Goal: Task Accomplishment & Management: Use online tool/utility

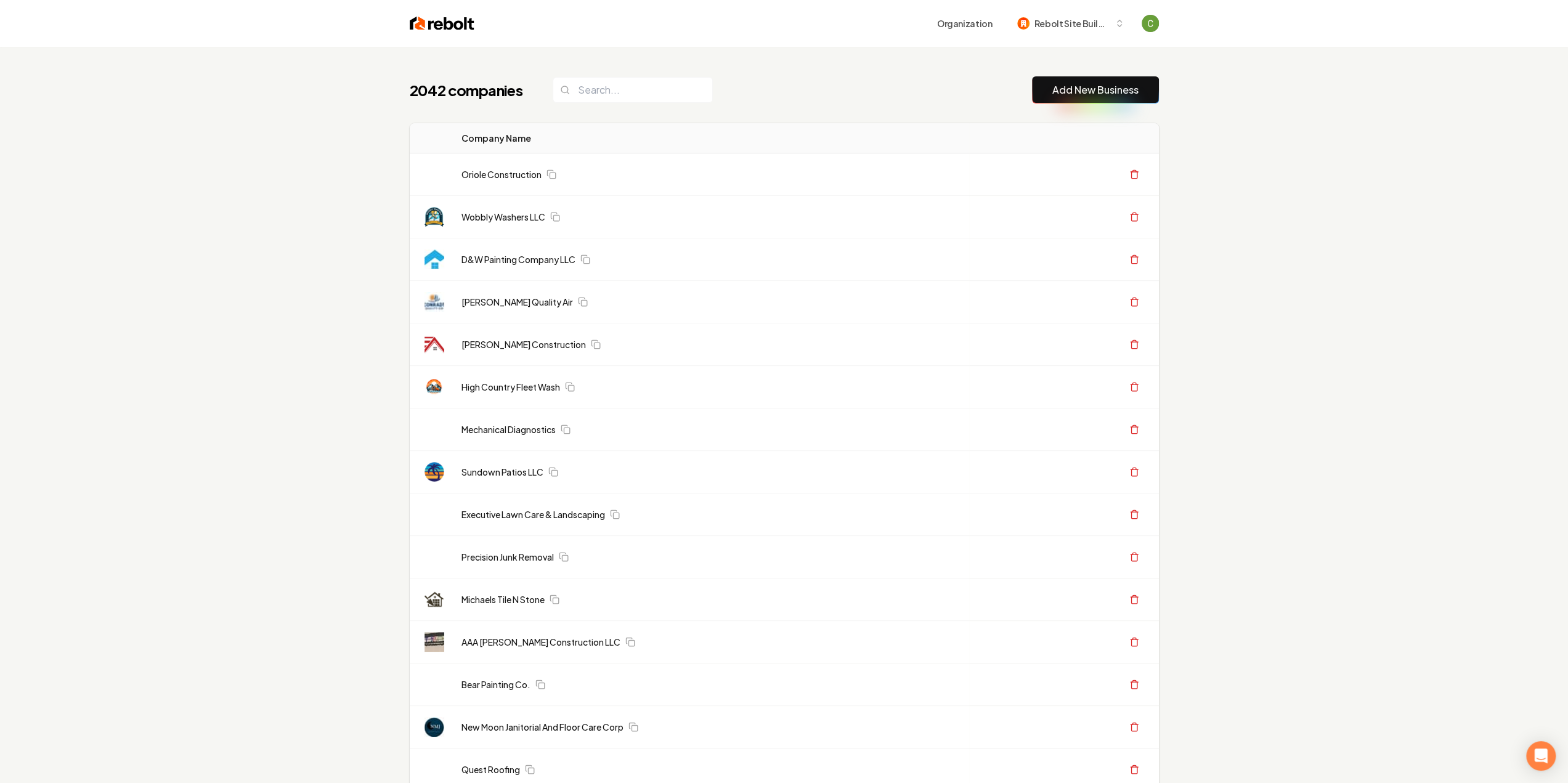
click at [1051, 93] on button "Add New Business" at bounding box center [1095, 90] width 127 height 27
click at [1085, 92] on link "Add New Business" at bounding box center [1095, 90] width 86 height 15
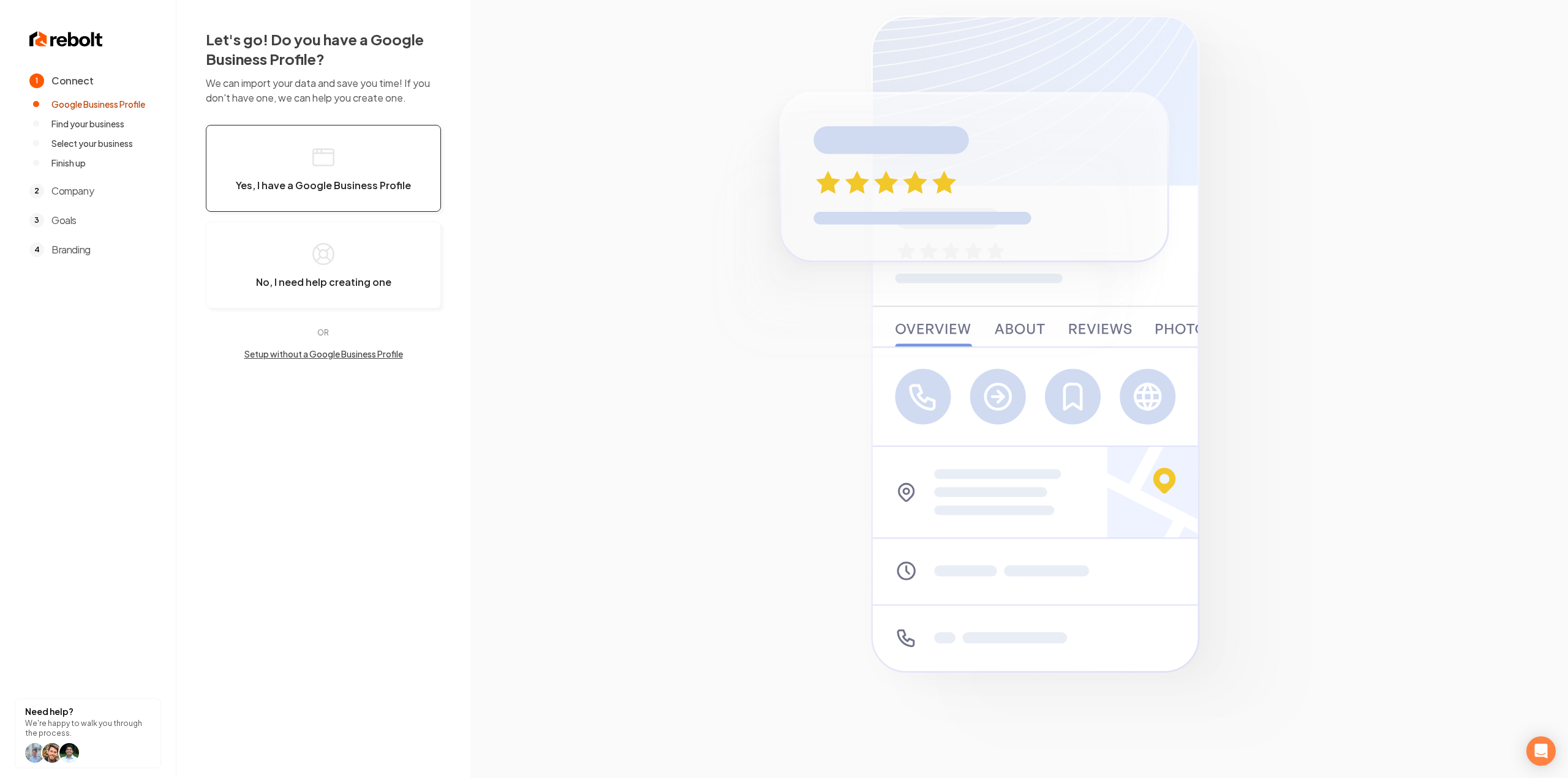
click at [392, 169] on button "Yes, I have a Google Business Profile" at bounding box center [323, 168] width 235 height 87
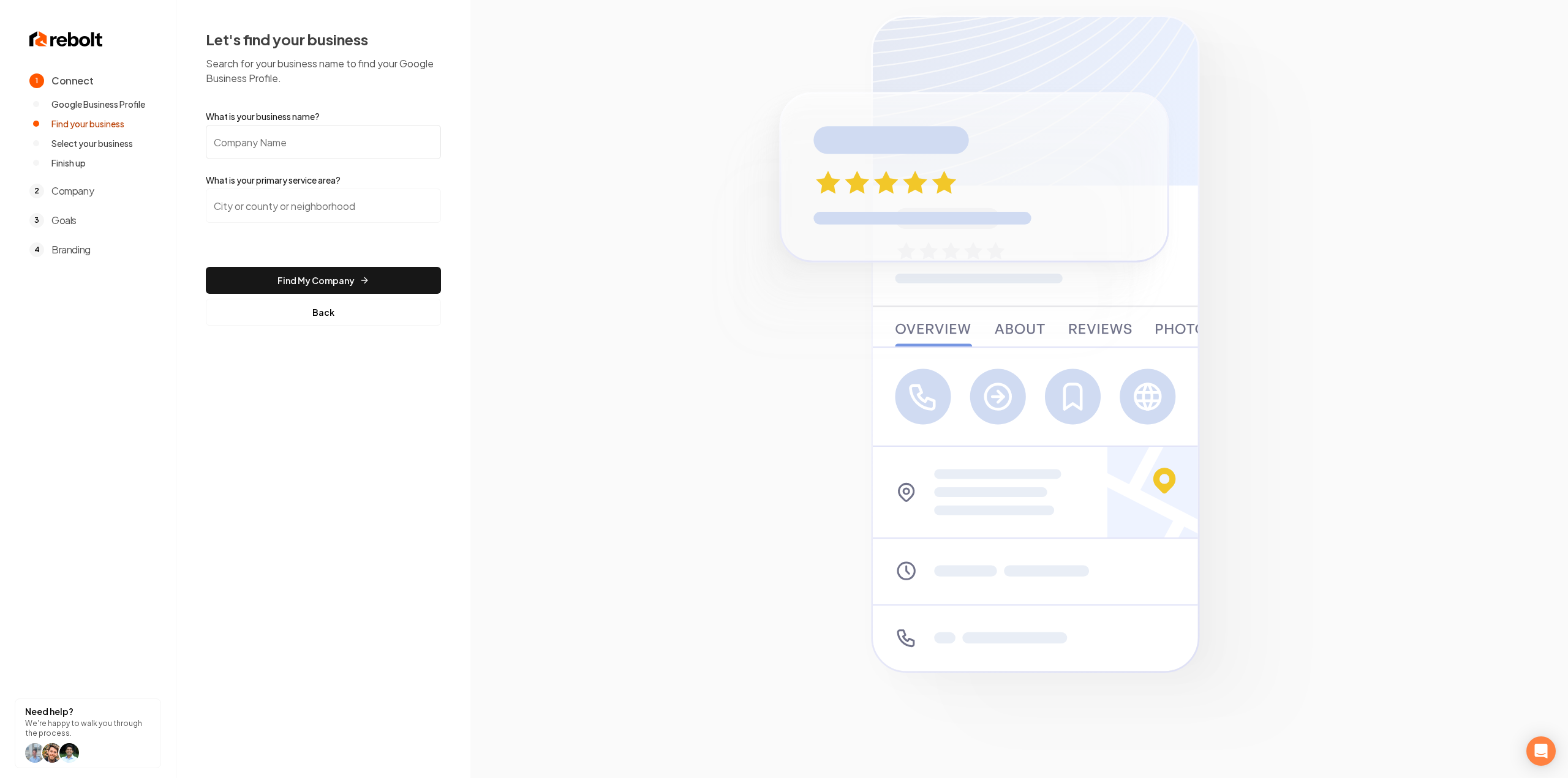
click at [384, 137] on input "What is your business name?" at bounding box center [323, 142] width 235 height 34
paste input "Ajax Roofing"
type input "Ajax Roofing"
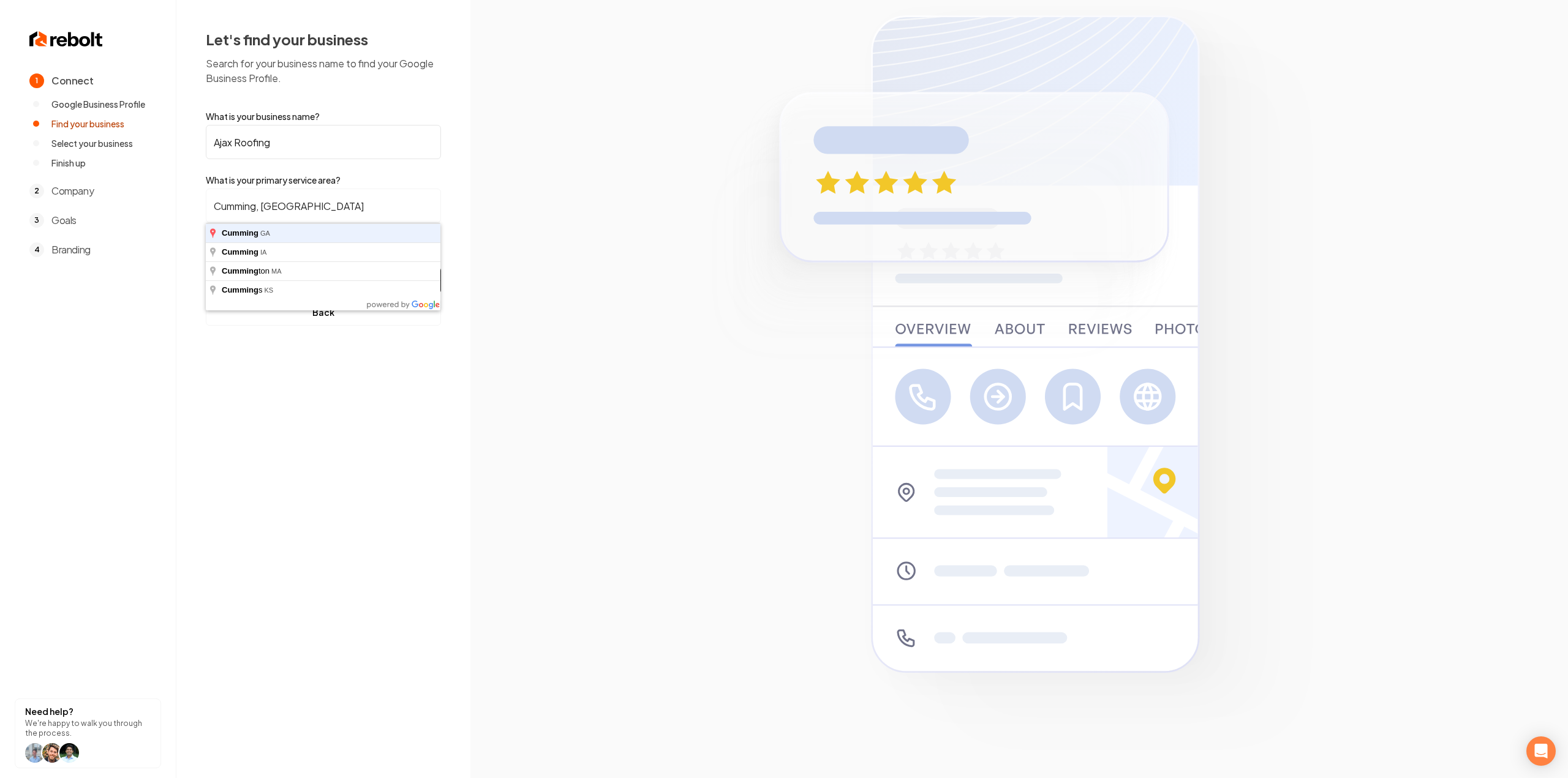
type input "Cumming, GA"
click at [206, 267] on button "Find My Company" at bounding box center [323, 280] width 235 height 27
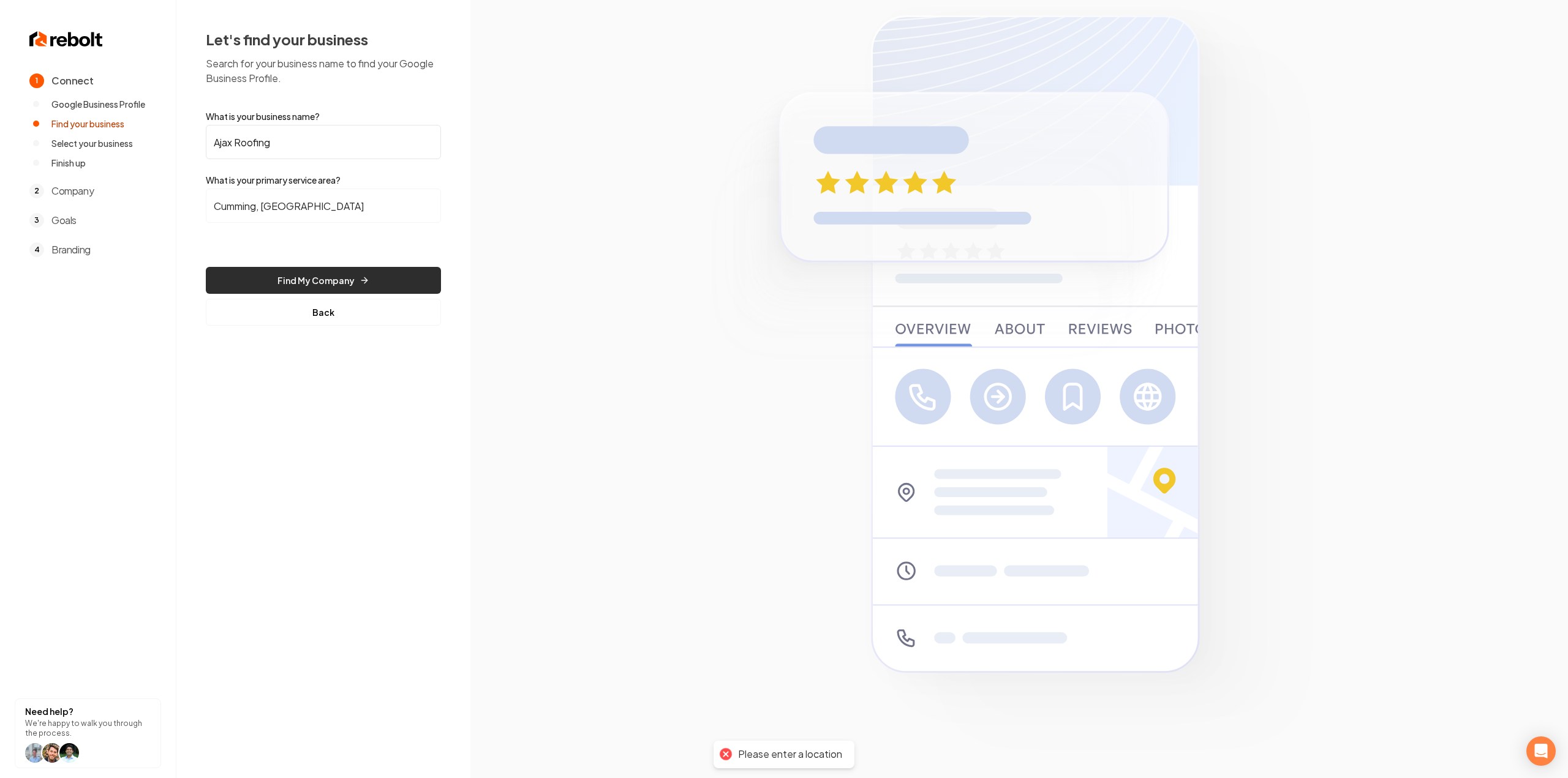
click at [274, 284] on button "Find My Company" at bounding box center [323, 280] width 235 height 27
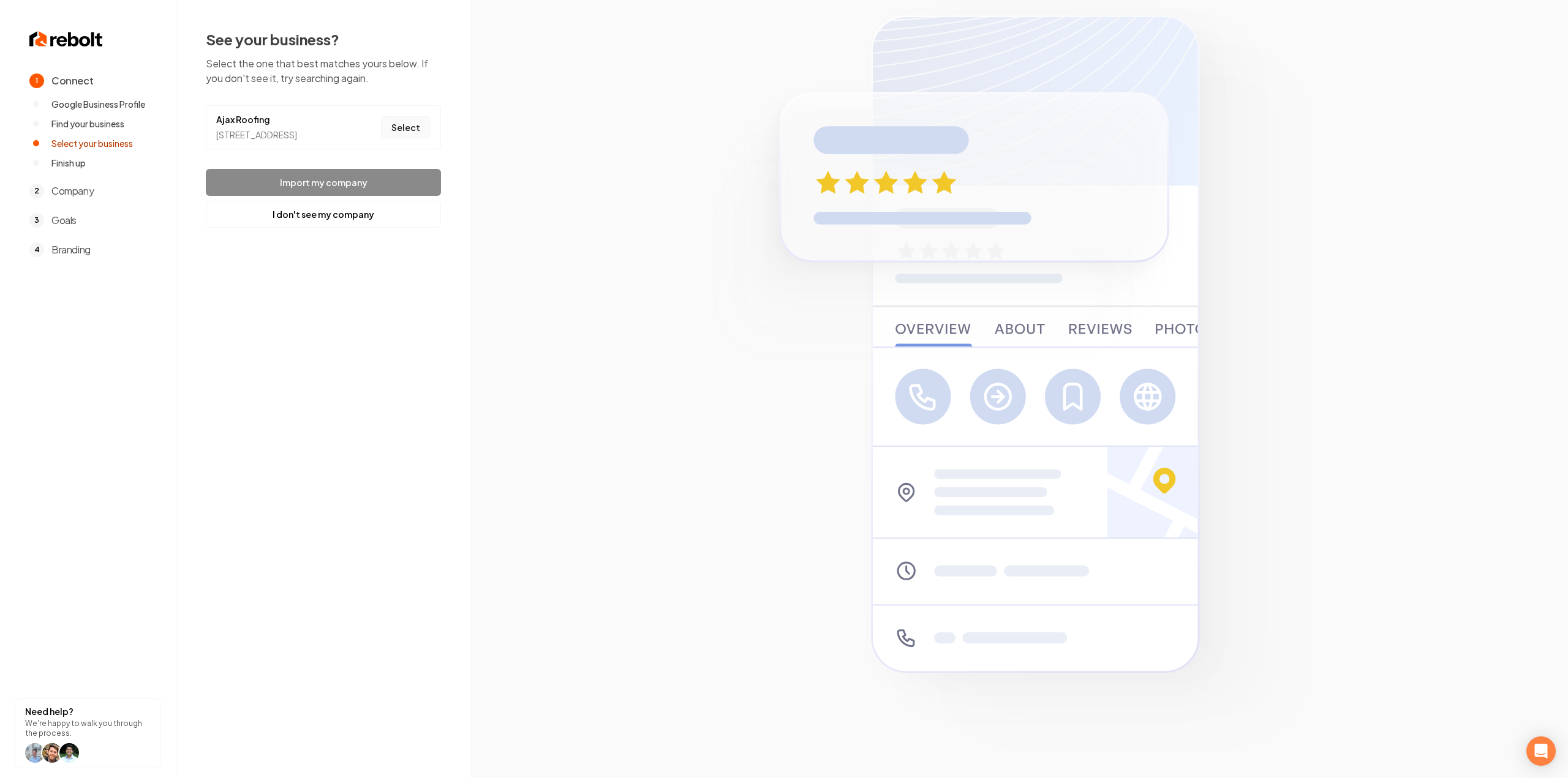
click at [413, 134] on button "Select" at bounding box center [405, 127] width 50 height 22
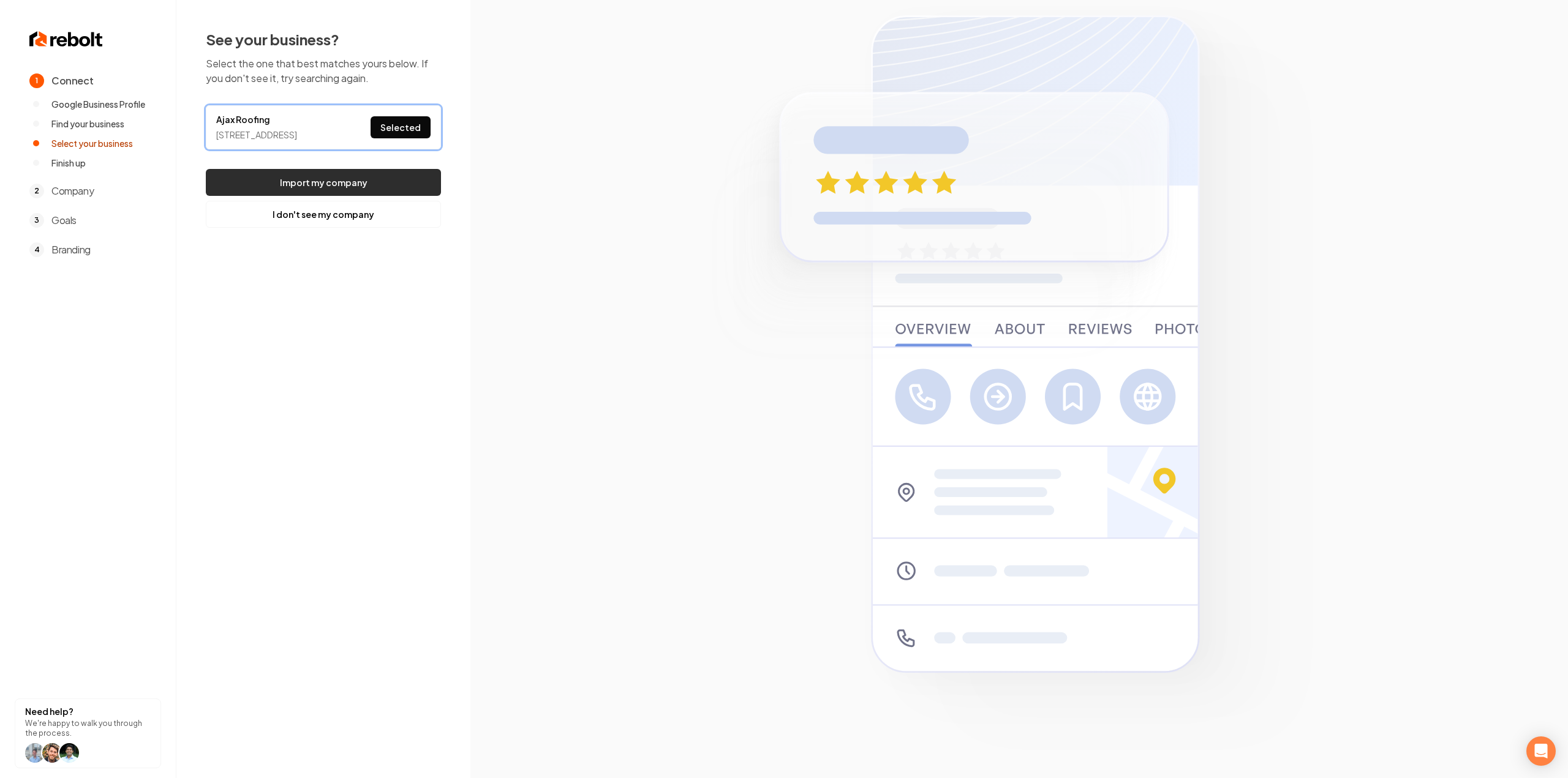
click at [377, 196] on button "Import my company" at bounding box center [323, 182] width 235 height 27
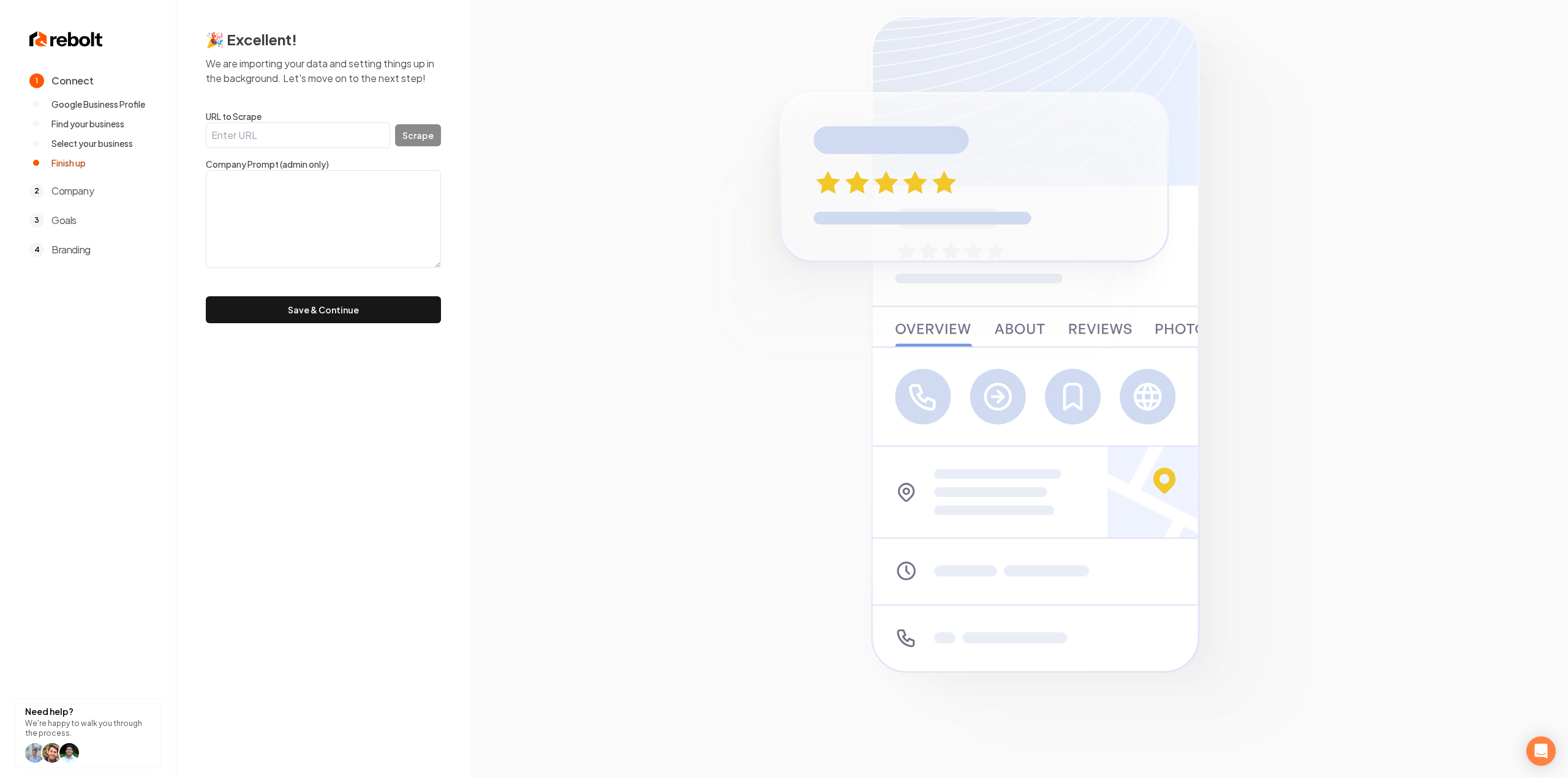
click at [246, 143] on input "URL to Scrape" at bounding box center [298, 135] width 185 height 25
paste input "https://ajaxroofing.org/"
type input "https://ajaxroofing.org/"
click at [420, 143] on button "Scrape" at bounding box center [417, 135] width 46 height 22
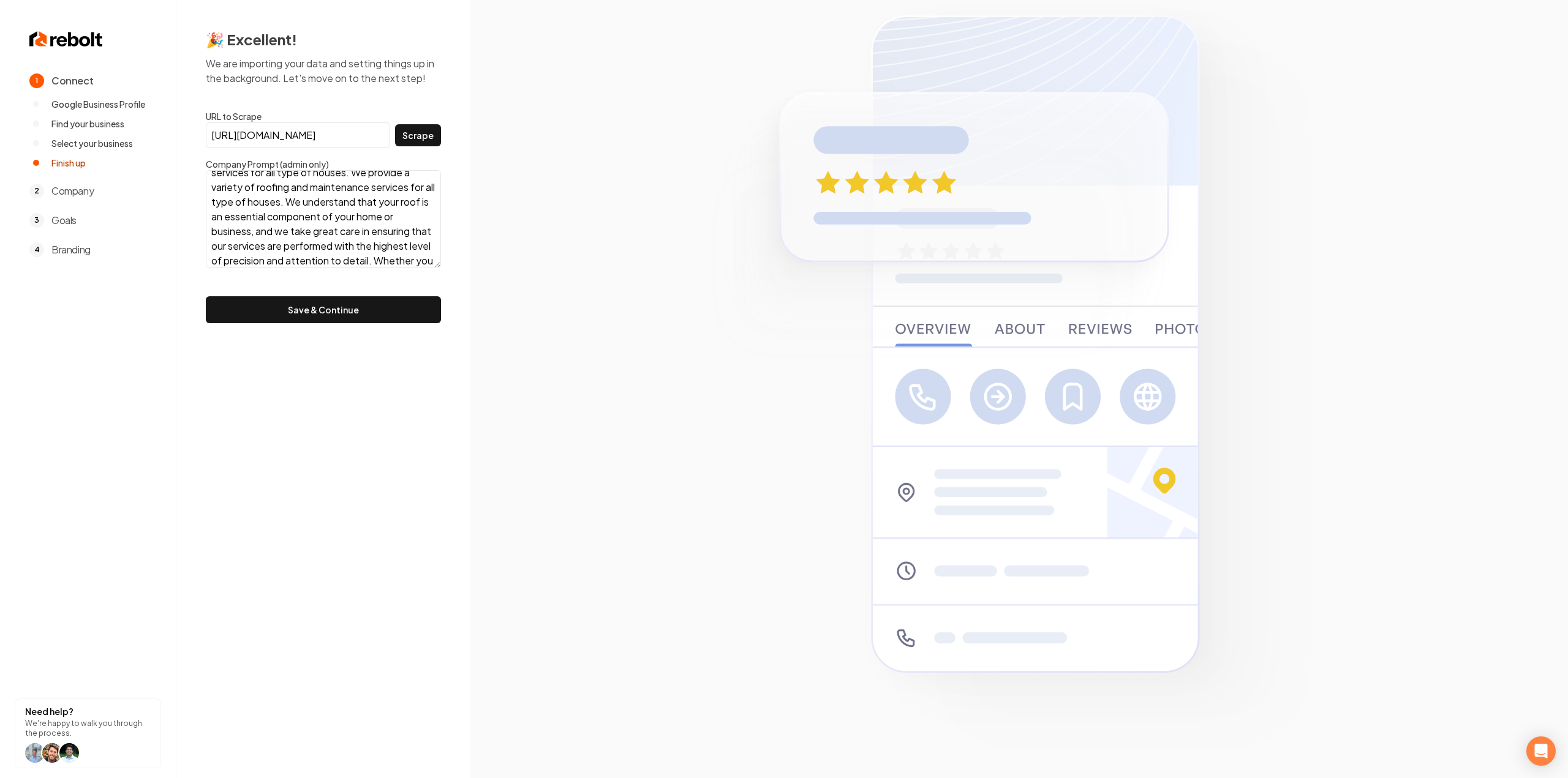
scroll to position [177, 0]
click at [384, 212] on textarea "We provide a variety of roofing and maintenance services for all type of houses…" at bounding box center [323, 219] width 235 height 98
click at [333, 239] on textarea "We provide a variety of roofing and maintenance services for all type of houses…" at bounding box center [323, 219] width 235 height 98
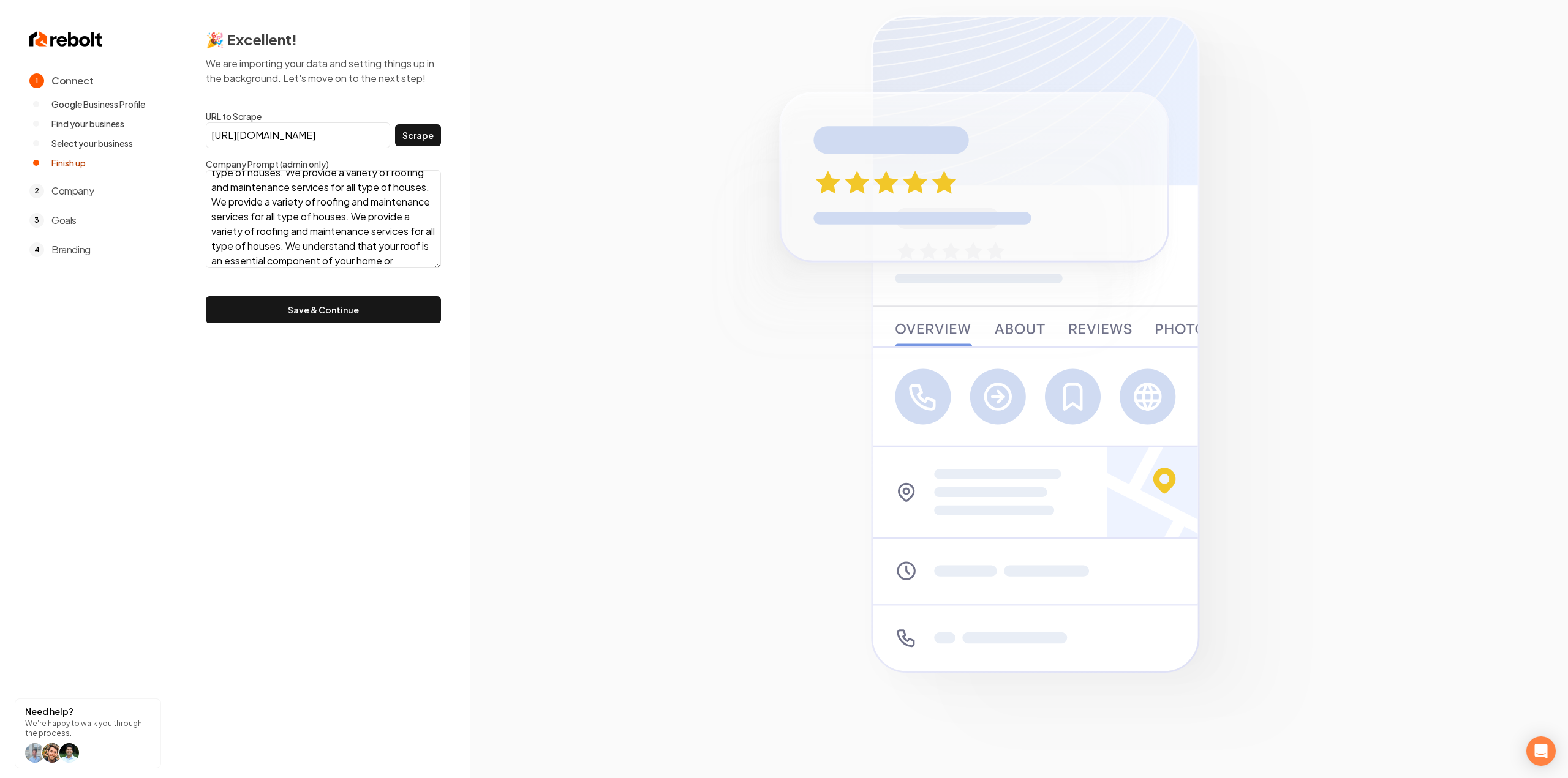
scroll to position [0, 0]
drag, startPoint x: 413, startPoint y: 235, endPoint x: 189, endPoint y: 145, distance: 241.4
click at [189, 145] on div "🎉 Excellent! We are importing your data and setting things up in the background…" at bounding box center [323, 176] width 294 height 353
type textarea "We provide a variety of roofing and maintenance services for all type of houses…"
click at [295, 321] on button "Save & Continue" at bounding box center [323, 310] width 235 height 27
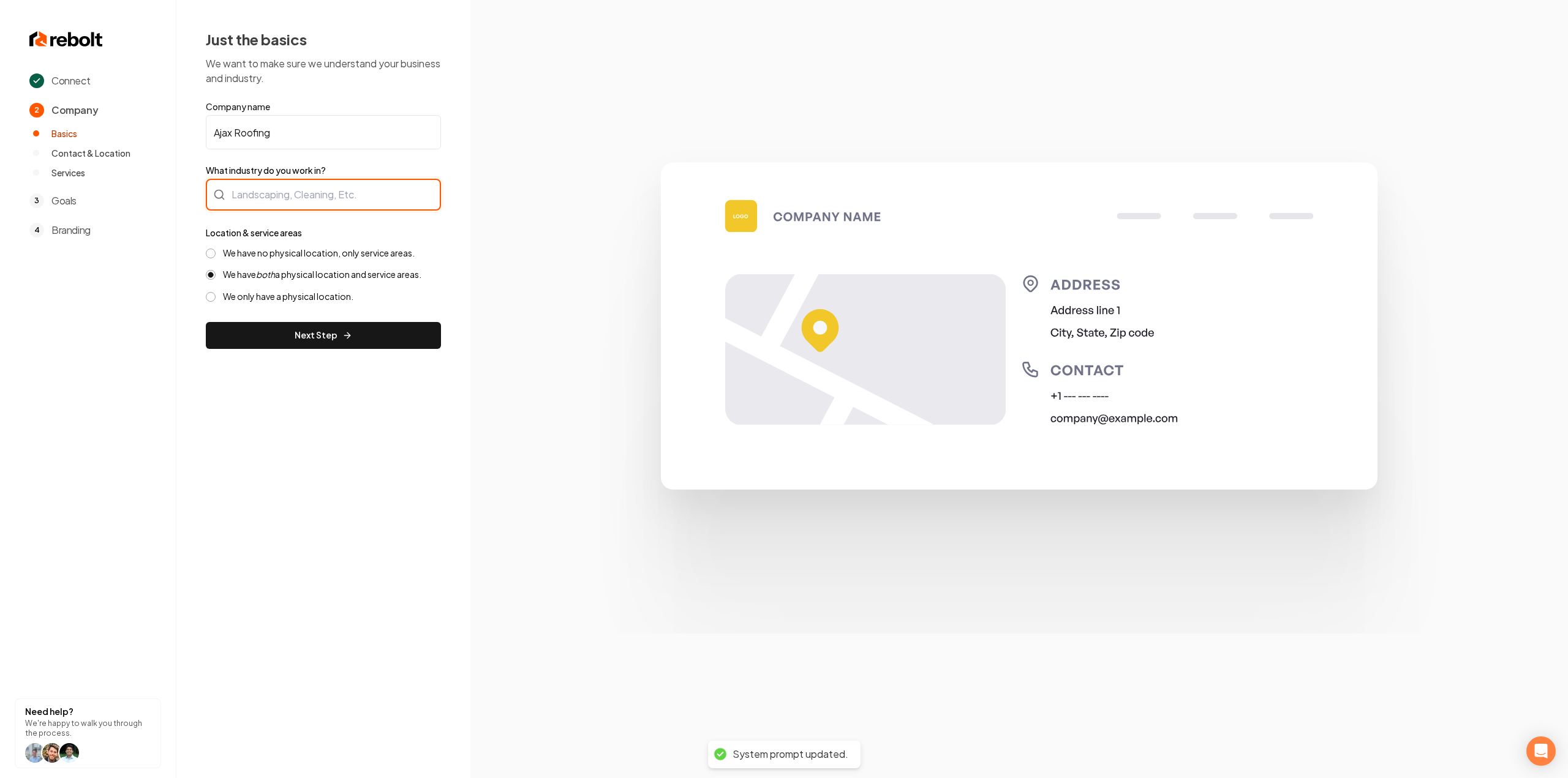
click at [327, 193] on div at bounding box center [323, 194] width 235 height 32
type input "Roofing"
click at [327, 252] on label "We have no physical location, only service areas." at bounding box center [318, 253] width 192 height 11
click at [216, 252] on button "We have no physical location, only service areas." at bounding box center [211, 253] width 10 height 10
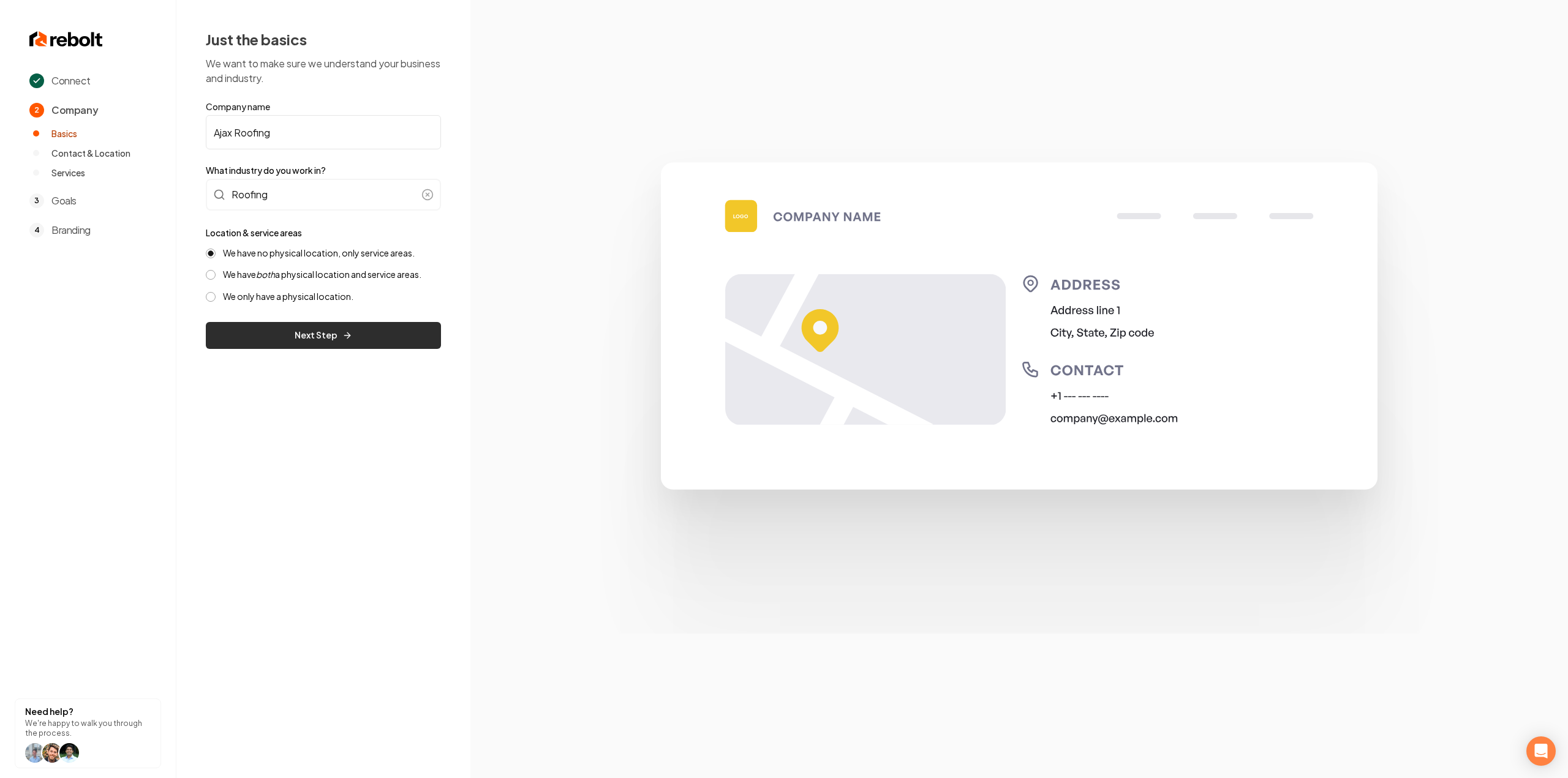
click at [347, 344] on button "Next Step" at bounding box center [323, 335] width 235 height 27
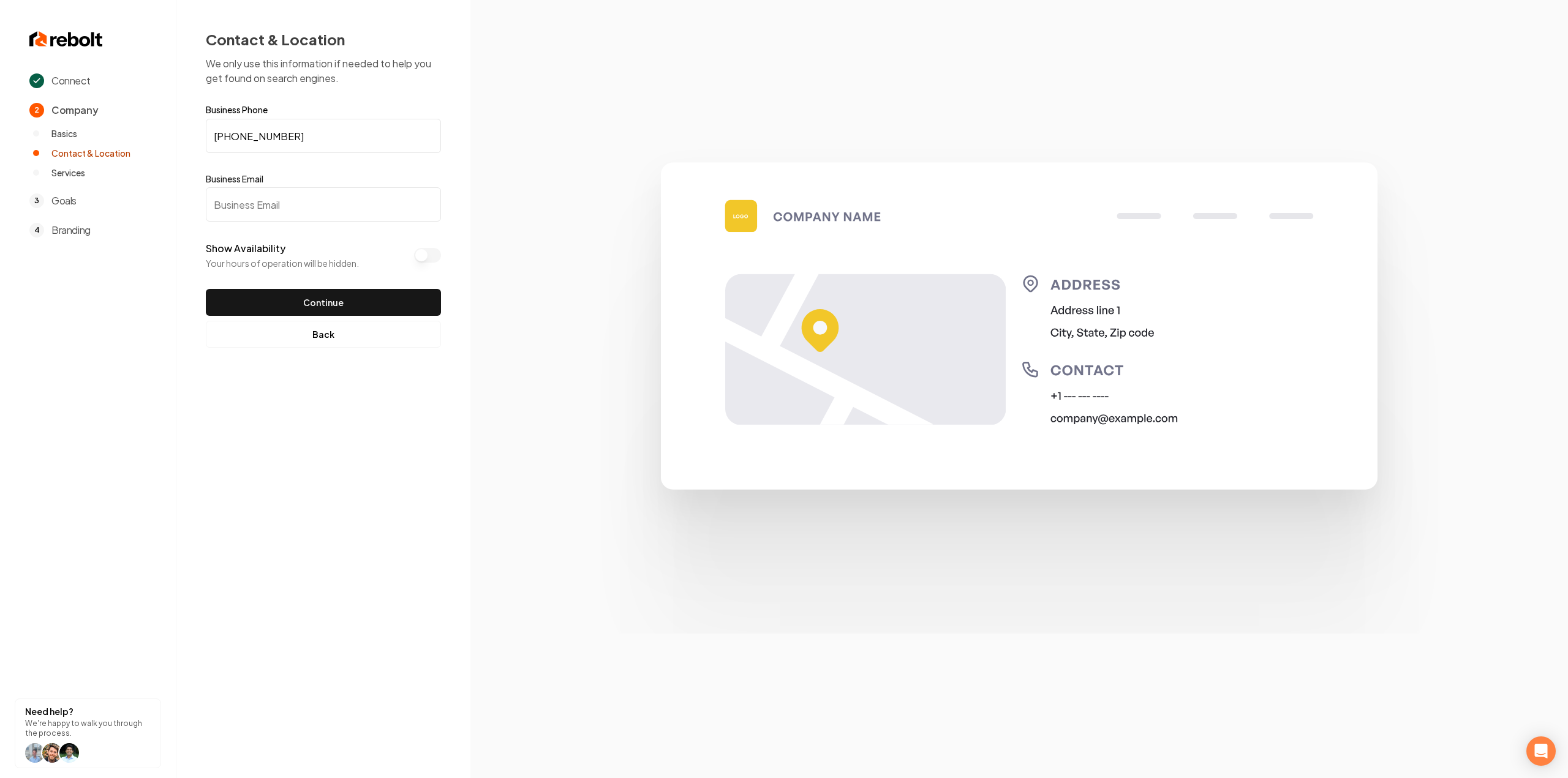
click at [313, 211] on input "Business Email" at bounding box center [323, 204] width 235 height 34
paste input "Office@ajaxroofing.org"
type input "Office@ajaxroofing.org"
click at [330, 296] on button "Continue" at bounding box center [323, 303] width 235 height 27
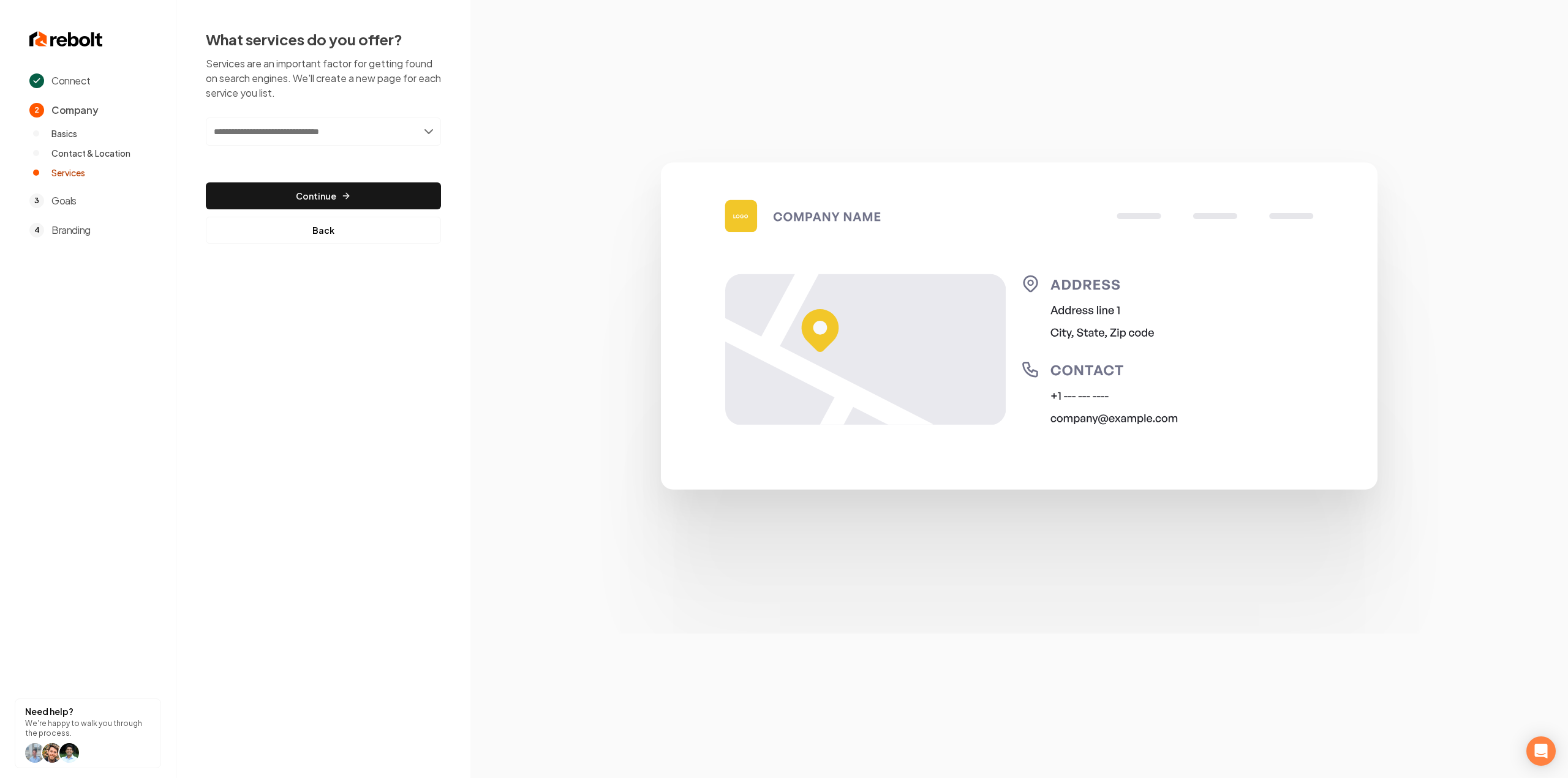
click at [303, 144] on input "text" at bounding box center [323, 132] width 235 height 28
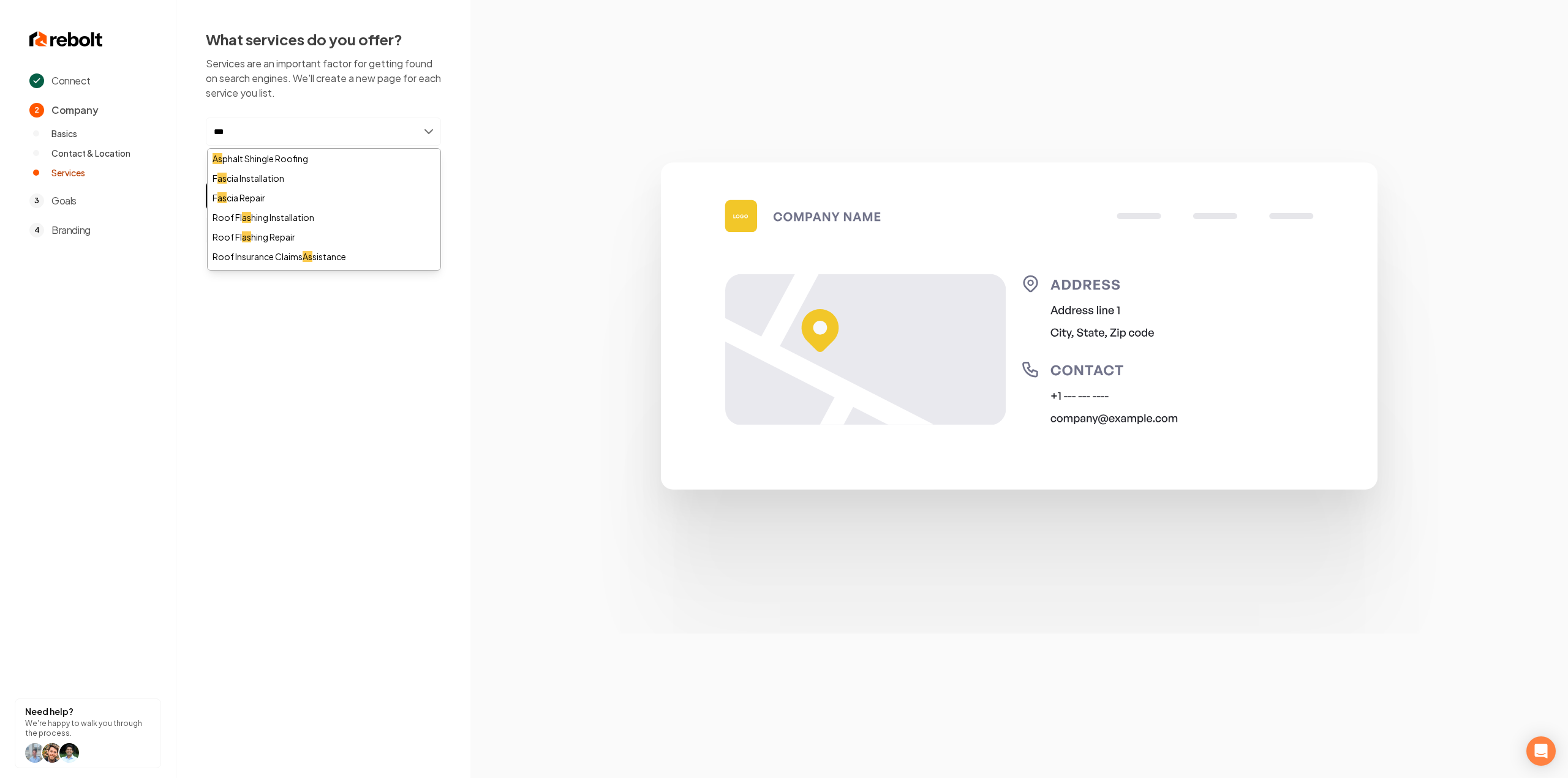
type input "****"
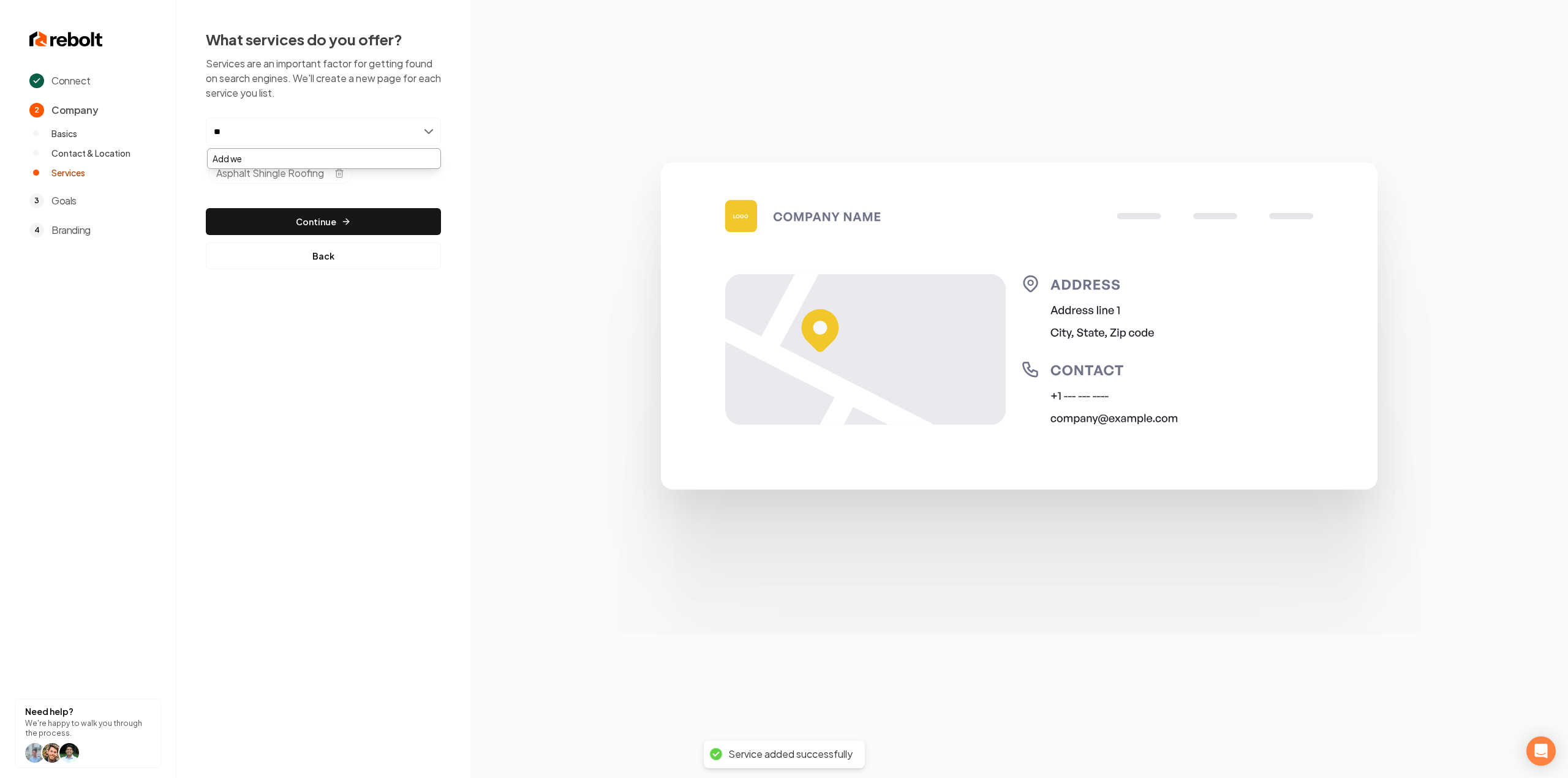
type input "*"
type input "******"
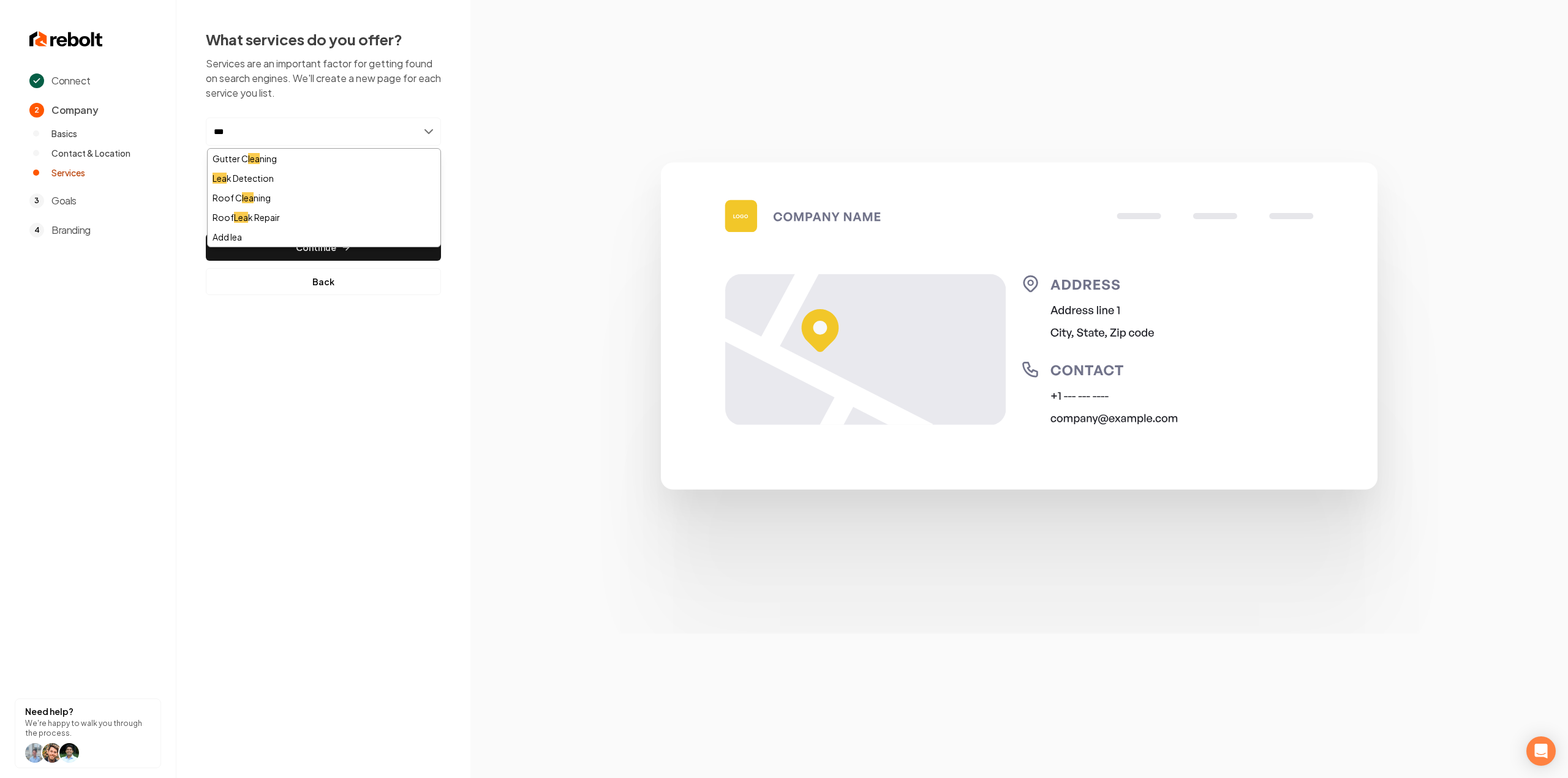
type input "****"
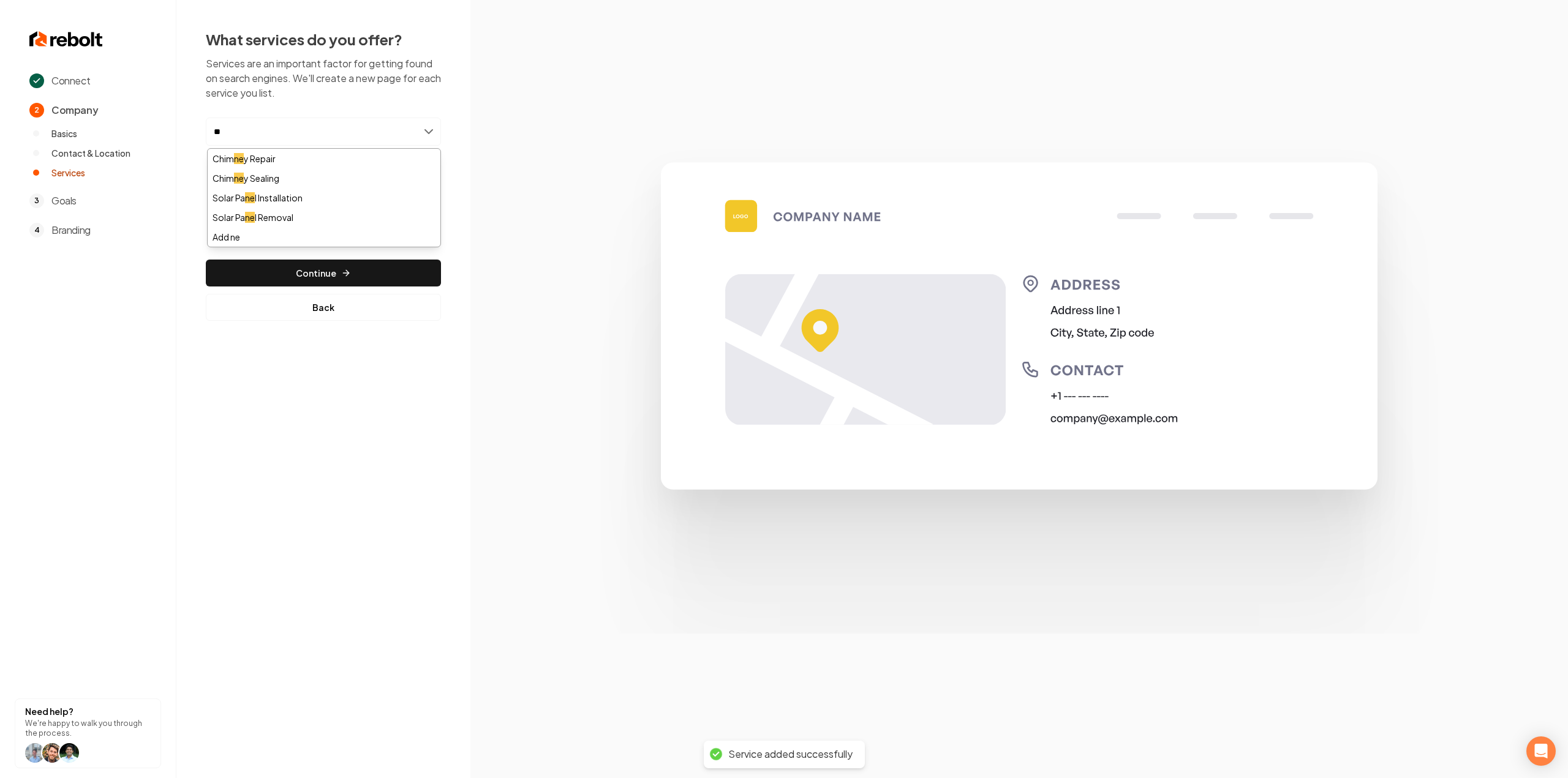
type input "*"
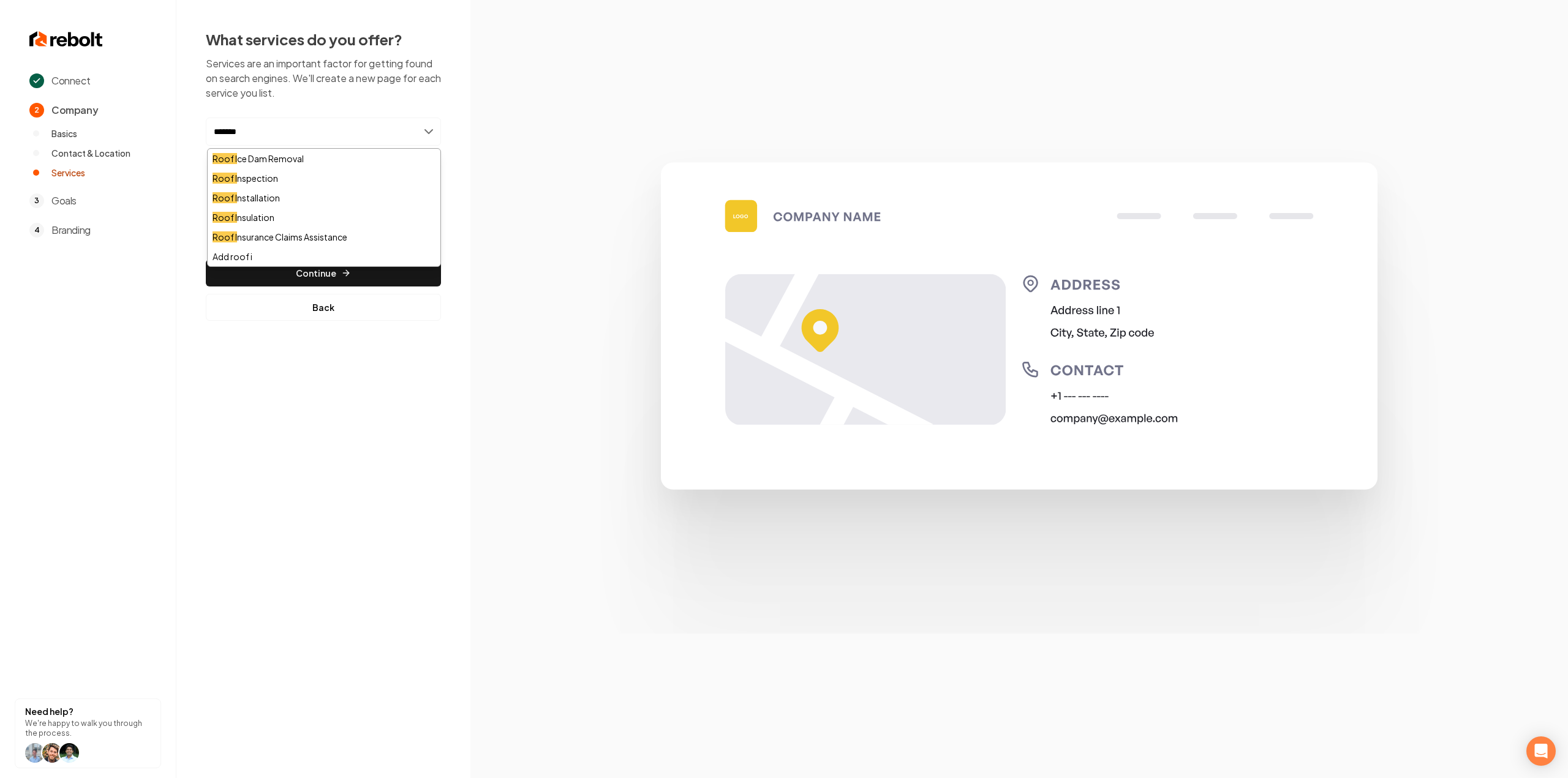
type input "********"
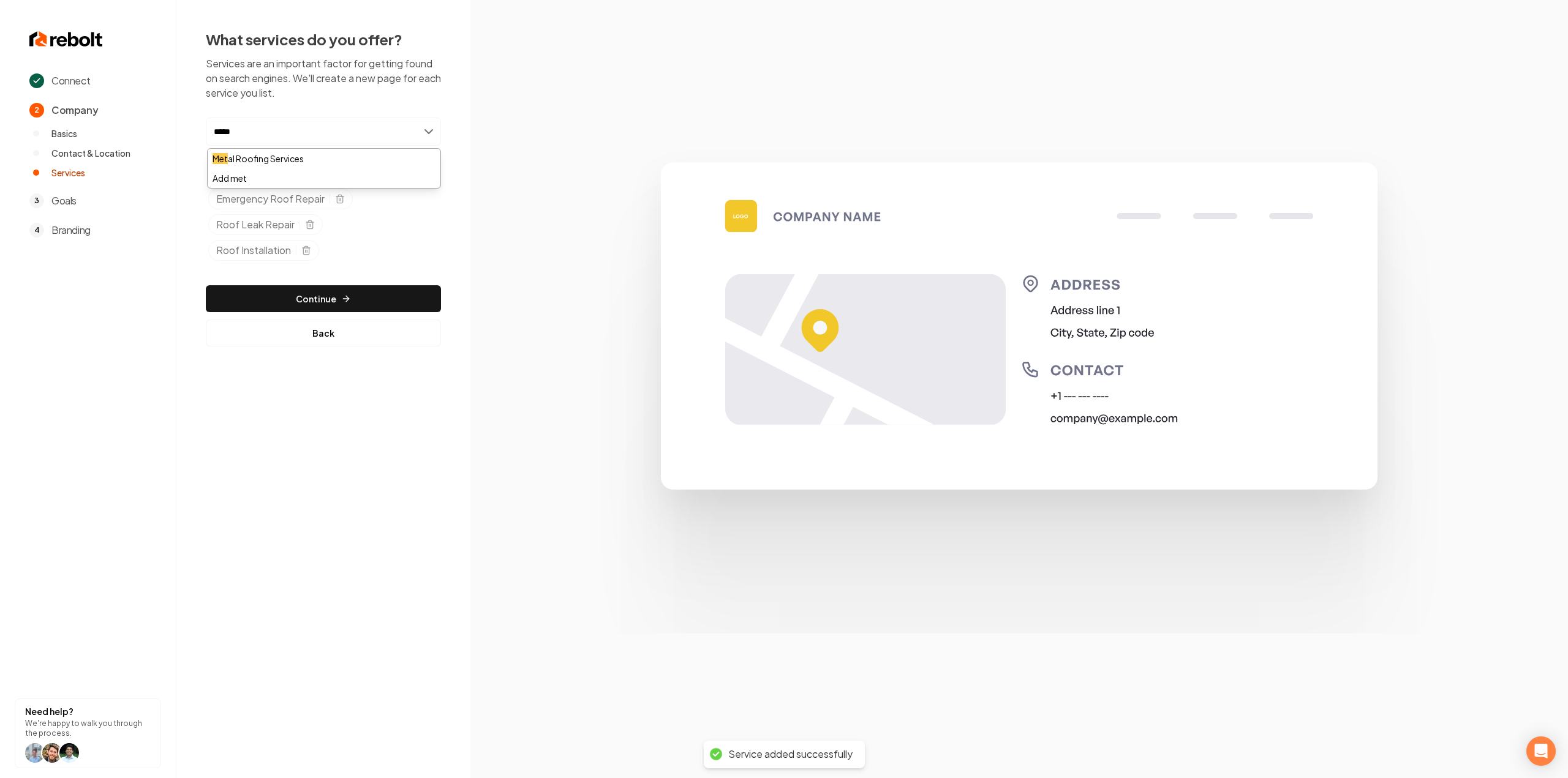
type input "*****"
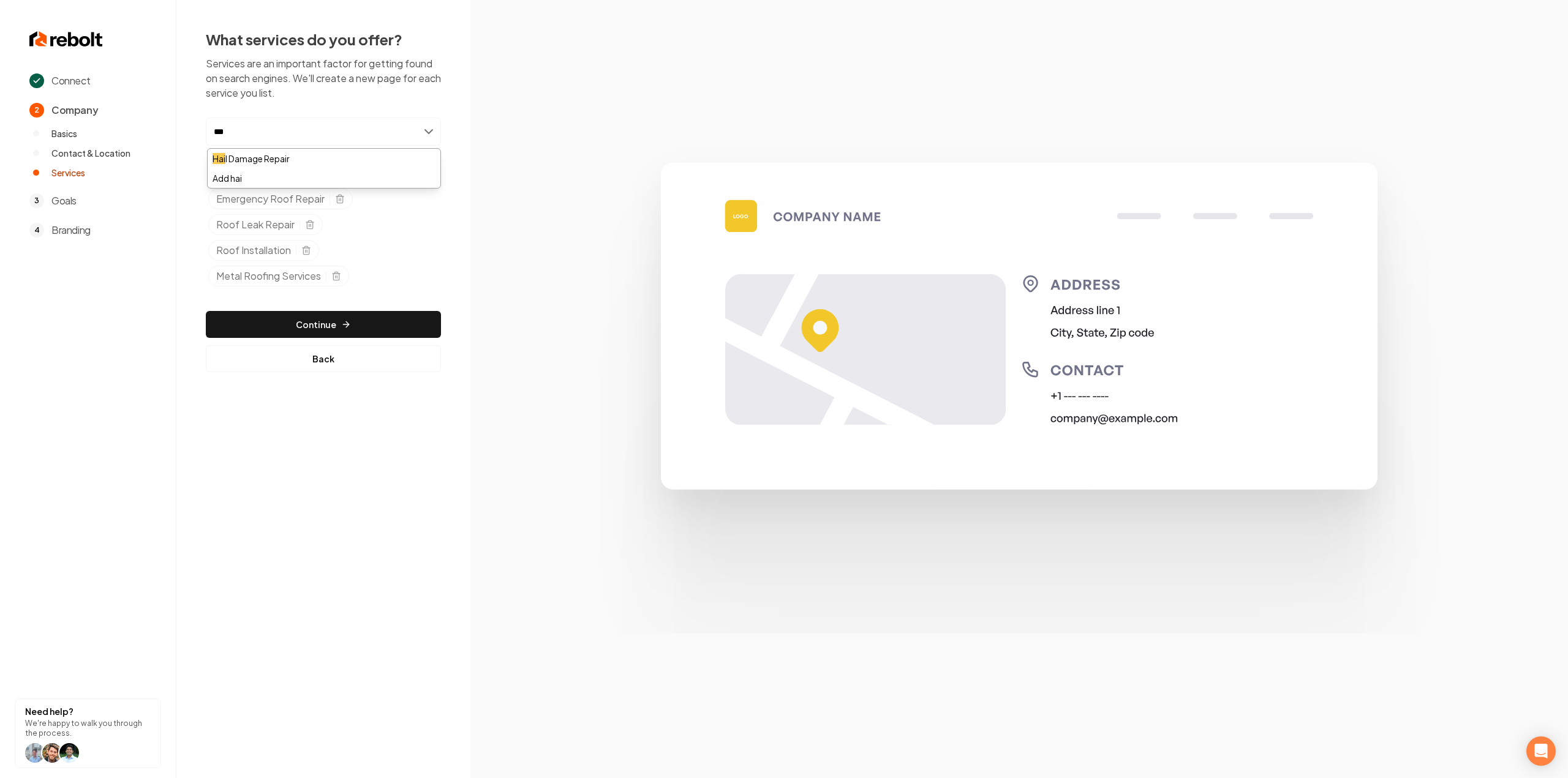
type input "****"
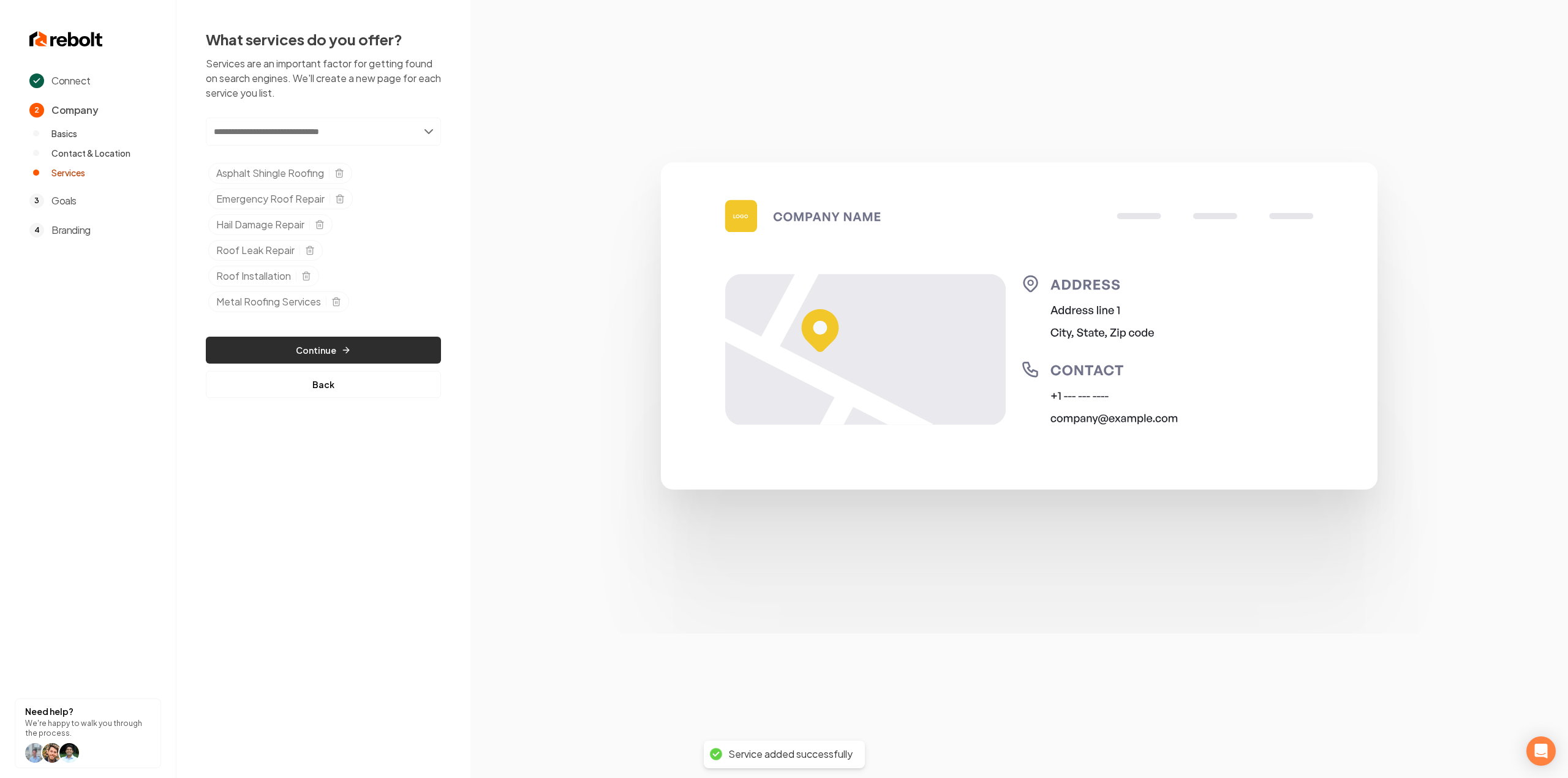
click at [293, 343] on button "Continue" at bounding box center [323, 350] width 235 height 27
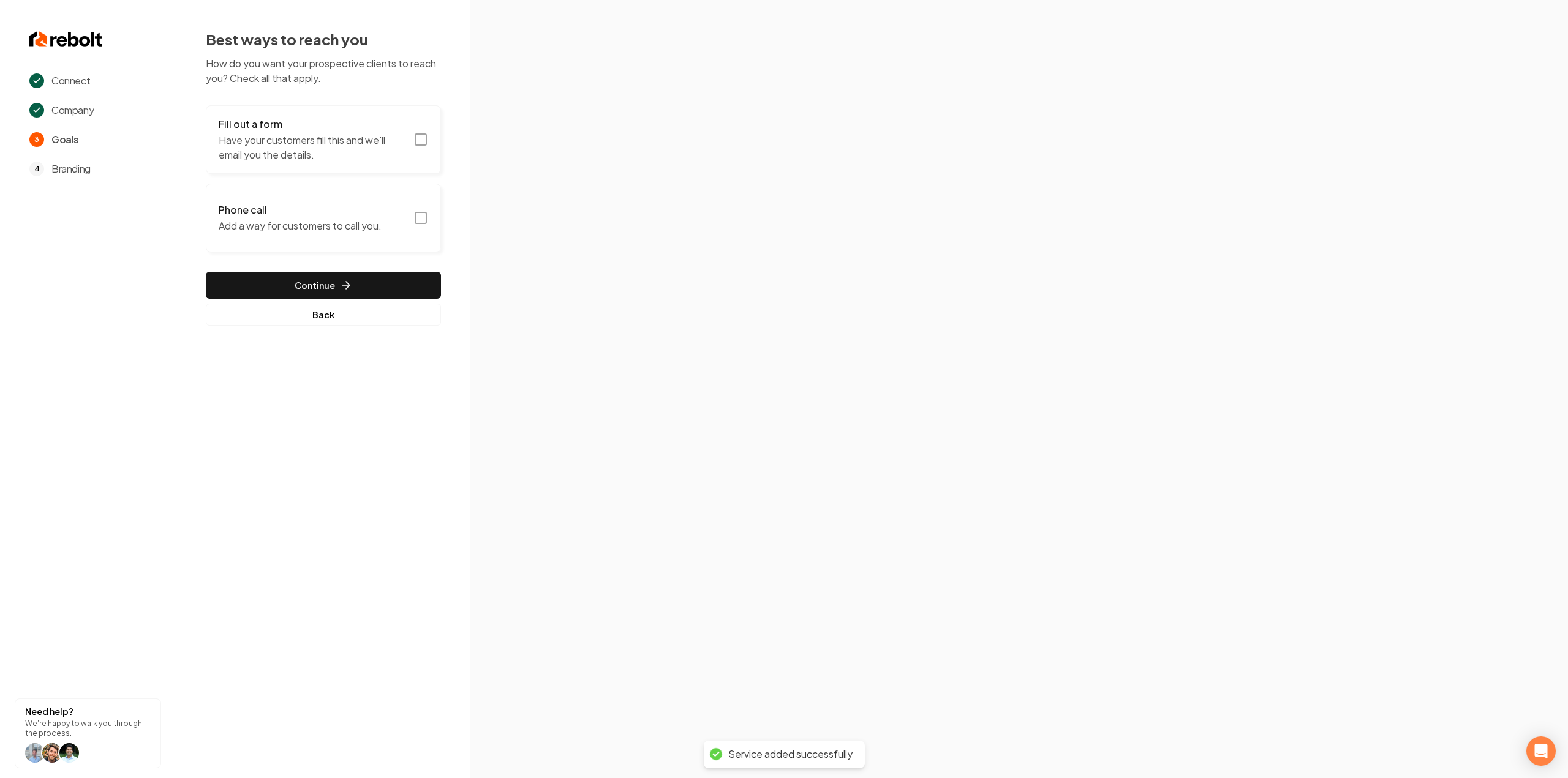
click at [342, 147] on p "Have your customers fill this and we'll email you the details." at bounding box center [312, 148] width 188 height 30
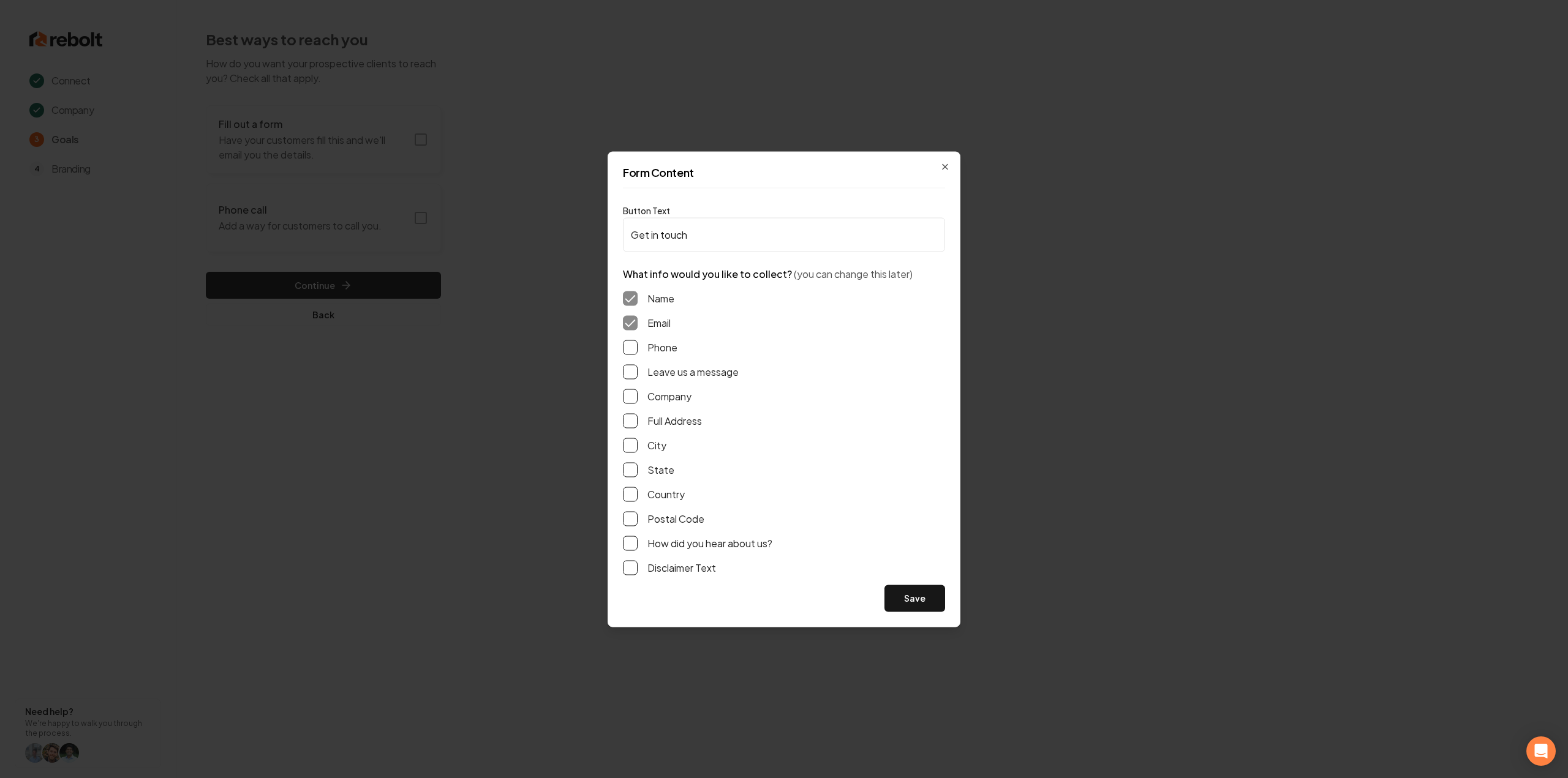
click at [635, 344] on button "Phone" at bounding box center [630, 347] width 15 height 15
click at [632, 376] on button "Leave us a message" at bounding box center [630, 371] width 15 height 15
drag, startPoint x: 625, startPoint y: 423, endPoint x: 645, endPoint y: 451, distance: 34.4
click at [625, 422] on button "Full Address" at bounding box center [630, 420] width 15 height 15
click at [896, 592] on button "Save" at bounding box center [915, 598] width 61 height 27
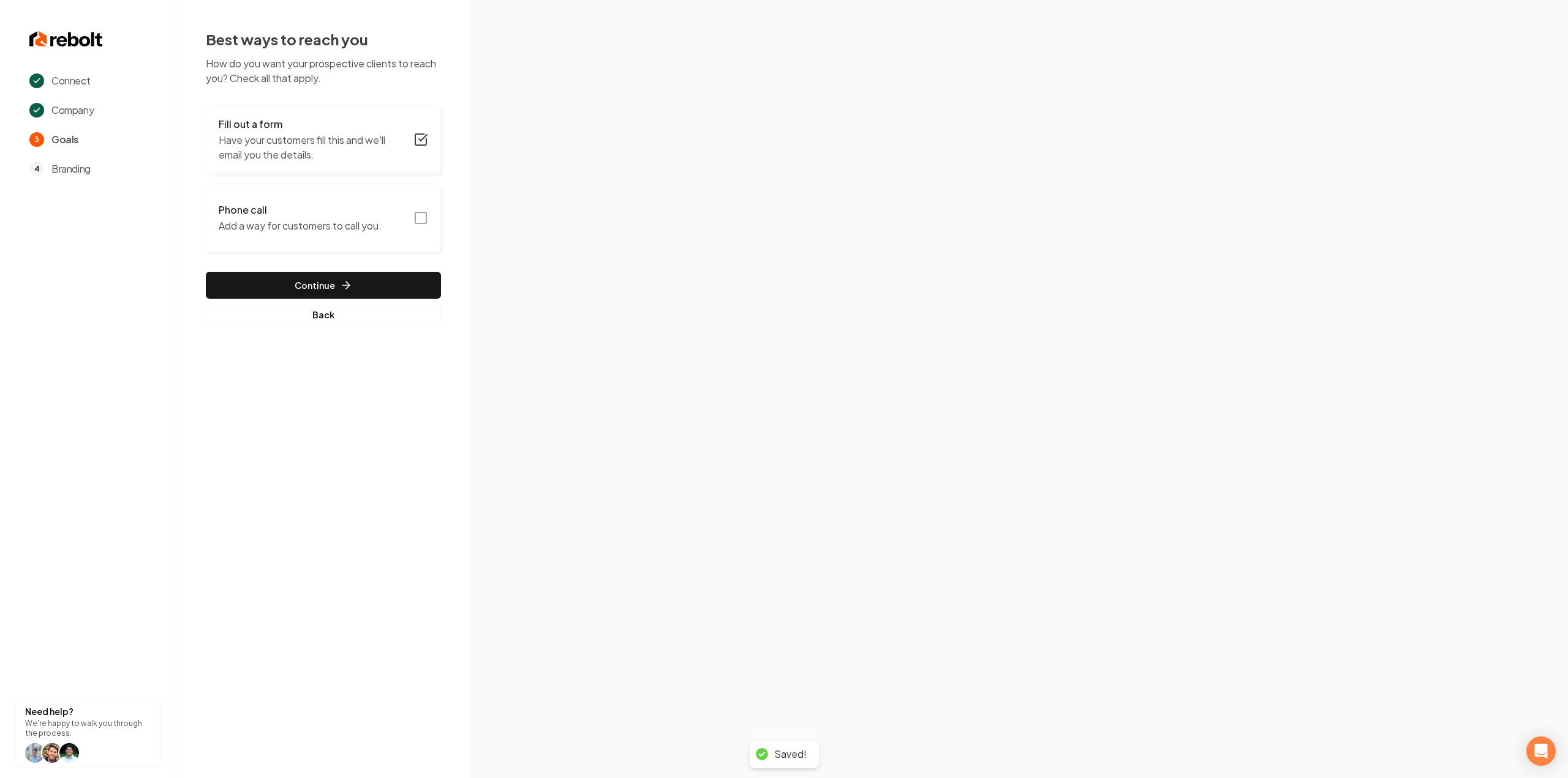
click at [407, 223] on button "Phone call Add a way for customers to call you." at bounding box center [323, 218] width 235 height 69
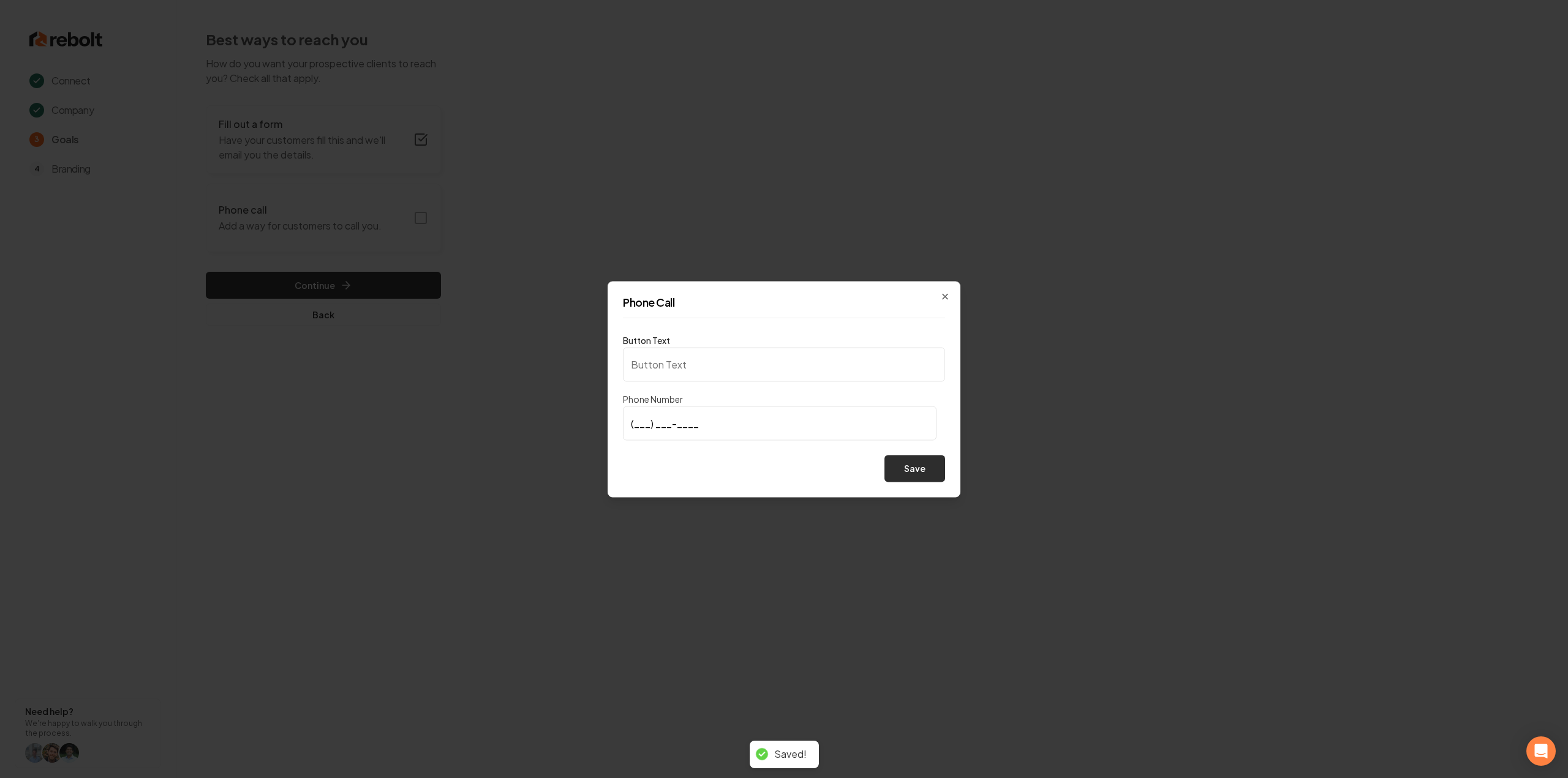
type input "Call us"
type input "(678) 541-1685"
click at [896, 474] on button "Save" at bounding box center [915, 468] width 61 height 27
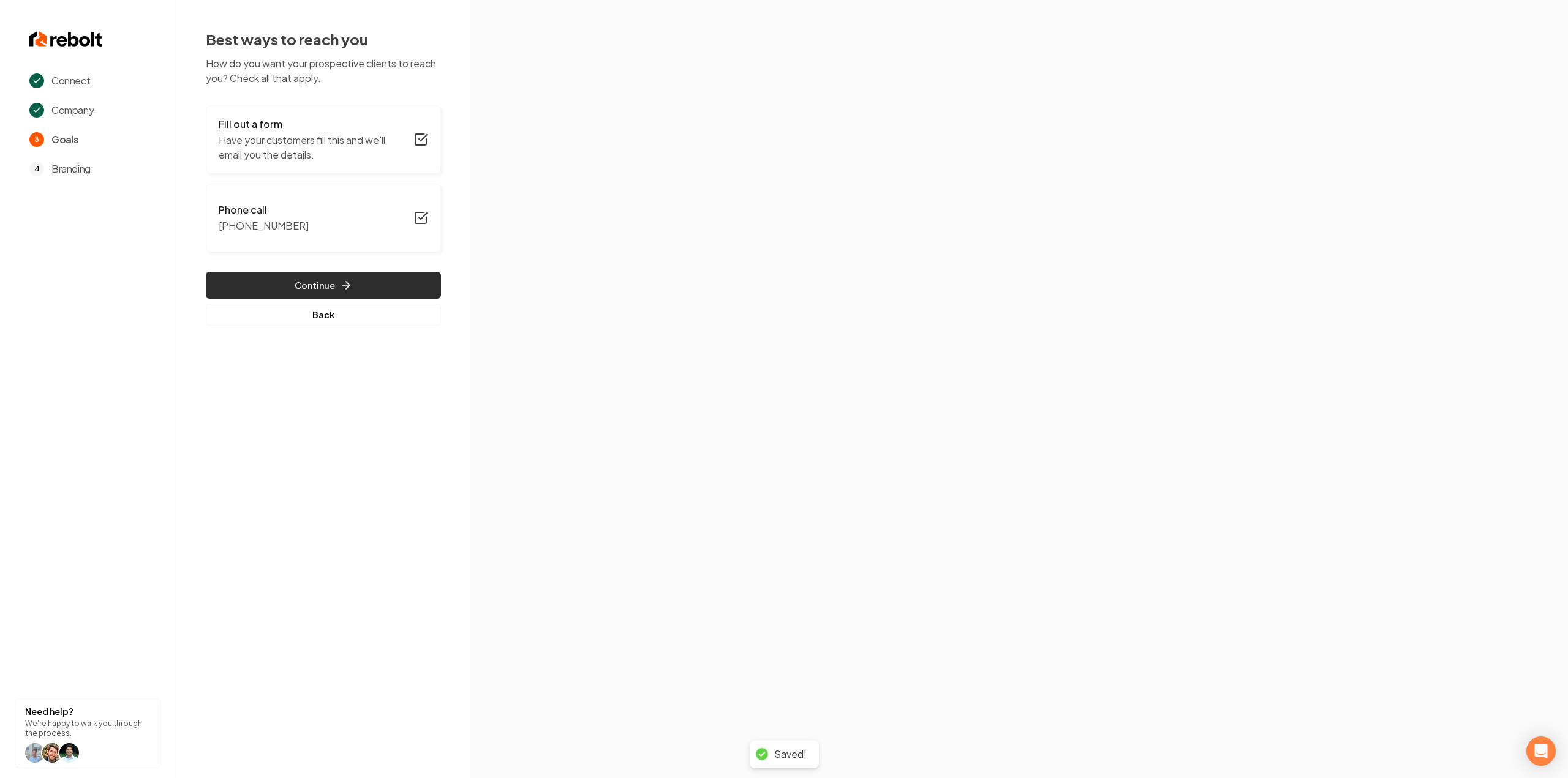
click at [352, 291] on button "Continue" at bounding box center [323, 285] width 235 height 27
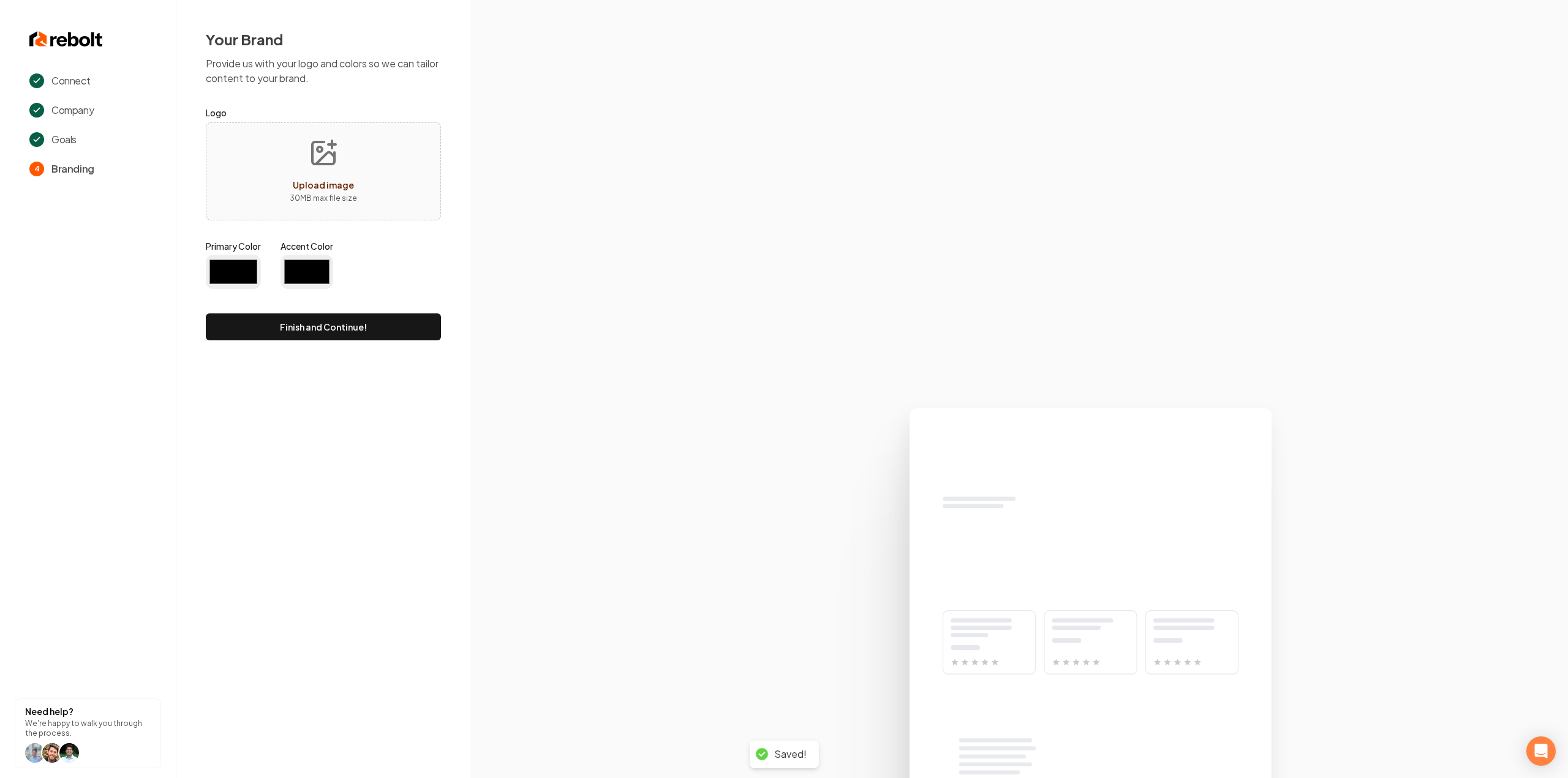
type input "#194d33"
type input "#70be00"
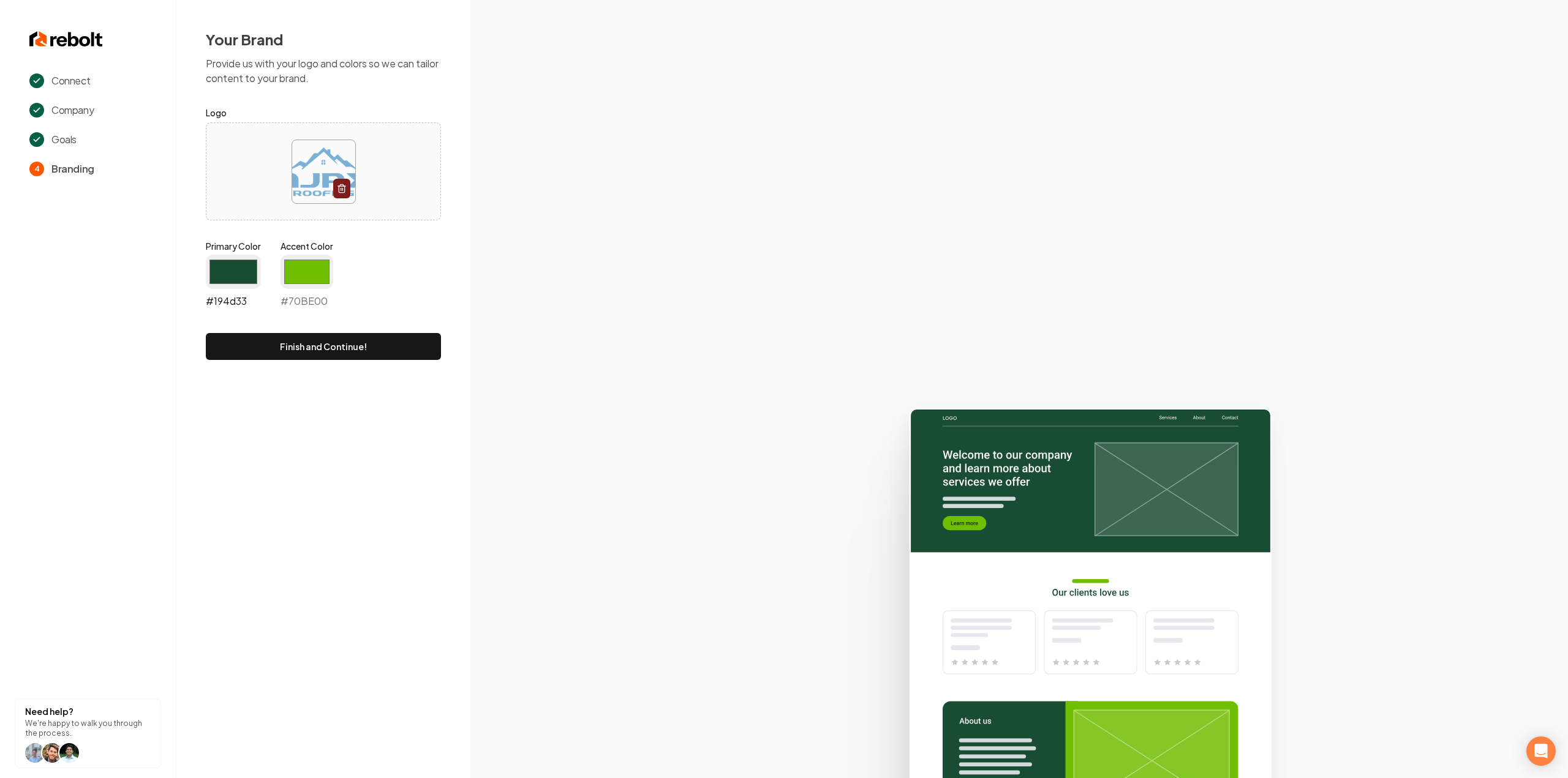
click at [244, 268] on input "#194d33" at bounding box center [234, 272] width 55 height 34
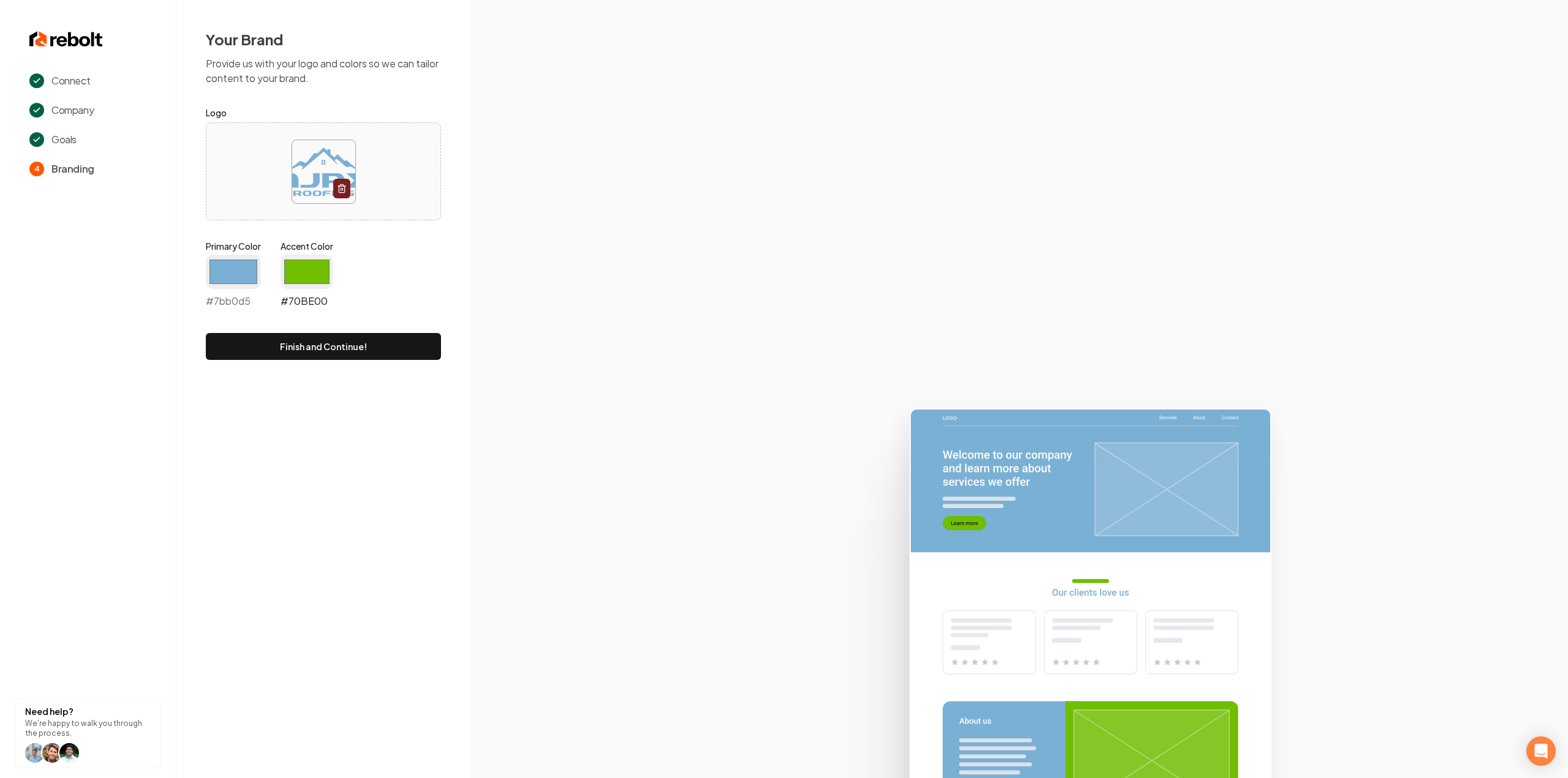
type input "#7bb0d5"
click at [299, 276] on input "#70be00" at bounding box center [306, 272] width 52 height 34
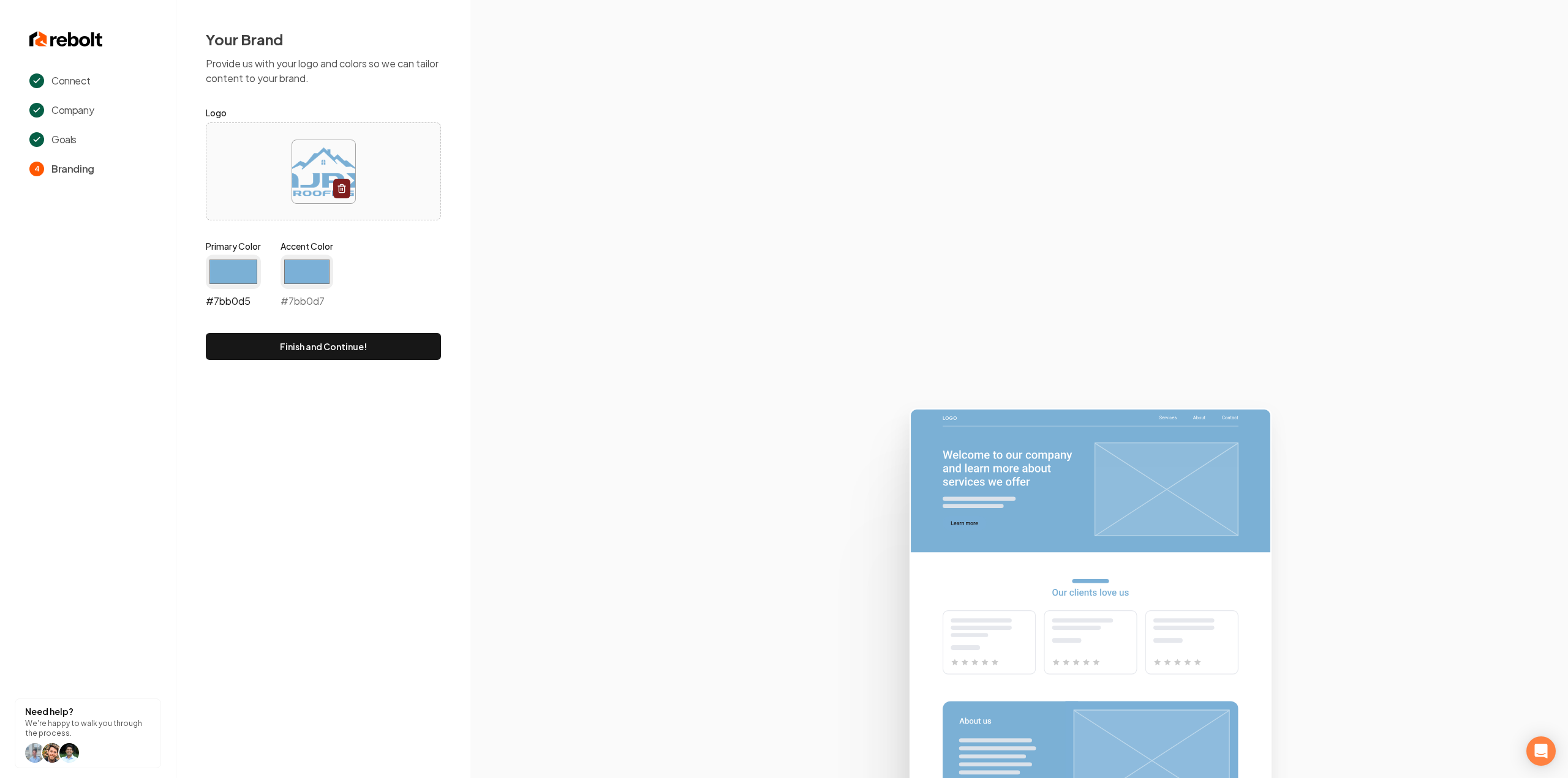
type input "#7bb0d7"
click at [241, 274] on input "#7bb0d5" at bounding box center [234, 272] width 55 height 34
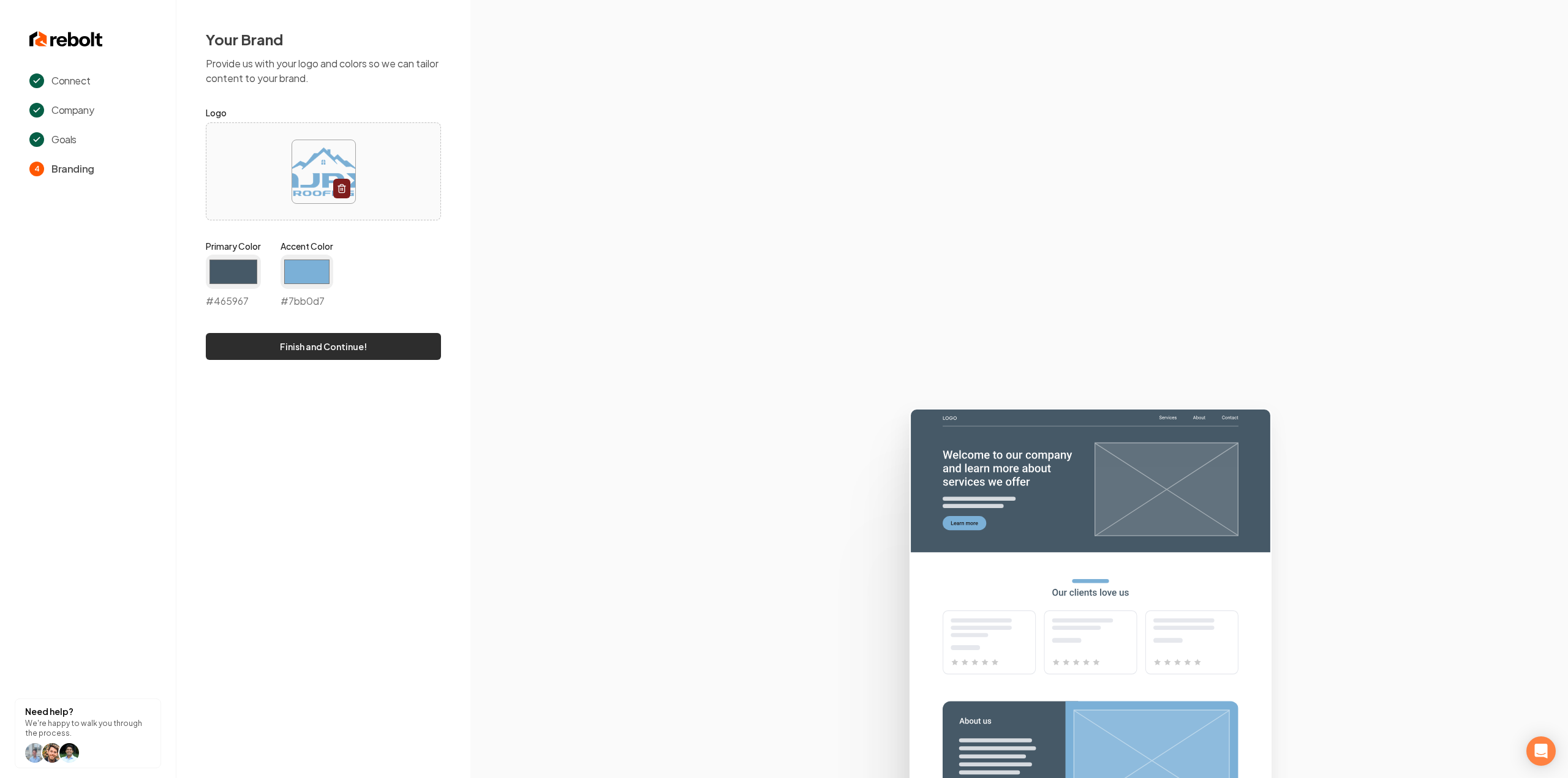
type input "#465967"
click at [372, 336] on button "Finish and Continue!" at bounding box center [323, 347] width 235 height 27
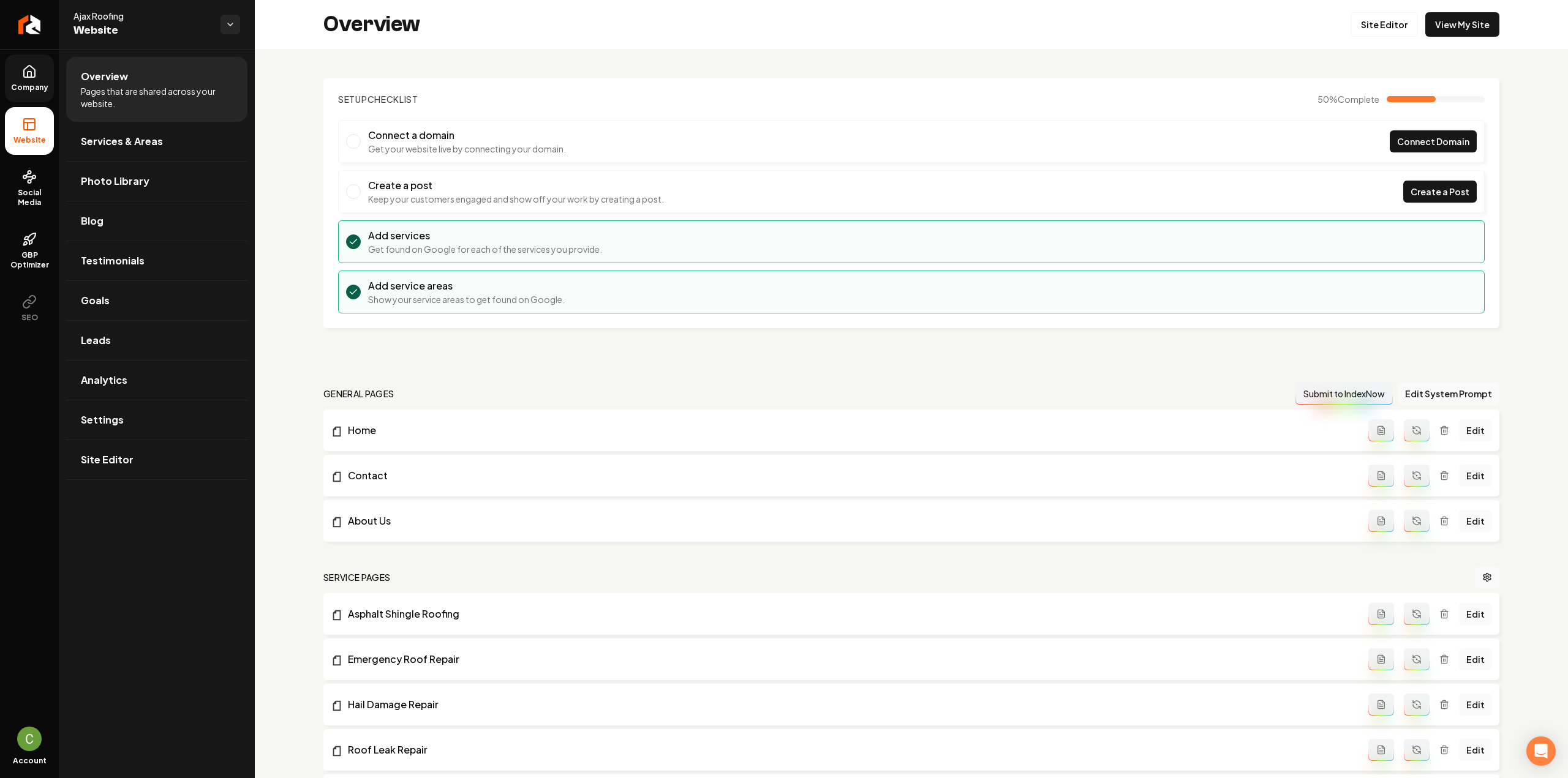
click at [25, 61] on link "Company" at bounding box center [29, 79] width 49 height 48
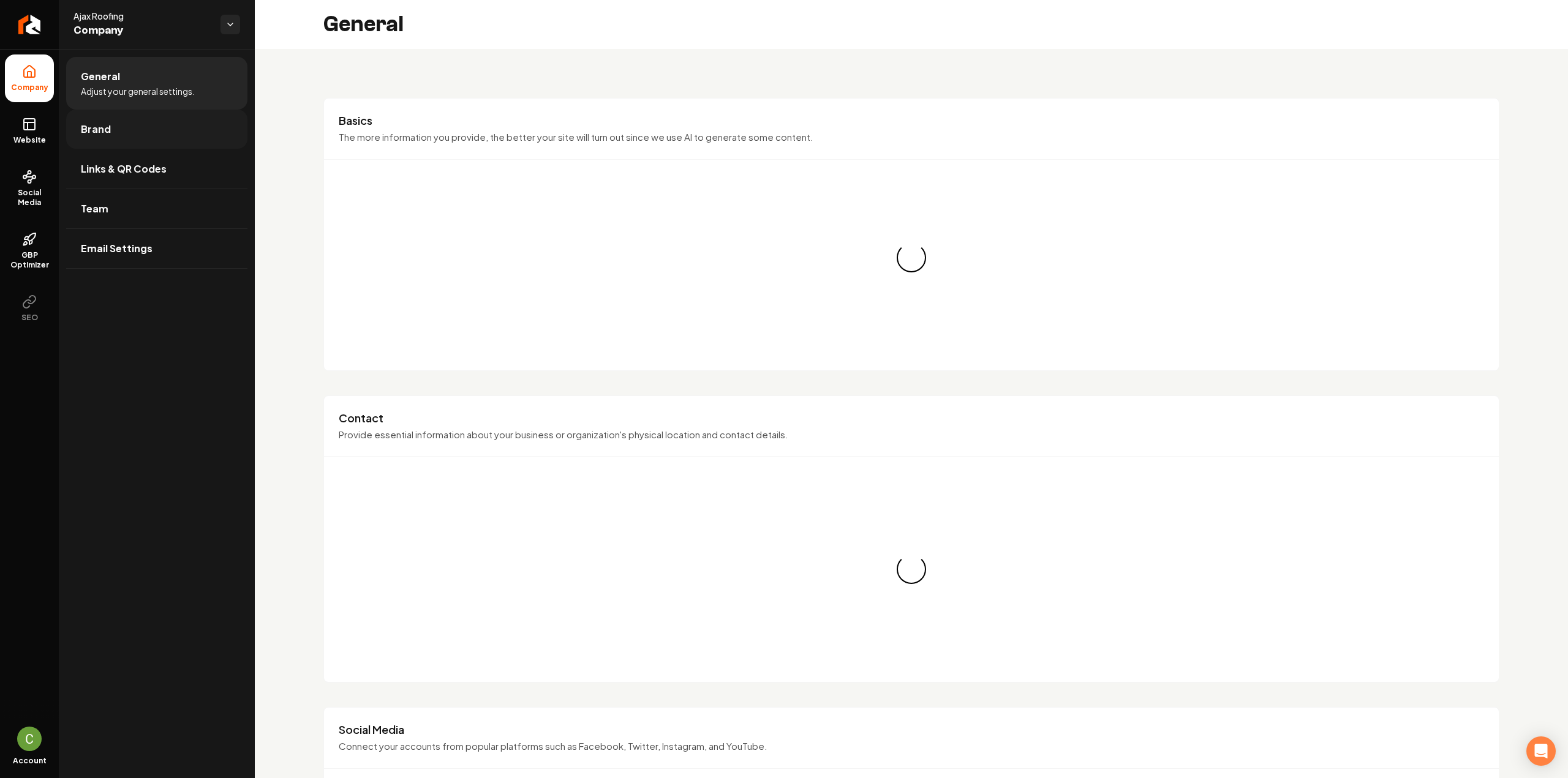
click at [75, 125] on link "Brand" at bounding box center [156, 129] width 181 height 39
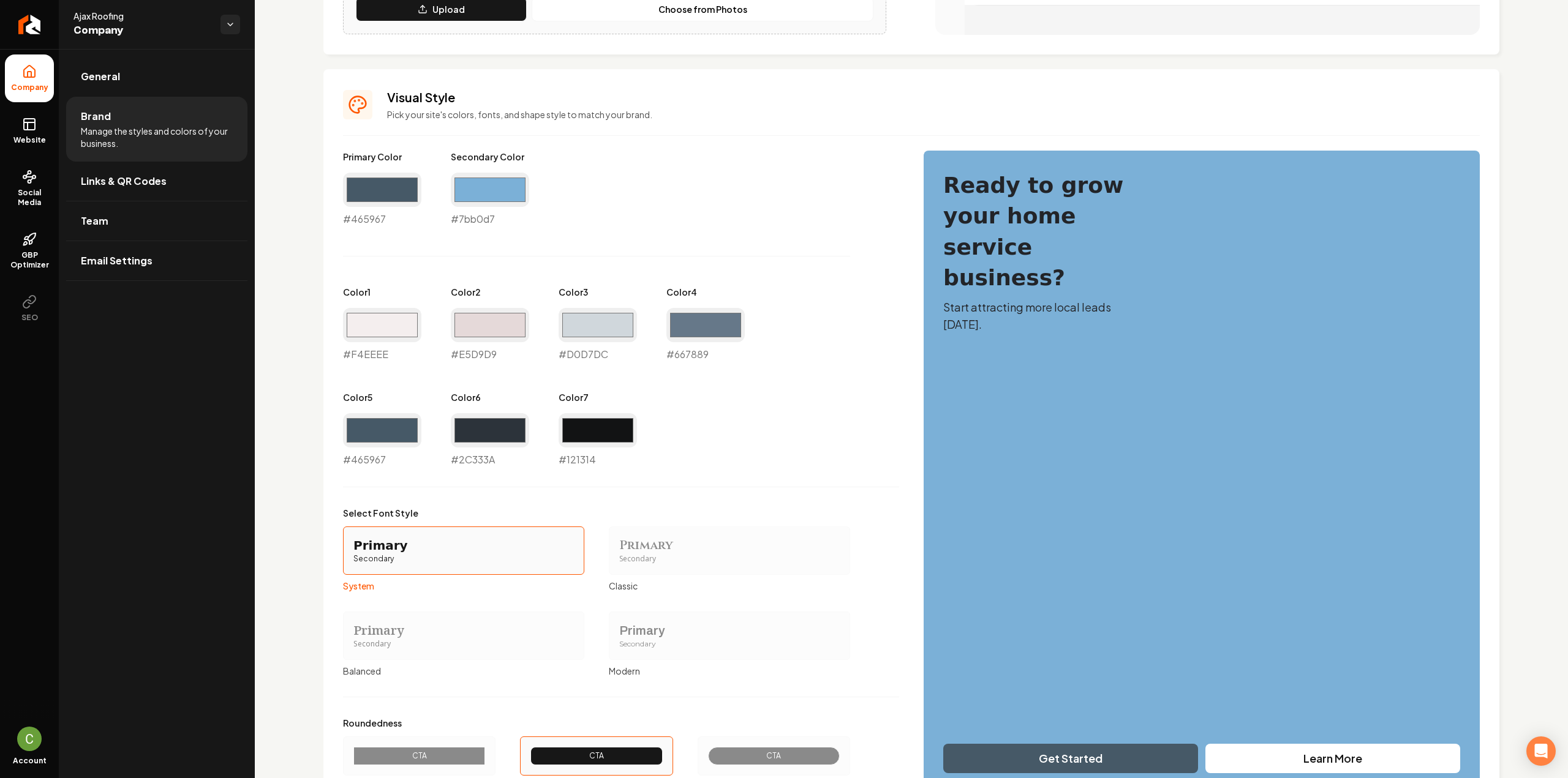
scroll to position [530, 0]
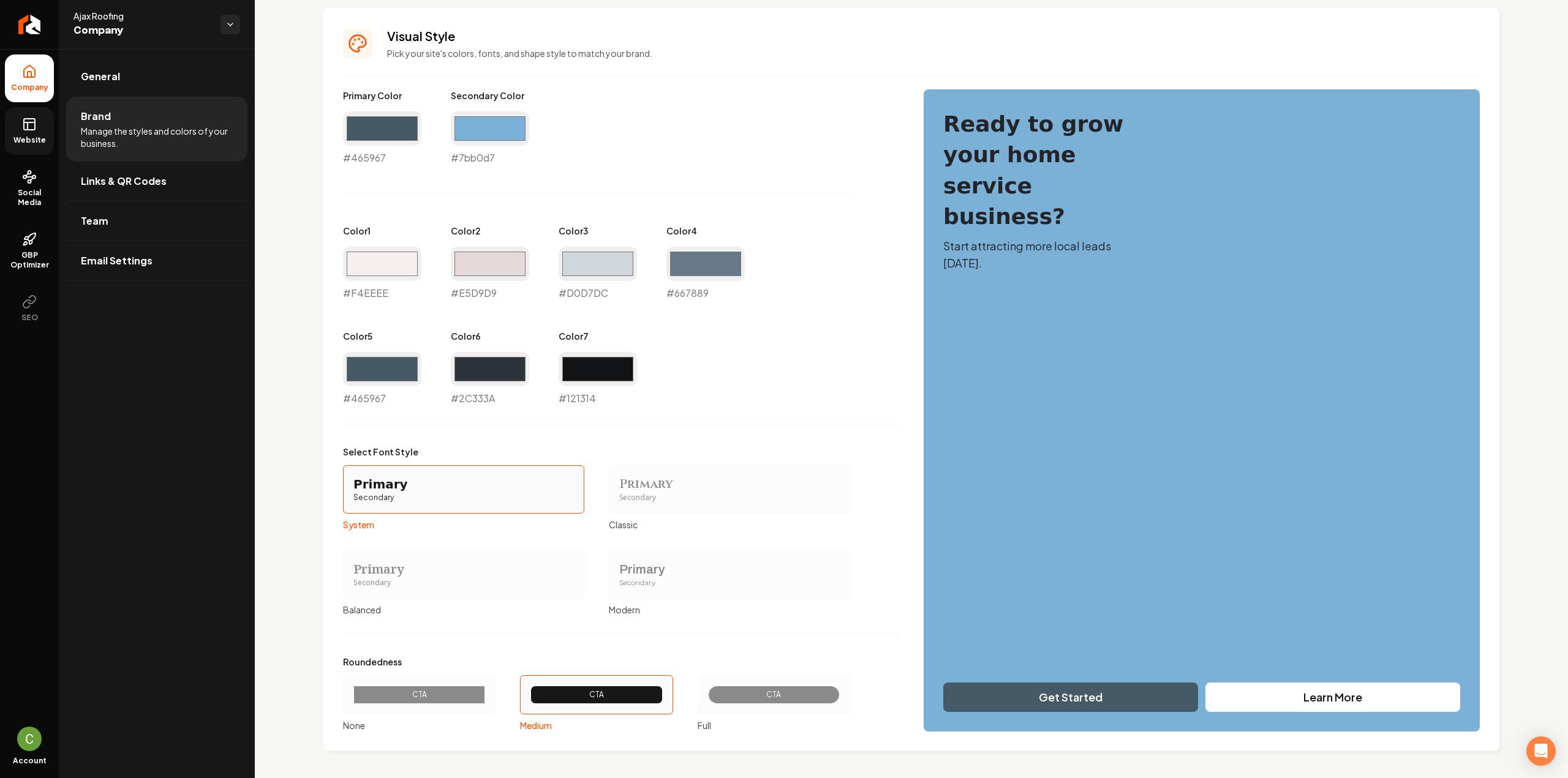
click at [40, 134] on link "Website" at bounding box center [29, 131] width 49 height 48
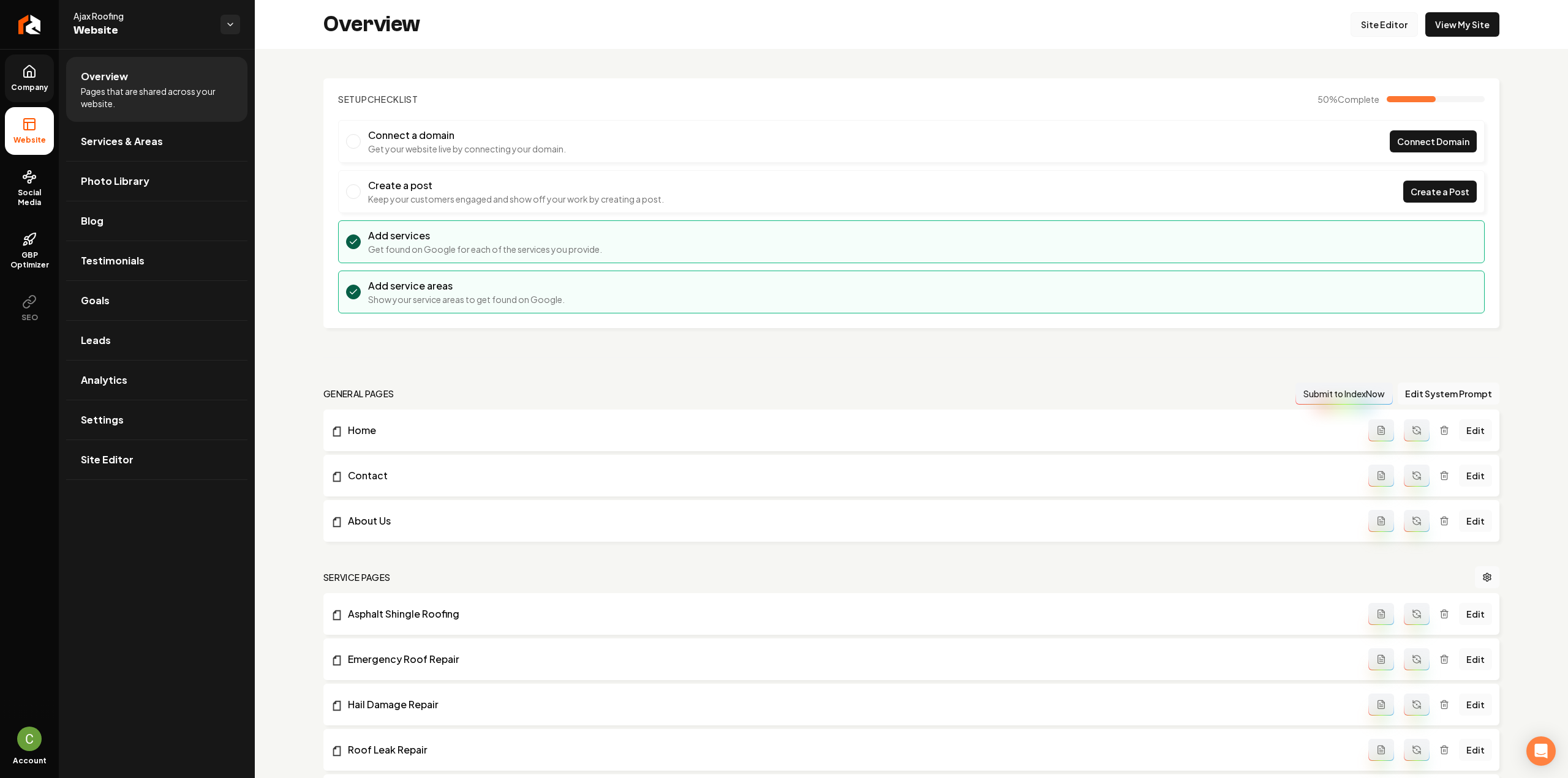
click at [1379, 16] on link "Site Editor" at bounding box center [1384, 24] width 67 height 25
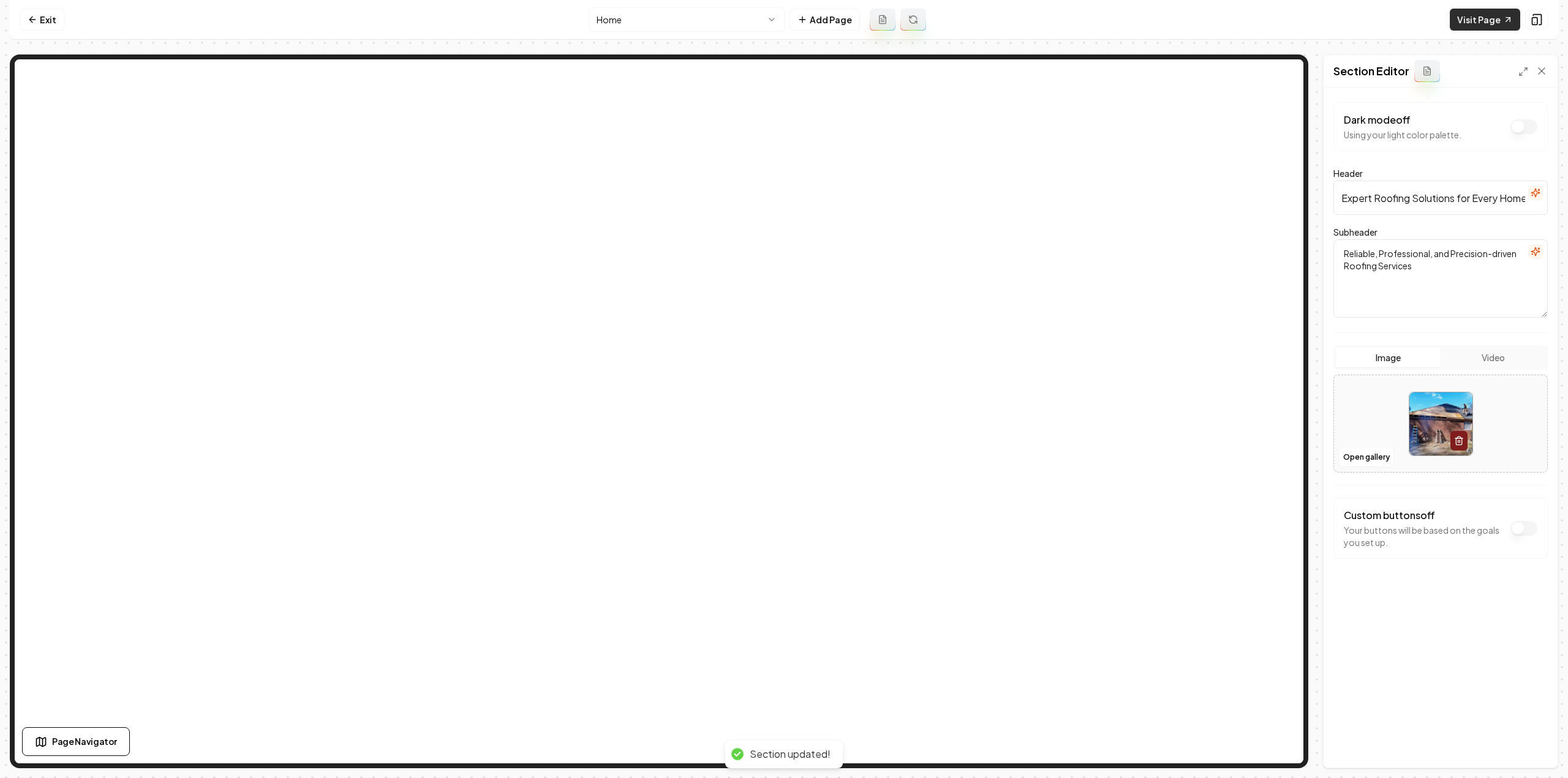
click at [1493, 16] on link "Visit Page" at bounding box center [1485, 19] width 71 height 22
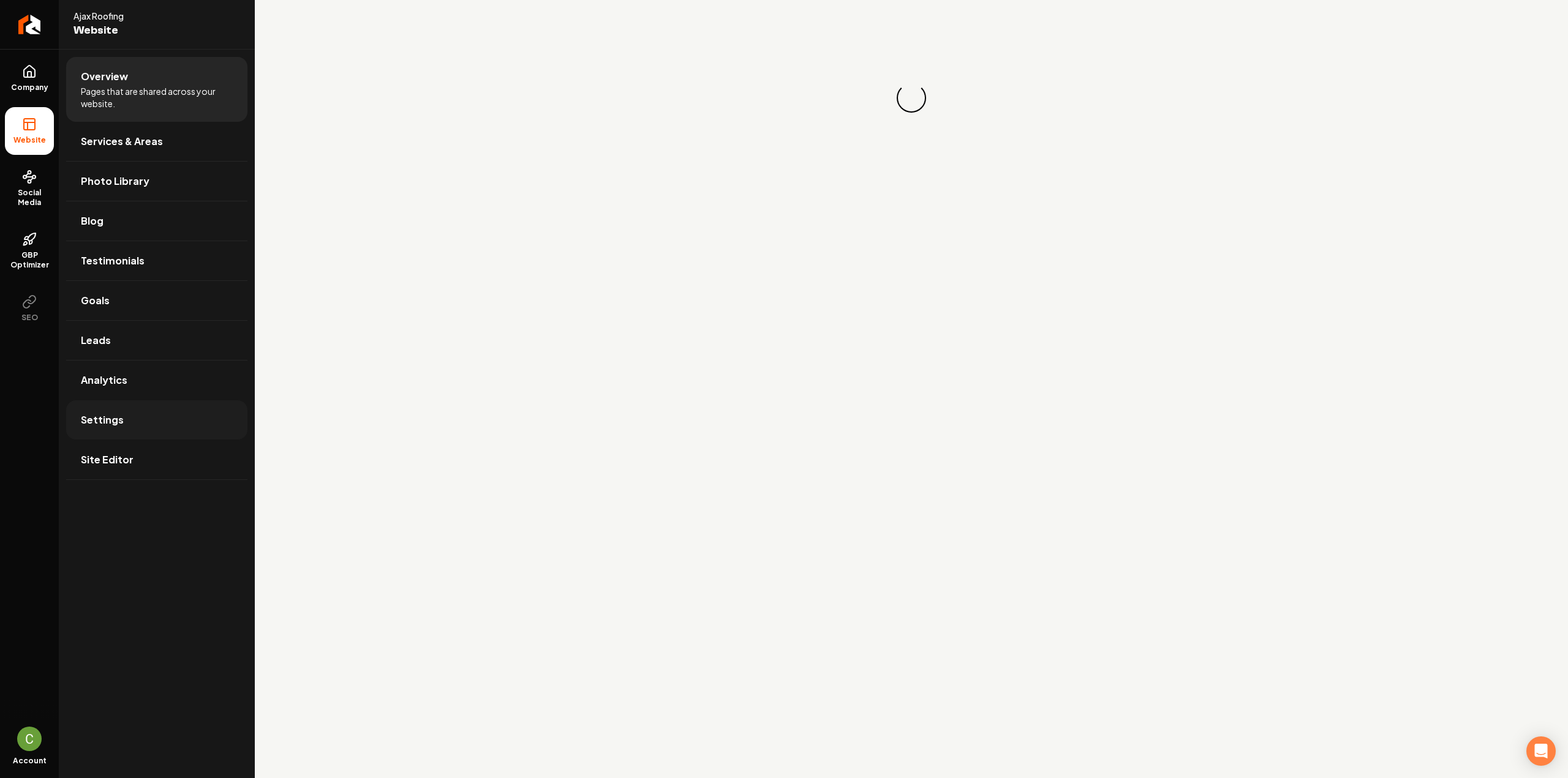
click at [102, 405] on link "Settings" at bounding box center [156, 419] width 181 height 39
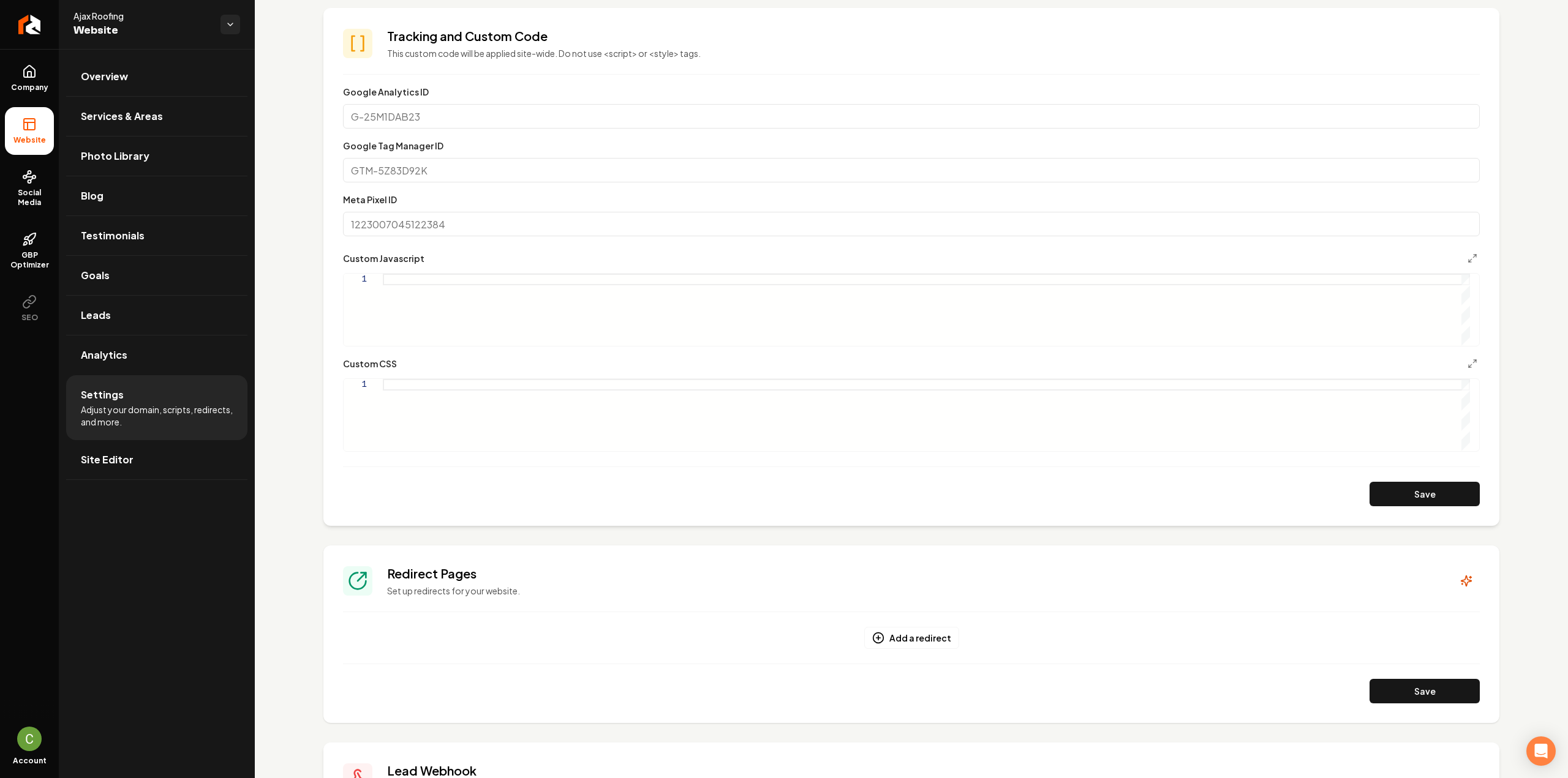
scroll to position [429, 0]
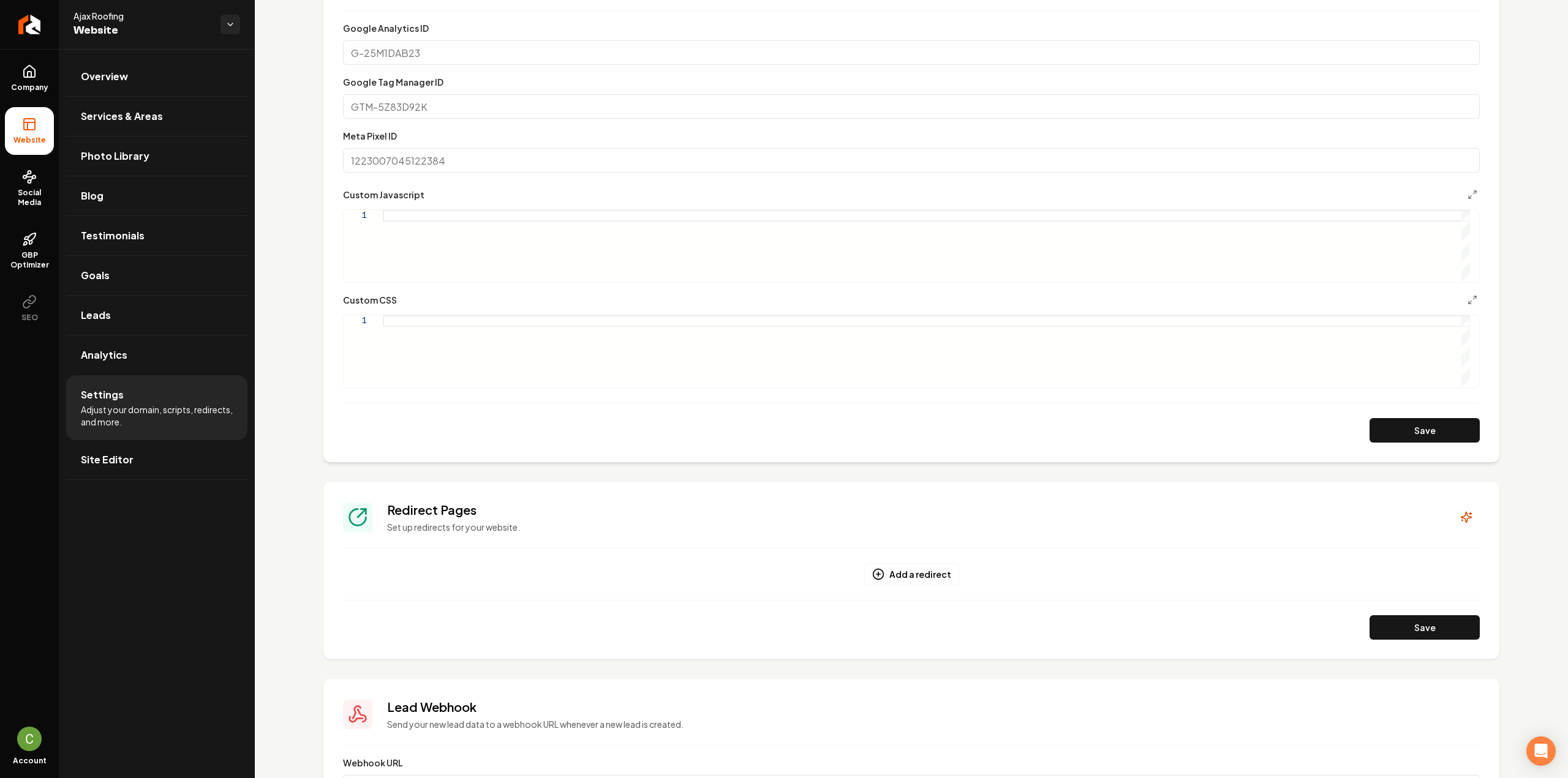
click at [388, 335] on div "Main content area" at bounding box center [926, 352] width 1088 height 72
click at [1359, 435] on div "Save" at bounding box center [911, 430] width 1137 height 25
drag, startPoint x: 1365, startPoint y: 435, endPoint x: 1291, endPoint y: 491, distance: 92.8
click at [1370, 435] on button "Save" at bounding box center [1425, 430] width 110 height 25
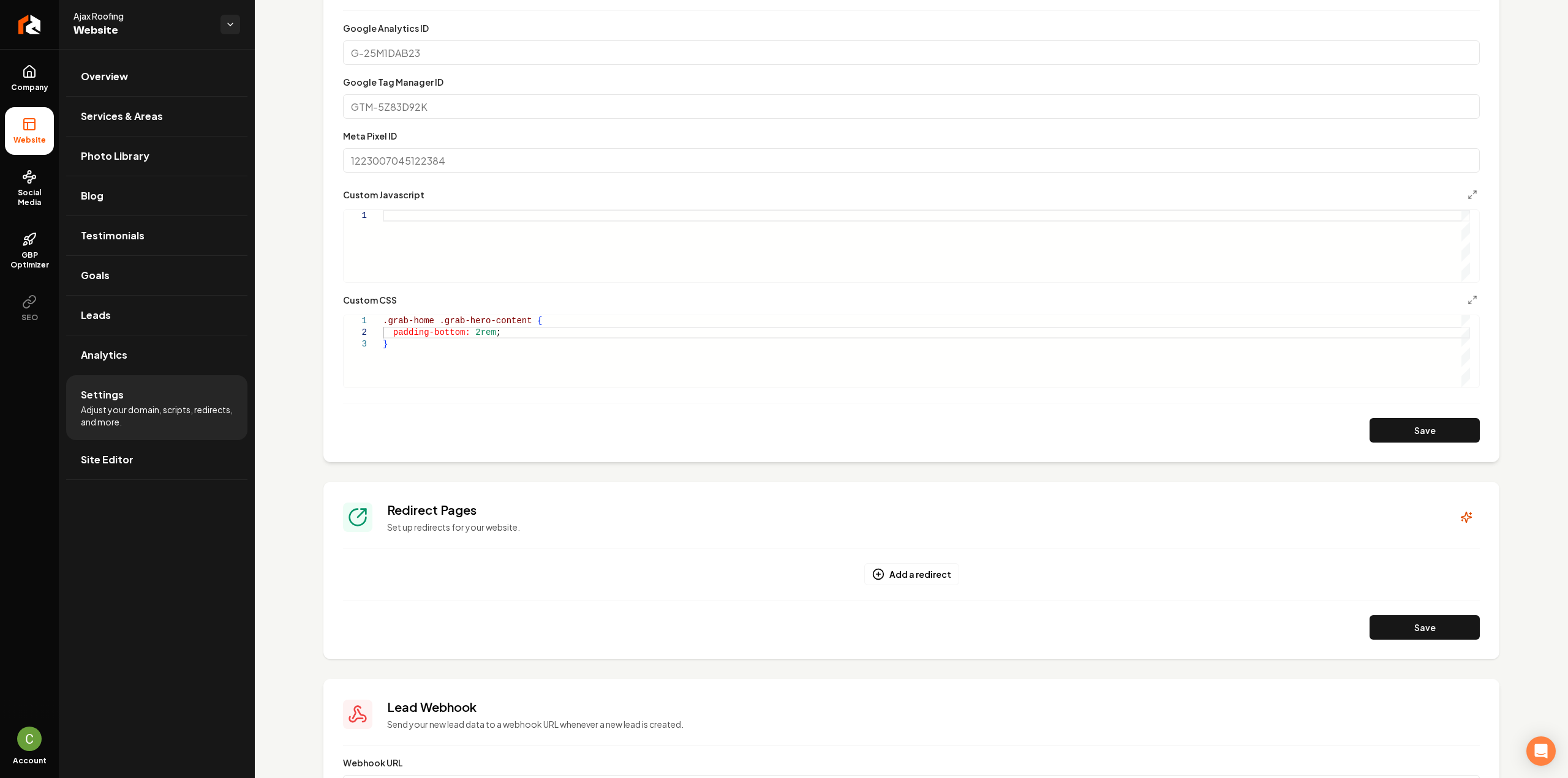
click at [487, 335] on div ".grab-home .grab-hero-content { padding-bottom: 2rem ; }" at bounding box center [926, 352] width 1088 height 72
click at [1388, 426] on button "Save" at bounding box center [1425, 430] width 110 height 25
click at [467, 359] on div ".grab-home .grab-hero-content { padding-bottom: 2rem !important ; }" at bounding box center [926, 352] width 1088 height 72
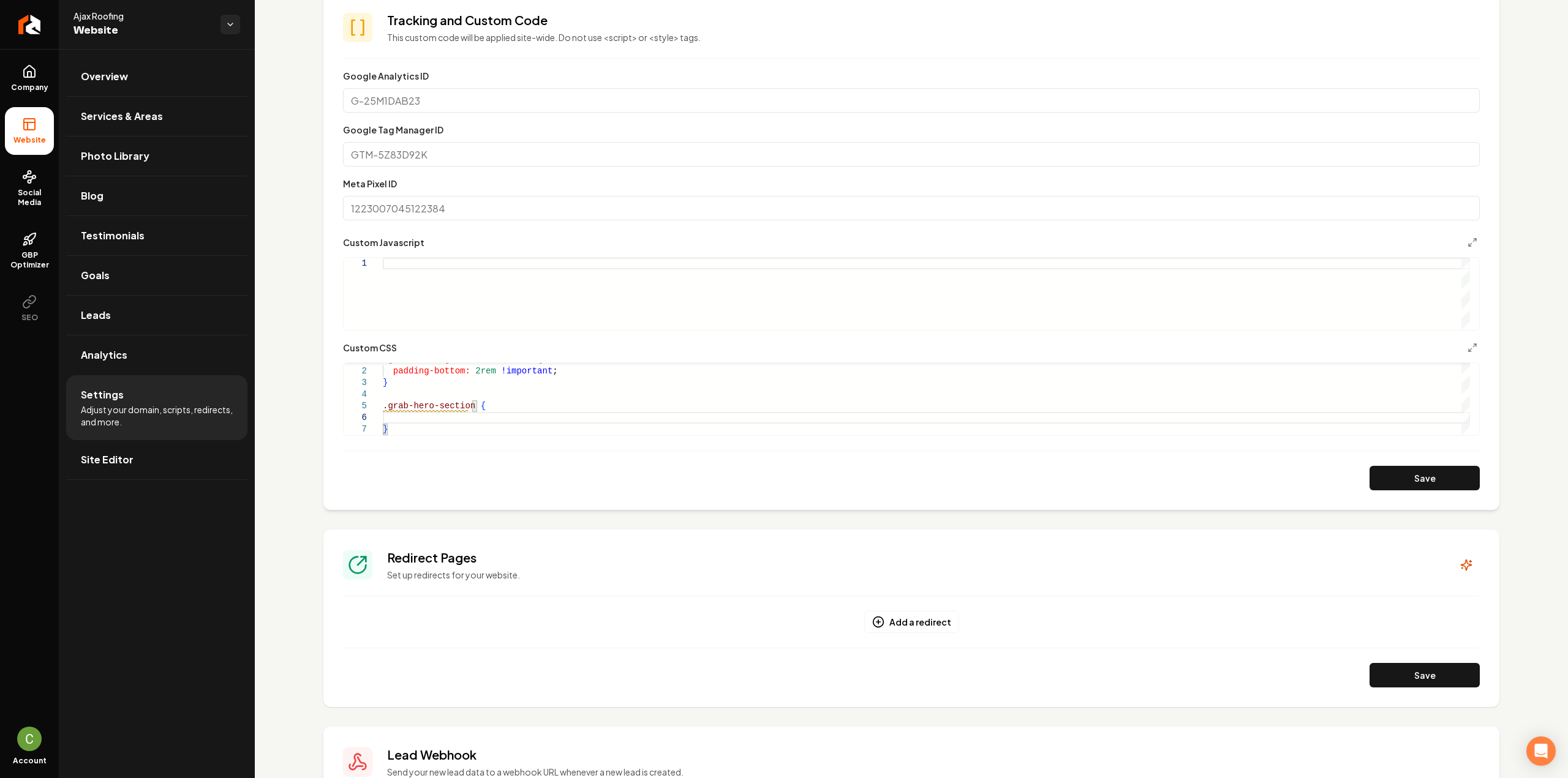
scroll to position [367, 0]
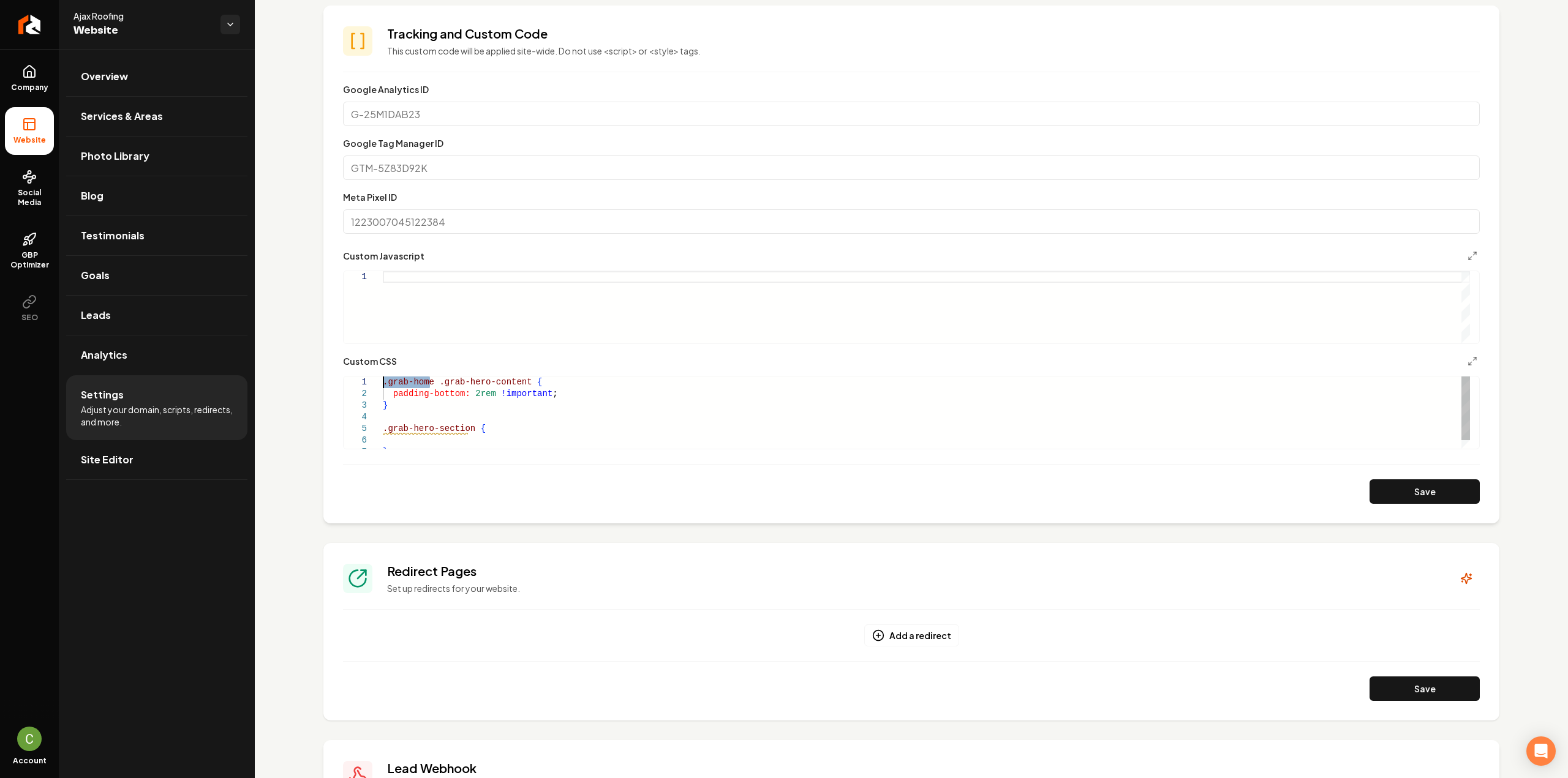
drag, startPoint x: 430, startPoint y: 382, endPoint x: 377, endPoint y: 381, distance: 53.0
click at [383, 381] on div ".grab-home .grab-hero-content { padding-bottom: 2rem !important ; } .grab-hero-…" at bounding box center [926, 417] width 1088 height 81
click at [384, 426] on div ".grab-hero-content { padding-bottom: 2rem !important ; } .grab-hero-section { }" at bounding box center [926, 417] width 1088 height 81
drag, startPoint x: 405, startPoint y: 407, endPoint x: 327, endPoint y: 380, distance: 82.5
click at [383, 380] on div ".grab-hero-content { padding-bottom: 2rem !important ; } .grab-home.grab-hero-s…" at bounding box center [926, 417] width 1088 height 81
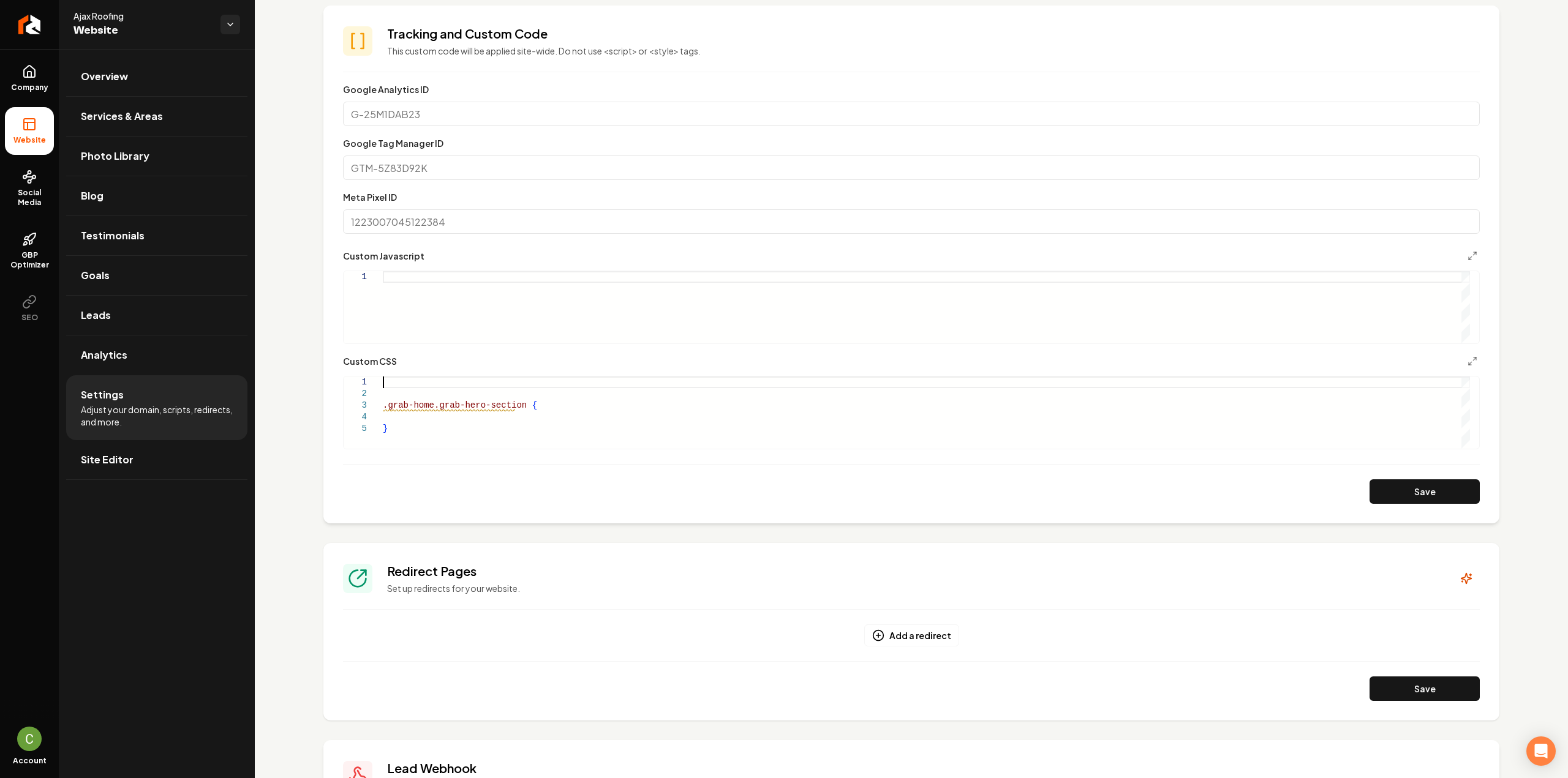
scroll to position [57, 8]
click at [430, 410] on div ".grab-home.grab-hero-section { }" at bounding box center [926, 412] width 1088 height 72
click at [419, 419] on div ".grab-home .grab-hero-section { }" at bounding box center [926, 412] width 1088 height 72
click at [396, 383] on div ".grab-home .grab-hero-section { }" at bounding box center [926, 412] width 1088 height 72
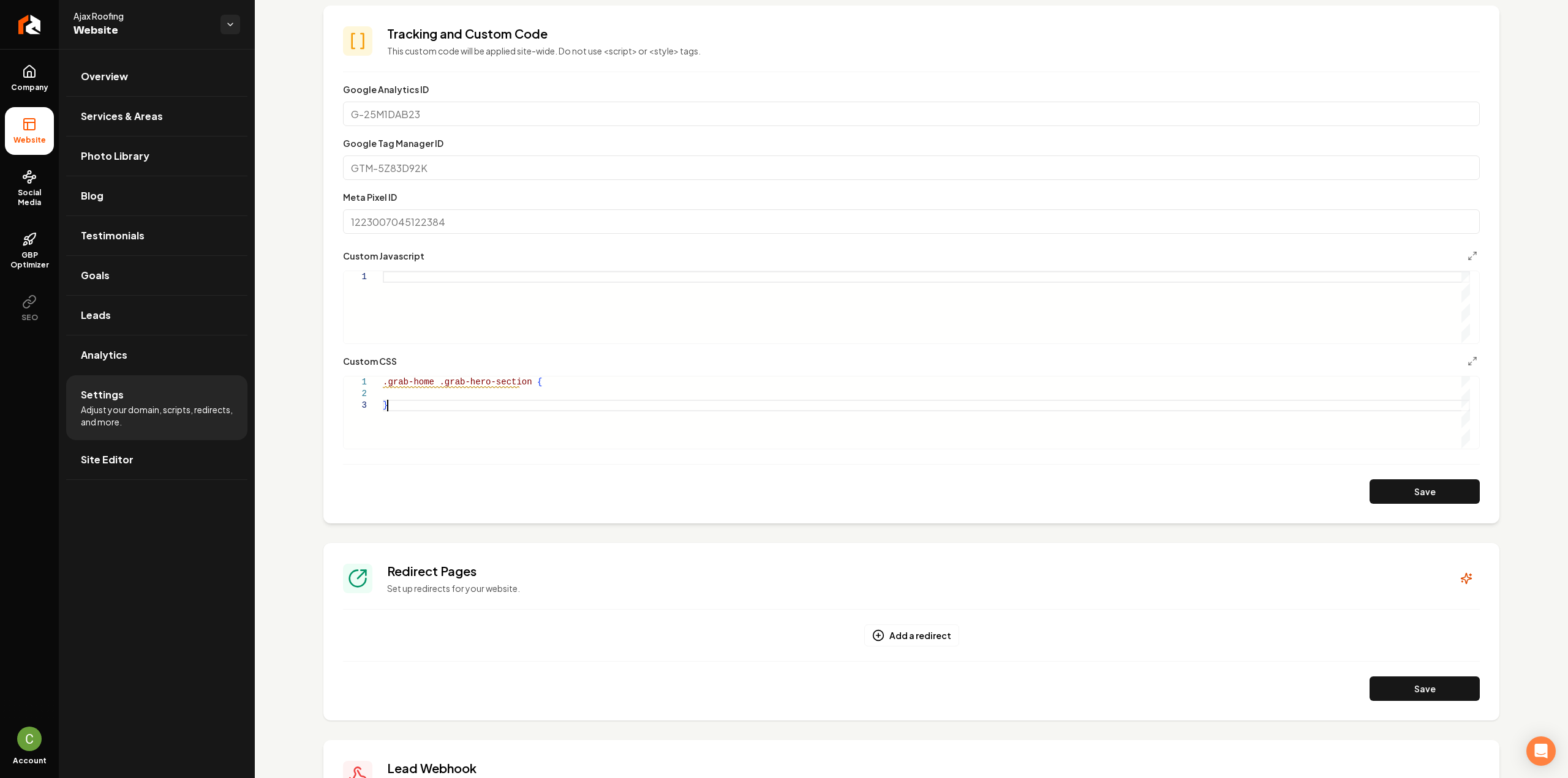
click at [403, 403] on div ".grab-home .grab-hero-section { }" at bounding box center [926, 412] width 1088 height 72
click at [402, 393] on div ".grab-home .grab-hero-section { }" at bounding box center [926, 412] width 1088 height 72
drag, startPoint x: 459, startPoint y: 397, endPoint x: 451, endPoint y: 395, distance: 8.2
click at [451, 395] on div ".grab-home .grab-hero-section { min-height: 50vh ; }" at bounding box center [926, 412] width 1088 height 72
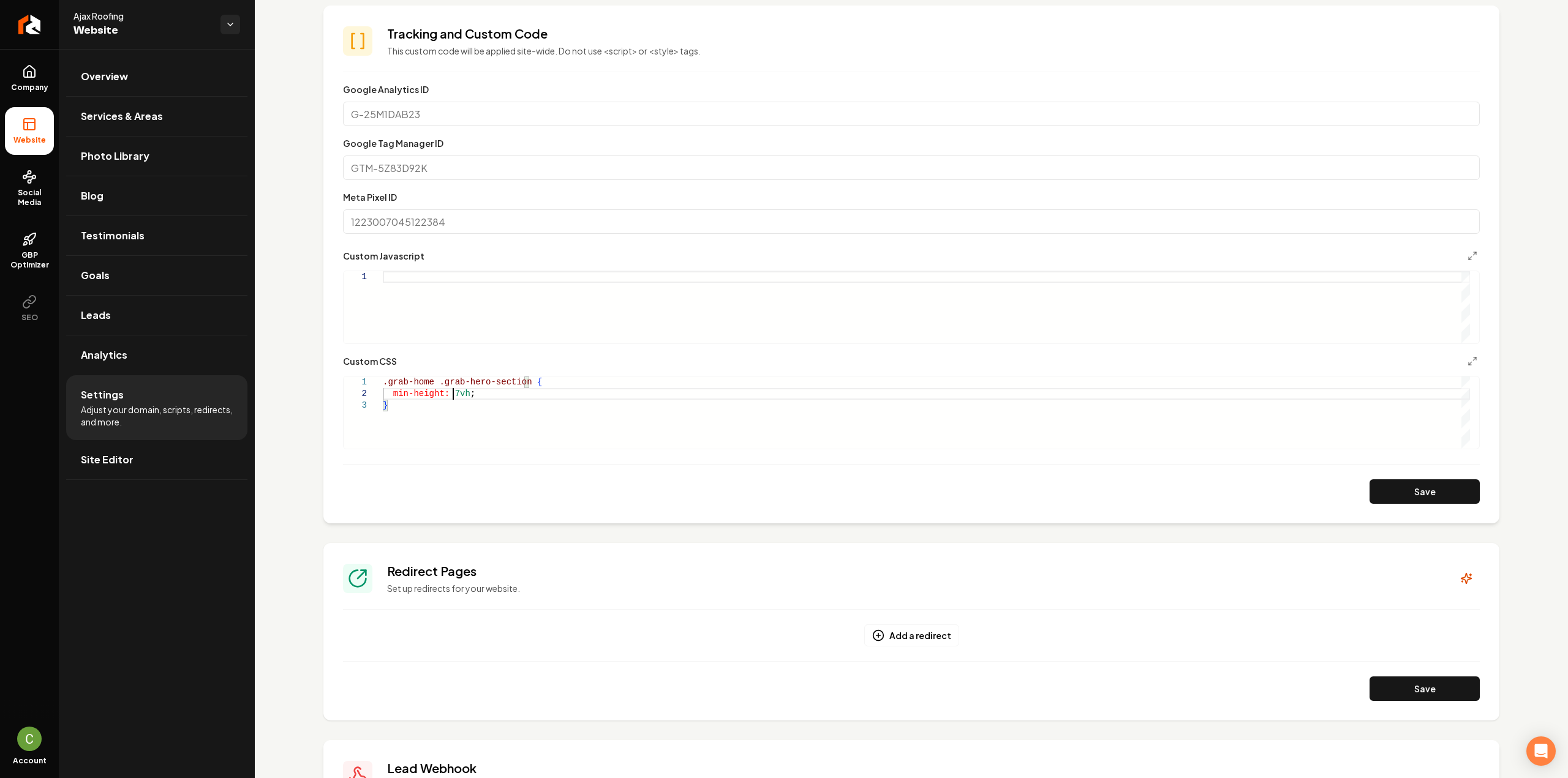
scroll to position [21, 75]
type textarea "**********"
click at [1422, 484] on button "Save" at bounding box center [1425, 492] width 110 height 25
click at [39, 87] on span "Company" at bounding box center [30, 88] width 47 height 10
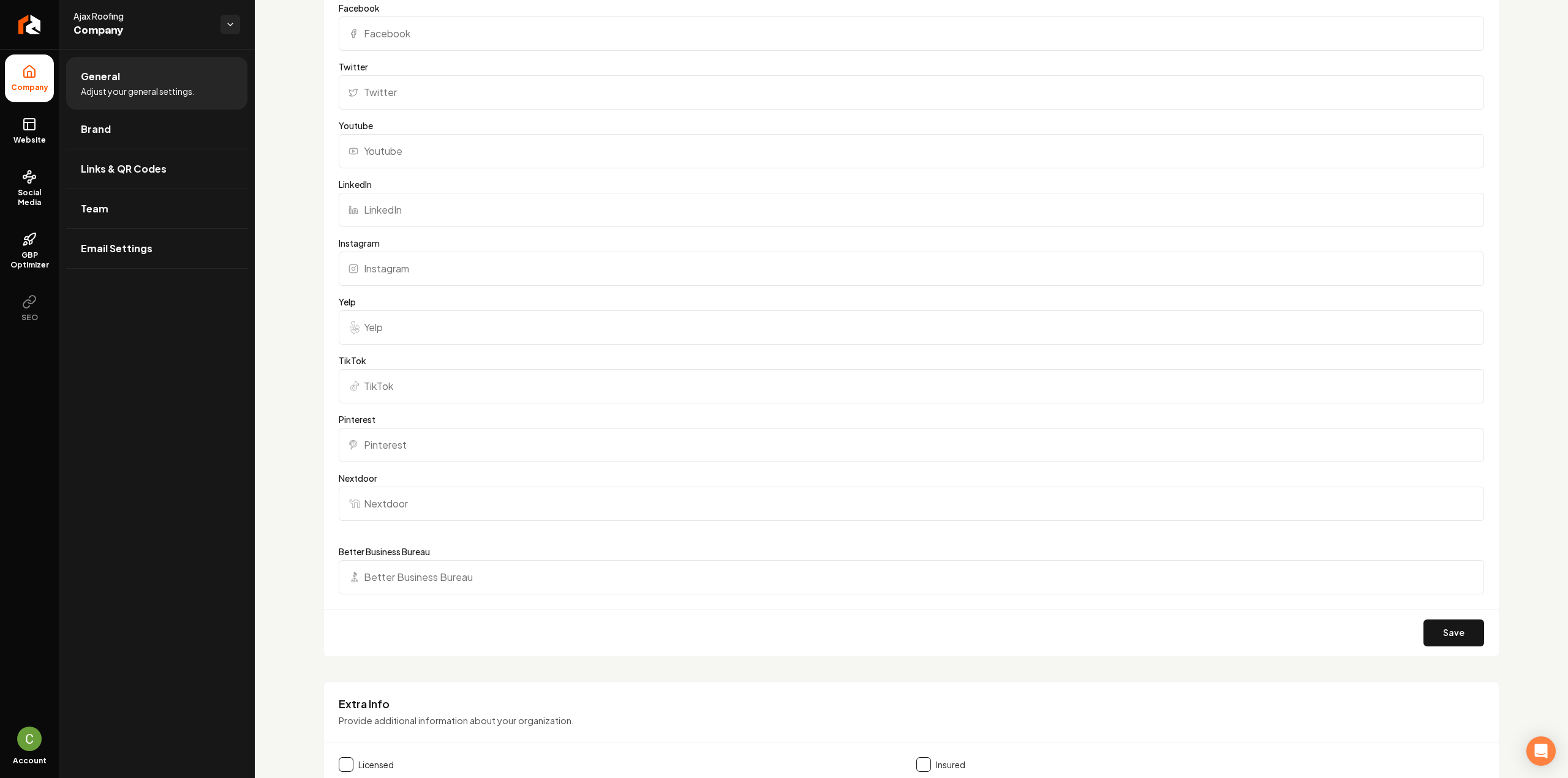
scroll to position [958, 0]
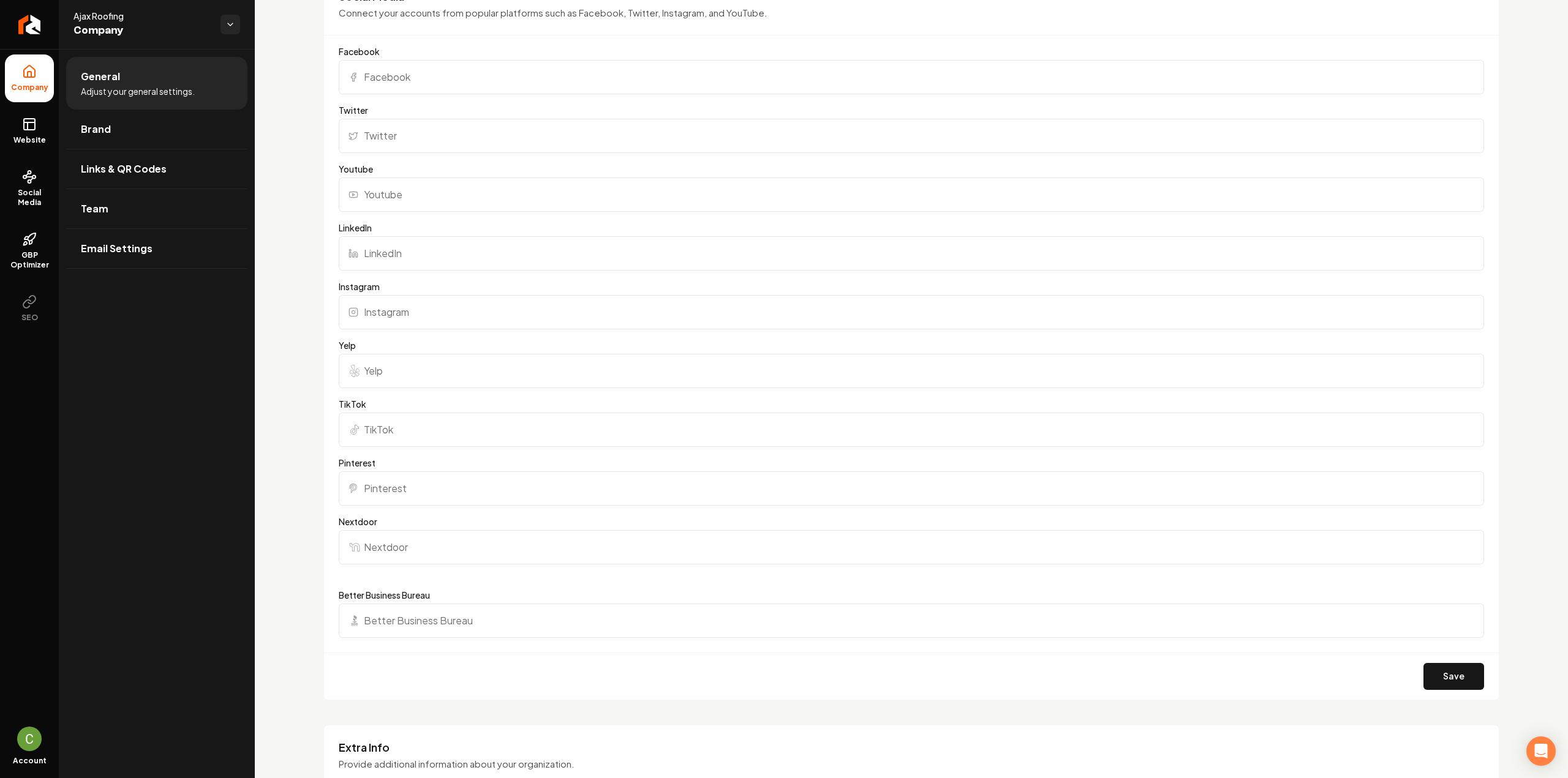
click at [380, 85] on input "Facebook" at bounding box center [911, 77] width 1146 height 34
paste input "https://www.facebook.com/people/Ajax-Roofing/100094092891794/"
type input "https://www.facebook.com/people/Ajax-Roofing/100094092891794/"
click at [412, 308] on input "Instagram" at bounding box center [911, 312] width 1146 height 34
paste input "https://www.instagram.com/ajax.roofing/"
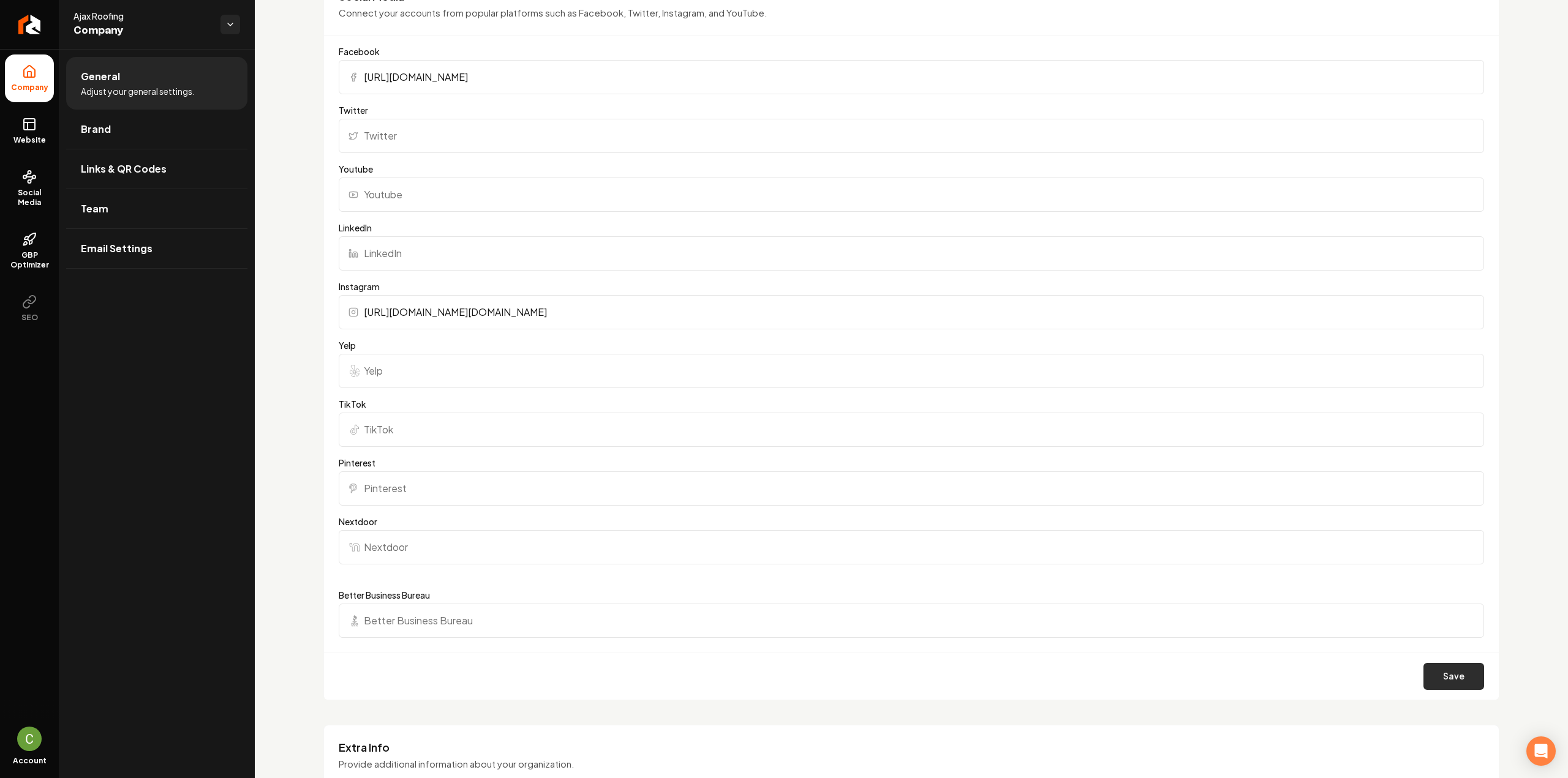
type input "https://www.instagram.com/ajax.roofing/"
click at [1455, 669] on button "Save" at bounding box center [1454, 676] width 61 height 27
click at [1454, 685] on button "Save" at bounding box center [1454, 676] width 61 height 27
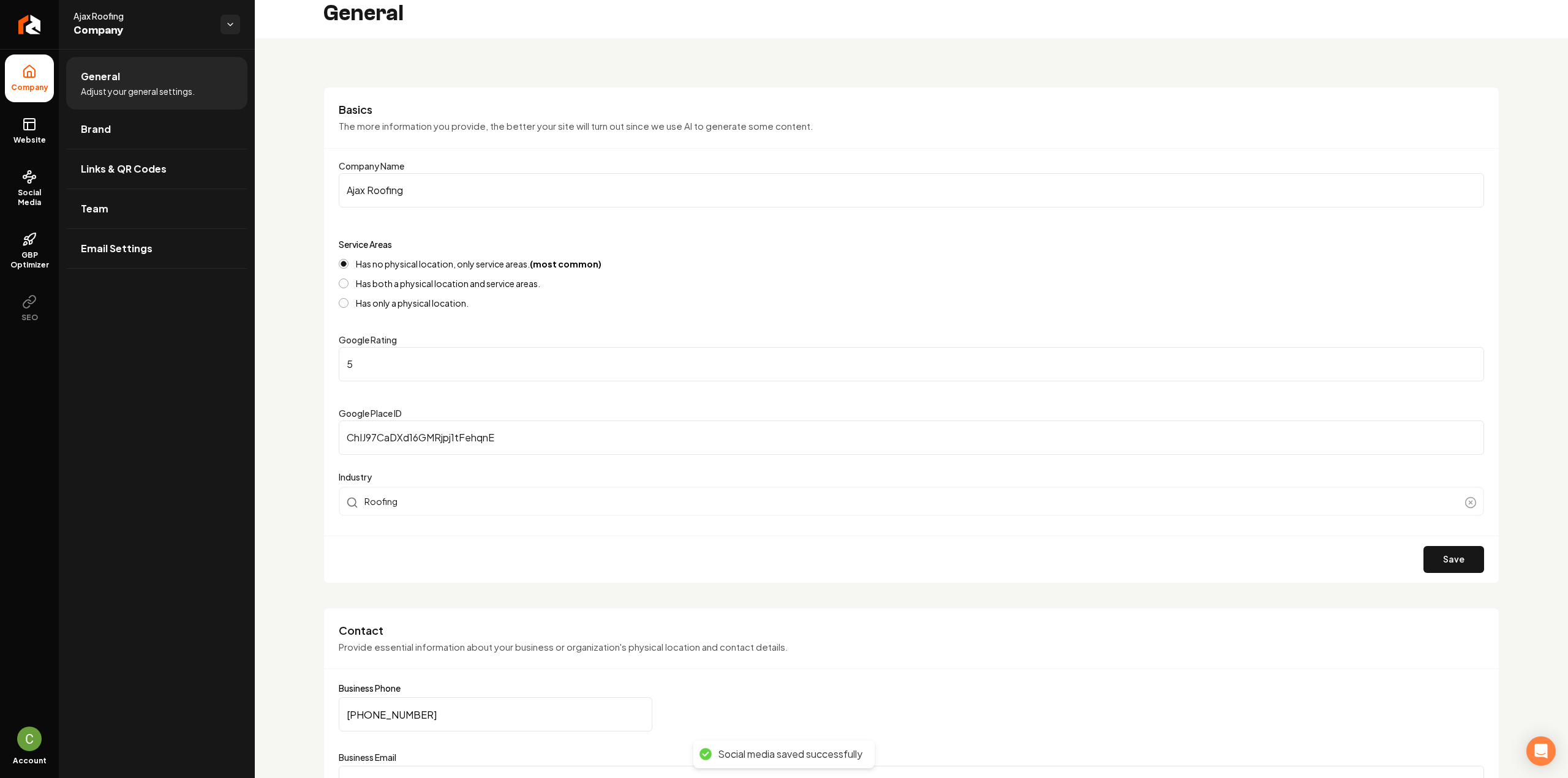
scroll to position [0, 0]
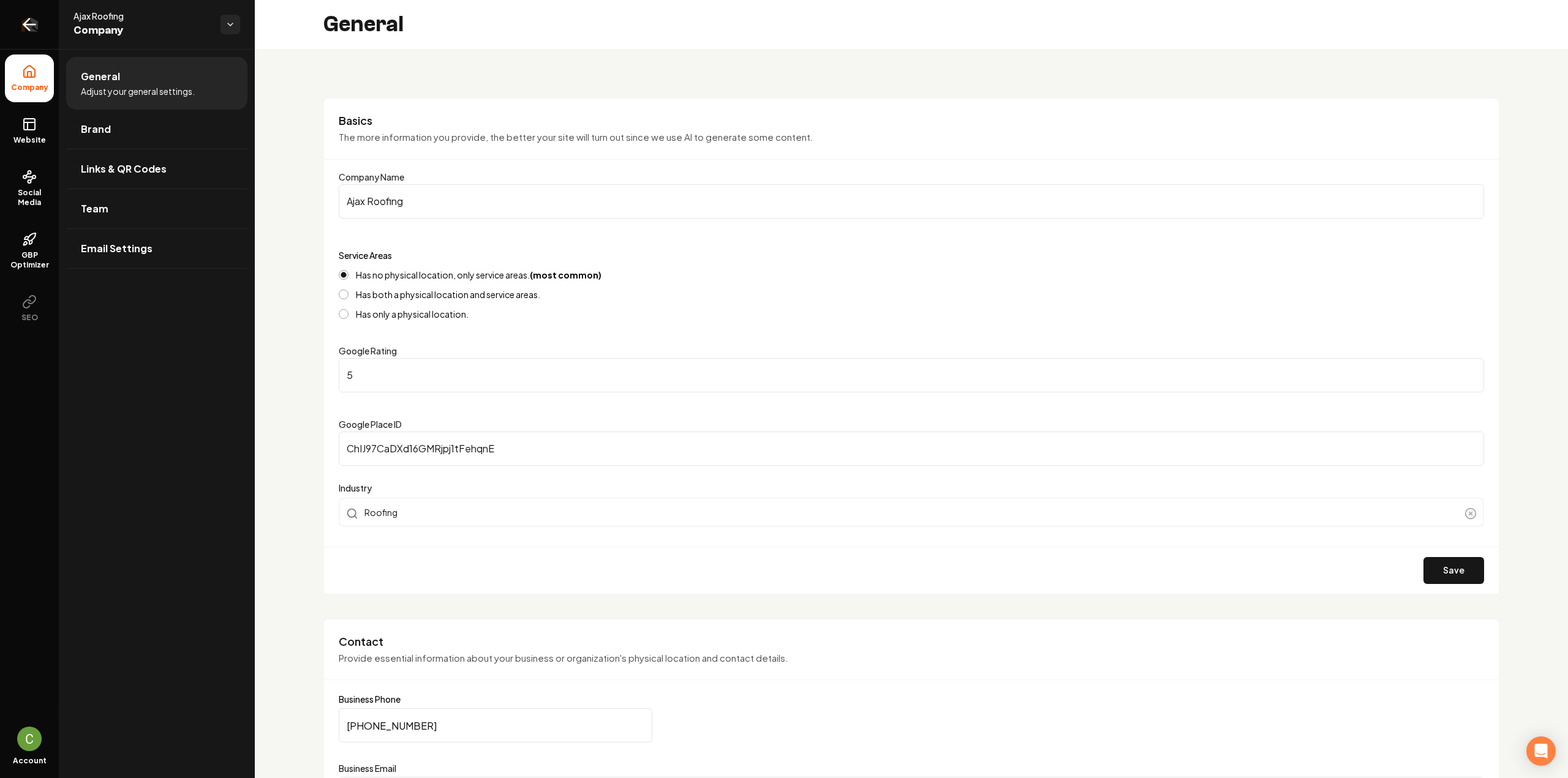
click at [45, 23] on link "Return to dashboard" at bounding box center [29, 24] width 59 height 49
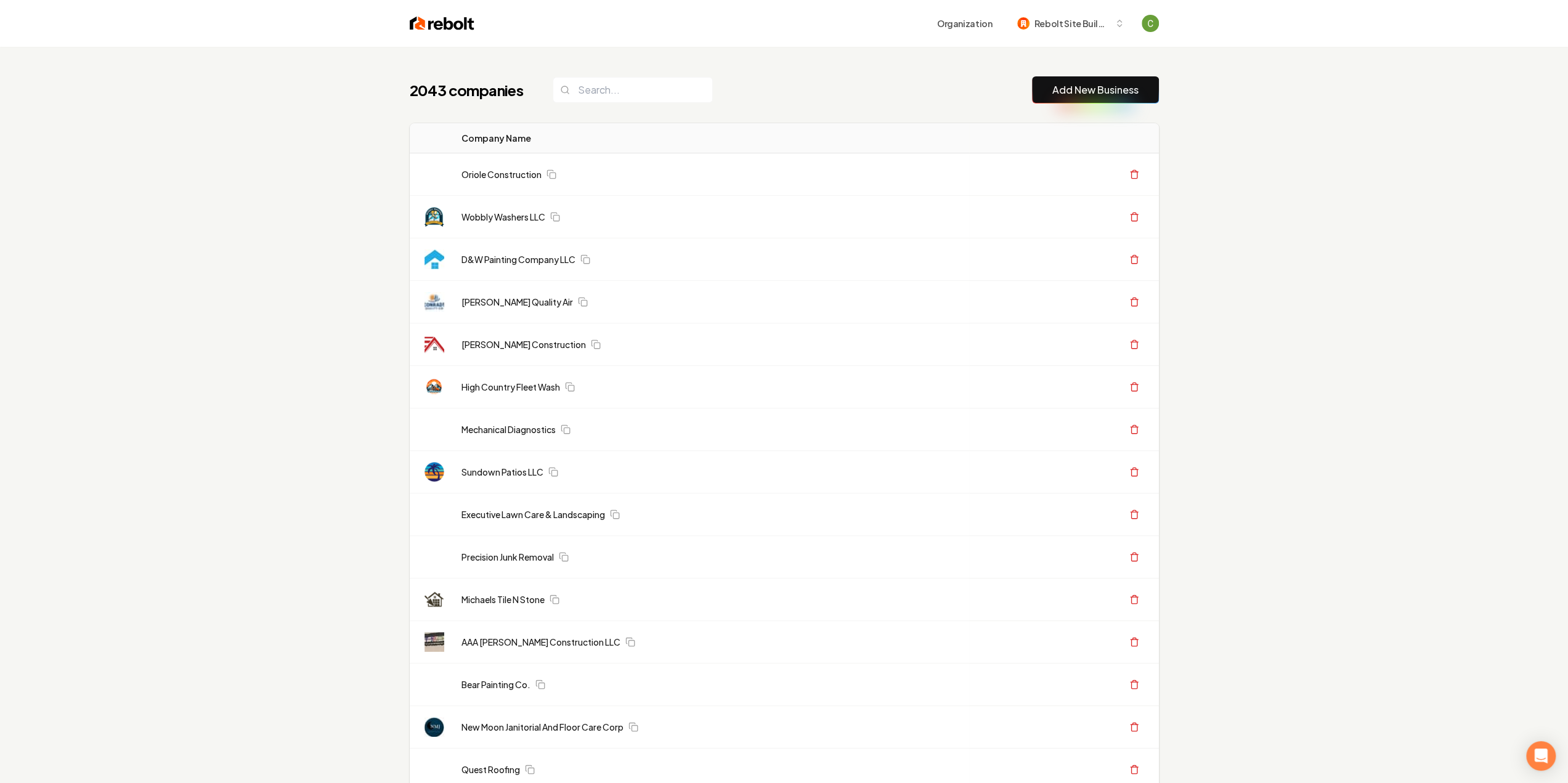
click at [1107, 87] on link "Add New Business" at bounding box center [1095, 90] width 86 height 15
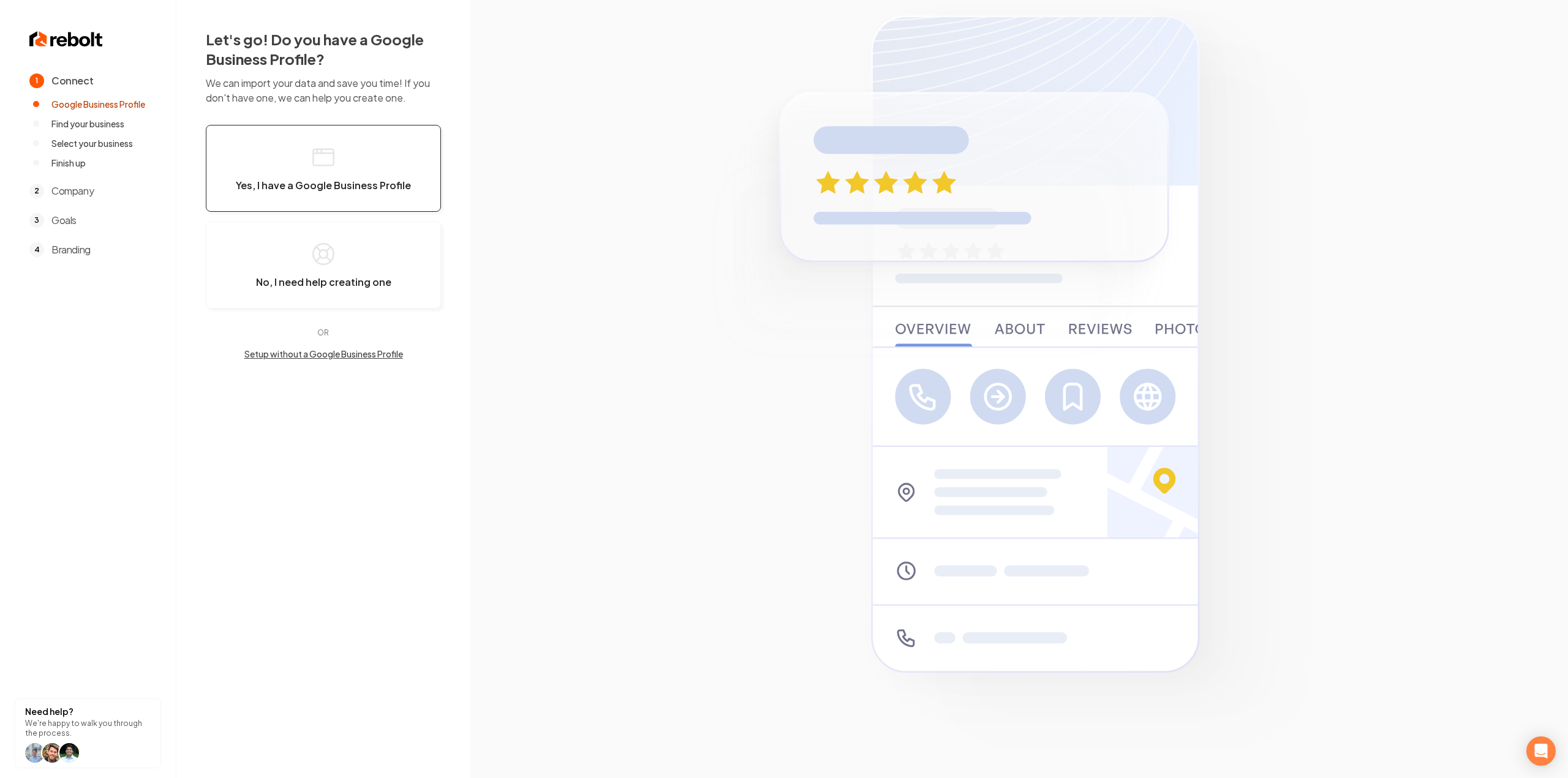
click at [354, 180] on span "Yes, I have a Google Business Profile" at bounding box center [323, 185] width 175 height 12
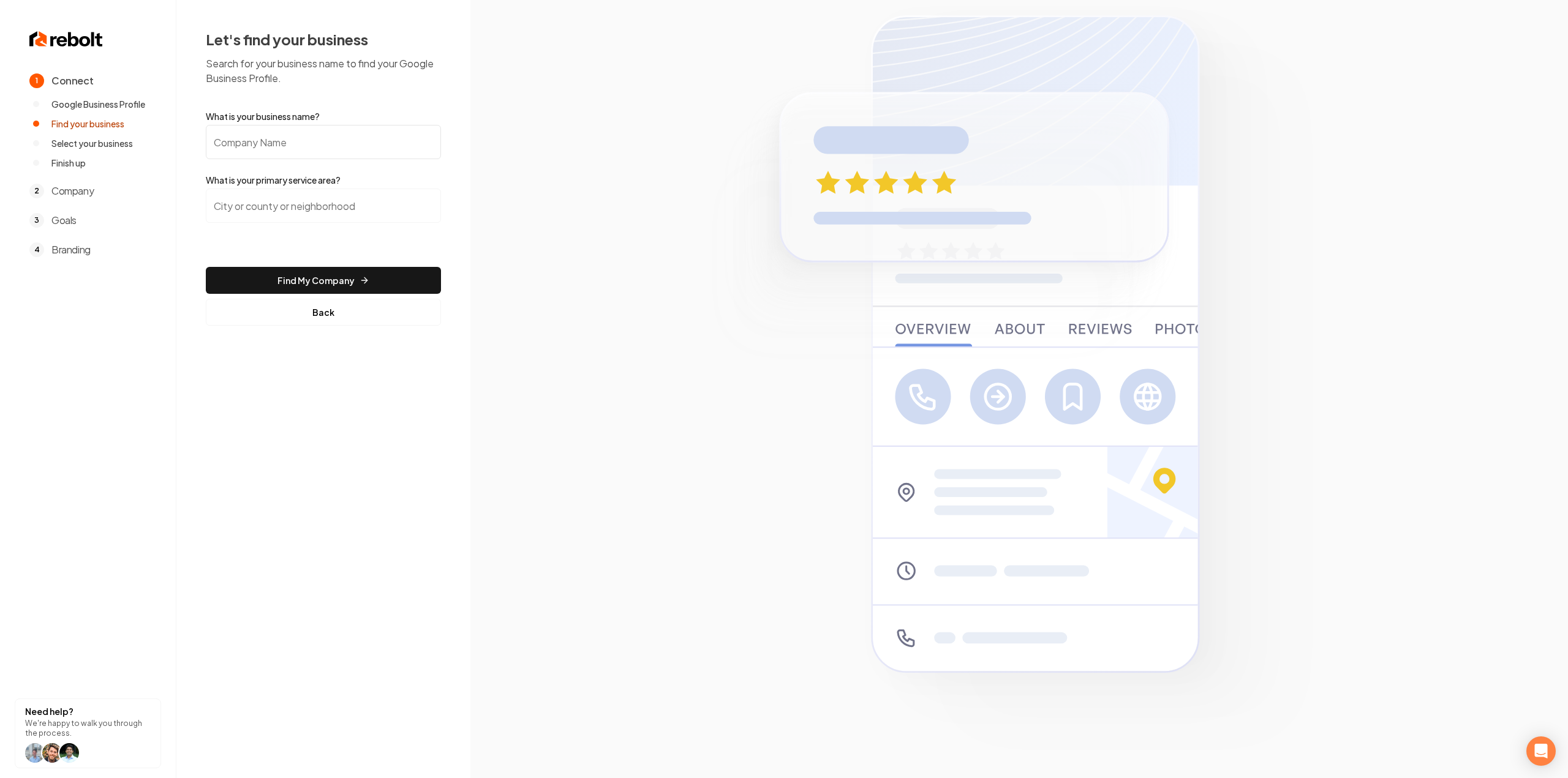
click at [340, 153] on input "What is your business name?" at bounding box center [323, 142] width 235 height 34
paste input "Rushmore Garage Repair"
type input "Rushmore Garage Repair"
click at [330, 187] on form "What is your business name? Rushmore Garage Repair What is your primary service…" at bounding box center [323, 218] width 235 height 216
click at [332, 198] on input "search" at bounding box center [323, 206] width 235 height 34
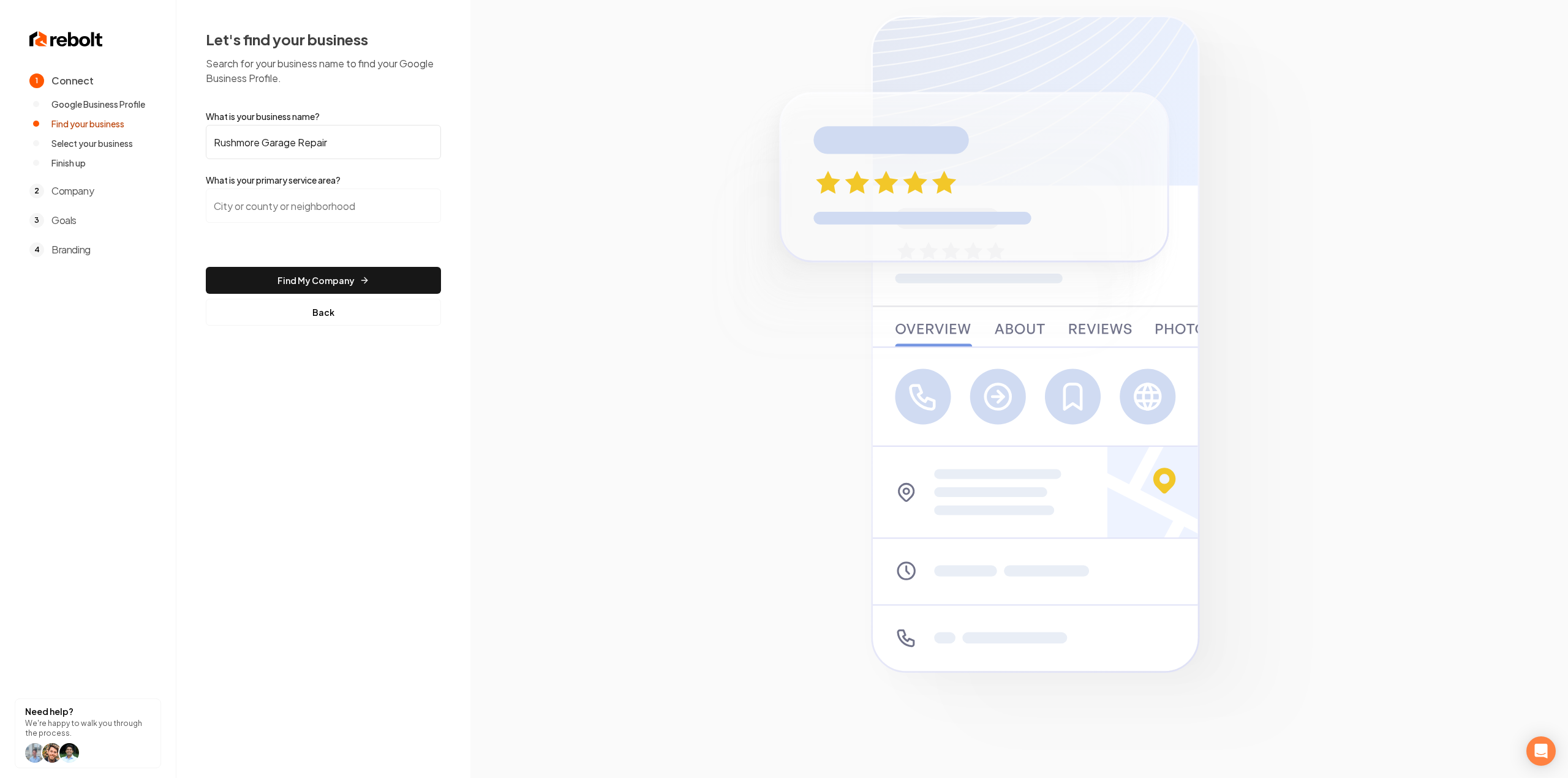
type input "g"
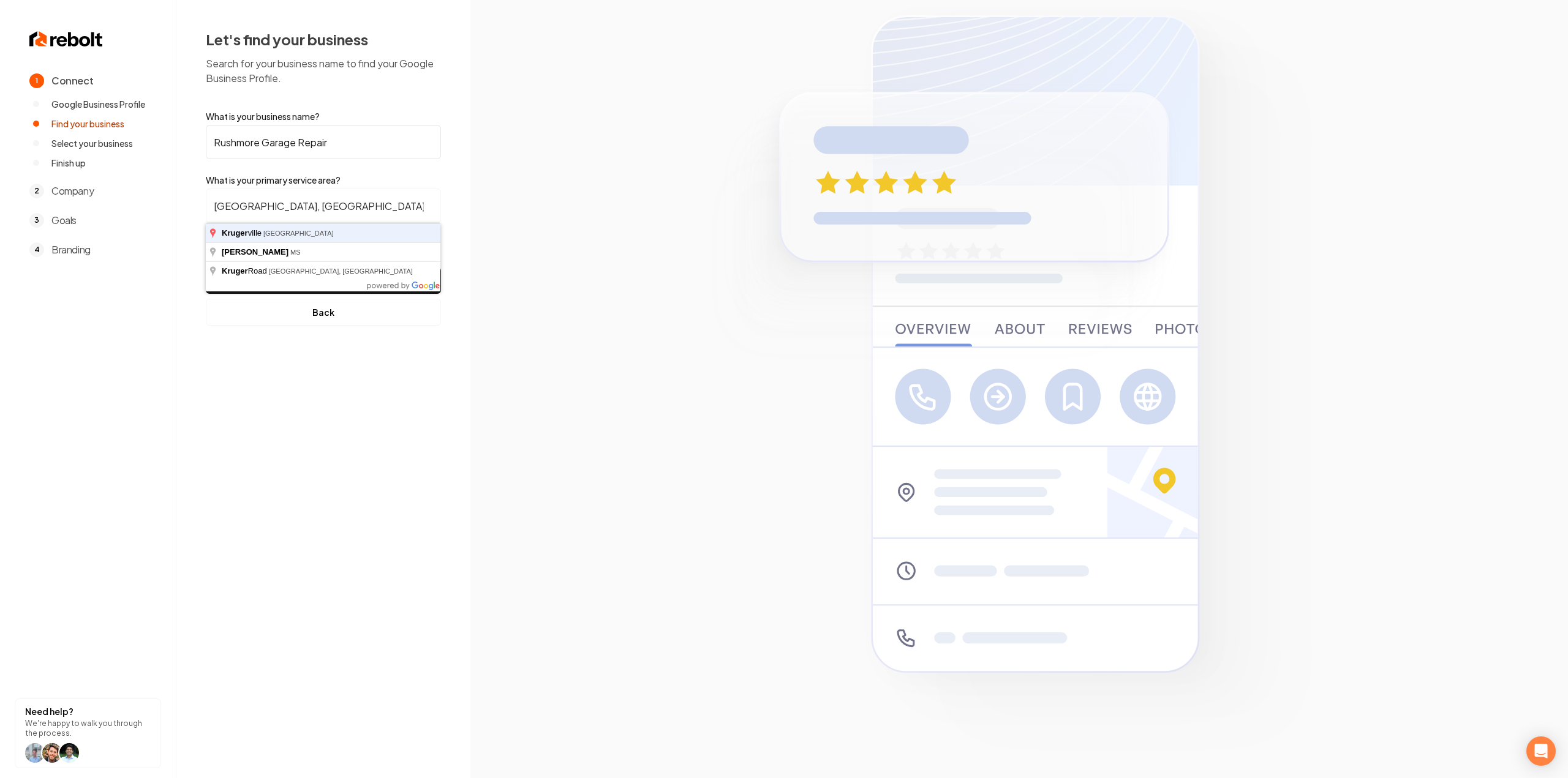
type input "Krugerville, TX"
click at [206, 267] on button "Find My Company" at bounding box center [323, 280] width 235 height 27
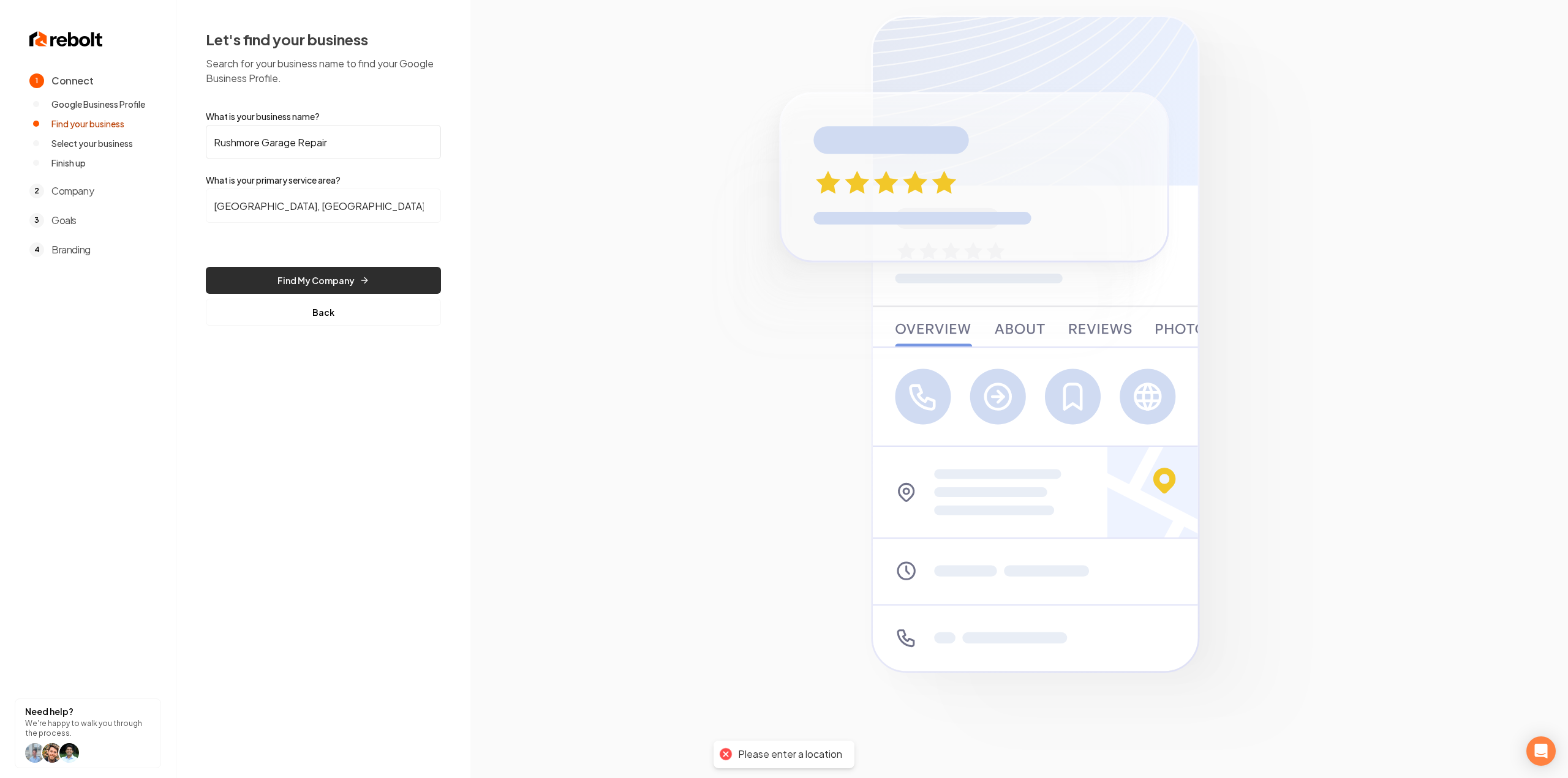
click at [284, 277] on button "Find My Company" at bounding box center [323, 280] width 235 height 27
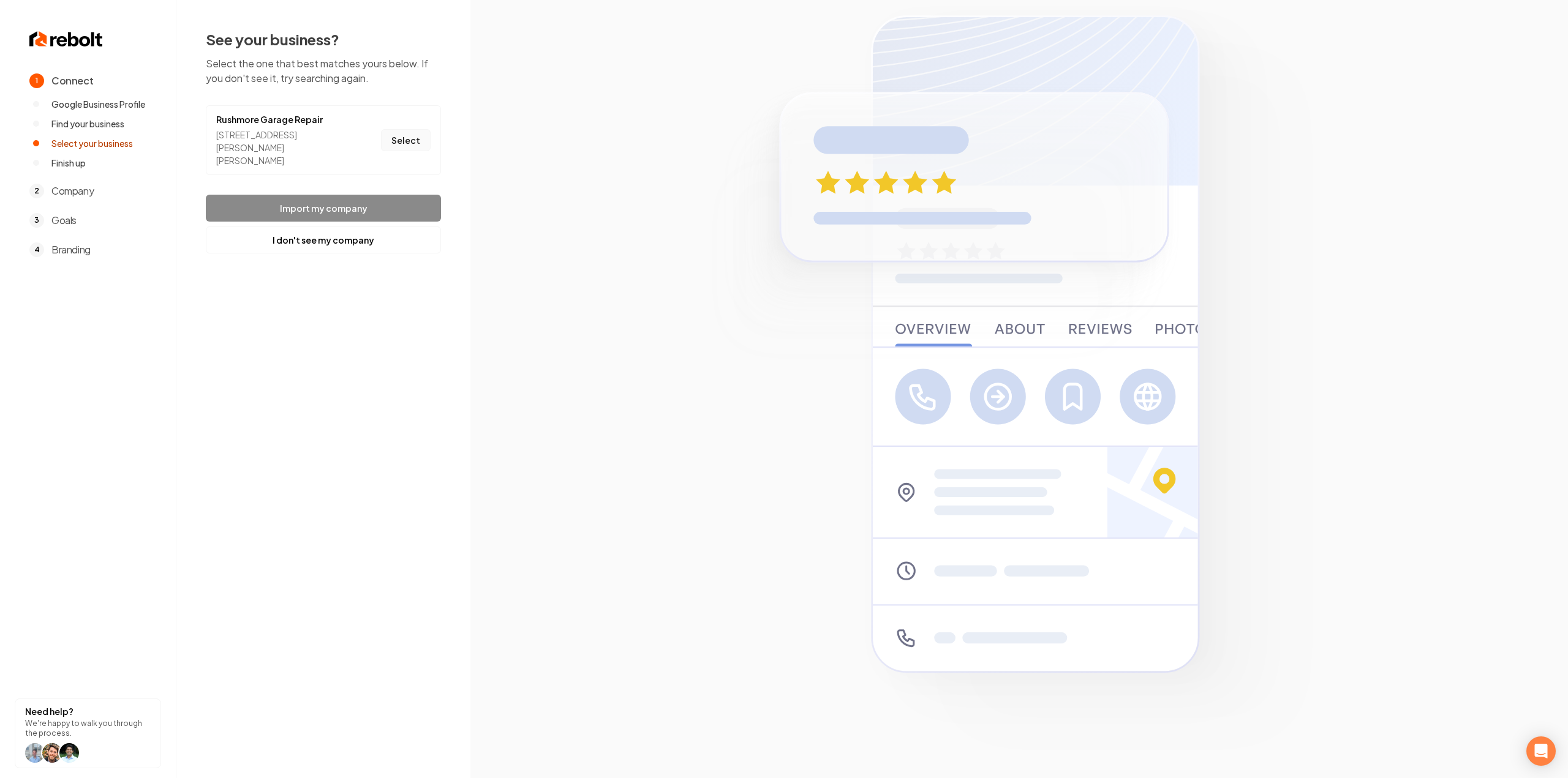
click at [399, 141] on button "Select" at bounding box center [405, 140] width 50 height 22
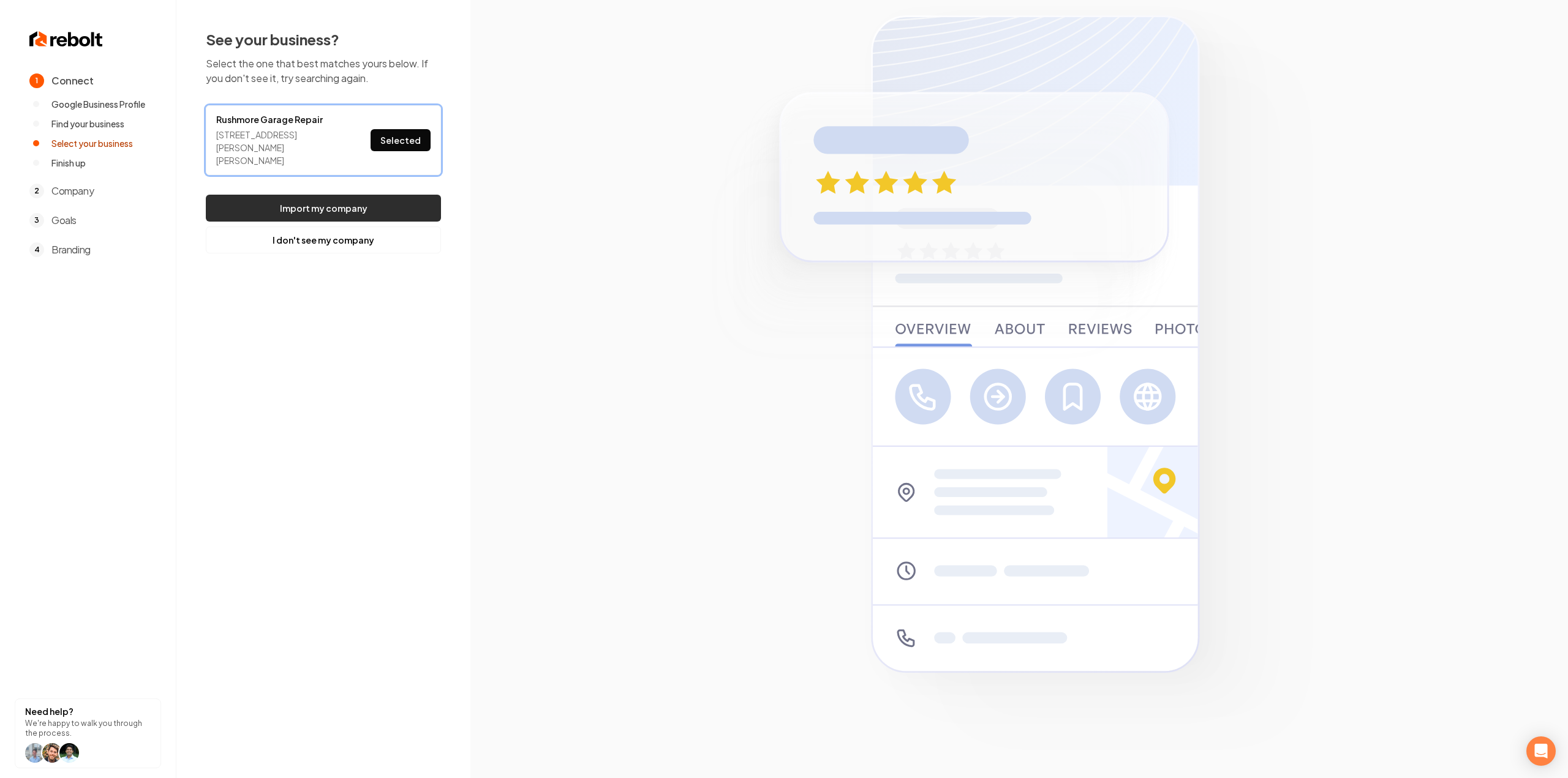
click at [395, 194] on button "Import my company" at bounding box center [323, 208] width 235 height 27
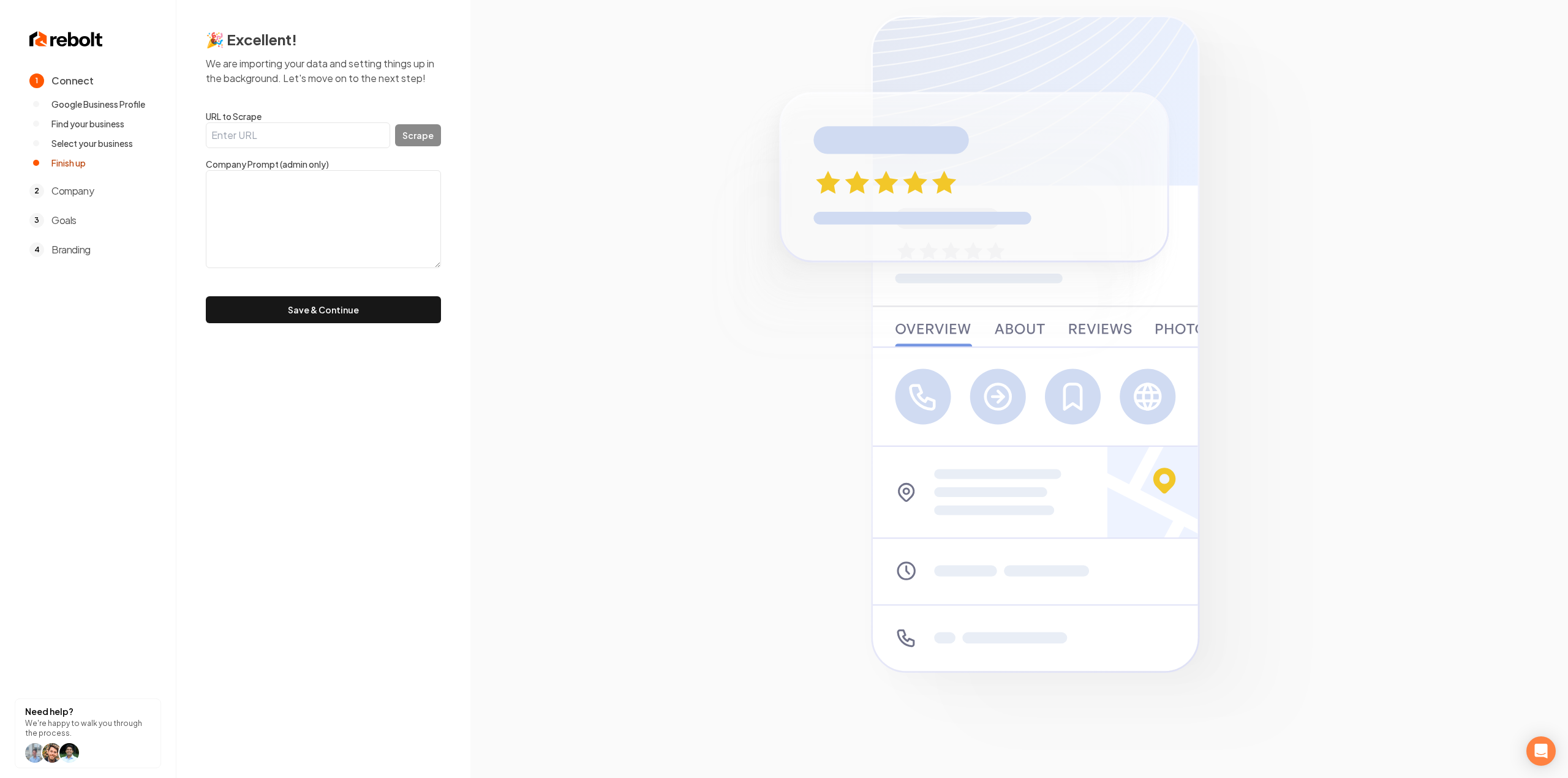
click at [325, 144] on input "URL to Scrape" at bounding box center [298, 135] width 185 height 25
paste input "https://www.rushmoregaragerepairllc.com/dallas-fortworth"
type input "https://www.rushmoregaragerepairllc.com/dallas-fortworth"
drag, startPoint x: 443, startPoint y: 141, endPoint x: 433, endPoint y: 137, distance: 10.8
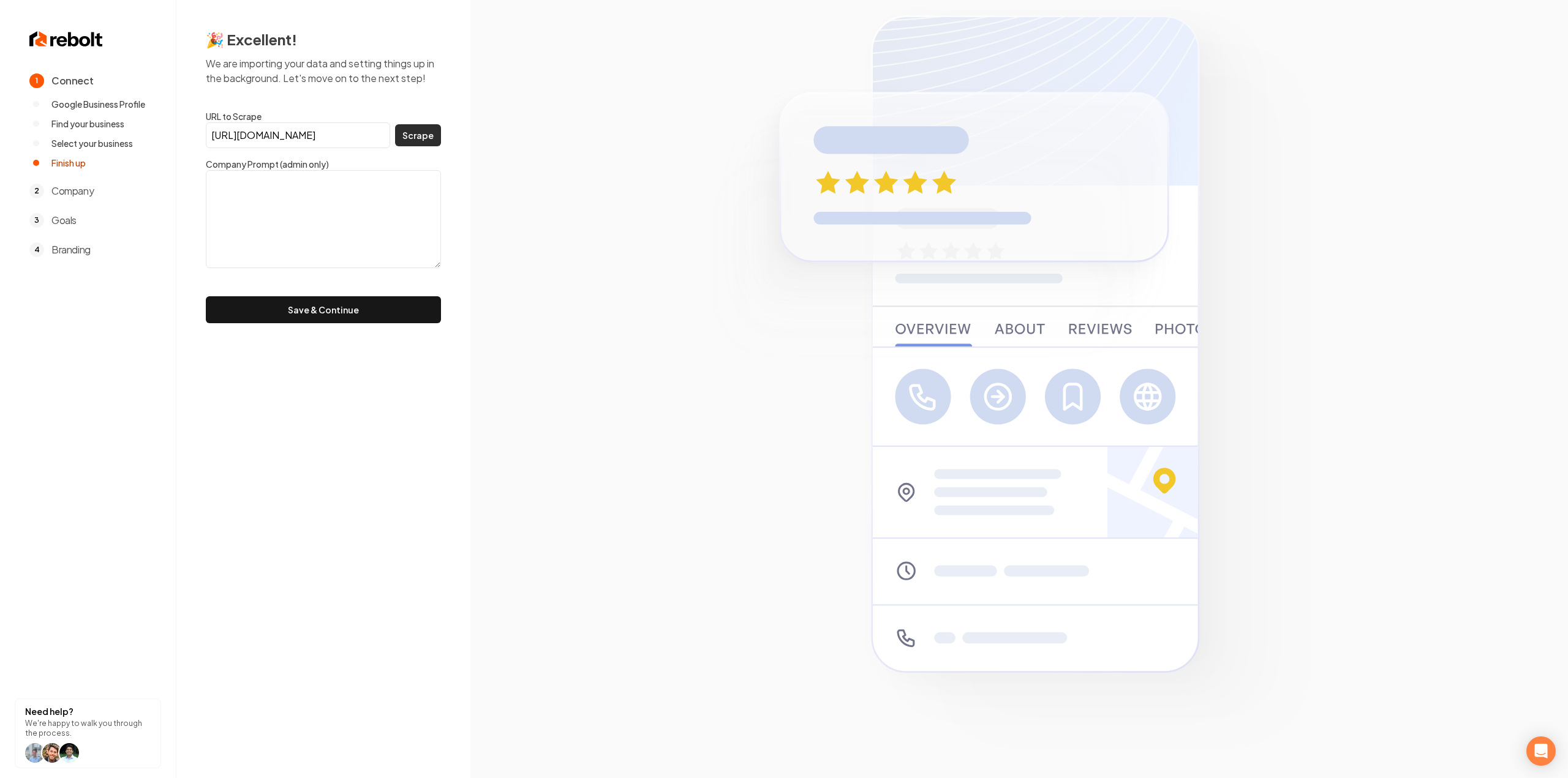
click at [443, 141] on div "🎉 Excellent! We are importing your data and setting things up in the background…" at bounding box center [323, 176] width 294 height 353
click at [419, 130] on button "Scrape" at bounding box center [417, 135] width 46 height 22
type textarea "Get to know Rushmore Garage Repair LLC, a top Garage Door Supplier located in A…"
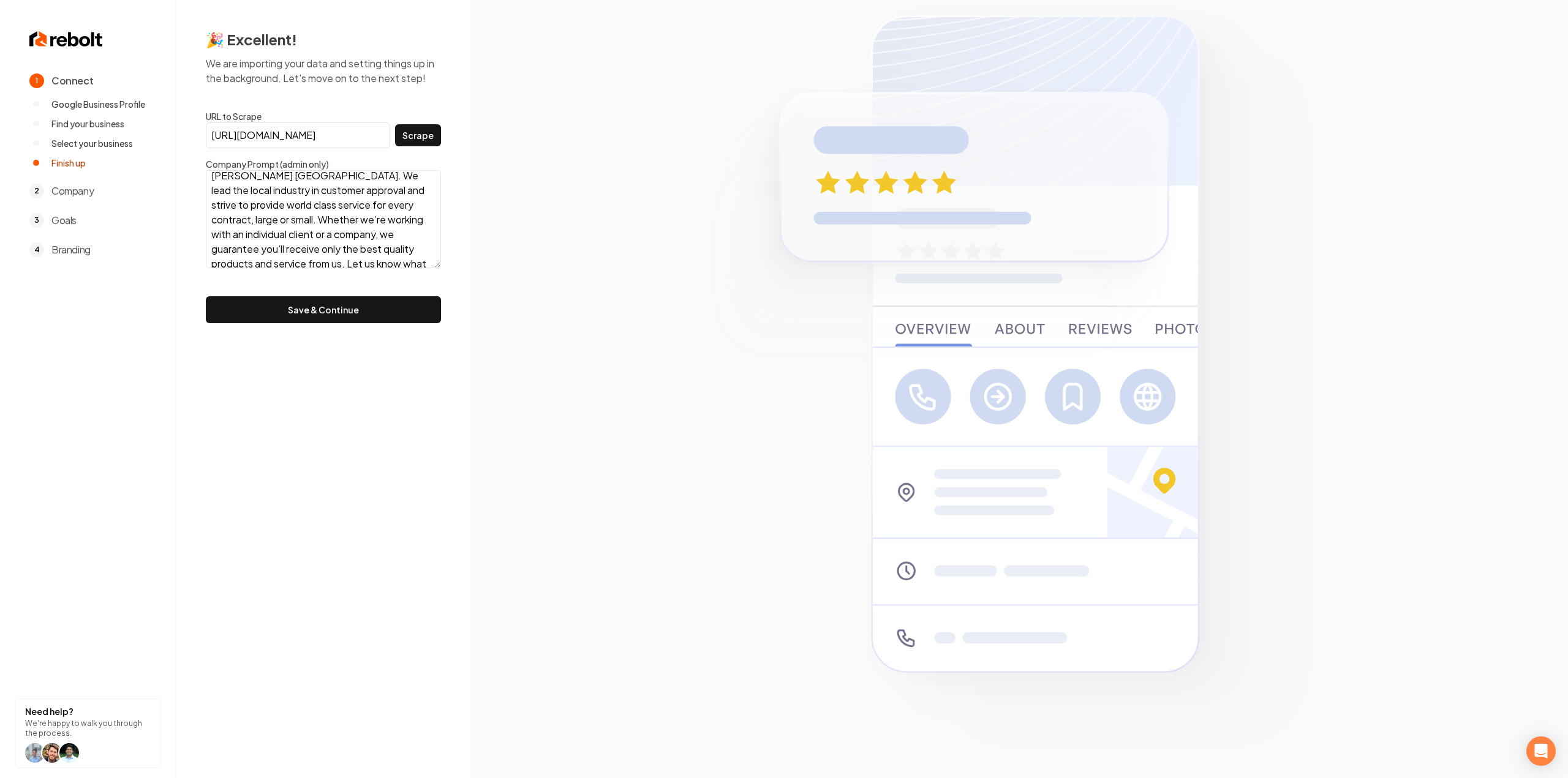
scroll to position [45, 0]
click at [372, 298] on button "Save & Continue" at bounding box center [323, 310] width 235 height 27
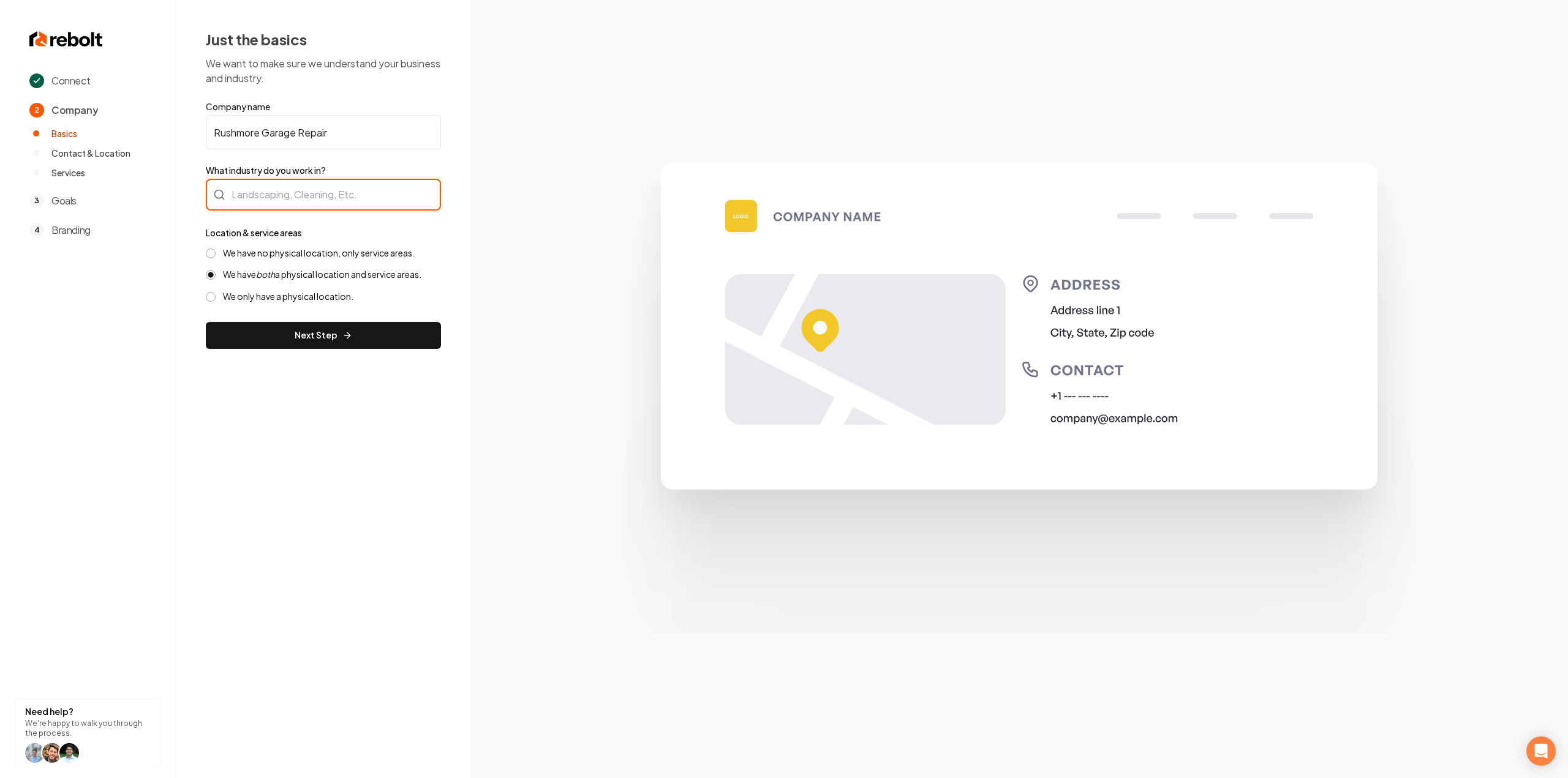
click at [276, 199] on div at bounding box center [323, 194] width 235 height 32
drag, startPoint x: 288, startPoint y: 231, endPoint x: 279, endPoint y: 280, distance: 49.8
type input "Garage Doors"
click at [260, 257] on label "We have no physical location, only service areas." at bounding box center [318, 253] width 192 height 11
click at [216, 257] on button "We have no physical location, only service areas." at bounding box center [211, 253] width 10 height 10
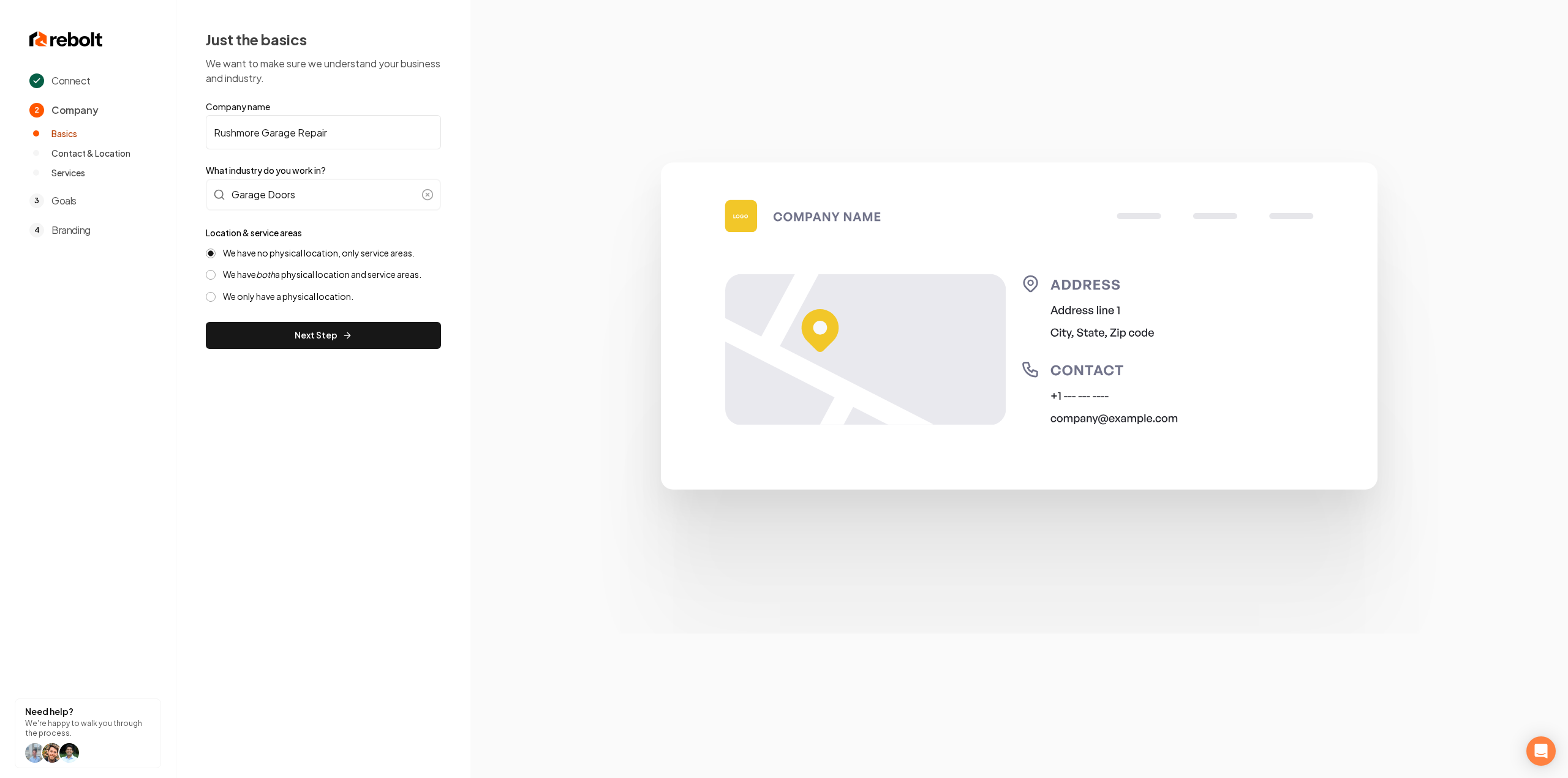
click at [271, 282] on div "We have no physical location, only service areas. We have both a physical locat…" at bounding box center [323, 275] width 235 height 55
click at [284, 331] on button "Next Step" at bounding box center [323, 335] width 235 height 27
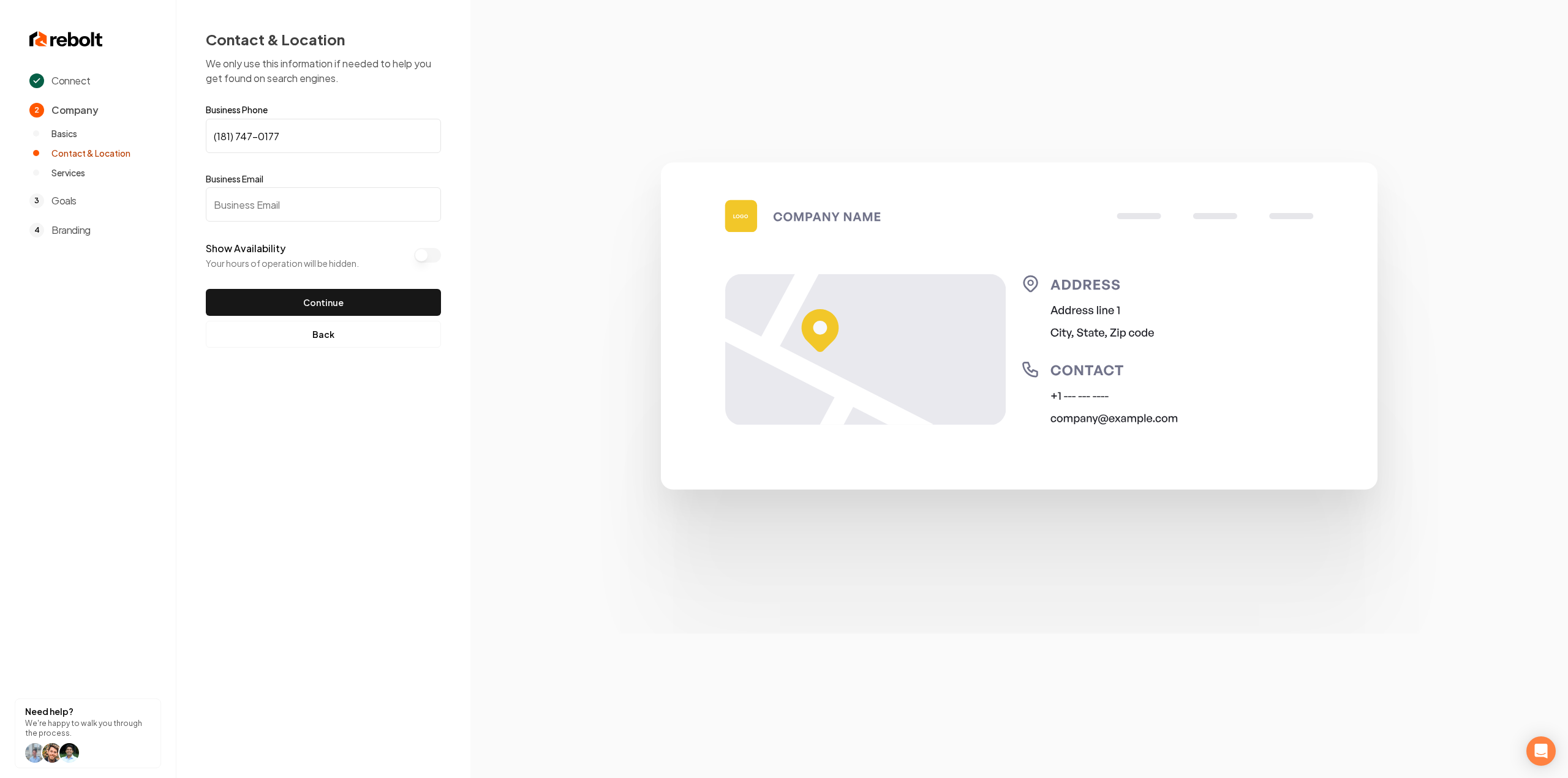
click at [282, 194] on input "Business Email" at bounding box center [323, 204] width 235 height 34
paste input "dakotataylorgds@gmail.com"
type input "dakotataylorgds@gmail.com"
click at [312, 306] on button "Continue" at bounding box center [323, 303] width 235 height 27
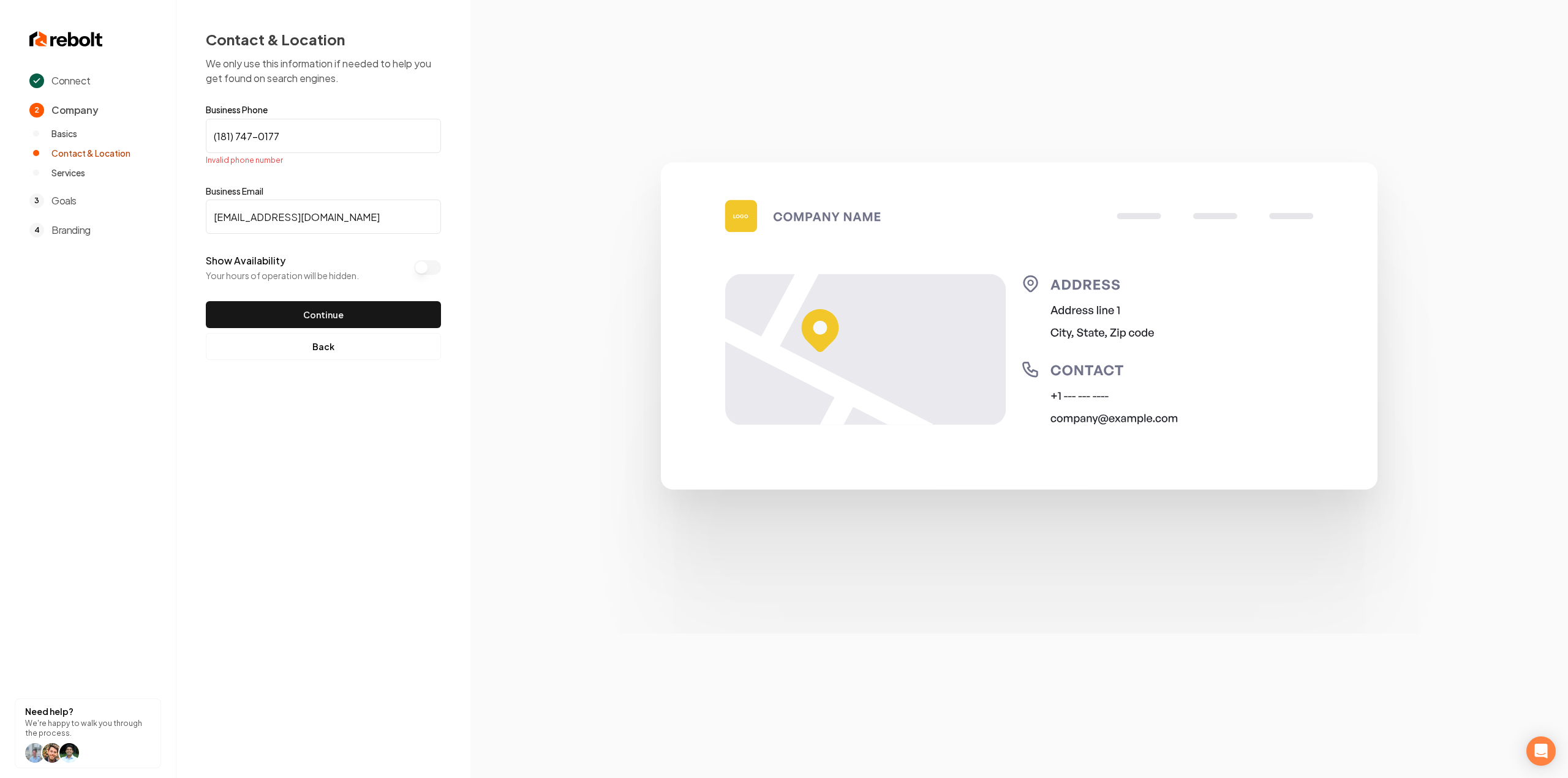
click at [291, 132] on input "(181) 747-0177" at bounding box center [323, 136] width 235 height 34
click at [284, 135] on input "(181) 747-0177" at bounding box center [323, 136] width 235 height 34
paste input "817) 470-1776"
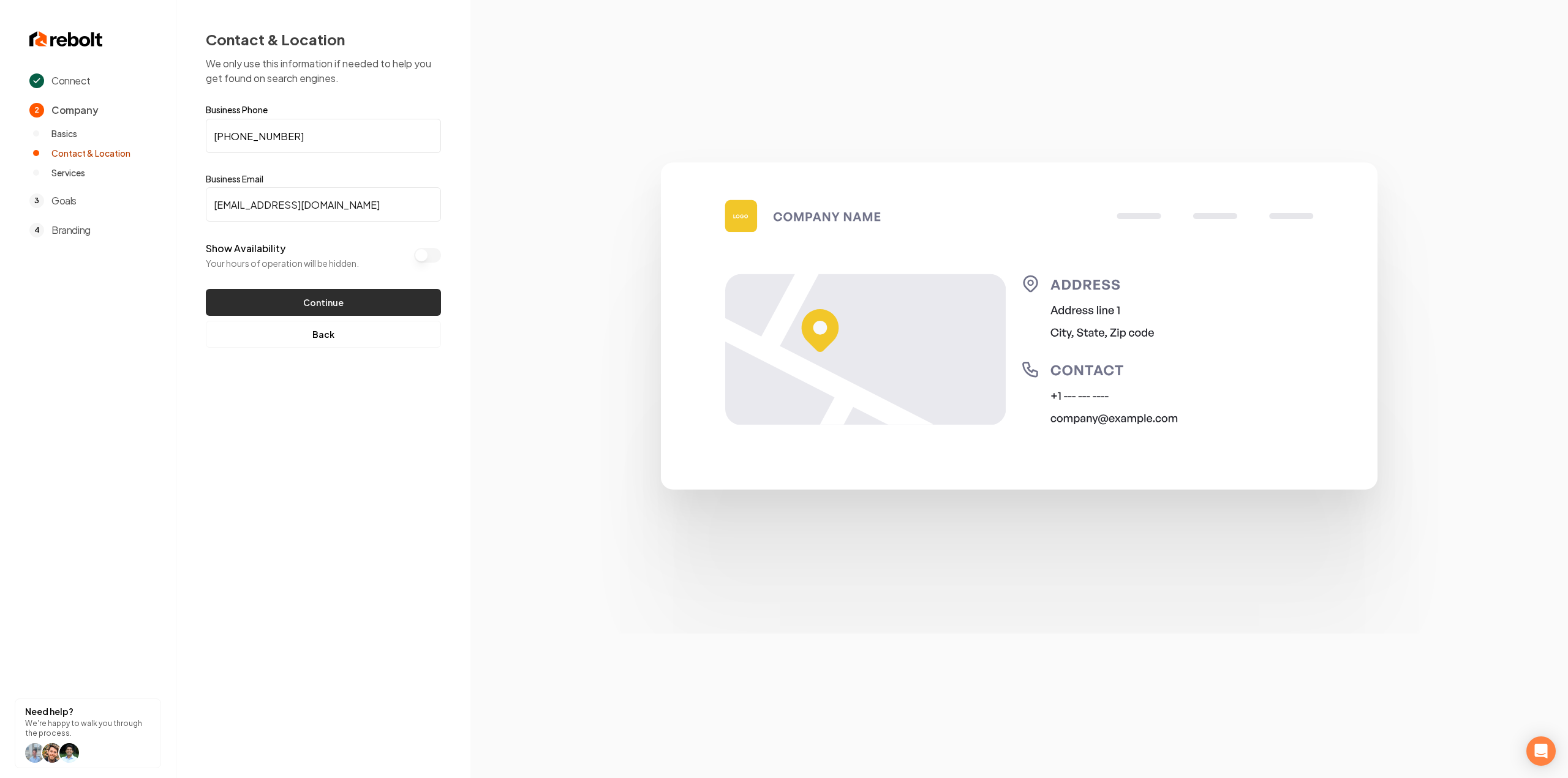
type input "(817) 470-1776"
click at [304, 299] on button "Continue" at bounding box center [323, 303] width 235 height 27
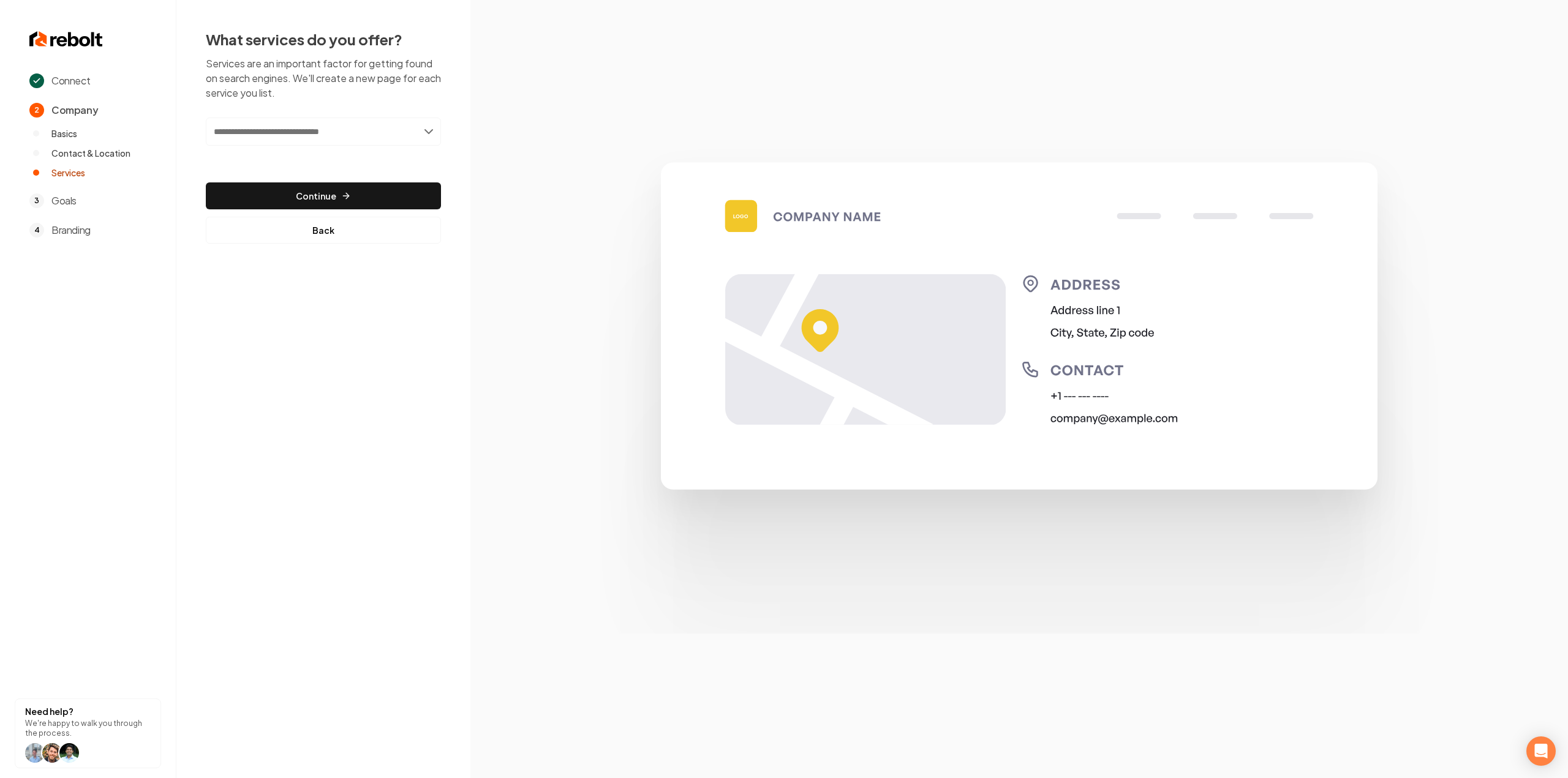
click at [280, 130] on input "text" at bounding box center [323, 132] width 235 height 28
type input "**********"
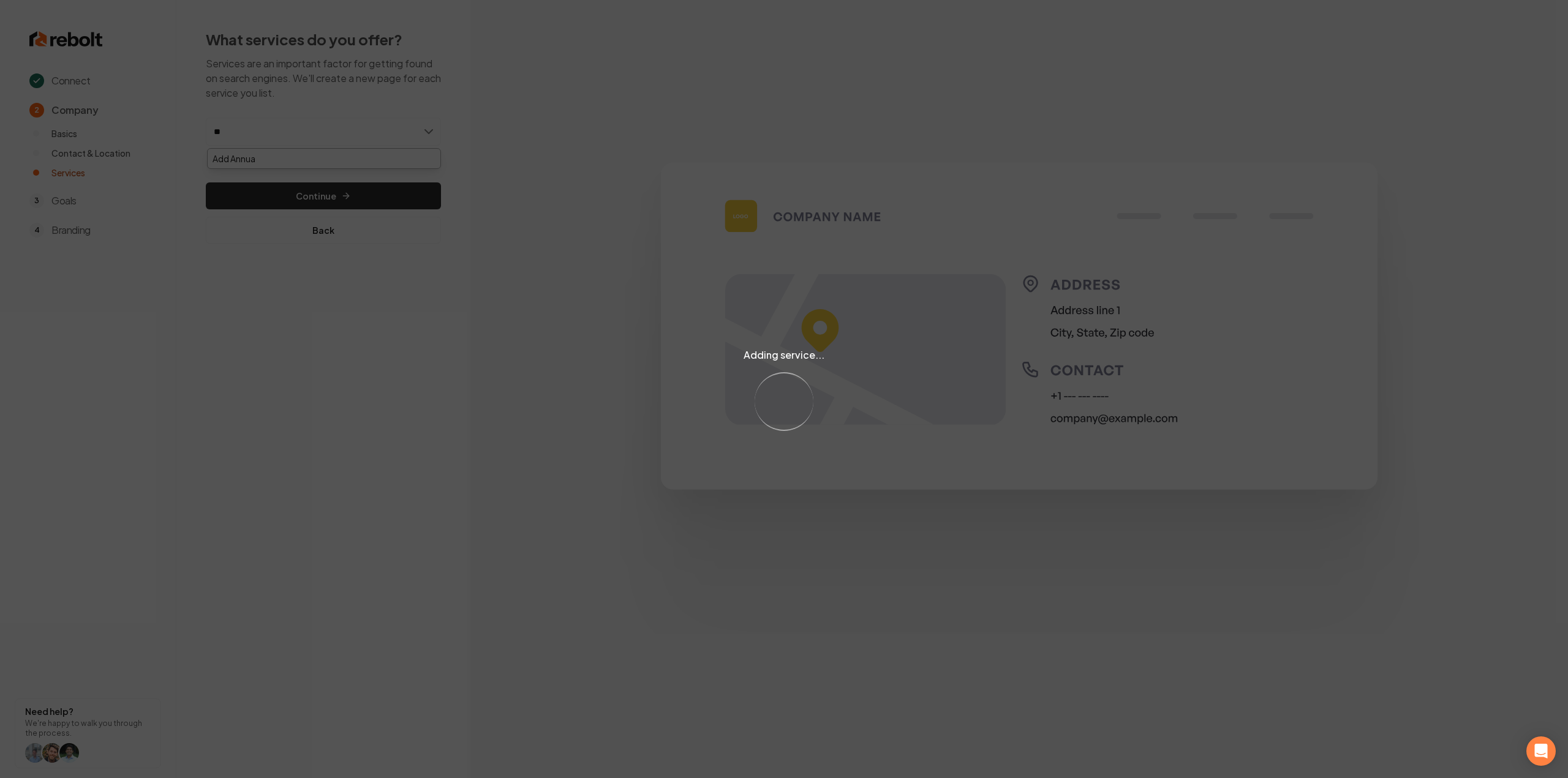
type input "*"
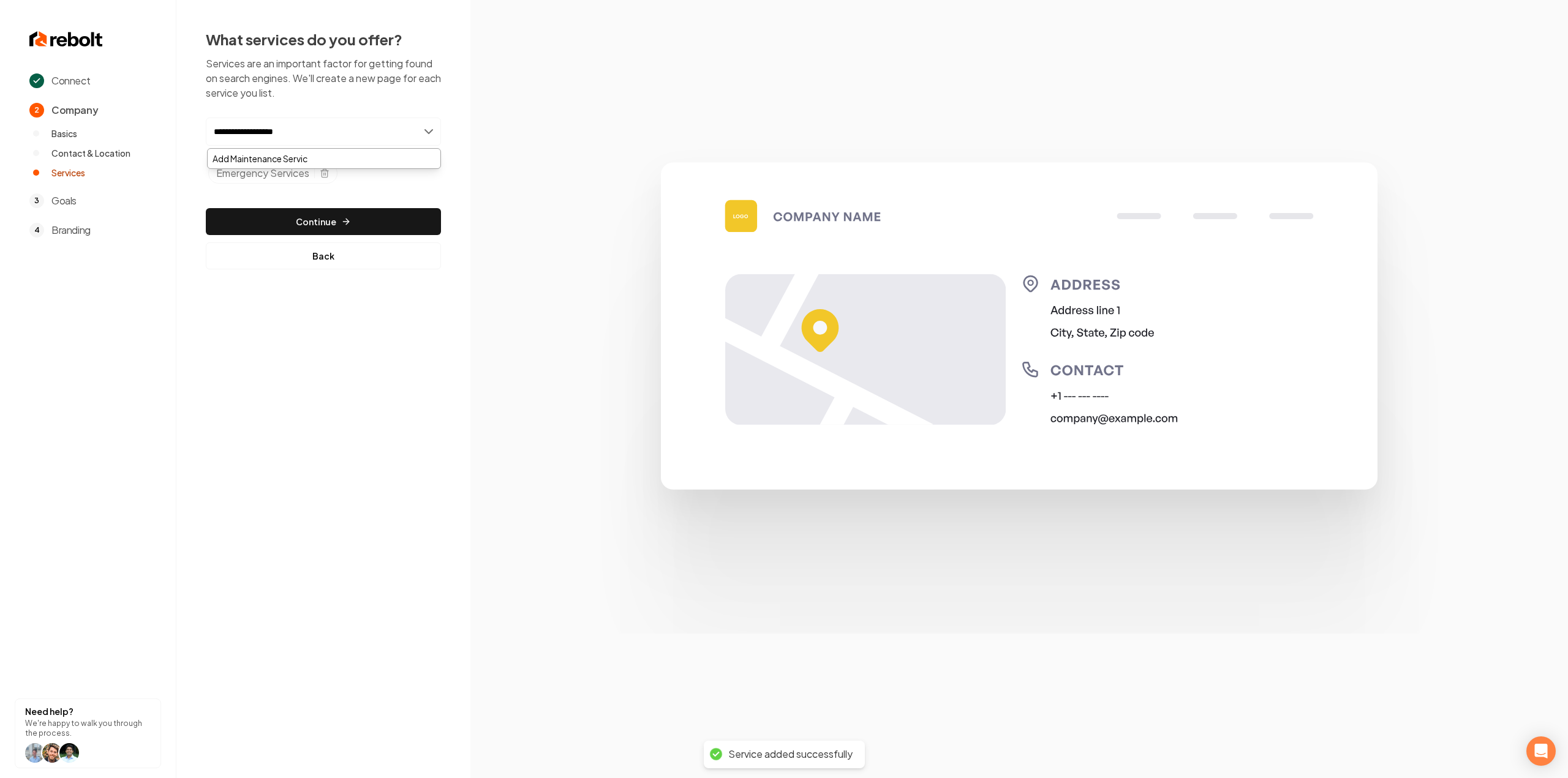
type input "**********"
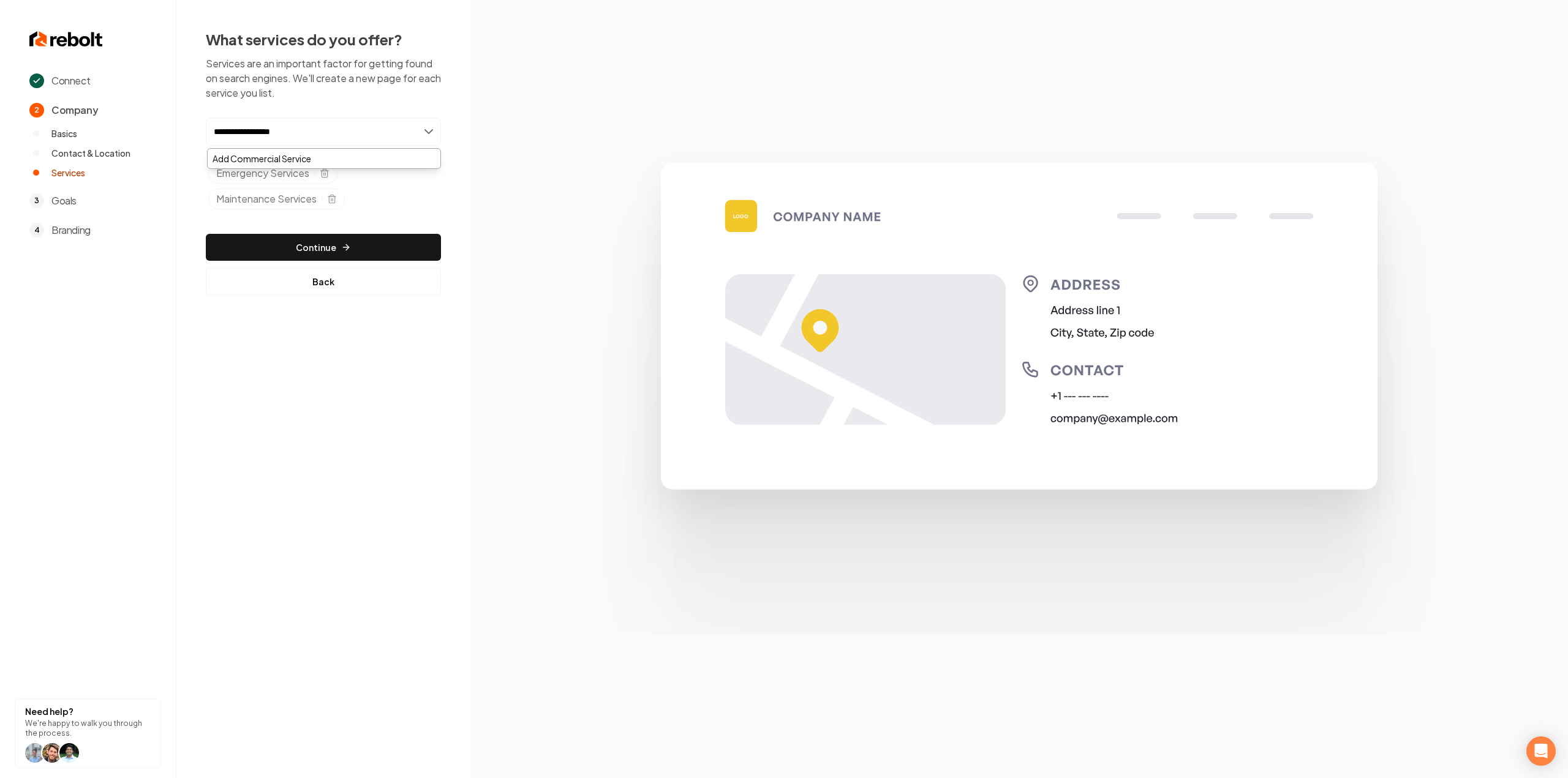
type input "**********"
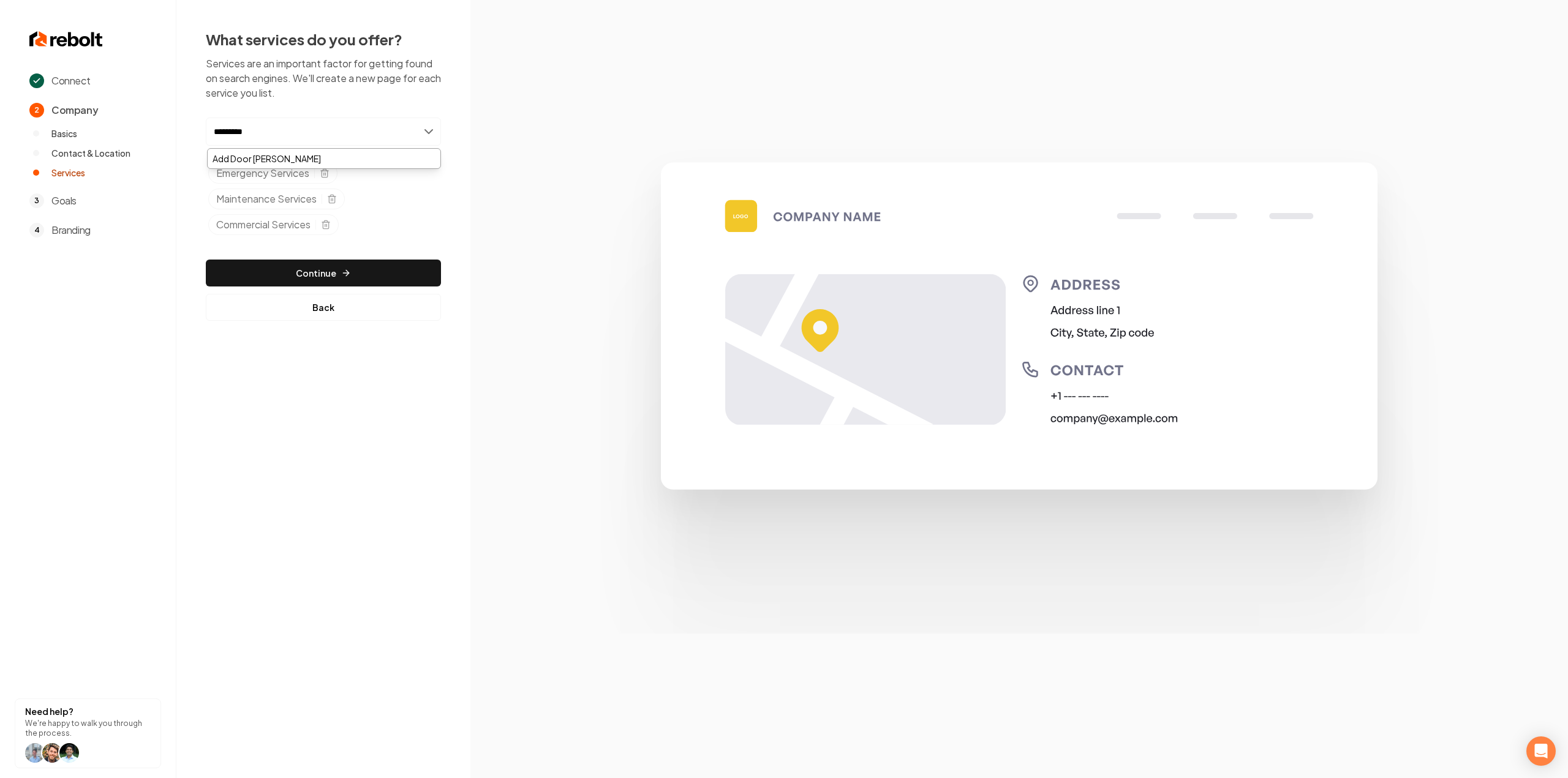
type input "**********"
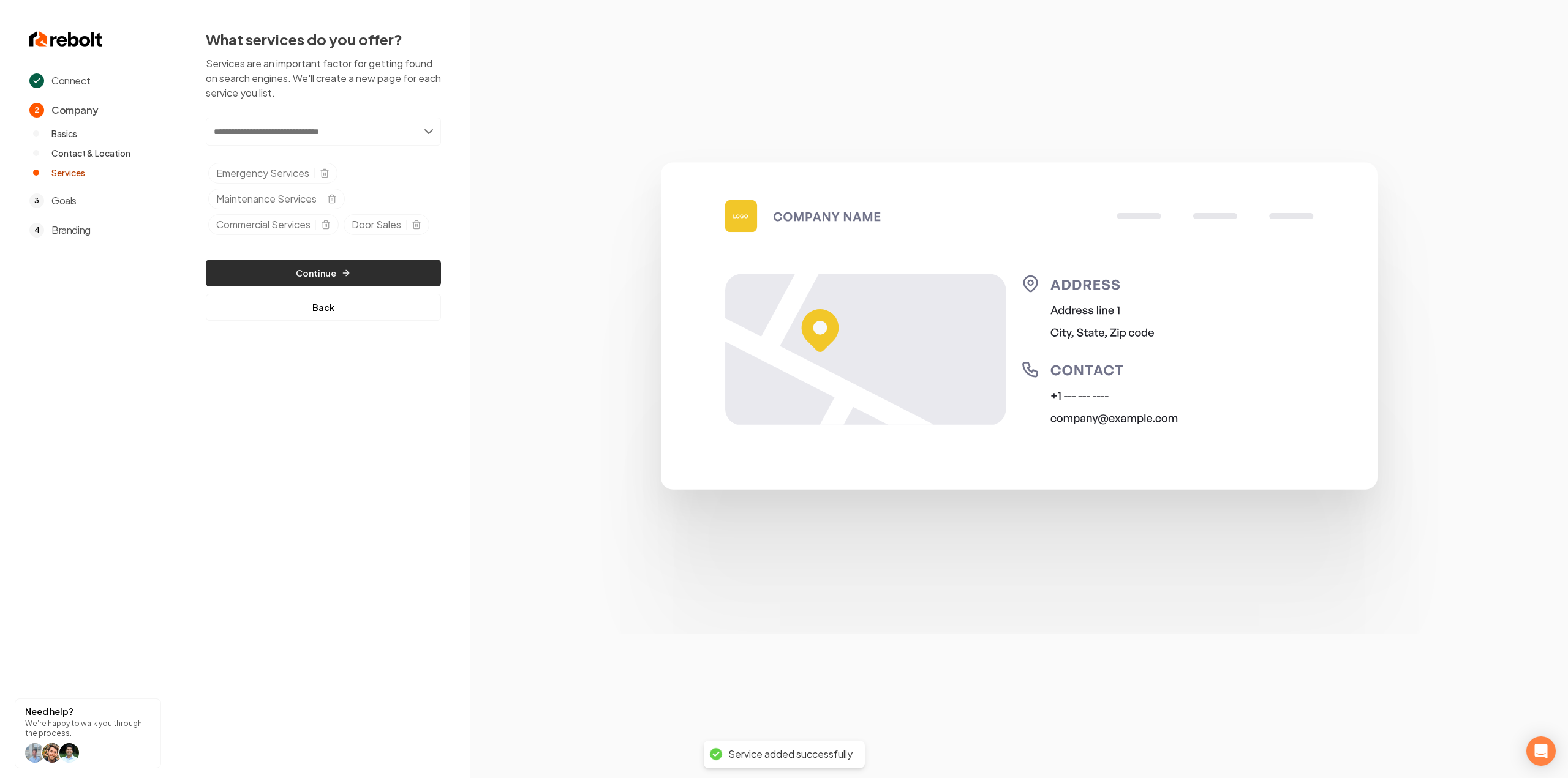
click at [322, 276] on button "Continue" at bounding box center [323, 273] width 235 height 27
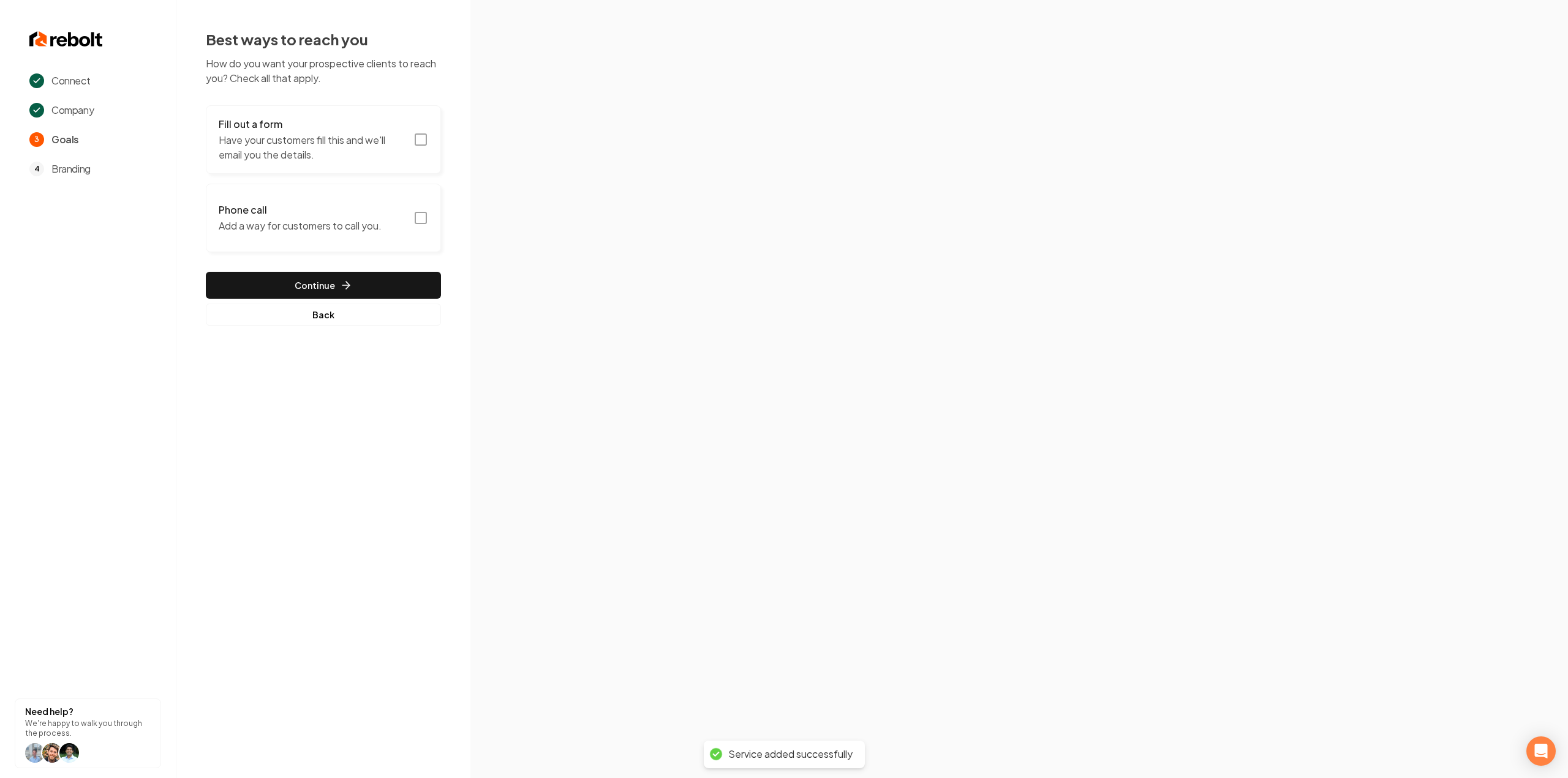
click at [437, 122] on button "Fill out a form Have your customers fill this and we'll email you the details." at bounding box center [323, 139] width 235 height 69
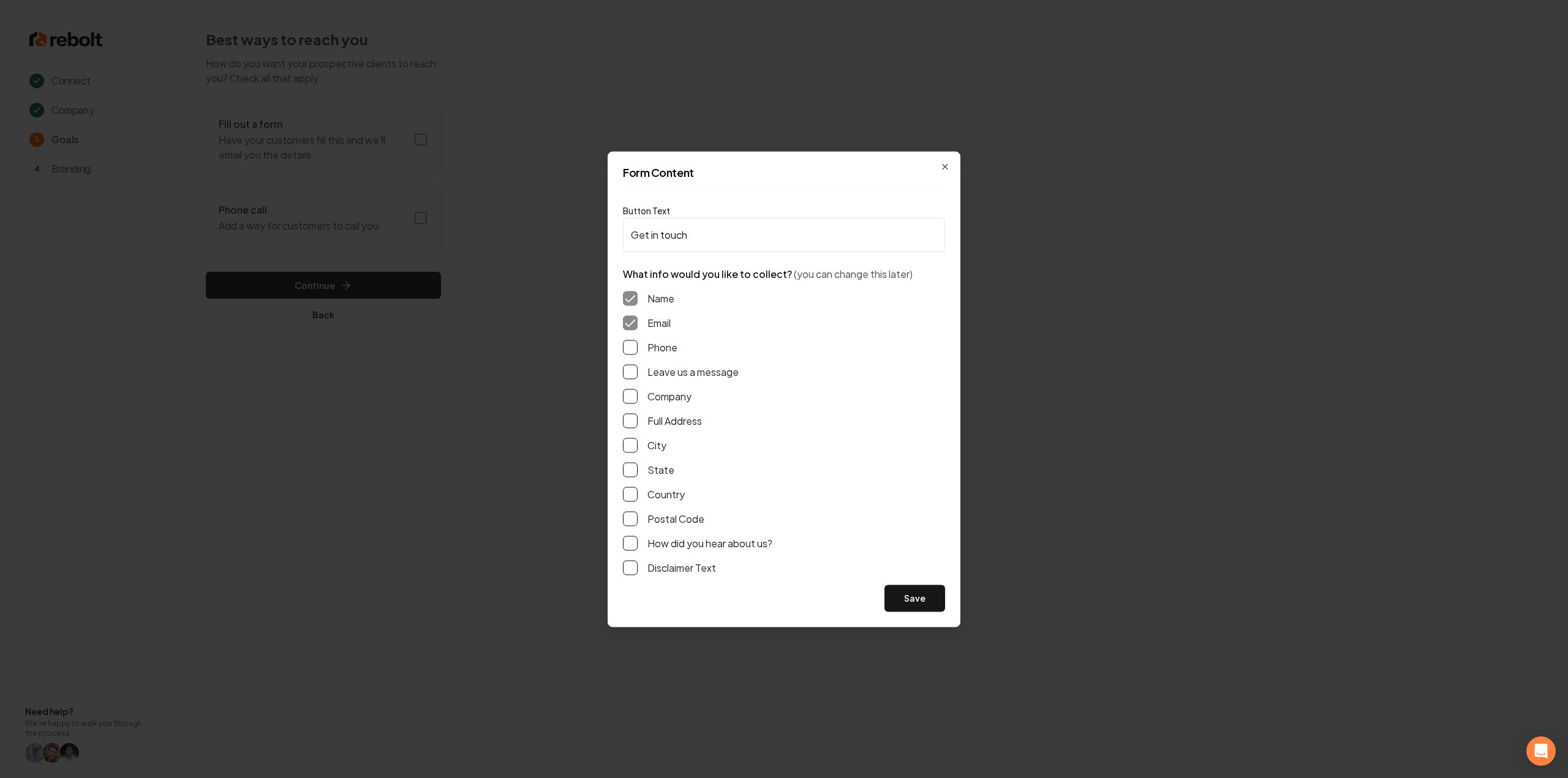
click at [635, 345] on button "Phone" at bounding box center [630, 347] width 15 height 15
click at [633, 375] on button "Leave us a message" at bounding box center [630, 371] width 15 height 15
click at [631, 419] on button "Full Address" at bounding box center [630, 420] width 15 height 15
click at [918, 605] on button "Save" at bounding box center [915, 598] width 61 height 27
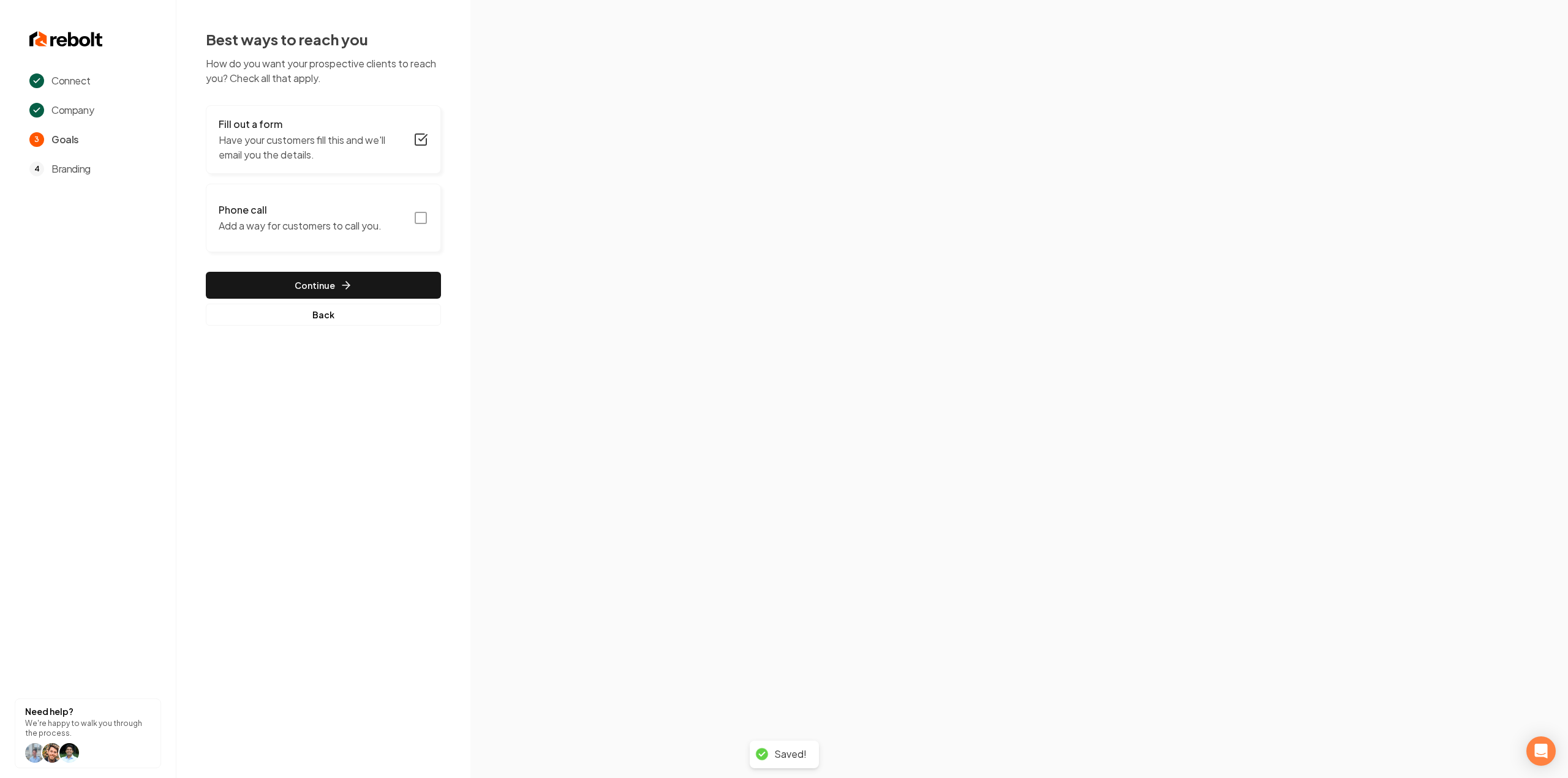
click at [384, 216] on button "Phone call Add a way for customers to call you." at bounding box center [323, 218] width 235 height 69
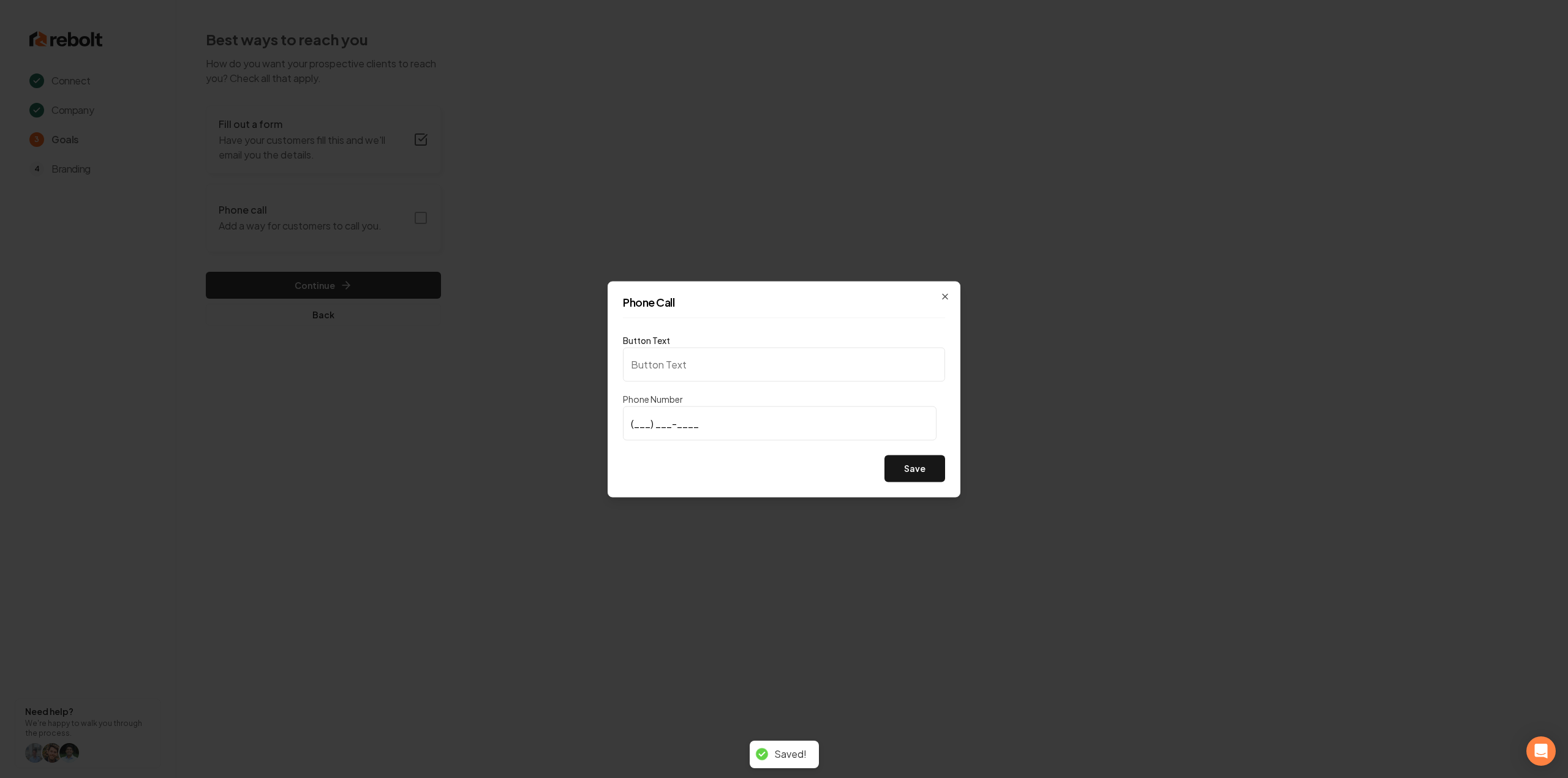
type input "Call us"
type input "(817) 470-1776"
click at [918, 467] on button "Save" at bounding box center [915, 468] width 61 height 27
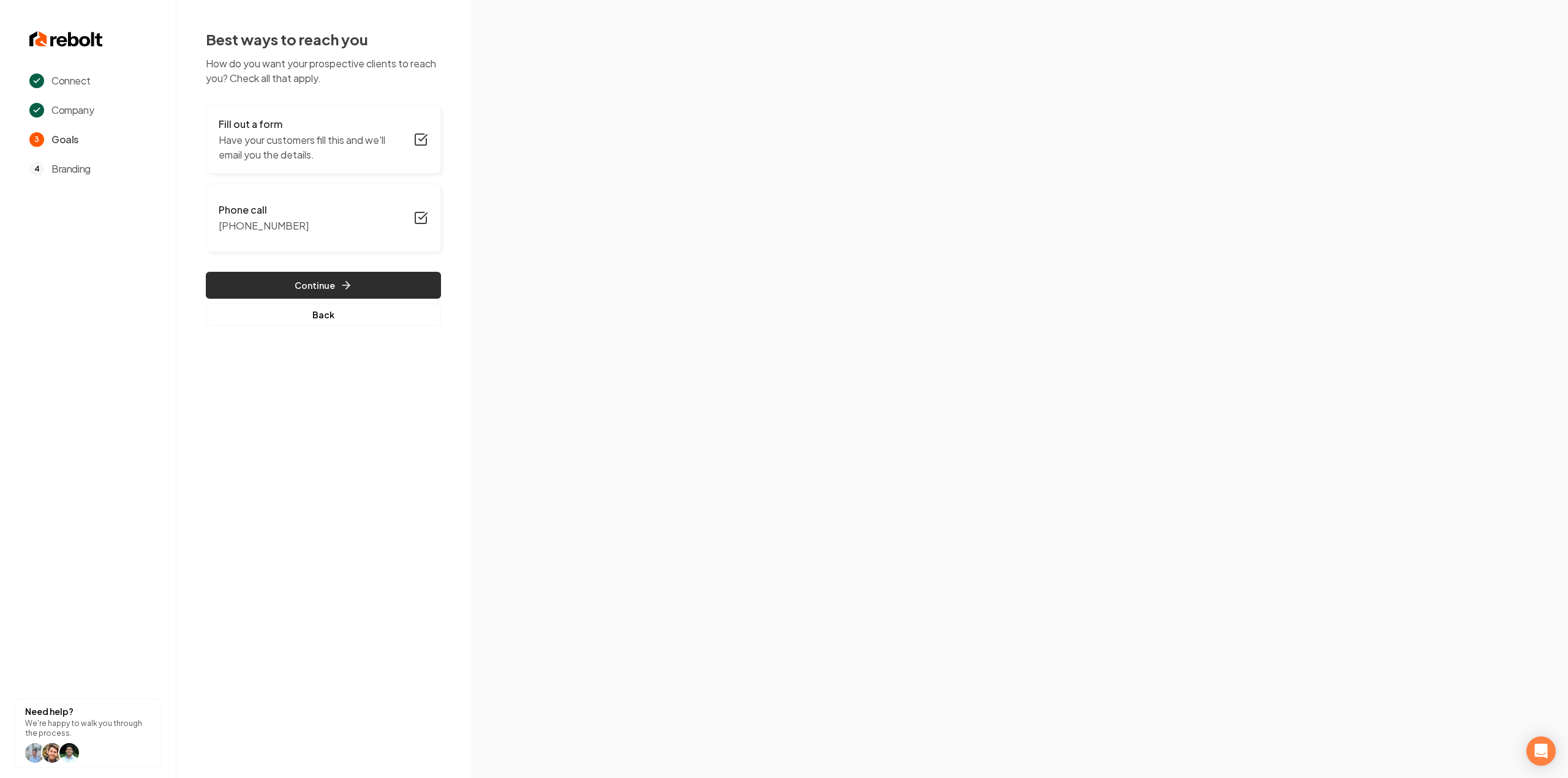
click at [330, 280] on button "Continue" at bounding box center [323, 285] width 235 height 27
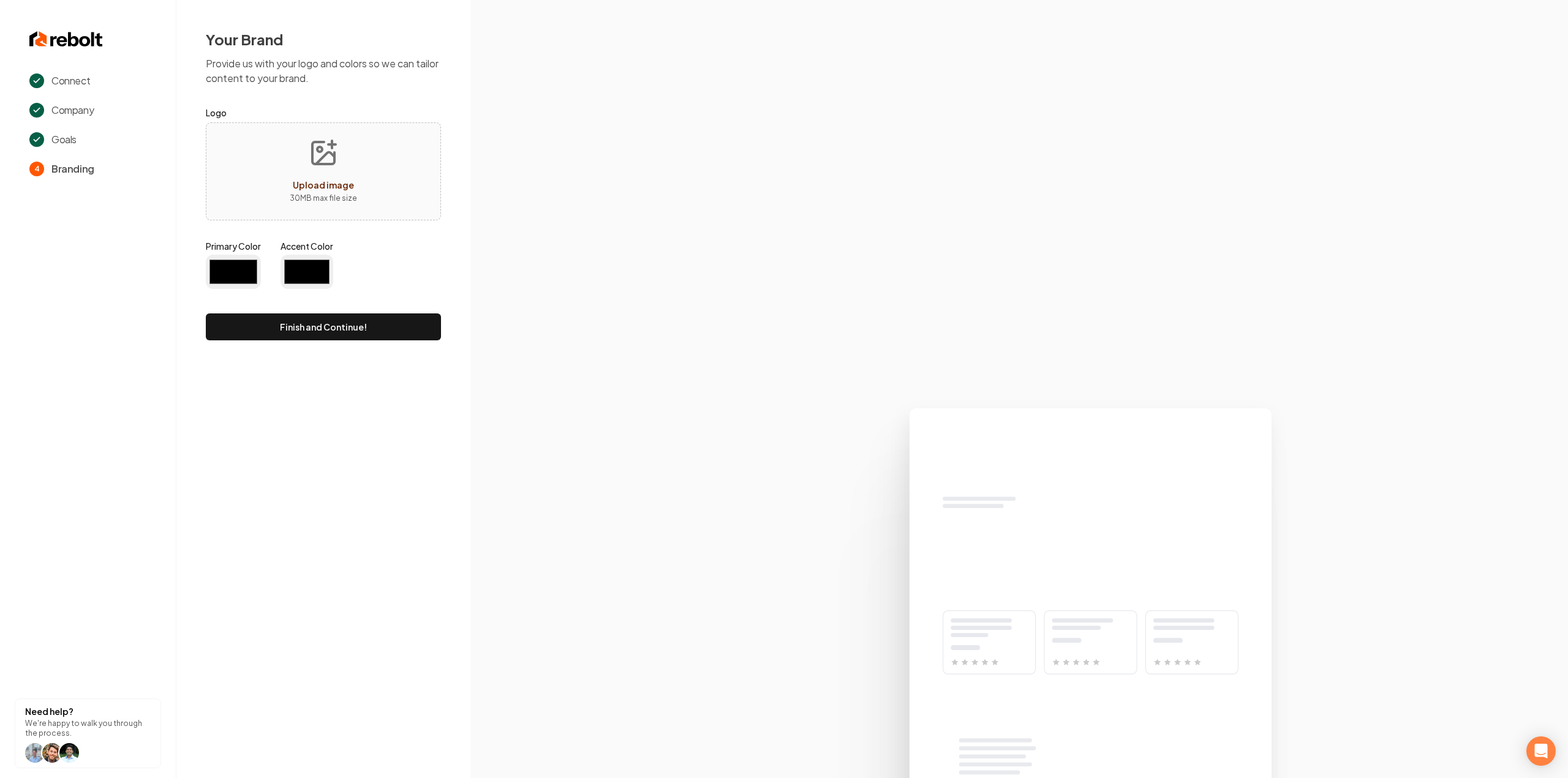
type input "#194d33"
type input "#70be00"
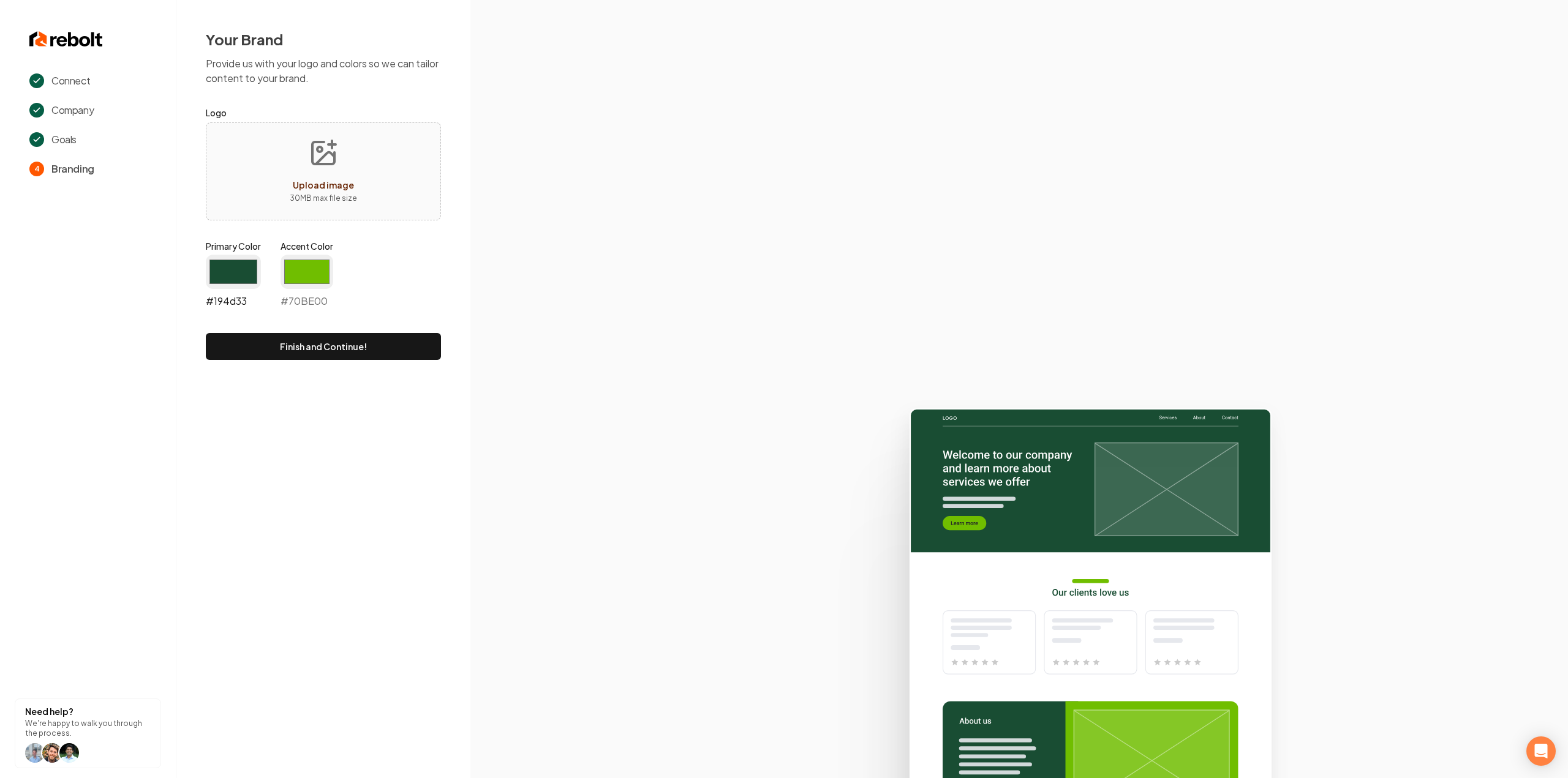
click at [223, 254] on div "Primary Color #194d33 #194d33" at bounding box center [234, 274] width 55 height 69
click at [226, 276] on input "#194d33" at bounding box center [234, 272] width 55 height 34
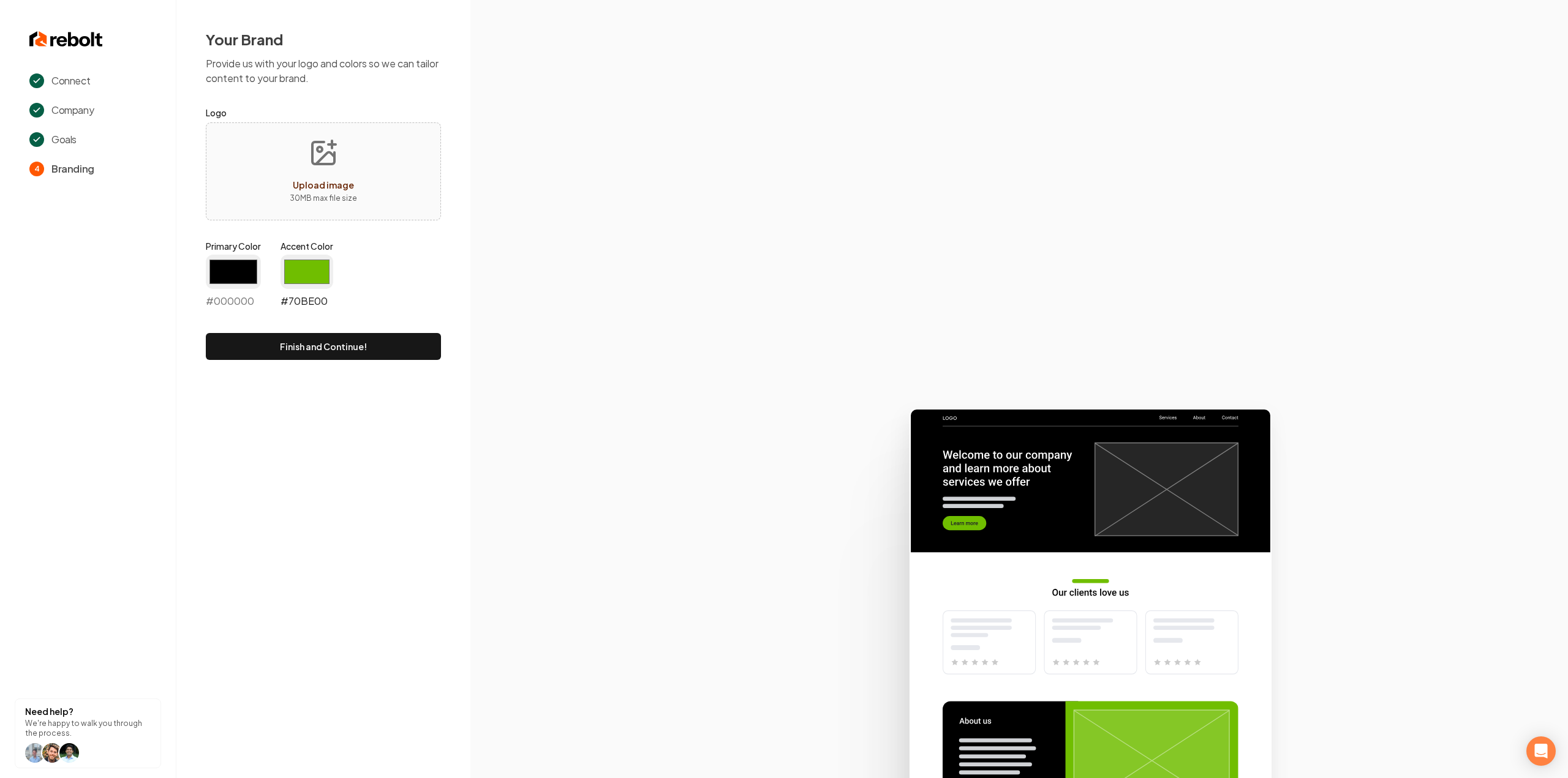
type input "#000000"
click at [306, 267] on input "#70be00" at bounding box center [306, 272] width 52 height 34
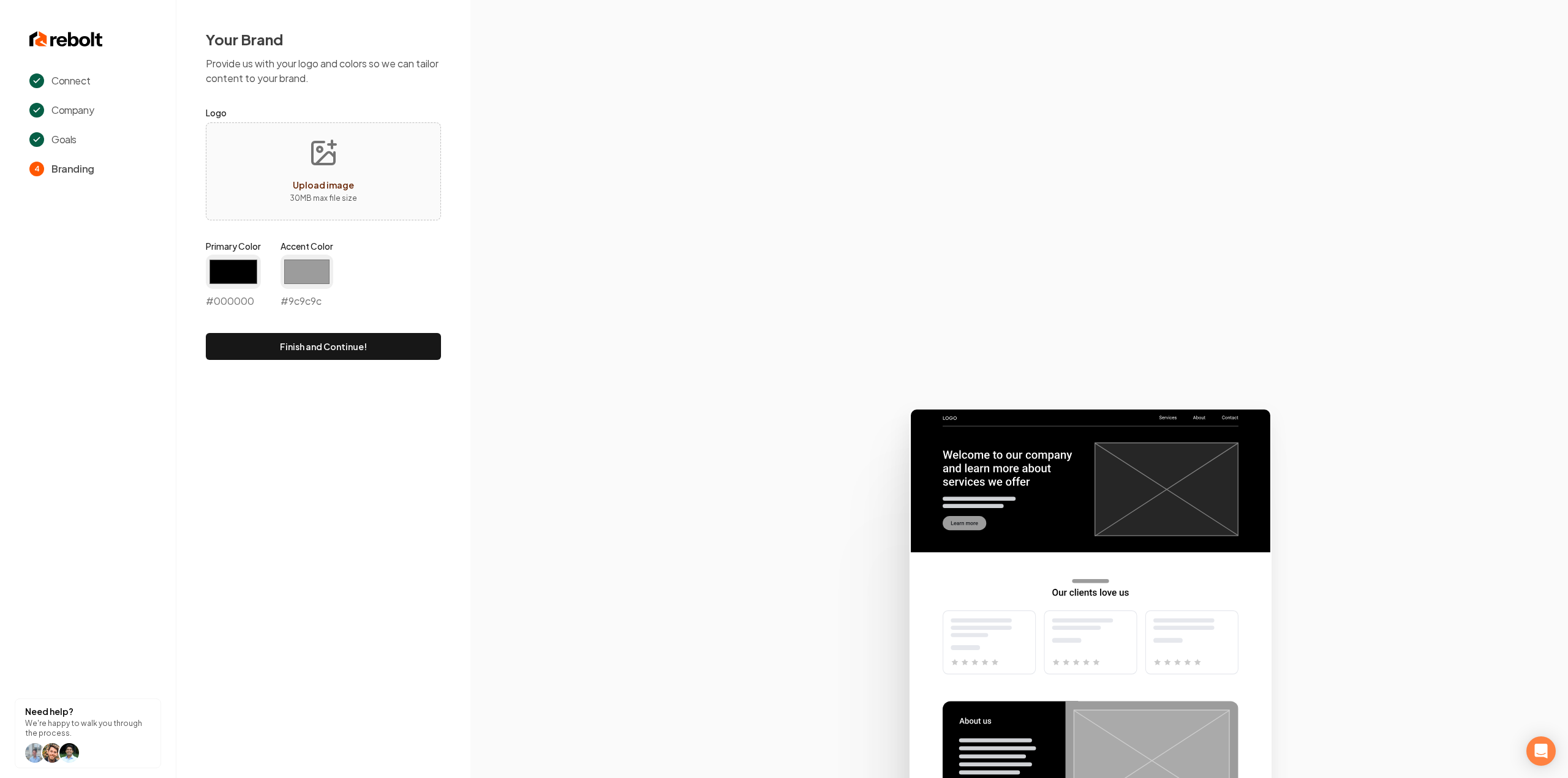
type input "#9c9c9c"
click at [180, 480] on div "Connect Company Goals 4 Branding Need help? We're happy to walk you through the…" at bounding box center [784, 389] width 1568 height 778
click at [303, 342] on button "Finish and Continue!" at bounding box center [323, 347] width 235 height 27
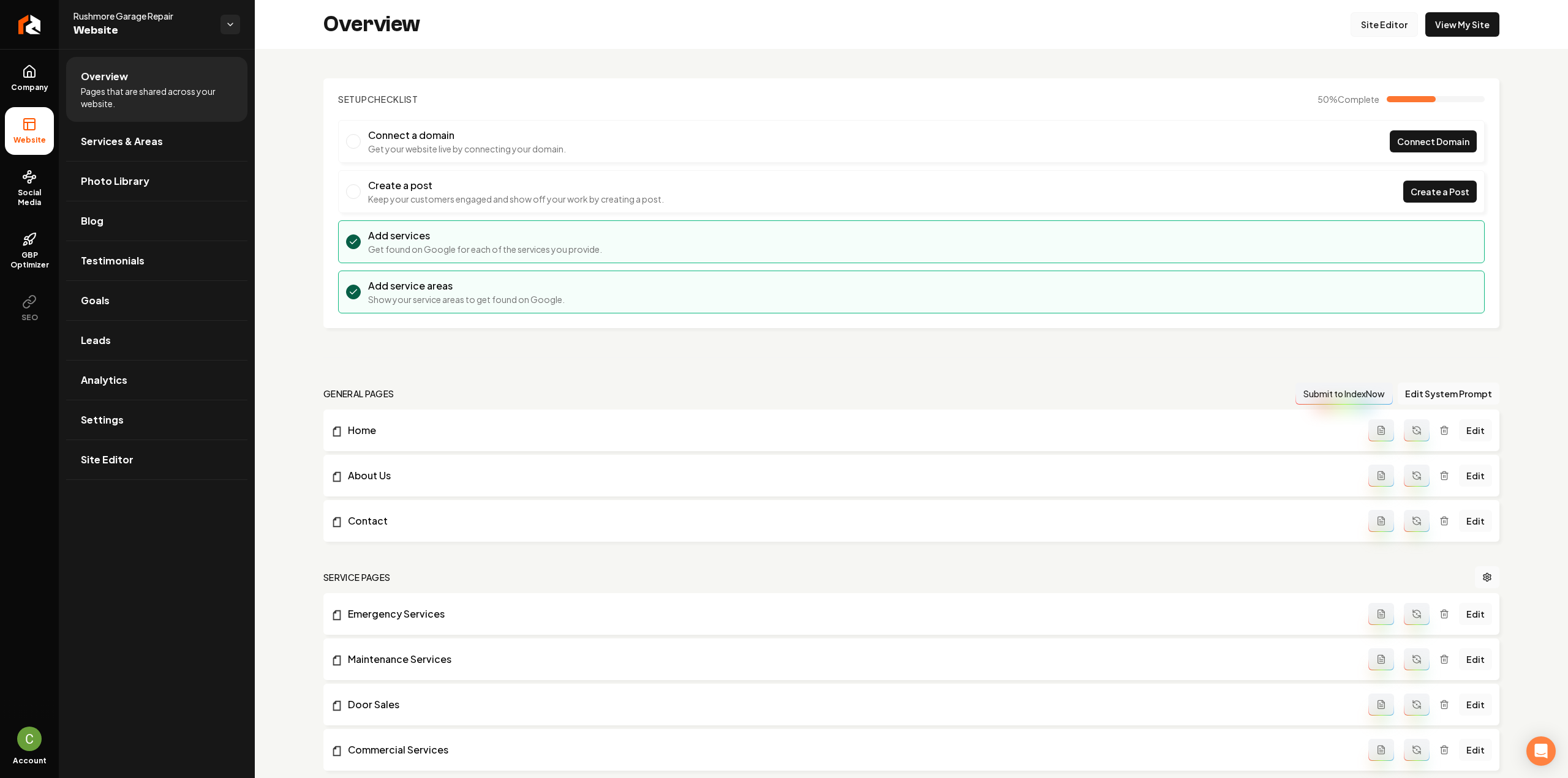
click at [1380, 31] on link "Site Editor" at bounding box center [1384, 24] width 67 height 25
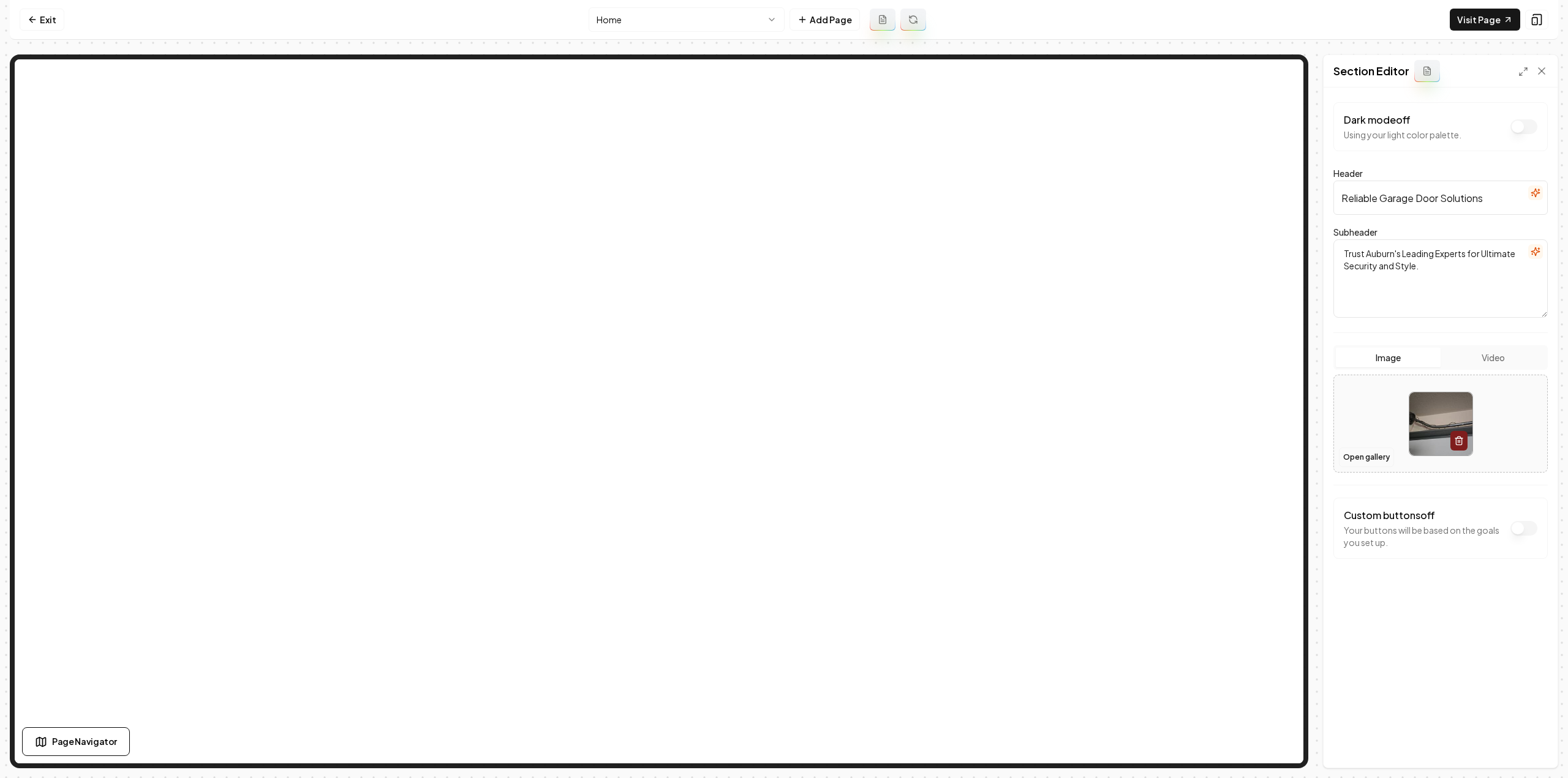
click at [1354, 459] on button "Open gallery" at bounding box center [1366, 458] width 55 height 20
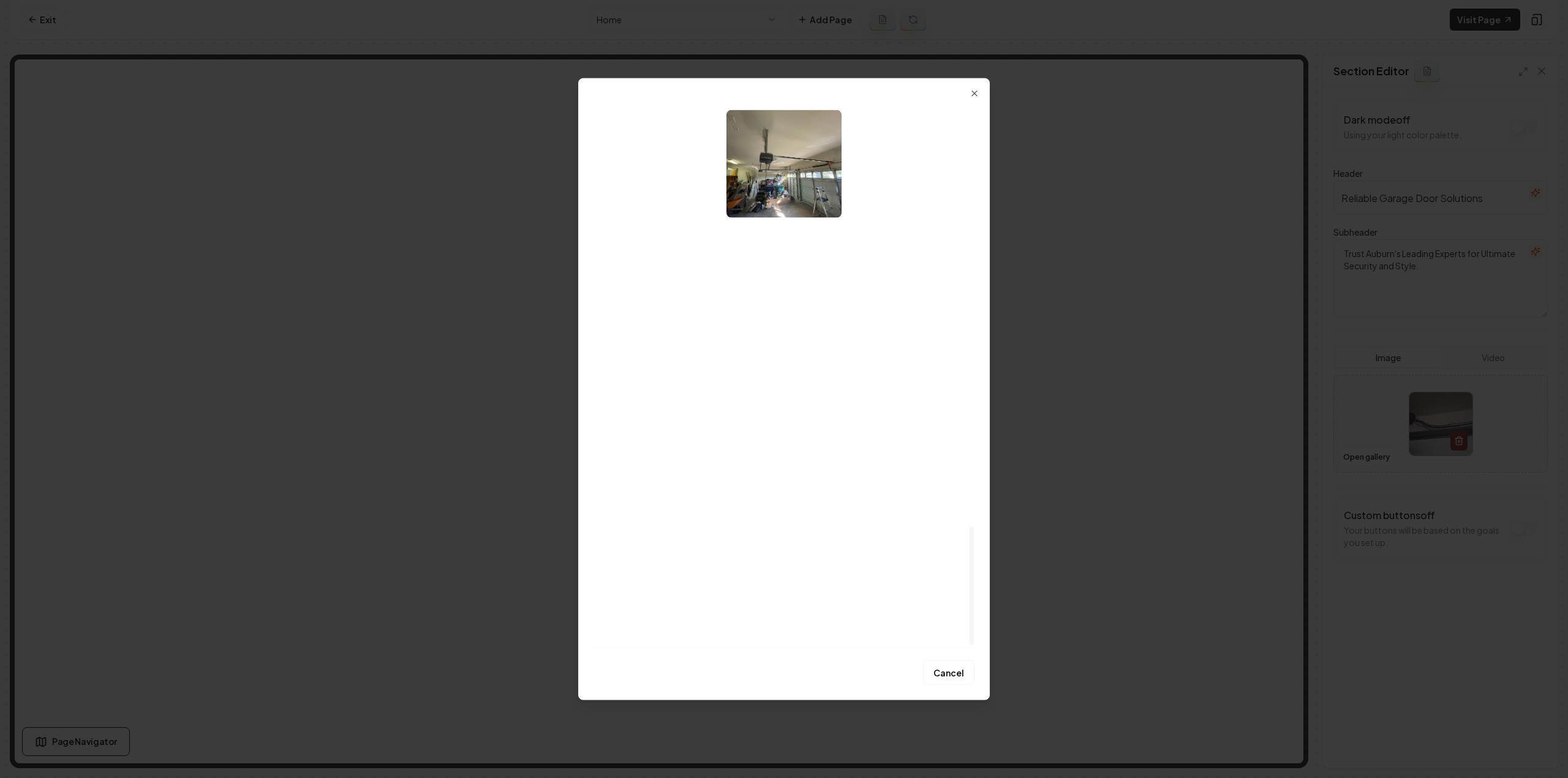
scroll to position [1957, 0]
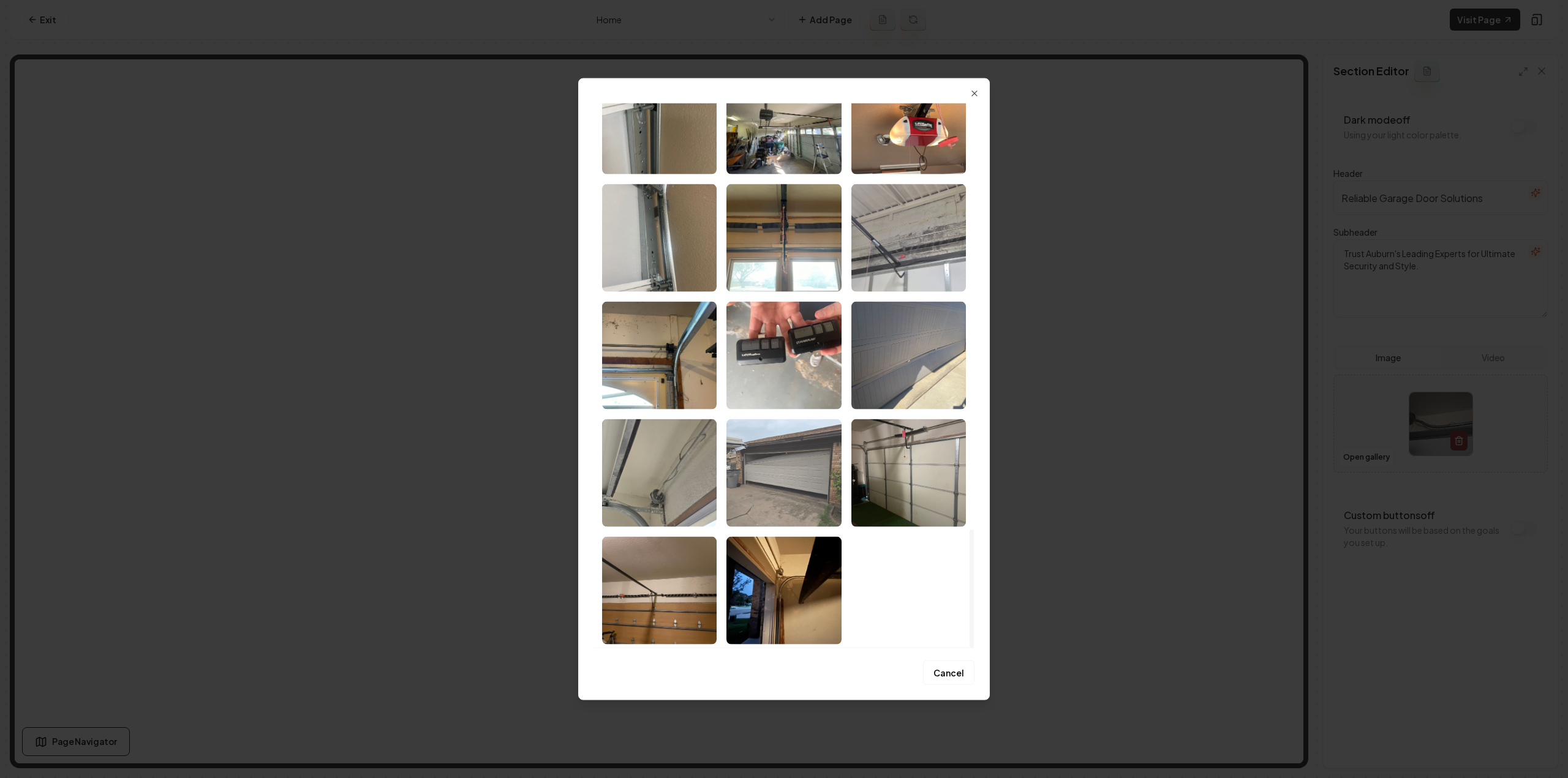
click at [792, 465] on img "Select image image_68a470c65c7cd75eb83bb326.jpeg" at bounding box center [784, 472] width 115 height 108
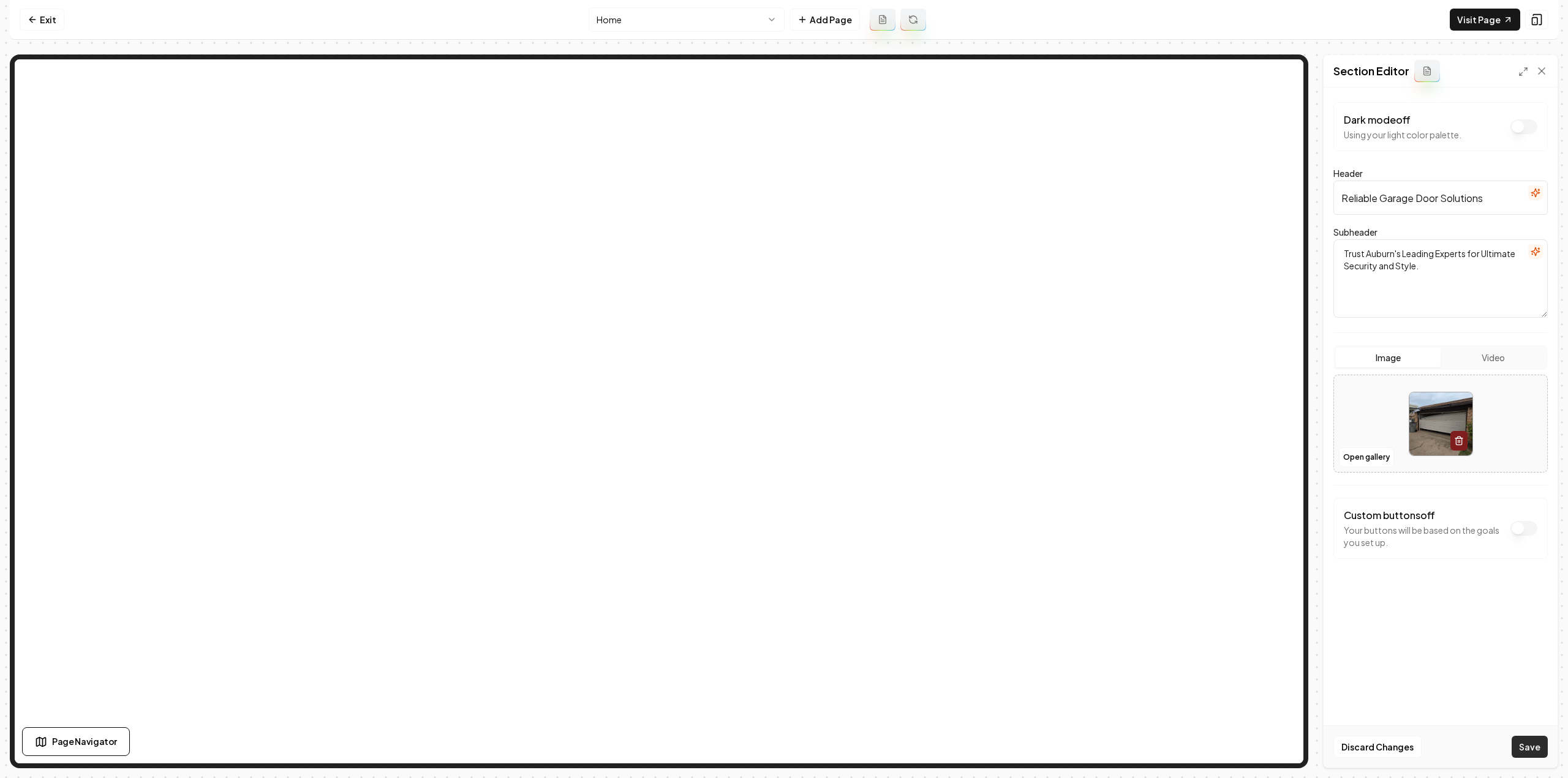
click at [1542, 748] on button "Save" at bounding box center [1529, 747] width 36 height 22
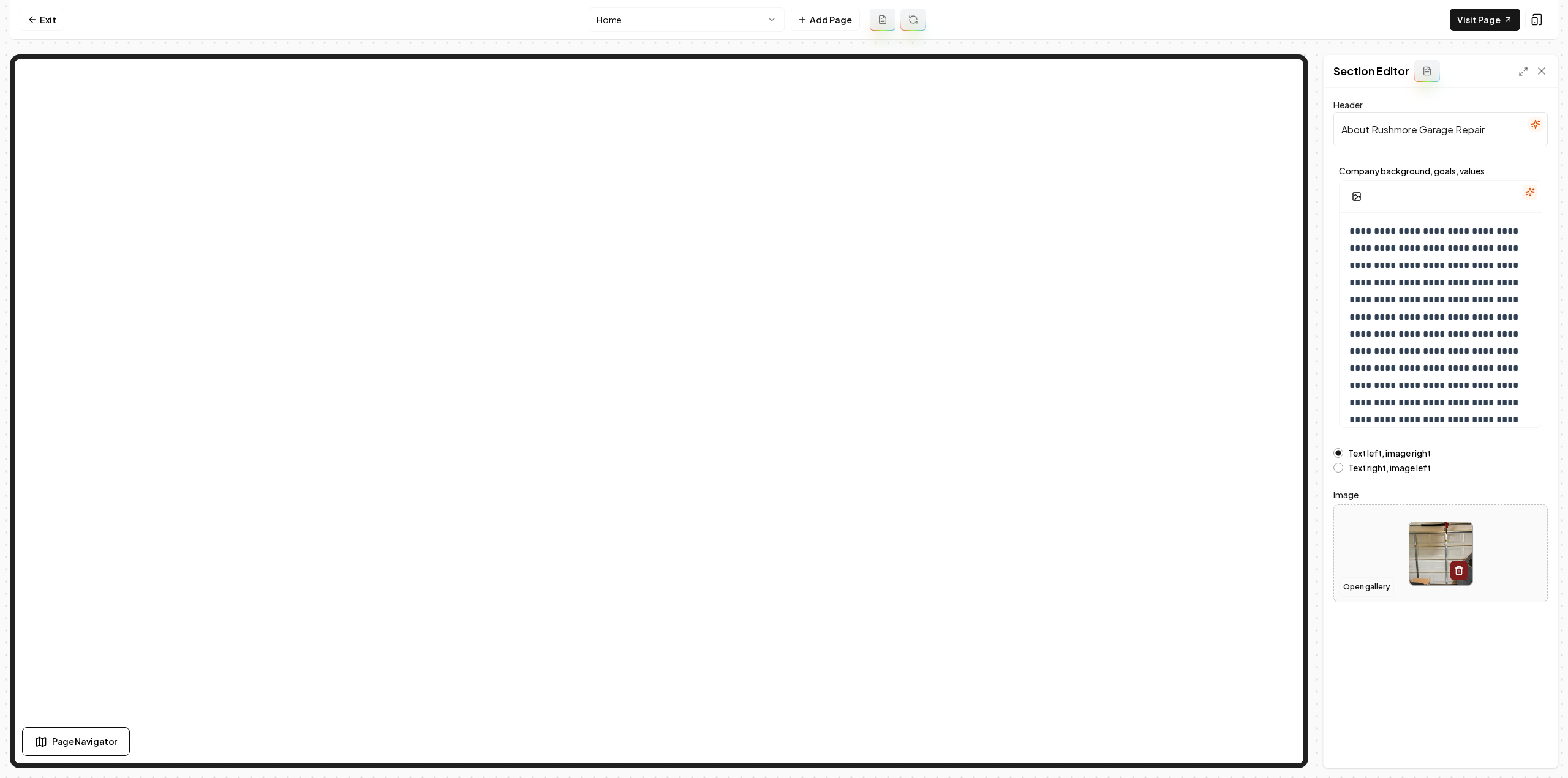
click at [1372, 588] on button "Open gallery" at bounding box center [1366, 587] width 55 height 20
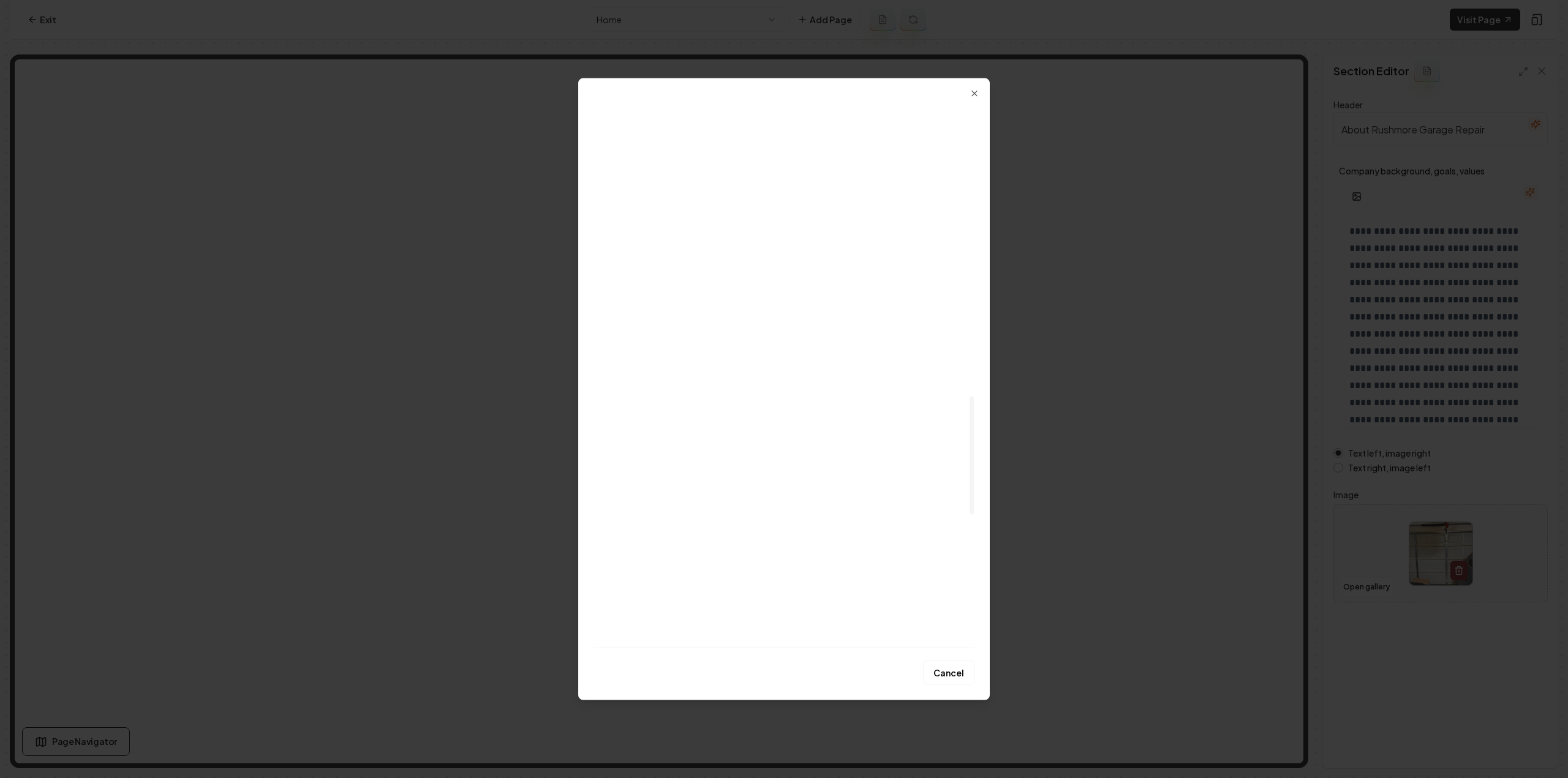
scroll to position [1345, 0]
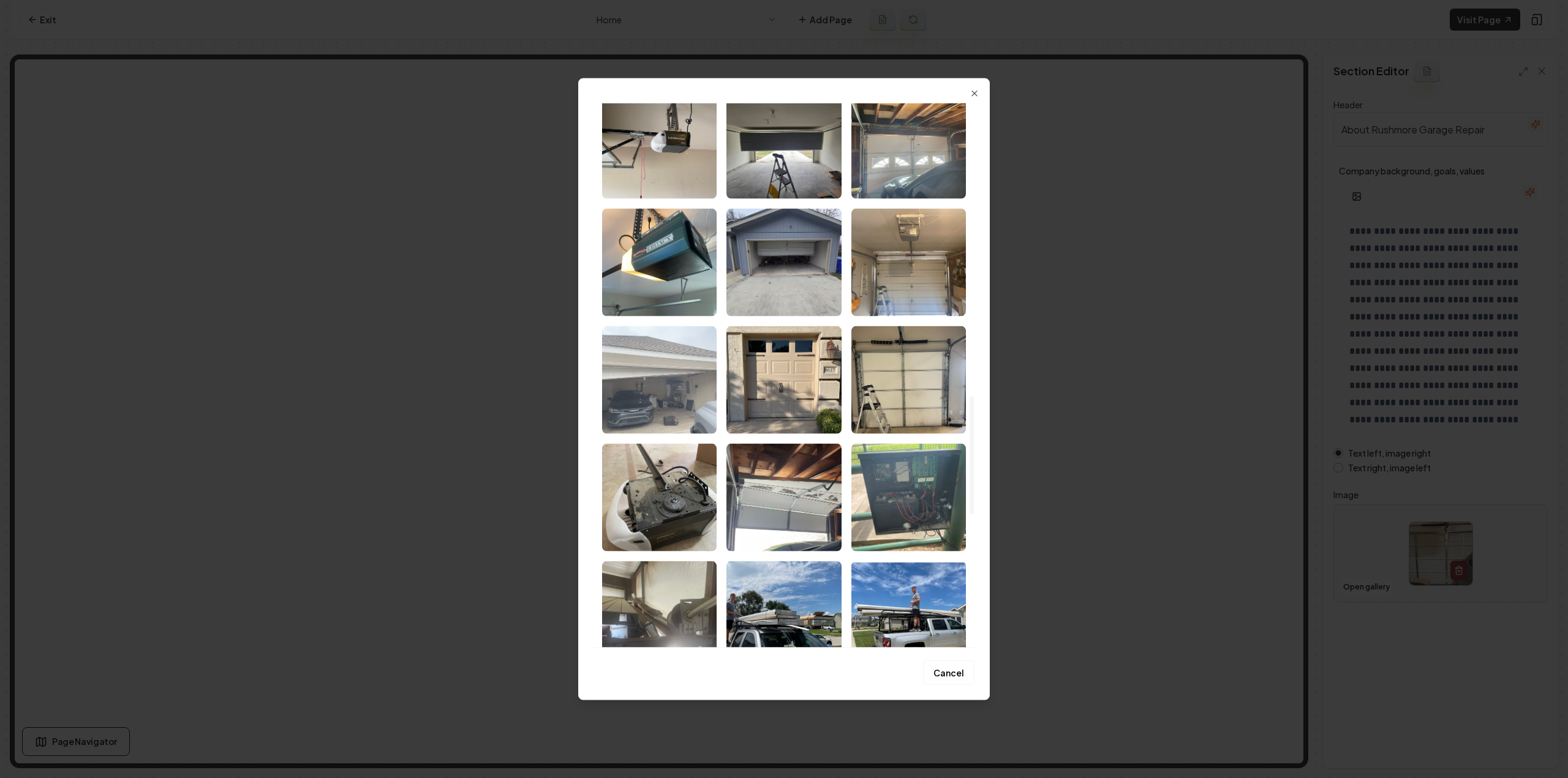
click at [675, 364] on img "Select image image_68a470c75c7cd75eb83bb721.jpeg" at bounding box center [659, 380] width 115 height 108
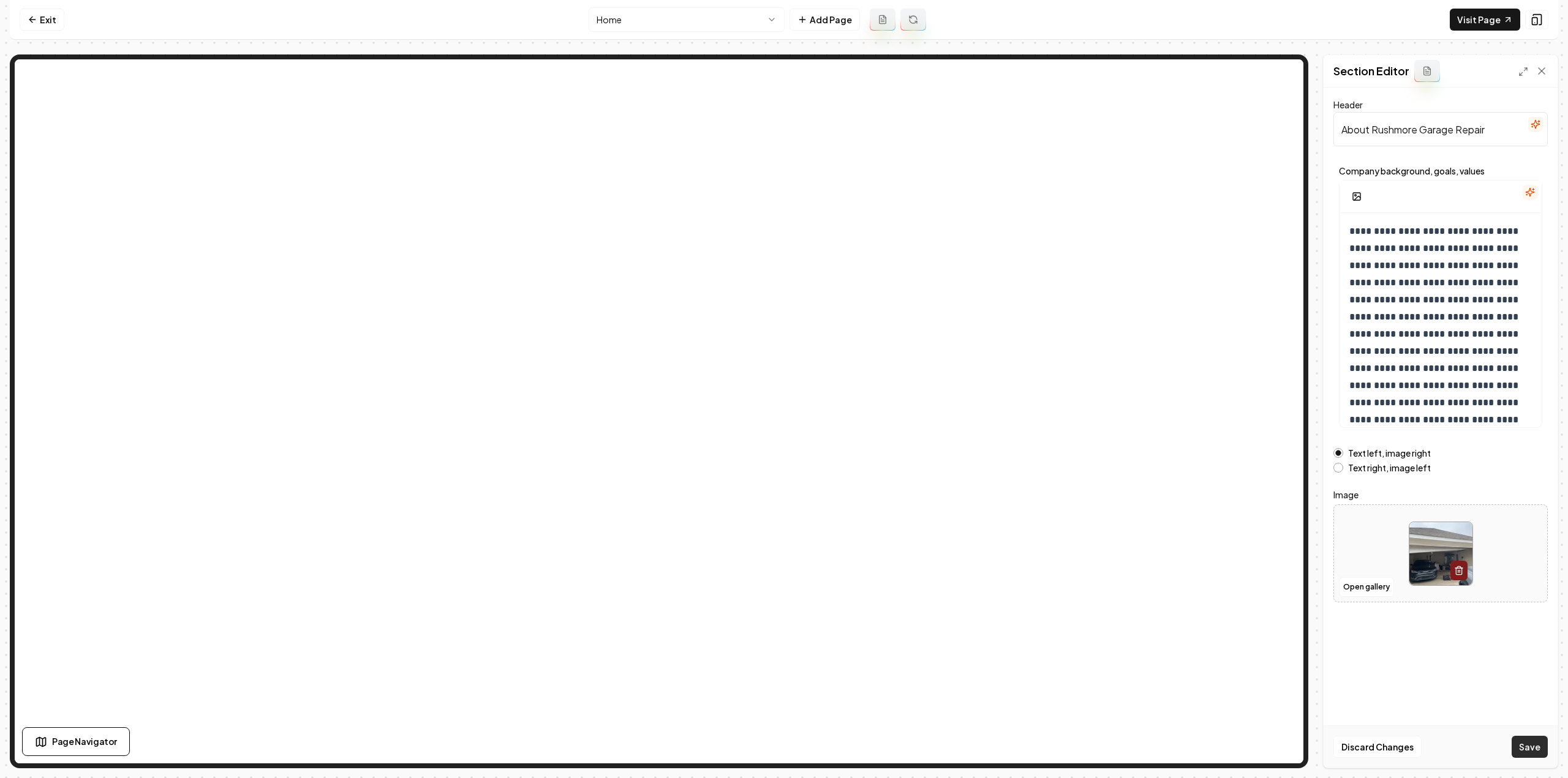
click at [1525, 745] on button "Save" at bounding box center [1529, 747] width 36 height 22
click at [52, 16] on link "Exit" at bounding box center [42, 19] width 45 height 22
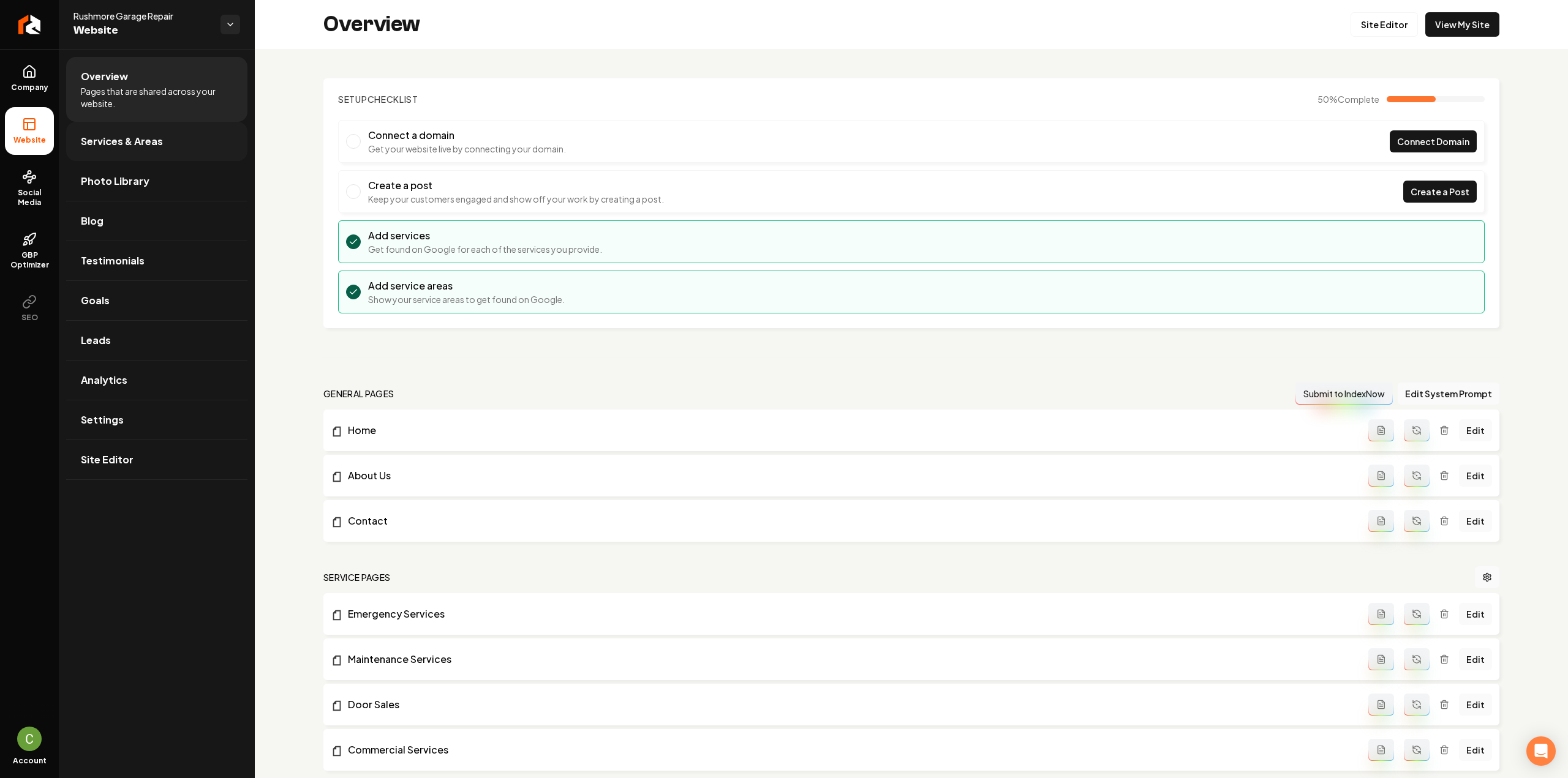
click at [119, 135] on span "Services & Areas" at bounding box center [122, 141] width 82 height 15
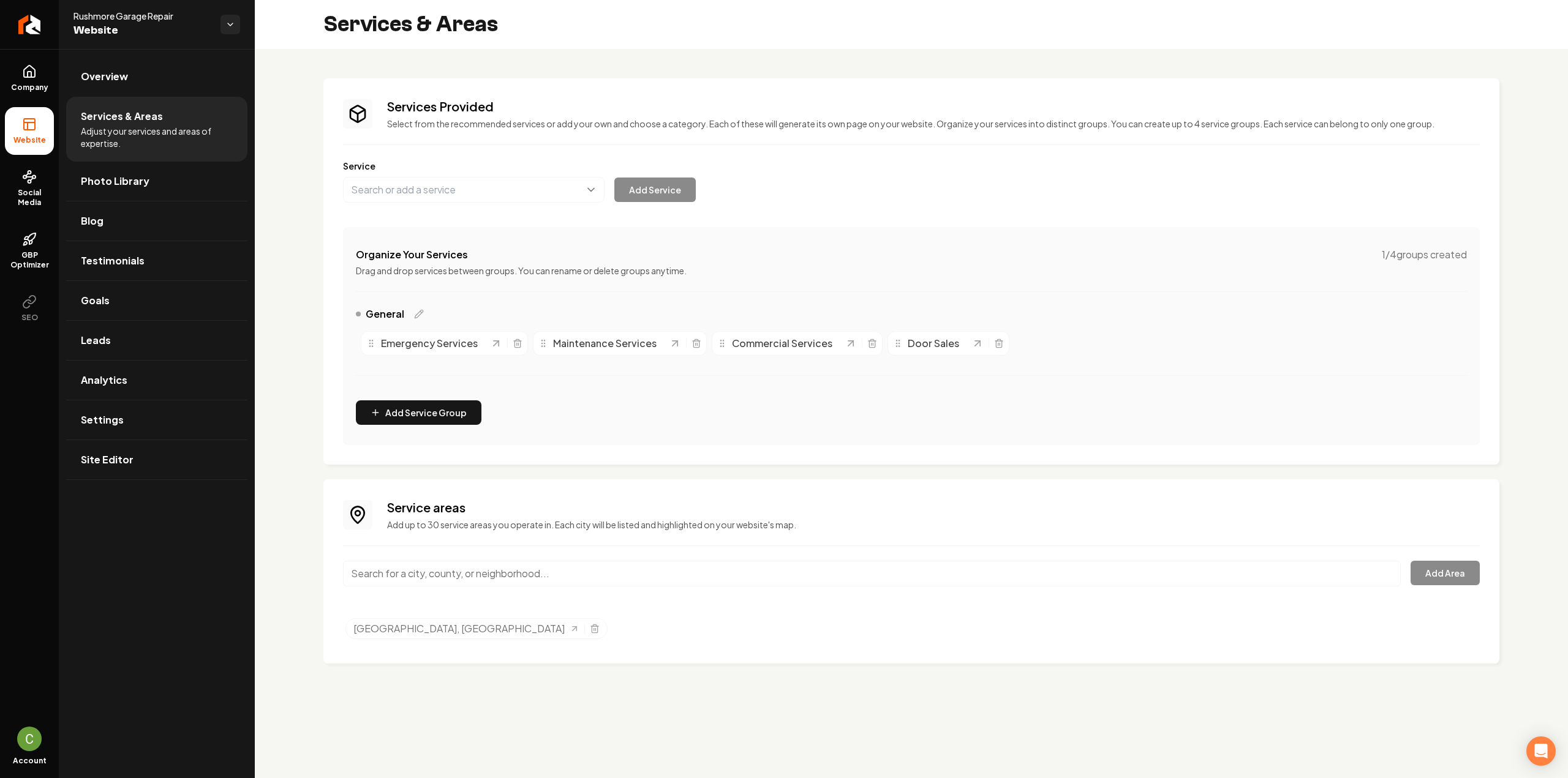
click at [57, 80] on ul "Company Website Social Media GBP Optimizer SEO" at bounding box center [29, 193] width 59 height 289
click at [24, 75] on icon at bounding box center [30, 71] width 11 height 11
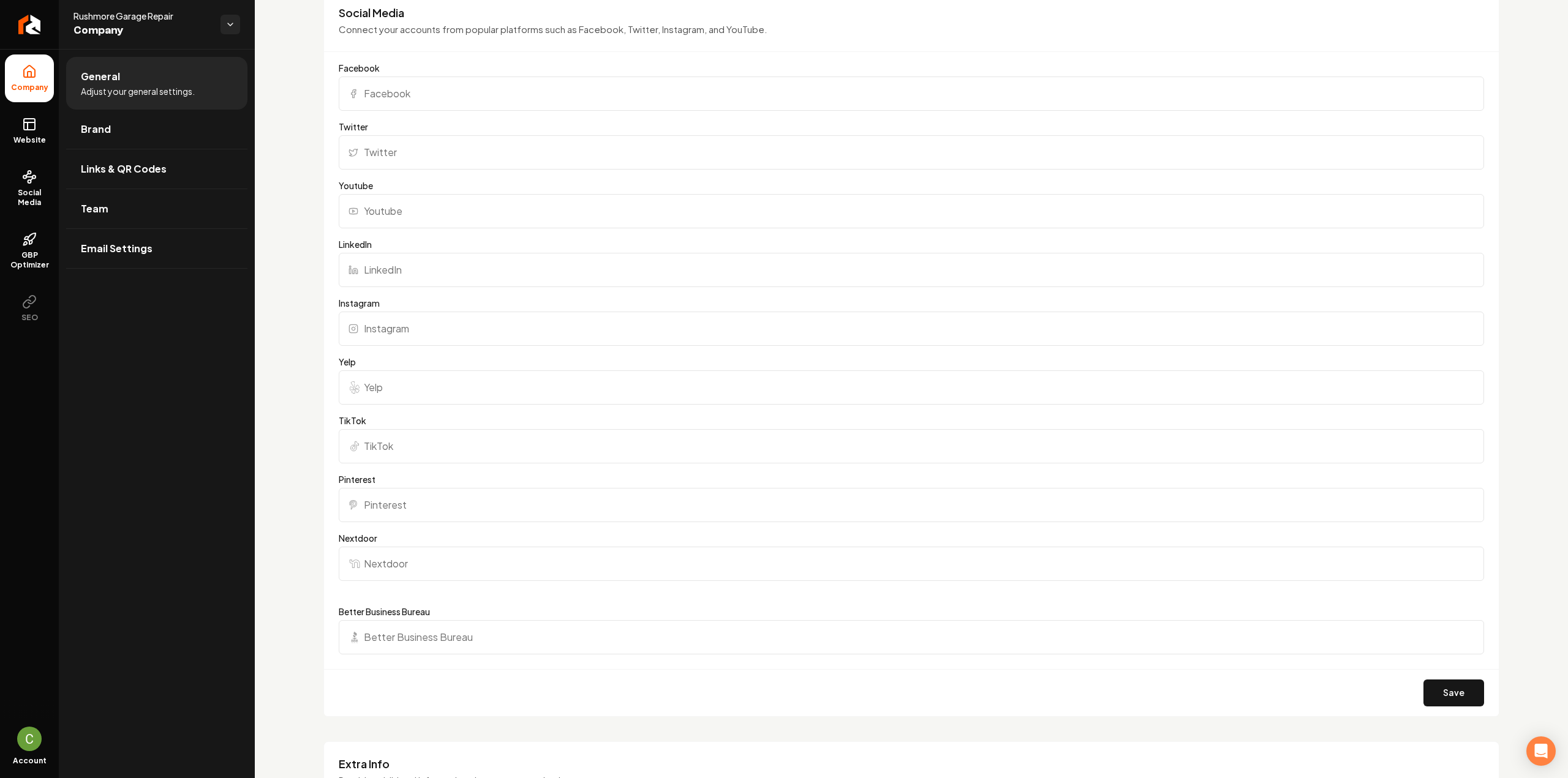
scroll to position [857, 0]
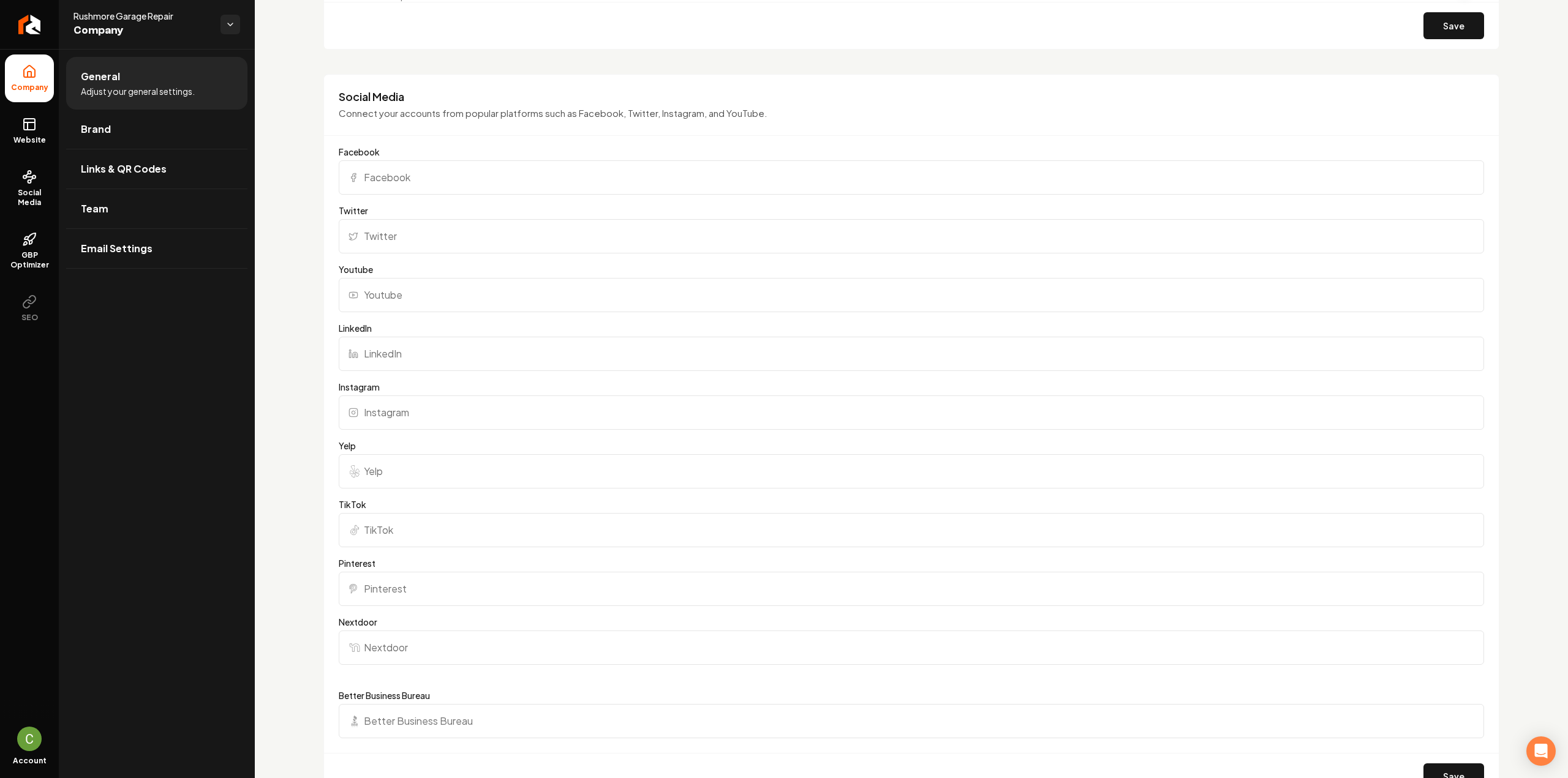
click at [415, 183] on input "Facebook" at bounding box center [911, 178] width 1146 height 34
paste input "https://www.facebook.com/RushmoreGarageRepairLLC/"
type input "https://www.facebook.com/RushmoreGarageRepairLLC/"
click at [1439, 760] on div "Save" at bounding box center [911, 777] width 1175 height 47
click at [1440, 763] on button "Save" at bounding box center [1454, 777] width 61 height 27
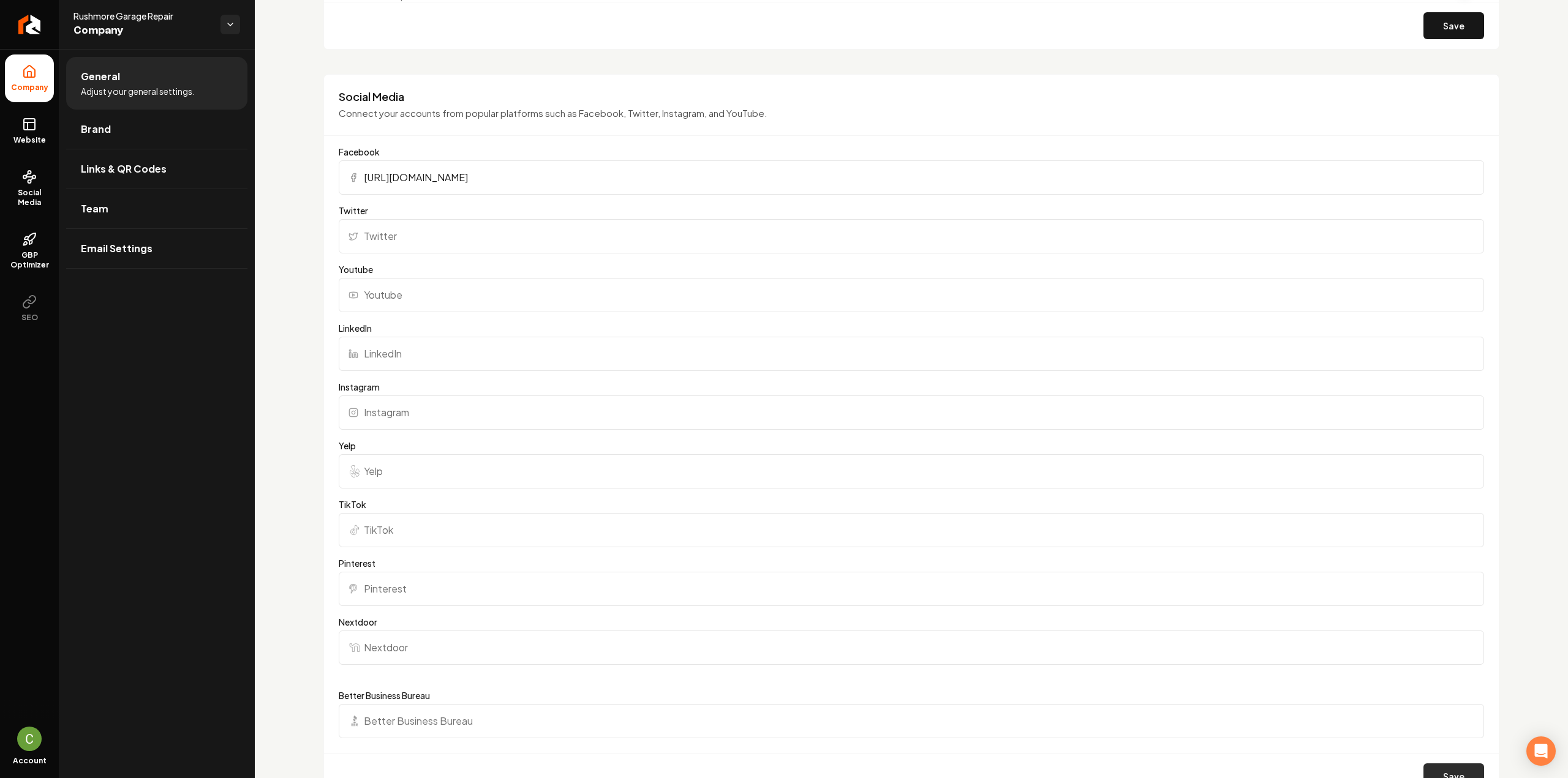
click at [1456, 776] on button "Save" at bounding box center [1454, 777] width 61 height 27
click at [39, 127] on link "Website" at bounding box center [29, 131] width 49 height 48
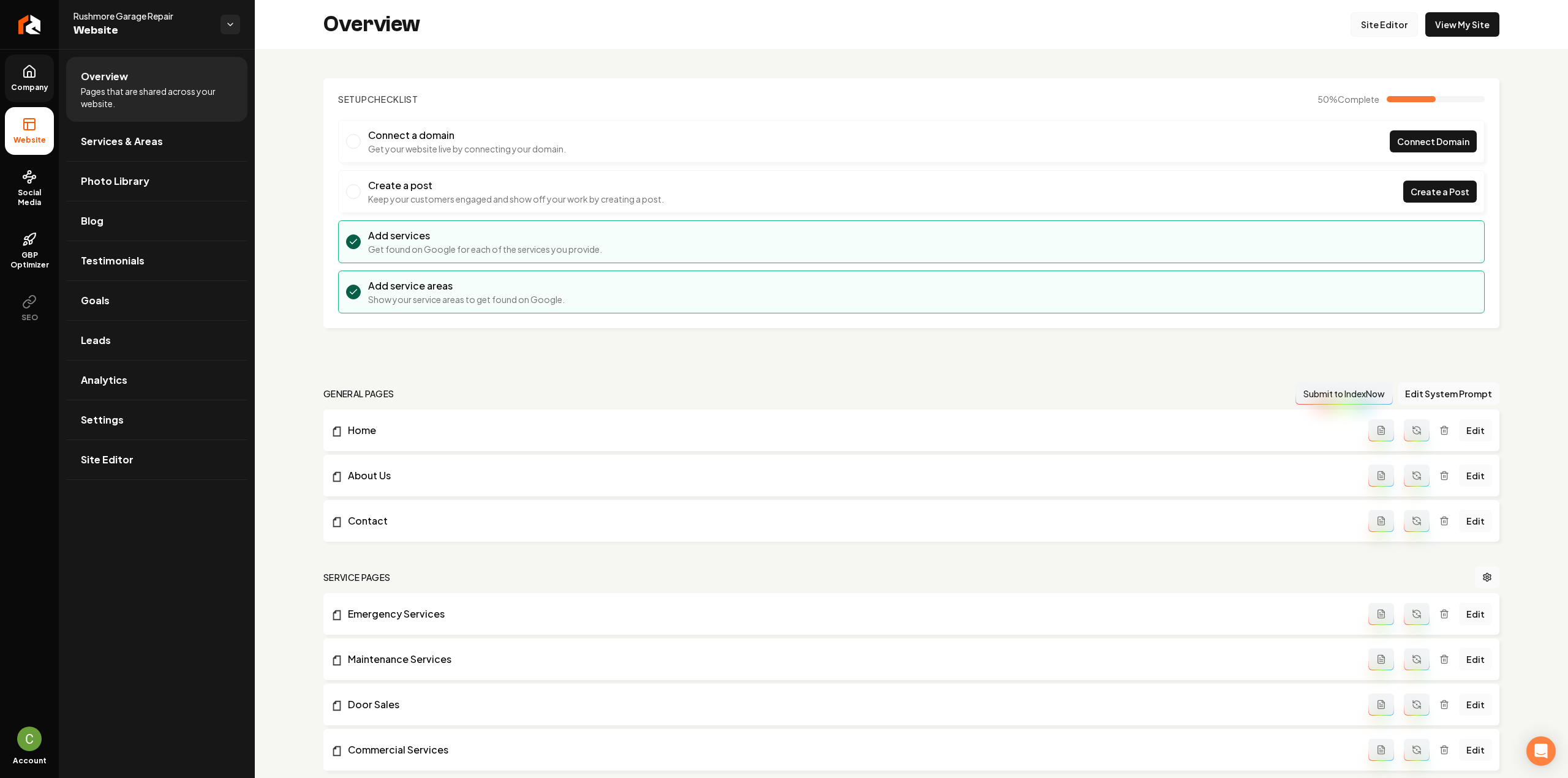
click at [1373, 23] on link "Site Editor" at bounding box center [1384, 24] width 67 height 25
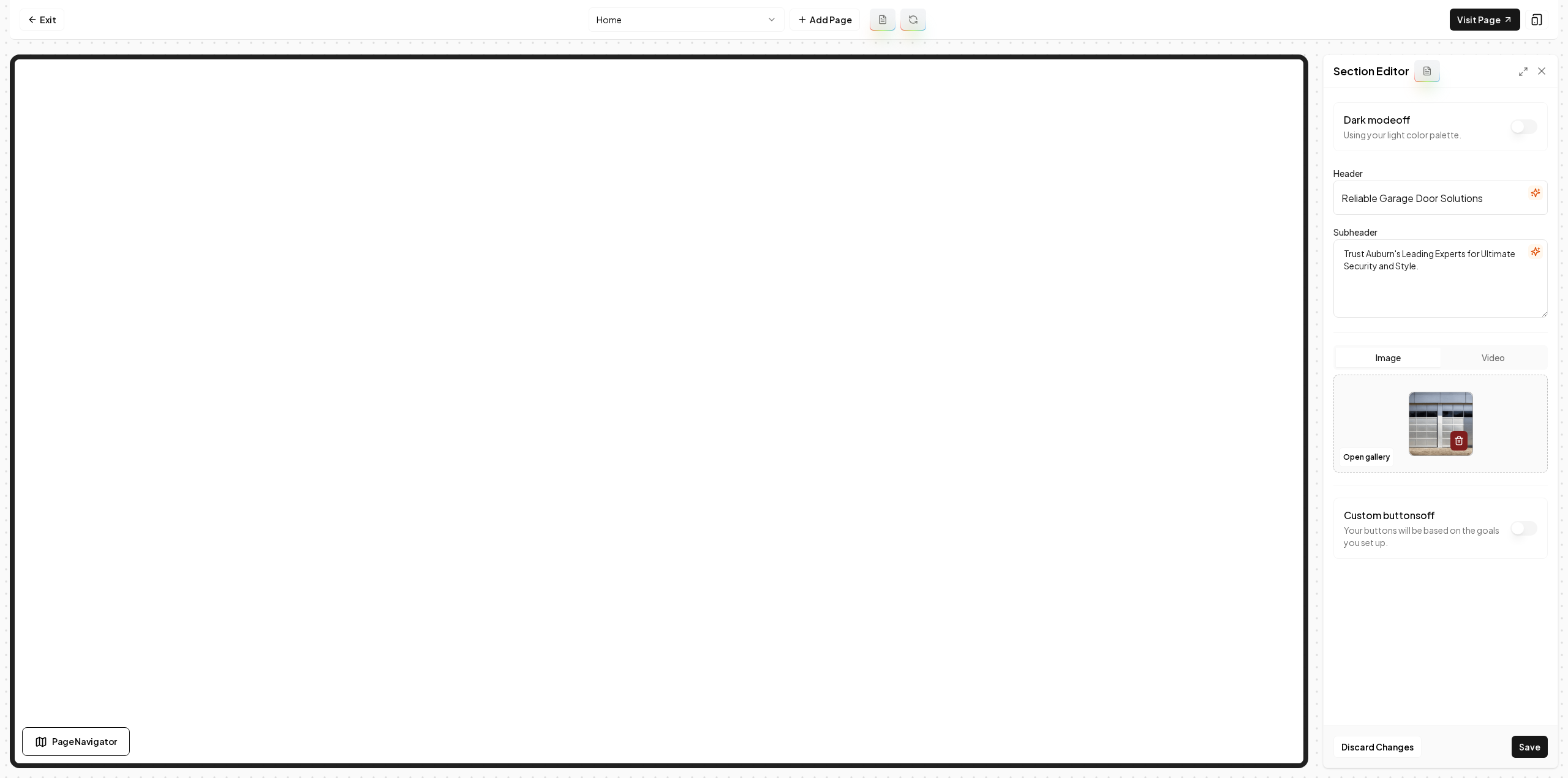
click at [1524, 750] on button "Save" at bounding box center [1529, 747] width 36 height 22
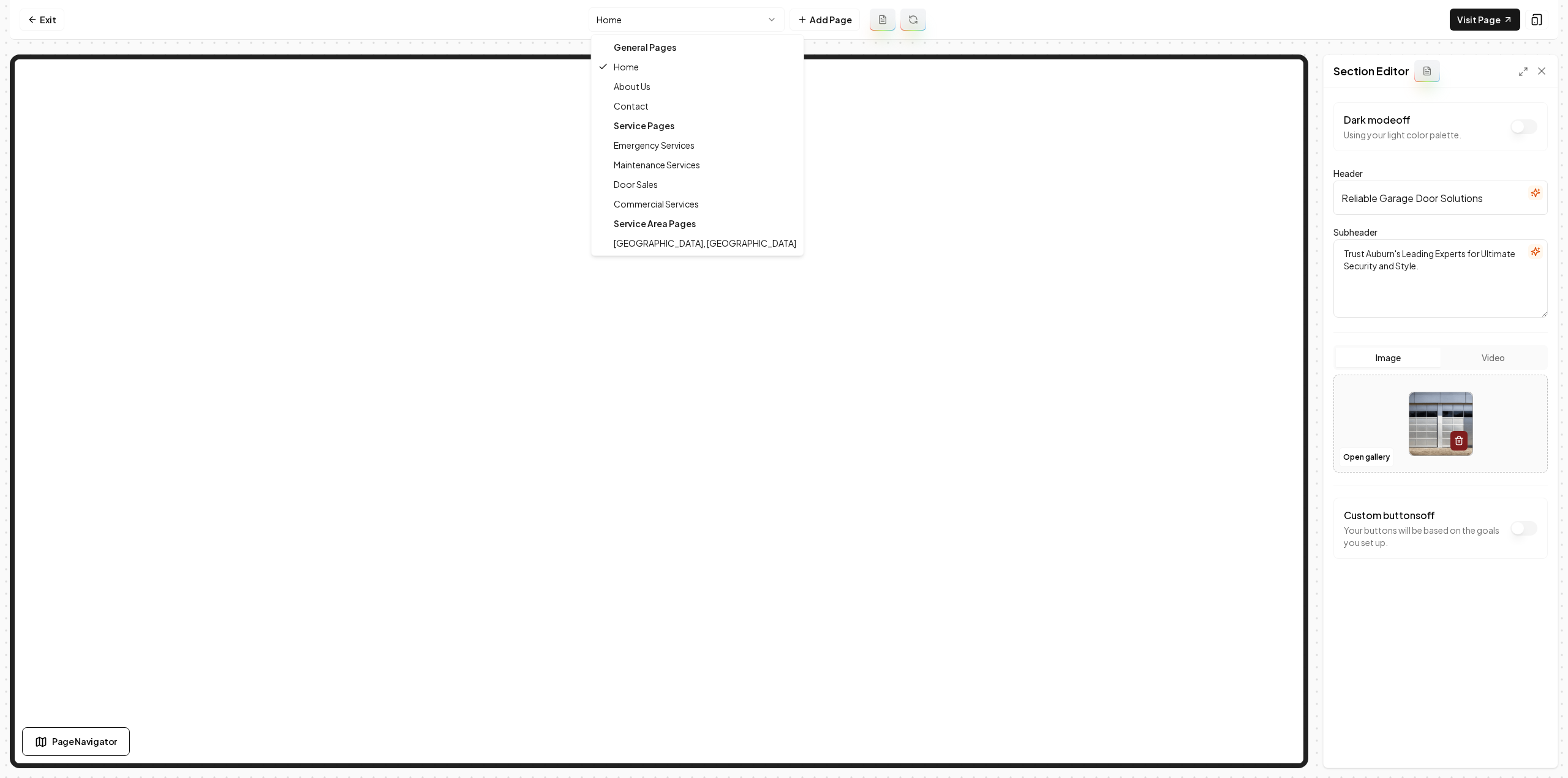
click at [642, 23] on html "Computer Required This feature is only available on a computer. Please switch t…" at bounding box center [784, 389] width 1568 height 778
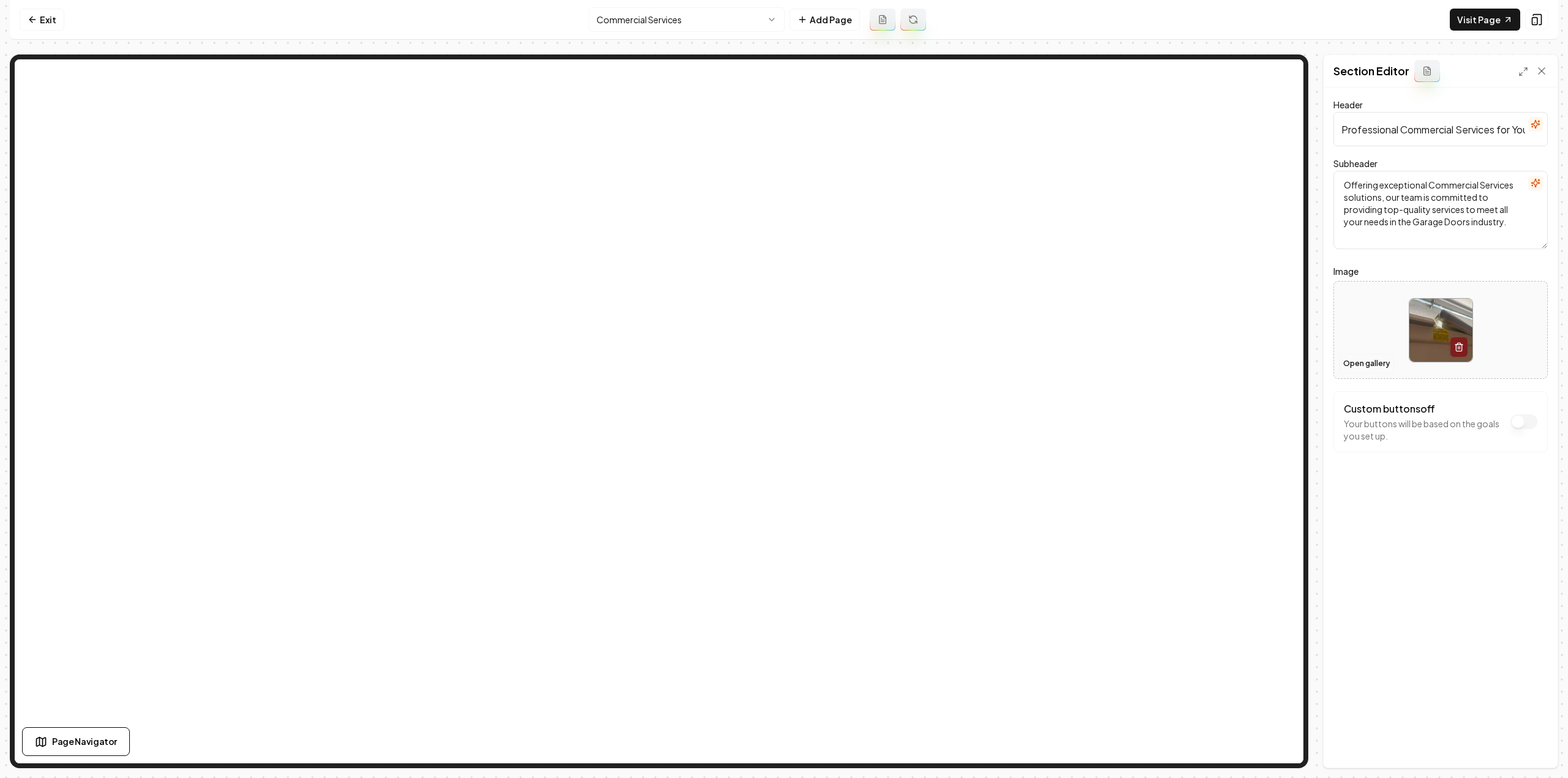
click at [1365, 359] on button "Open gallery" at bounding box center [1366, 364] width 55 height 20
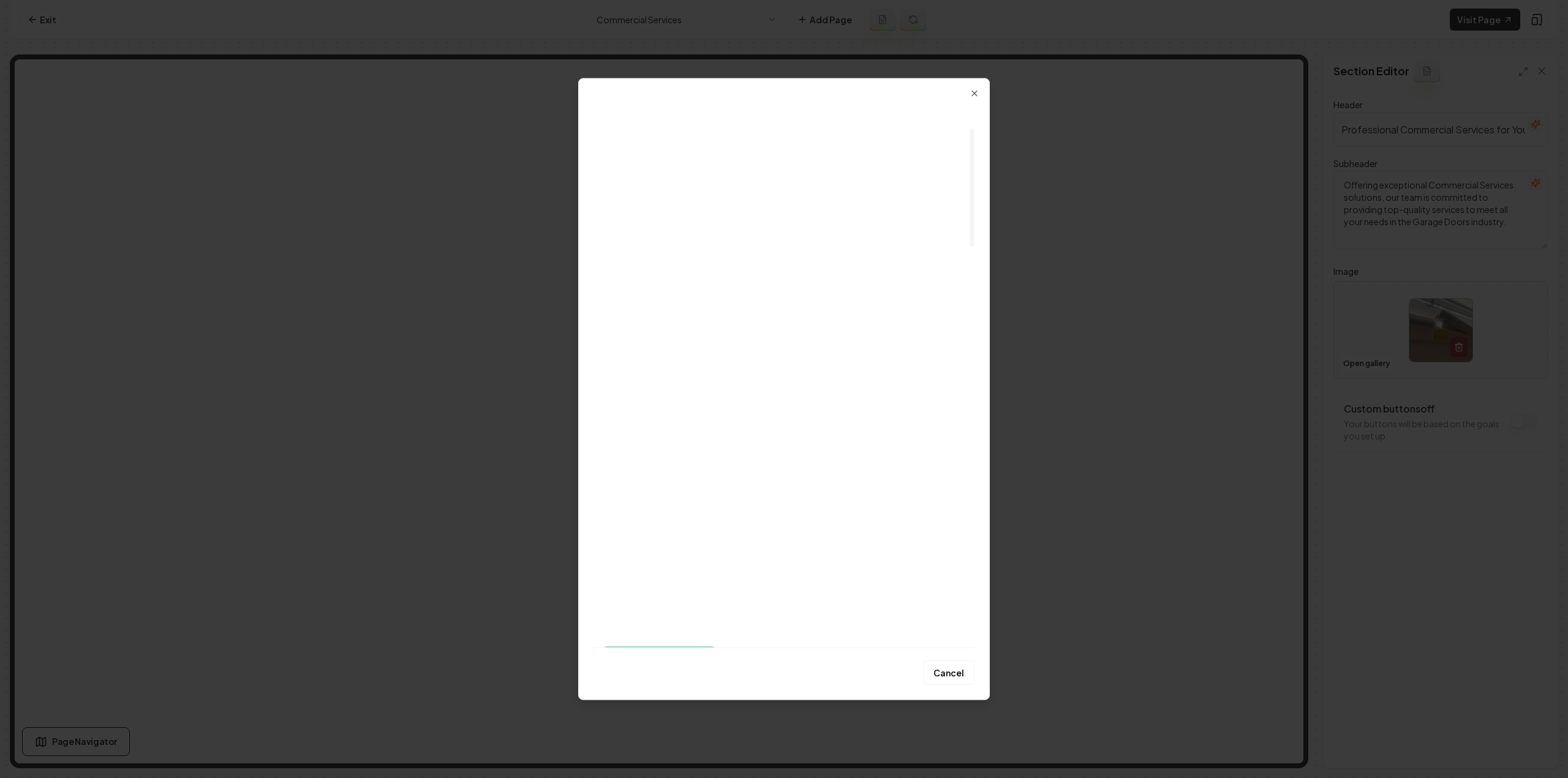
scroll to position [122, 0]
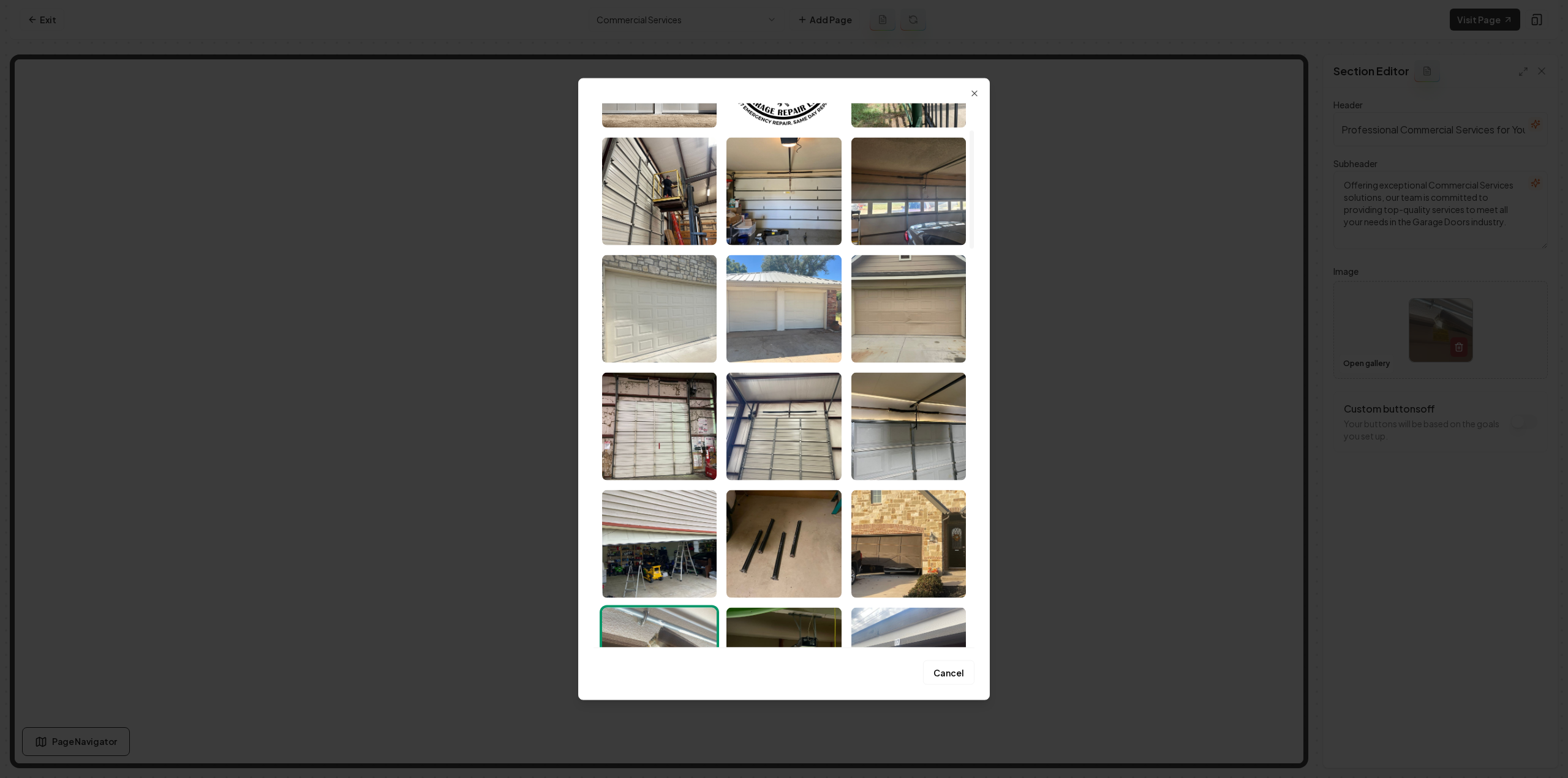
click at [777, 331] on img "Select image image_68a470c85c7cd75eb83bc180.jpeg" at bounding box center [784, 308] width 115 height 108
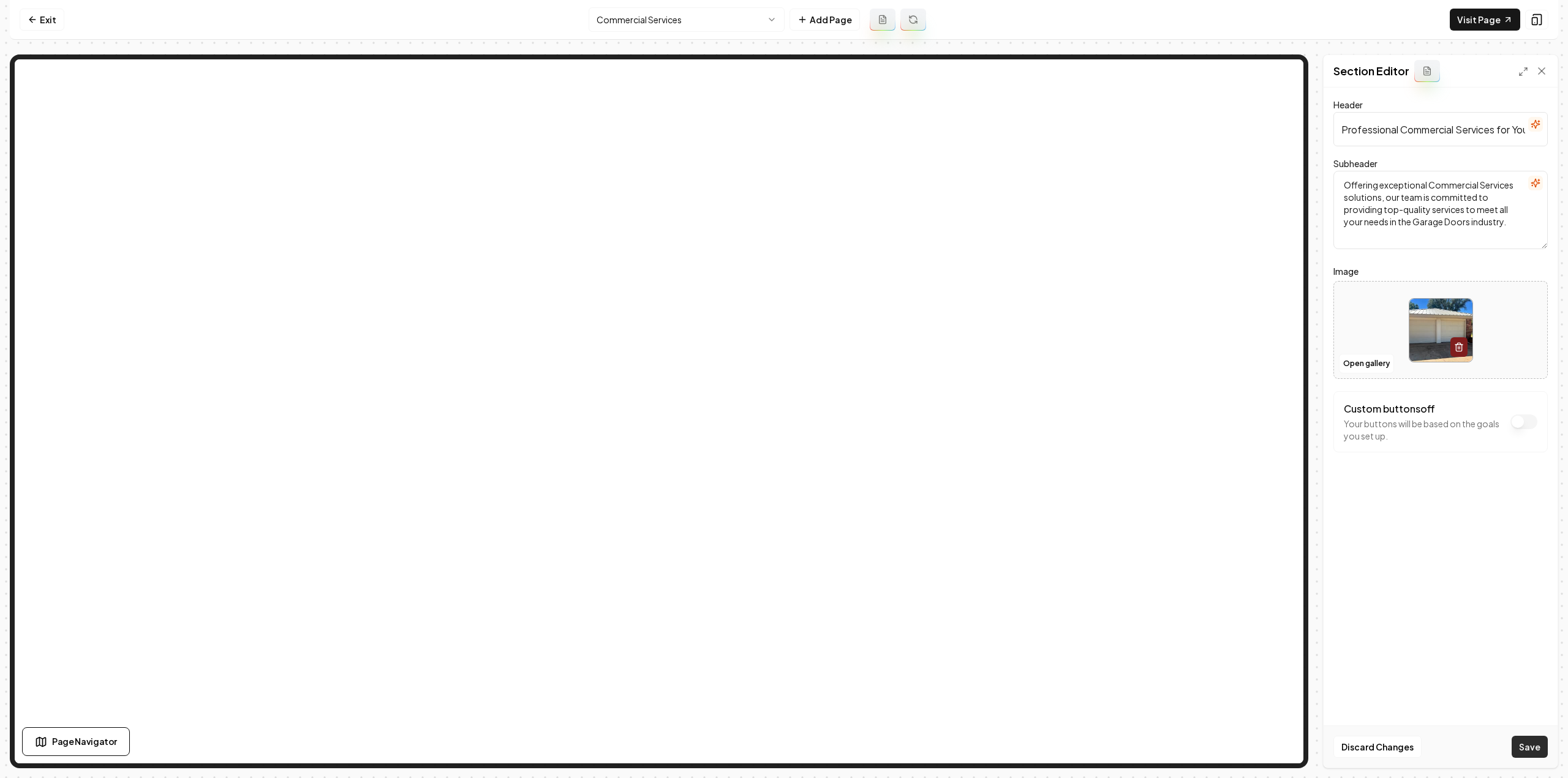
click at [1539, 749] on button "Save" at bounding box center [1529, 747] width 36 height 22
click at [640, 11] on html "Computer Required This feature is only available on a computer. Please switch t…" at bounding box center [784, 389] width 1568 height 778
click at [1351, 367] on button "Open gallery" at bounding box center [1366, 364] width 55 height 20
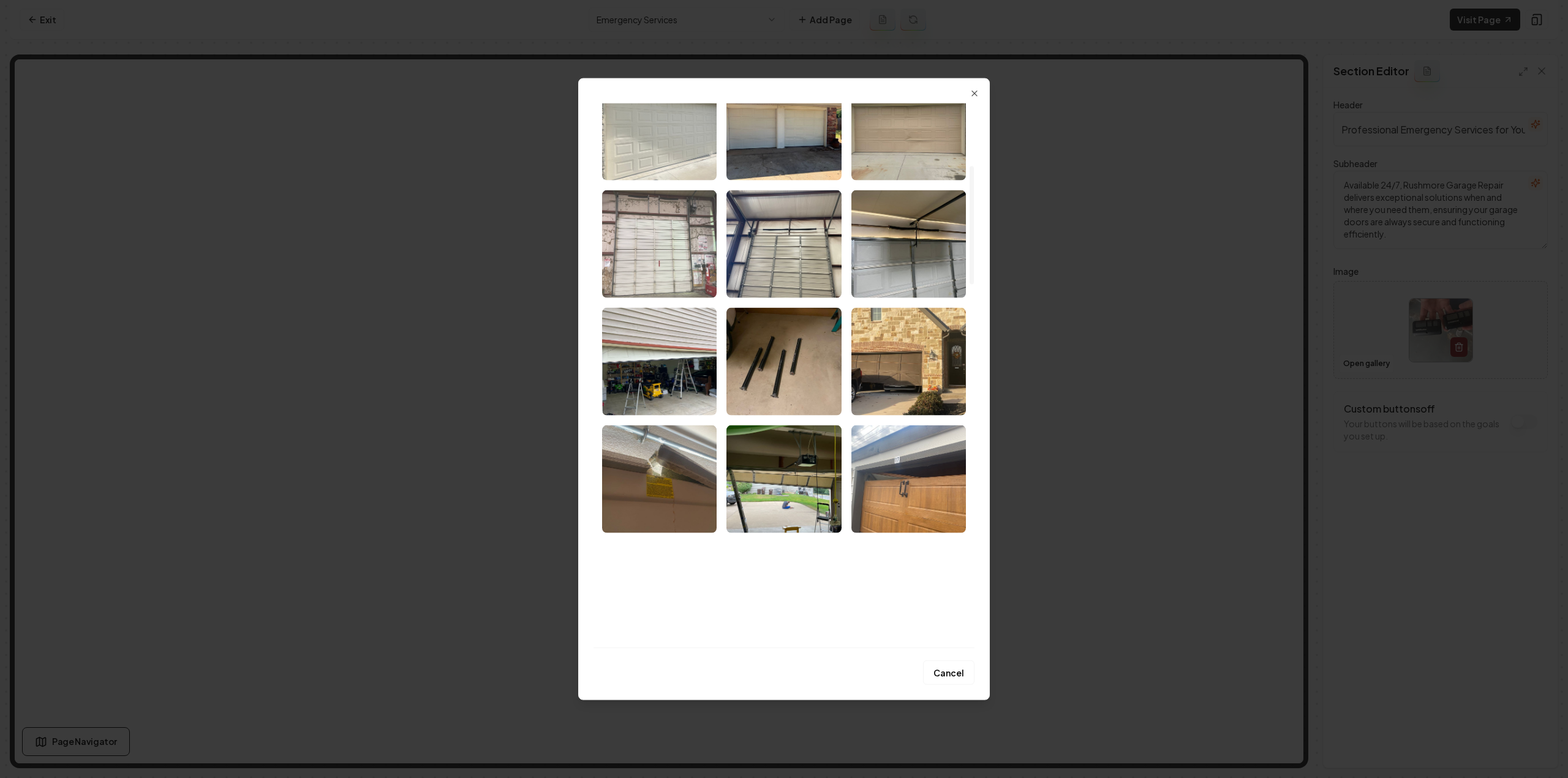
scroll to position [306, 0]
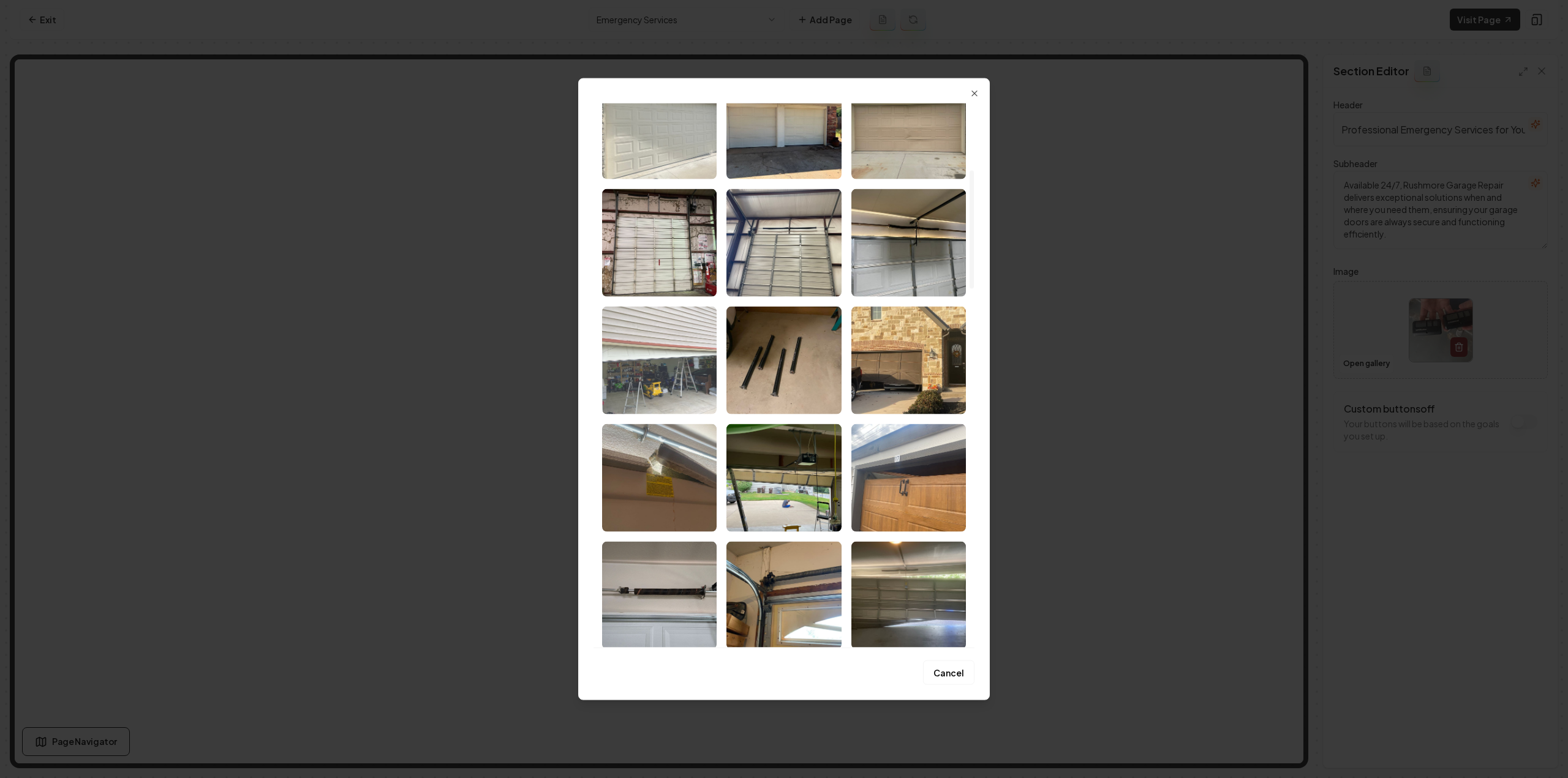
click at [687, 384] on img "Select image image_68a470c85c7cd75eb83bc058.jpeg" at bounding box center [659, 360] width 115 height 108
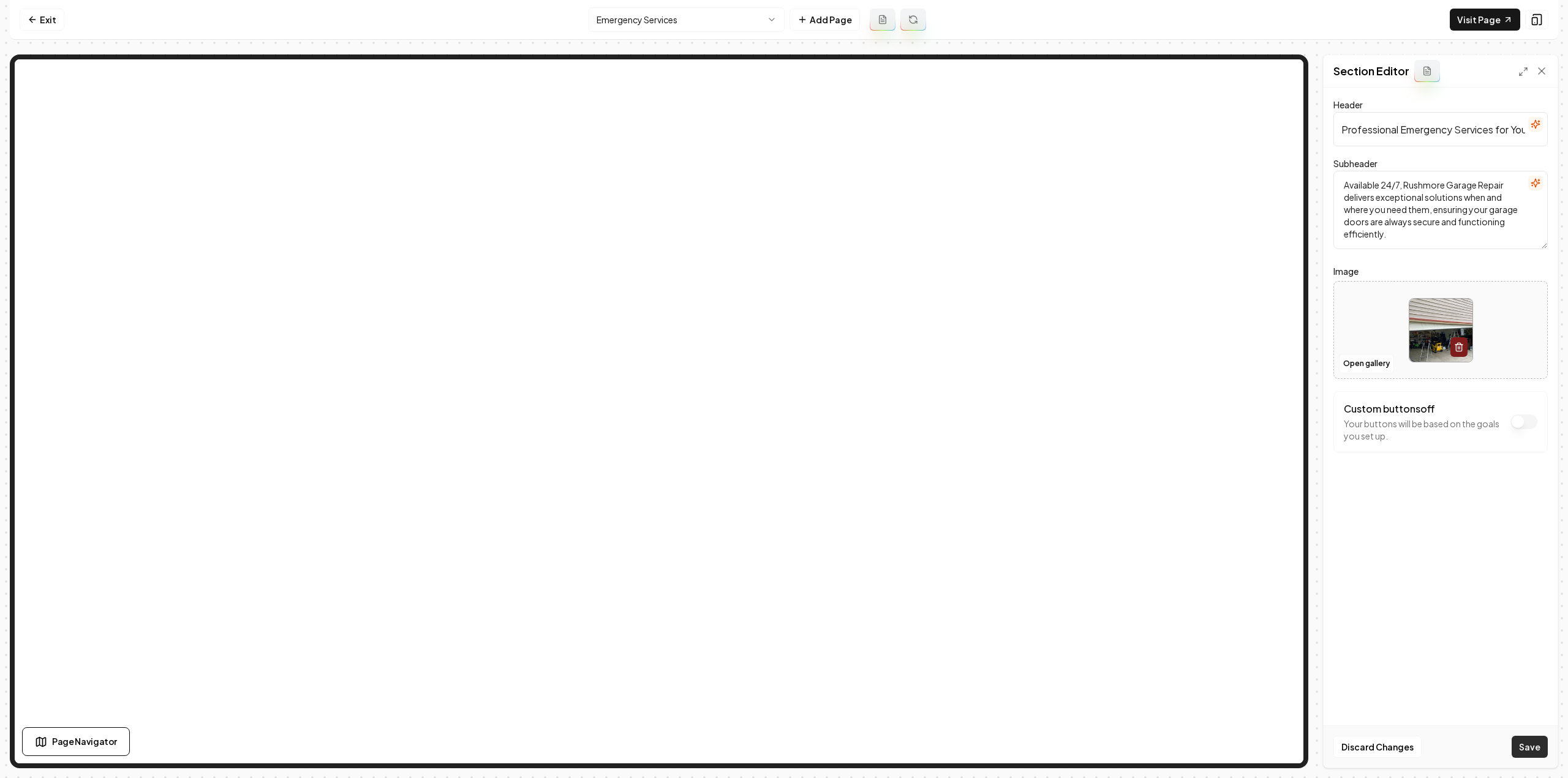
click at [1534, 750] on button "Save" at bounding box center [1529, 747] width 36 height 22
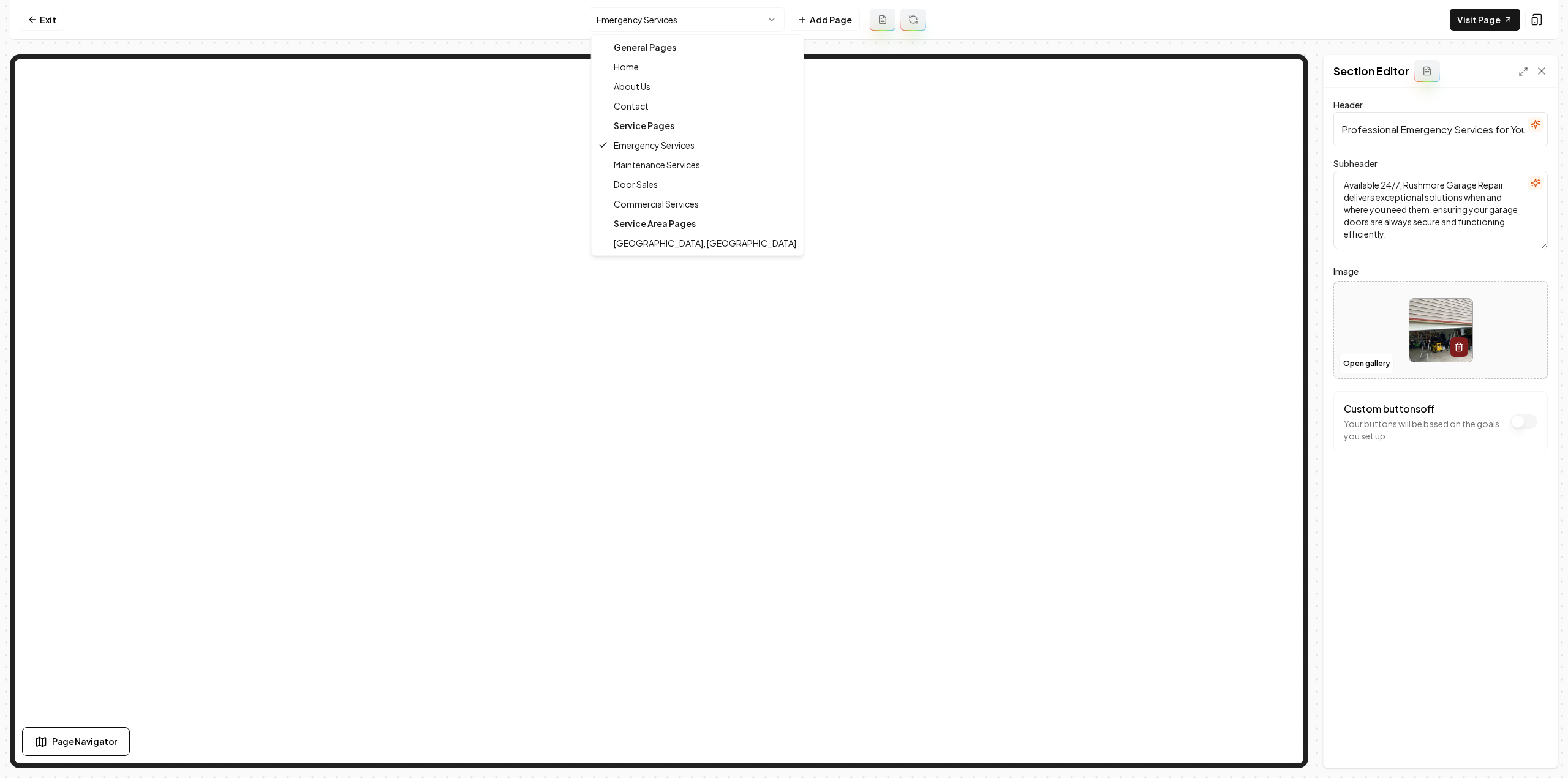
click at [686, 19] on html "Computer Required This feature is only available on a computer. Please switch t…" at bounding box center [784, 389] width 1568 height 778
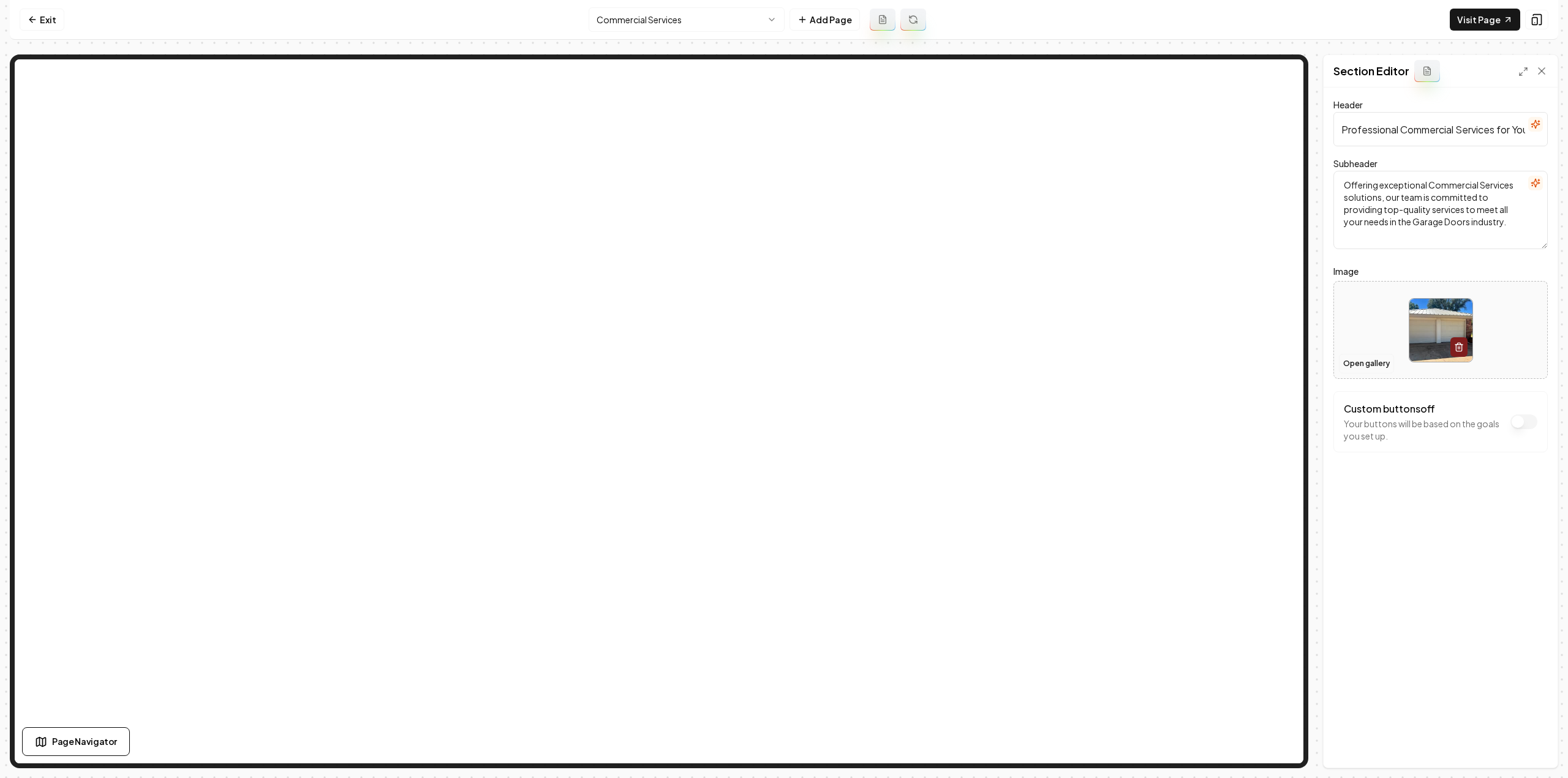
click at [1355, 355] on button "Open gallery" at bounding box center [1366, 364] width 55 height 20
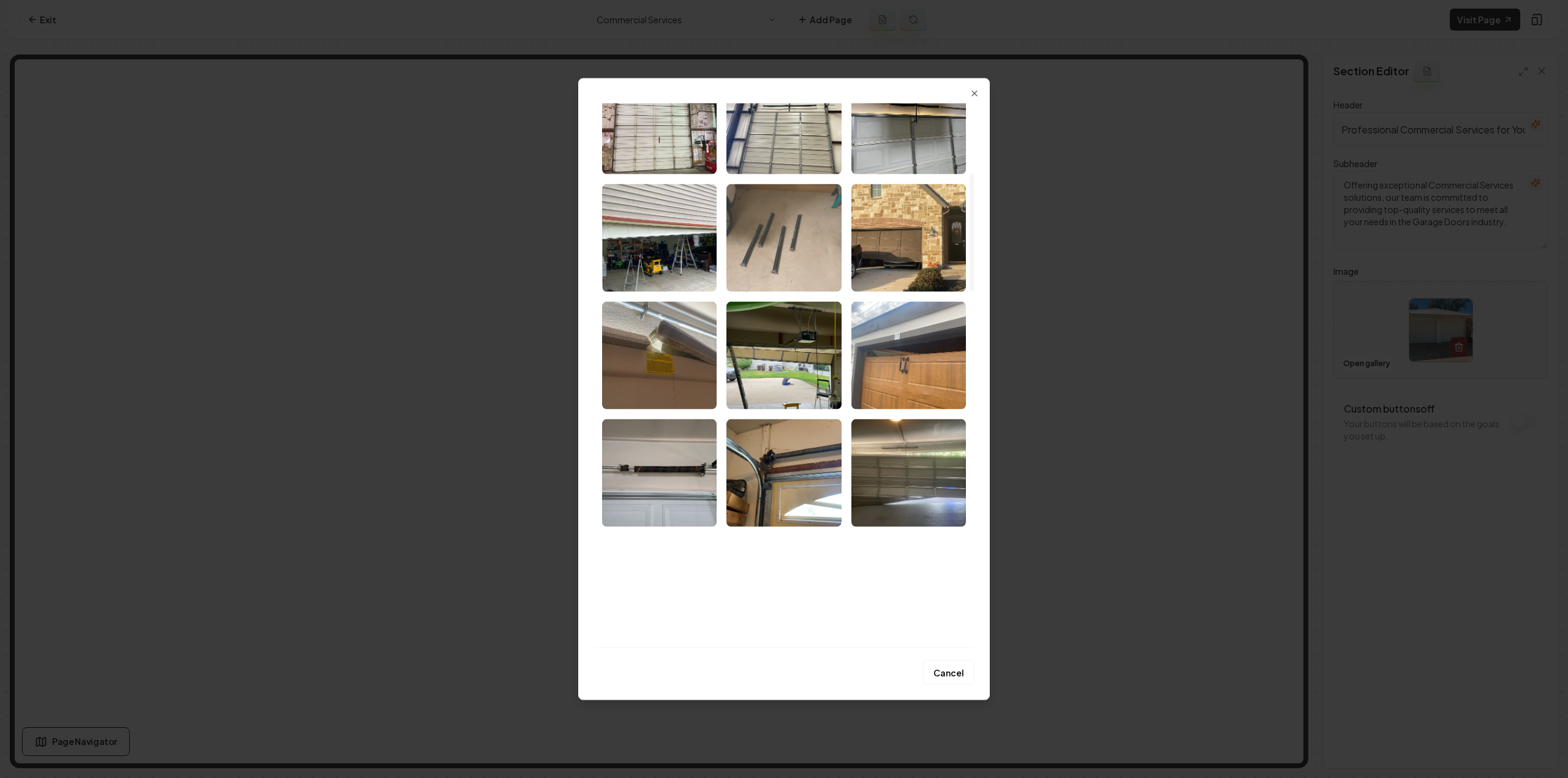
scroll to position [245, 0]
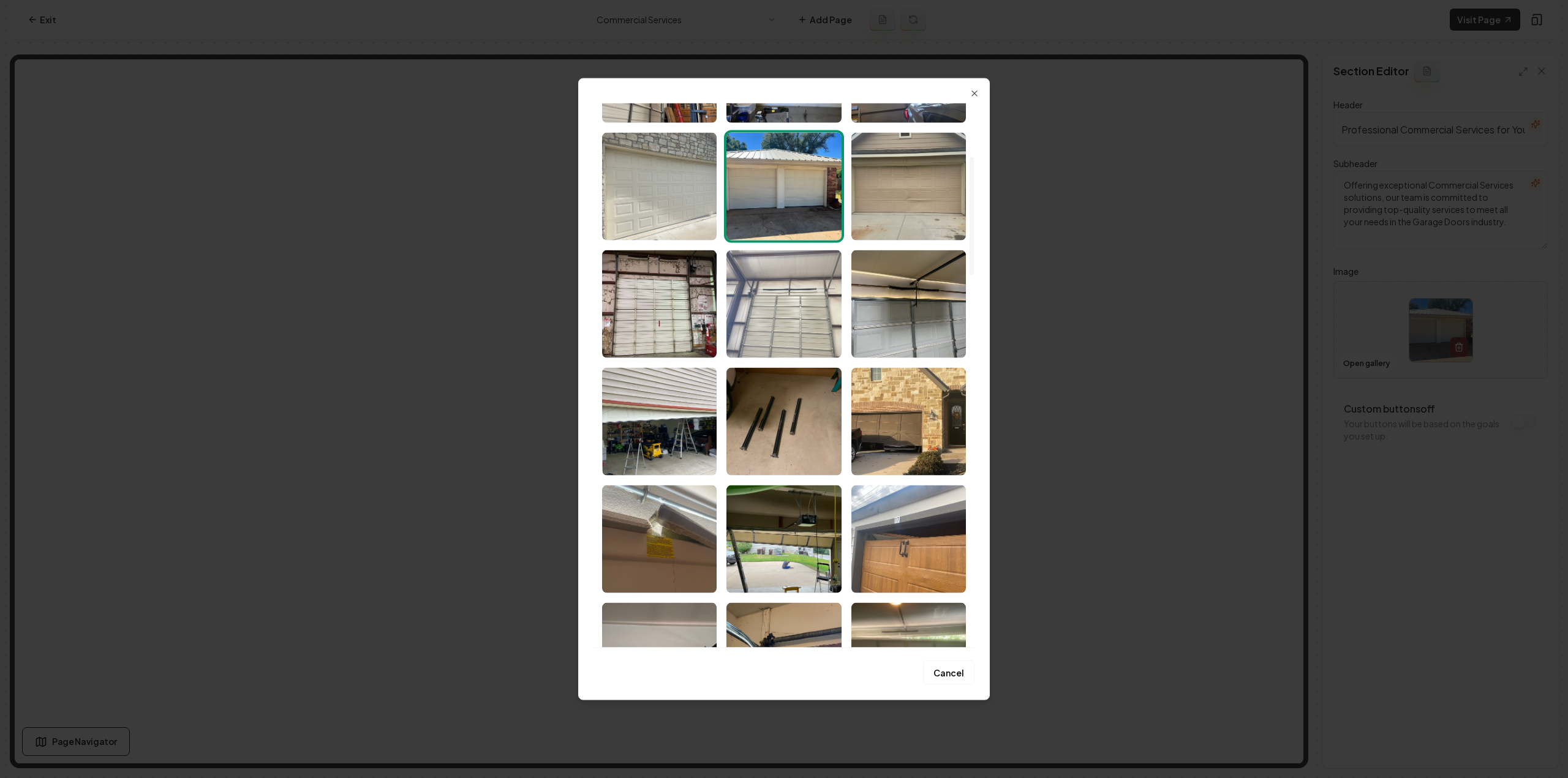
click at [778, 302] on img "Select image image_68a470c85c7cd75eb83bc062.jpeg" at bounding box center [784, 303] width 115 height 108
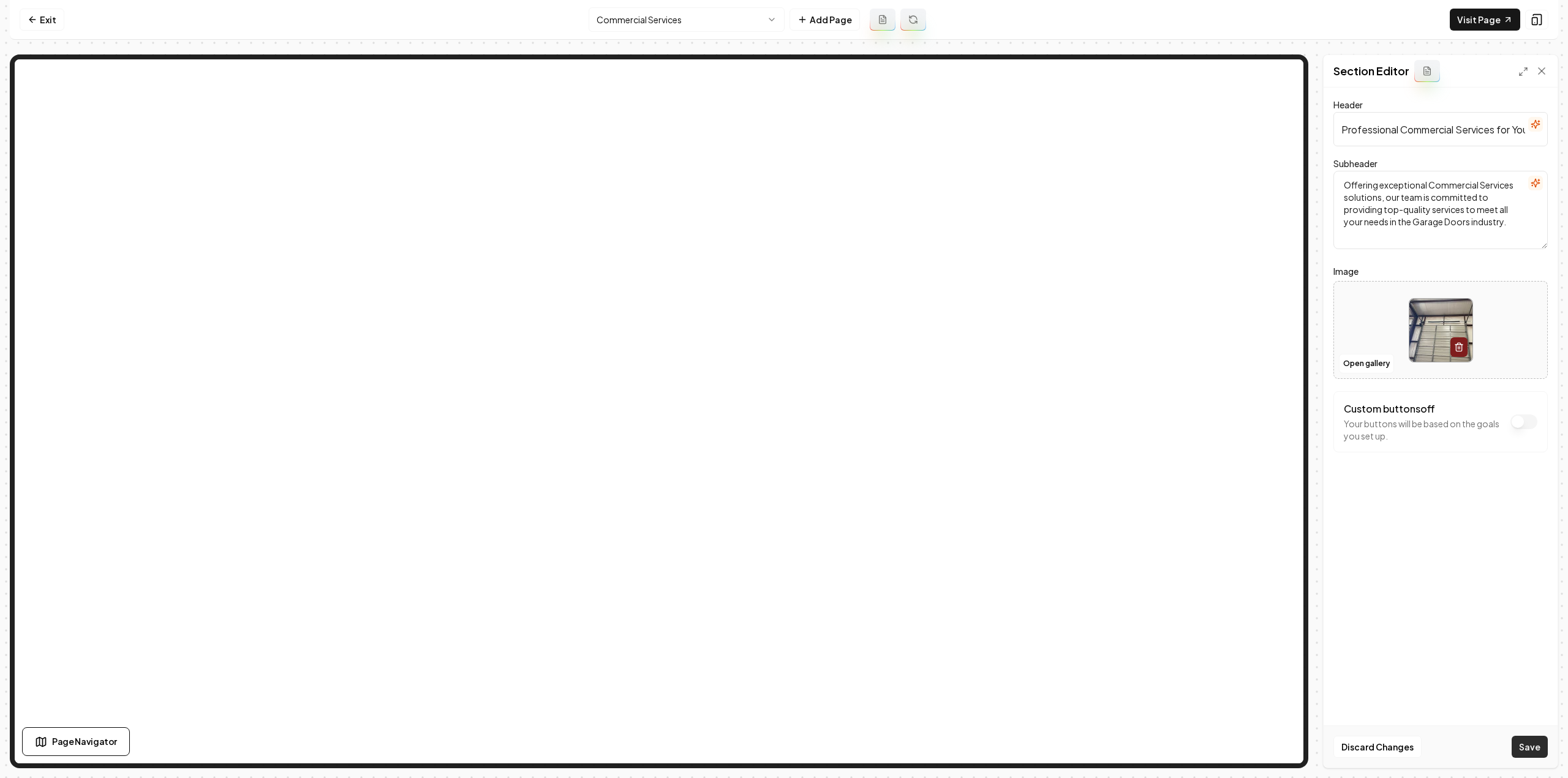
click at [1521, 750] on button "Save" at bounding box center [1529, 747] width 36 height 22
click at [671, 21] on html "Computer Required This feature is only available on a computer. Please switch t…" at bounding box center [784, 389] width 1568 height 778
click at [1354, 358] on button "Open gallery" at bounding box center [1366, 364] width 55 height 20
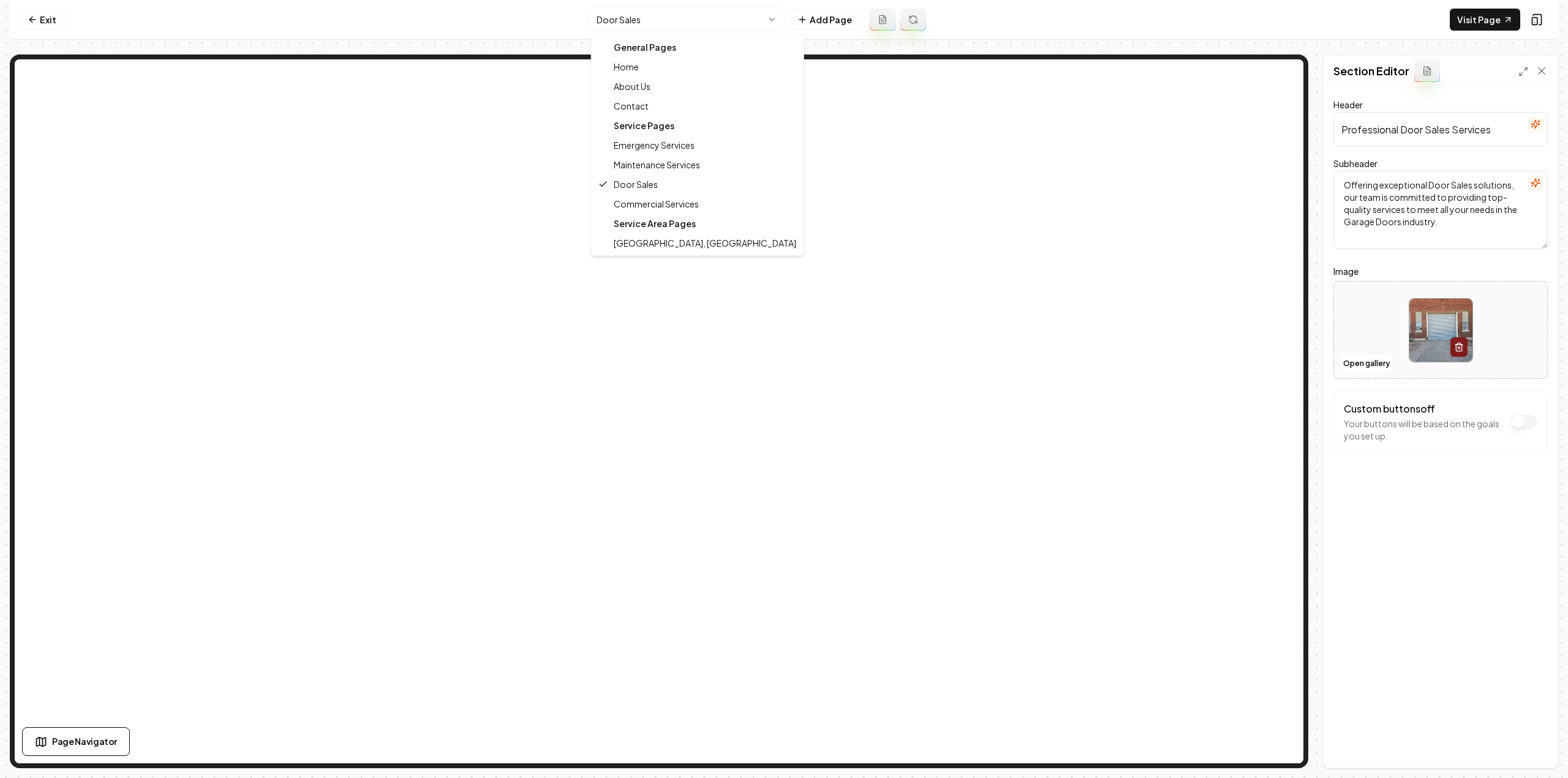
click at [751, 25] on html "Computer Required This feature is only available on a computer. Please switch t…" at bounding box center [784, 389] width 1568 height 778
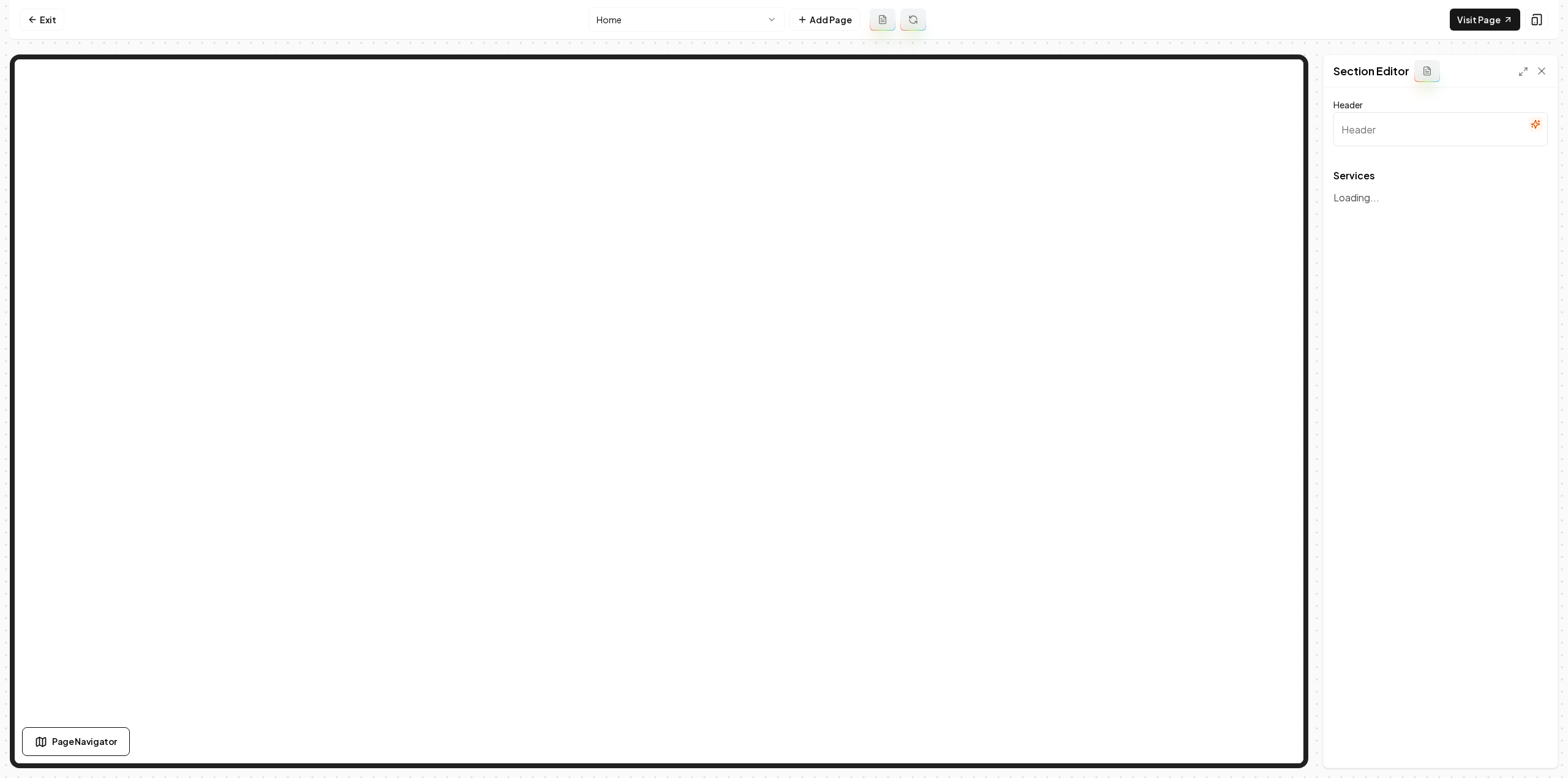
type input "Comprehensive Garage Door Services"
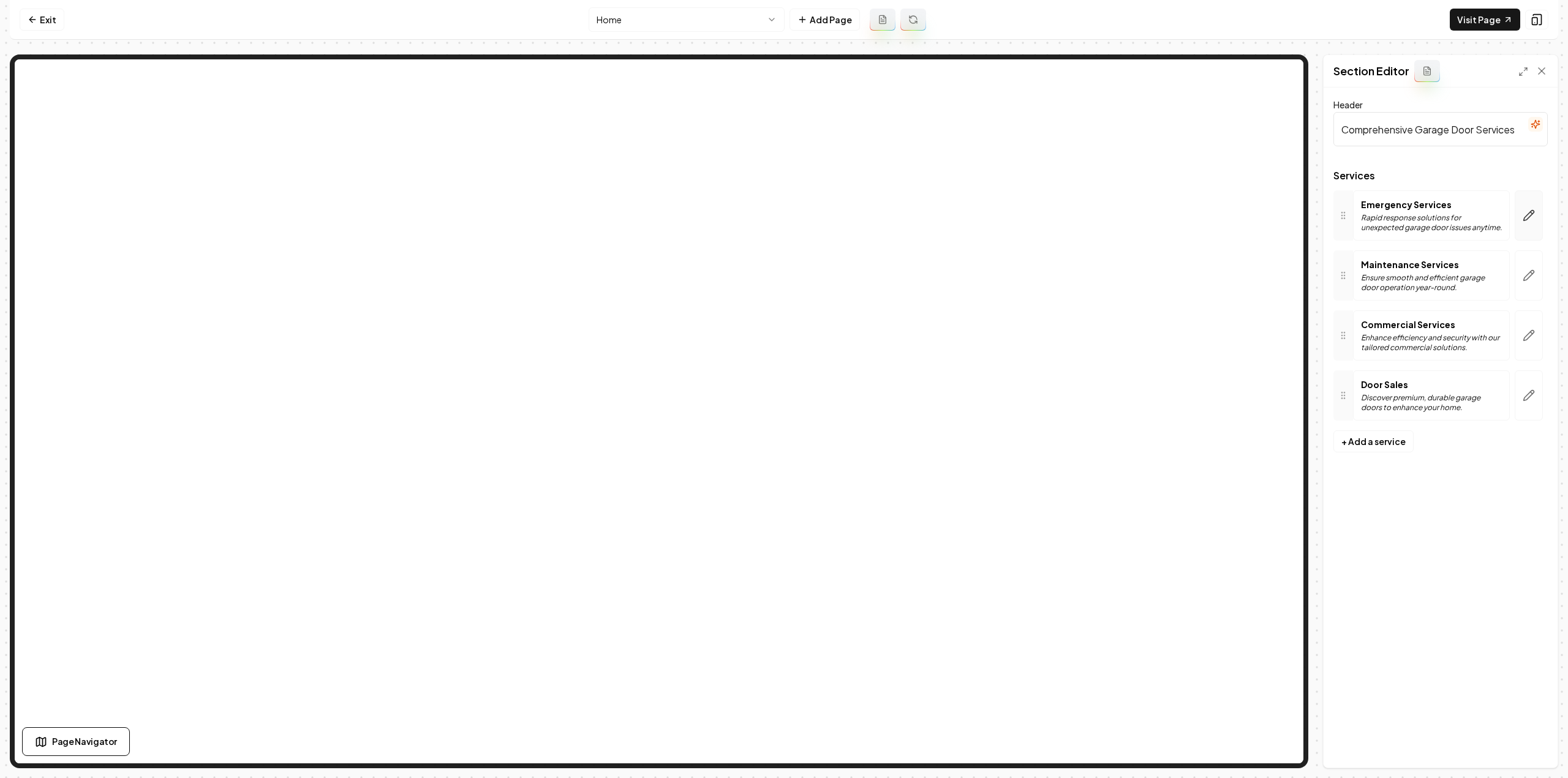
click at [1527, 219] on icon "button" at bounding box center [1529, 216] width 11 height 11
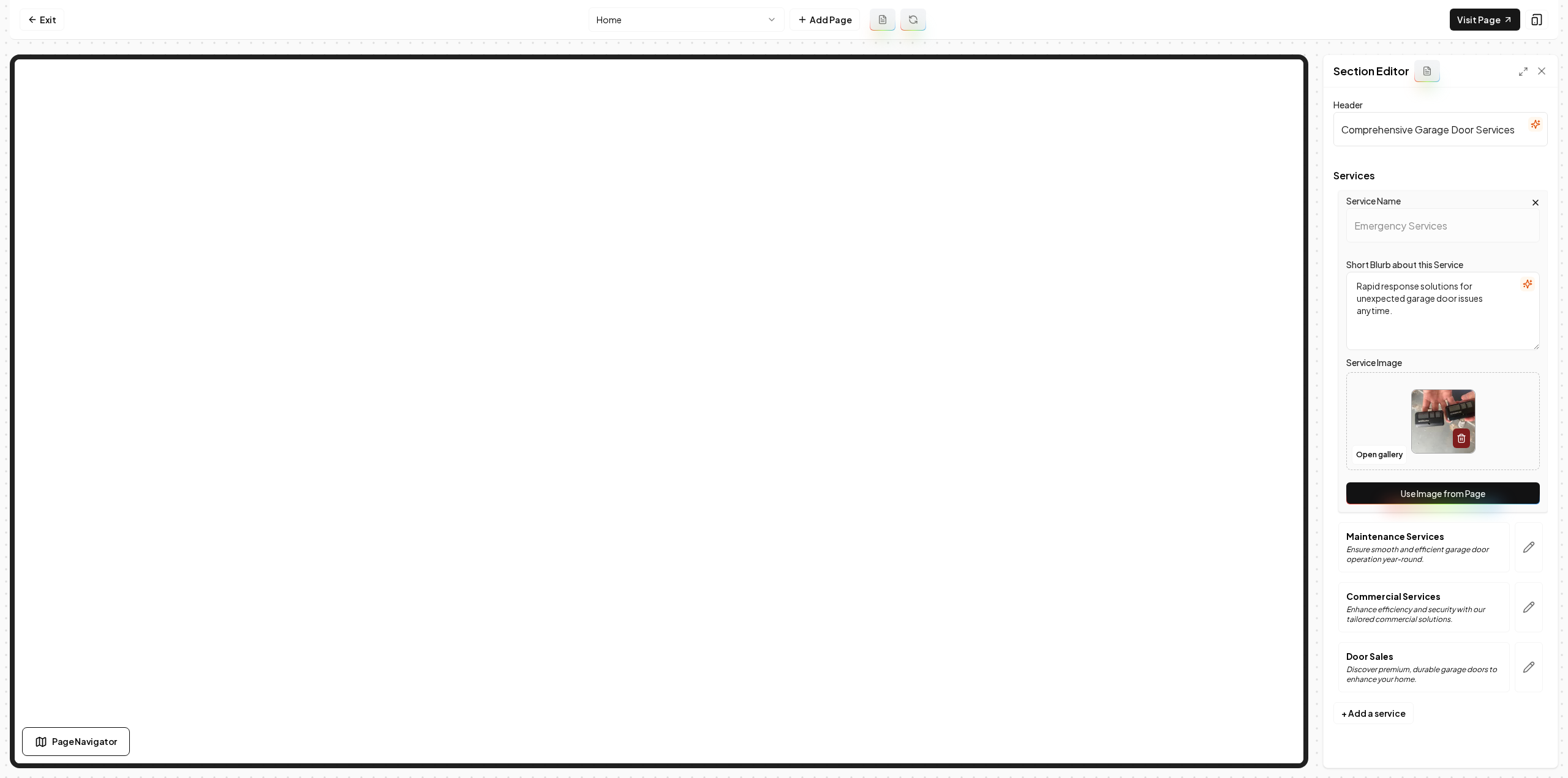
click at [1394, 503] on button "Use Image from Page" at bounding box center [1443, 493] width 194 height 22
click at [1524, 543] on icon "button" at bounding box center [1528, 547] width 12 height 12
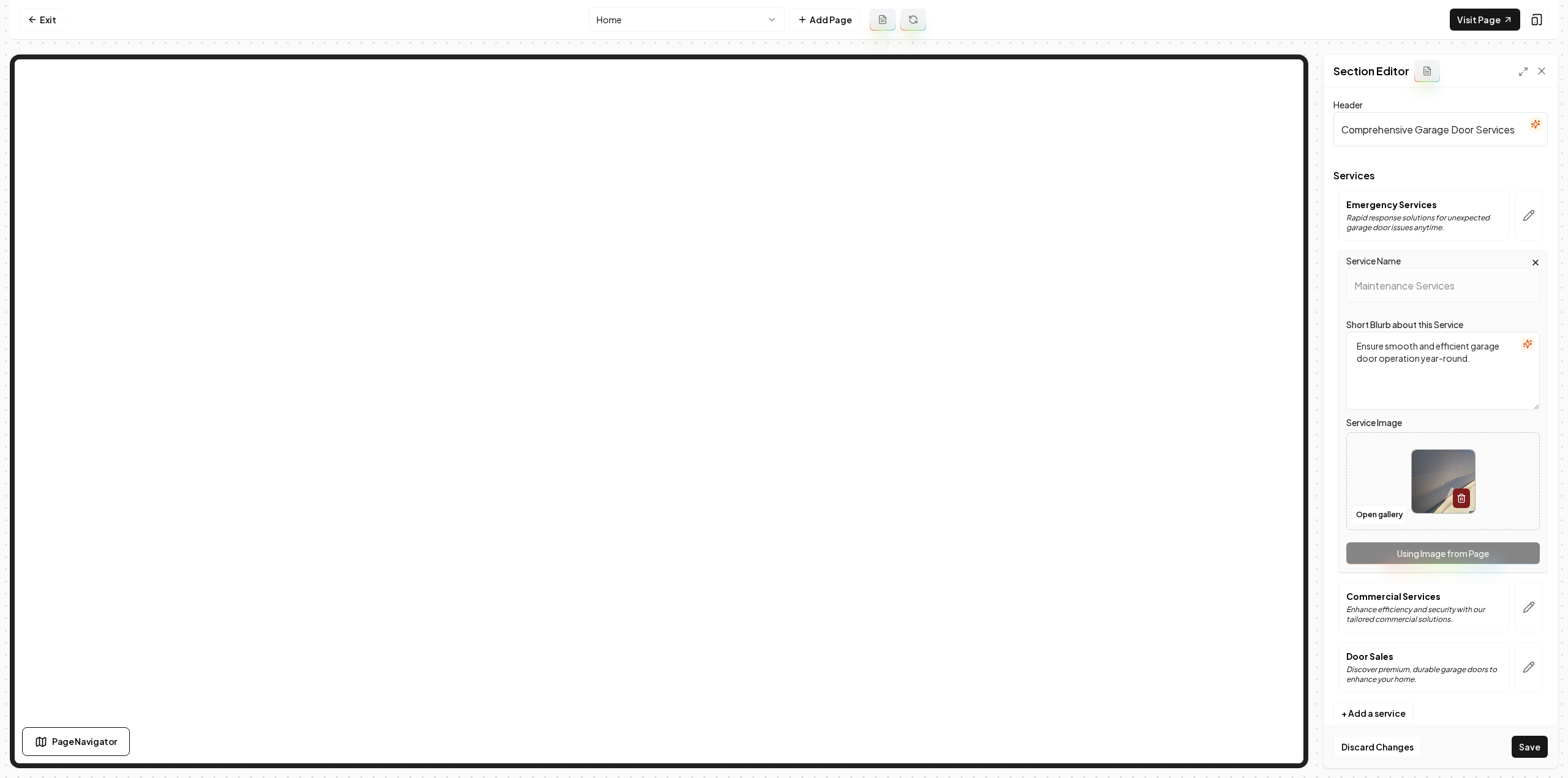
click at [1523, 547] on div "Service Name Maintenance Services Short Blurb about this Service Ensure smooth …" at bounding box center [1443, 411] width 209 height 322
click at [1533, 604] on icon "button" at bounding box center [1528, 607] width 12 height 12
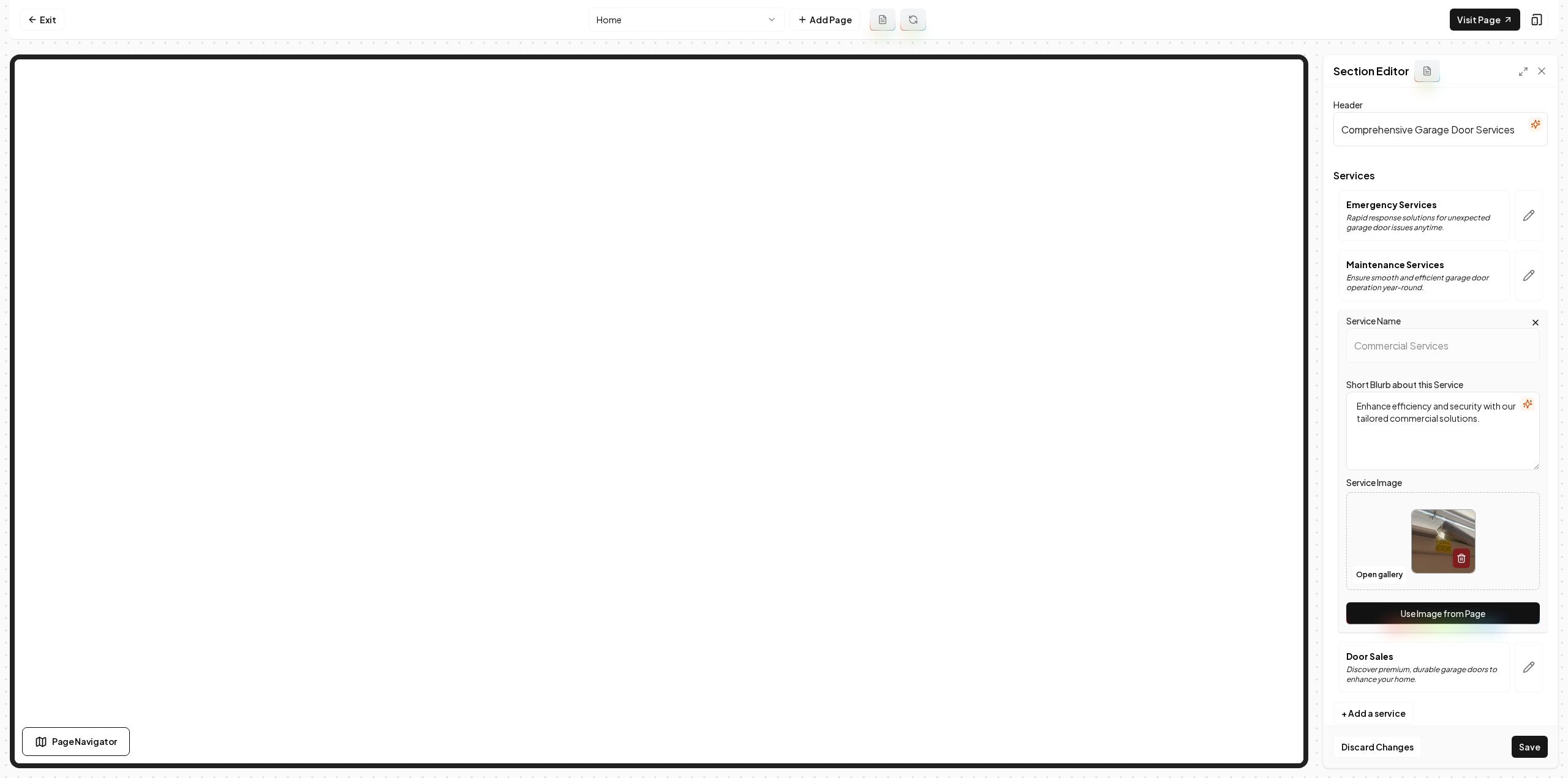
click at [1530, 612] on button "Use Image from Page" at bounding box center [1443, 613] width 194 height 22
drag, startPoint x: 1531, startPoint y: 661, endPoint x: 1530, endPoint y: 669, distance: 8.1
click at [1533, 663] on icon "button" at bounding box center [1529, 668] width 11 height 11
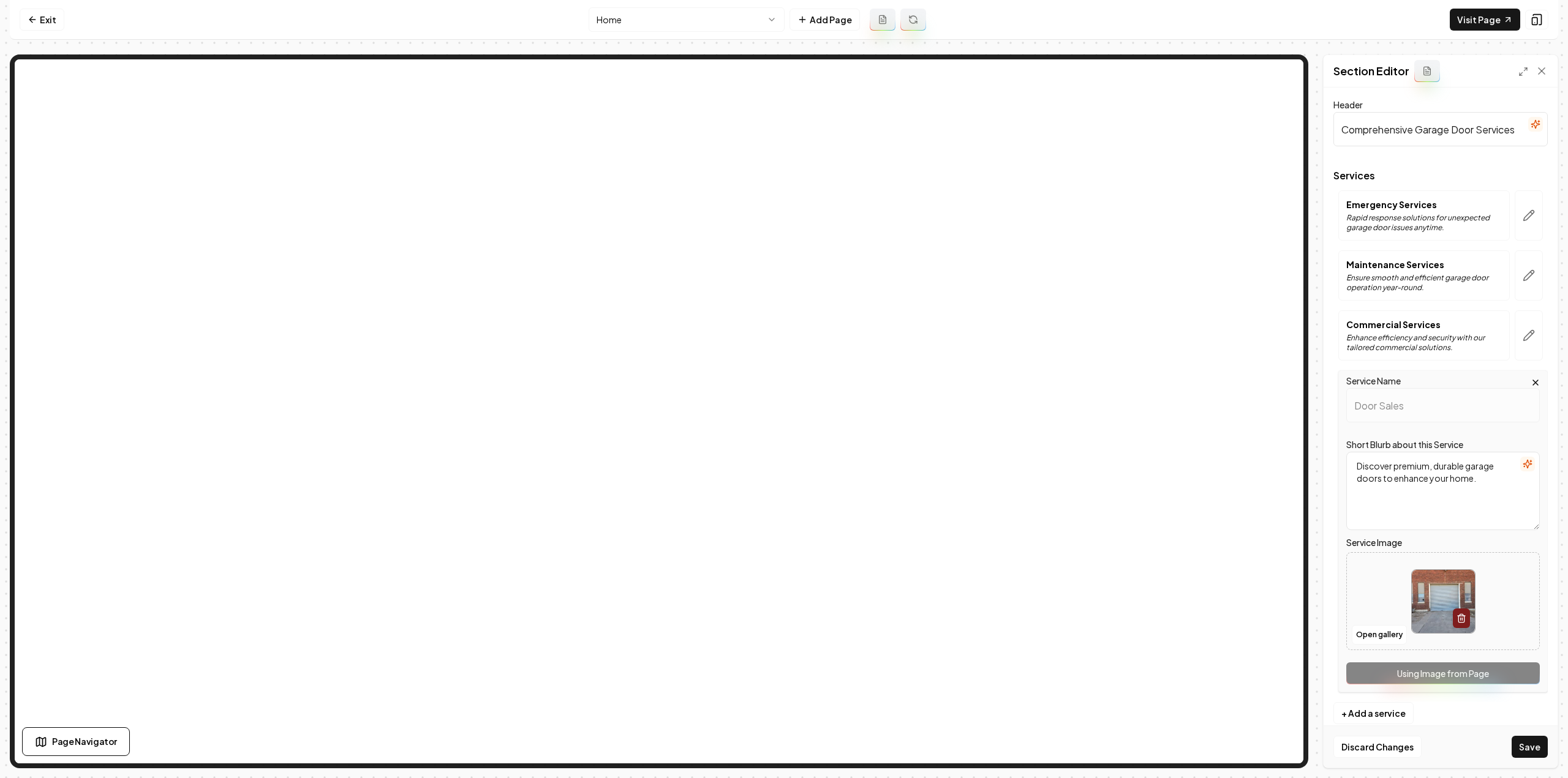
click at [1529, 671] on div "Service Name Door Sales Short Blurb about this Service Discover premium, durabl…" at bounding box center [1443, 531] width 209 height 322
click at [1529, 748] on button "Save" at bounding box center [1529, 747] width 36 height 22
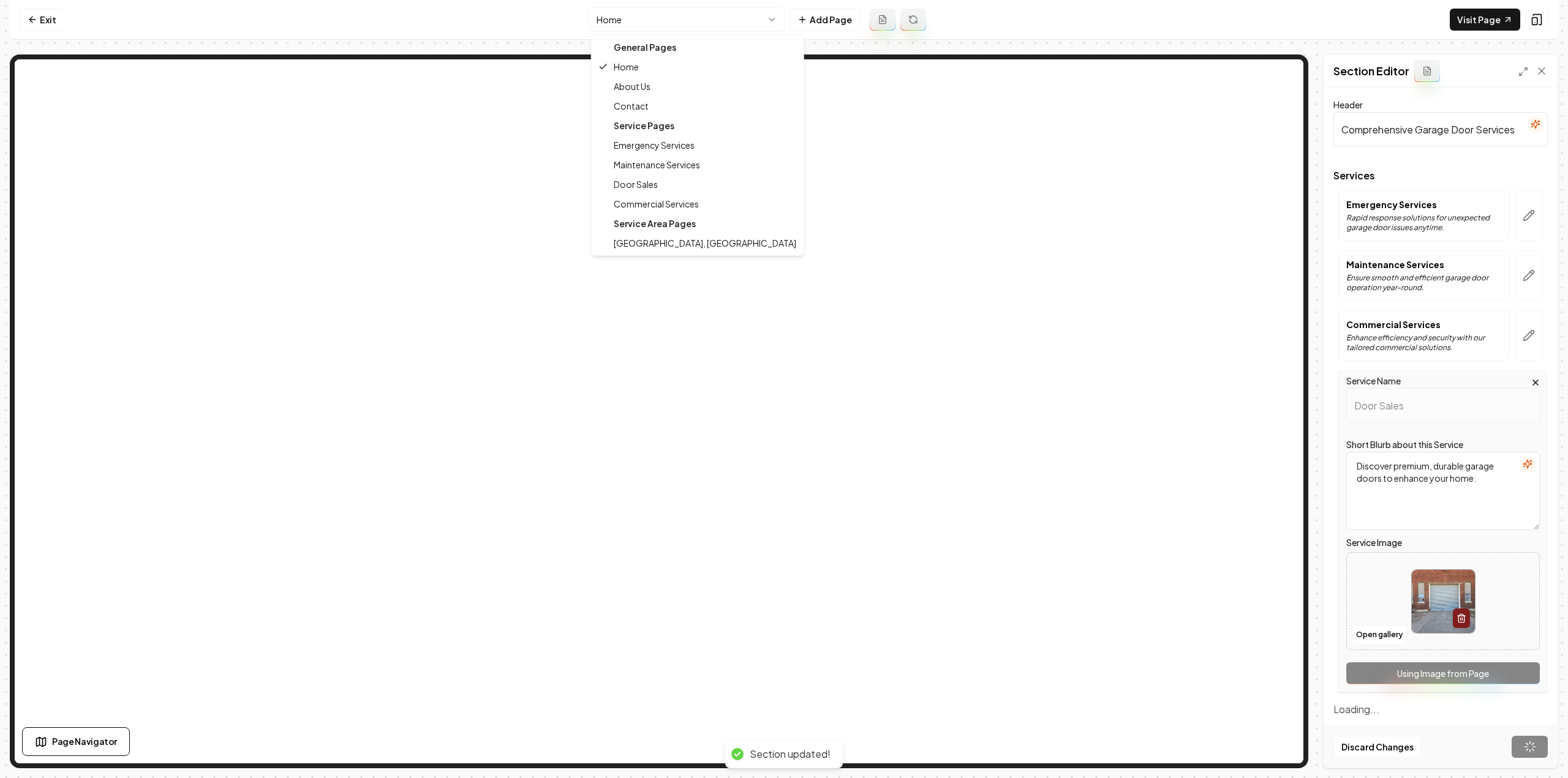
click at [688, 30] on html "Computer Required This feature is only available on a computer. Please switch t…" at bounding box center [784, 389] width 1568 height 778
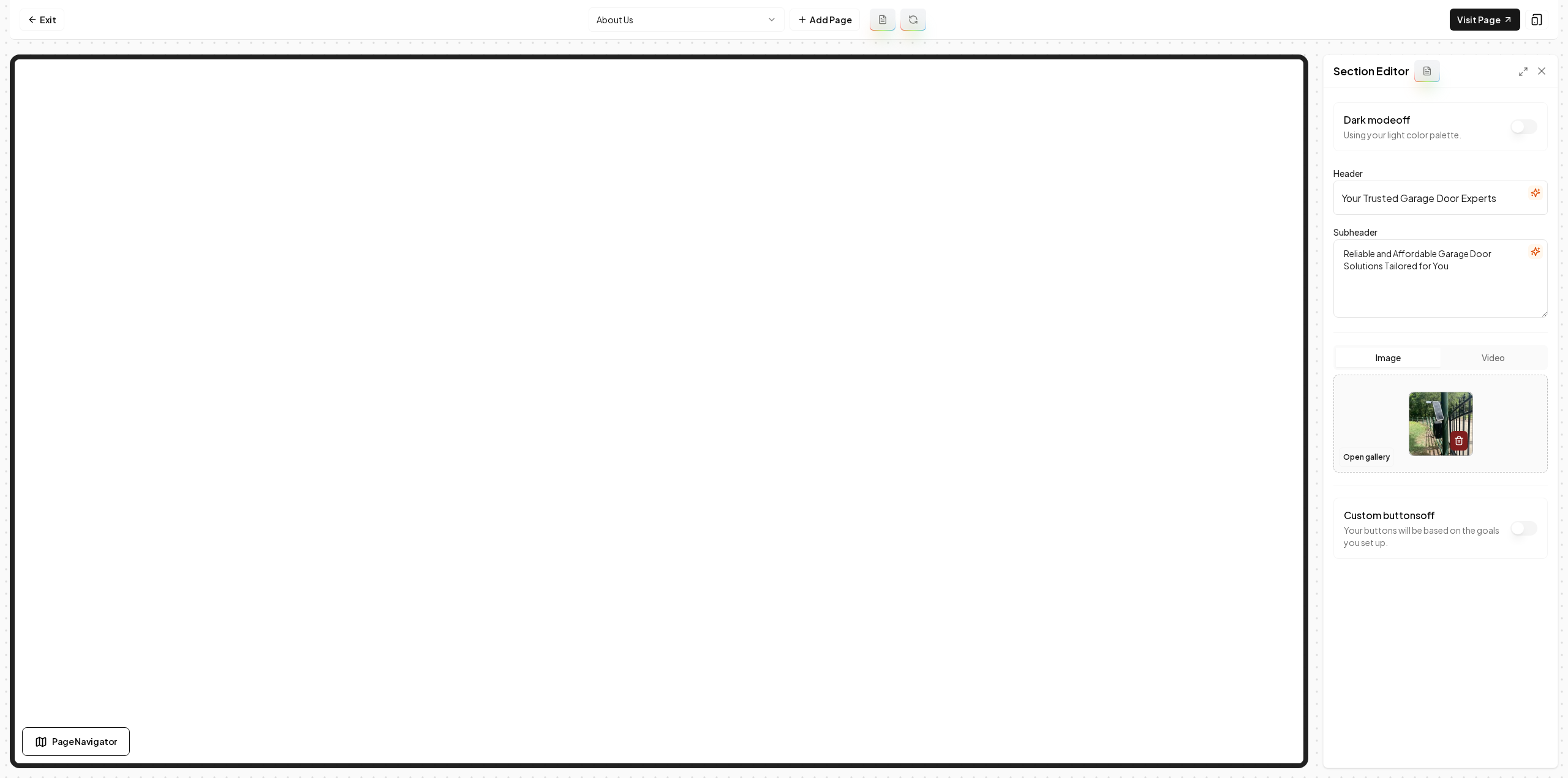
click at [1368, 458] on button "Open gallery" at bounding box center [1366, 458] width 55 height 20
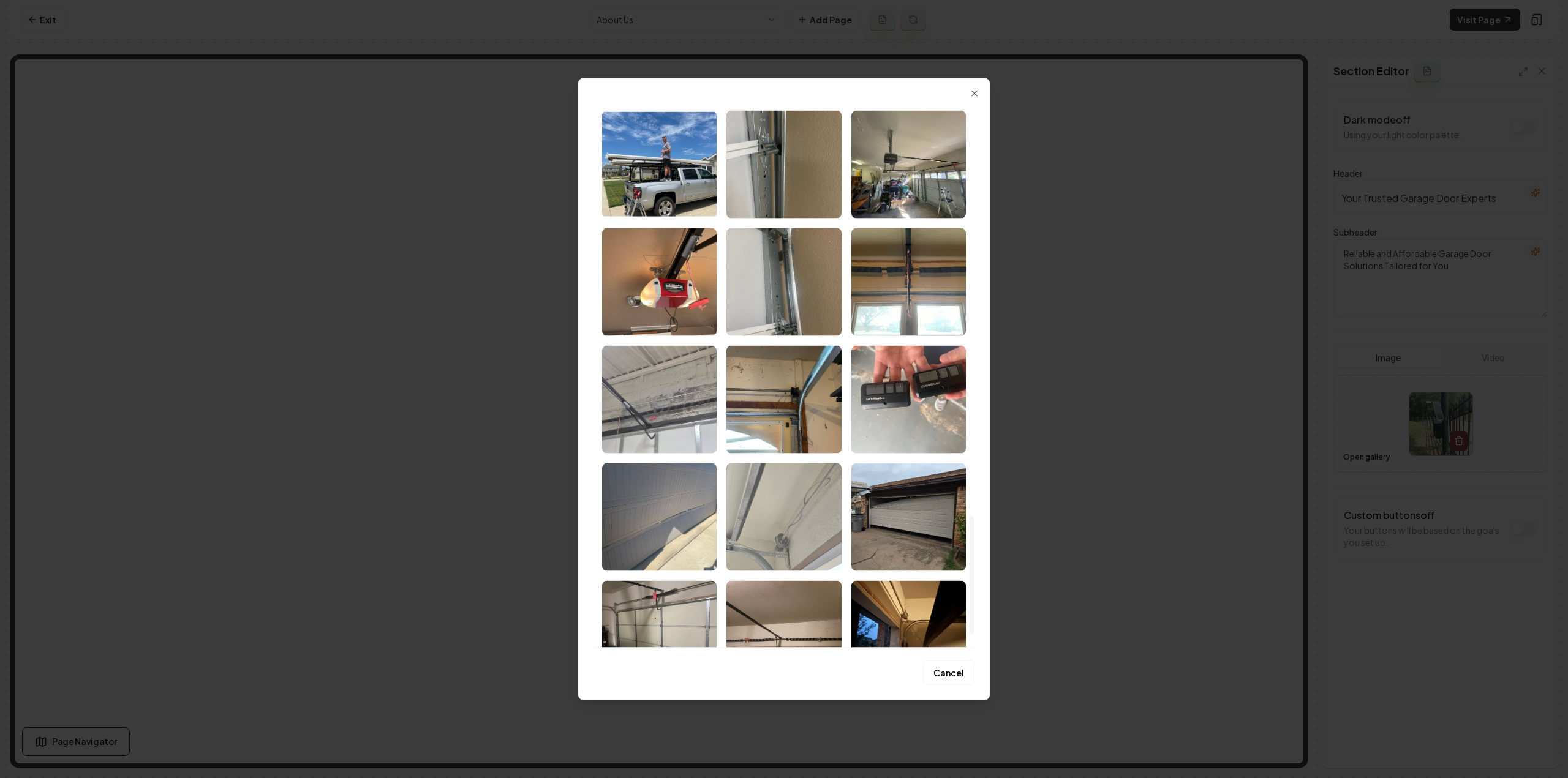
scroll to position [1895, 0]
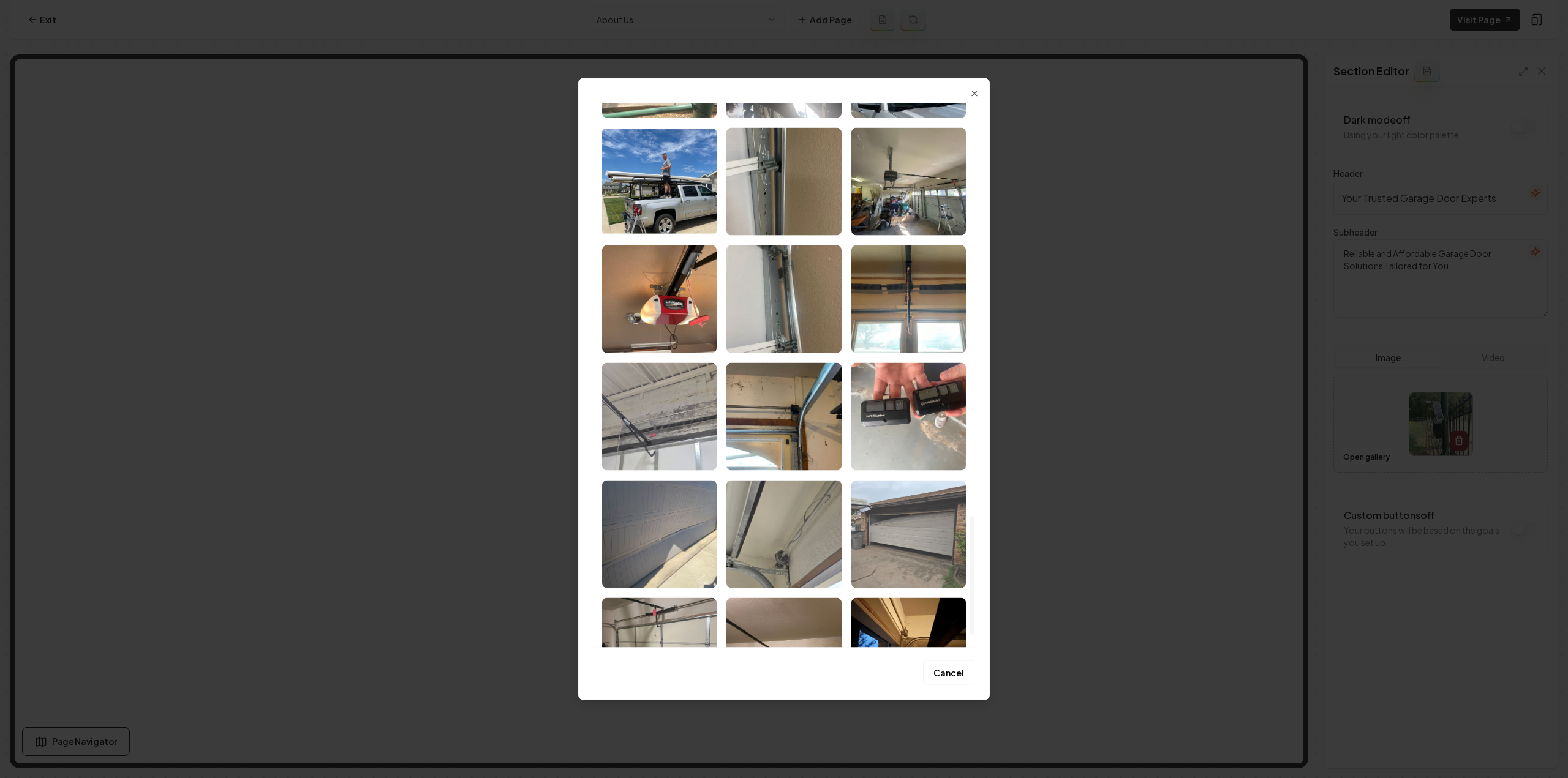
click at [884, 533] on img "Select image image_68a470c65c7cd75eb83bb326.jpeg" at bounding box center [909, 534] width 115 height 108
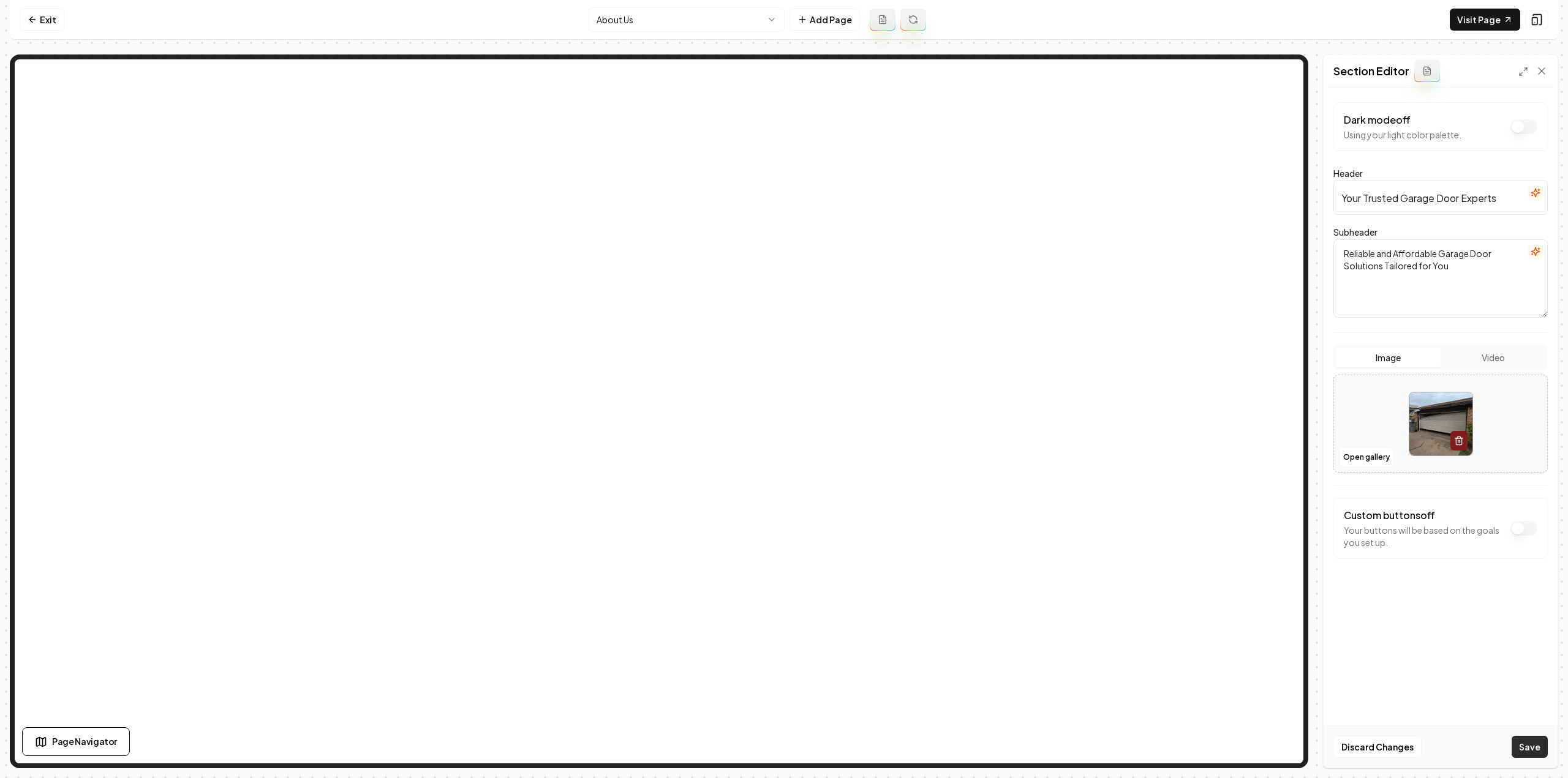
click at [1524, 753] on button "Save" at bounding box center [1529, 747] width 36 height 22
click at [1489, 31] on nav "Exit About Us Add Page Visit Page" at bounding box center [784, 20] width 1548 height 40
click at [1492, 21] on link "Visit Page" at bounding box center [1485, 19] width 71 height 22
click at [34, 6] on nav "Exit About Us Add Page Visit Page" at bounding box center [784, 20] width 1548 height 40
click at [35, 13] on link "Exit" at bounding box center [42, 19] width 45 height 22
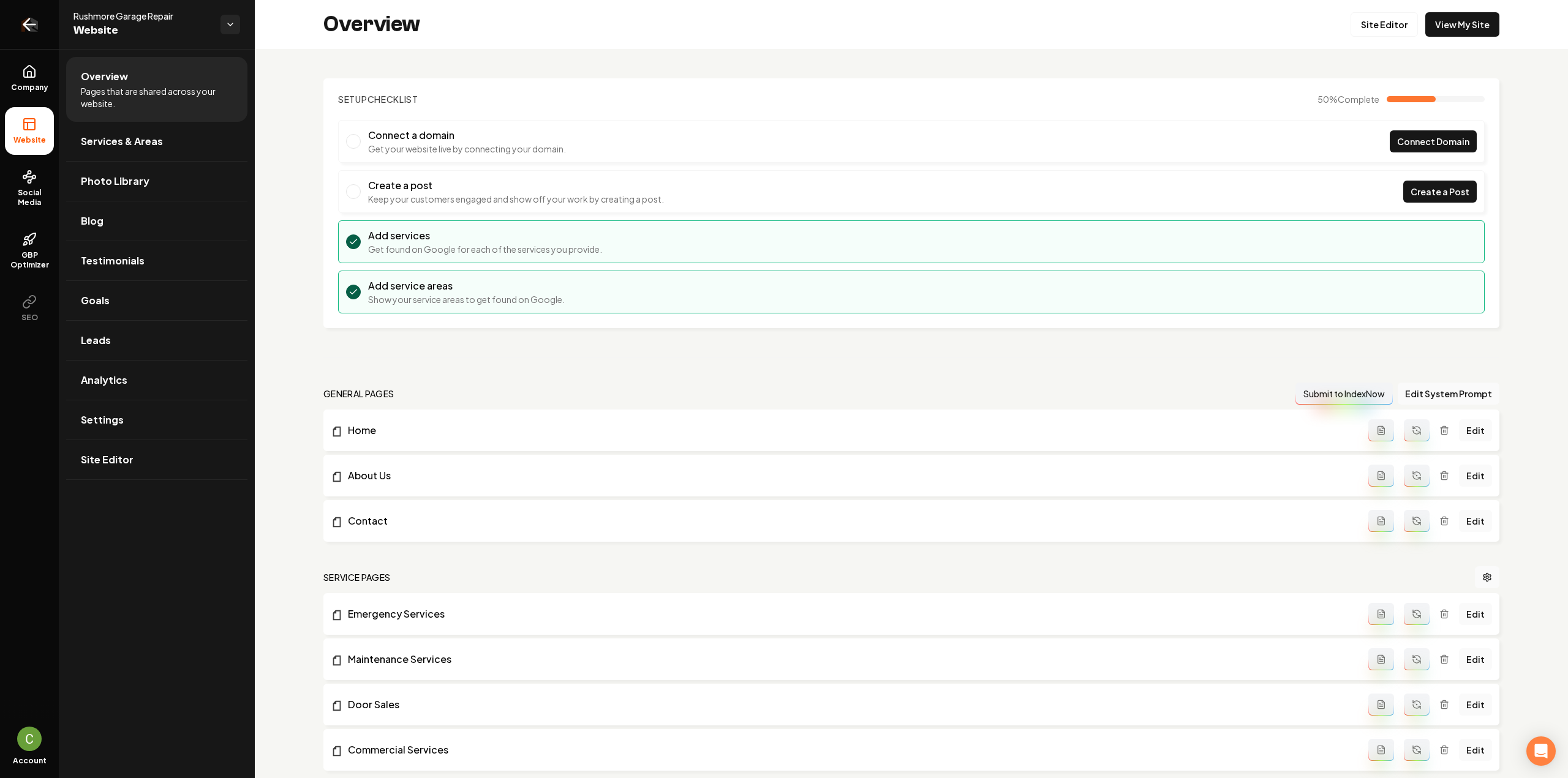
click at [34, 32] on img "Return to dashboard" at bounding box center [29, 24] width 17 height 15
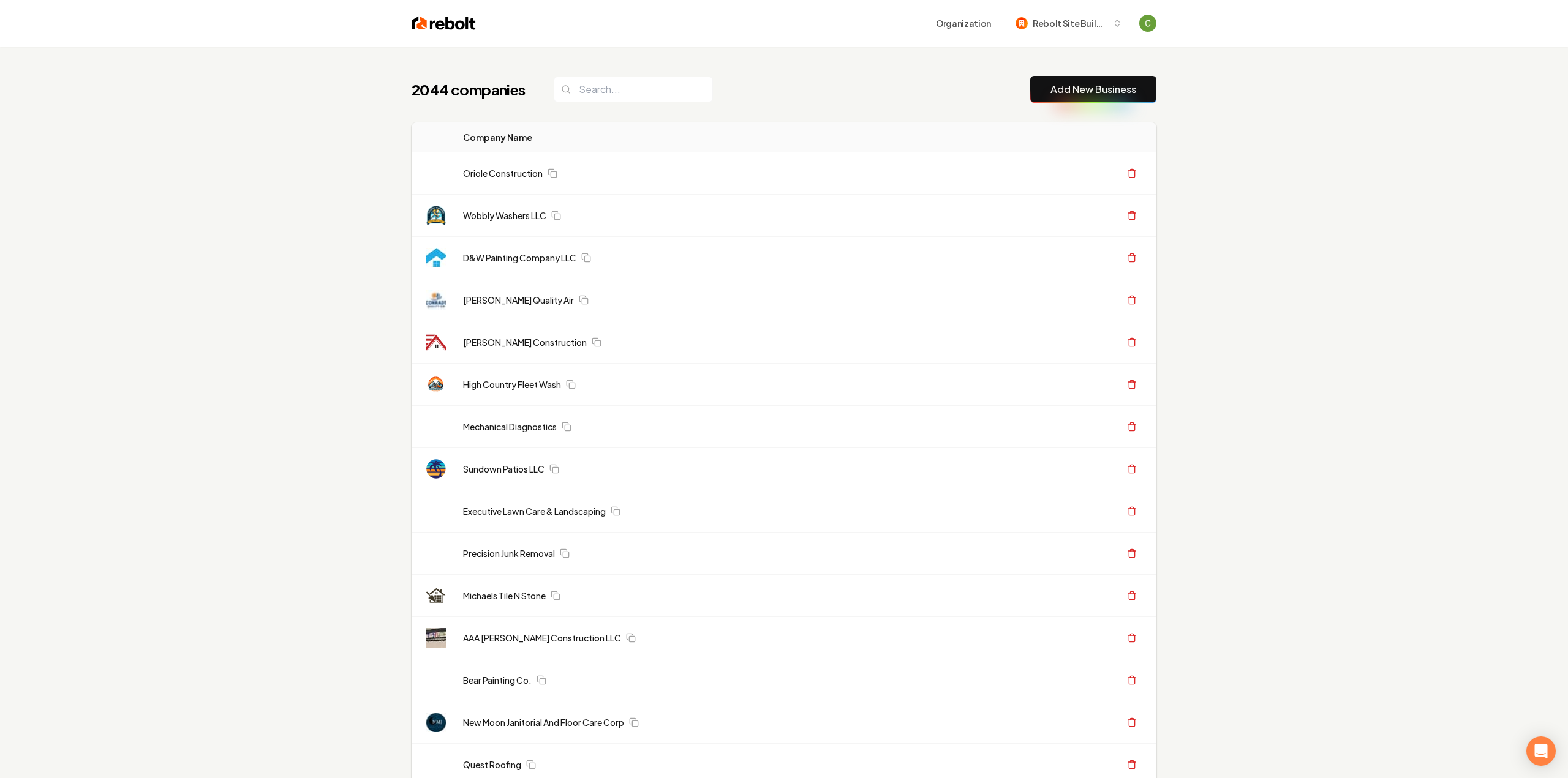
click at [1065, 98] on button "Add New Business" at bounding box center [1093, 89] width 126 height 27
click at [1073, 84] on link "Add New Business" at bounding box center [1089, 89] width 86 height 15
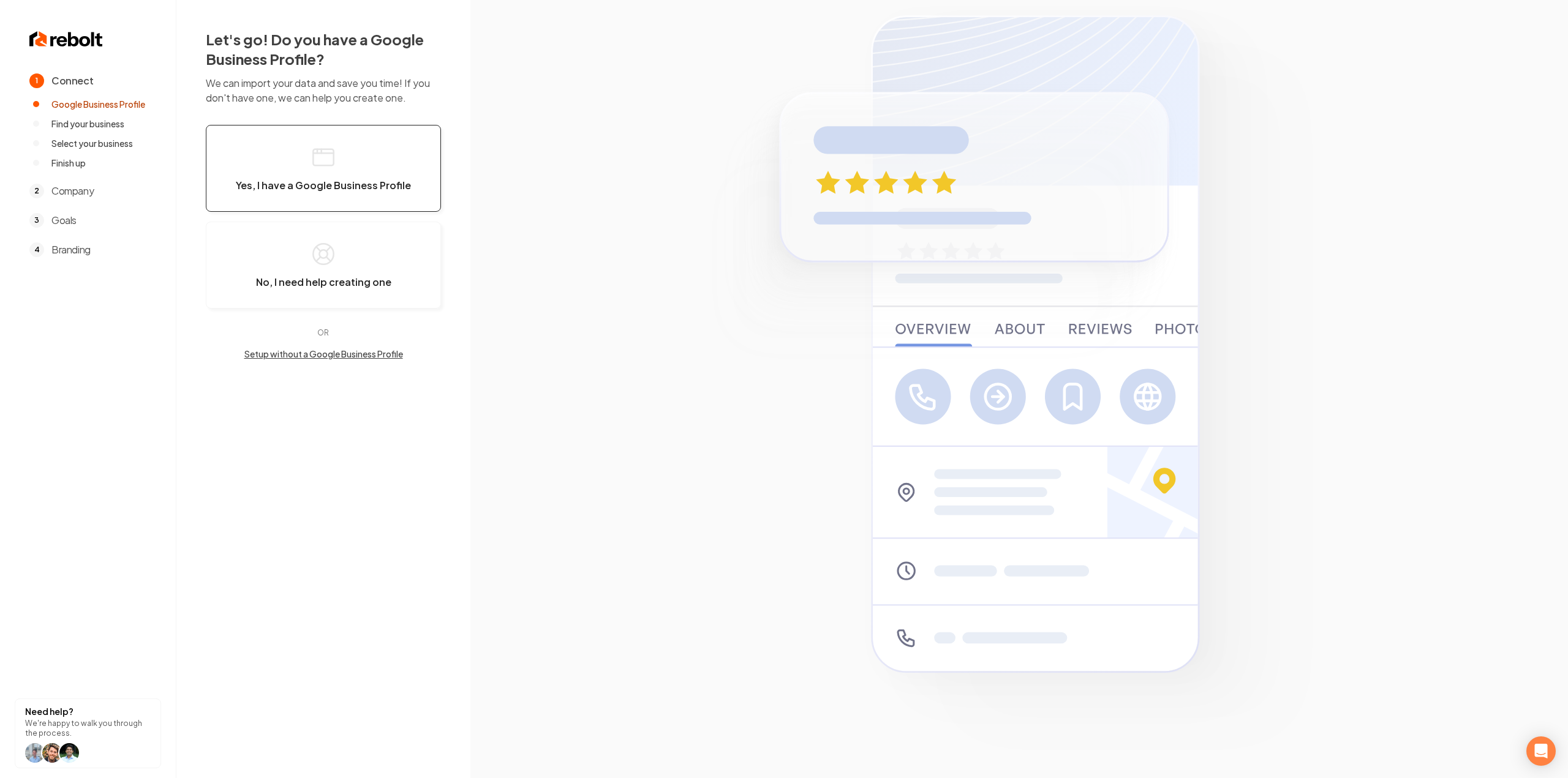
click at [267, 160] on button "Yes, I have a Google Business Profile" at bounding box center [323, 168] width 235 height 87
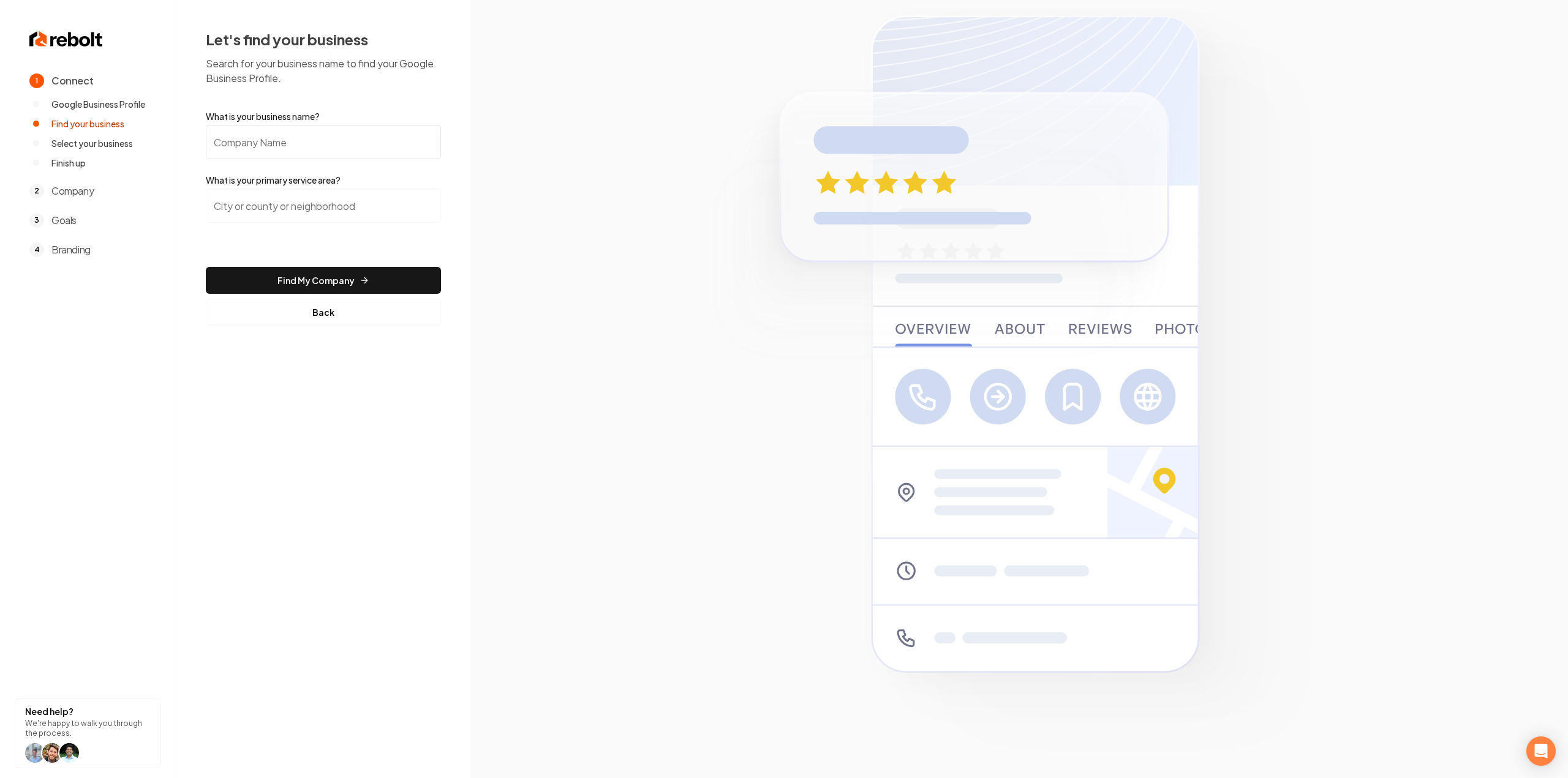
click at [328, 135] on input "What is your business name?" at bounding box center [323, 142] width 235 height 34
paste input "Mainline Drains"
type input "Mainline Drains"
click at [328, 191] on input "search" at bounding box center [323, 206] width 235 height 34
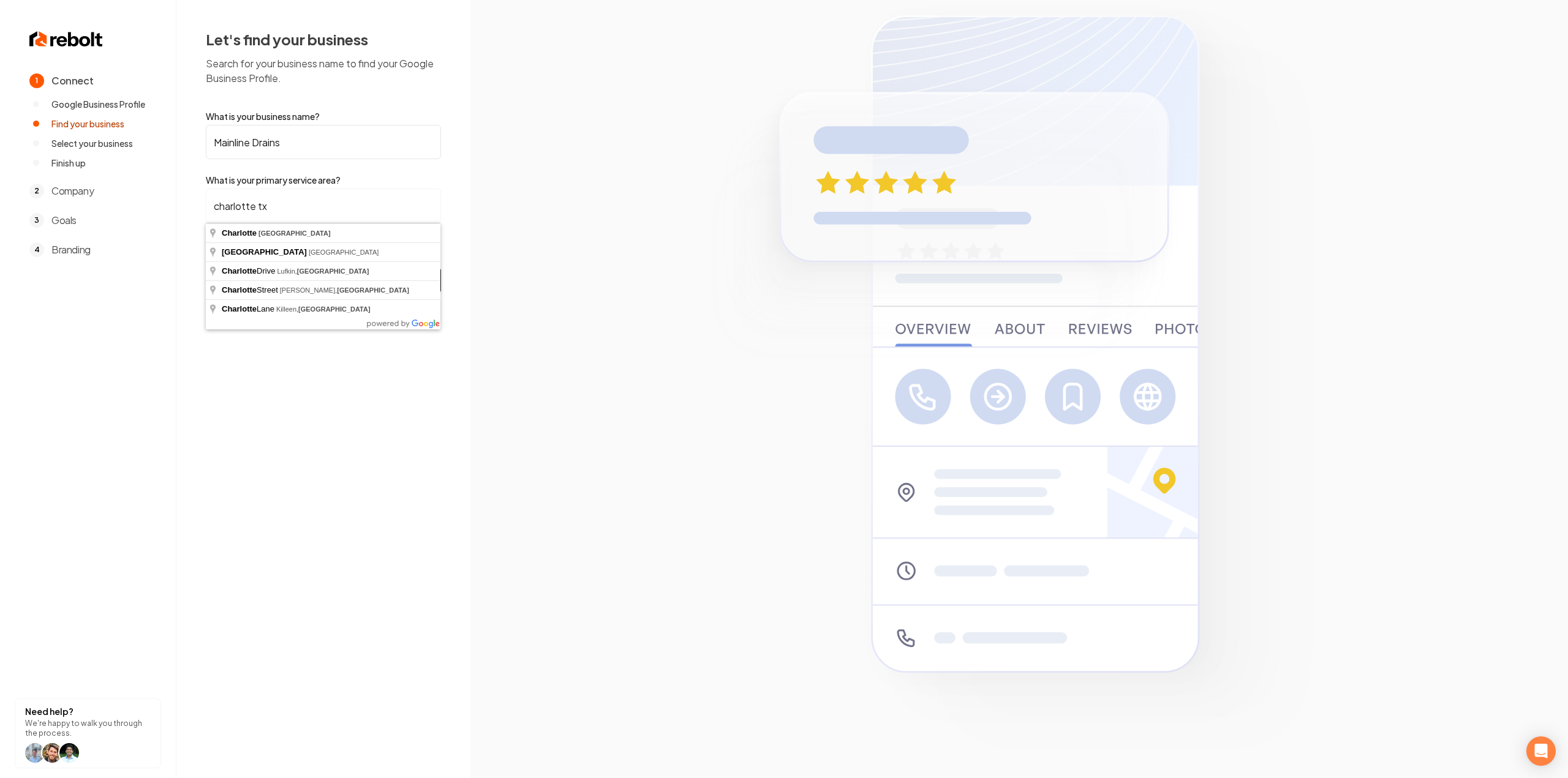
click at [206, 267] on button "Find My Company" at bounding box center [323, 280] width 235 height 27
type input "Charlotte, NC"
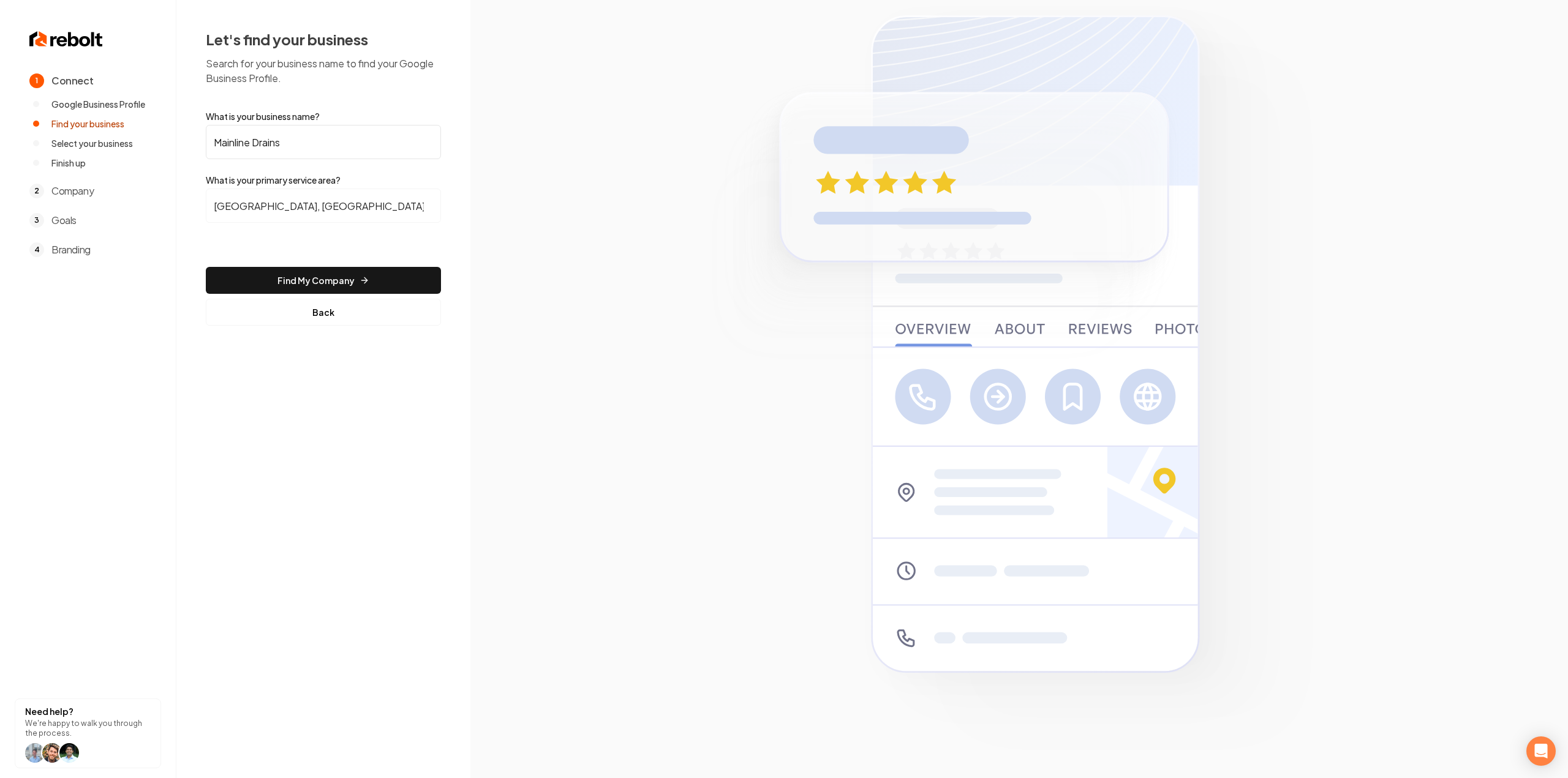
click at [351, 276] on button "Find My Company" at bounding box center [323, 280] width 235 height 27
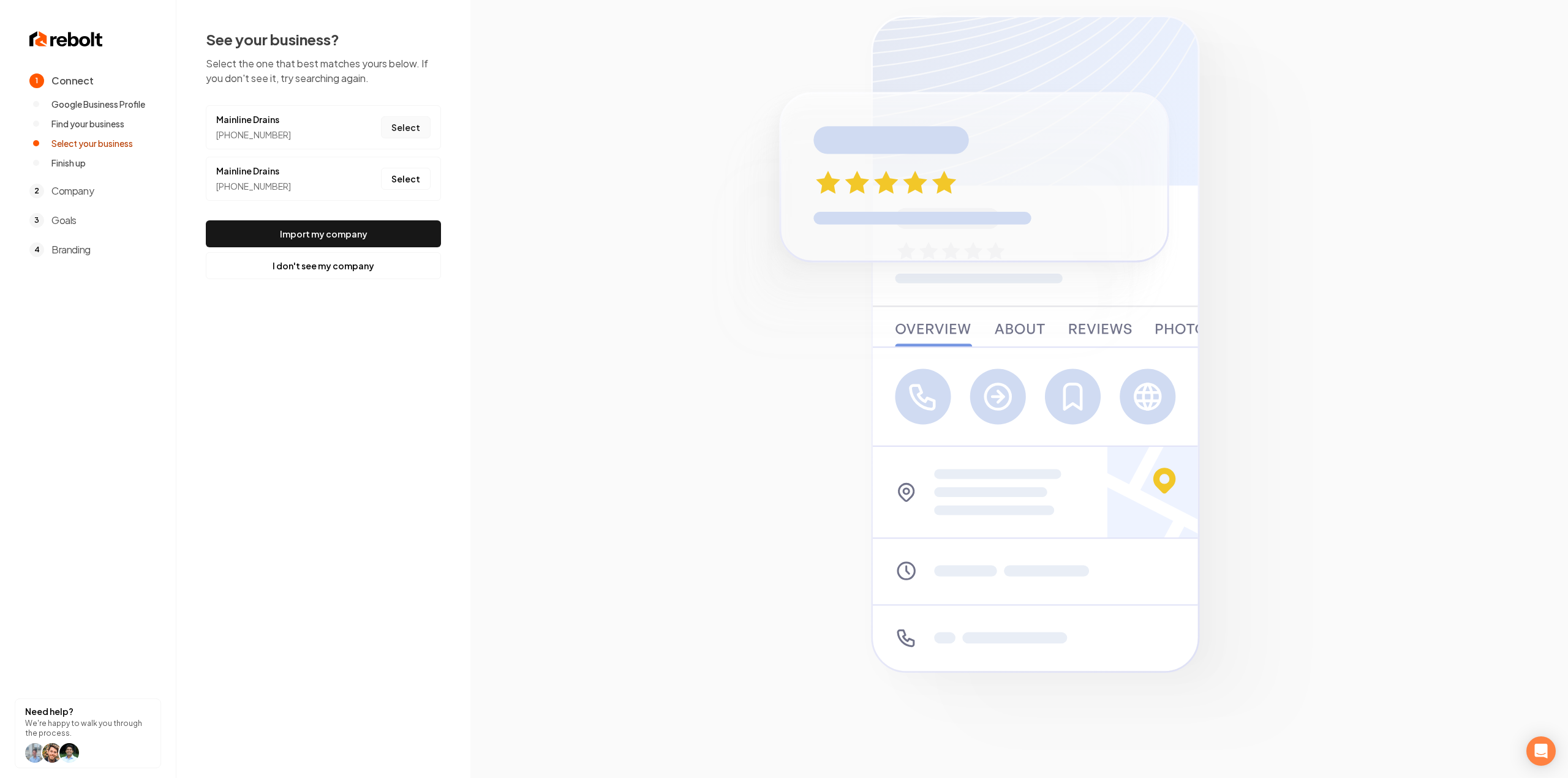
click at [403, 120] on button "Select" at bounding box center [405, 127] width 50 height 22
click at [365, 231] on button "Import my company" at bounding box center [323, 234] width 235 height 27
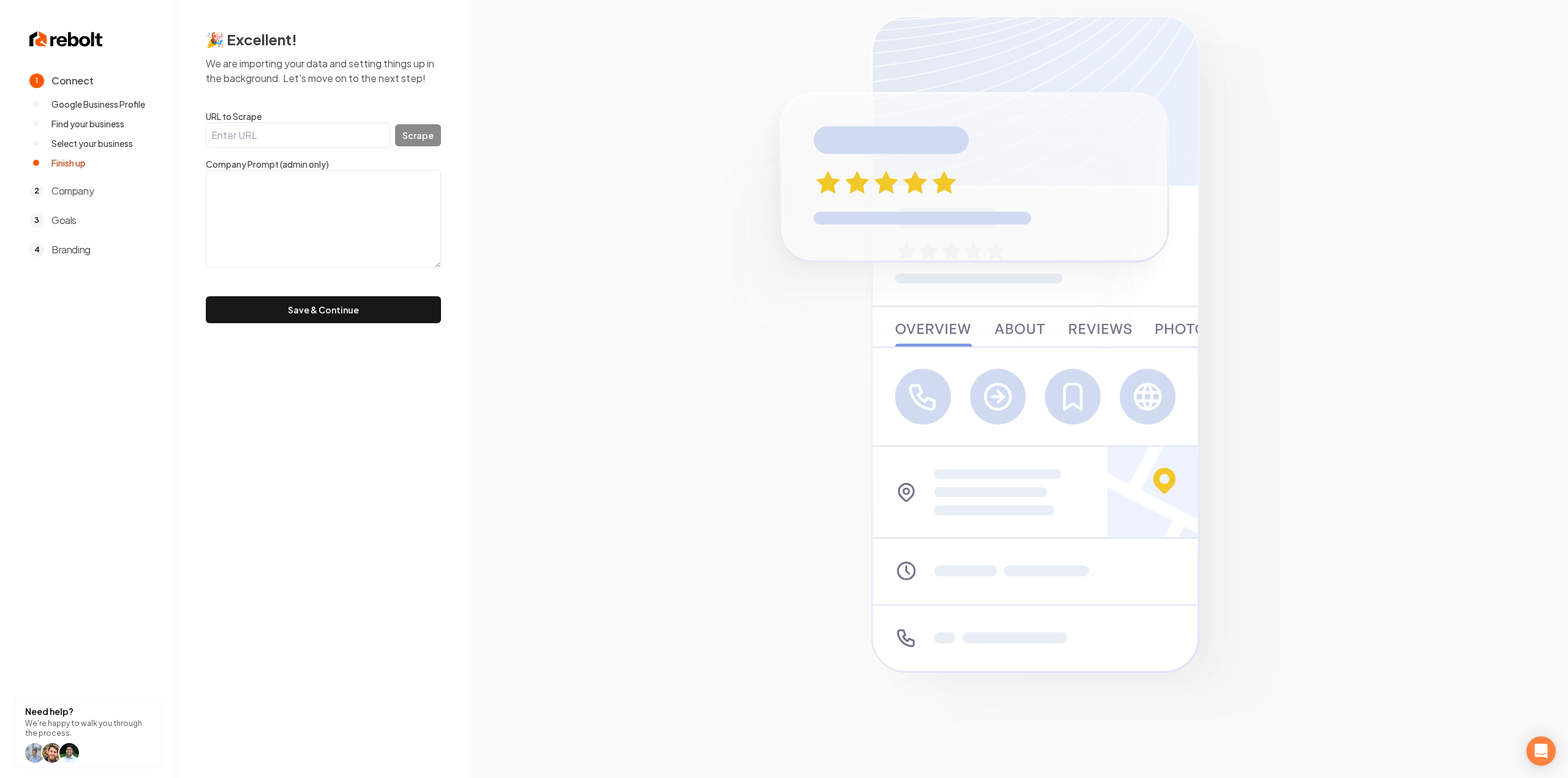
click at [246, 133] on input "URL to Scrape" at bounding box center [298, 135] width 185 height 25
paste input "https://www.mainlinedrains.com/"
type input "https://www.mainlinedrains.com/"
click at [409, 130] on button "Scrape" at bounding box center [417, 135] width 46 height 22
type textarea "There's No Drain We Can't Clear. Get exceptional drain services in Matthews, Ch…"
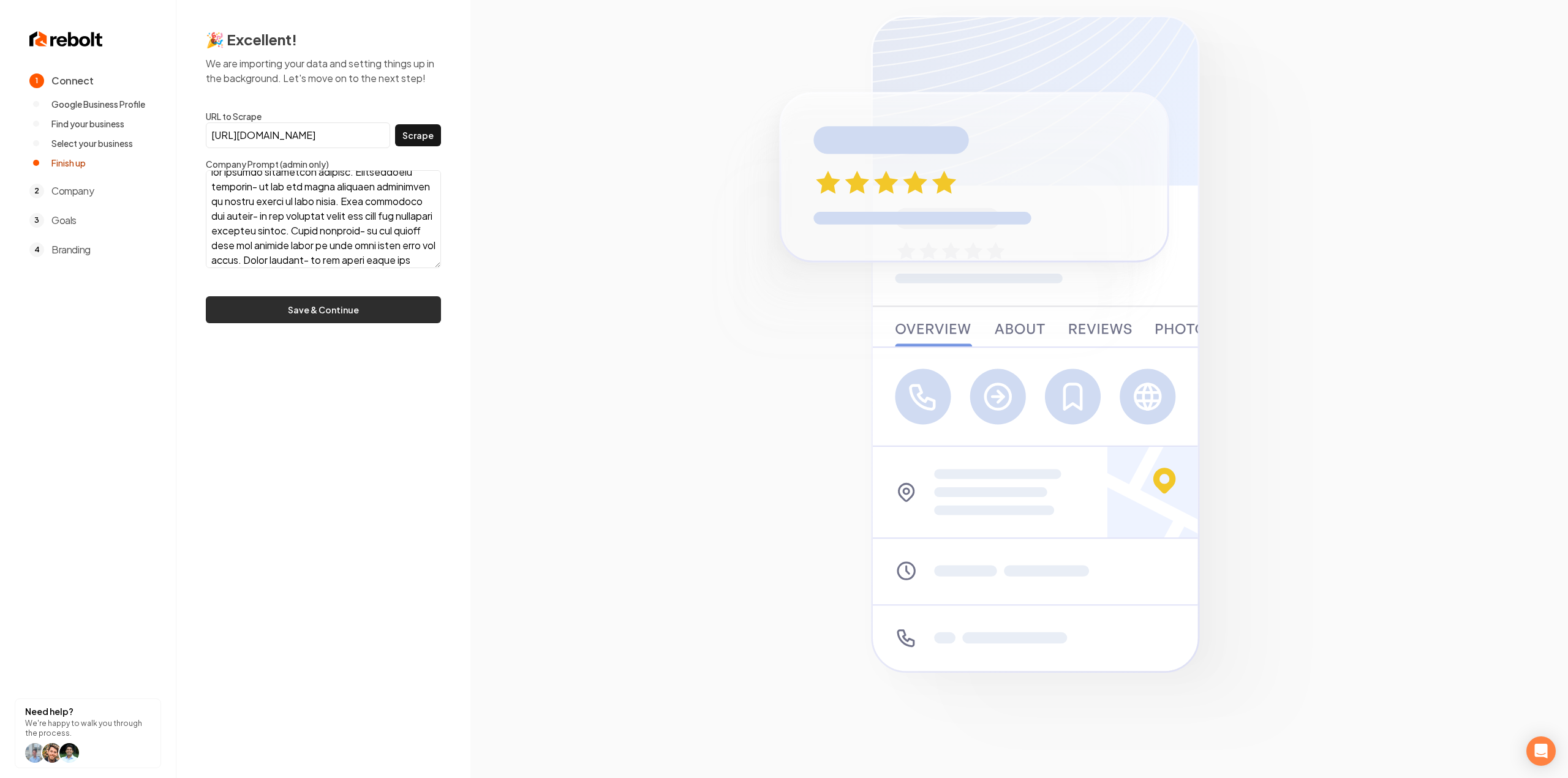
scroll to position [367, 0]
click at [342, 307] on button "Save & Continue" at bounding box center [323, 310] width 235 height 27
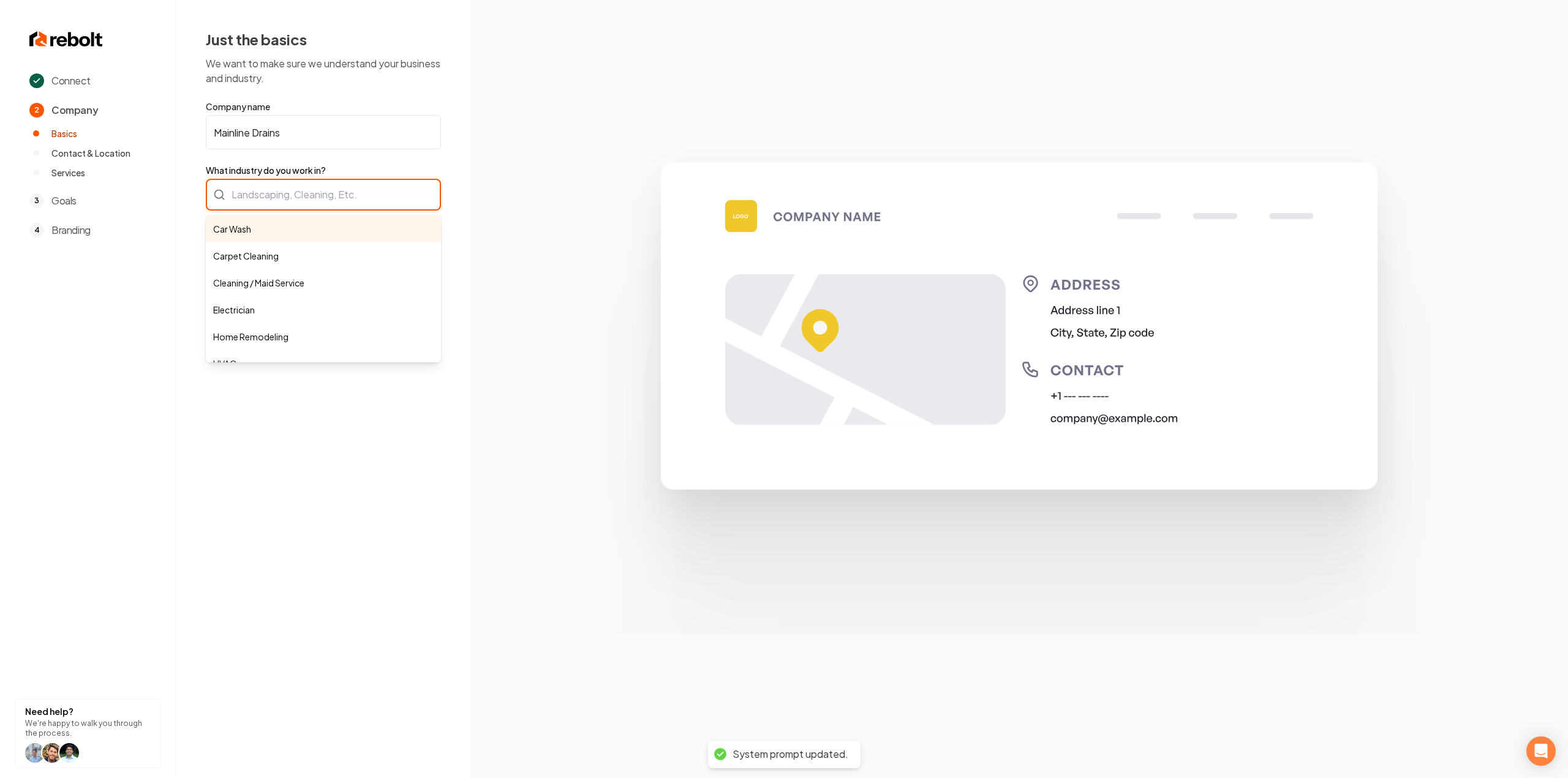
click at [256, 207] on div "Car Wash Carpet Cleaning Cleaning / Maid Service Electrician Home Remodeling HV…" at bounding box center [323, 194] width 235 height 32
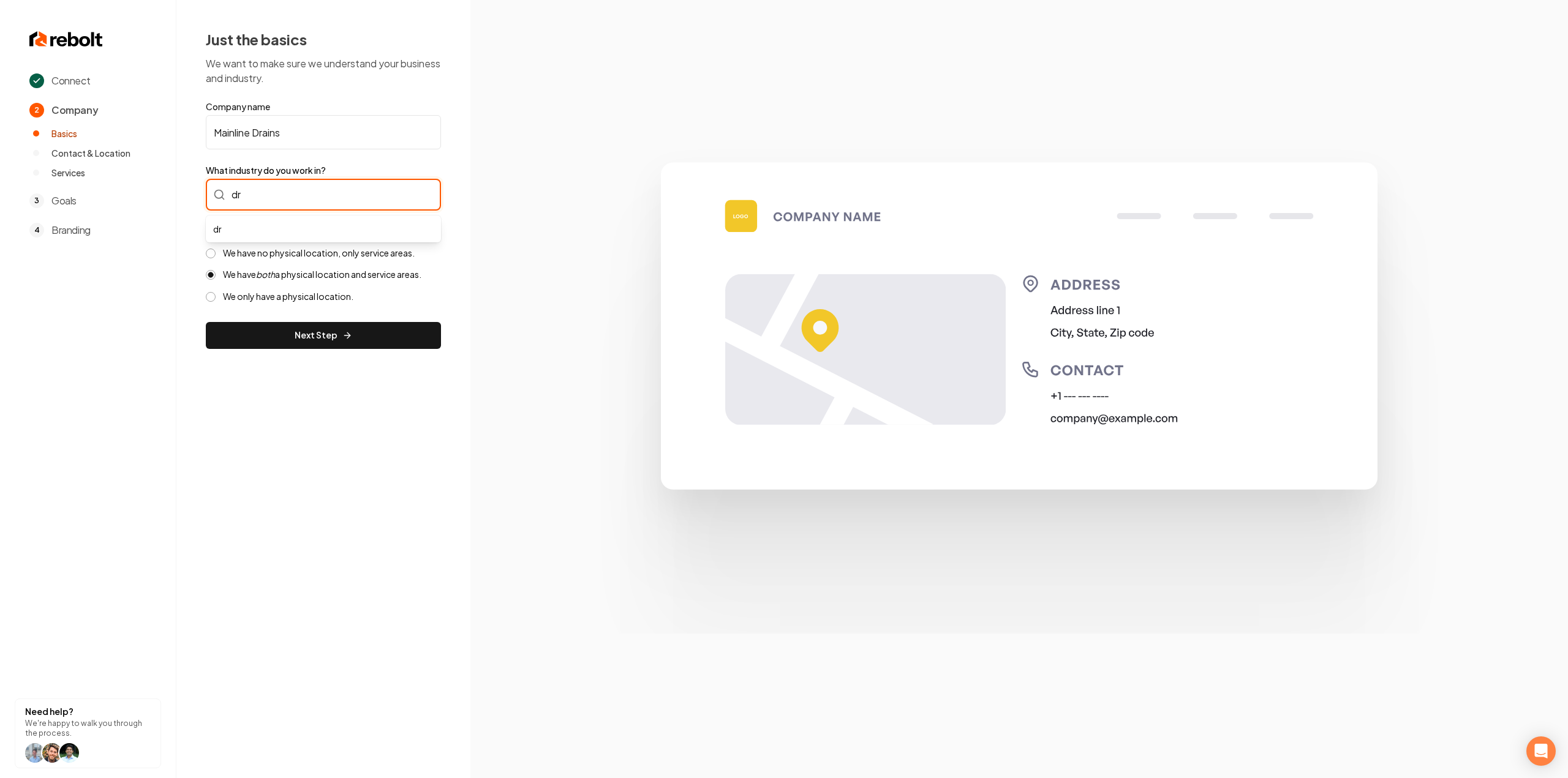
type input "d"
type input "Plumbing"
click at [321, 248] on label "We have no physical location, only service areas." at bounding box center [318, 253] width 192 height 11
click at [216, 248] on button "We have no physical location, only service areas." at bounding box center [211, 253] width 10 height 10
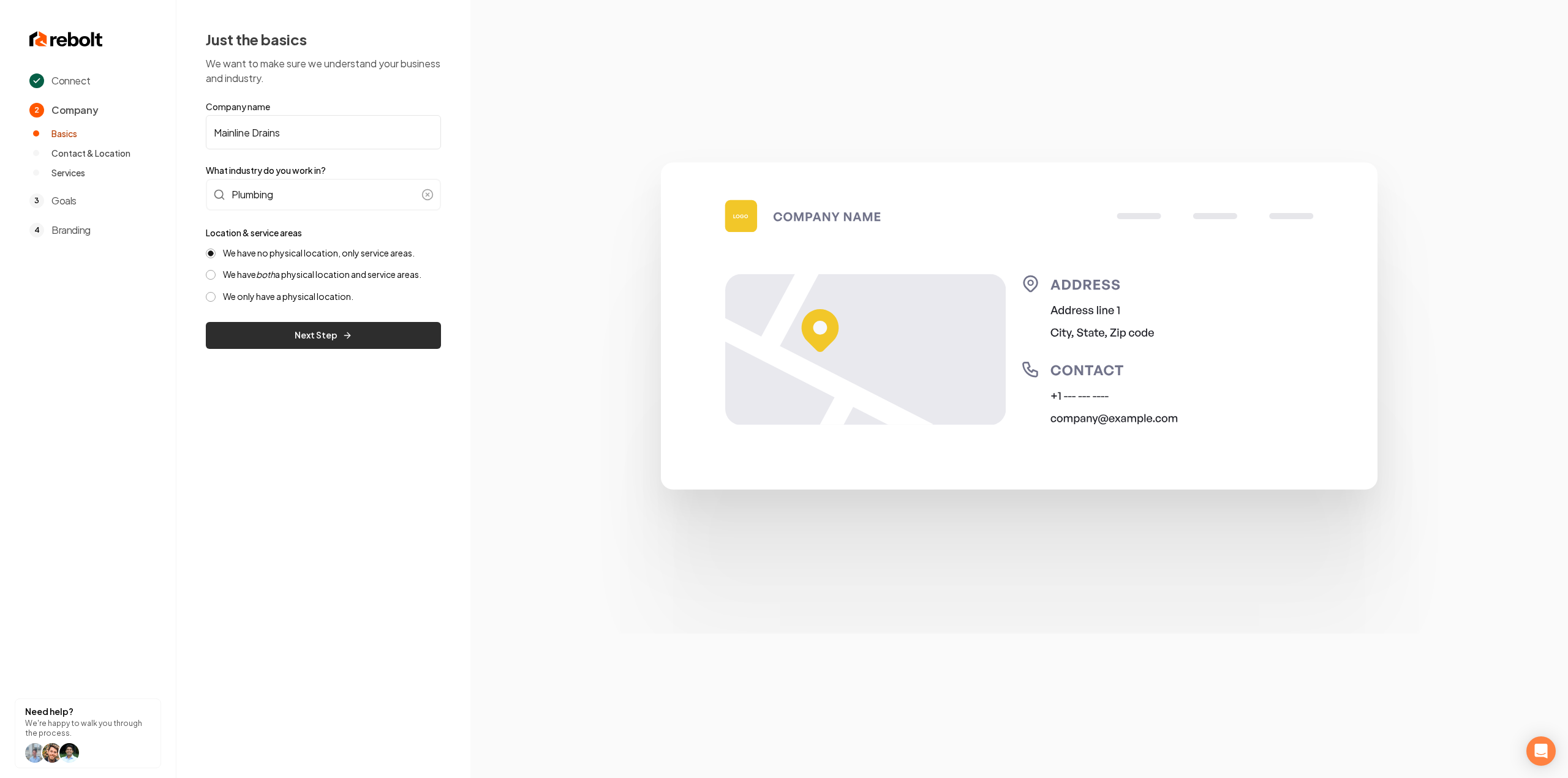
click at [306, 346] on button "Next Step" at bounding box center [323, 335] width 235 height 27
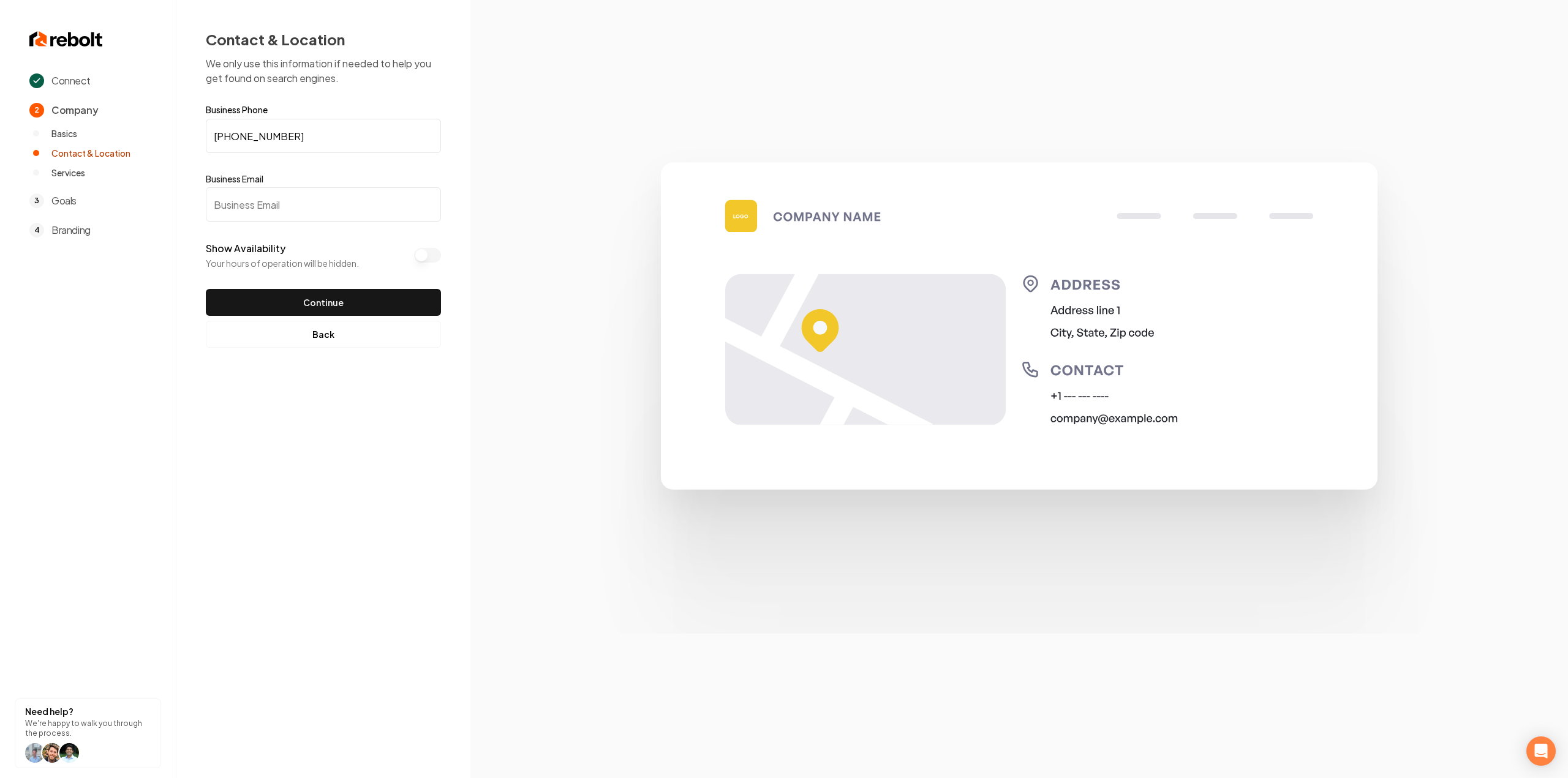
click at [360, 211] on input "Business Email" at bounding box center [323, 204] width 235 height 34
click at [250, 211] on input "Business Email" at bounding box center [323, 204] width 235 height 34
paste input "mainlinedrains@gmail.com"
type input "mainlinedrains@gmail.com"
click at [296, 310] on button "Continue" at bounding box center [323, 303] width 235 height 27
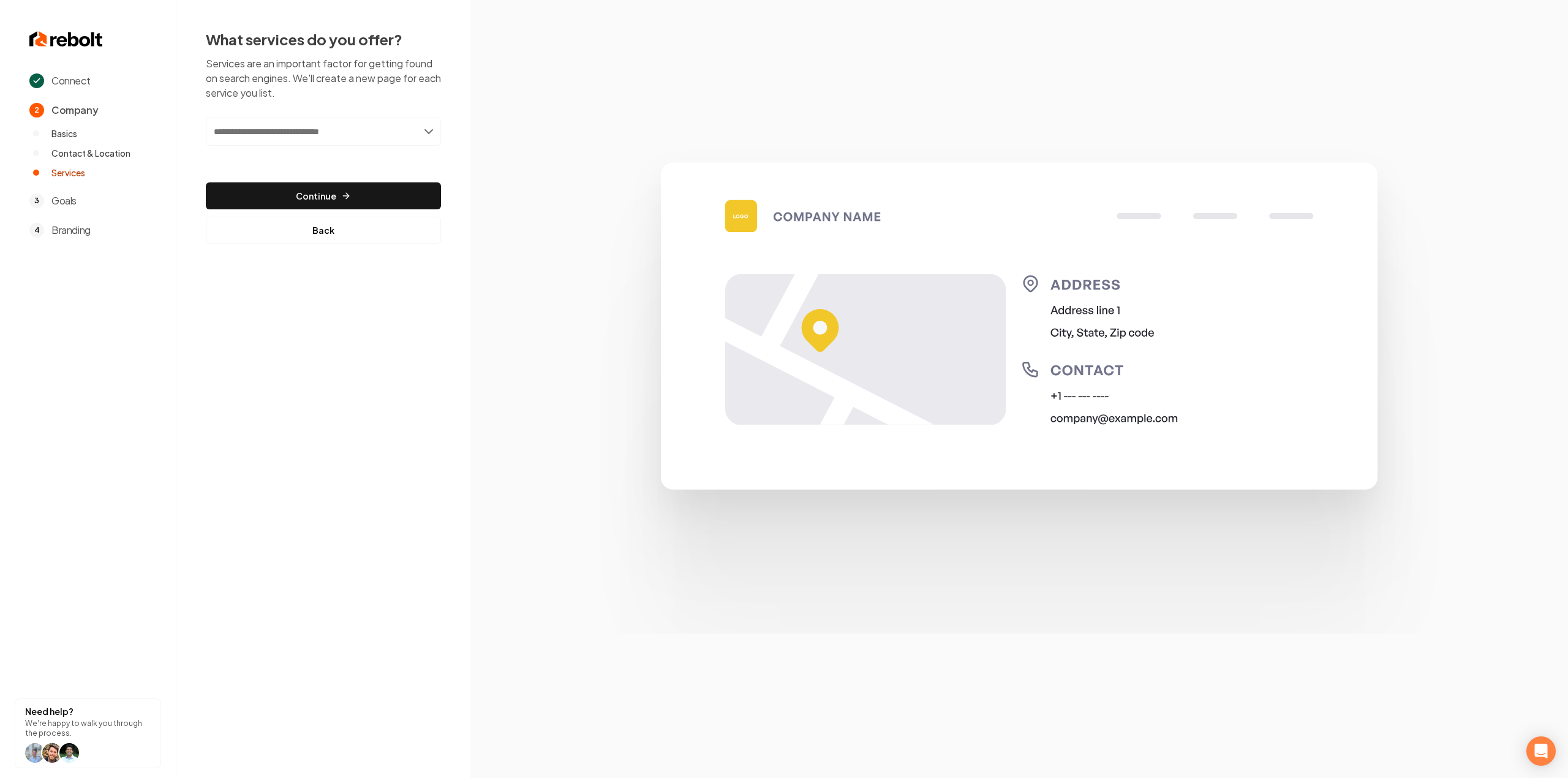
click at [288, 130] on input "text" at bounding box center [323, 132] width 235 height 28
type input "**********"
click at [335, 159] on div "Add Location Scoping Camera Services" at bounding box center [323, 158] width 233 height 20
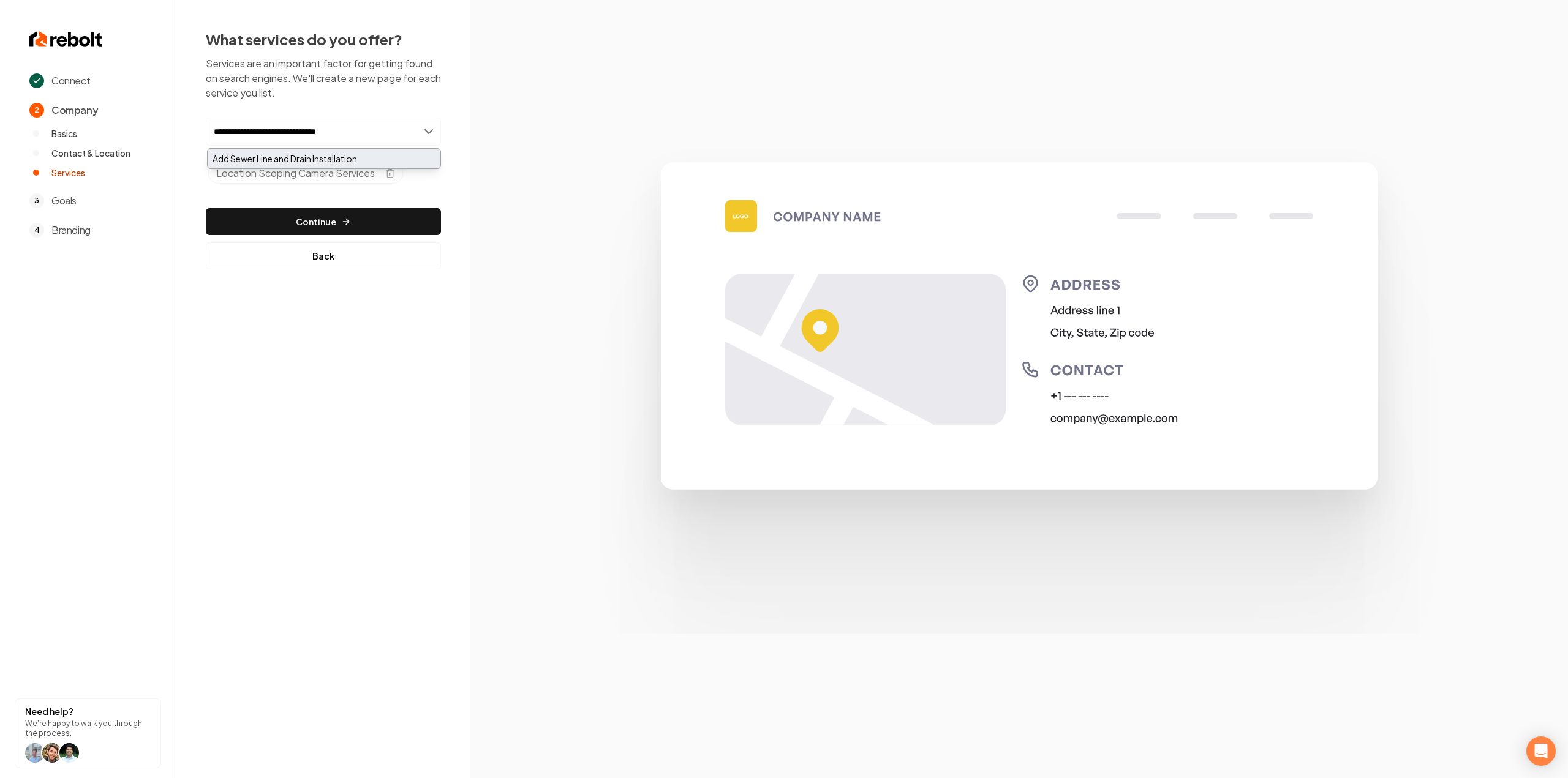
type input "**********"
click at [283, 162] on div "Add Sewer Line and Drain Installation" at bounding box center [323, 158] width 233 height 20
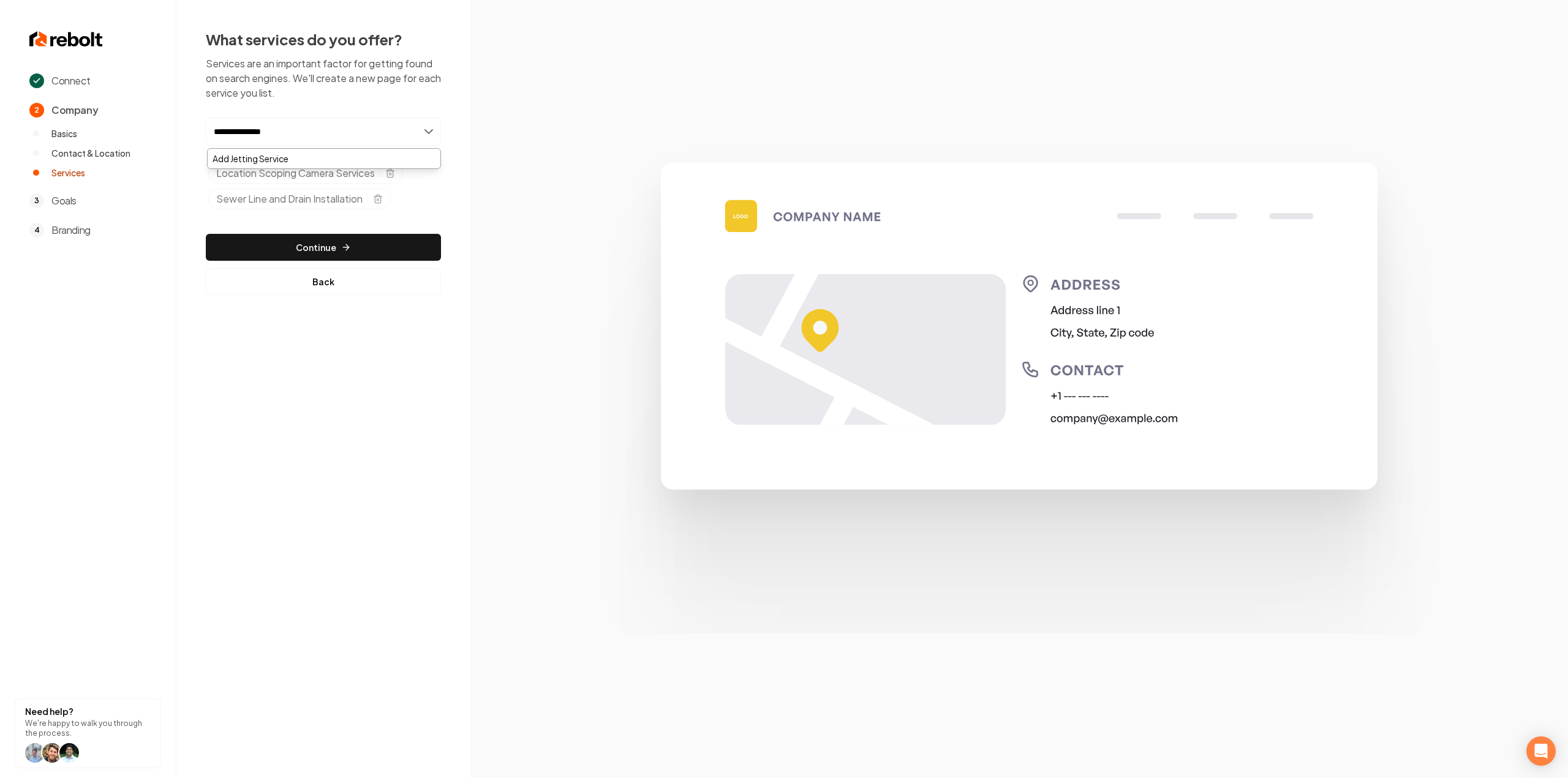
type input "**********"
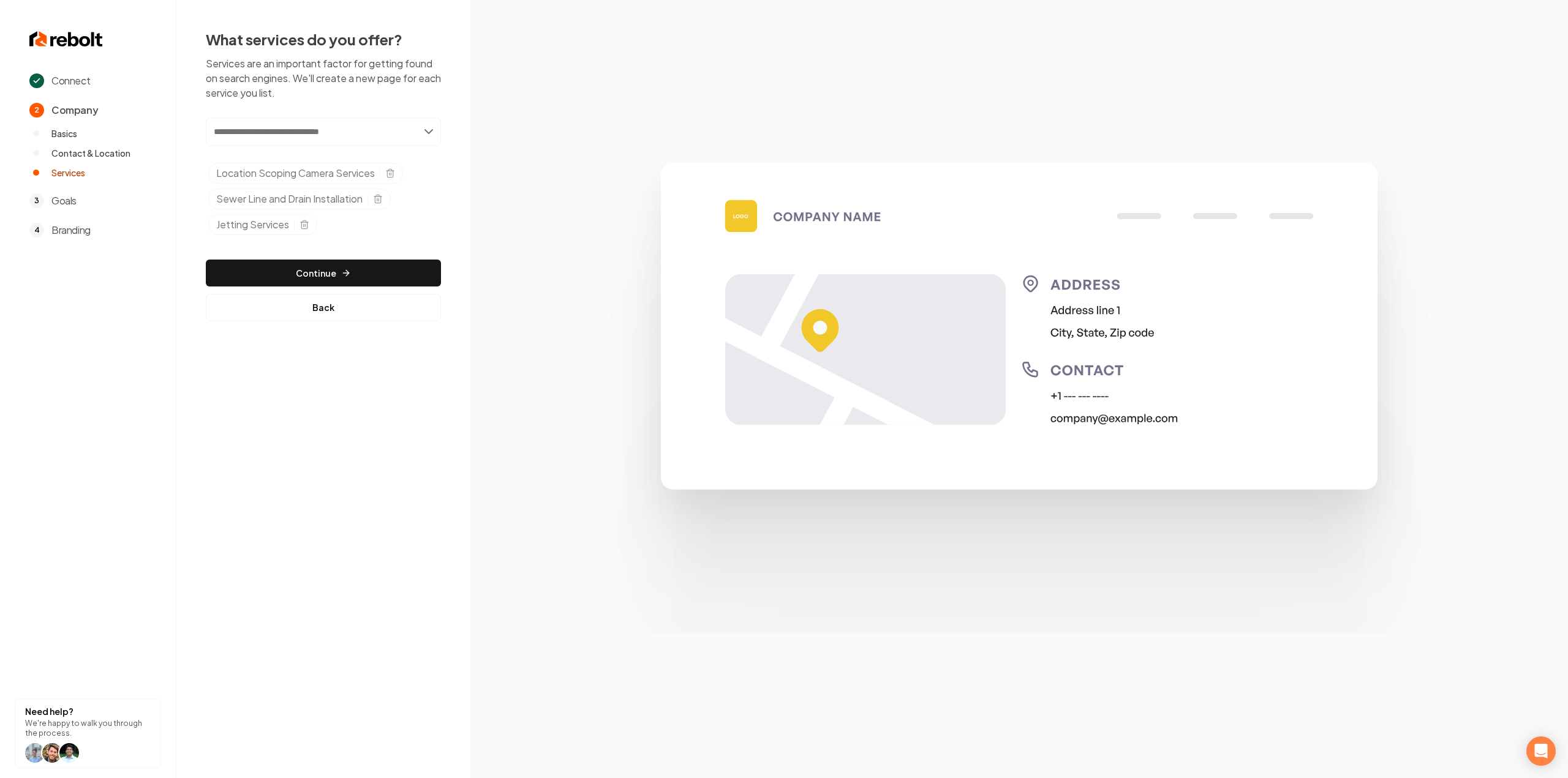
paste input "**********"
click at [292, 137] on input "**********" at bounding box center [323, 132] width 235 height 28
type input "**********"
click at [293, 157] on div "Add Drain Services" at bounding box center [323, 158] width 233 height 20
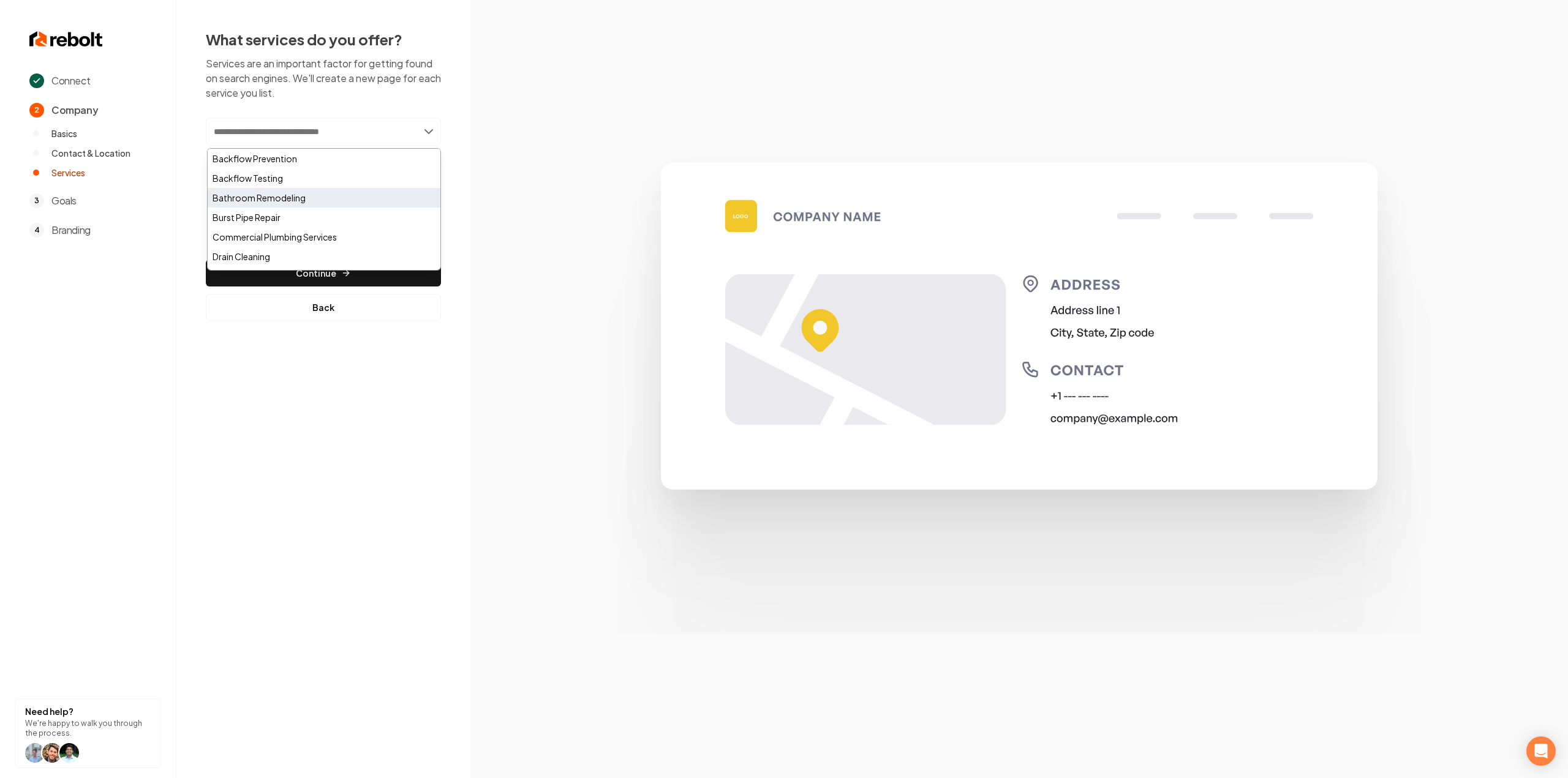
paste input "**********"
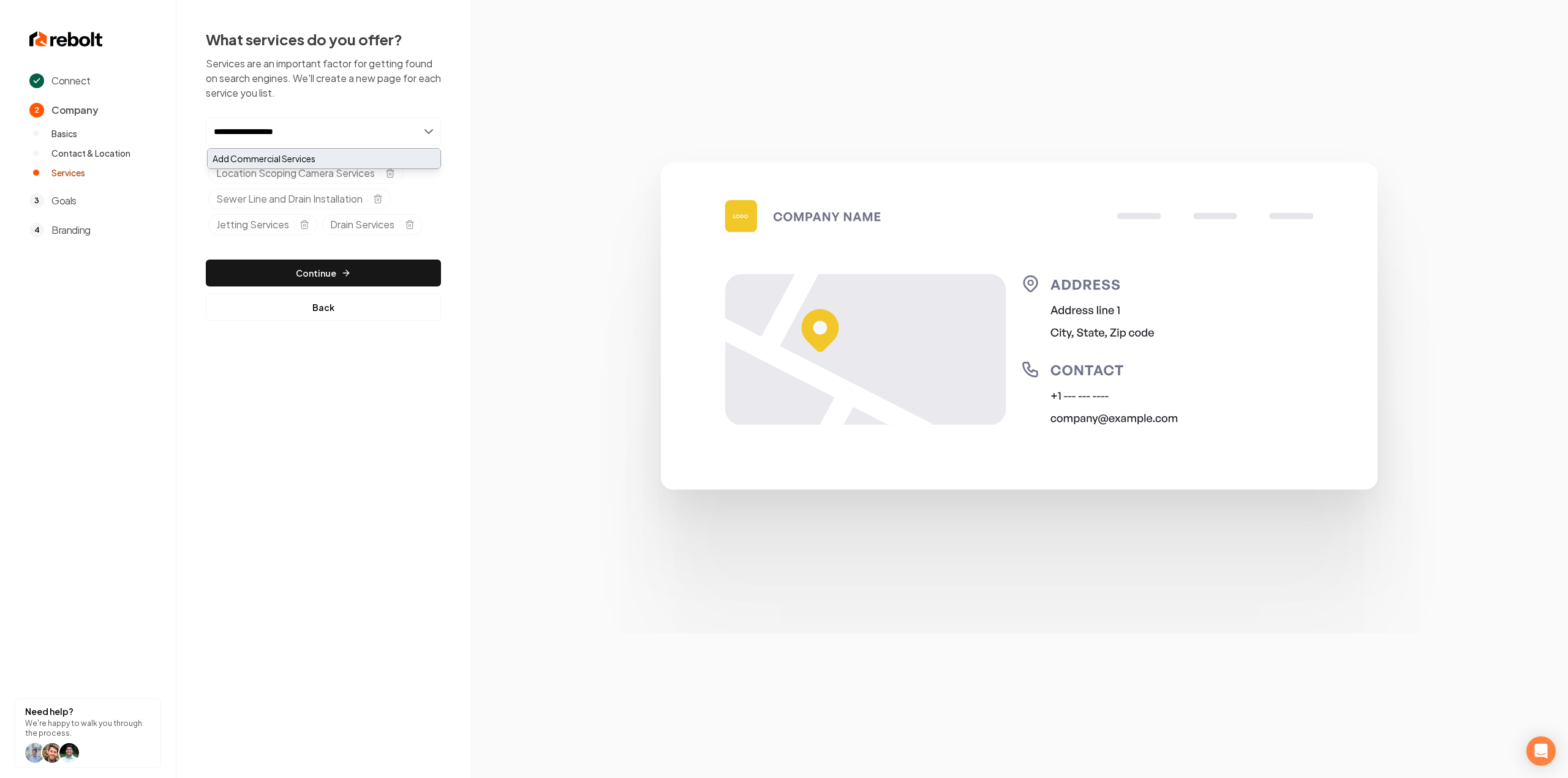
type input "**********"
click at [291, 157] on div "Add Commercial Services" at bounding box center [323, 158] width 233 height 20
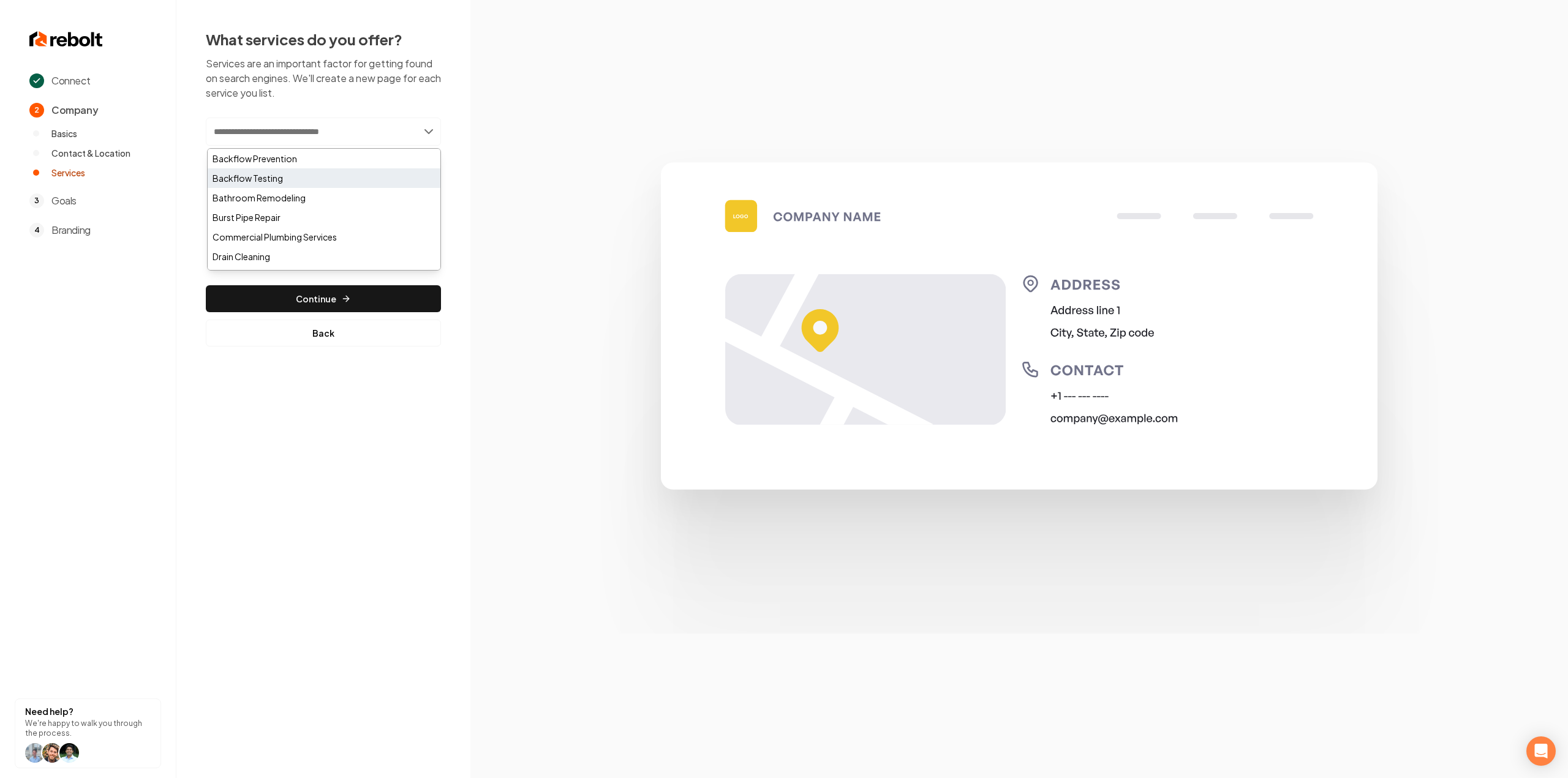
paste input "**********"
type input "**********"
click at [298, 146] on div "**********" at bounding box center [323, 191] width 235 height 148
click at [299, 129] on input "**********" at bounding box center [323, 132] width 235 height 28
click at [299, 158] on div "Add Water Removal" at bounding box center [323, 158] width 233 height 20
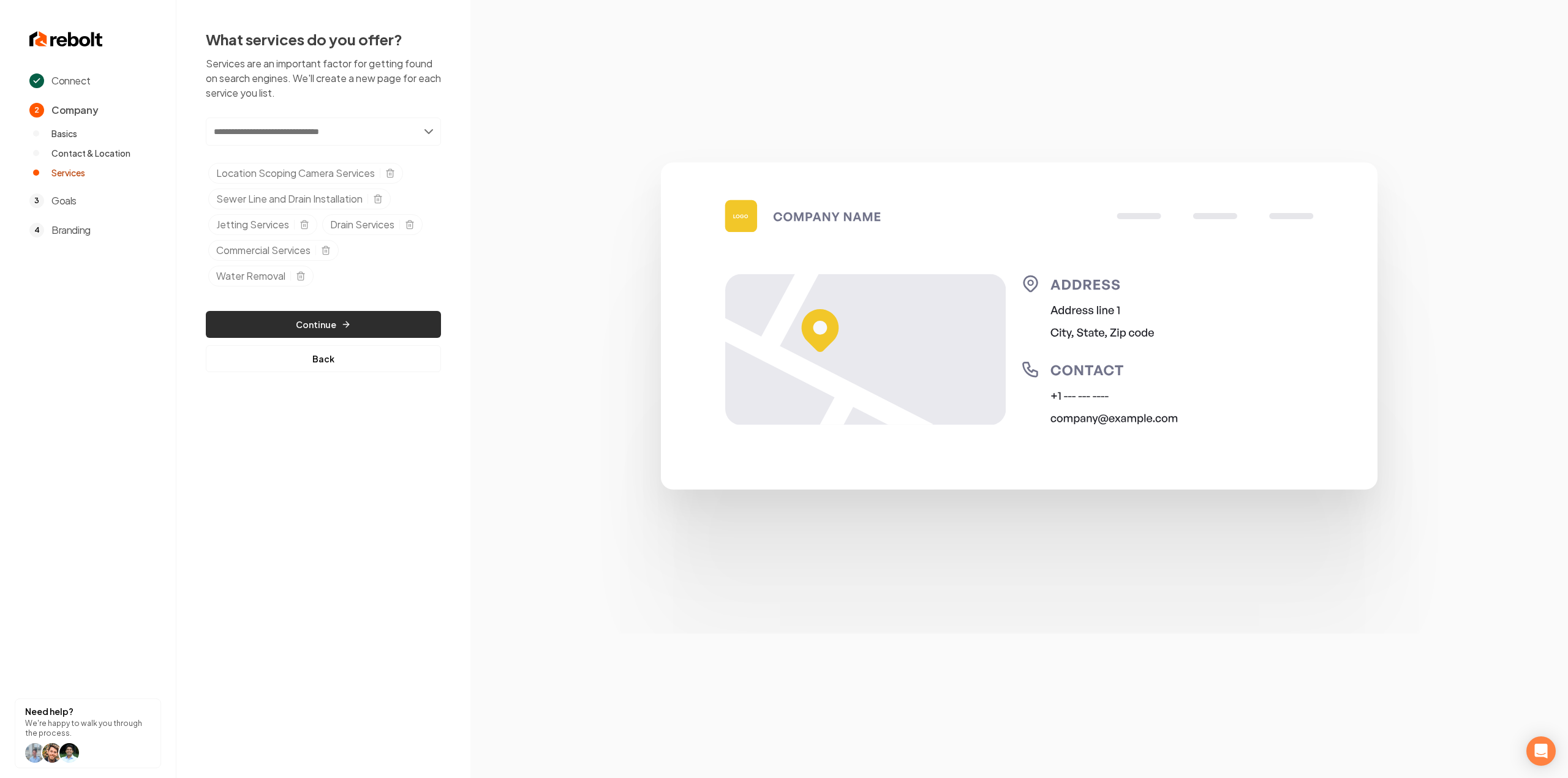
click at [373, 324] on button "Continue" at bounding box center [323, 325] width 235 height 27
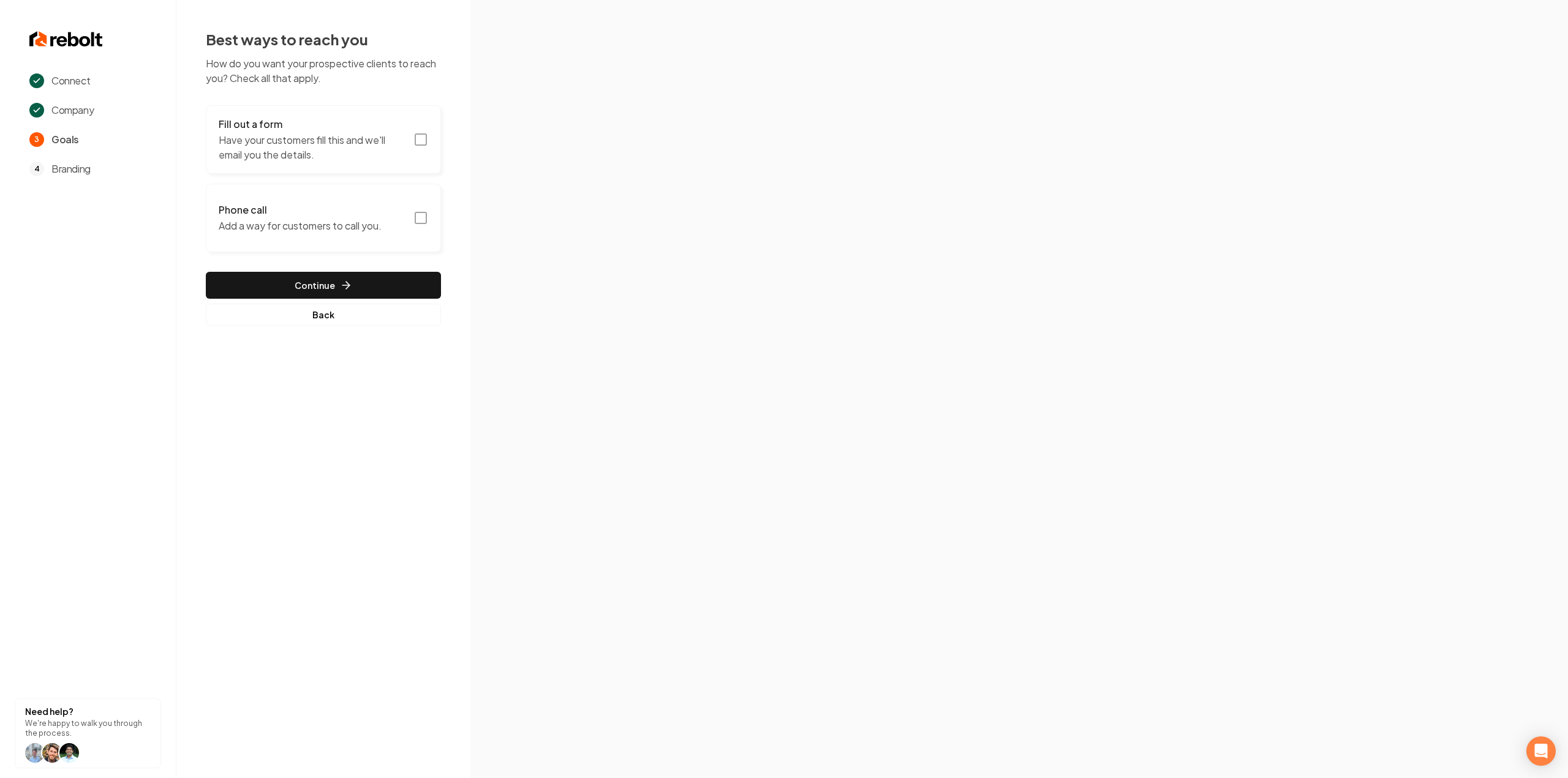
click at [405, 167] on button "Fill out a form Have your customers fill this and we'll email you the details." at bounding box center [323, 139] width 235 height 69
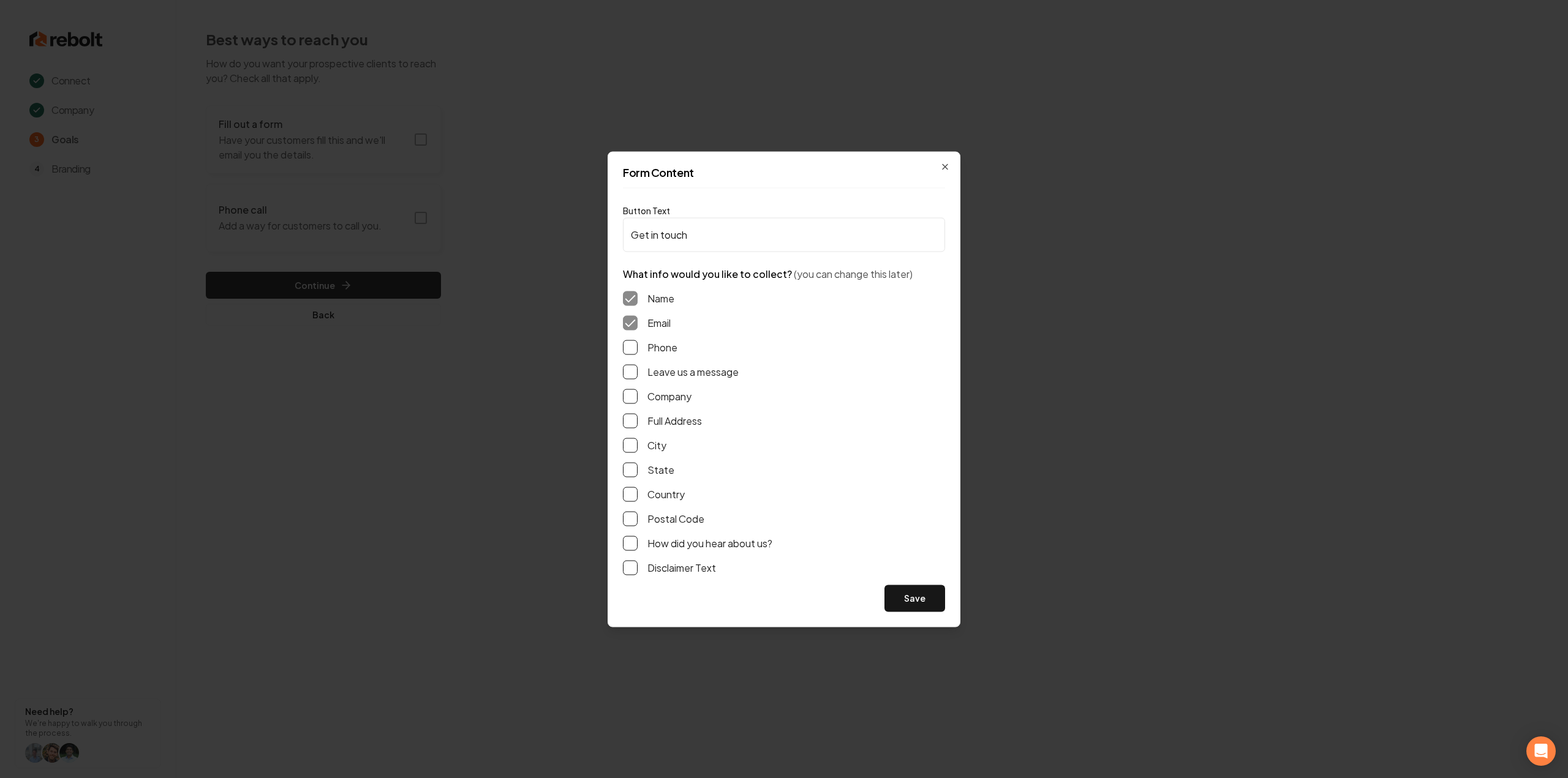
click at [631, 349] on button "Phone" at bounding box center [630, 347] width 15 height 15
click at [631, 373] on button "Leave us a message" at bounding box center [630, 371] width 15 height 15
click at [628, 406] on div "Name Email Phone Leave us a message Company Full Address City State Country Pos…" at bounding box center [783, 432] width 322 height 303
click at [627, 417] on button "Full Address" at bounding box center [630, 420] width 15 height 15
click at [946, 599] on div "Form Content Button Text Get in touch What info would you like to collect? (you…" at bounding box center [784, 389] width 353 height 476
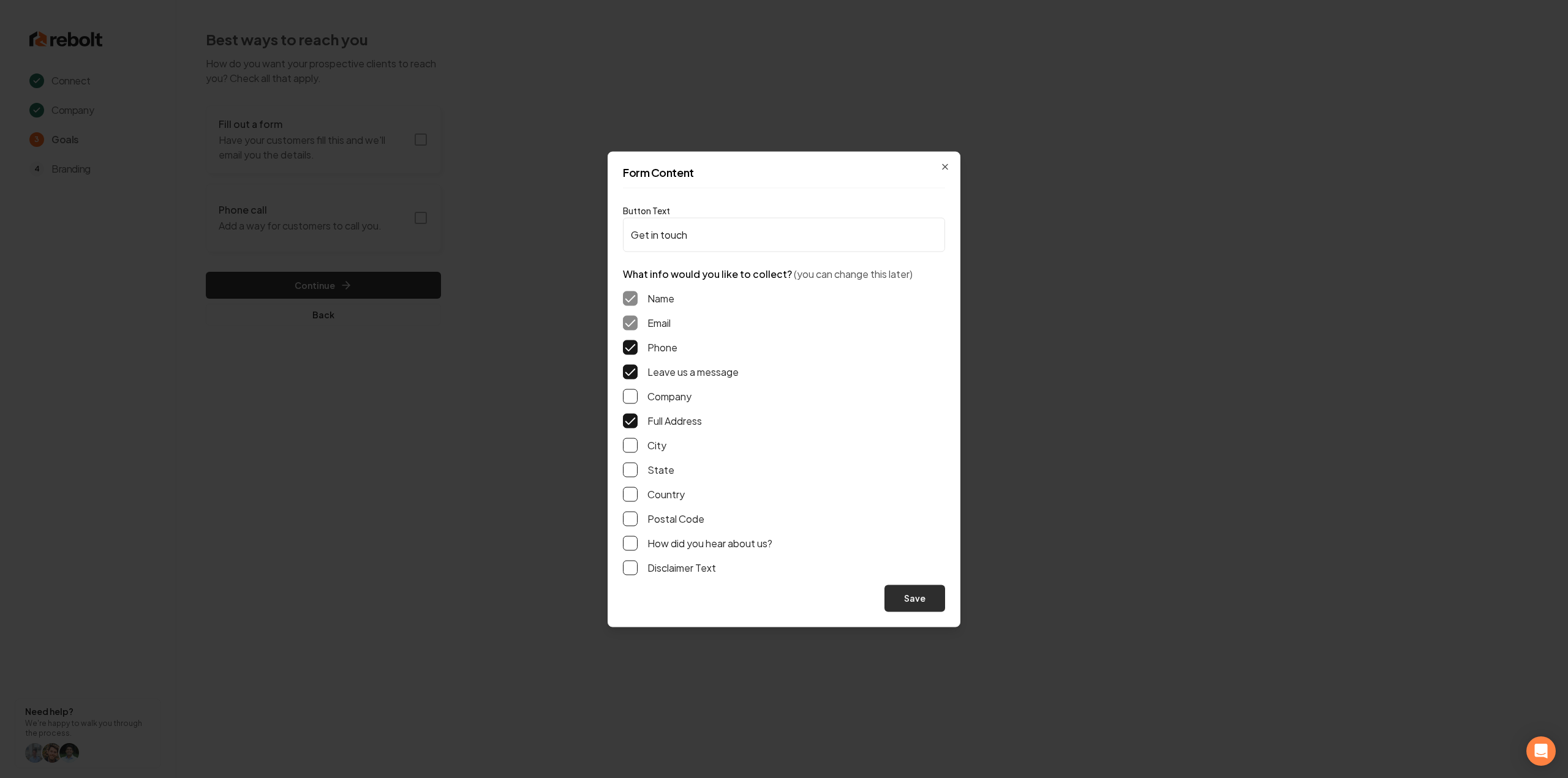
click at [912, 603] on button "Save" at bounding box center [915, 598] width 61 height 27
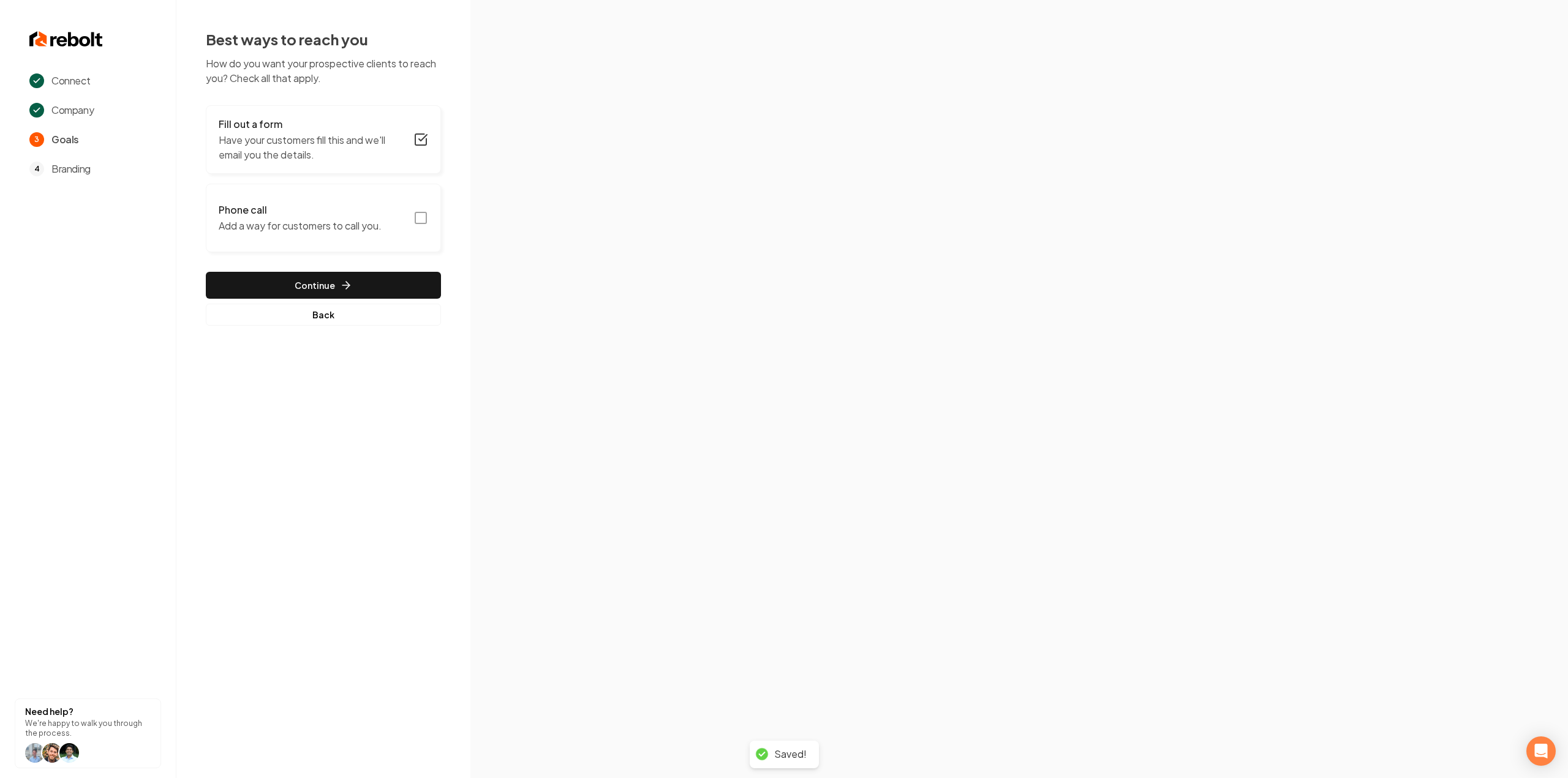
click at [430, 211] on button "Phone call Add a way for customers to call you." at bounding box center [323, 218] width 235 height 69
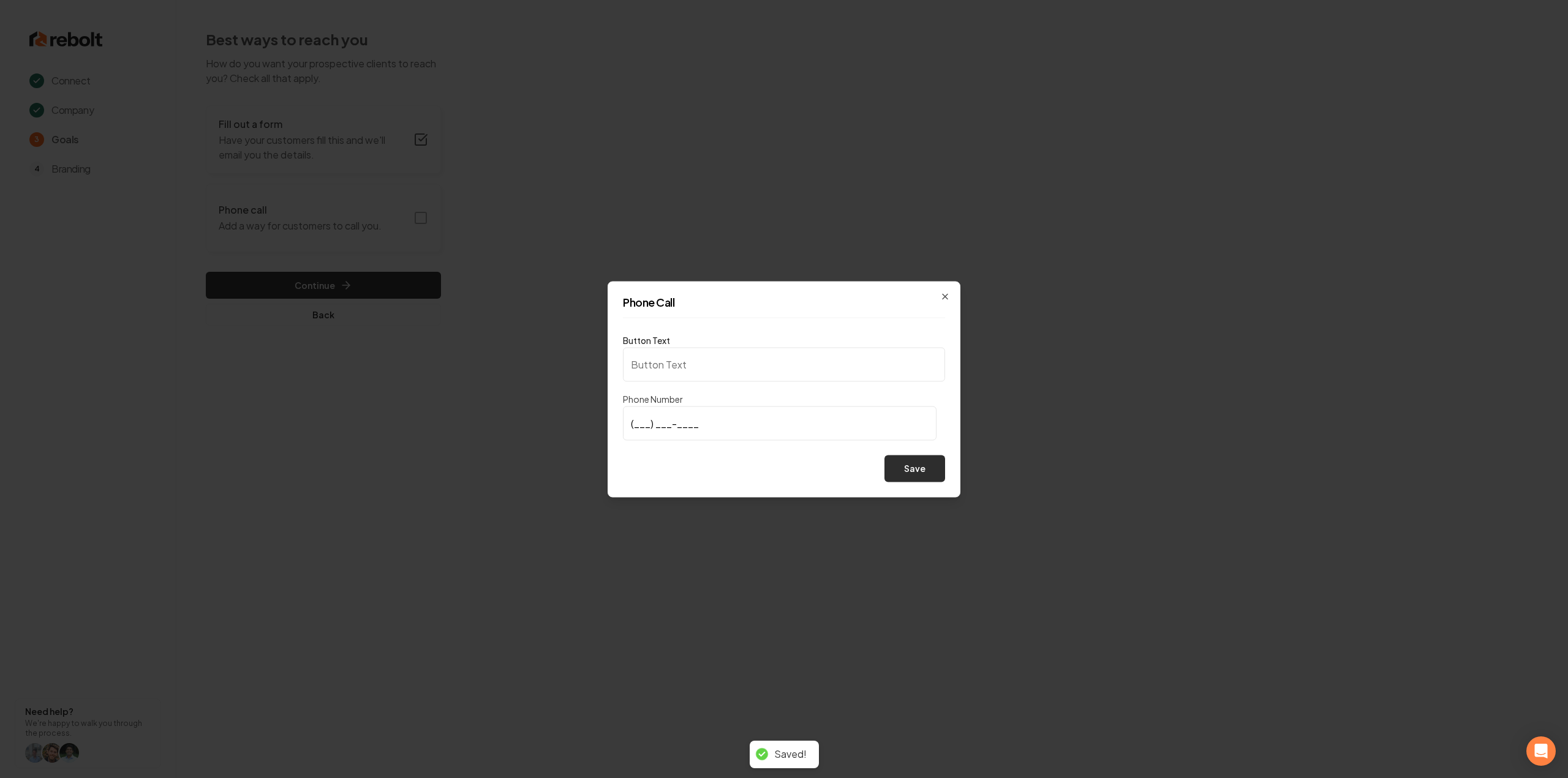
type input "Call us"
type input "(704) 242-5823"
click at [930, 458] on button "Save" at bounding box center [915, 468] width 61 height 27
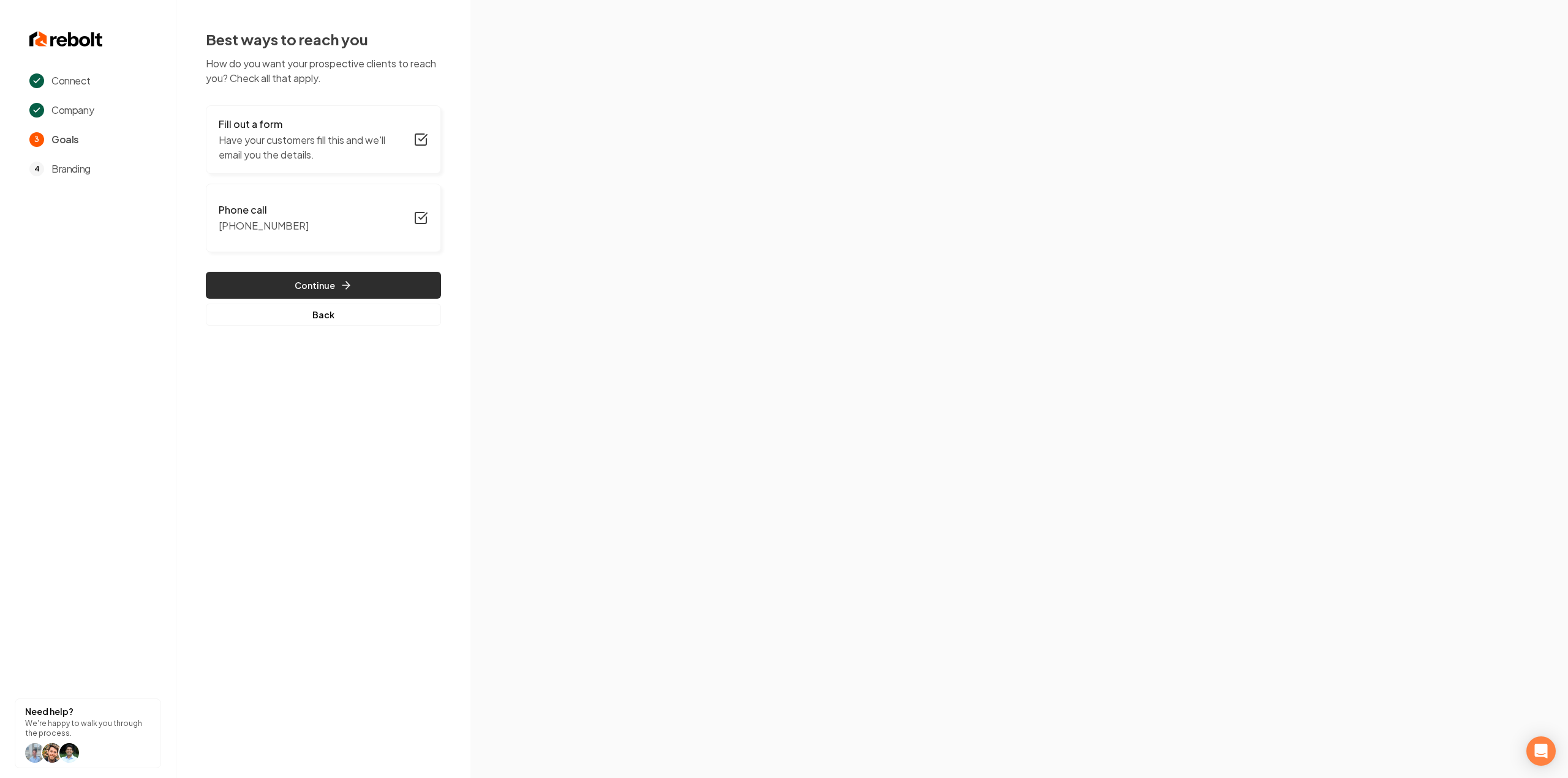
click at [396, 281] on button "Continue" at bounding box center [323, 285] width 235 height 27
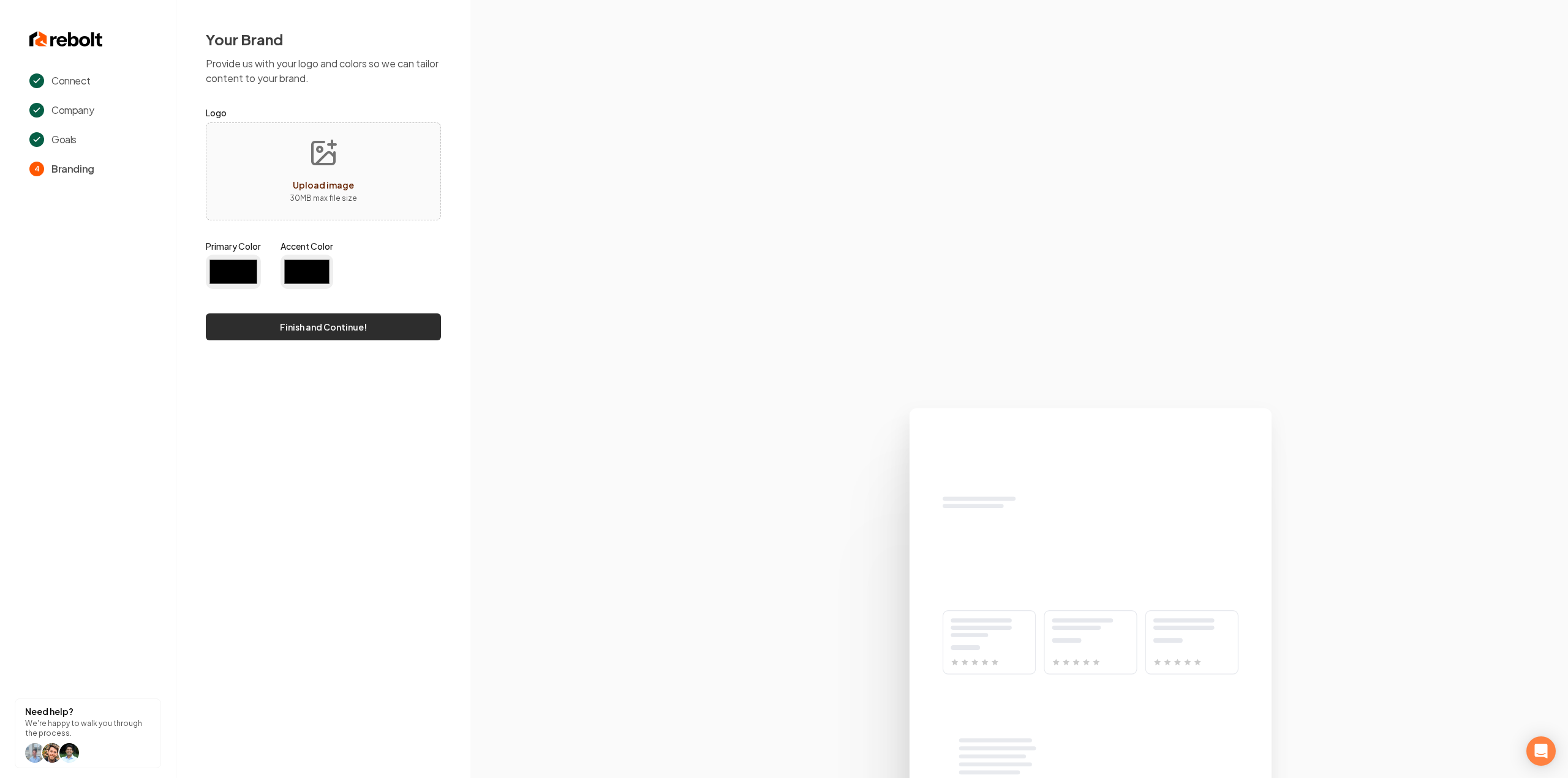
type input "#194d33"
type input "#70be00"
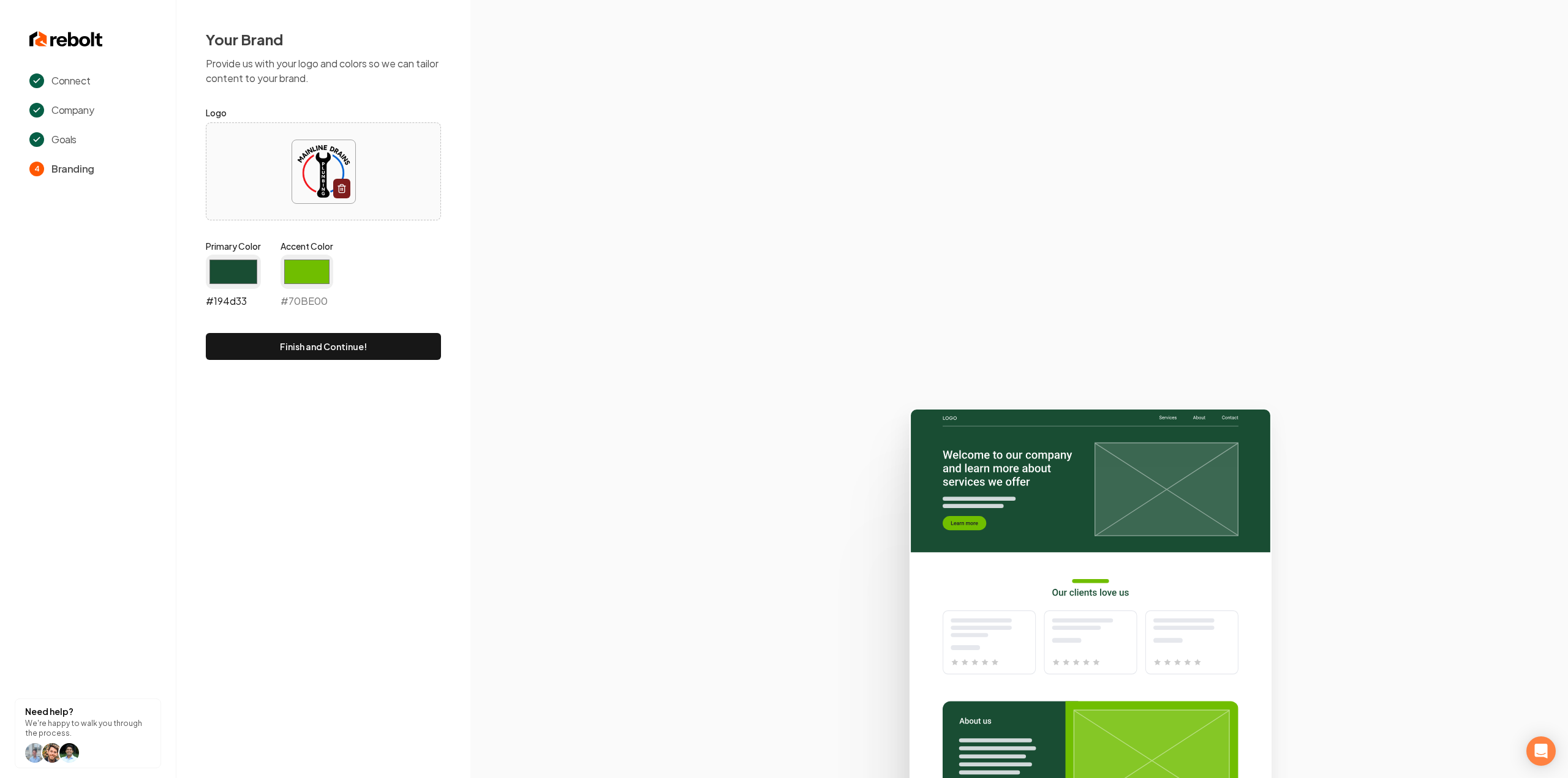
click at [246, 281] on input "#194d33" at bounding box center [234, 272] width 55 height 34
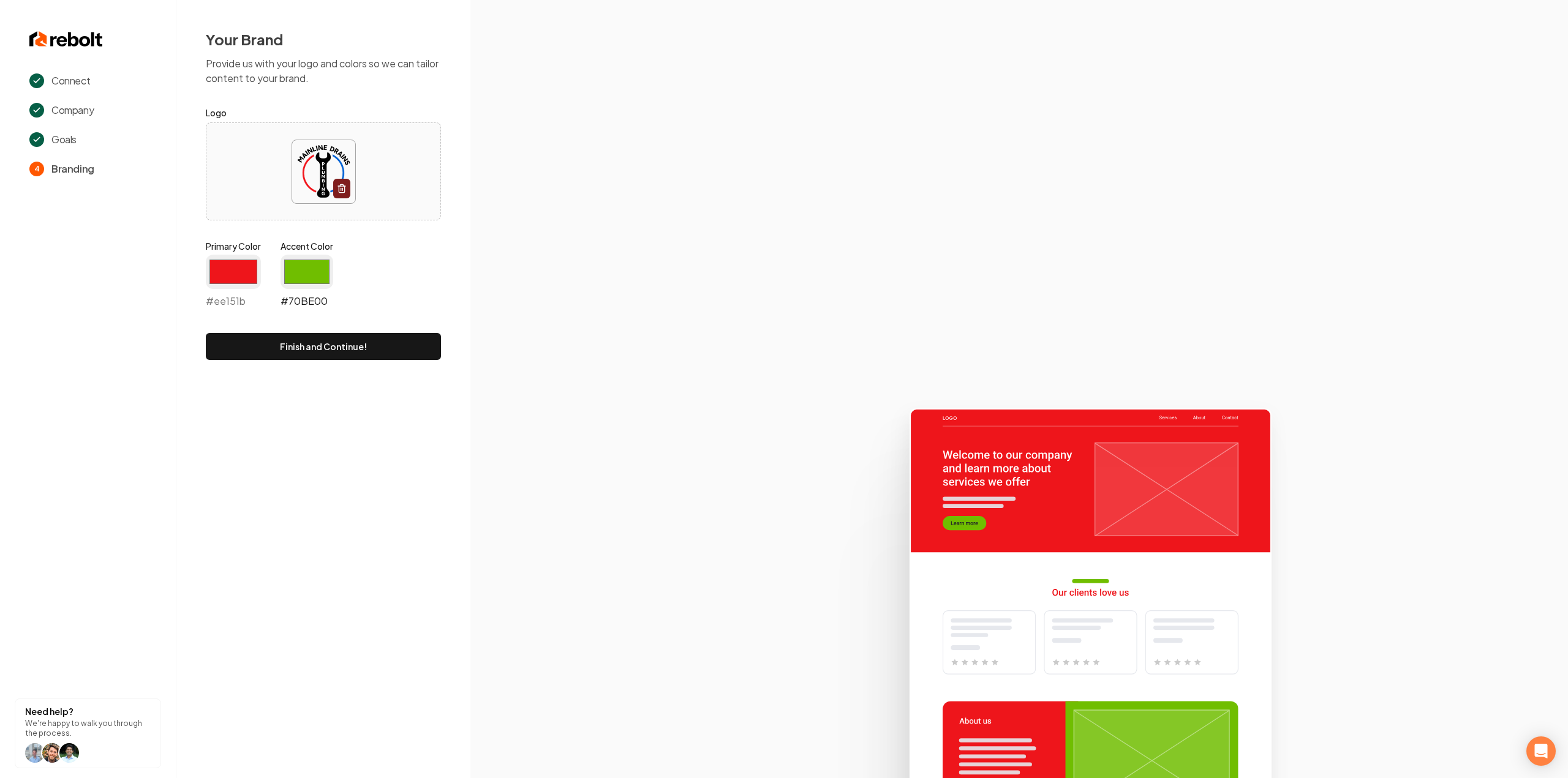
type input "#ee151b"
click at [313, 274] on input "#70be00" at bounding box center [306, 272] width 52 height 34
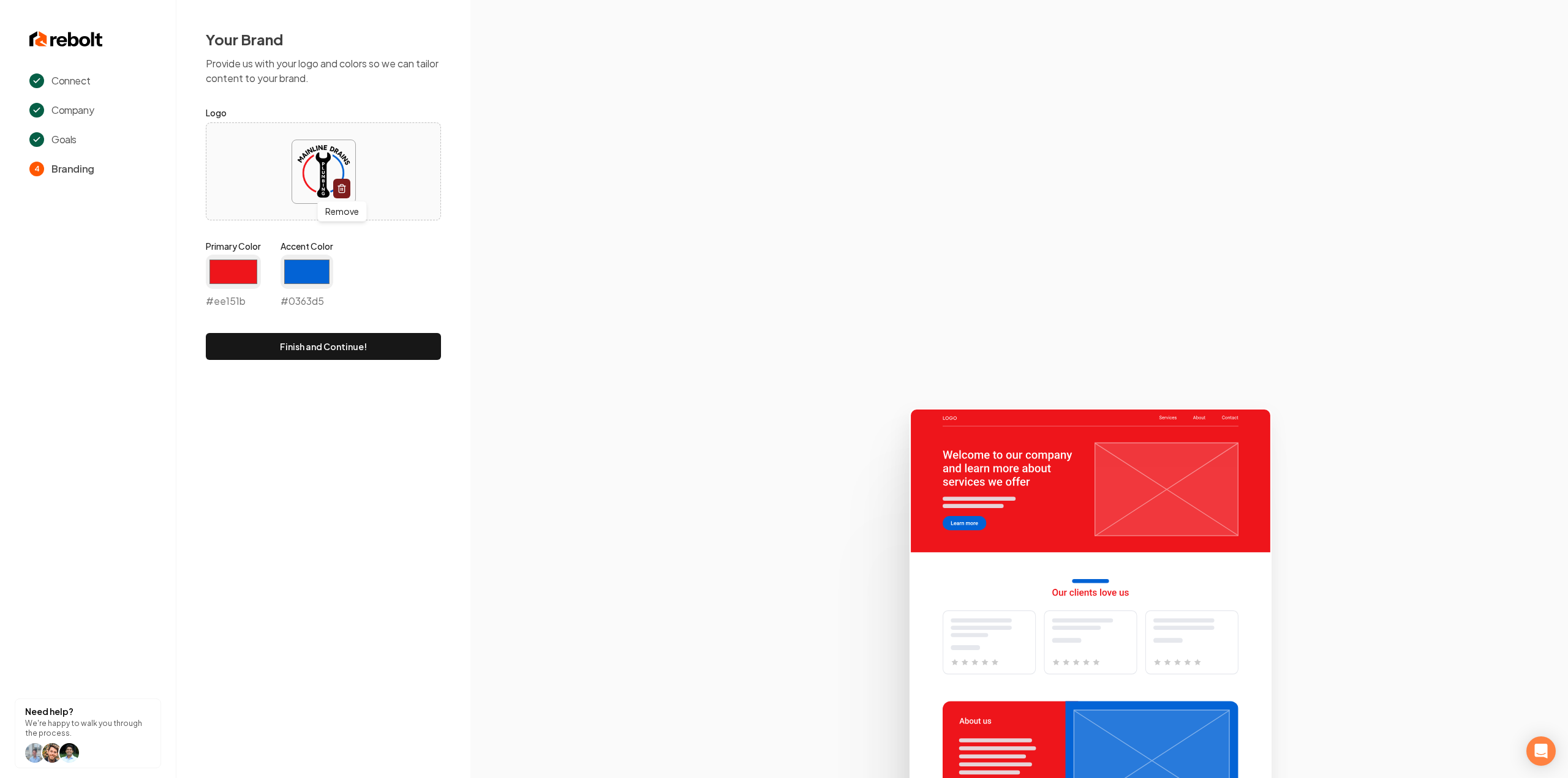
type input "#0363d5"
click at [616, 263] on section at bounding box center [1019, 389] width 1097 height 778
click at [339, 352] on button "Finish and Continue!" at bounding box center [323, 347] width 235 height 27
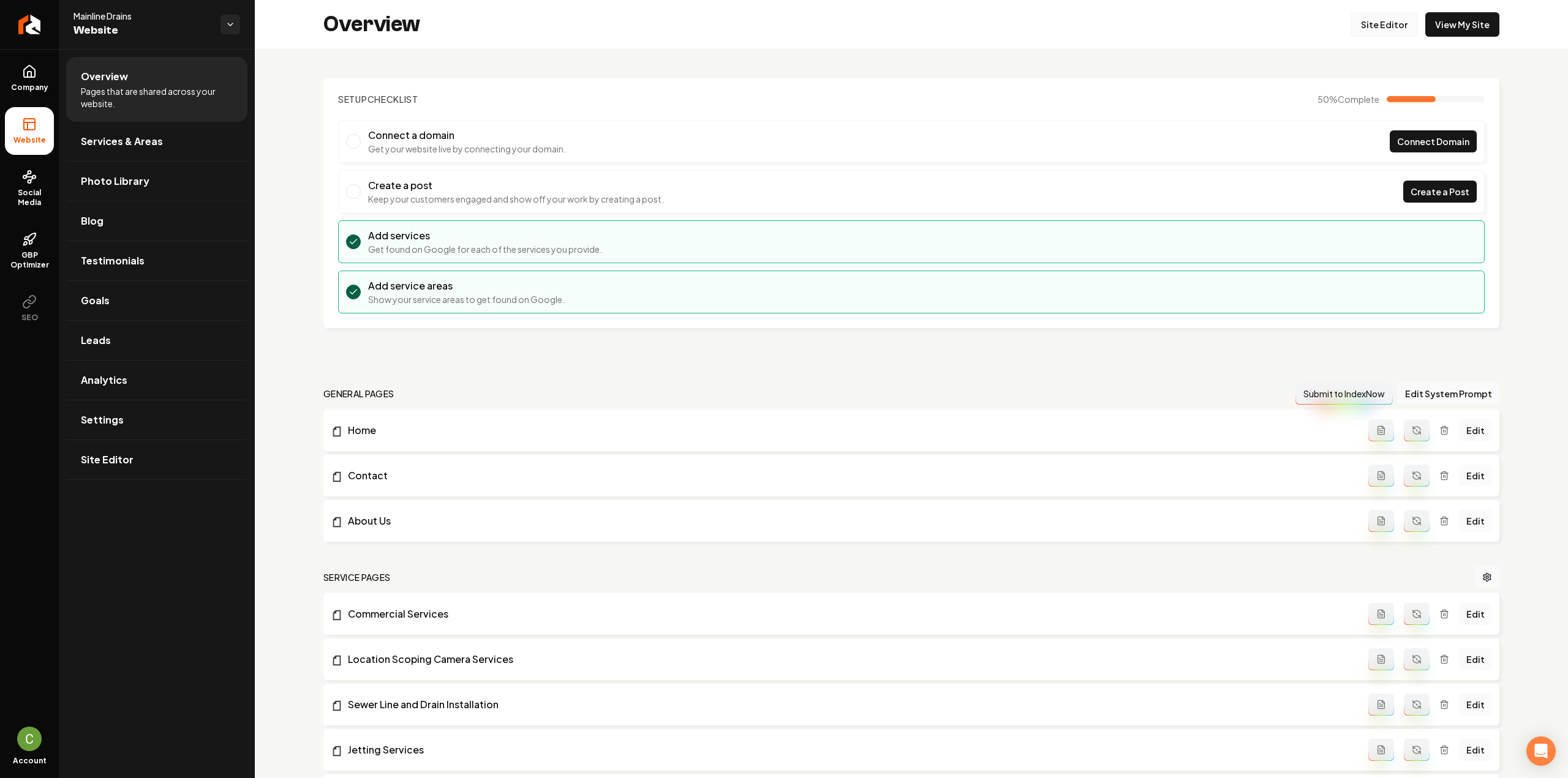
click at [1402, 28] on link "Site Editor" at bounding box center [1384, 24] width 67 height 25
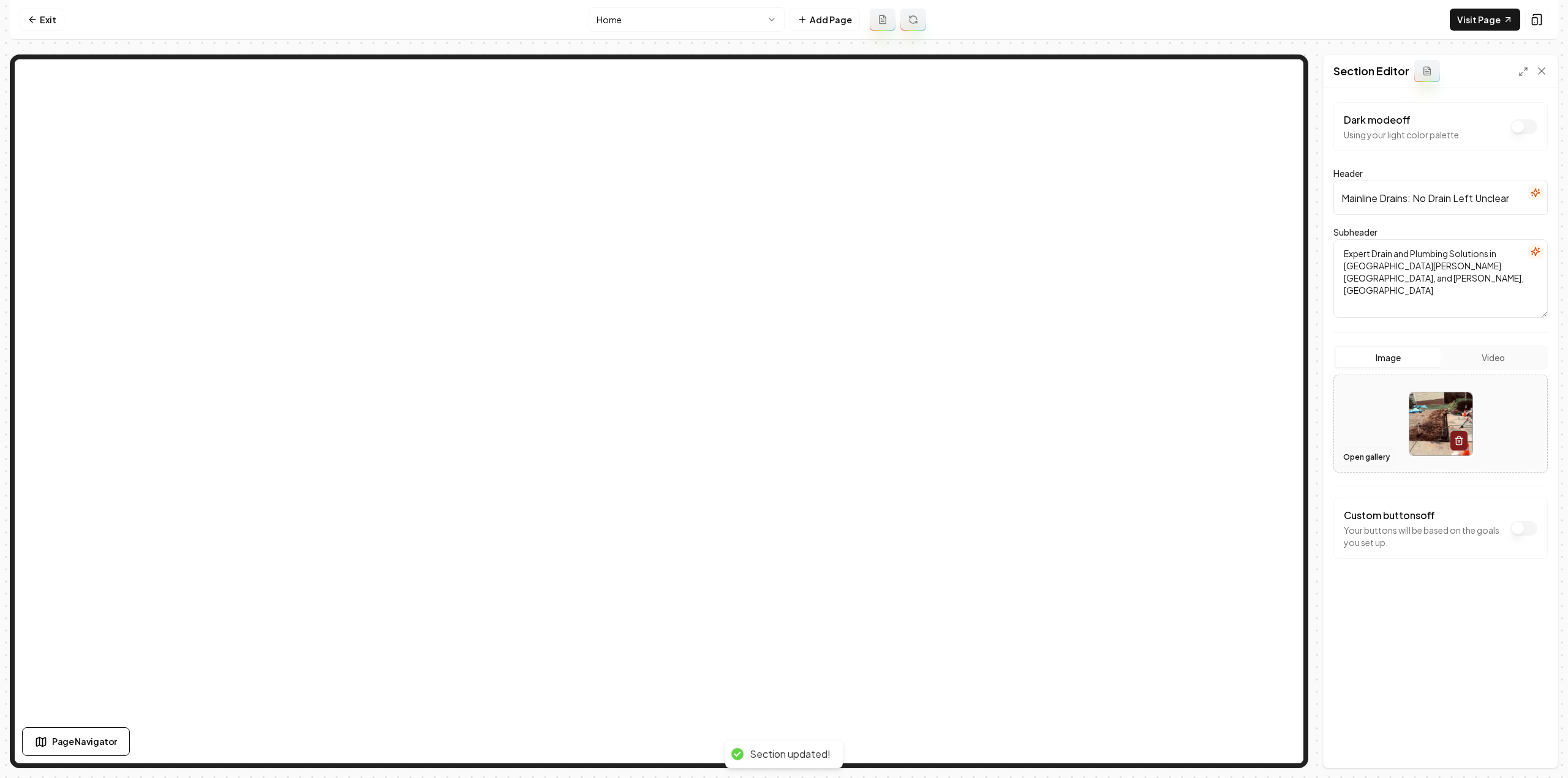
click at [1371, 453] on button "Open gallery" at bounding box center [1366, 458] width 55 height 20
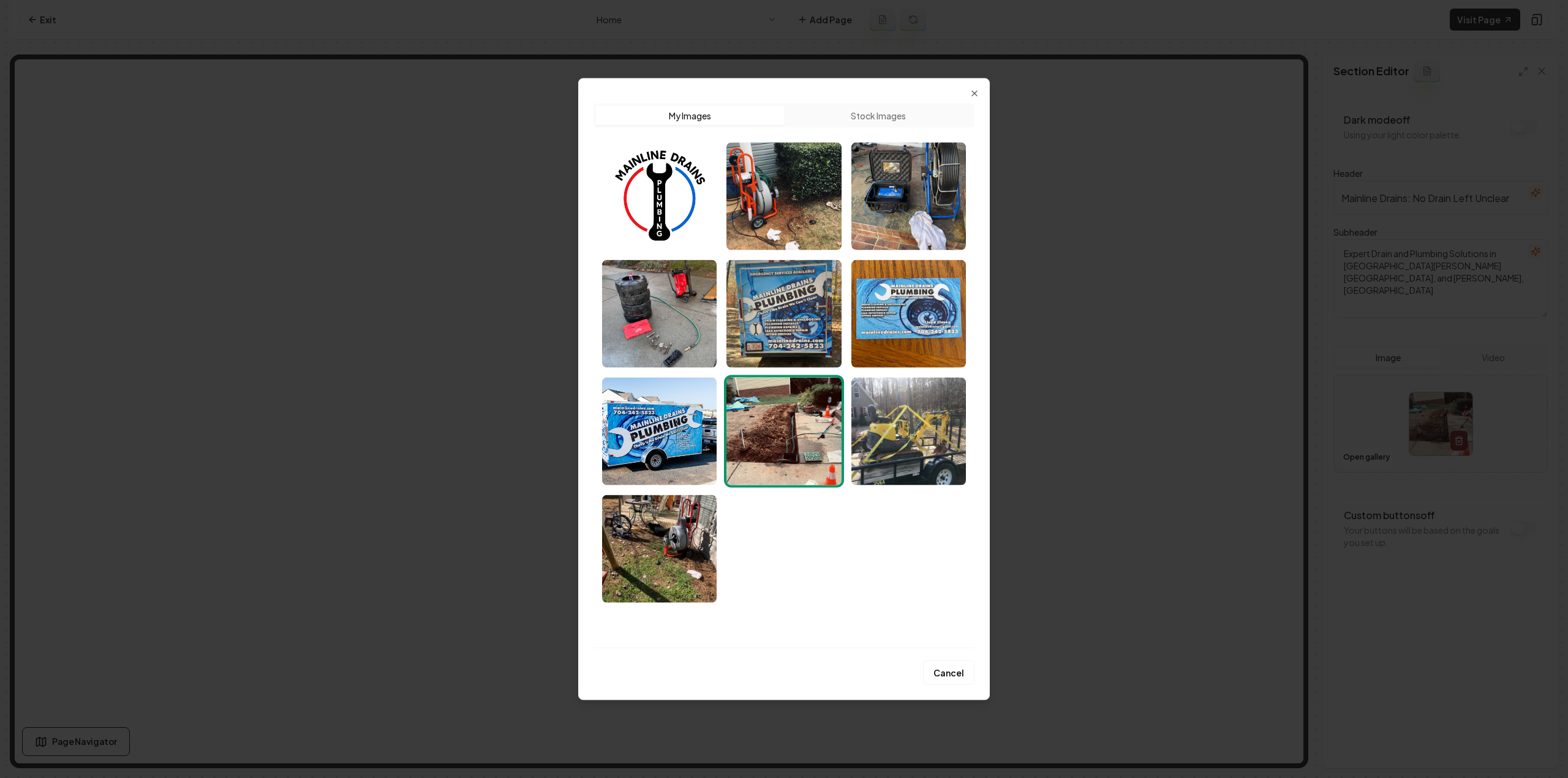
drag, startPoint x: 778, startPoint y: 192, endPoint x: 780, endPoint y: 198, distance: 6.3
click at [778, 192] on img "Select image image_68a479605c7cd75eb879759d.jpeg" at bounding box center [784, 196] width 115 height 108
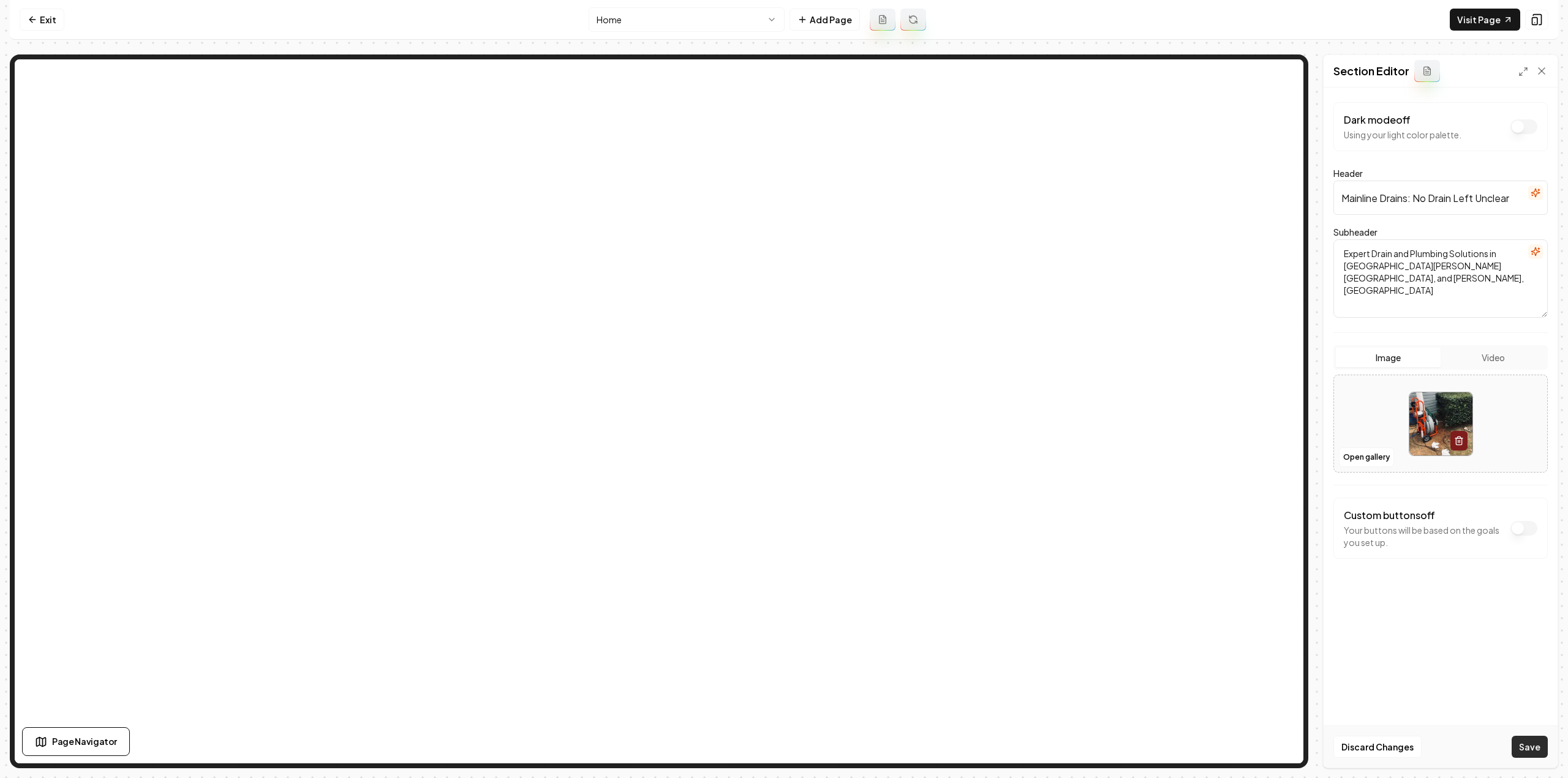
click at [1537, 749] on button "Save" at bounding box center [1529, 747] width 36 height 22
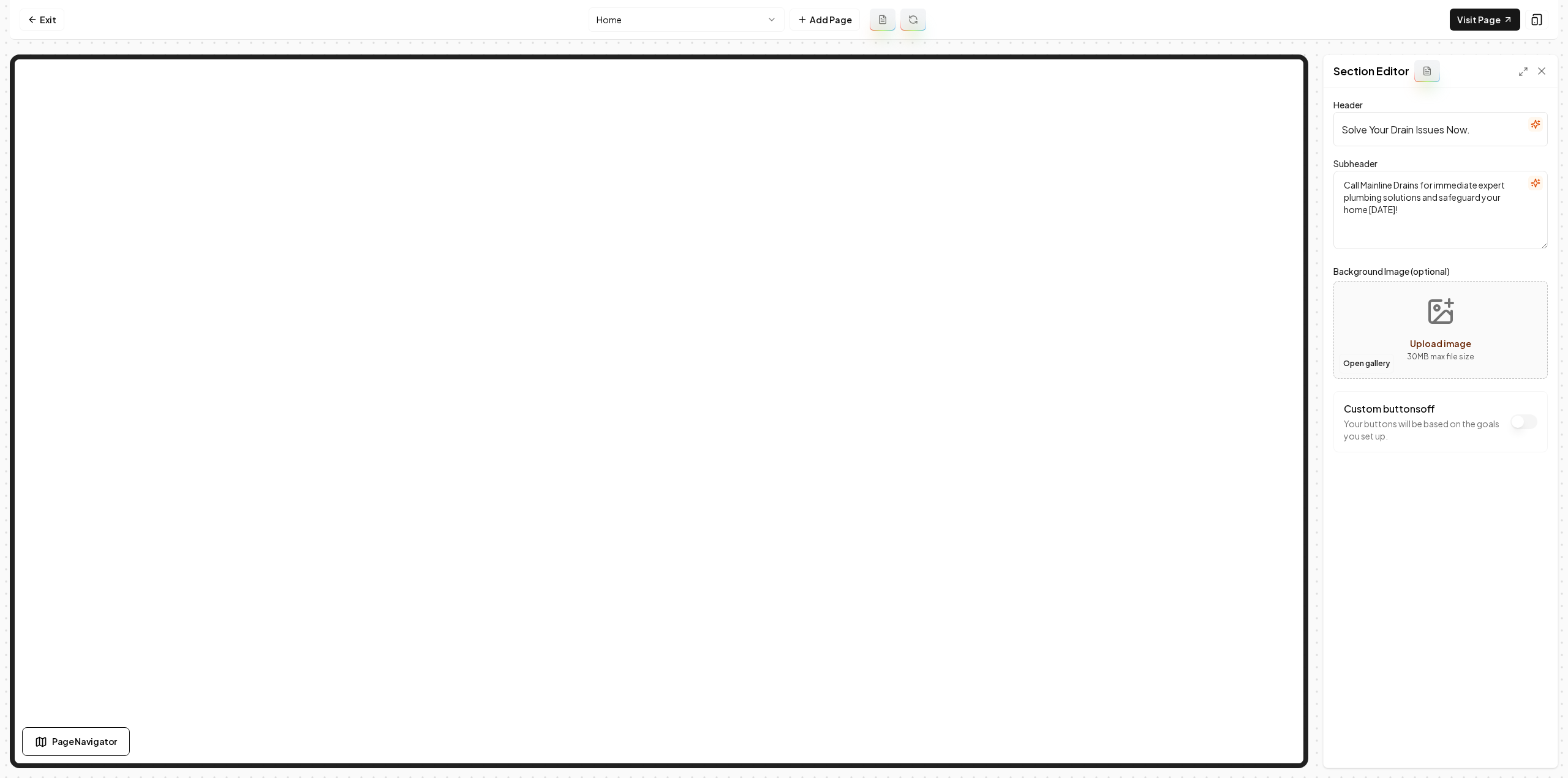
click at [1367, 366] on button "Open gallery" at bounding box center [1366, 364] width 55 height 20
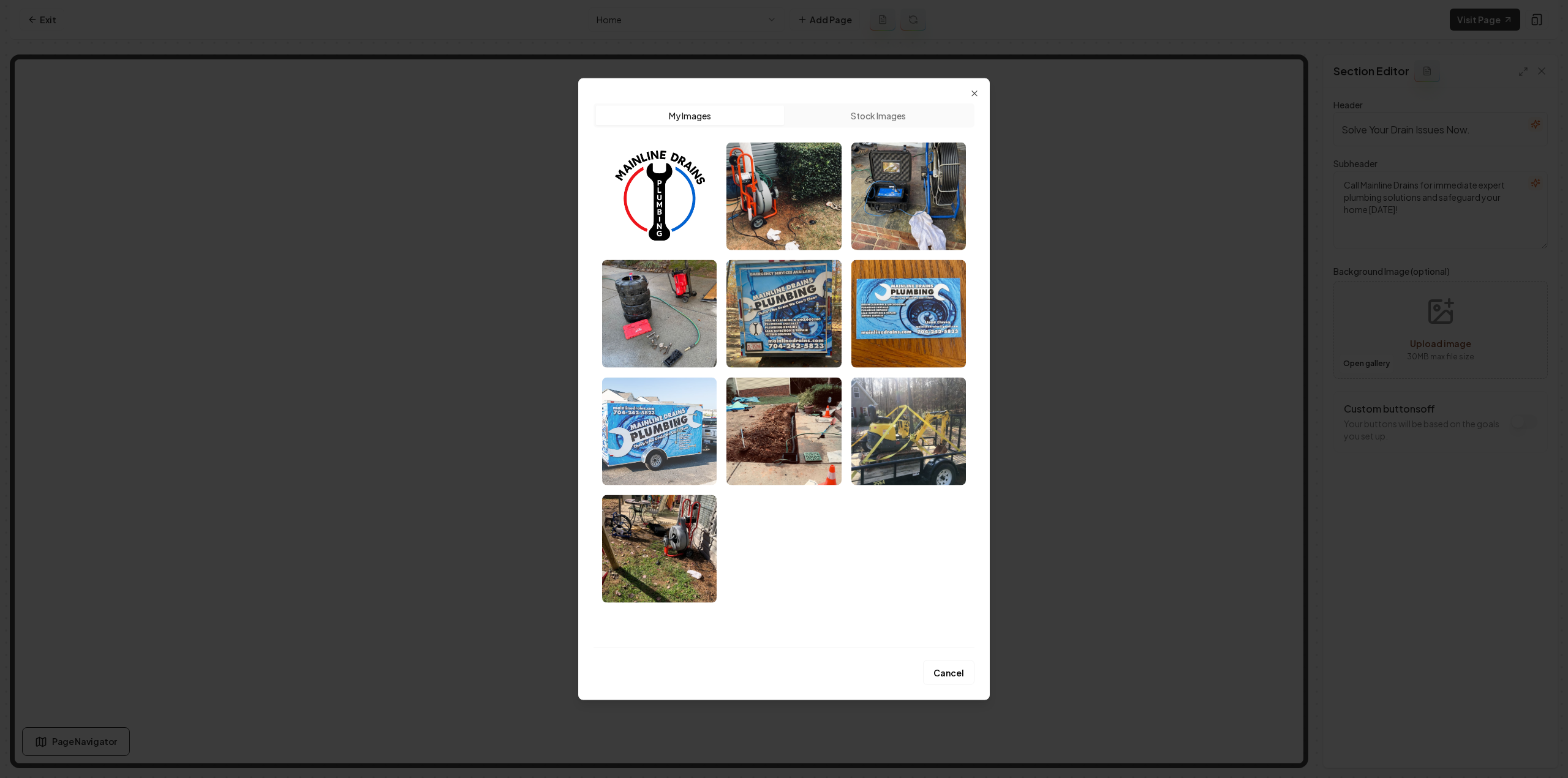
click at [616, 423] on img "Select image image_68a479605c7cd75eb87970ac.jpeg" at bounding box center [659, 431] width 115 height 108
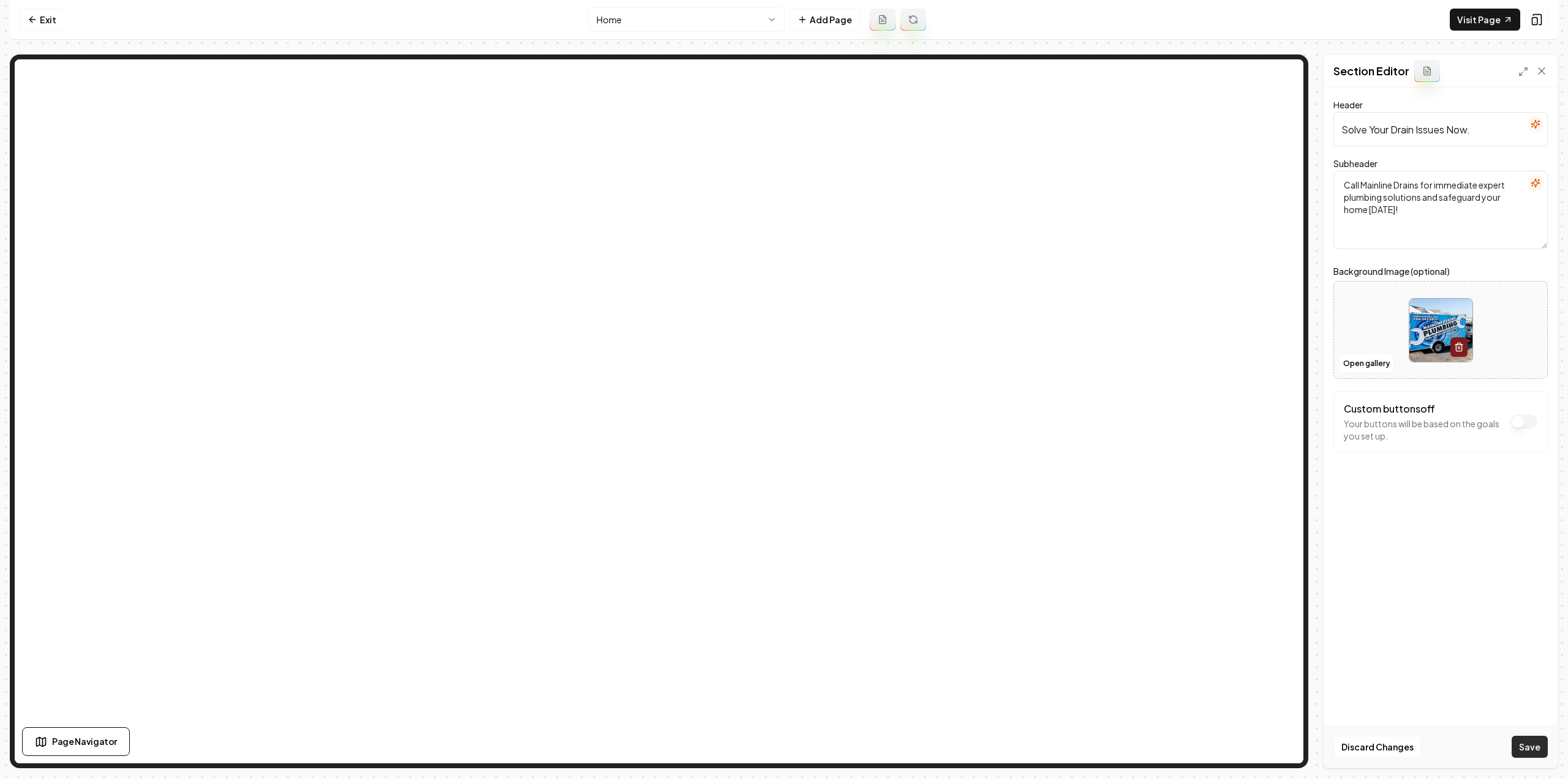
click at [1528, 738] on button "Save" at bounding box center [1529, 747] width 36 height 22
click at [643, 18] on html "Computer Required This feature is only available on a computer. Please switch t…" at bounding box center [784, 389] width 1568 height 778
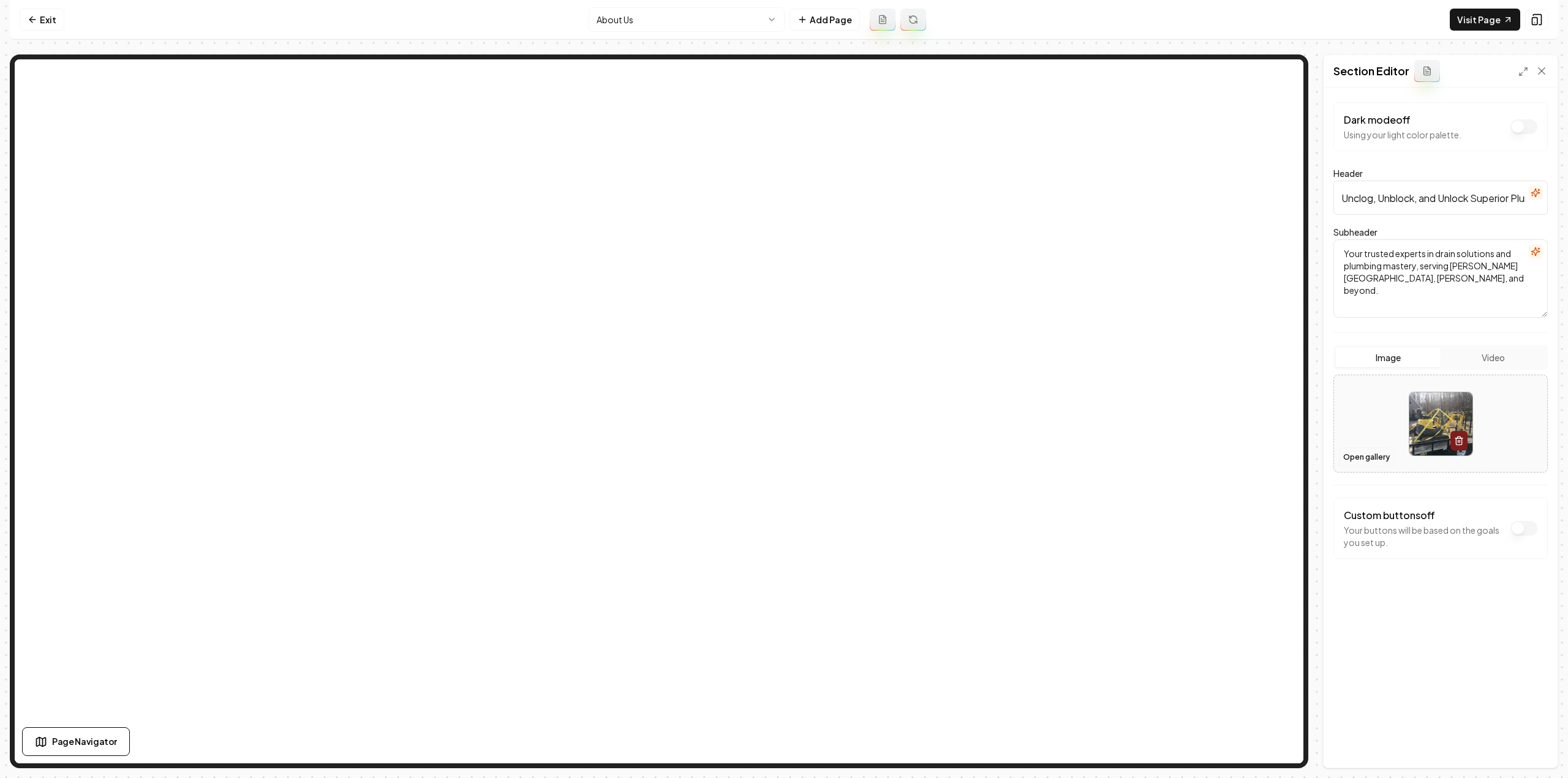
click at [1370, 456] on button "Open gallery" at bounding box center [1366, 458] width 55 height 20
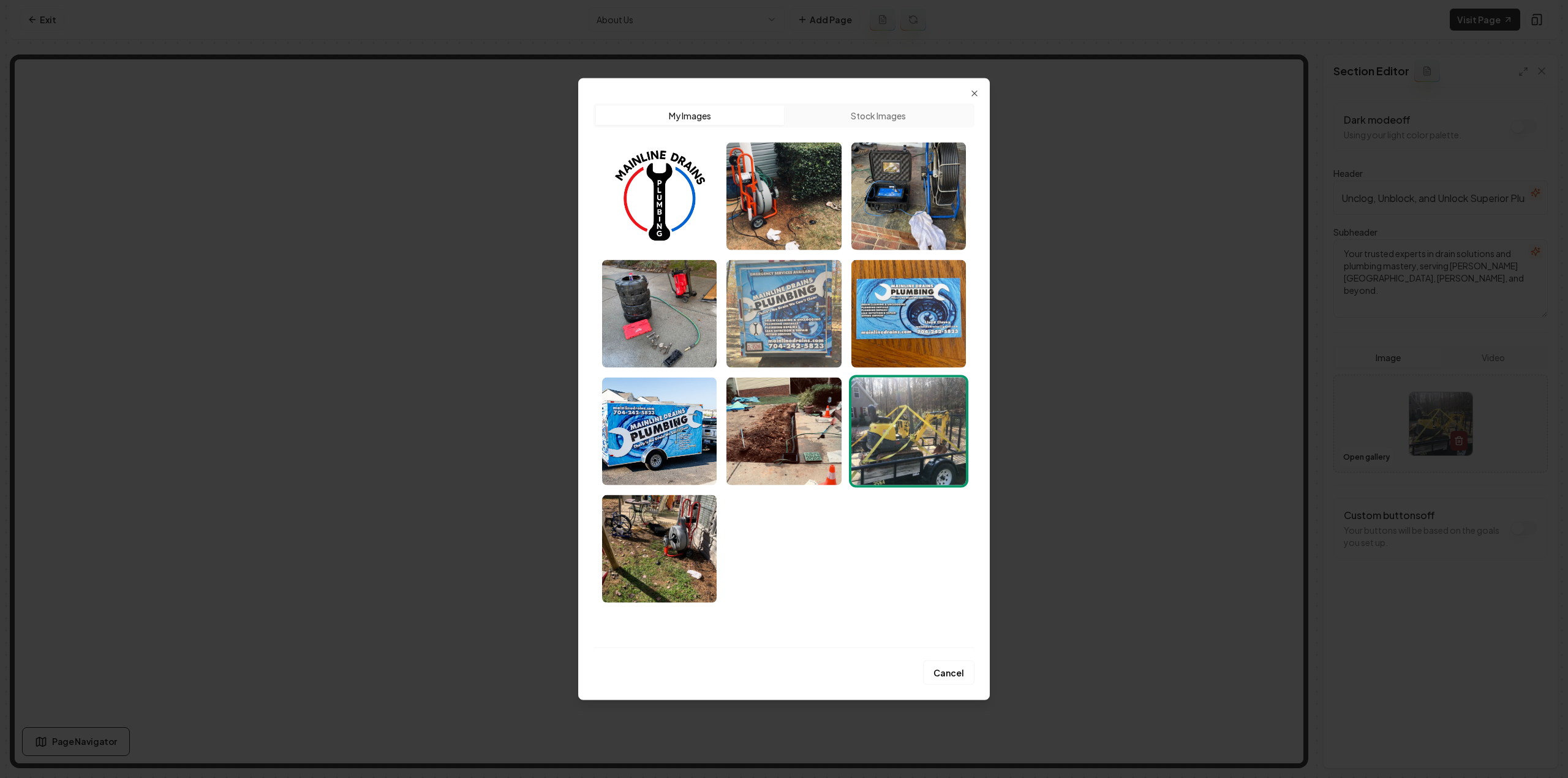
click at [801, 299] on img "Select image image_68a479605c7cd75eb8797060.jpeg" at bounding box center [784, 313] width 115 height 108
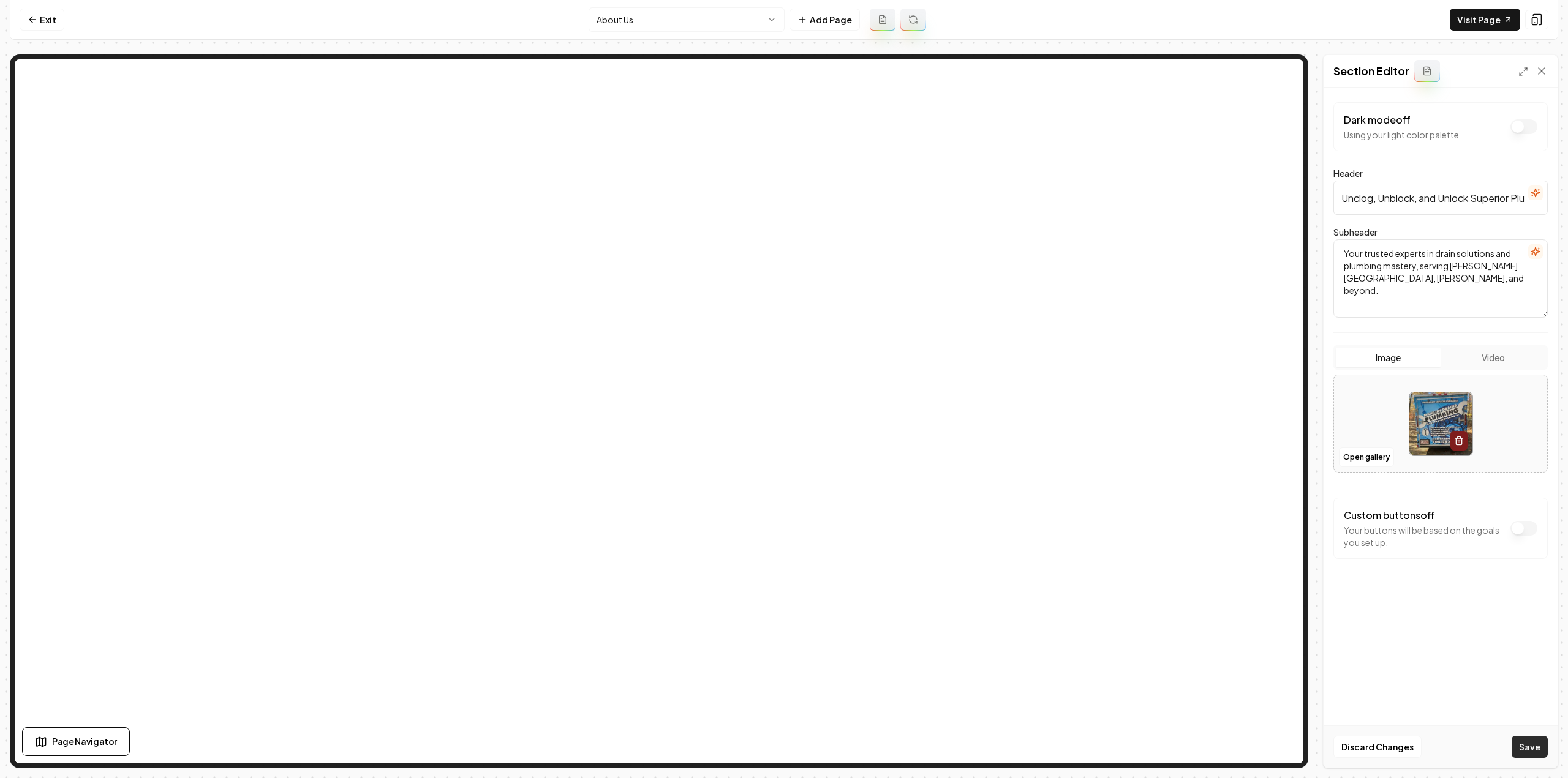
click at [1523, 754] on button "Save" at bounding box center [1529, 747] width 36 height 22
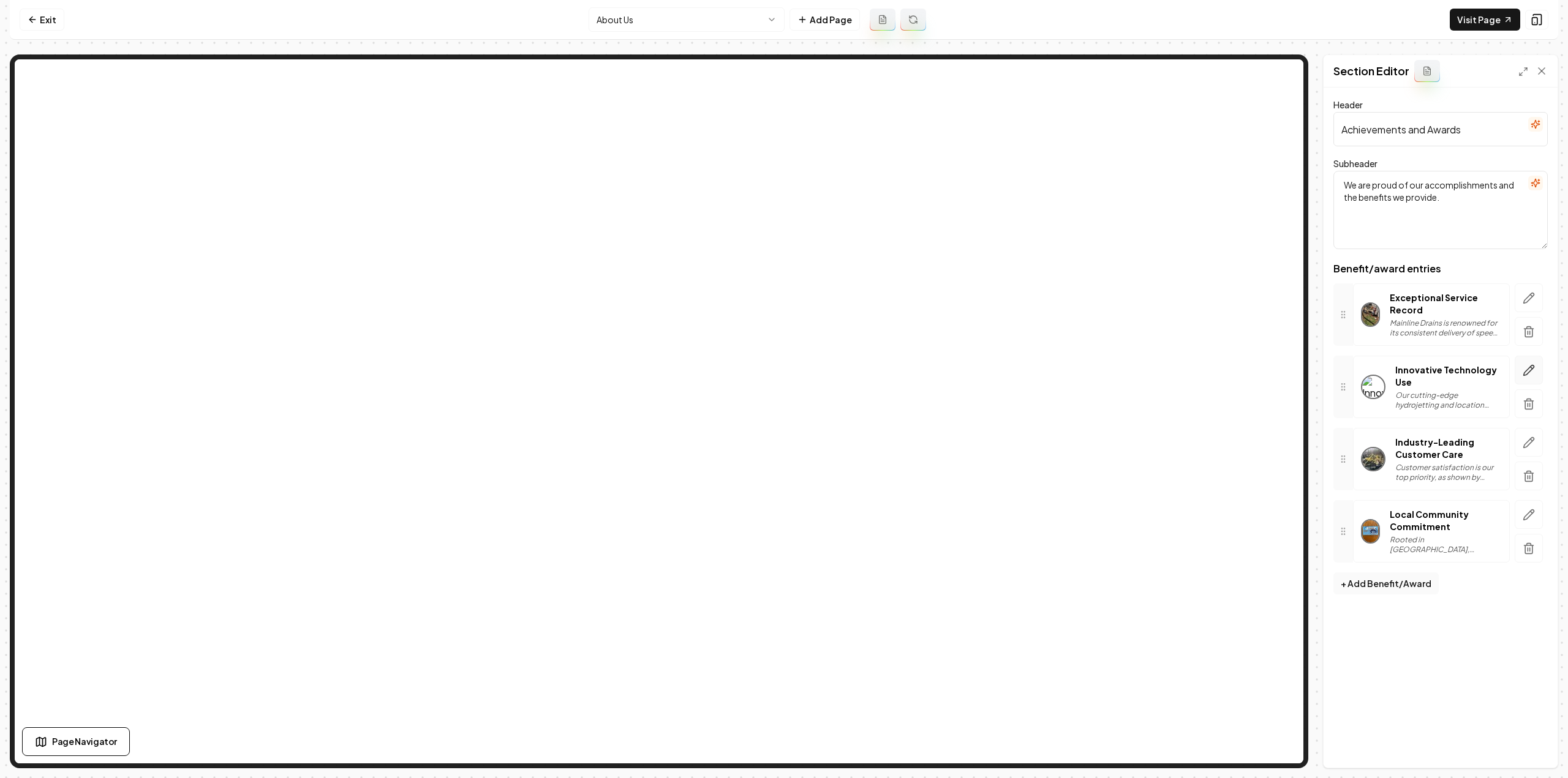
click at [1532, 366] on icon "button" at bounding box center [1528, 370] width 12 height 12
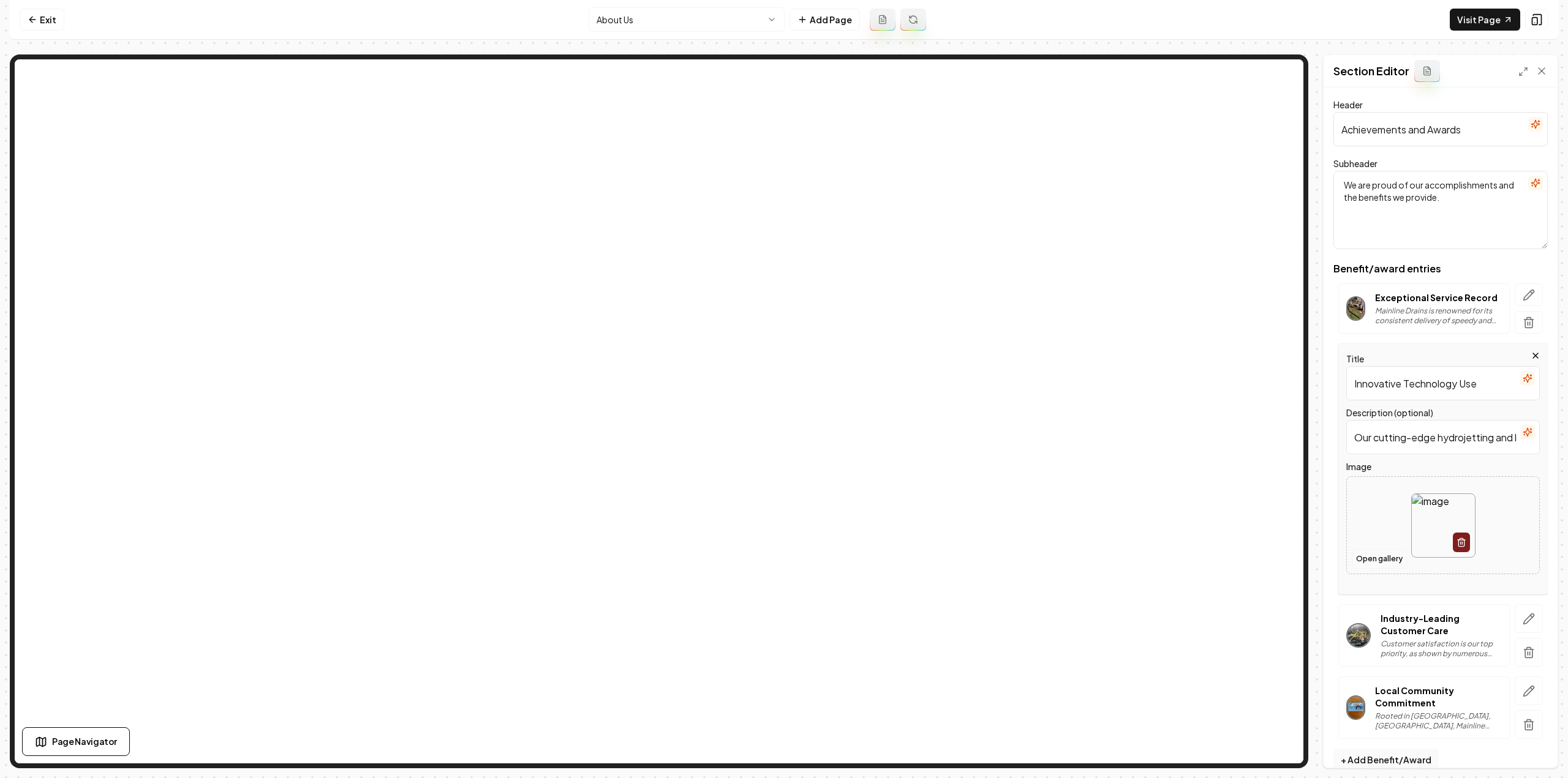
click at [1383, 559] on button "Open gallery" at bounding box center [1379, 559] width 55 height 20
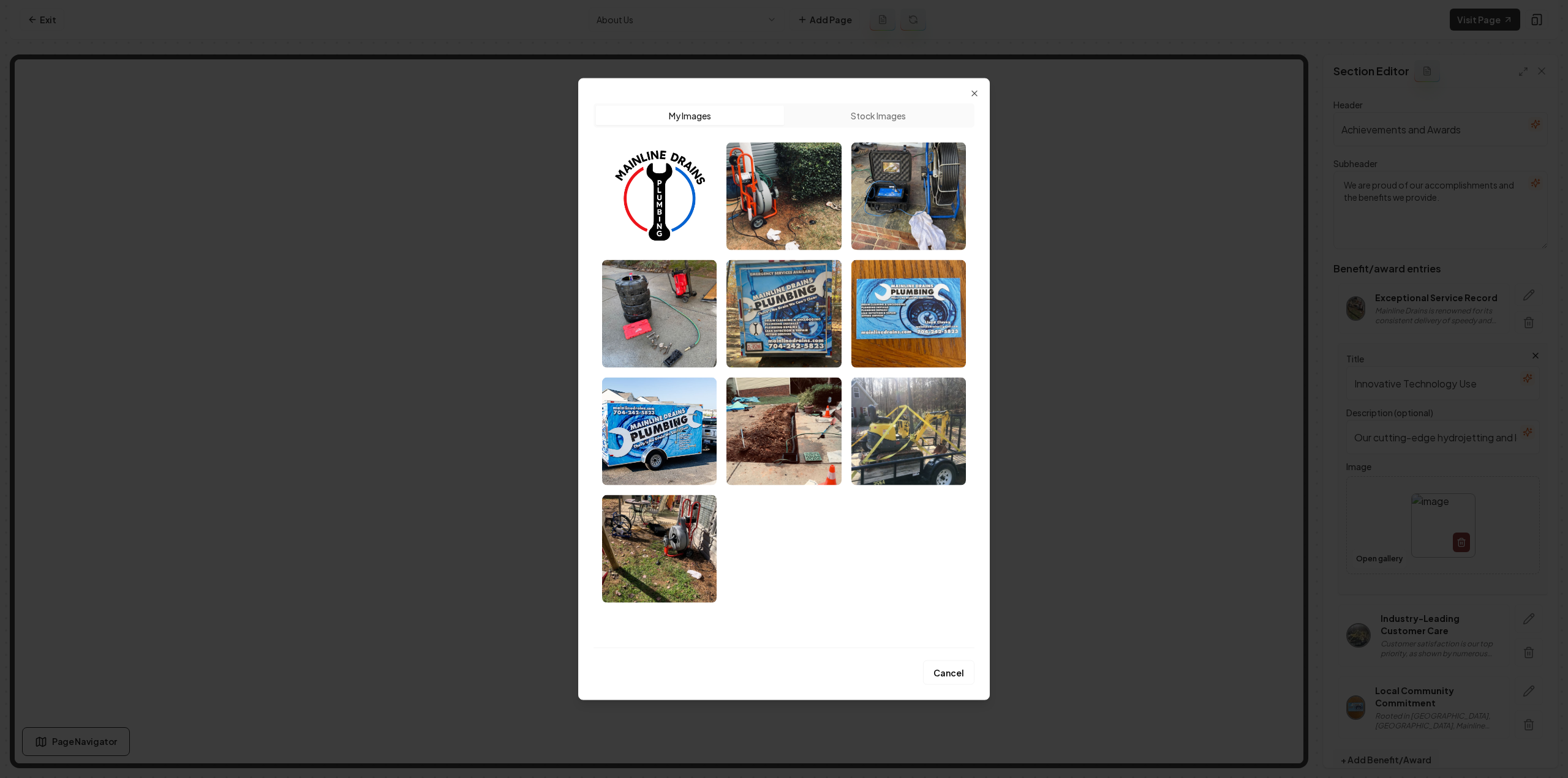
drag, startPoint x: 771, startPoint y: 439, endPoint x: 786, endPoint y: 458, distance: 24.2
click at [771, 439] on img "Select image image_68a4795f5c7cd75eb8796e16.jpeg" at bounding box center [784, 431] width 115 height 108
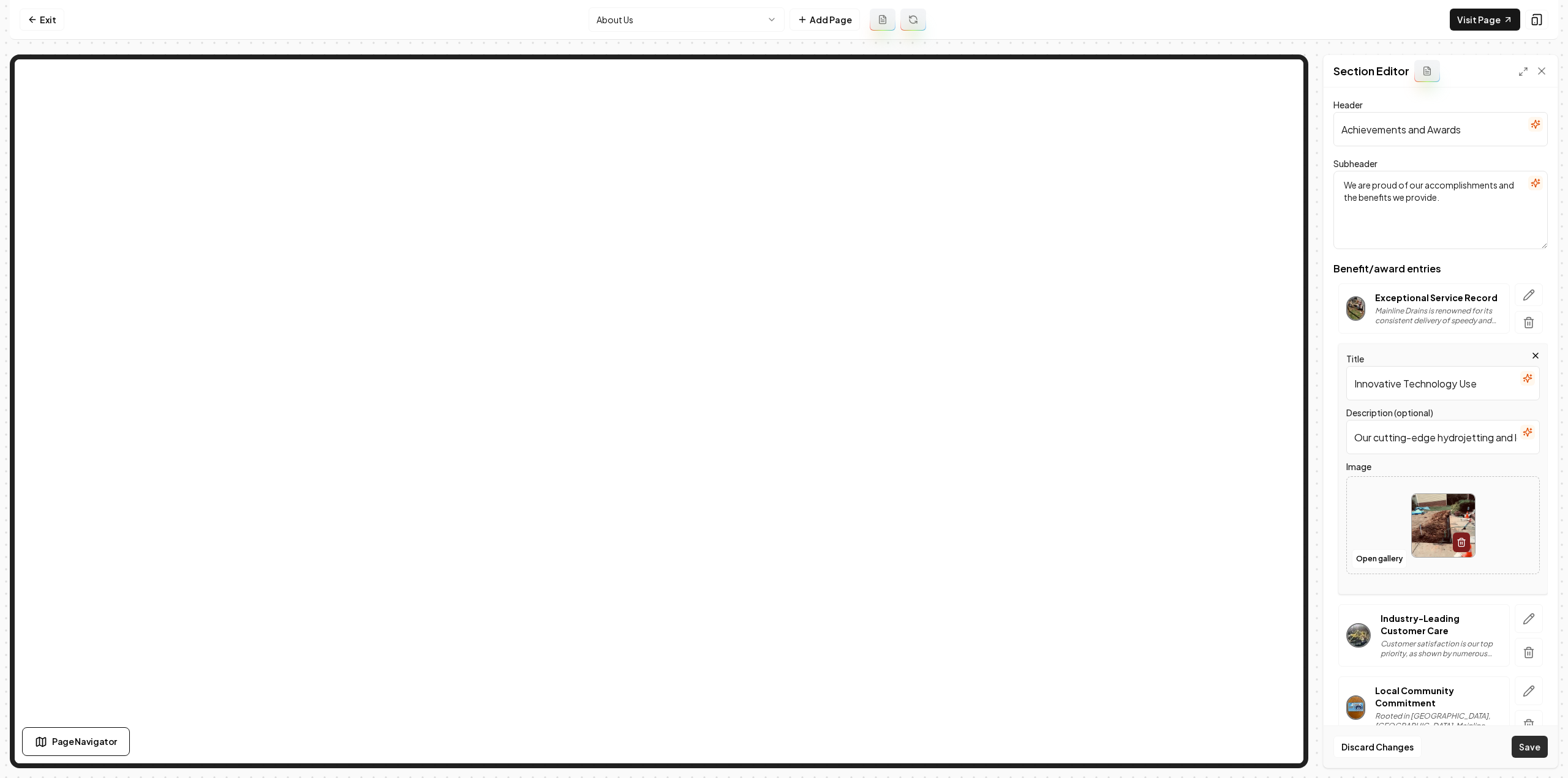
click at [1541, 755] on button "Save" at bounding box center [1529, 747] width 36 height 22
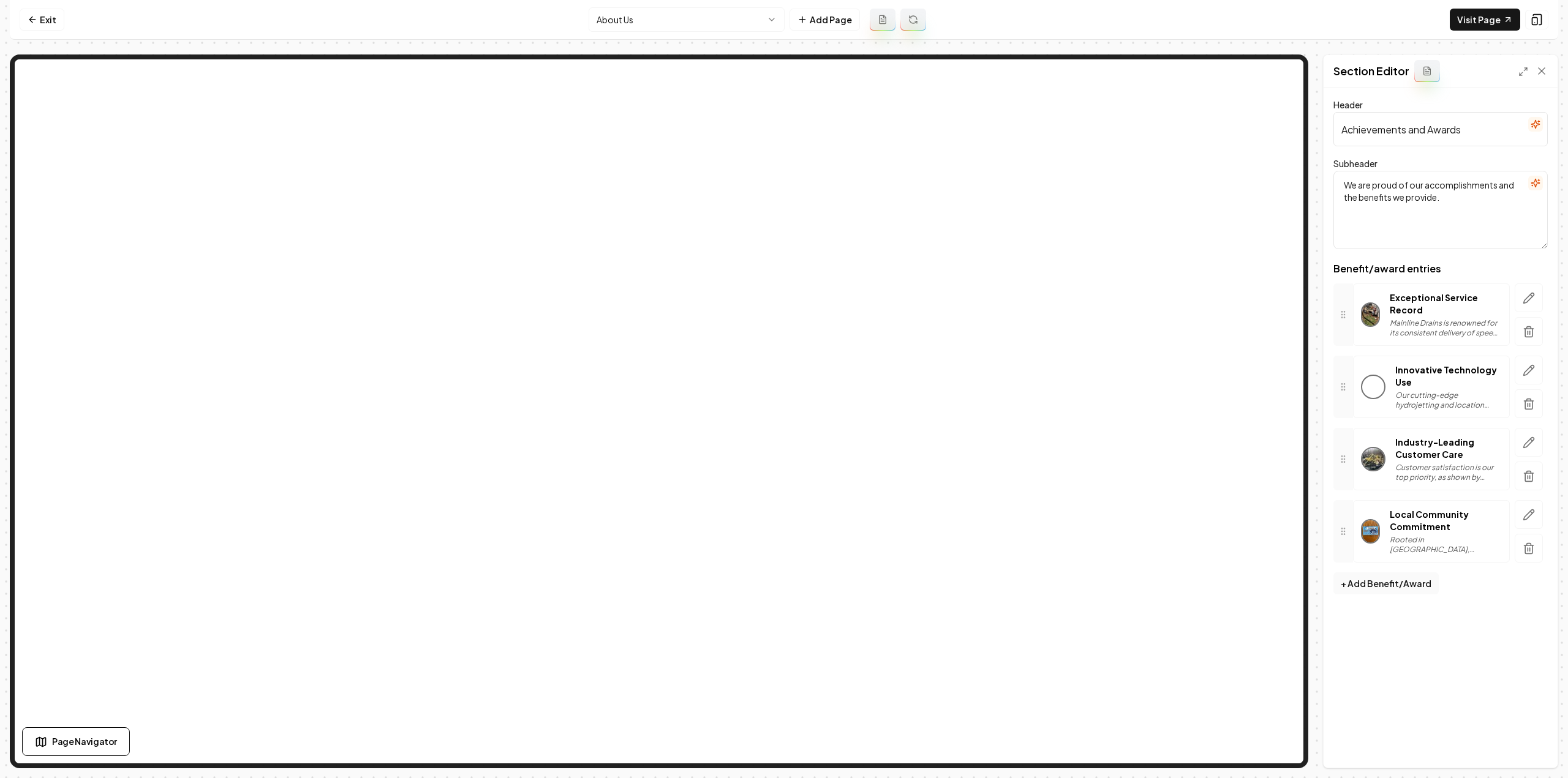
click at [655, 27] on html "Computer Required This feature is only available on a computer. Please switch t…" at bounding box center [784, 389] width 1568 height 778
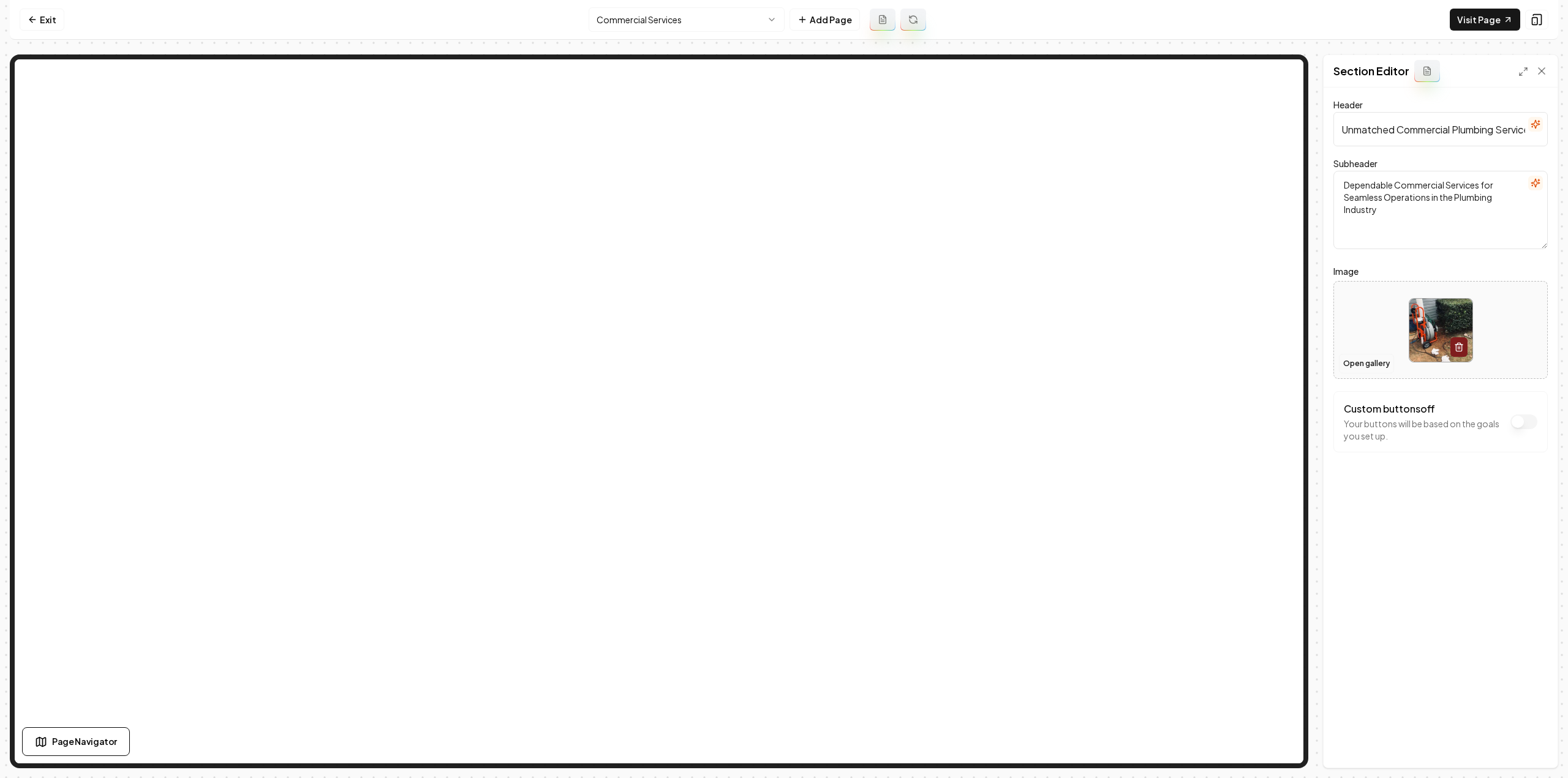
click at [1381, 366] on button "Open gallery" at bounding box center [1366, 364] width 55 height 20
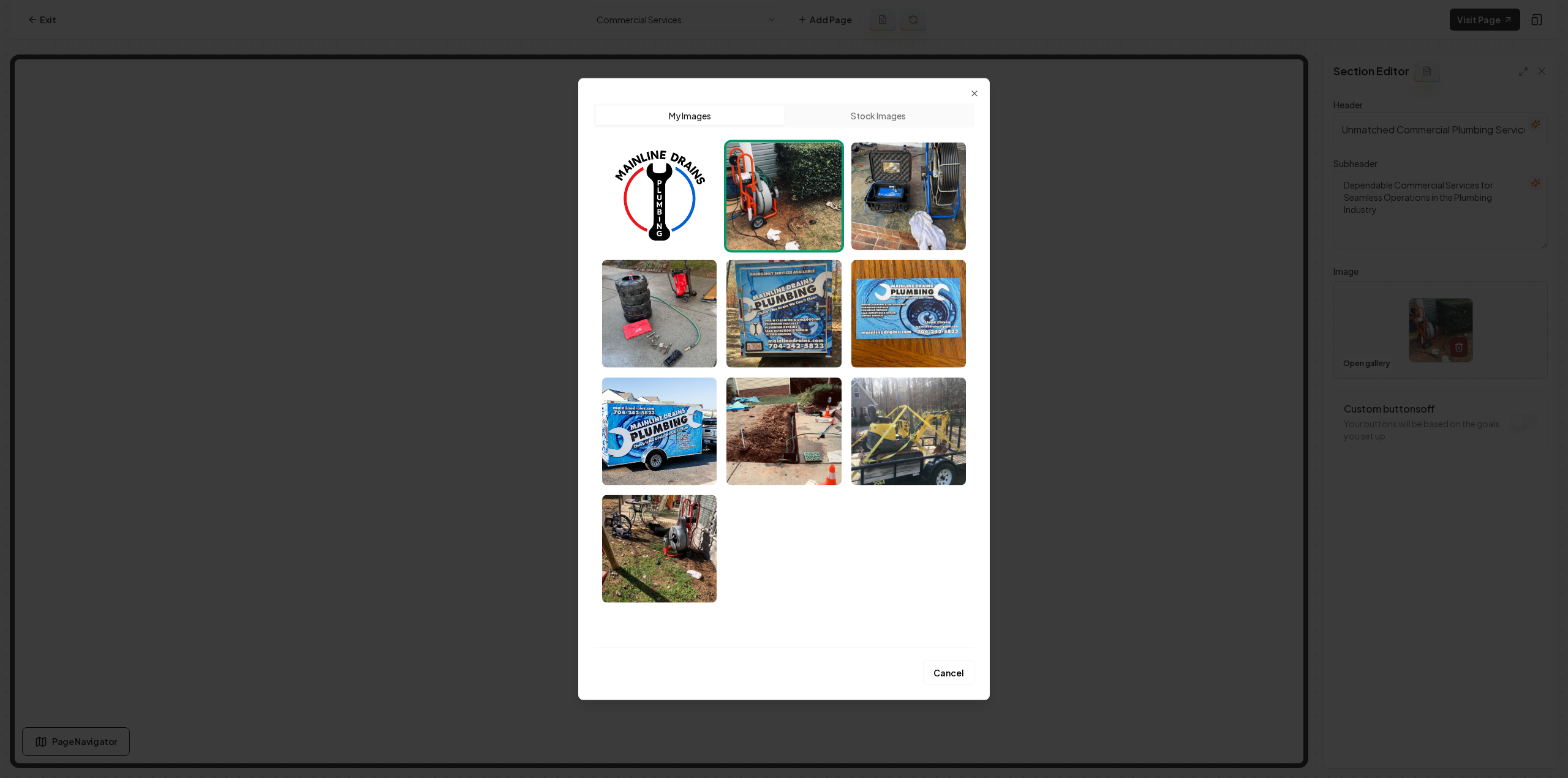
drag, startPoint x: 655, startPoint y: 342, endPoint x: 660, endPoint y: 351, distance: 10.3
click at [655, 342] on img "Select image image_68a479605c7cd75eb8797223.jpeg" at bounding box center [659, 313] width 115 height 108
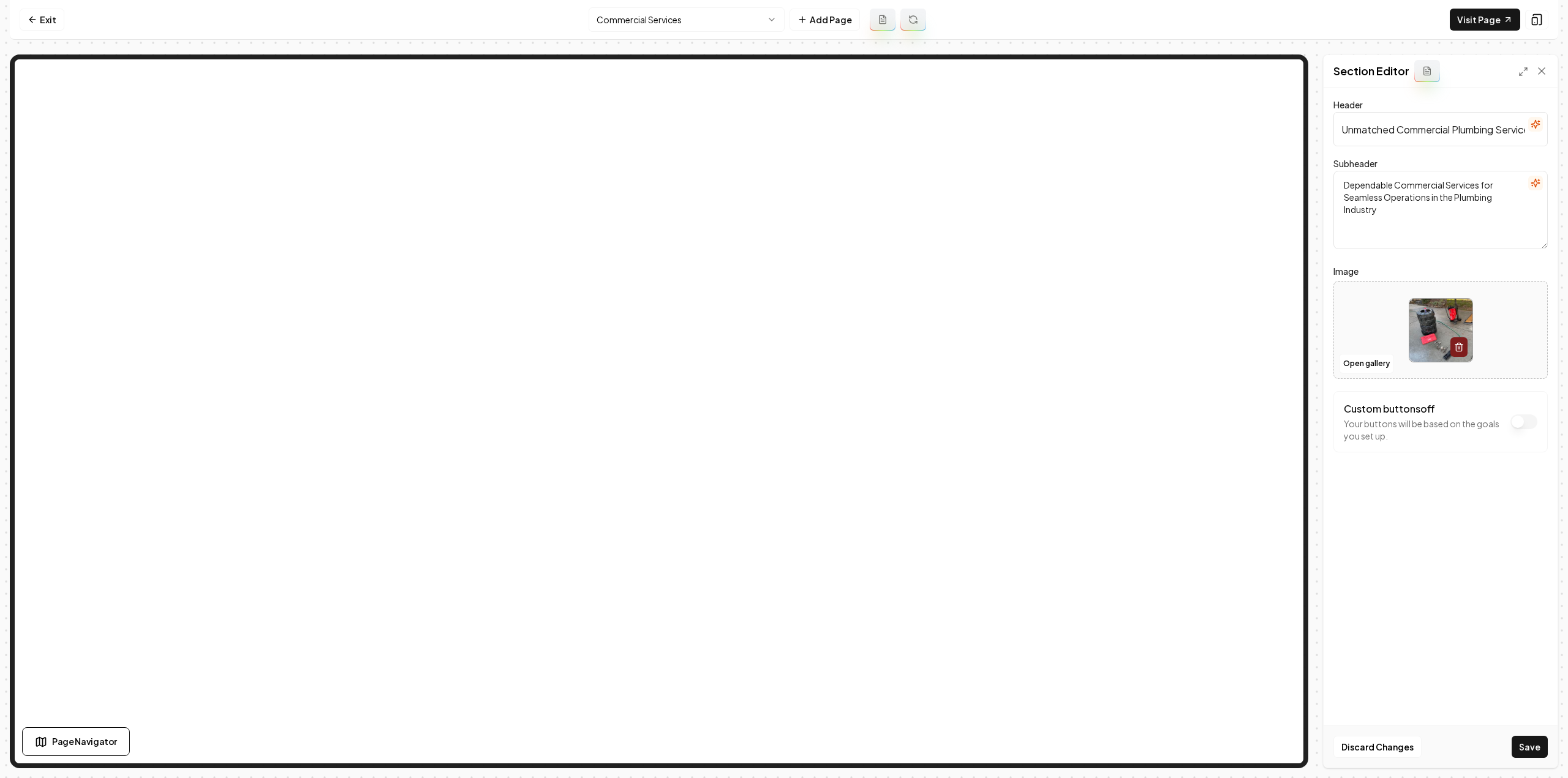
drag, startPoint x: 1531, startPoint y: 753, endPoint x: 1513, endPoint y: 724, distance: 34.1
click at [1531, 753] on button "Save" at bounding box center [1529, 747] width 36 height 22
click at [757, 25] on html "Computer Required This feature is only available on a computer. Please switch t…" at bounding box center [784, 389] width 1568 height 778
click at [1387, 367] on button "Open gallery" at bounding box center [1366, 364] width 55 height 20
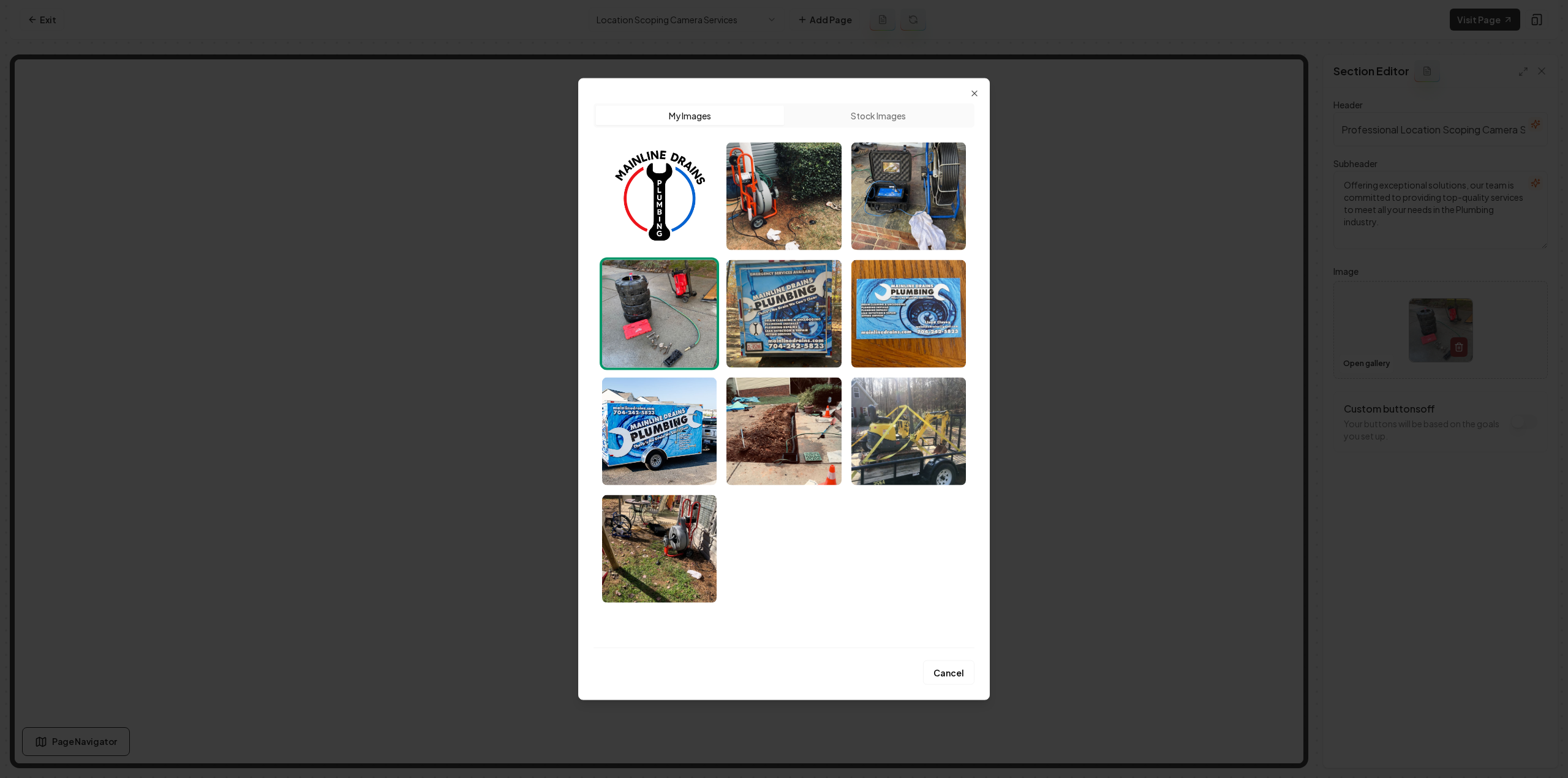
click at [799, 455] on img "Select image image_68a4795f5c7cd75eb8796e16.jpeg" at bounding box center [784, 431] width 115 height 108
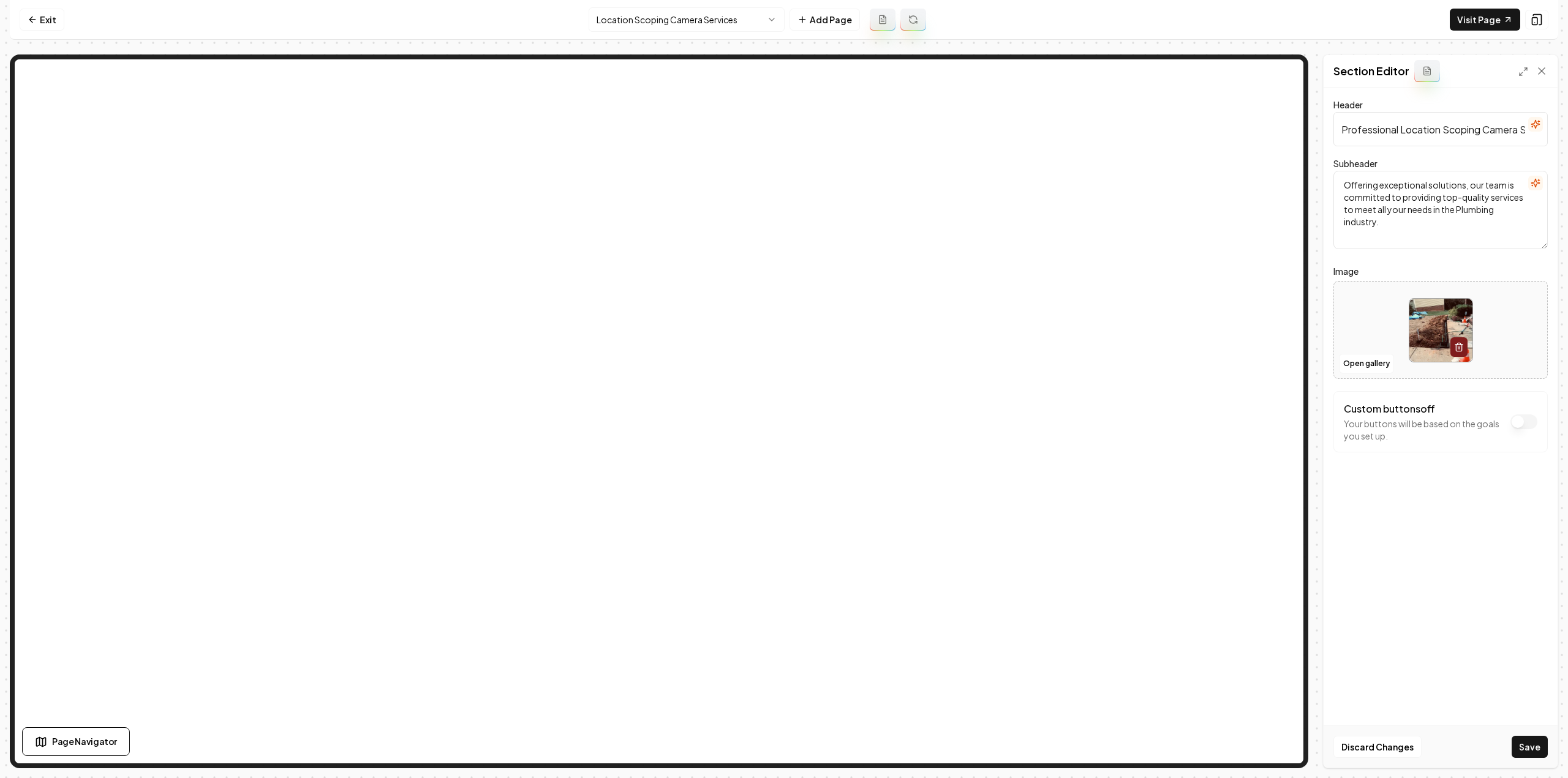
drag, startPoint x: 1528, startPoint y: 751, endPoint x: 1519, endPoint y: 735, distance: 18.4
click at [1528, 750] on button "Save" at bounding box center [1529, 747] width 36 height 22
click at [678, 15] on html "Computer Required This feature is only available on a computer. Please switch t…" at bounding box center [784, 389] width 1568 height 778
click at [1358, 366] on button "Open gallery" at bounding box center [1366, 364] width 55 height 20
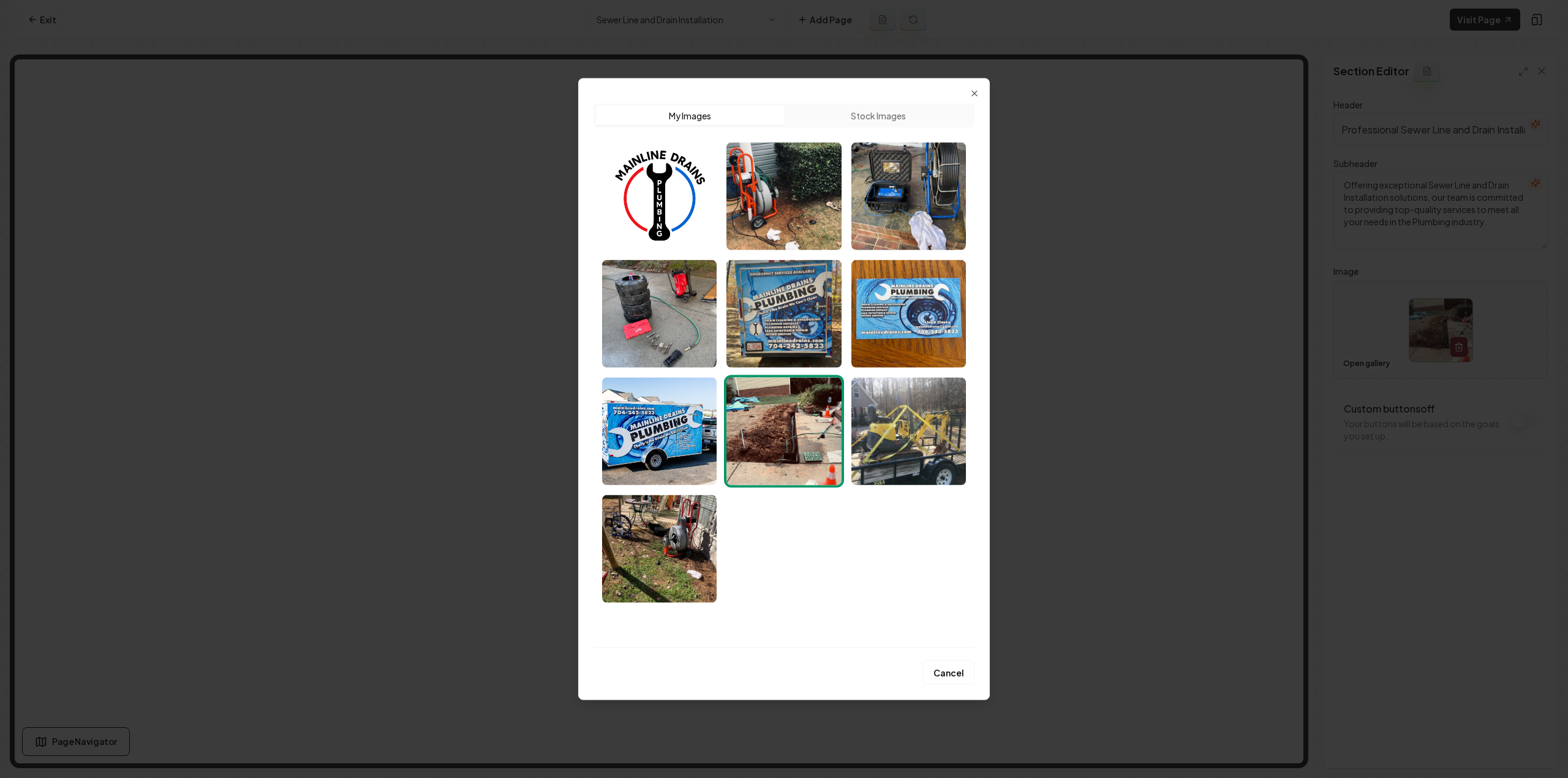
drag, startPoint x: 910, startPoint y: 232, endPoint x: 925, endPoint y: 247, distance: 21.2
click at [910, 231] on img "Select image image_68a479605c7cd75eb879739e.jpeg" at bounding box center [909, 196] width 115 height 108
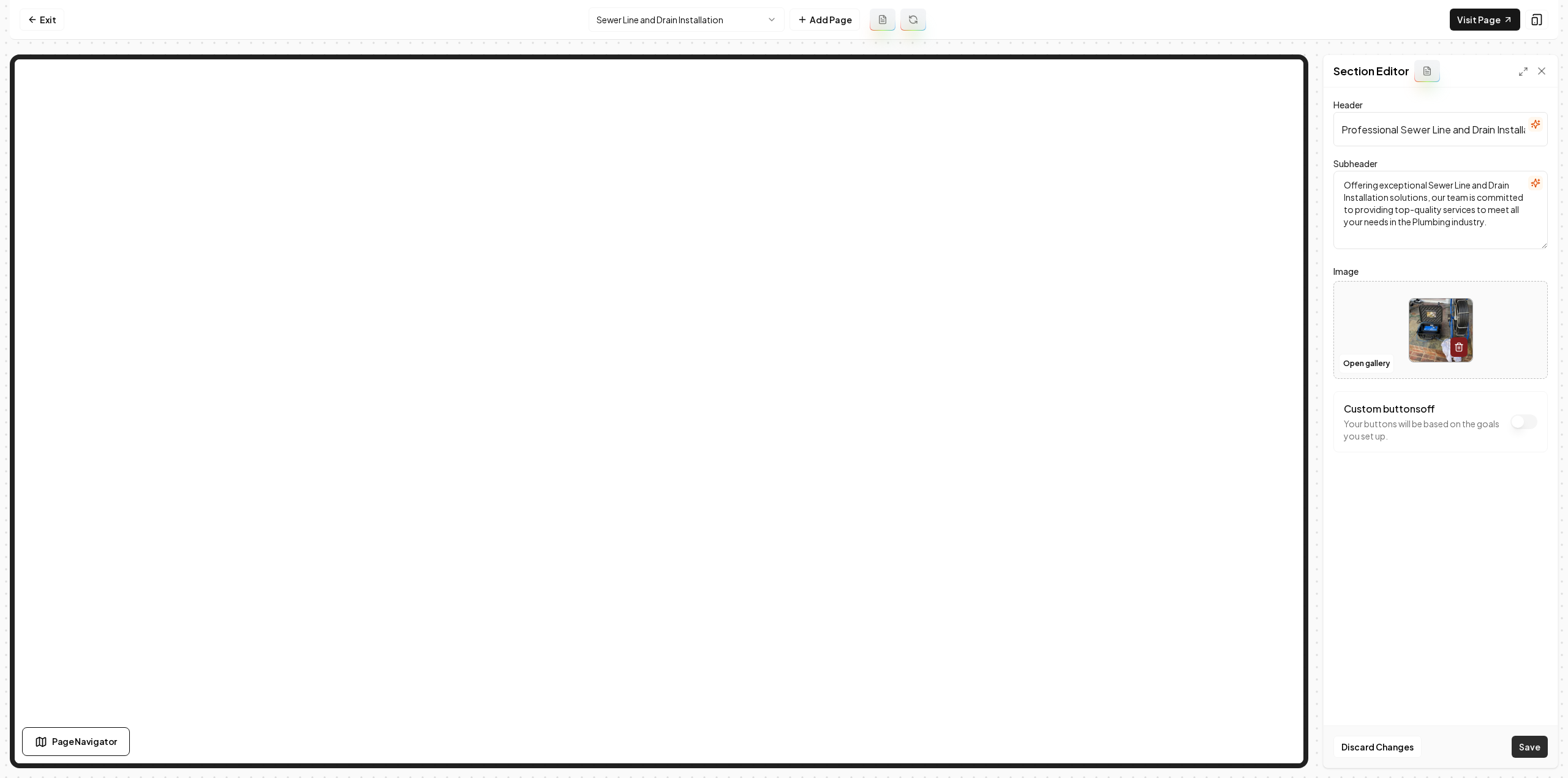
click at [1533, 744] on button "Save" at bounding box center [1529, 747] width 36 height 22
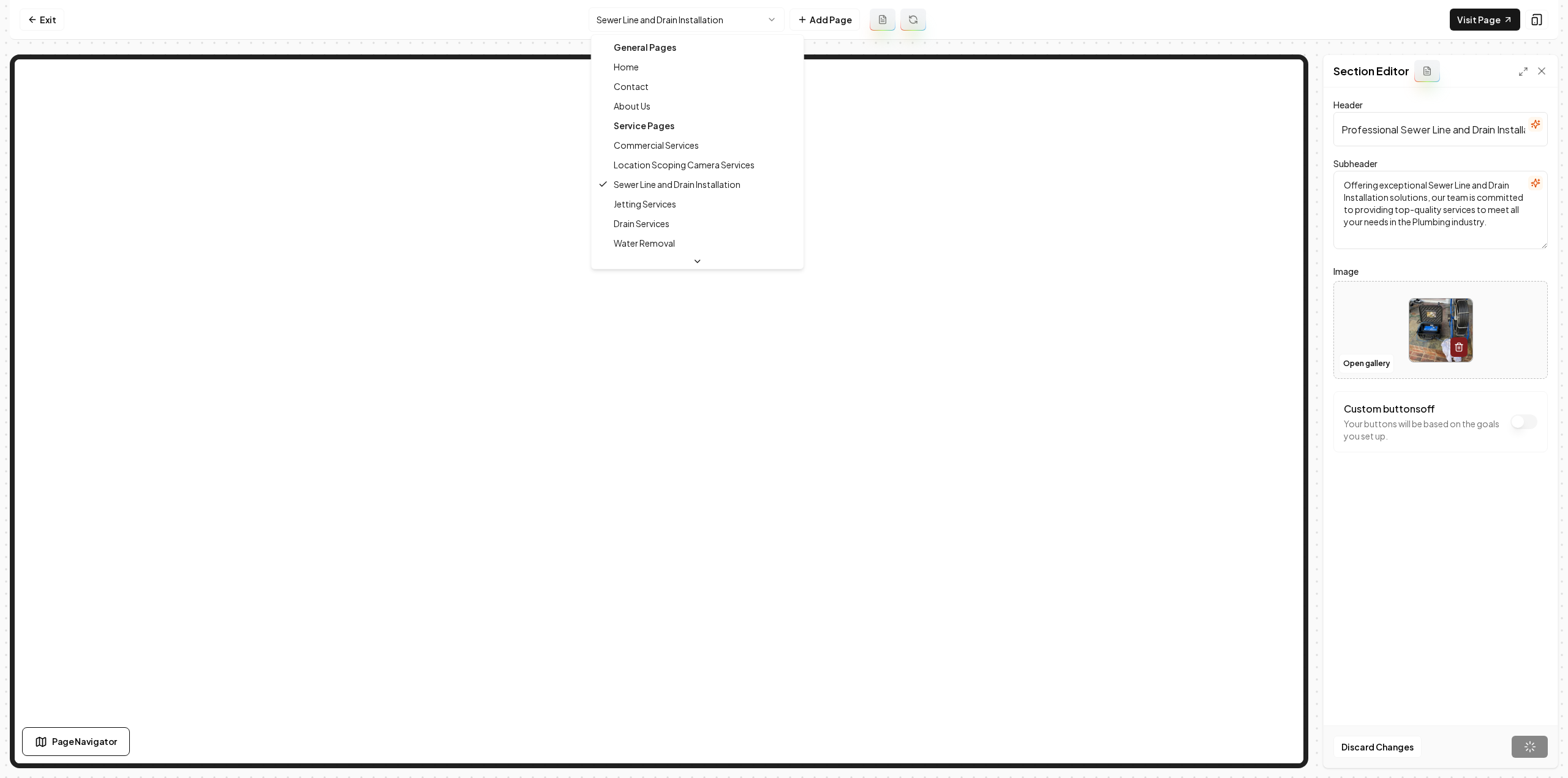
click at [632, 14] on html "Computer Required This feature is only available on a computer. Please switch t…" at bounding box center [784, 389] width 1568 height 778
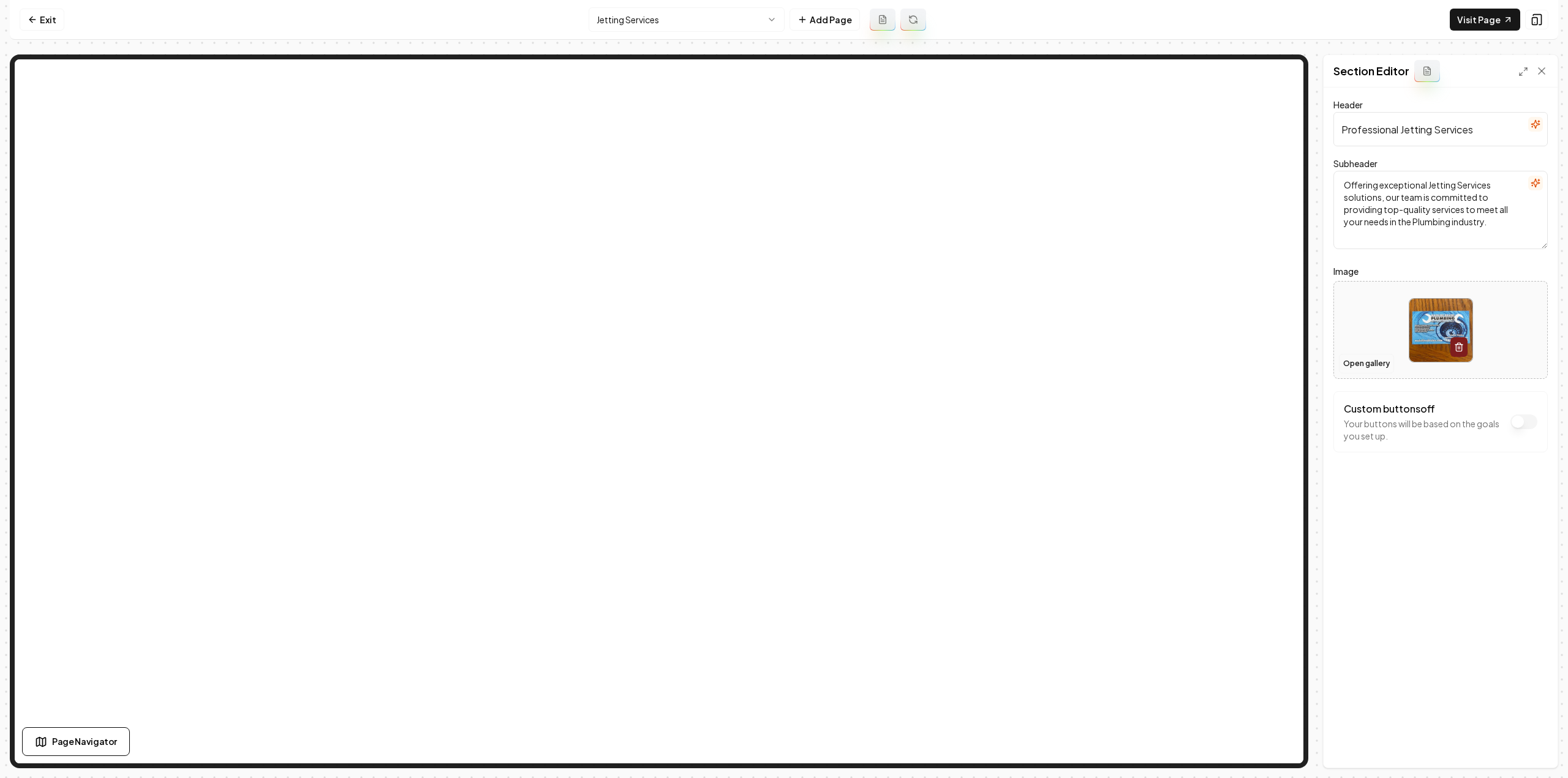
click at [1368, 367] on button "Open gallery" at bounding box center [1366, 364] width 55 height 20
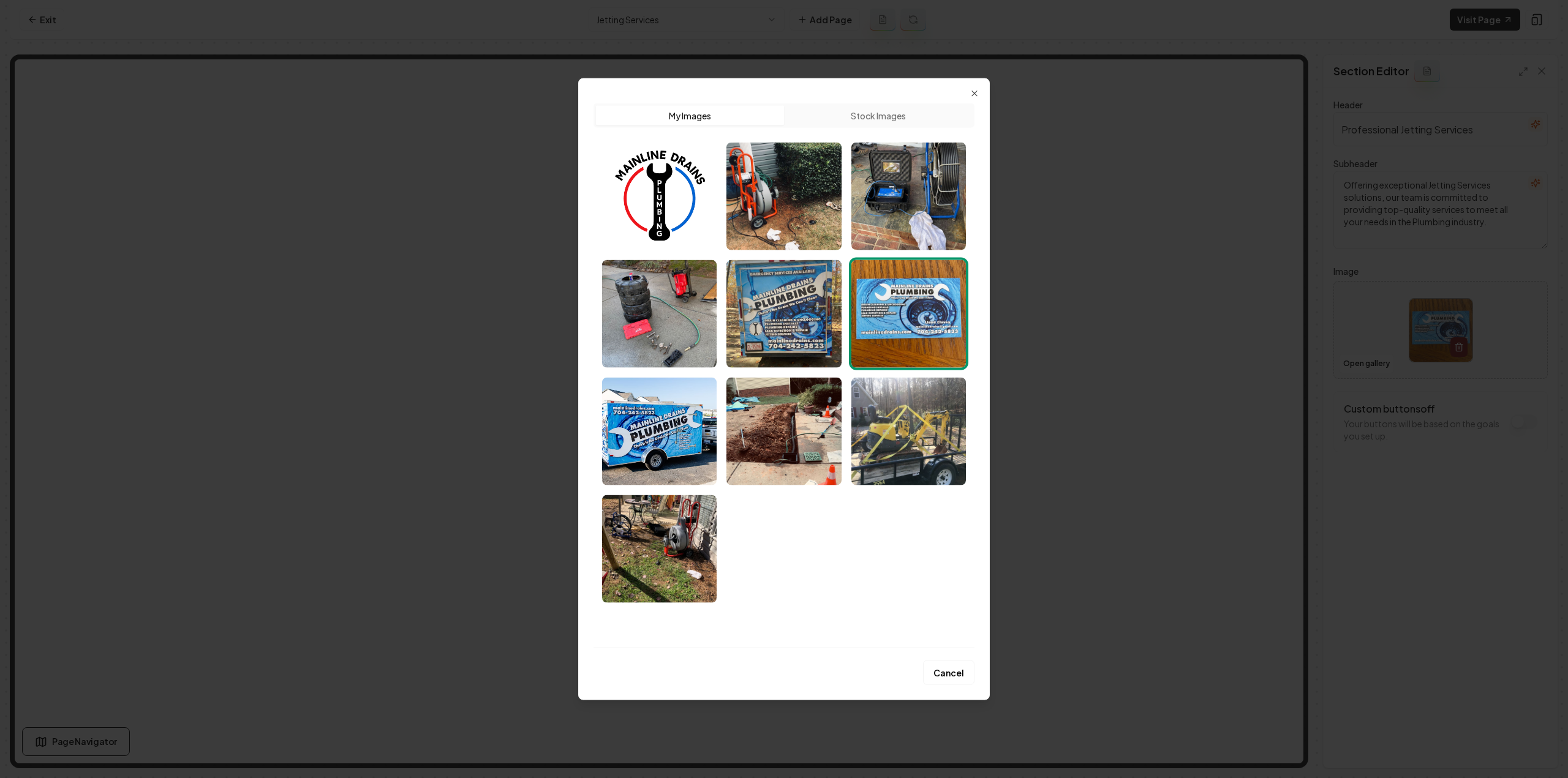
drag, startPoint x: 926, startPoint y: 235, endPoint x: 958, endPoint y: 319, distance: 89.9
click at [926, 234] on img "Select image image_68a479605c7cd75eb879739e.jpeg" at bounding box center [909, 196] width 115 height 108
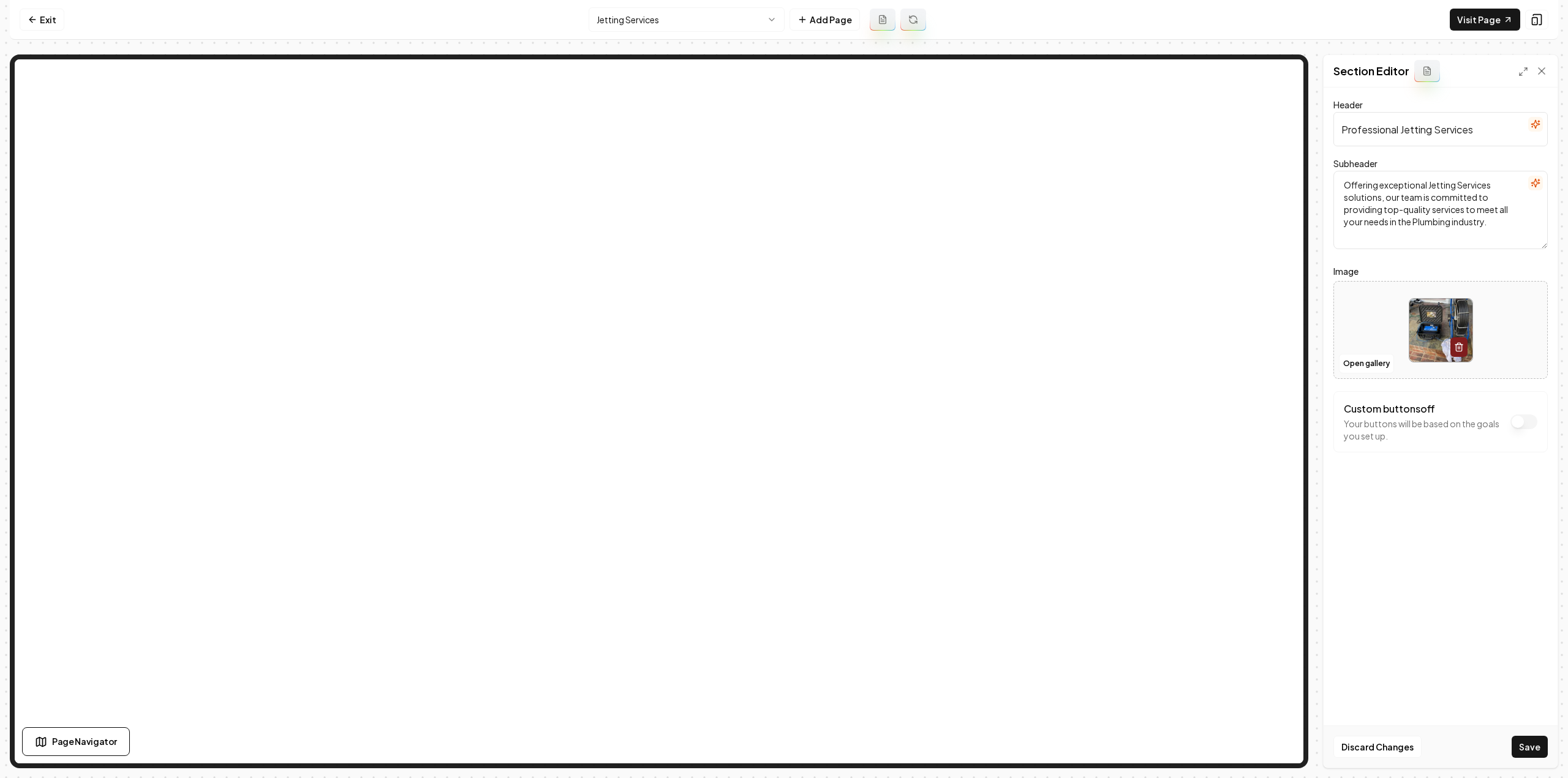
click at [1523, 743] on button "Save" at bounding box center [1529, 747] width 36 height 22
click at [652, 18] on html "Computer Required This feature is only available on a computer. Please switch t…" at bounding box center [784, 389] width 1568 height 778
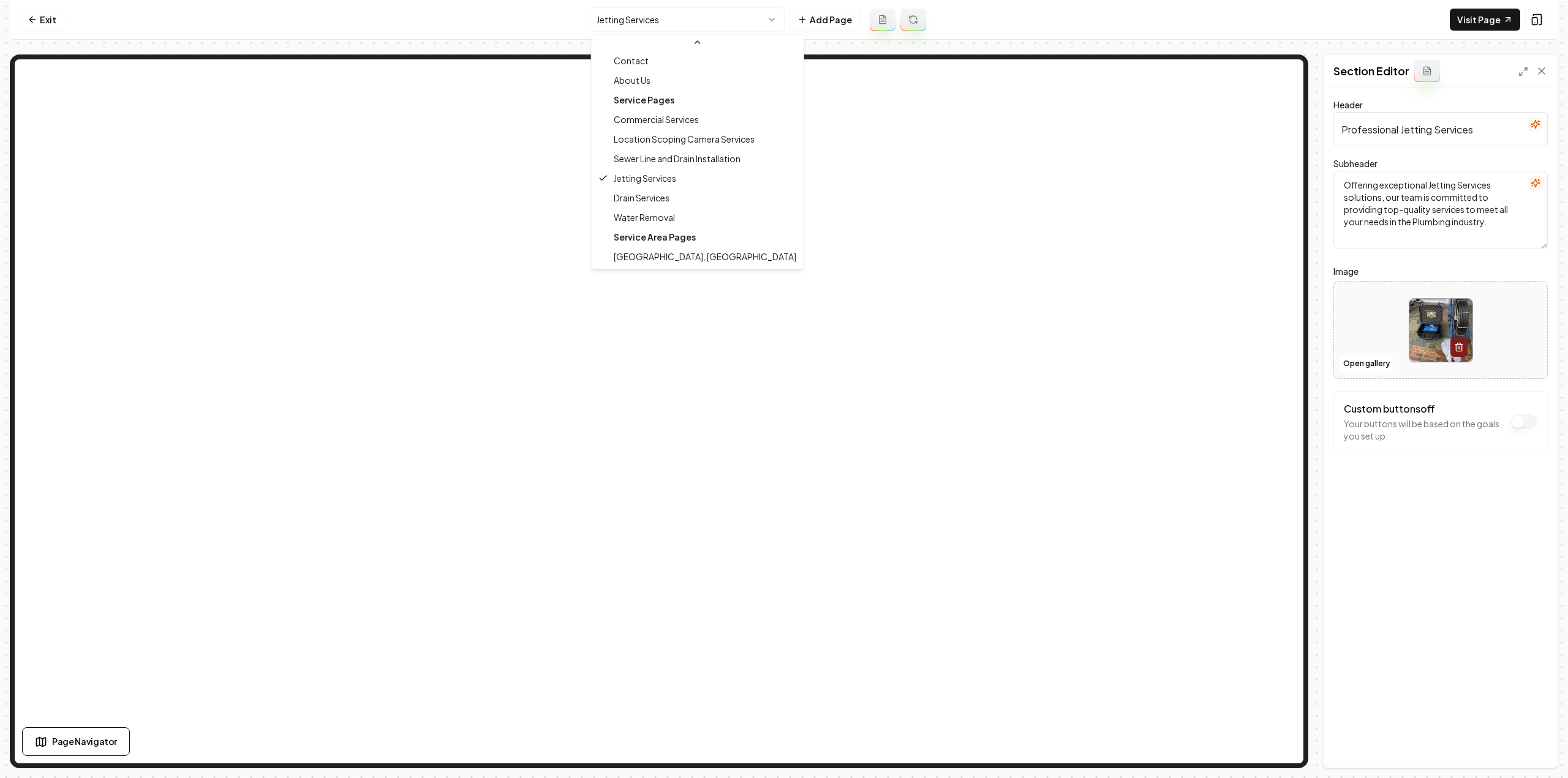
scroll to position [40, 0]
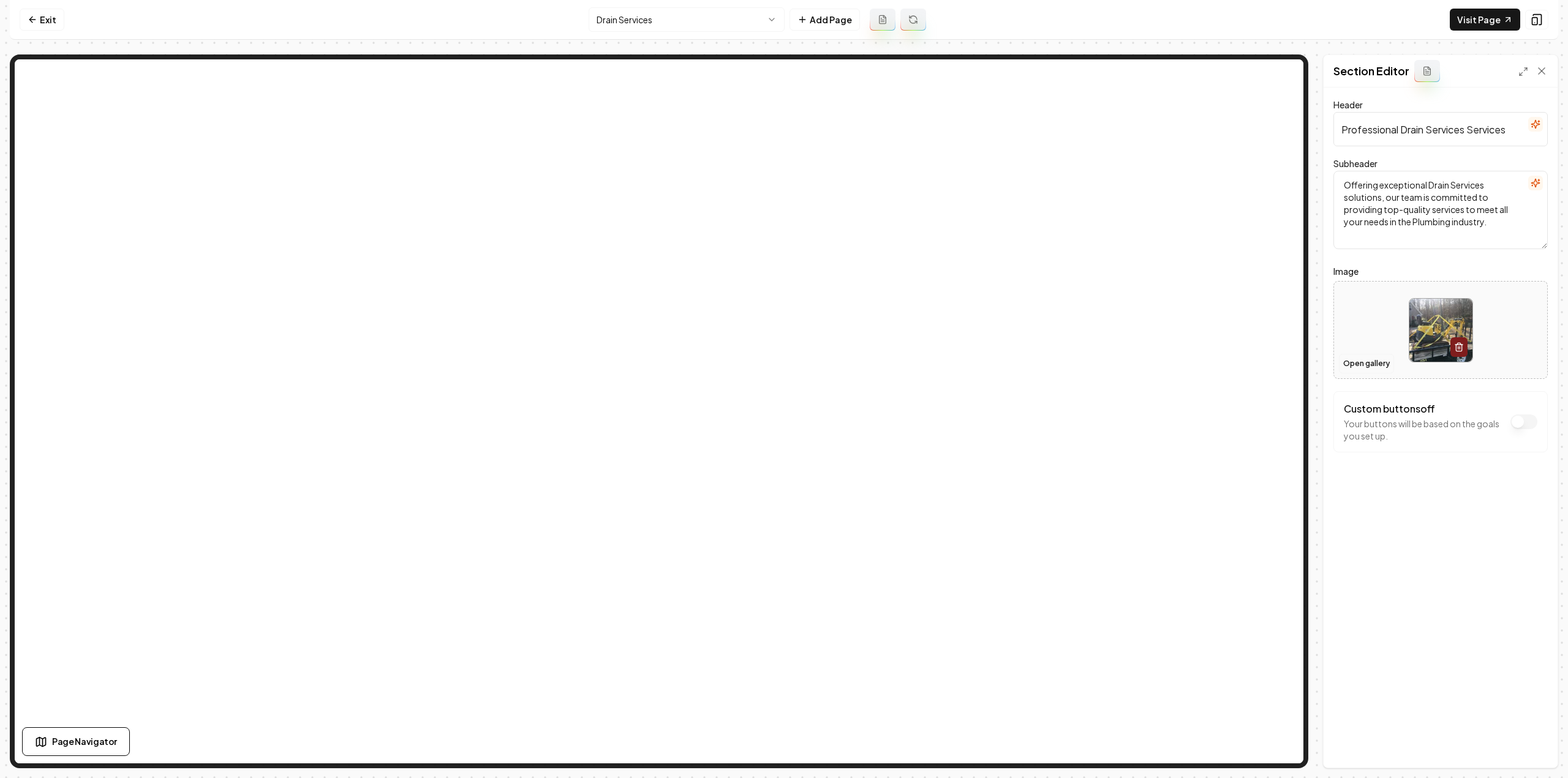
click at [1349, 361] on button "Open gallery" at bounding box center [1366, 364] width 55 height 20
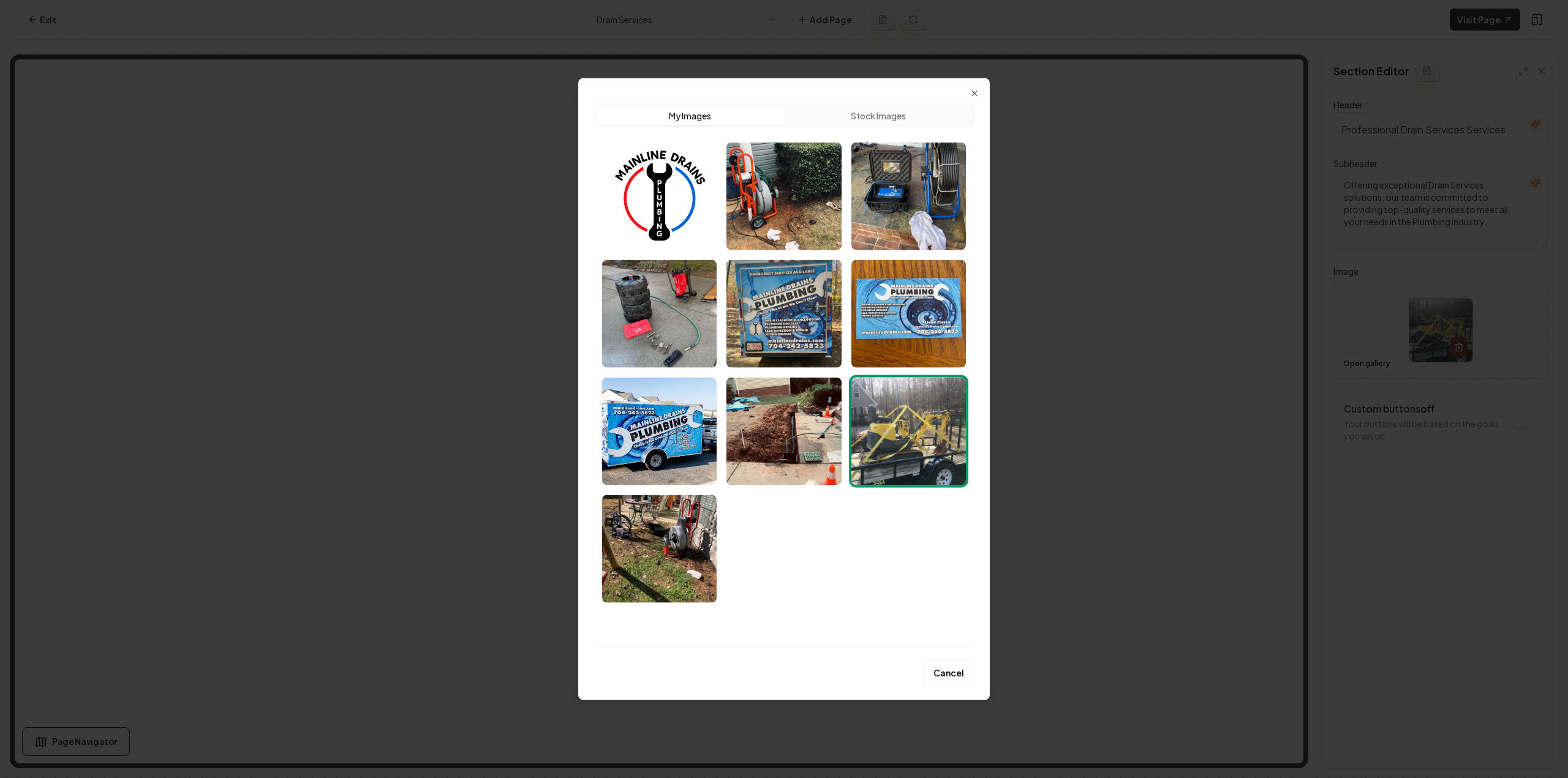
click at [664, 590] on img "Select image image_68a4795f5c7cd75eb8796acd.jpeg" at bounding box center [659, 548] width 115 height 108
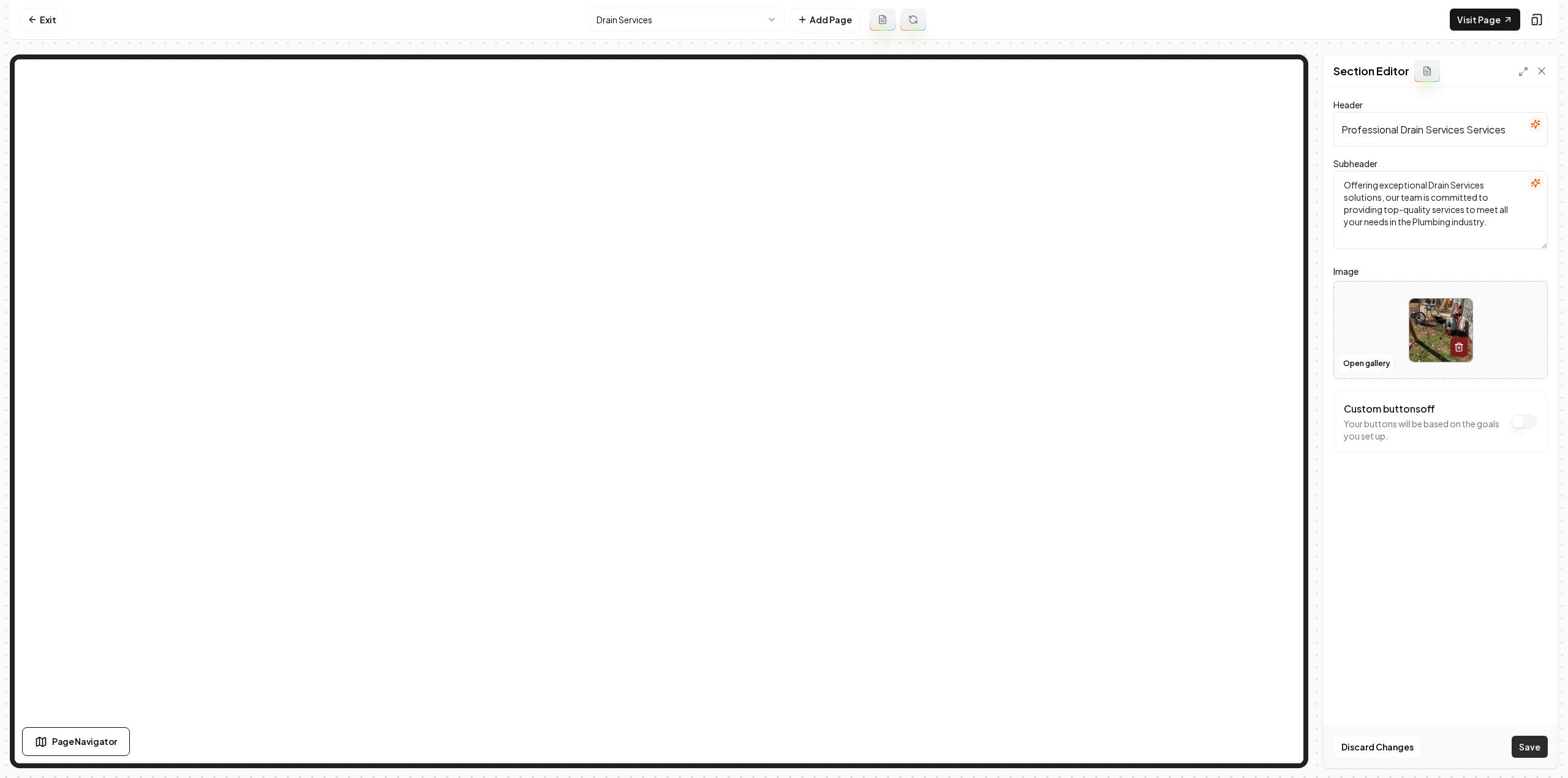
click at [1530, 754] on button "Save" at bounding box center [1529, 747] width 36 height 22
click at [725, 13] on html "Computer Required This feature is only available on a computer. Please switch t…" at bounding box center [784, 389] width 1568 height 778
click at [1366, 366] on button "Open gallery" at bounding box center [1366, 364] width 55 height 20
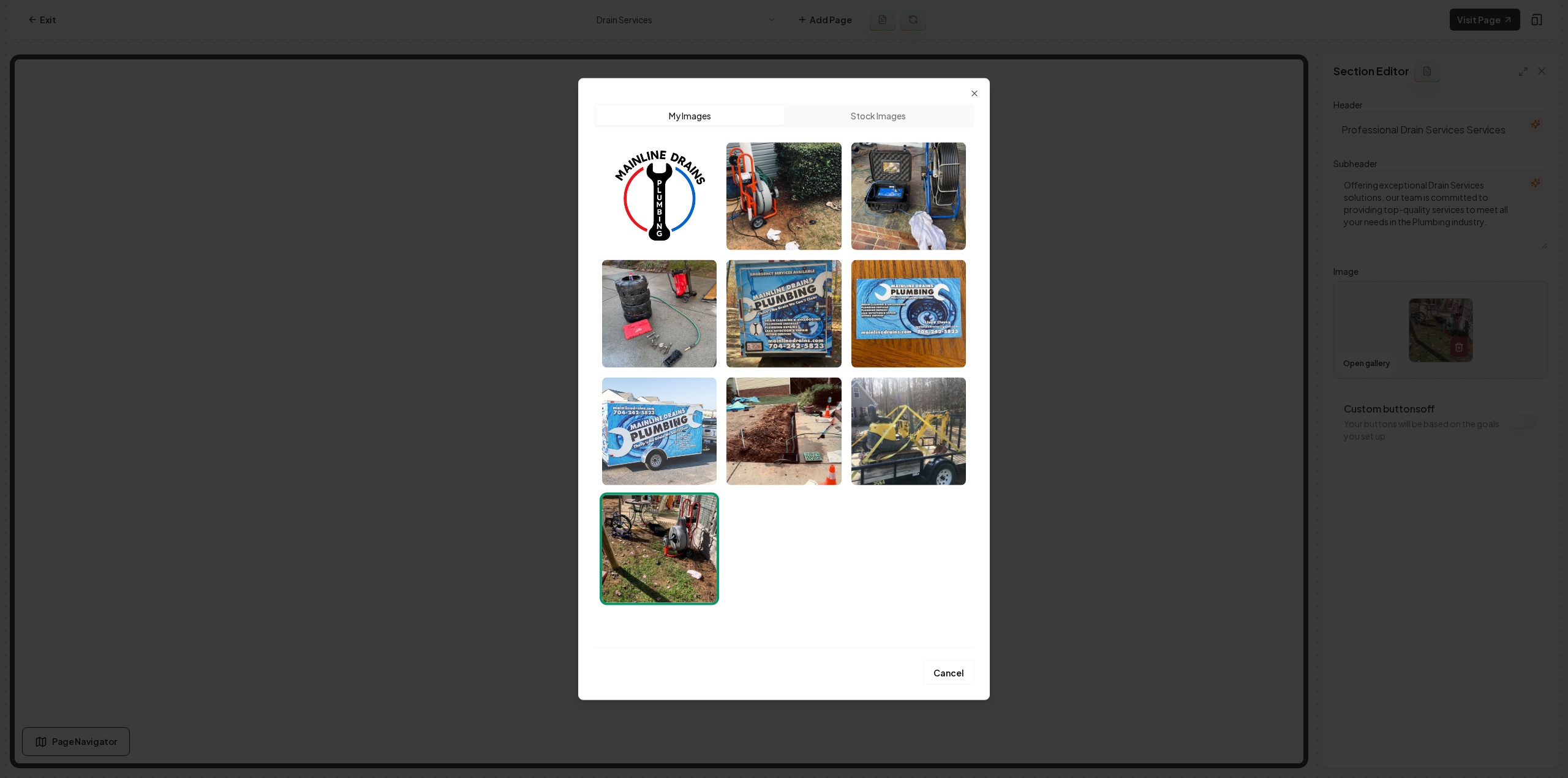
click at [689, 434] on img "Select image image_68a479605c7cd75eb87970ac.jpeg" at bounding box center [659, 431] width 115 height 108
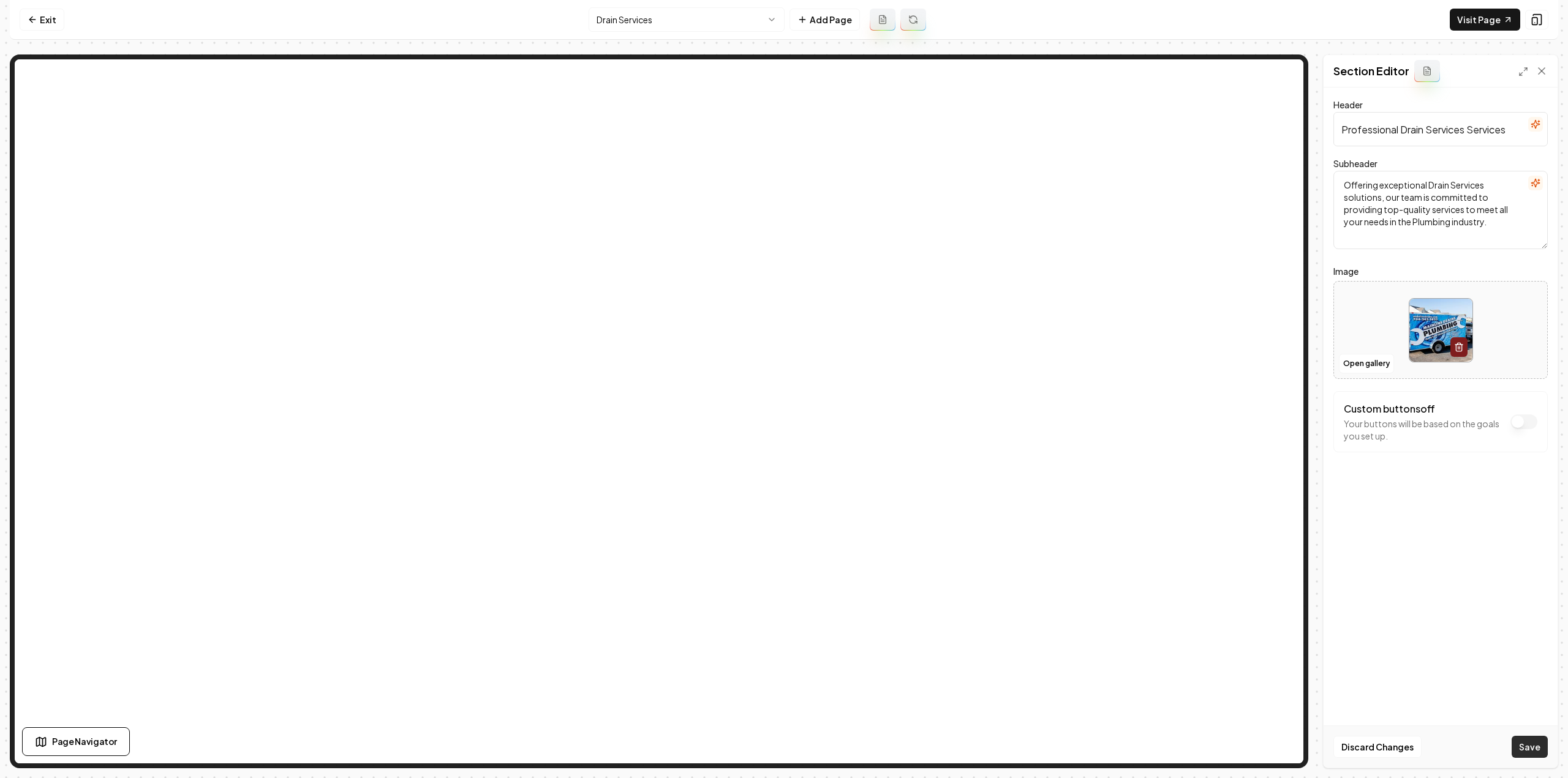
click at [1529, 745] on button "Save" at bounding box center [1529, 747] width 36 height 22
click at [635, 19] on html "Computer Required This feature is only available on a computer. Please switch t…" at bounding box center [784, 389] width 1568 height 778
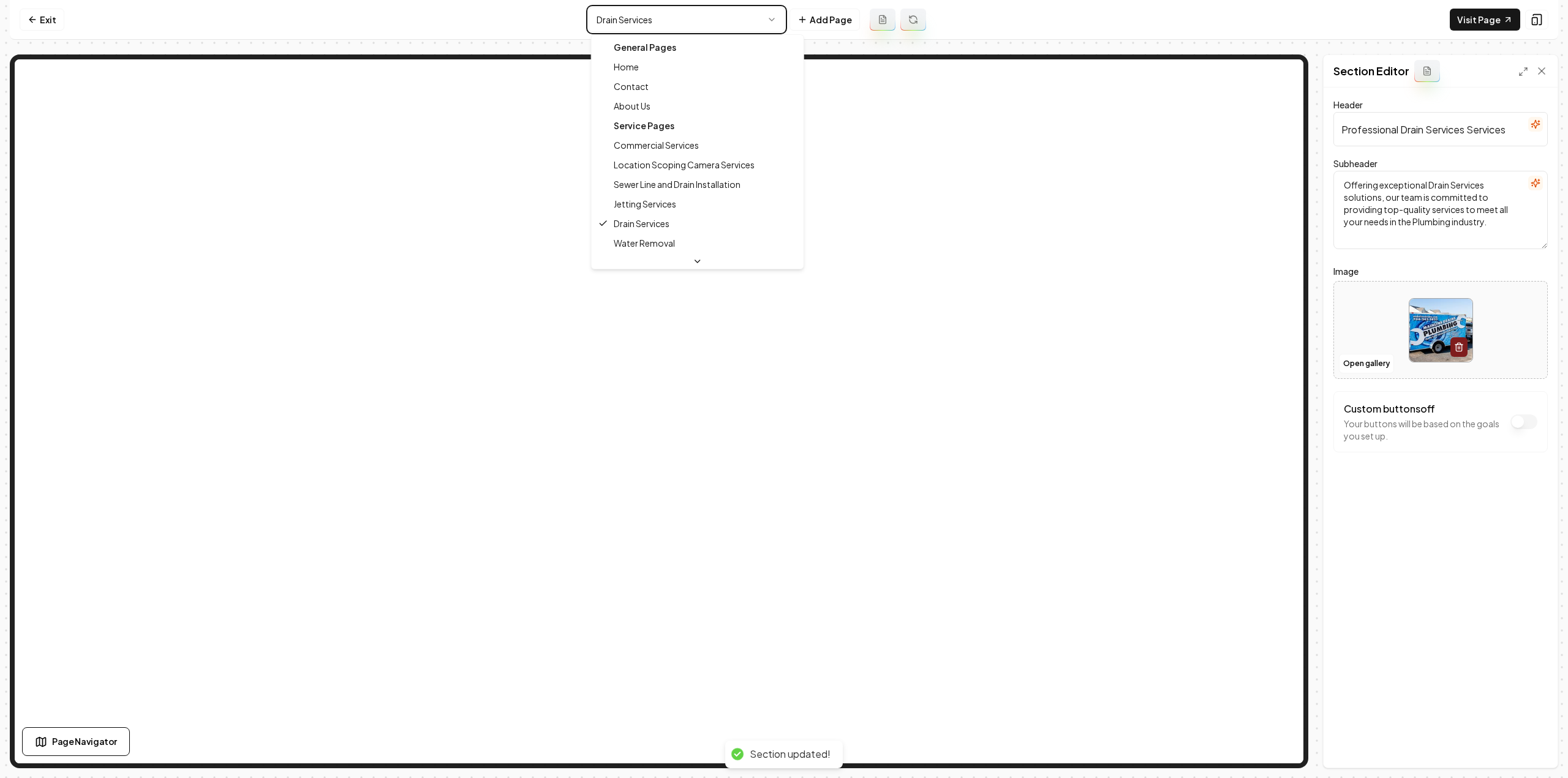
click at [635, 19] on html "Computer Required This feature is only available on a computer. Please switch t…" at bounding box center [784, 389] width 1568 height 778
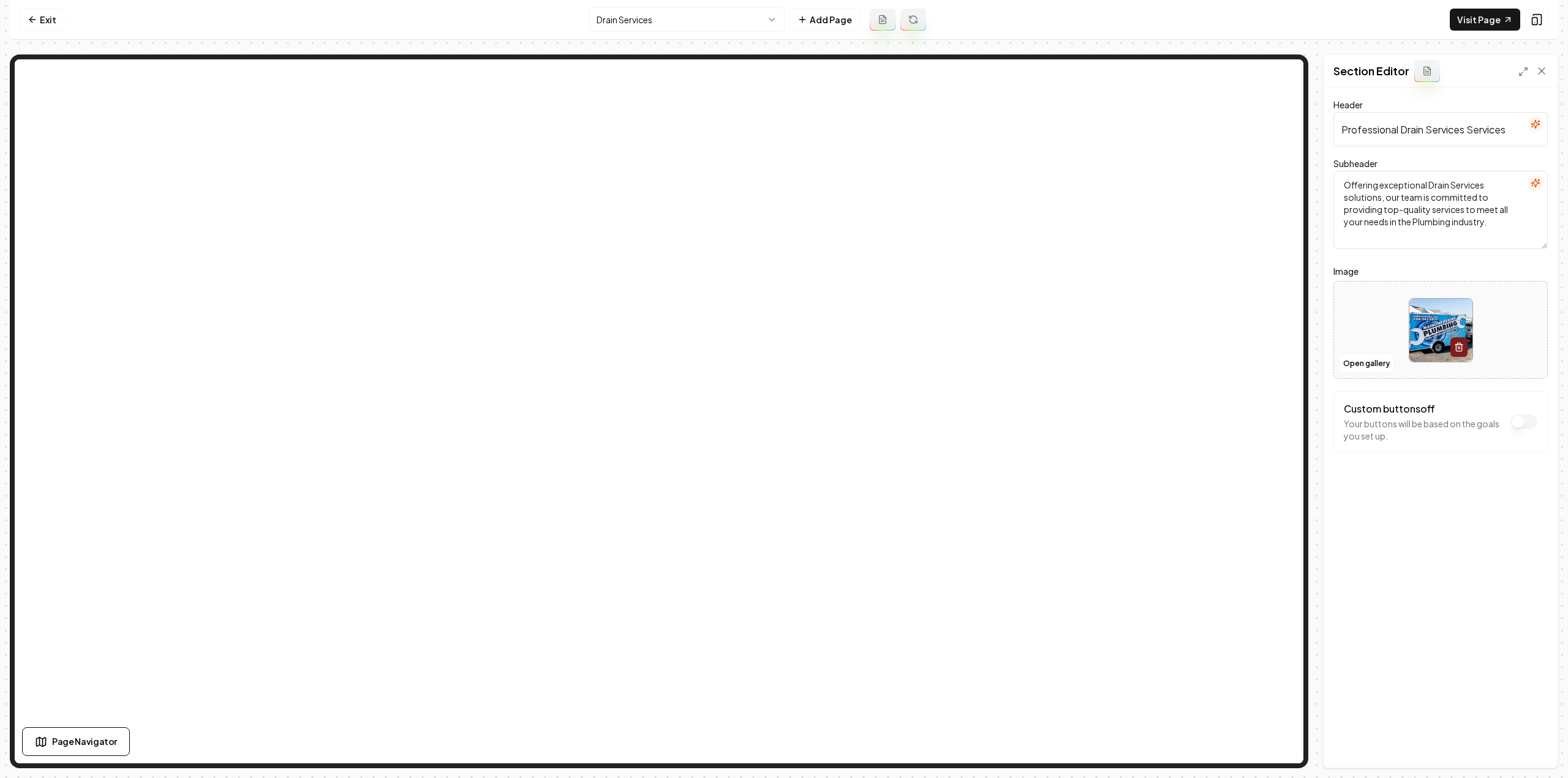
click at [635, 20] on html "Computer Required This feature is only available on a computer. Please switch t…" at bounding box center [784, 389] width 1568 height 778
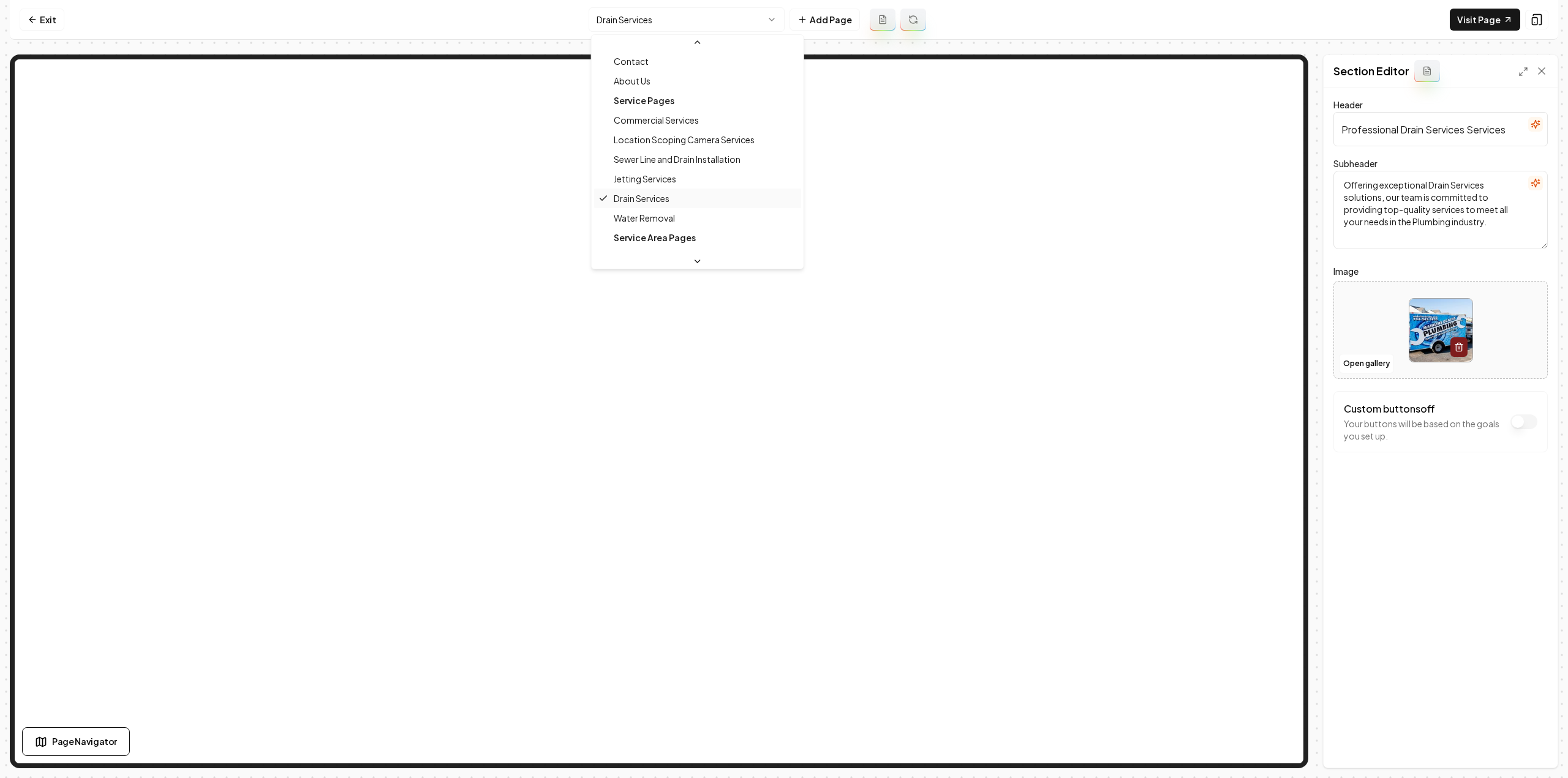
scroll to position [40, 0]
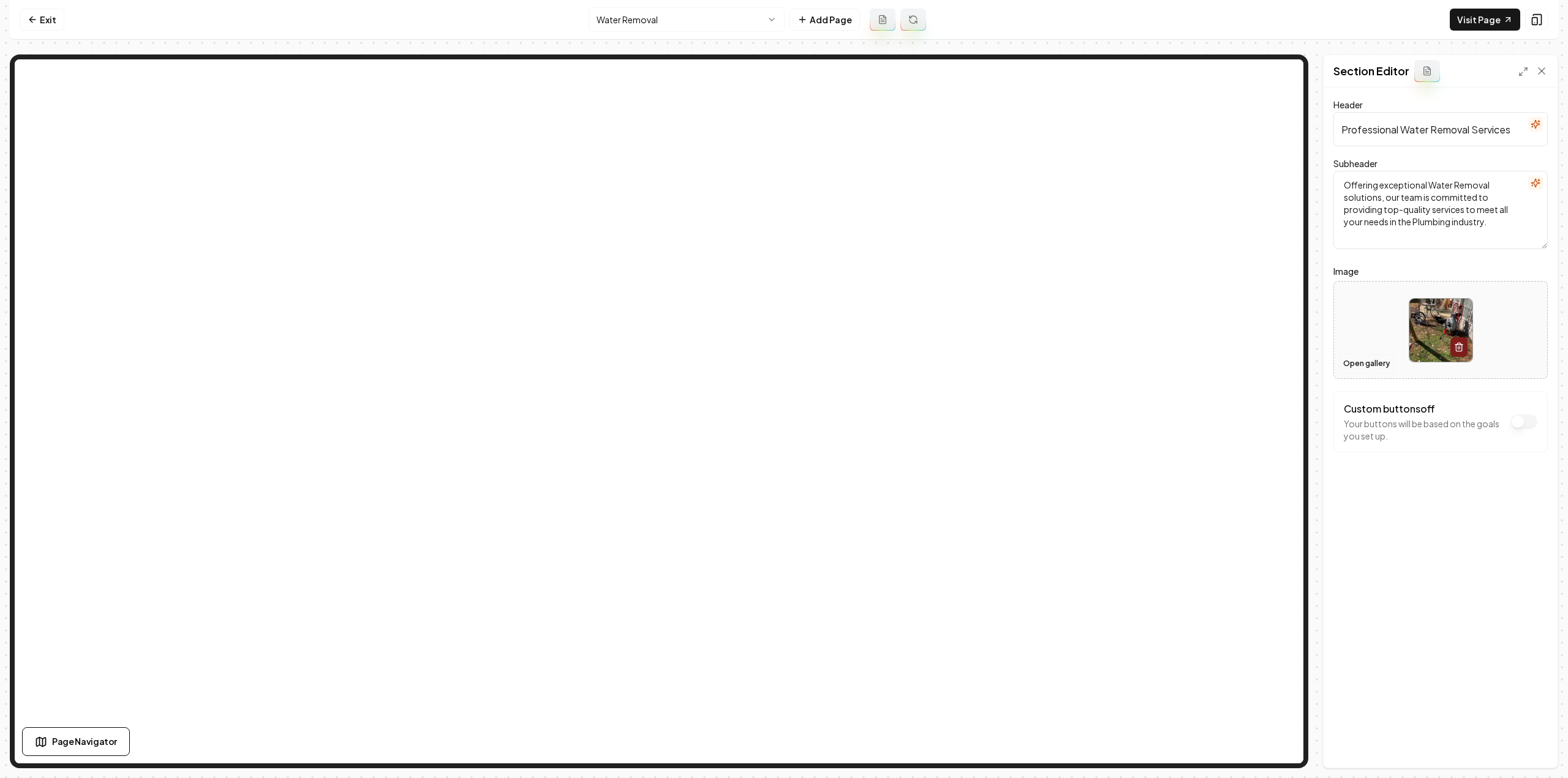
click at [1365, 361] on button "Open gallery" at bounding box center [1366, 364] width 55 height 20
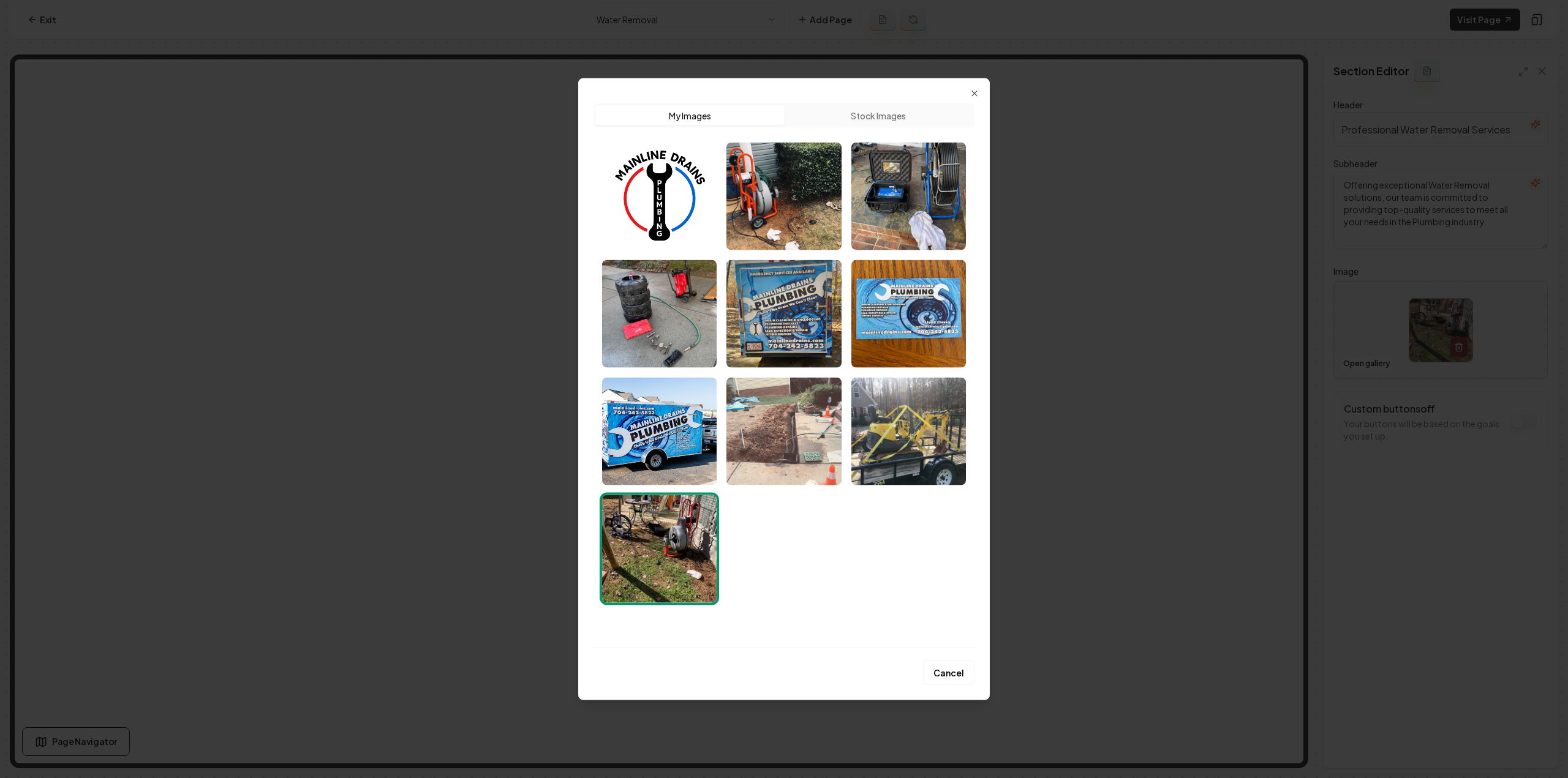
click at [784, 443] on img "Select image image_68a4795f5c7cd75eb8796e16.jpeg" at bounding box center [784, 431] width 115 height 108
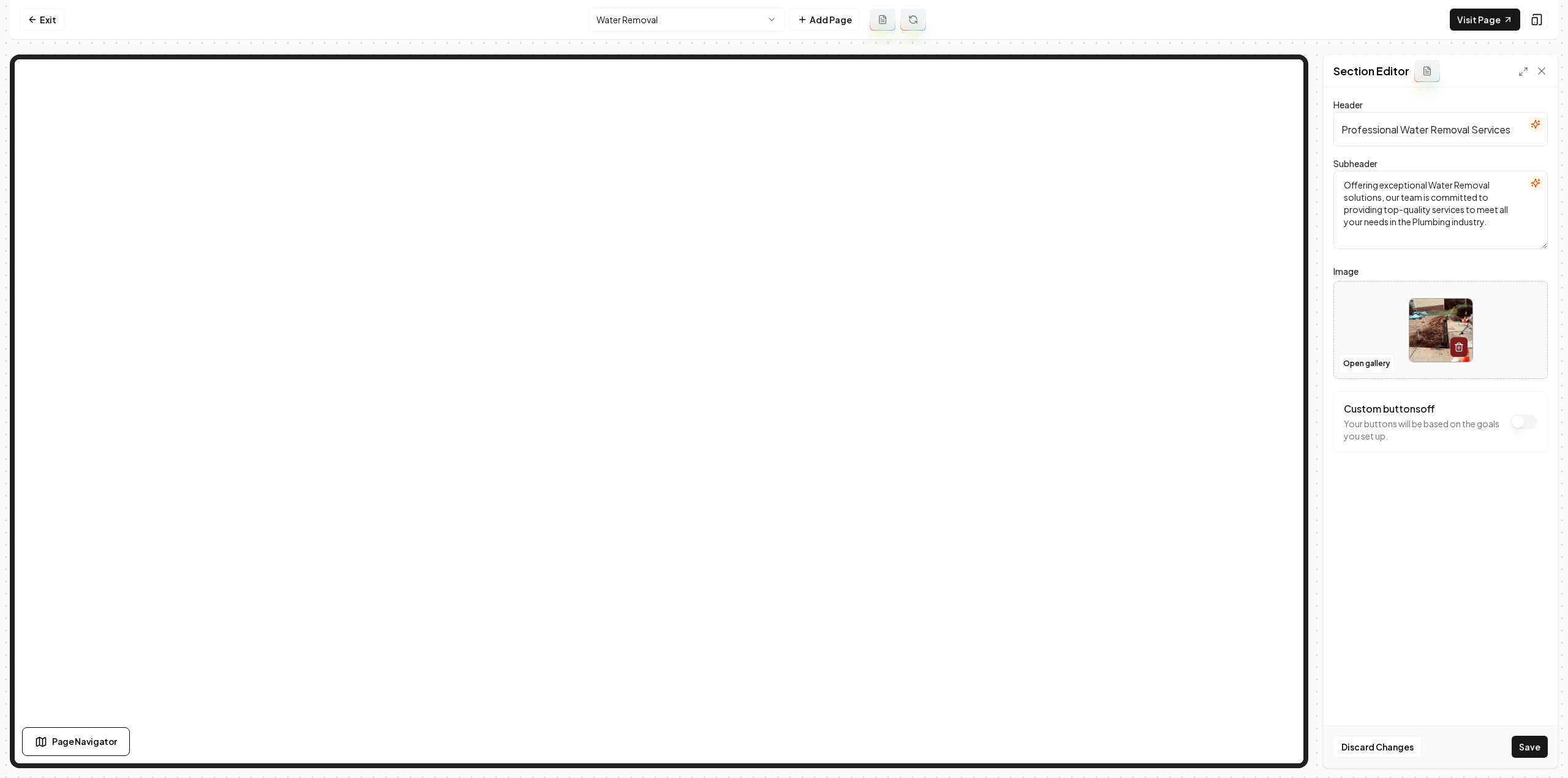
click at [1521, 745] on button "Save" at bounding box center [1529, 747] width 36 height 22
click at [623, 16] on html "Computer Required This feature is only available on a computer. Please switch t…" at bounding box center [784, 389] width 1568 height 778
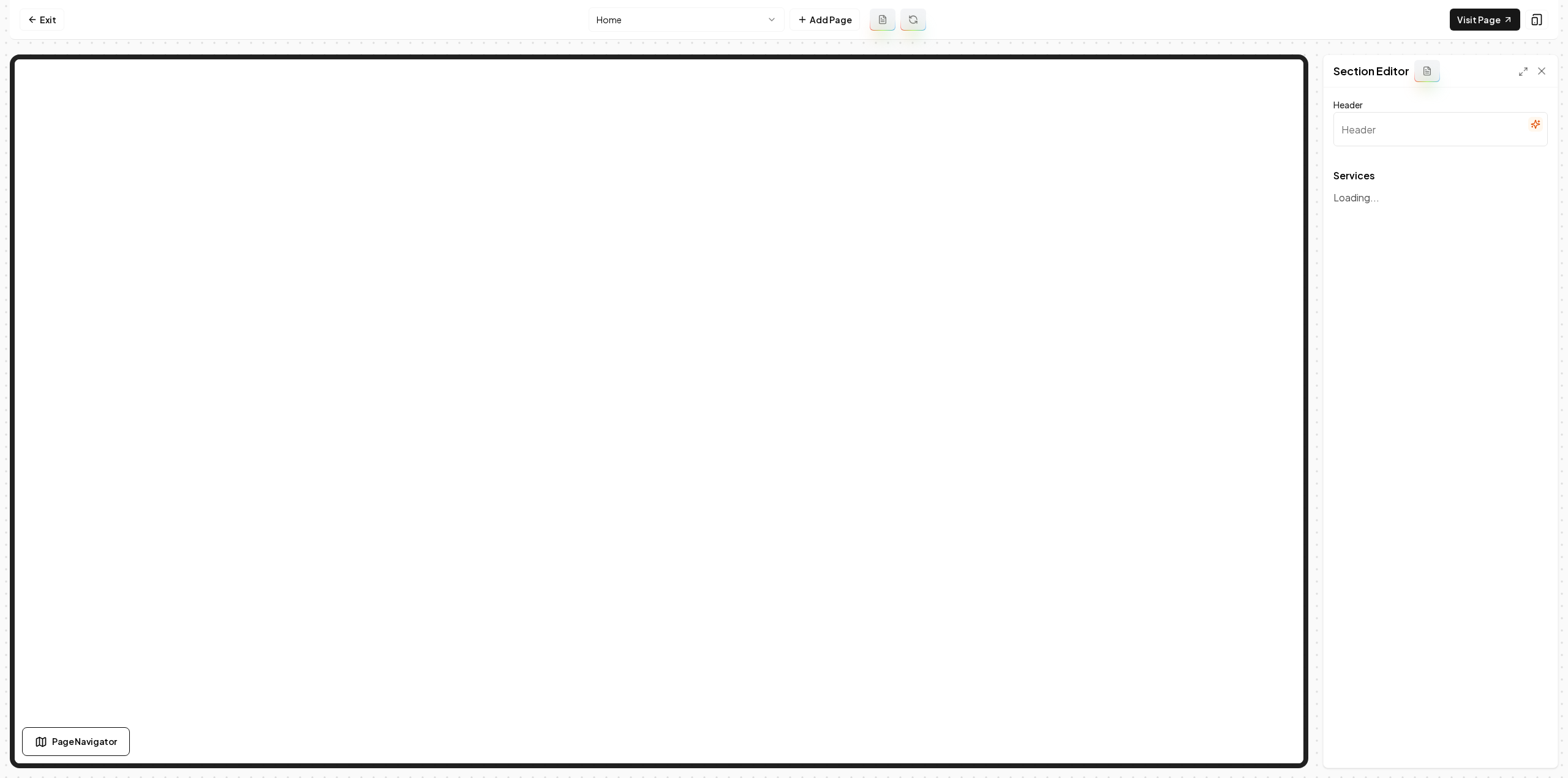
type input "Comprehensive Plumbing Solutions"
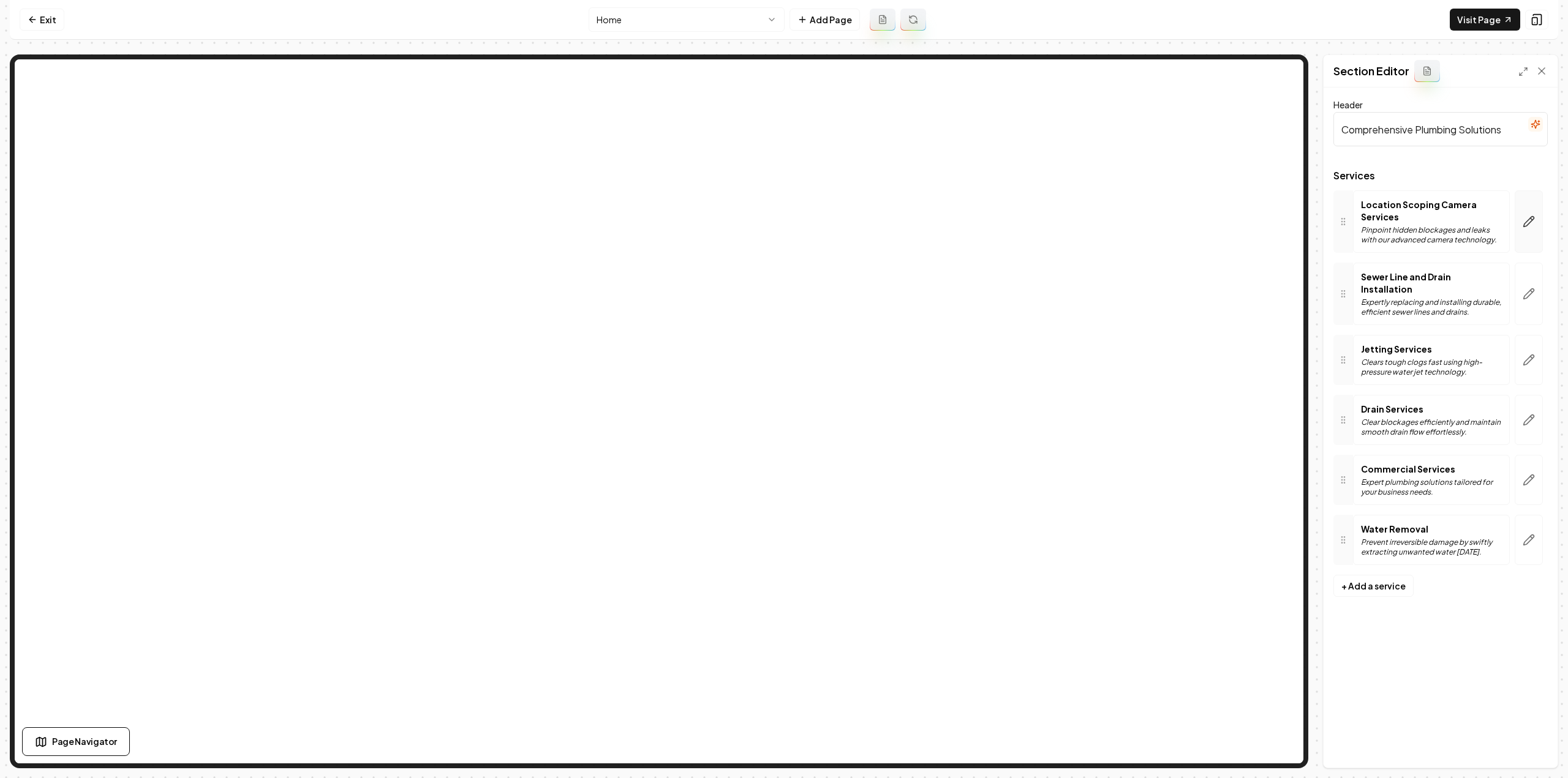
click at [1533, 219] on icon "button" at bounding box center [1529, 221] width 11 height 11
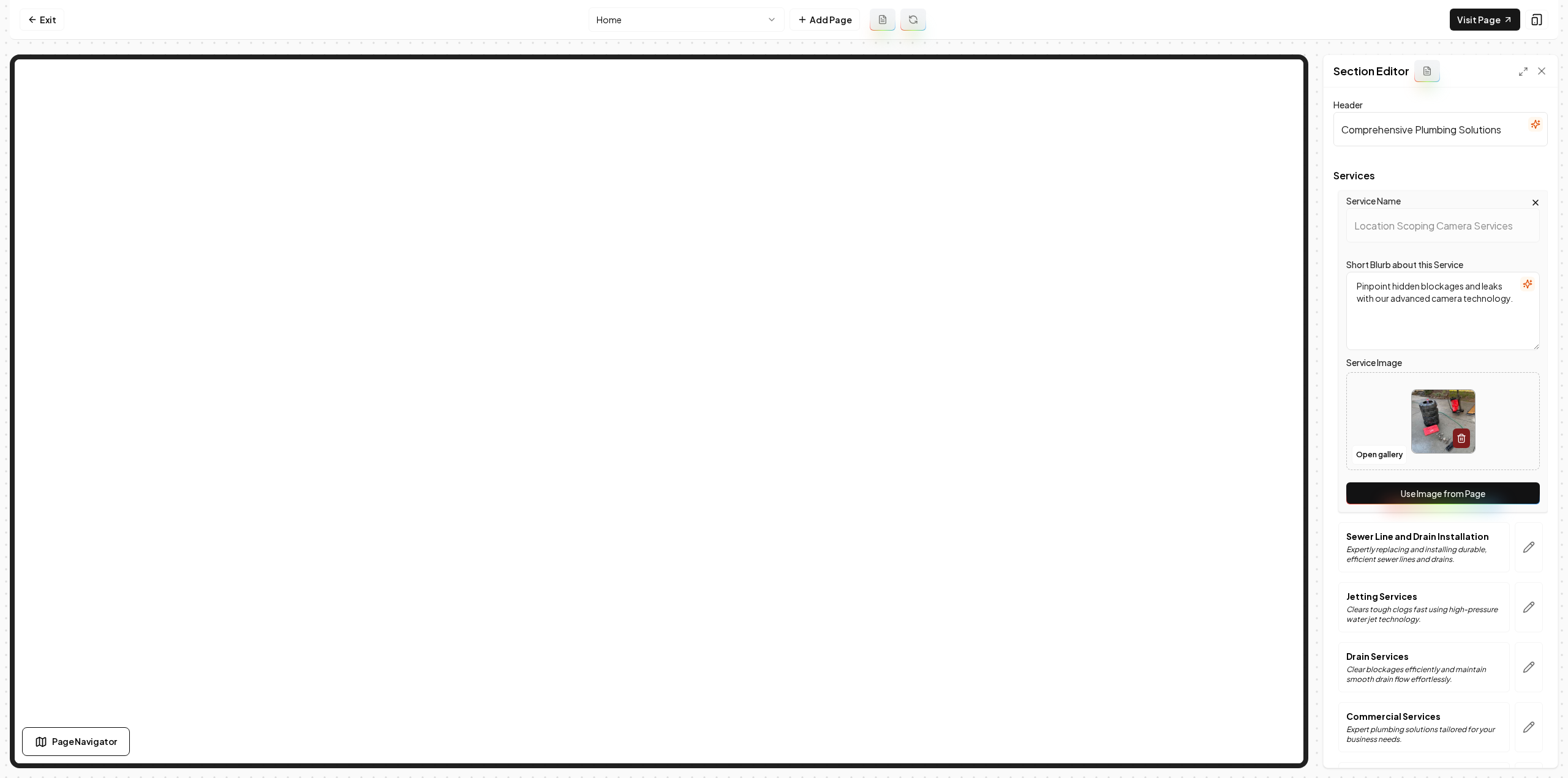
click at [1489, 488] on button "Use Image from Page" at bounding box center [1443, 493] width 194 height 22
click at [1524, 535] on button "button" at bounding box center [1529, 547] width 28 height 50
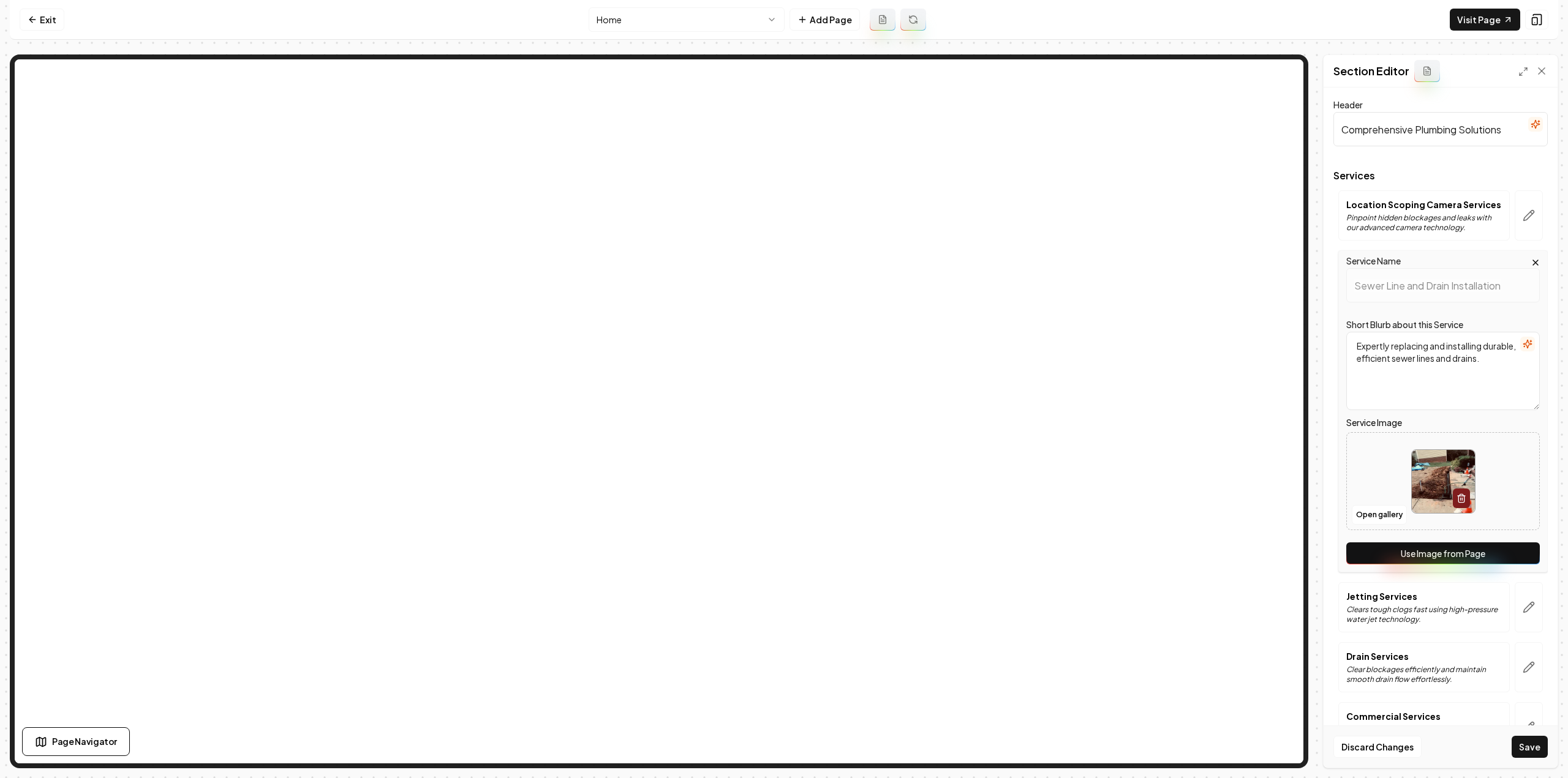
drag, startPoint x: 1519, startPoint y: 553, endPoint x: 1518, endPoint y: 563, distance: 10.0
click at [1518, 553] on button "Use Image from Page" at bounding box center [1443, 553] width 194 height 22
click at [1526, 593] on button "button" at bounding box center [1529, 607] width 28 height 50
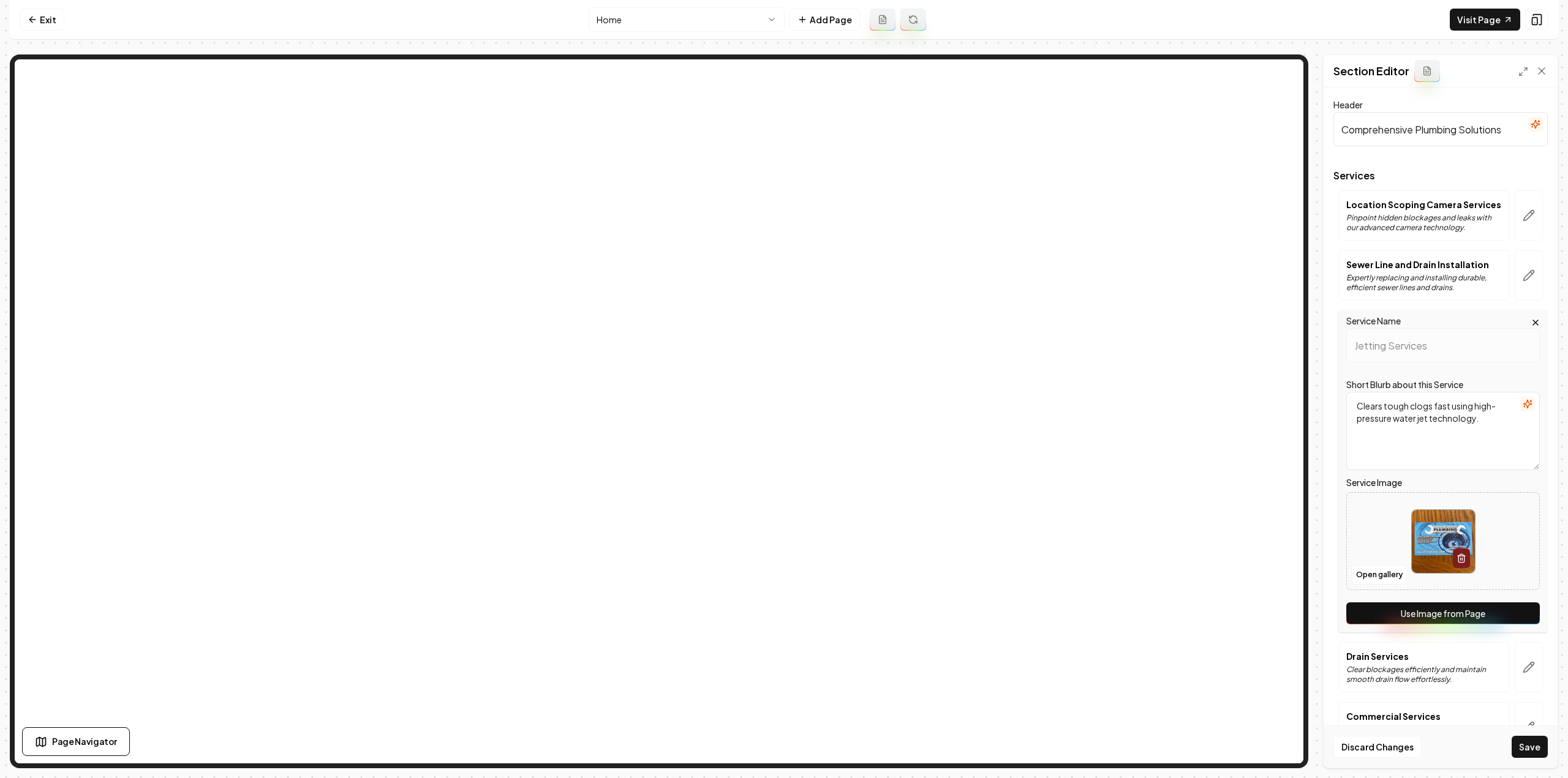
click at [1525, 615] on button "Use Image from Page" at bounding box center [1443, 613] width 194 height 22
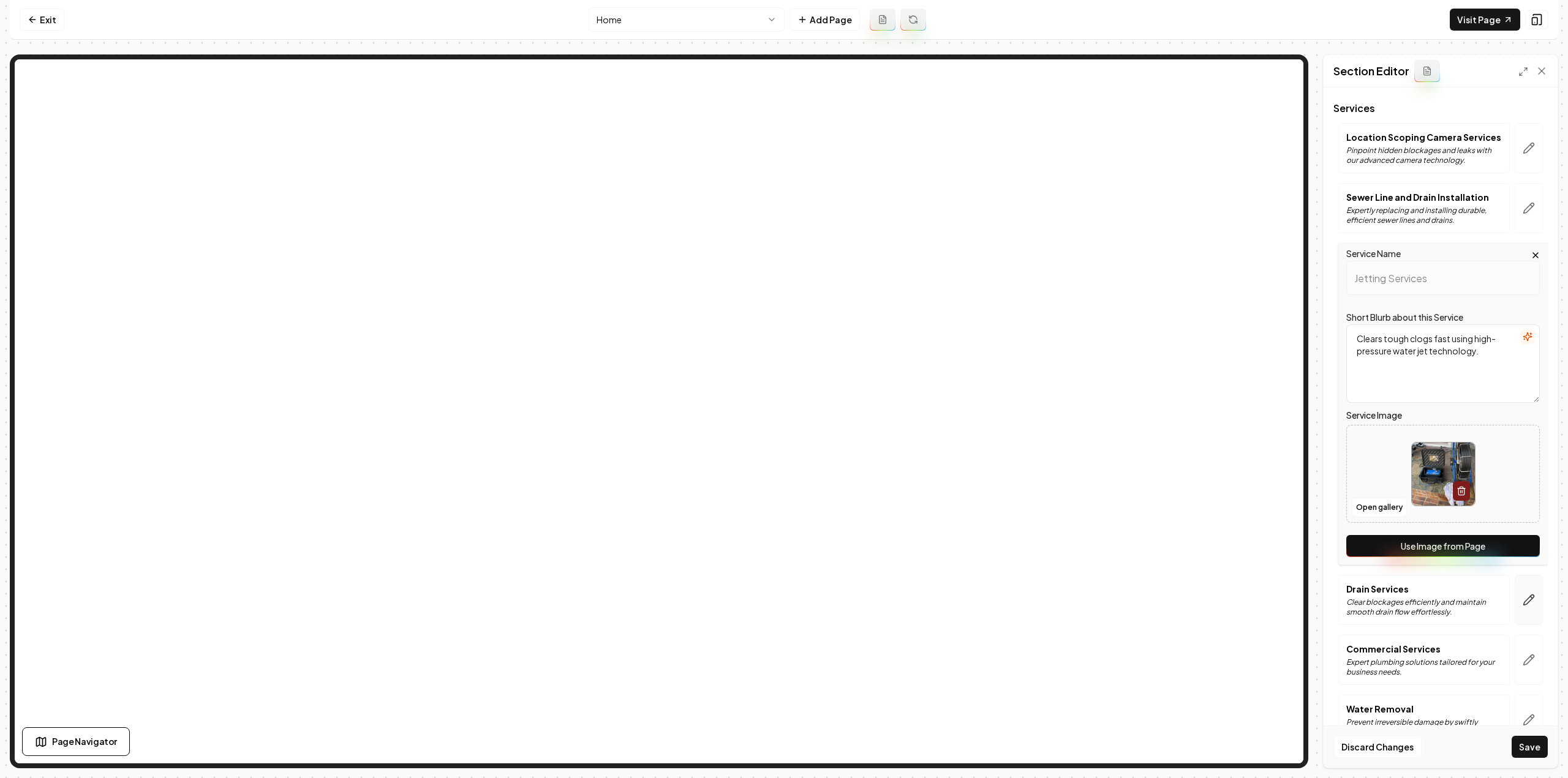
scroll to position [98, 0]
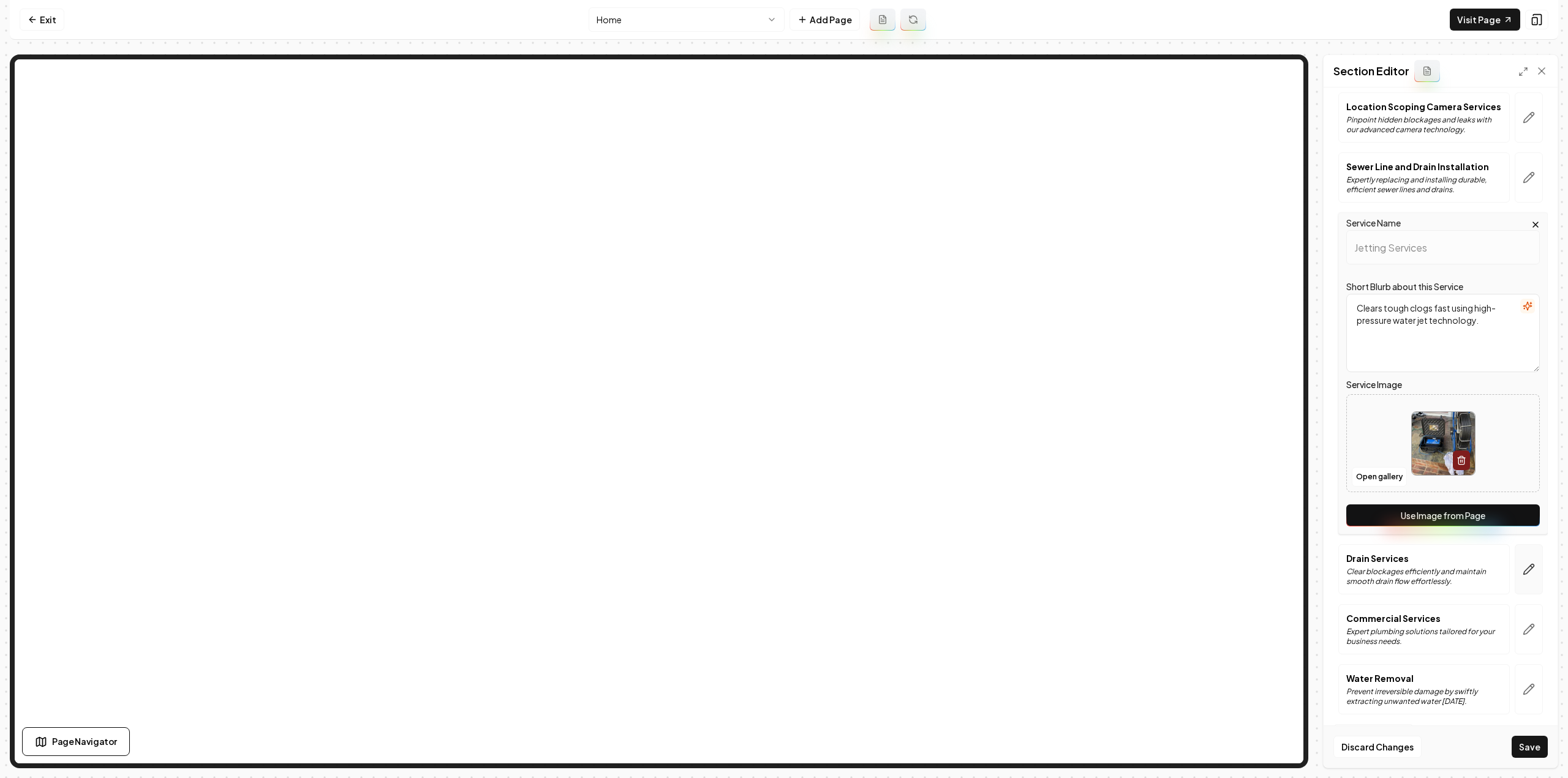
click at [1526, 558] on button "button" at bounding box center [1529, 569] width 28 height 50
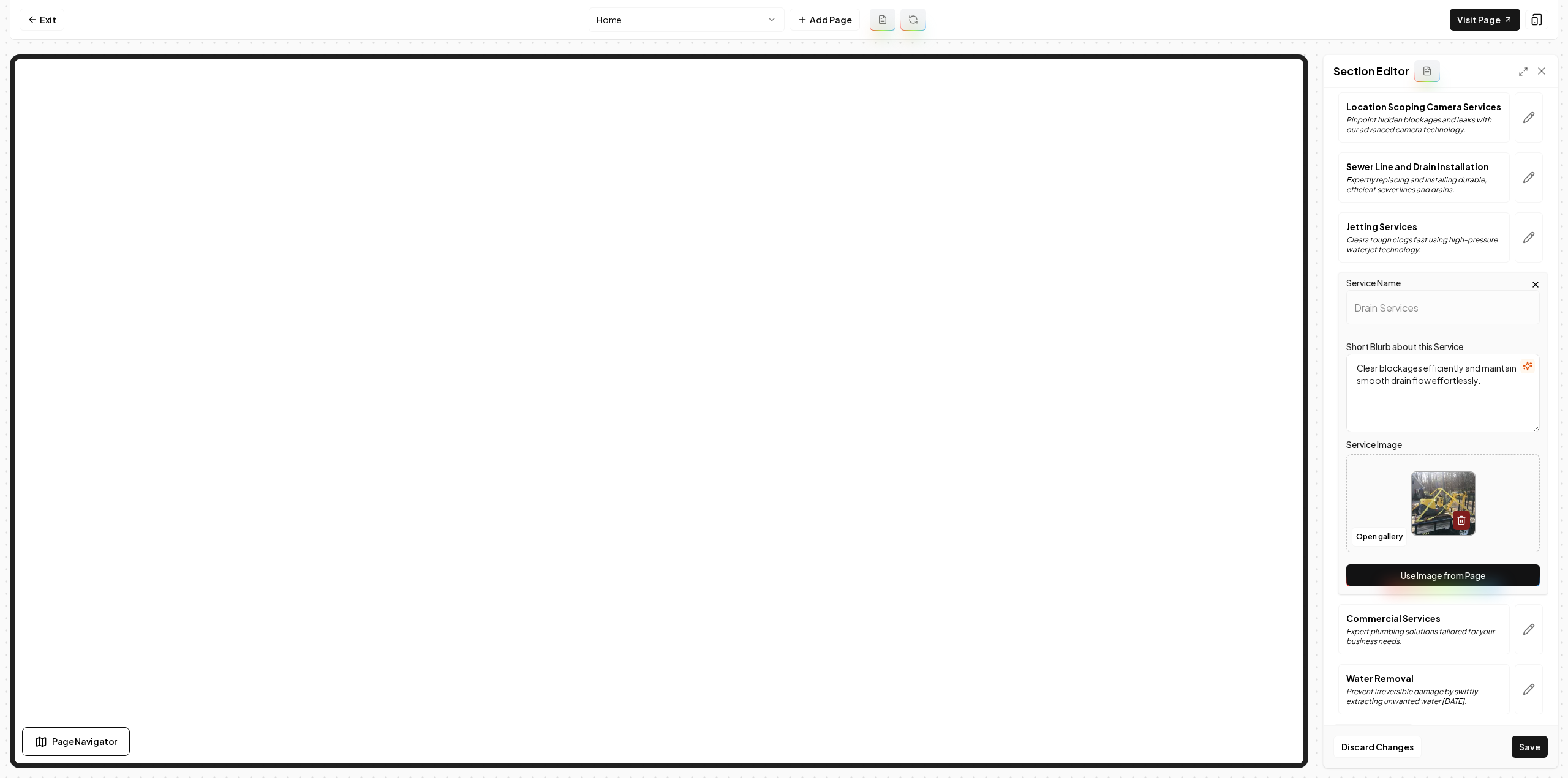
scroll to position [0, 0]
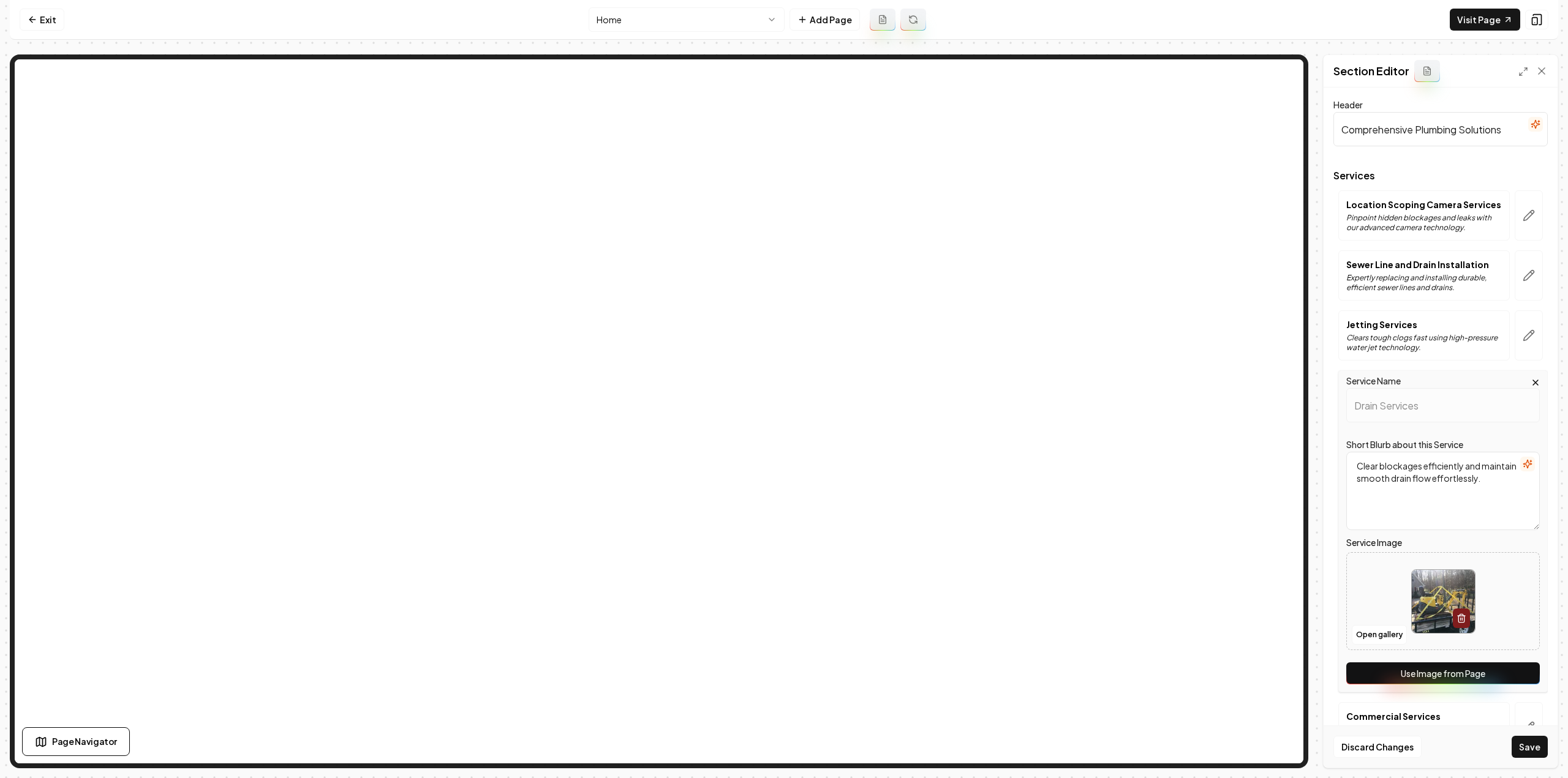
click at [1480, 680] on button "Use Image from Page" at bounding box center [1443, 673] width 194 height 22
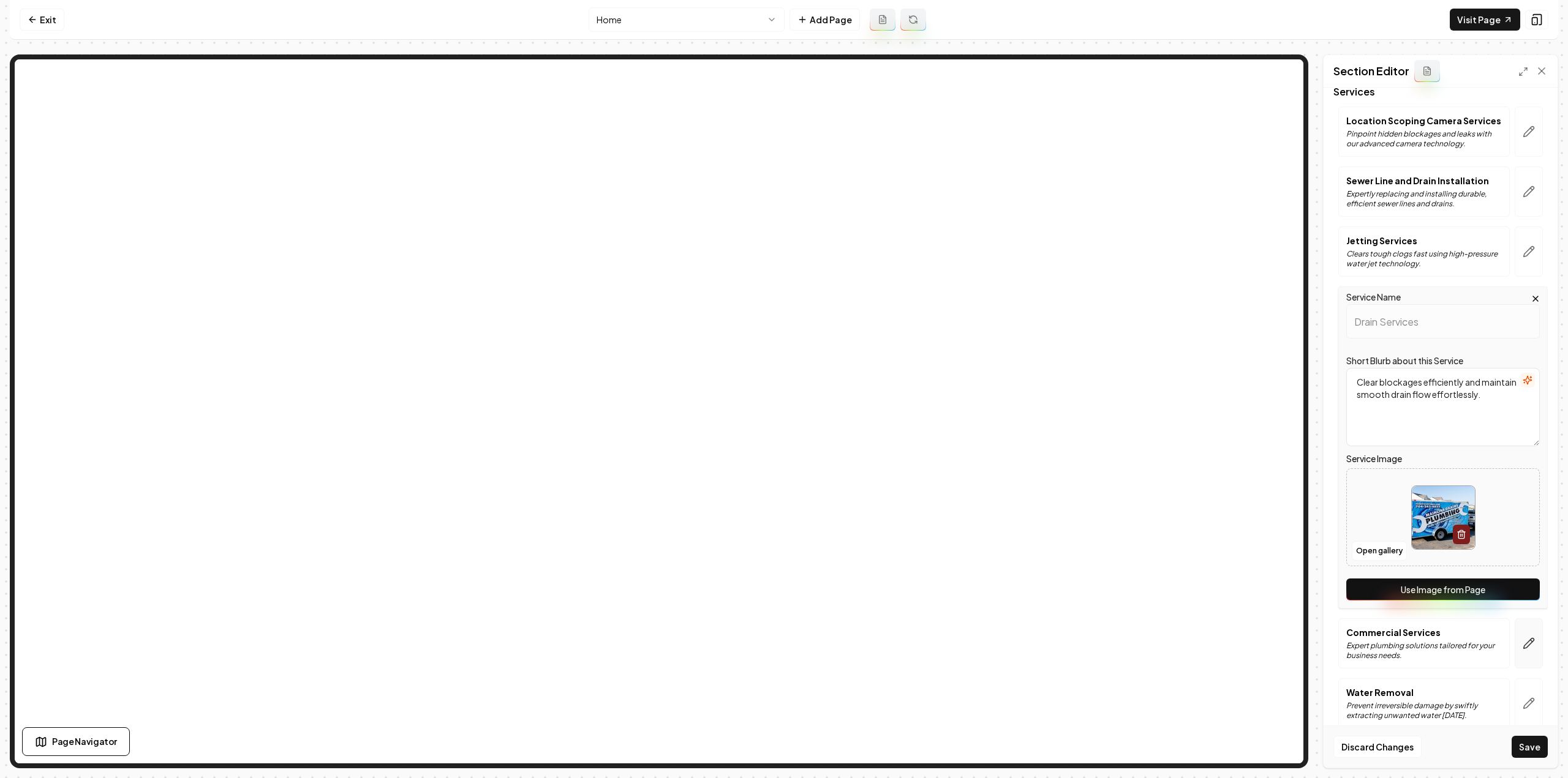
scroll to position [98, 0]
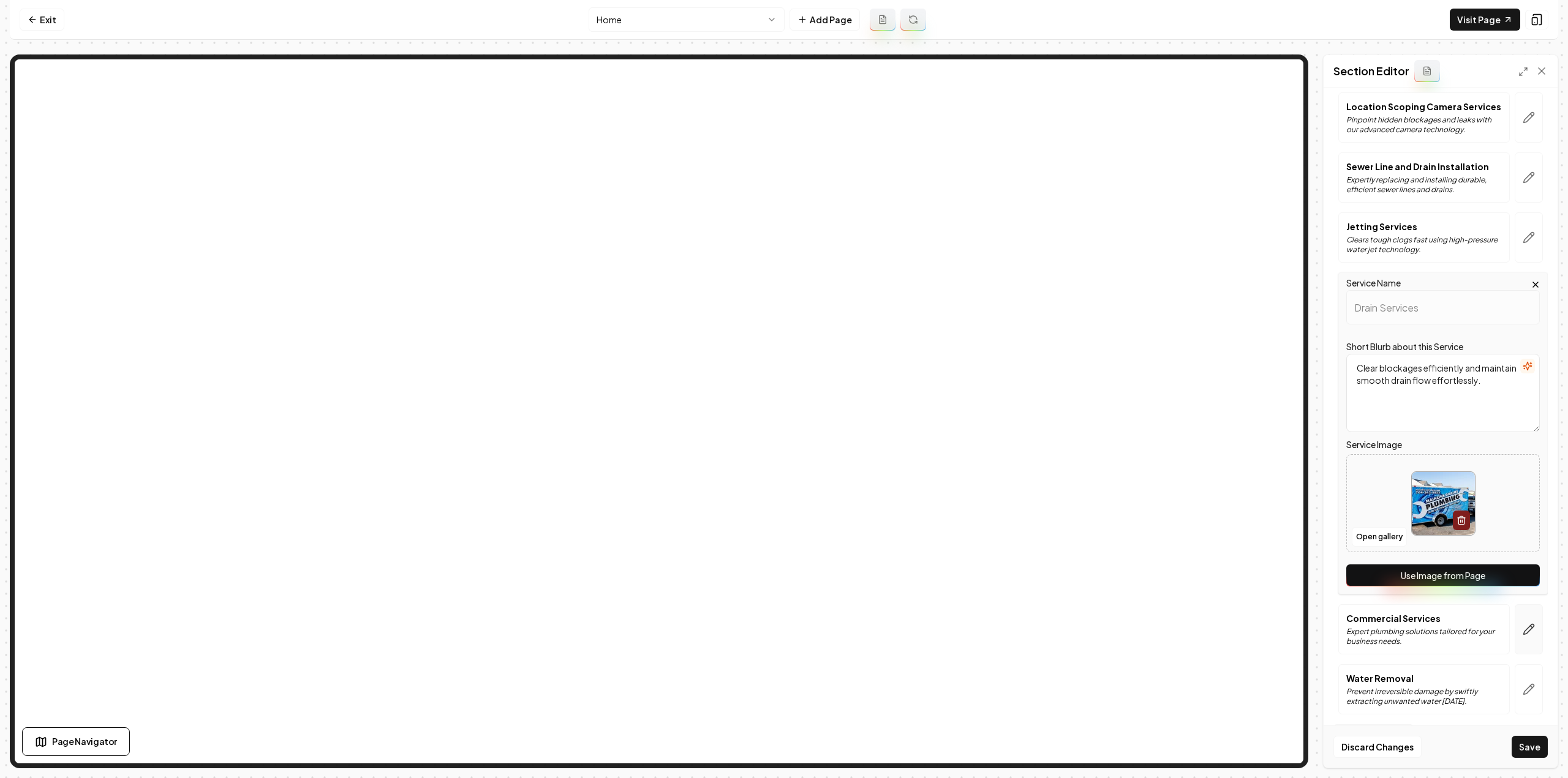
click at [1524, 625] on icon "button" at bounding box center [1529, 629] width 11 height 11
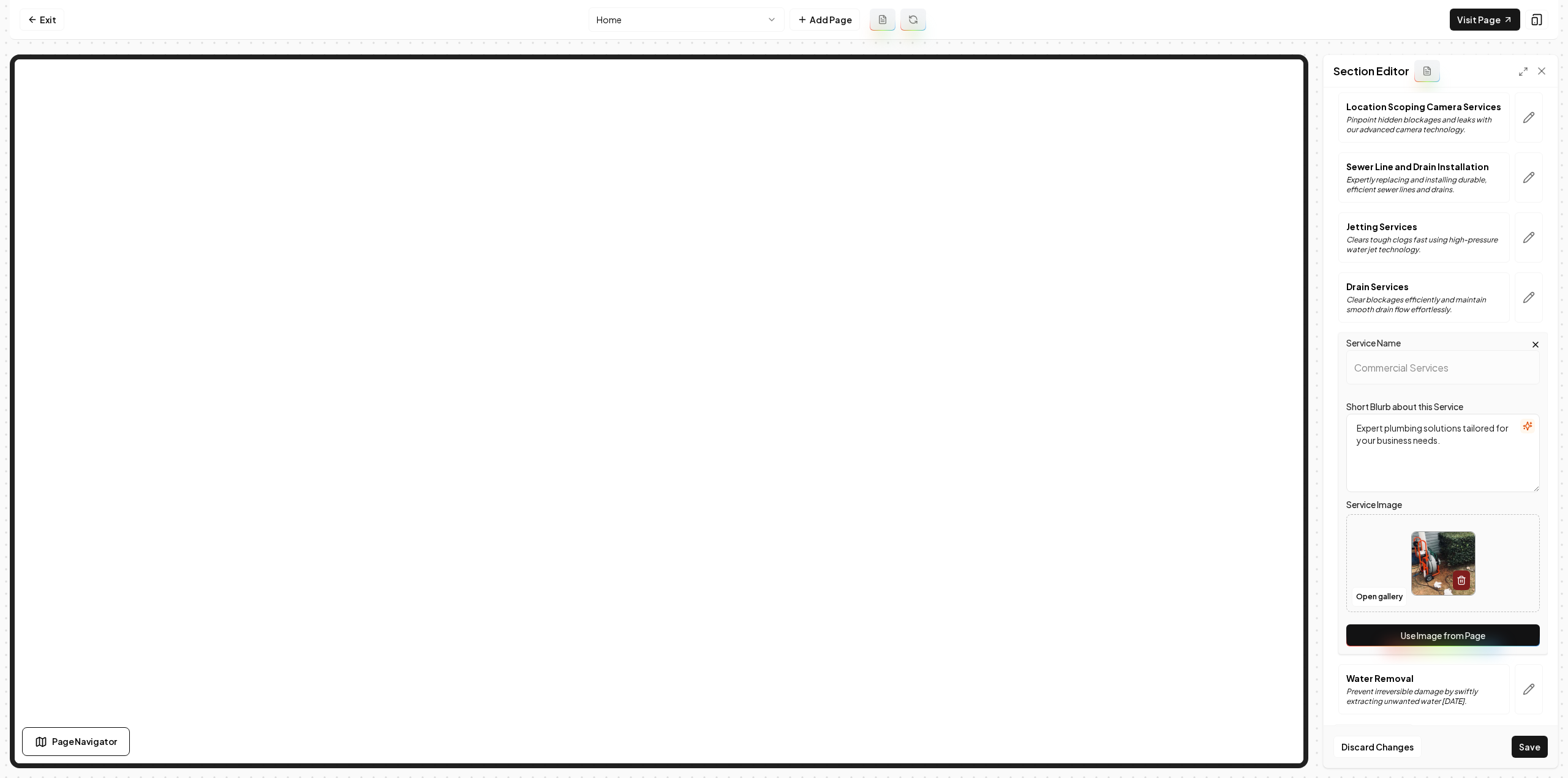
click at [1489, 641] on button "Use Image from Page" at bounding box center [1443, 635] width 194 height 22
click at [1536, 681] on div at bounding box center [1529, 689] width 38 height 50
click at [1525, 695] on button "button" at bounding box center [1529, 689] width 28 height 50
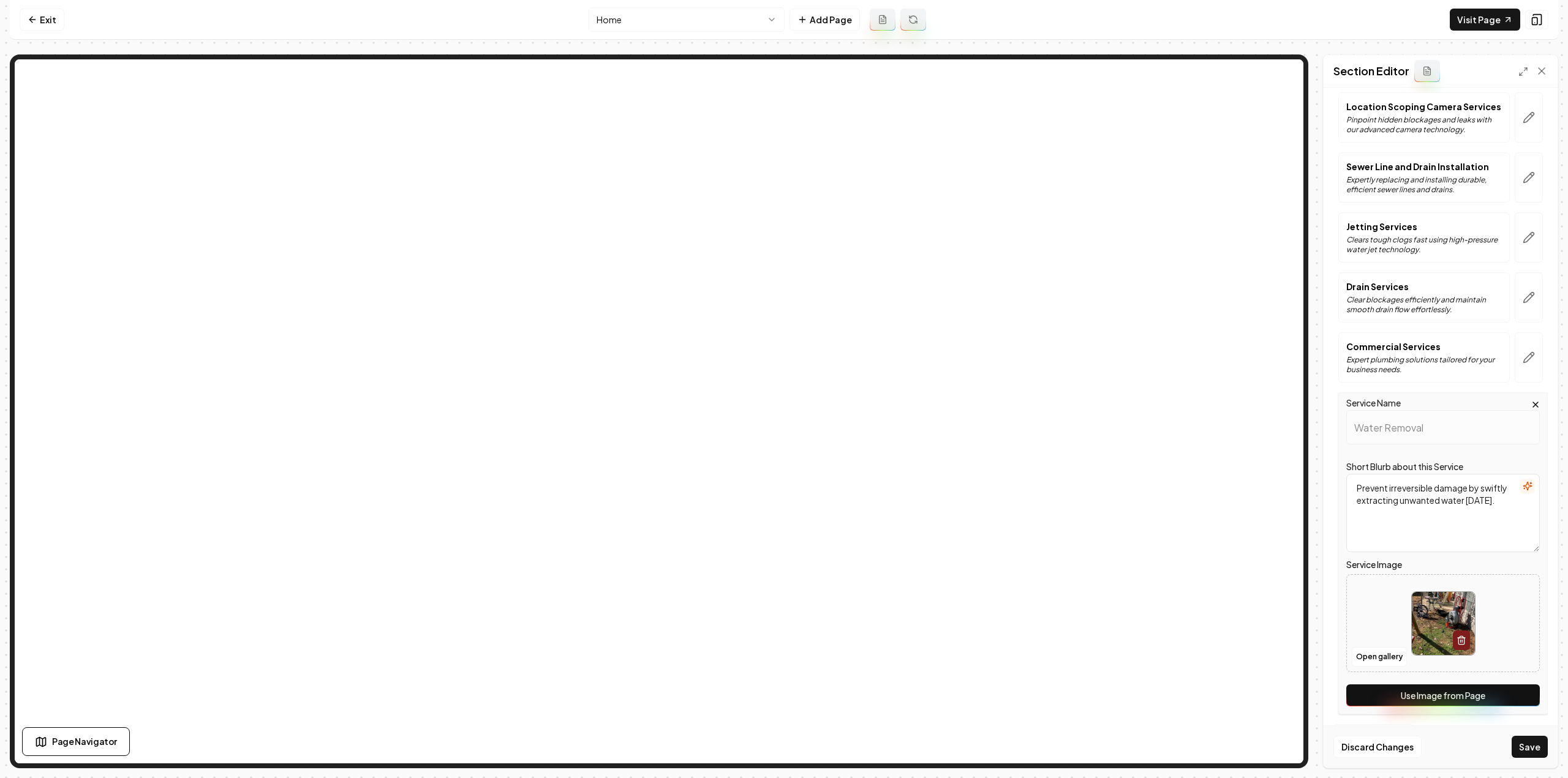
click at [1481, 687] on button "Use Image from Page" at bounding box center [1443, 695] width 194 height 22
click at [1540, 748] on button "Save" at bounding box center [1529, 747] width 36 height 22
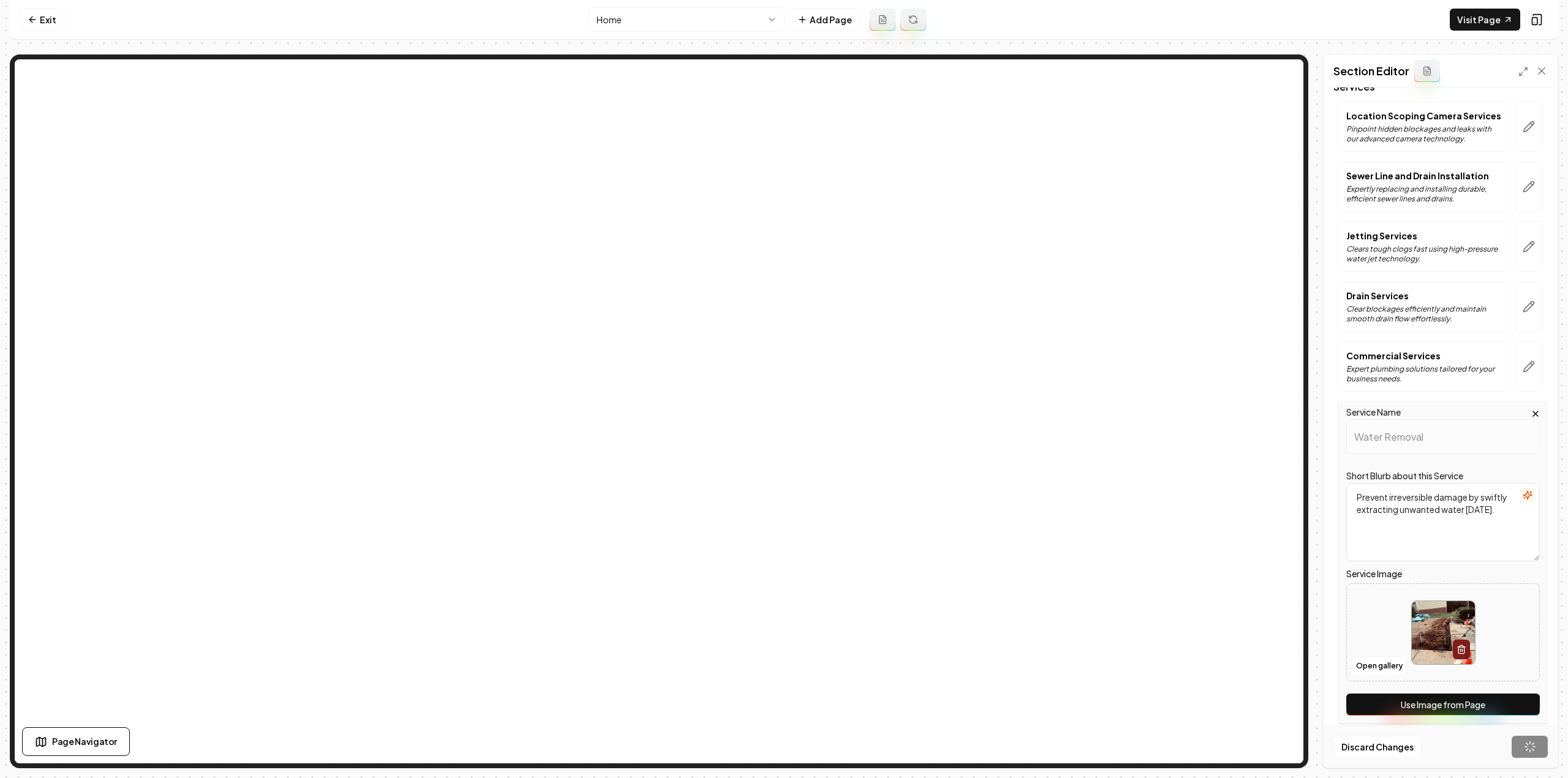
scroll to position [86, 0]
click at [1540, 748] on div "Discard Changes Save" at bounding box center [1441, 747] width 234 height 42
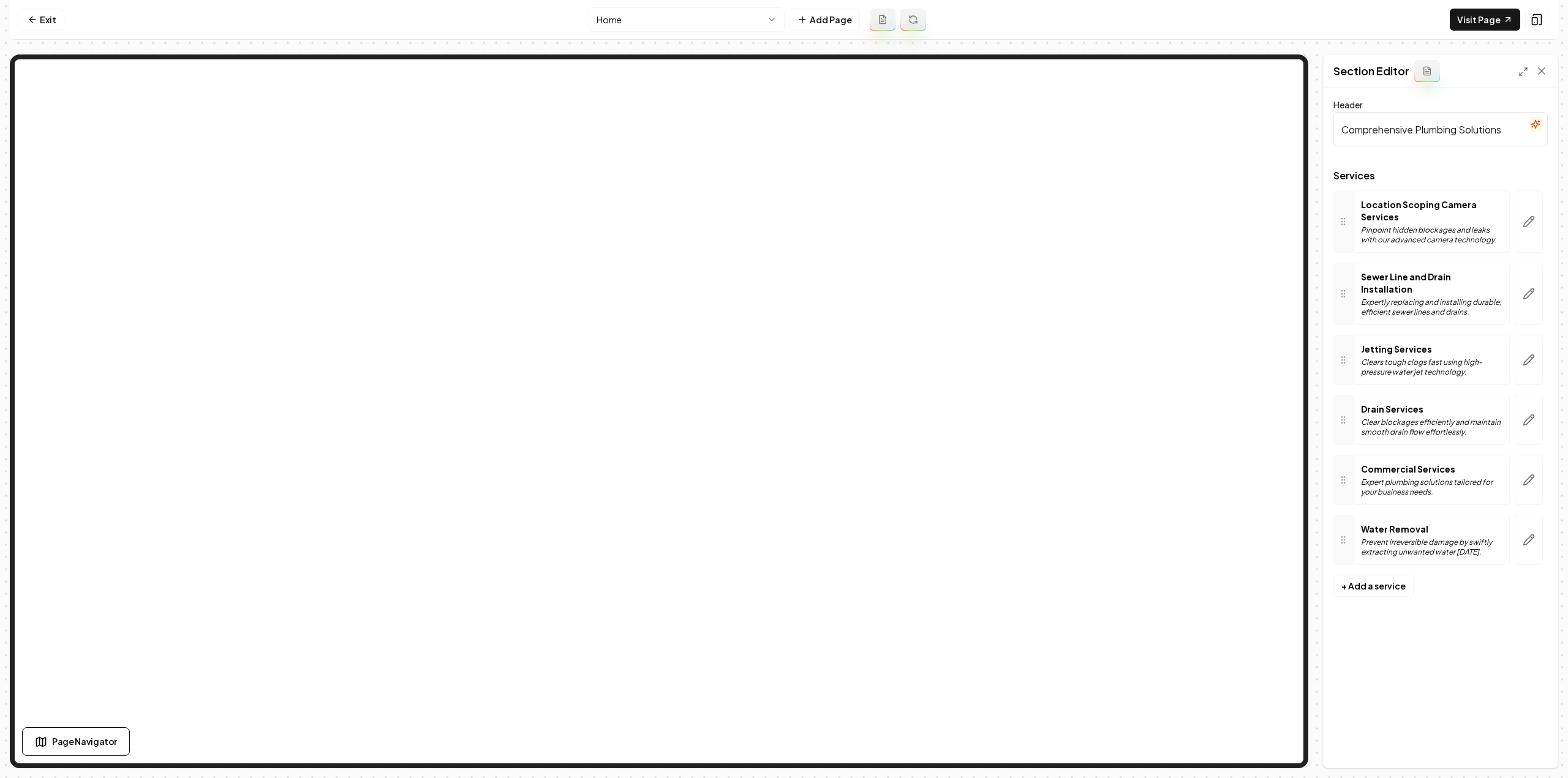
scroll to position [0, 0]
click at [686, 12] on html "Computer Required This feature is only available on a computer. Please switch t…" at bounding box center [784, 389] width 1568 height 778
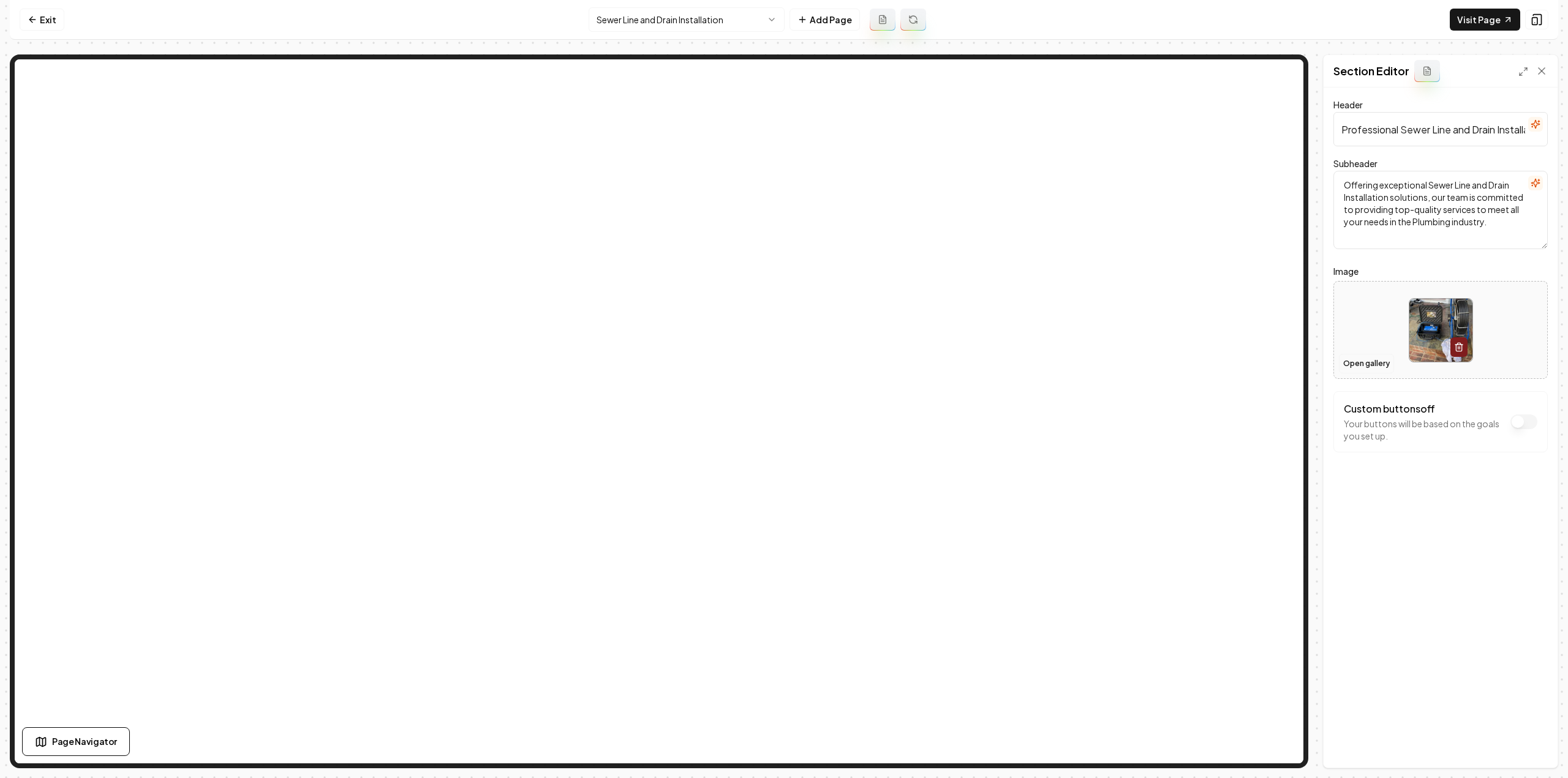
click at [1379, 367] on button "Open gallery" at bounding box center [1366, 364] width 55 height 20
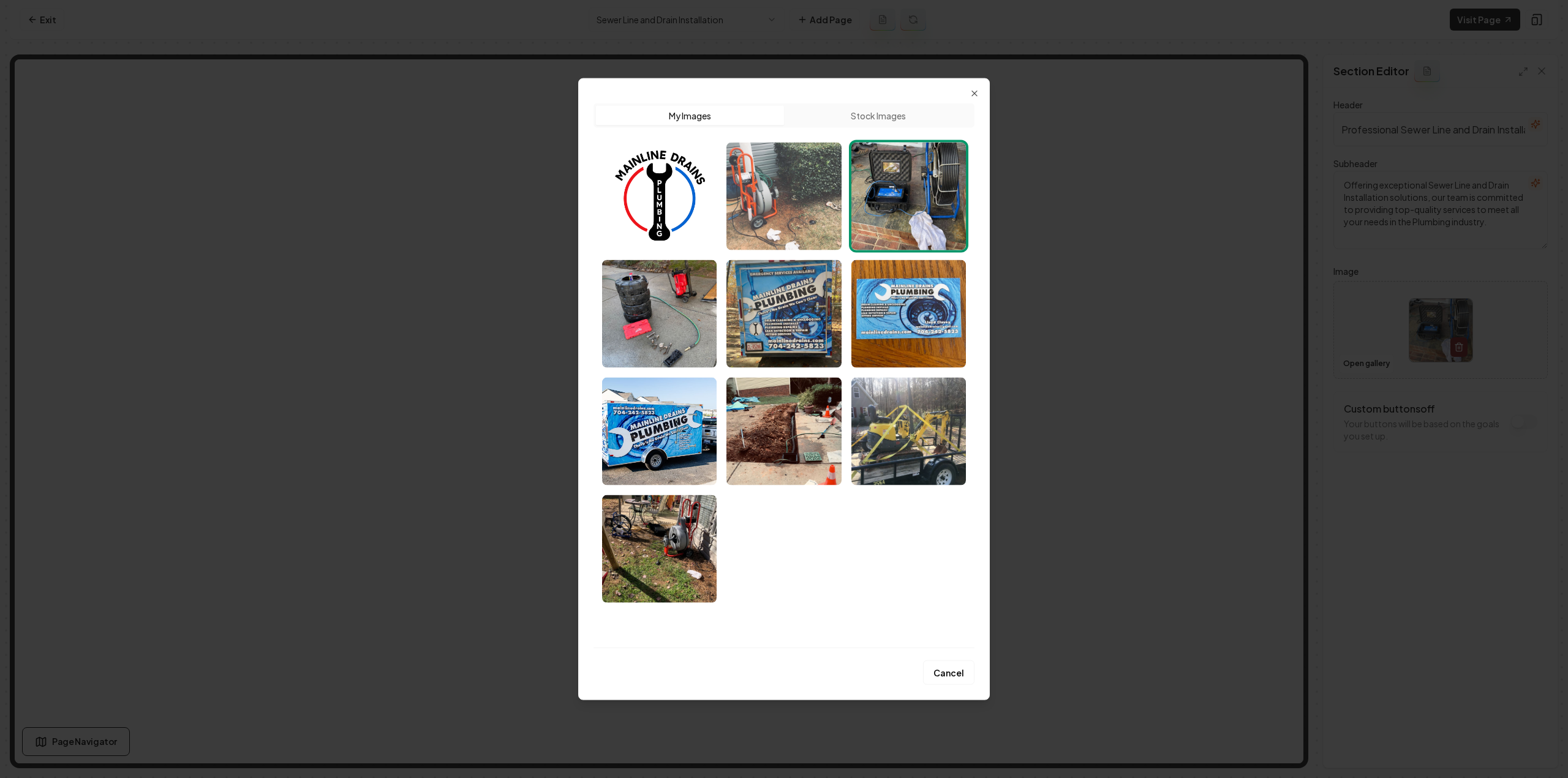
click at [739, 204] on img "Select image image_68a479605c7cd75eb879759d.jpeg" at bounding box center [784, 196] width 115 height 108
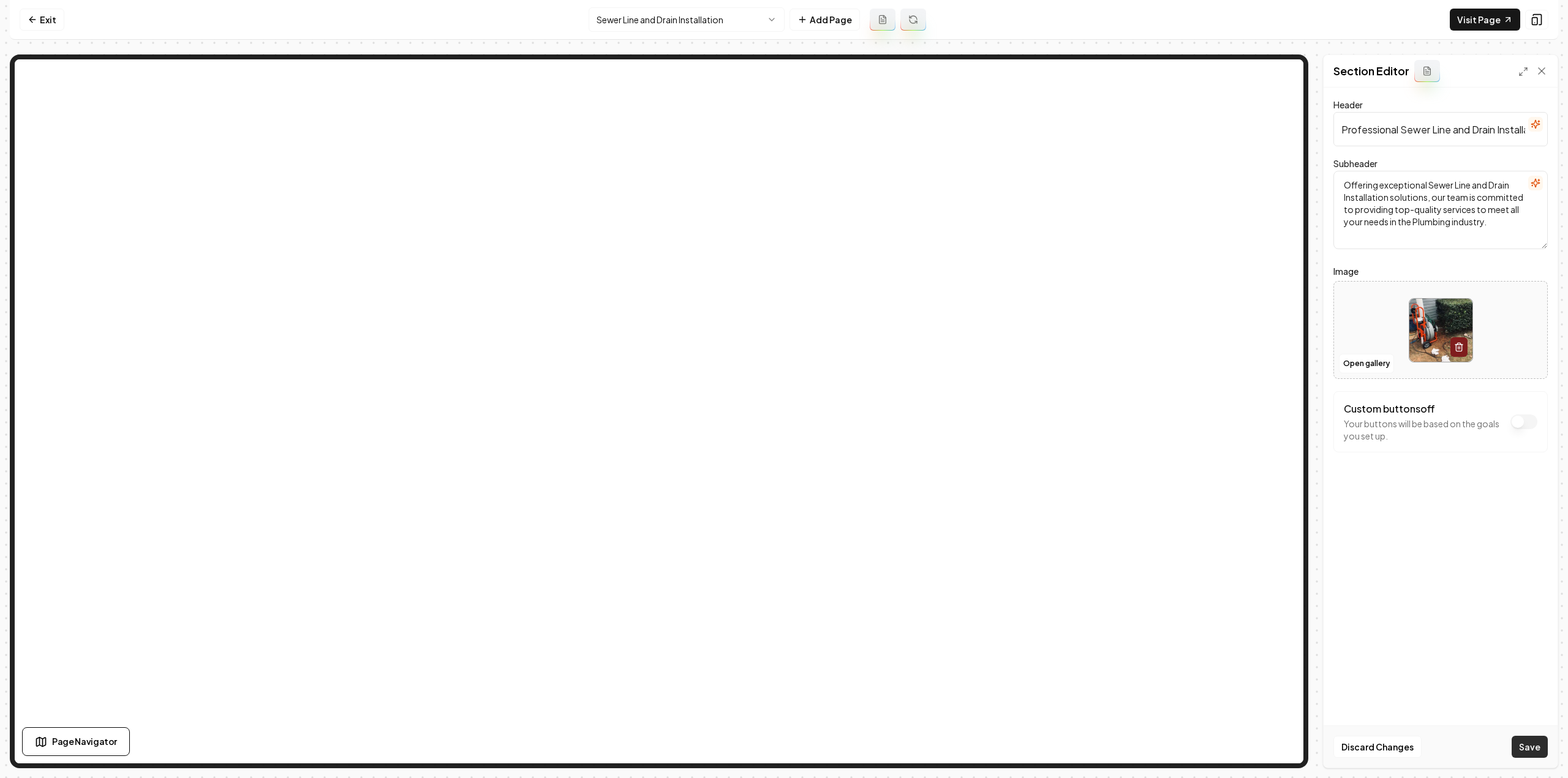
click at [1529, 741] on button "Save" at bounding box center [1529, 747] width 36 height 22
click at [664, 29] on html "Computer Required This feature is only available on a computer. Please switch t…" at bounding box center [784, 389] width 1568 height 778
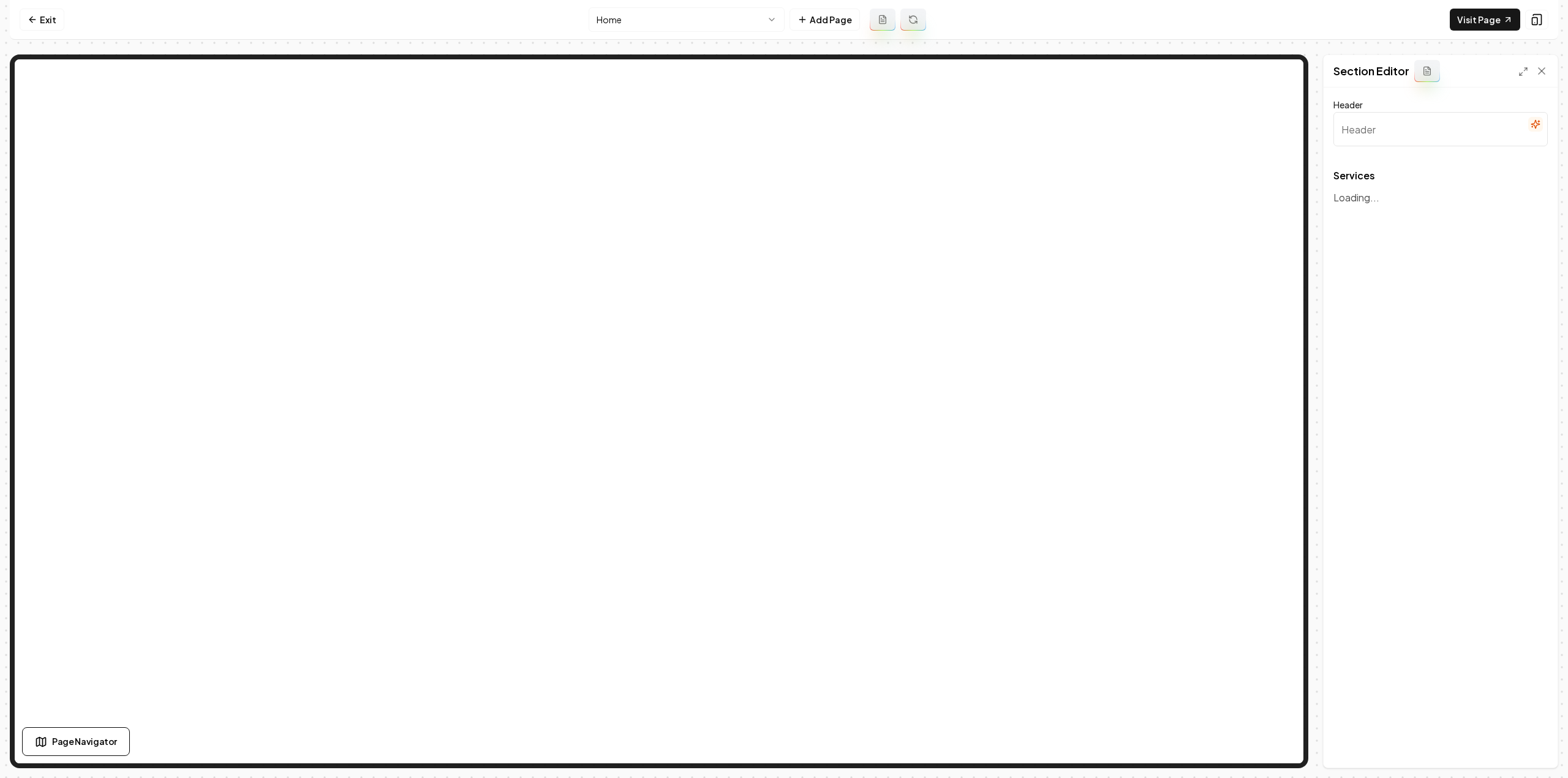
type input "Comprehensive Plumbing Solutions"
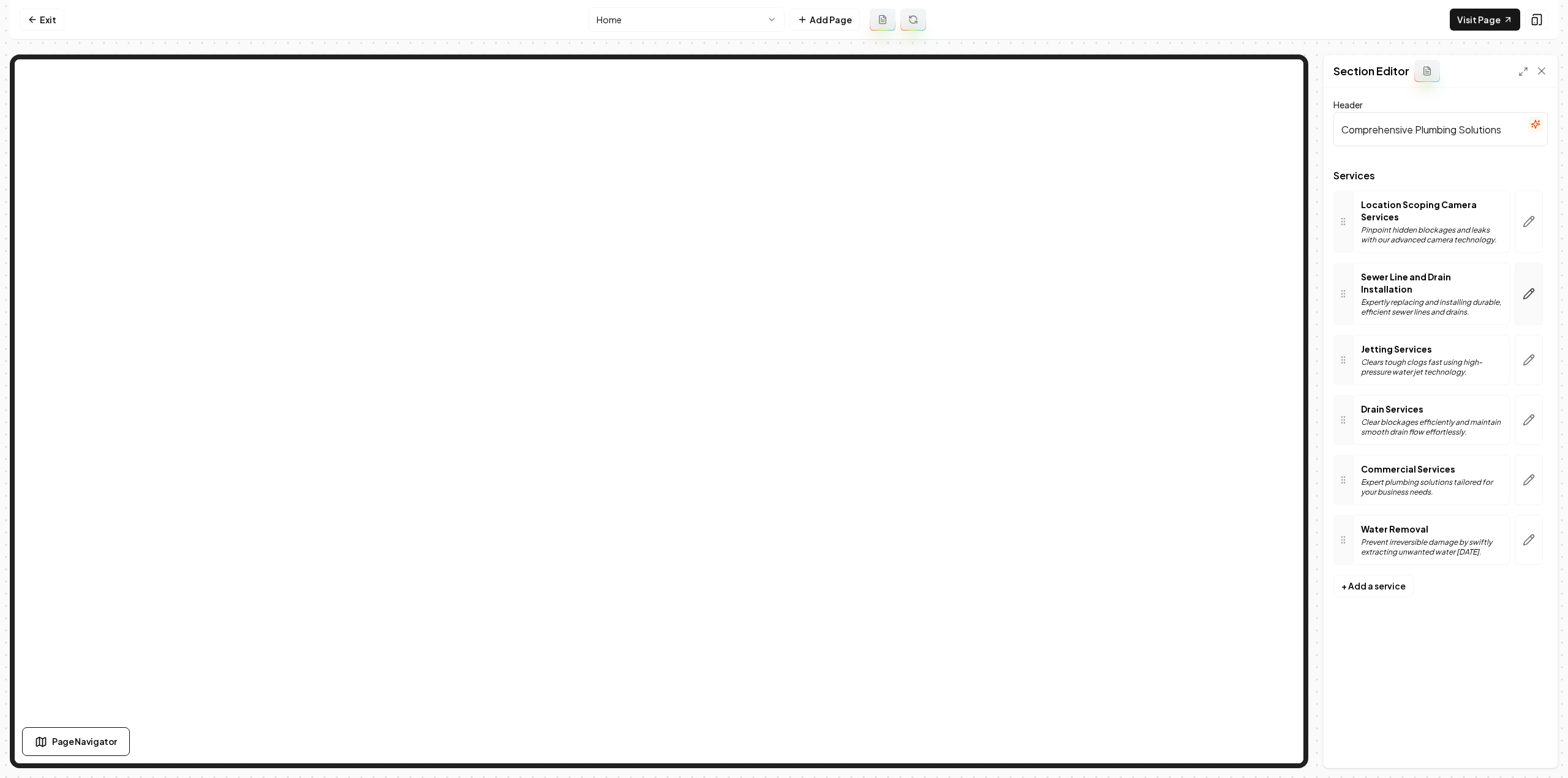
click at [1528, 292] on icon "button" at bounding box center [1528, 294] width 12 height 12
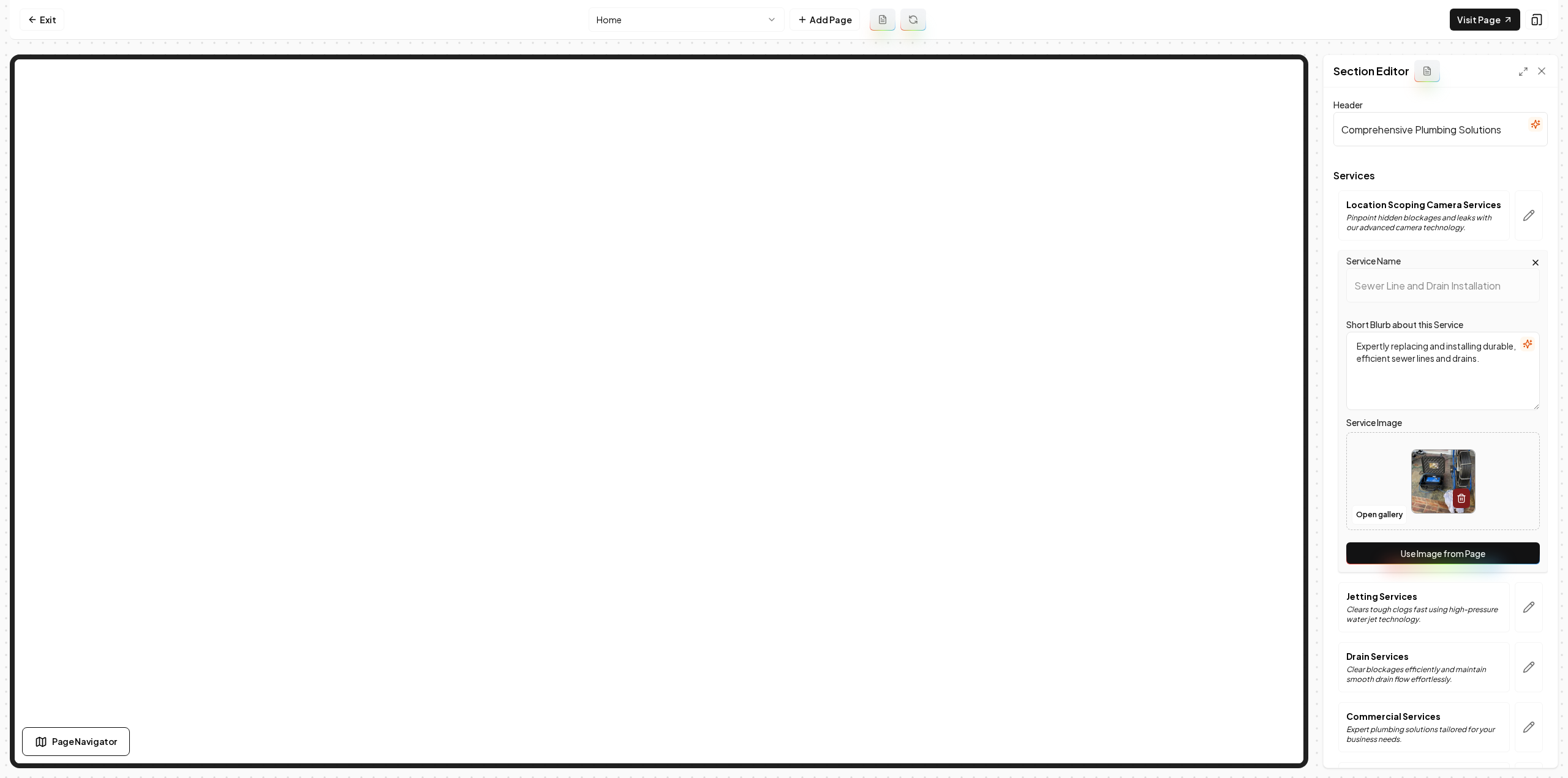
click at [1405, 557] on button "Use Image from Page" at bounding box center [1443, 553] width 194 height 22
click at [1521, 753] on button "Save" at bounding box center [1529, 747] width 36 height 22
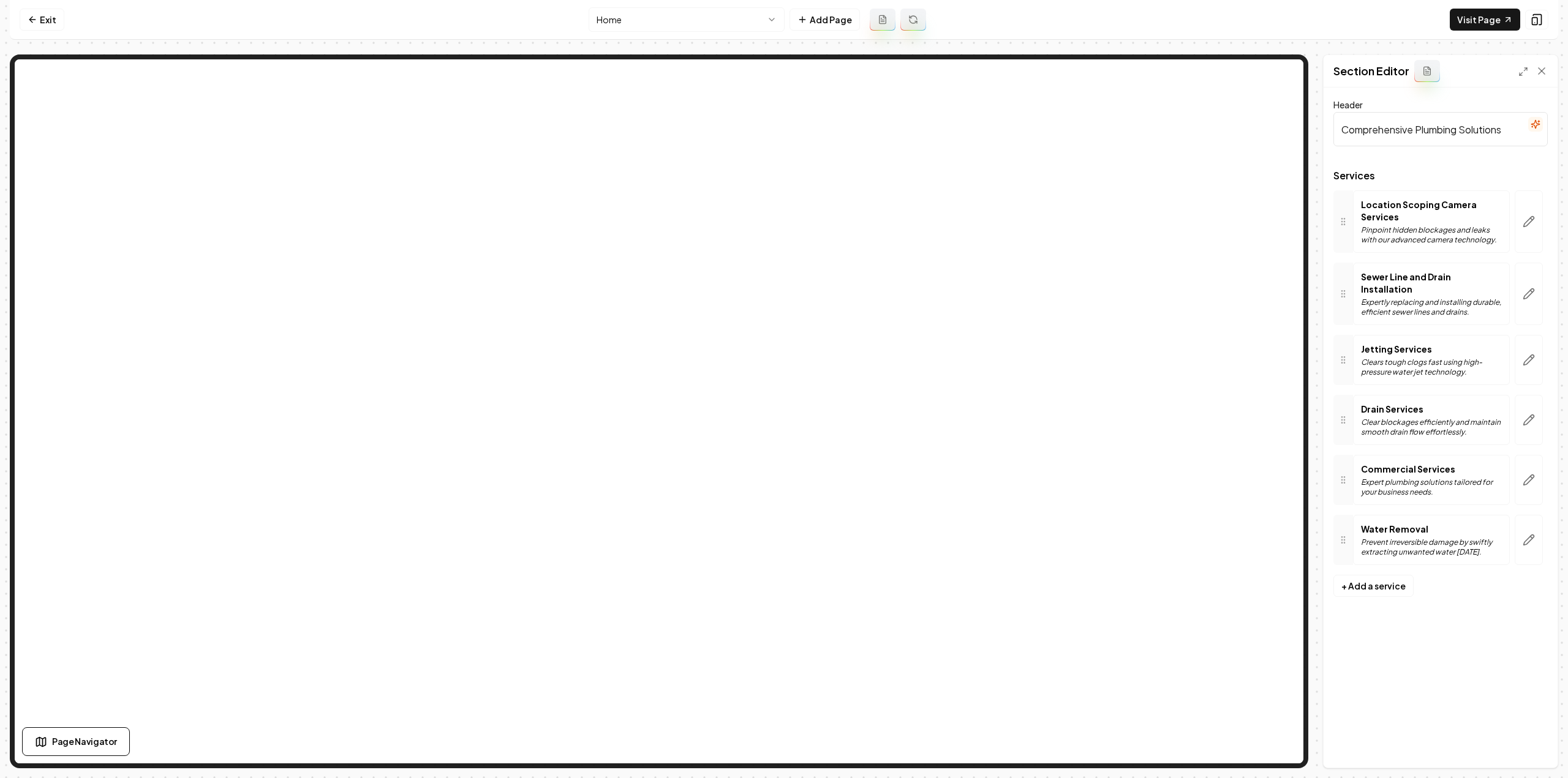
click at [722, 21] on html "Computer Required This feature is only available on a computer. Please switch t…" at bounding box center [784, 389] width 1568 height 778
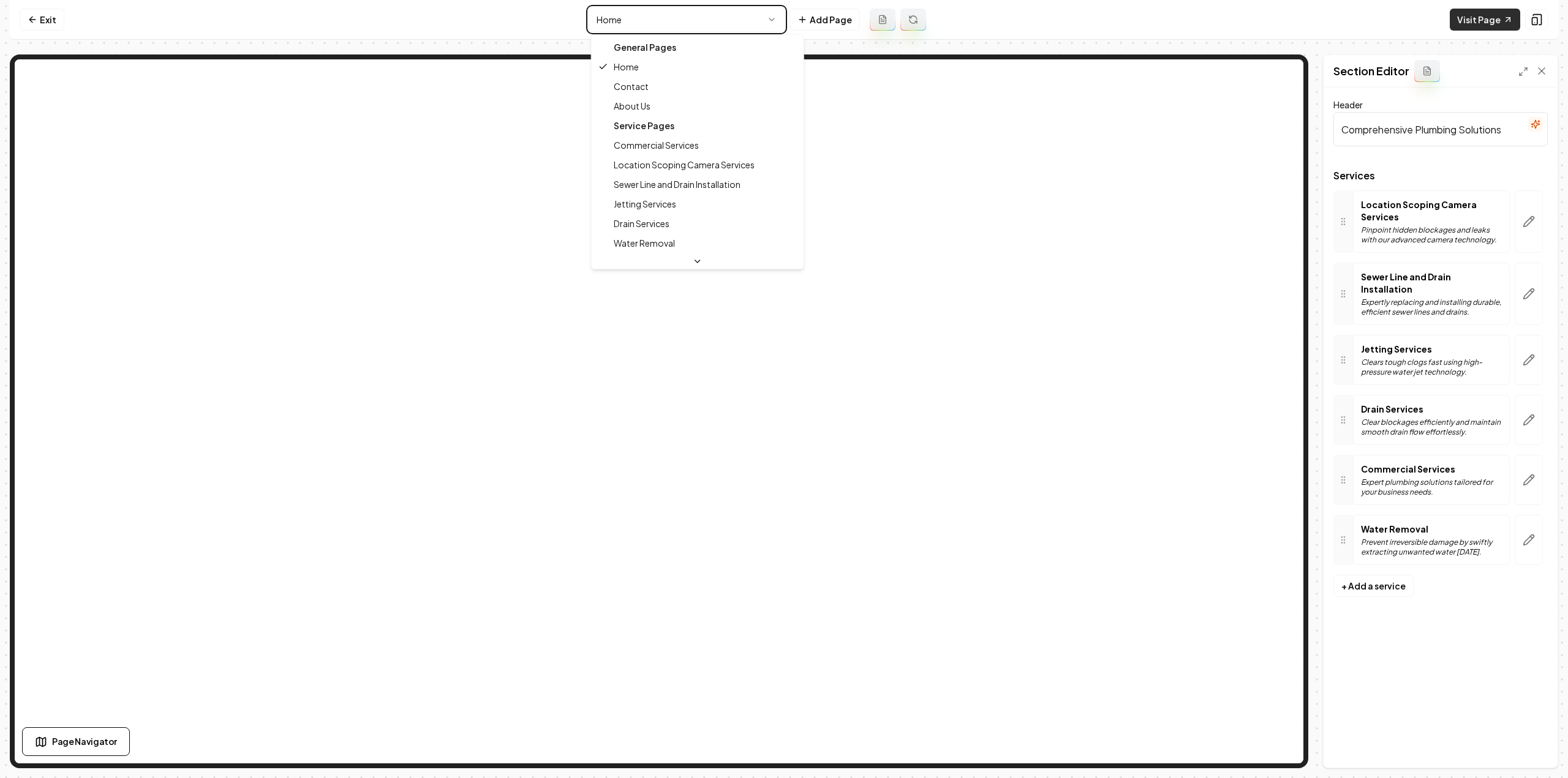
click at [1506, 14] on html "Computer Required This feature is only available on a computer. Please switch t…" at bounding box center [784, 389] width 1568 height 778
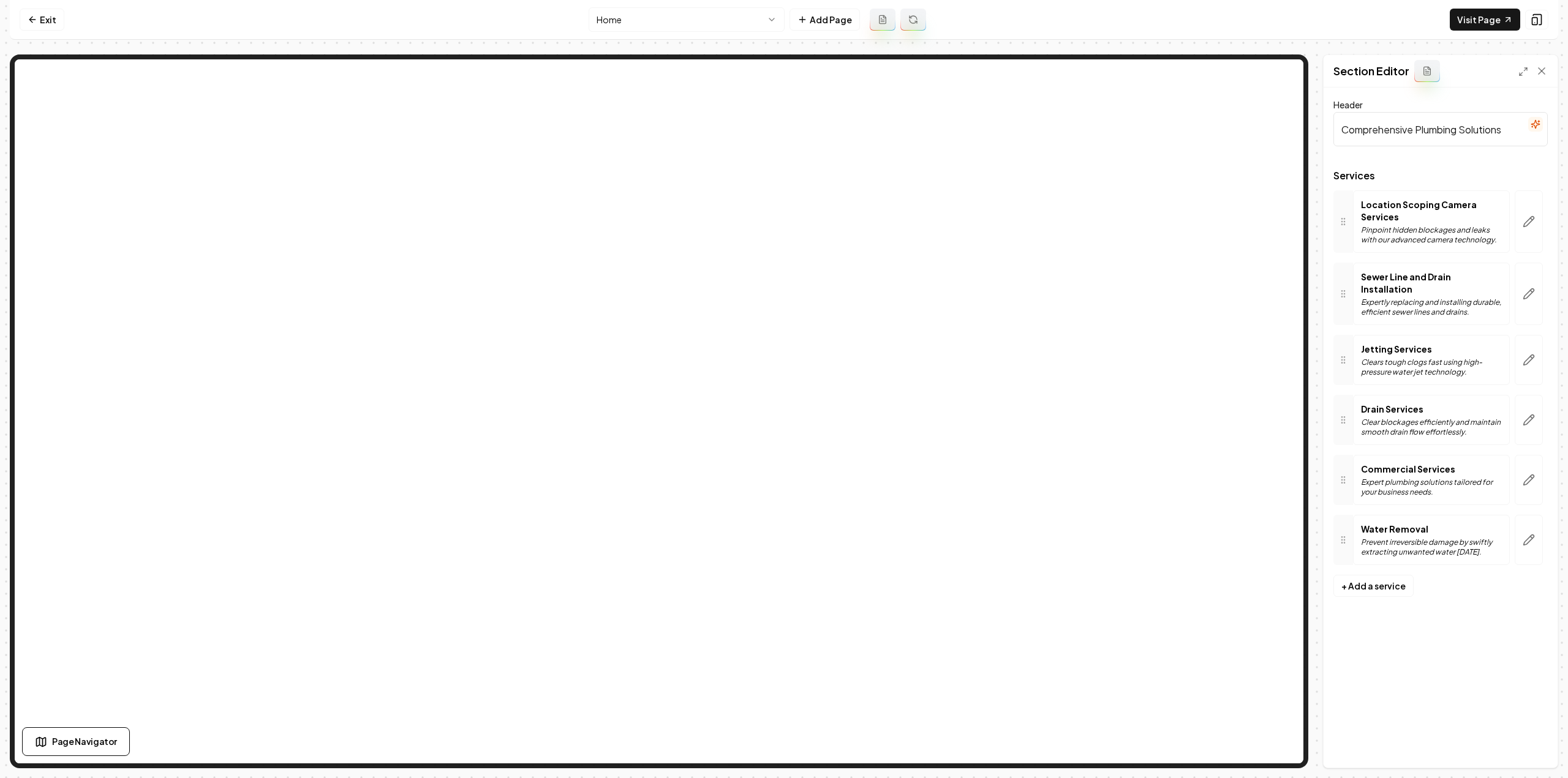
click at [668, 18] on html "Computer Required This feature is only available on a computer. Please switch t…" at bounding box center [784, 389] width 1568 height 778
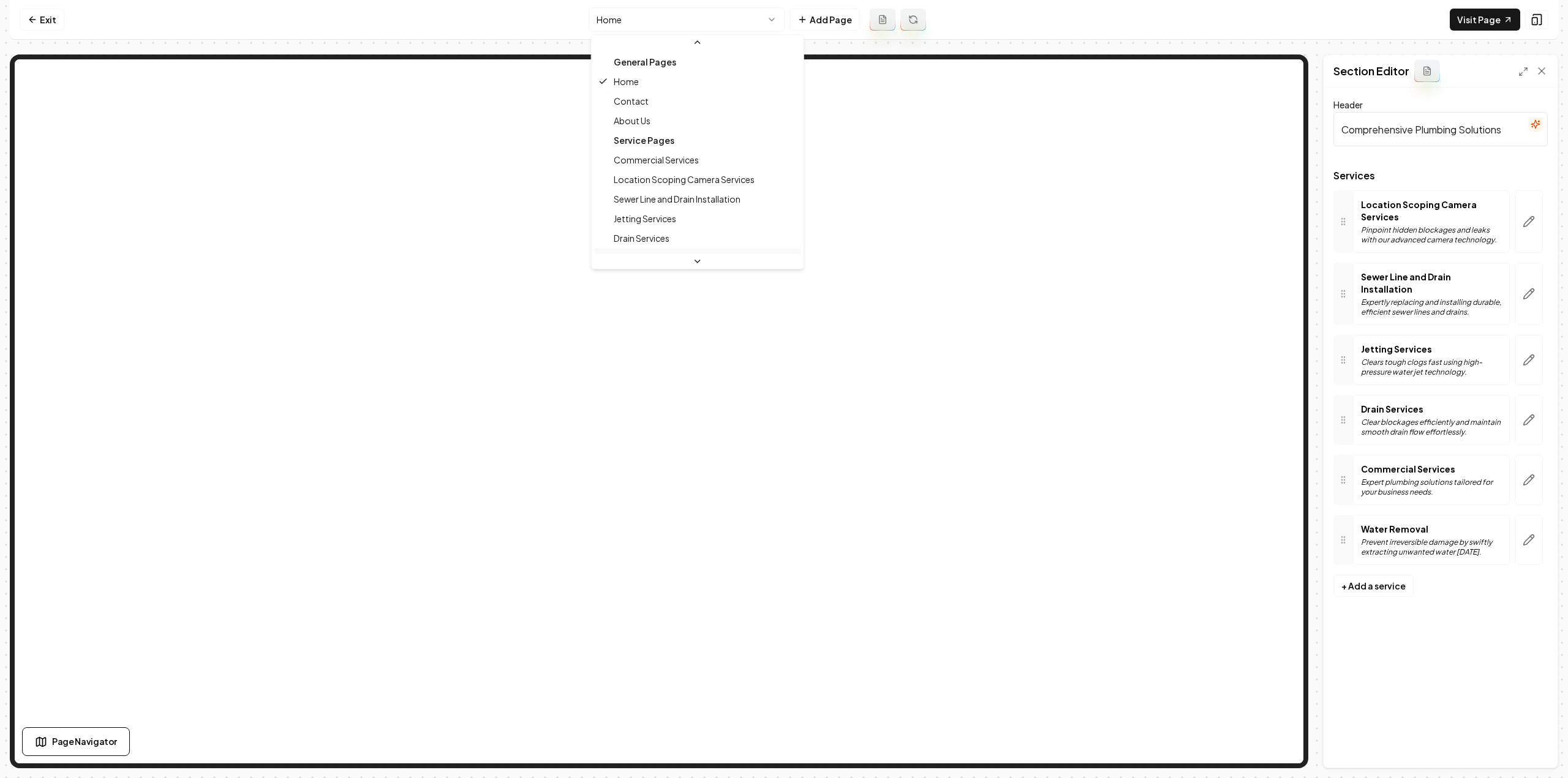
scroll to position [52, 0]
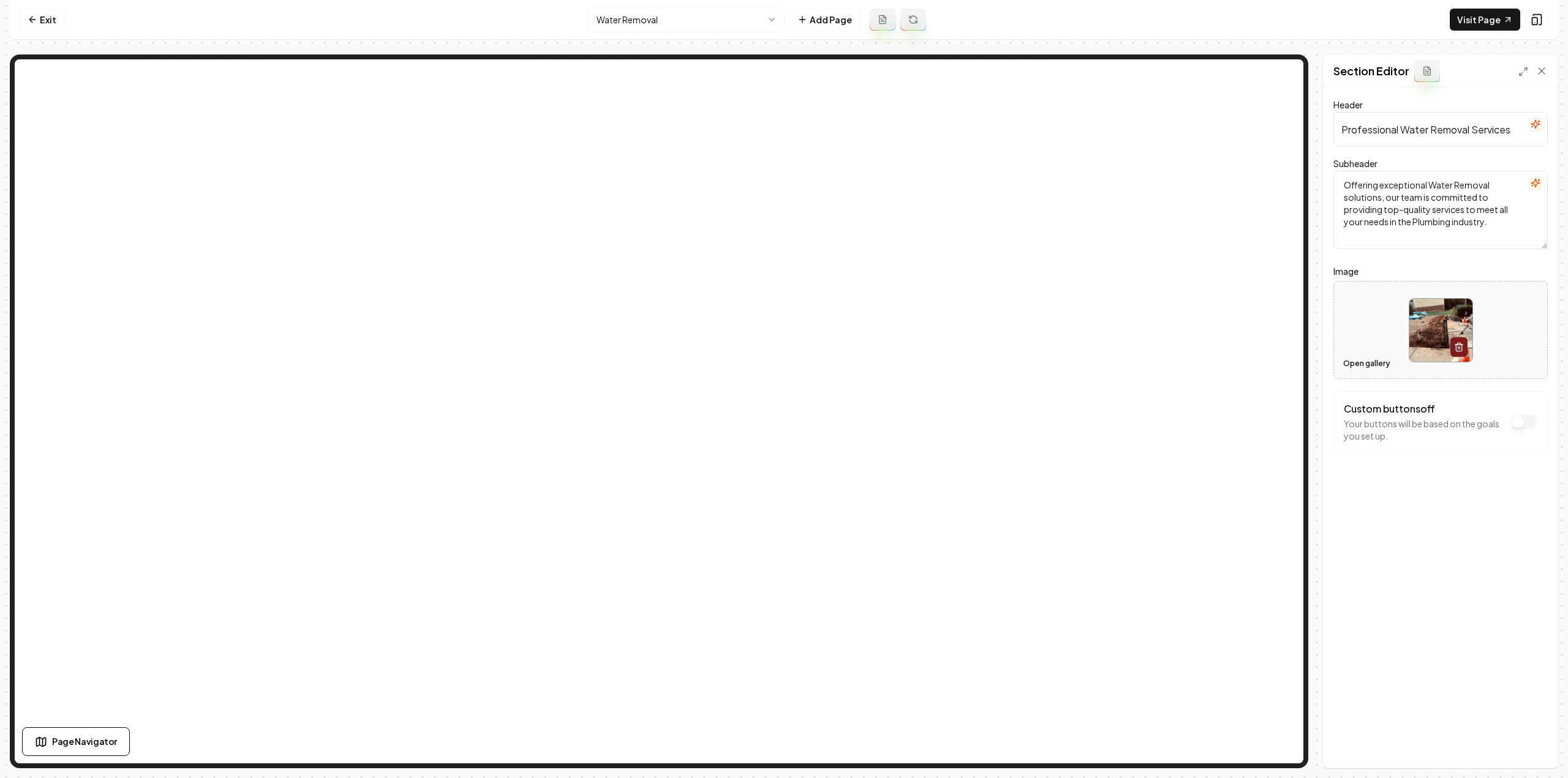
click at [1371, 367] on button "Open gallery" at bounding box center [1366, 364] width 55 height 20
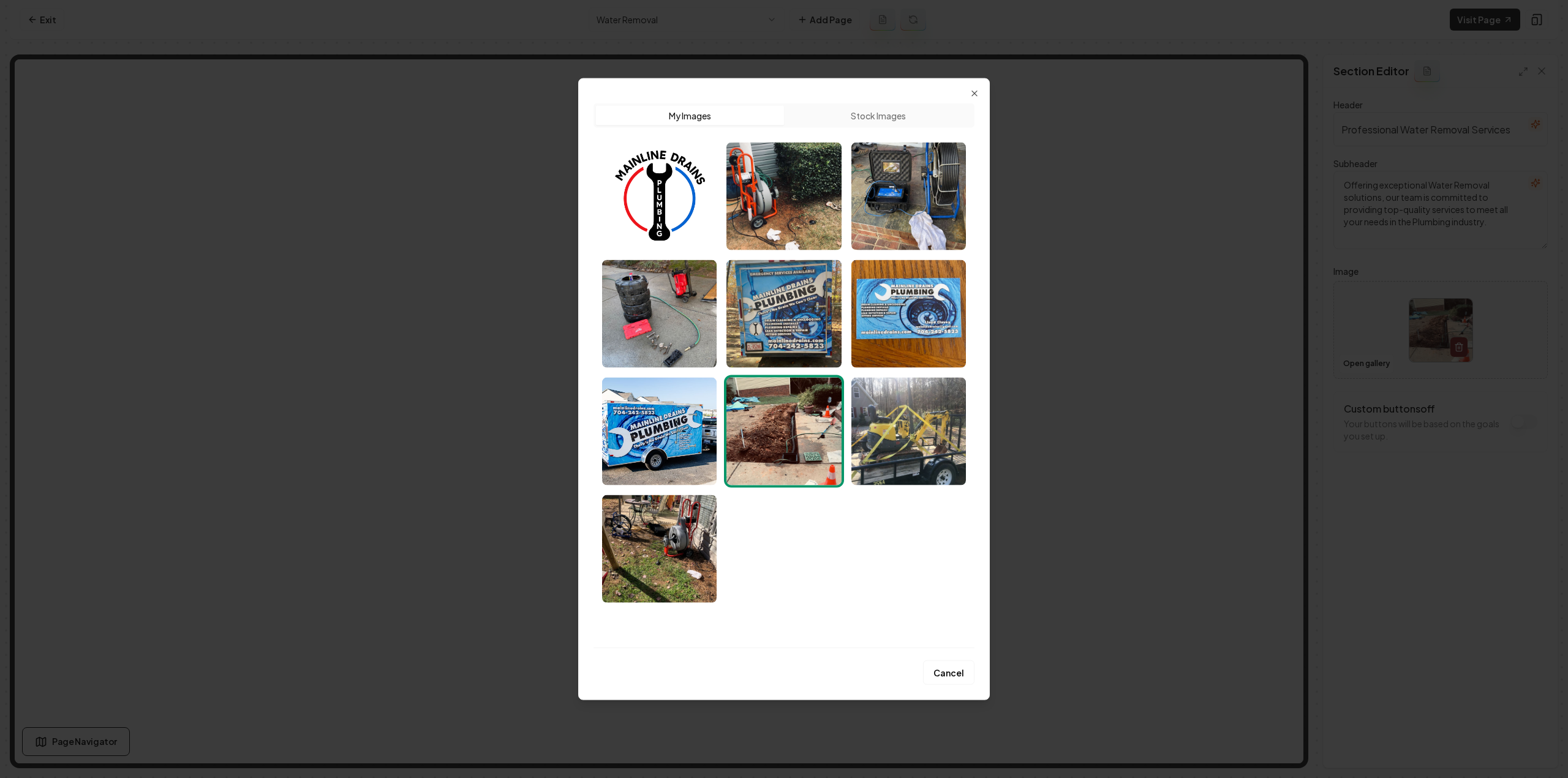
drag, startPoint x: 935, startPoint y: 426, endPoint x: 942, endPoint y: 443, distance: 18.4
click at [935, 426] on img "Select image image_68a4795f5c7cd75eb8796e1f.jpeg" at bounding box center [909, 431] width 115 height 108
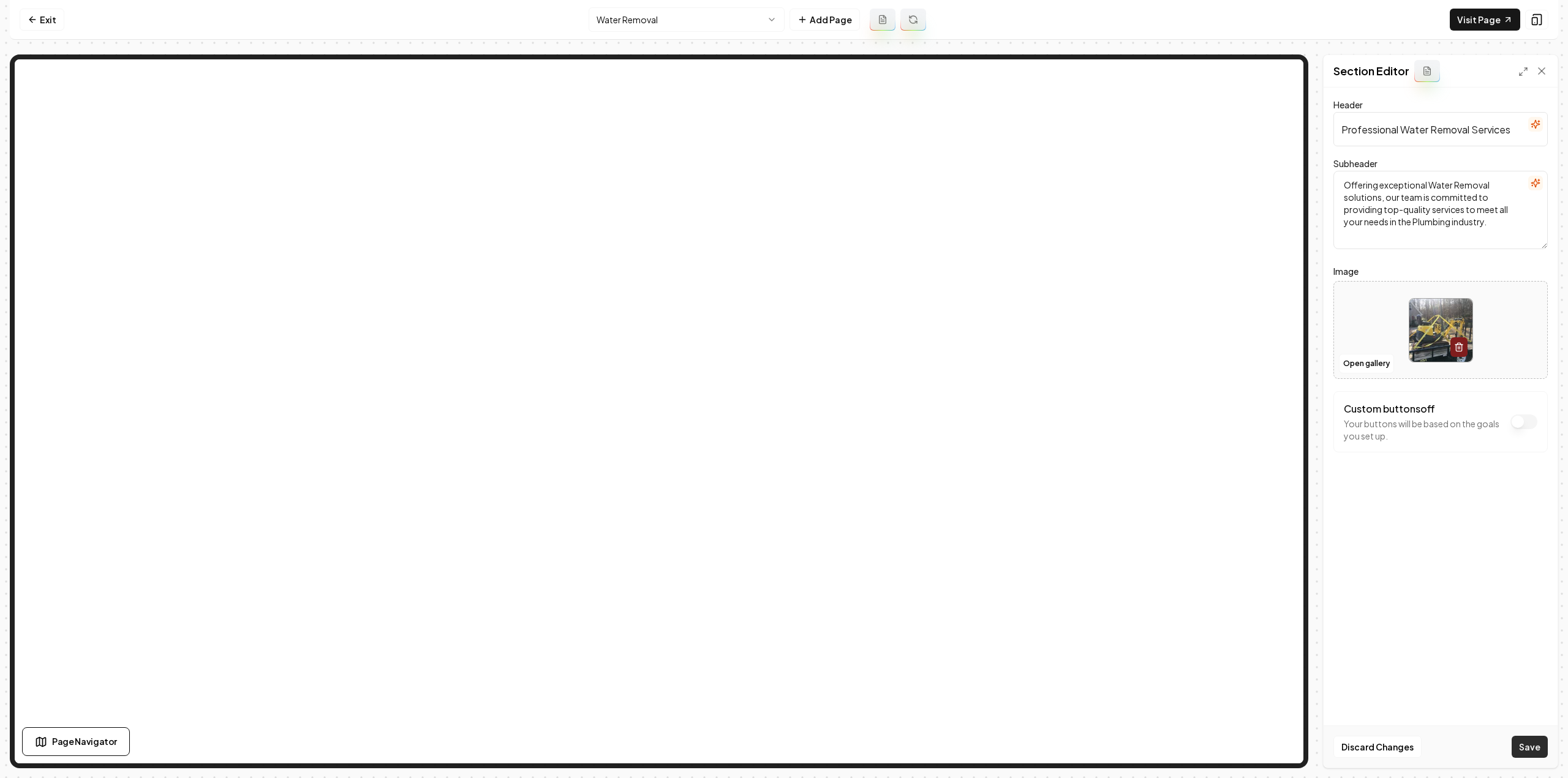
click at [1523, 745] on button "Save" at bounding box center [1529, 747] width 36 height 22
click at [666, 19] on html "Computer Required This feature is only available on a computer. Please switch t…" at bounding box center [784, 389] width 1568 height 778
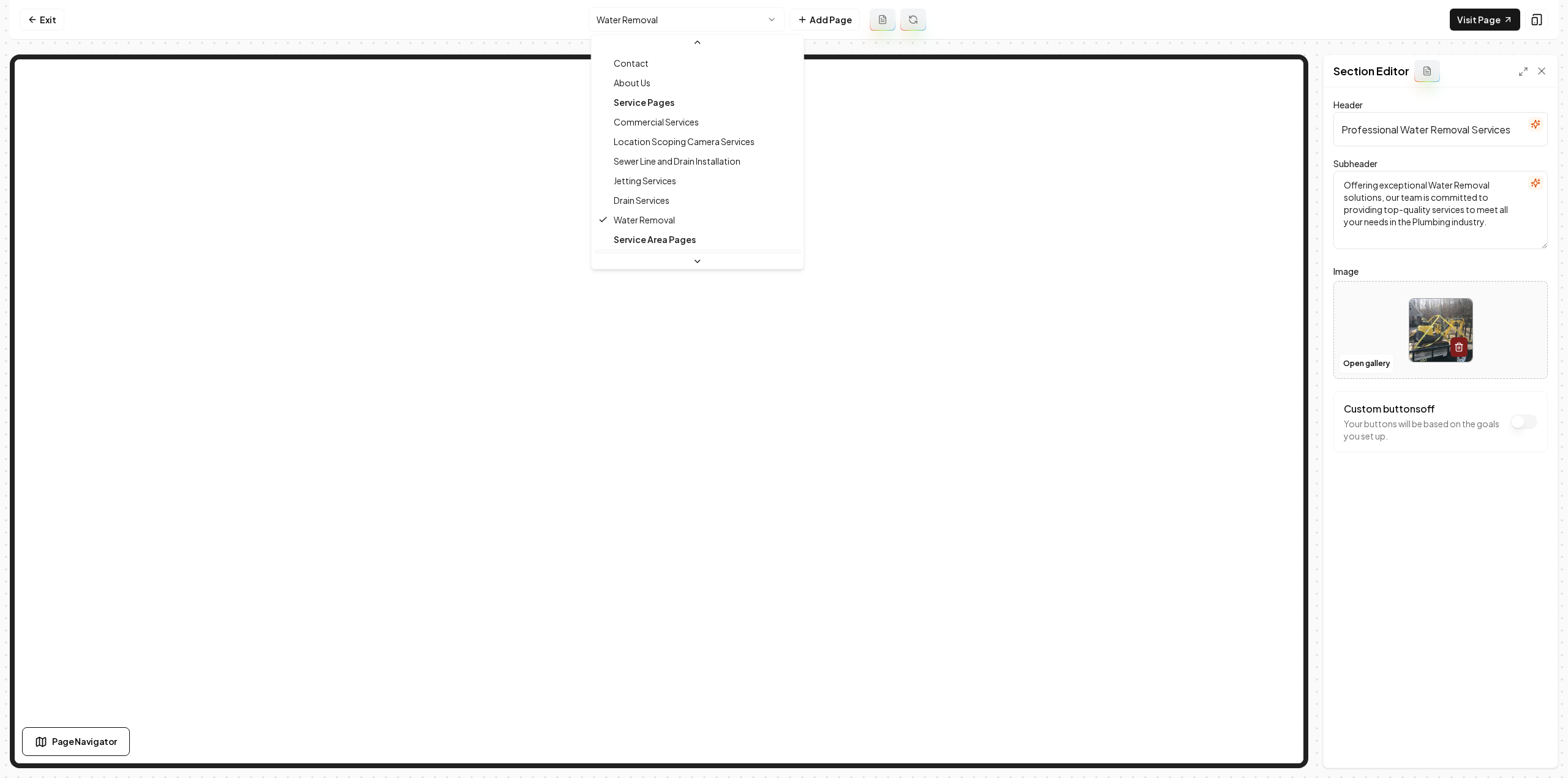
scroll to position [52, 0]
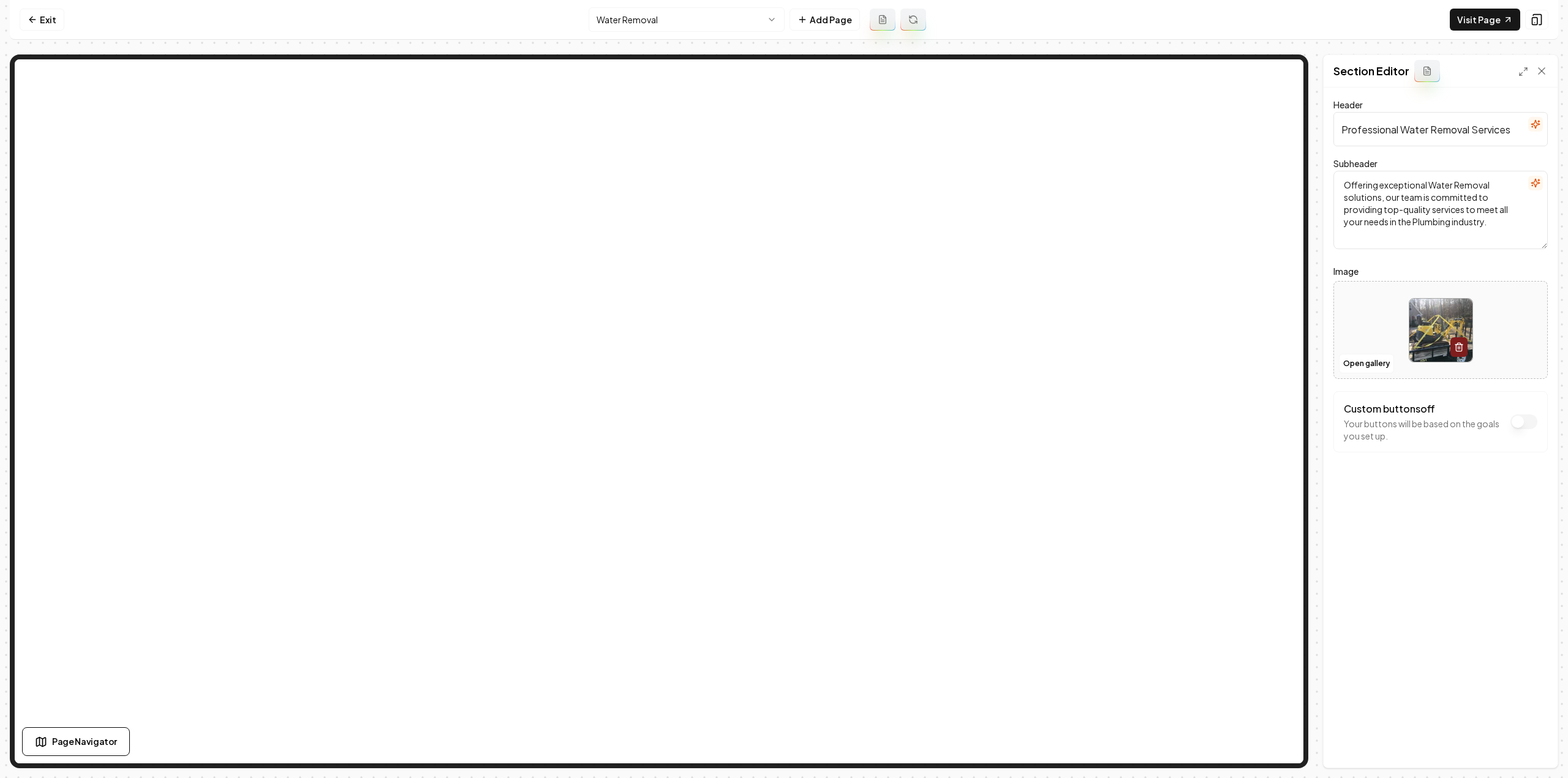
click at [627, 26] on html "Computer Required This feature is only available on a computer. Please switch t…" at bounding box center [784, 389] width 1568 height 778
click at [1362, 355] on button "Open gallery" at bounding box center [1366, 364] width 55 height 20
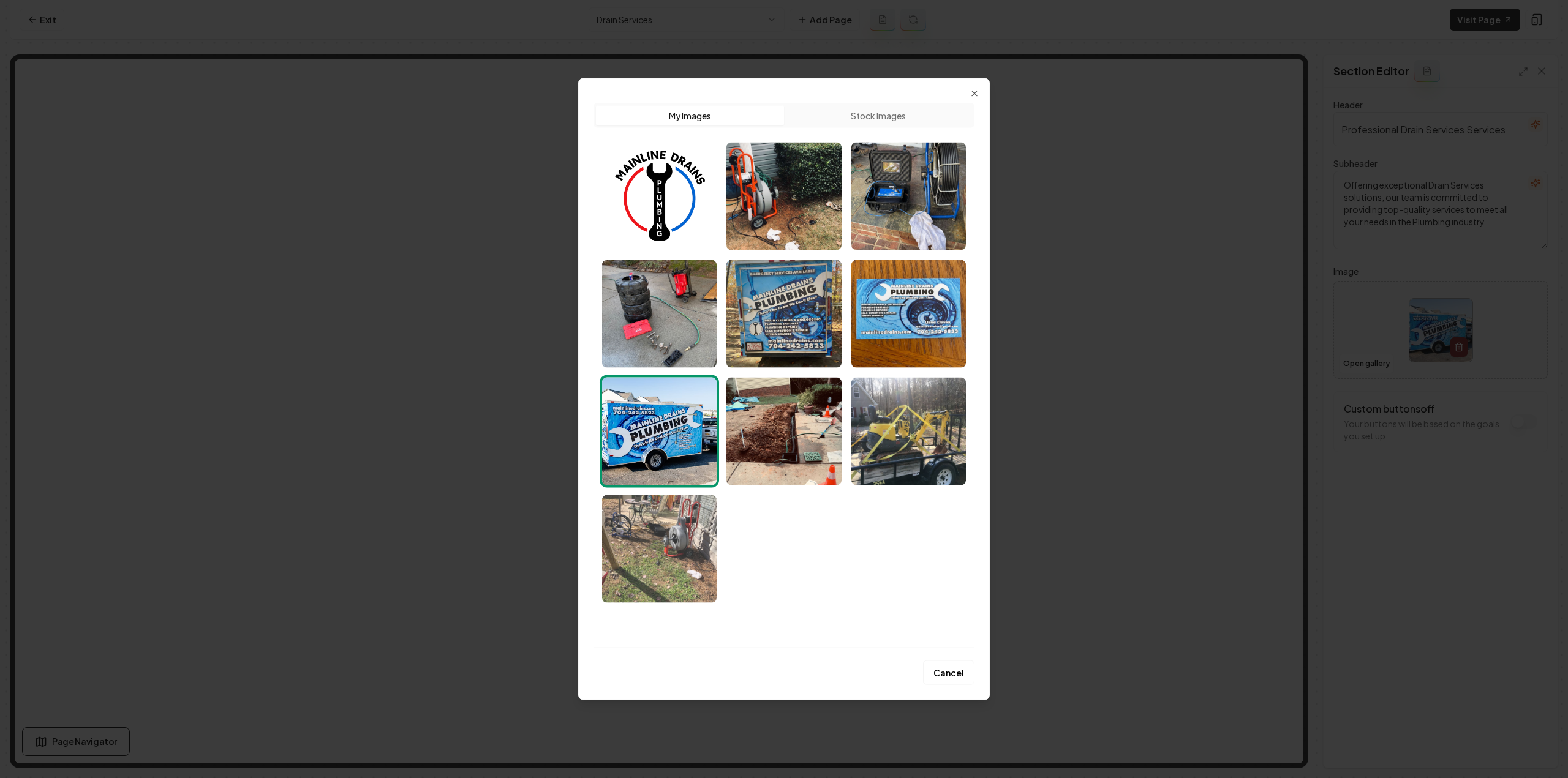
click at [650, 517] on img "Select image image_68a4795f5c7cd75eb8796acd.jpeg" at bounding box center [659, 548] width 115 height 108
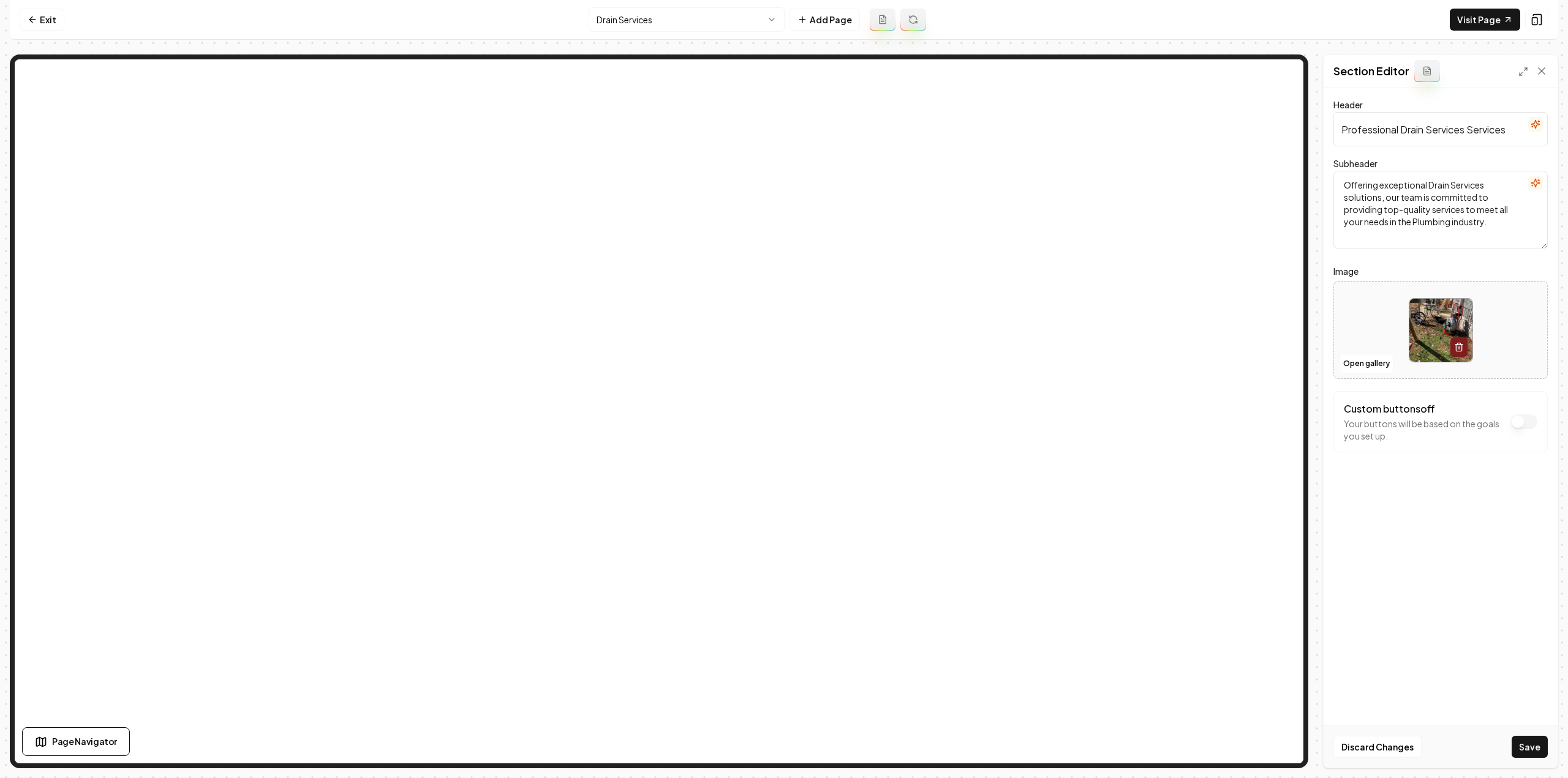
click at [1511, 749] on div "Discard Changes Save" at bounding box center [1441, 747] width 234 height 42
click at [1528, 749] on button "Save" at bounding box center [1529, 747] width 36 height 22
click at [676, 17] on html "Computer Required This feature is only available on a computer. Please switch t…" at bounding box center [784, 389] width 1568 height 778
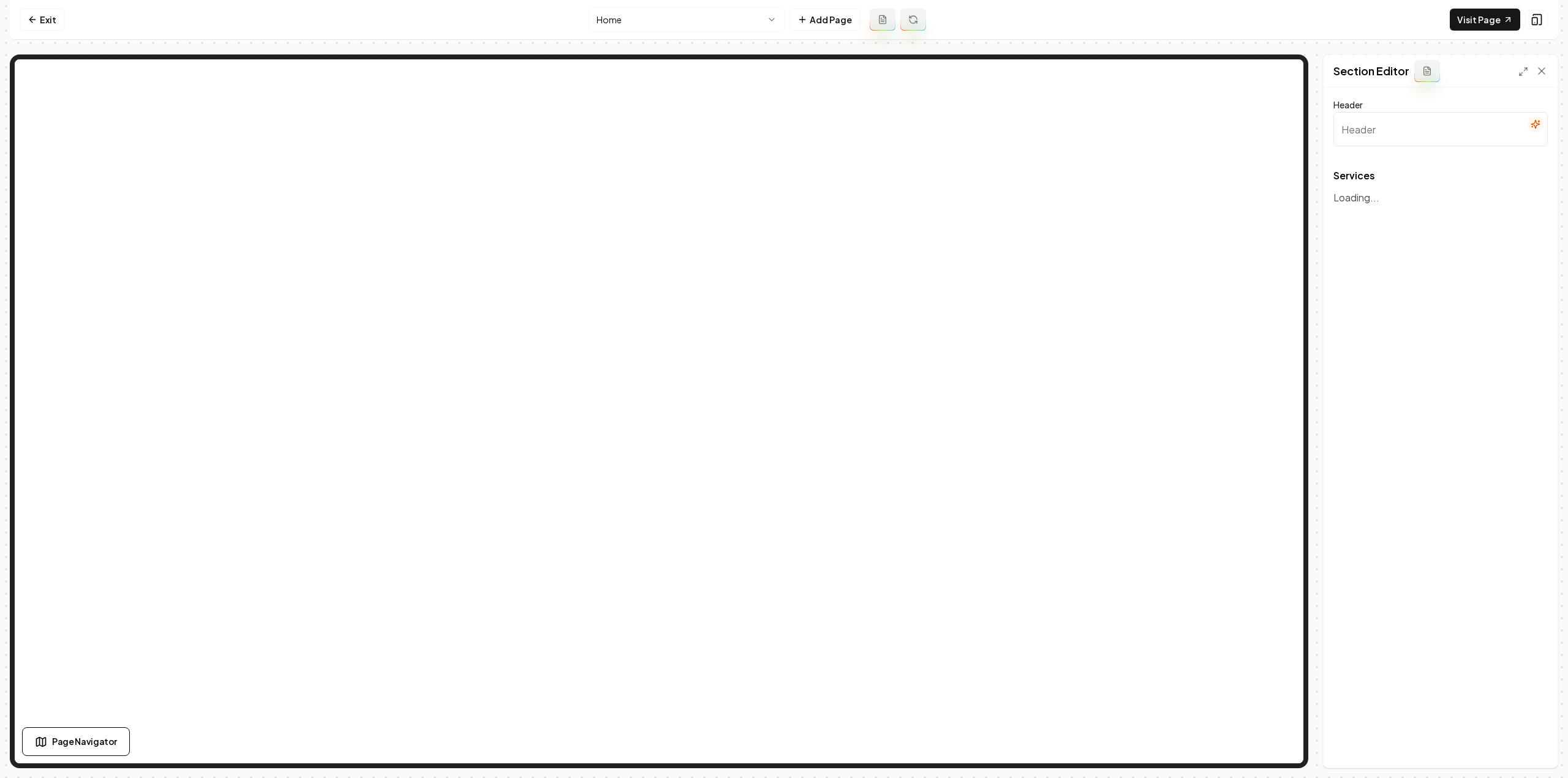
type input "Comprehensive Plumbing Solutions"
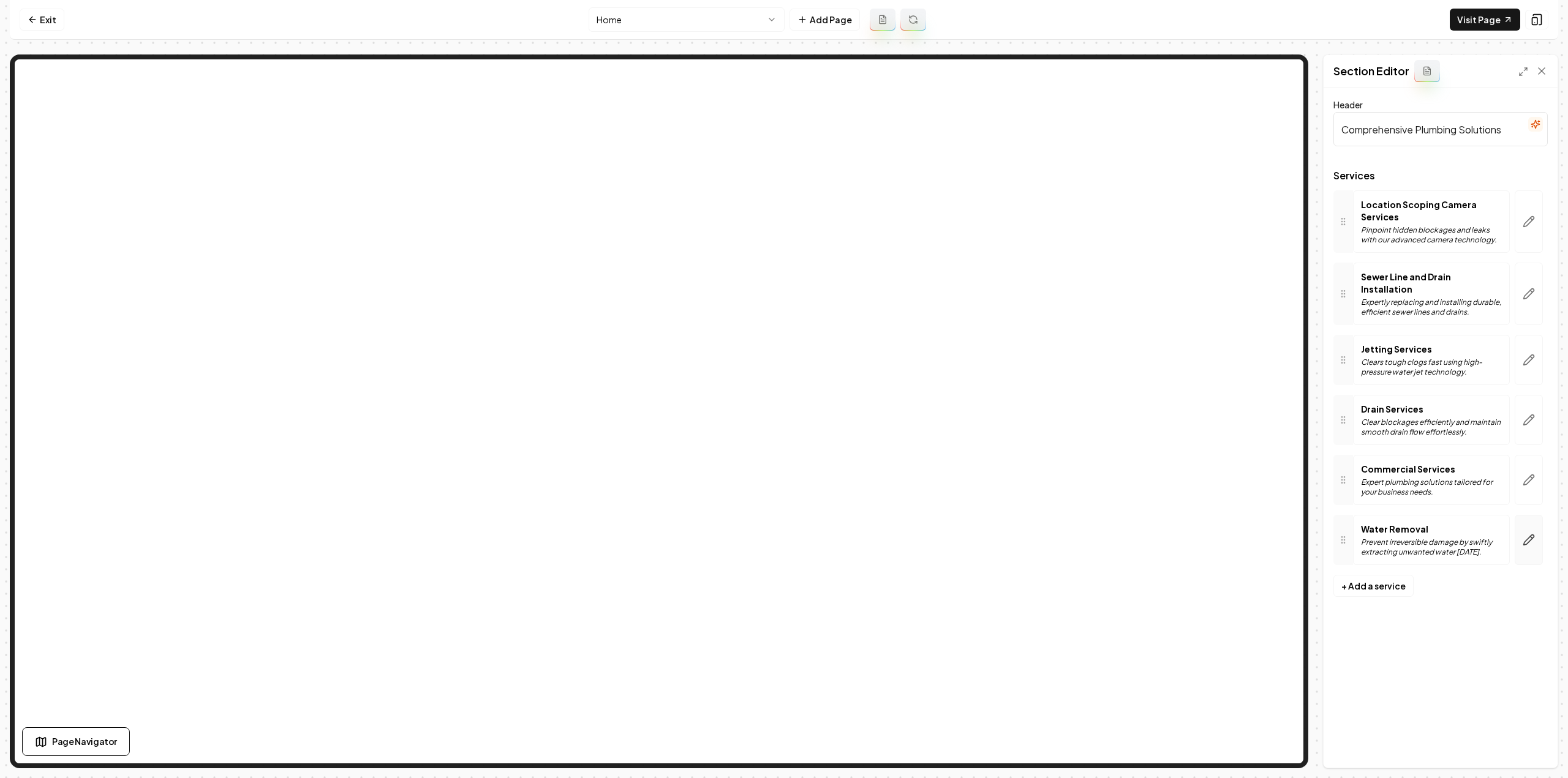
click at [1530, 535] on button "button" at bounding box center [1529, 540] width 28 height 50
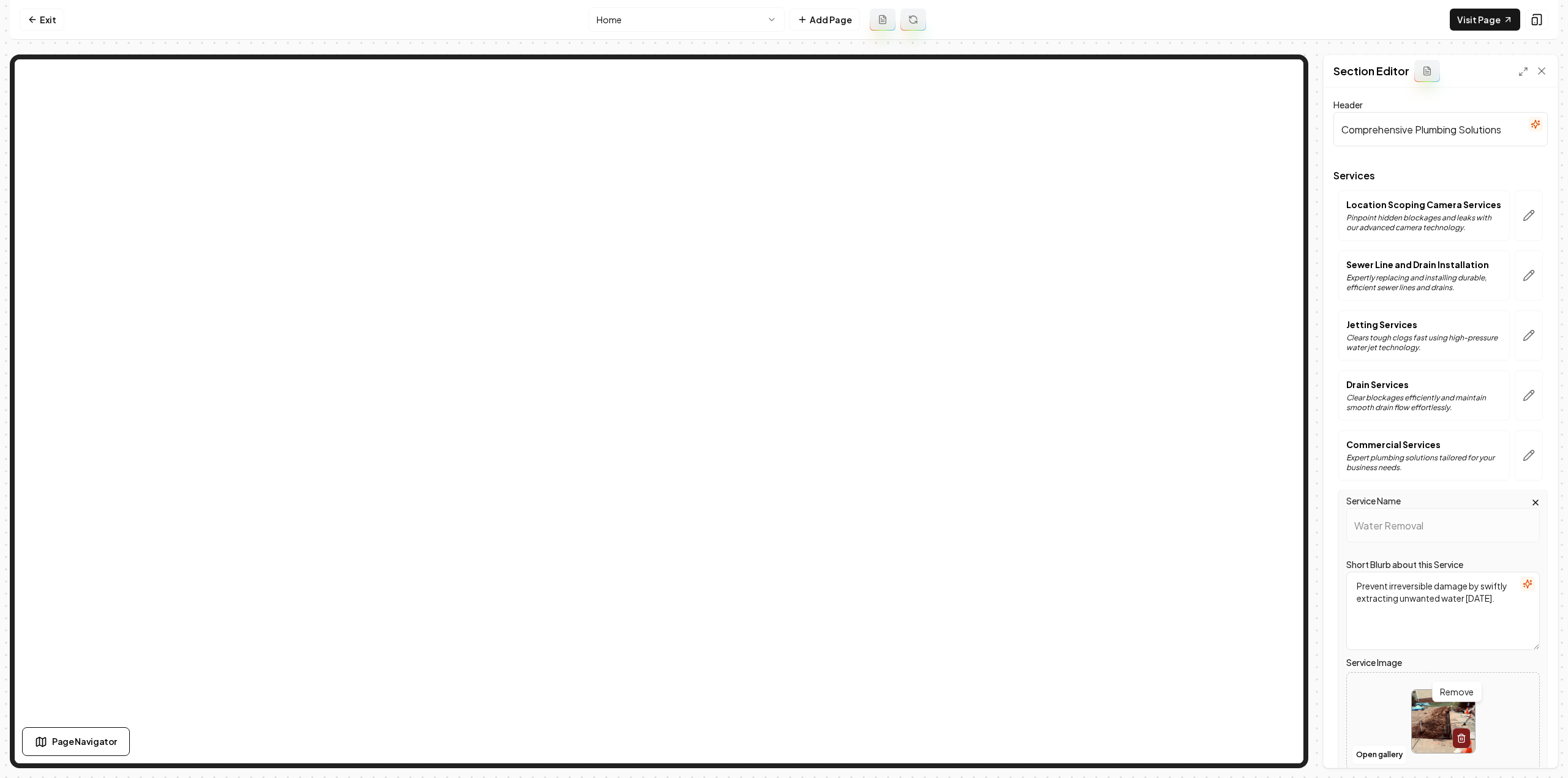
scroll to position [98, 0]
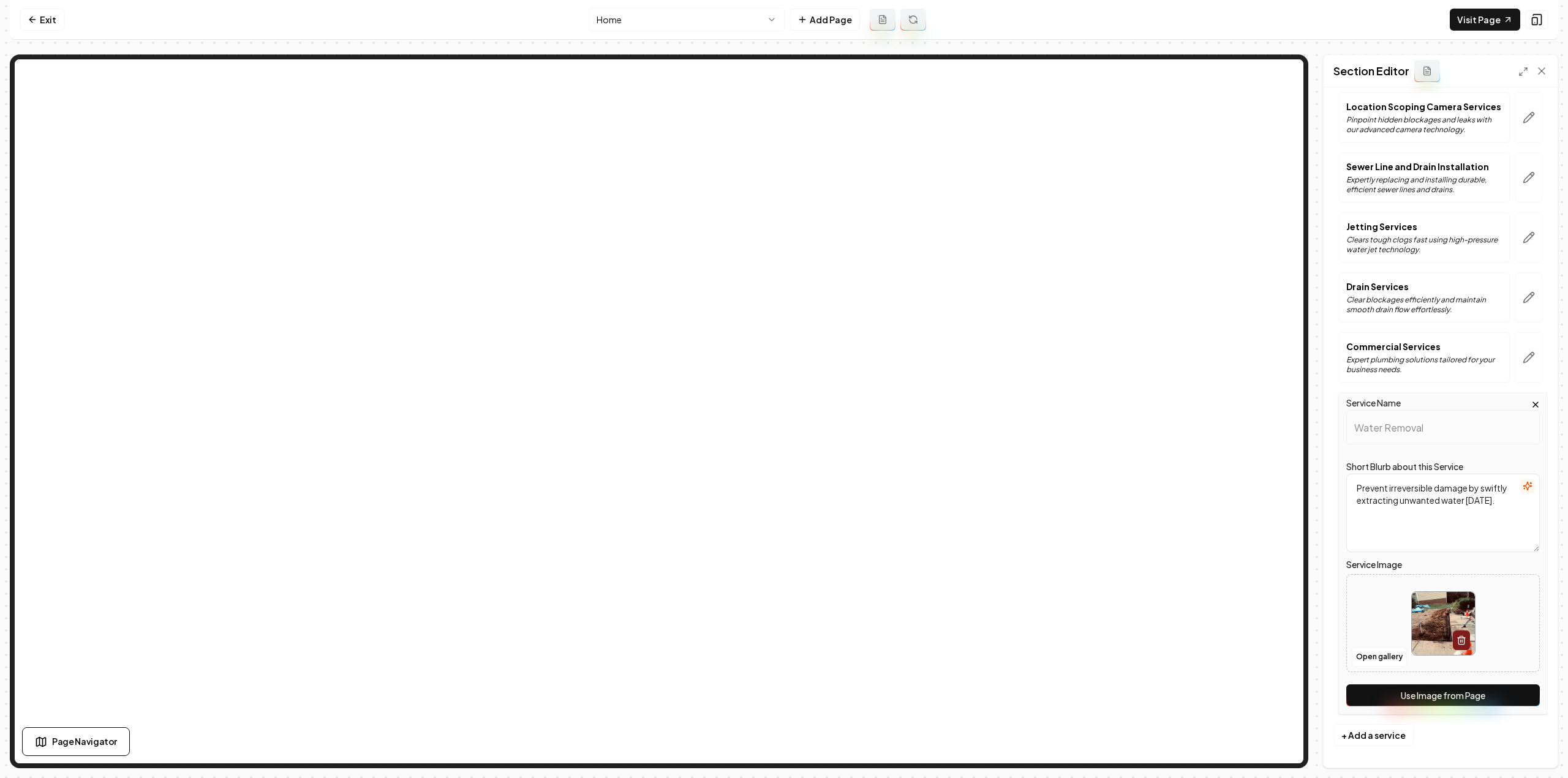
click at [1475, 700] on button "Use Image from Page" at bounding box center [1443, 695] width 194 height 22
click at [1524, 368] on button "button" at bounding box center [1529, 357] width 28 height 50
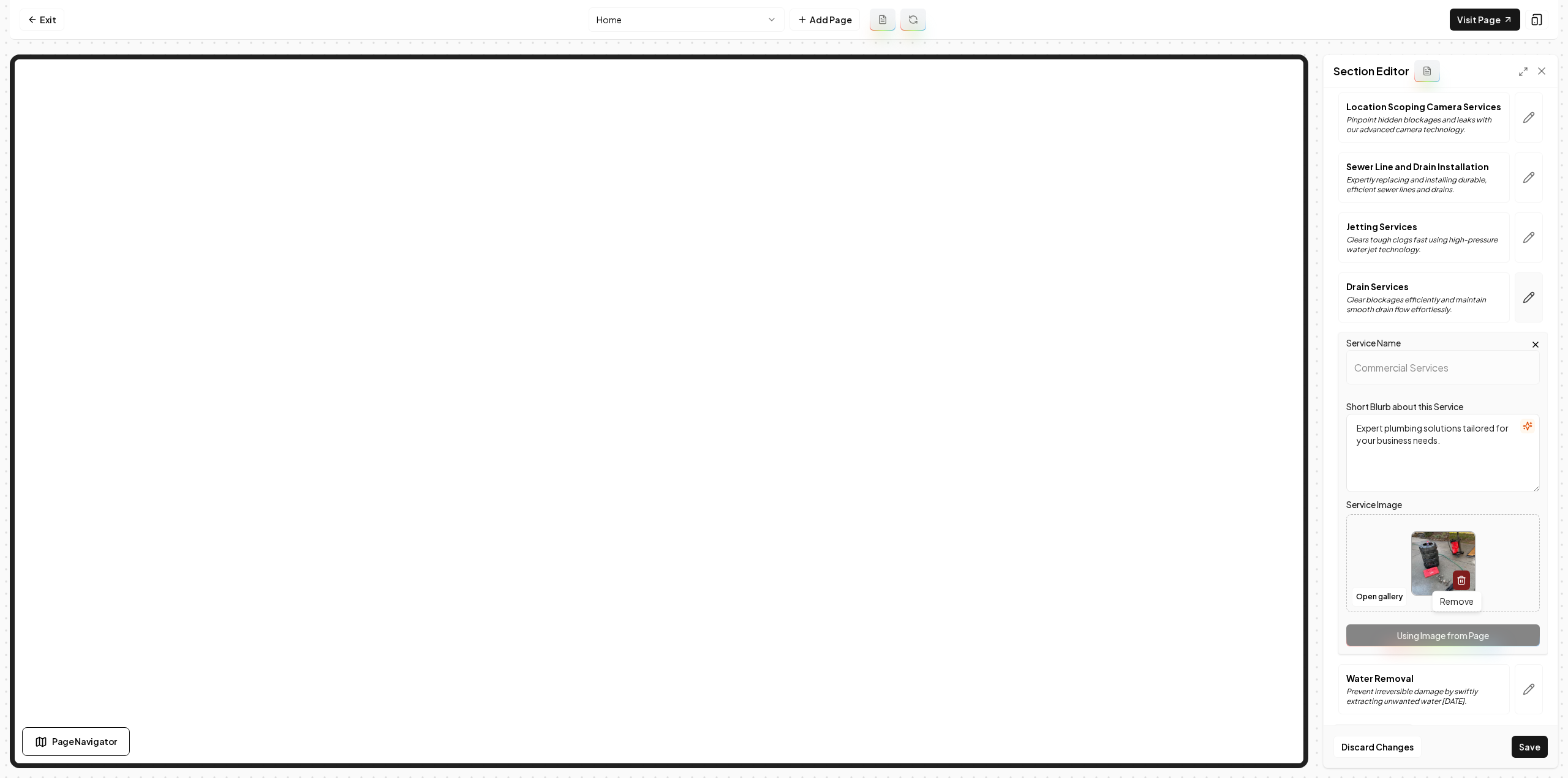
click at [1518, 288] on button "button" at bounding box center [1529, 297] width 28 height 50
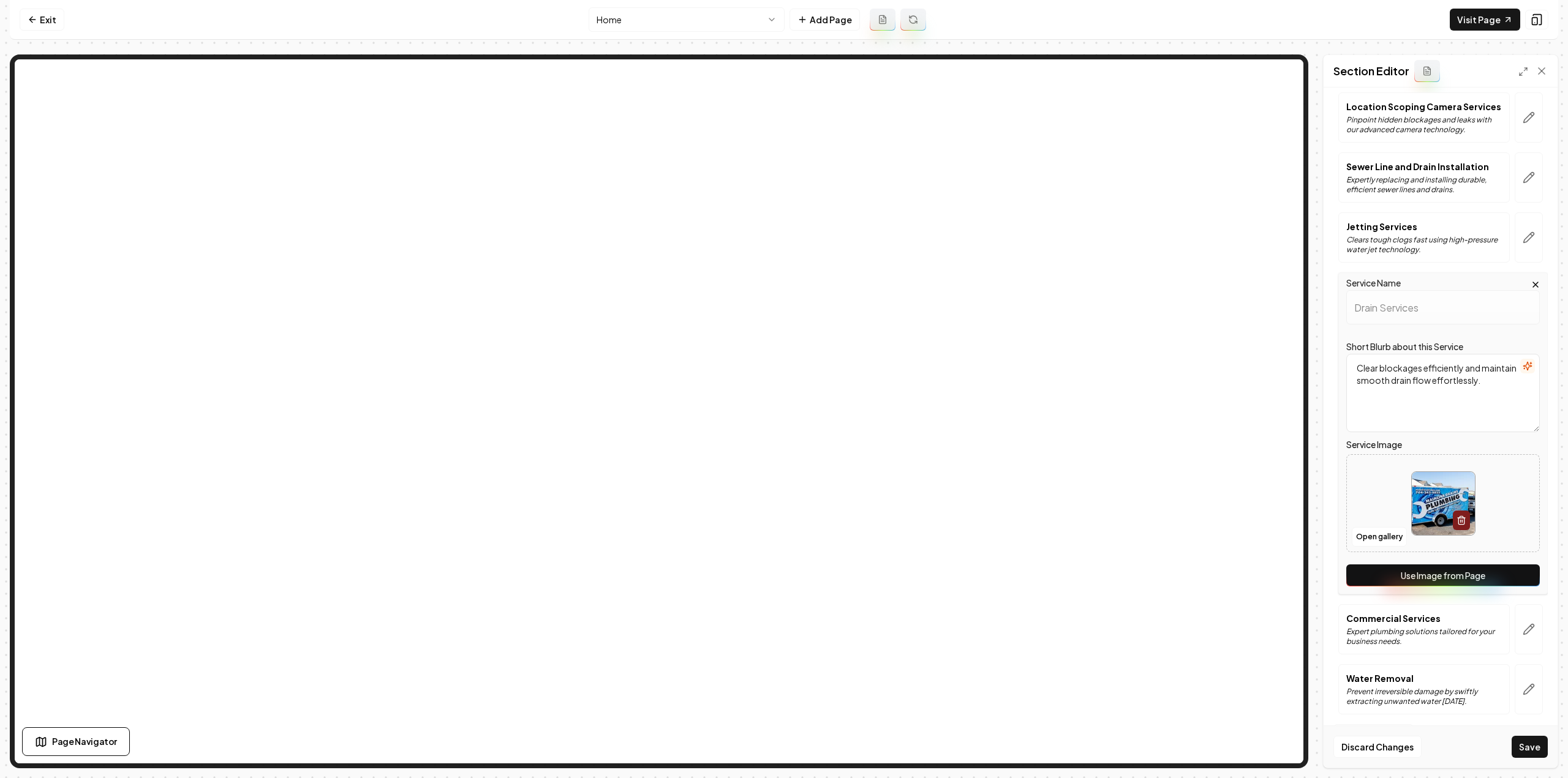
click at [1449, 568] on button "Use Image from Page" at bounding box center [1443, 575] width 194 height 22
click at [1533, 738] on button "Save" at bounding box center [1529, 747] width 36 height 22
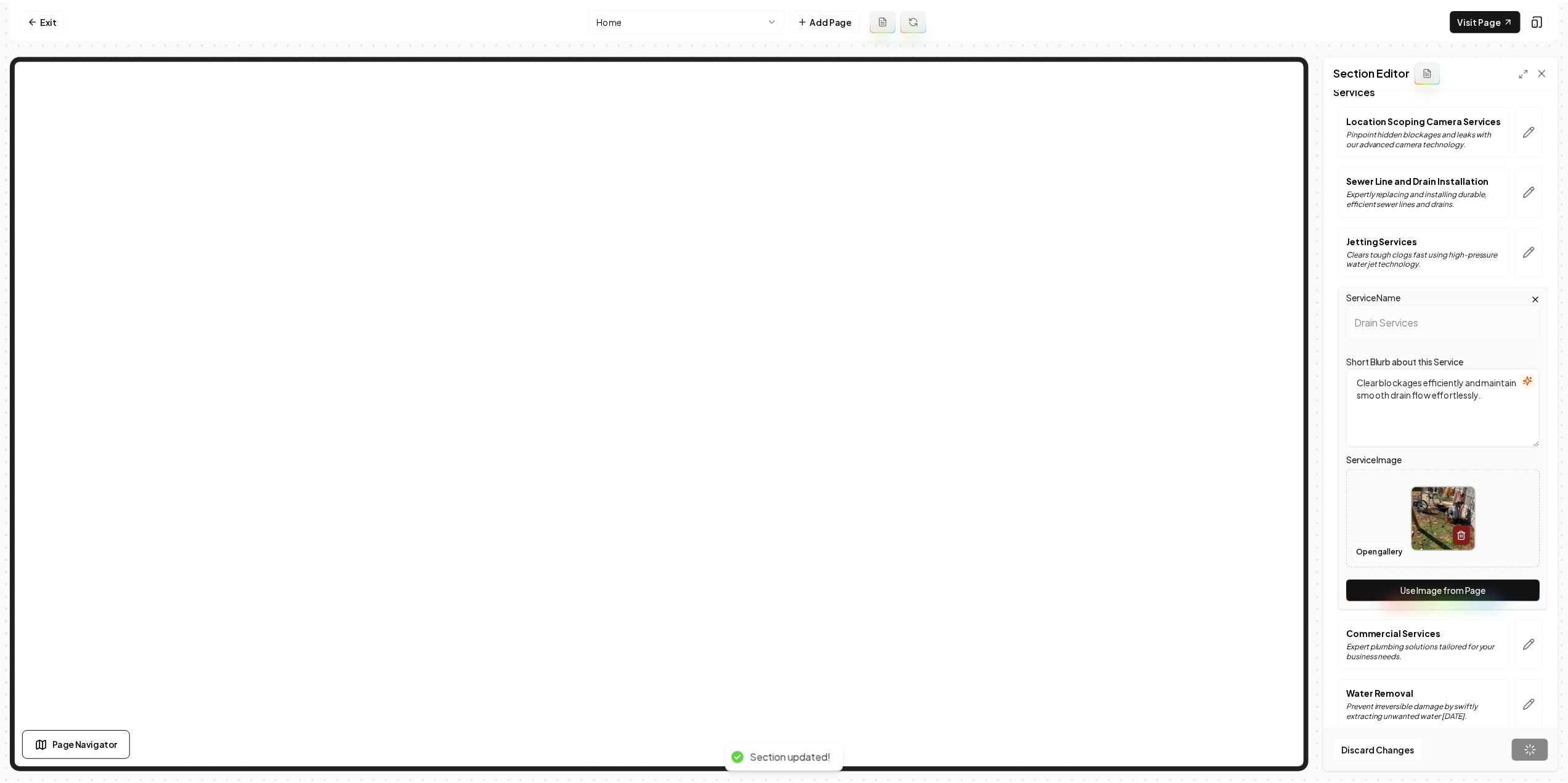
scroll to position [0, 0]
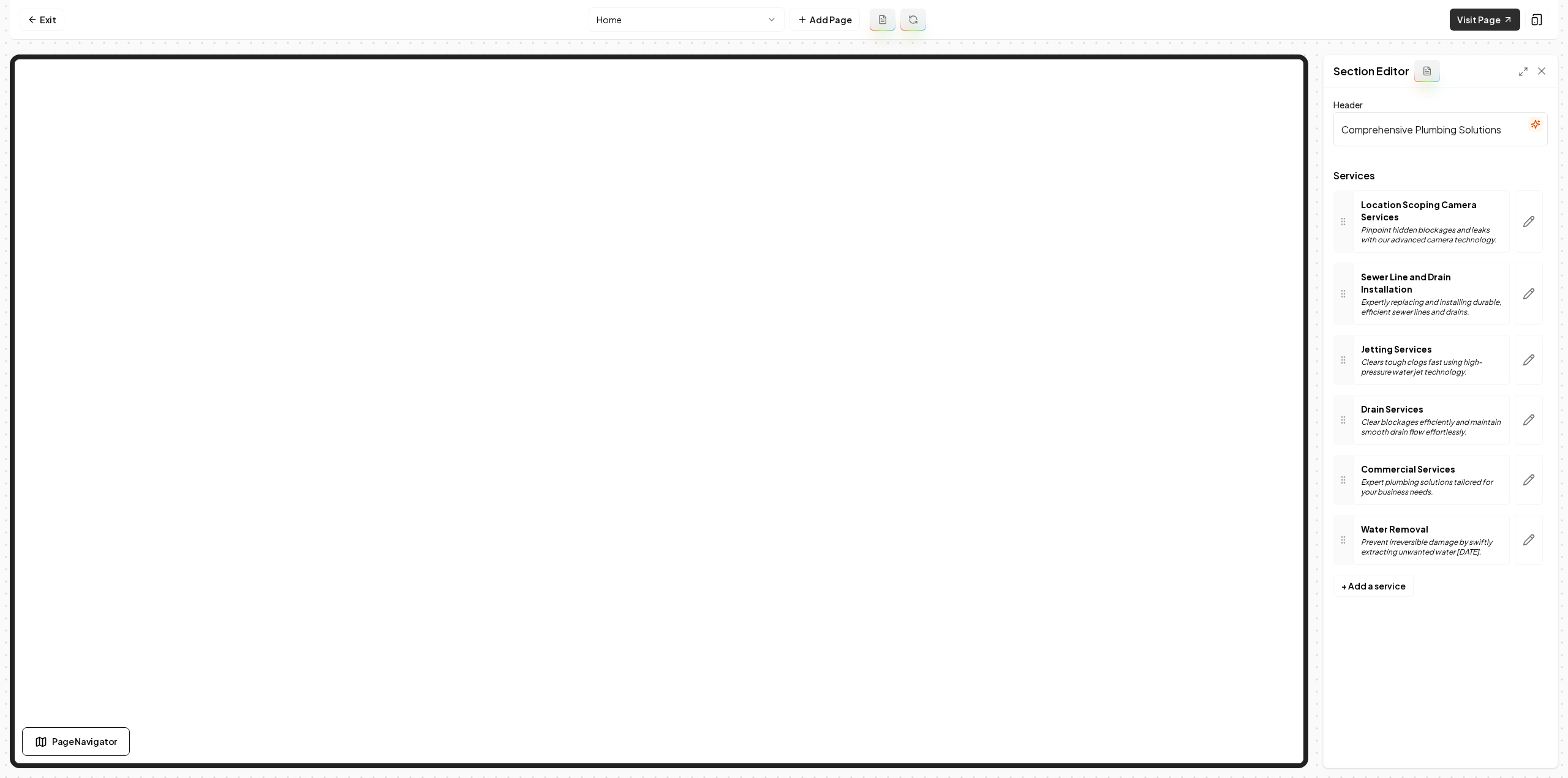
click at [1470, 21] on link "Visit Page" at bounding box center [1485, 19] width 71 height 22
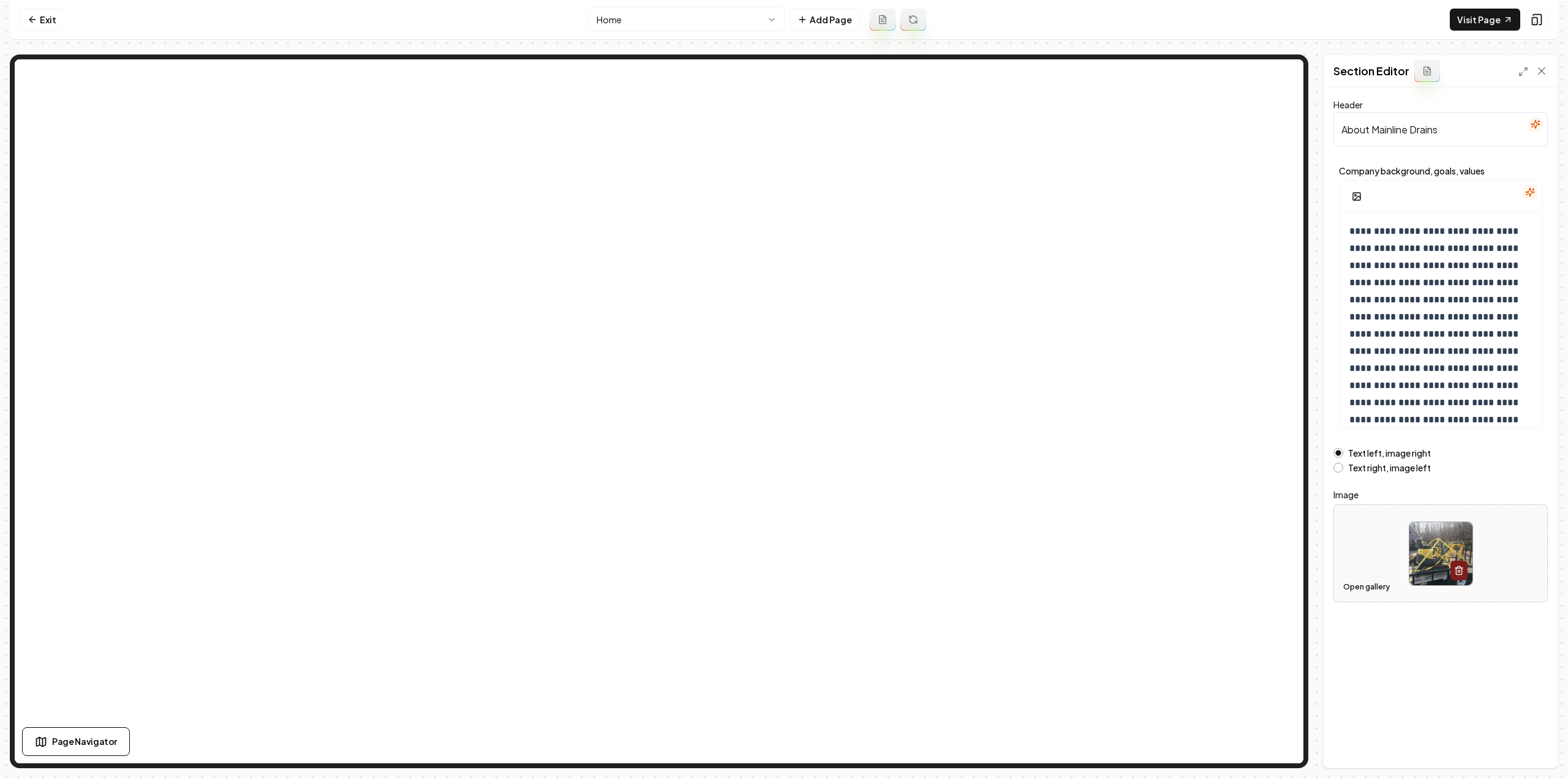
click at [1372, 581] on button "Open gallery" at bounding box center [1366, 587] width 55 height 20
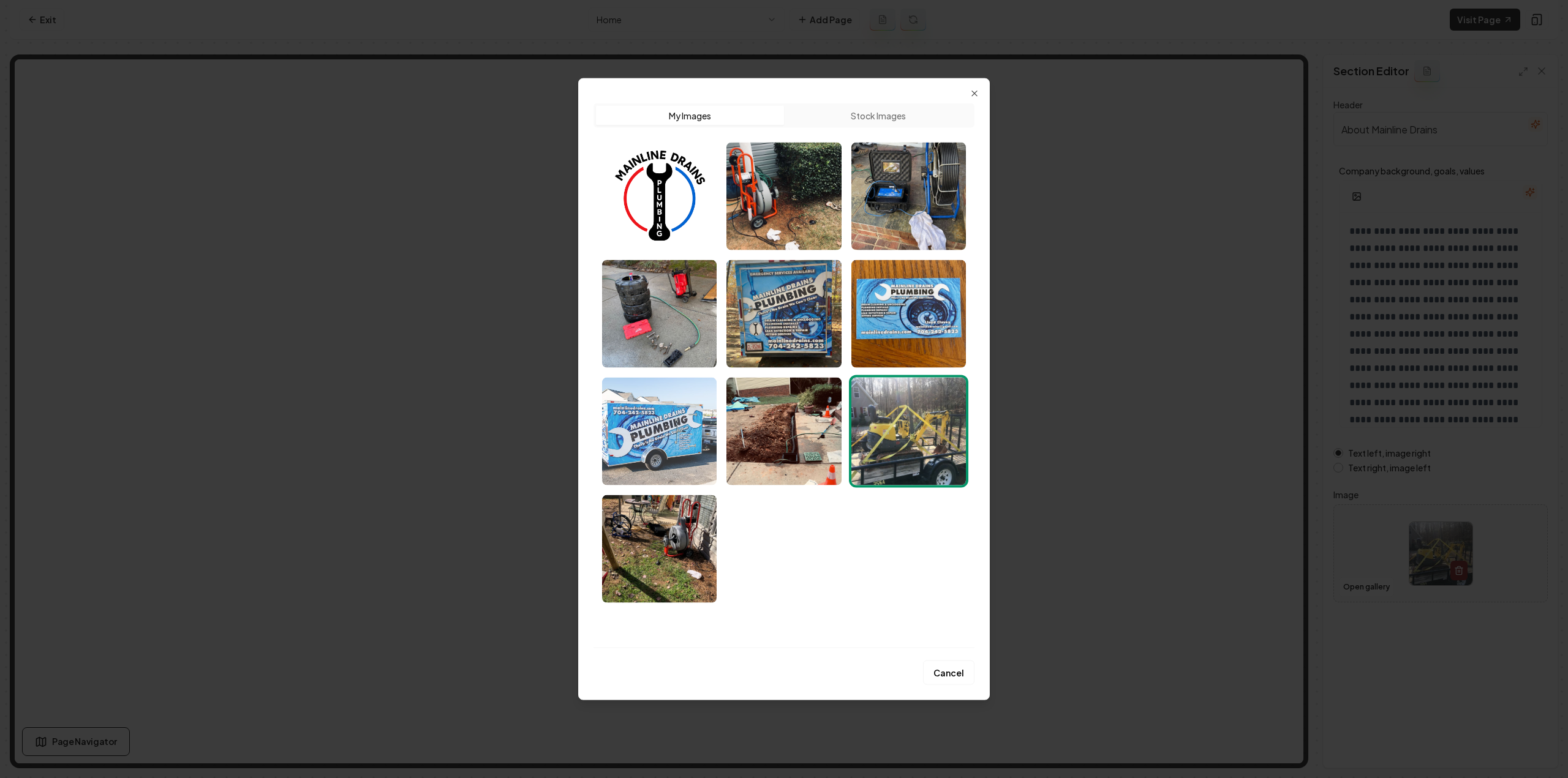
click at [664, 430] on img "Select image image_68a479605c7cd75eb87970ac.jpeg" at bounding box center [659, 431] width 115 height 108
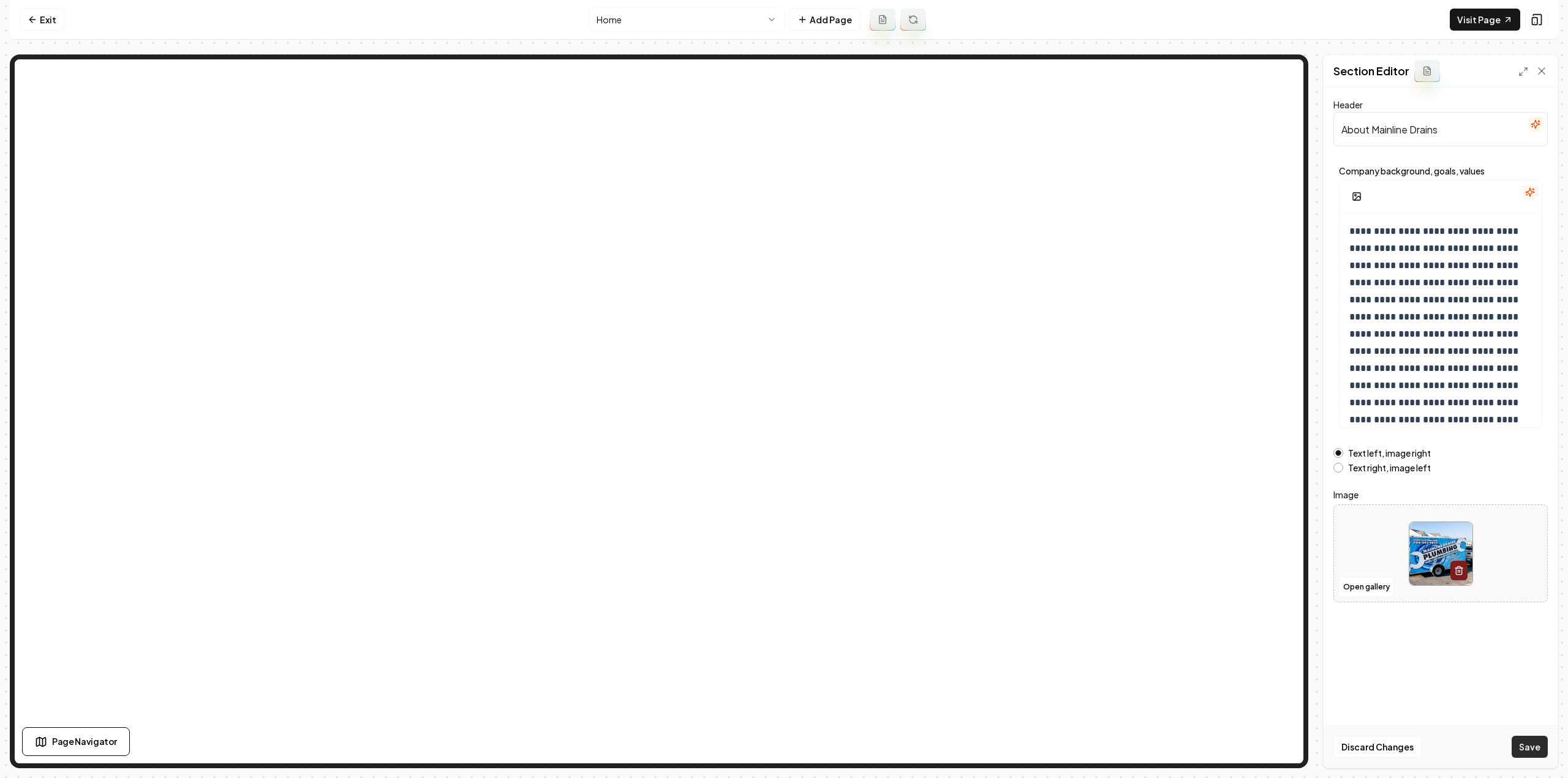
click at [1529, 747] on button "Save" at bounding box center [1529, 747] width 36 height 22
click at [62, 16] on link "Exit" at bounding box center [42, 19] width 45 height 22
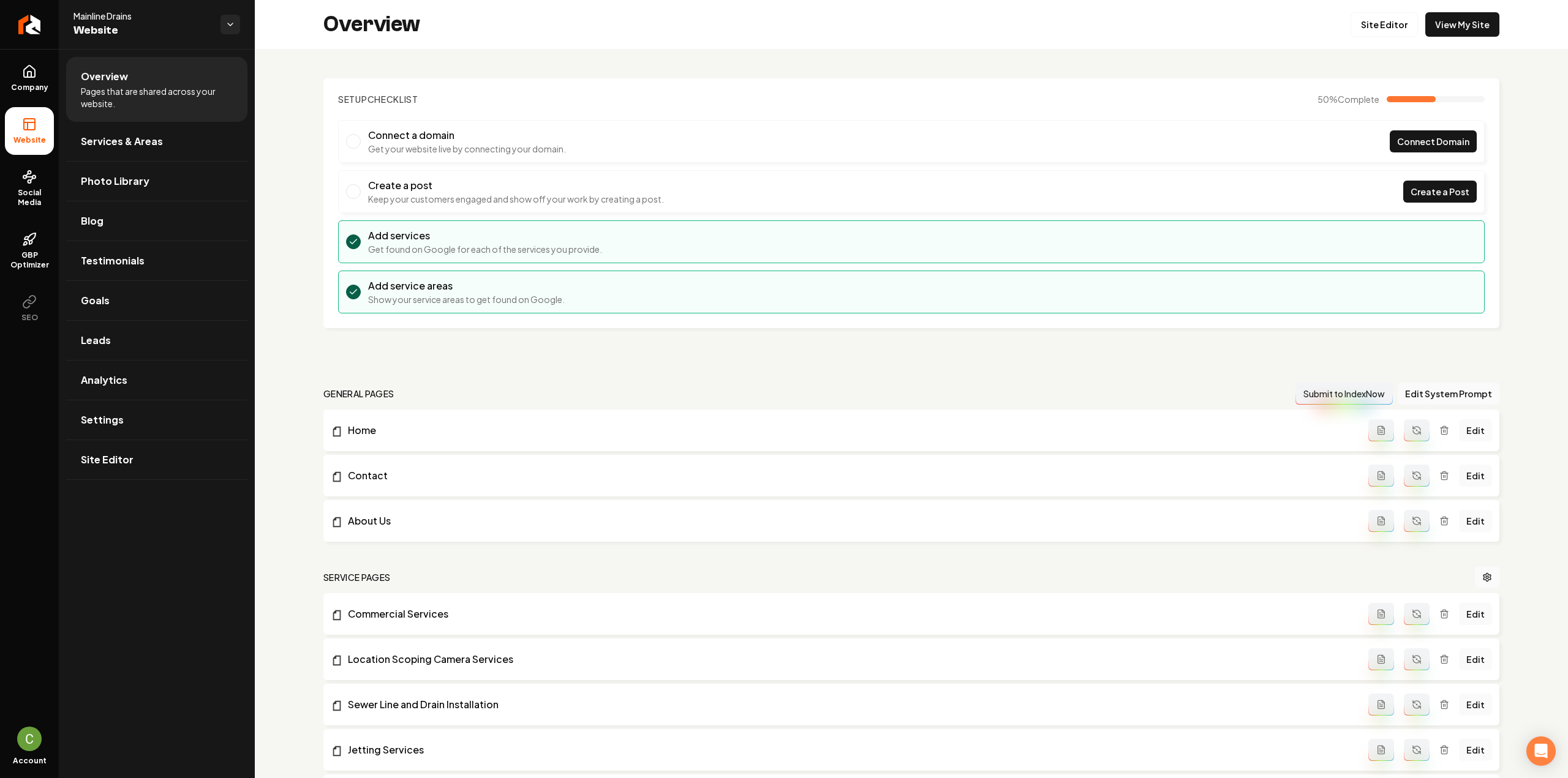
drag, startPoint x: 48, startPoint y: 78, endPoint x: 56, endPoint y: 88, distance: 12.8
click at [48, 77] on link "Company" at bounding box center [29, 79] width 49 height 48
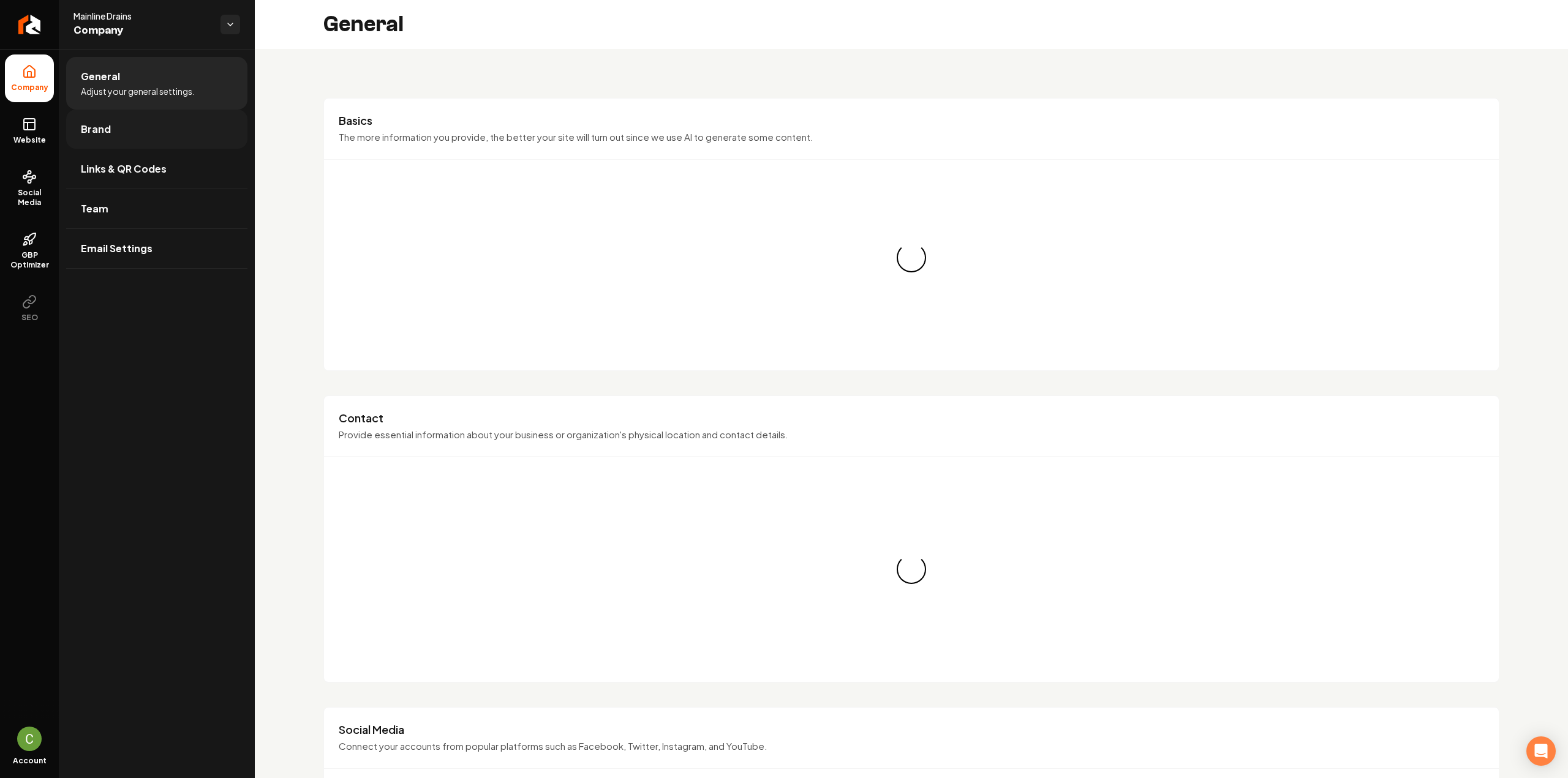
click at [108, 131] on span "Brand" at bounding box center [96, 129] width 30 height 15
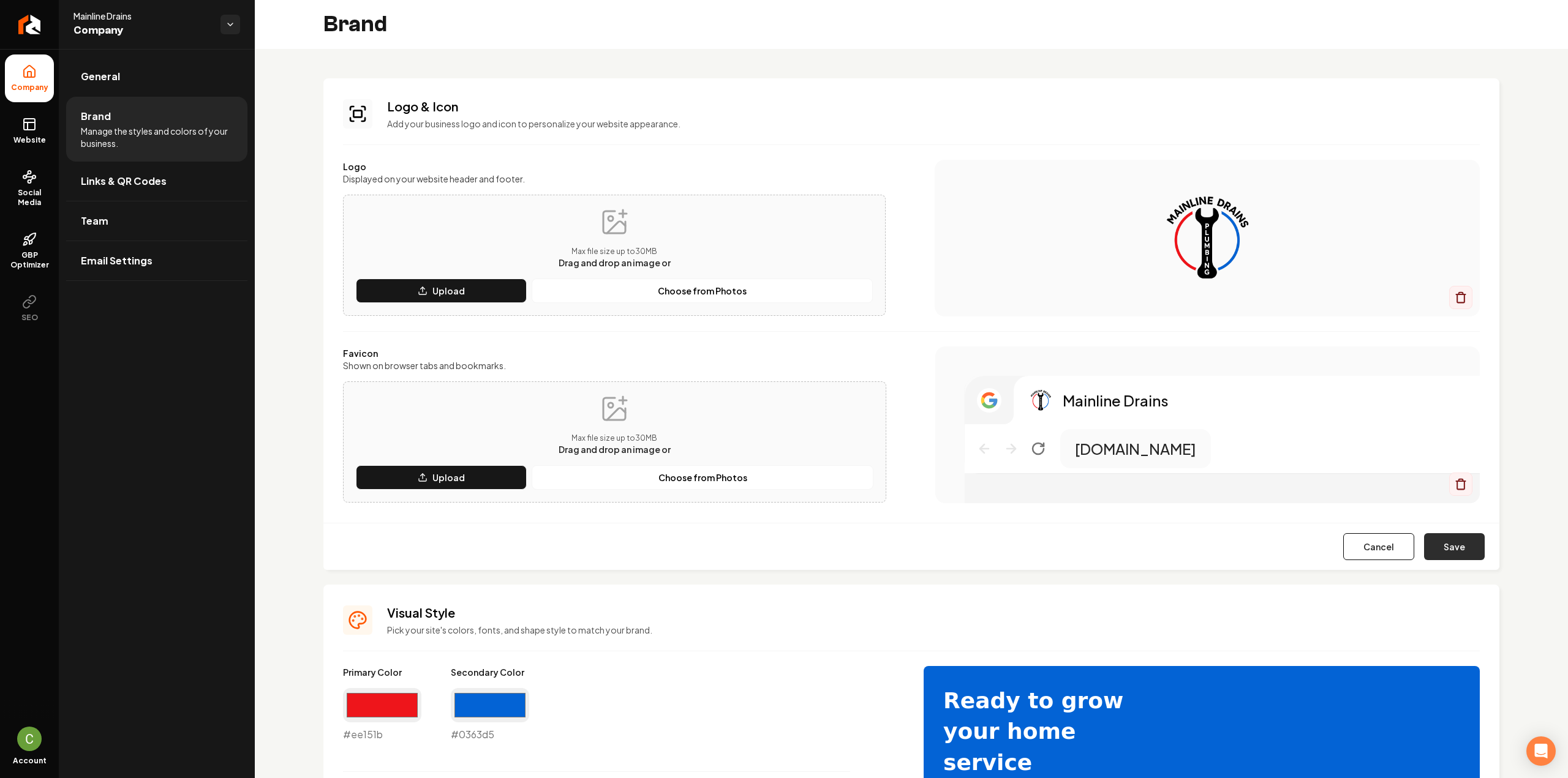
click at [1463, 551] on button "Save" at bounding box center [1455, 547] width 61 height 27
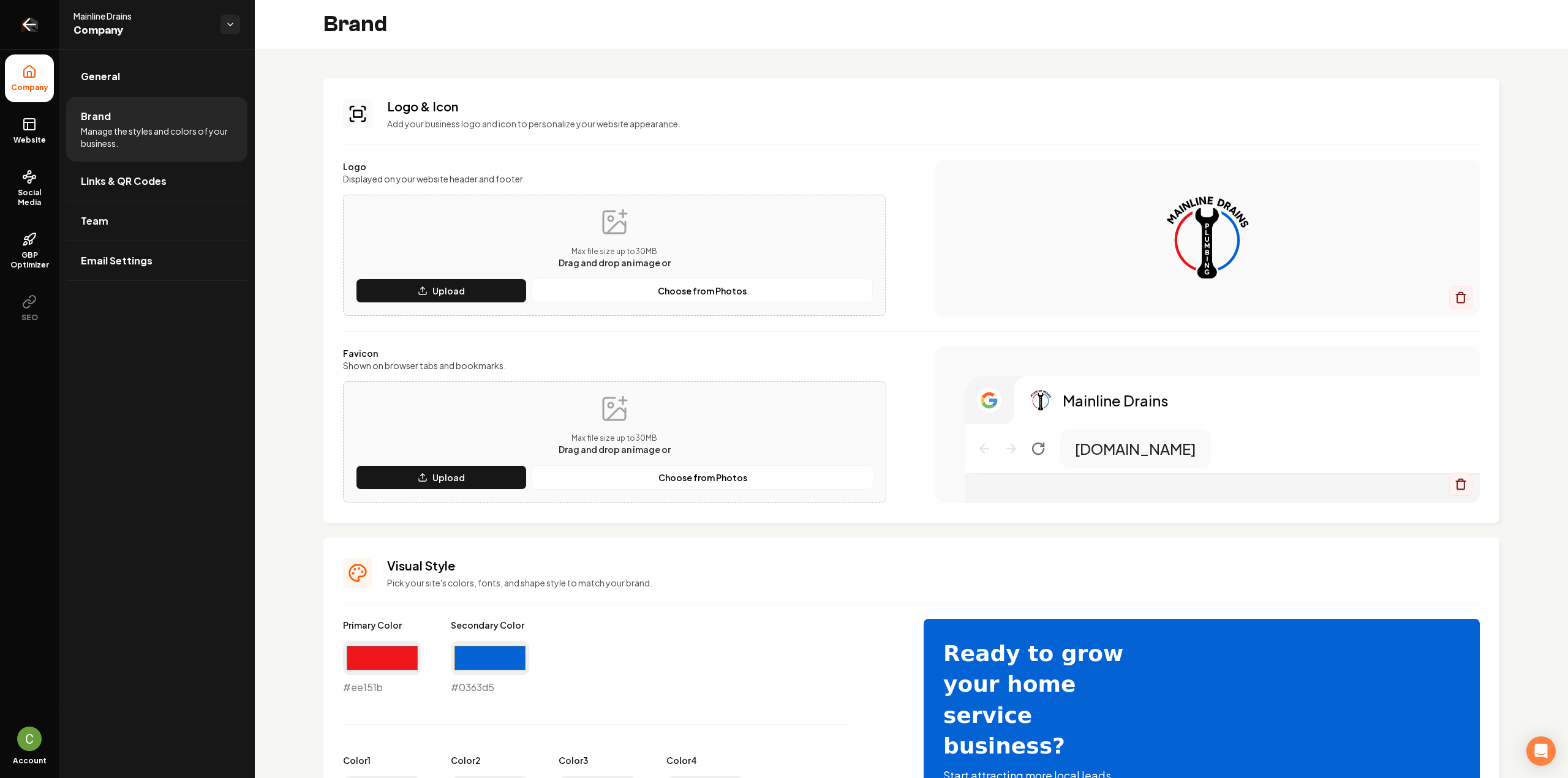
drag, startPoint x: 30, startPoint y: 29, endPoint x: 38, endPoint y: 4, distance: 26.2
click at [30, 28] on icon "Return to dashboard" at bounding box center [30, 25] width 20 height 20
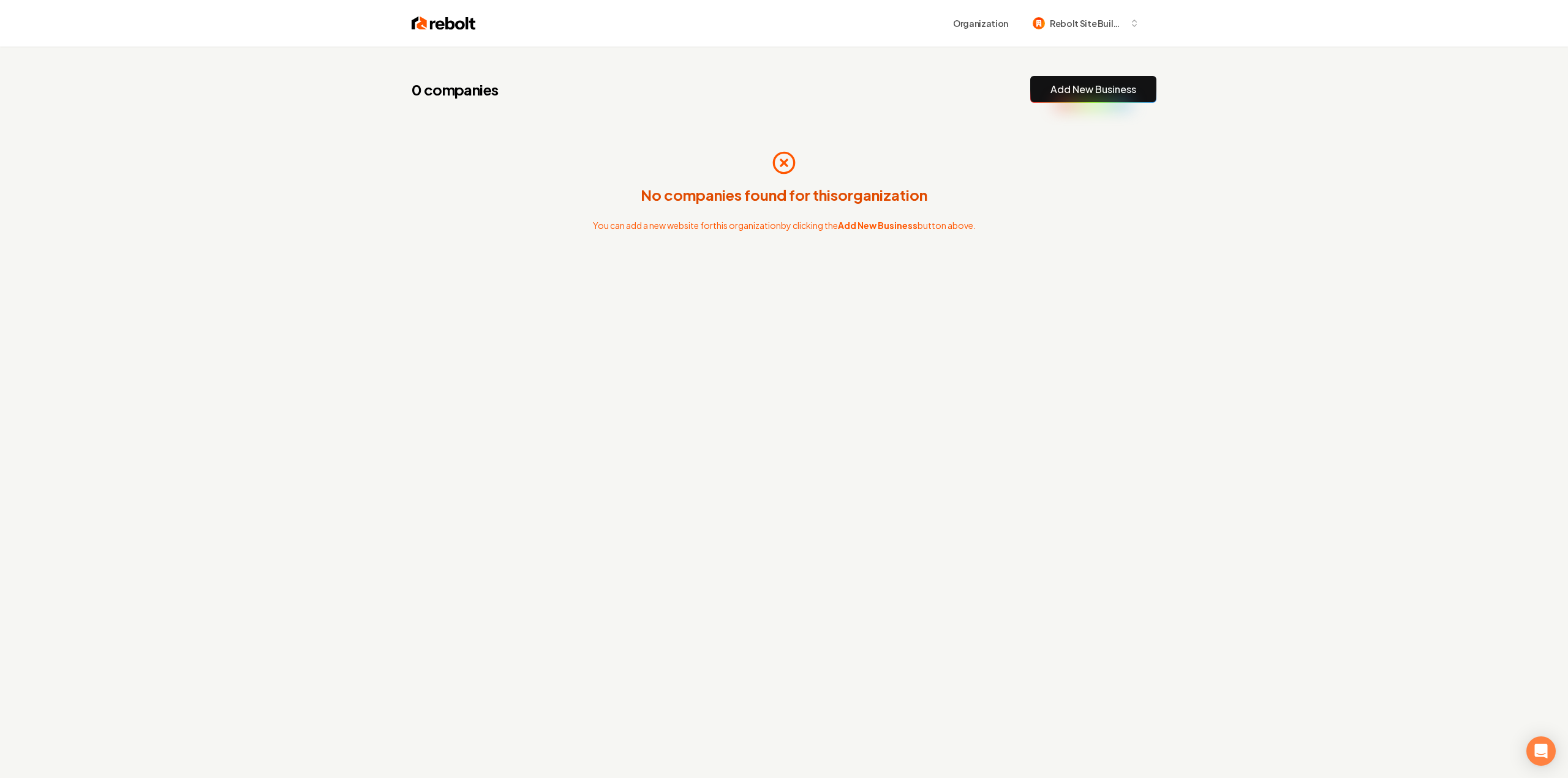
click at [31, 28] on header "Organization Rebolt Site Builder" at bounding box center [784, 23] width 1568 height 47
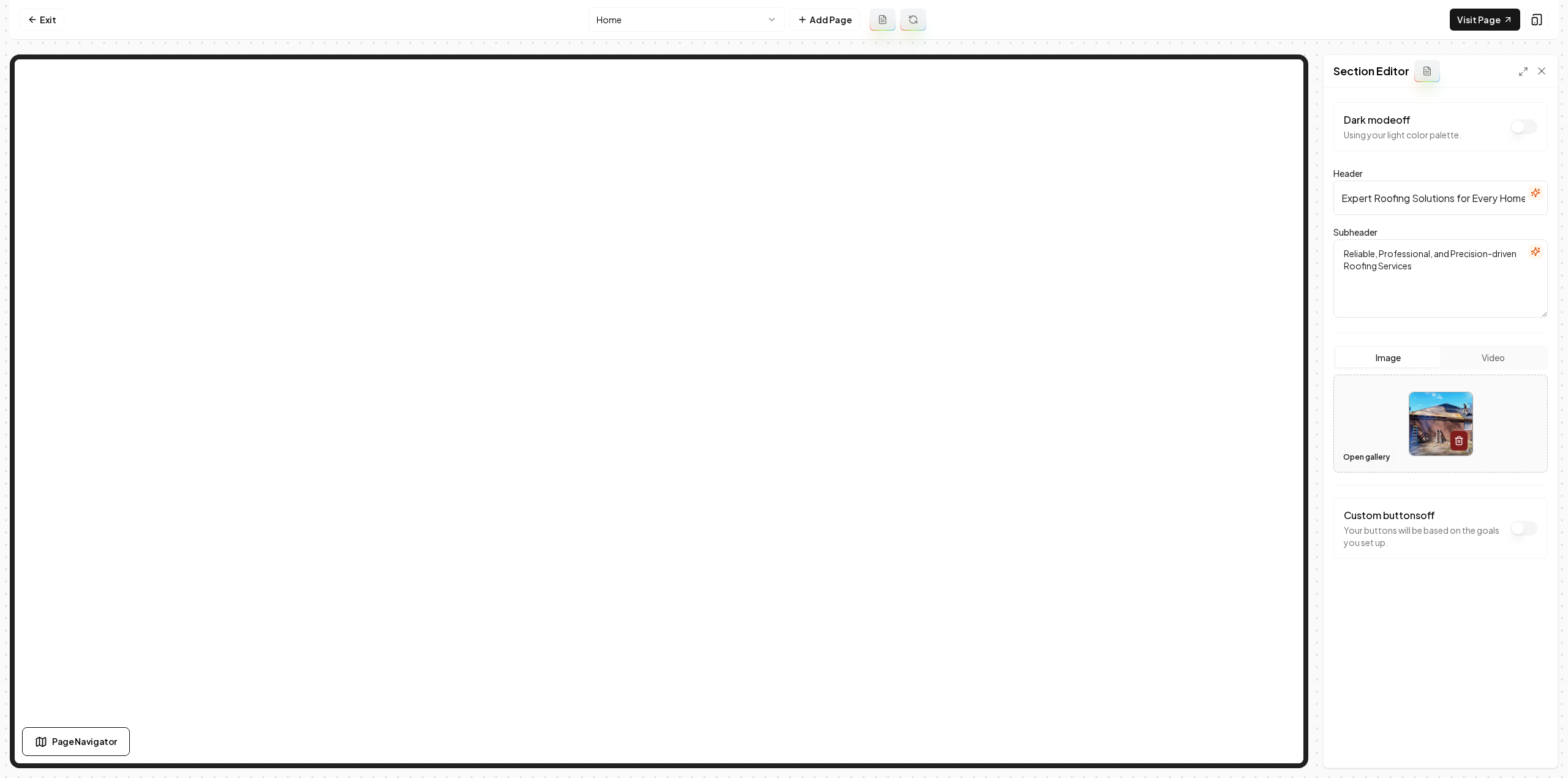
click at [1366, 460] on button "Open gallery" at bounding box center [1366, 458] width 55 height 20
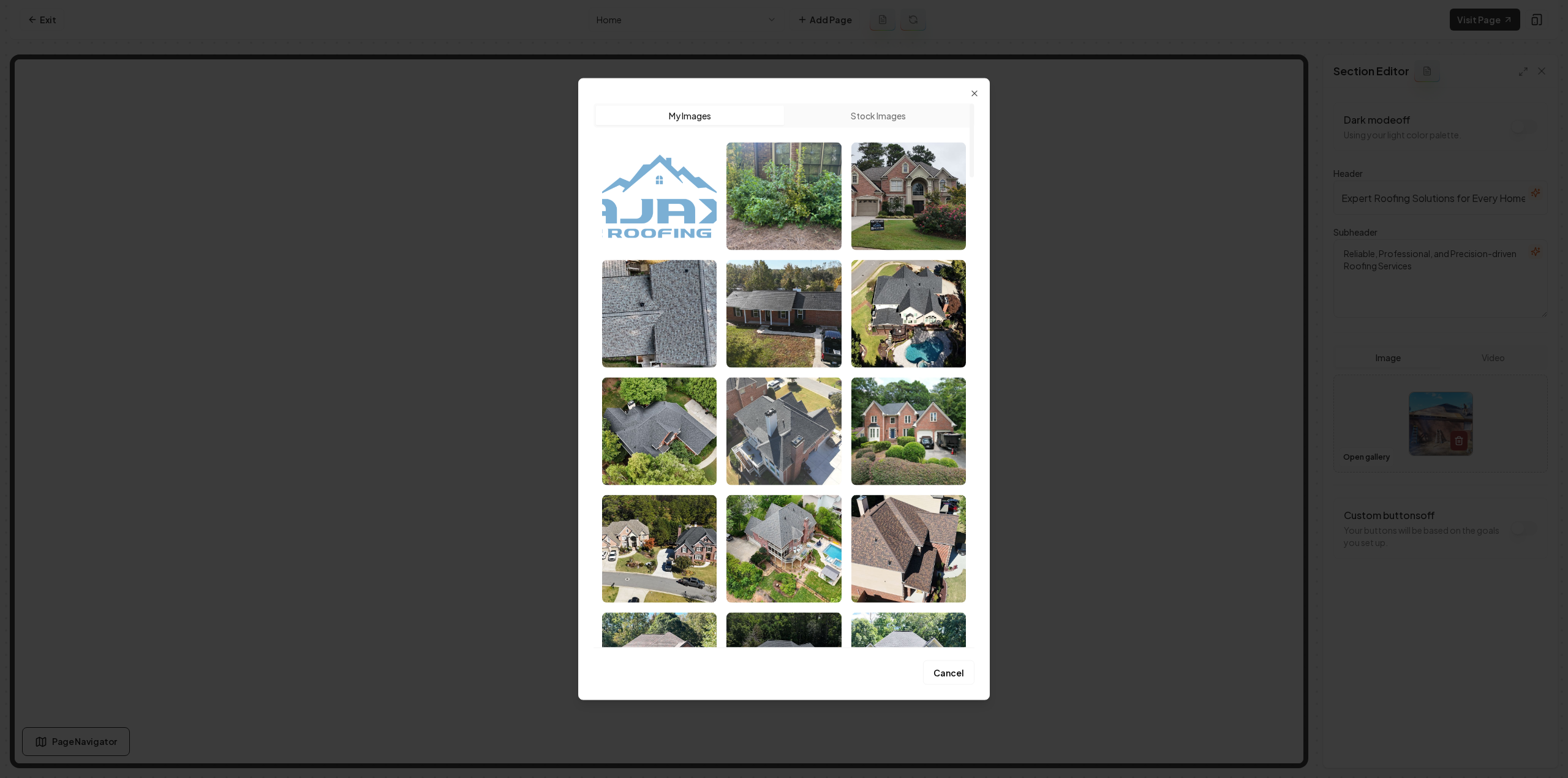
click at [795, 430] on img "Select image image_68a46b665c7cd75eb8196849.jpeg" at bounding box center [784, 431] width 115 height 108
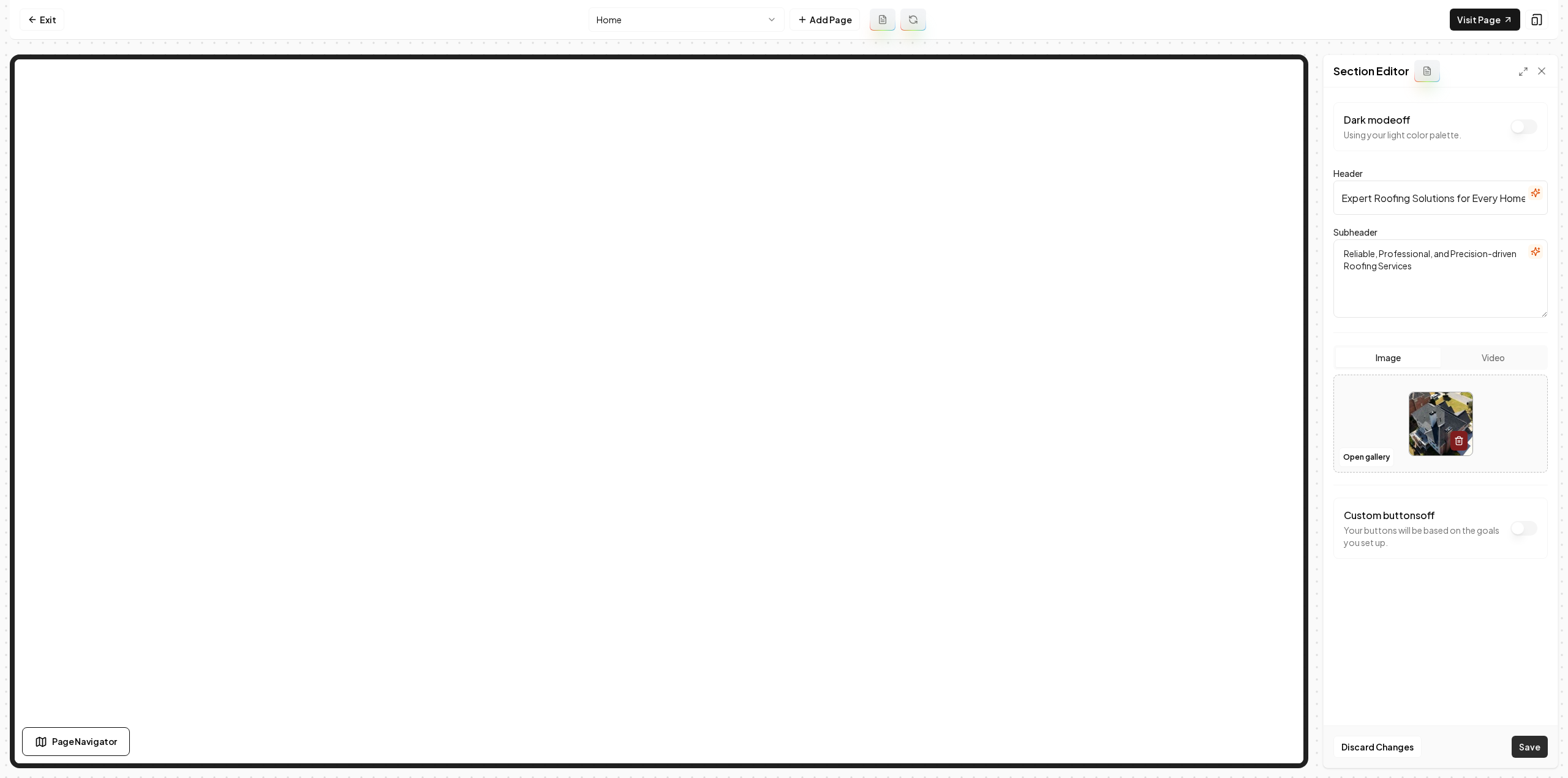
click at [1519, 743] on button "Save" at bounding box center [1529, 747] width 36 height 22
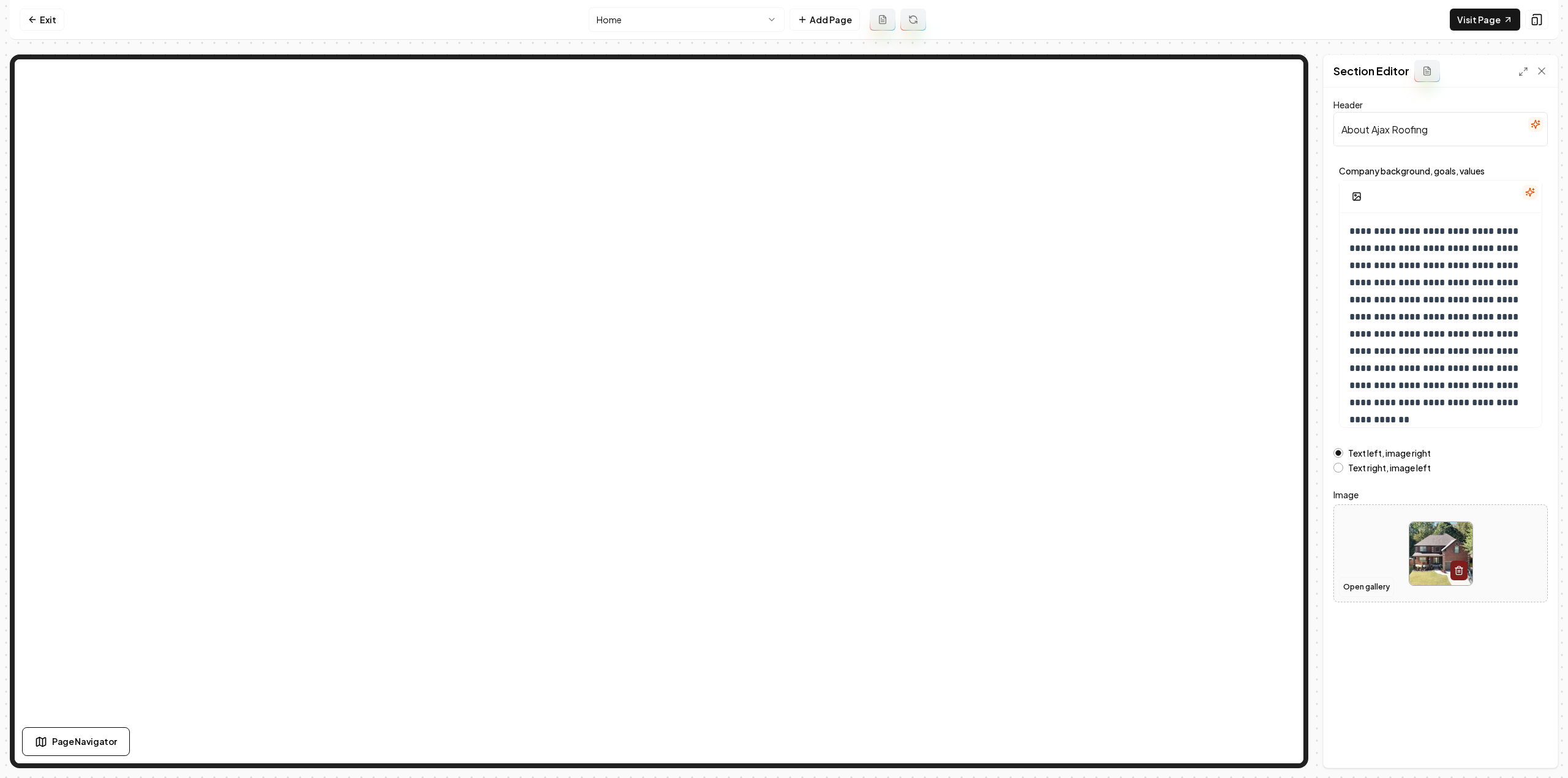
click at [1372, 585] on button "Open gallery" at bounding box center [1366, 587] width 55 height 20
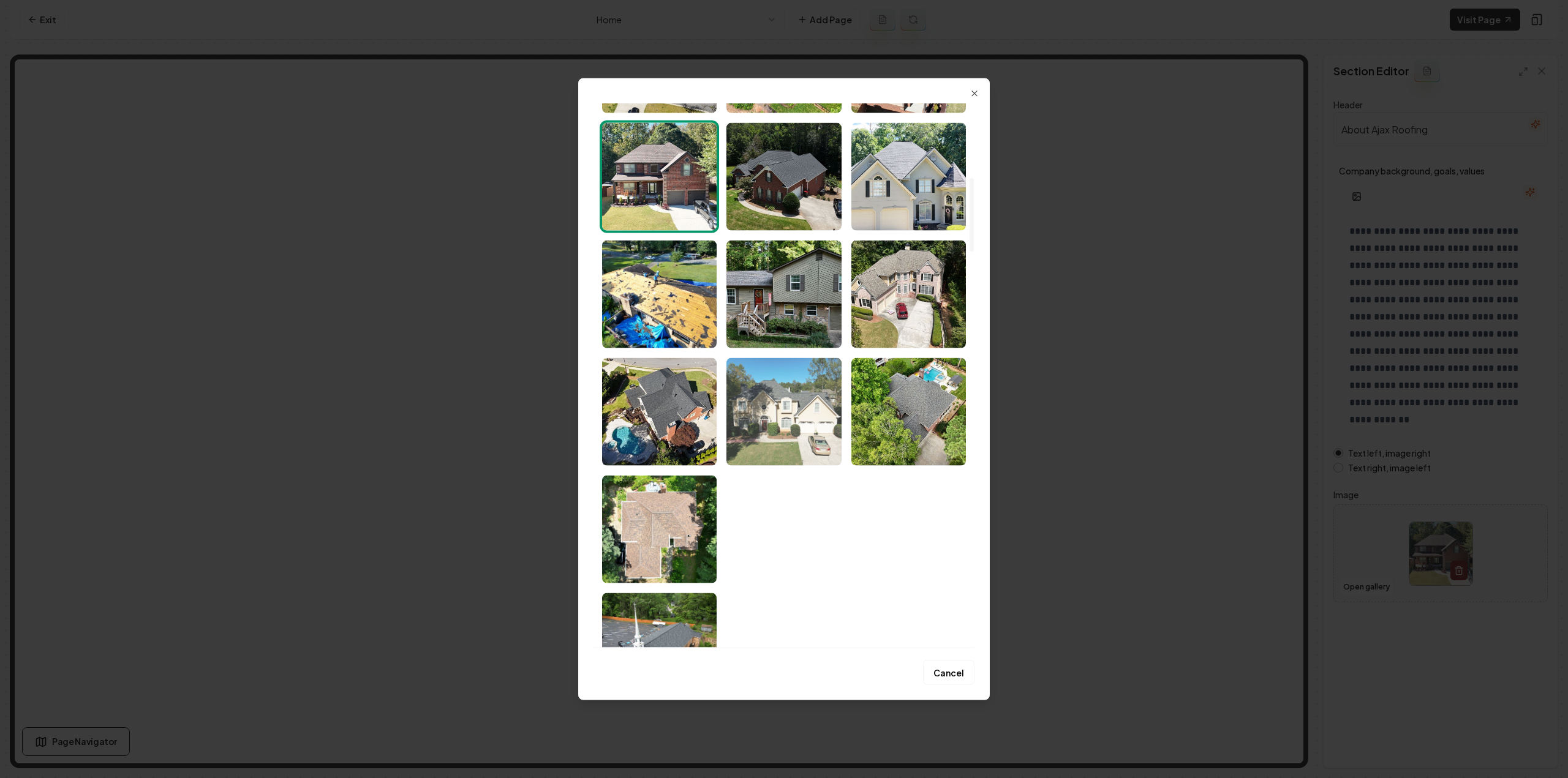
scroll to position [673, 0]
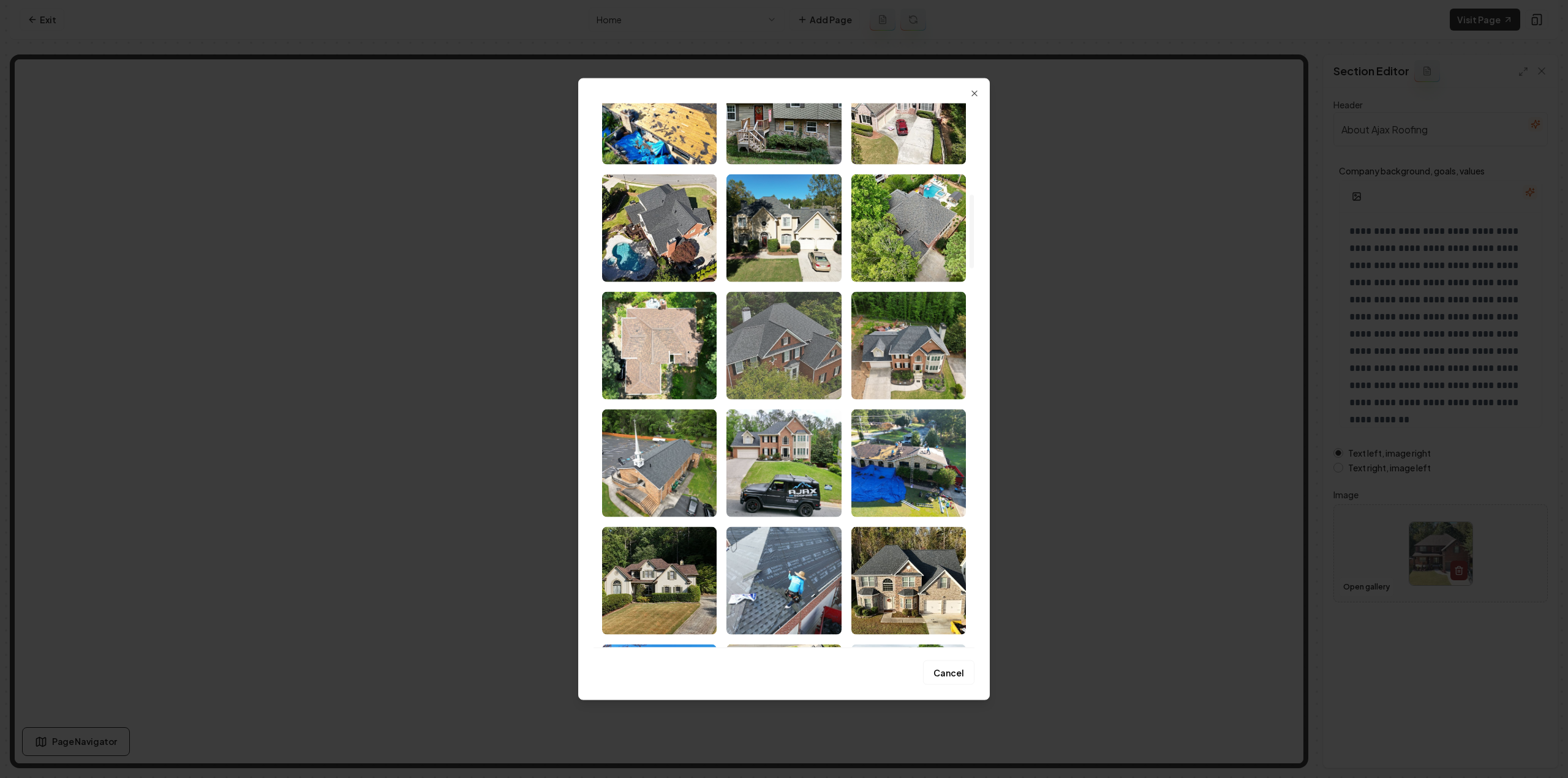
click at [773, 351] on img "Select image image_68a46b665c7cd75eb8196af4.jpeg" at bounding box center [784, 345] width 115 height 108
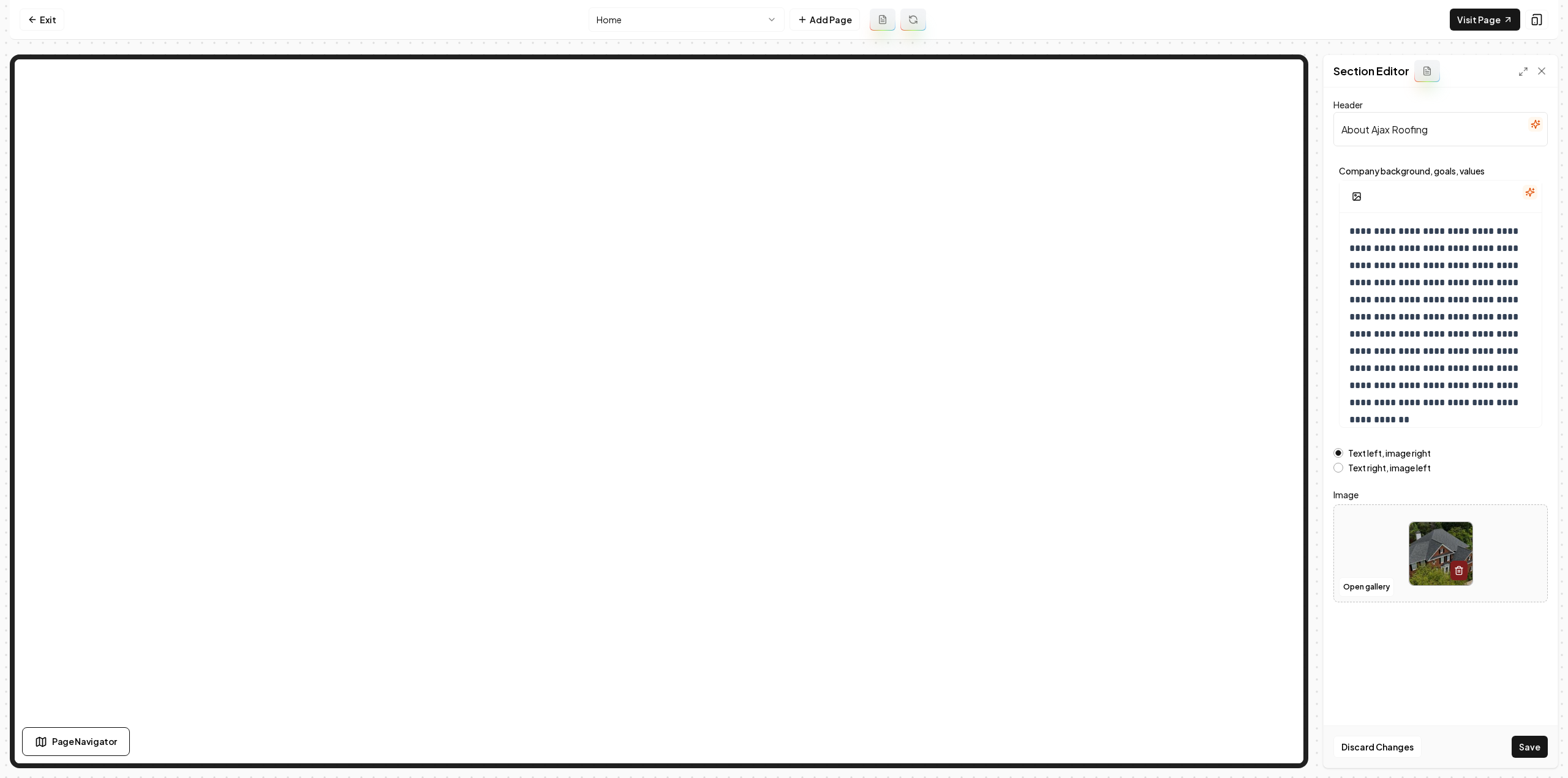
click at [1518, 743] on button "Save" at bounding box center [1529, 747] width 36 height 22
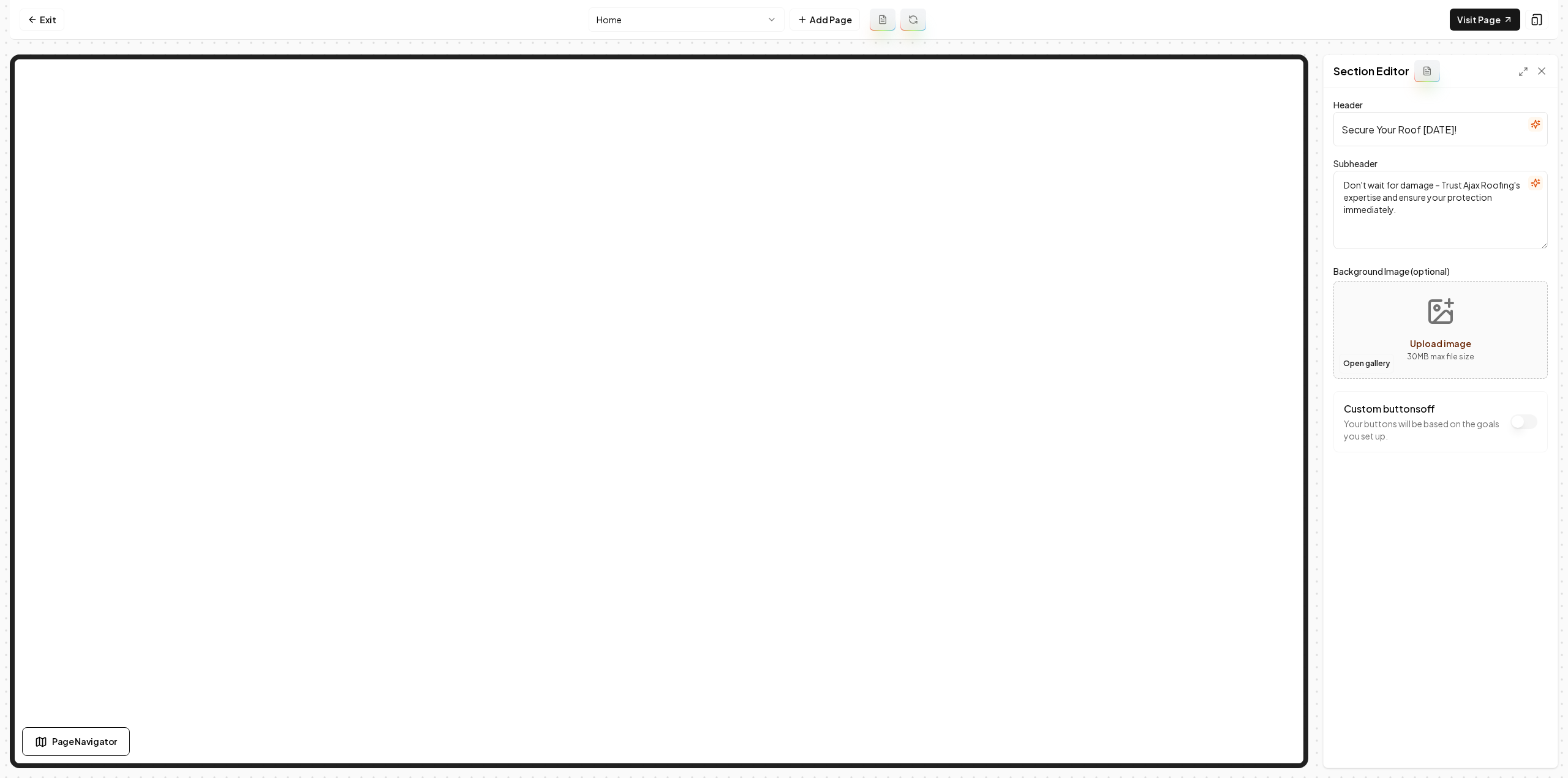
click at [1362, 364] on button "Open gallery" at bounding box center [1366, 364] width 55 height 20
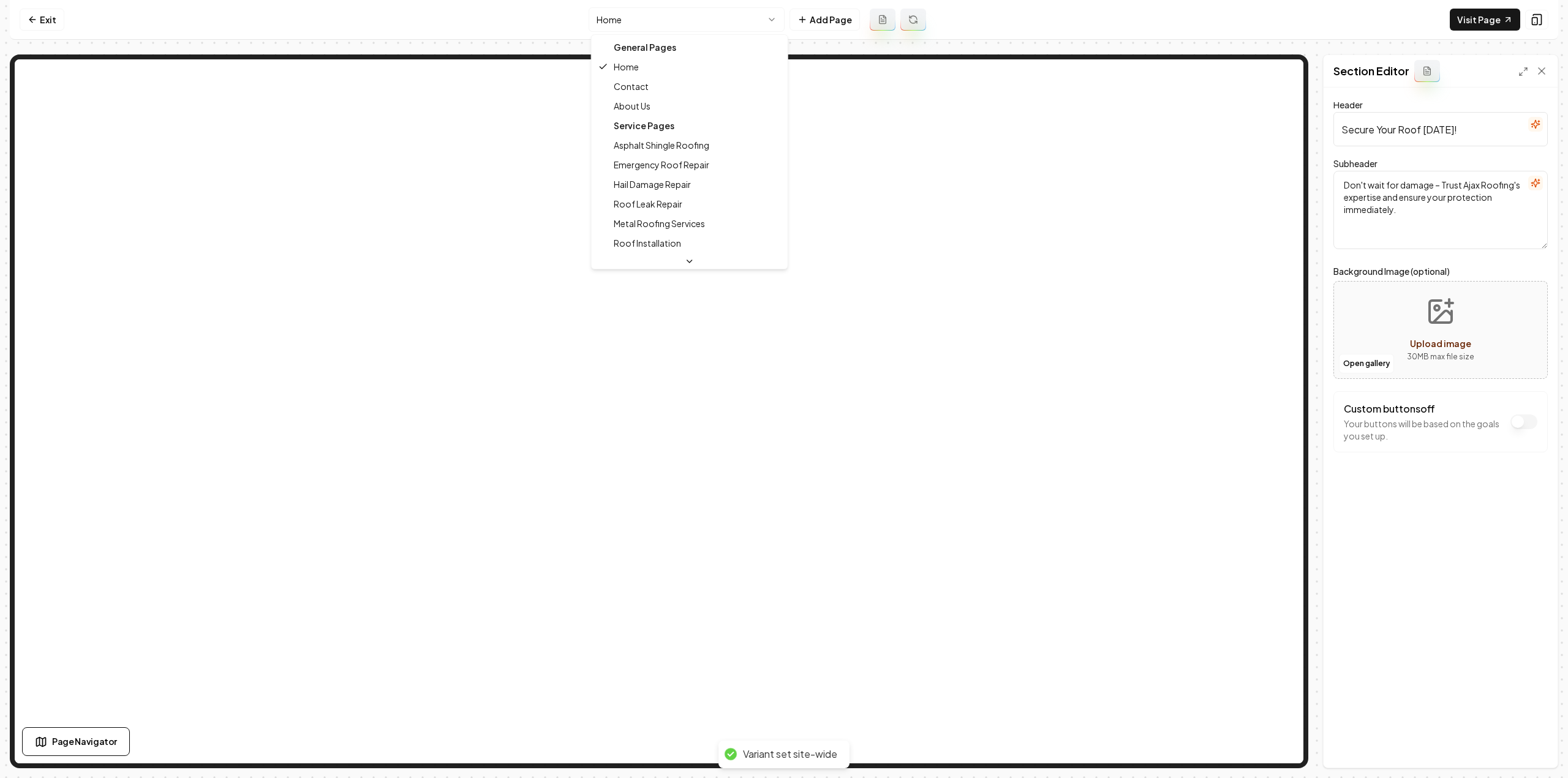
click at [674, 21] on html "Computer Required This feature is only available on a computer. Please switch t…" at bounding box center [784, 389] width 1568 height 778
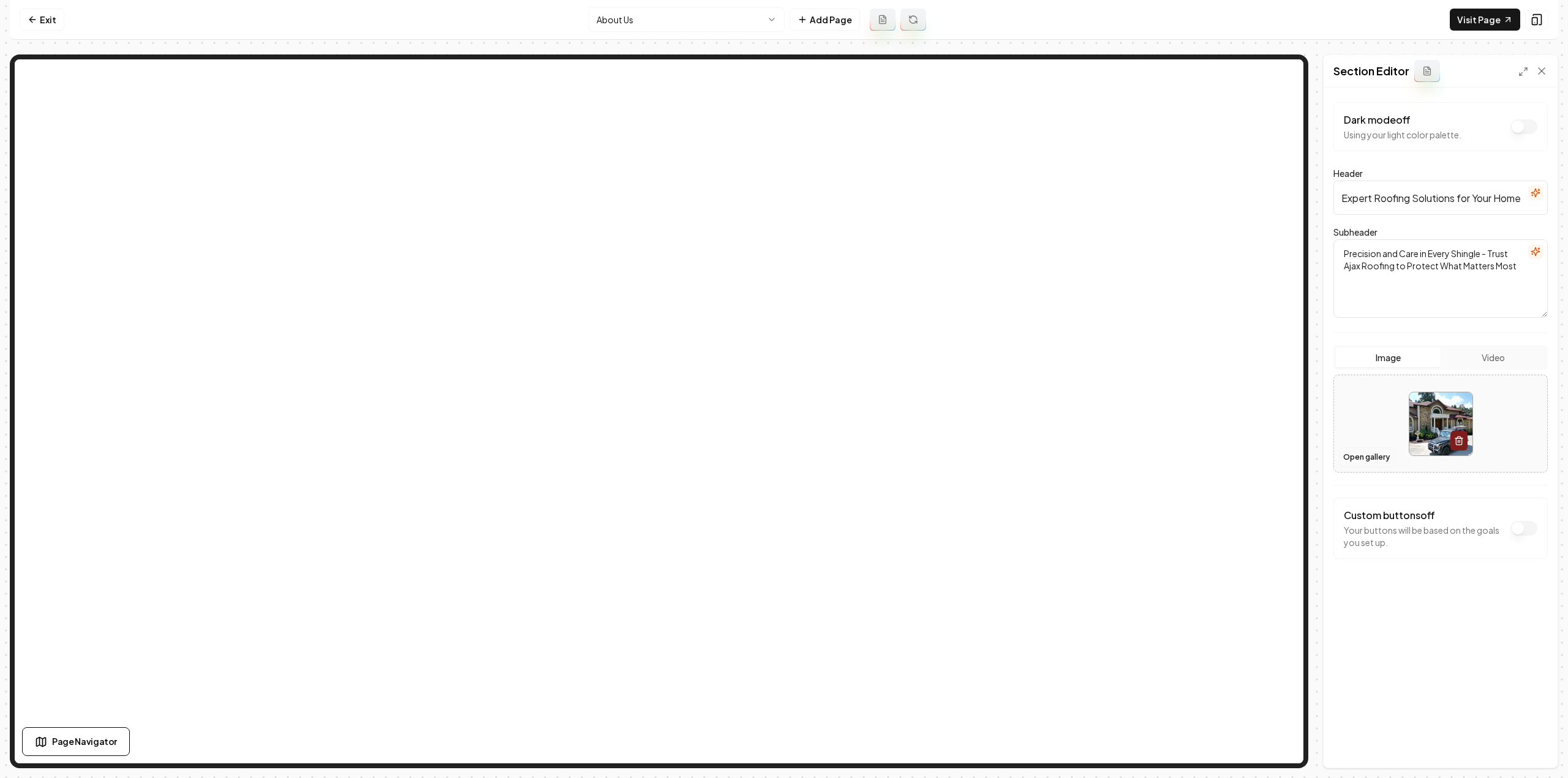
click at [1363, 457] on button "Open gallery" at bounding box center [1366, 458] width 55 height 20
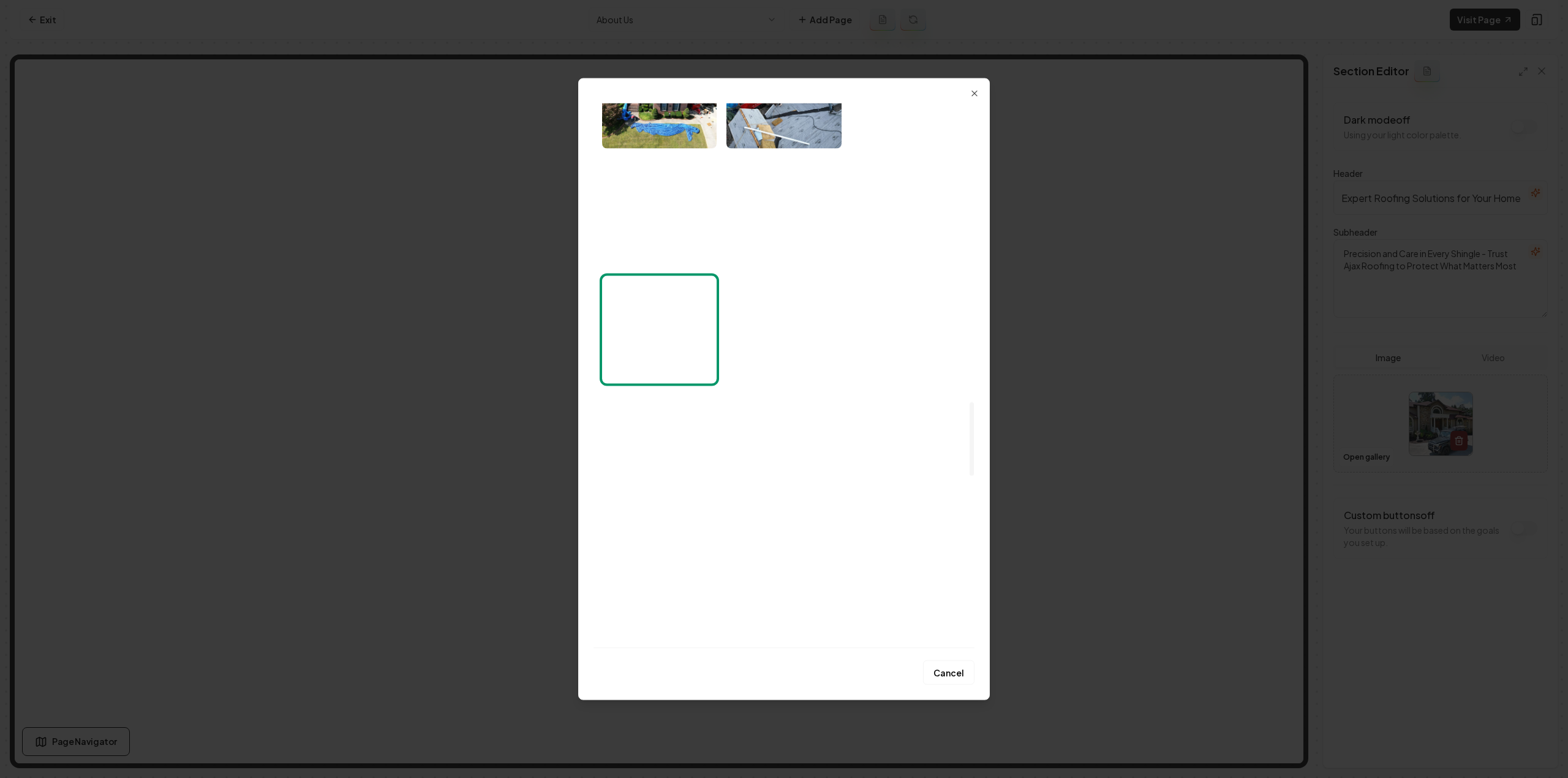
scroll to position [2199, 0]
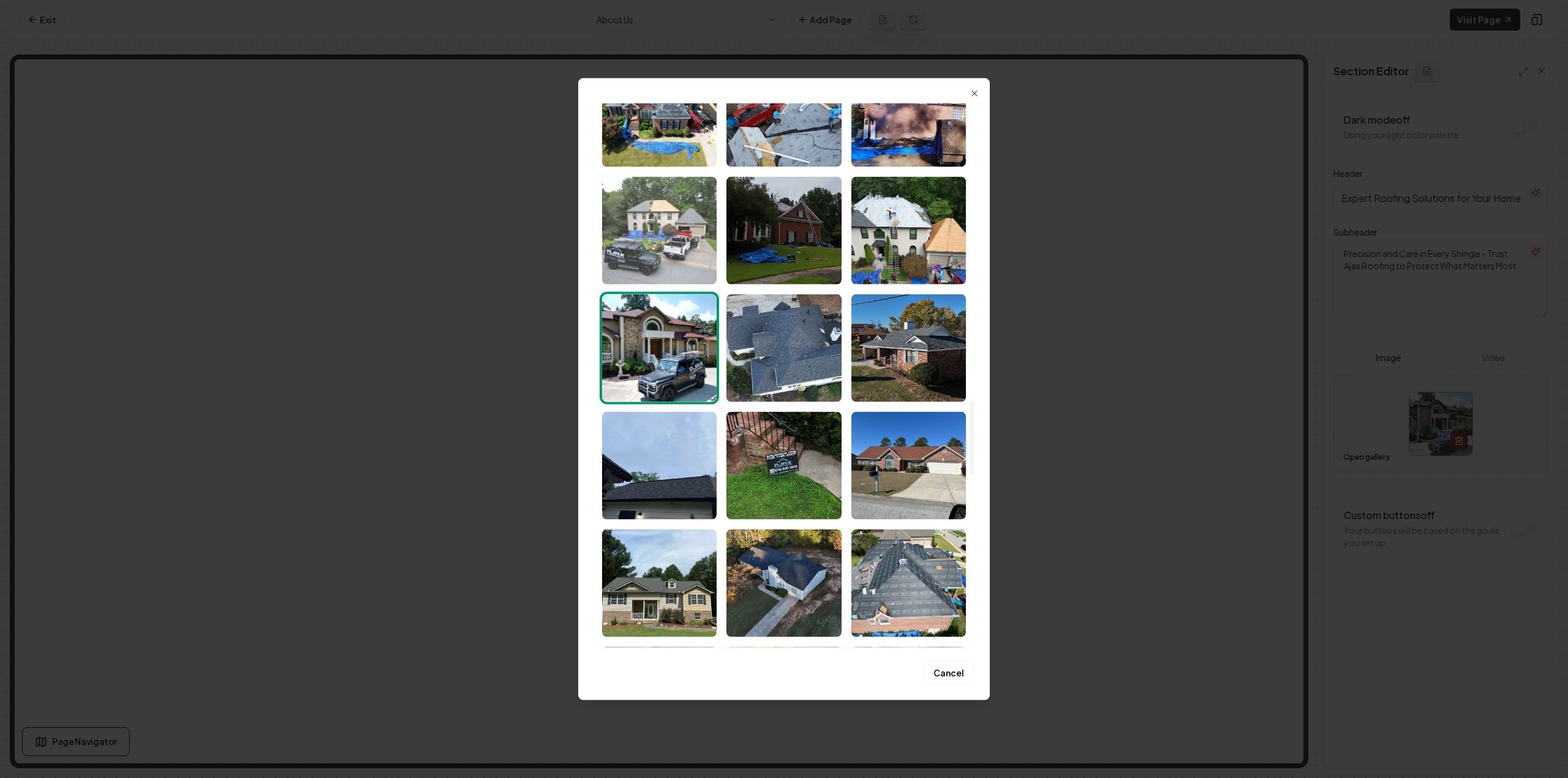
click at [665, 266] on img "Select image image_68a46b635c7cd75eb8194d02.jpeg" at bounding box center [659, 230] width 115 height 108
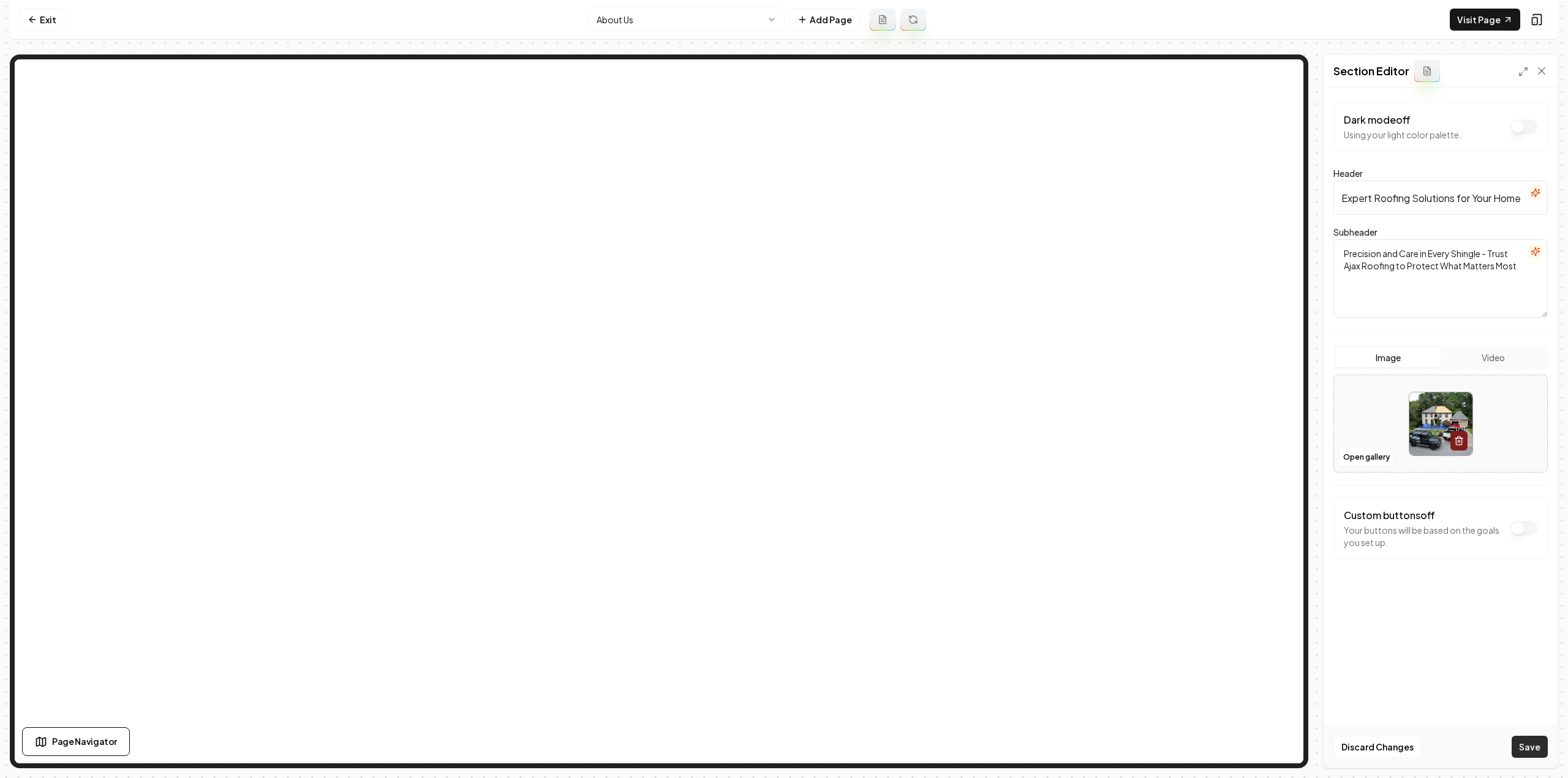
click at [1535, 741] on button "Save" at bounding box center [1529, 747] width 36 height 22
click at [710, 23] on html "Computer Required This feature is only available on a computer. Please switch t…" at bounding box center [784, 389] width 1568 height 778
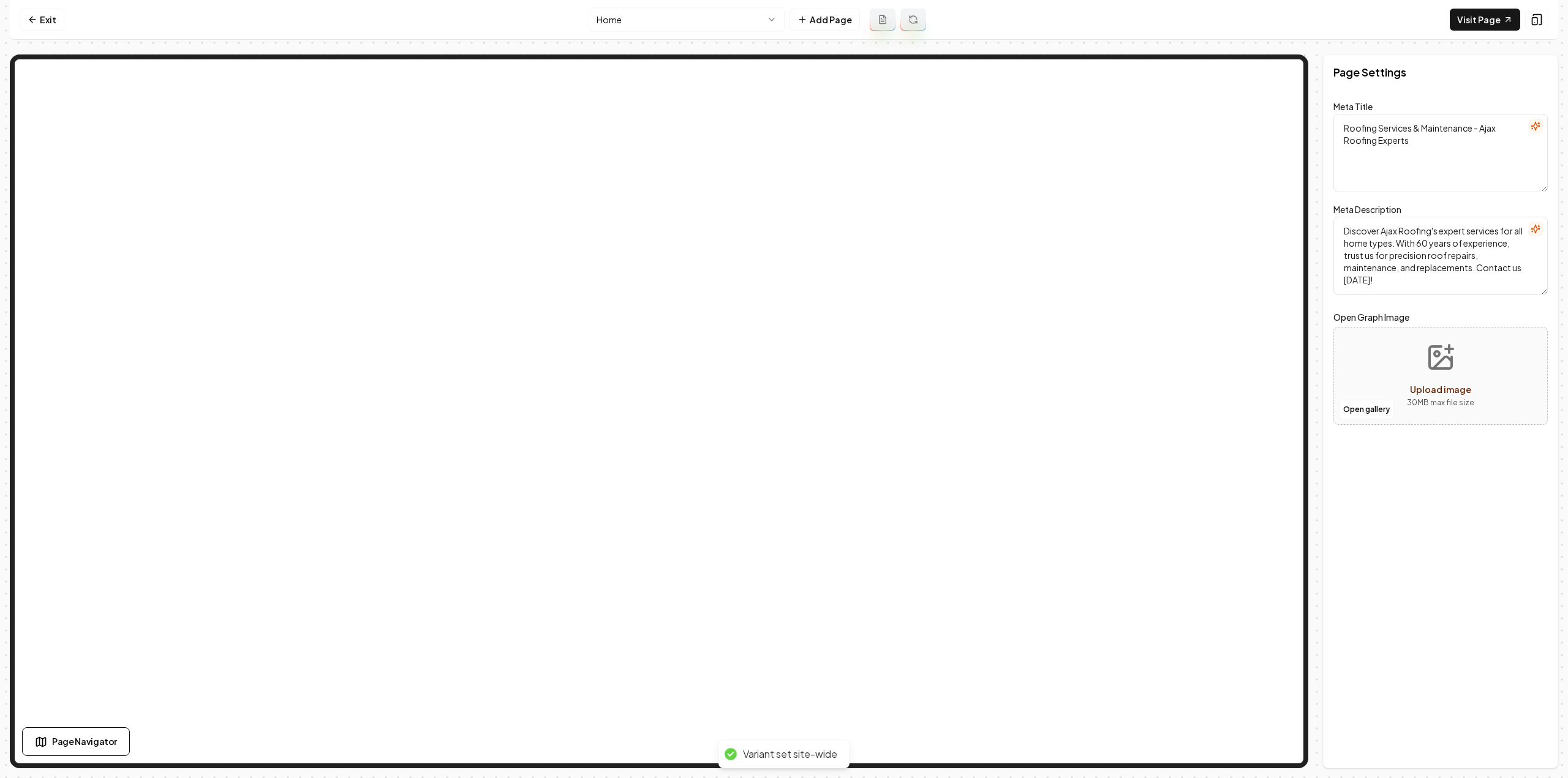
click at [616, 16] on html "Computer Required This feature is only available on a computer. Please switch t…" at bounding box center [784, 389] width 1568 height 778
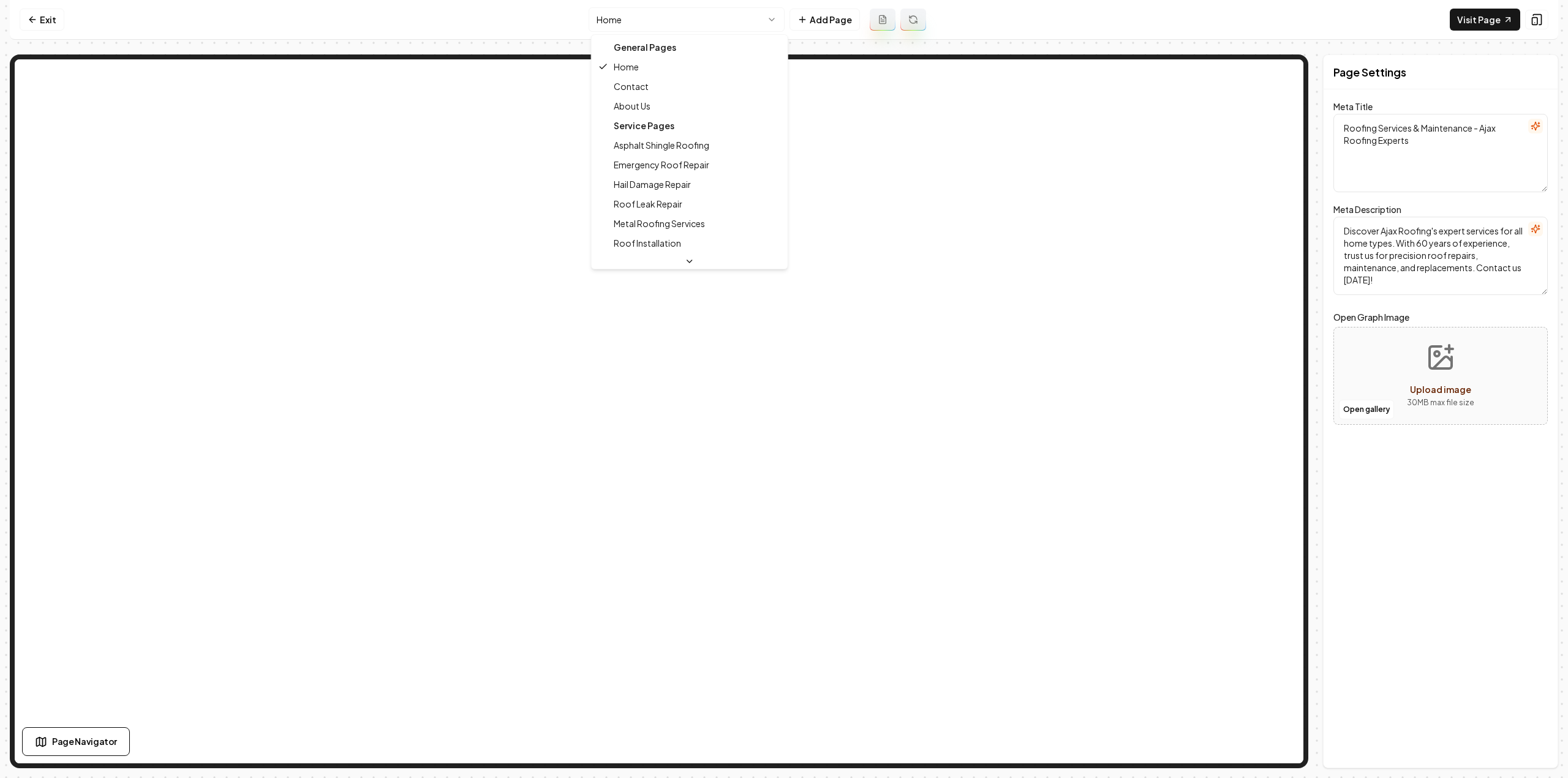
scroll to position [40, 0]
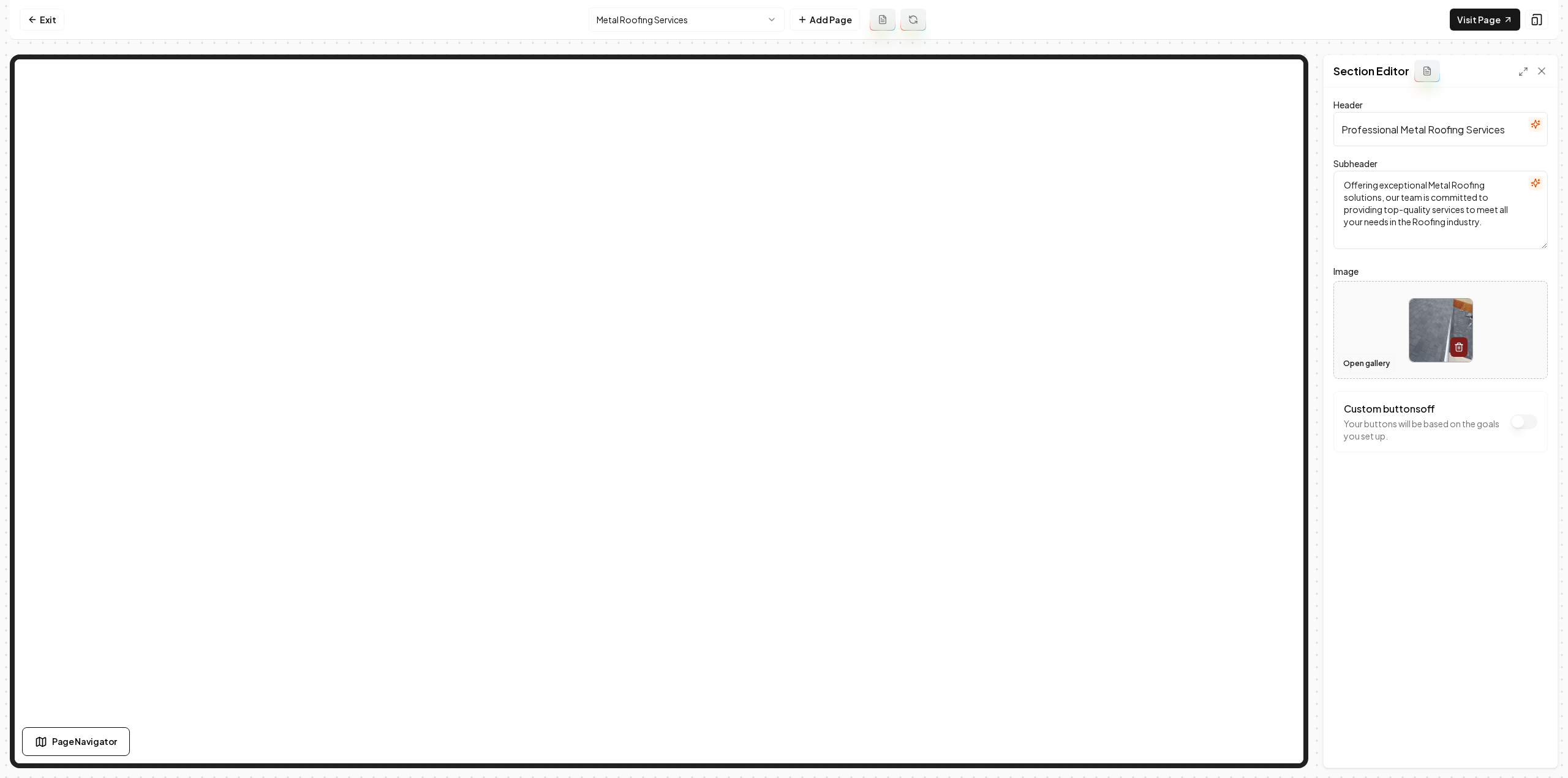
click at [1376, 368] on button "Open gallery" at bounding box center [1366, 364] width 55 height 20
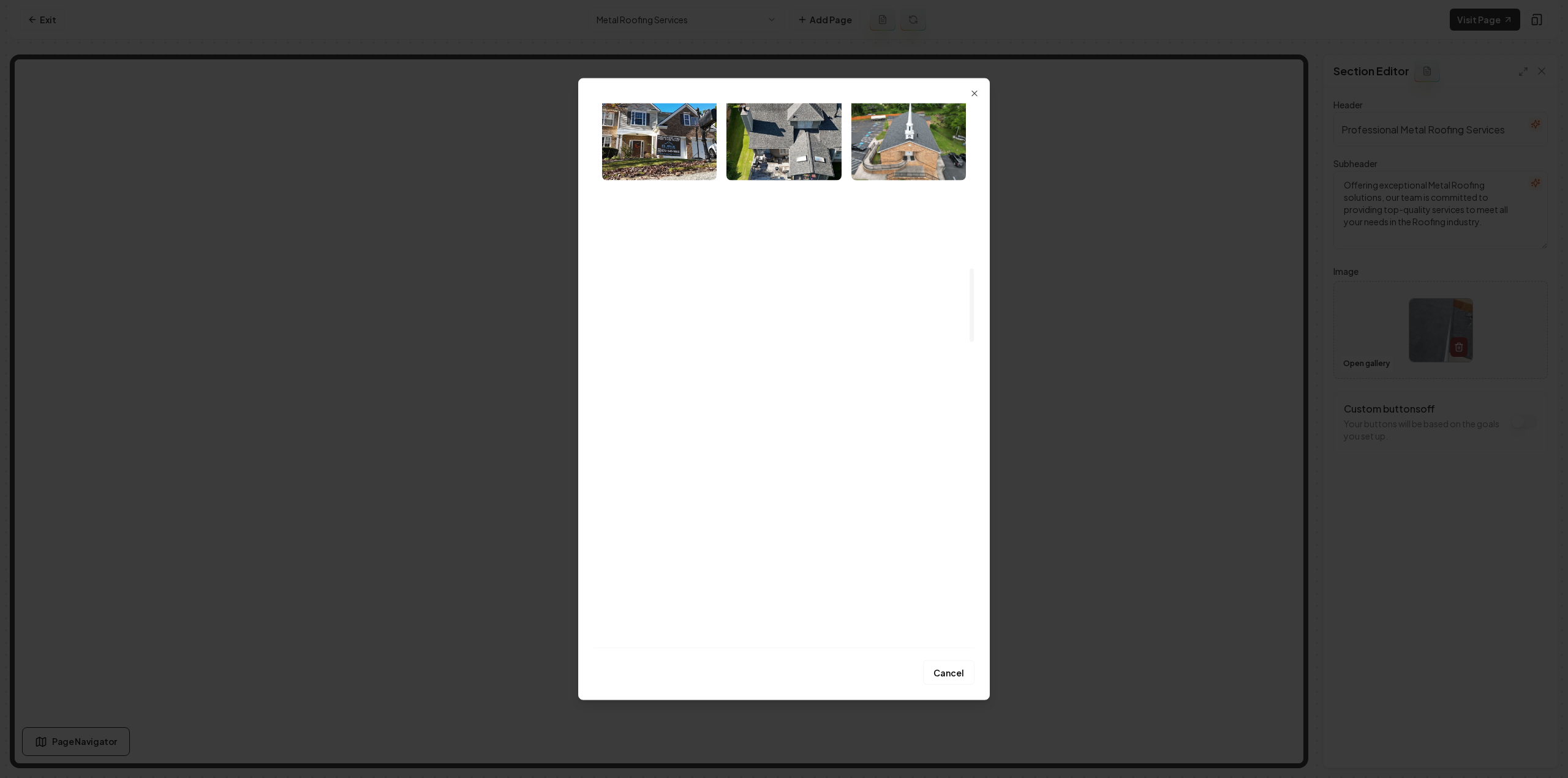
scroll to position [1219, 0]
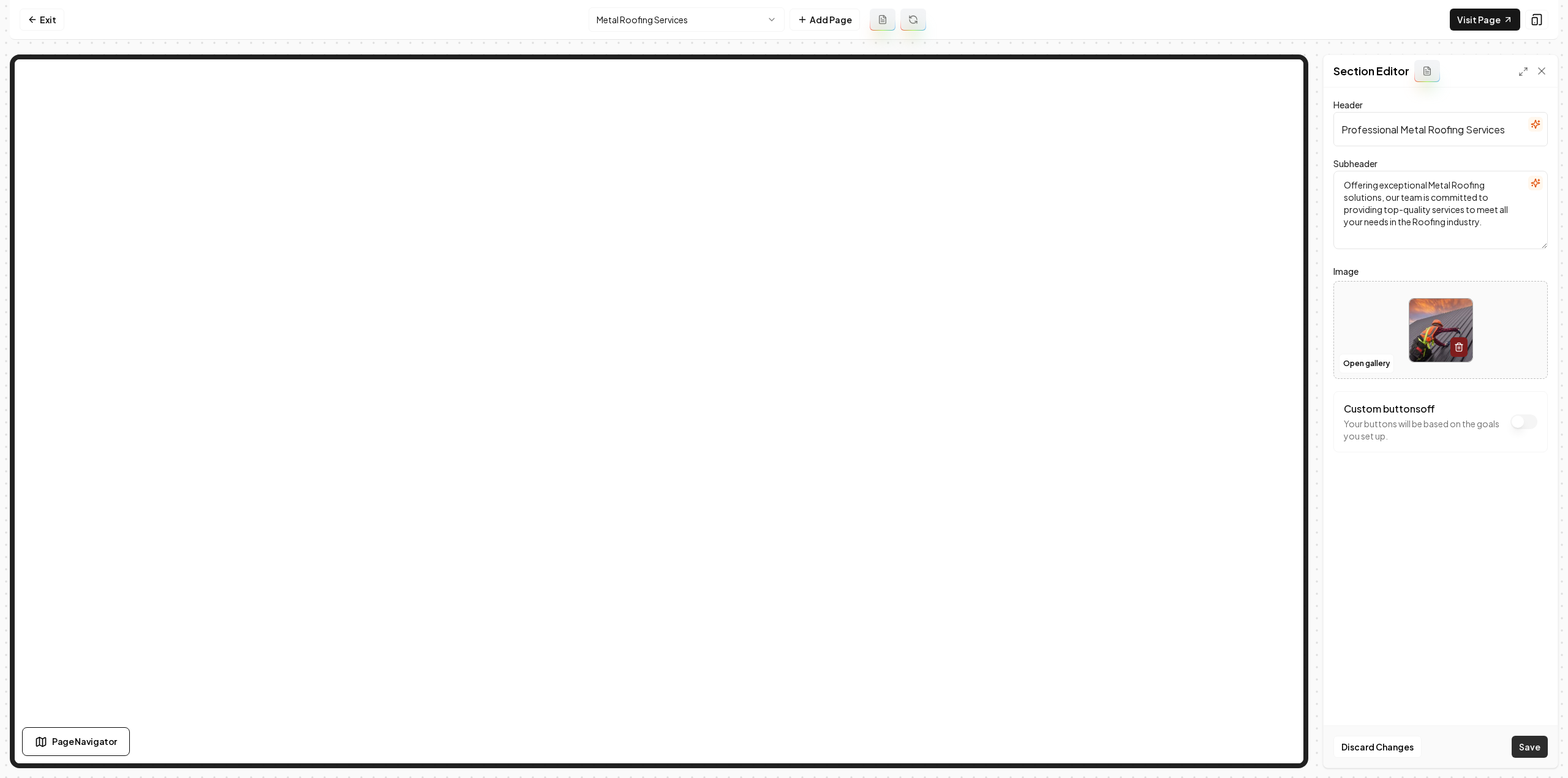
click at [1540, 756] on button "Save" at bounding box center [1529, 747] width 36 height 22
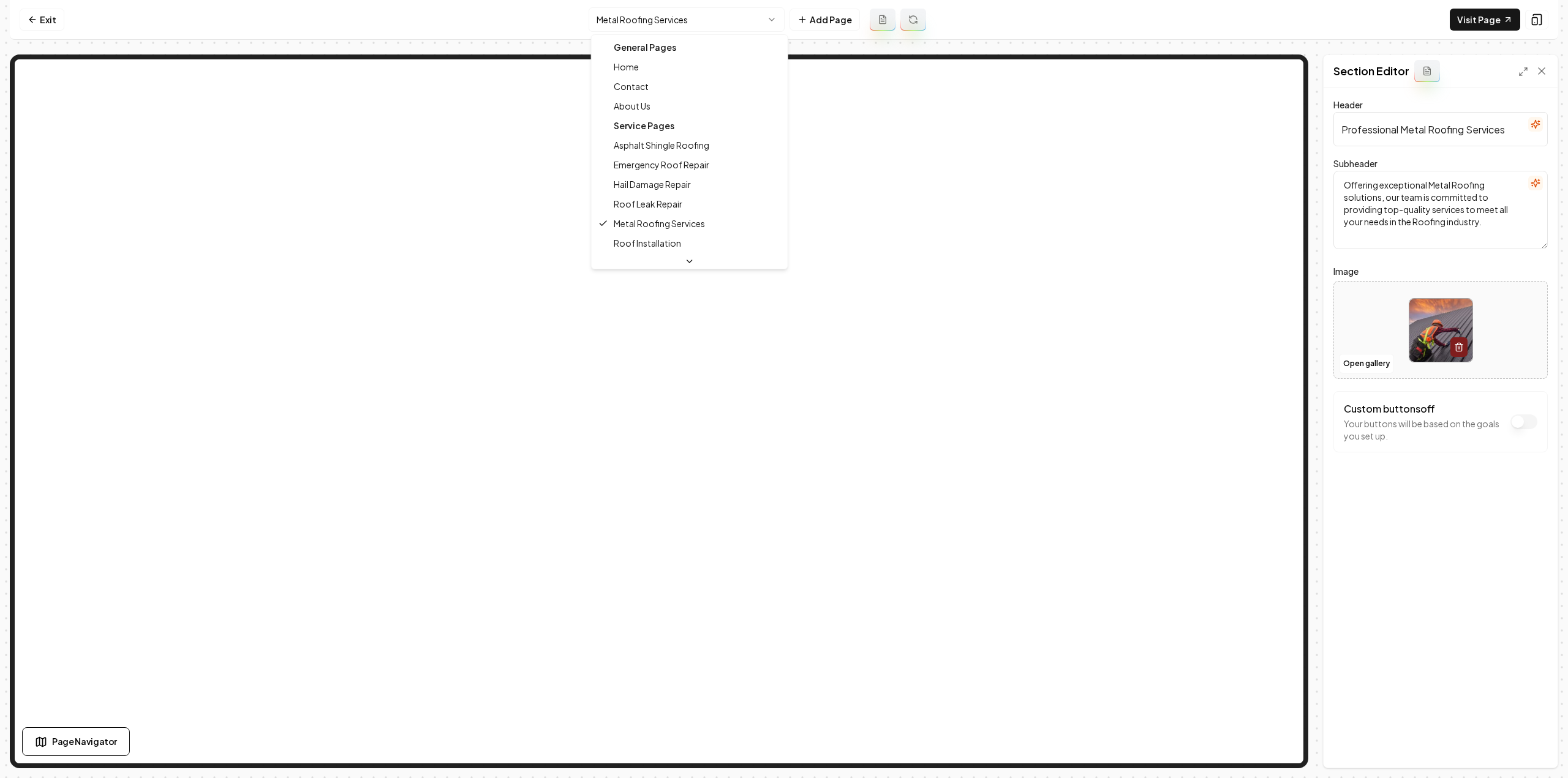
click at [650, 27] on html "Computer Required This feature is only available on a computer. Please switch t…" at bounding box center [784, 389] width 1568 height 778
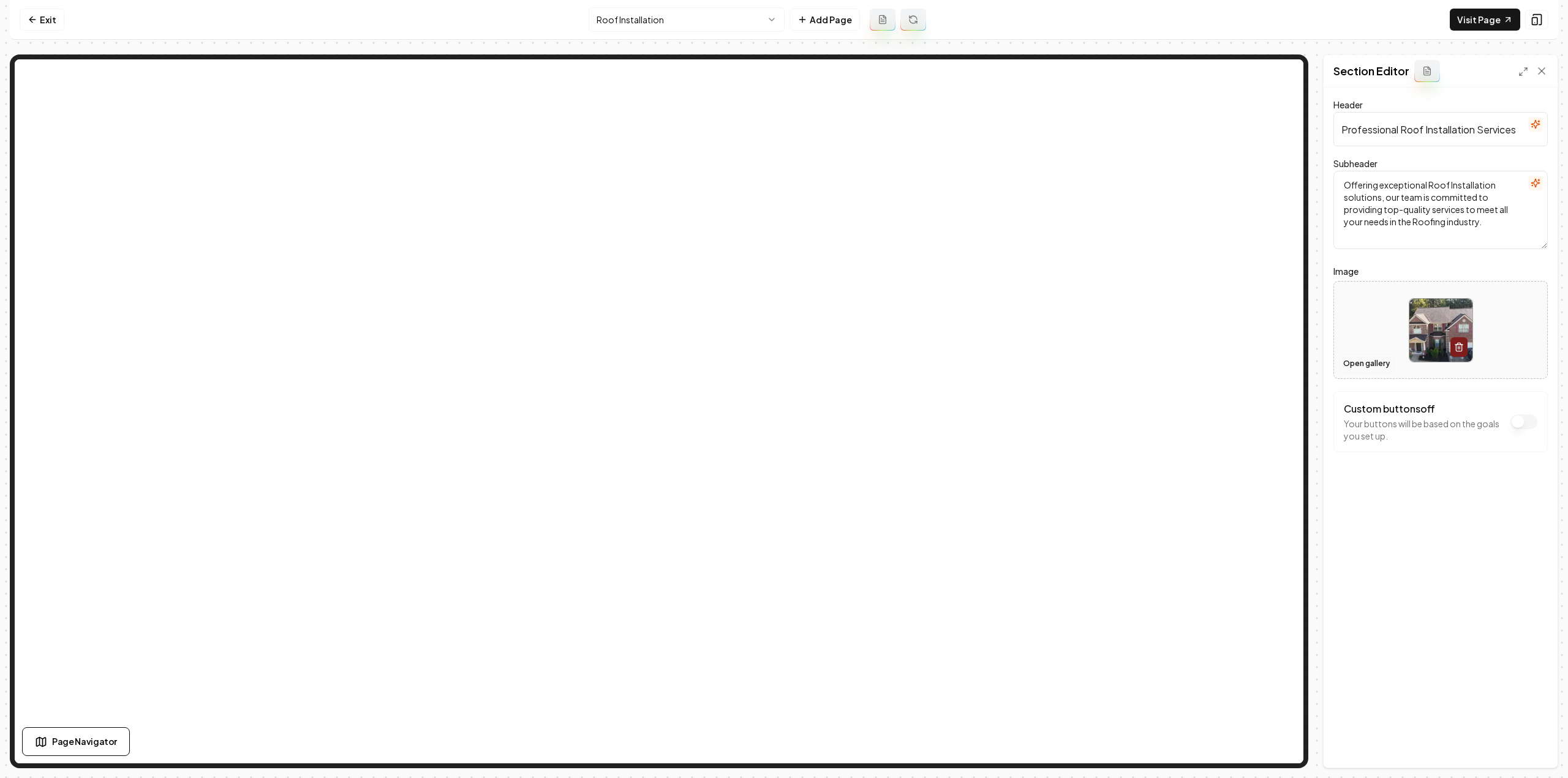
click at [1379, 357] on button "Open gallery" at bounding box center [1366, 364] width 55 height 20
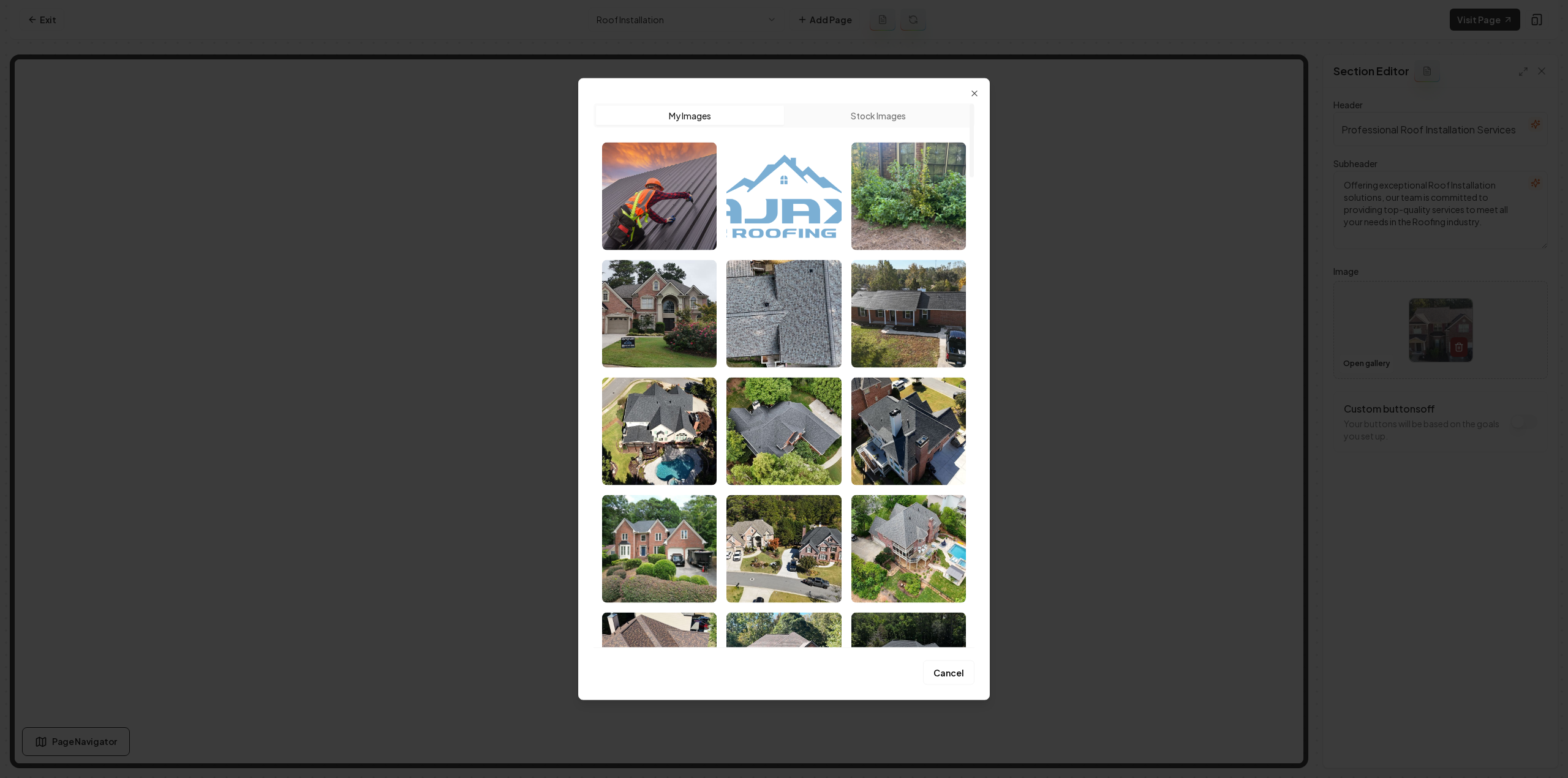
click at [677, 434] on img "Select image image_68a46b665c7cd75eb8197185.jpeg" at bounding box center [659, 431] width 115 height 108
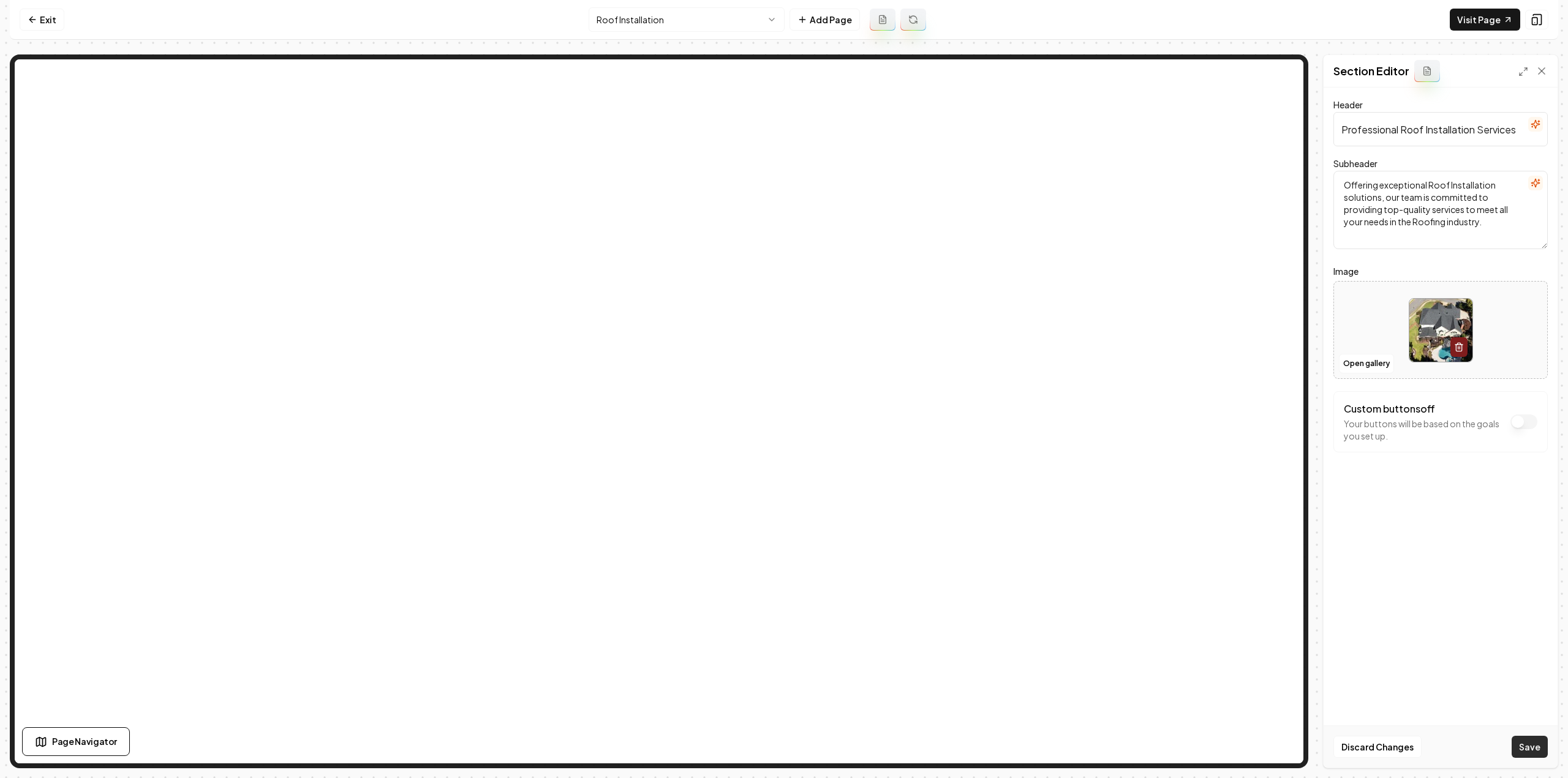
click at [1538, 748] on button "Save" at bounding box center [1529, 747] width 36 height 22
click at [652, 16] on html "Computer Required This feature is only available on a computer. Please switch t…" at bounding box center [784, 389] width 1568 height 778
click at [1378, 363] on button "Open gallery" at bounding box center [1366, 364] width 55 height 20
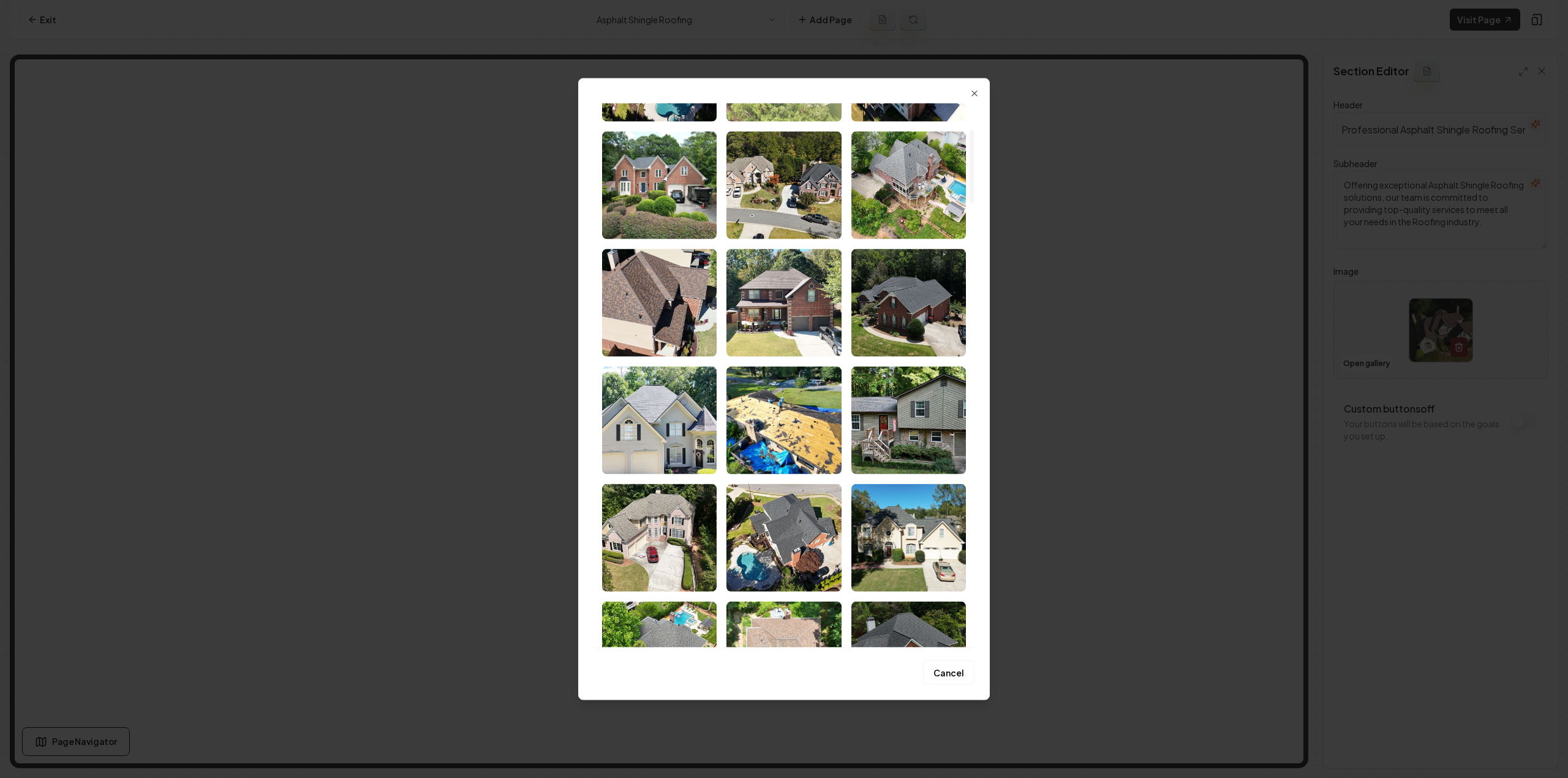
scroll to position [490, 0]
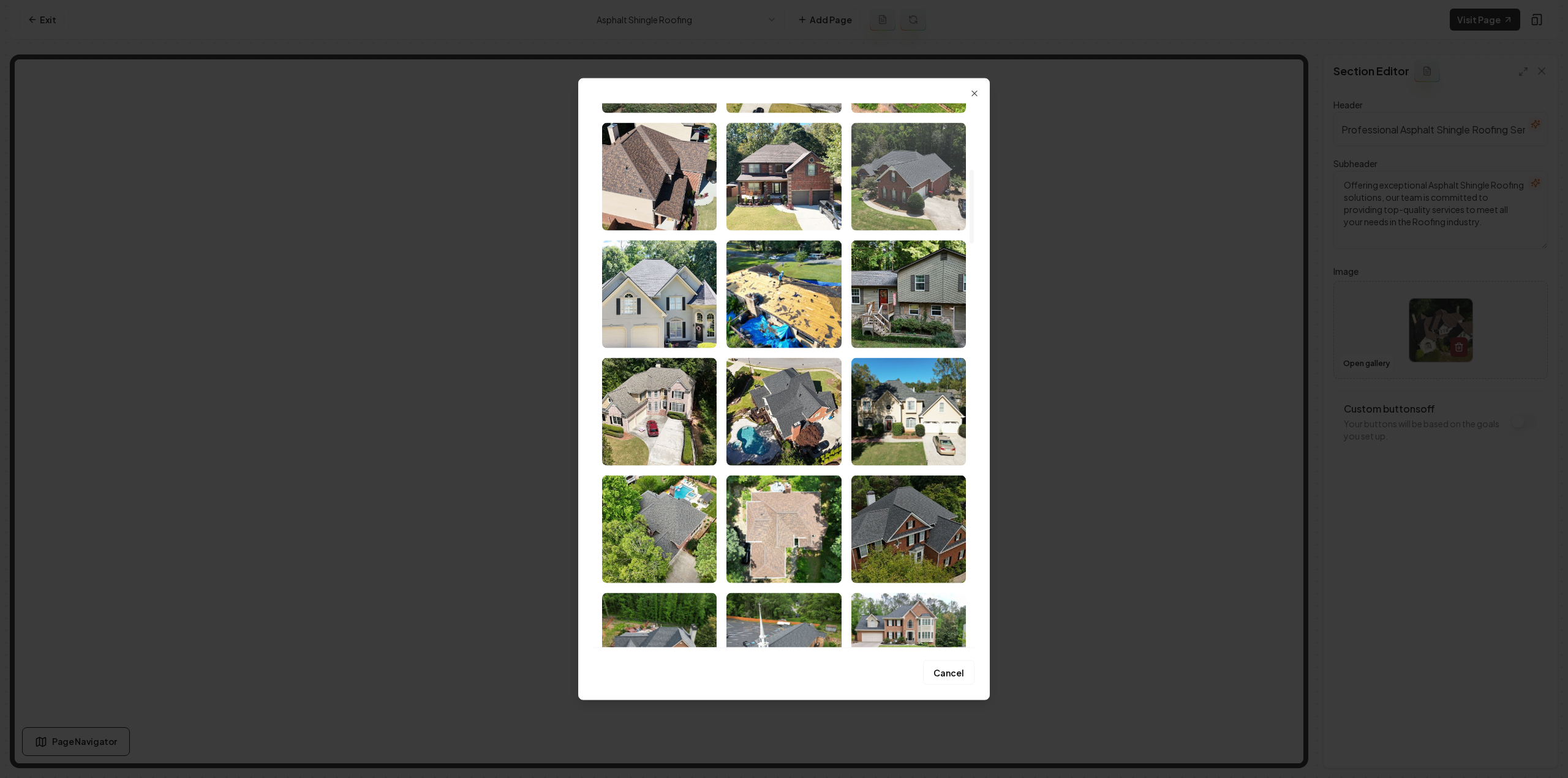
click at [907, 174] on img "Select image image_68a46b665c7cd75eb8196a86.jpeg" at bounding box center [909, 176] width 115 height 108
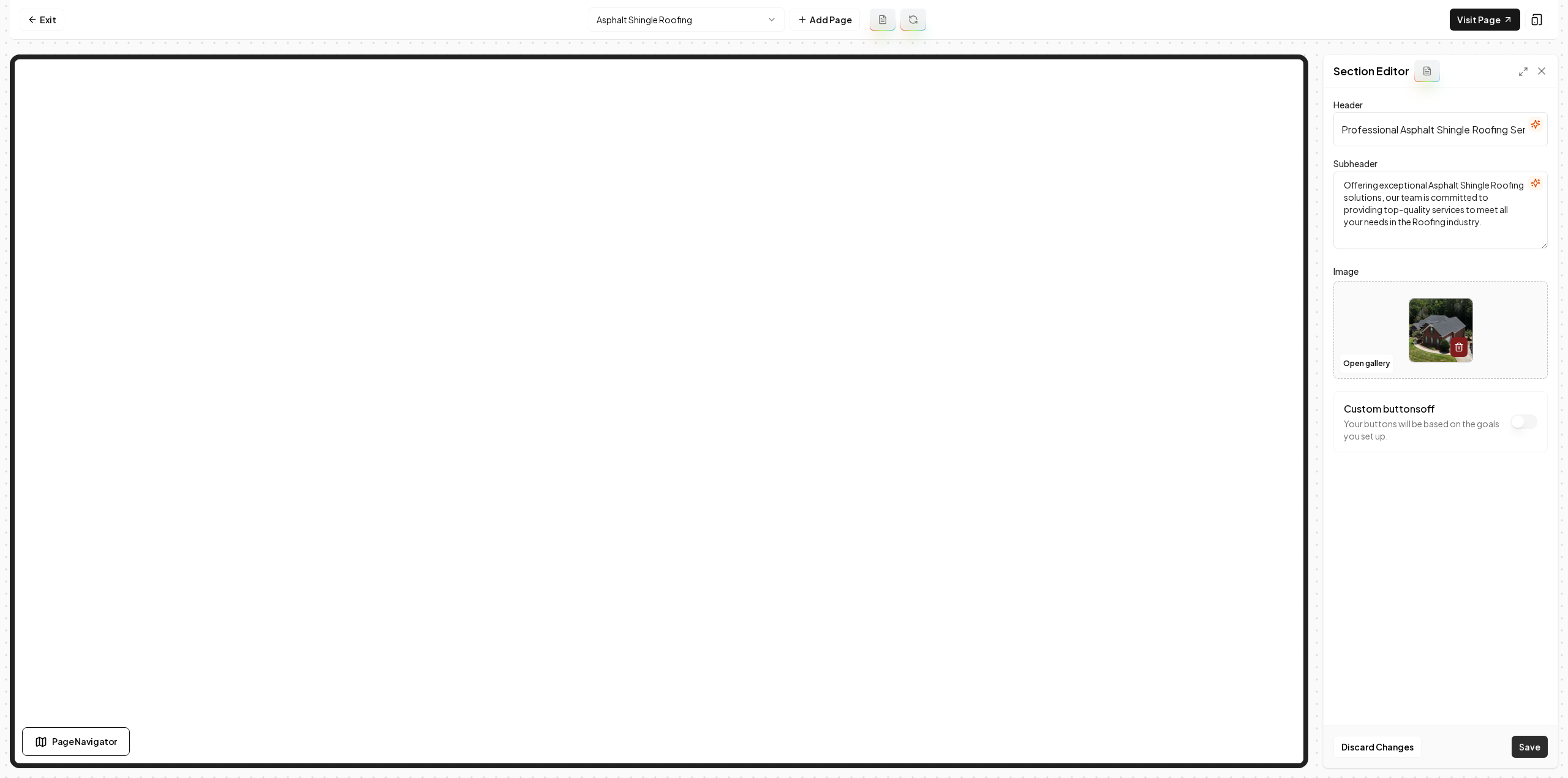
click at [1541, 744] on button "Save" at bounding box center [1529, 747] width 36 height 22
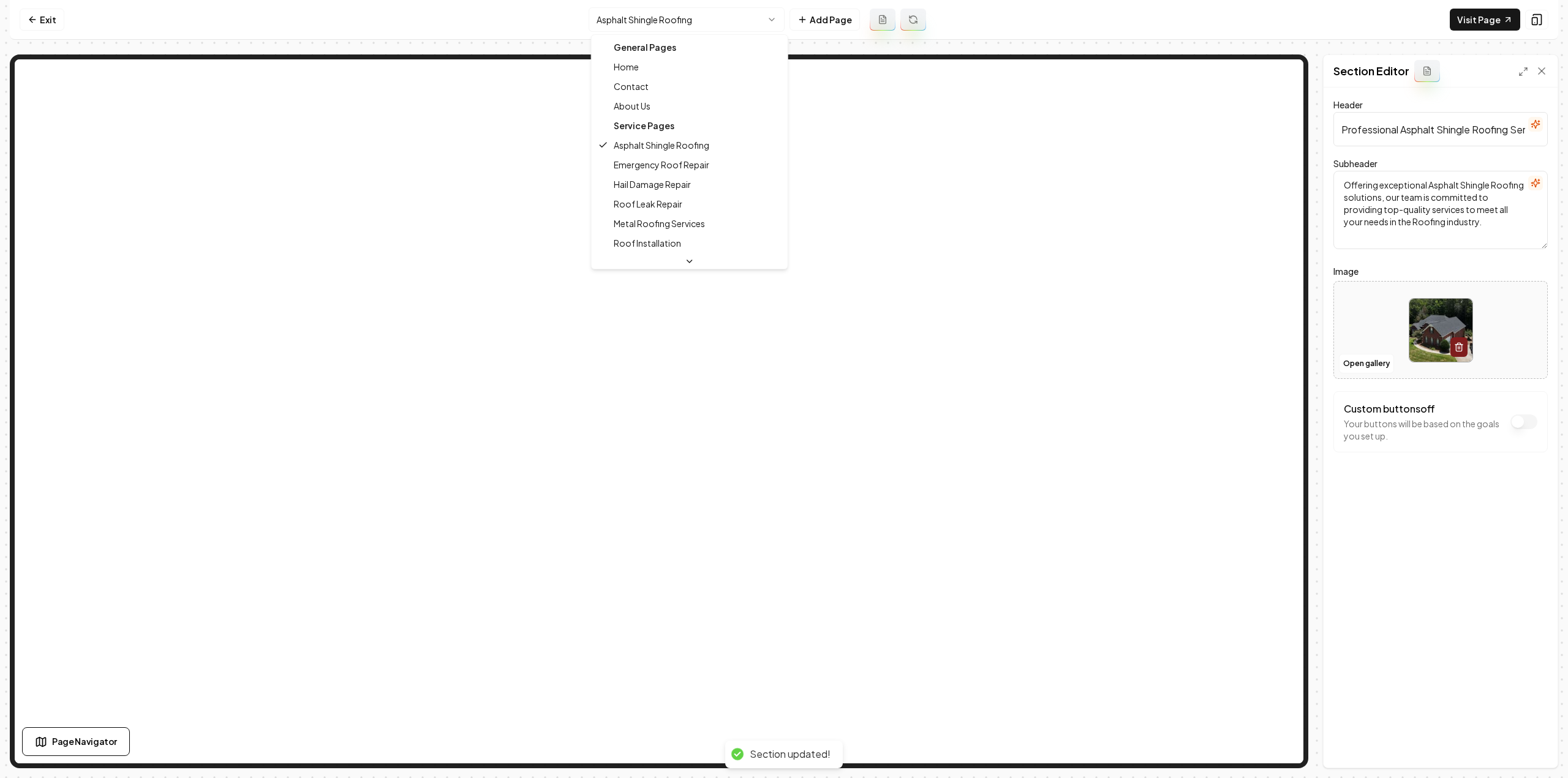
click at [702, 18] on html "Computer Required This feature is only available on a computer. Please switch t…" at bounding box center [784, 389] width 1568 height 778
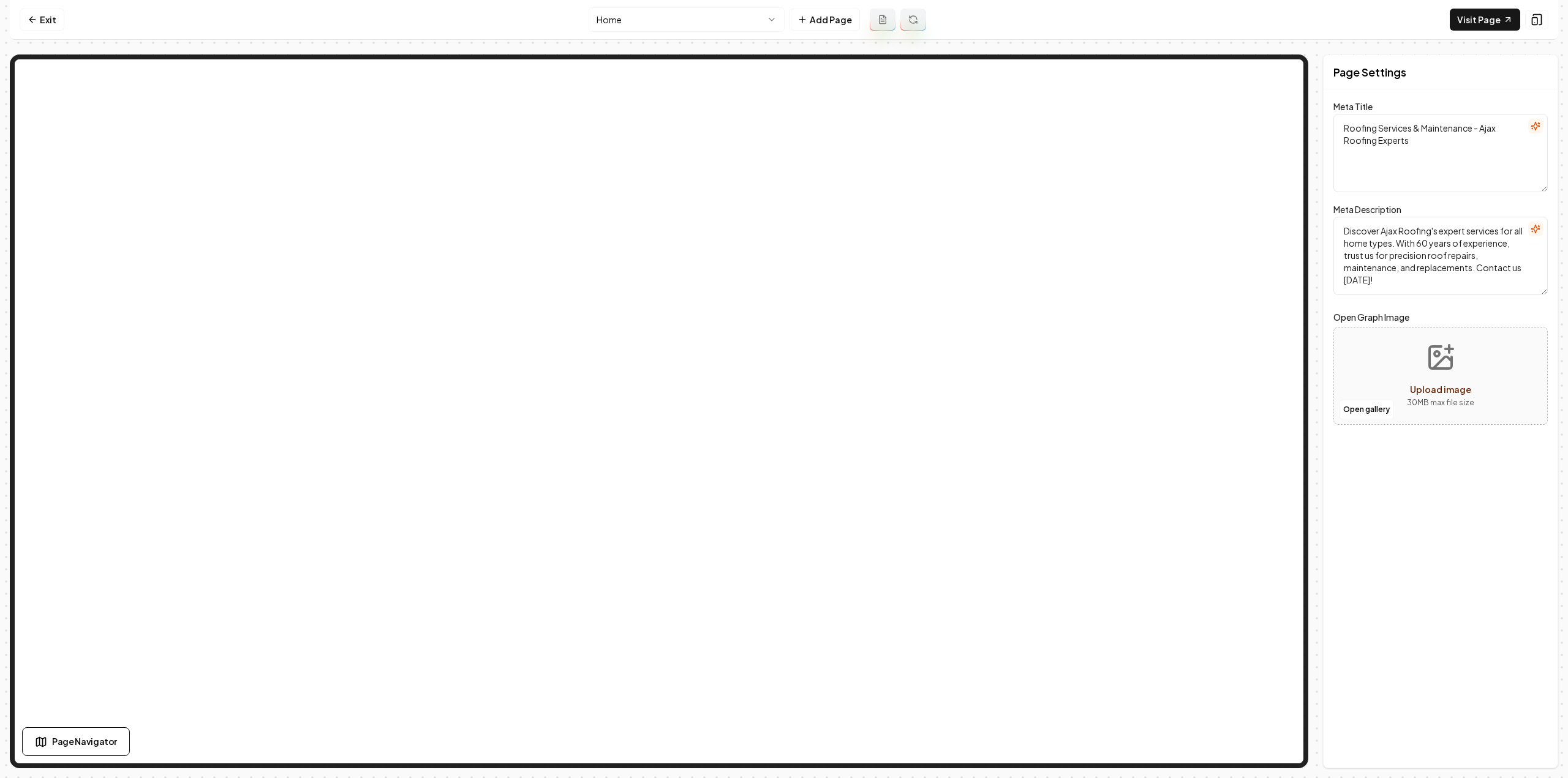
click at [642, 24] on html "Computer Required This feature is only available on a computer. Please switch t…" at bounding box center [784, 389] width 1568 height 778
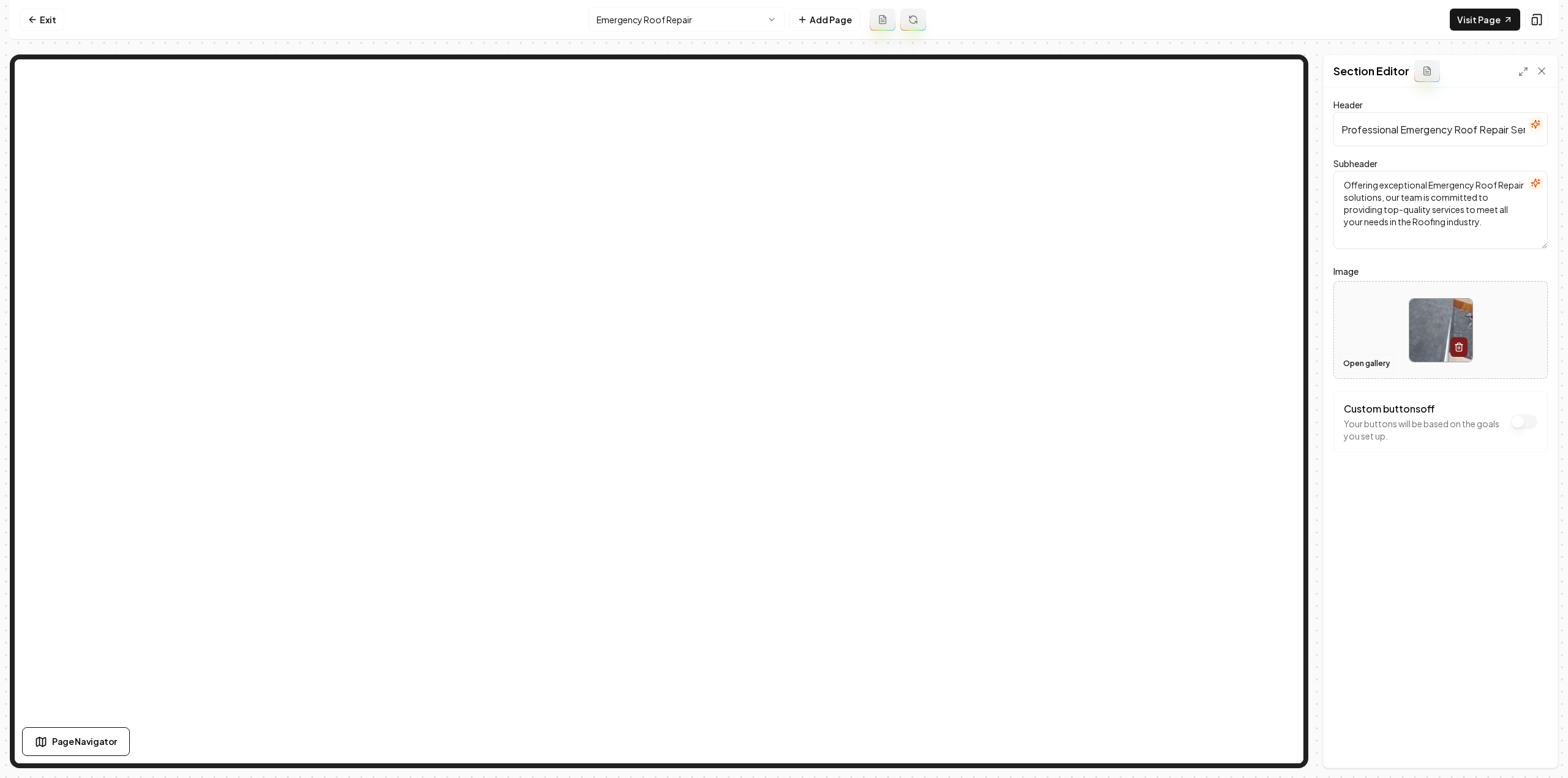
click at [1369, 356] on button "Open gallery" at bounding box center [1366, 364] width 55 height 20
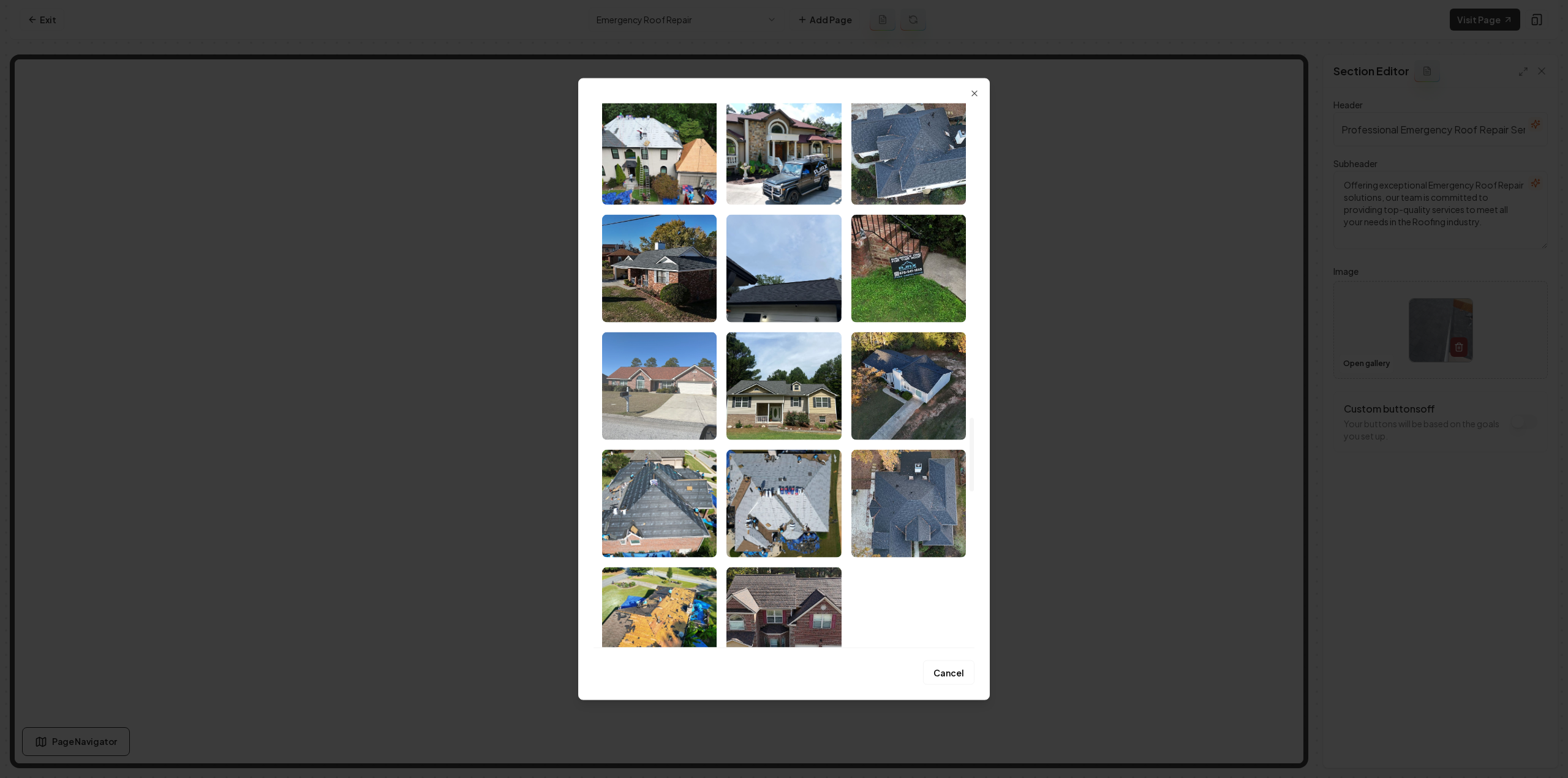
scroll to position [2449, 0]
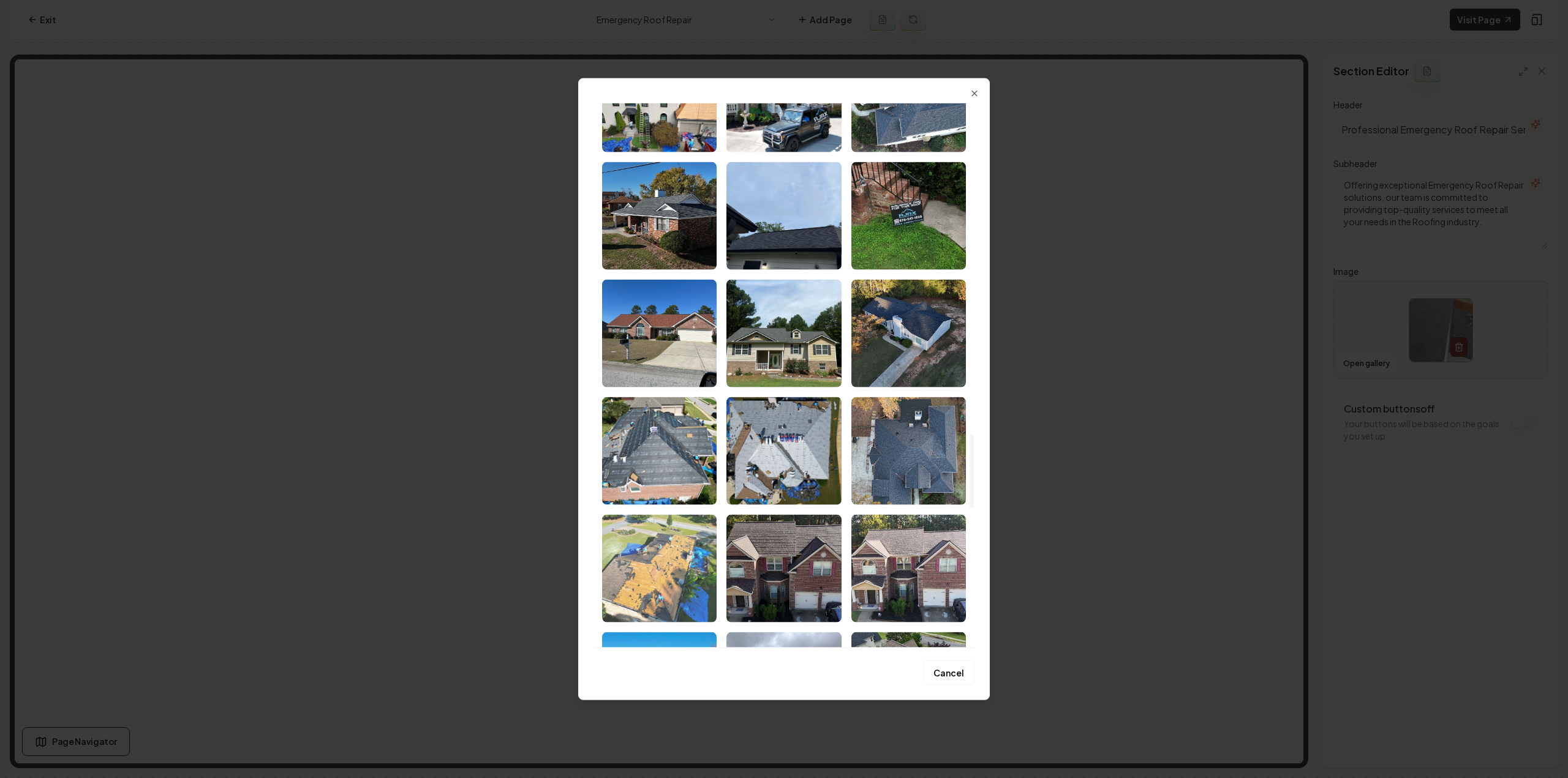
click at [669, 580] on img "Select image image_68a46b625c7cd75eb81946e0.jpeg" at bounding box center [659, 568] width 115 height 108
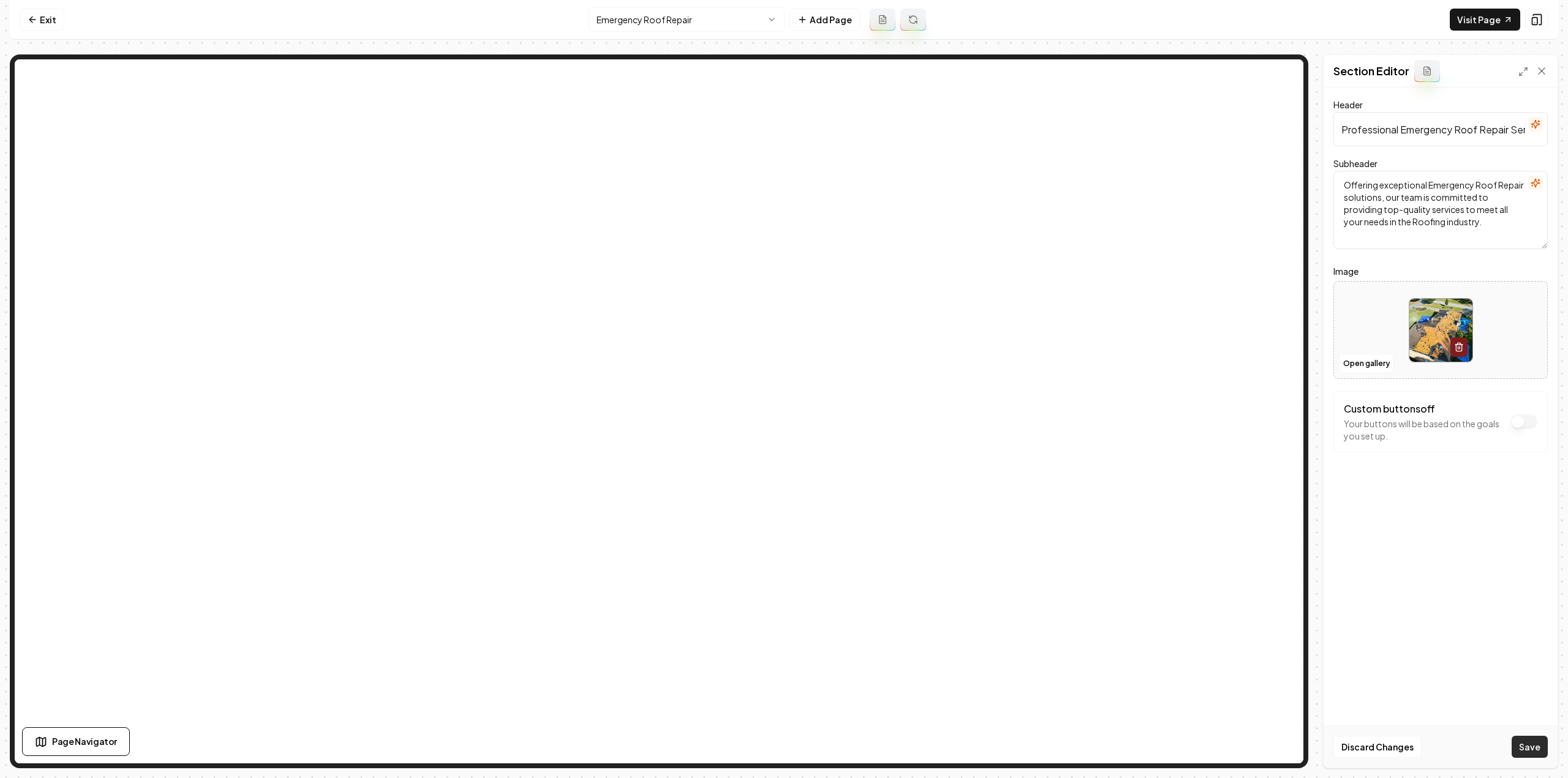
click at [1518, 744] on button "Save" at bounding box center [1529, 747] width 36 height 22
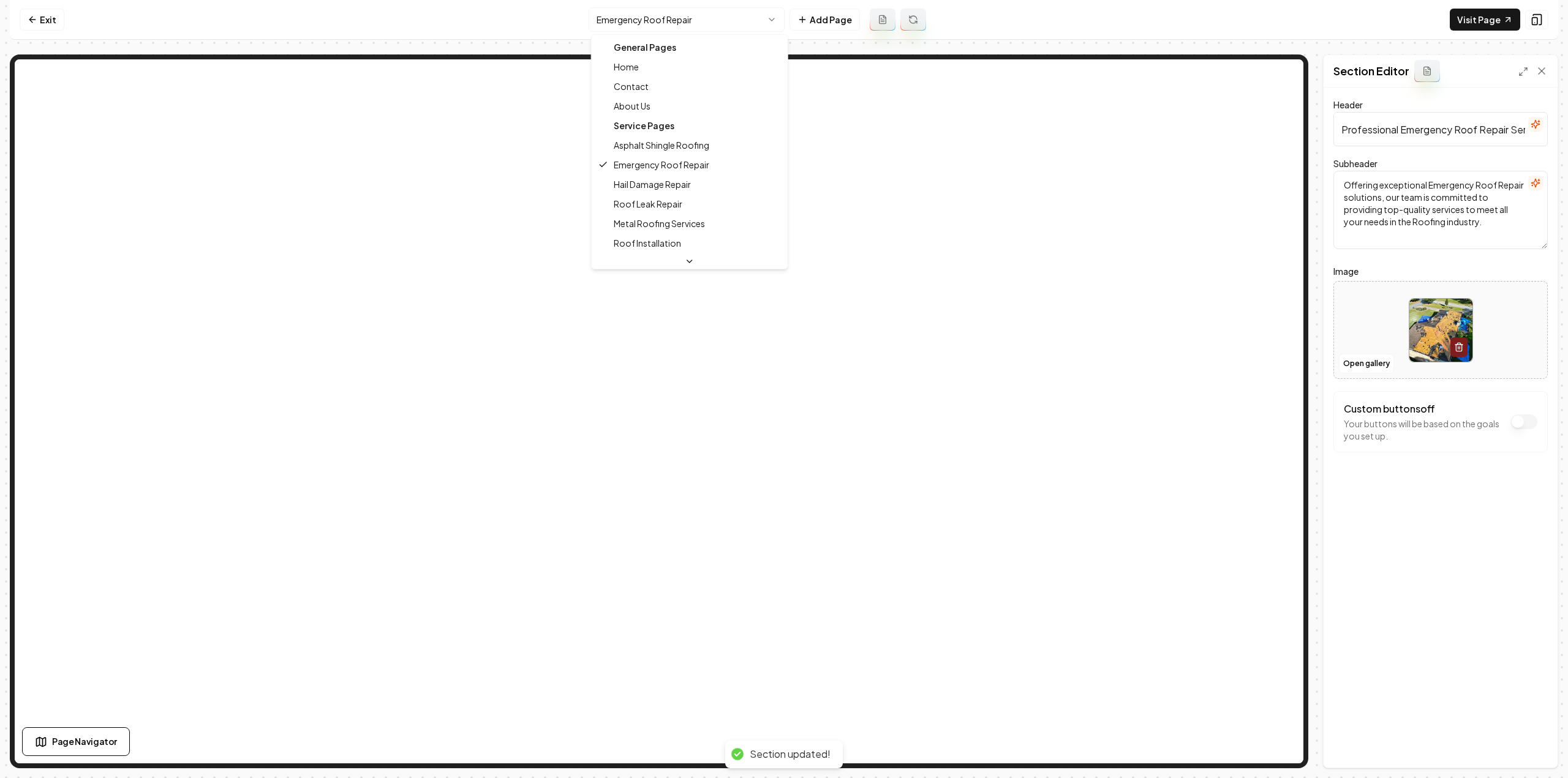
click at [703, 25] on html "Computer Required This feature is only available on a computer. Please switch t…" at bounding box center [784, 389] width 1568 height 778
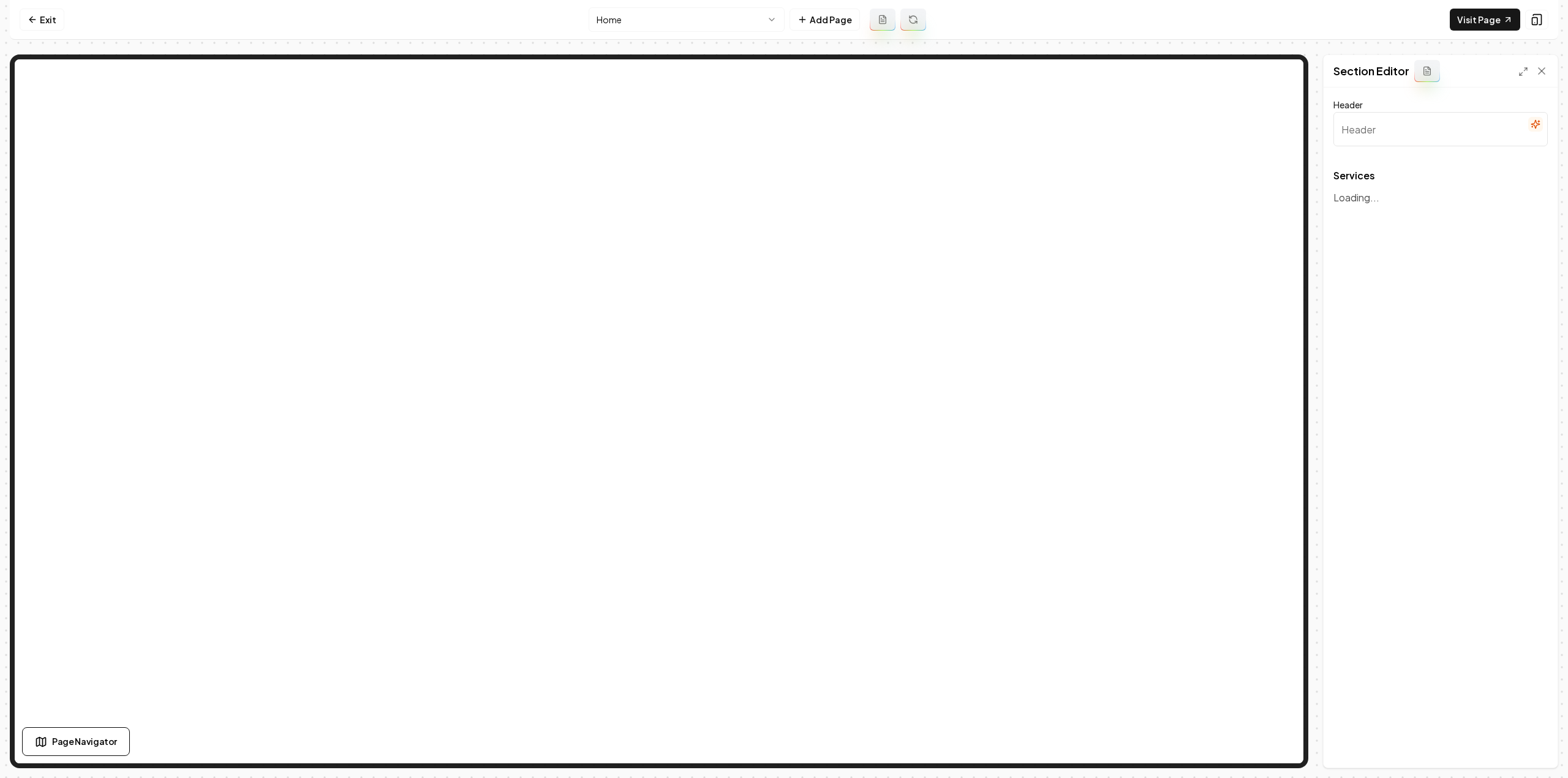
type input "Our Roofing Solutions"
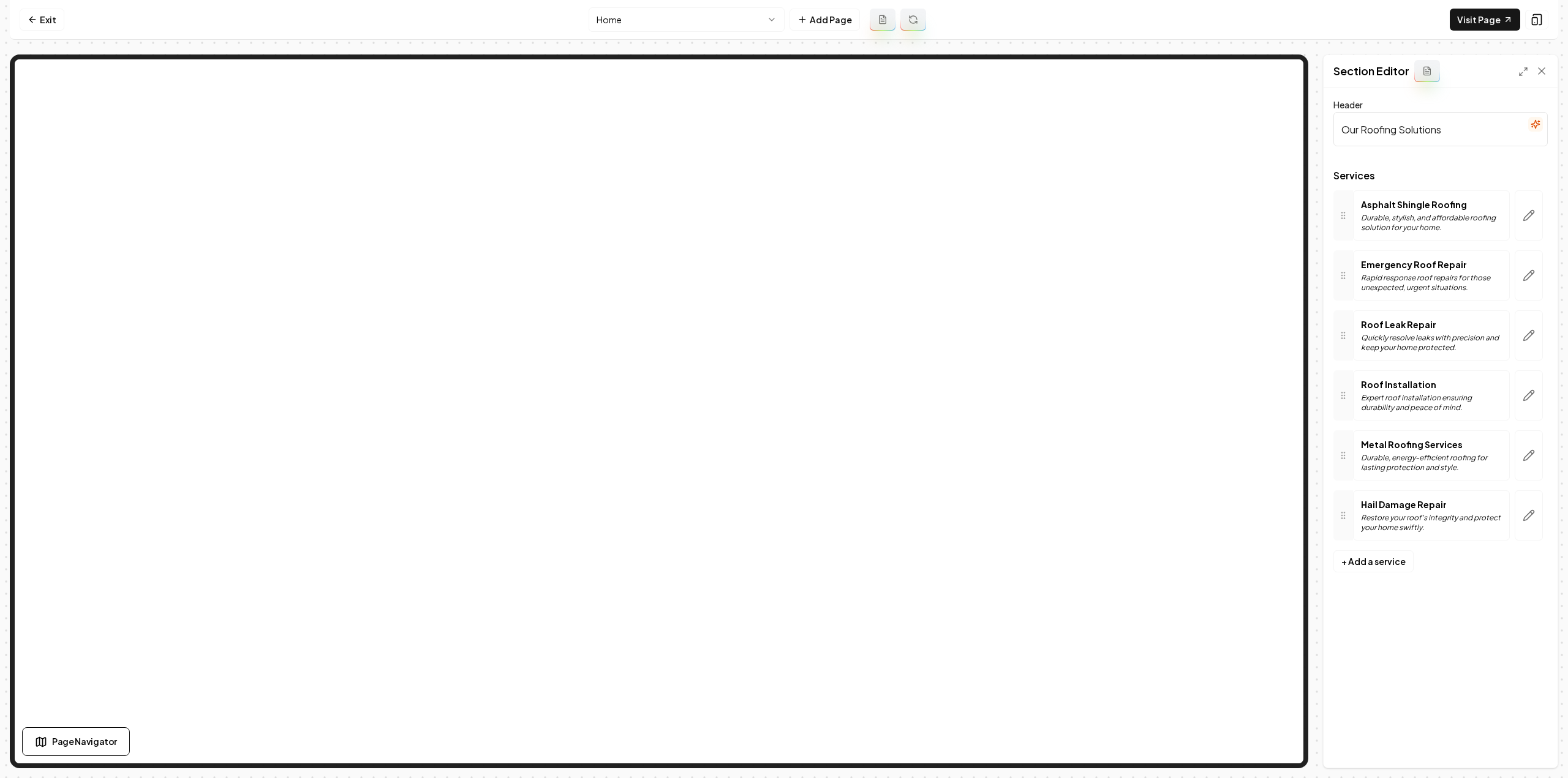
click at [1536, 215] on button "button" at bounding box center [1529, 215] width 28 height 50
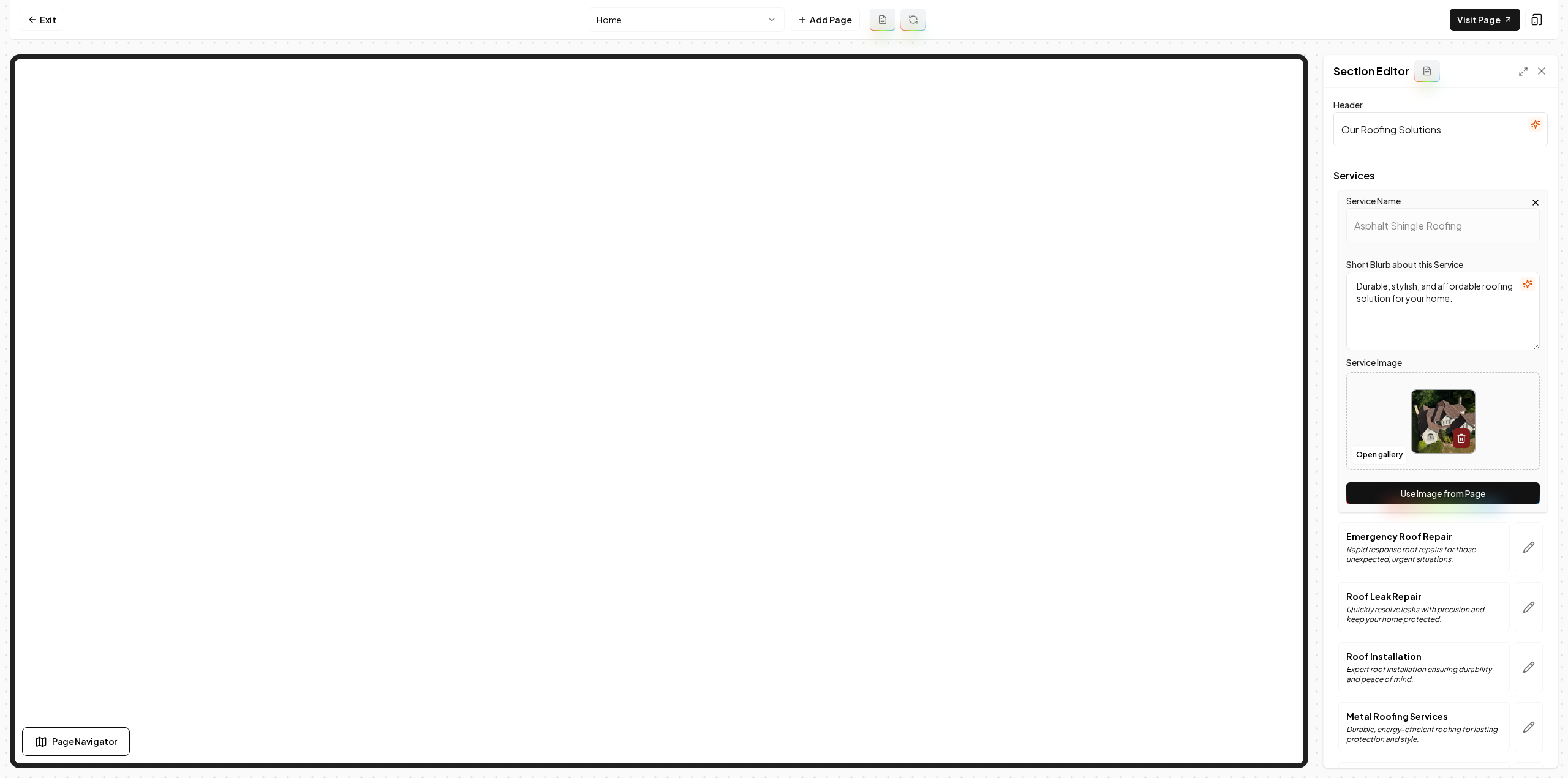
click at [1469, 497] on button "Use Image from Page" at bounding box center [1443, 493] width 194 height 22
click at [1525, 549] on icon "button" at bounding box center [1528, 547] width 12 height 12
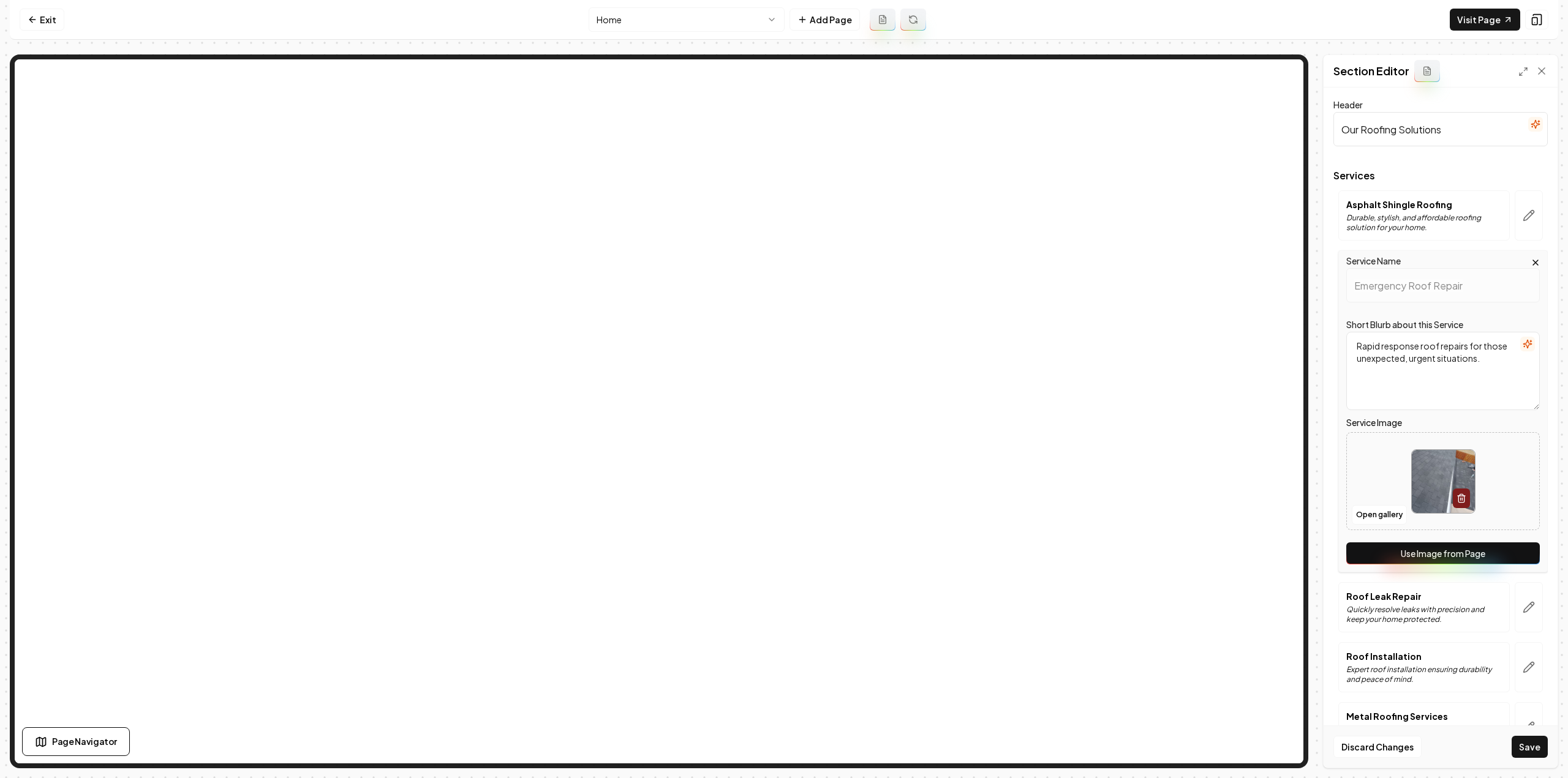
click at [1516, 552] on button "Use Image from Page" at bounding box center [1443, 553] width 194 height 22
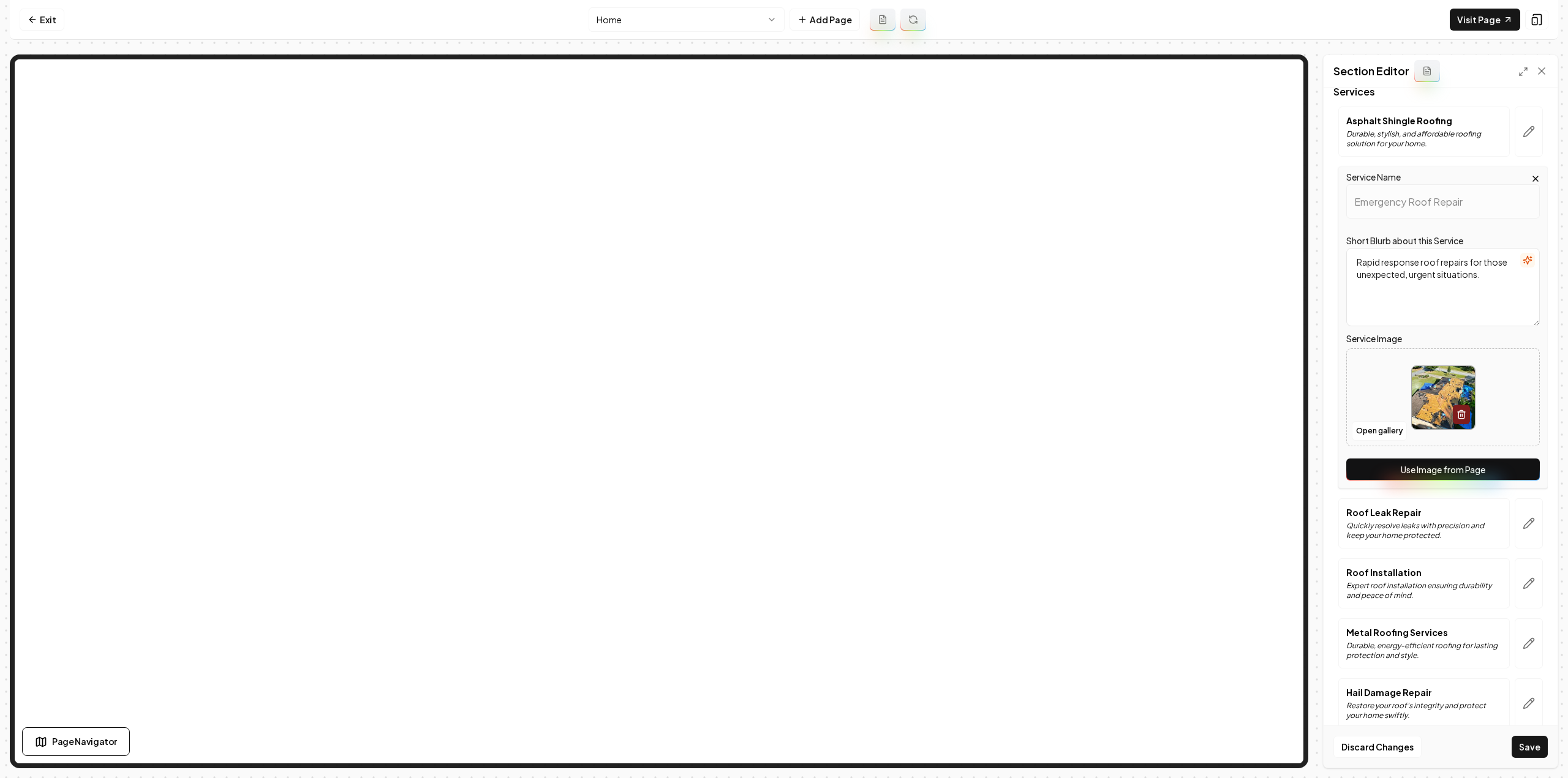
scroll to position [98, 0]
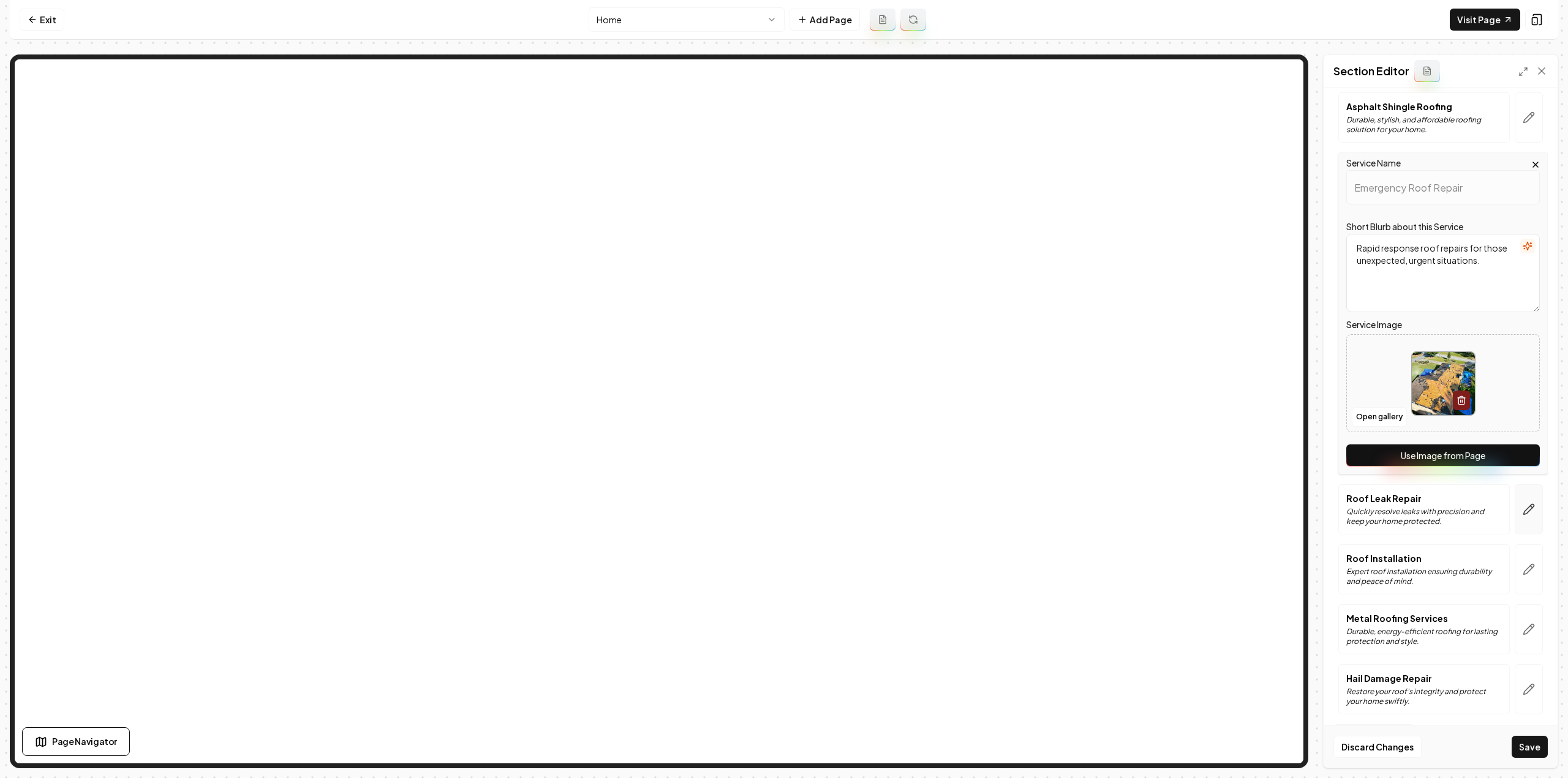
click at [1528, 509] on button "button" at bounding box center [1529, 509] width 28 height 50
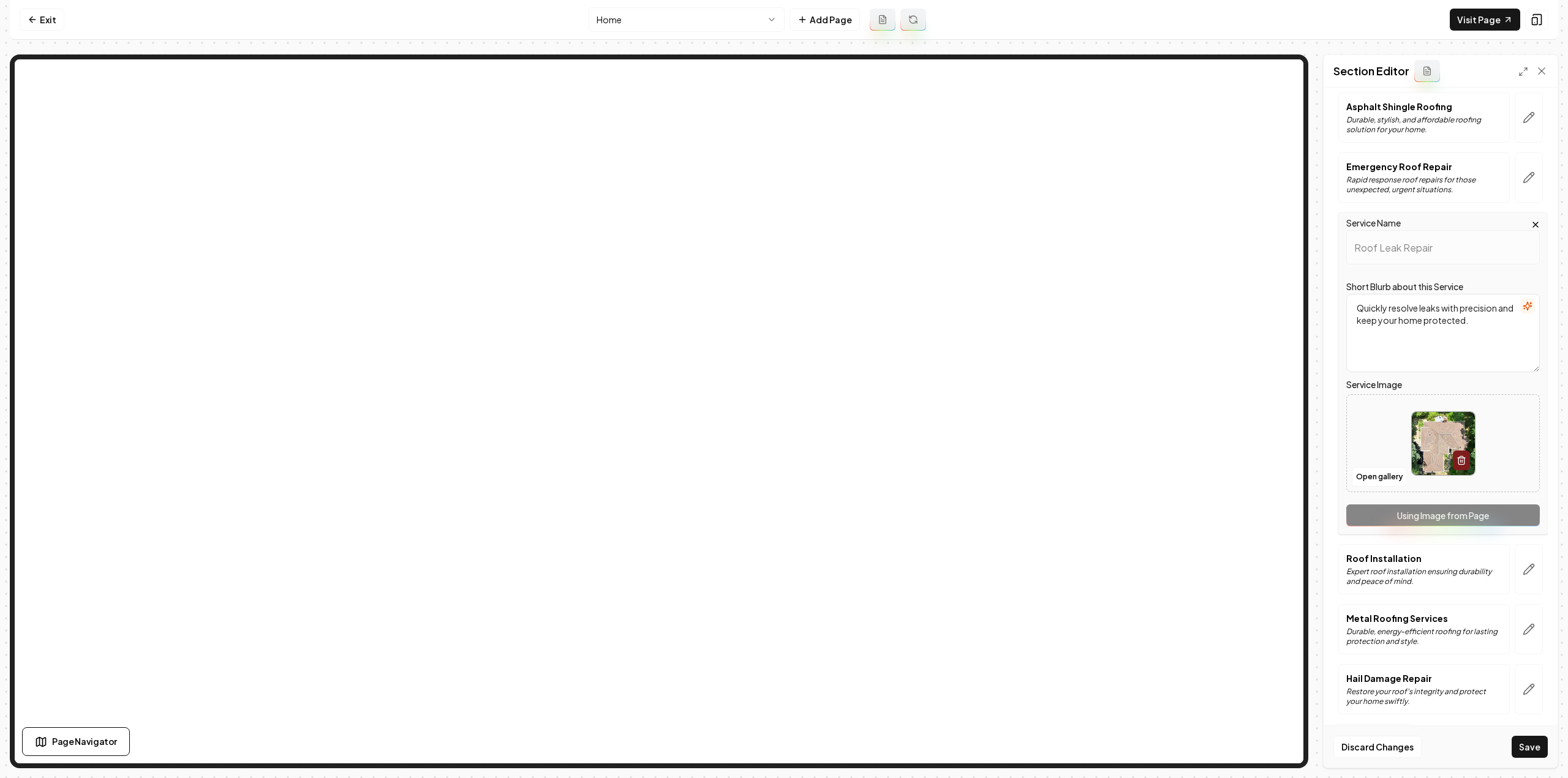
click at [1509, 529] on div "Service Name Roof Leak Repair Short Blurb about this Service Quickly resolve le…" at bounding box center [1443, 373] width 209 height 322
click at [1535, 566] on div at bounding box center [1529, 569] width 38 height 50
click at [1527, 565] on button "button" at bounding box center [1529, 569] width 28 height 50
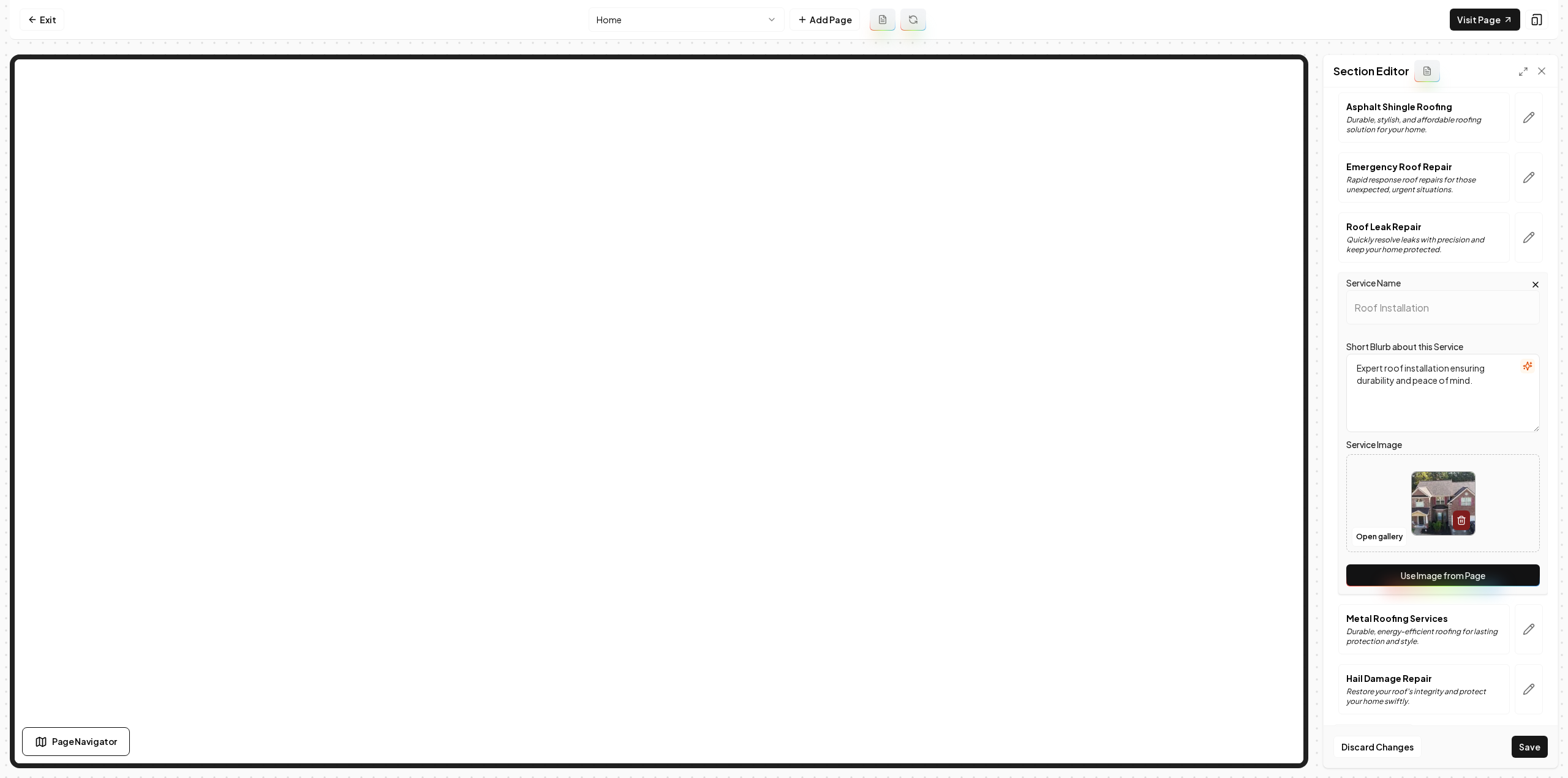
click at [1484, 577] on button "Use Image from Page" at bounding box center [1443, 575] width 194 height 22
click at [1523, 632] on icon "button" at bounding box center [1528, 629] width 12 height 12
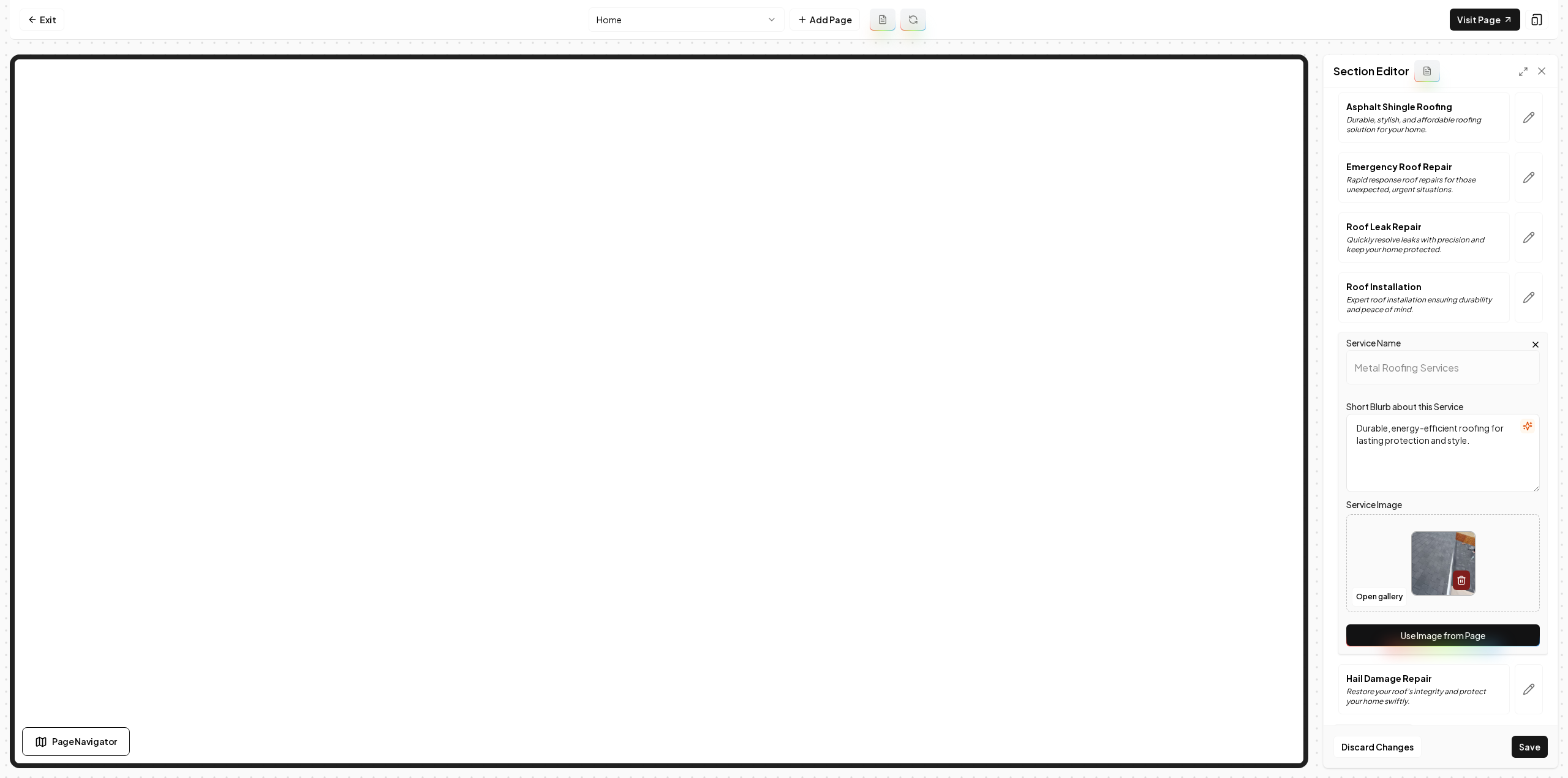
click at [1506, 641] on button "Use Image from Page" at bounding box center [1443, 635] width 194 height 22
drag, startPoint x: 1530, startPoint y: 712, endPoint x: 1524, endPoint y: 712, distance: 6.0
click at [1529, 712] on button "button" at bounding box center [1529, 689] width 28 height 50
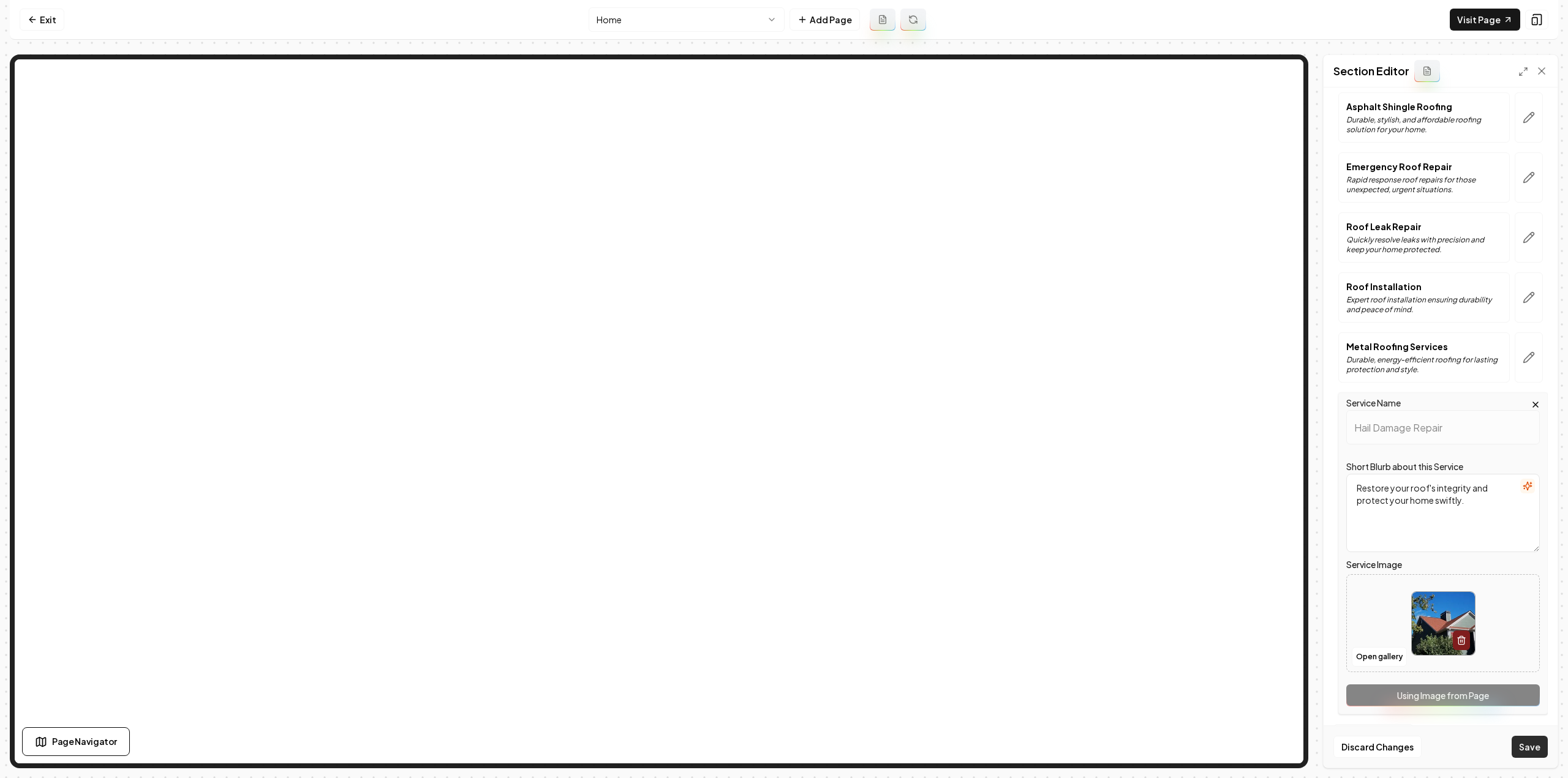
click at [1515, 751] on button "Save" at bounding box center [1529, 747] width 36 height 22
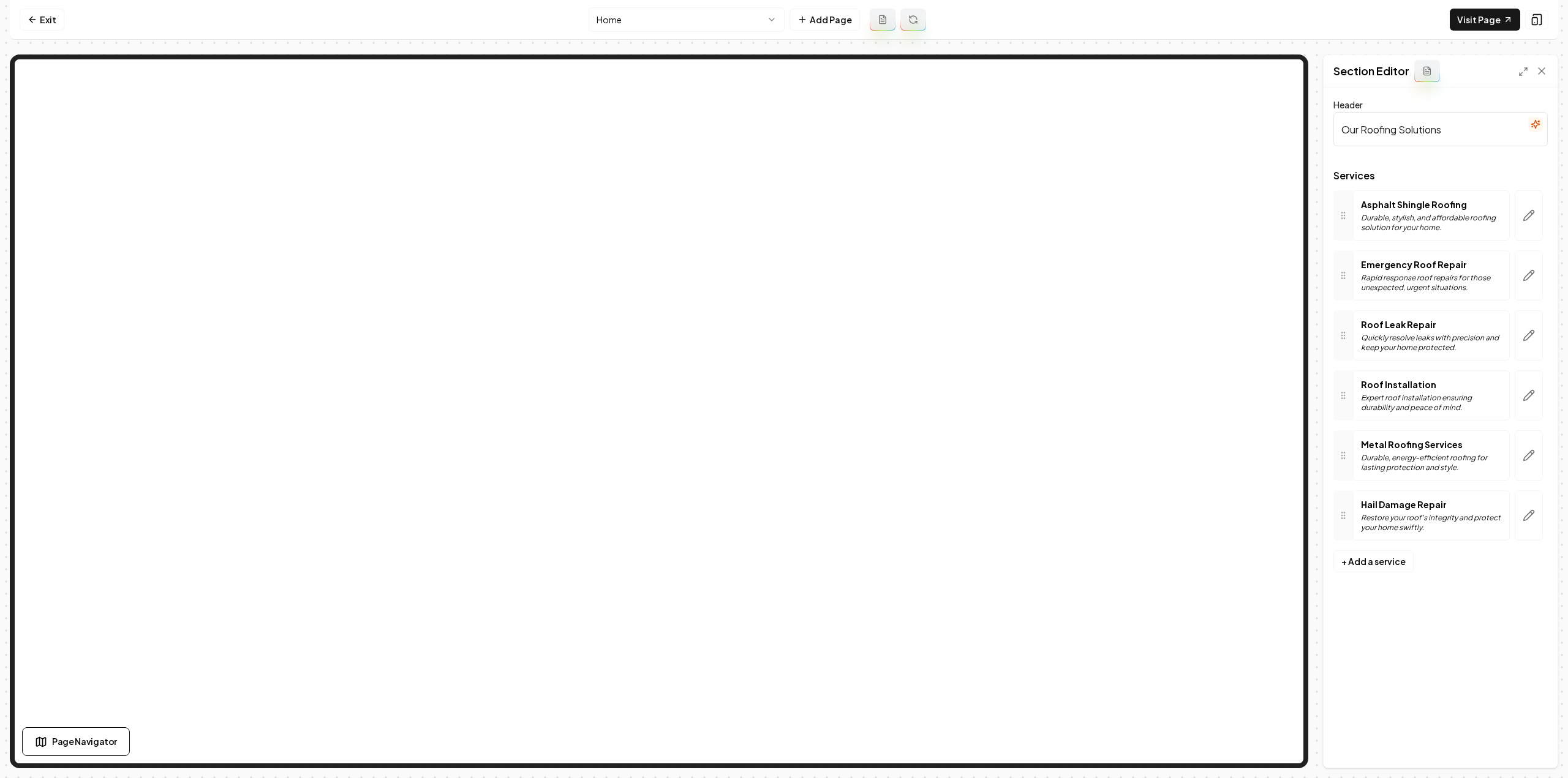
scroll to position [0, 0]
click at [1470, 11] on link "Visit Page" at bounding box center [1485, 19] width 71 height 22
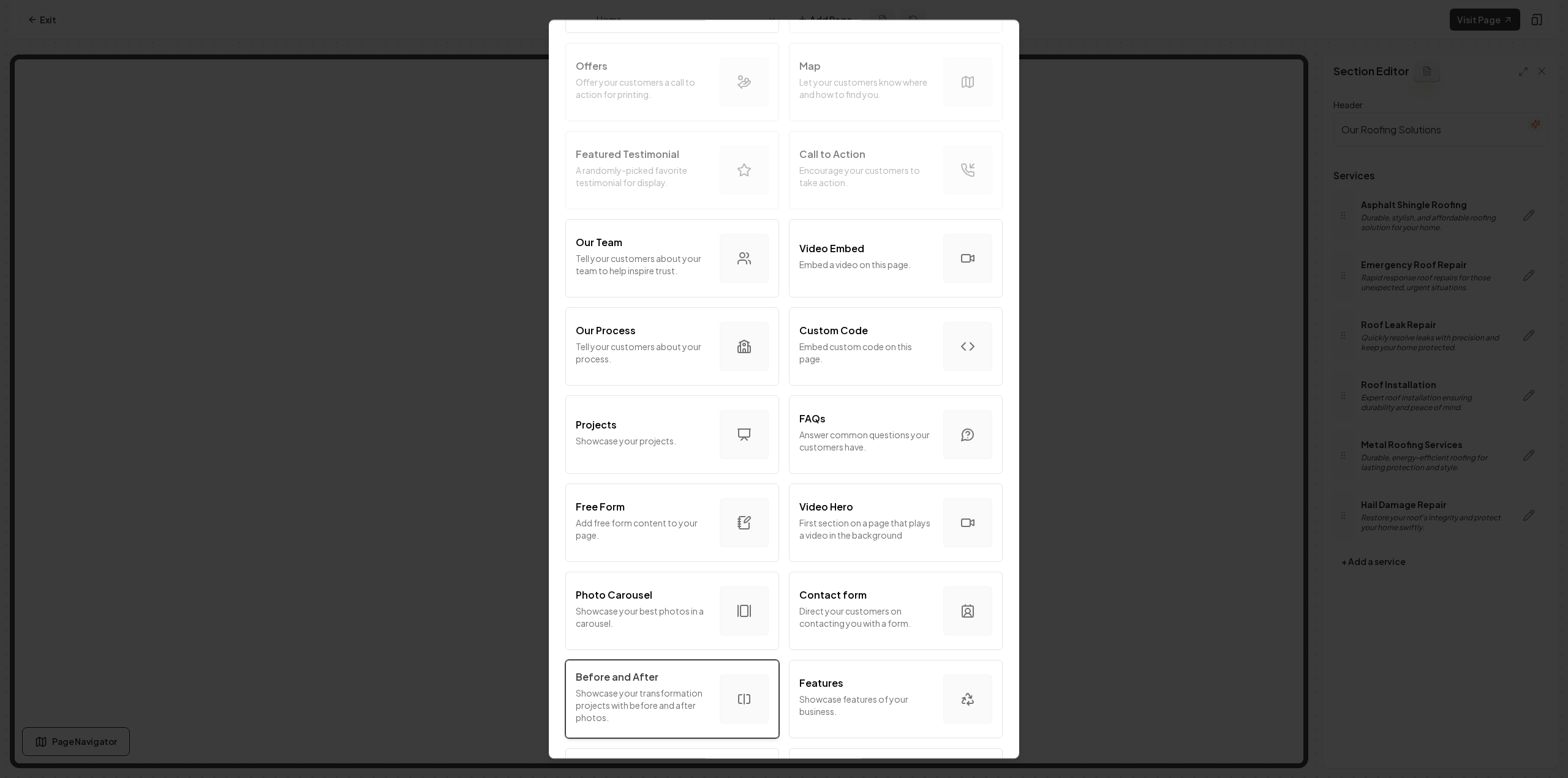
scroll to position [367, 0]
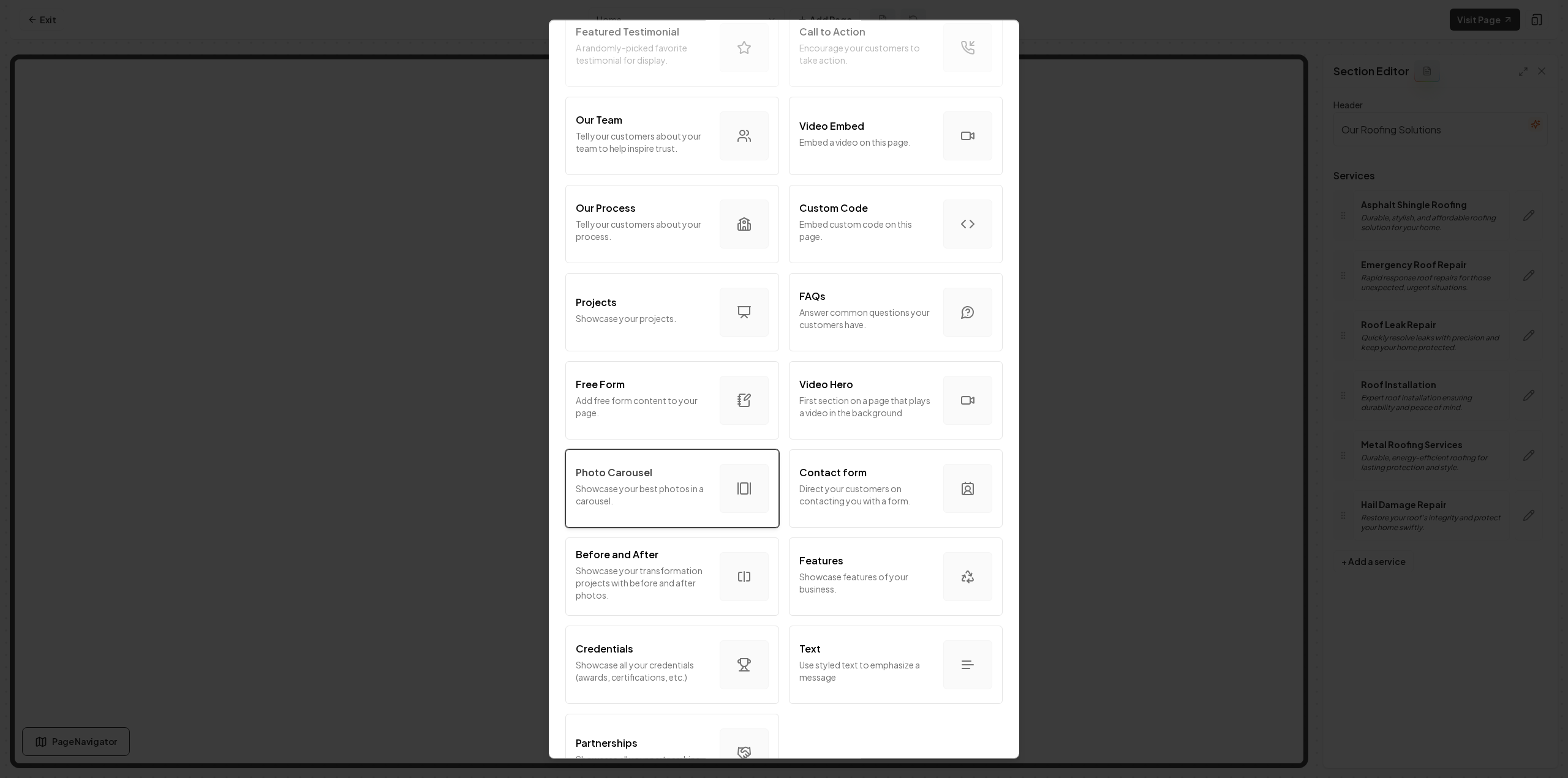
click at [696, 499] on p "Showcase your best photos in a carousel." at bounding box center [643, 494] width 134 height 25
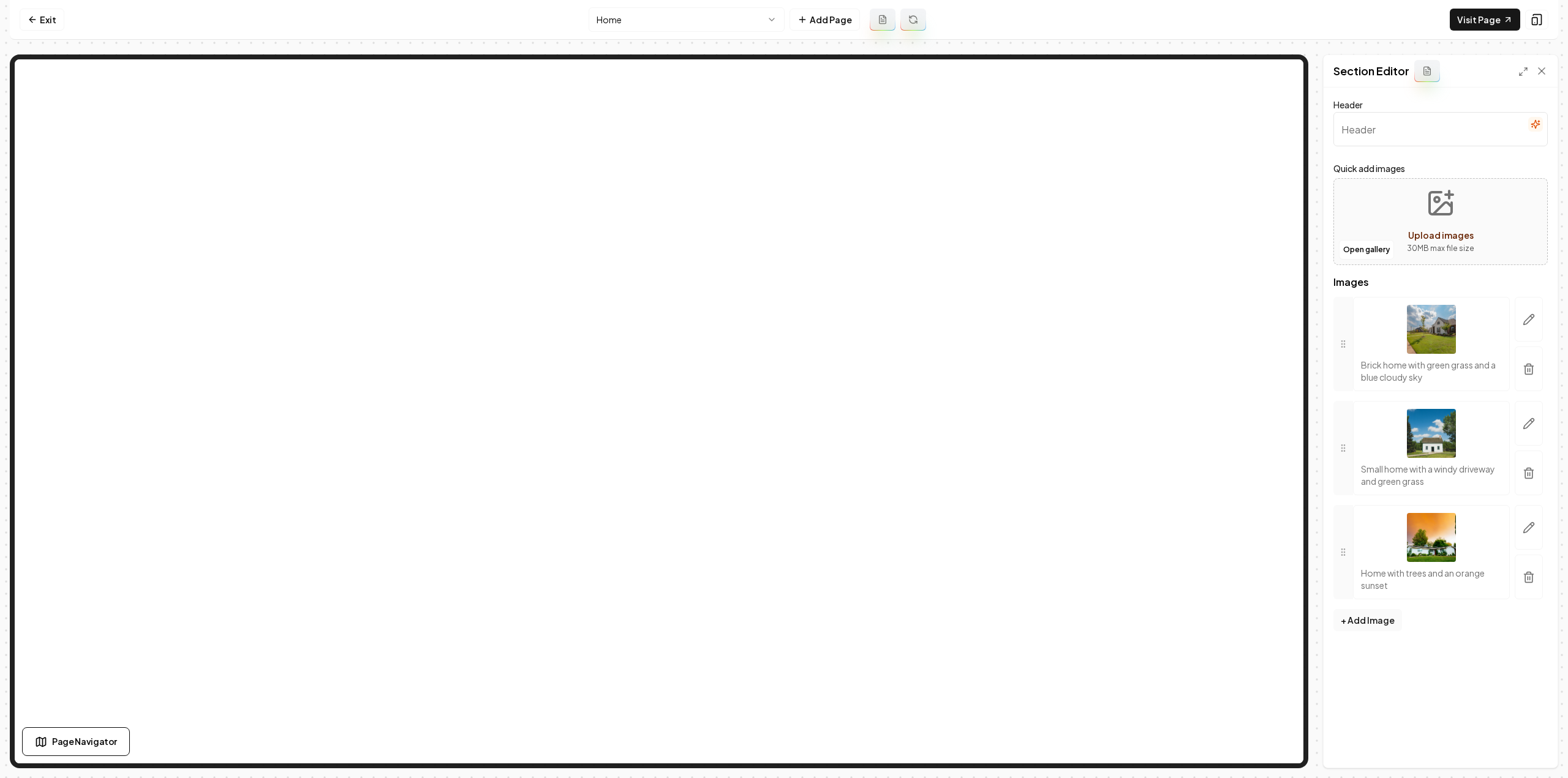
click at [1347, 121] on input "Header" at bounding box center [1441, 129] width 214 height 34
type input "Some Of Our Projects"
click at [1530, 364] on icon "button" at bounding box center [1529, 365] width 4 height 2
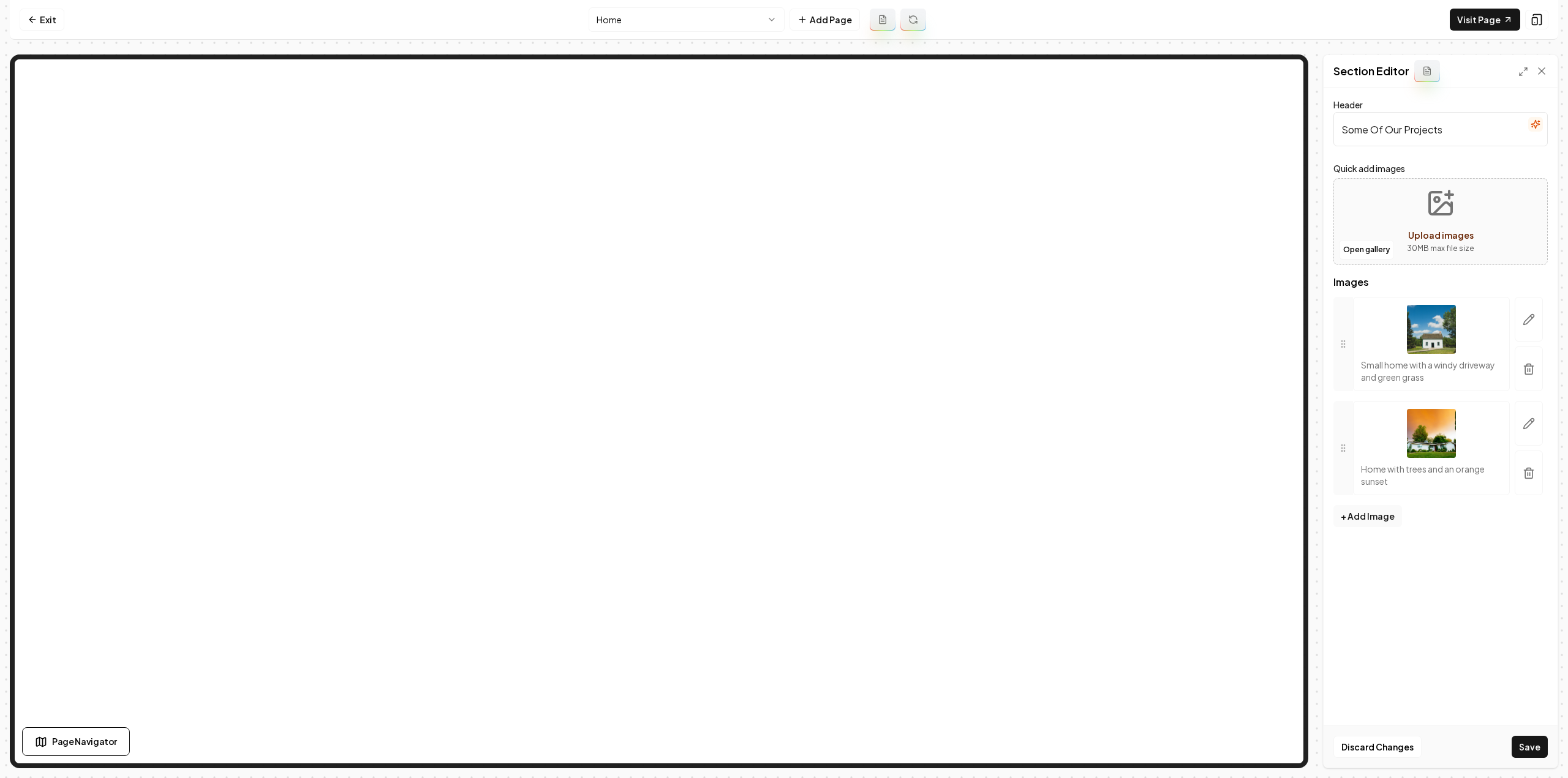
click at [1530, 364] on icon "button" at bounding box center [1529, 365] width 4 height 2
click at [1530, 362] on icon "button" at bounding box center [1528, 359] width 12 height 12
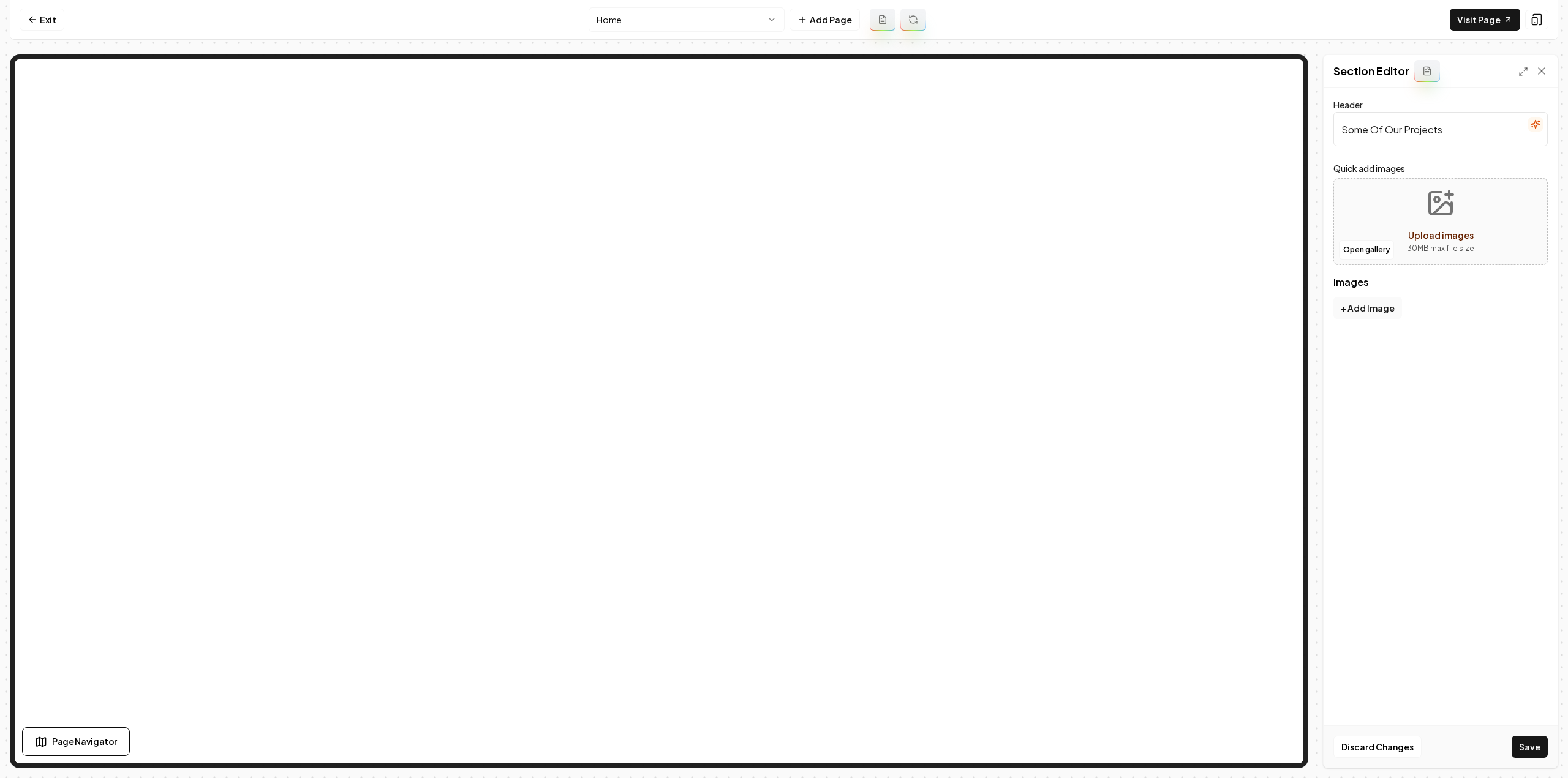
click at [1370, 238] on div "Open gallery Upload images 30 MB max file size" at bounding box center [1441, 221] width 214 height 87
click at [1347, 254] on button "Open gallery" at bounding box center [1366, 250] width 55 height 20
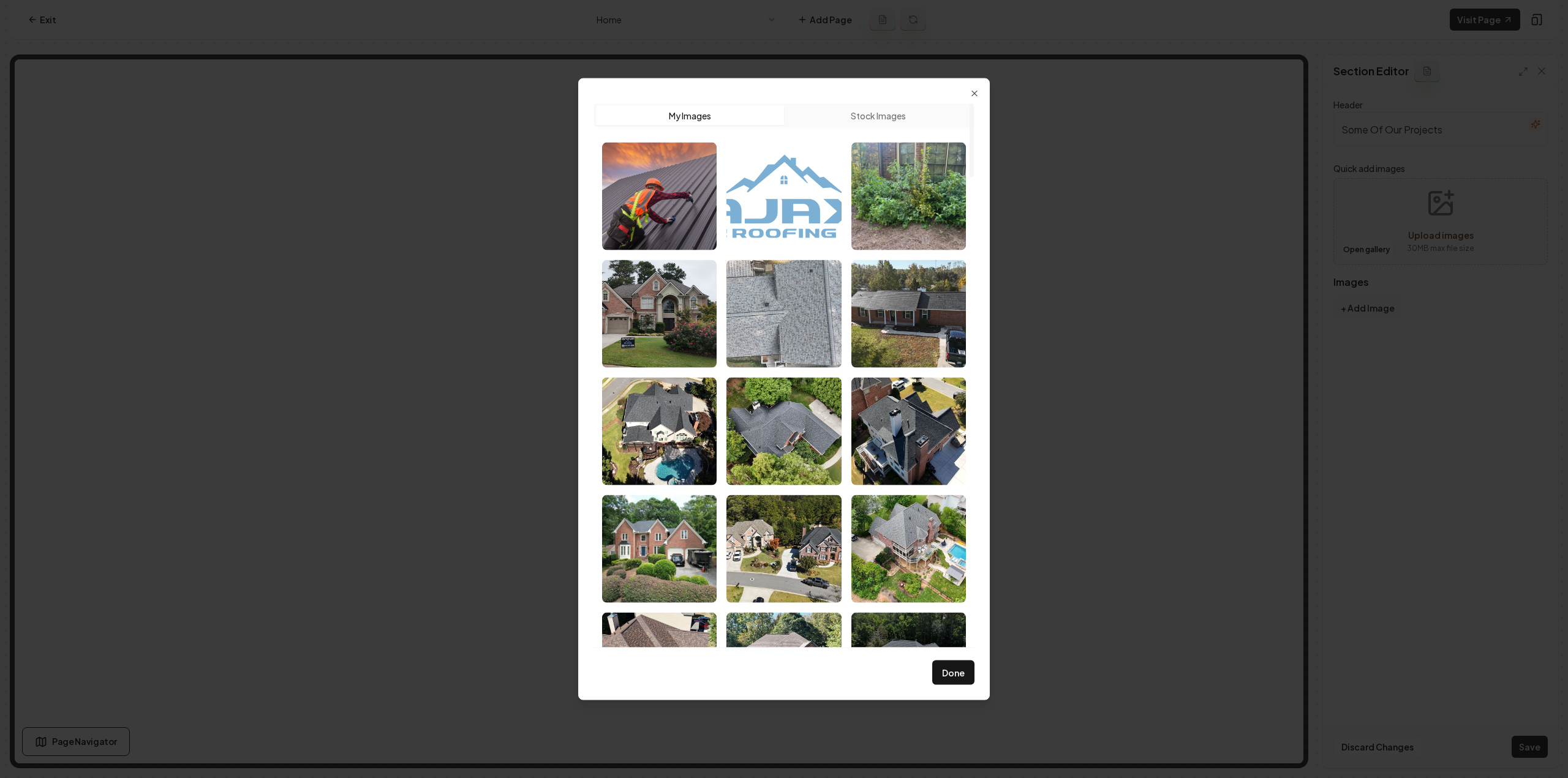
click at [778, 307] on img "Select image image_68a46b655c7cd75eb819663a.jpeg" at bounding box center [784, 313] width 115 height 108
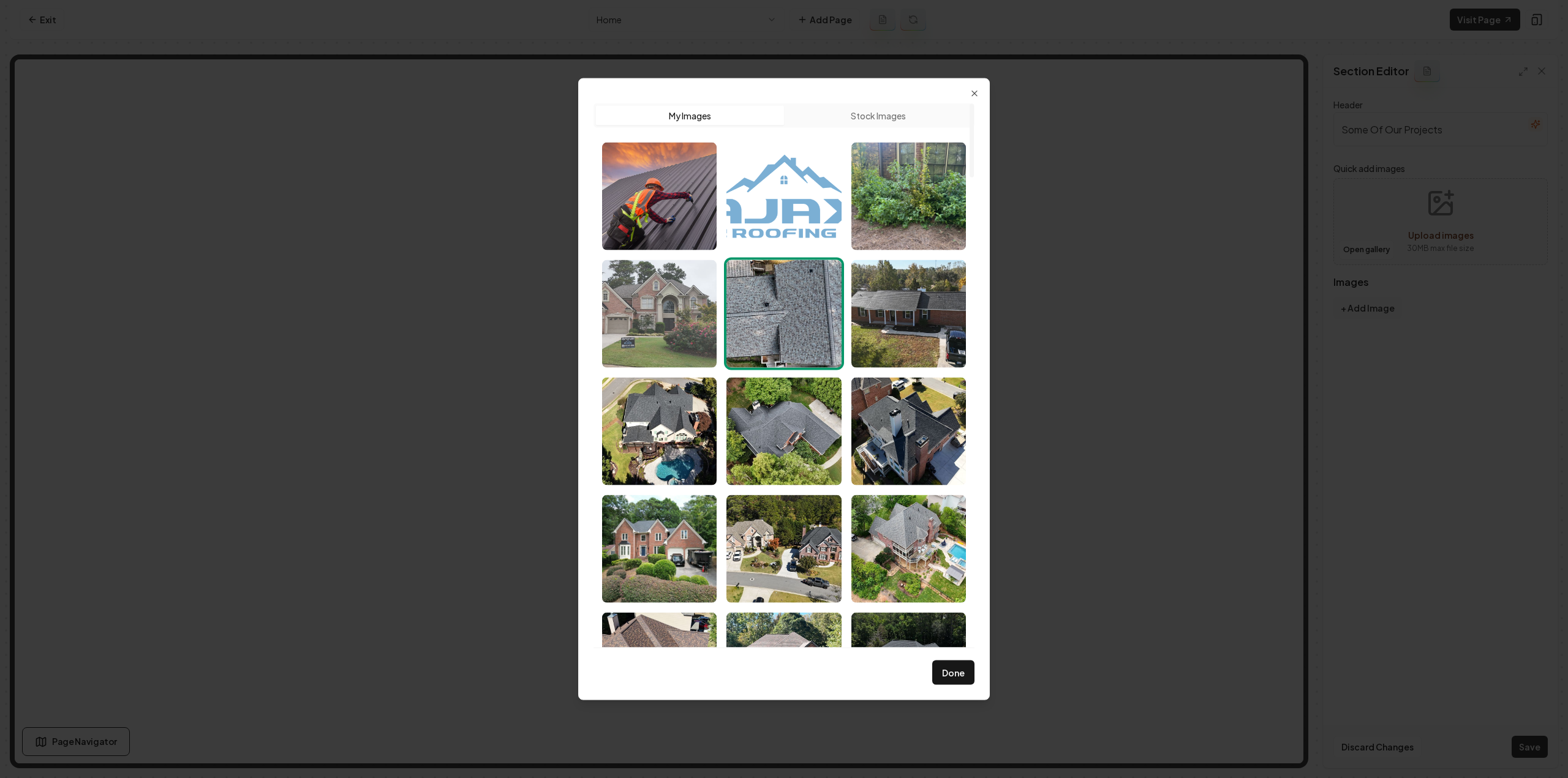
click at [688, 312] on img "Select image image_68a46b655c7cd75eb819639e.jpeg" at bounding box center [659, 313] width 115 height 108
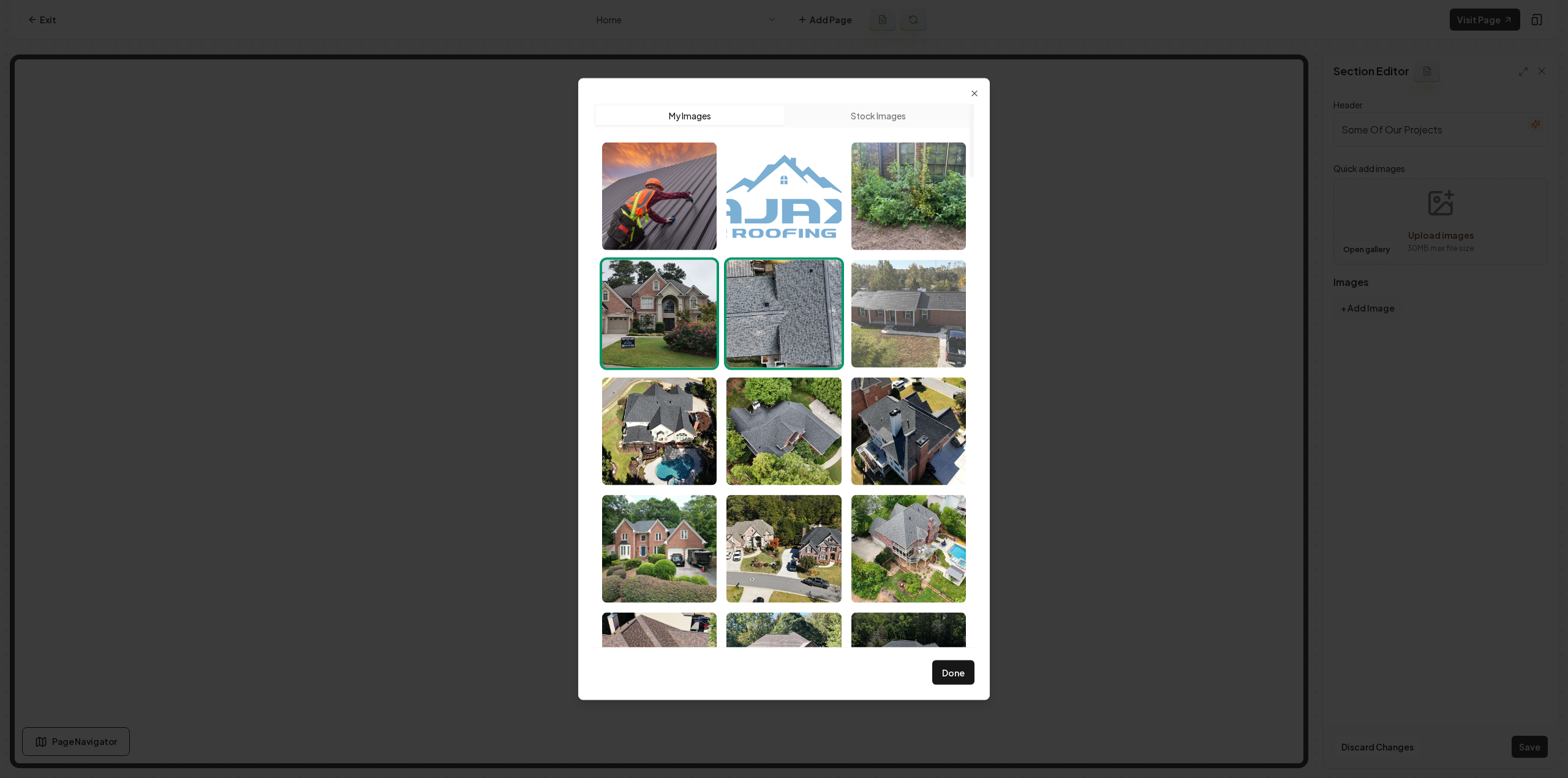
click at [884, 317] on img "Select image image_68a46b665c7cd75eb8196a9b.jpeg" at bounding box center [909, 313] width 115 height 108
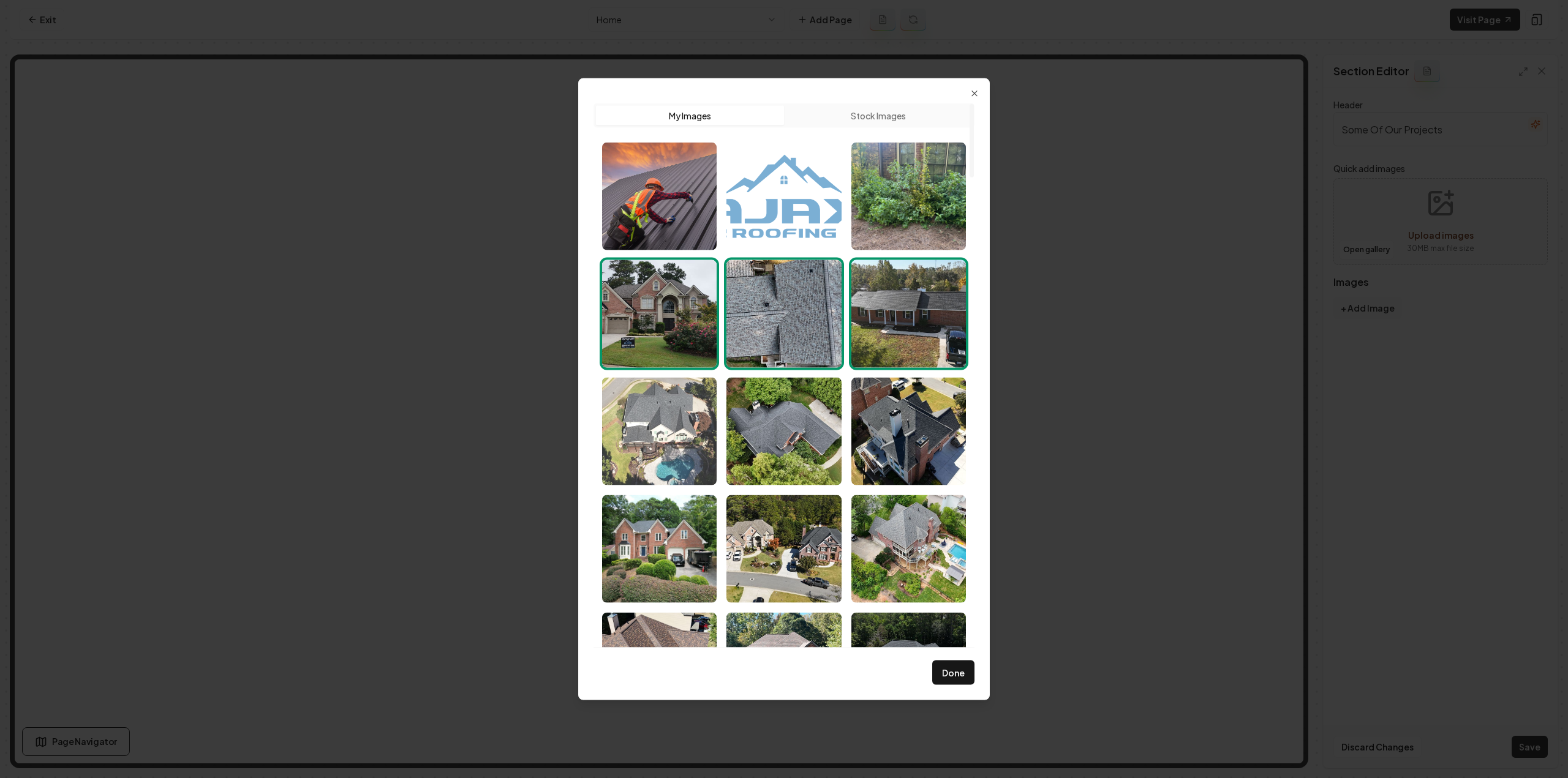
click at [697, 422] on img "Select image image_68a46b665c7cd75eb8197185.jpeg" at bounding box center [659, 431] width 115 height 108
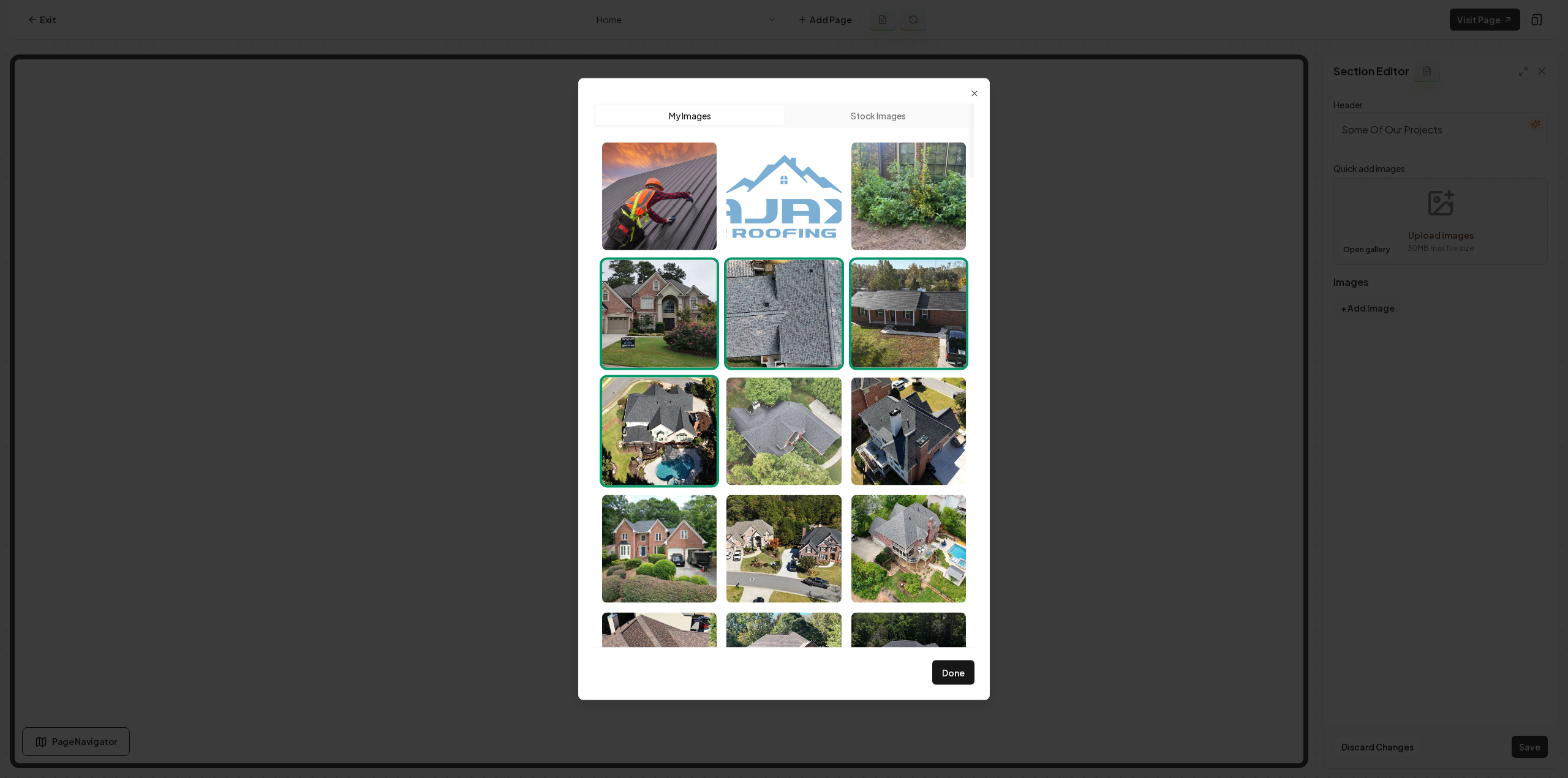
click at [792, 448] on img "Select image image_68a46b655c7cd75eb8196012.jpeg" at bounding box center [784, 431] width 115 height 108
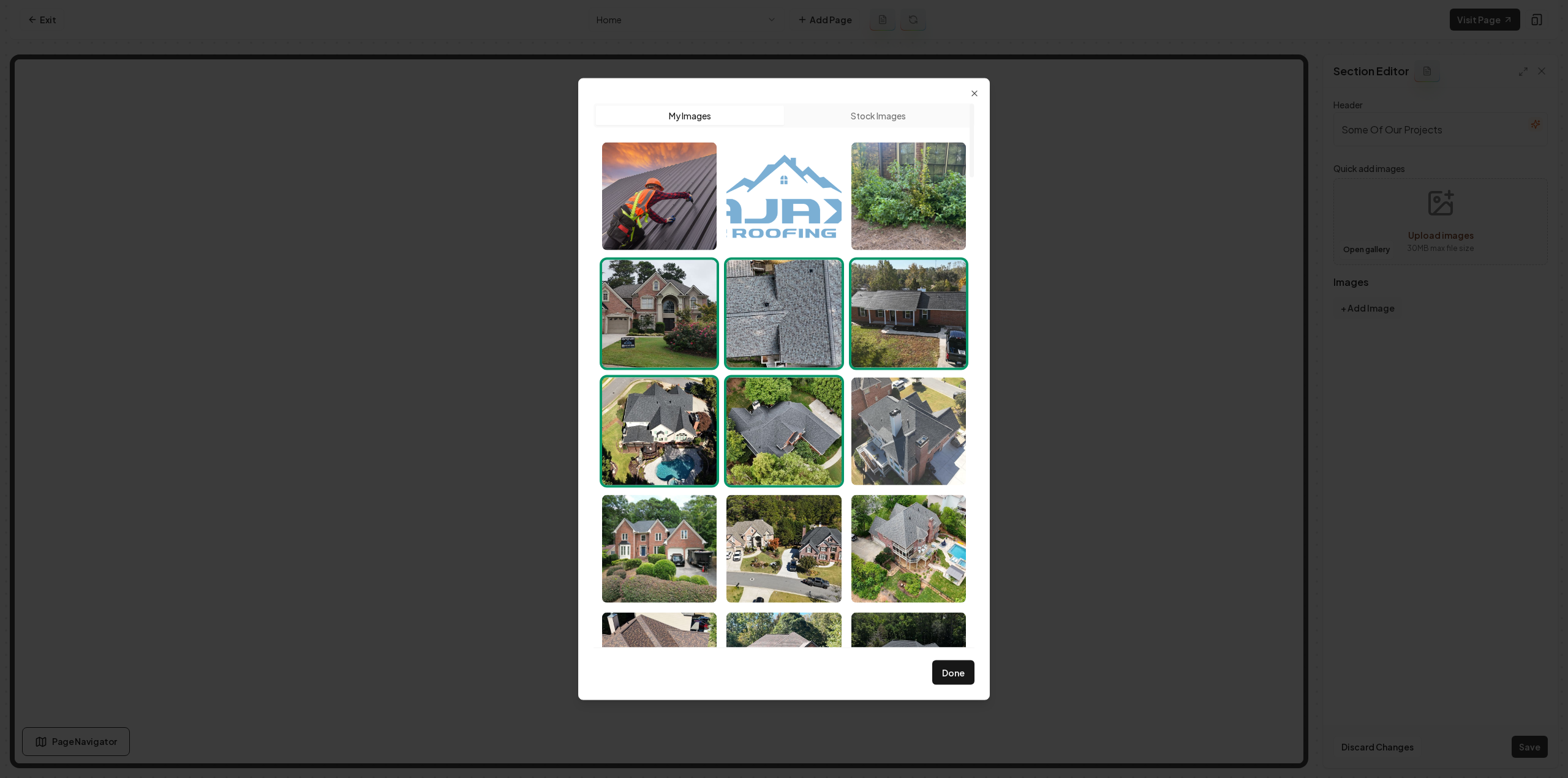
click at [865, 445] on img "Select image image_68a46b665c7cd75eb8196849.jpeg" at bounding box center [909, 431] width 115 height 108
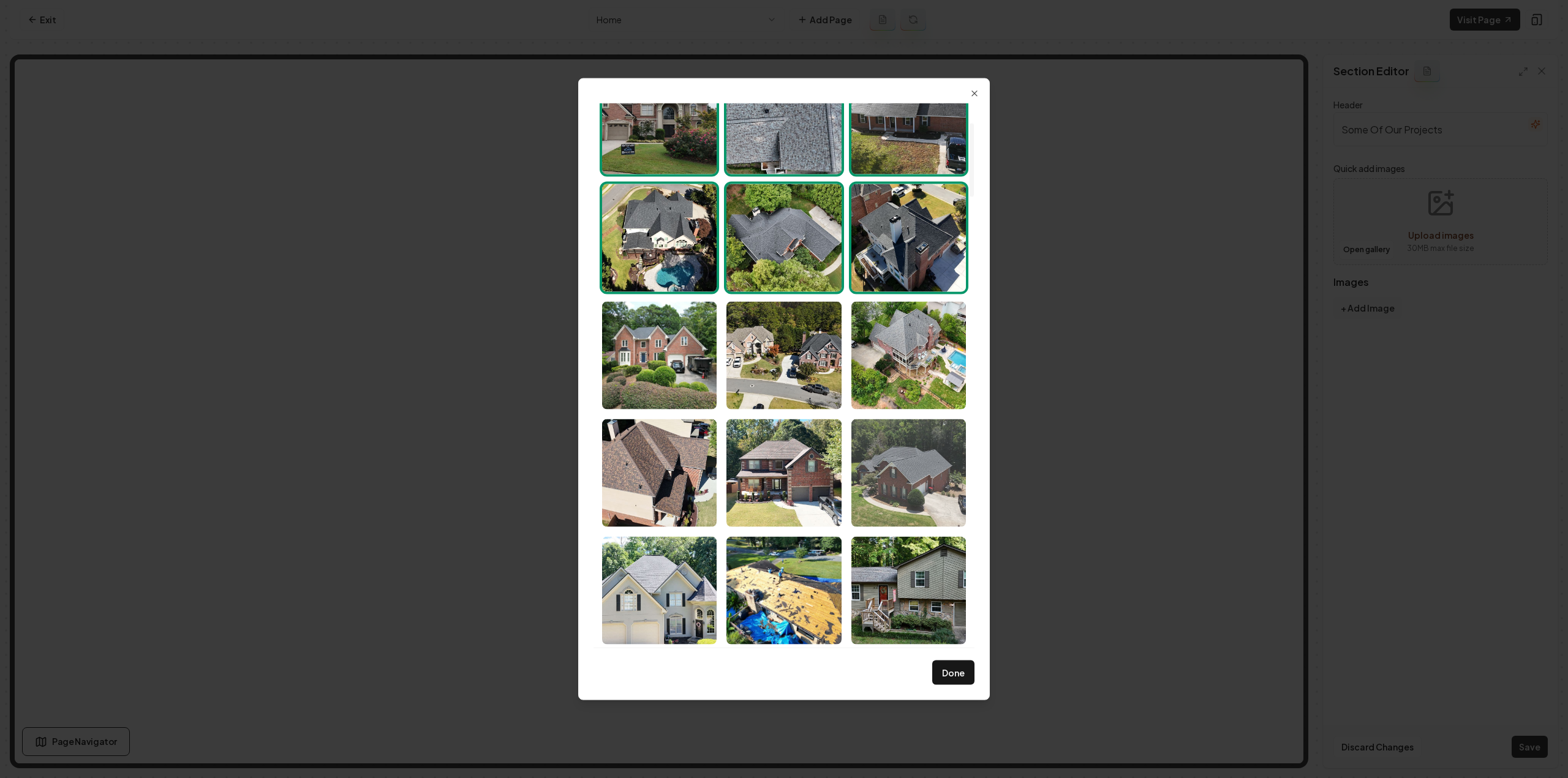
scroll to position [245, 0]
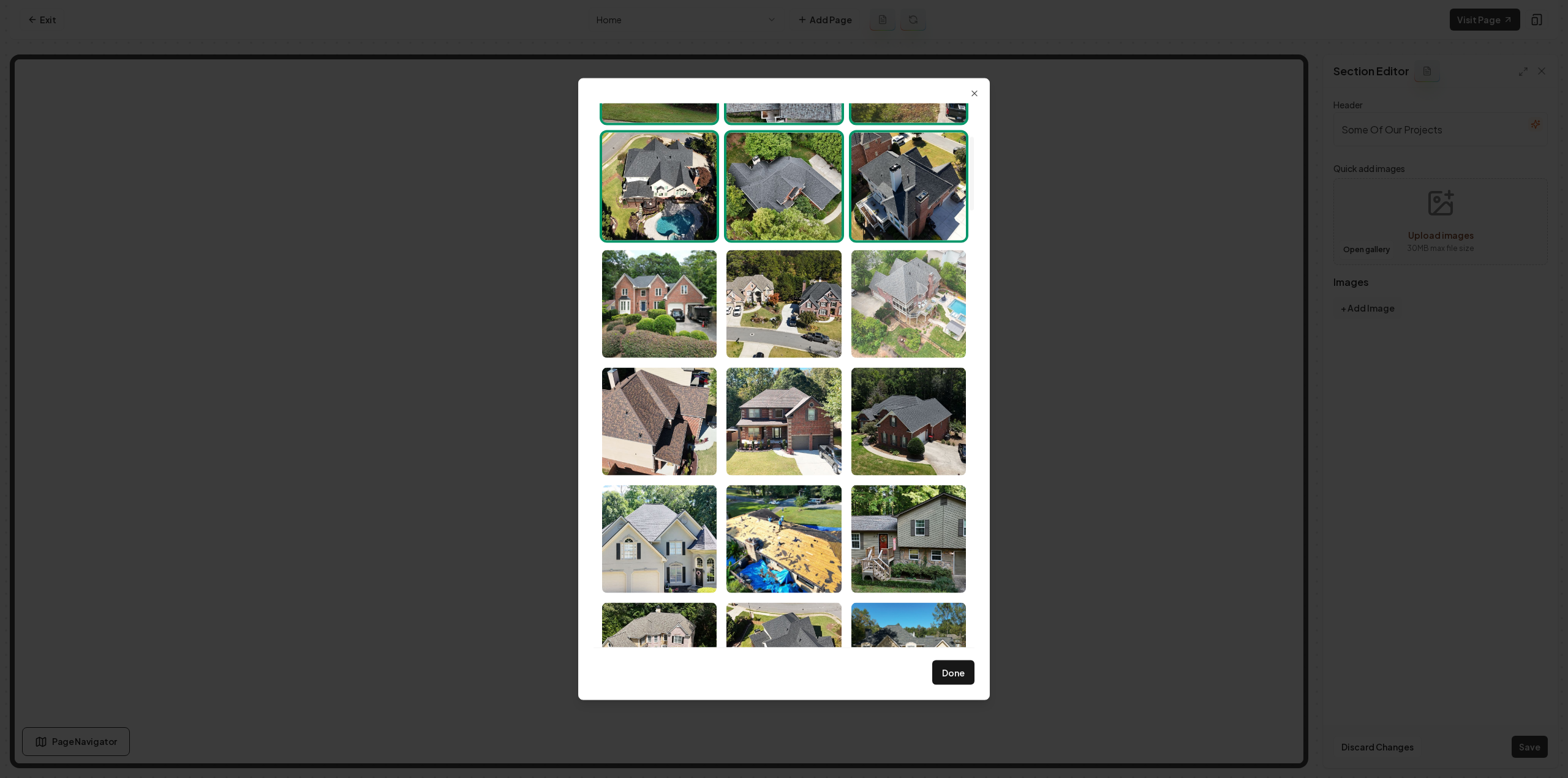
click at [890, 291] on img "Select image image_68a46b665c7cd75eb8196ac7.jpeg" at bounding box center [909, 303] width 115 height 108
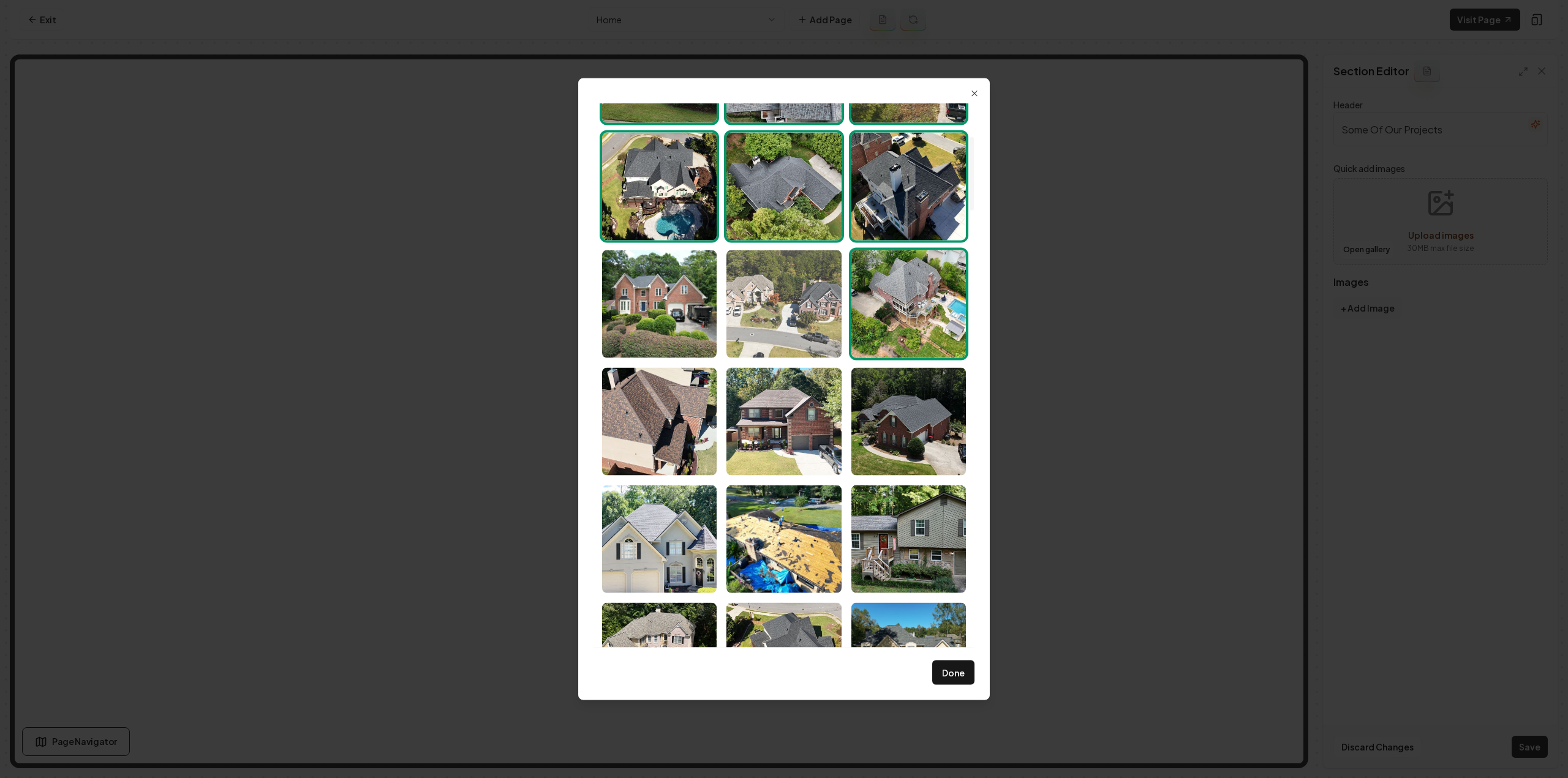
click at [789, 296] on img "Select image image_68a46b655c7cd75eb8196232.jpeg" at bounding box center [784, 303] width 115 height 108
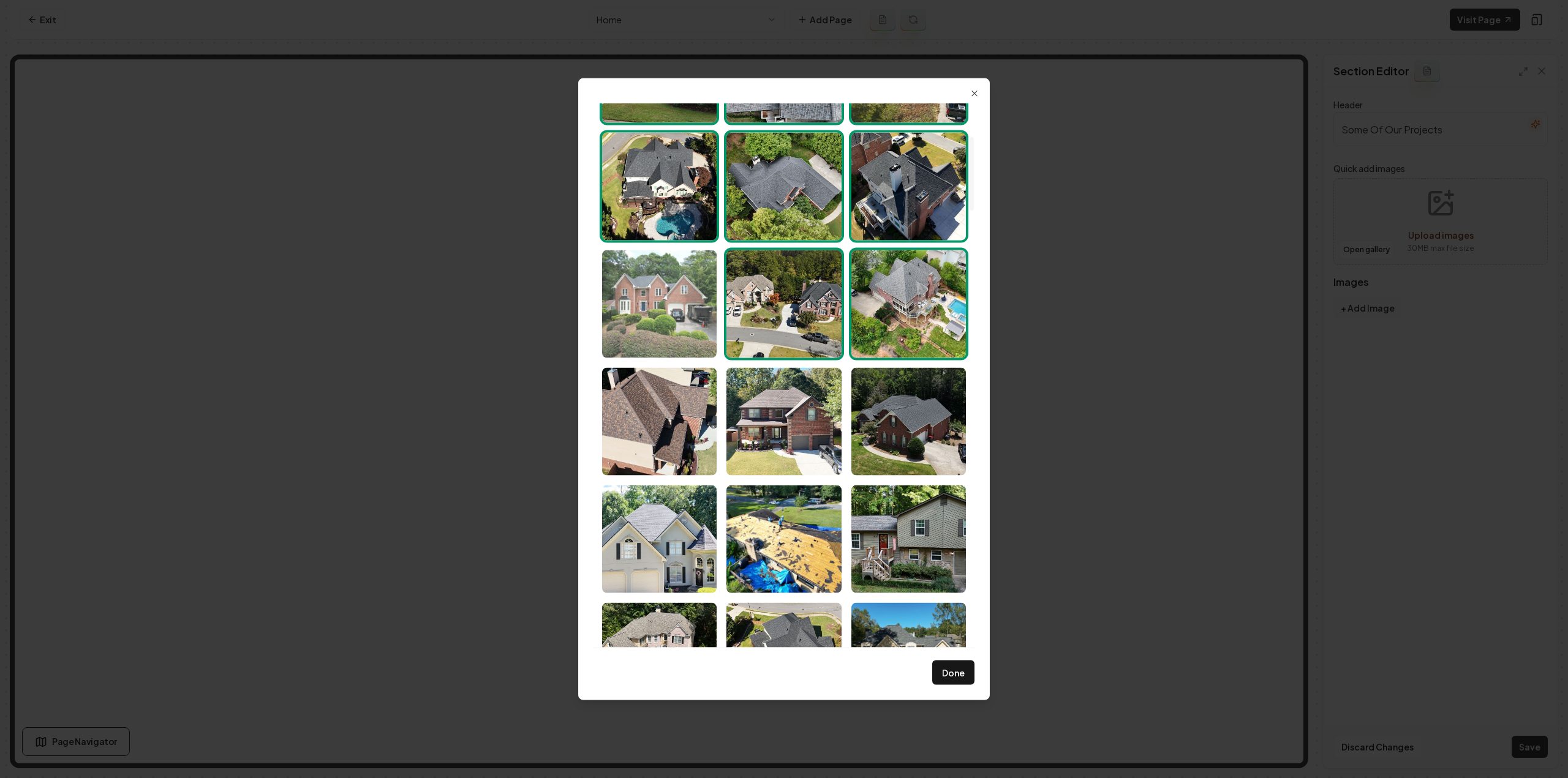
click at [704, 325] on img "Select image image_68a46b655c7cd75eb8196392.jpeg" at bounding box center [659, 303] width 115 height 108
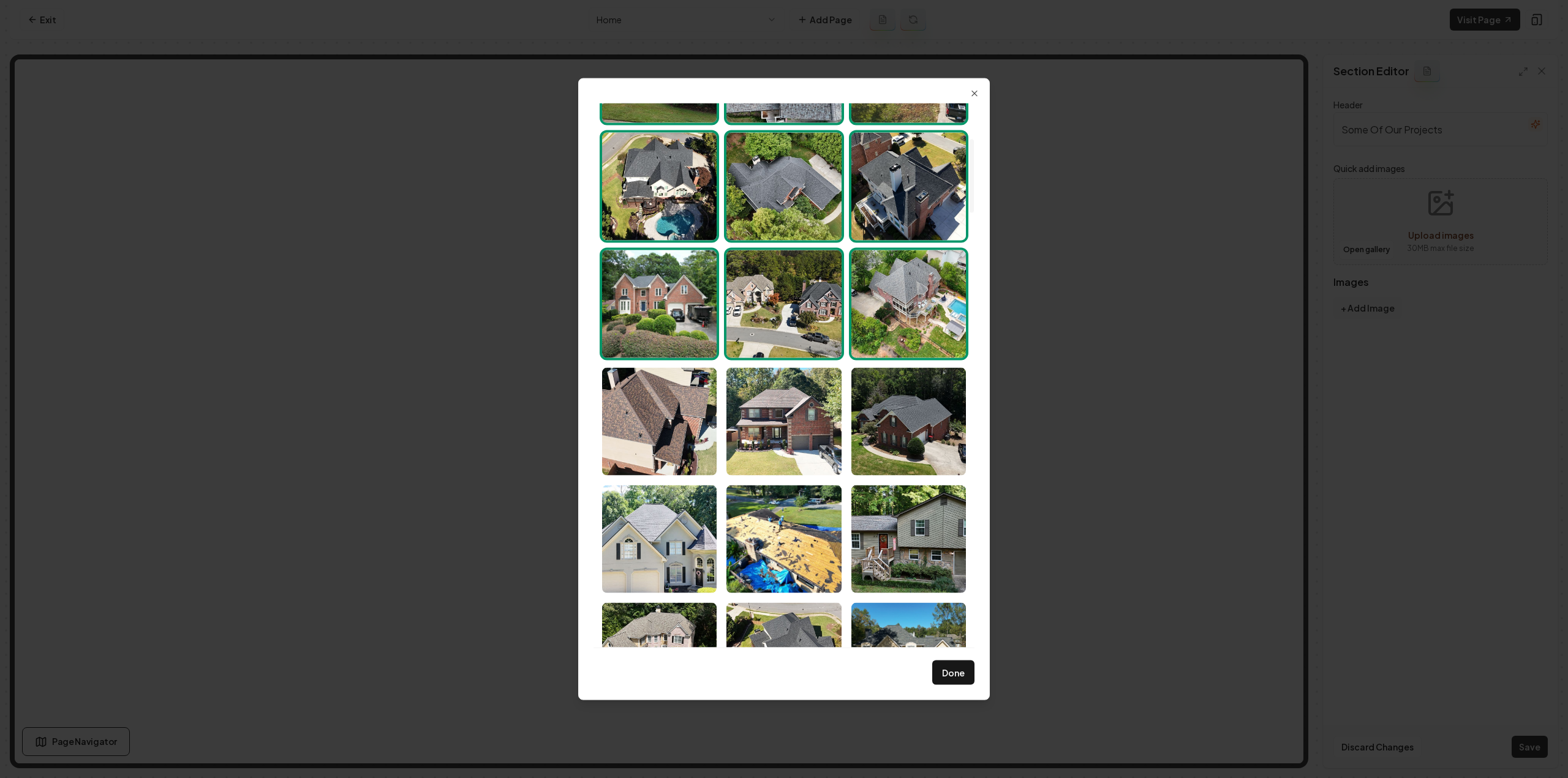
scroll to position [429, 0]
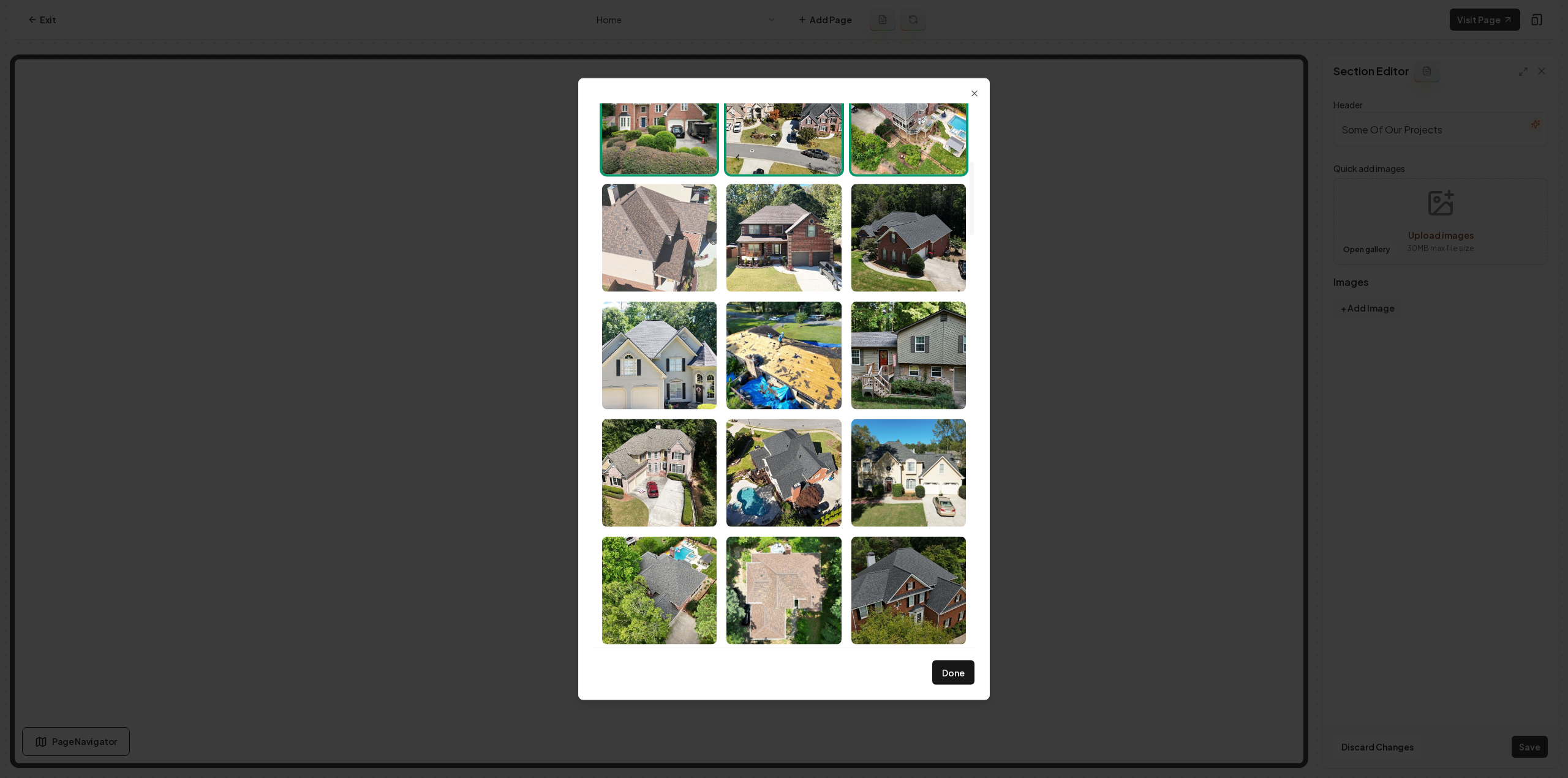
click at [662, 267] on img "Select image image_68a46b665c7cd75eb8196aa6.jpeg" at bounding box center [659, 238] width 115 height 108
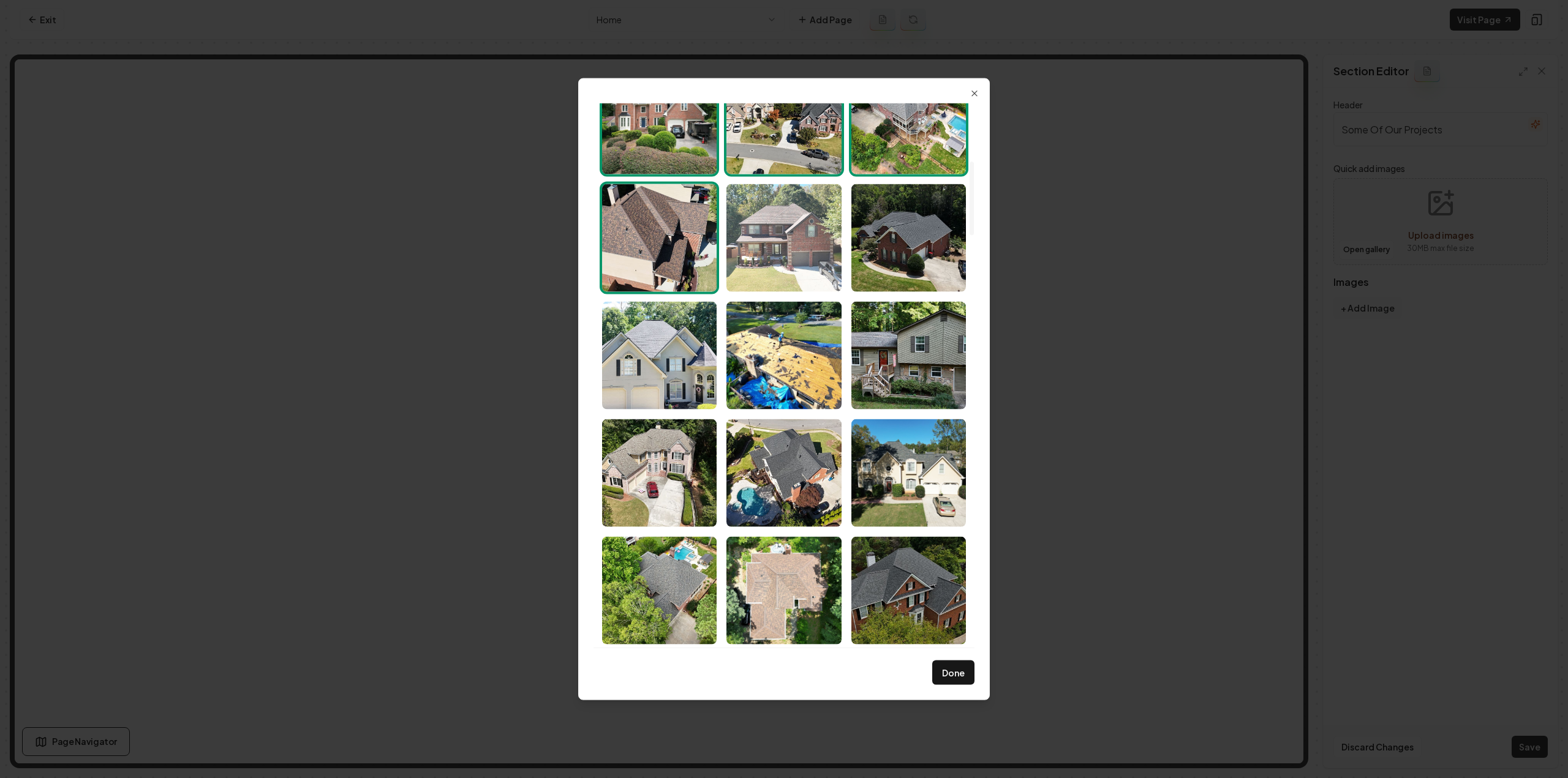
click at [822, 269] on img "Select image image_68a46b665c7cd75eb8196abb.jpeg" at bounding box center [784, 238] width 115 height 108
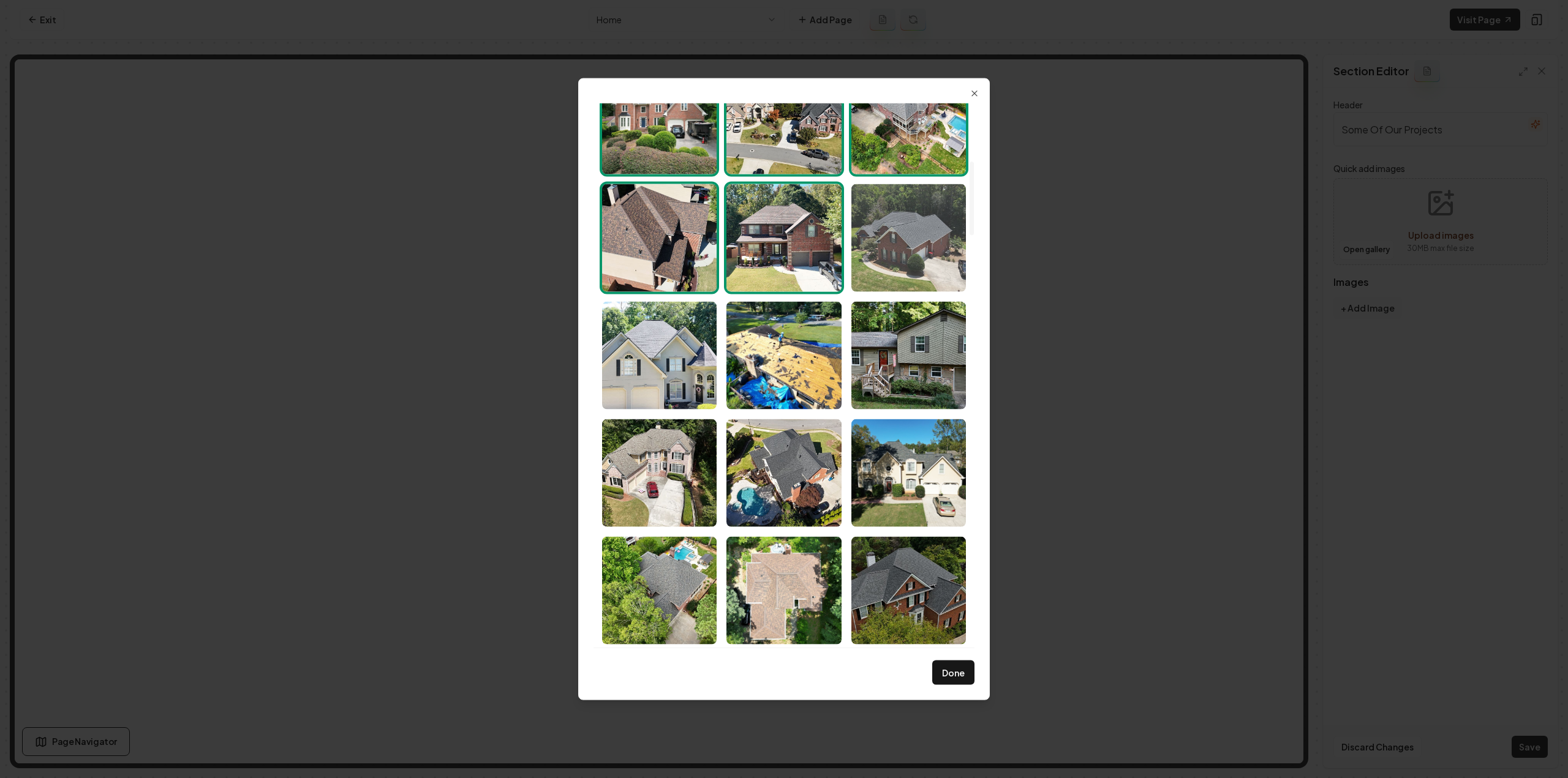
click at [897, 259] on img "Select image image_68a46b665c7cd75eb8196a86.jpeg" at bounding box center [909, 238] width 115 height 108
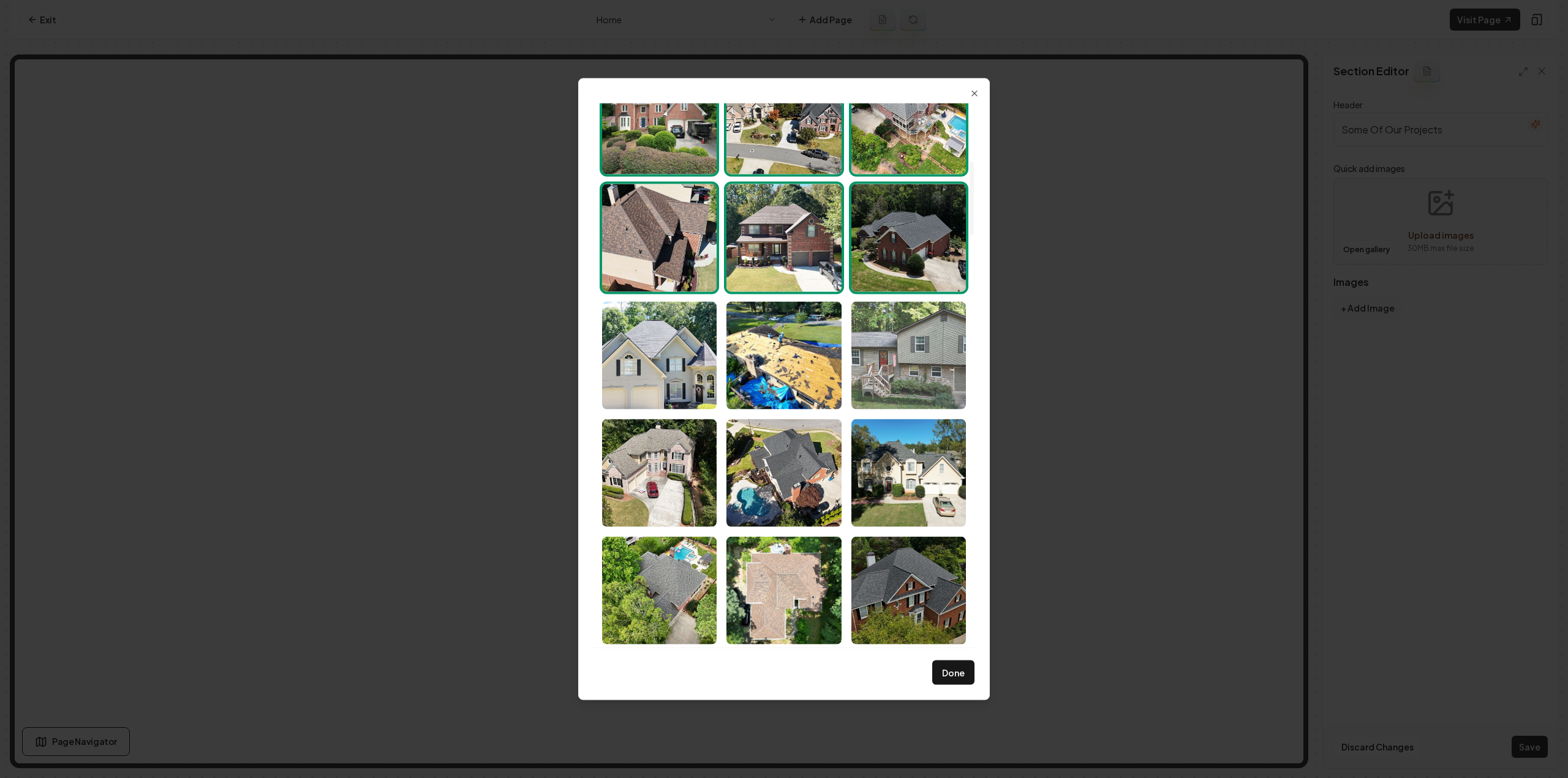
click at [875, 353] on img "Select image image_68a46b665c7cd75eb8196e4c.jpeg" at bounding box center [909, 355] width 115 height 108
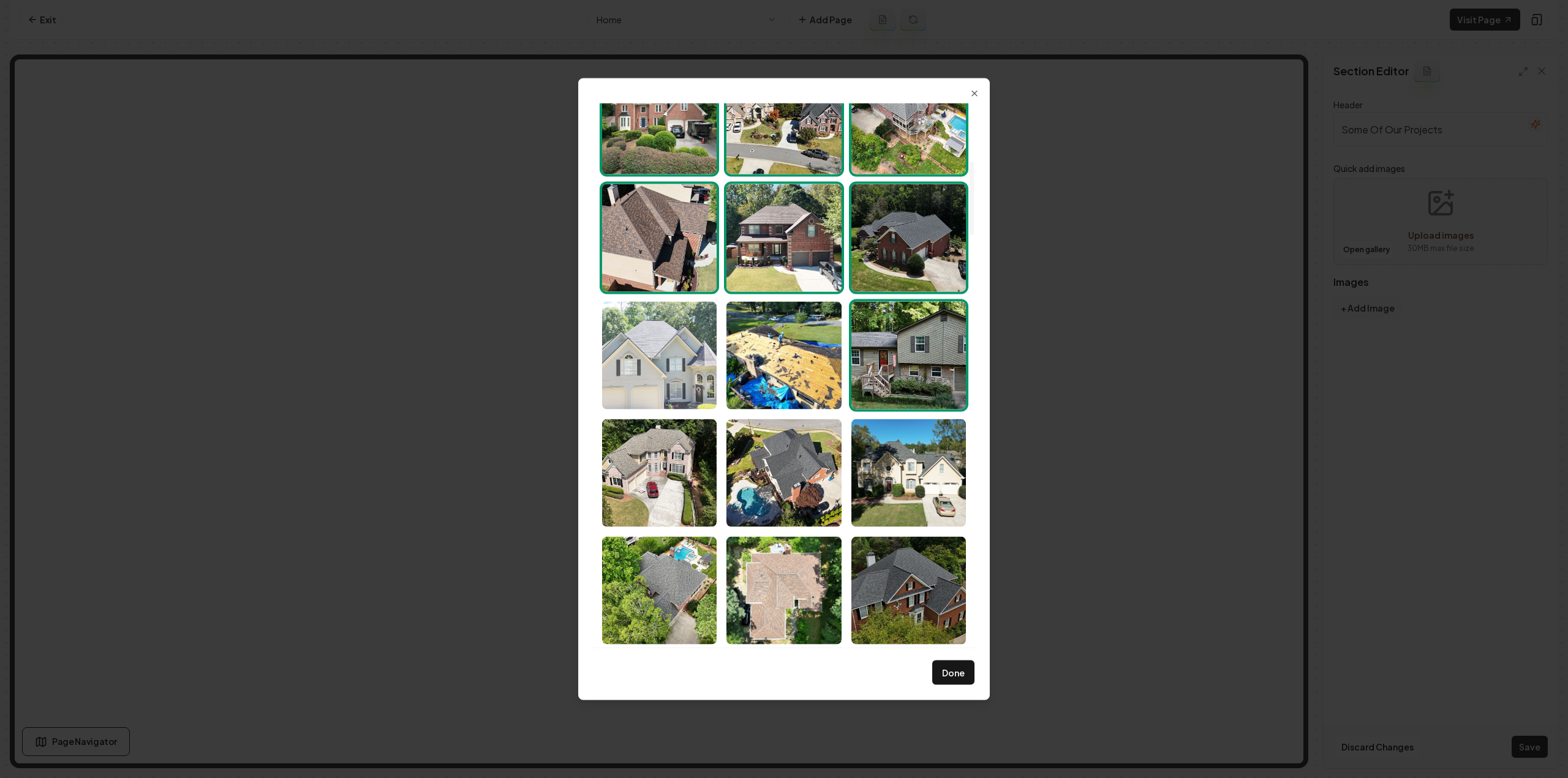
click at [637, 369] on img "Select image image_68a46b665c7cd75eb81968f1.jpeg" at bounding box center [659, 355] width 115 height 108
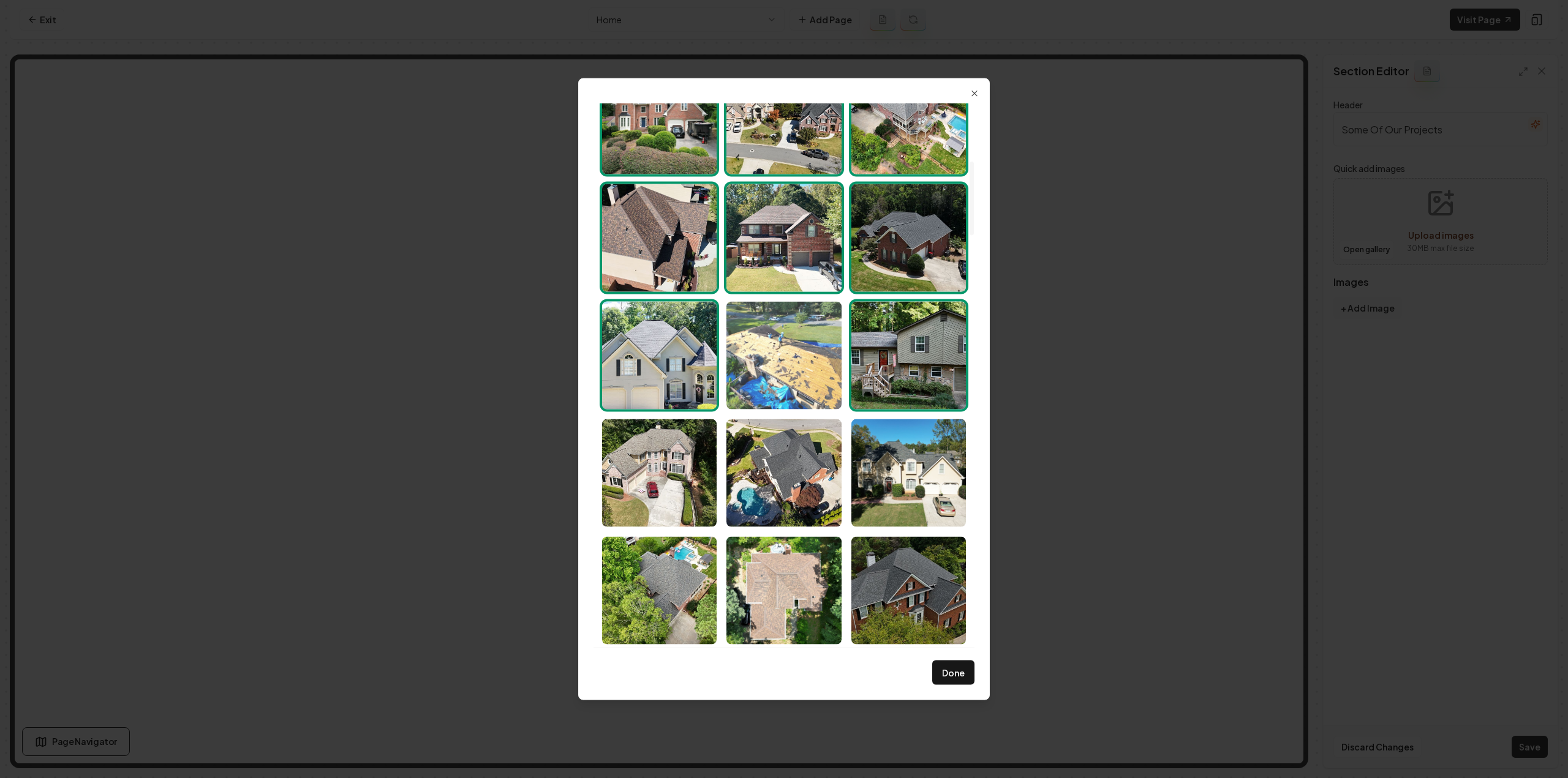
click at [741, 376] on img "Select image image_68a46b655c7cd75eb8196384.jpeg" at bounding box center [784, 355] width 115 height 108
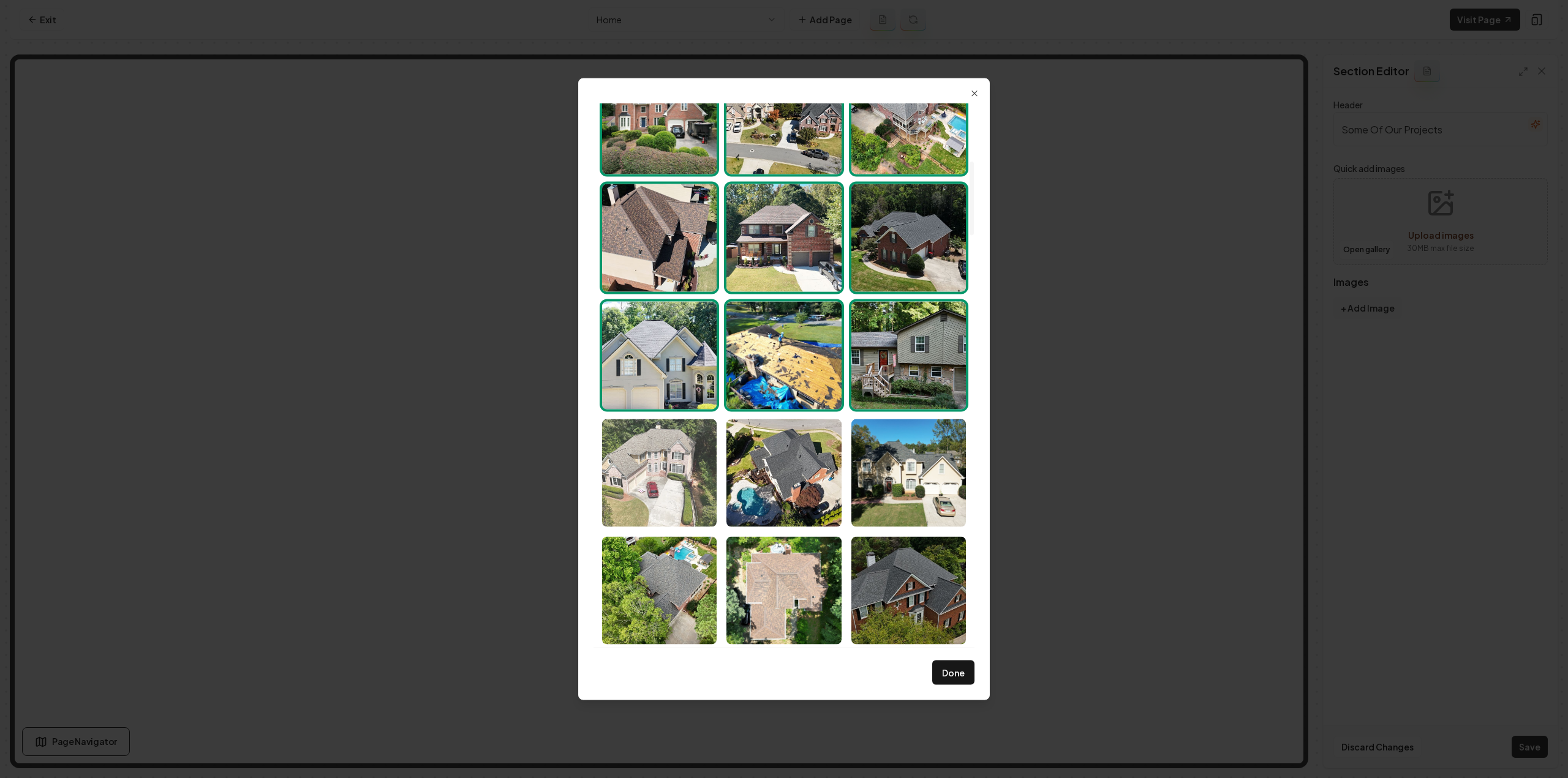
click at [659, 475] on img "Select image image_68a46b665c7cd75eb8196e4f.jpeg" at bounding box center [659, 472] width 115 height 108
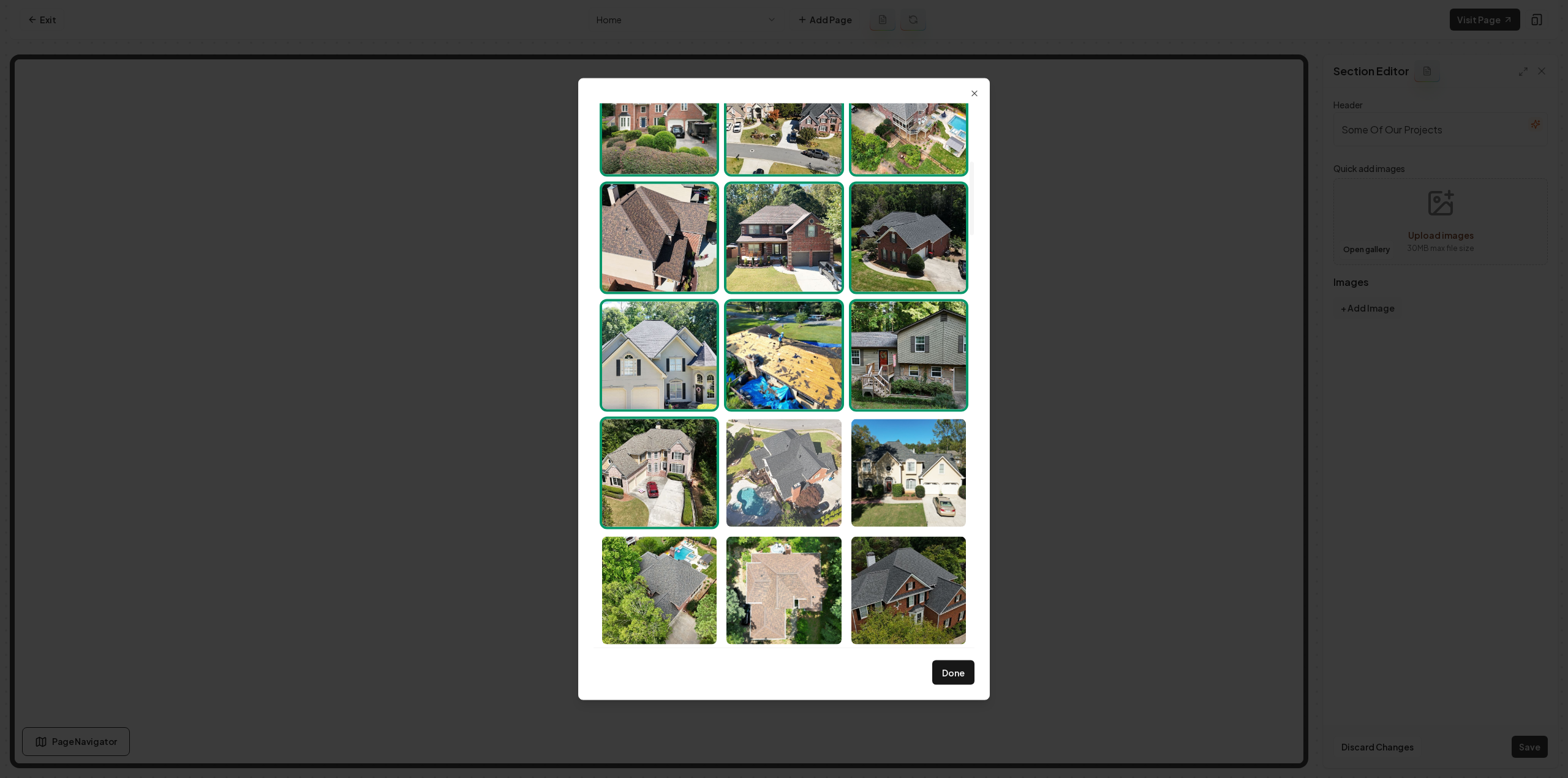
click at [744, 484] on img "Select image image_68a46b665c7cd75eb8196b6a.jpeg" at bounding box center [784, 472] width 115 height 108
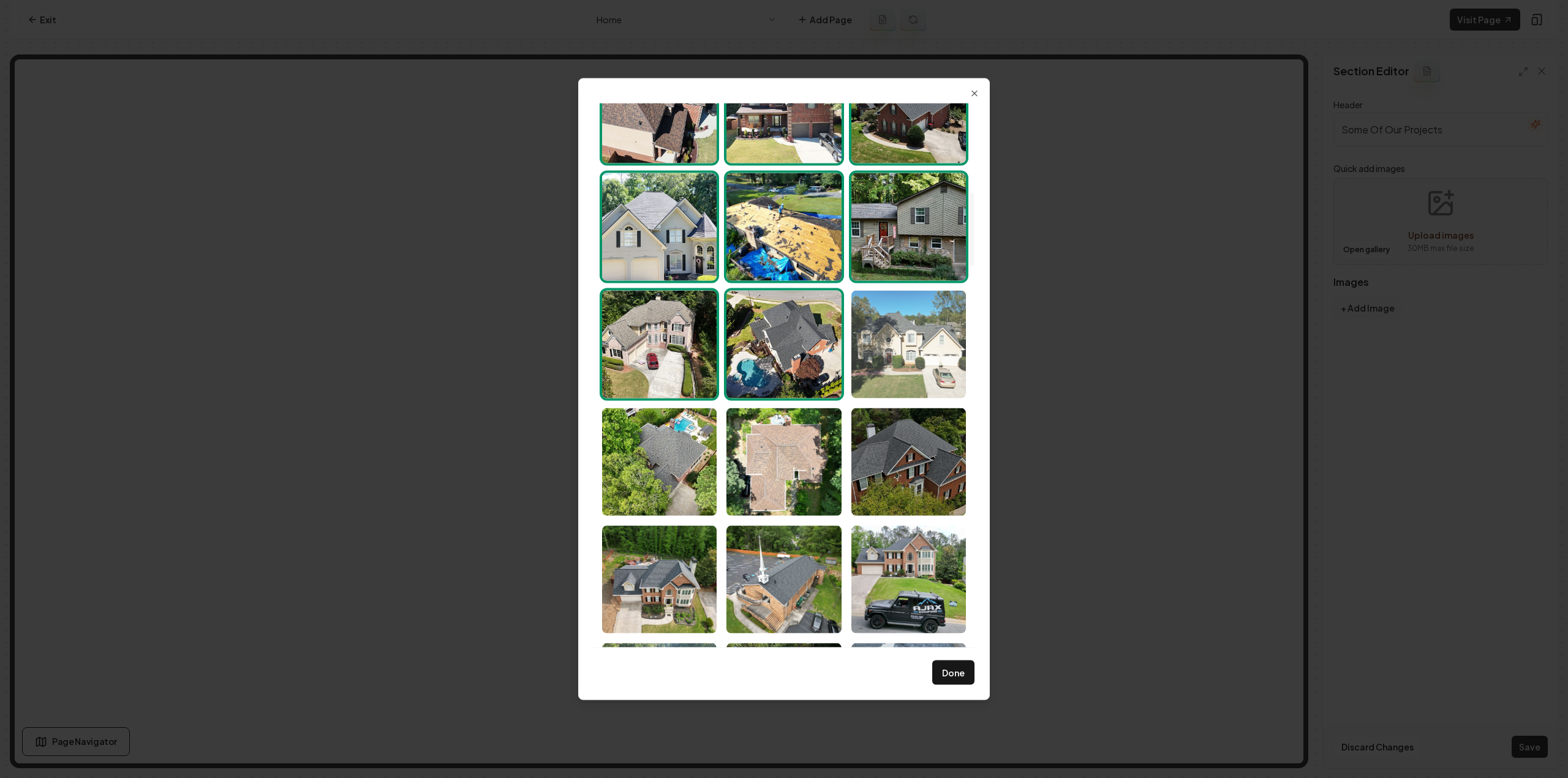
scroll to position [673, 0]
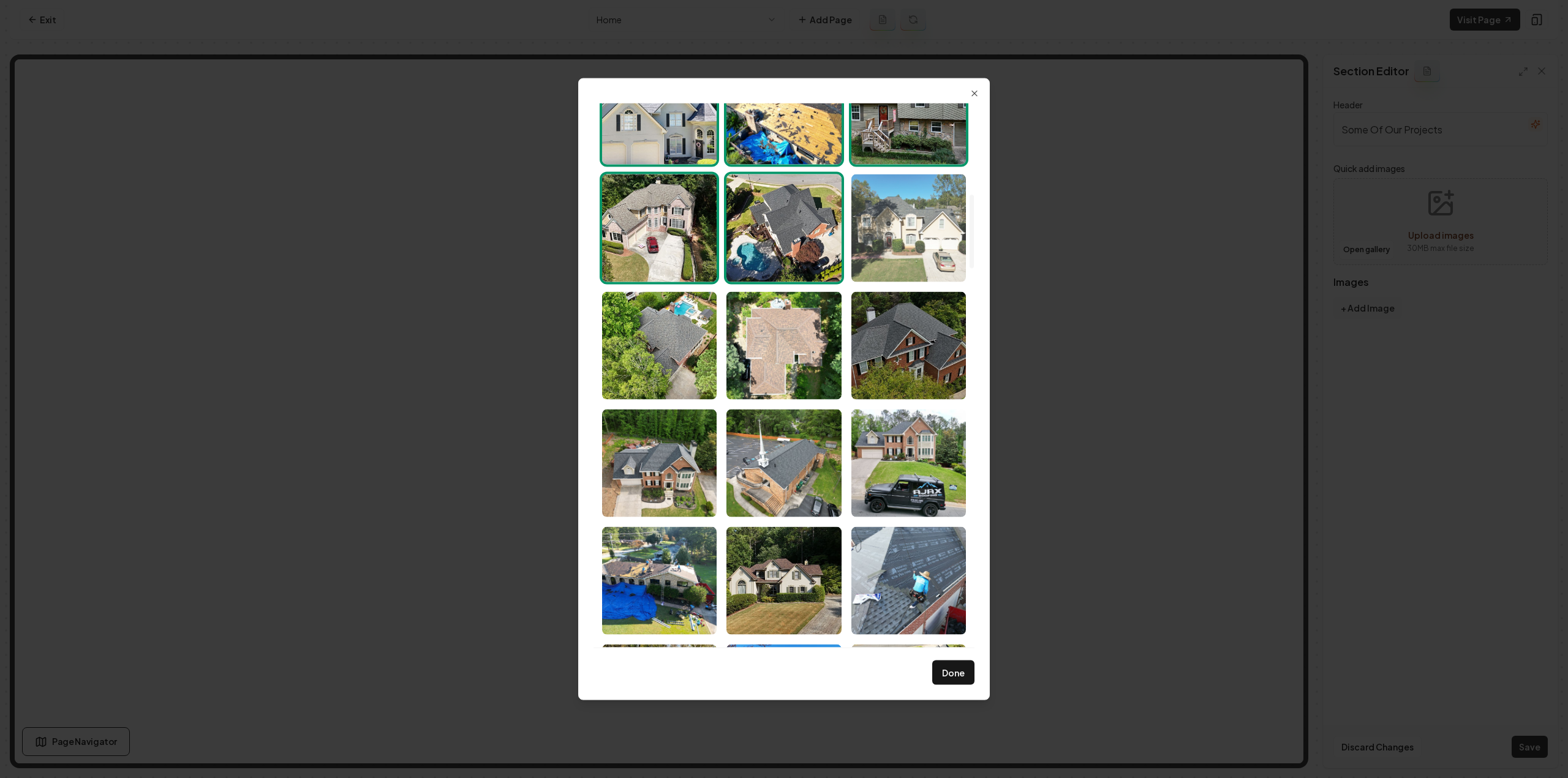
click at [902, 235] on img "Select image image_68a46b665c7cd75eb8196e31.jpeg" at bounding box center [909, 228] width 115 height 108
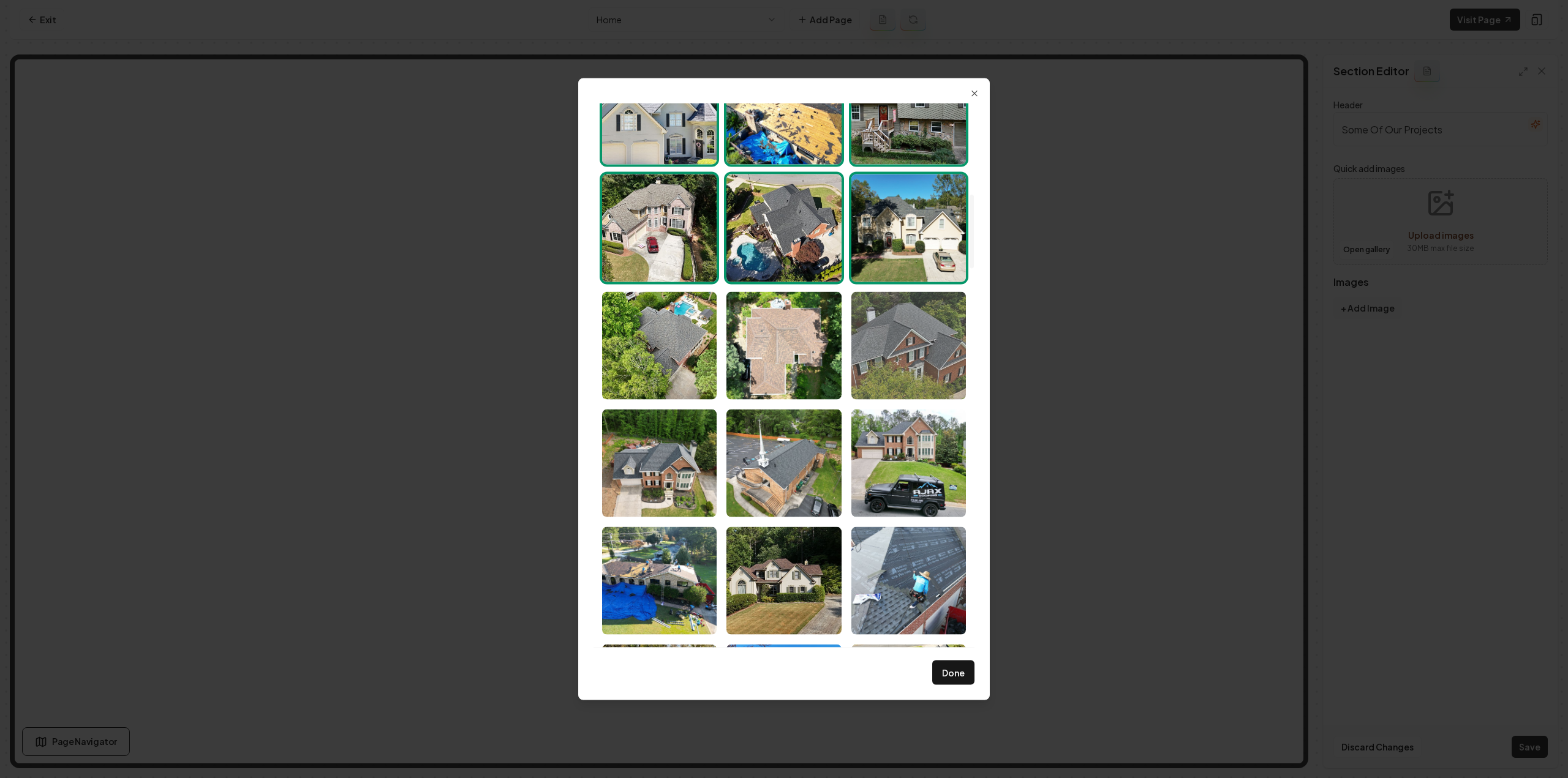
click at [898, 332] on img "Select image image_68a46b665c7cd75eb8196af4.jpeg" at bounding box center [909, 345] width 115 height 108
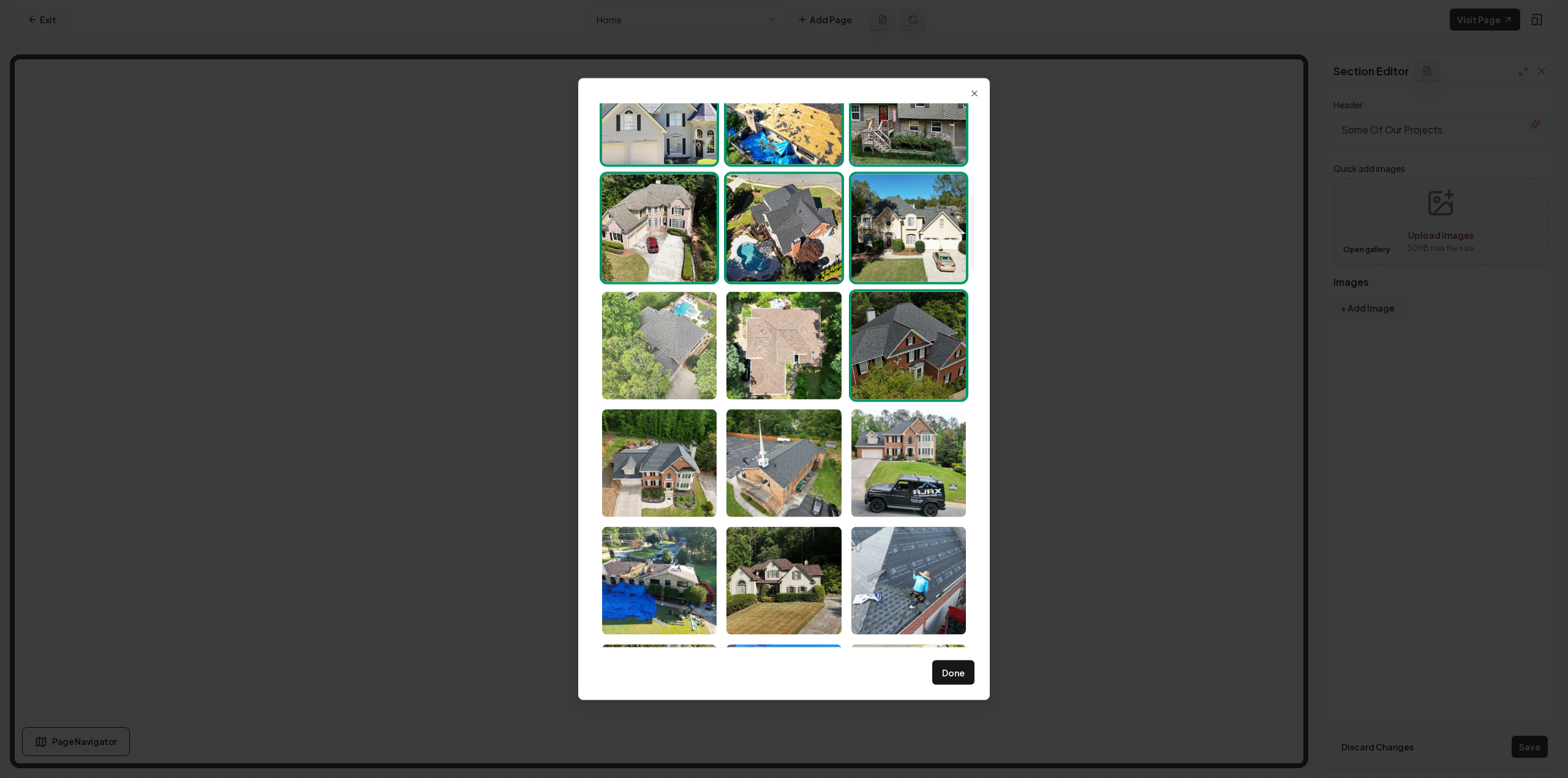
click at [695, 347] on img "Select image image_68a46b655c7cd75eb8196412.jpeg" at bounding box center [659, 345] width 115 height 108
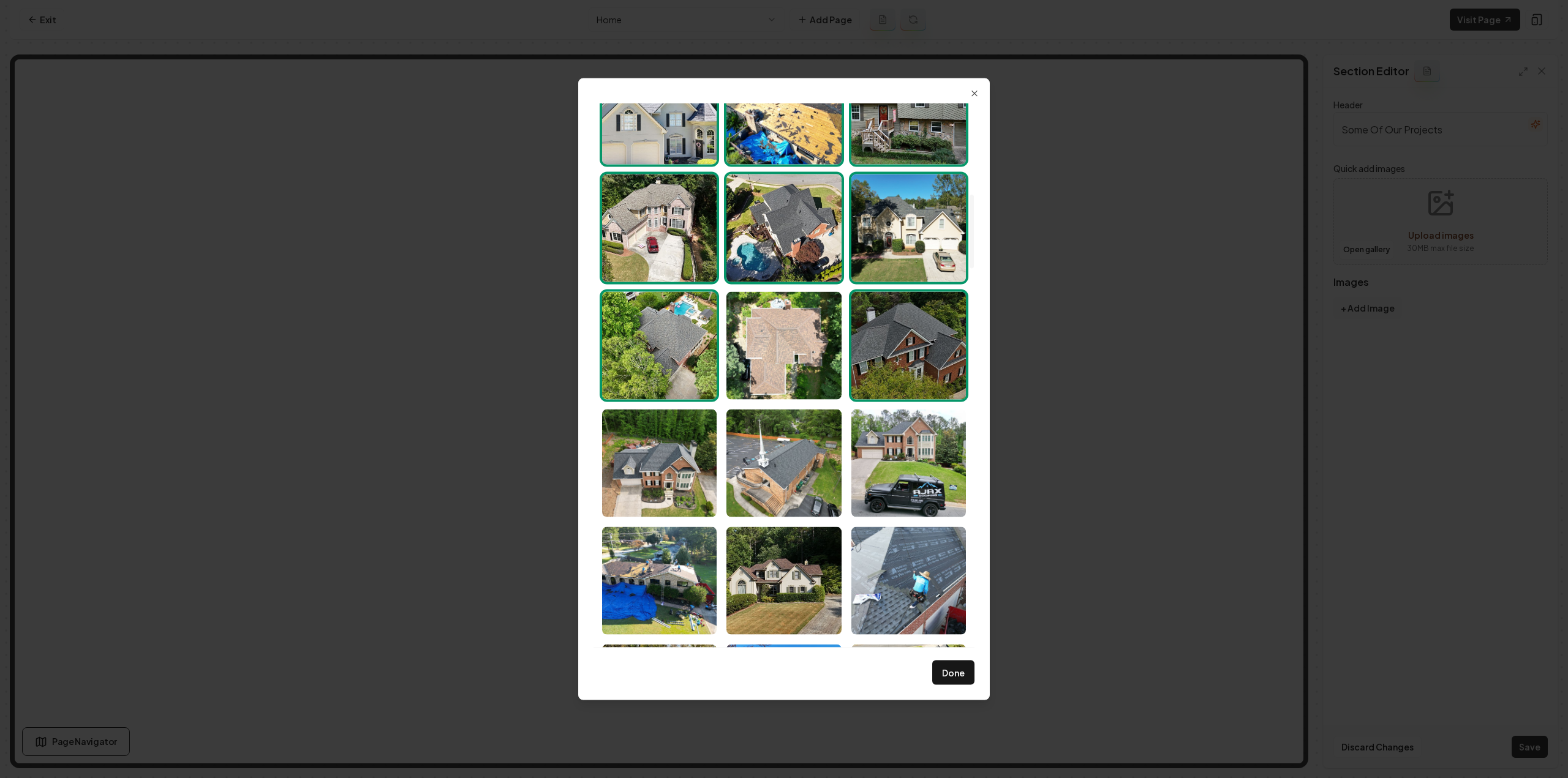
drag, startPoint x: 737, startPoint y: 356, endPoint x: 748, endPoint y: 402, distance: 47.3
click at [738, 356] on img "Select image image_68a46b655c7cd75eb8195f15.jpeg" at bounding box center [784, 345] width 115 height 108
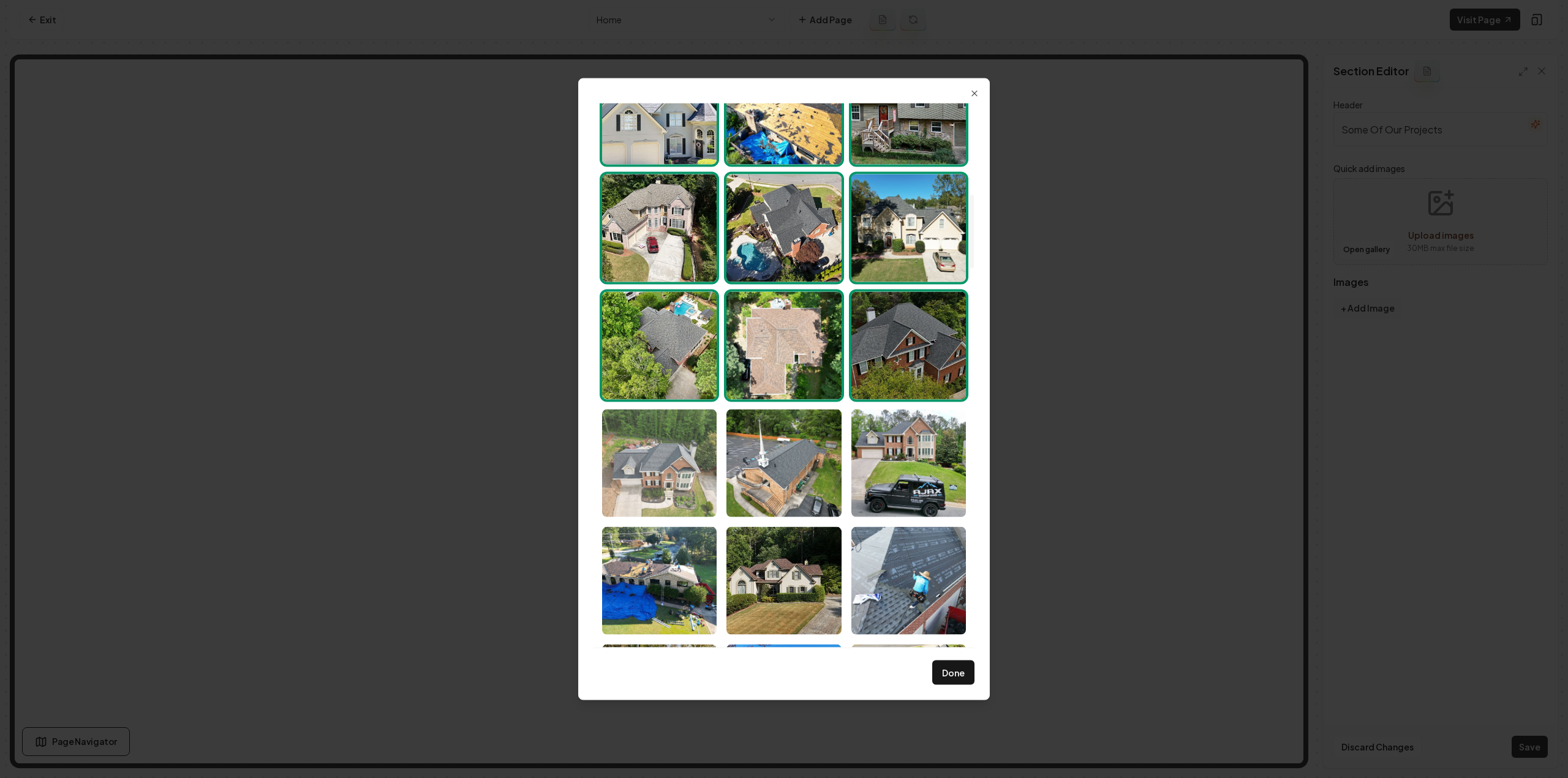
click at [667, 468] on img "Select image image_68a46b655c7cd75eb8196191.jpeg" at bounding box center [659, 463] width 115 height 108
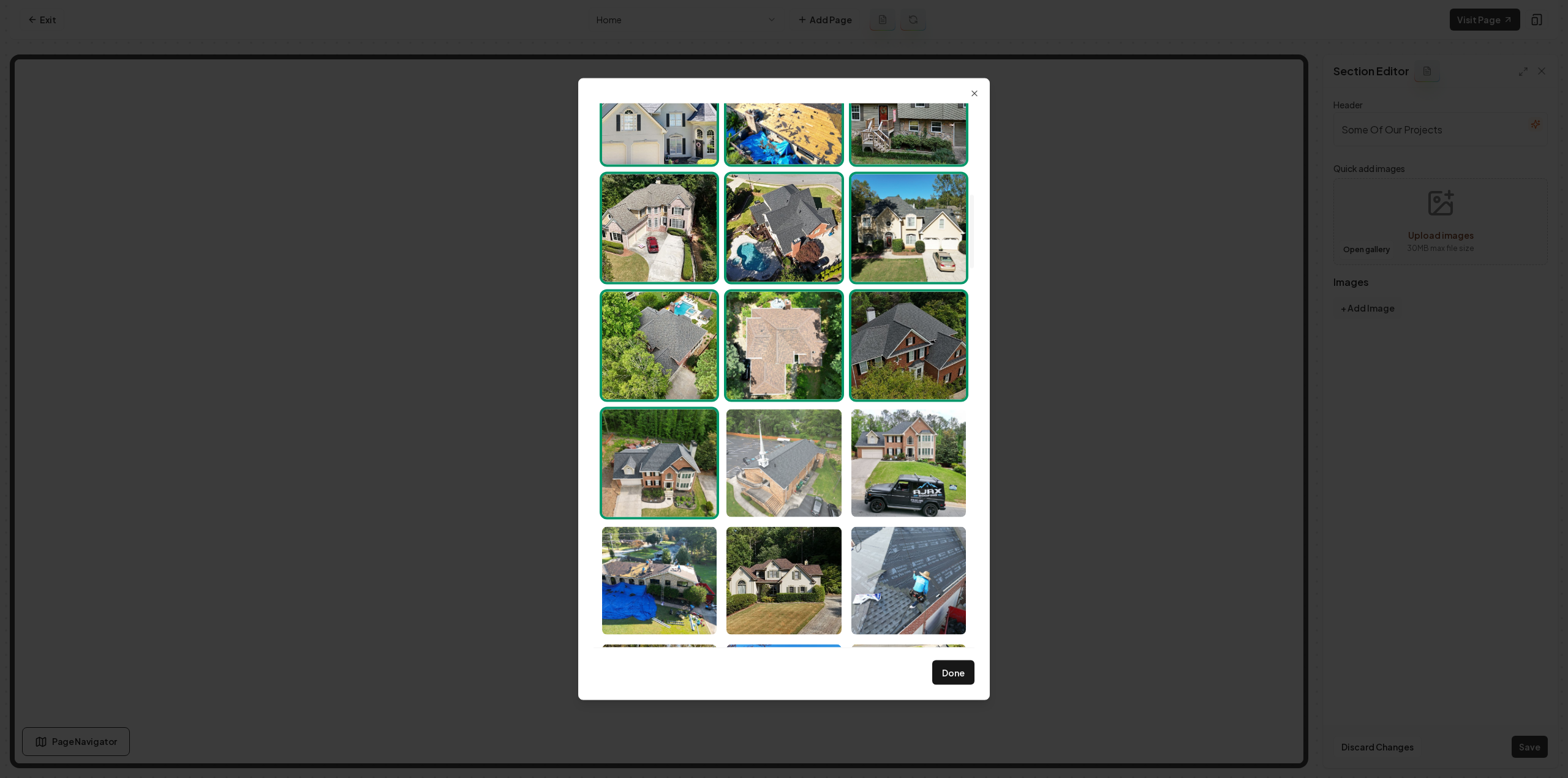
click at [733, 475] on img "Select image image_68a46b655c7cd75eb8196242.jpeg" at bounding box center [784, 463] width 115 height 108
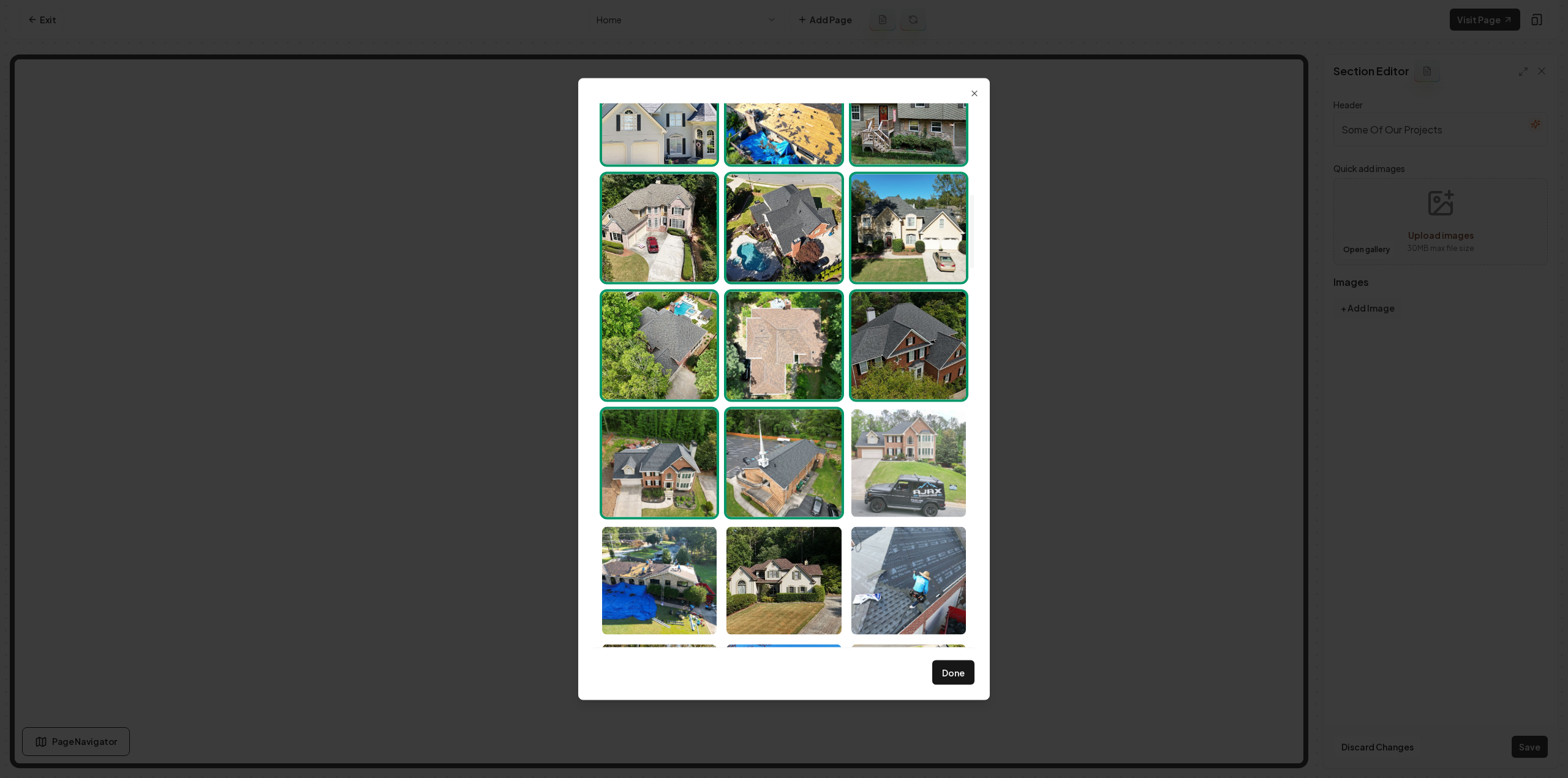
click at [860, 499] on img "Select image image_68a46b655c7cd75eb819602d.jpeg" at bounding box center [909, 463] width 115 height 108
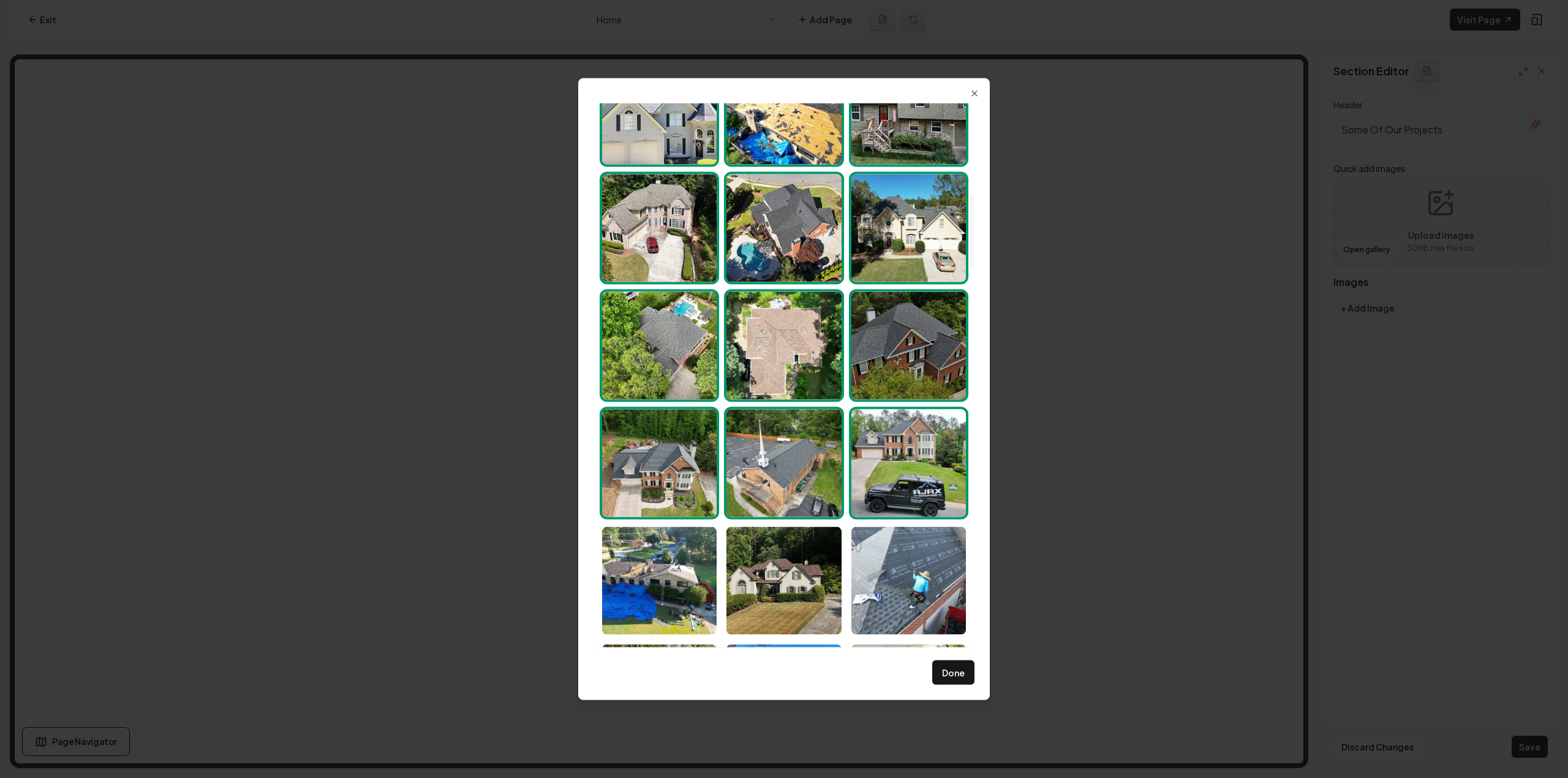
click at [863, 497] on img "Select image image_68a46b655c7cd75eb819602d.jpeg" at bounding box center [909, 463] width 115 height 108
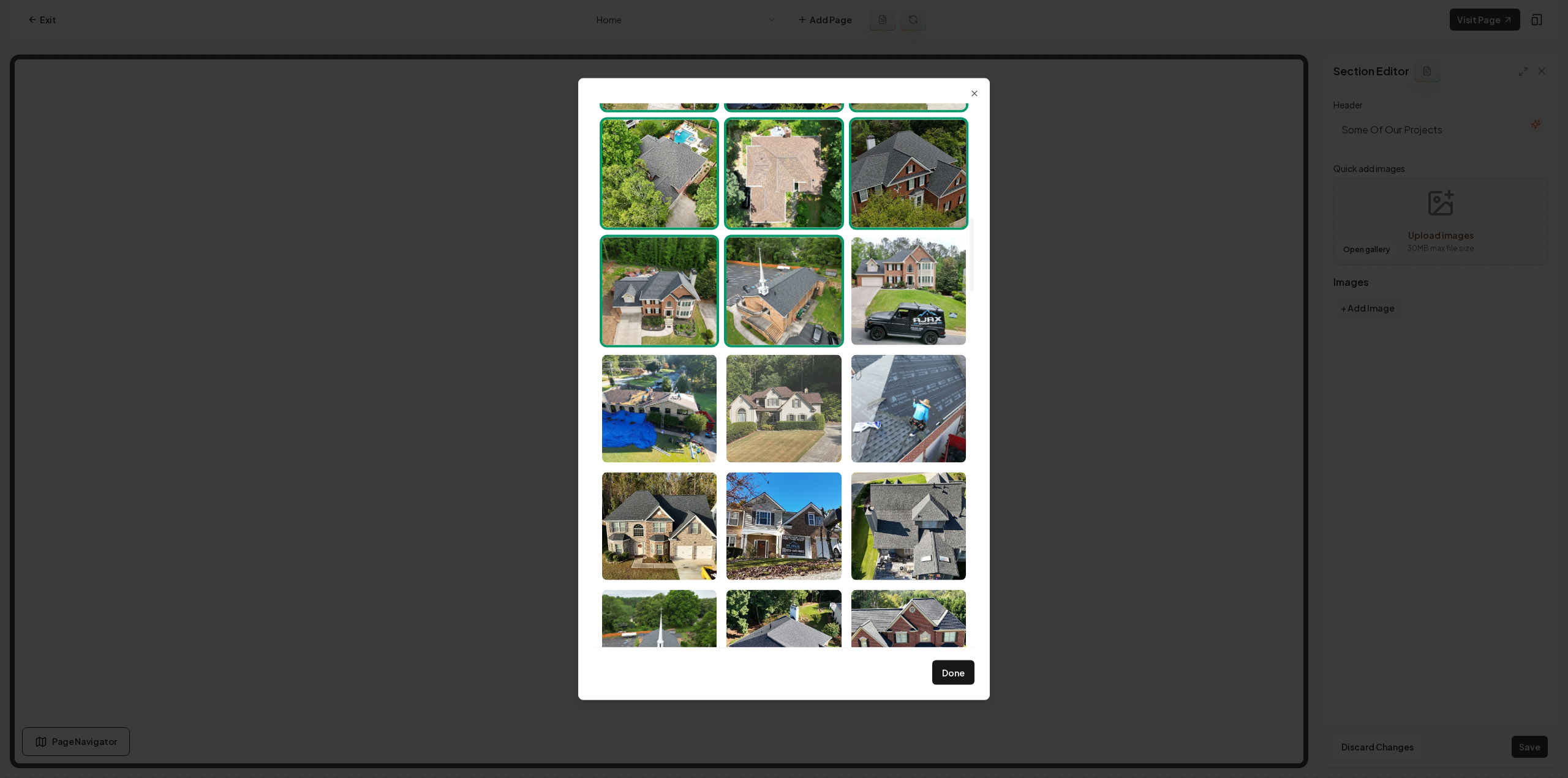
scroll to position [857, 0]
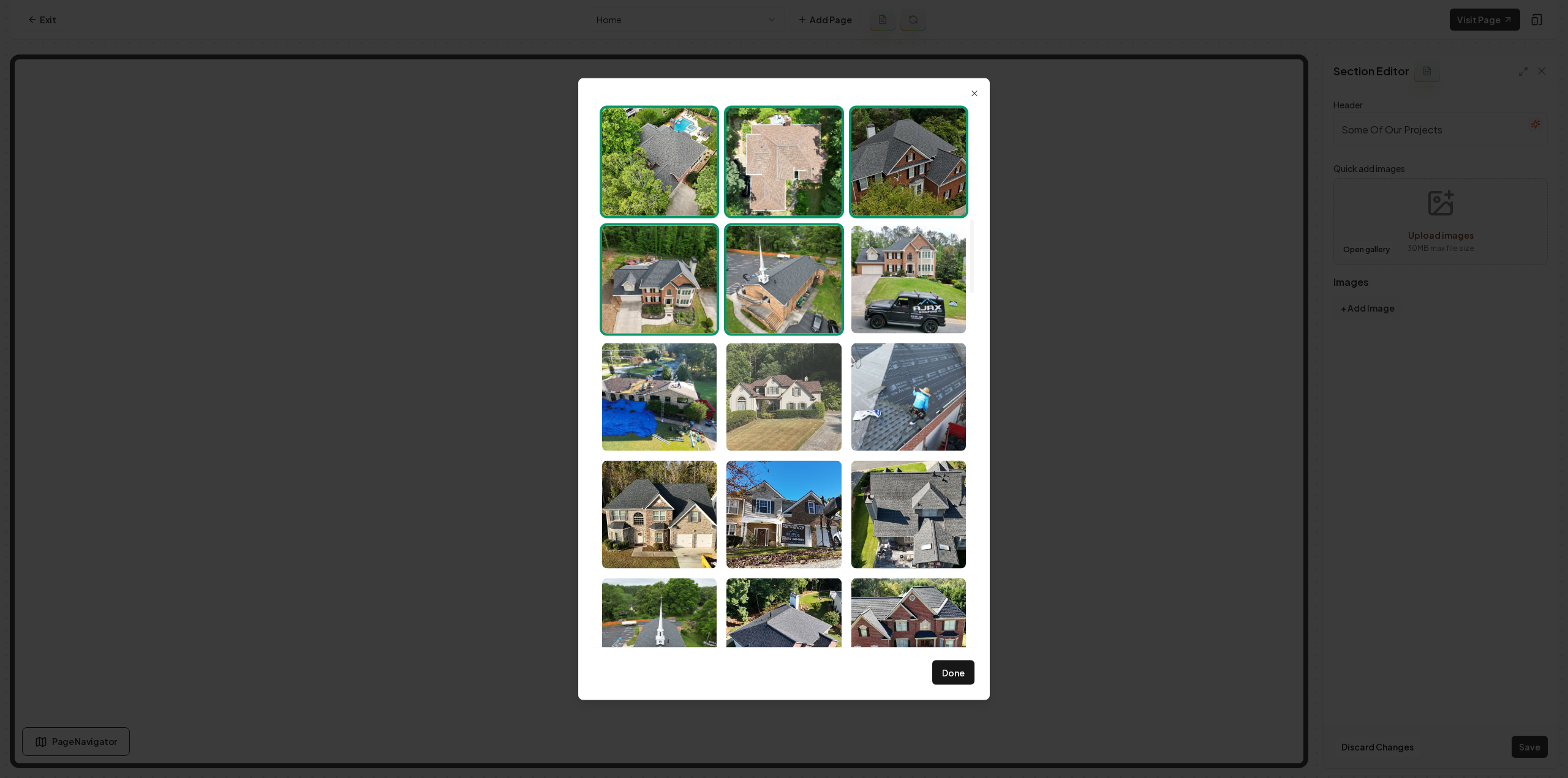
click at [768, 396] on img "Select image image_68a46b645c7cd75eb8195b20.jpeg" at bounding box center [784, 397] width 115 height 108
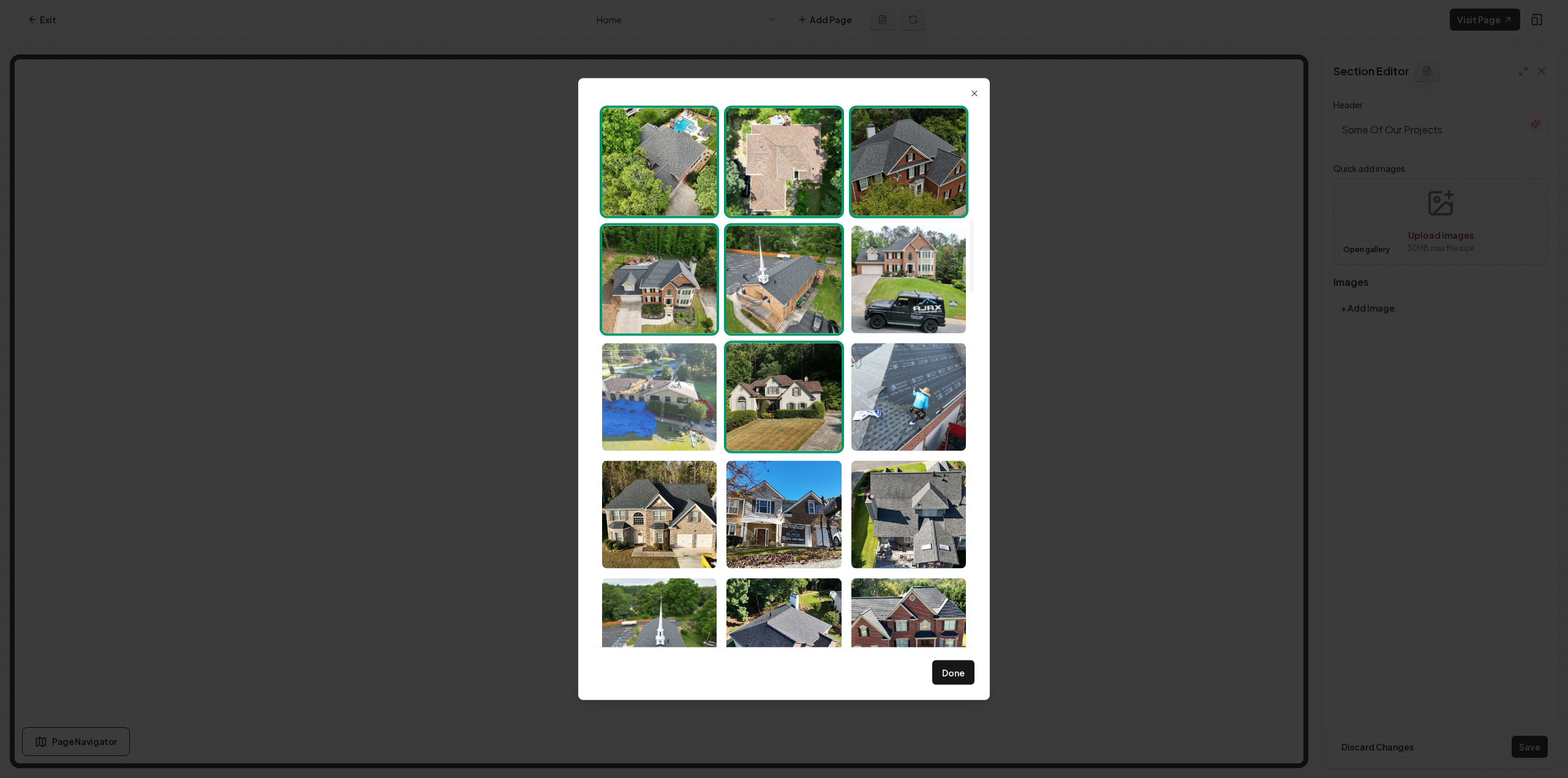
click at [689, 397] on img "Select image image_68a46b645c7cd75eb8195ca8.jpeg" at bounding box center [659, 397] width 115 height 108
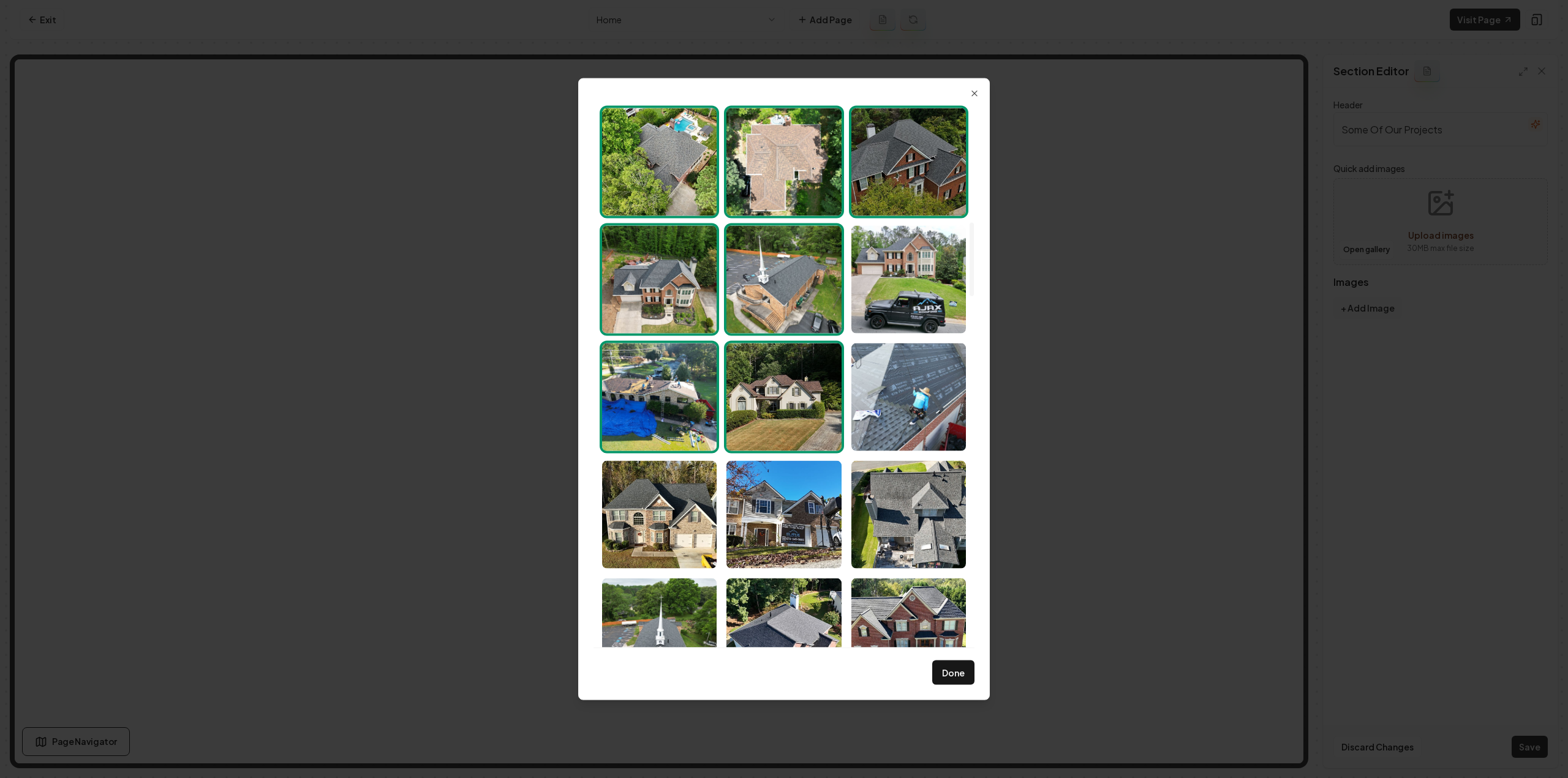
scroll to position [980, 0]
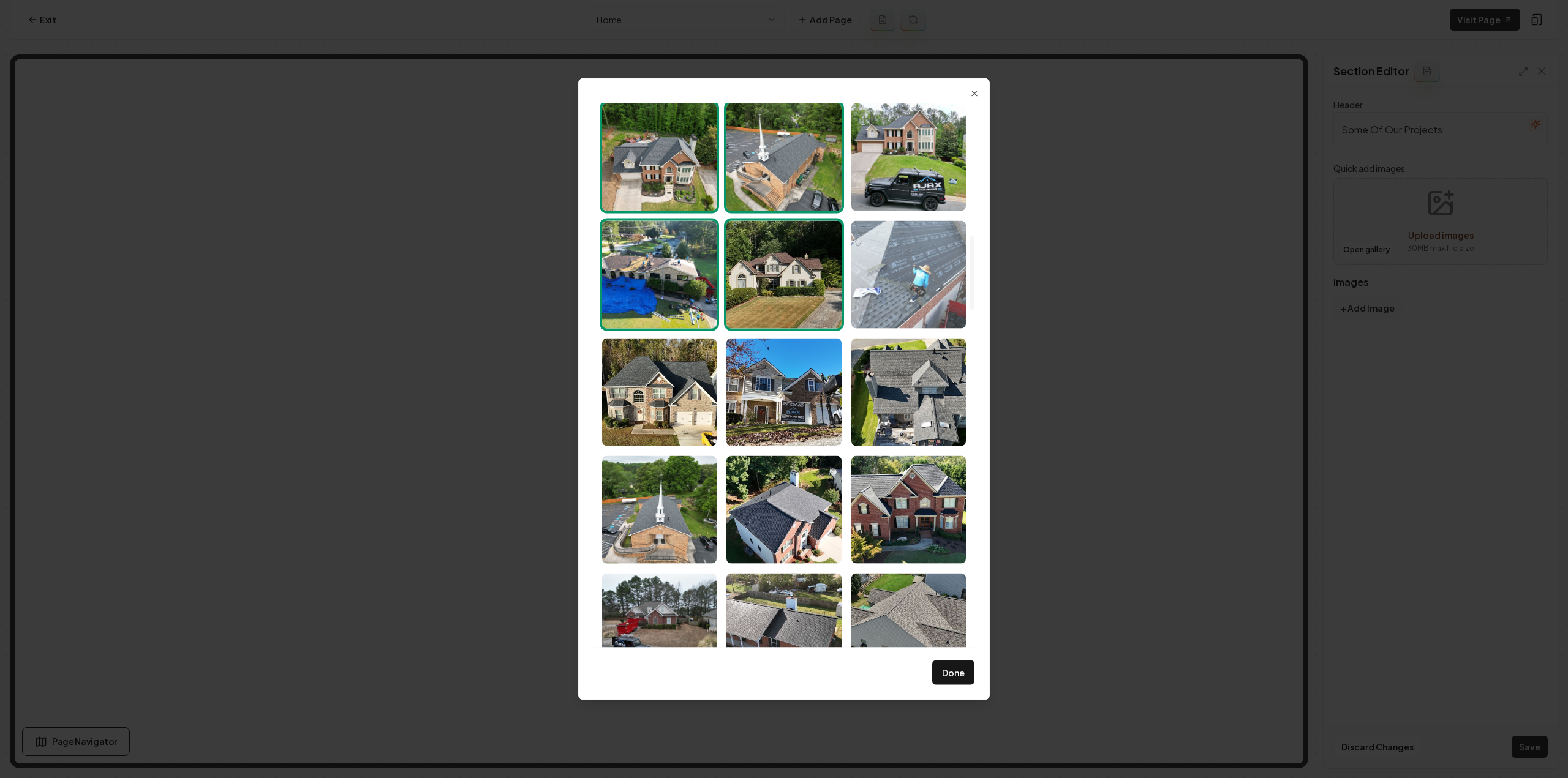
click at [897, 257] on img "Select image image_68a46b655c7cd75eb8195f8f.jpeg" at bounding box center [909, 274] width 115 height 108
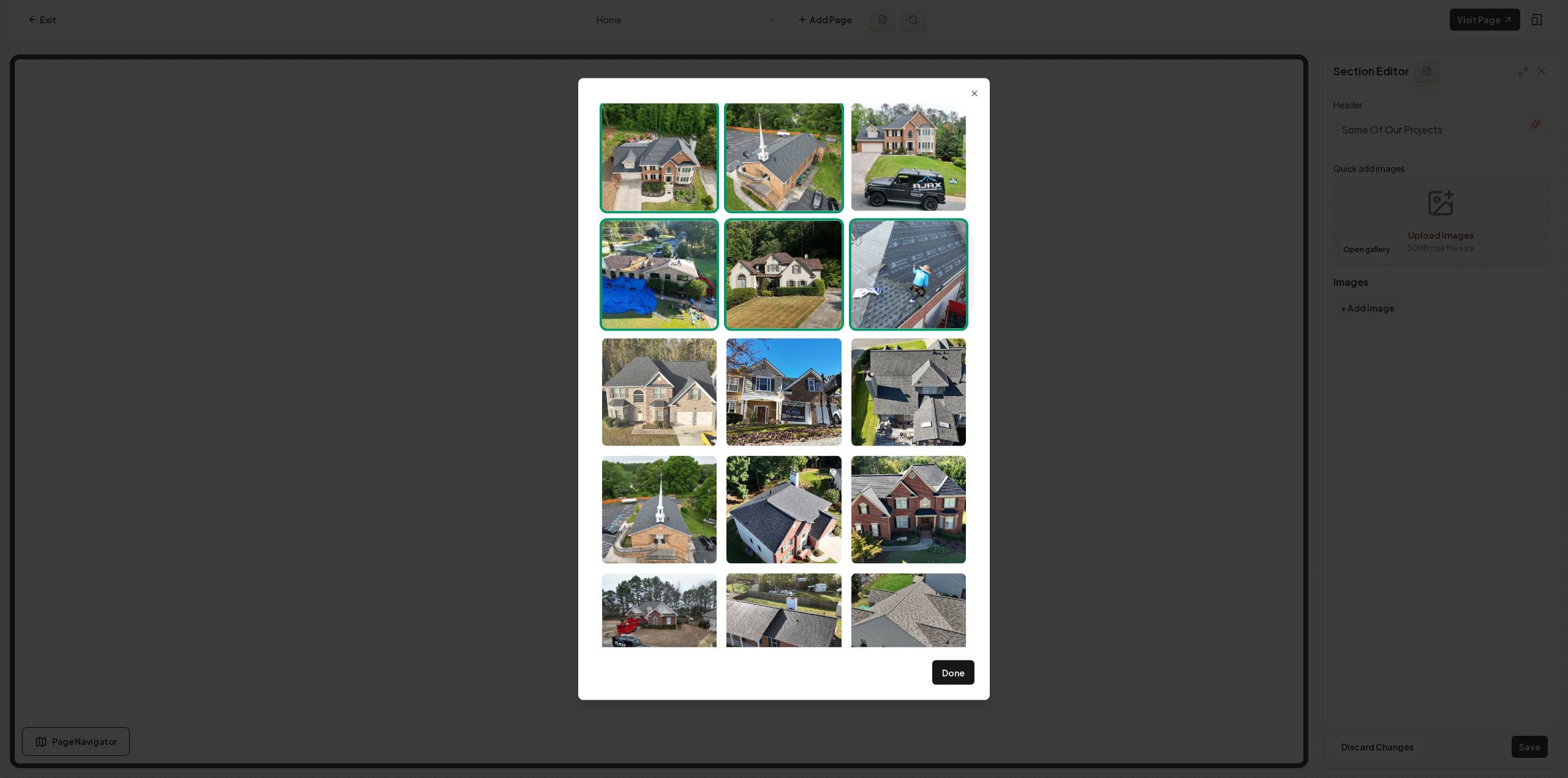
click at [664, 390] on img "Select image image_68a46b645c7cd75eb8195d08.jpeg" at bounding box center [659, 392] width 115 height 108
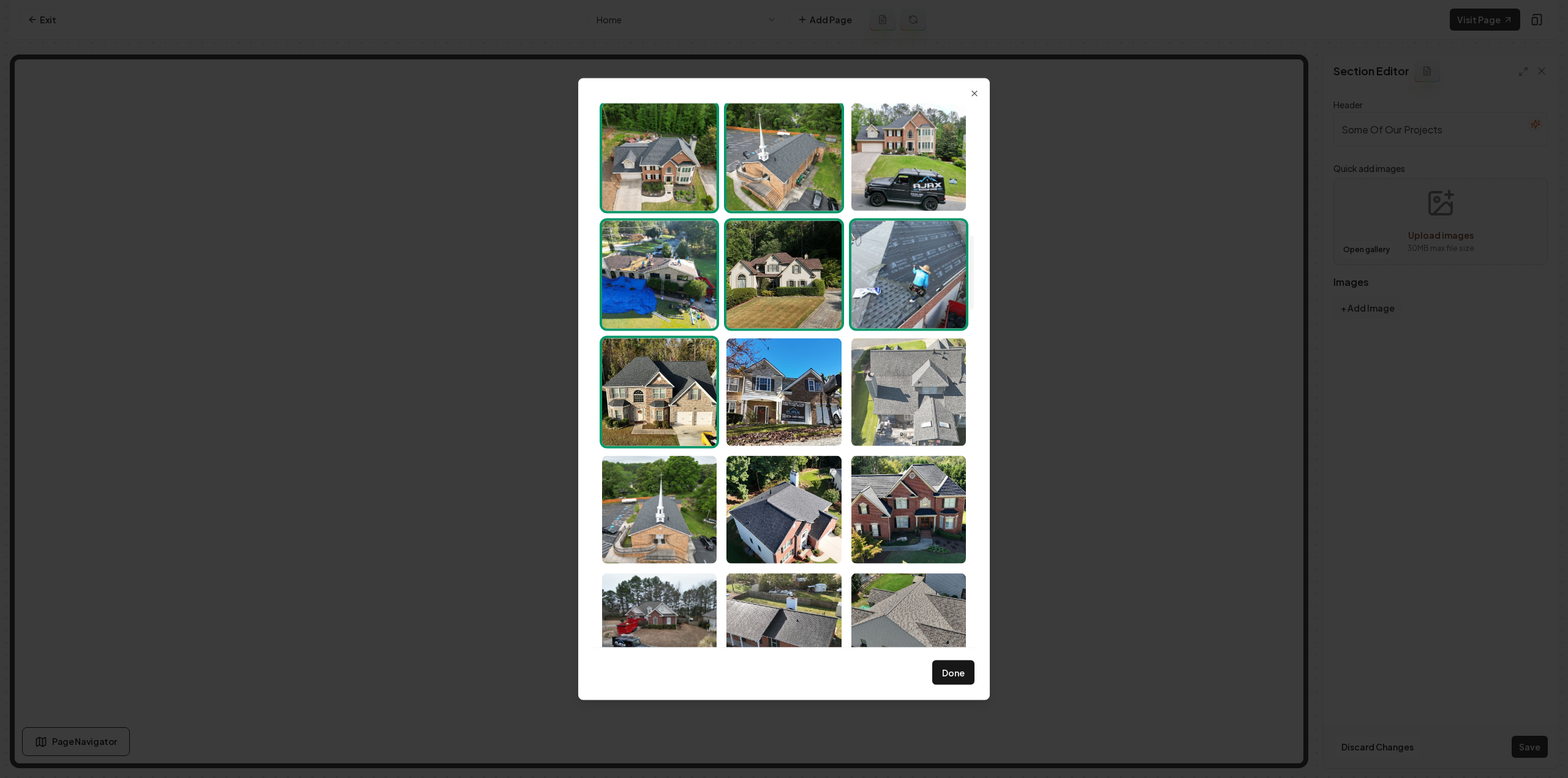
click at [885, 417] on img "Select image image_68a46b655c7cd75eb8196015.jpeg" at bounding box center [909, 392] width 115 height 108
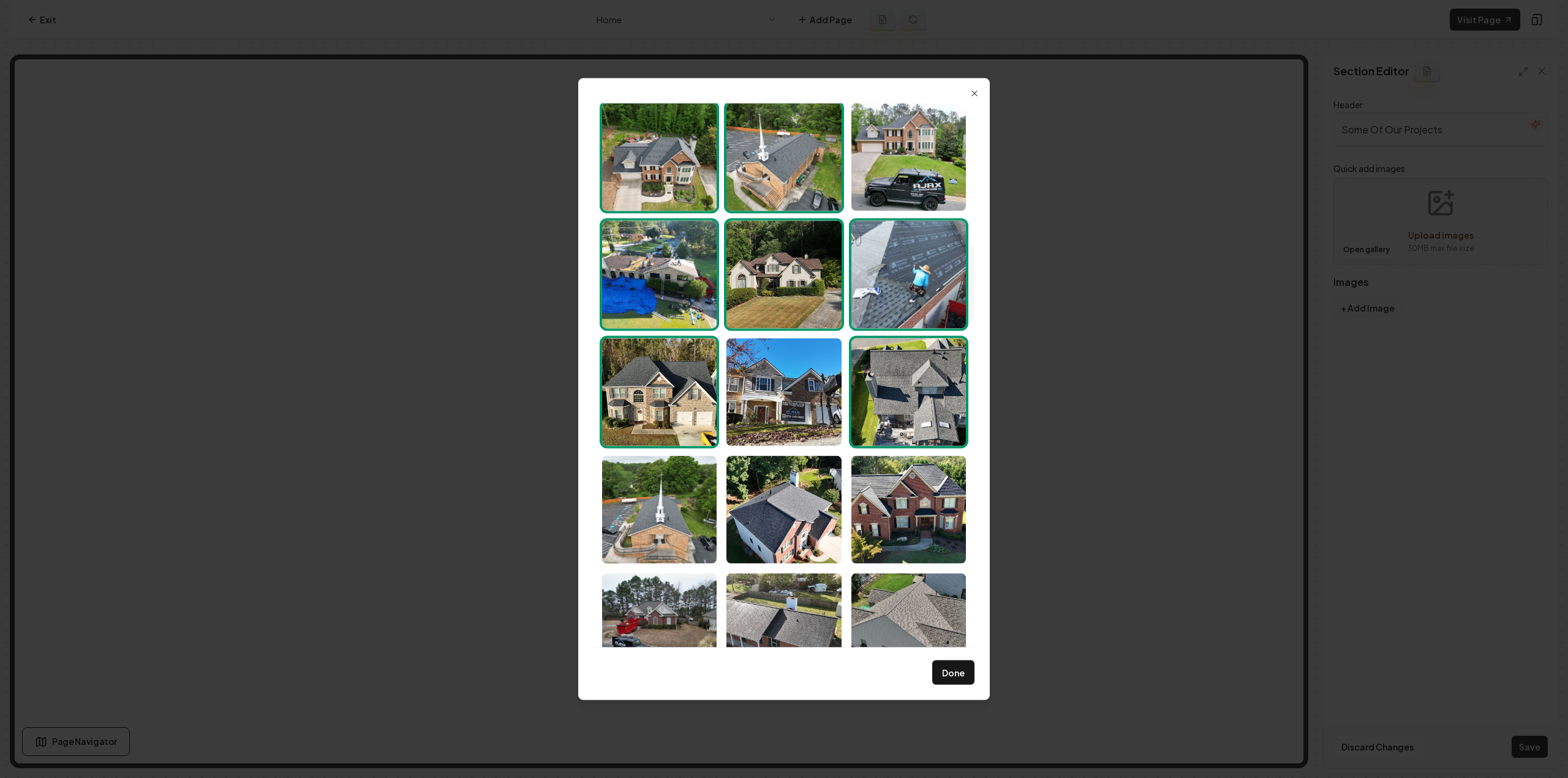
scroll to position [1163, 0]
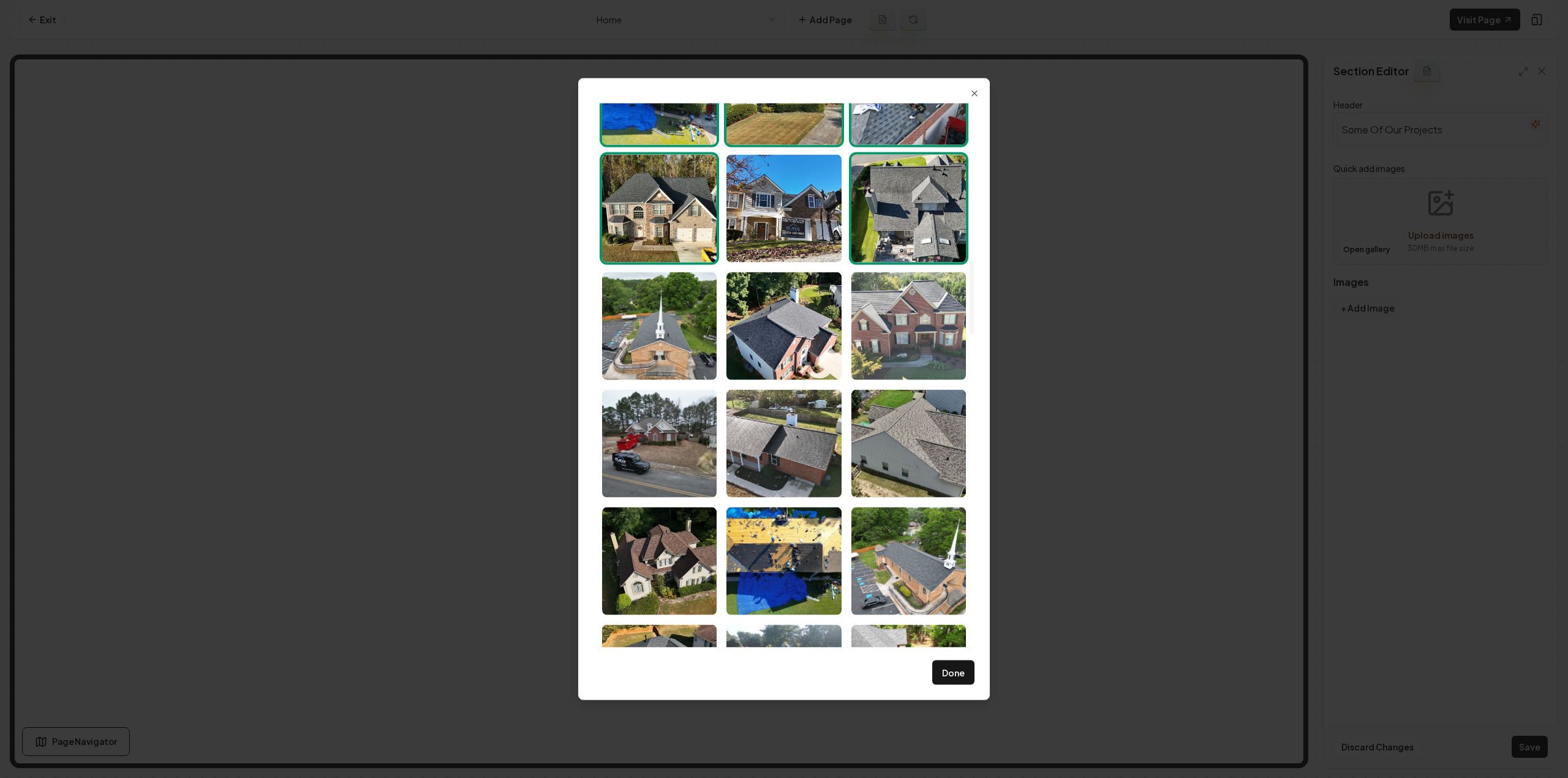
click at [923, 298] on img "Select image image_68a46b645c7cd75eb8195bc8.jpeg" at bounding box center [909, 325] width 115 height 108
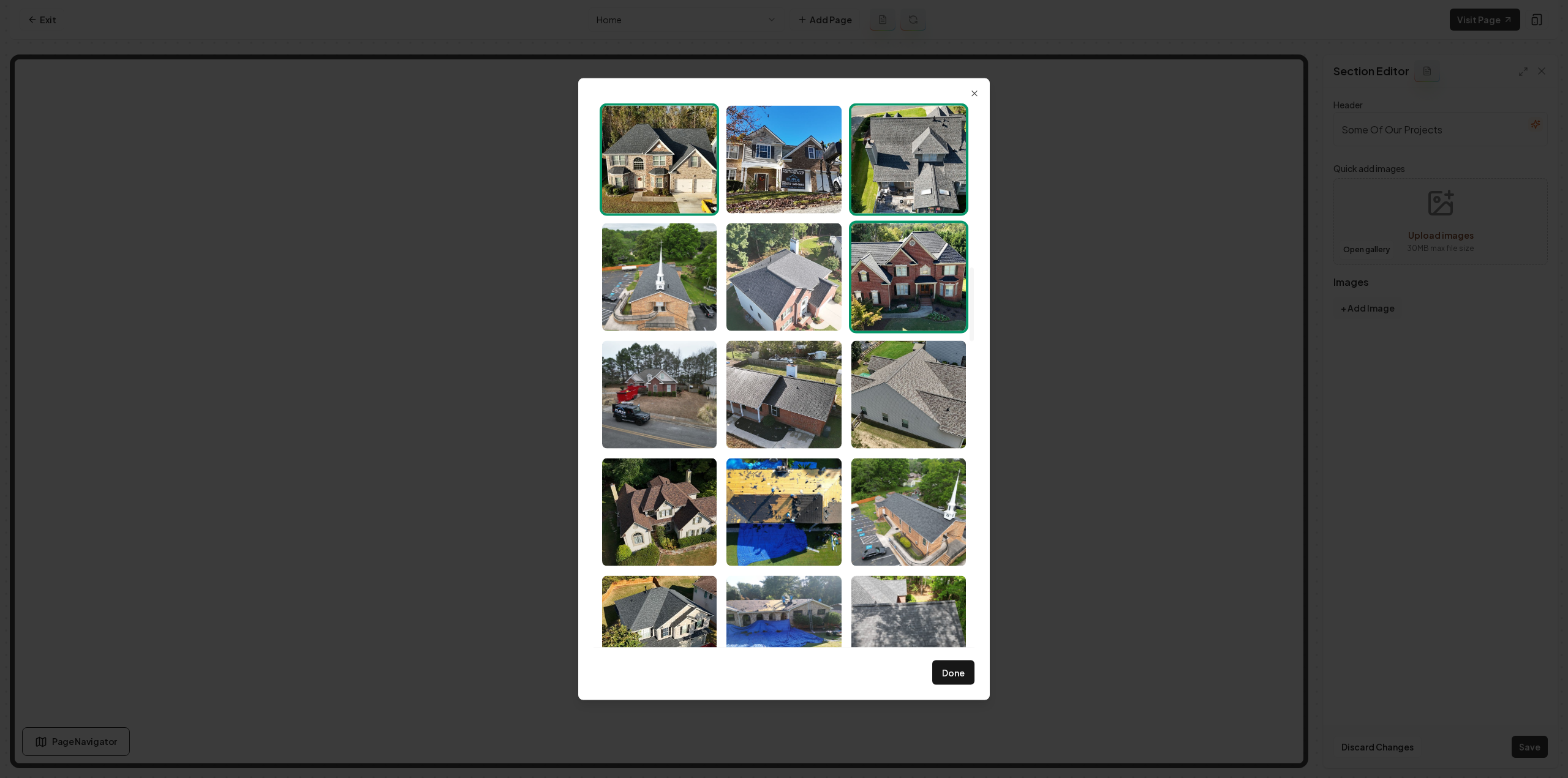
scroll to position [1286, 0]
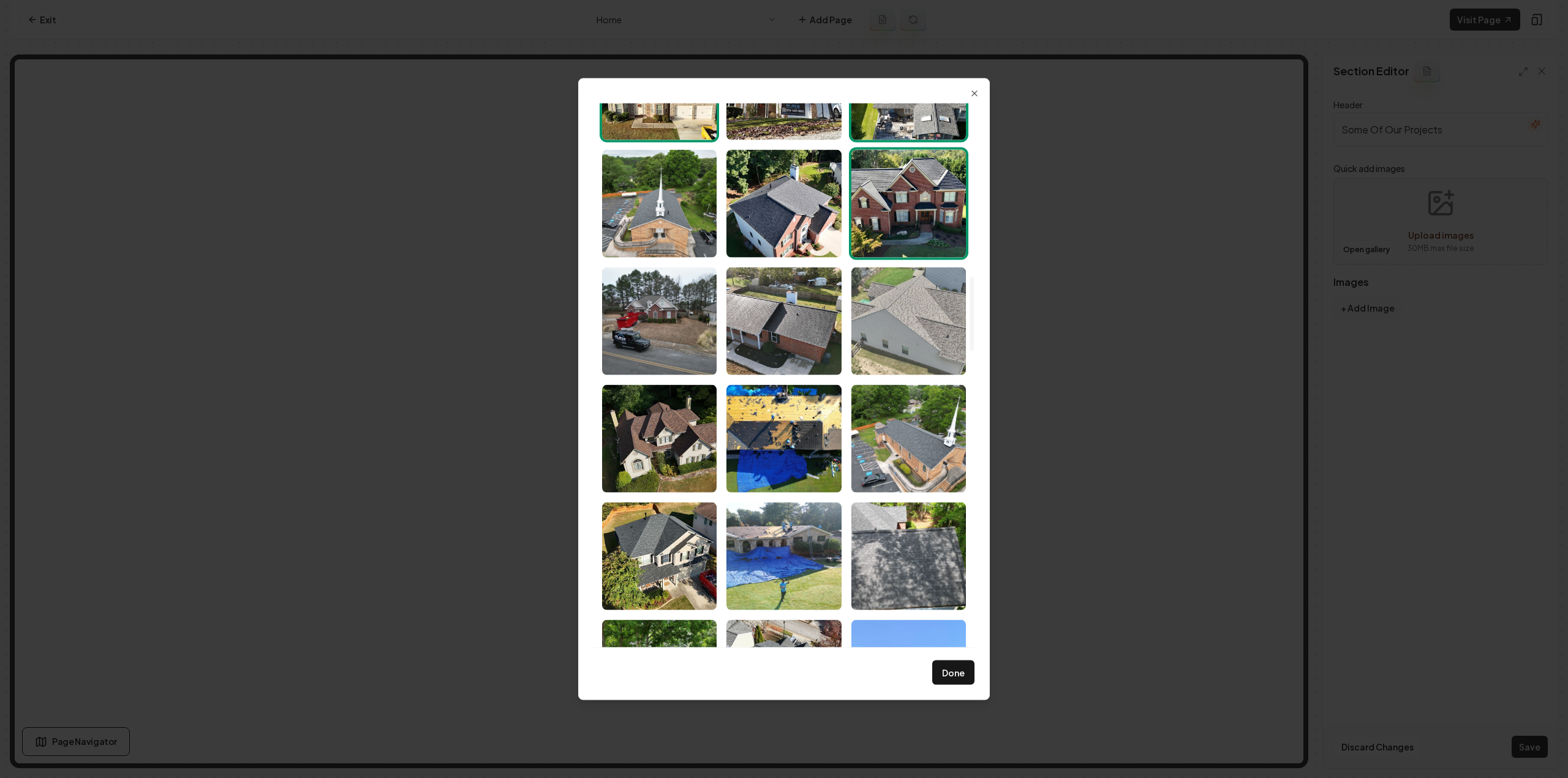
click at [886, 325] on img "Select image image_68a46b645c7cd75eb8195840.jpeg" at bounding box center [909, 320] width 115 height 108
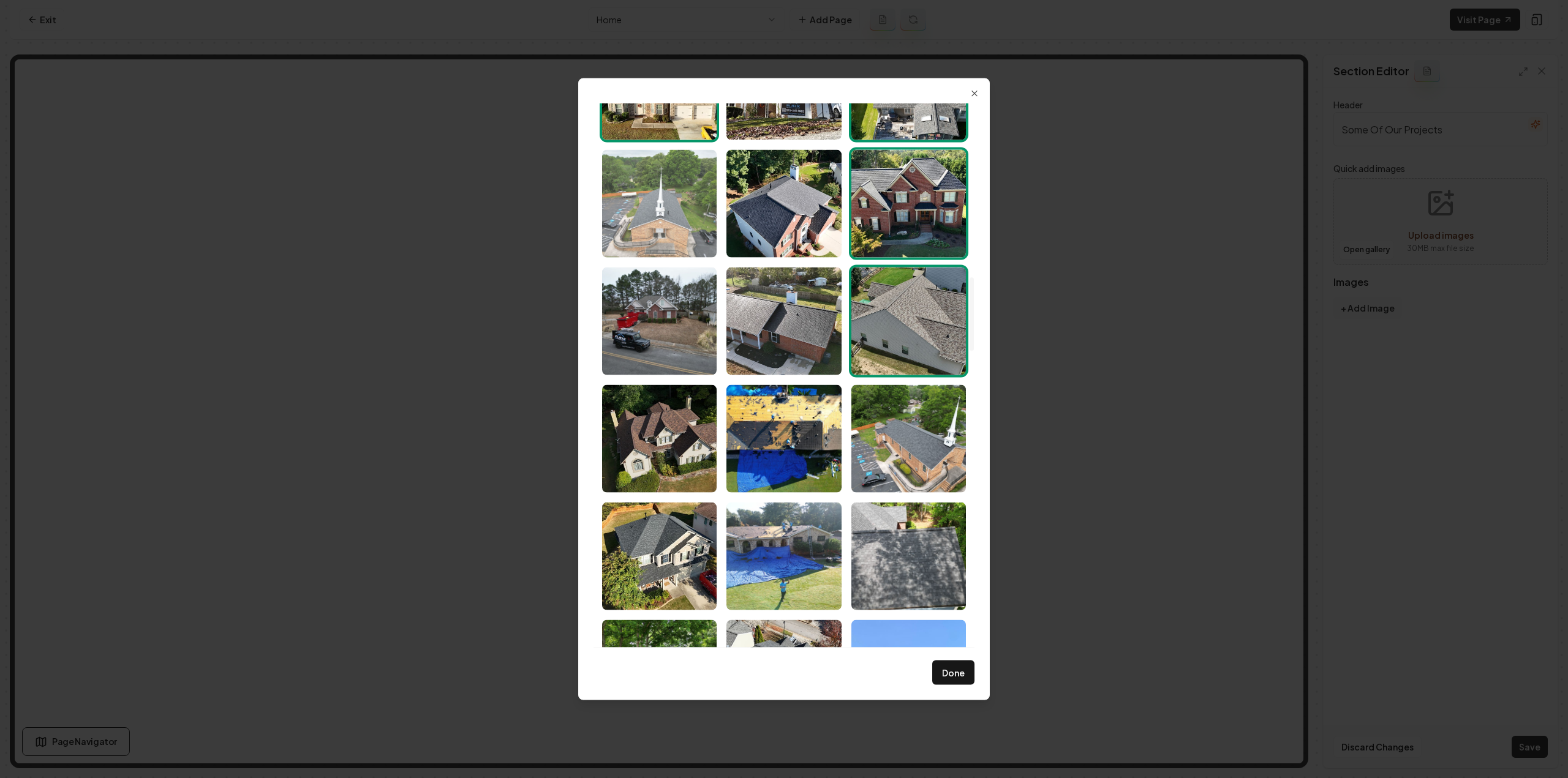
click at [610, 171] on img "Select image image_68a46b645c7cd75eb8195b98.jpeg" at bounding box center [659, 203] width 115 height 108
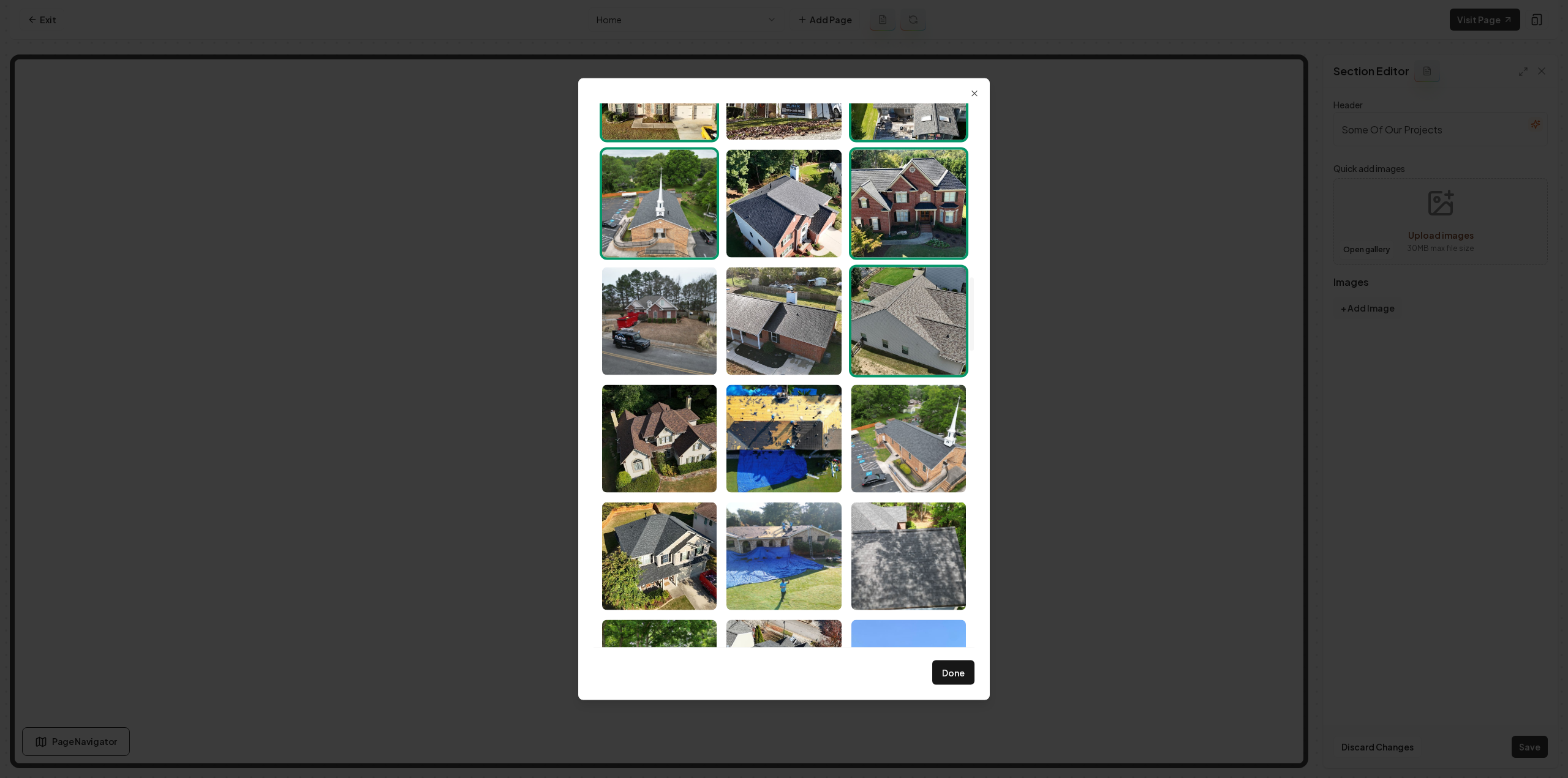
click at [751, 219] on img "Select image image_68a46b645c7cd75eb8195a44.jpeg" at bounding box center [784, 203] width 115 height 108
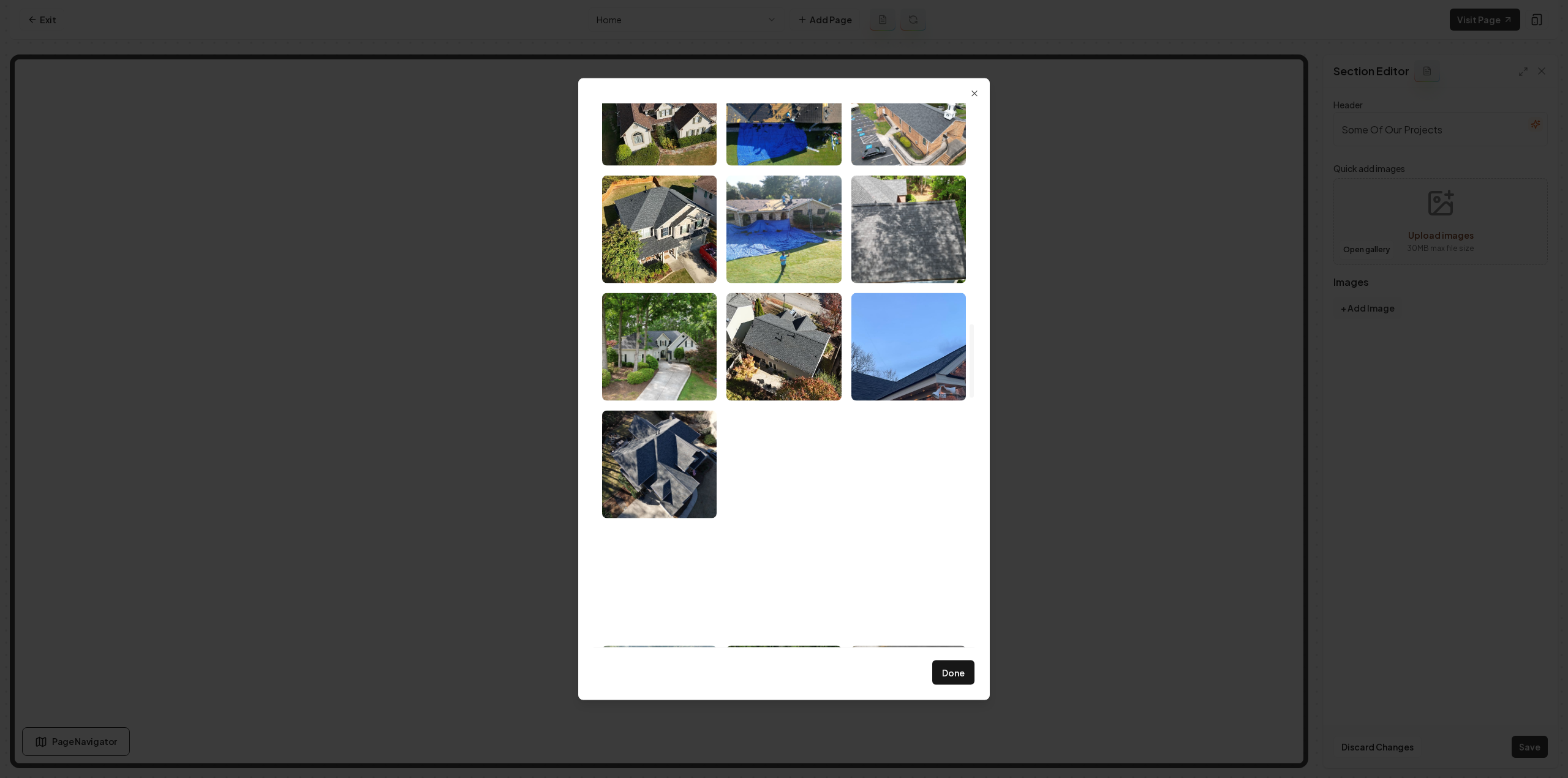
scroll to position [1653, 0]
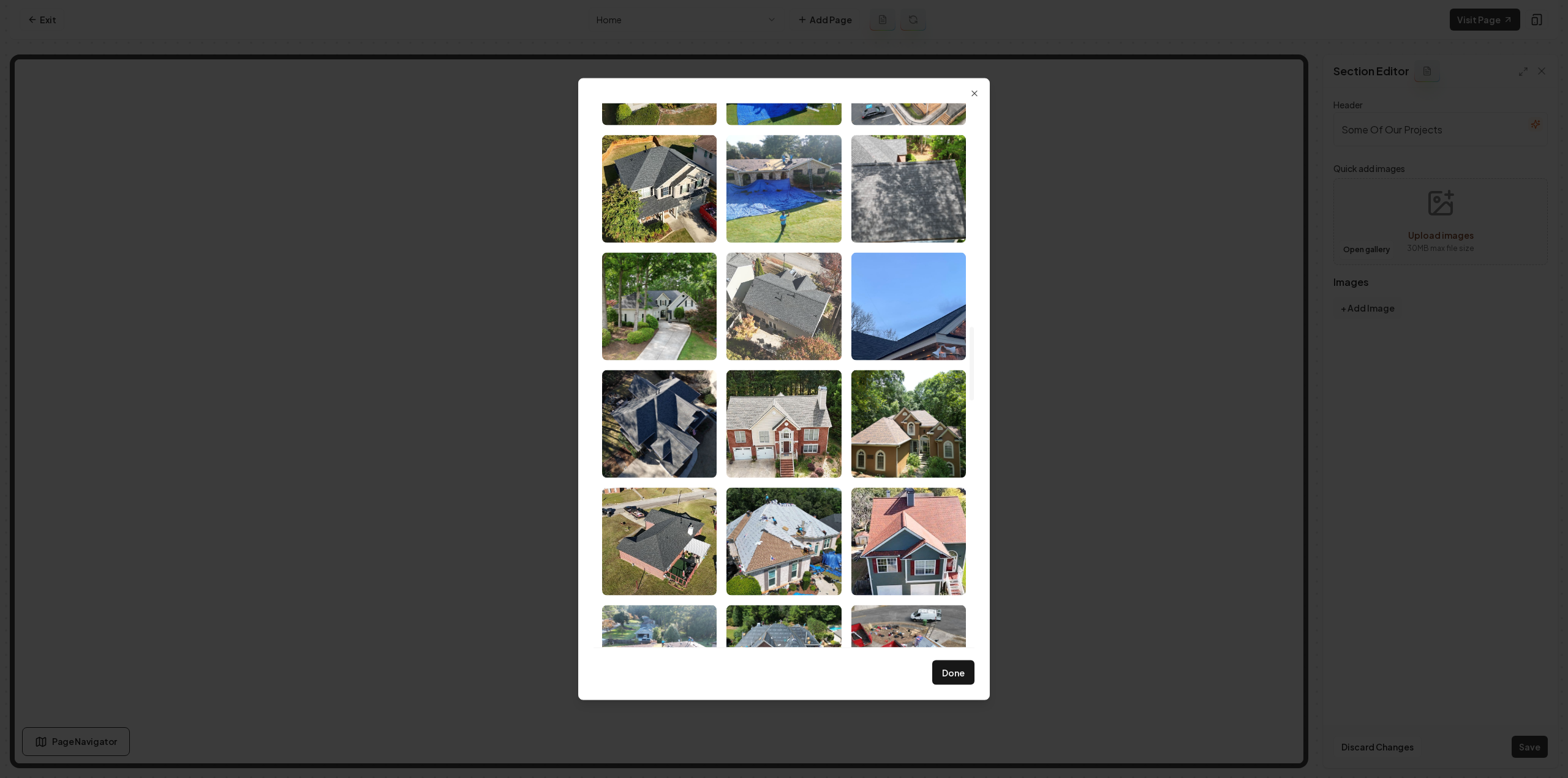
click at [754, 314] on img "Select image image_68a46b635c7cd75eb8194f09.jpeg" at bounding box center [784, 306] width 115 height 108
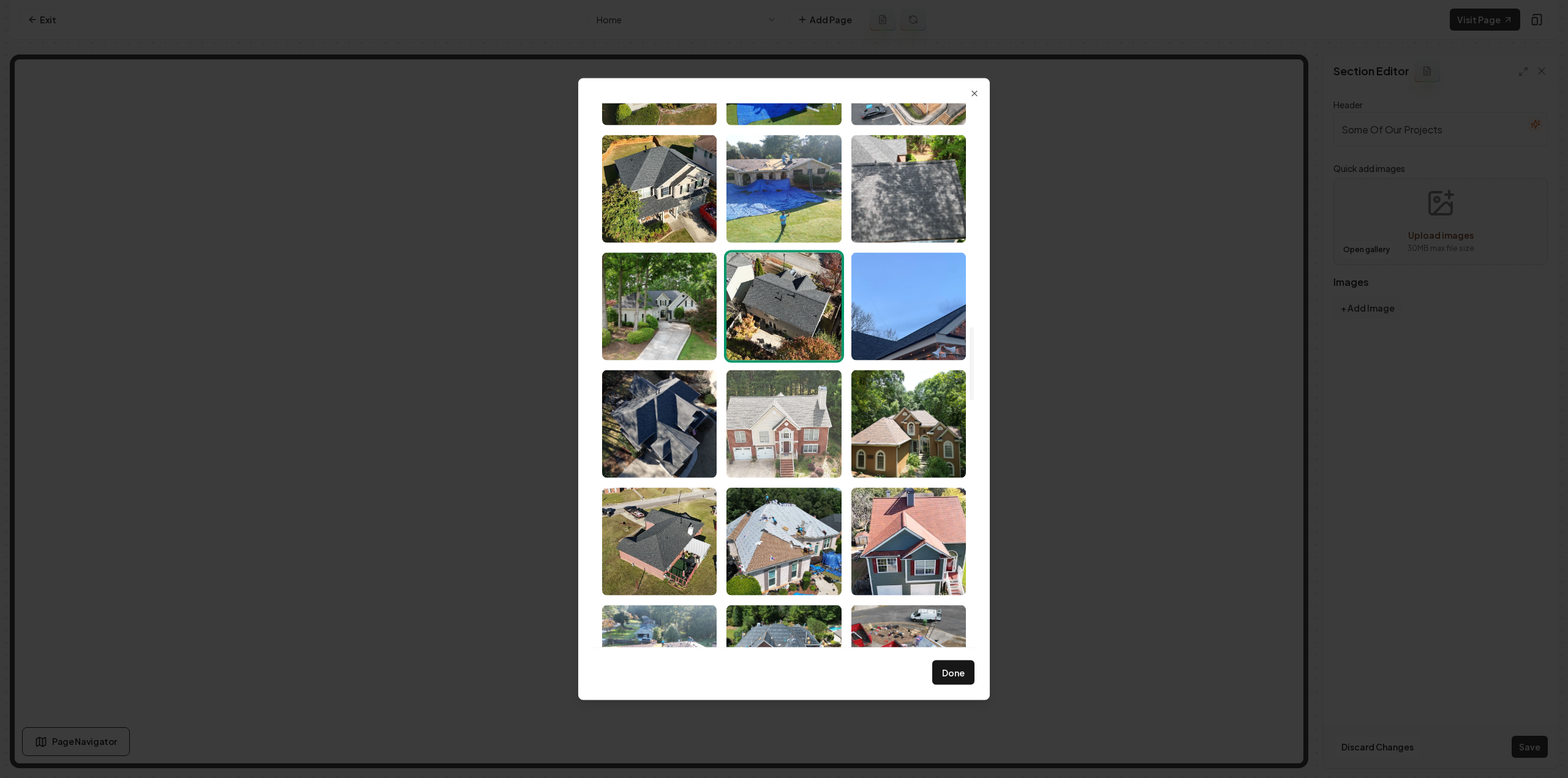
click at [776, 422] on img "Select image image_68a46b635c7cd75eb8194d18.jpeg" at bounding box center [784, 424] width 115 height 108
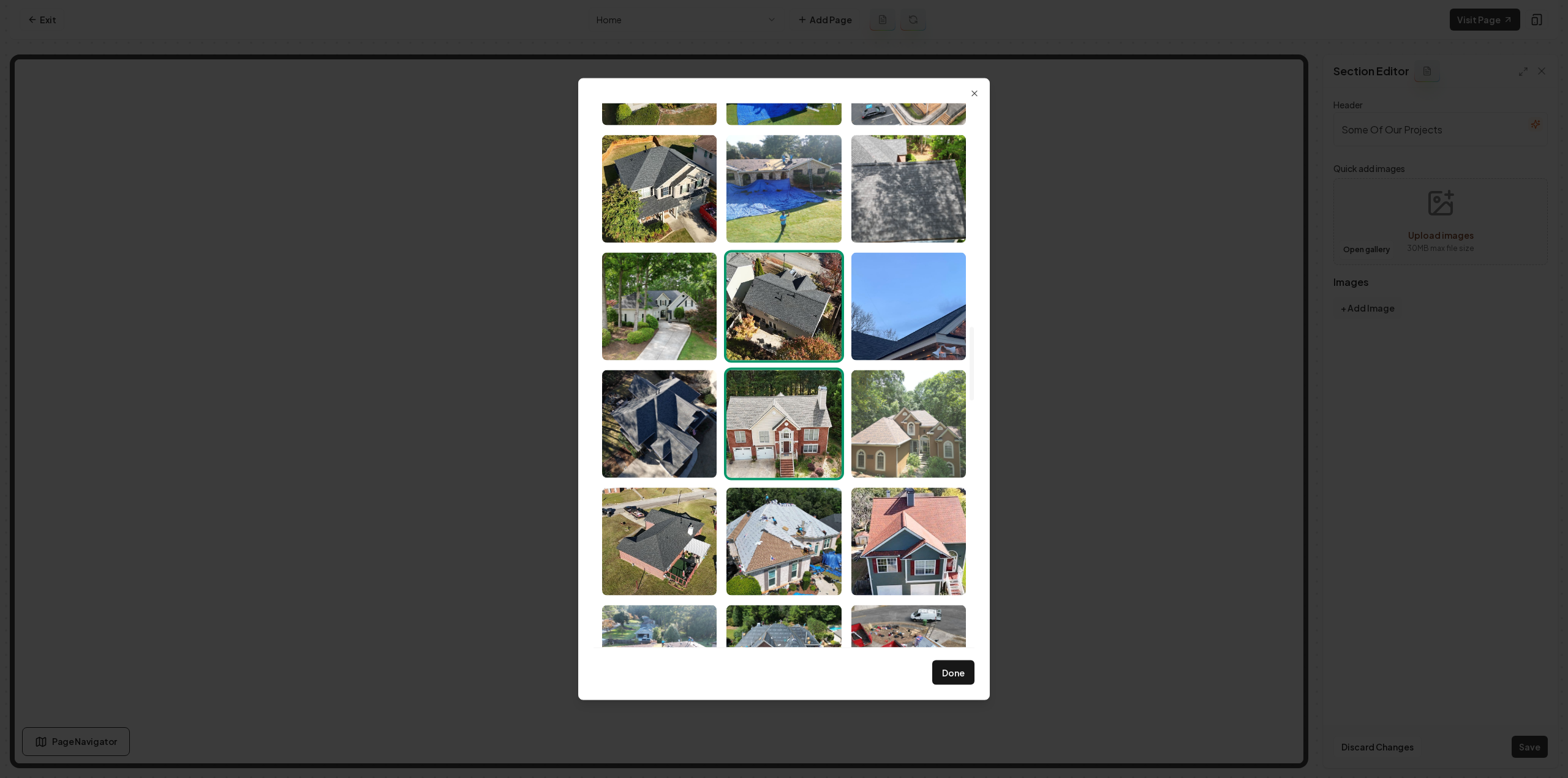
click at [916, 456] on img "Select image image_68a46b635c7cd75eb8194dc6.jpeg" at bounding box center [909, 424] width 115 height 108
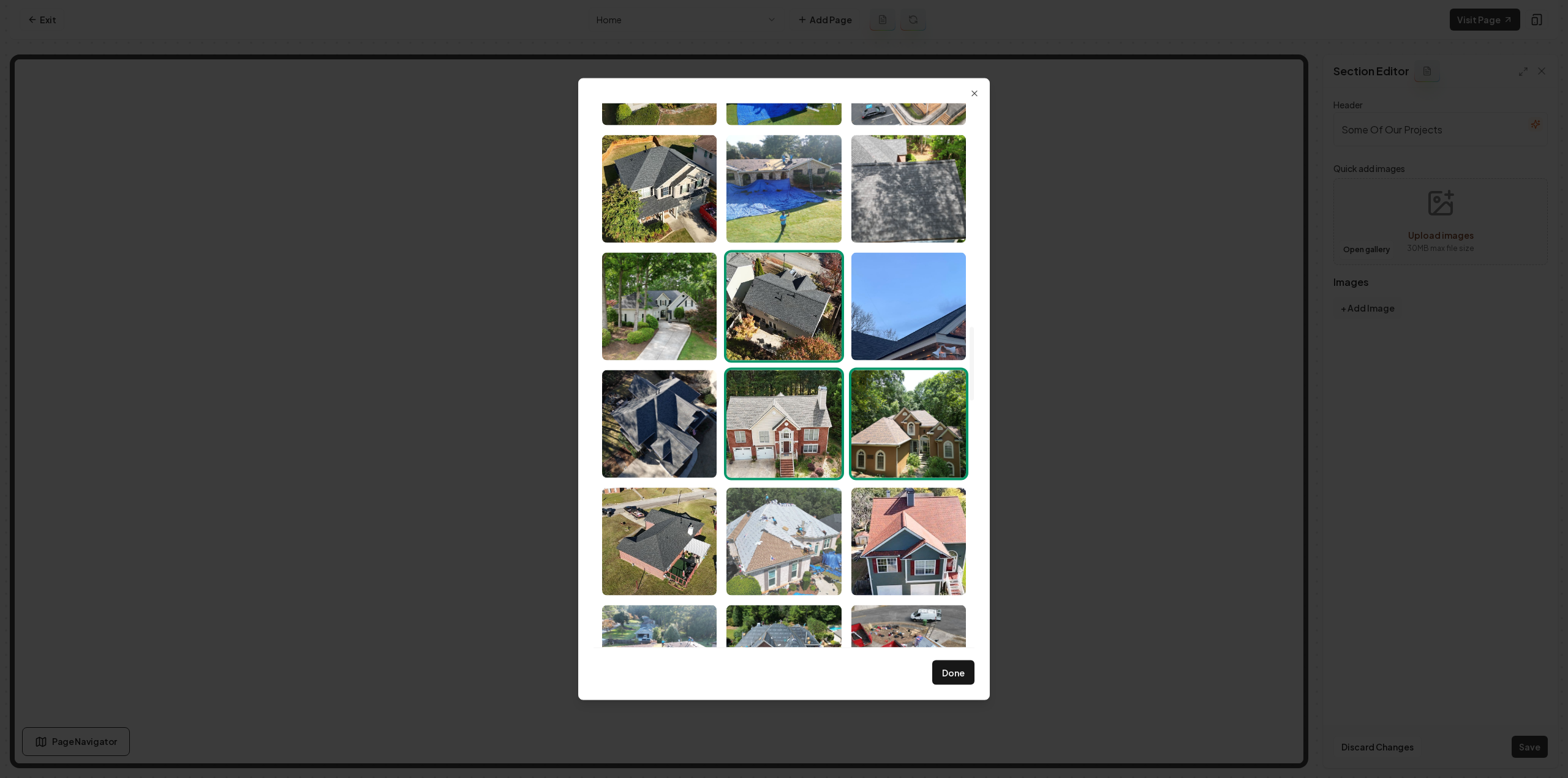
click at [823, 530] on img "Select image image_68a46b635c7cd75eb8194e2e.jpeg" at bounding box center [784, 541] width 115 height 108
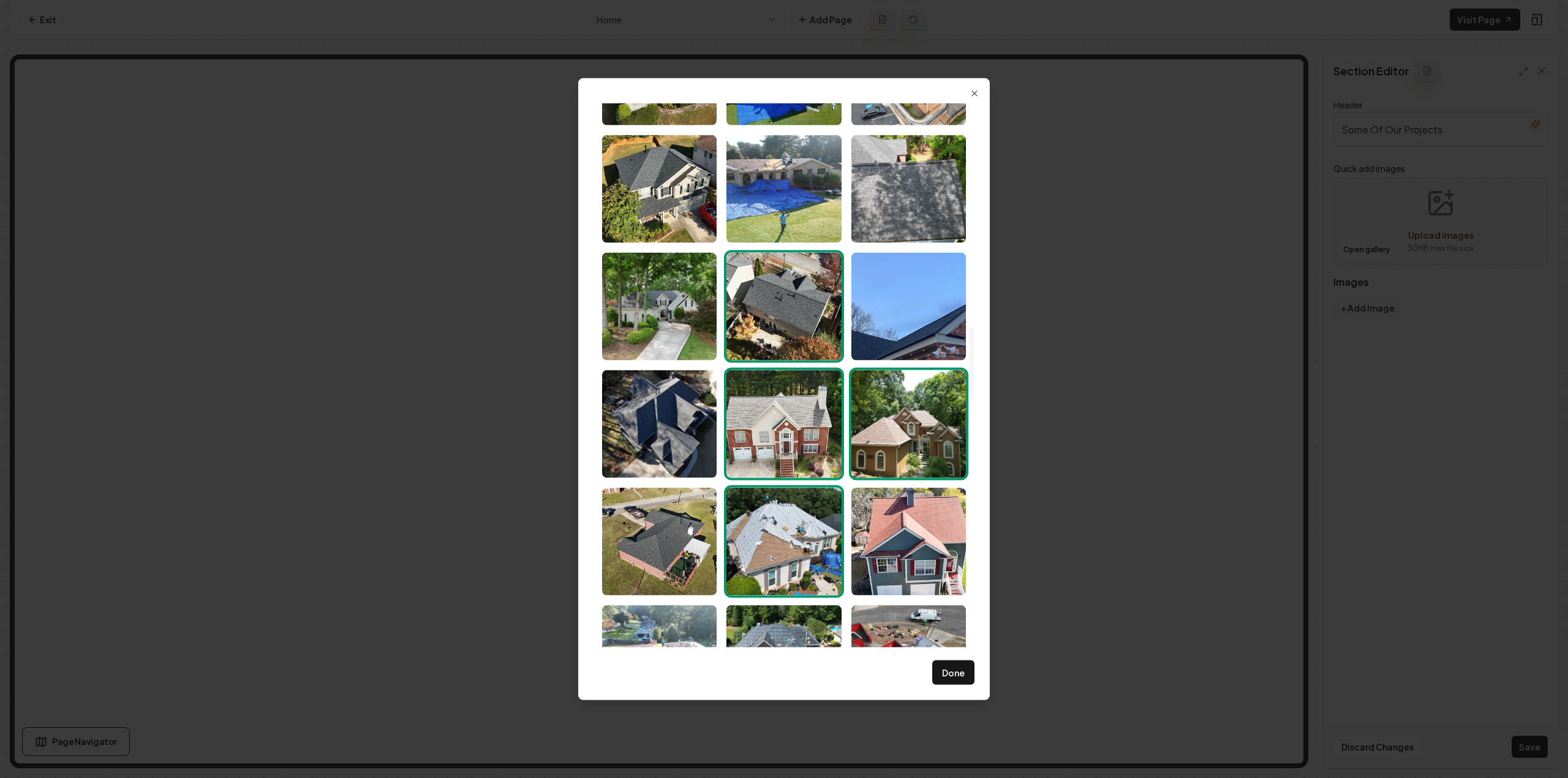
click at [800, 422] on img "Select image image_68a46b635c7cd75eb8194d18.jpeg" at bounding box center [784, 424] width 115 height 108
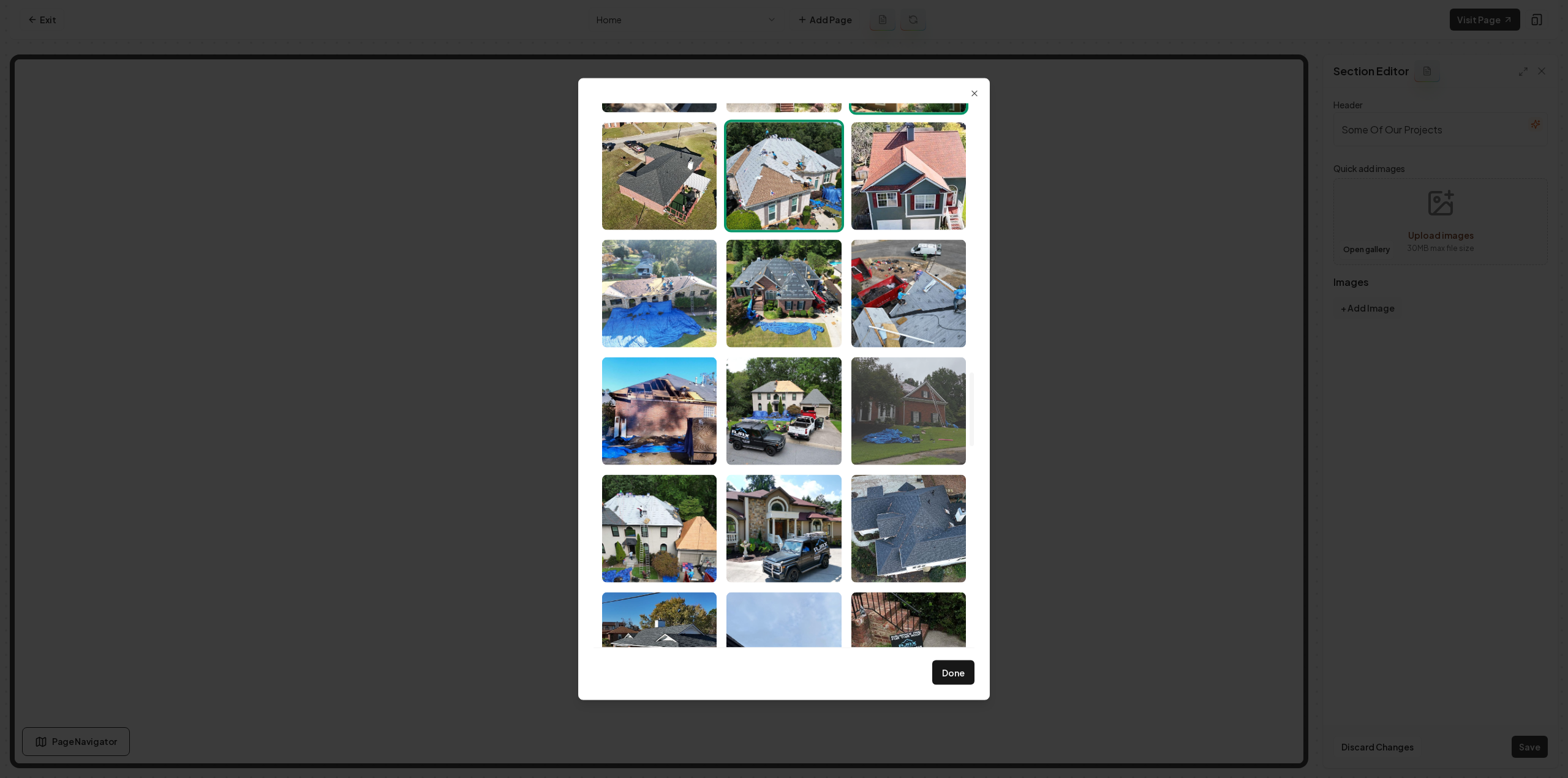
scroll to position [2021, 0]
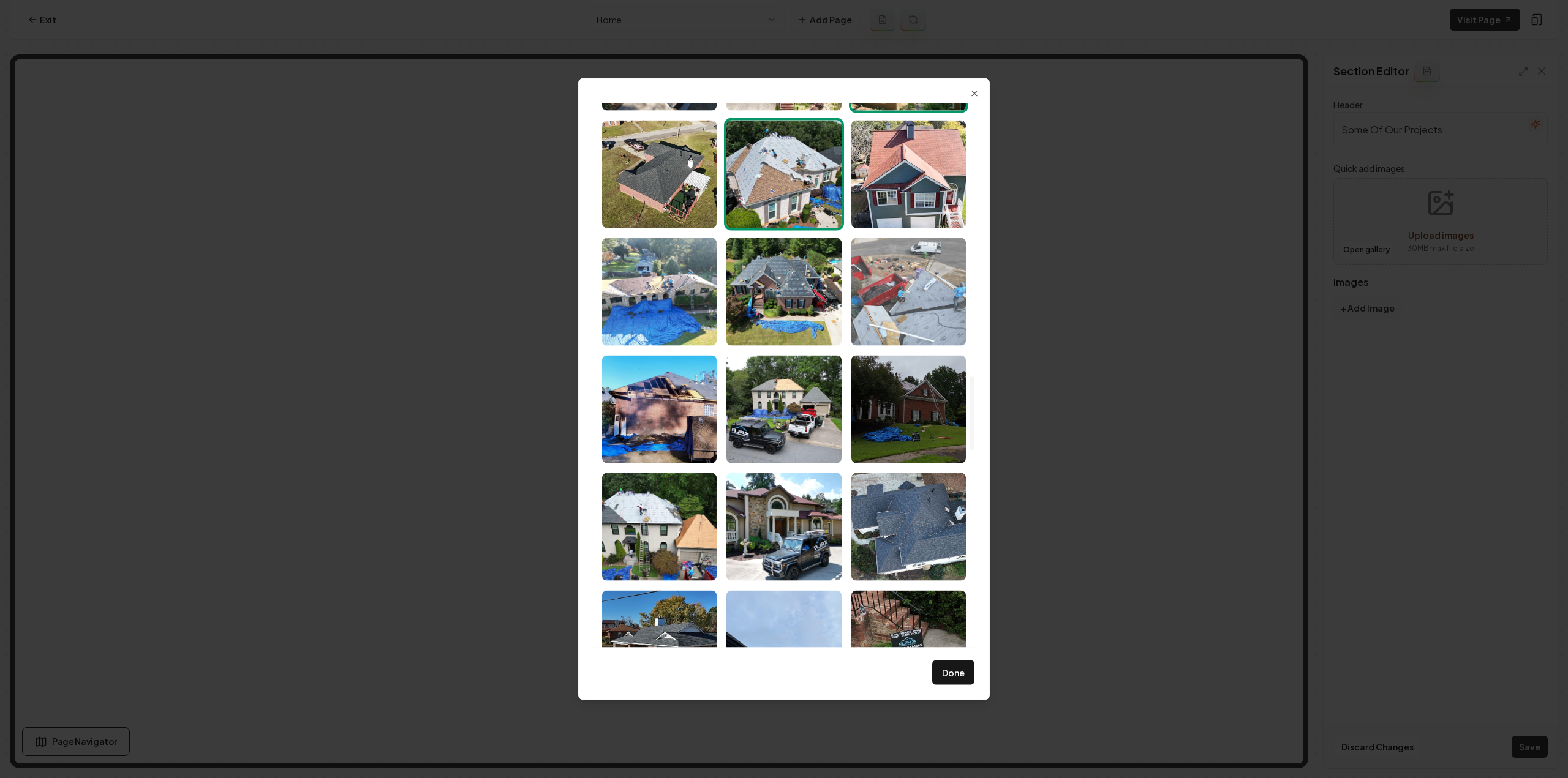
click at [930, 334] on img "Select image image_68a46b645c7cd75eb8195b97.jpeg" at bounding box center [909, 291] width 115 height 108
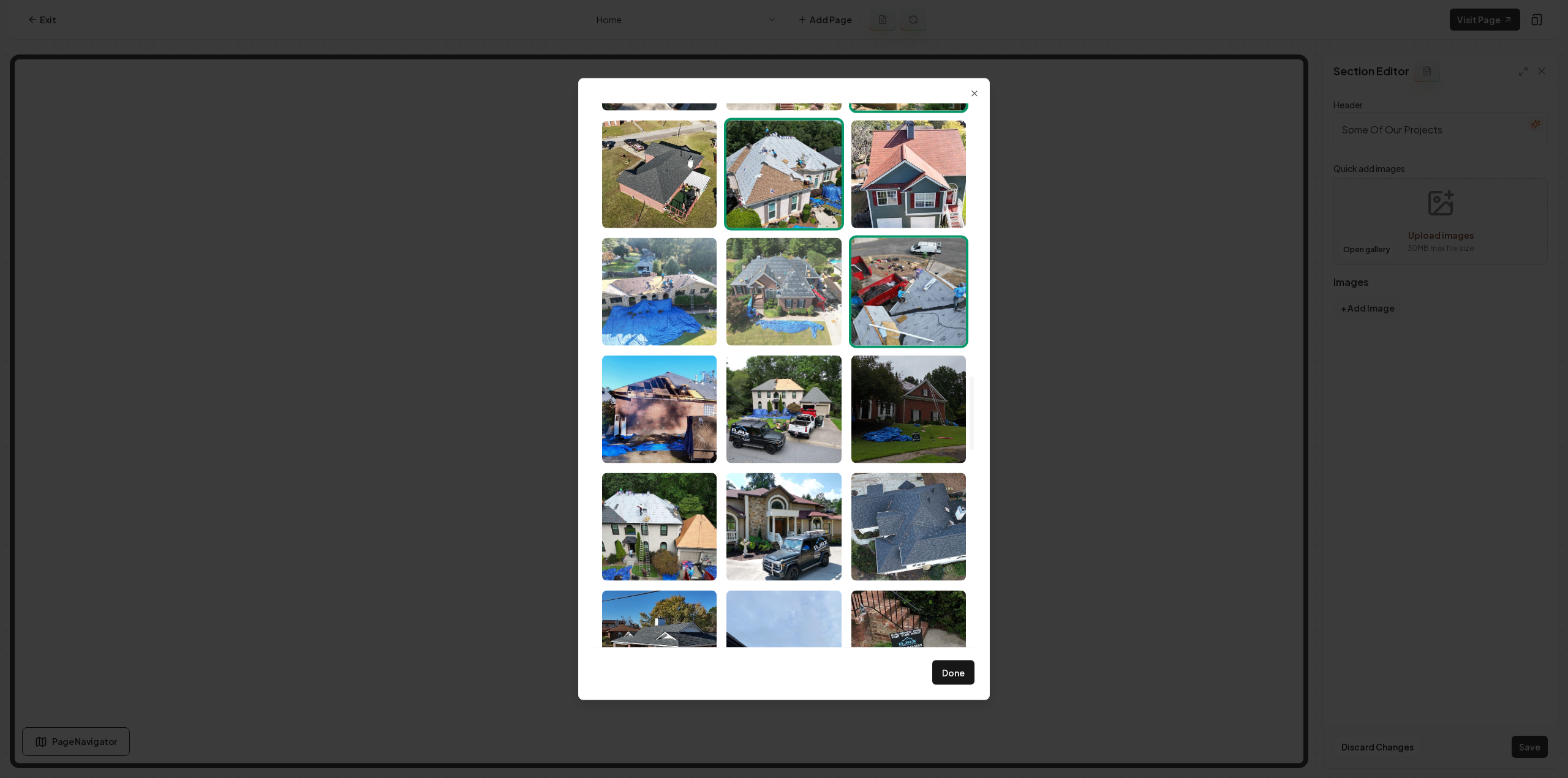
click at [807, 298] on img "Select image image_68a46b635c7cd75eb8194d9a.jpeg" at bounding box center [784, 291] width 115 height 108
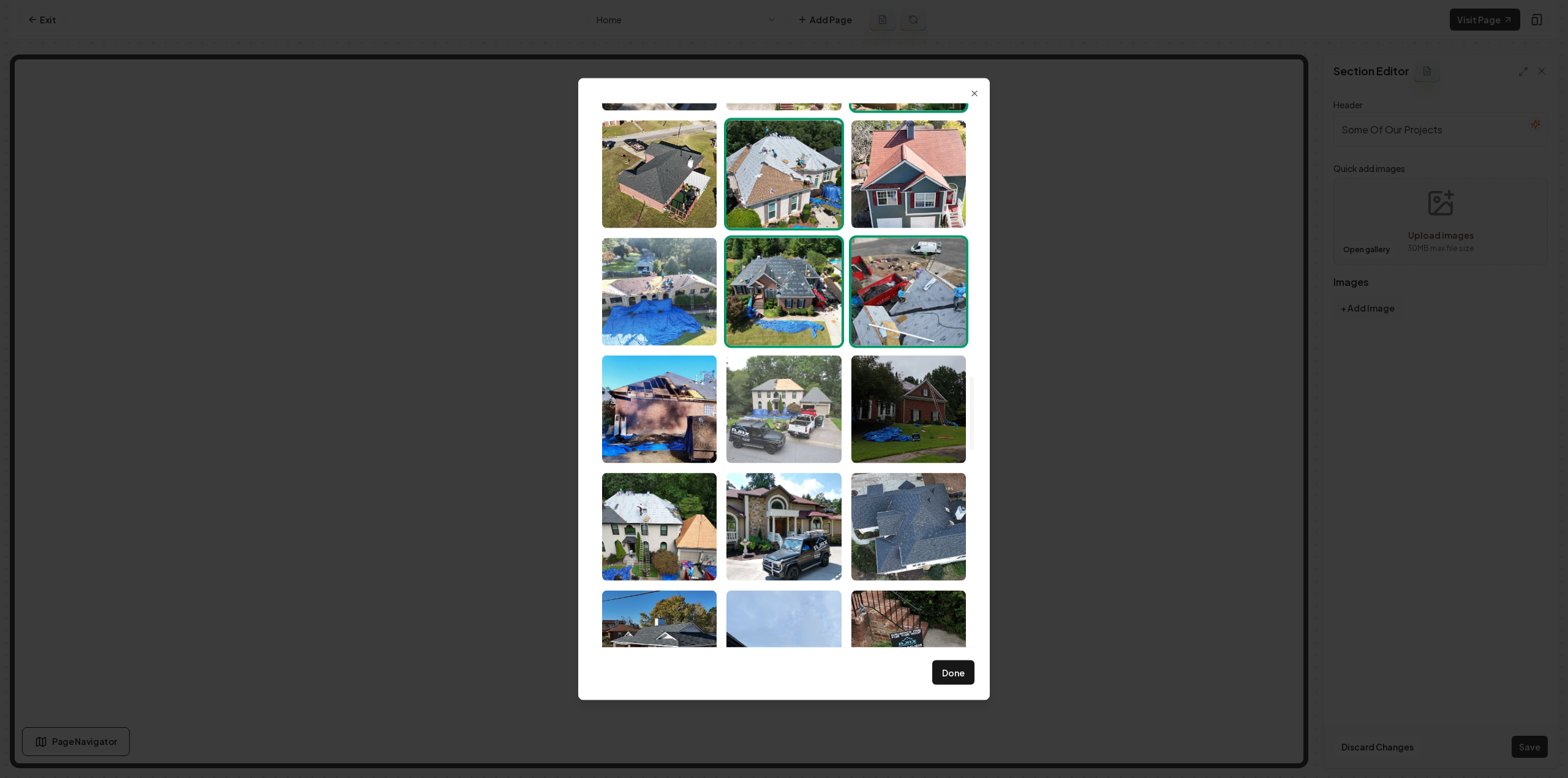
click at [780, 406] on img "Select image image_68a46b635c7cd75eb8194d02.jpeg" at bounding box center [784, 409] width 115 height 108
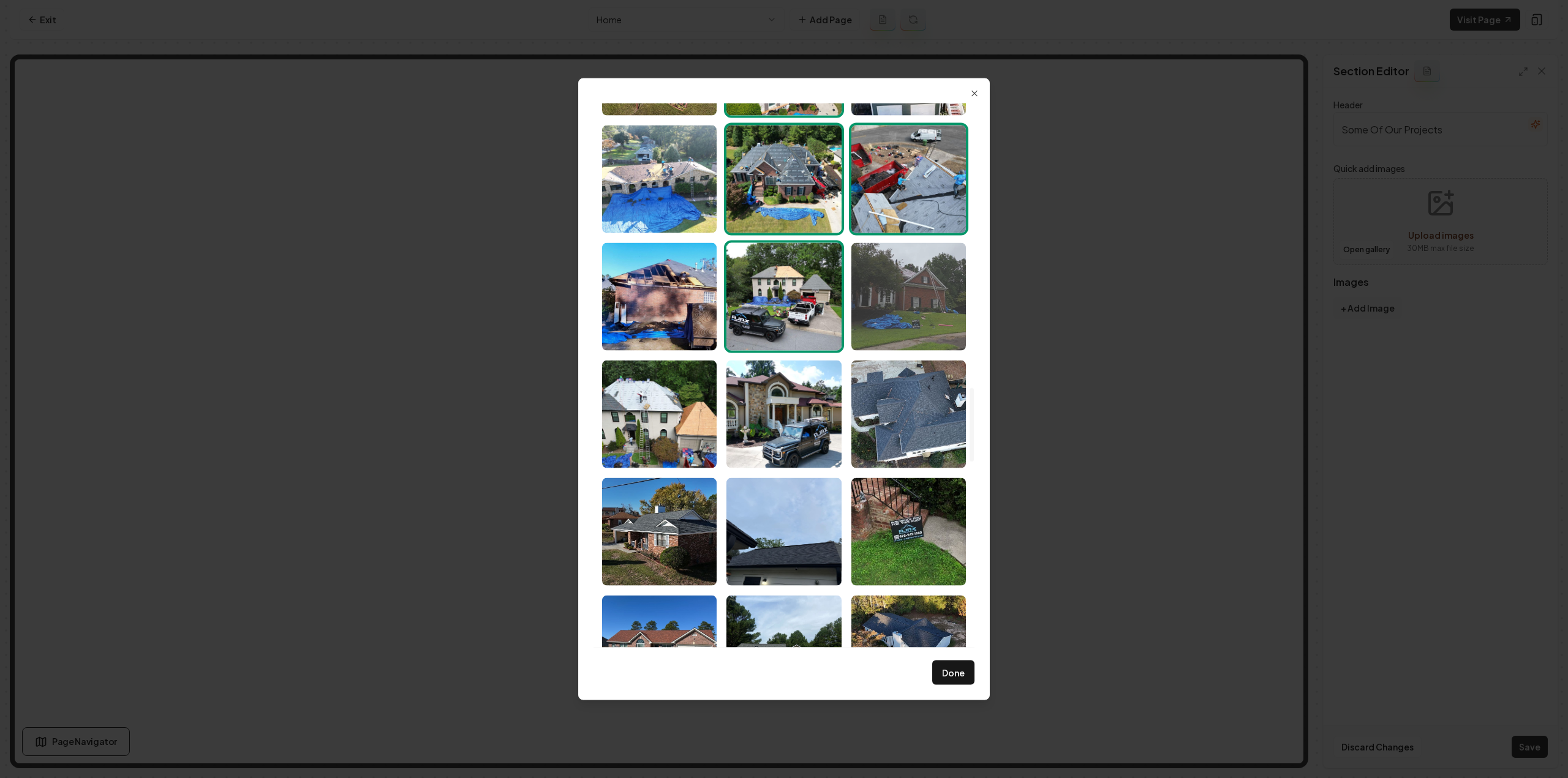
scroll to position [2143, 0]
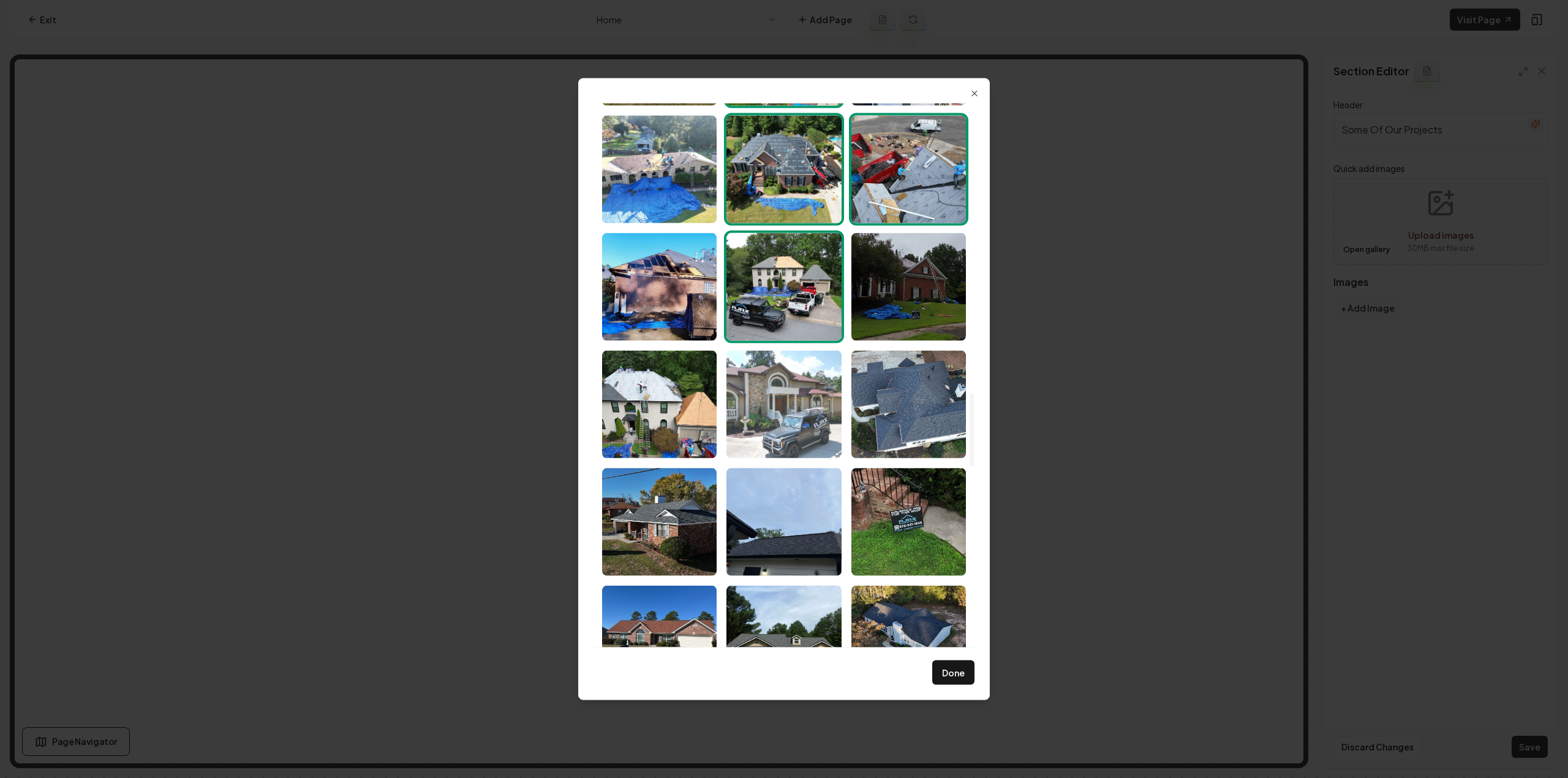
click at [766, 408] on img "Select image image_68a46b625c7cd75eb81949b6.jpeg" at bounding box center [784, 404] width 115 height 108
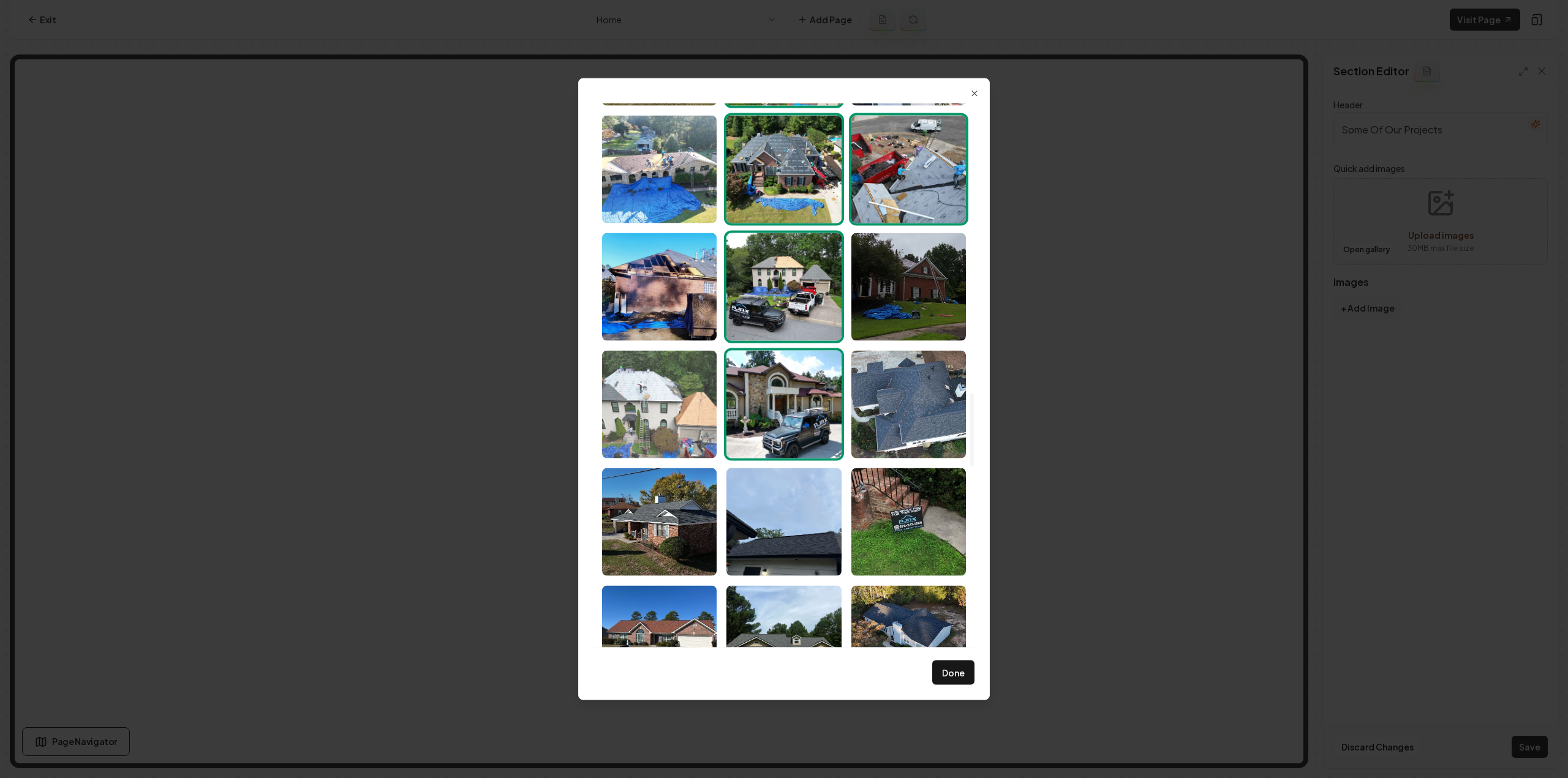
click at [686, 419] on img "Select image image_68a46b635c7cd75eb8194e36.jpeg" at bounding box center [659, 404] width 115 height 108
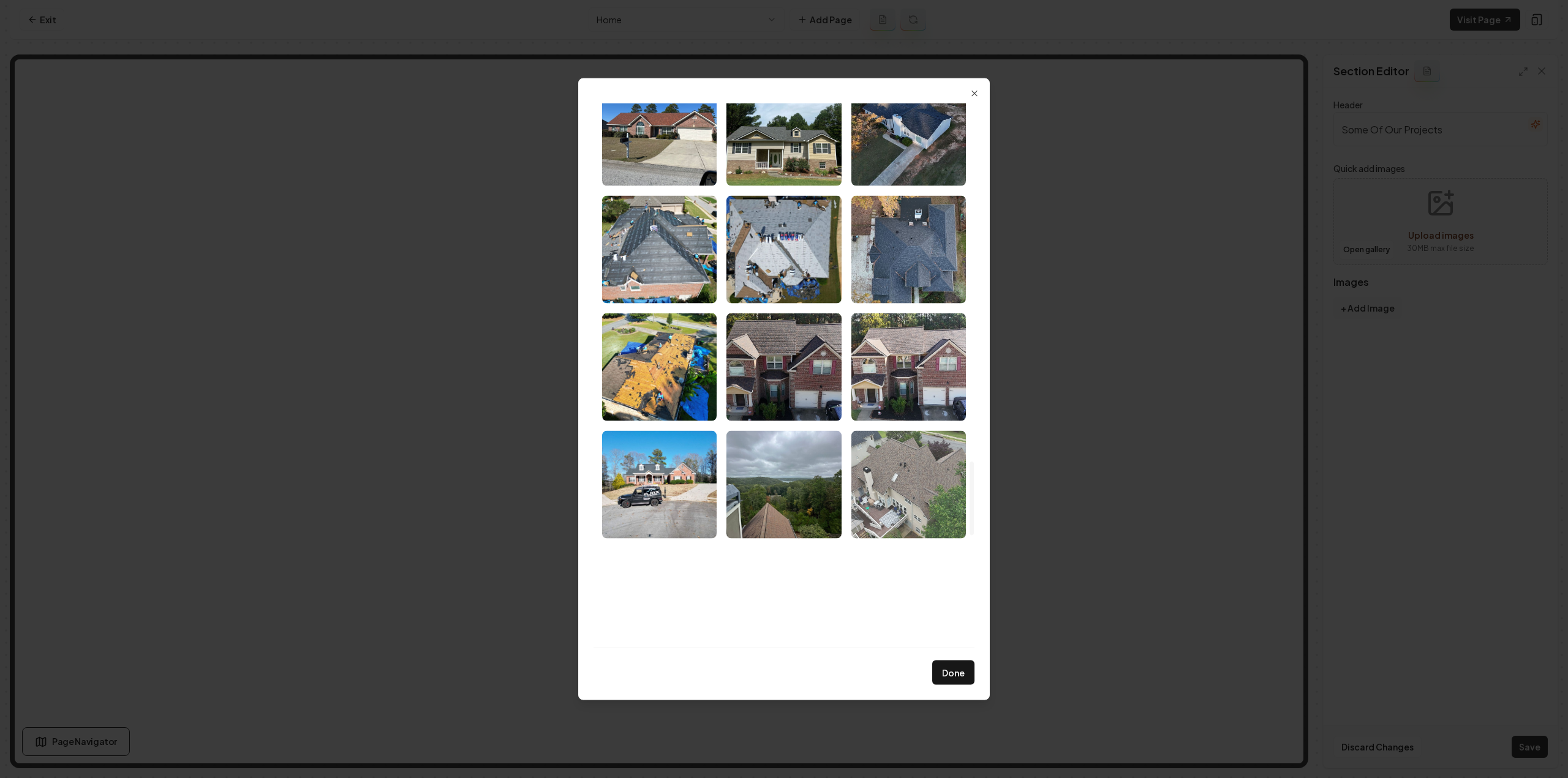
scroll to position [2694, 0]
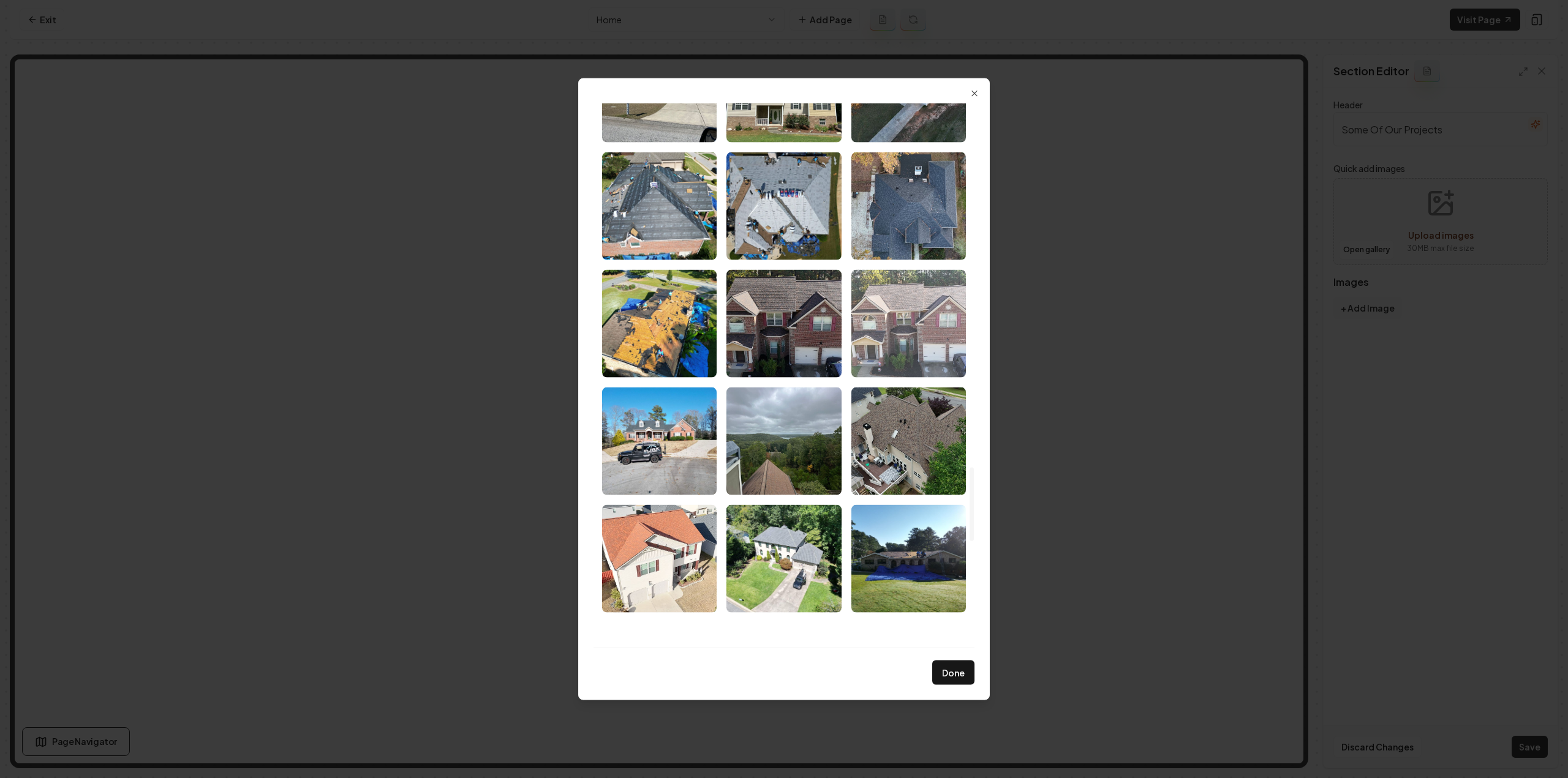
click at [918, 360] on img "Select image image_68a46b625c7cd75eb819444f.jpeg" at bounding box center [909, 323] width 115 height 108
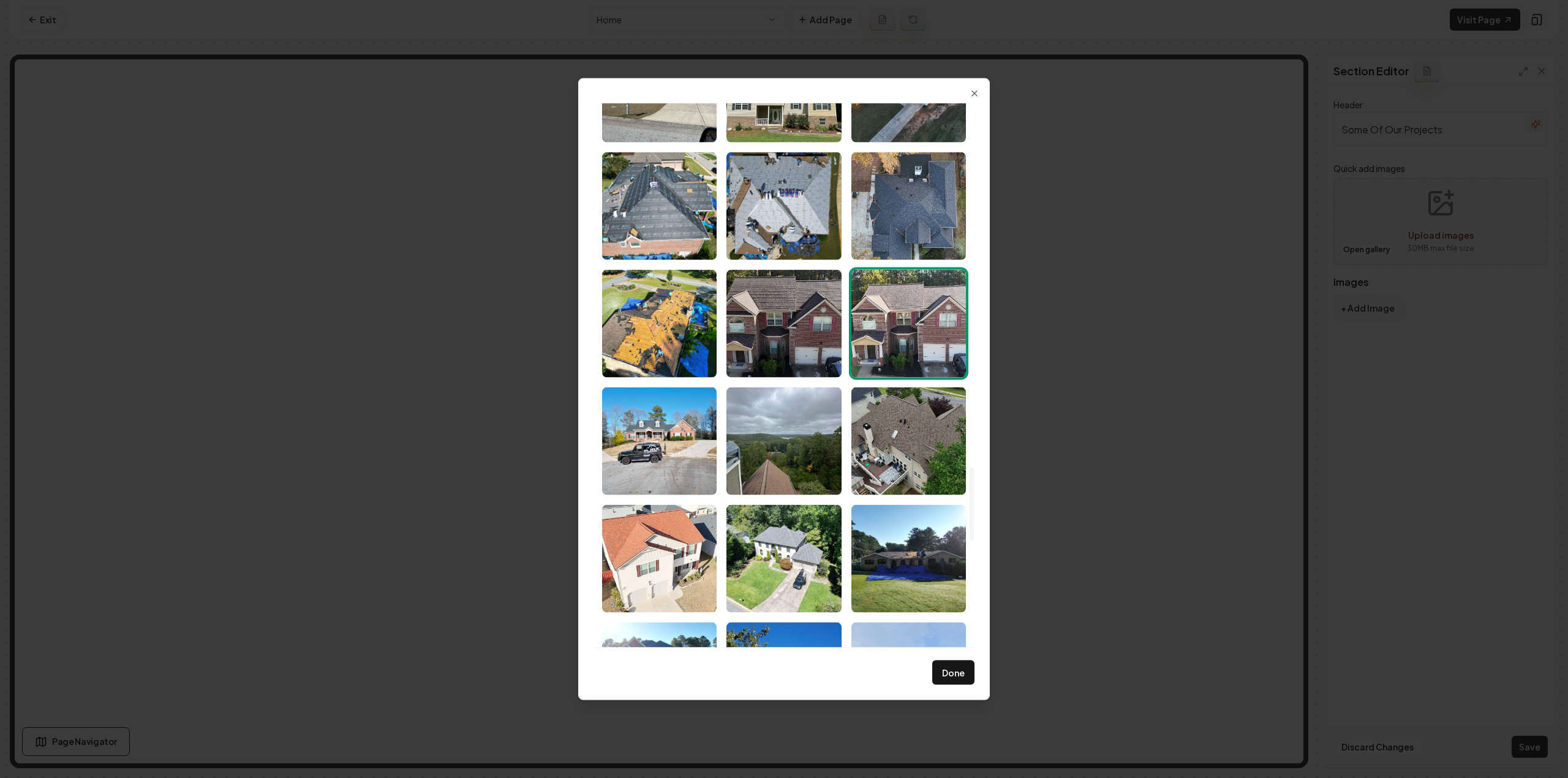
click at [901, 364] on img "Select image image_68a46b625c7cd75eb819444f.jpeg" at bounding box center [909, 323] width 115 height 108
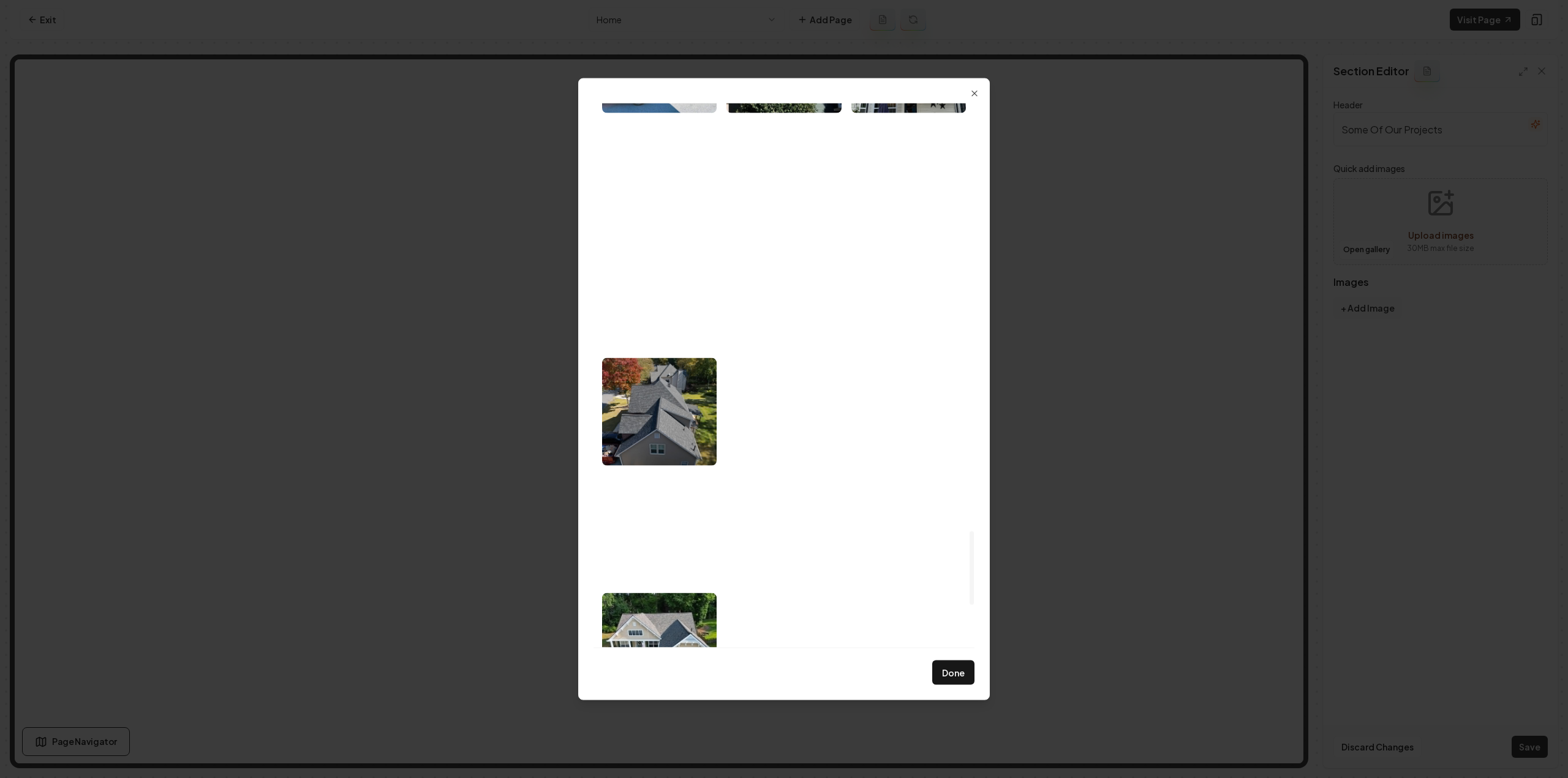
scroll to position [3485, 0]
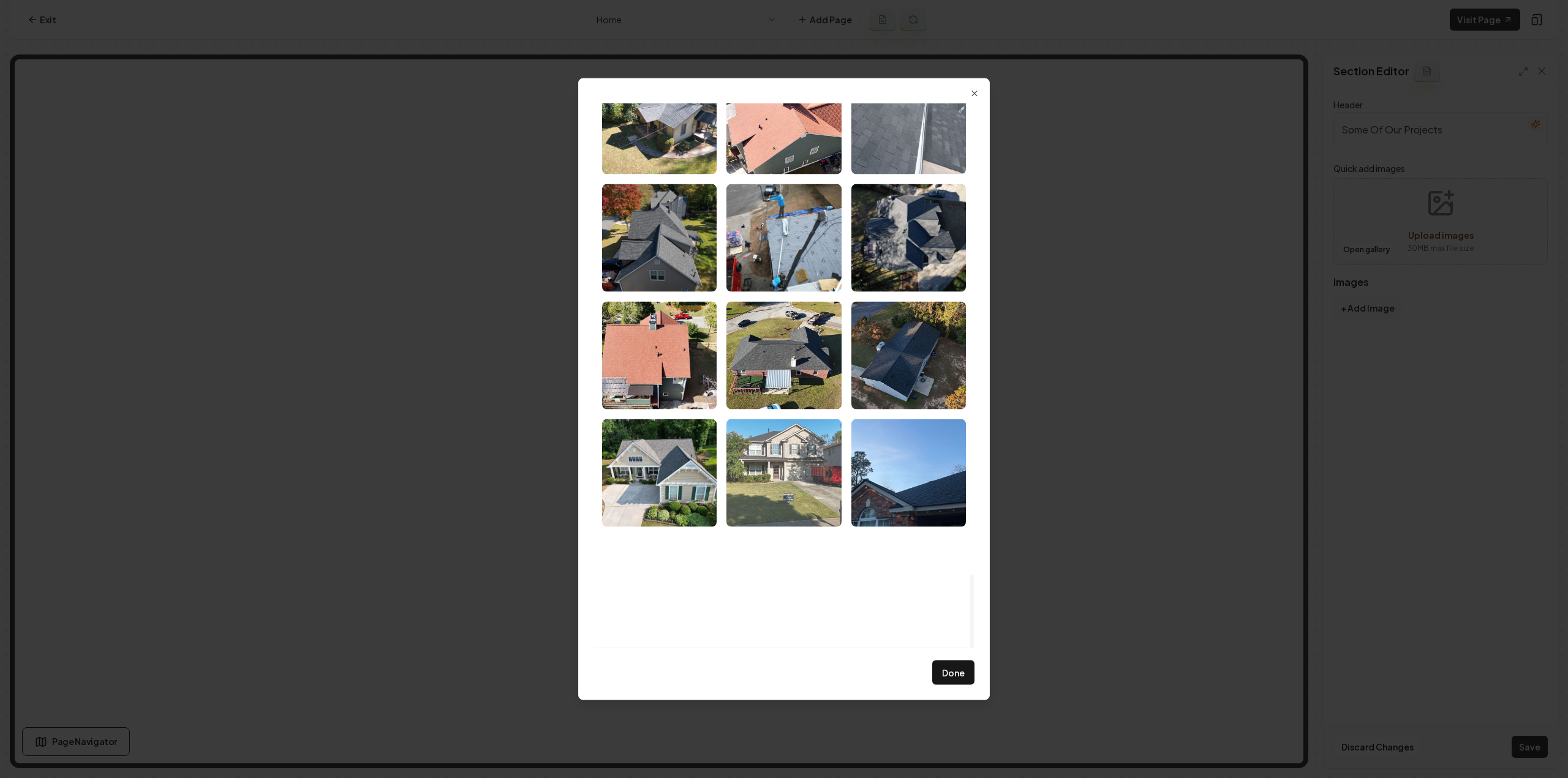
click at [769, 460] on img "Select image image_68a46b605c7cd75eb8193c90.jpeg" at bounding box center [784, 472] width 115 height 108
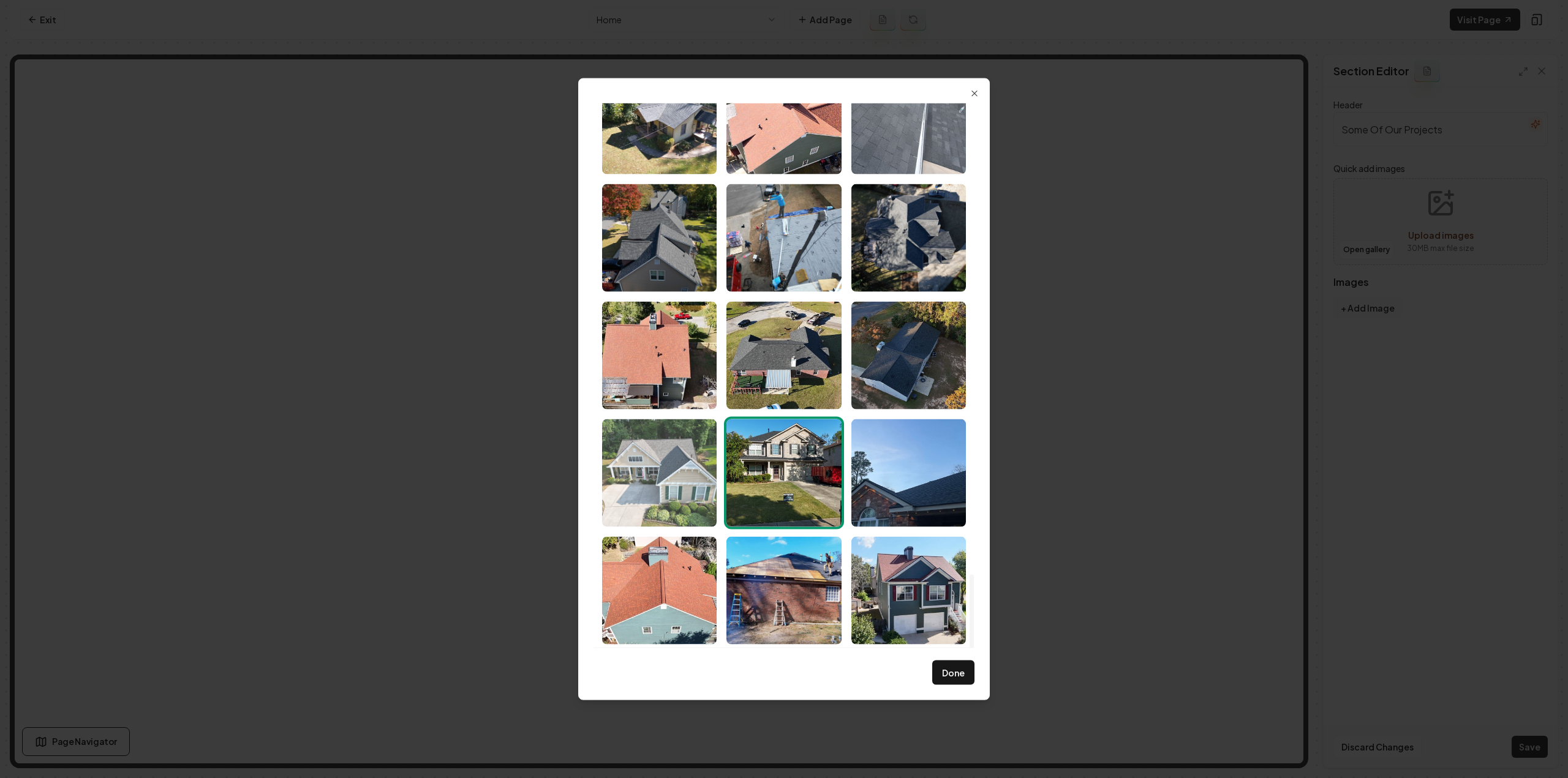
click at [685, 463] on img "Select image image_68a46b605c7cd75eb8193dad.jpeg" at bounding box center [659, 472] width 115 height 108
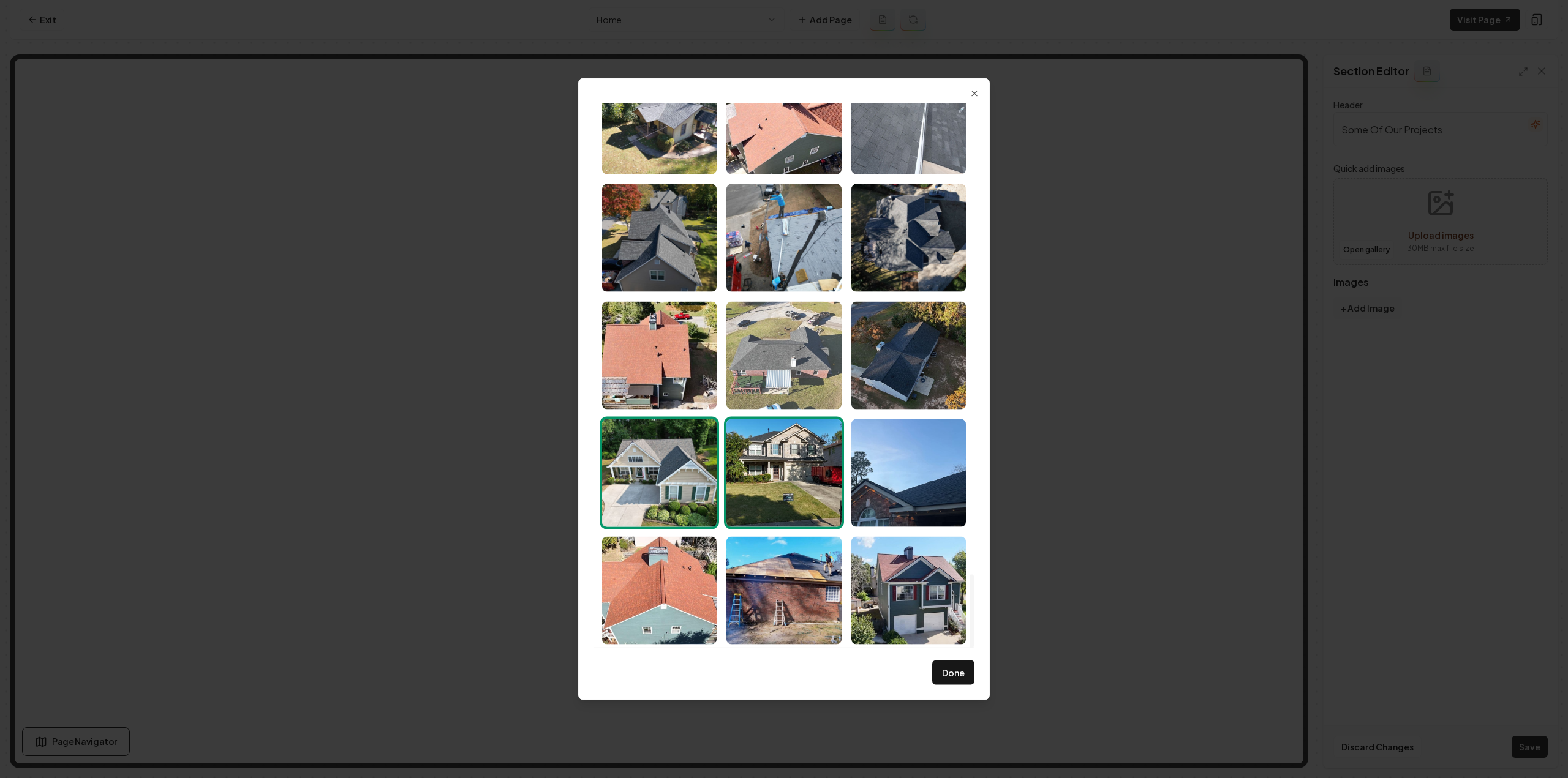
click at [762, 361] on img "Select image image_68a46b615c7cd75eb8193dd5.jpeg" at bounding box center [784, 355] width 115 height 108
click at [961, 680] on button "Done" at bounding box center [954, 673] width 42 height 25
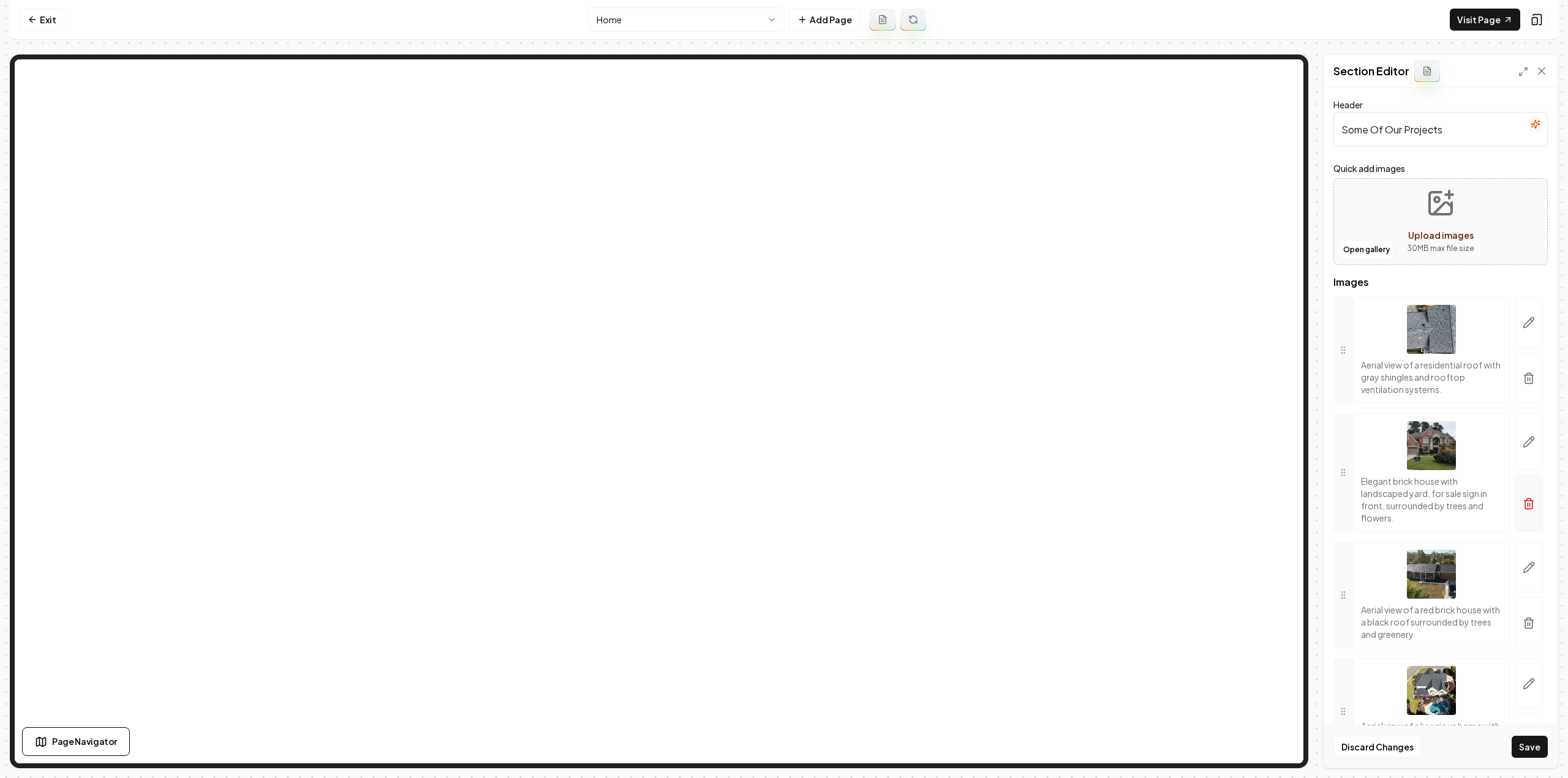
click at [1523, 380] on icon "button" at bounding box center [1528, 378] width 12 height 12
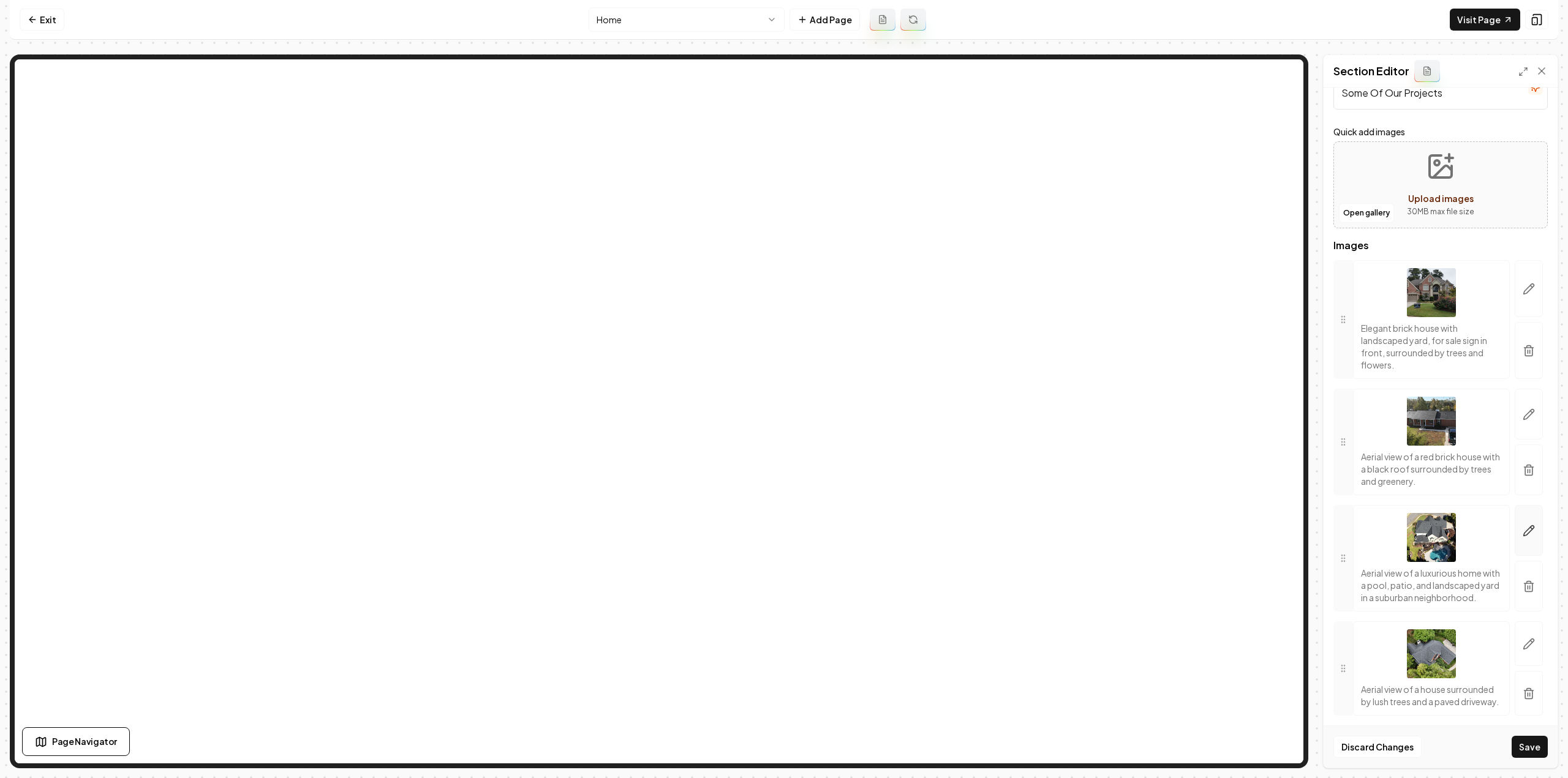
scroll to position [62, 0]
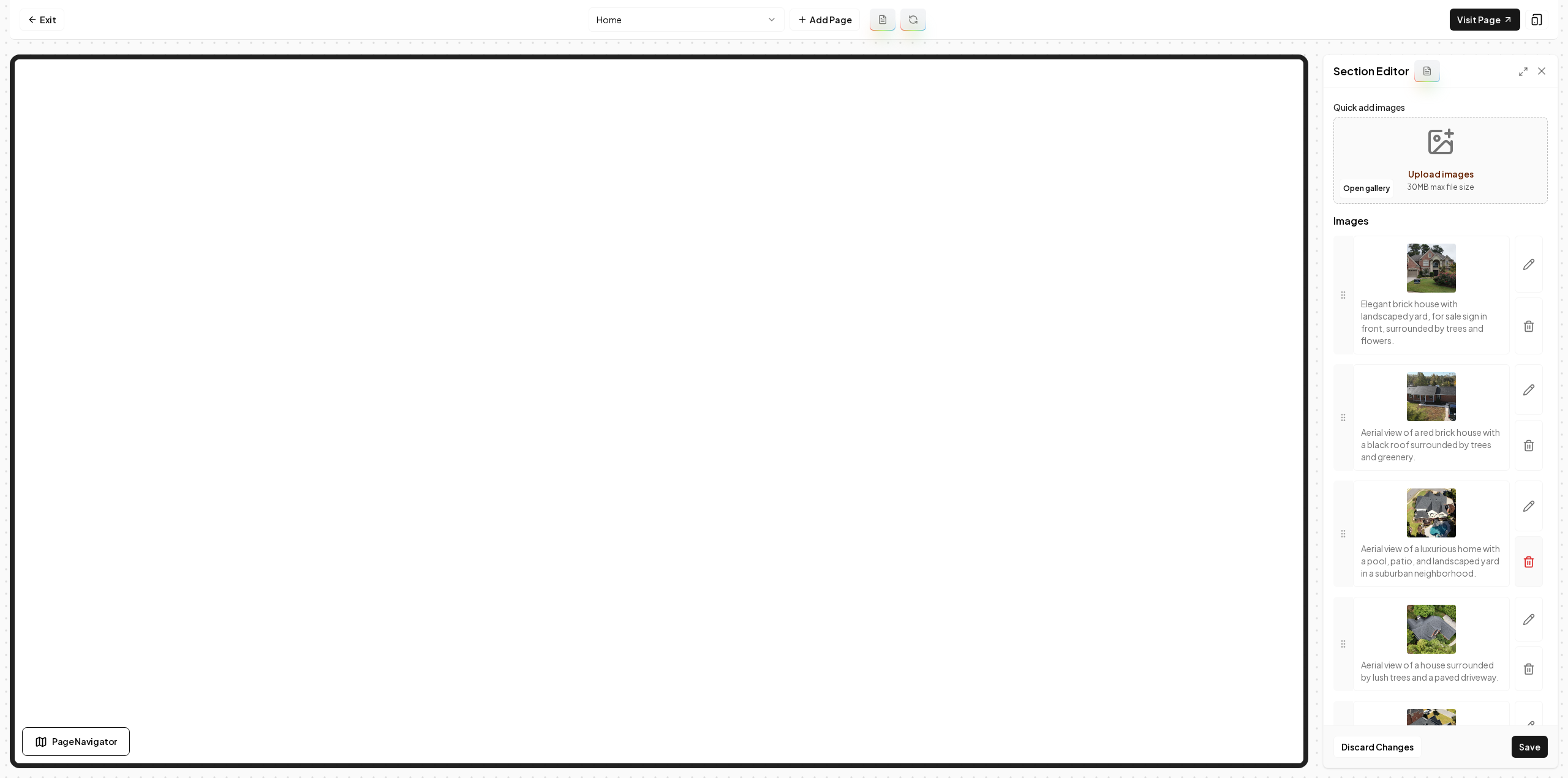
click at [1527, 559] on icon "button" at bounding box center [1529, 558] width 4 height 2
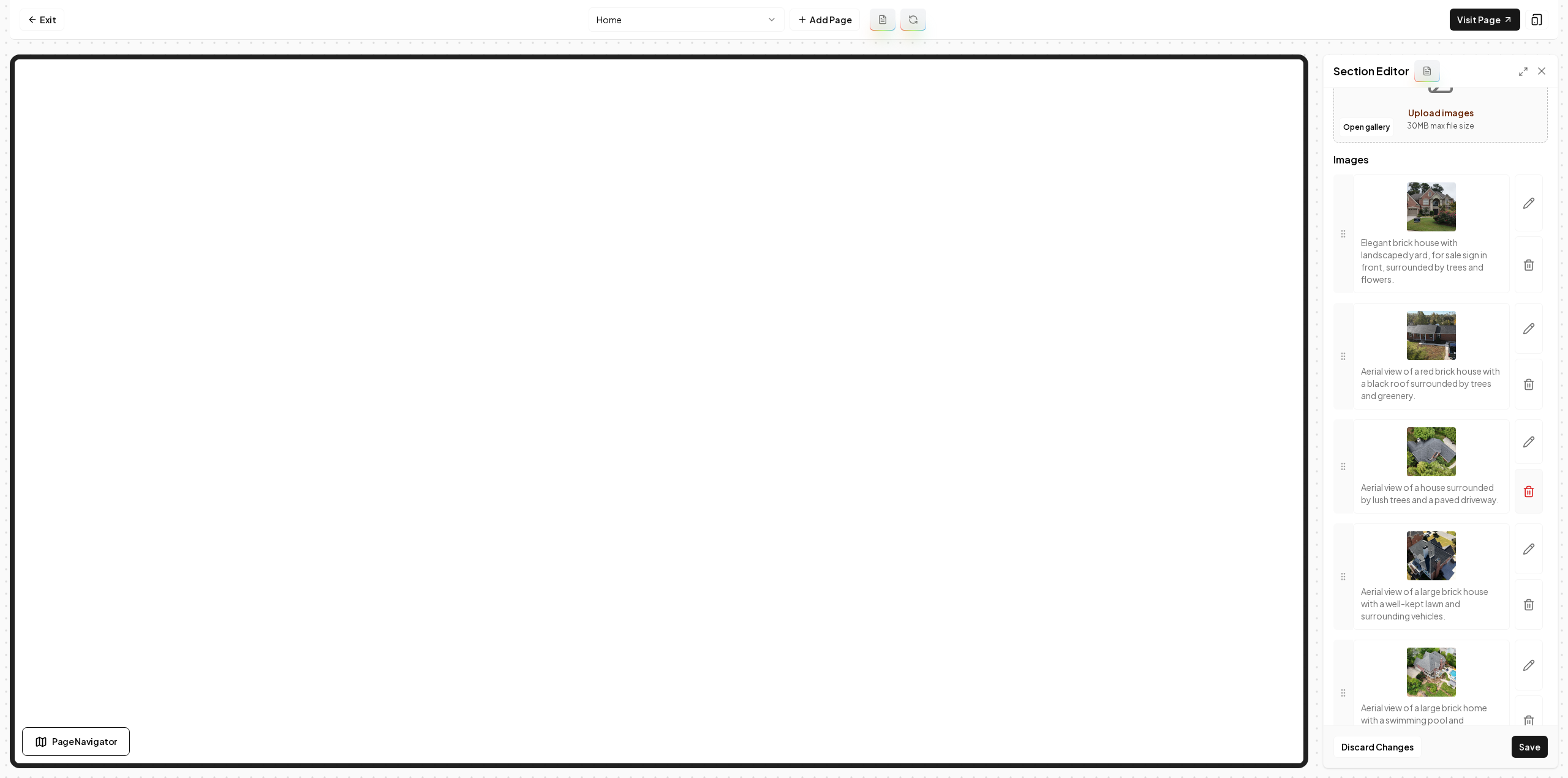
click at [1525, 497] on icon "button" at bounding box center [1528, 492] width 7 height 8
click at [1525, 498] on icon "button" at bounding box center [1528, 500] width 12 height 12
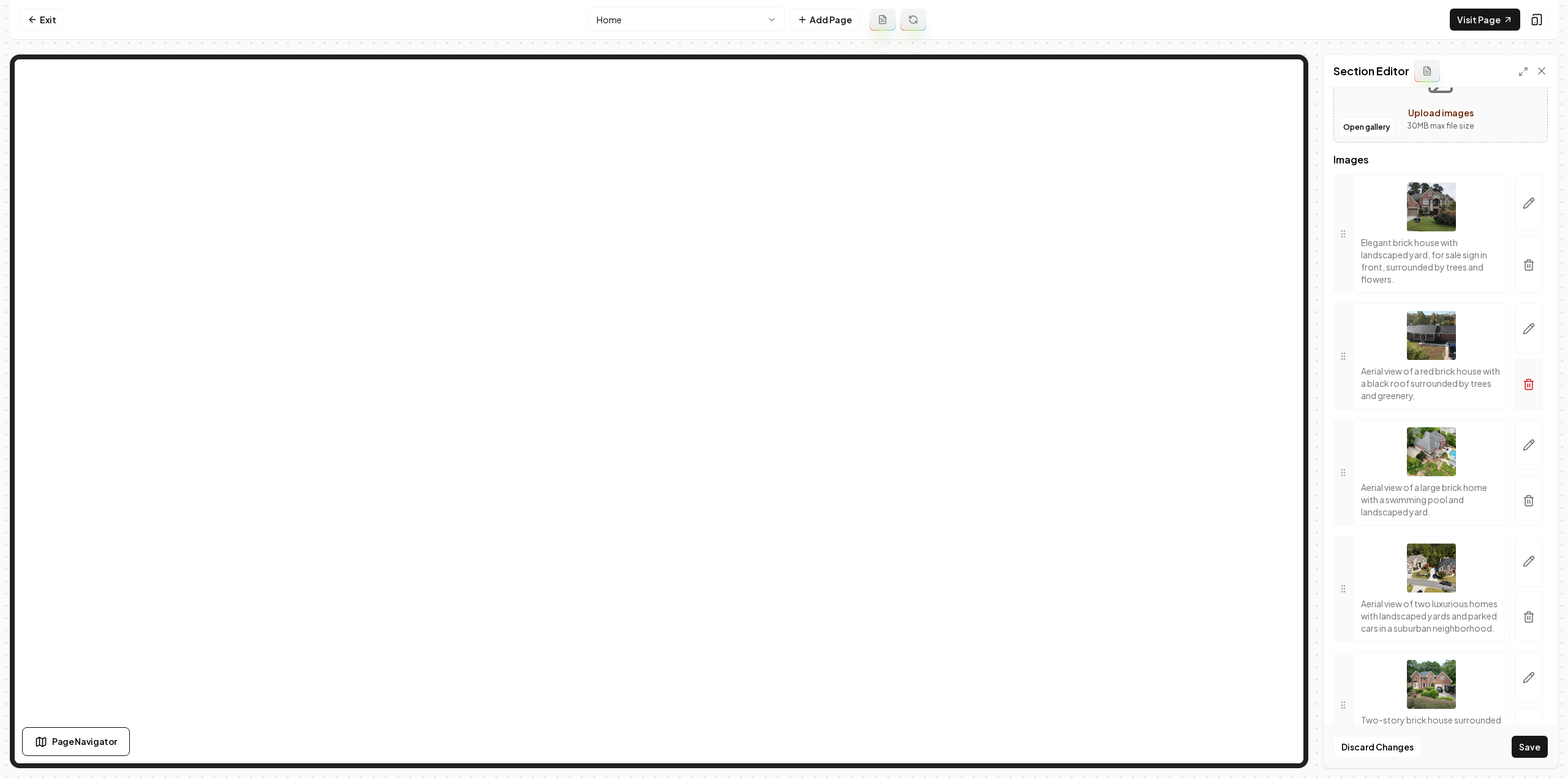
click at [1523, 388] on icon "button" at bounding box center [1528, 384] width 12 height 12
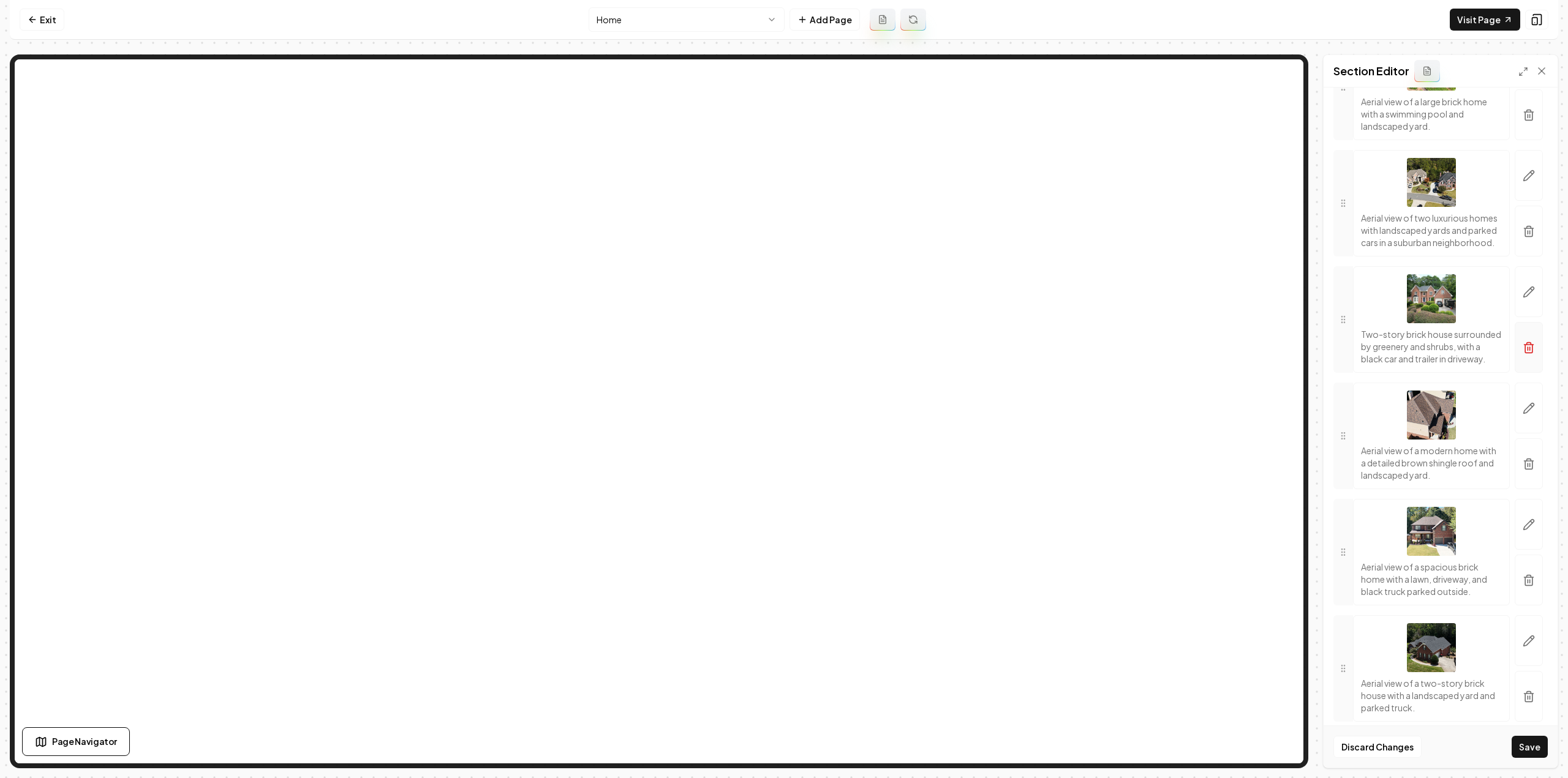
scroll to position [429, 0]
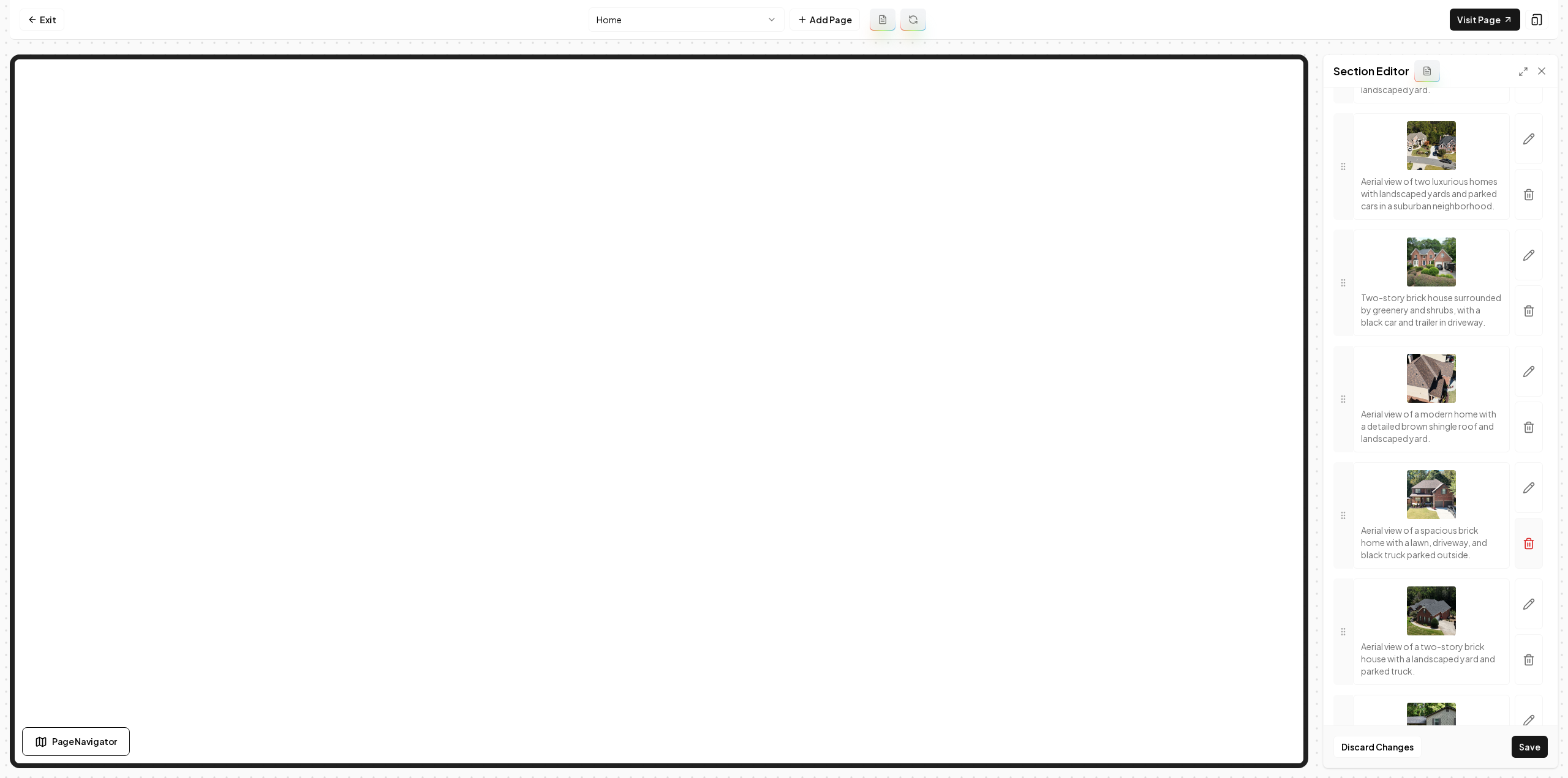
click at [1523, 550] on icon "button" at bounding box center [1528, 543] width 12 height 12
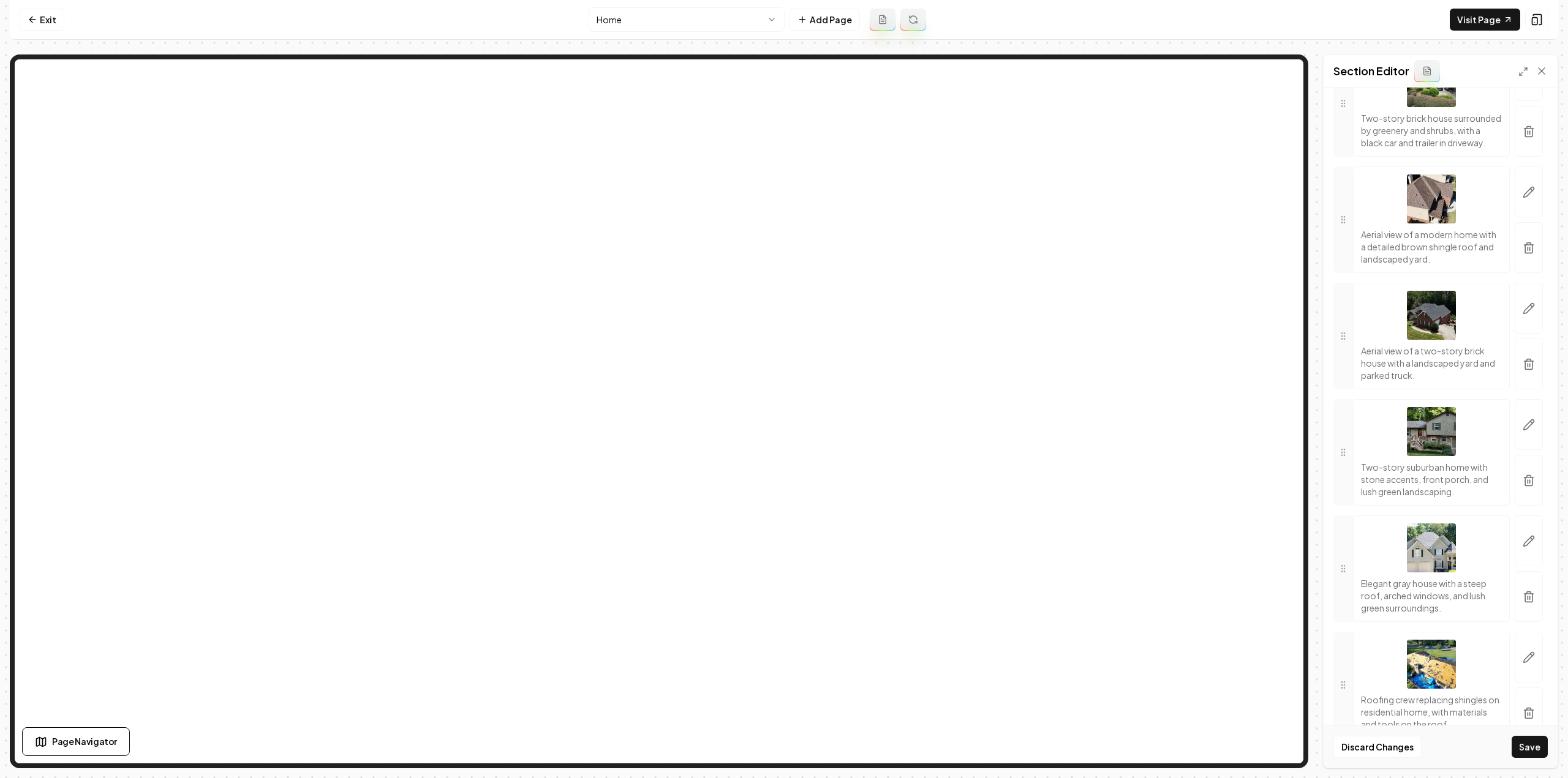
scroll to position [612, 0]
click at [1523, 482] on icon "button" at bounding box center [1528, 476] width 12 height 12
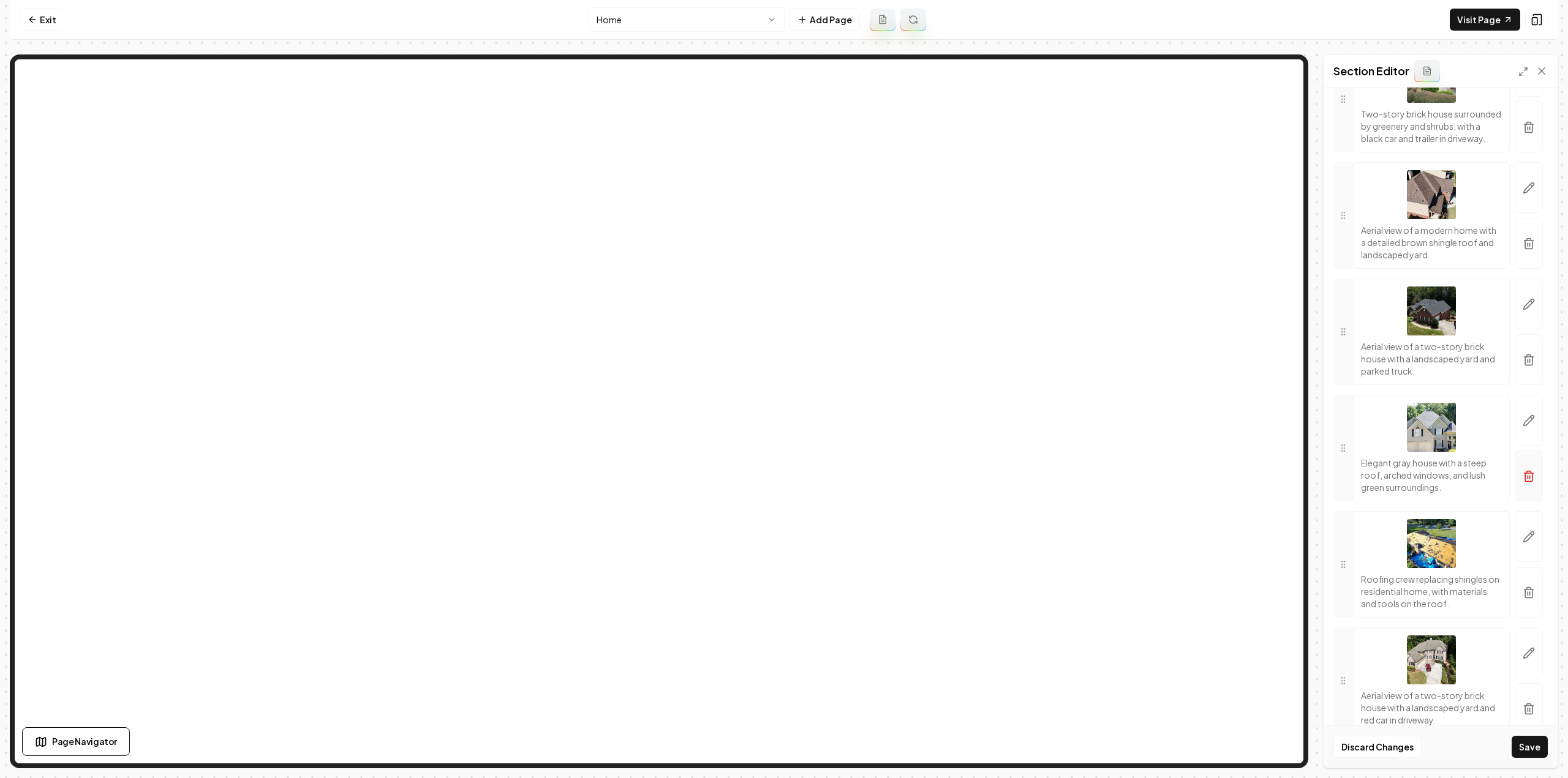
click at [1519, 501] on button "button" at bounding box center [1529, 476] width 28 height 51
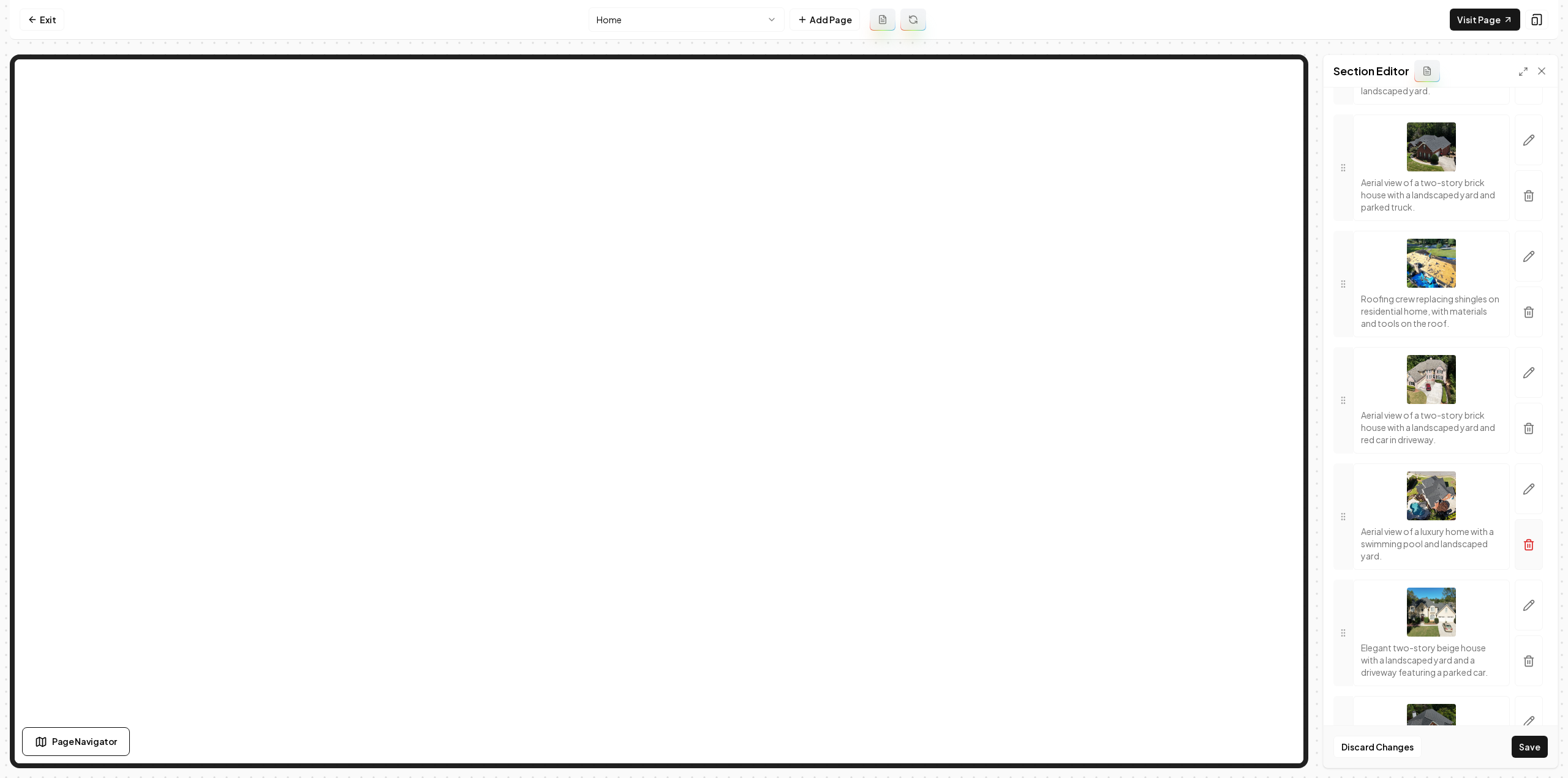
scroll to position [796, 0]
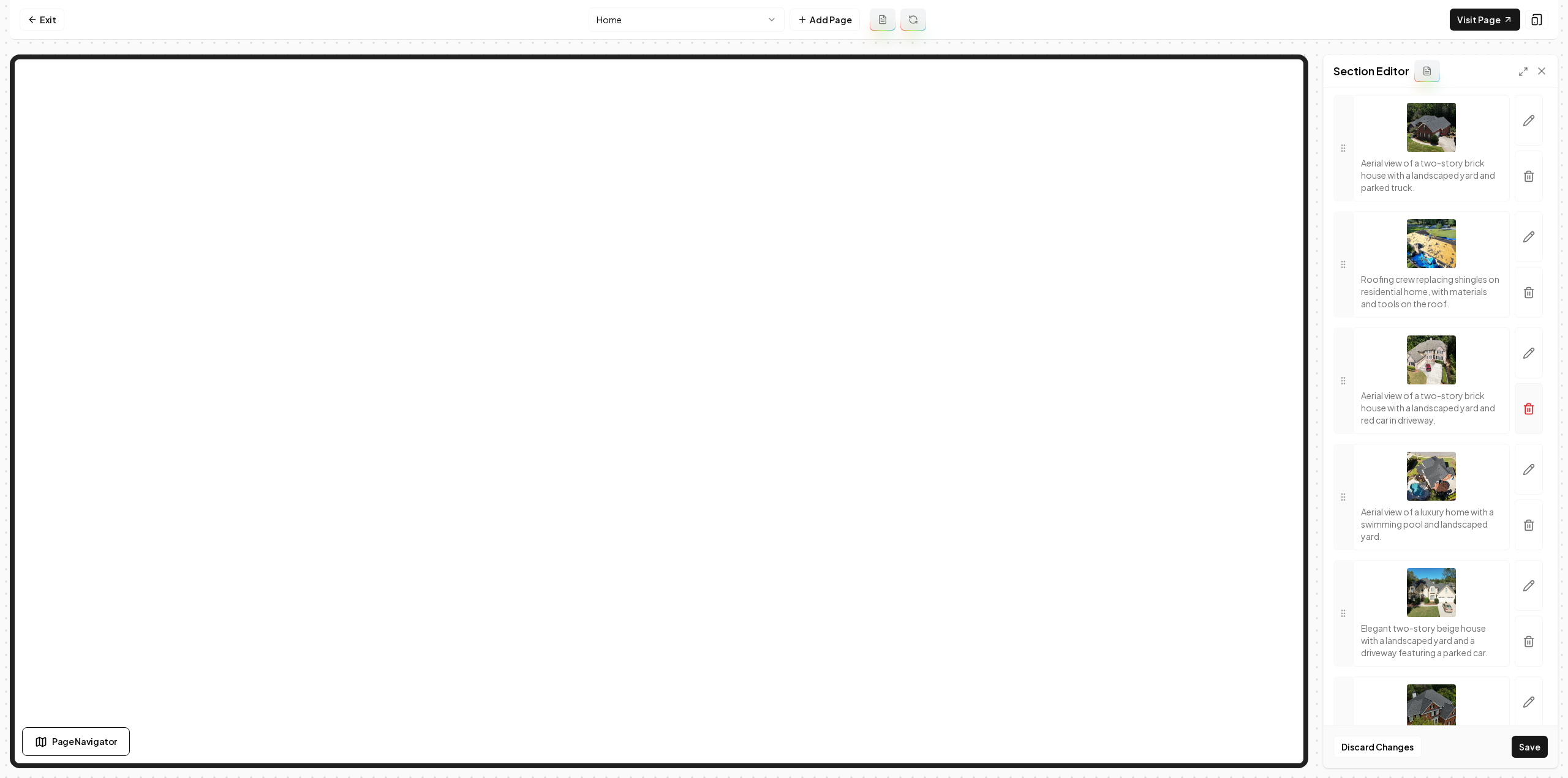
click at [1515, 434] on button "button" at bounding box center [1529, 409] width 28 height 51
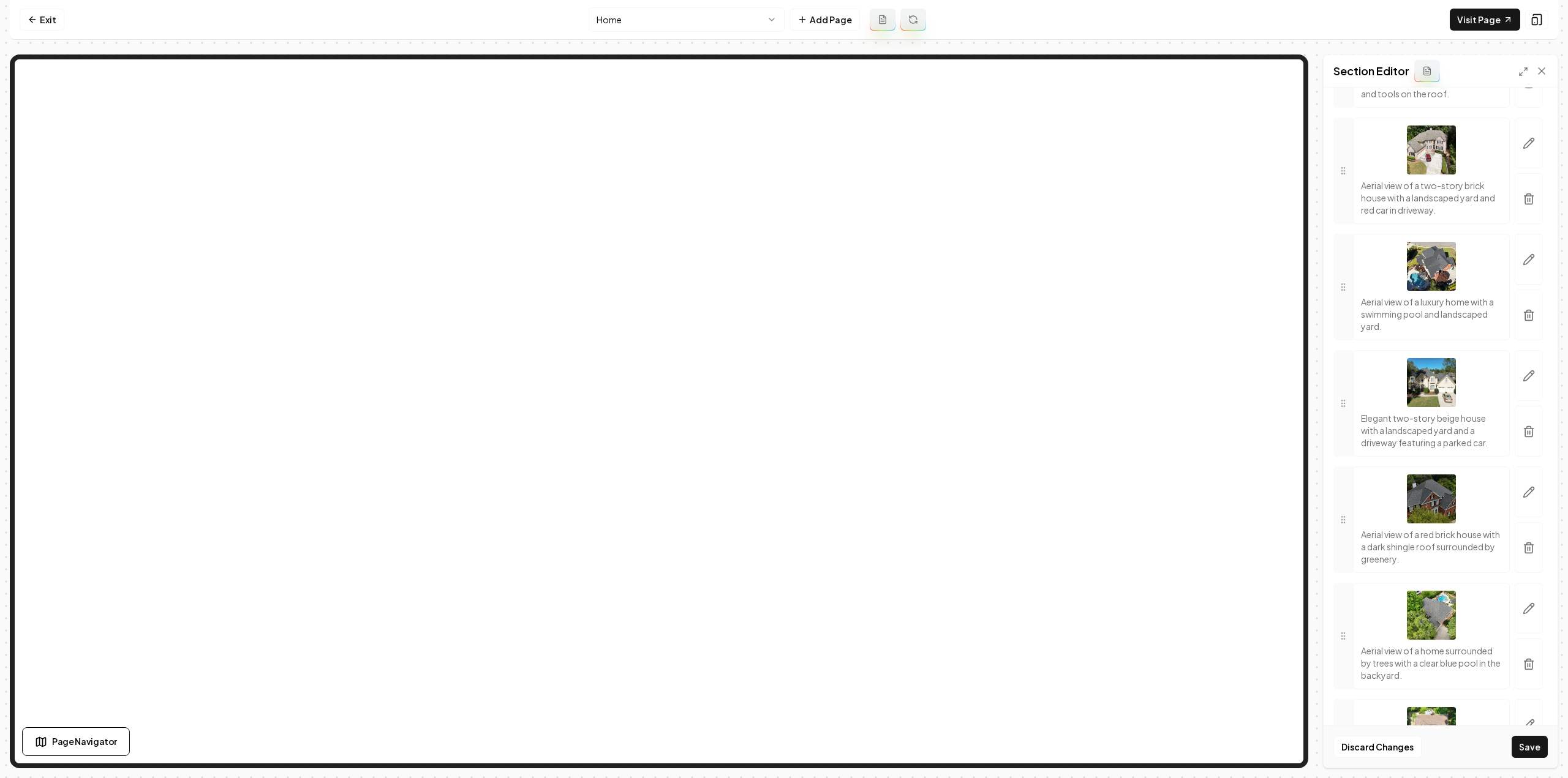
scroll to position [1041, 0]
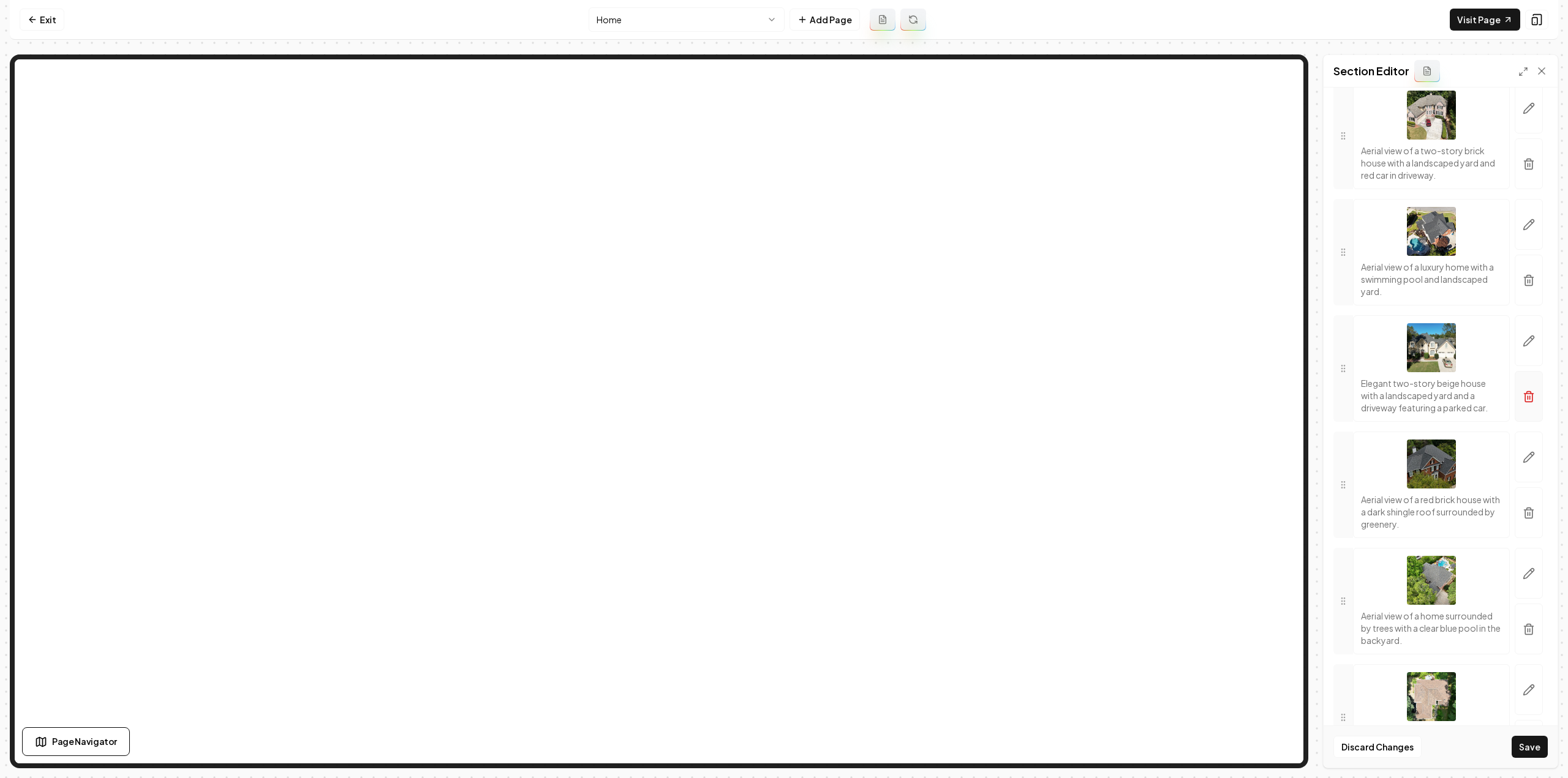
click at [1523, 403] on icon "button" at bounding box center [1528, 396] width 12 height 12
click at [1525, 402] on icon "button" at bounding box center [1528, 397] width 7 height 8
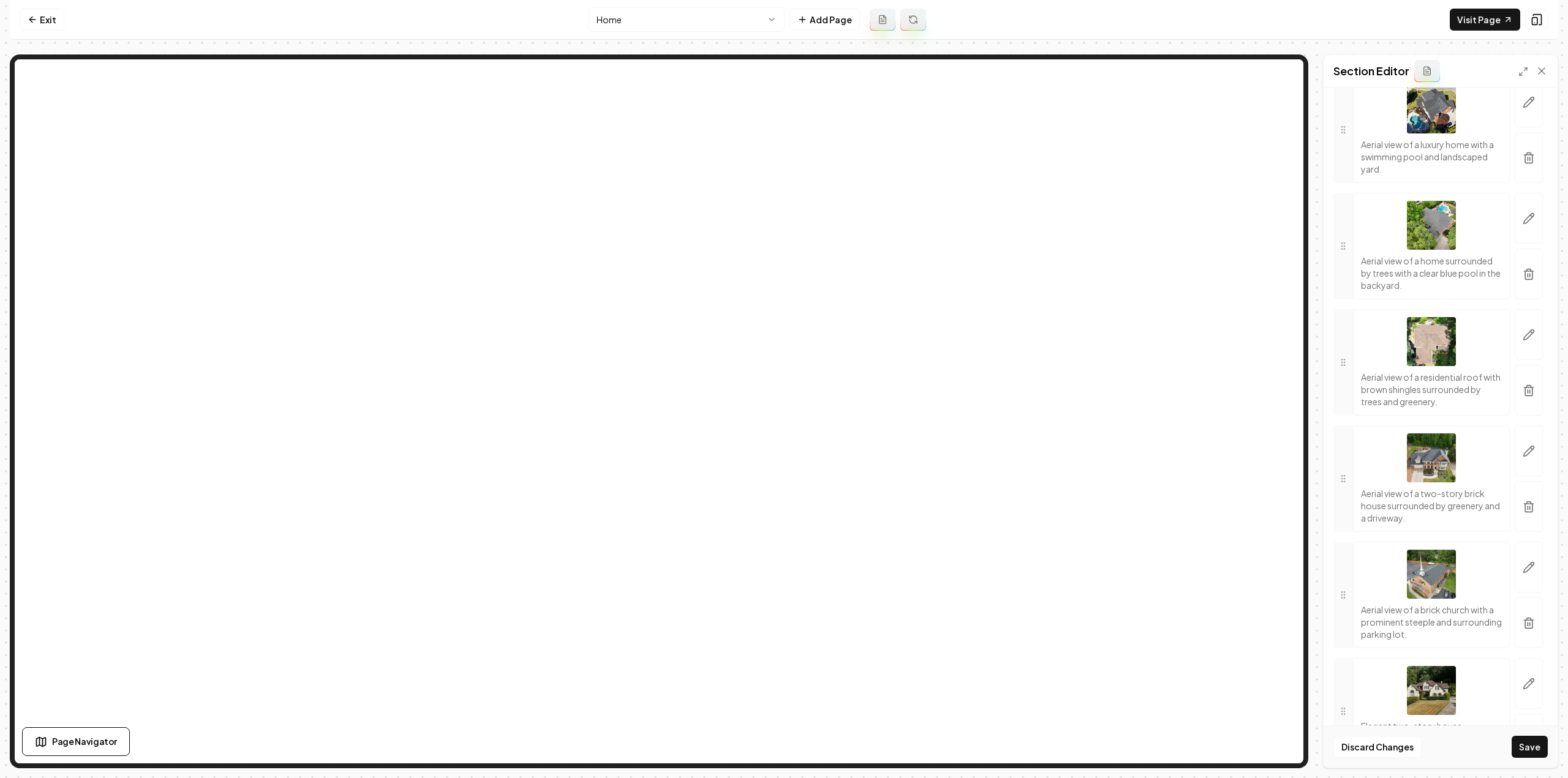
scroll to position [1224, 0]
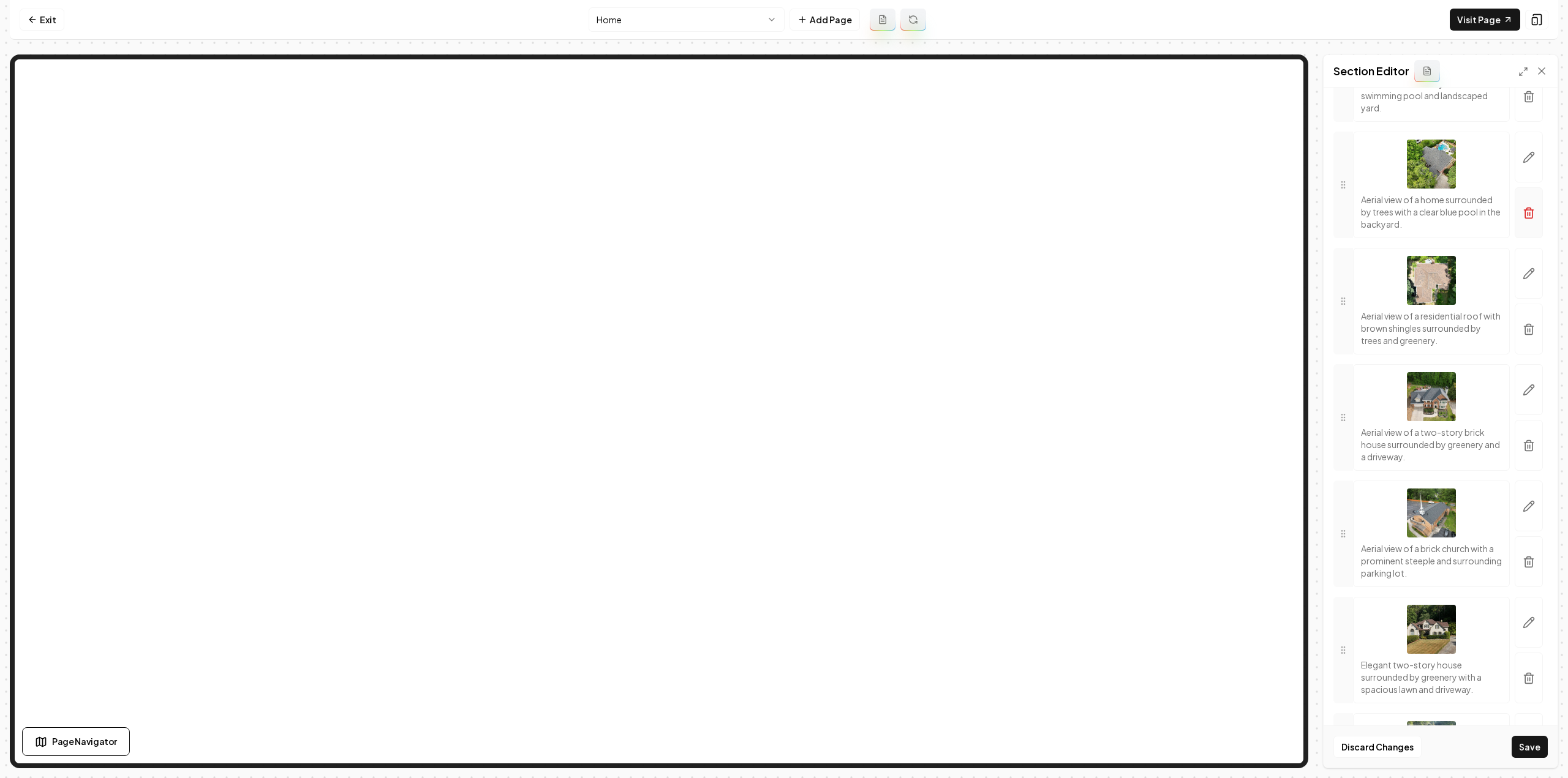
click at [1523, 219] on icon "button" at bounding box center [1528, 213] width 12 height 12
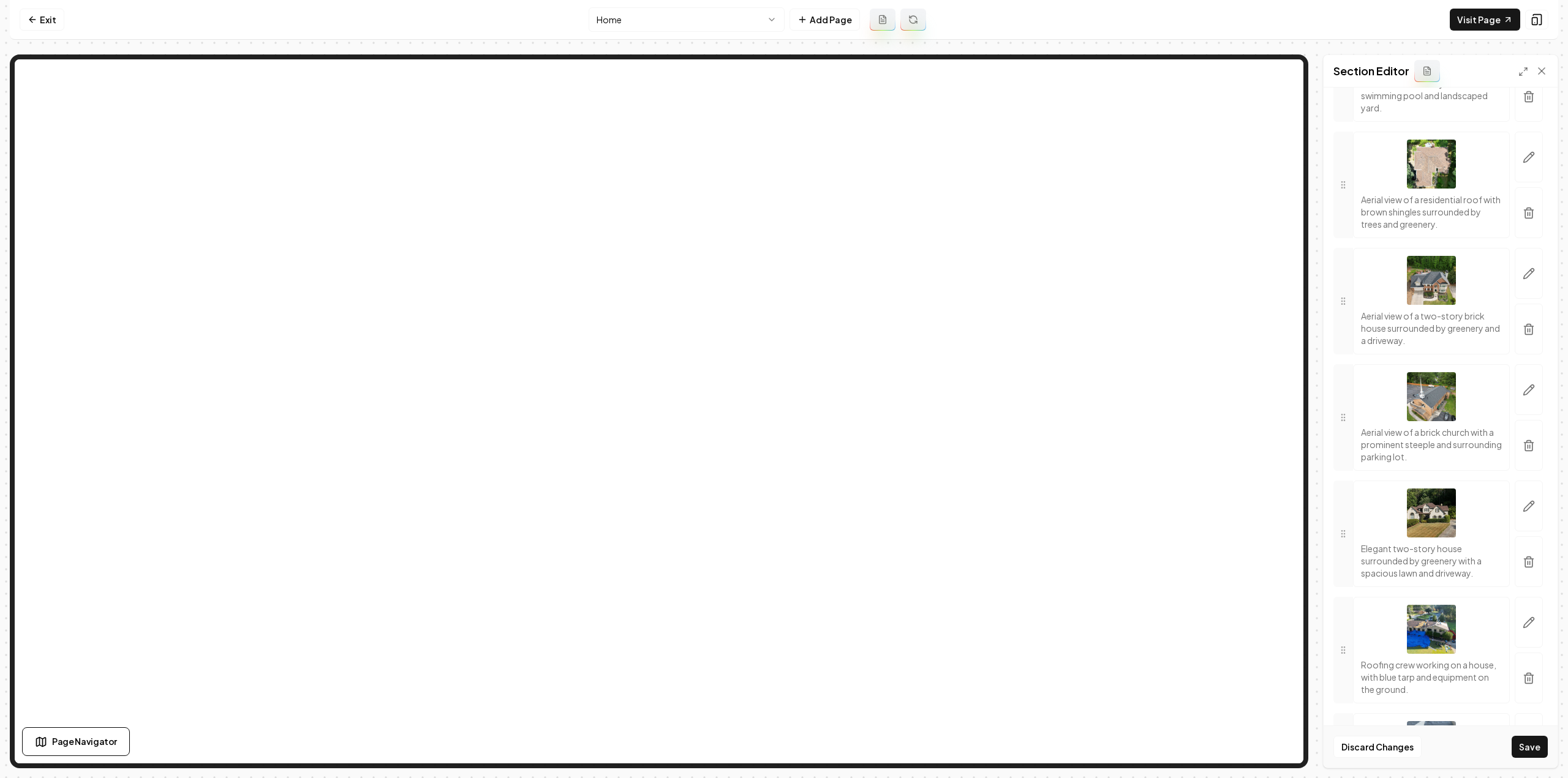
scroll to position [1470, 0]
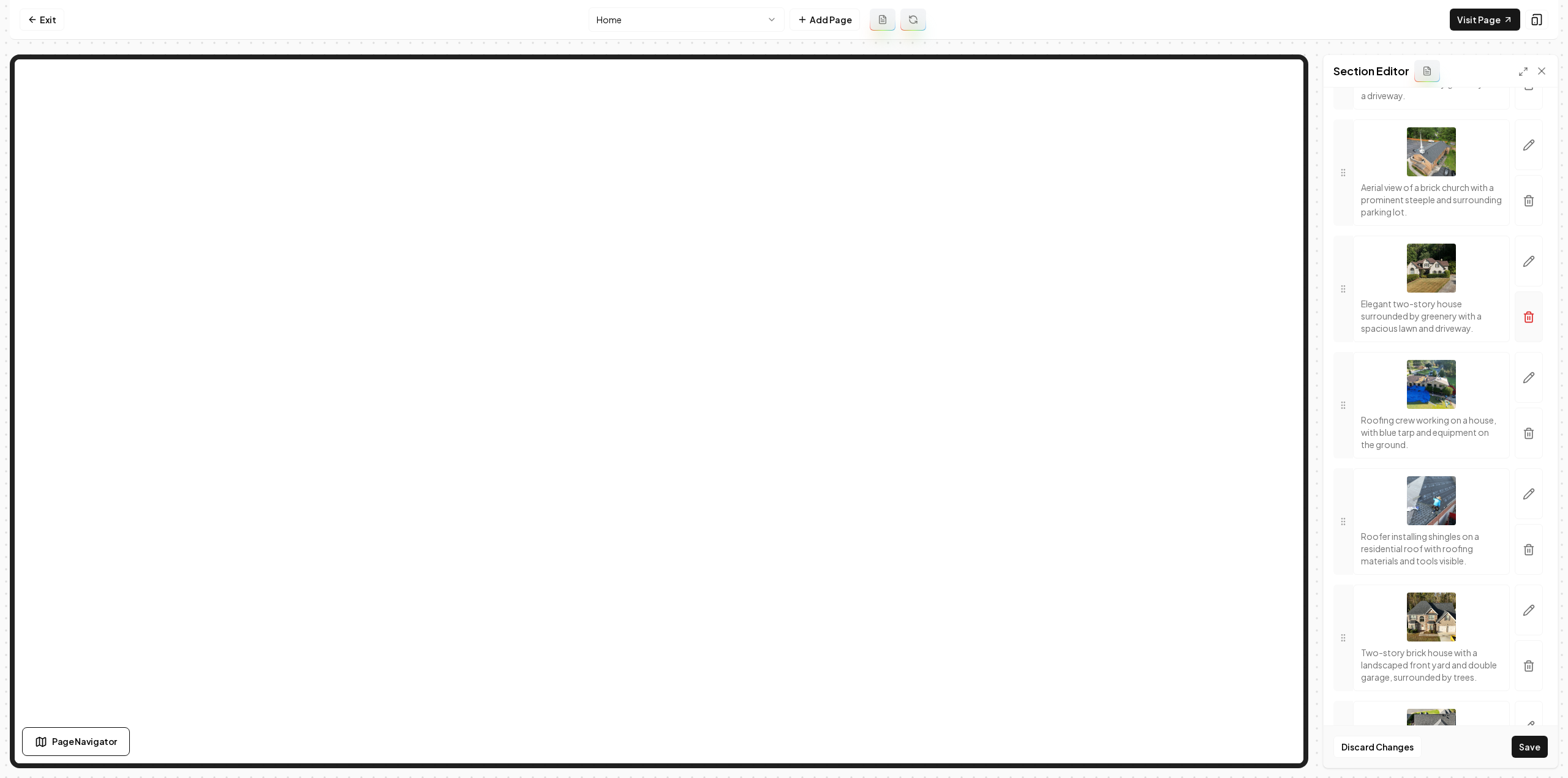
click at [1523, 323] on icon "button" at bounding box center [1528, 317] width 12 height 12
click at [1523, 440] on icon "button" at bounding box center [1528, 433] width 12 height 12
click at [1521, 451] on button "button" at bounding box center [1529, 434] width 28 height 51
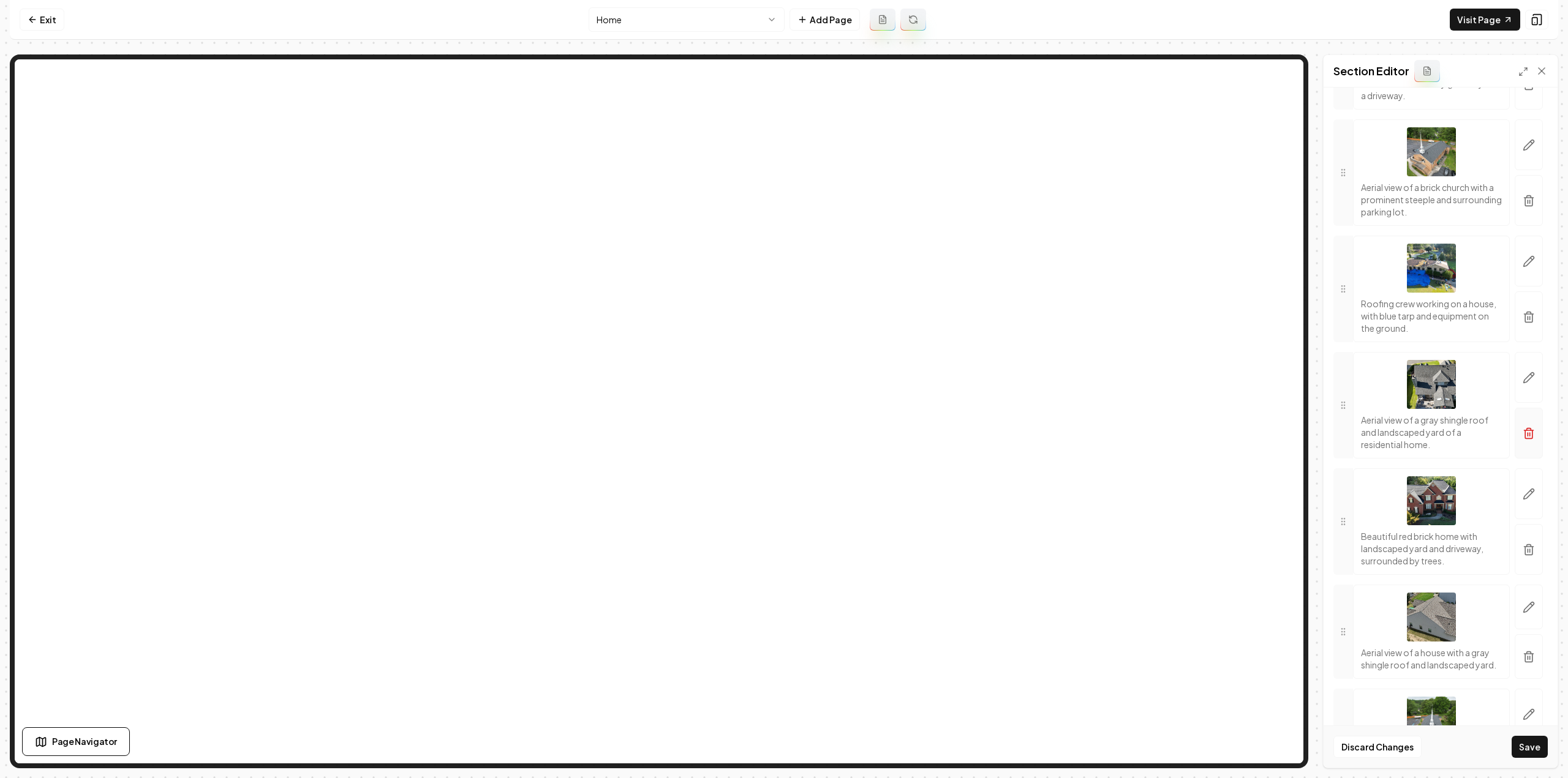
click at [1519, 458] on button "button" at bounding box center [1529, 434] width 28 height 51
click at [1523, 458] on button "button" at bounding box center [1529, 434] width 28 height 51
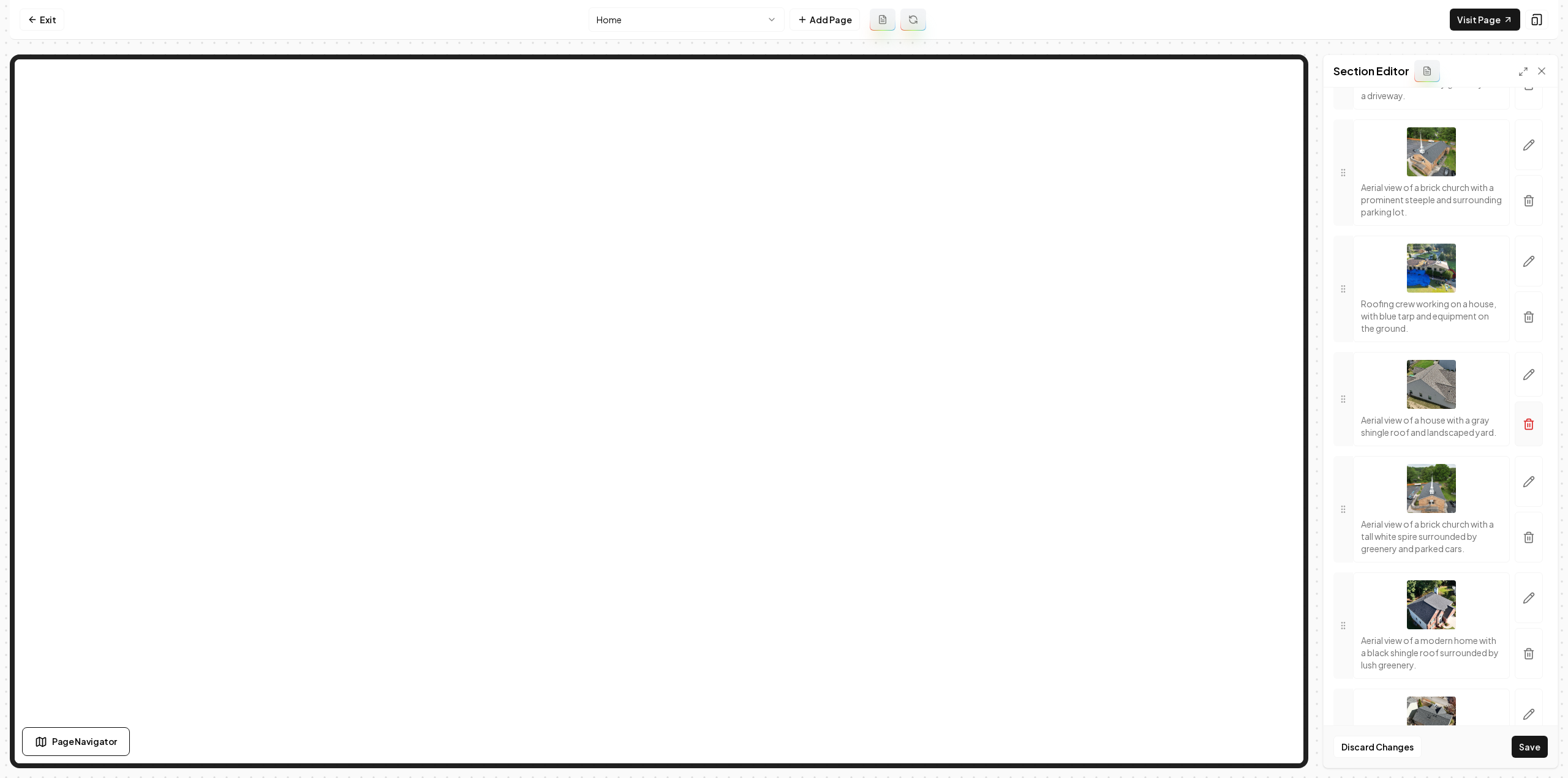
click at [1523, 431] on icon "button" at bounding box center [1528, 424] width 12 height 12
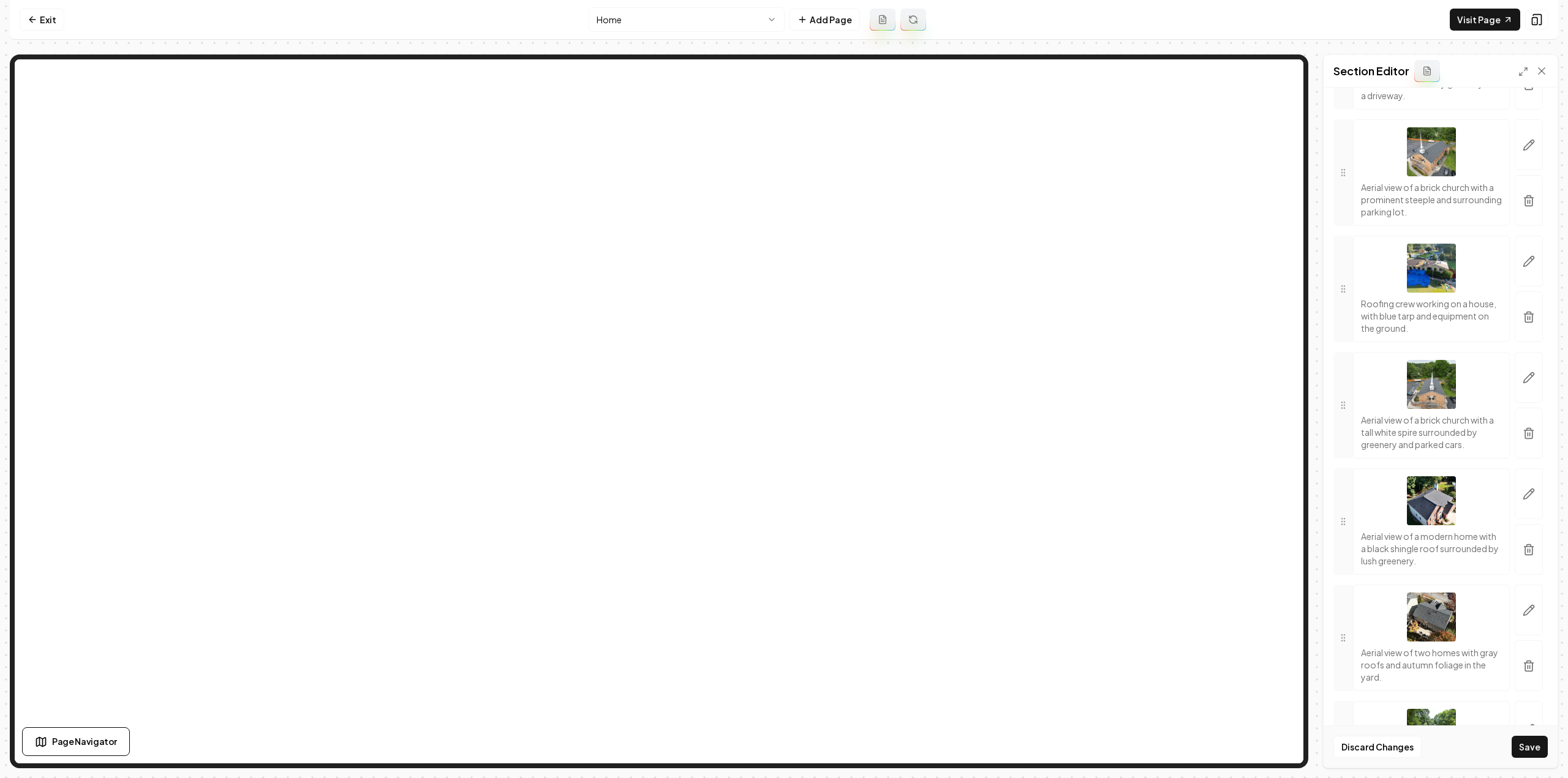
click at [1523, 440] on icon "button" at bounding box center [1528, 433] width 12 height 12
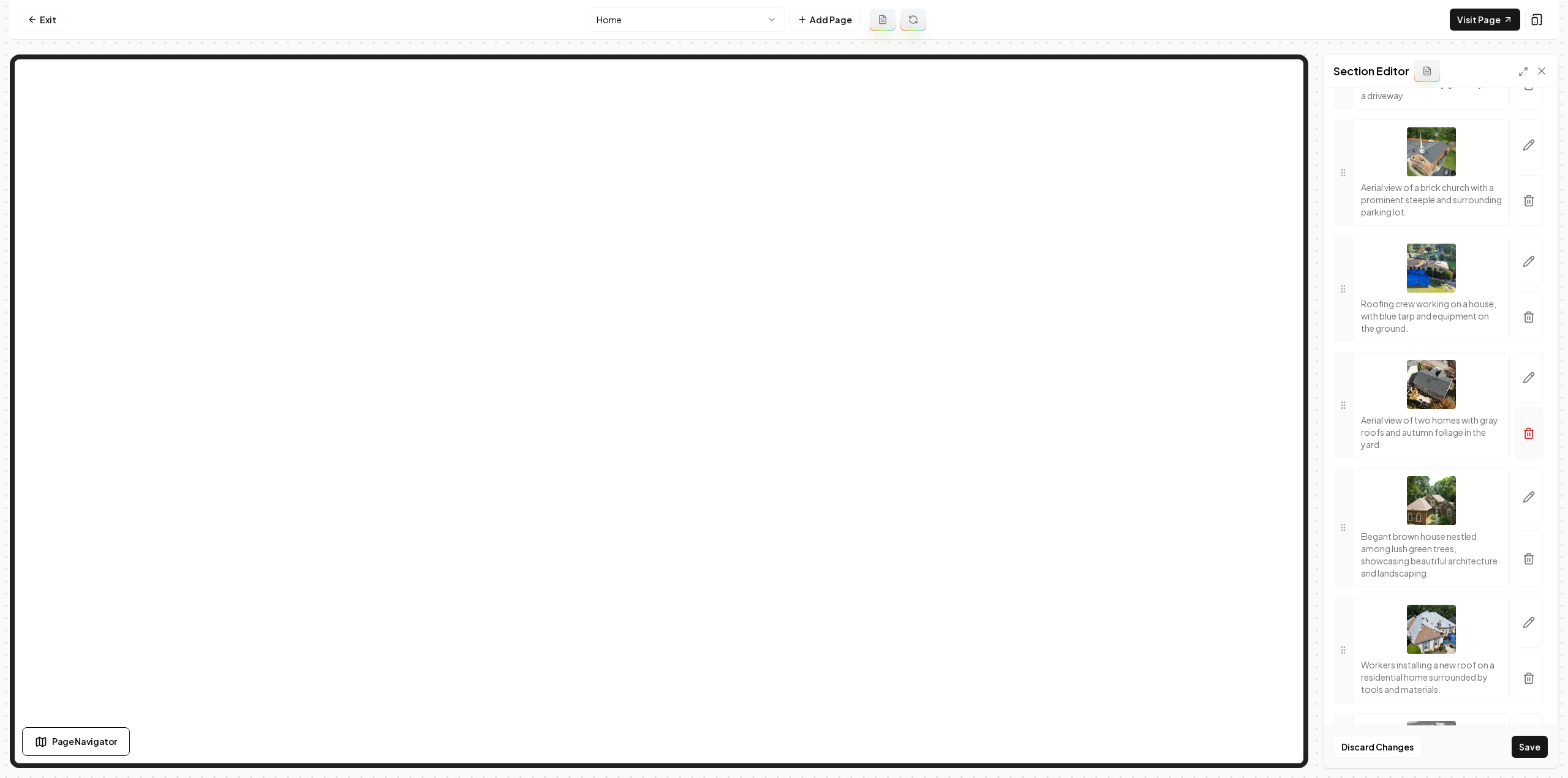
click at [1523, 440] on icon "button" at bounding box center [1528, 433] width 12 height 12
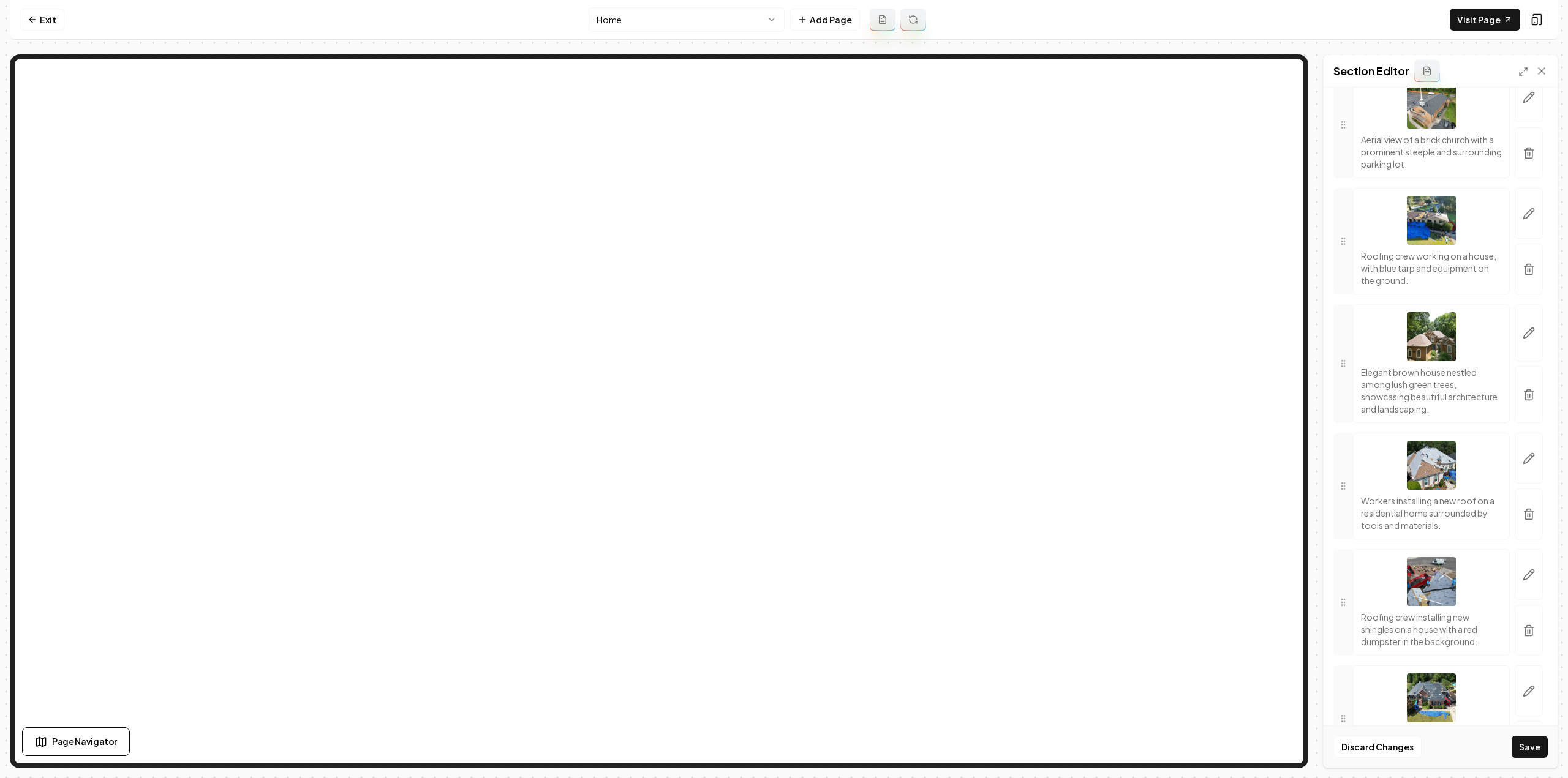
scroll to position [1592, 0]
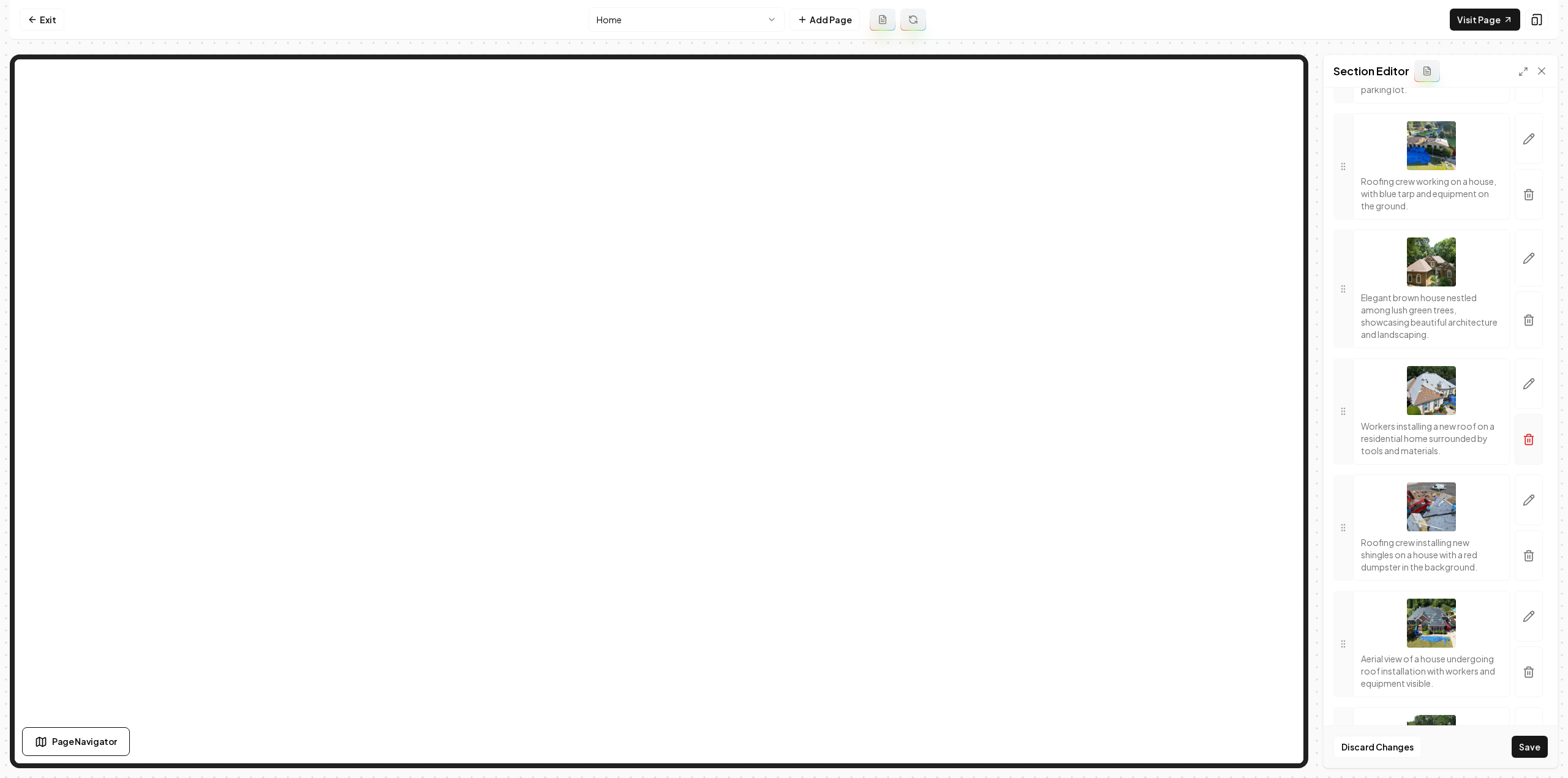
click at [1527, 436] on icon "button" at bounding box center [1529, 436] width 4 height 2
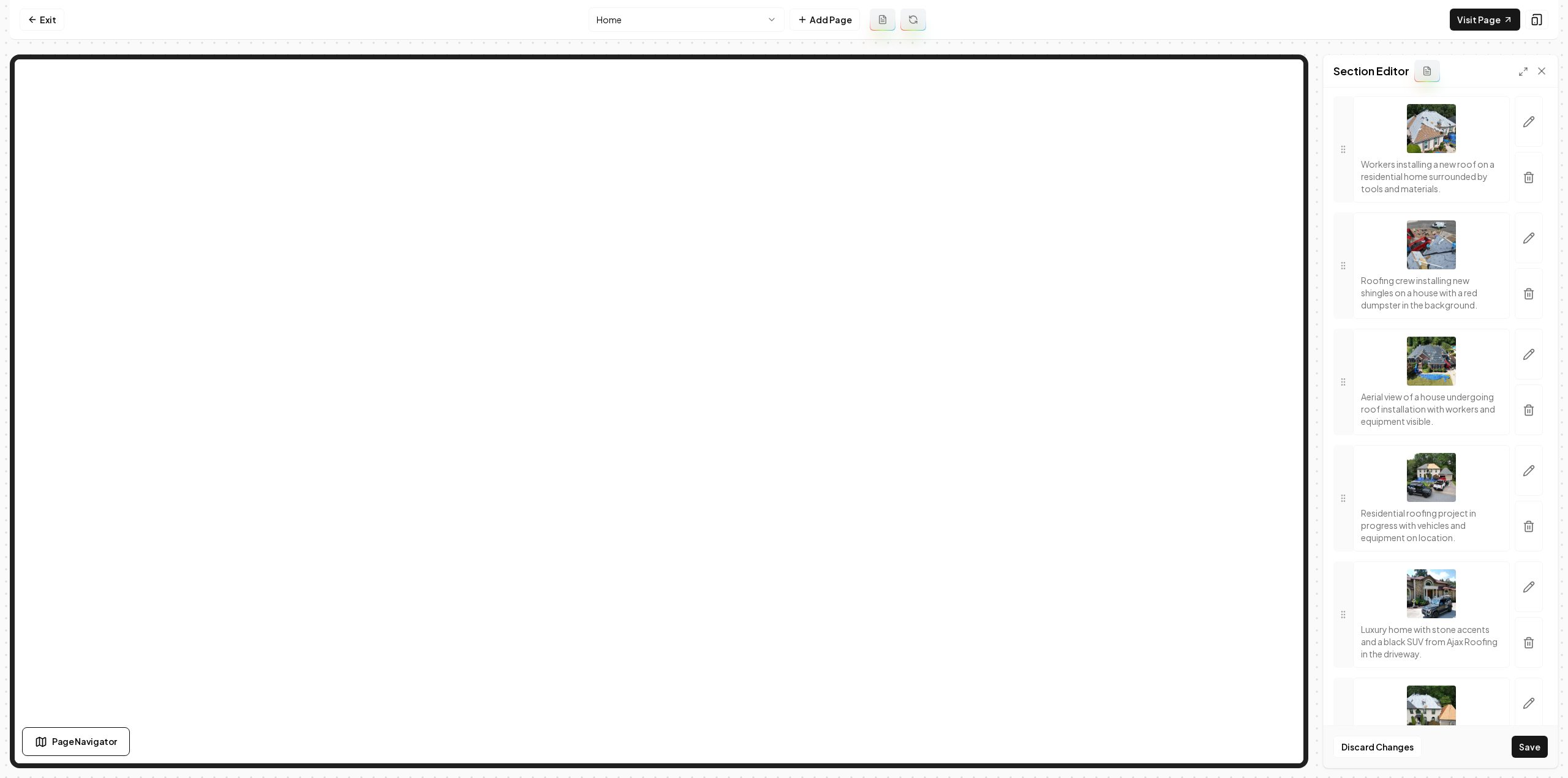
scroll to position [1959, 0]
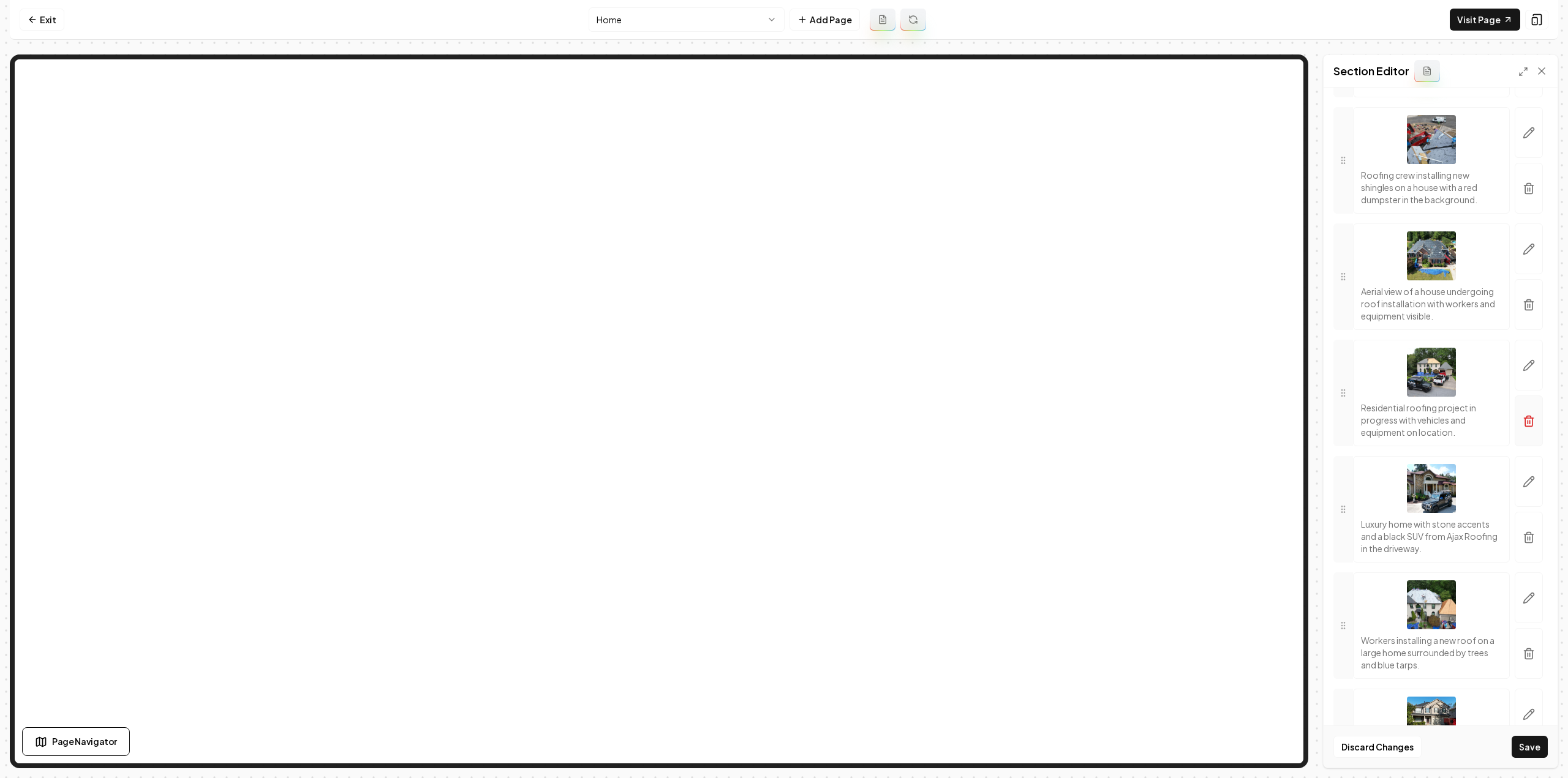
click at [1523, 427] on icon "button" at bounding box center [1528, 421] width 12 height 12
drag, startPoint x: 1521, startPoint y: 555, endPoint x: 1515, endPoint y: 547, distance: 10.0
click at [1523, 544] on icon "button" at bounding box center [1528, 537] width 12 height 12
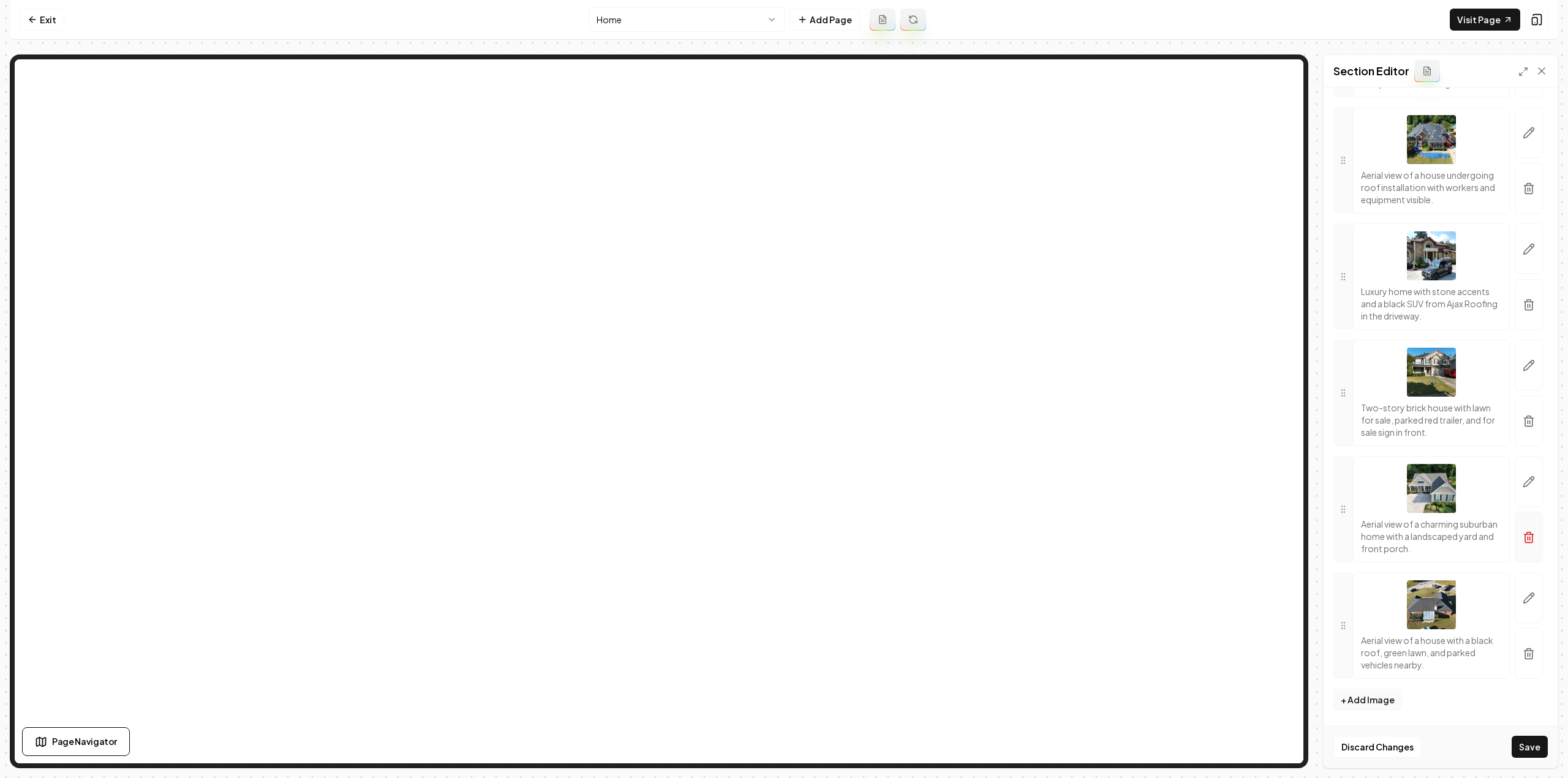
scroll to position [2103, 0]
click at [1523, 415] on icon "button" at bounding box center [1528, 421] width 12 height 12
click at [1525, 535] on icon "button" at bounding box center [1528, 538] width 7 height 8
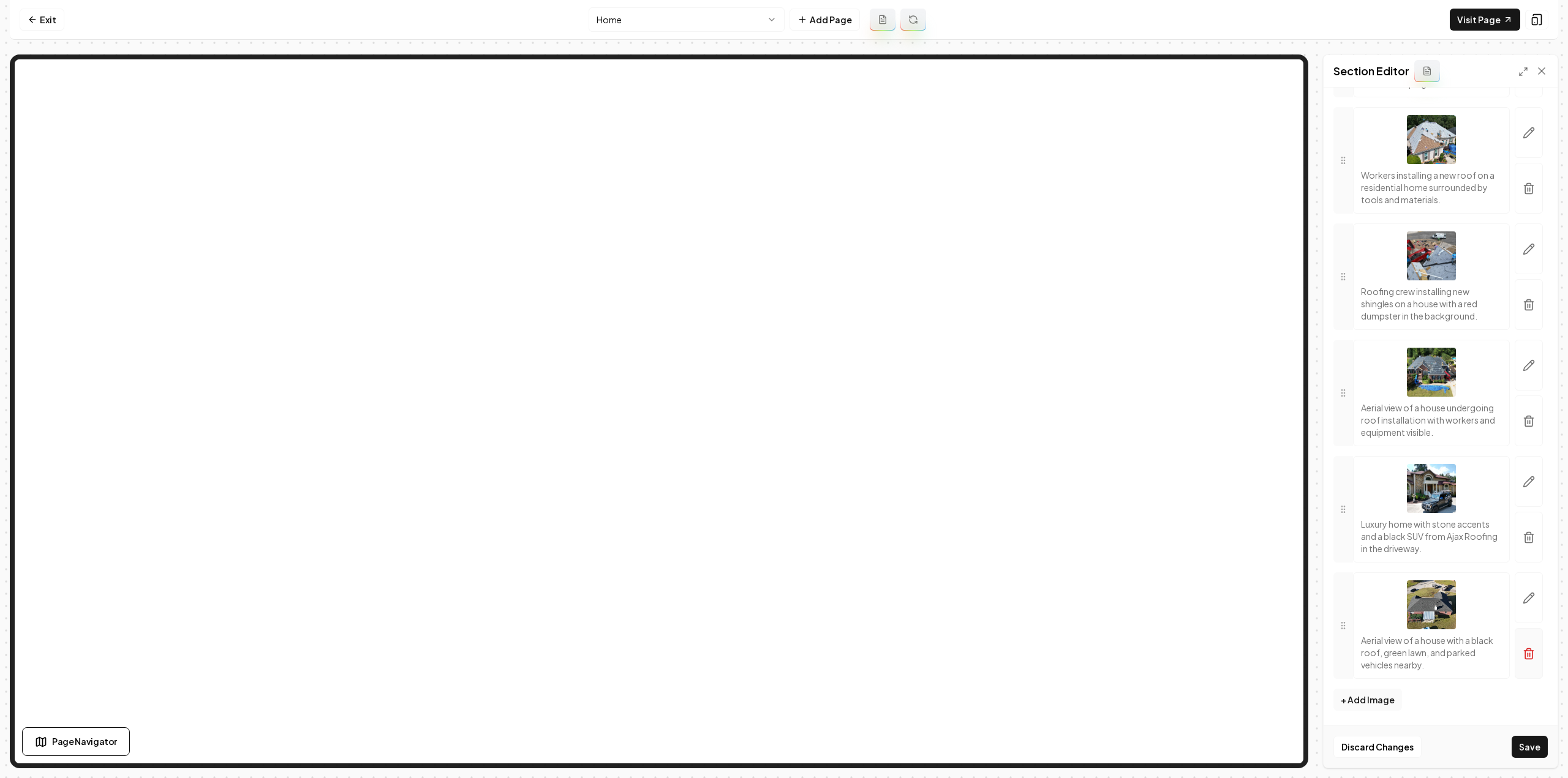
click at [1523, 658] on icon "button" at bounding box center [1528, 654] width 12 height 12
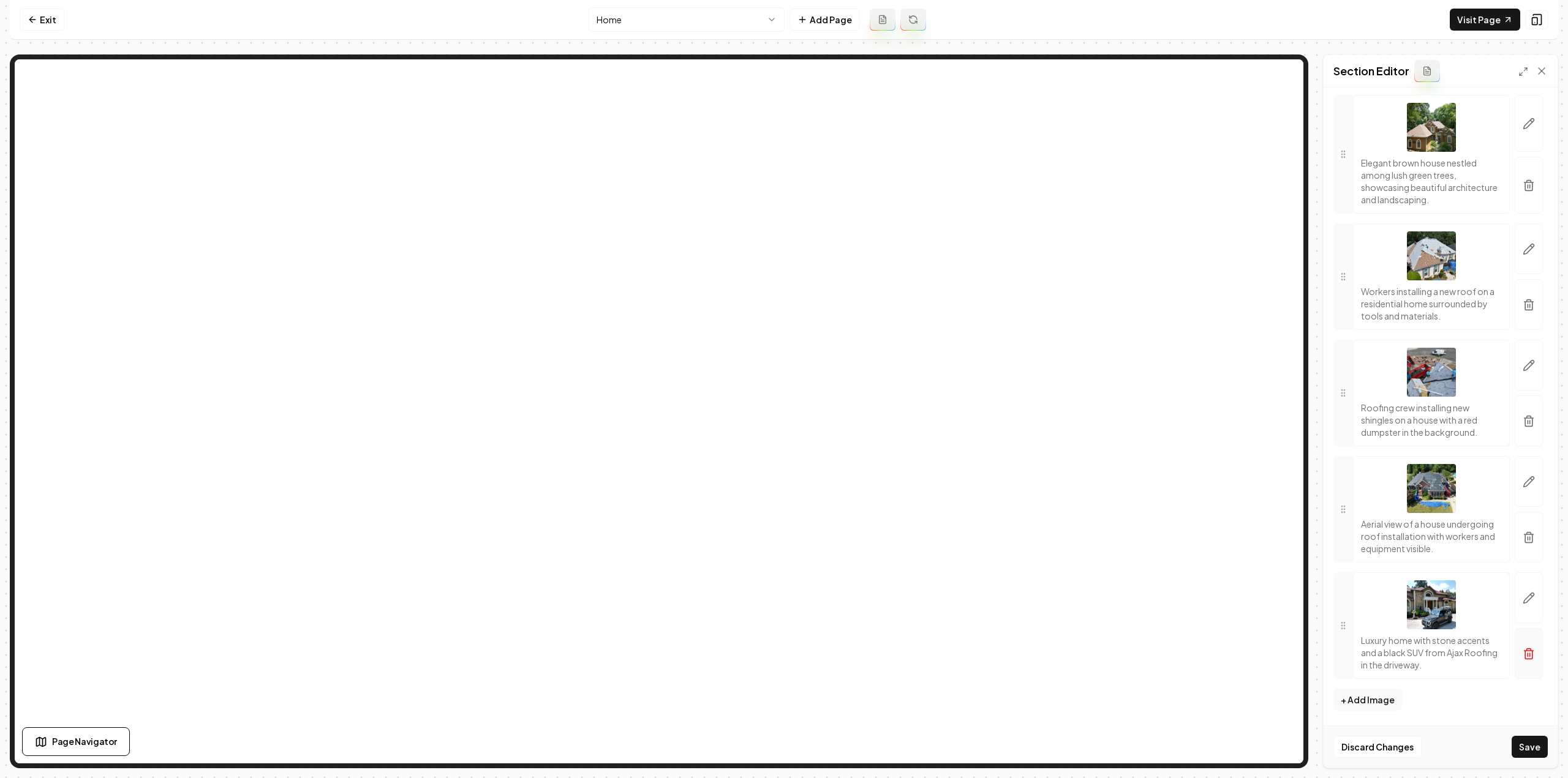
scroll to position [1743, 0]
click at [1525, 749] on button "Save" at bounding box center [1529, 747] width 36 height 22
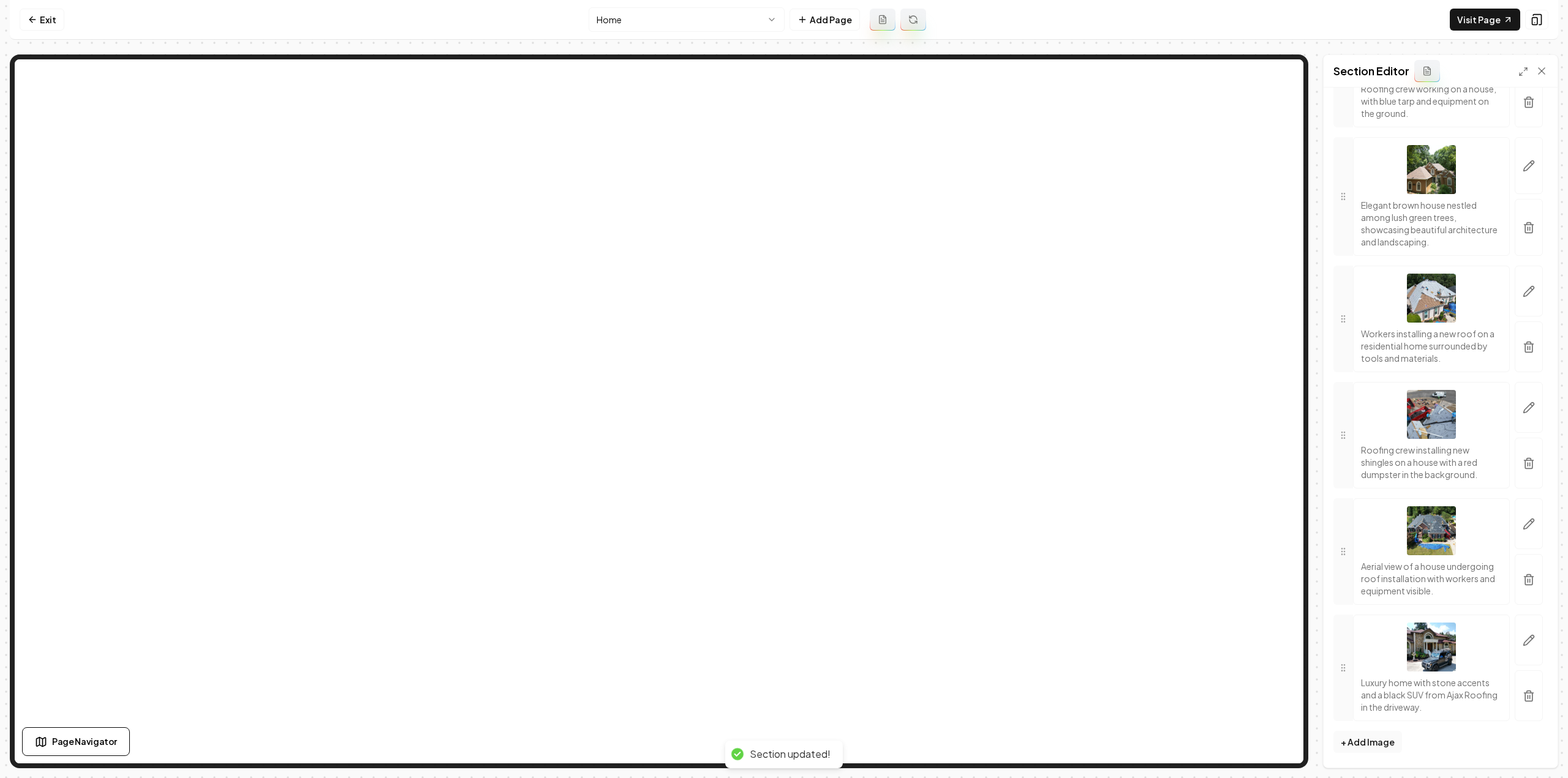
scroll to position [1700, 0]
click at [1471, 36] on nav "Exit Home Add Page Visit Page" at bounding box center [784, 20] width 1548 height 40
click at [1473, 26] on link "Visit Page" at bounding box center [1485, 19] width 71 height 22
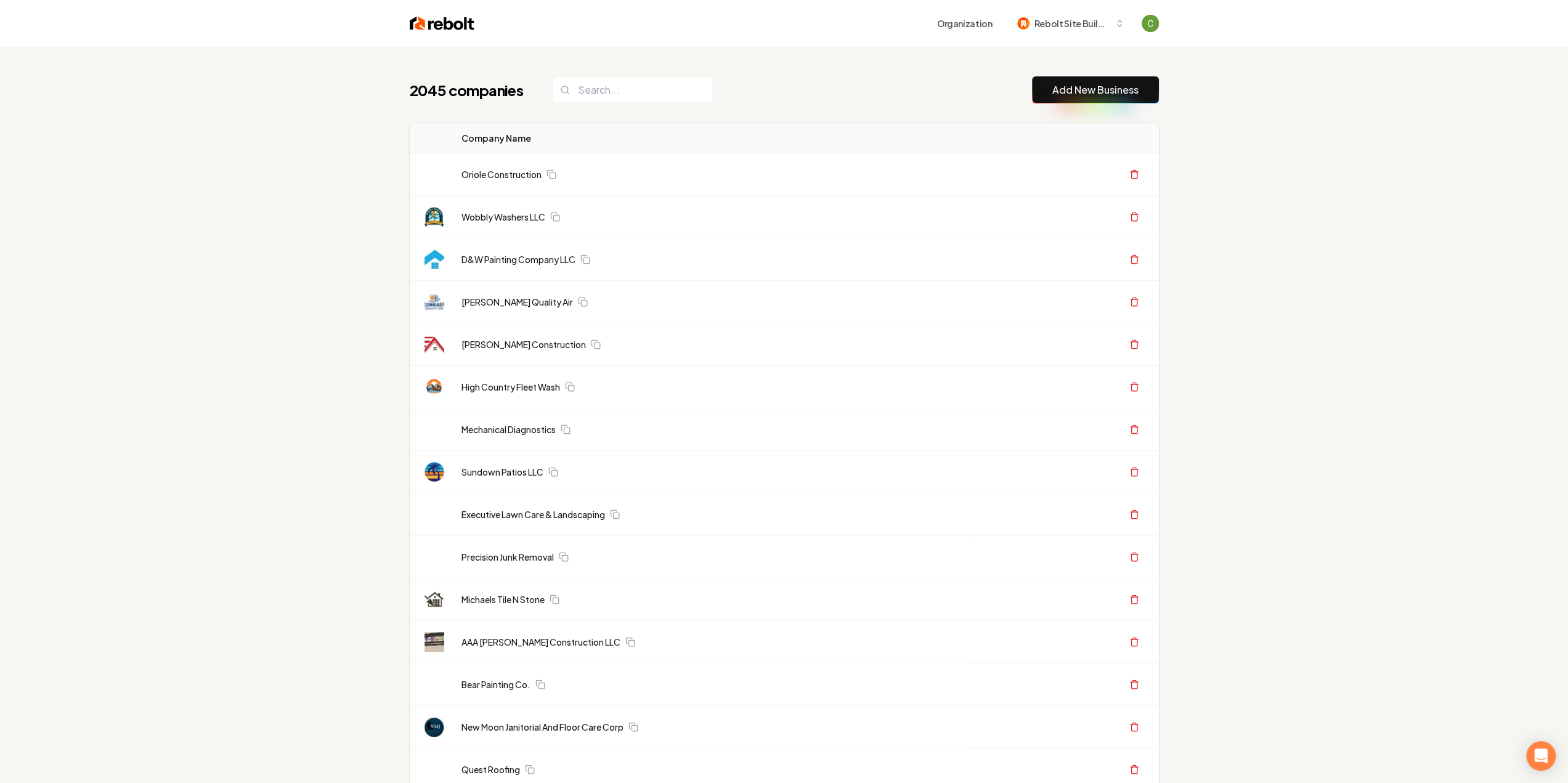
click at [1066, 90] on link "Add New Business" at bounding box center [1095, 90] width 86 height 15
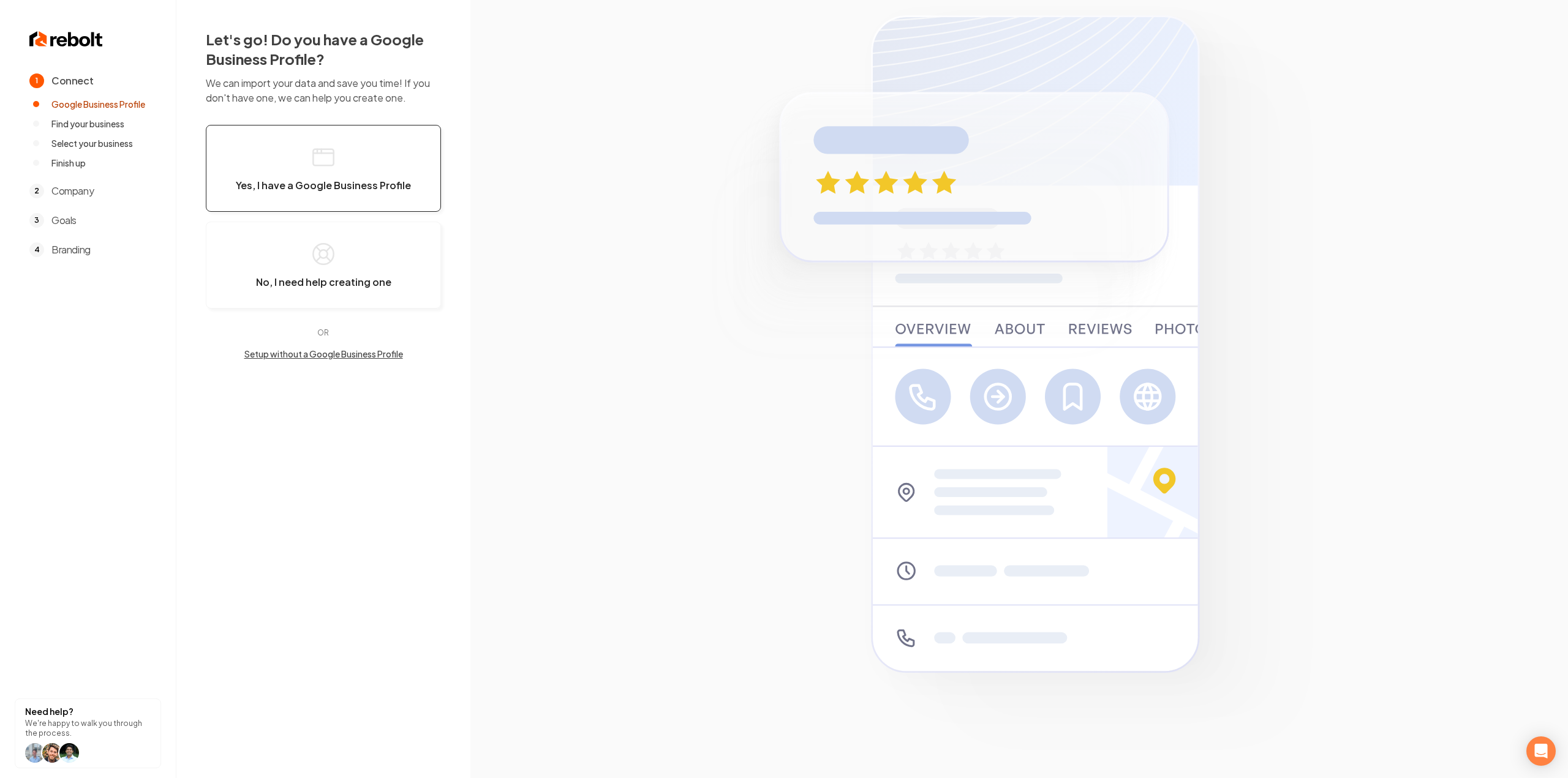
click at [396, 165] on button "Yes, I have a Google Business Profile" at bounding box center [323, 168] width 235 height 87
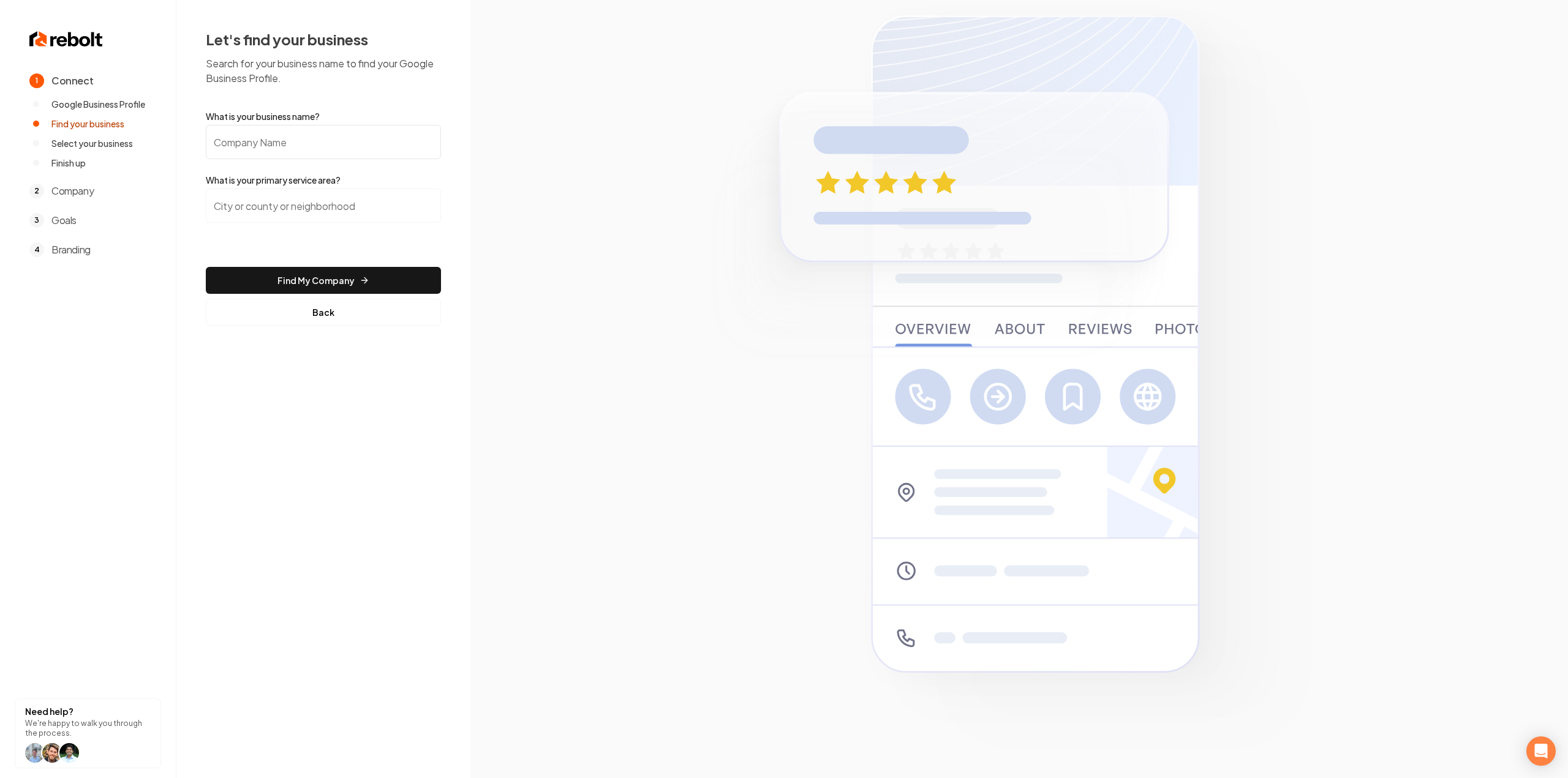
click at [330, 144] on input "What is your business name?" at bounding box center [323, 142] width 235 height 34
paste input "No Limit Roofing and Restoration"
type input "No Limit Roofing and Restoration"
click at [313, 212] on input "search" at bounding box center [323, 206] width 235 height 34
click at [312, 212] on input "search" at bounding box center [323, 206] width 235 height 34
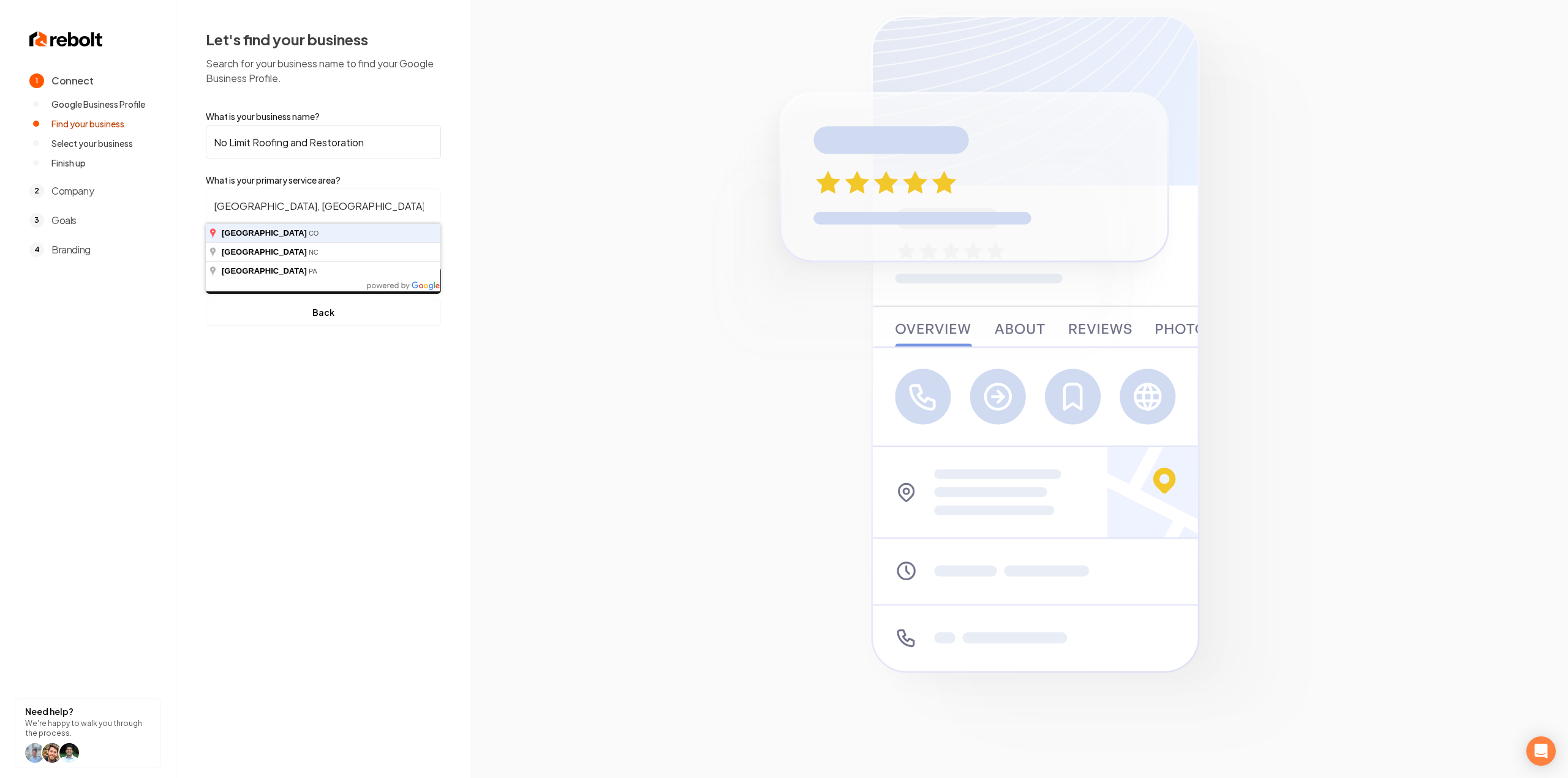
type input "[GEOGRAPHIC_DATA], [GEOGRAPHIC_DATA]"
click at [206, 267] on button "Find My Company" at bounding box center [323, 280] width 235 height 27
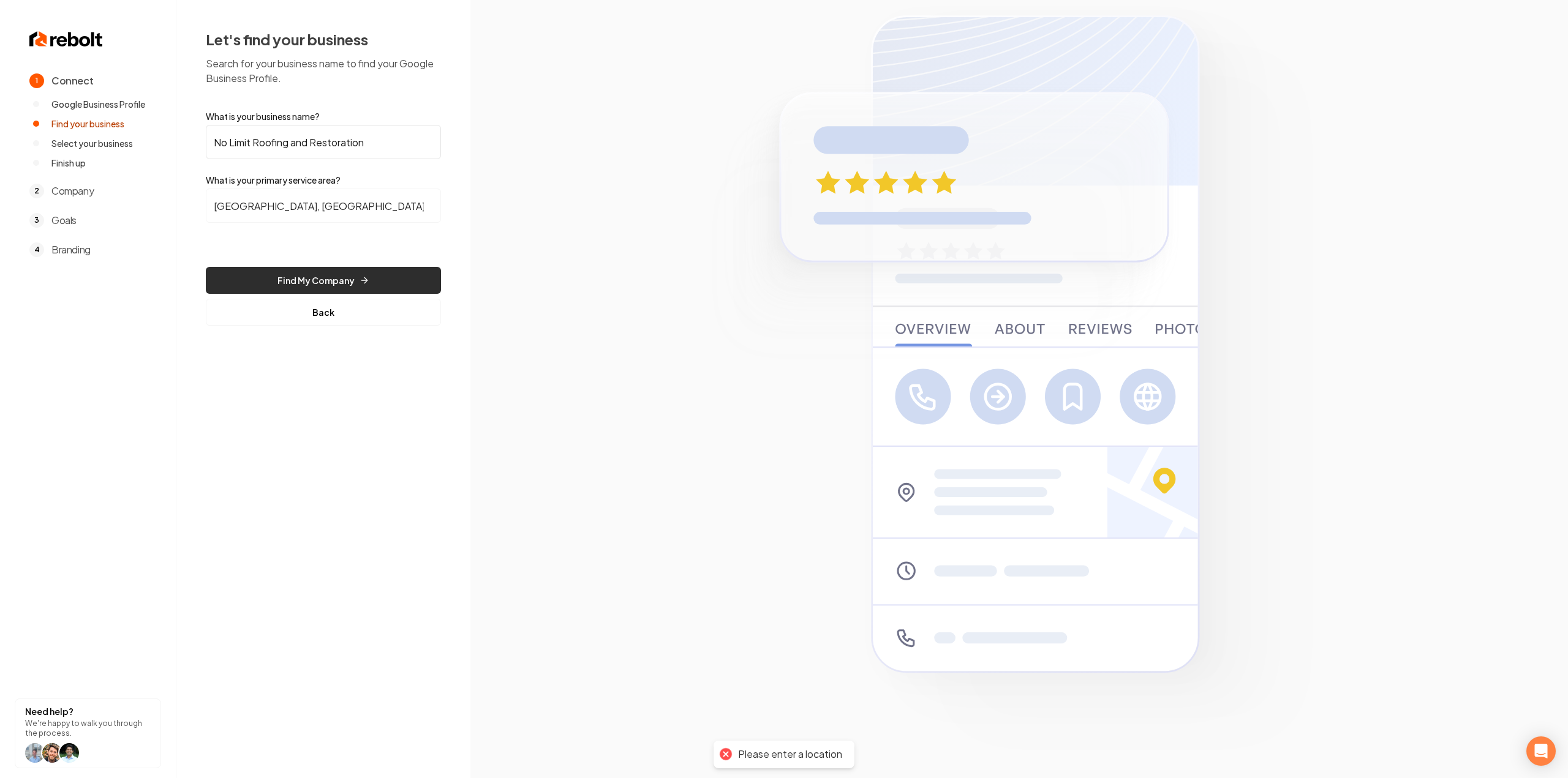
click at [318, 283] on button "Find My Company" at bounding box center [323, 280] width 235 height 27
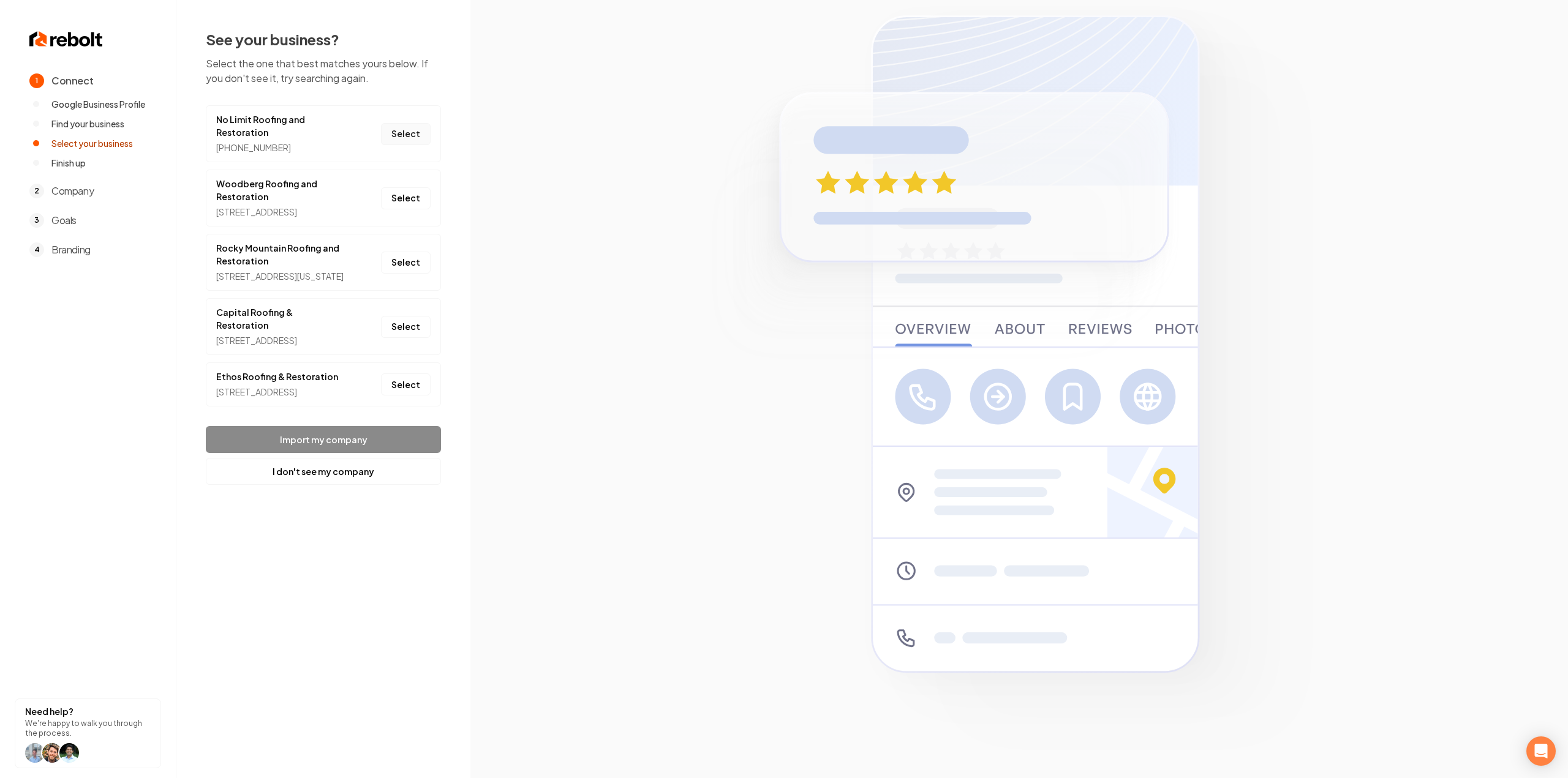
click at [406, 135] on button "Select" at bounding box center [405, 134] width 50 height 22
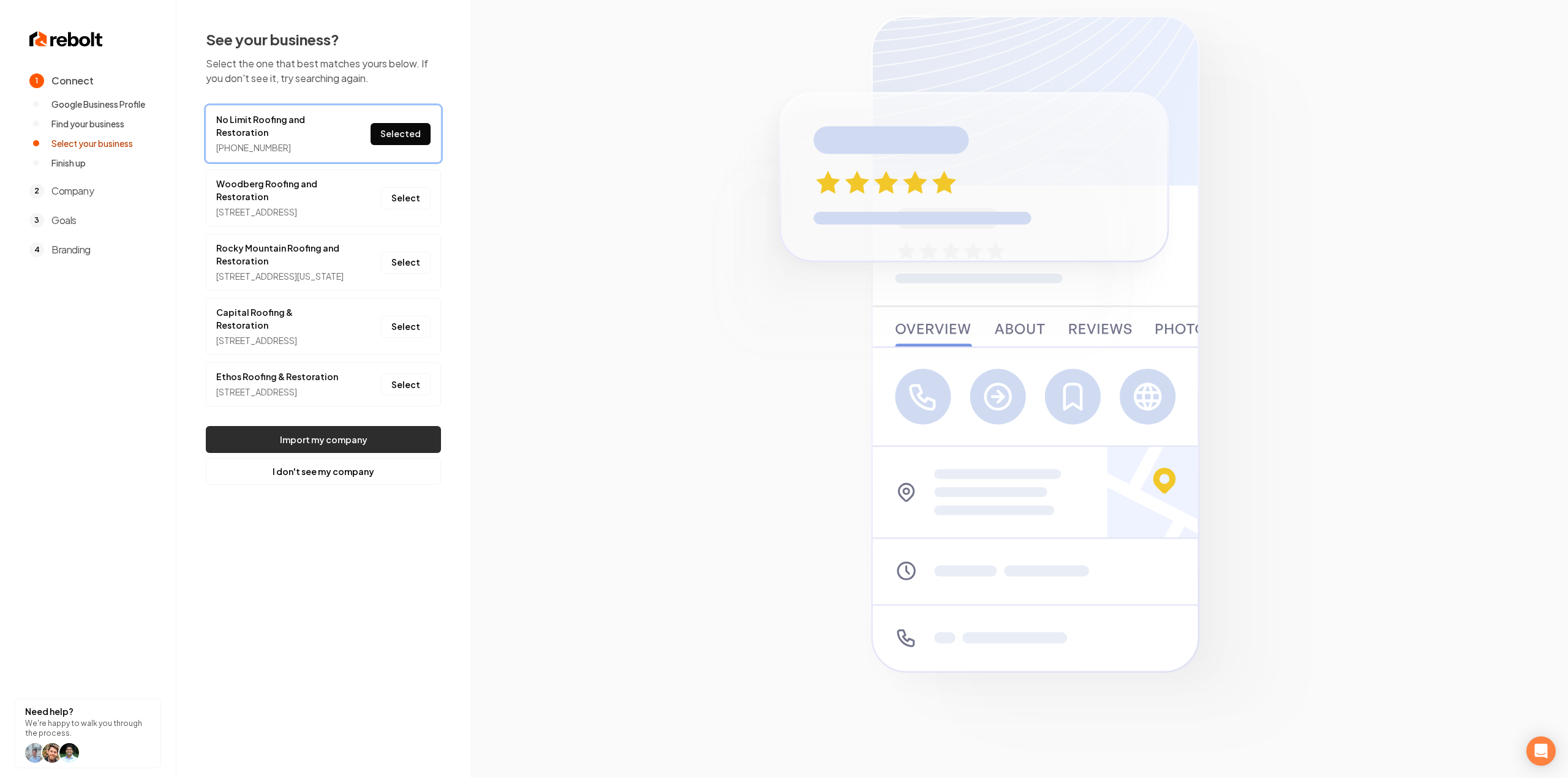
click at [342, 453] on button "Import my company" at bounding box center [323, 439] width 235 height 27
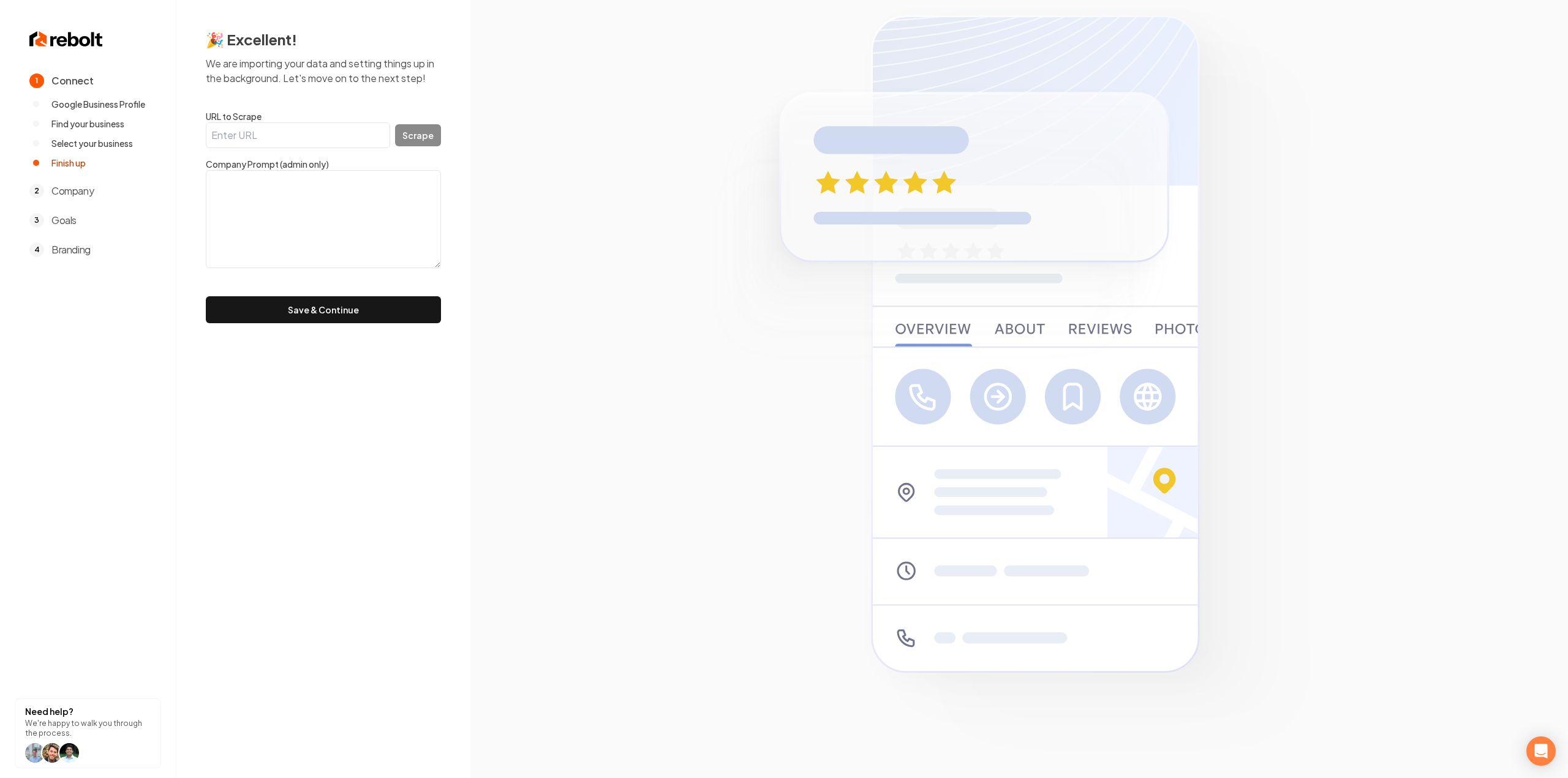
click at [277, 137] on input "URL to Scrape" at bounding box center [298, 135] width 185 height 25
paste input "[URL][DOMAIN_NAME]"
type input "[URL][DOMAIN_NAME]"
click at [415, 135] on button "Scrape" at bounding box center [417, 135] width 46 height 22
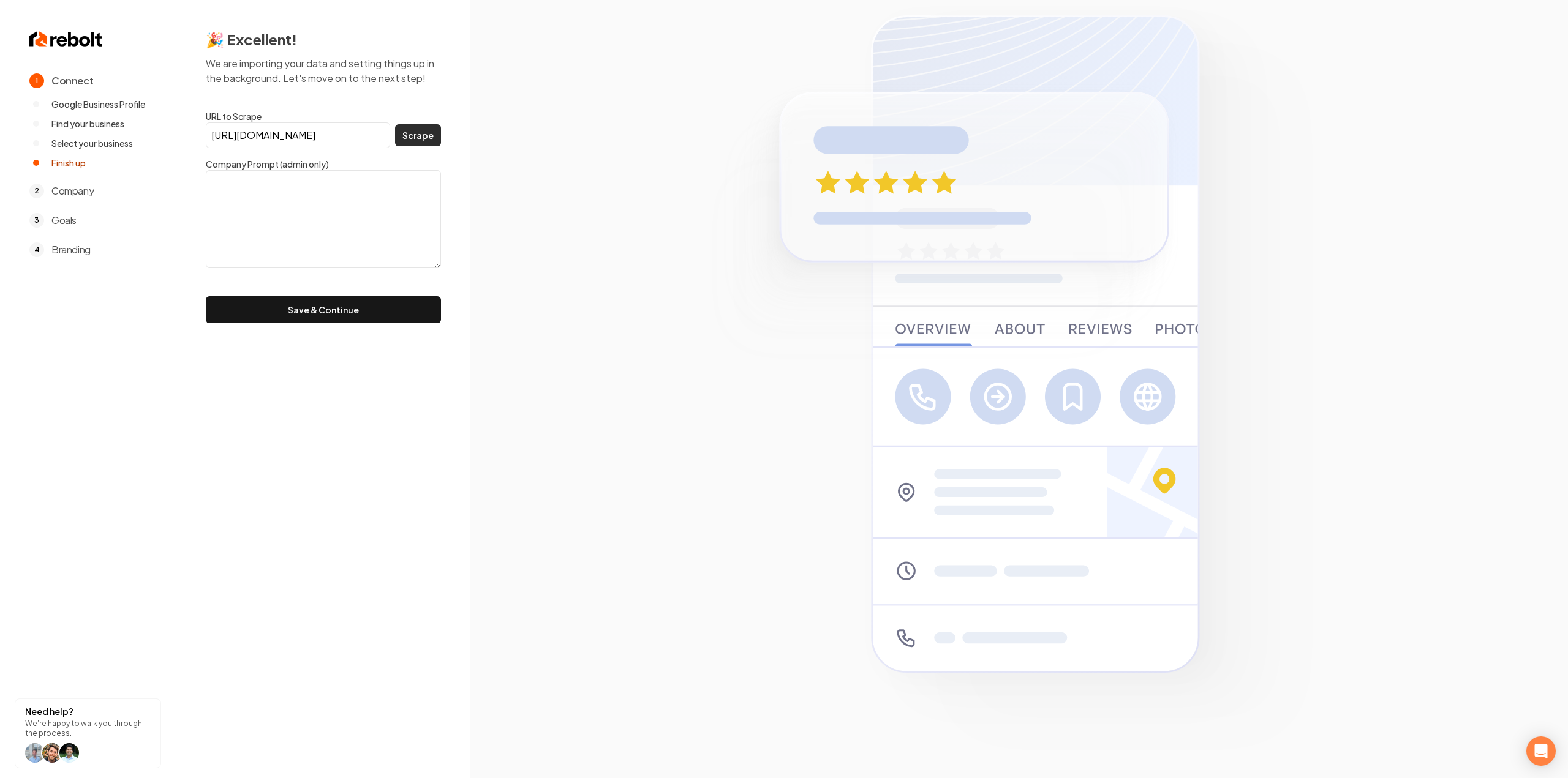
scroll to position [0, 0]
type textarea "Serving homeowners in [GEOGRAPHIC_DATA] and the Foothills area, No Limit Roofin…"
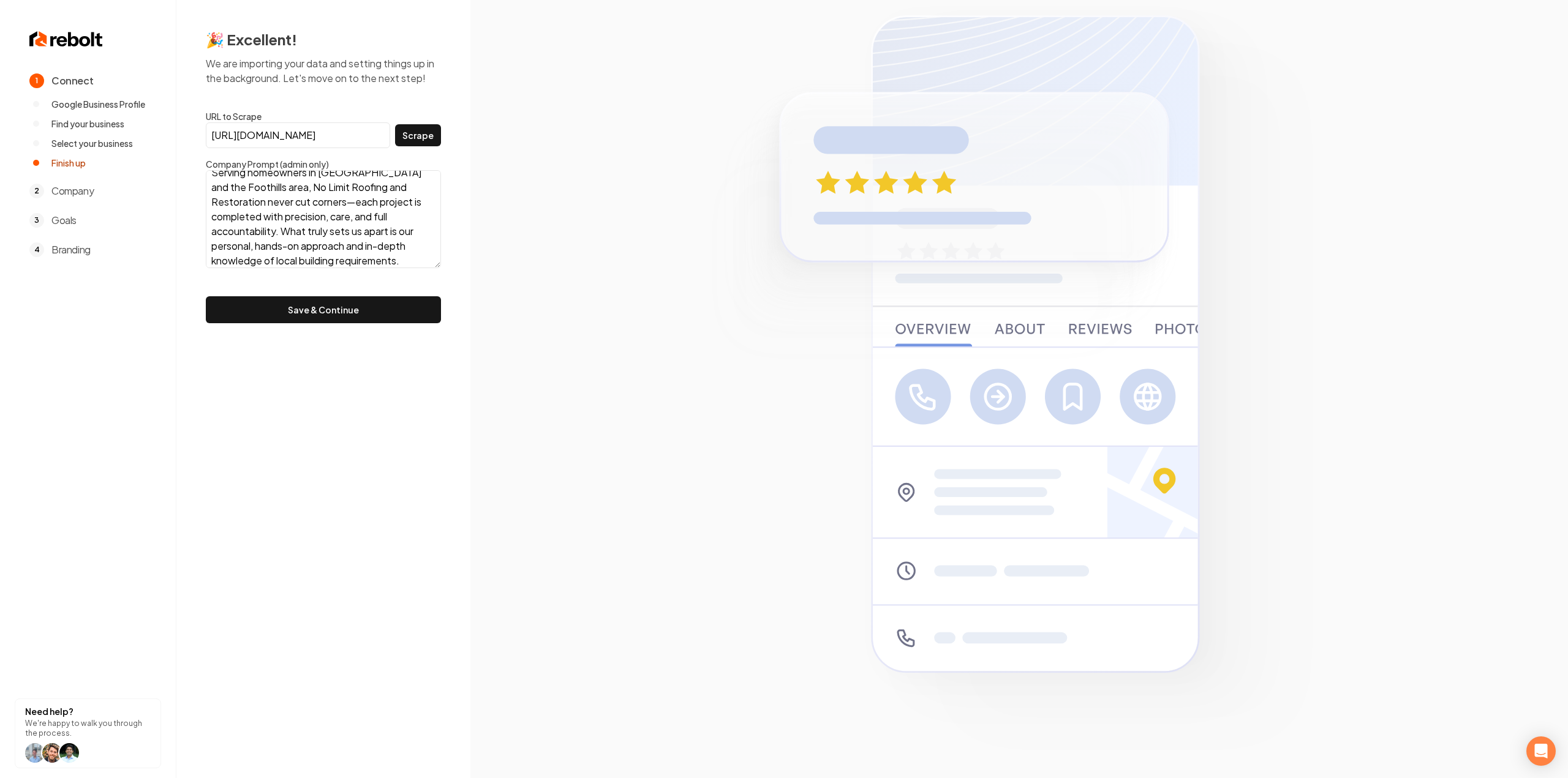
scroll to position [16, 0]
click at [360, 305] on button "Save & Continue" at bounding box center [323, 310] width 235 height 27
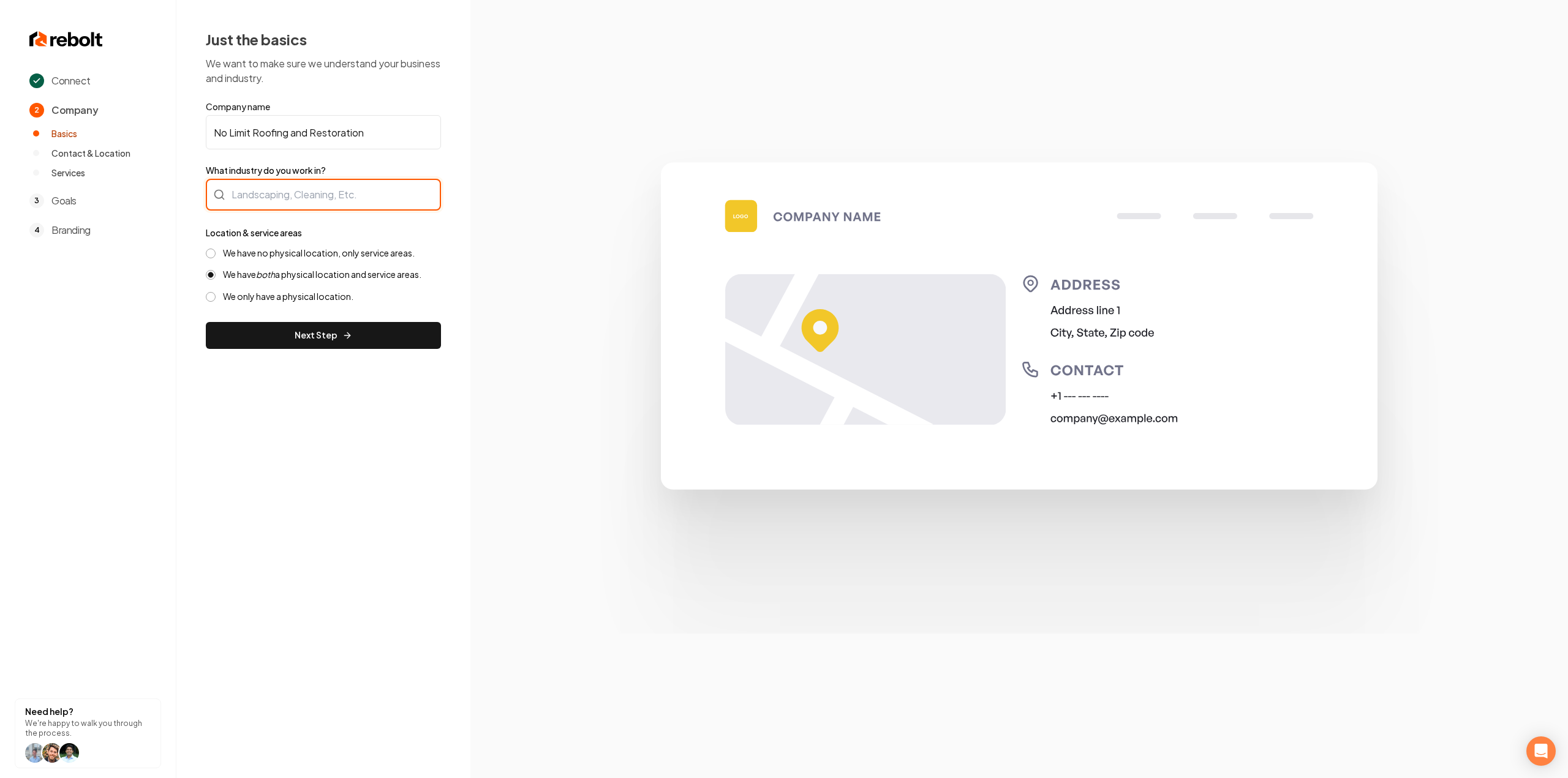
click at [366, 204] on div at bounding box center [323, 194] width 235 height 32
type input "Roofing"
click at [285, 250] on label "We have no physical location, only service areas." at bounding box center [318, 253] width 192 height 11
click at [216, 250] on button "We have no physical location, only service areas." at bounding box center [211, 253] width 10 height 10
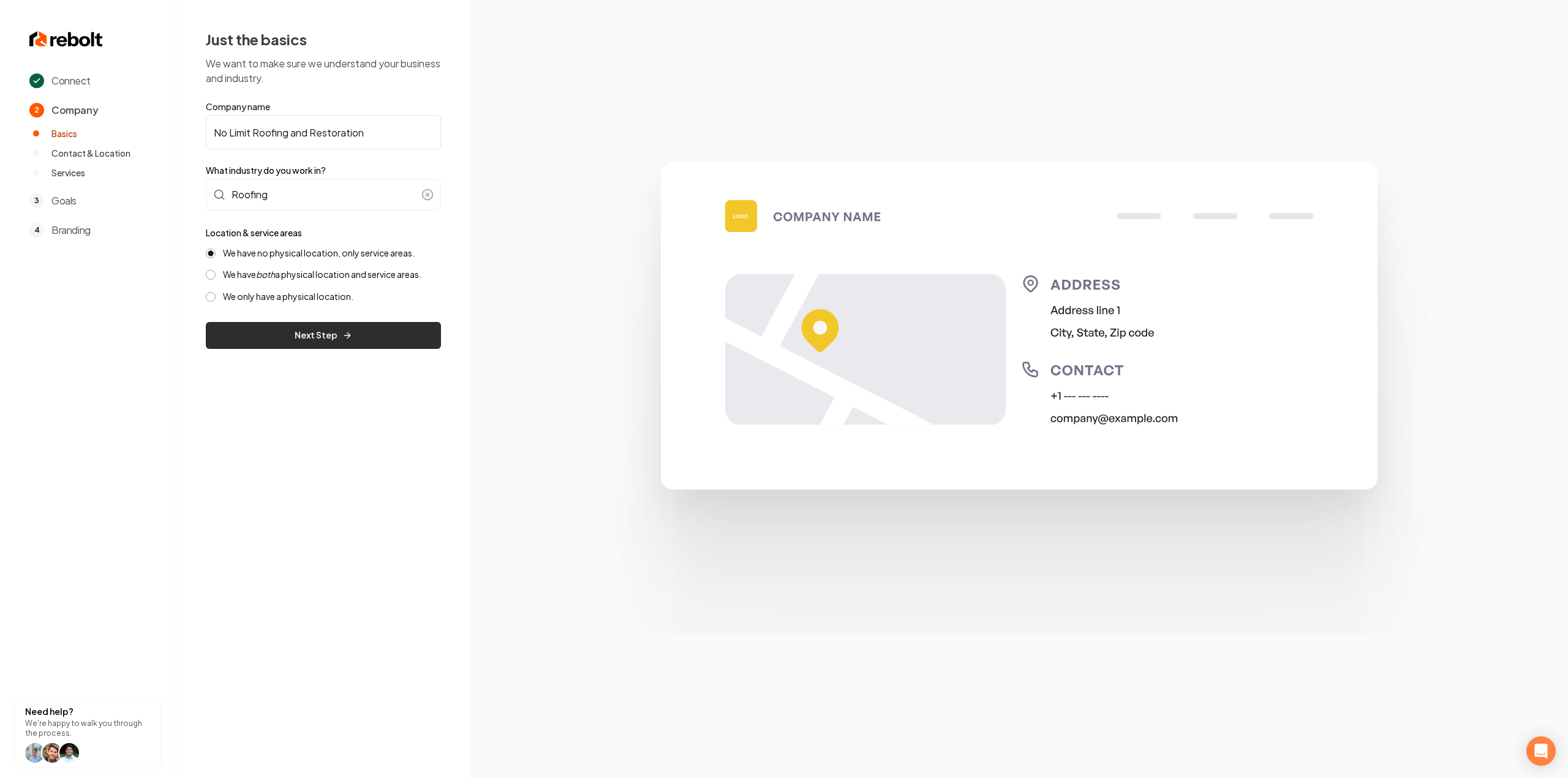
click at [294, 332] on button "Next Step" at bounding box center [323, 335] width 235 height 27
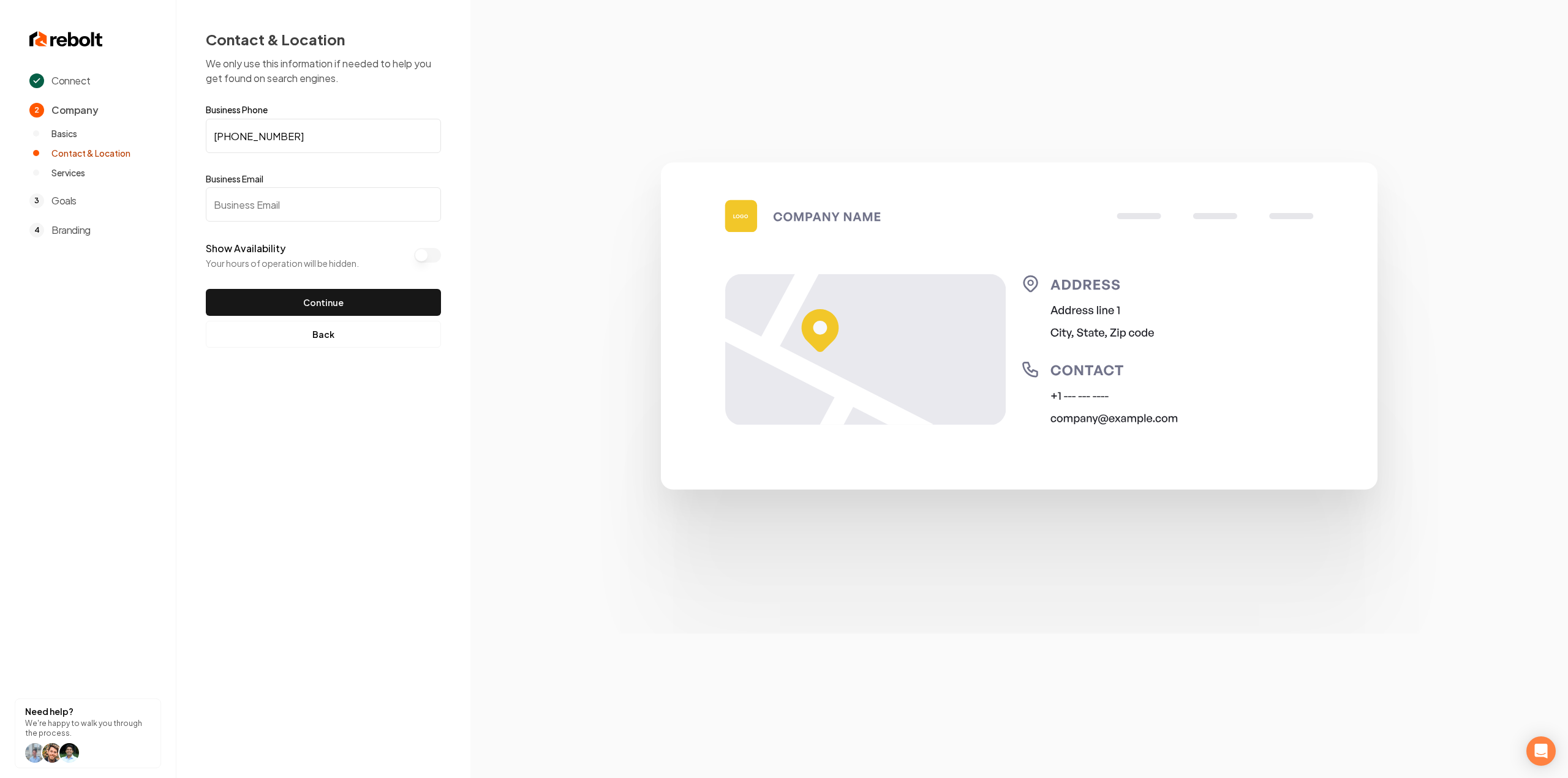
click at [269, 207] on input "Business Email" at bounding box center [323, 204] width 235 height 34
paste input "[PERSON_NAME][EMAIL_ADDRESS][DOMAIN_NAME]"
type input "[PERSON_NAME][EMAIL_ADDRESS][DOMAIN_NAME]"
click at [271, 293] on button "Continue" at bounding box center [323, 303] width 235 height 27
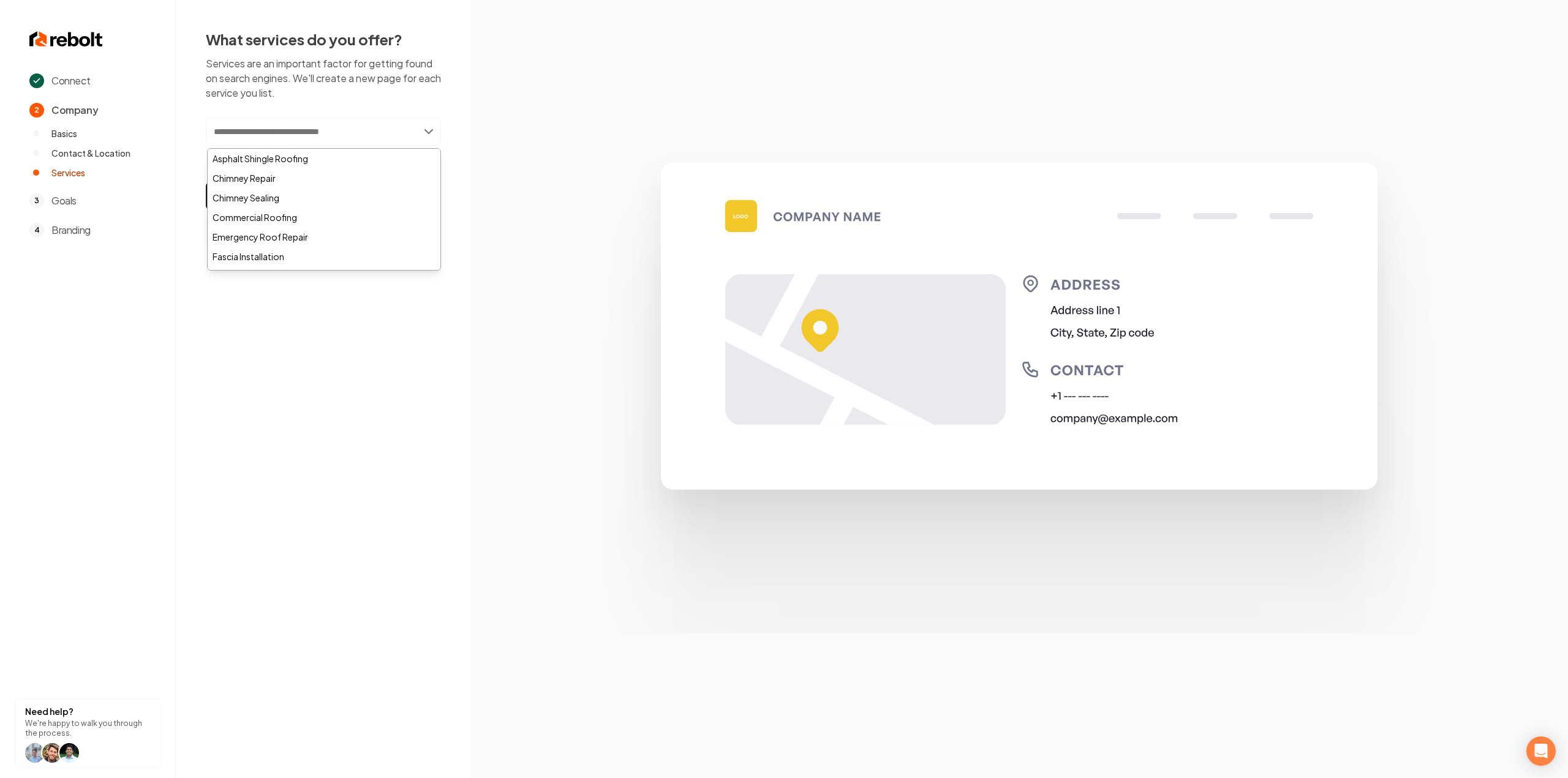
click at [272, 124] on input "text" at bounding box center [323, 132] width 235 height 28
paste input "*******"
type input "*******"
click at [263, 261] on div "Add Roofing" at bounding box center [323, 261] width 233 height 20
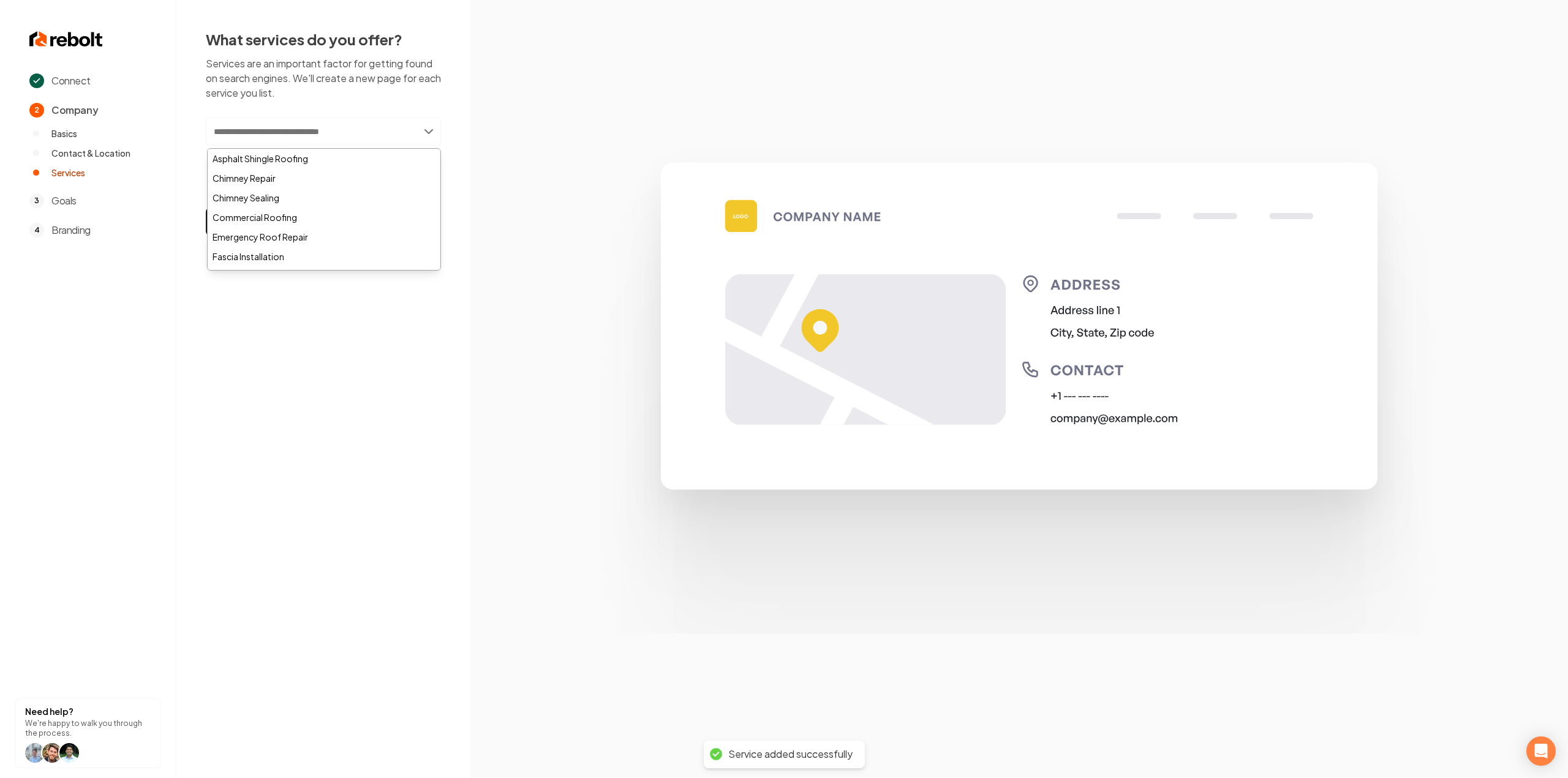
click at [444, 124] on div "What services do you offer? Services are an important factor for getting found …" at bounding box center [323, 149] width 294 height 298
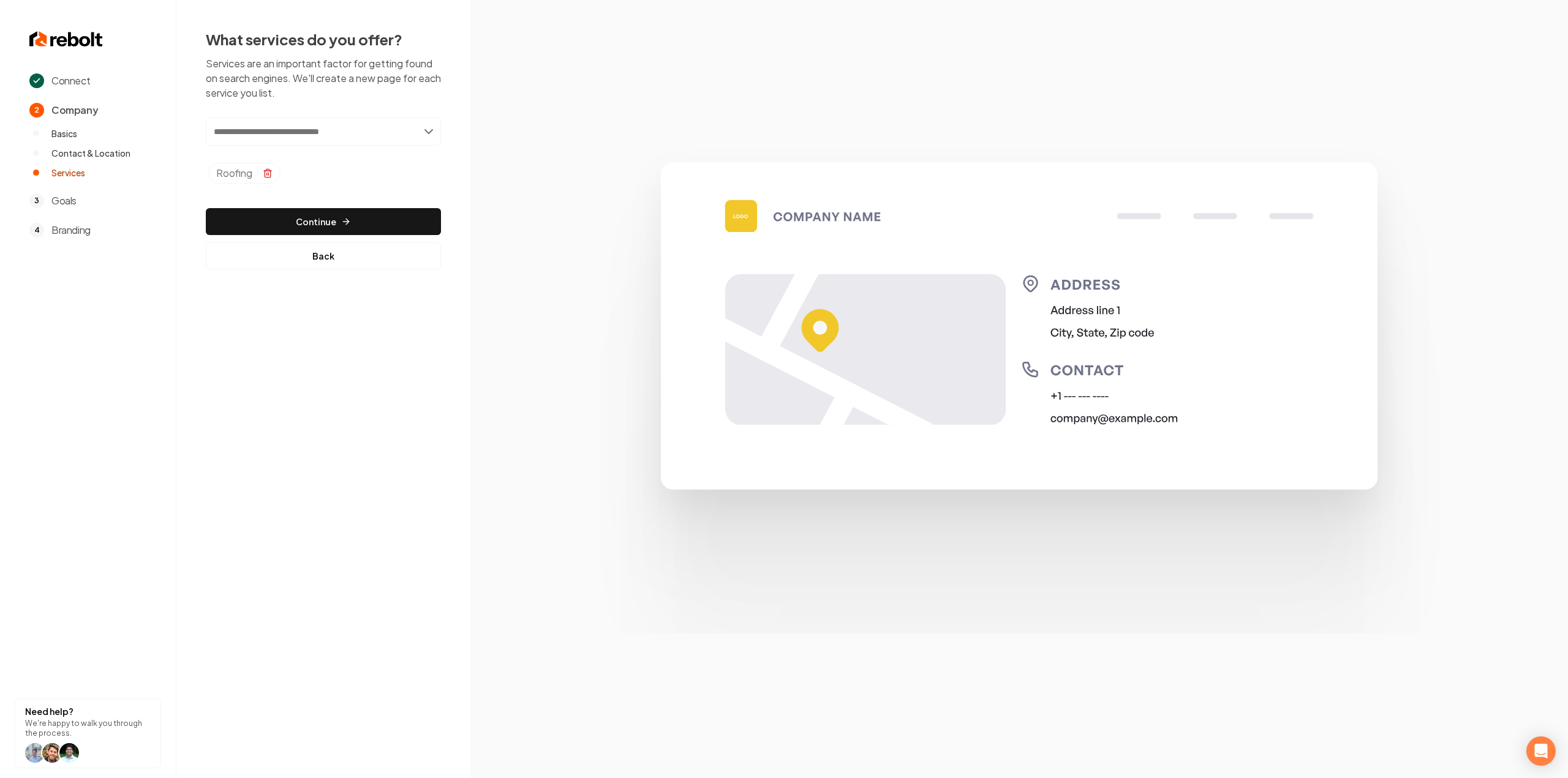
click at [271, 172] on icon "Selected tags" at bounding box center [267, 173] width 10 height 10
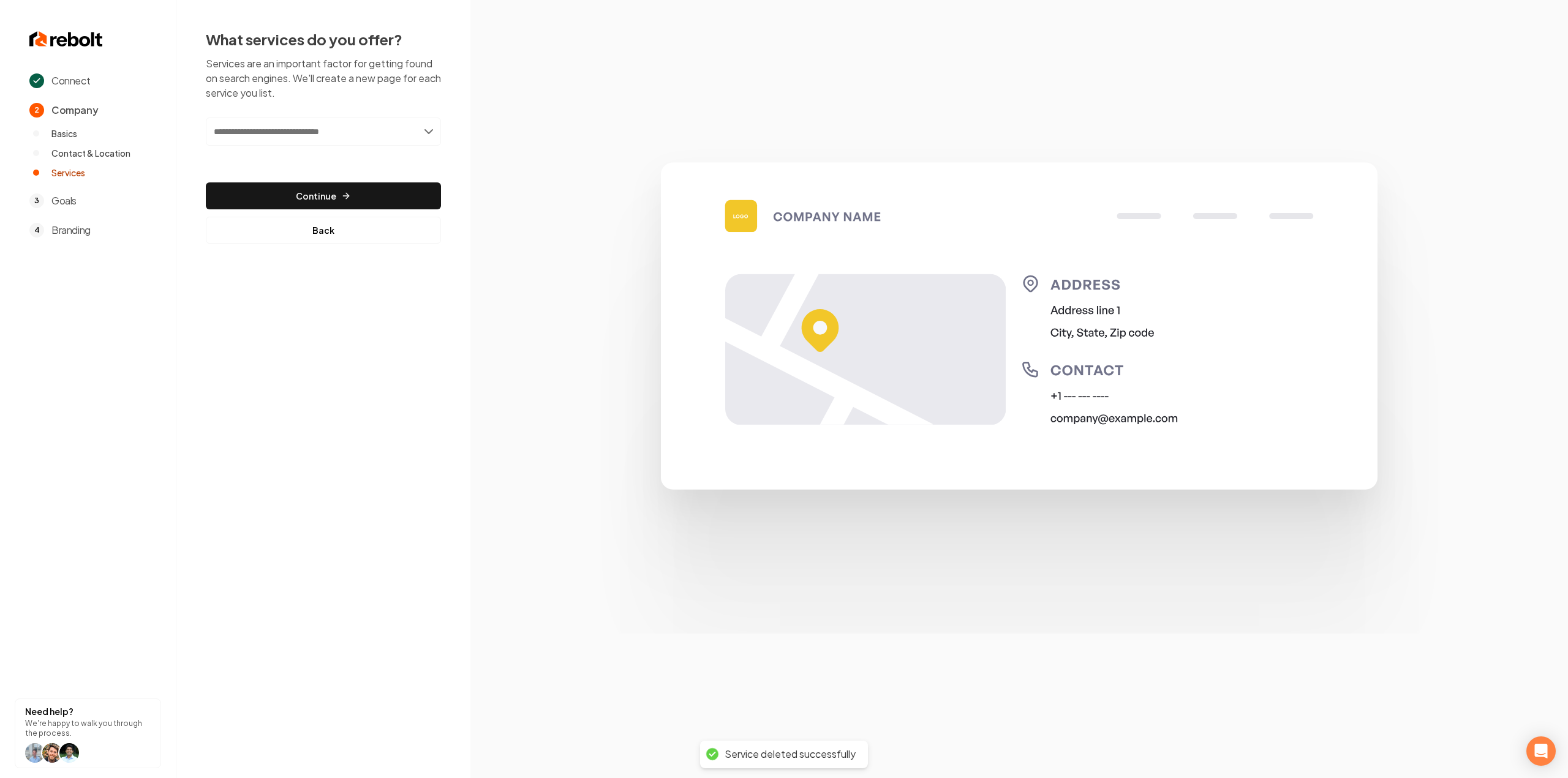
click at [307, 140] on input "text" at bounding box center [323, 132] width 235 height 28
type input "**********"
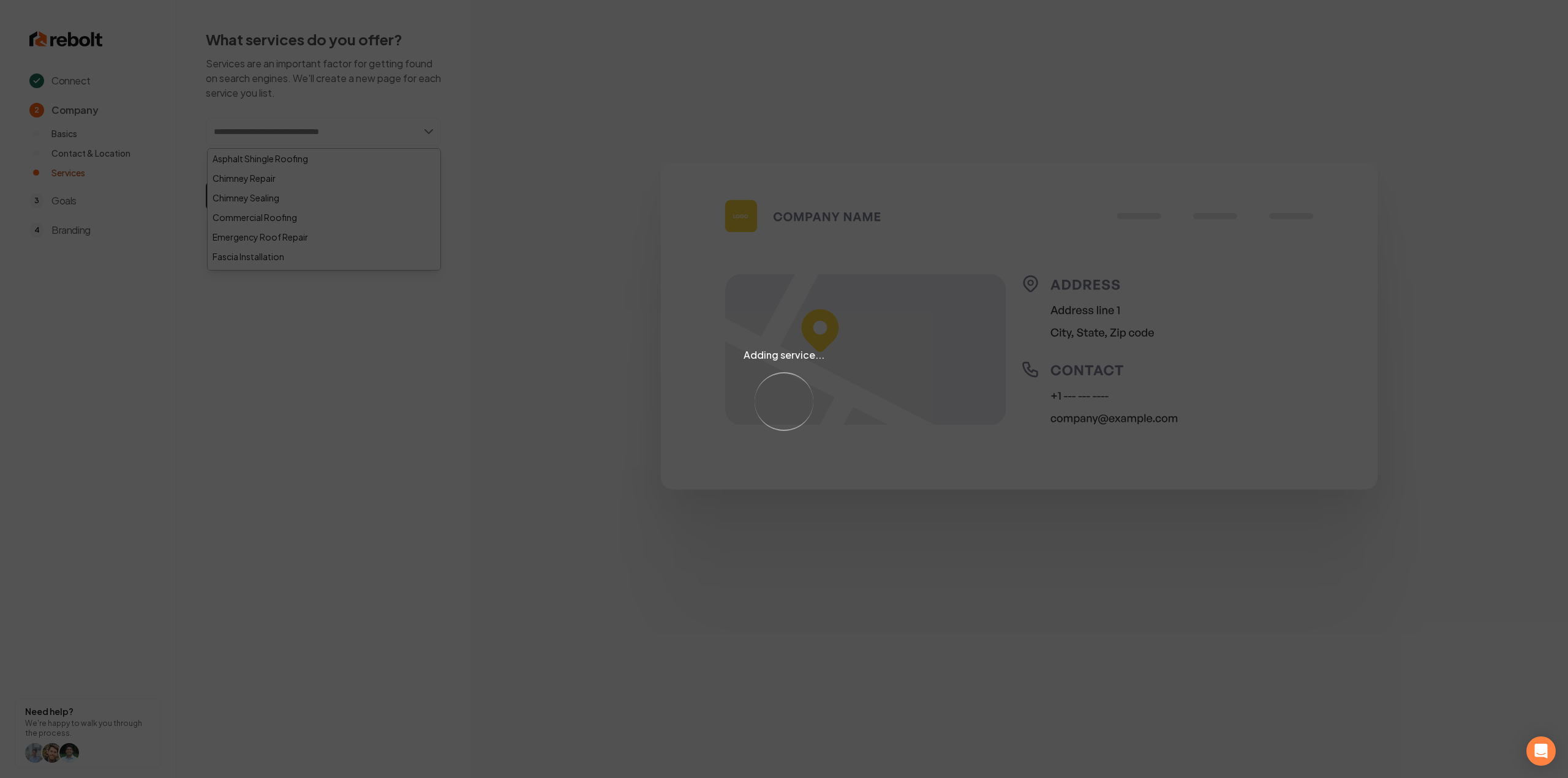
type input "*"
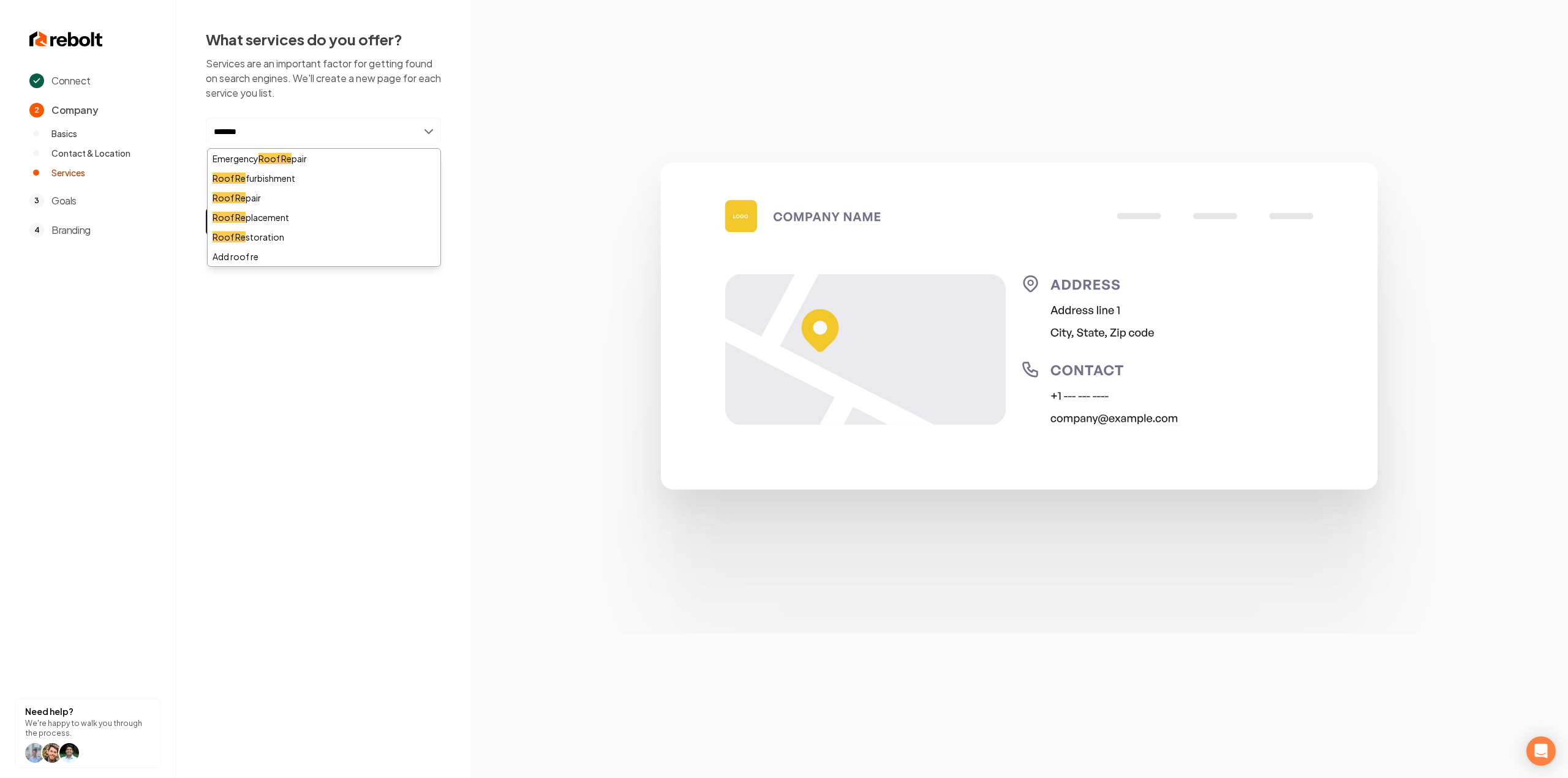
type input "********"
type input "**********"
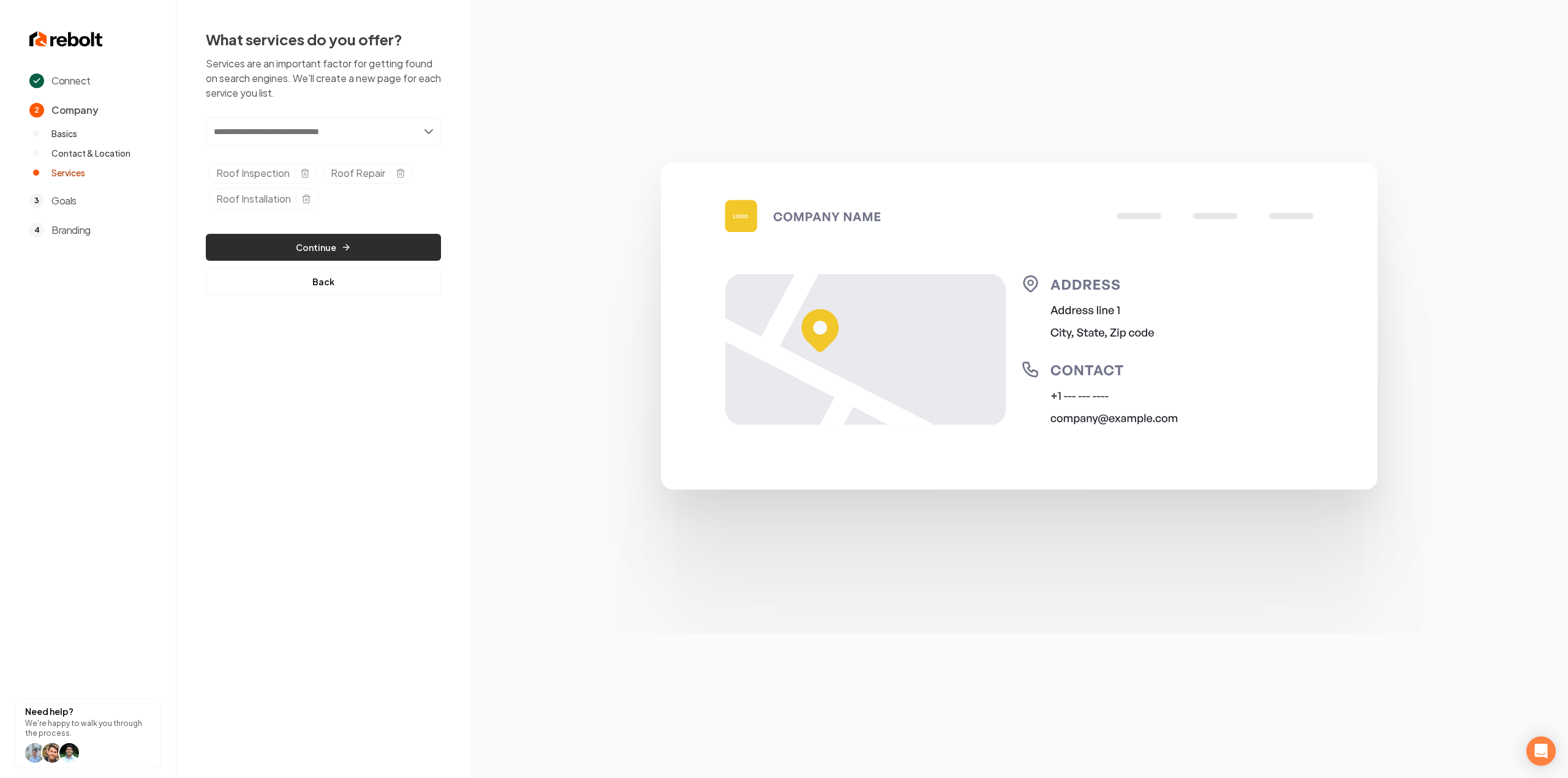
click at [273, 252] on button "Continue" at bounding box center [323, 248] width 235 height 27
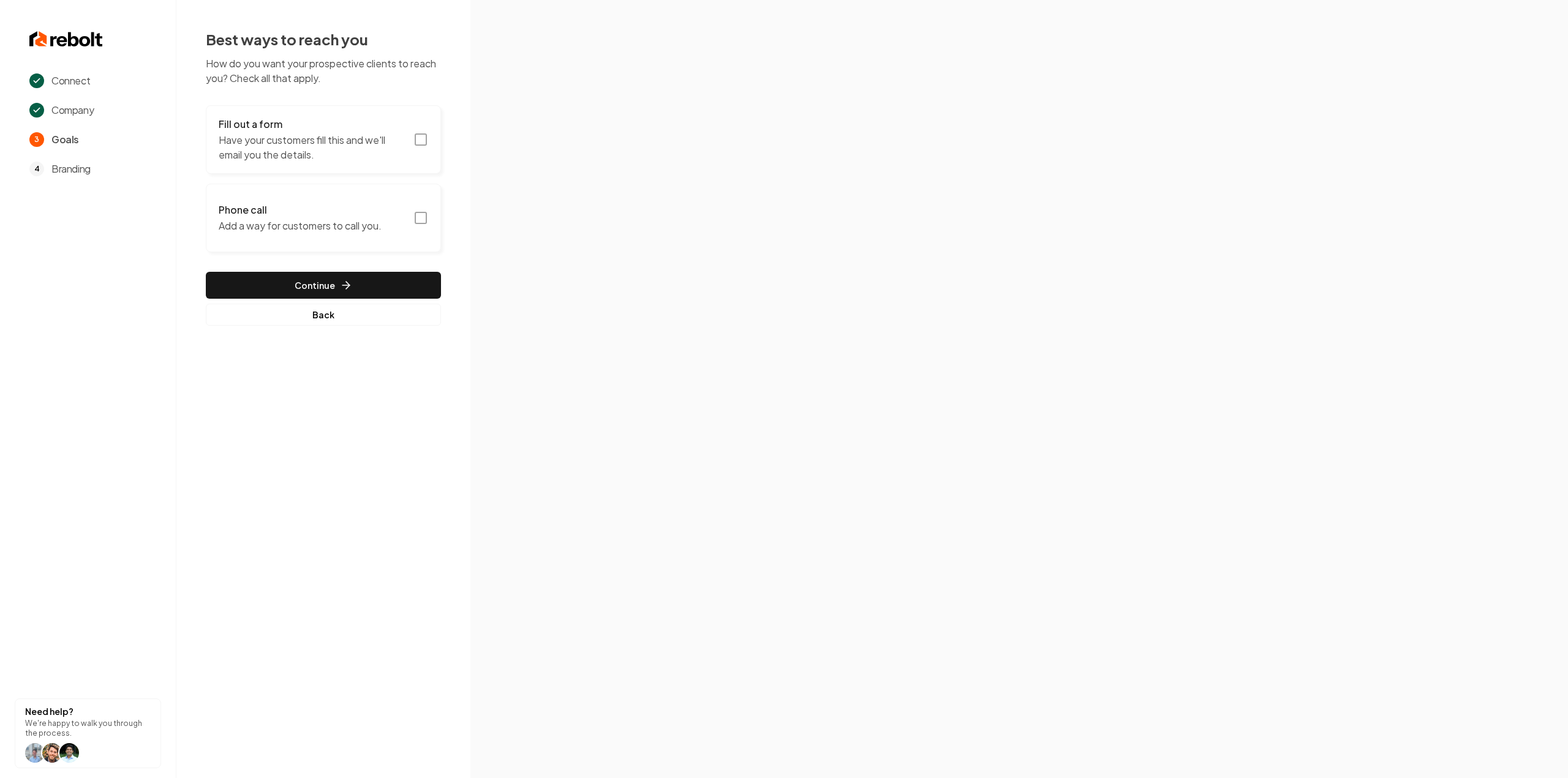
click at [340, 139] on p "Have your customers fill this and we'll email you the details." at bounding box center [312, 148] width 188 height 30
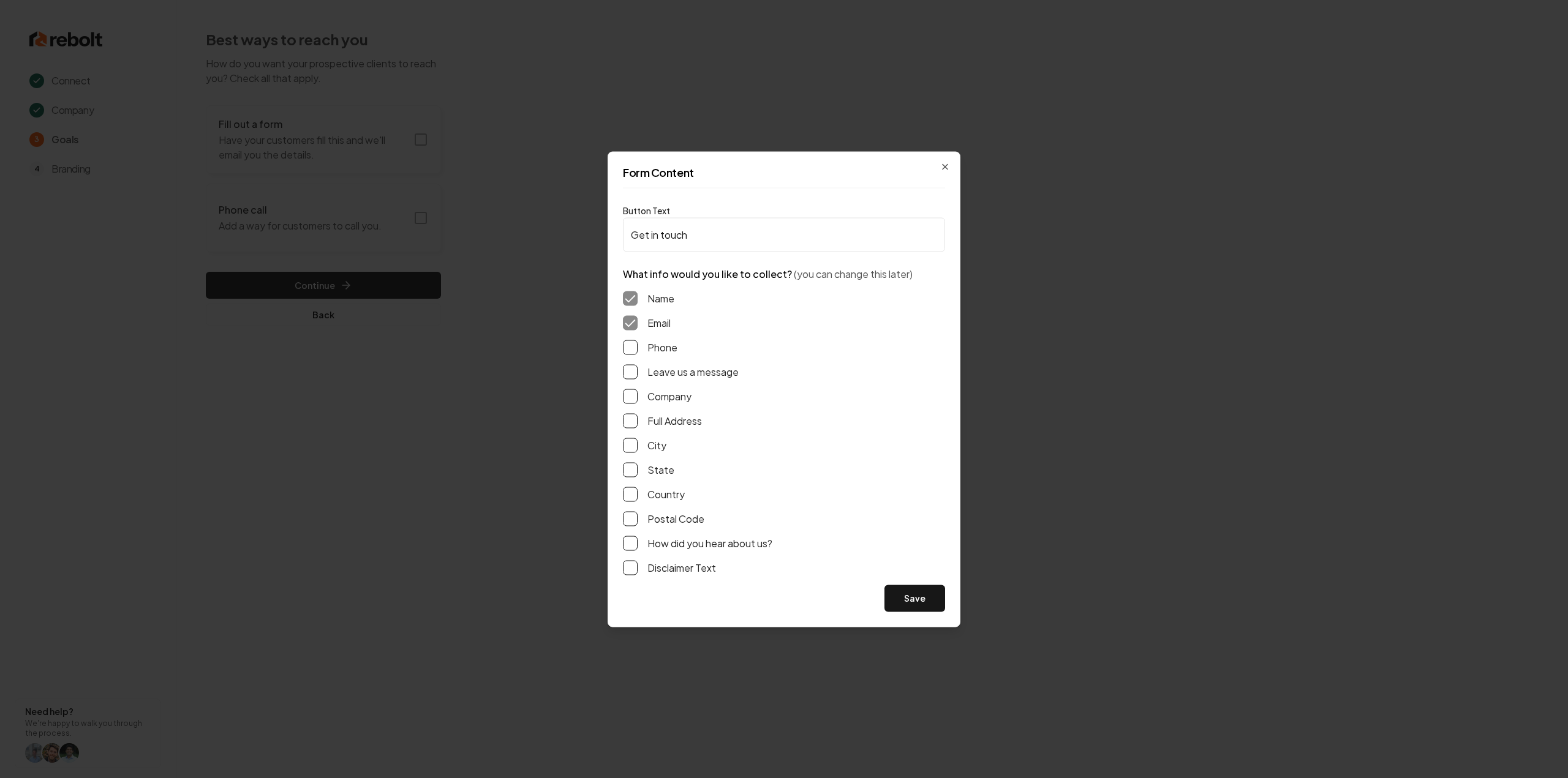
click at [625, 345] on button "Phone" at bounding box center [630, 347] width 15 height 15
click at [628, 376] on button "Leave us a message" at bounding box center [630, 371] width 15 height 15
click at [633, 411] on div "Name Email Phone Leave us a message Company Full Address City State Country Pos…" at bounding box center [783, 432] width 322 height 303
click at [626, 426] on button "Full Address" at bounding box center [630, 420] width 15 height 15
click at [925, 592] on button "Save" at bounding box center [915, 598] width 61 height 27
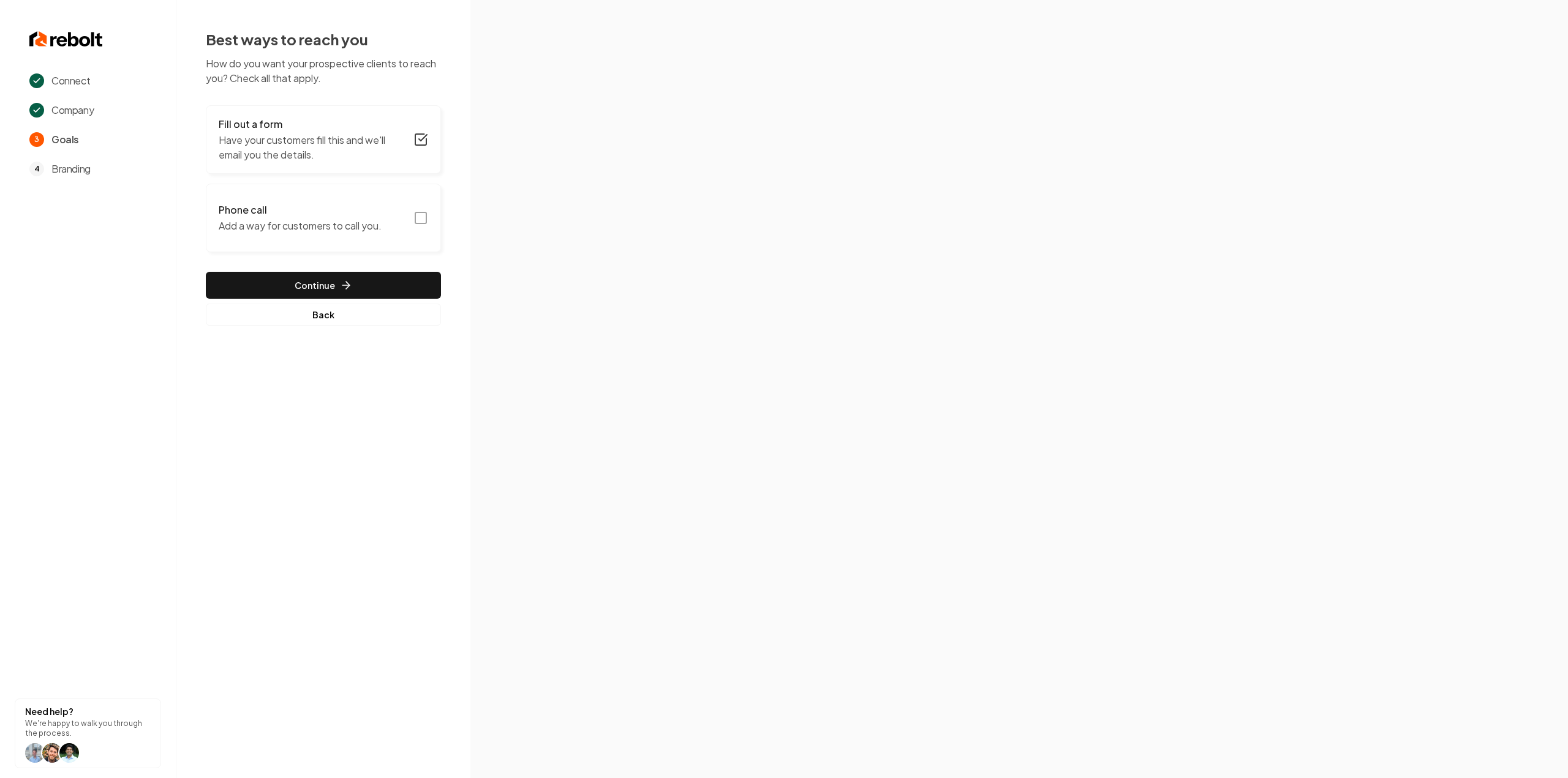
click at [420, 226] on button "Phone call Add a way for customers to call you." at bounding box center [323, 218] width 235 height 69
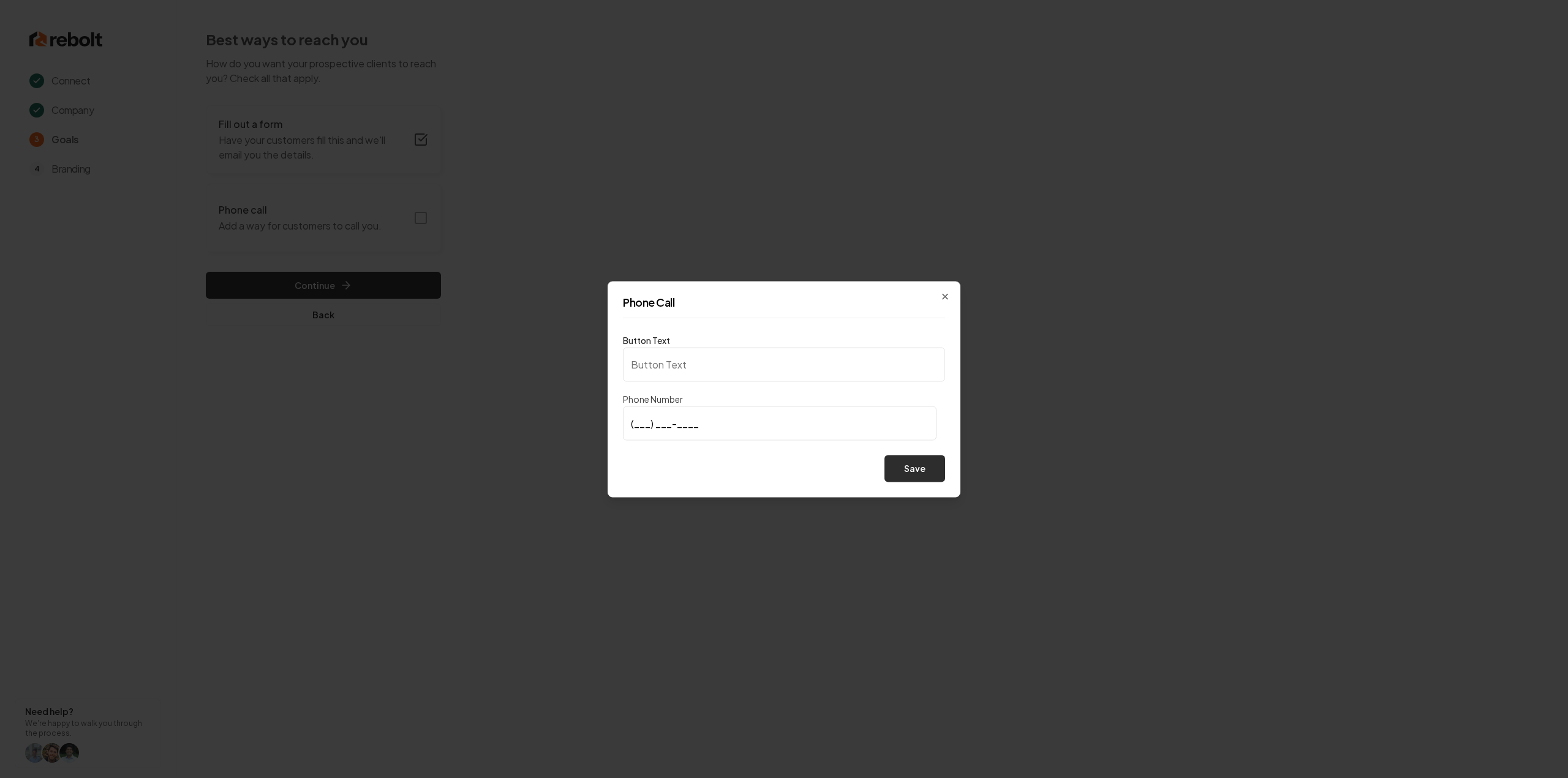
type input "Call us"
type input "[PHONE_NUMBER]"
click at [922, 477] on button "Save" at bounding box center [915, 468] width 61 height 27
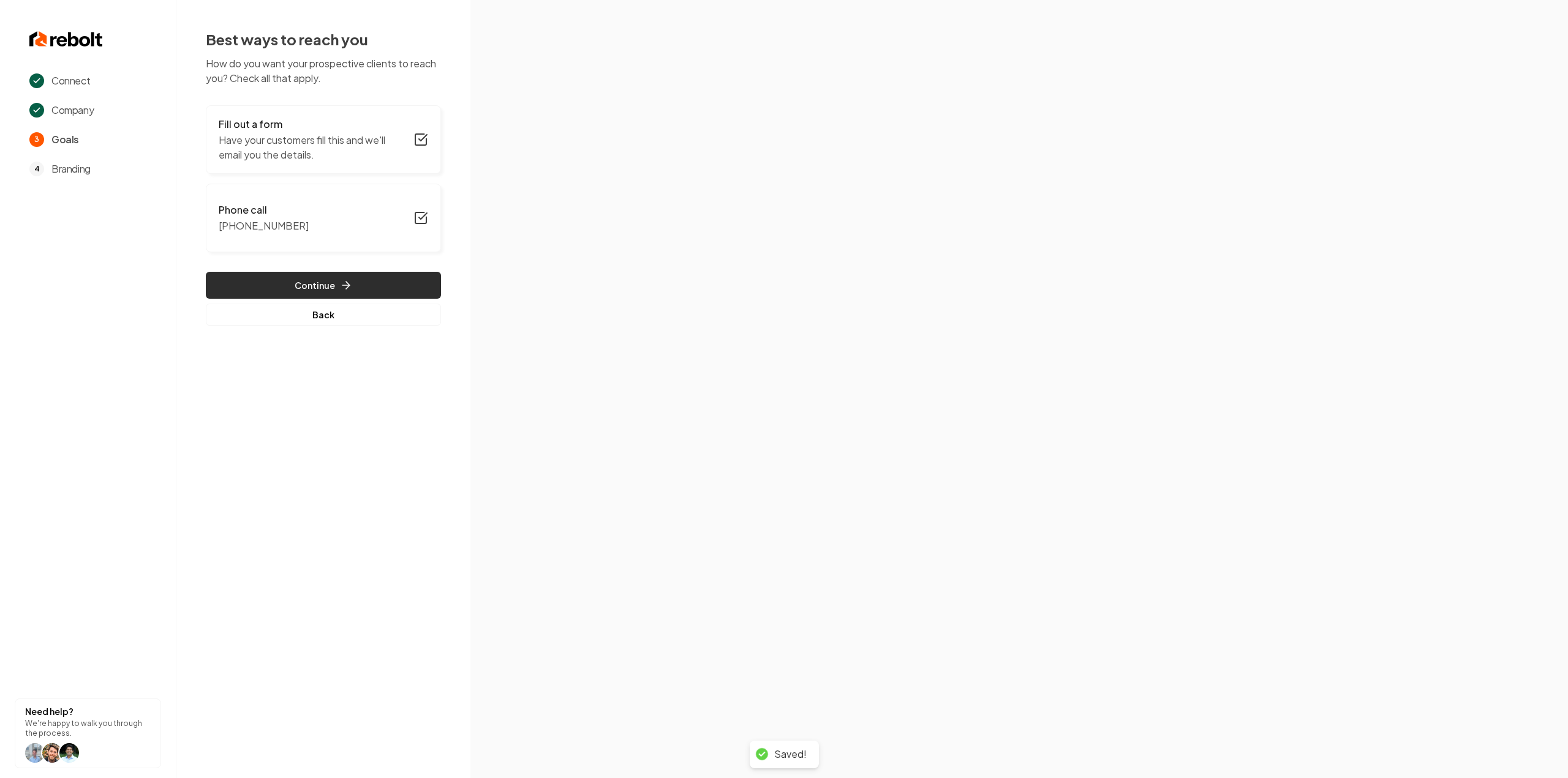
click at [287, 281] on button "Continue" at bounding box center [323, 285] width 235 height 27
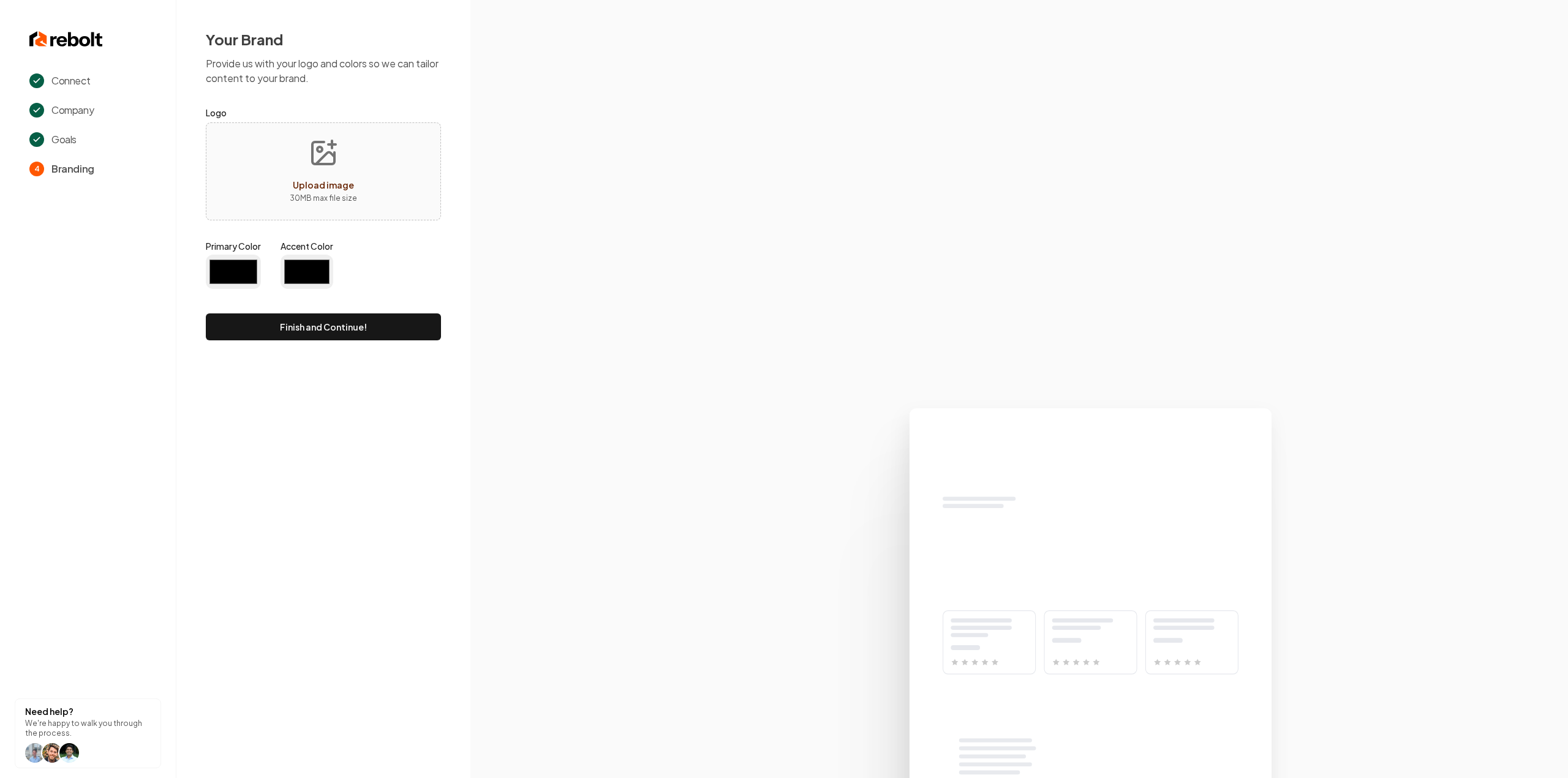
type input "#194d33"
type input "#70be00"
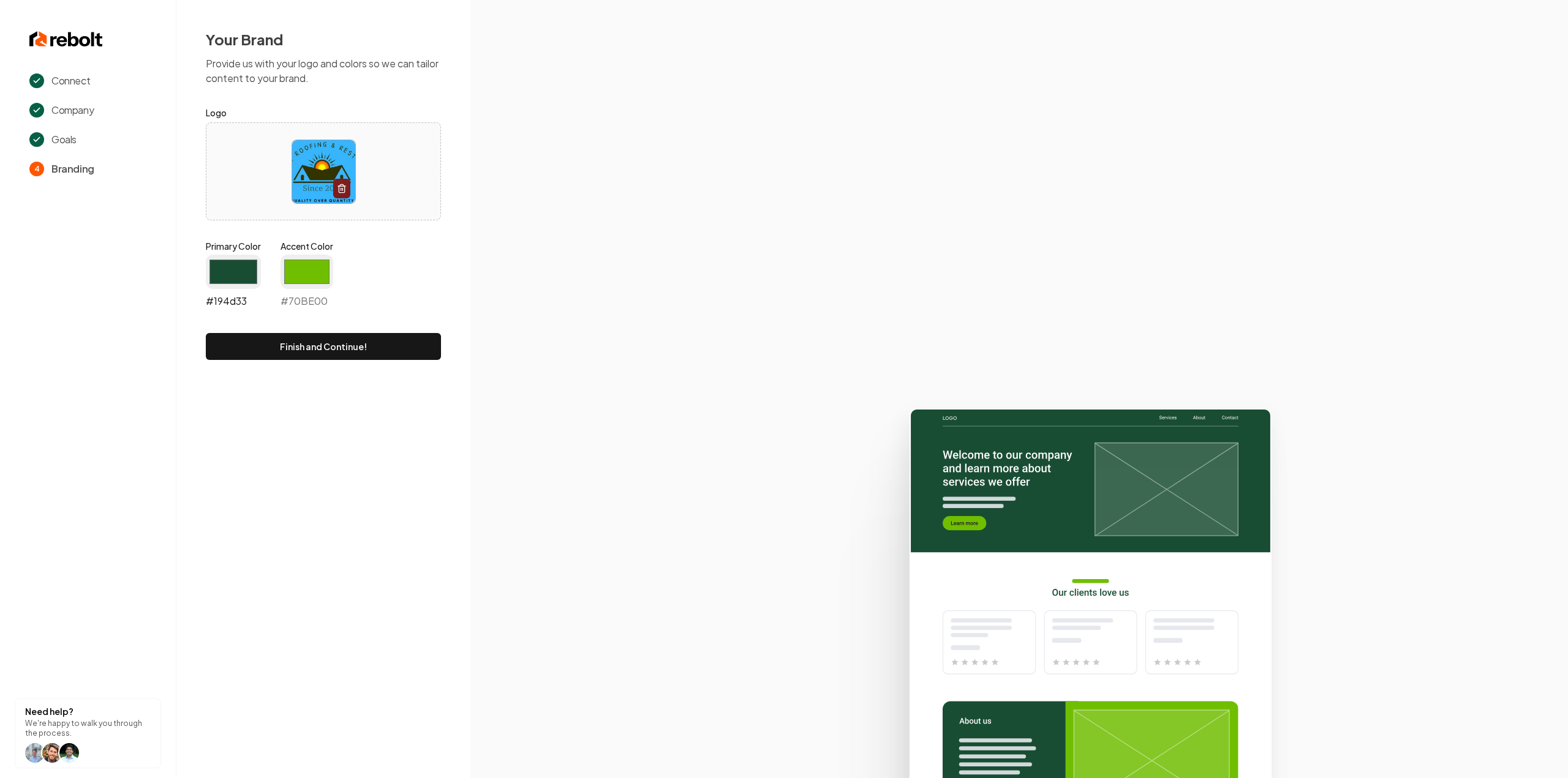
click at [250, 262] on input "#194d33" at bounding box center [234, 272] width 55 height 34
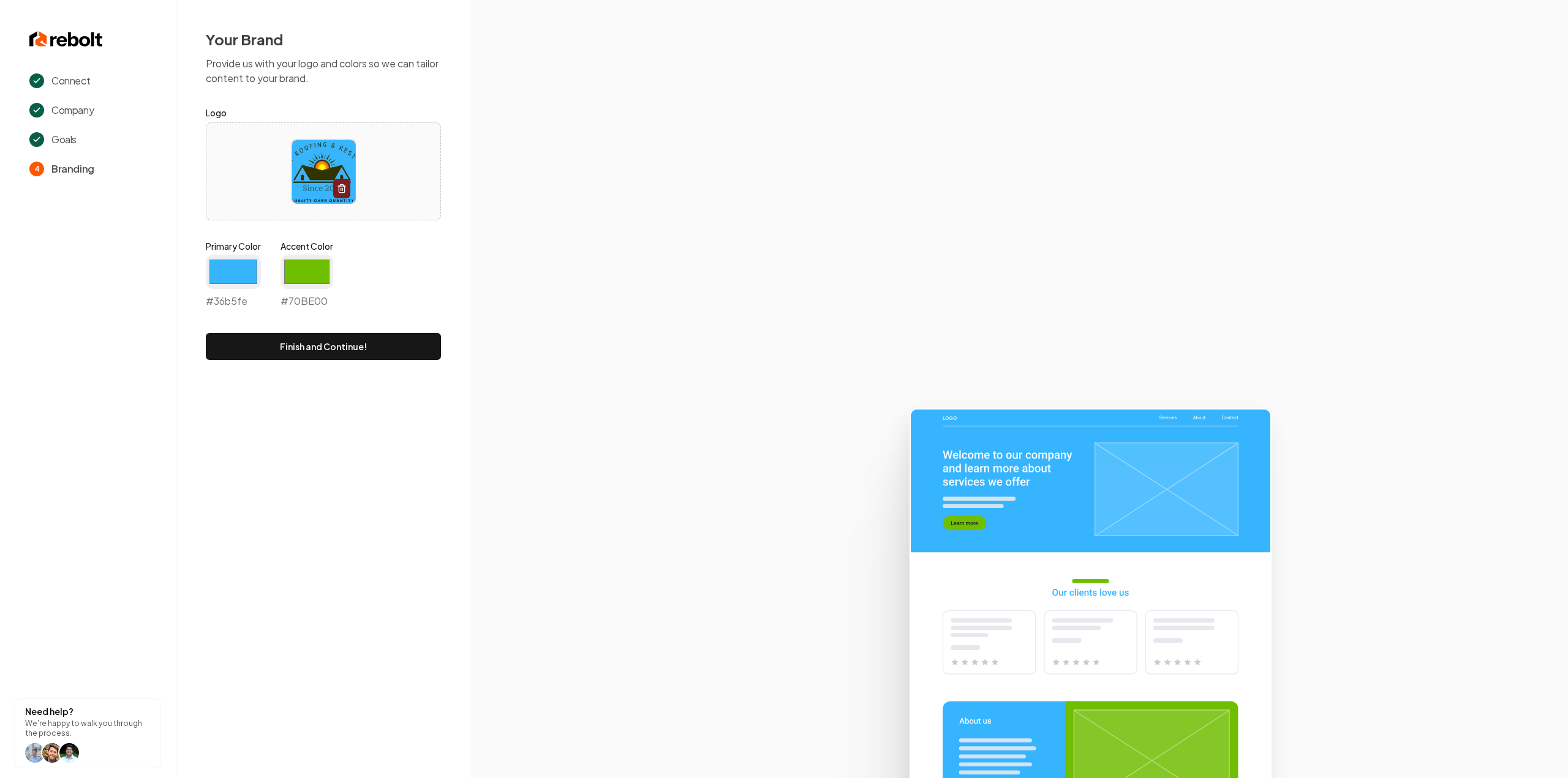
type input "#36b5fe"
click at [309, 245] on label "Accent Color" at bounding box center [306, 245] width 52 height 12
click at [309, 255] on input "#70be00" at bounding box center [306, 272] width 52 height 34
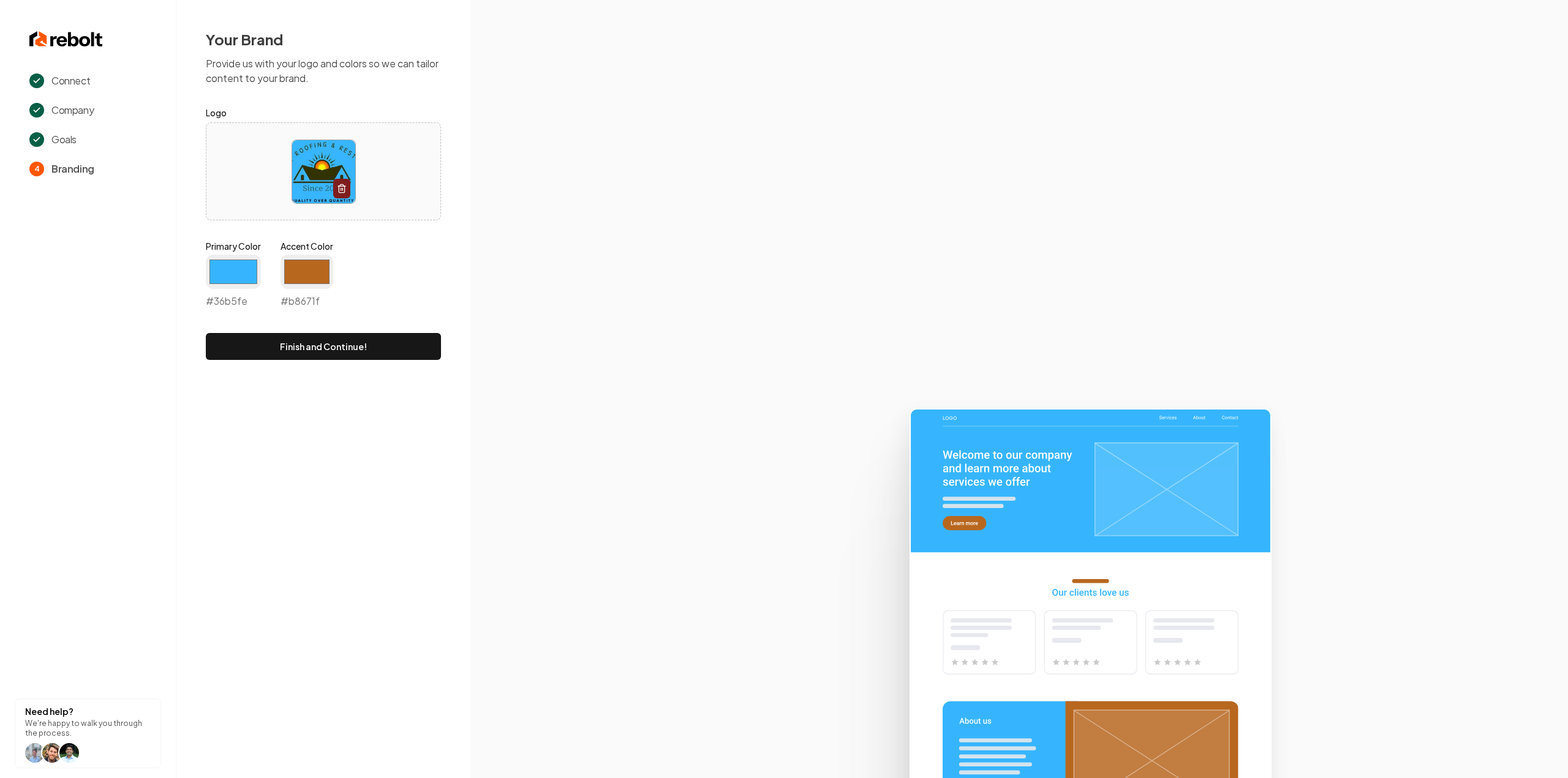
click at [589, 247] on section at bounding box center [1019, 389] width 1097 height 778
click at [321, 287] on input "#b8671f" at bounding box center [306, 272] width 52 height 34
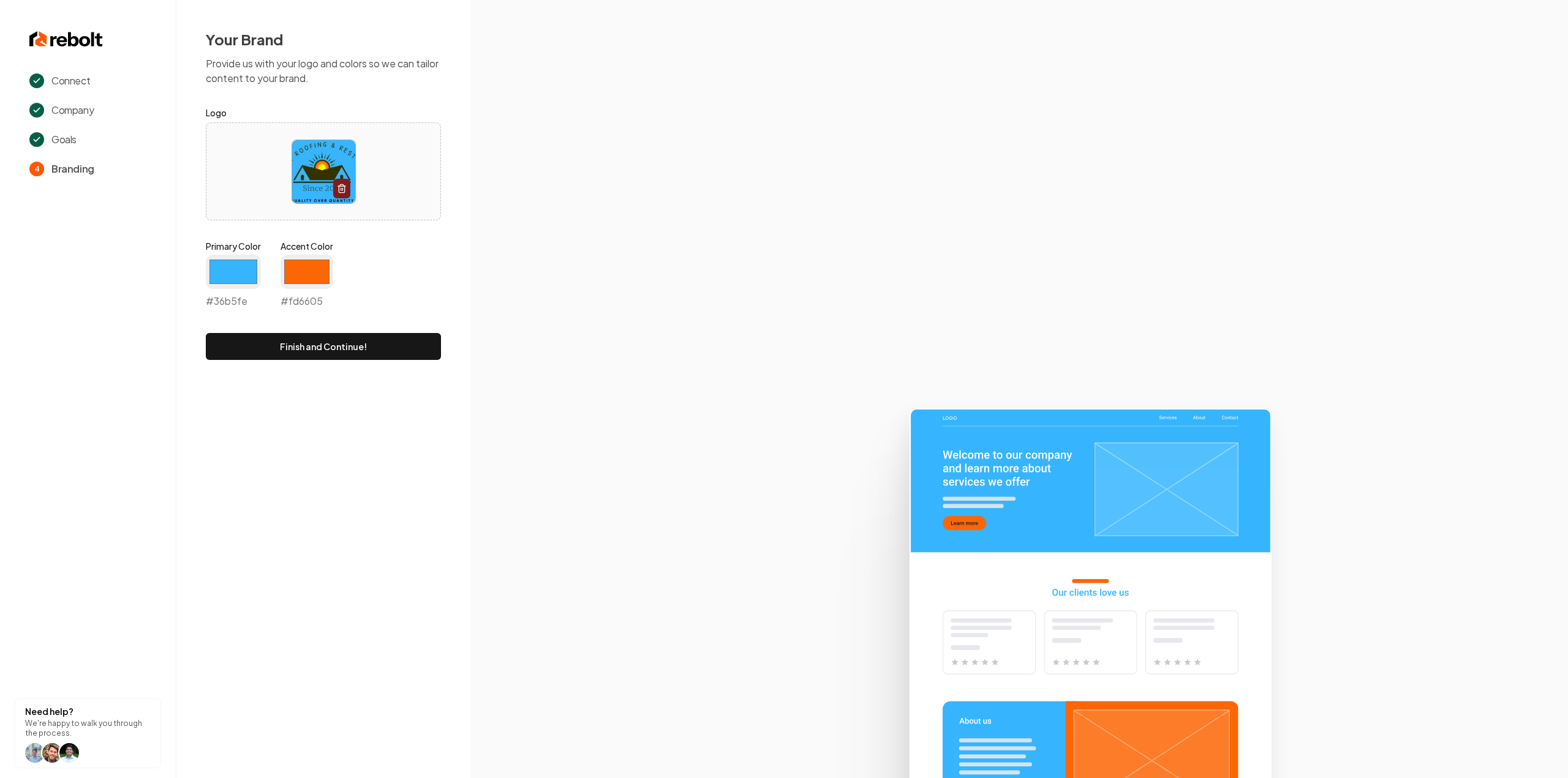
type input "#fd6605"
click at [546, 236] on section at bounding box center [1019, 389] width 1097 height 778
click at [371, 352] on button "Finish and Continue!" at bounding box center [323, 347] width 235 height 27
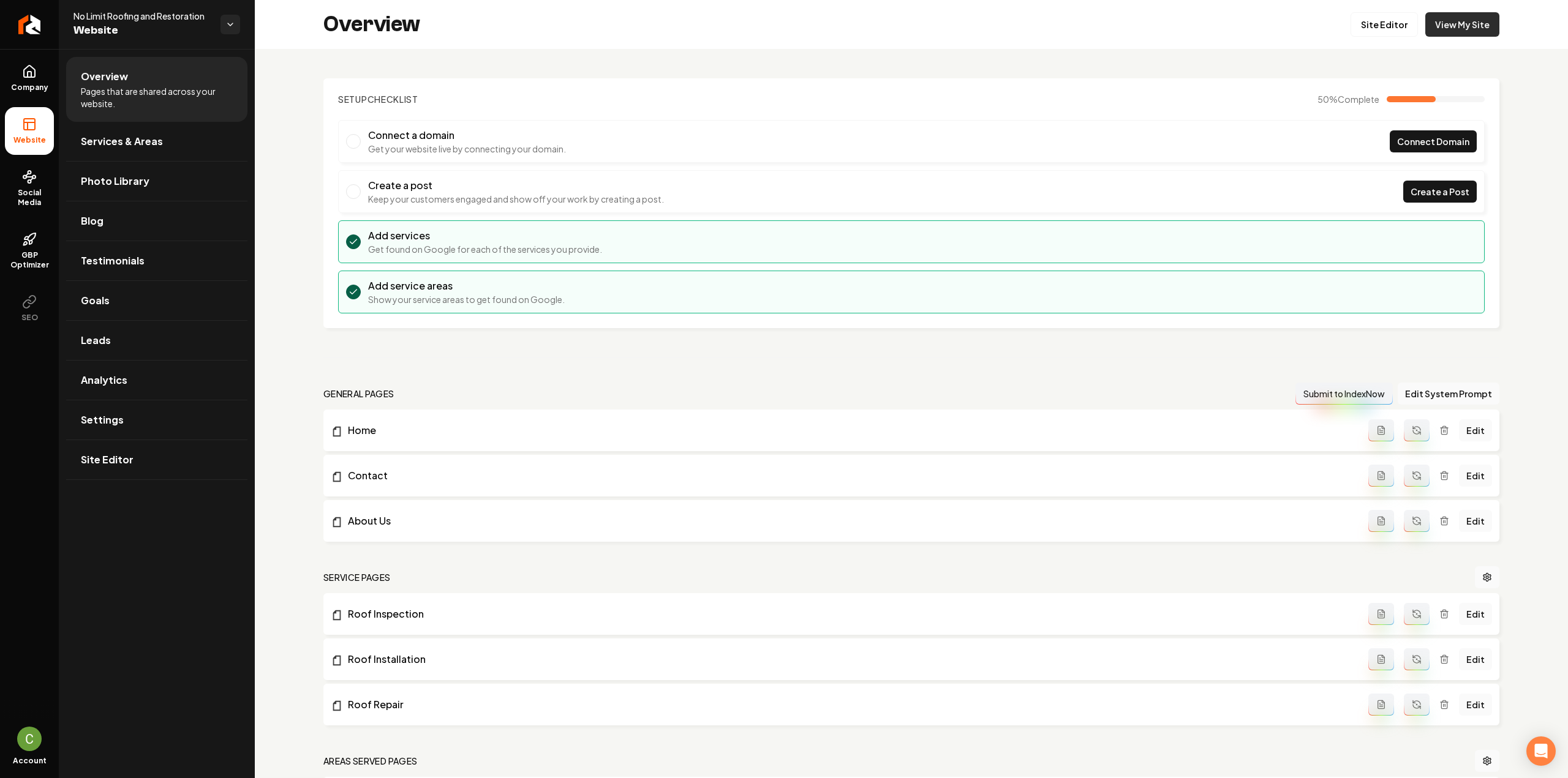
click at [1457, 18] on link "View My Site" at bounding box center [1462, 24] width 74 height 25
click at [1369, 25] on link "Site Editor" at bounding box center [1384, 24] width 67 height 25
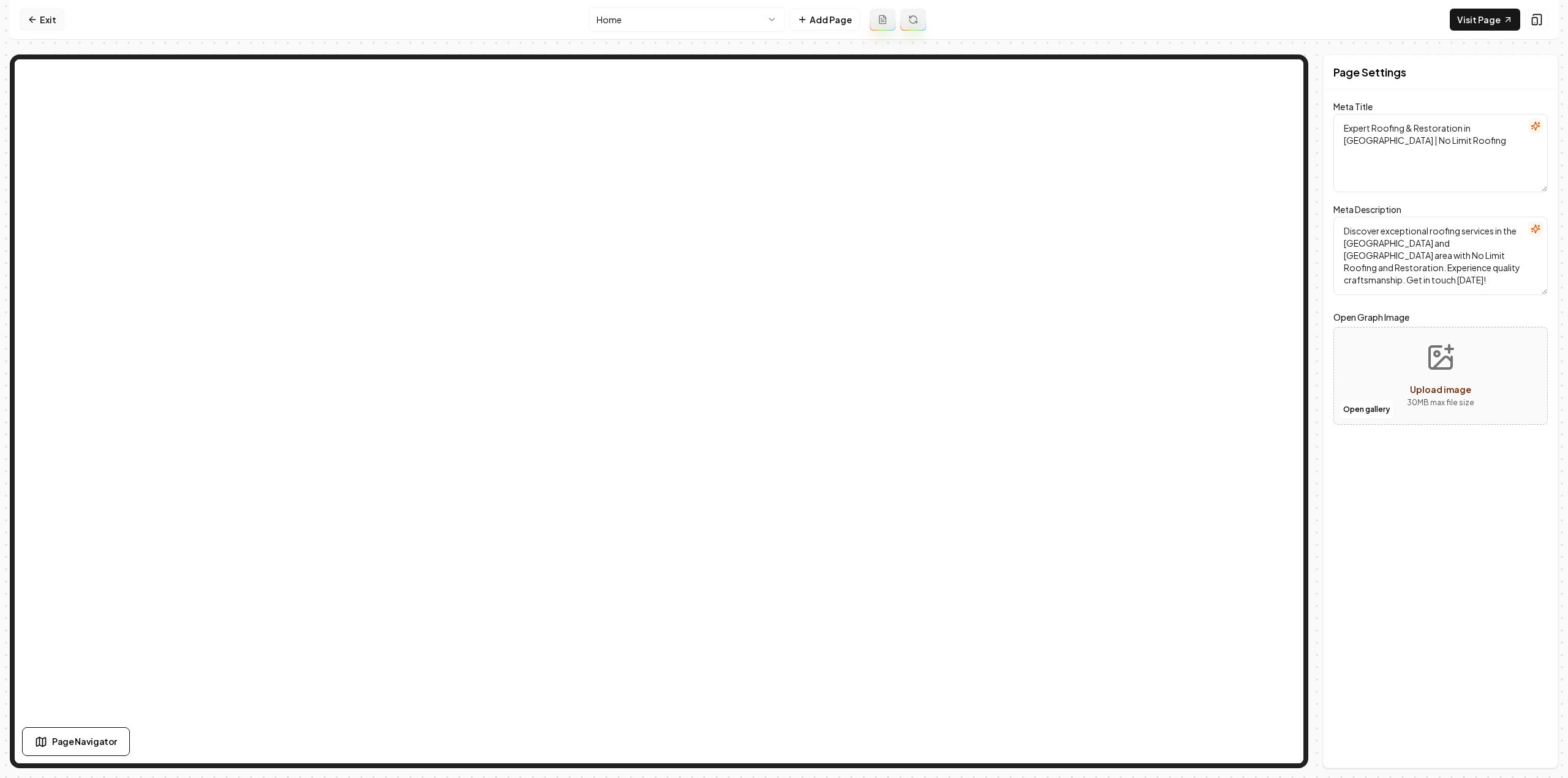
click at [34, 23] on icon at bounding box center [33, 20] width 10 height 10
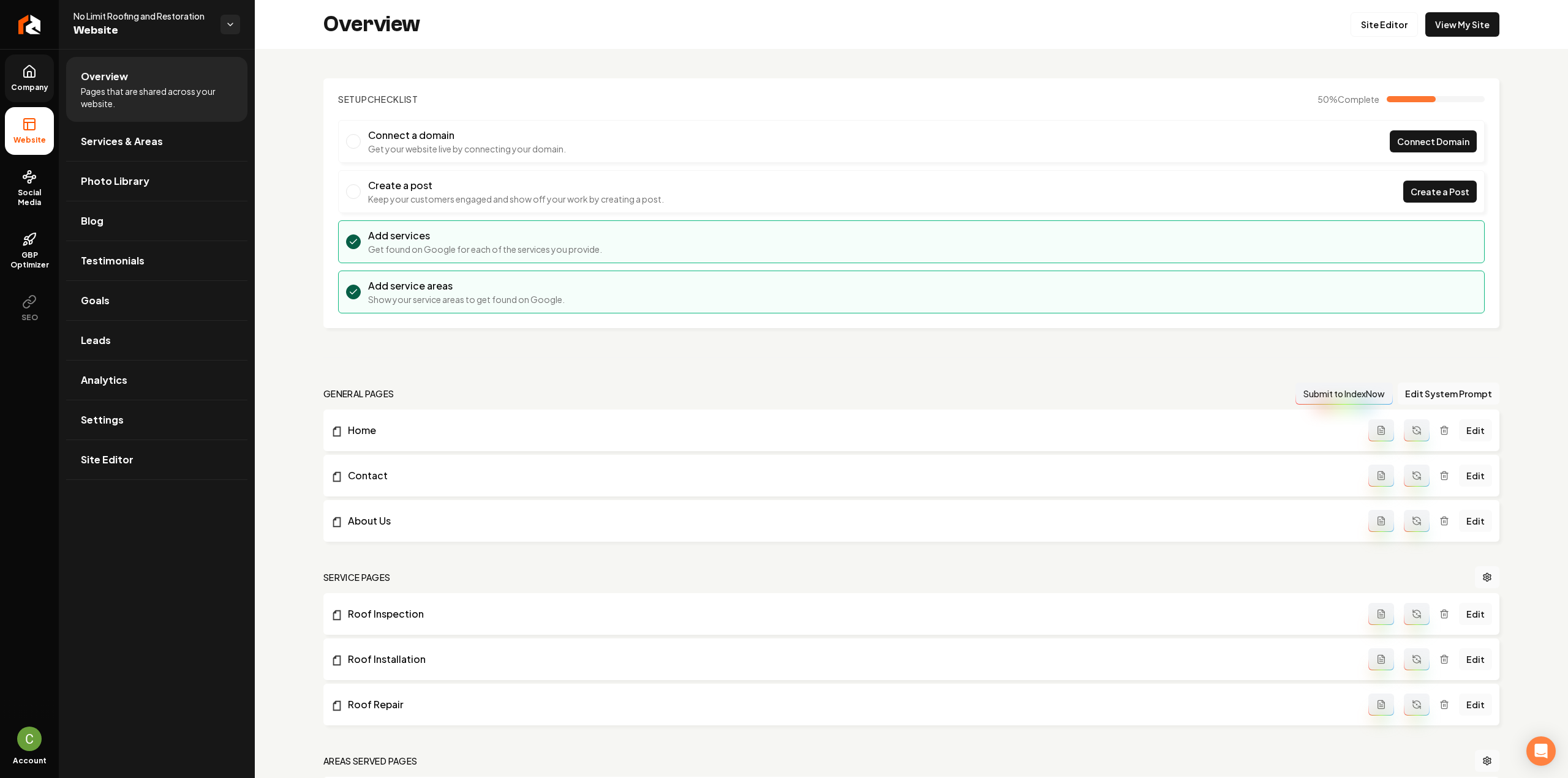
drag, startPoint x: 38, startPoint y: 79, endPoint x: 50, endPoint y: 96, distance: 20.8
click at [38, 79] on link "Company" at bounding box center [29, 79] width 49 height 48
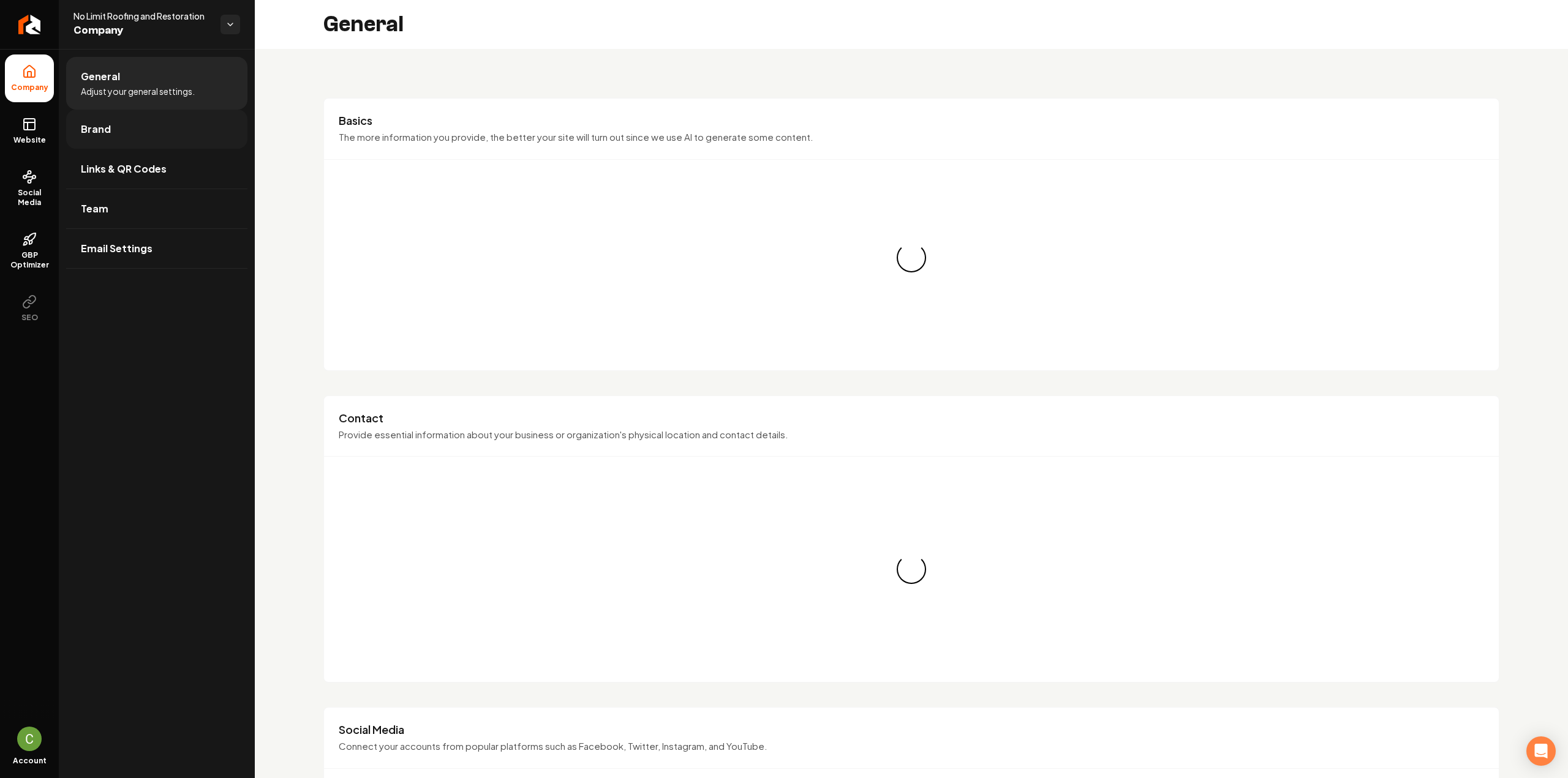
click at [104, 130] on span "Brand" at bounding box center [96, 129] width 30 height 15
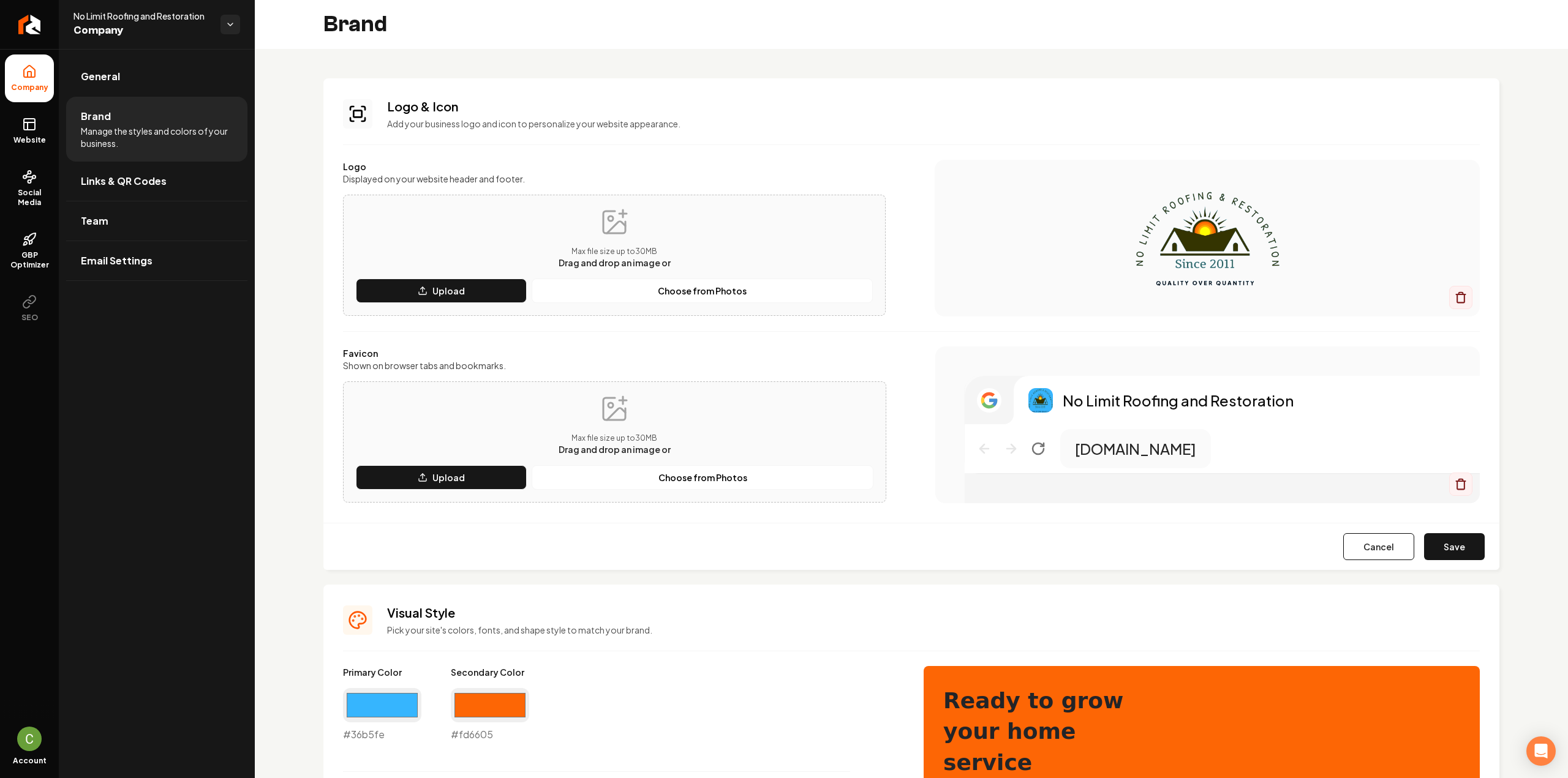
click at [1451, 542] on button "Save" at bounding box center [1455, 547] width 61 height 27
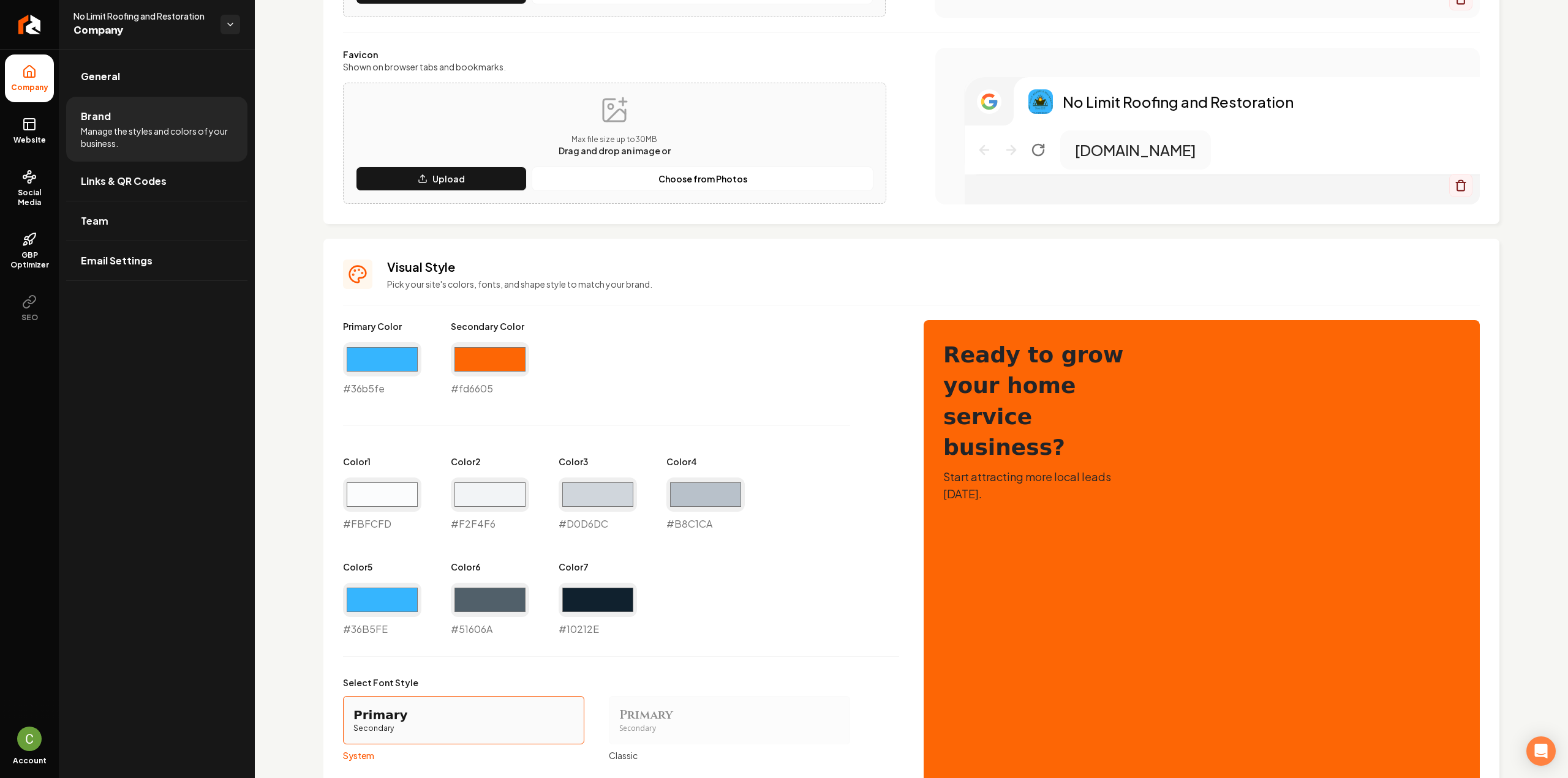
scroll to position [223, 0]
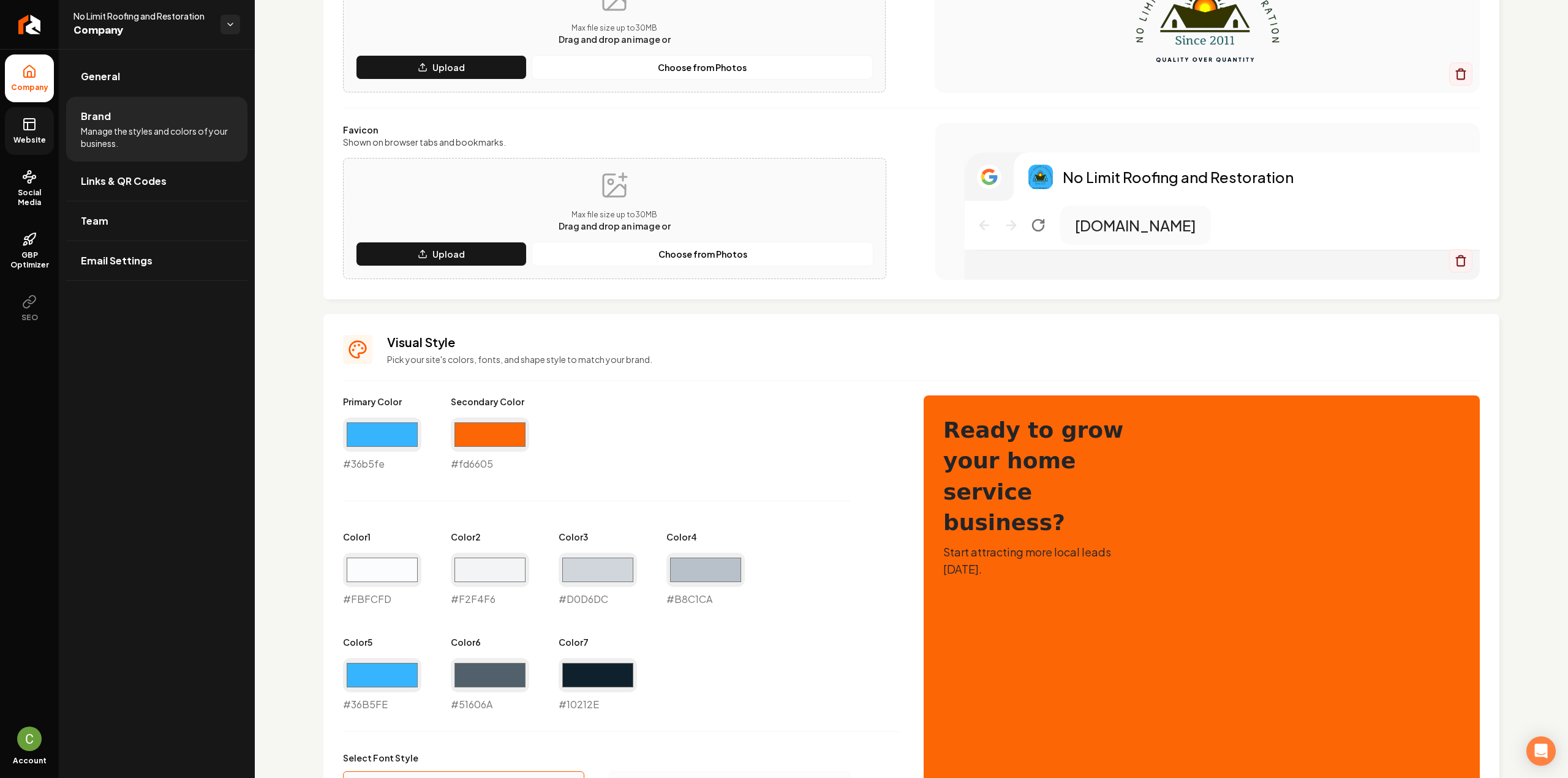
click at [25, 122] on icon at bounding box center [30, 122] width 11 height 0
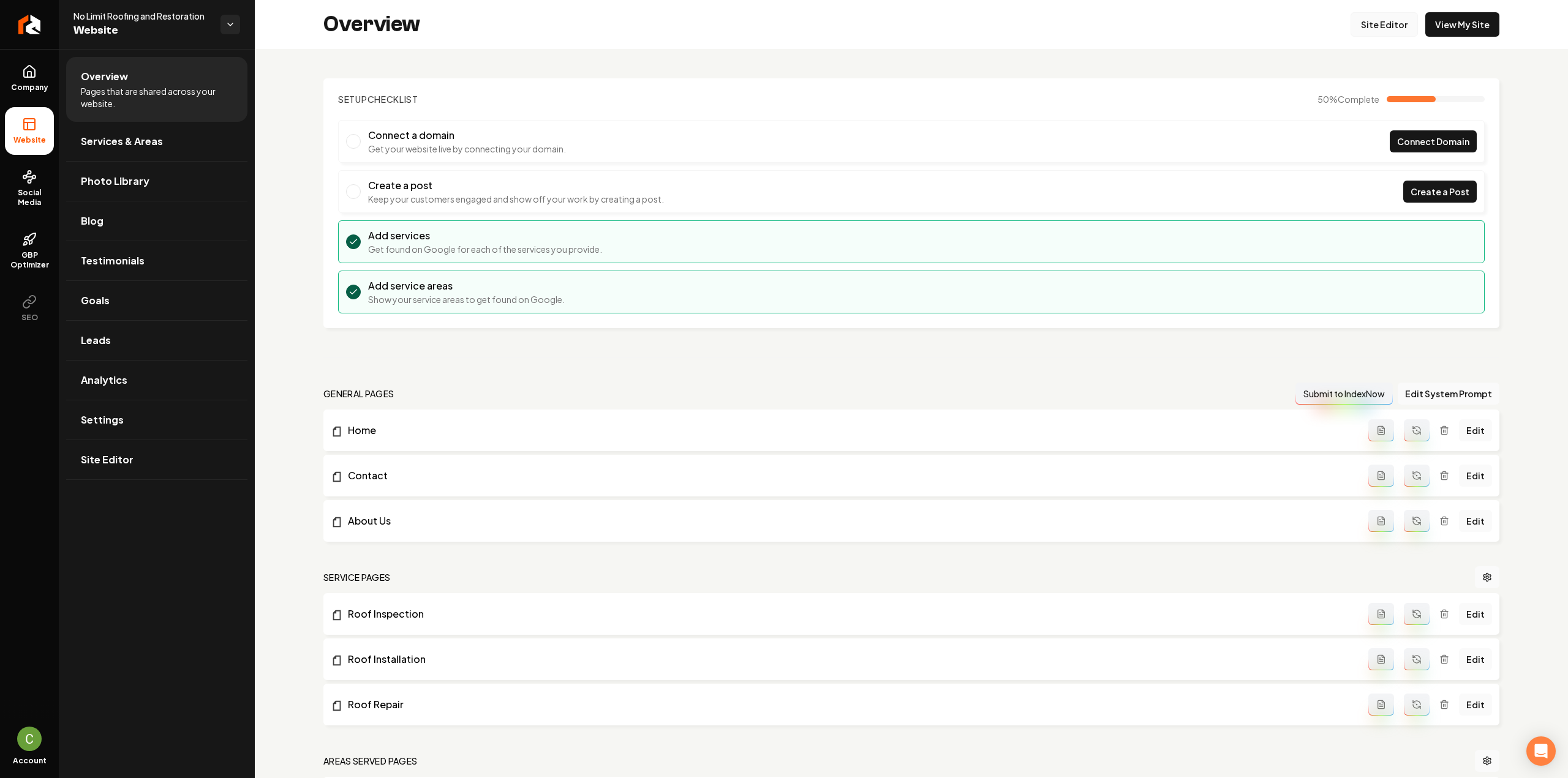
click at [1390, 21] on link "Site Editor" at bounding box center [1384, 24] width 67 height 25
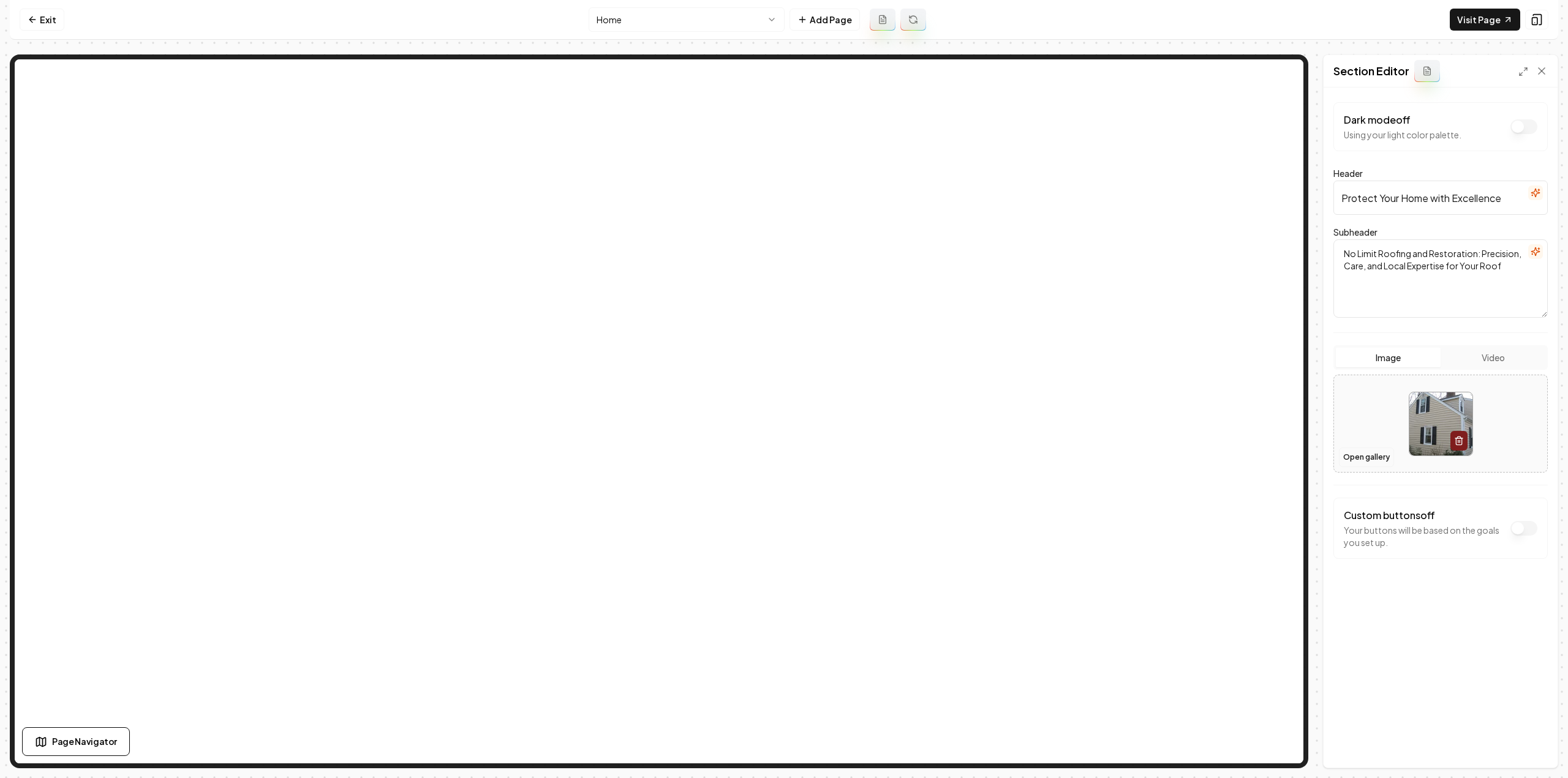
click at [1361, 453] on button "Open gallery" at bounding box center [1366, 458] width 55 height 20
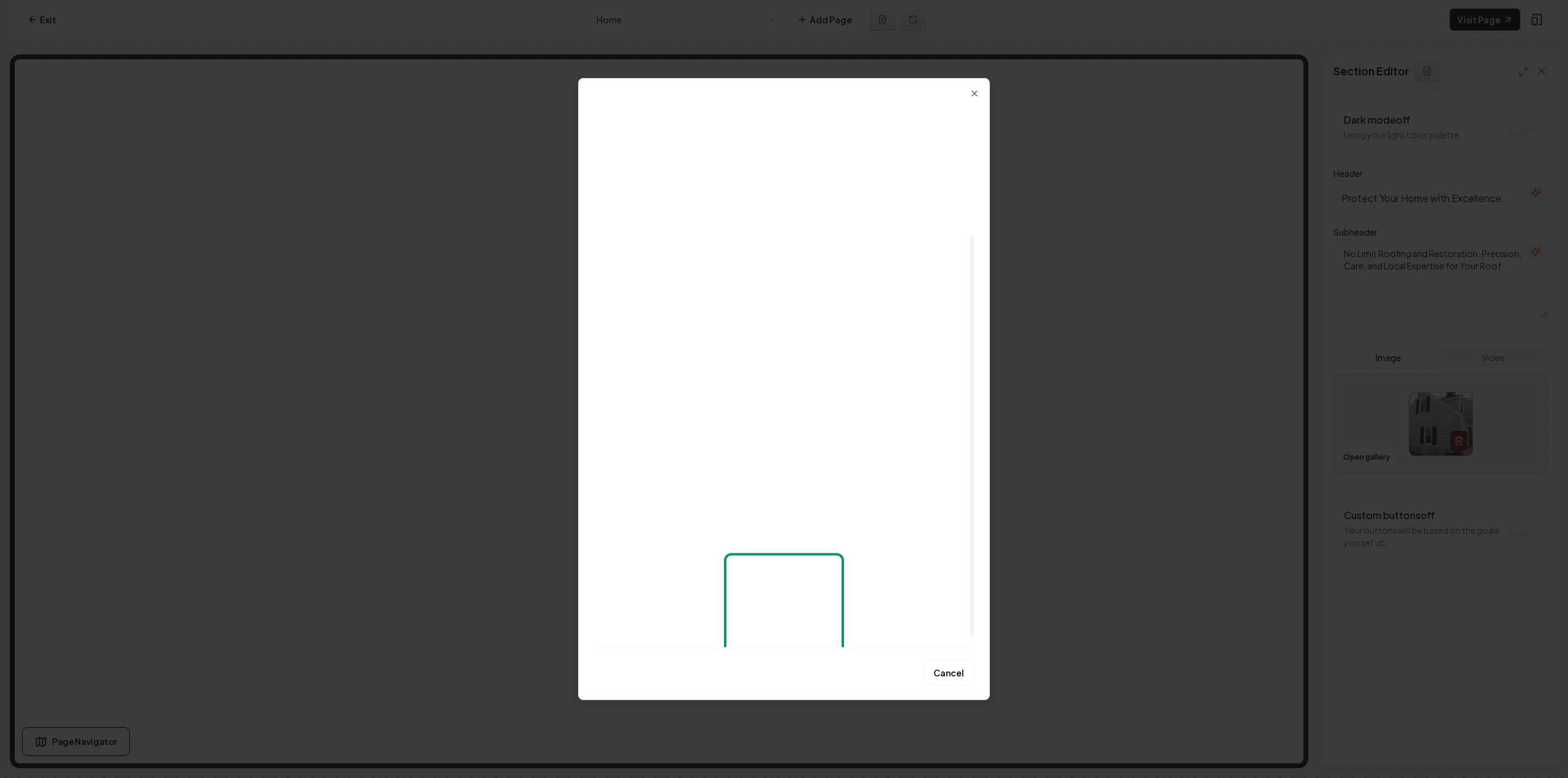
scroll to position [184, 0]
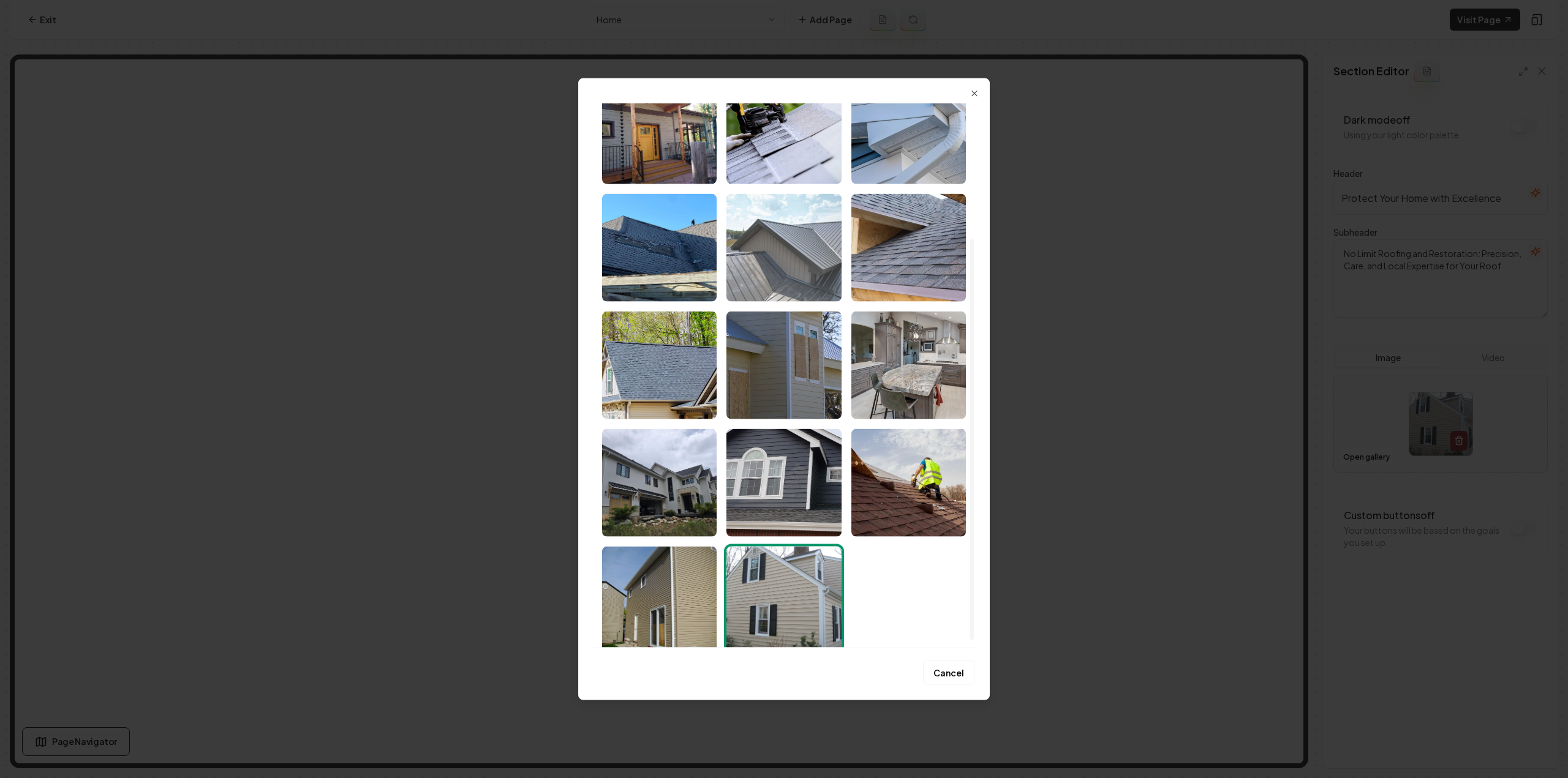
click at [802, 267] on img "Select image image_68a485105c7cd75eb8c0c9ba.jpeg" at bounding box center [784, 248] width 115 height 108
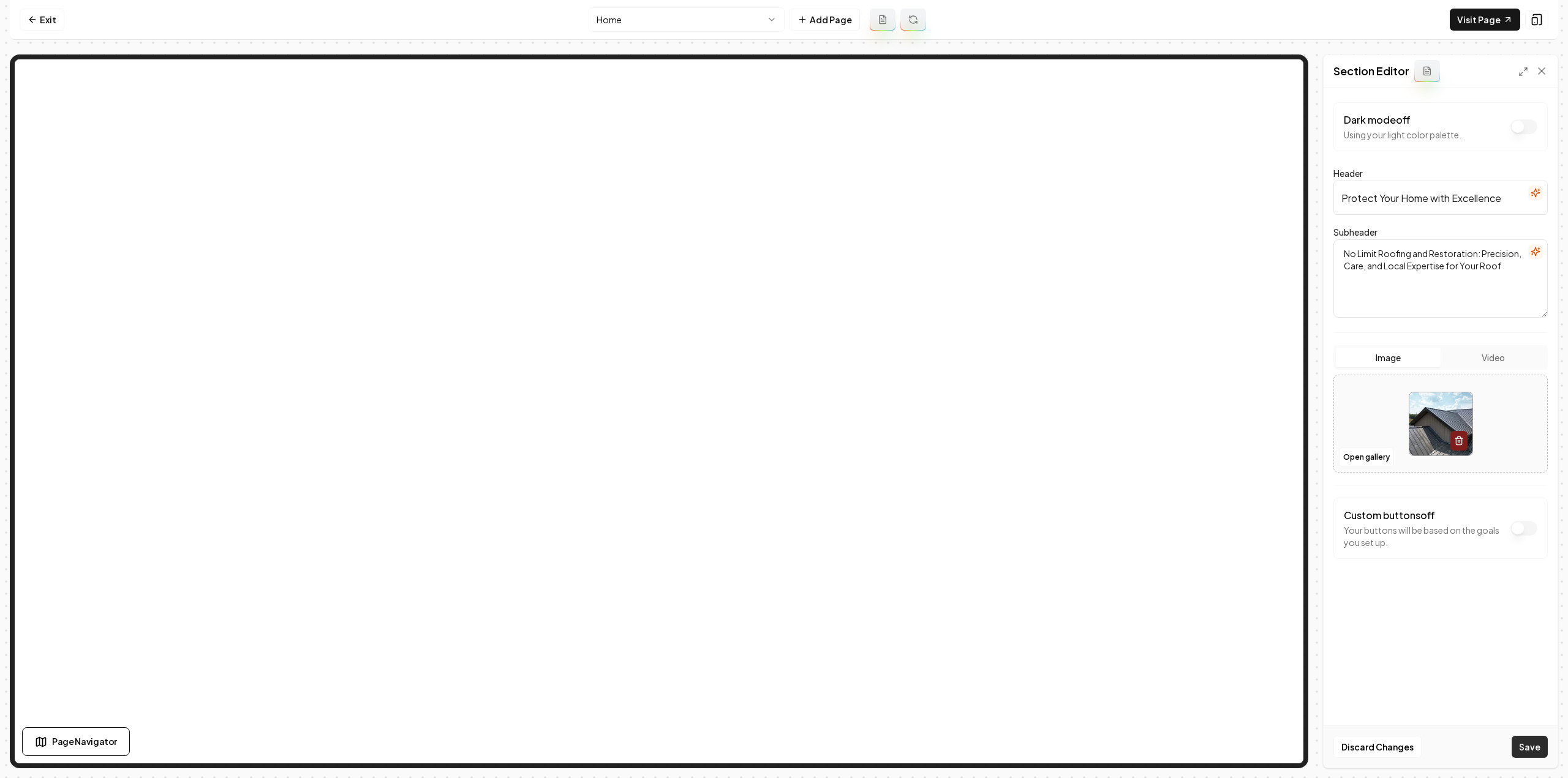
click at [1528, 745] on button "Save" at bounding box center [1529, 747] width 36 height 22
click at [42, 16] on link "Exit" at bounding box center [42, 19] width 45 height 22
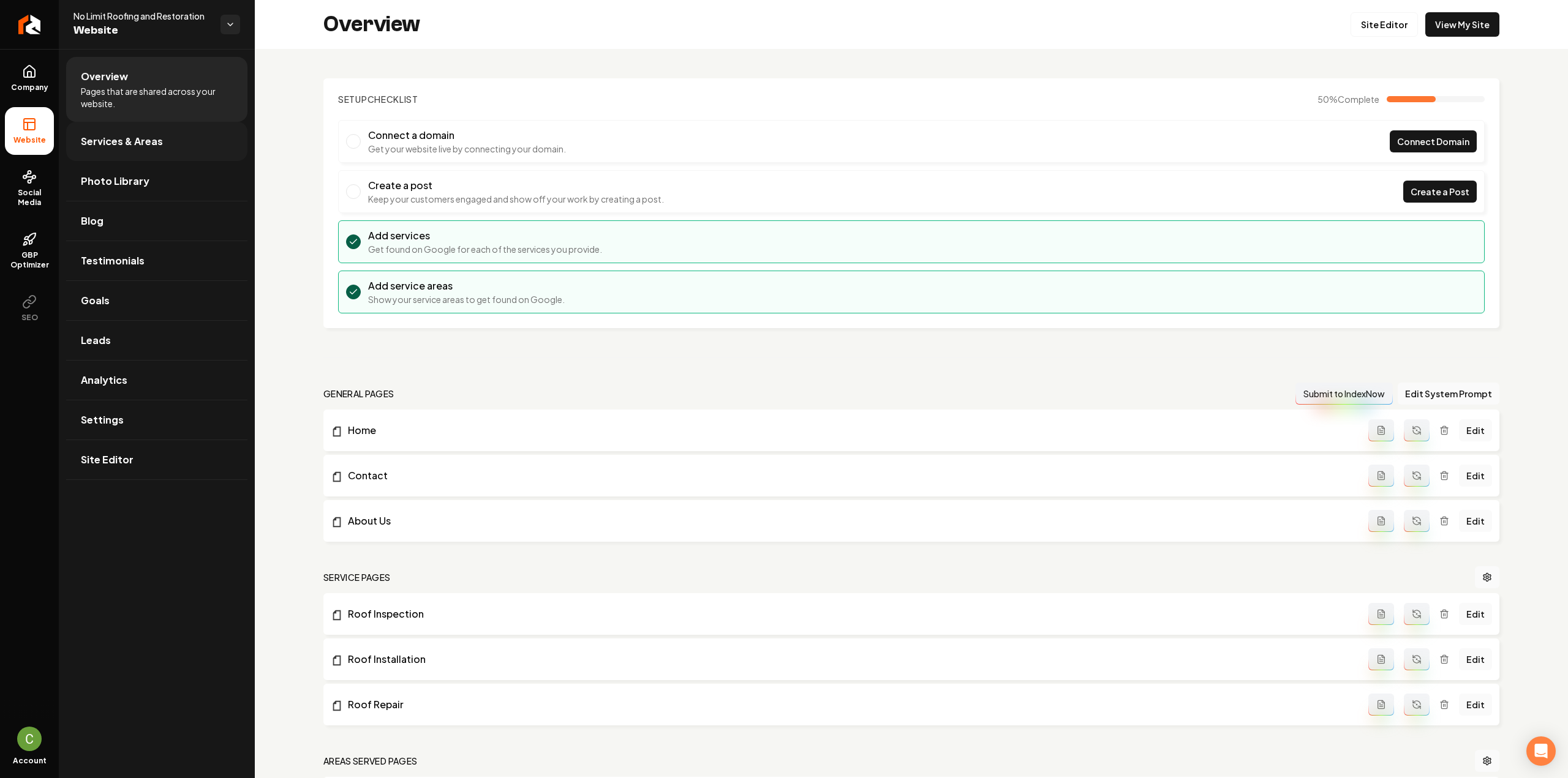
click at [81, 128] on link "Services & Areas" at bounding box center [156, 141] width 181 height 39
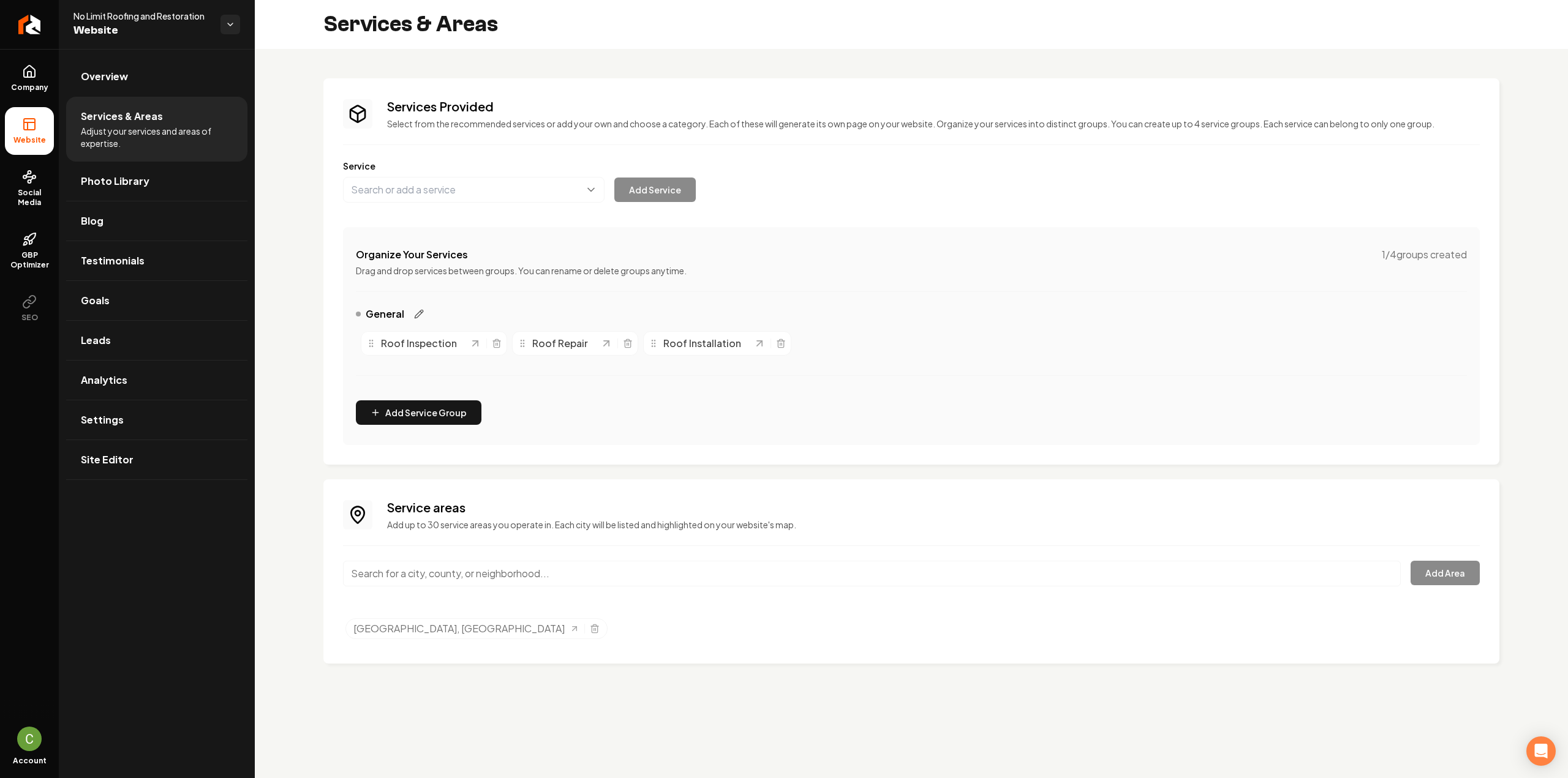
click at [414, 315] on icon "Main content area" at bounding box center [419, 314] width 10 height 10
click at [399, 314] on input "General" at bounding box center [435, 314] width 139 height 25
type input "Roofing"
click at [515, 310] on button "Main content area" at bounding box center [521, 316] width 12 height 12
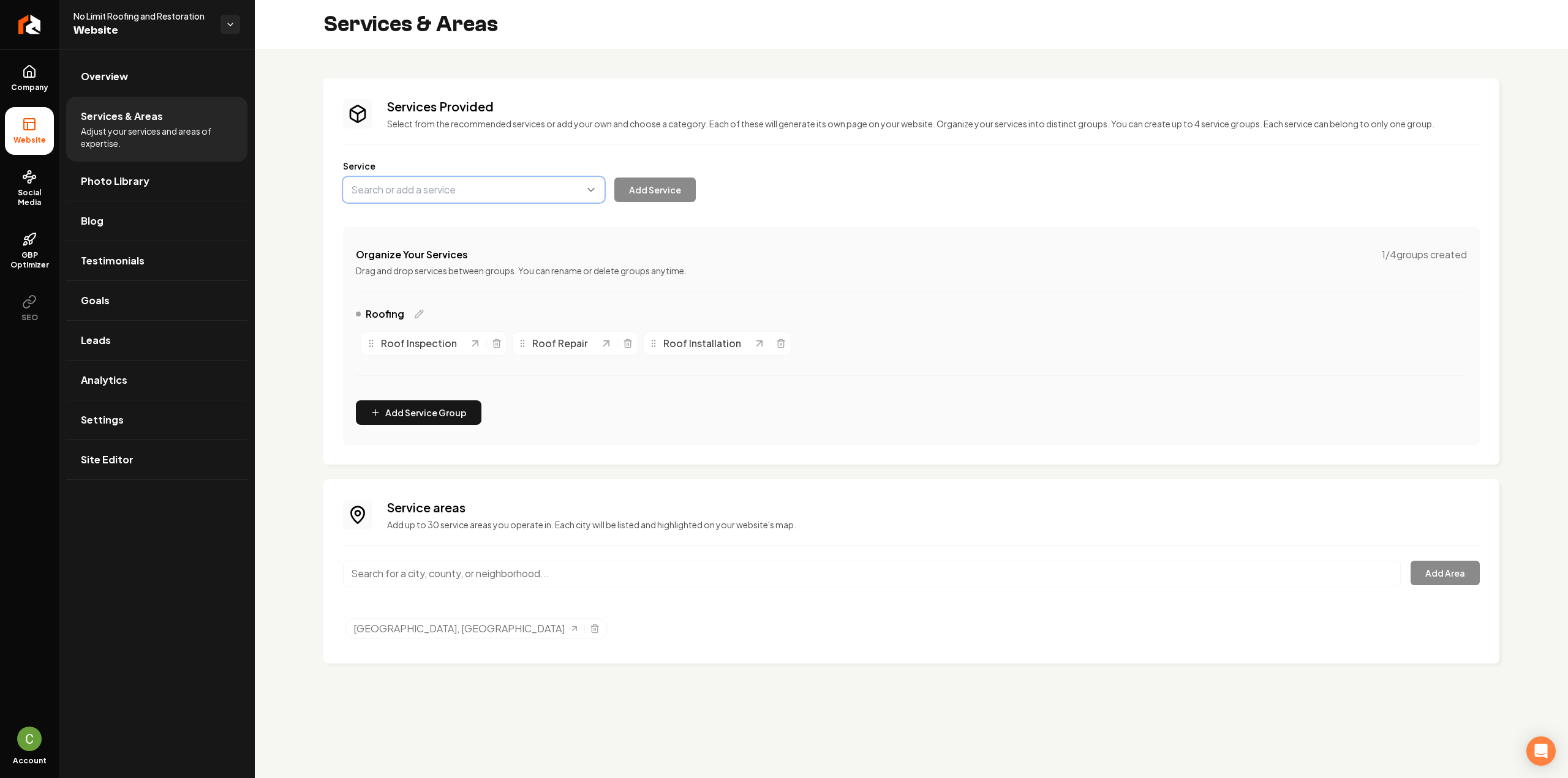
click at [417, 185] on button "Main content area" at bounding box center [474, 190] width 262 height 25
paste input "Siding Installation"
type input "Siding Installation"
click at [652, 186] on button "Add Service" at bounding box center [655, 190] width 81 height 25
click at [403, 190] on button "Main content area" at bounding box center [474, 190] width 262 height 25
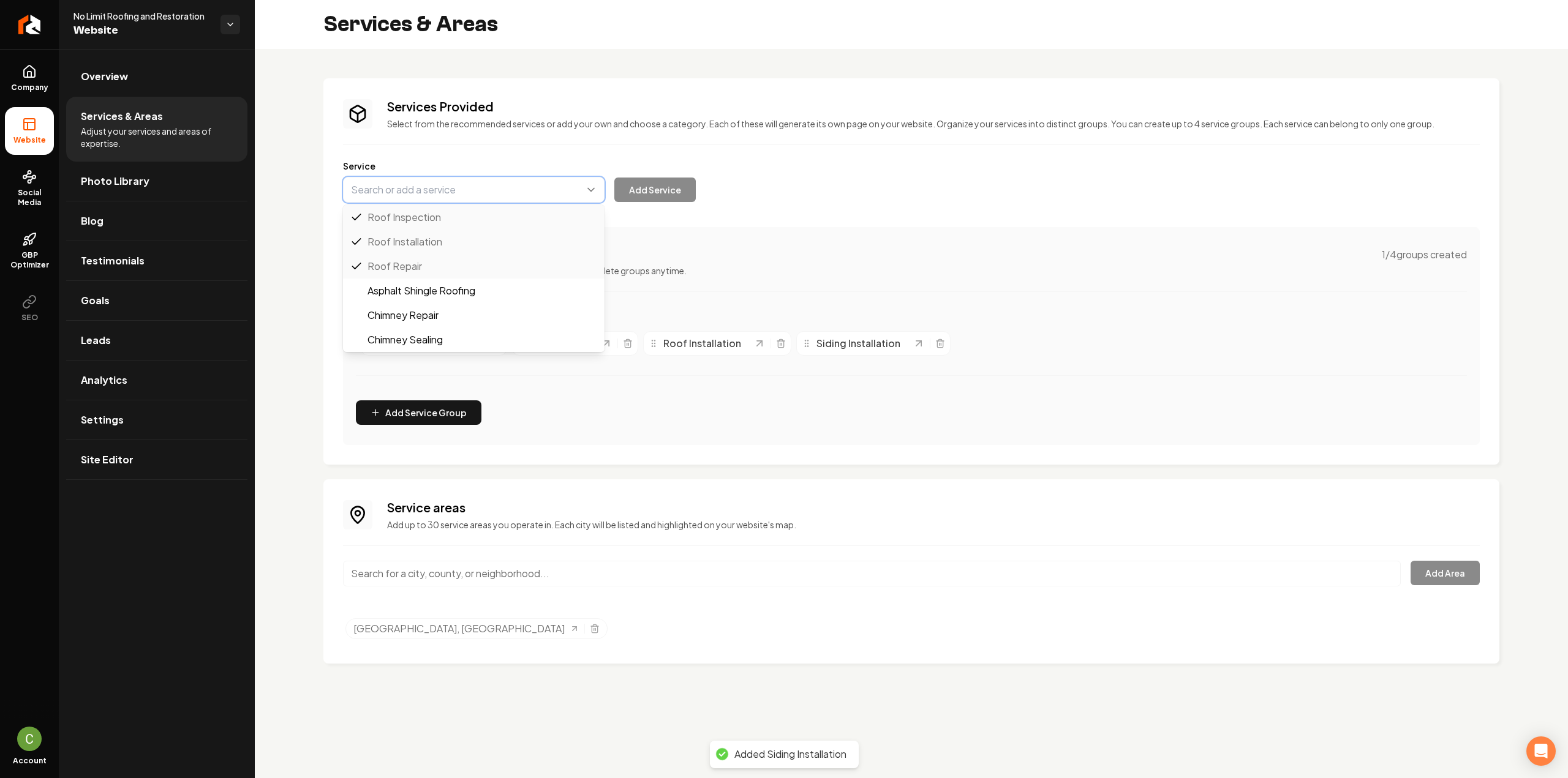
paste input "Siding Replacement"
drag, startPoint x: 408, startPoint y: 207, endPoint x: 481, endPoint y: 202, distance: 73.2
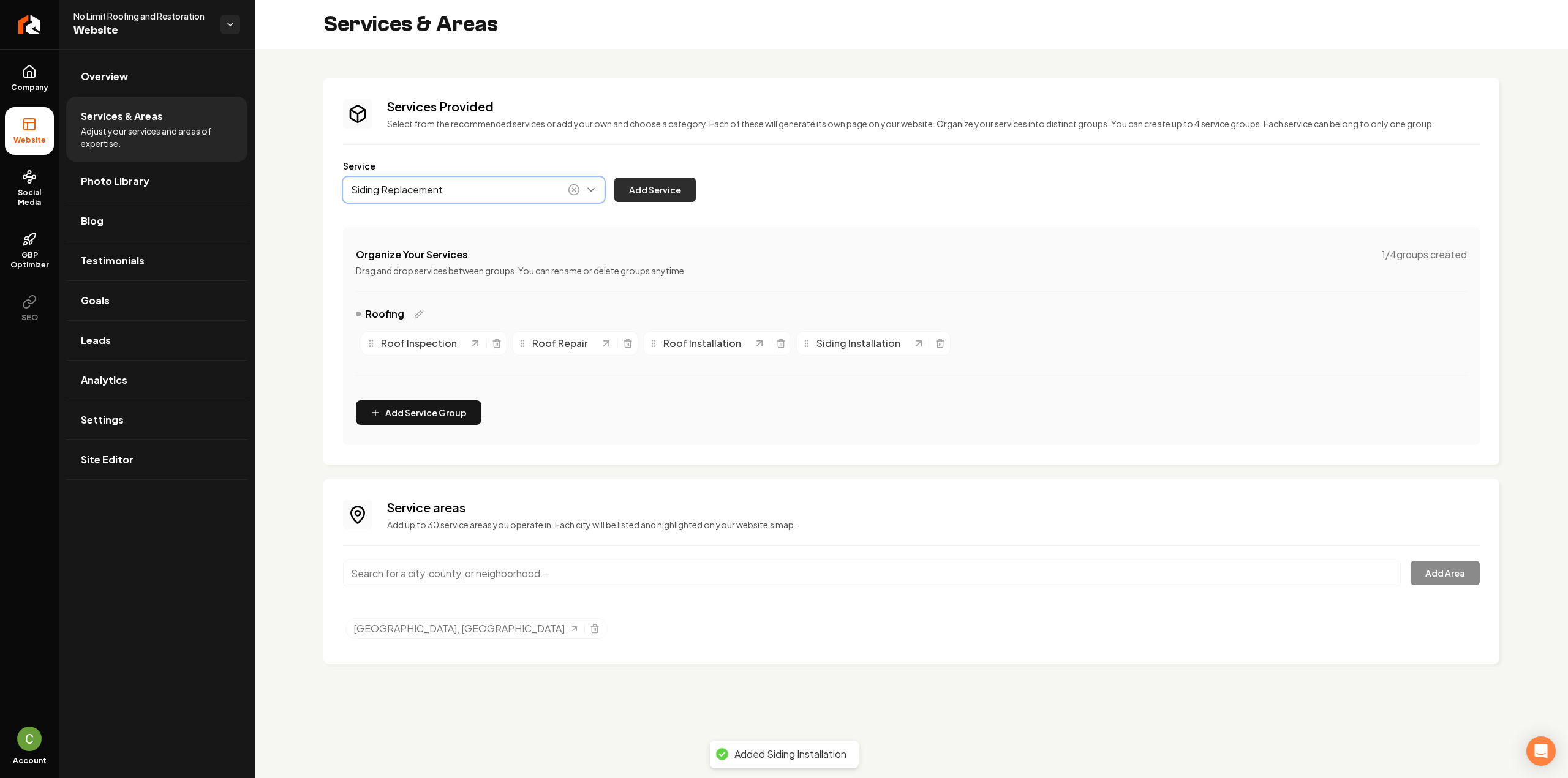
type input "Siding Replacement"
click at [649, 194] on button "Add Service" at bounding box center [655, 190] width 81 height 25
click at [408, 188] on button "Main content area" at bounding box center [474, 190] width 262 height 25
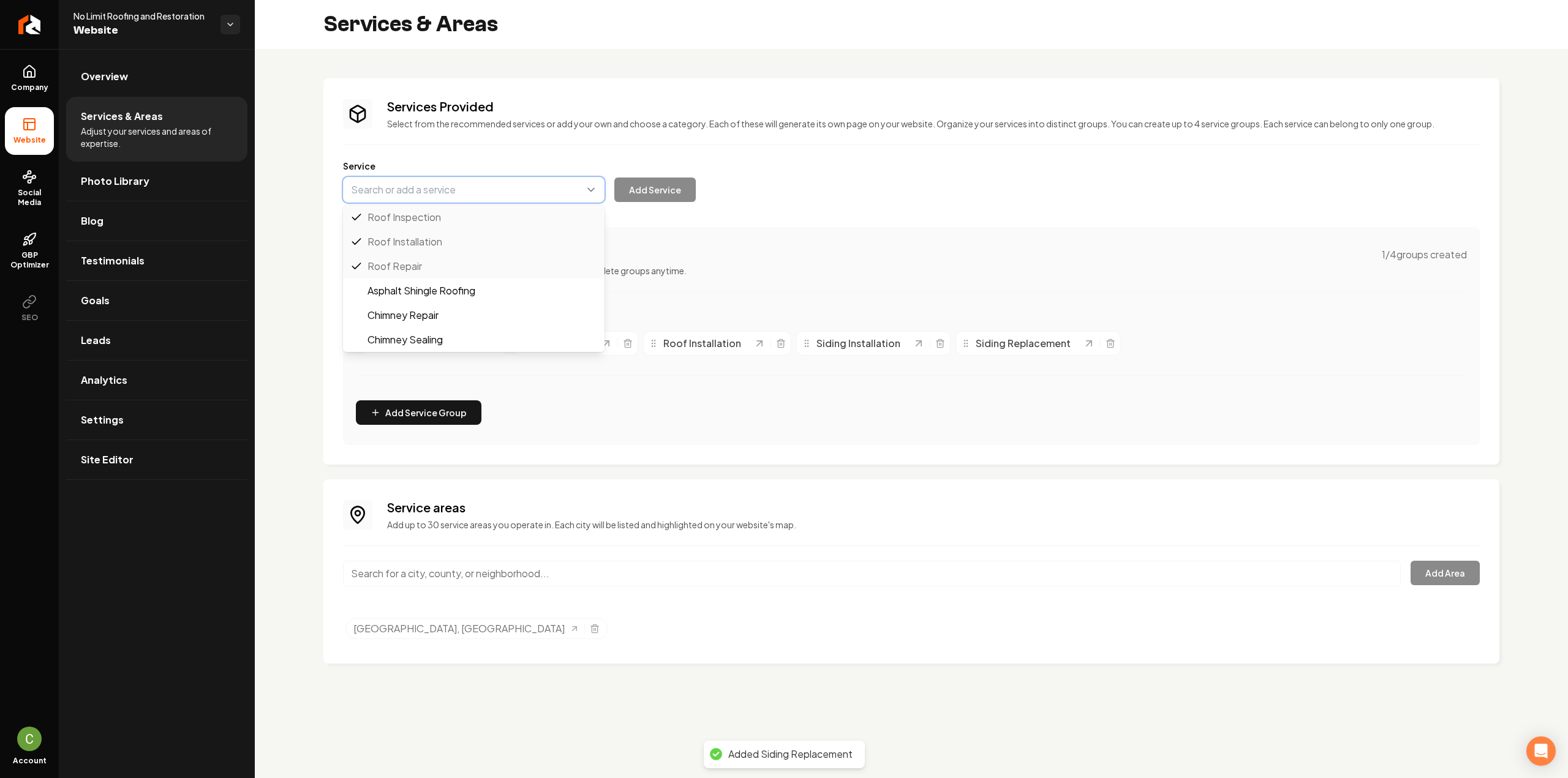
paste input "Siding Repair"
drag, startPoint x: 439, startPoint y: 215, endPoint x: 486, endPoint y: 216, distance: 47.0
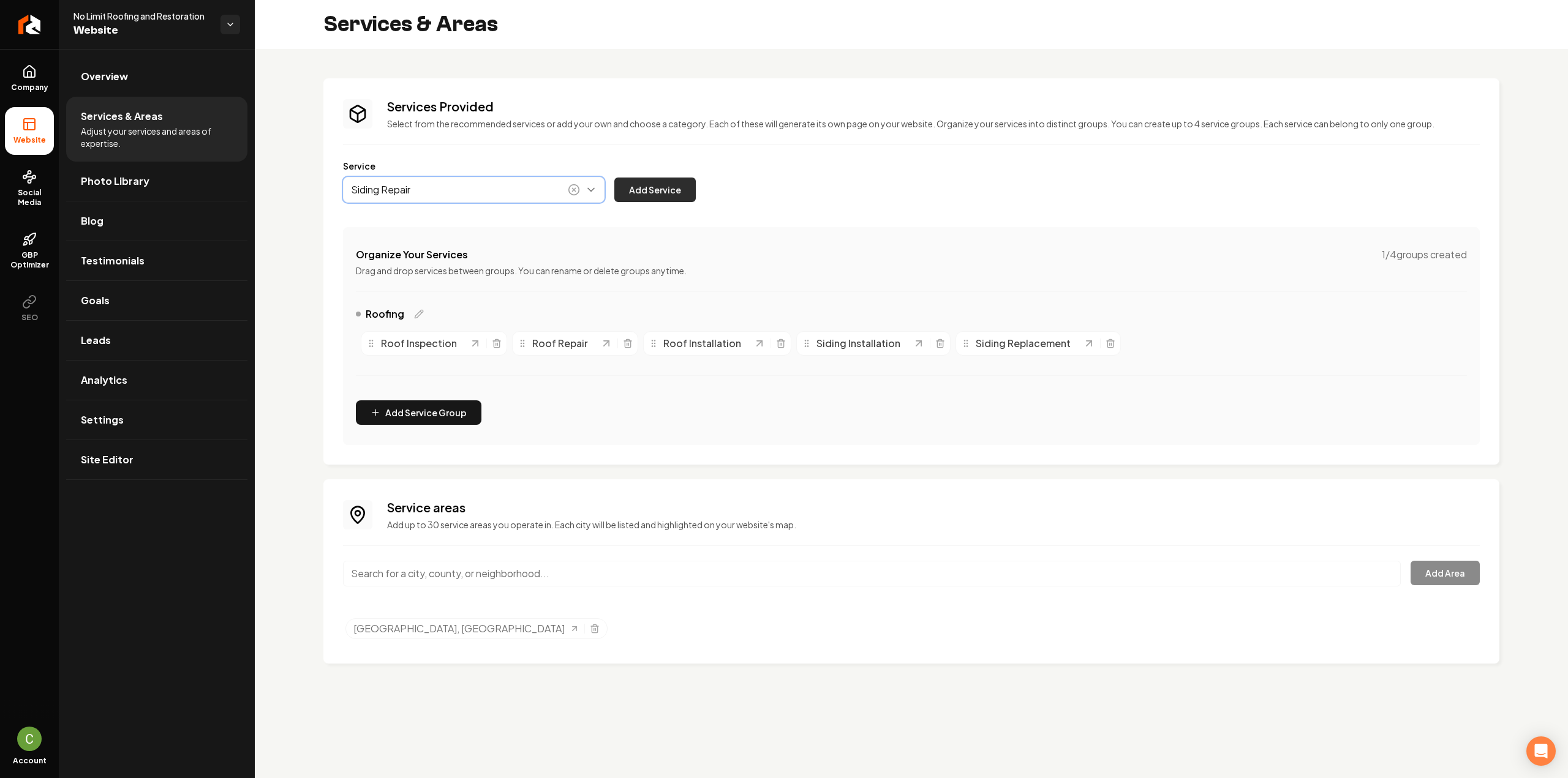
type input "Siding Repair"
click at [669, 197] on button "Add Service" at bounding box center [655, 190] width 81 height 25
click at [444, 406] on button "Add Service Group" at bounding box center [418, 412] width 125 height 25
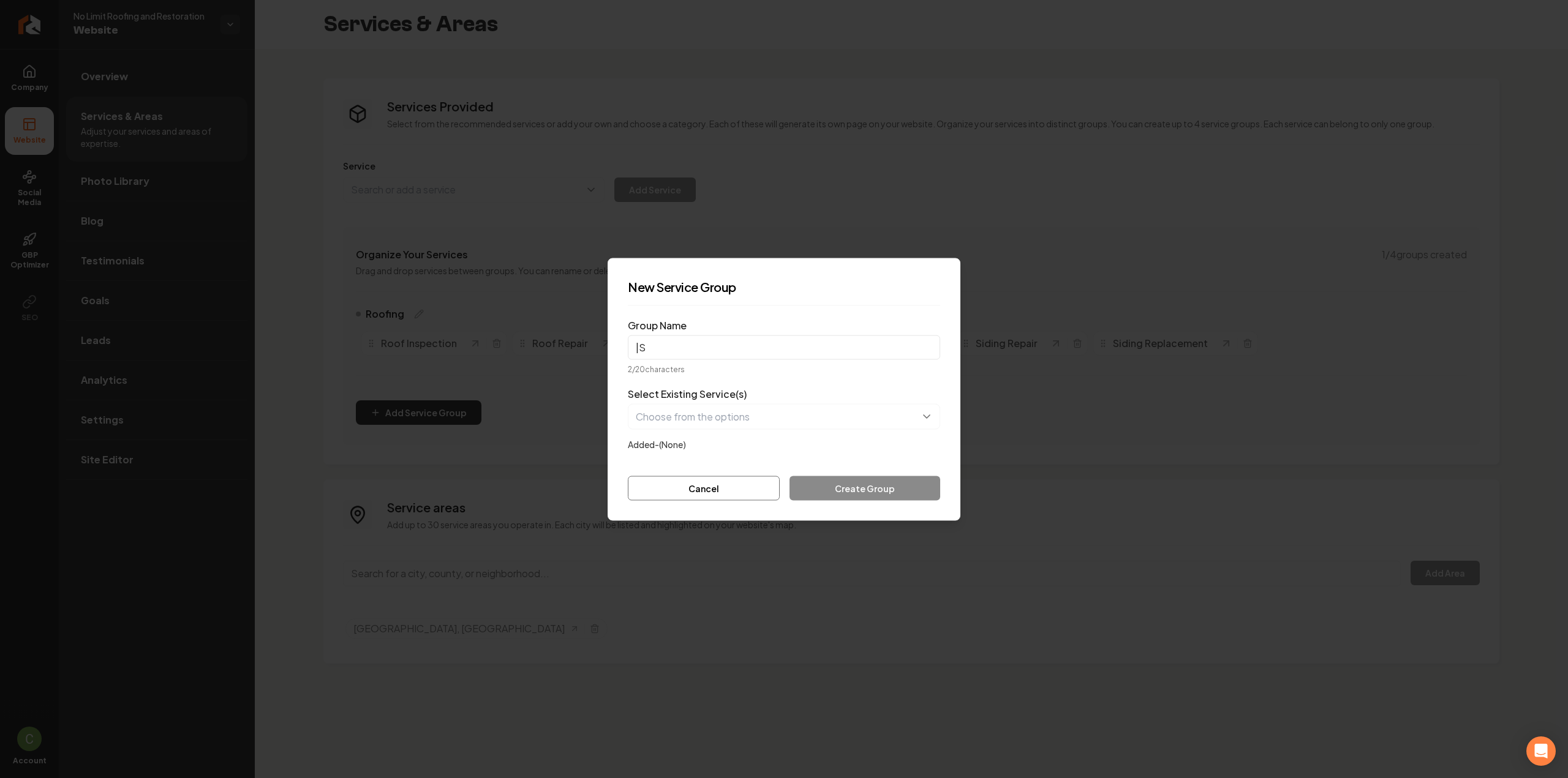
type input "|"
type input "Siding"
click at [778, 416] on button "button" at bounding box center [783, 416] width 312 height 25
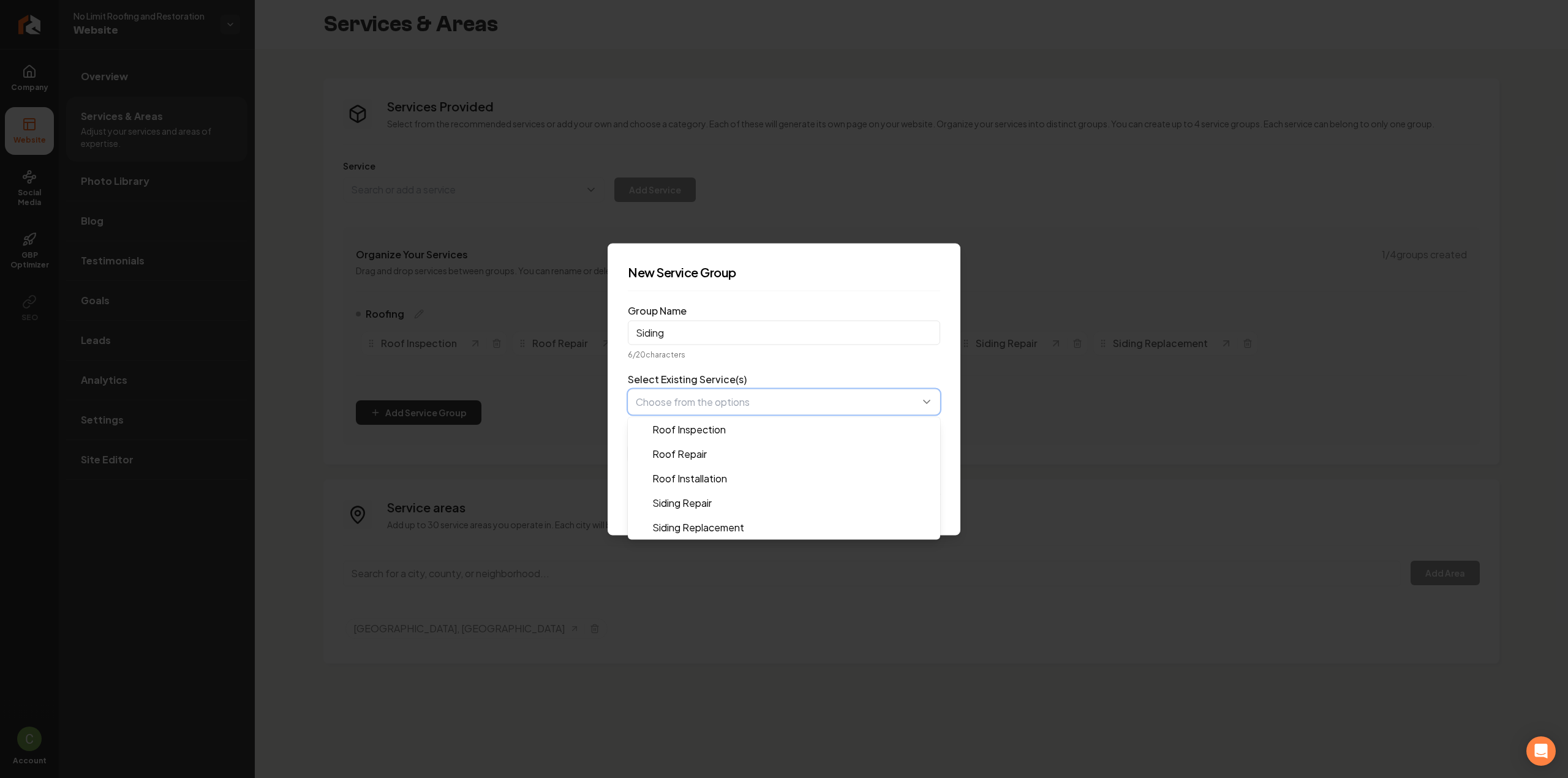
click at [695, 401] on button "button" at bounding box center [783, 402] width 312 height 25
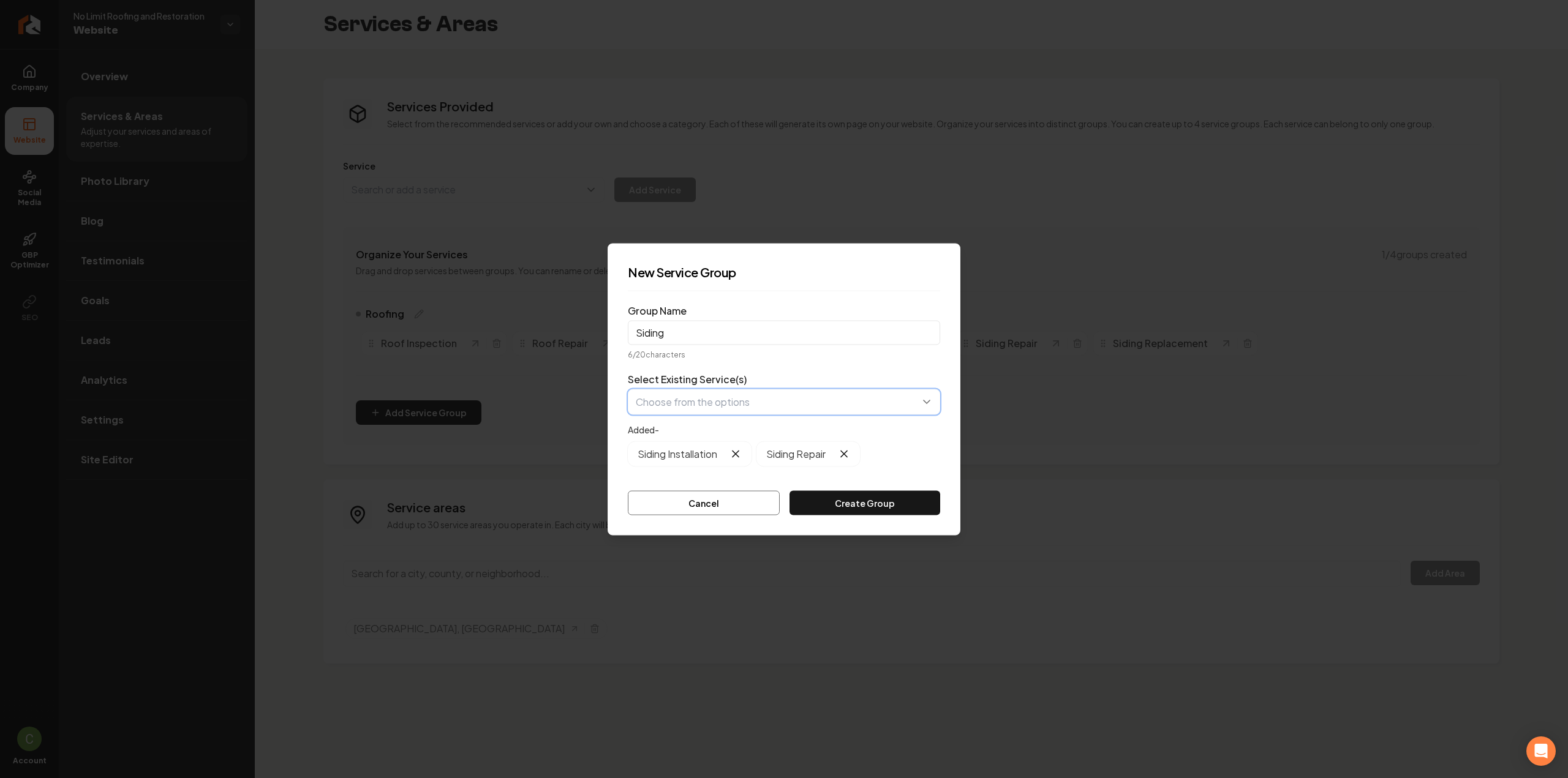
click at [696, 400] on button "button" at bounding box center [783, 402] width 312 height 25
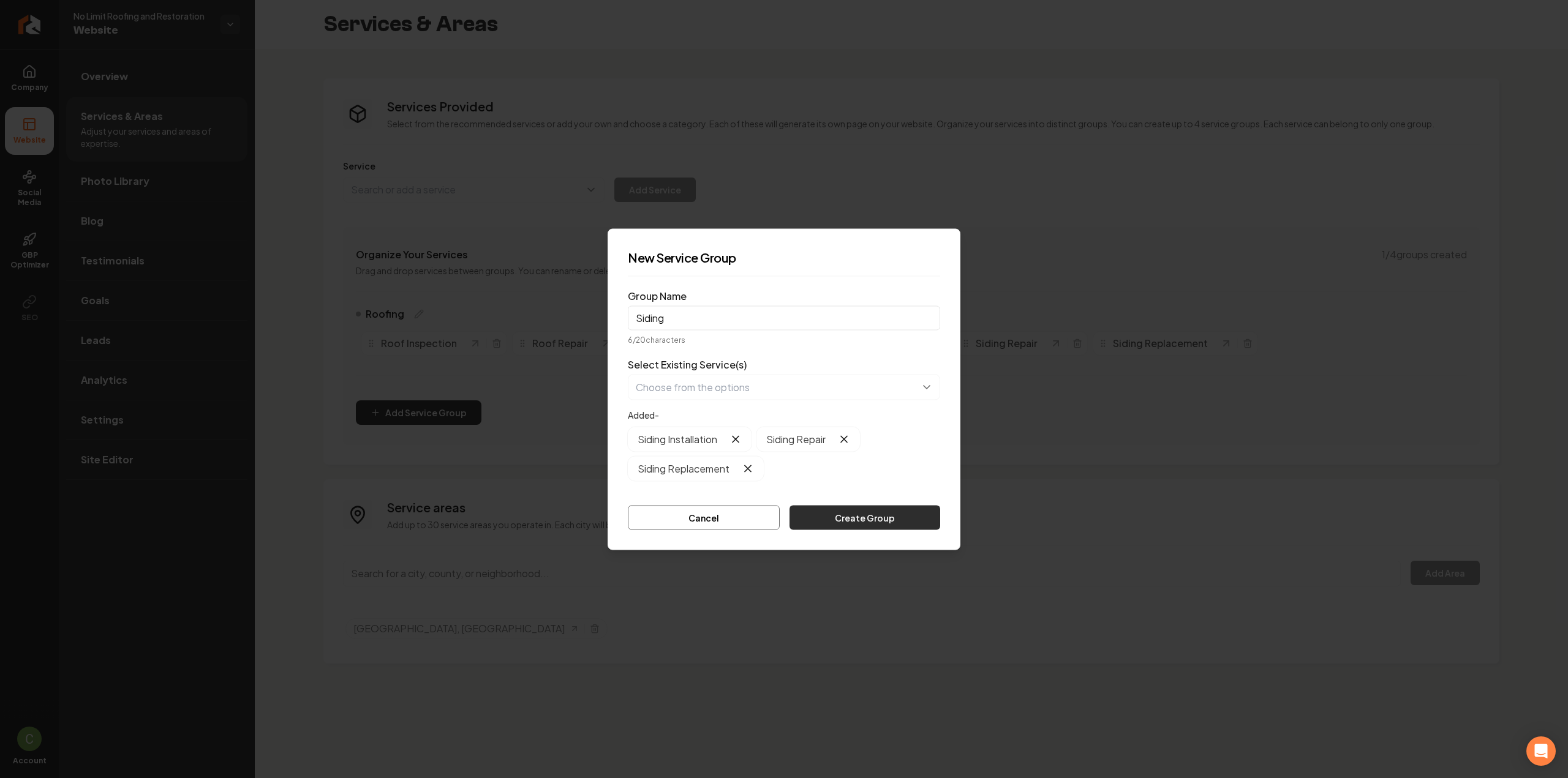
click at [884, 522] on button "Create Group" at bounding box center [865, 517] width 151 height 25
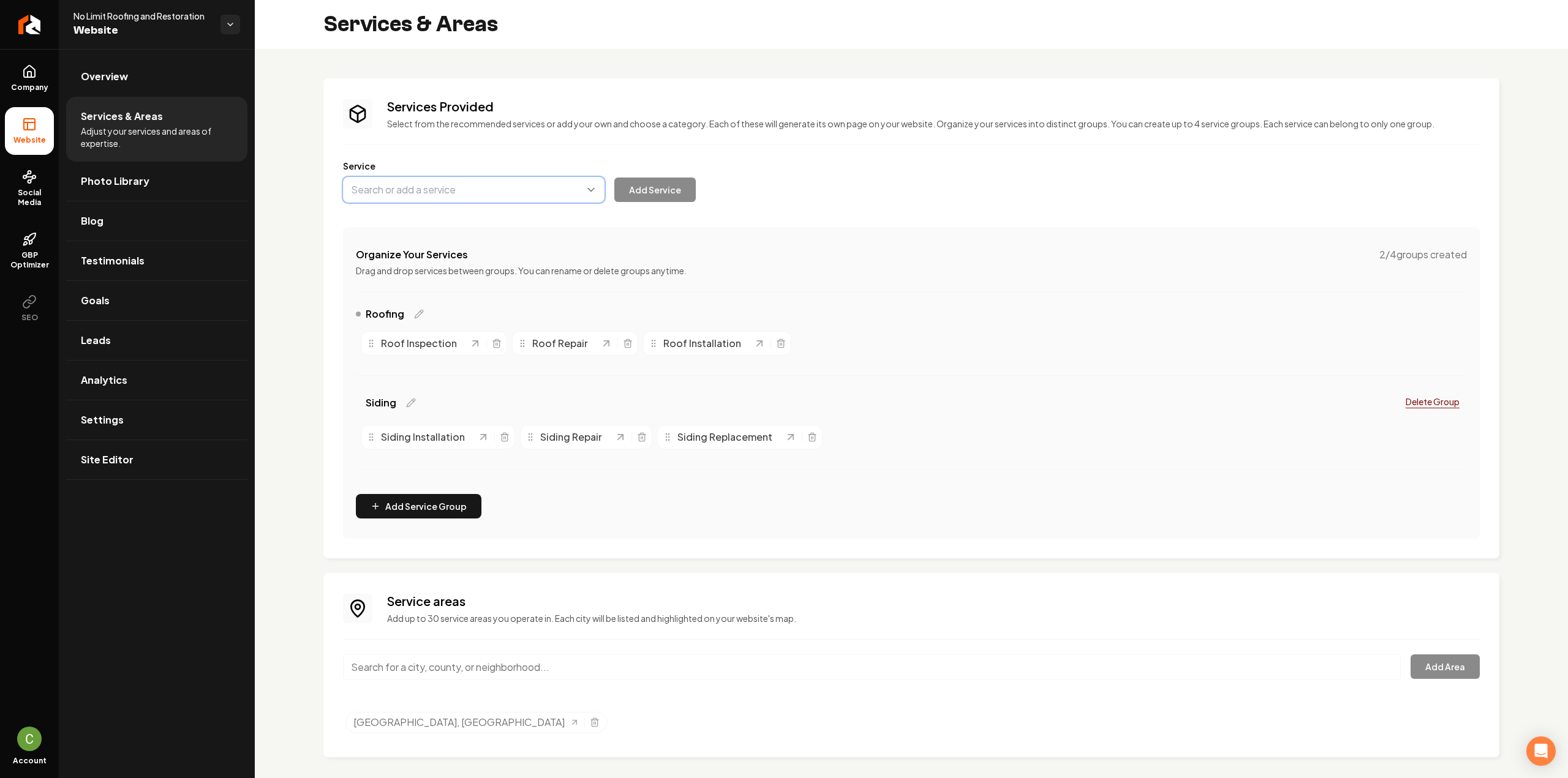
click at [384, 197] on button "Main content area" at bounding box center [474, 190] width 262 height 25
paste input "Gutter Installation"
type input "Gutter Installation"
click at [673, 195] on button "Add Service" at bounding box center [655, 190] width 81 height 25
click at [399, 189] on button "Main content area" at bounding box center [474, 190] width 262 height 25
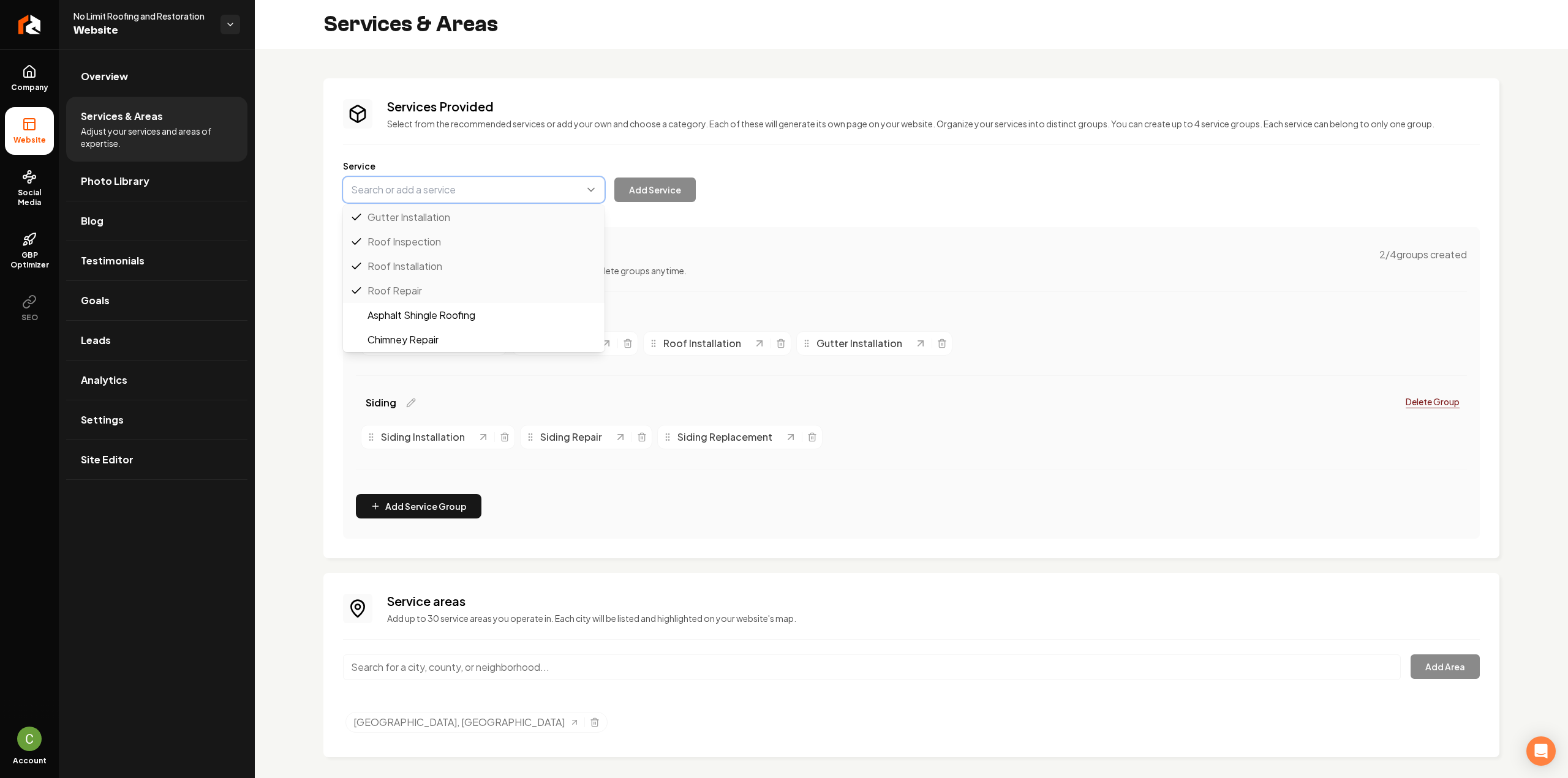
paste input "Gutter Repair"
type input "Gutter Repair"
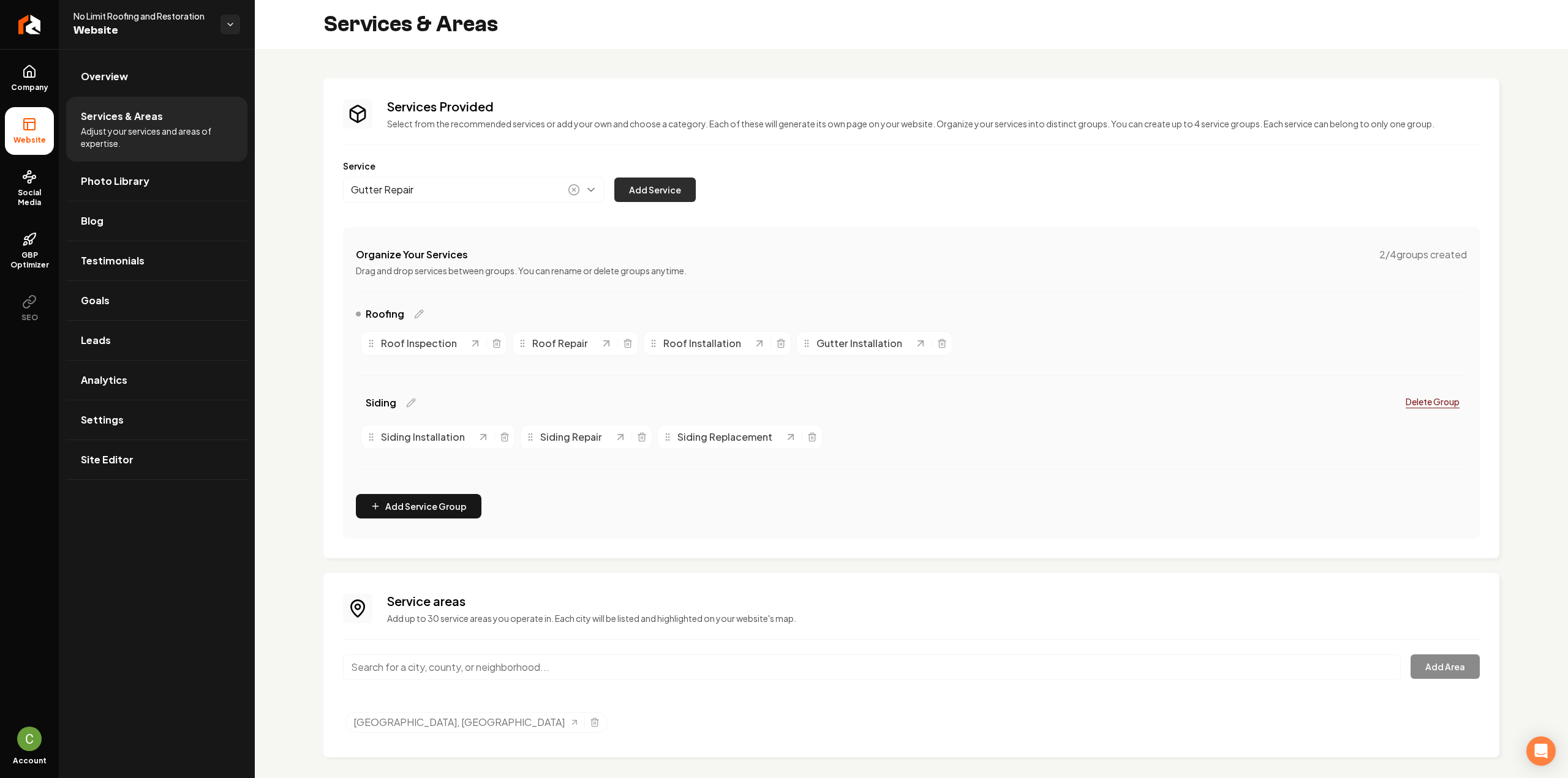
click at [677, 192] on button "Add Service" at bounding box center [655, 190] width 81 height 25
click at [463, 198] on button "Main content area" at bounding box center [474, 190] width 262 height 25
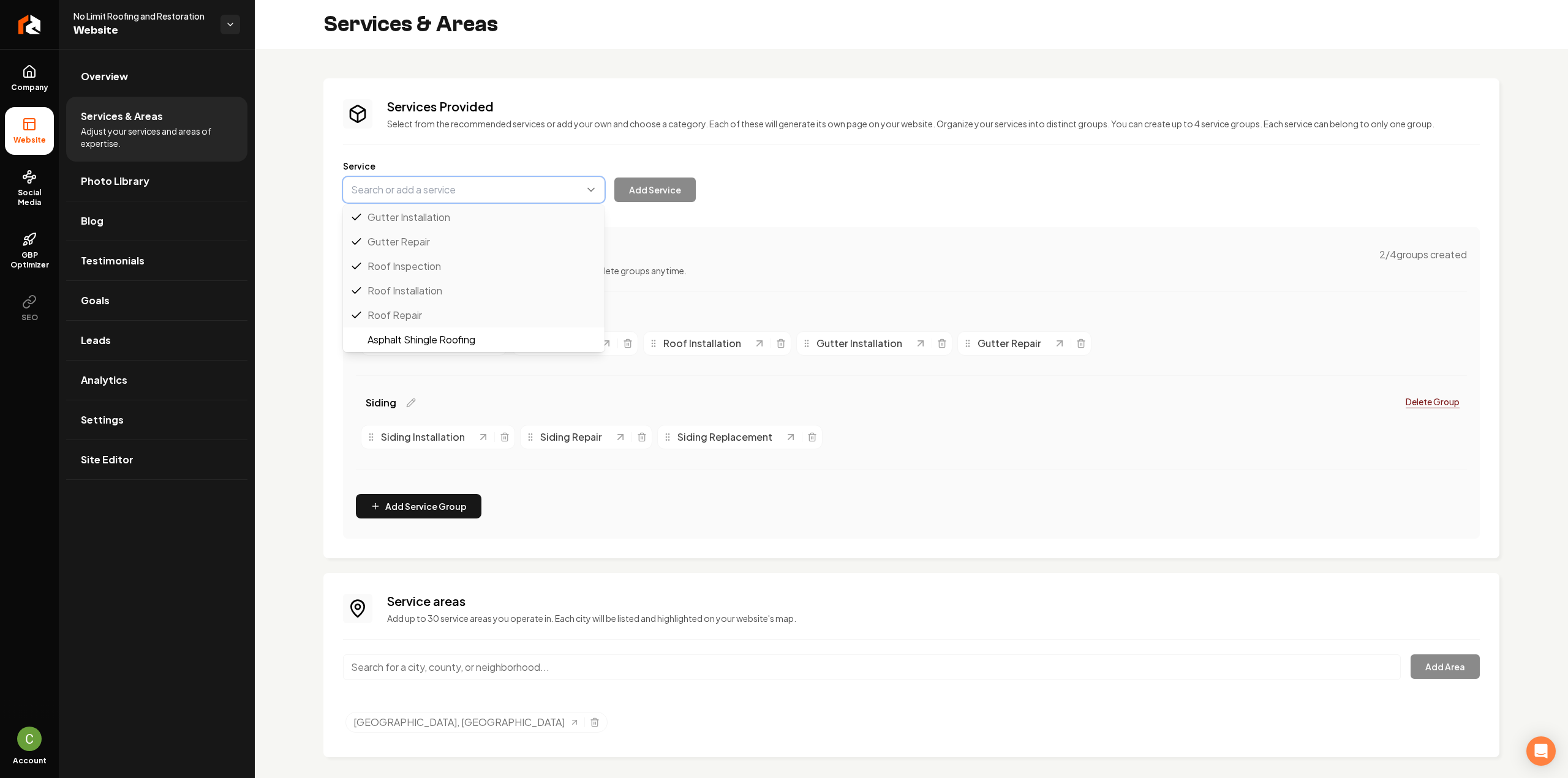
paste input "Gutter Cleaning"
type input "Gutter Cleaning"
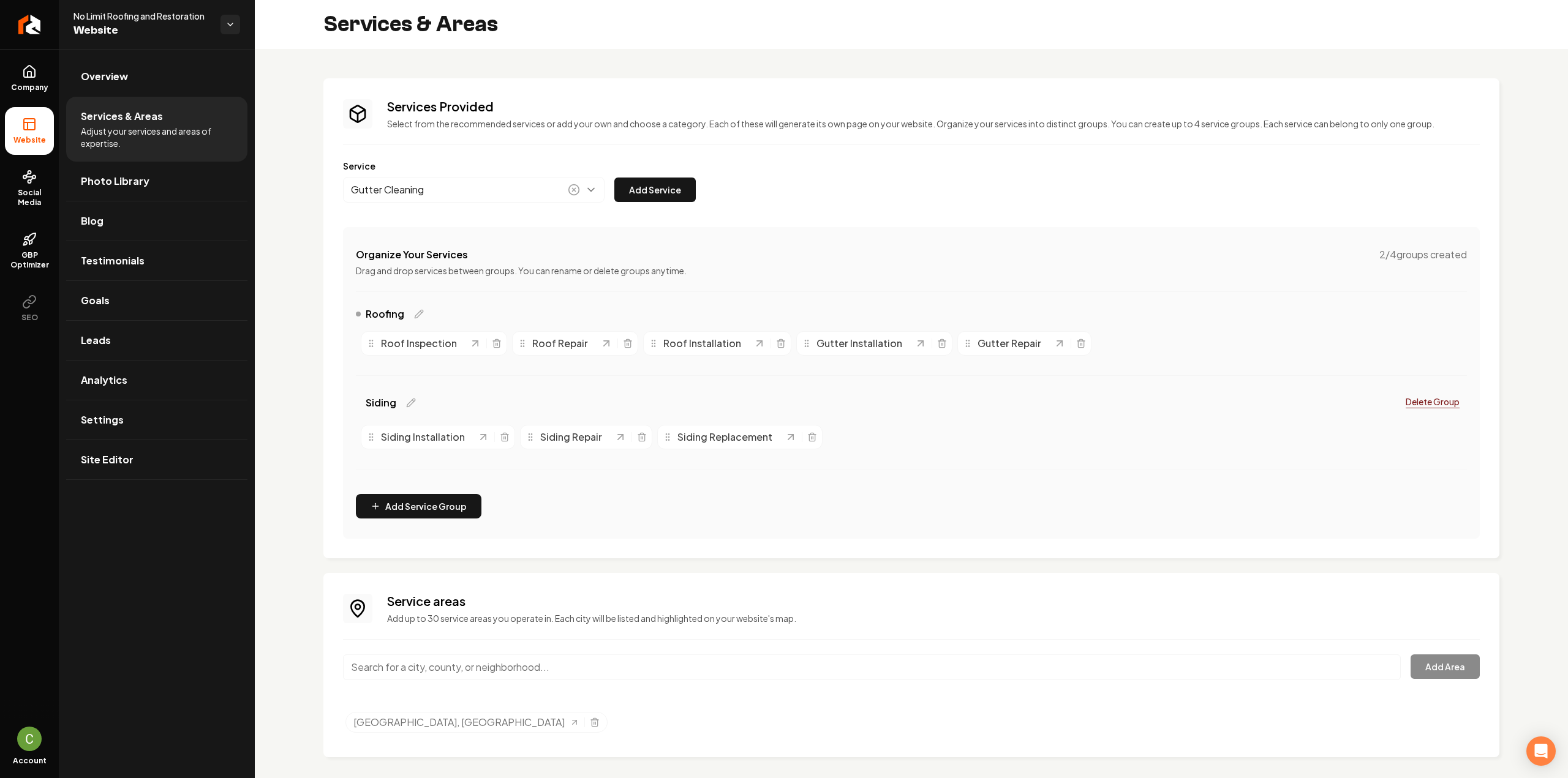
click at [654, 195] on button "Add Service" at bounding box center [655, 190] width 81 height 25
click at [431, 504] on button "Add Service Group" at bounding box center [418, 506] width 125 height 25
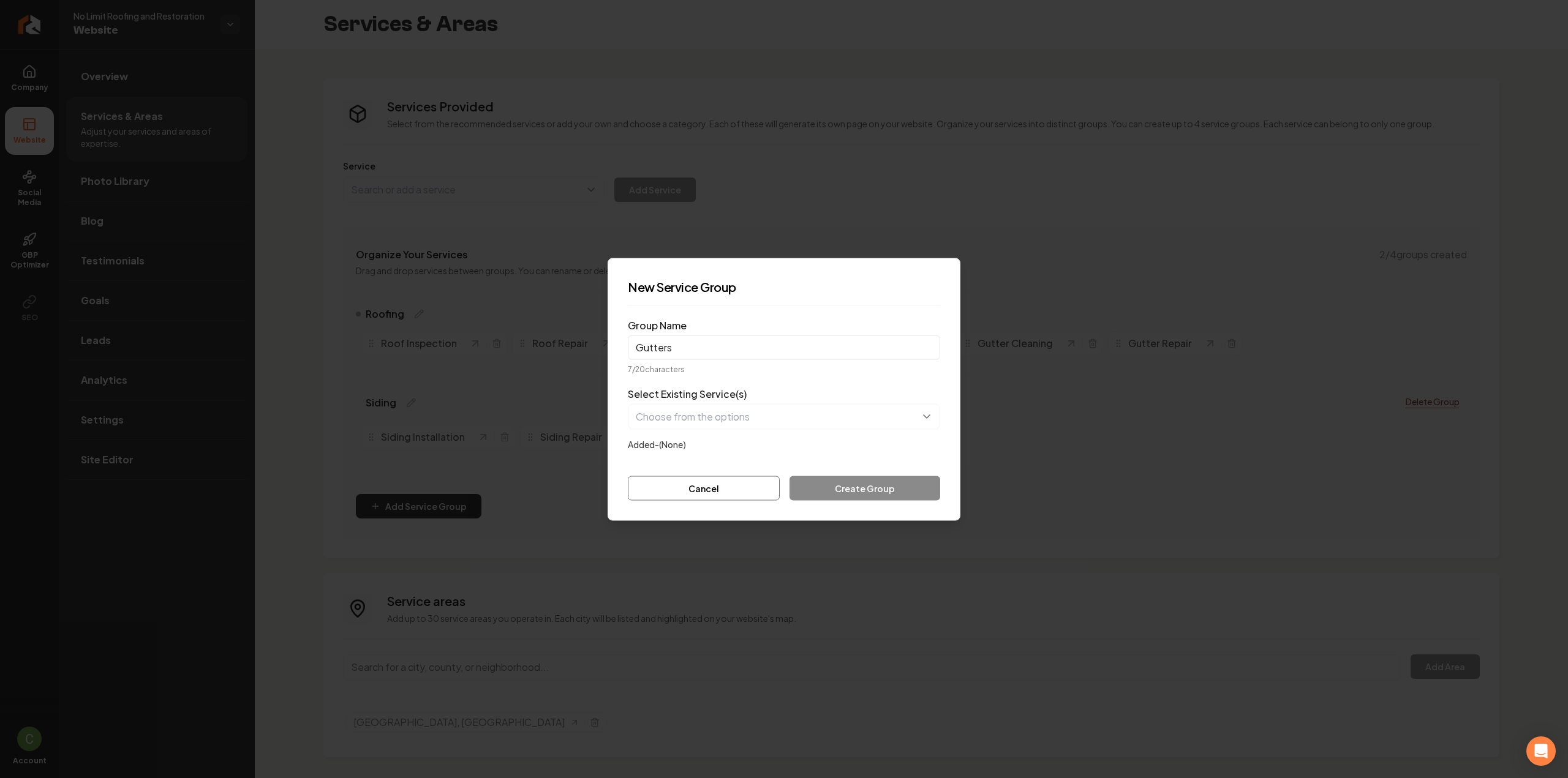
type input "Gutters"
click at [669, 419] on button "button" at bounding box center [783, 416] width 312 height 25
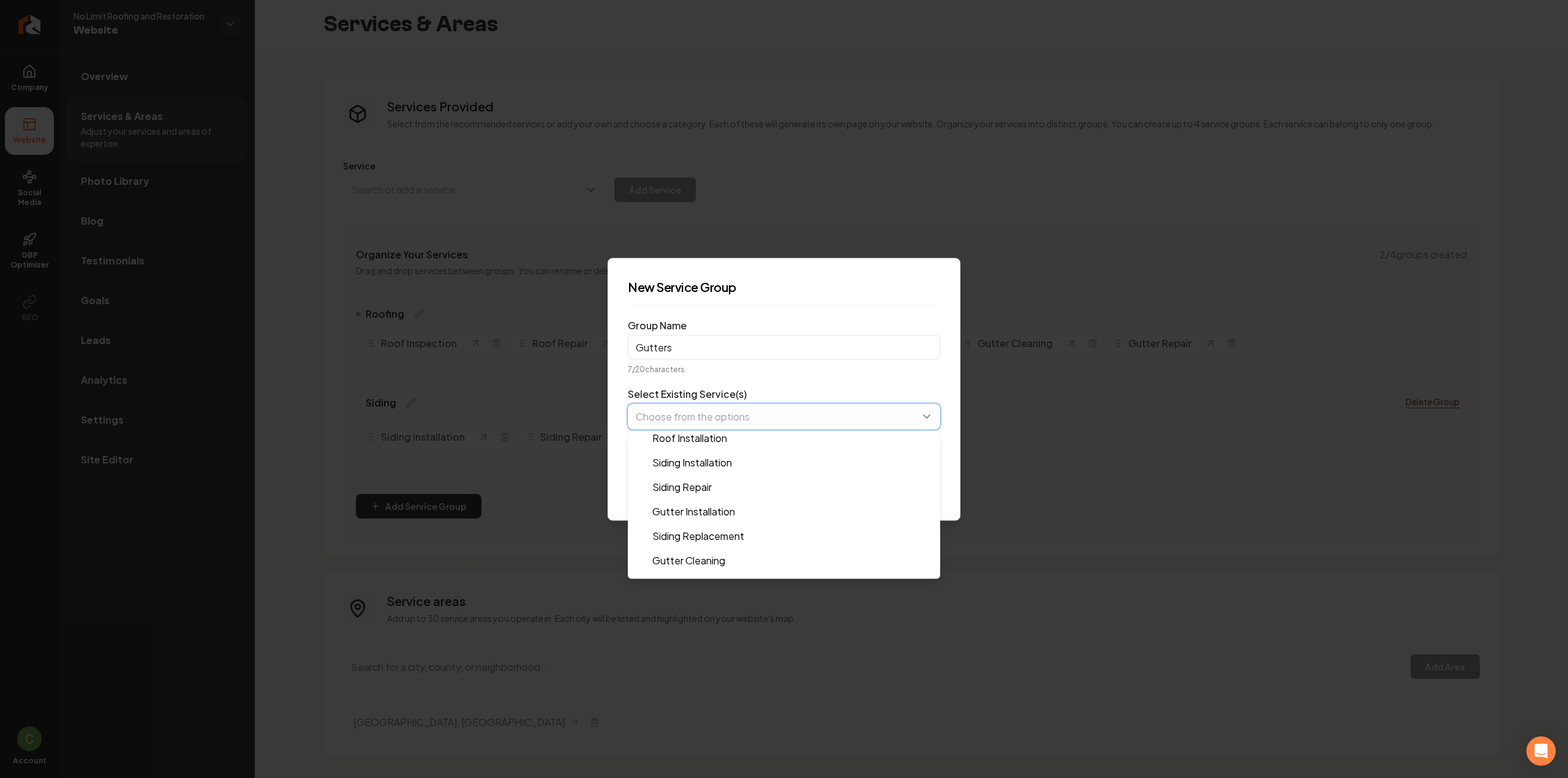
scroll to position [74, 0]
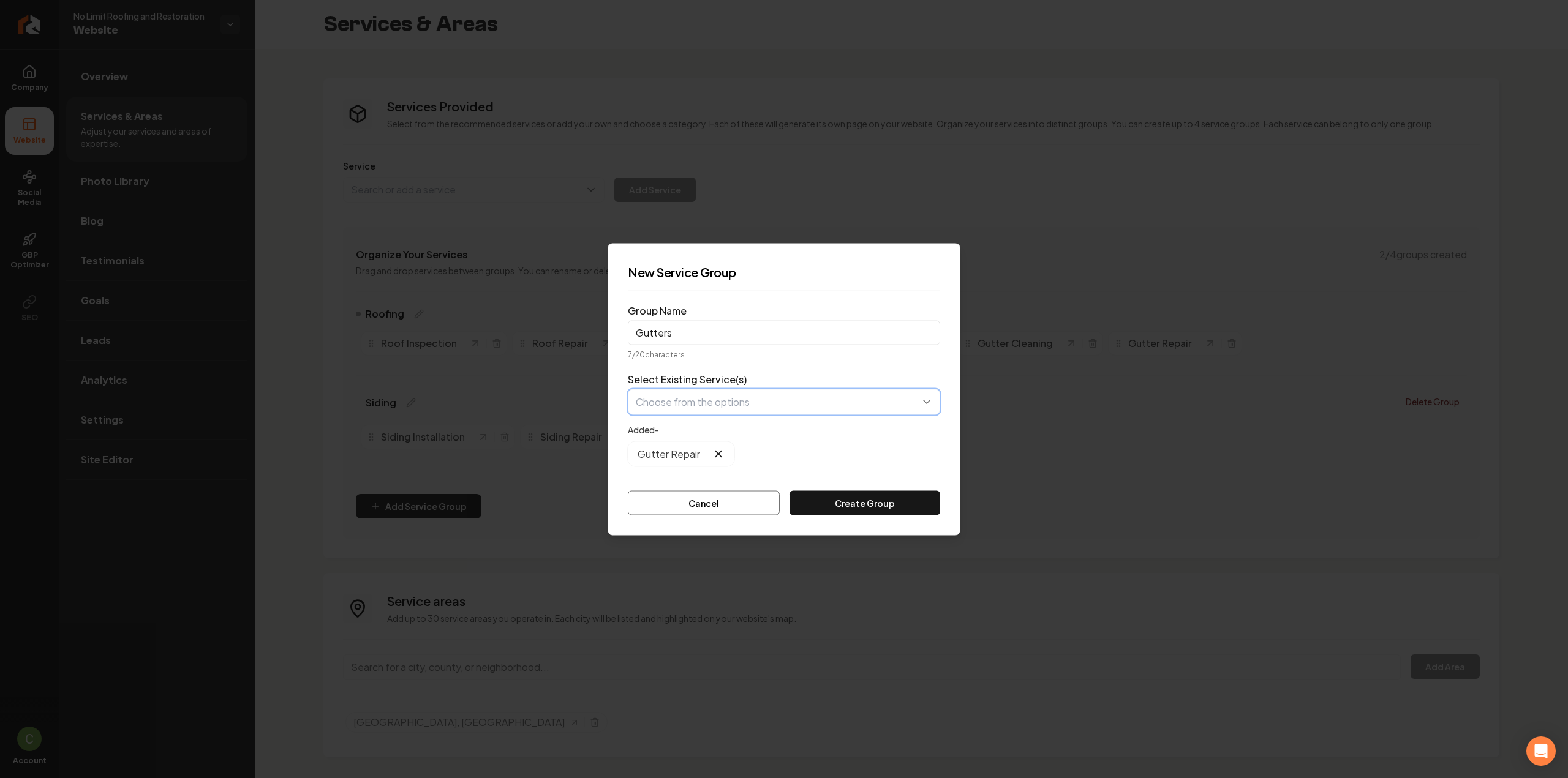
click at [698, 400] on button "button" at bounding box center [783, 402] width 312 height 25
click at [710, 403] on button "button" at bounding box center [783, 402] width 312 height 25
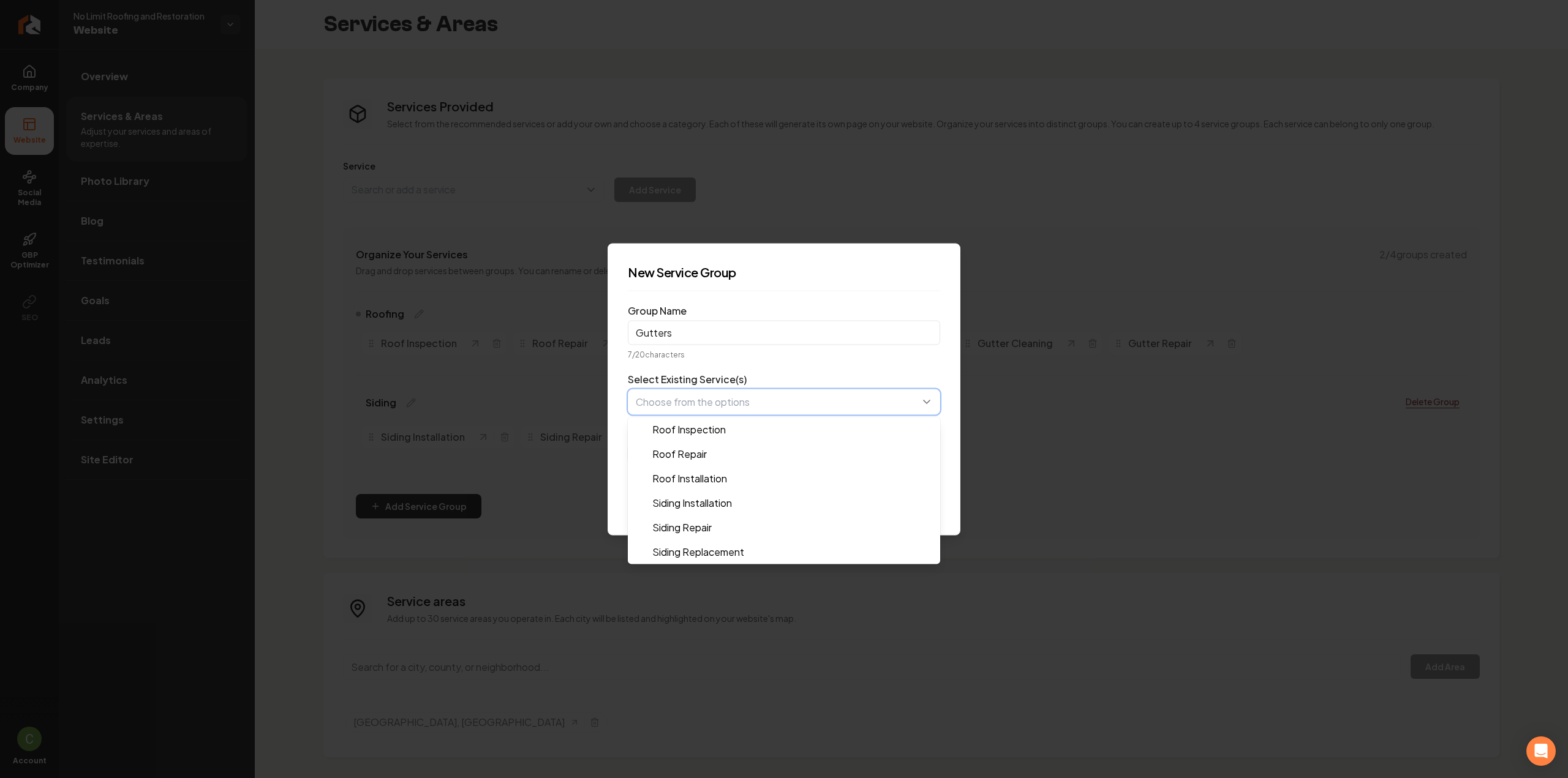
scroll to position [25, 0]
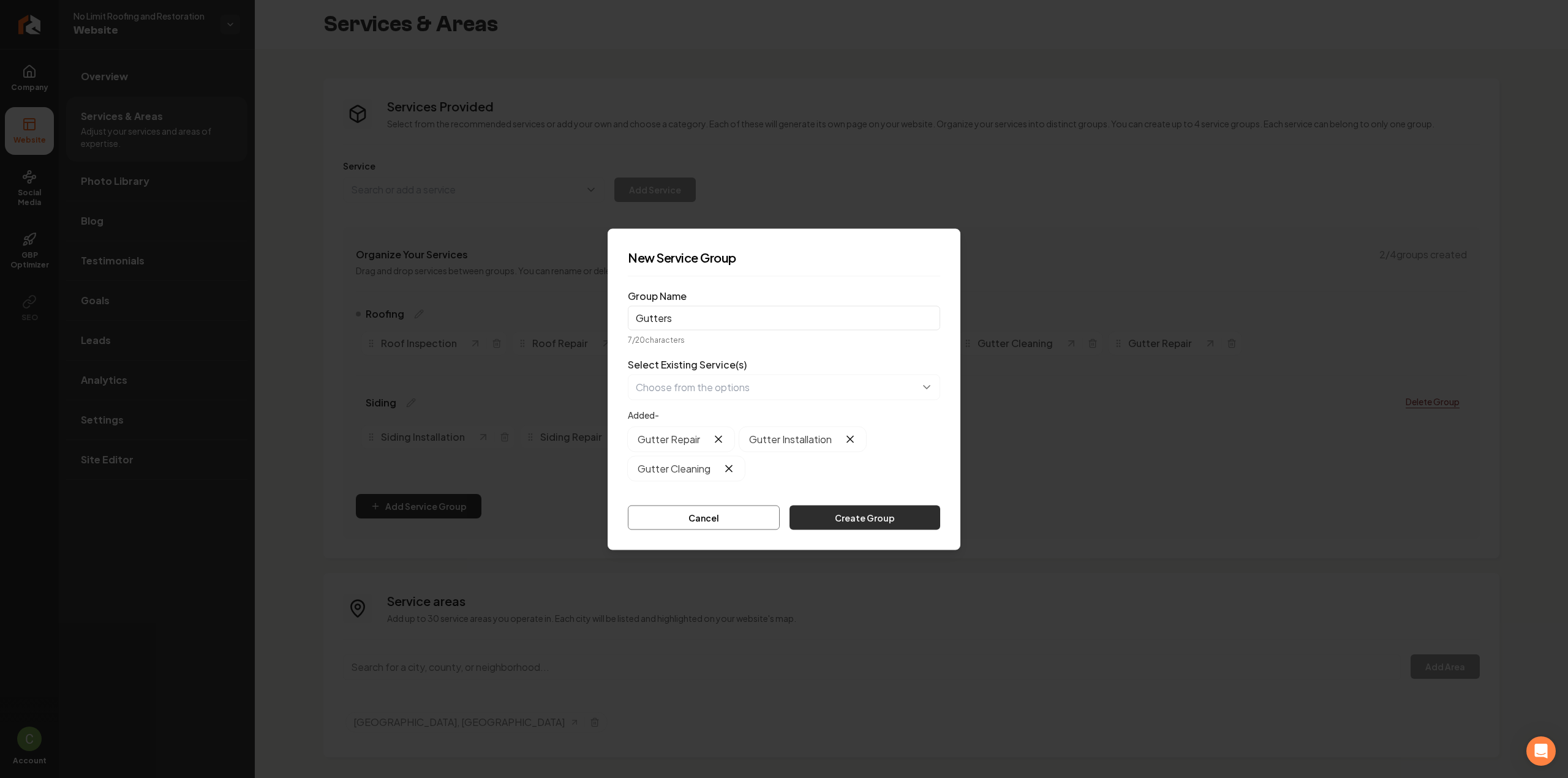
click at [832, 520] on button "Create Group" at bounding box center [865, 517] width 151 height 25
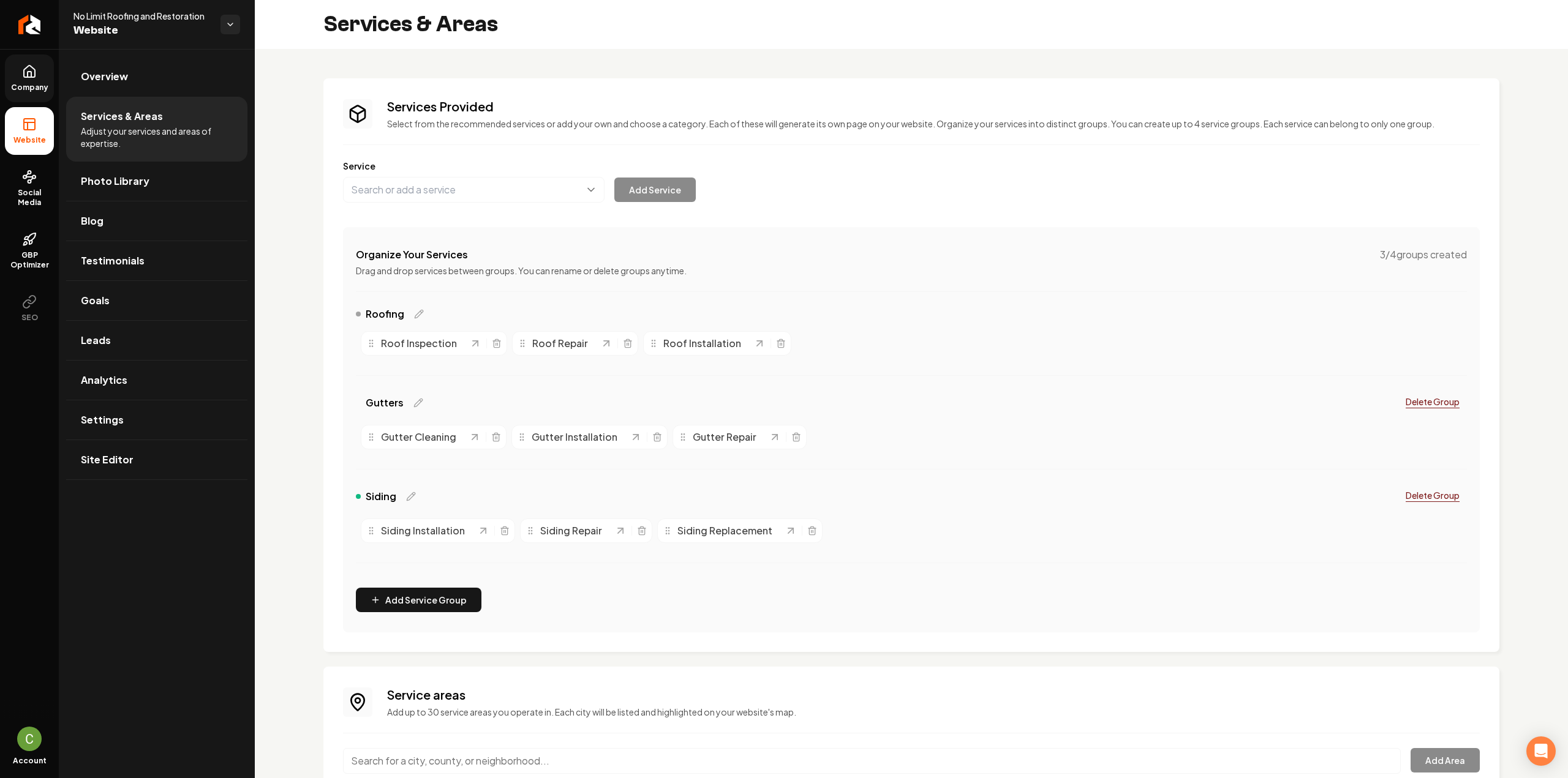
click at [24, 75] on icon at bounding box center [30, 71] width 11 height 11
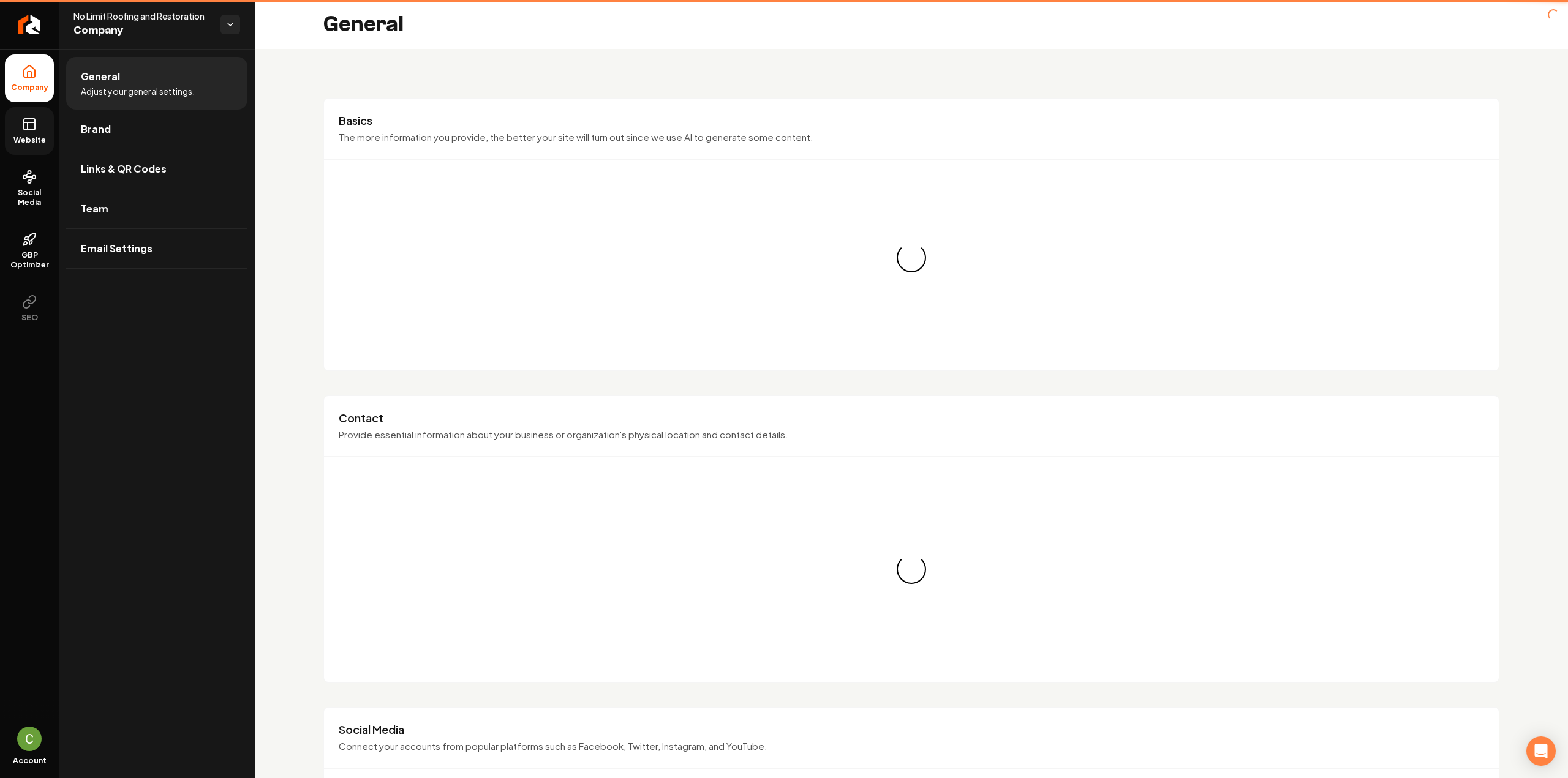
click at [25, 128] on icon at bounding box center [29, 124] width 15 height 15
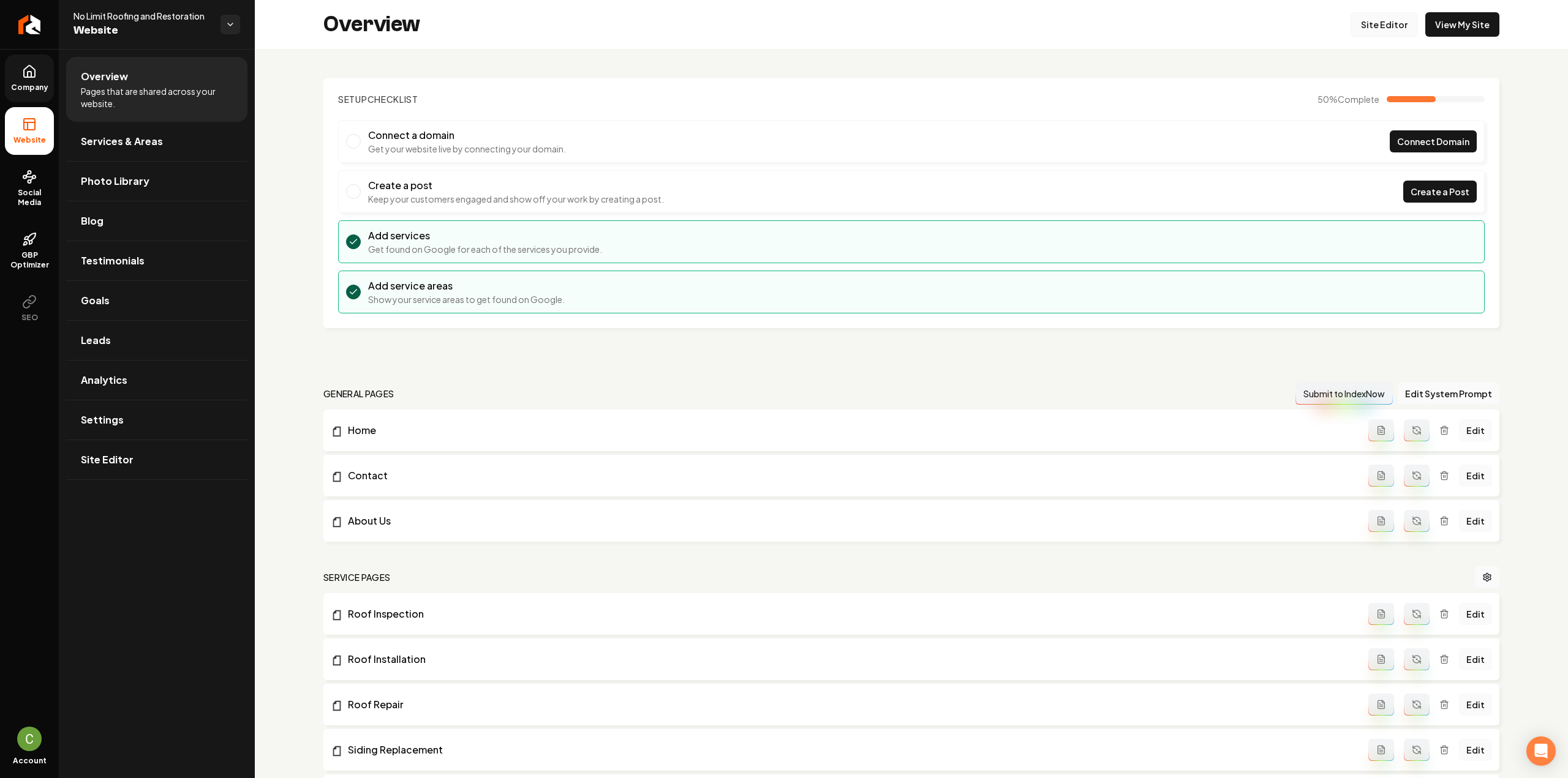
click at [1385, 21] on link "Site Editor" at bounding box center [1384, 24] width 67 height 25
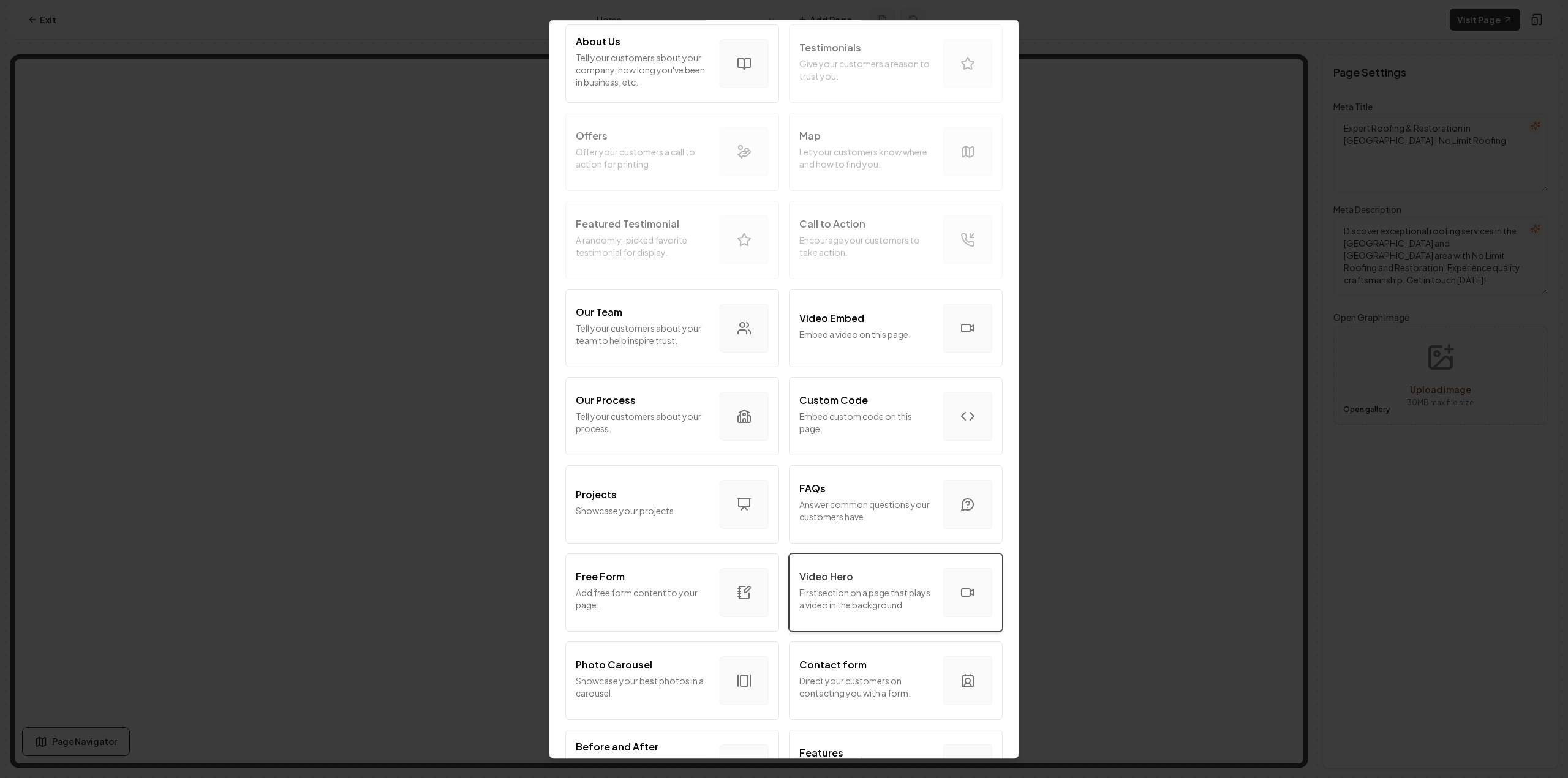
scroll to position [414, 0]
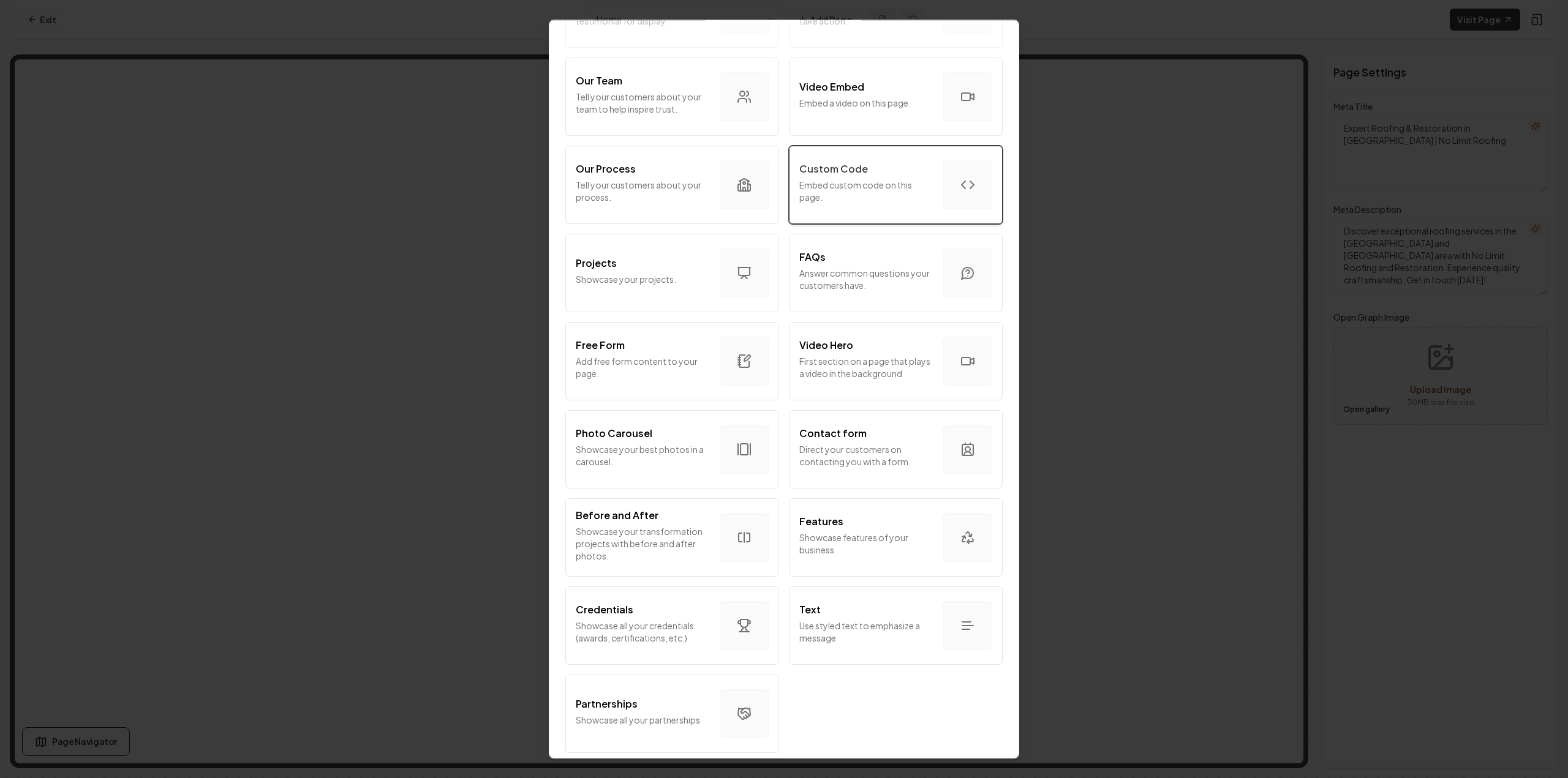
click at [861, 197] on div "Custom Code Embed custom code on this page." at bounding box center [867, 185] width 134 height 47
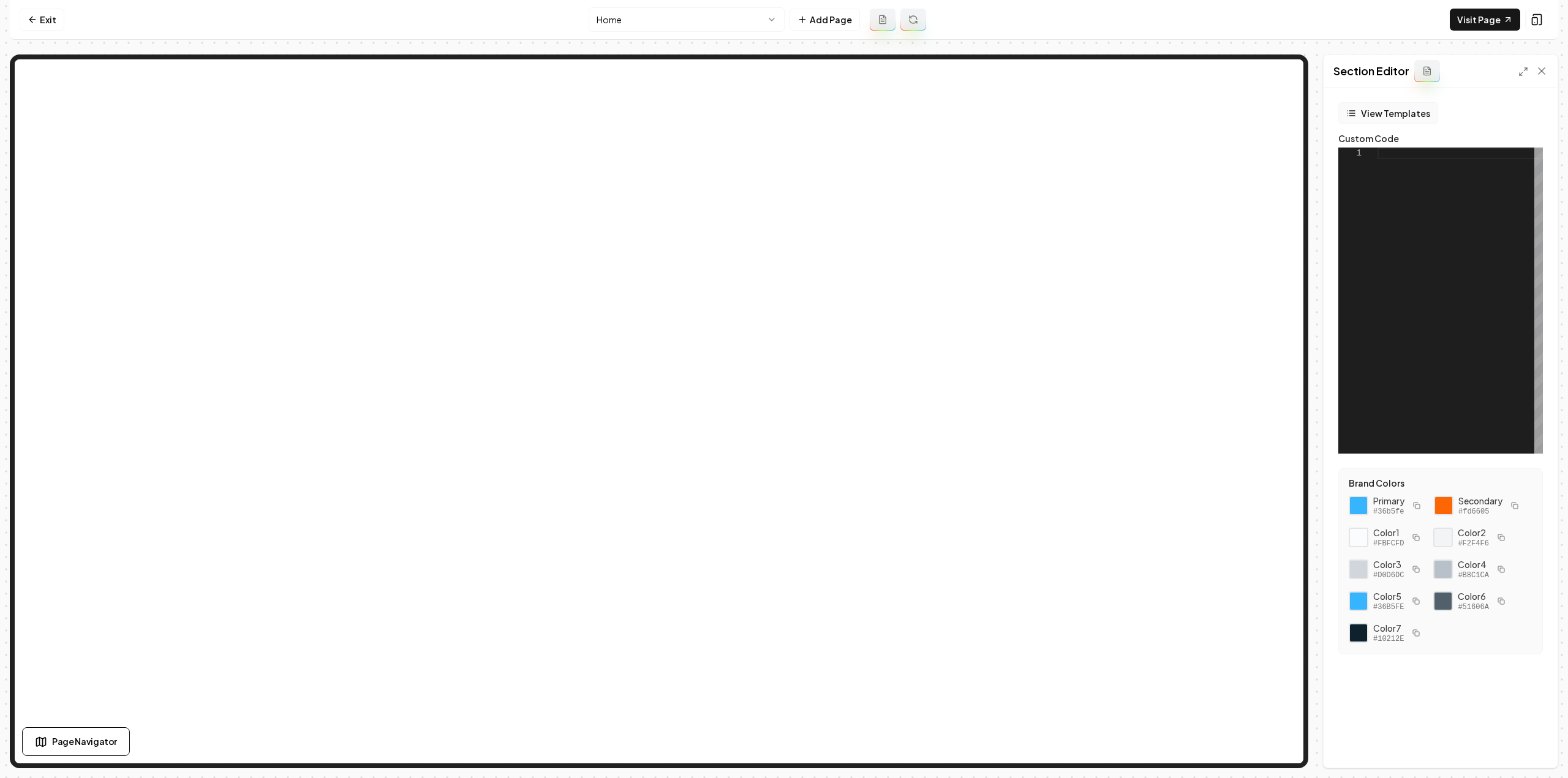
click at [1414, 105] on button "View Templates" at bounding box center [1388, 113] width 100 height 22
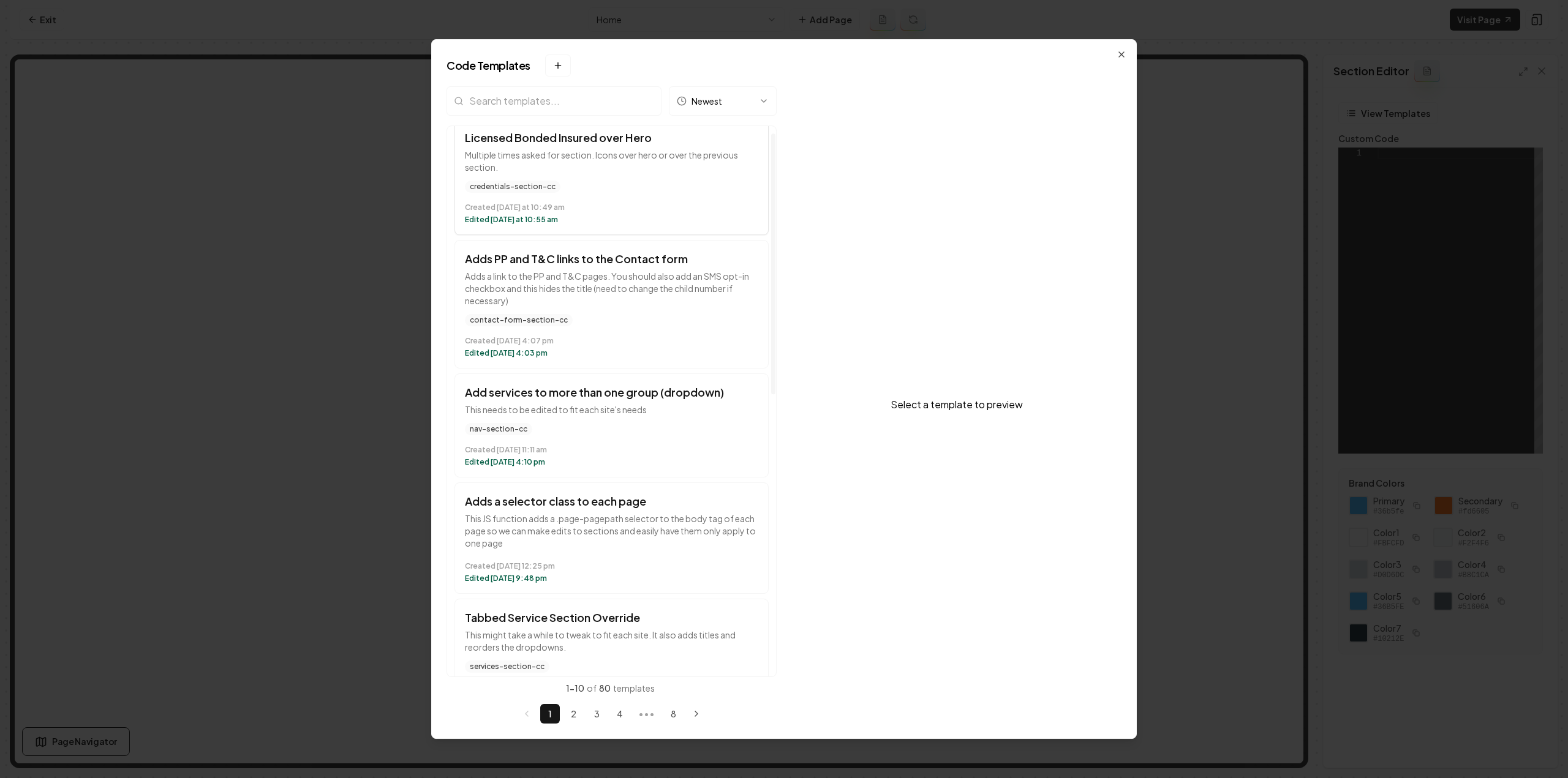
scroll to position [0, 0]
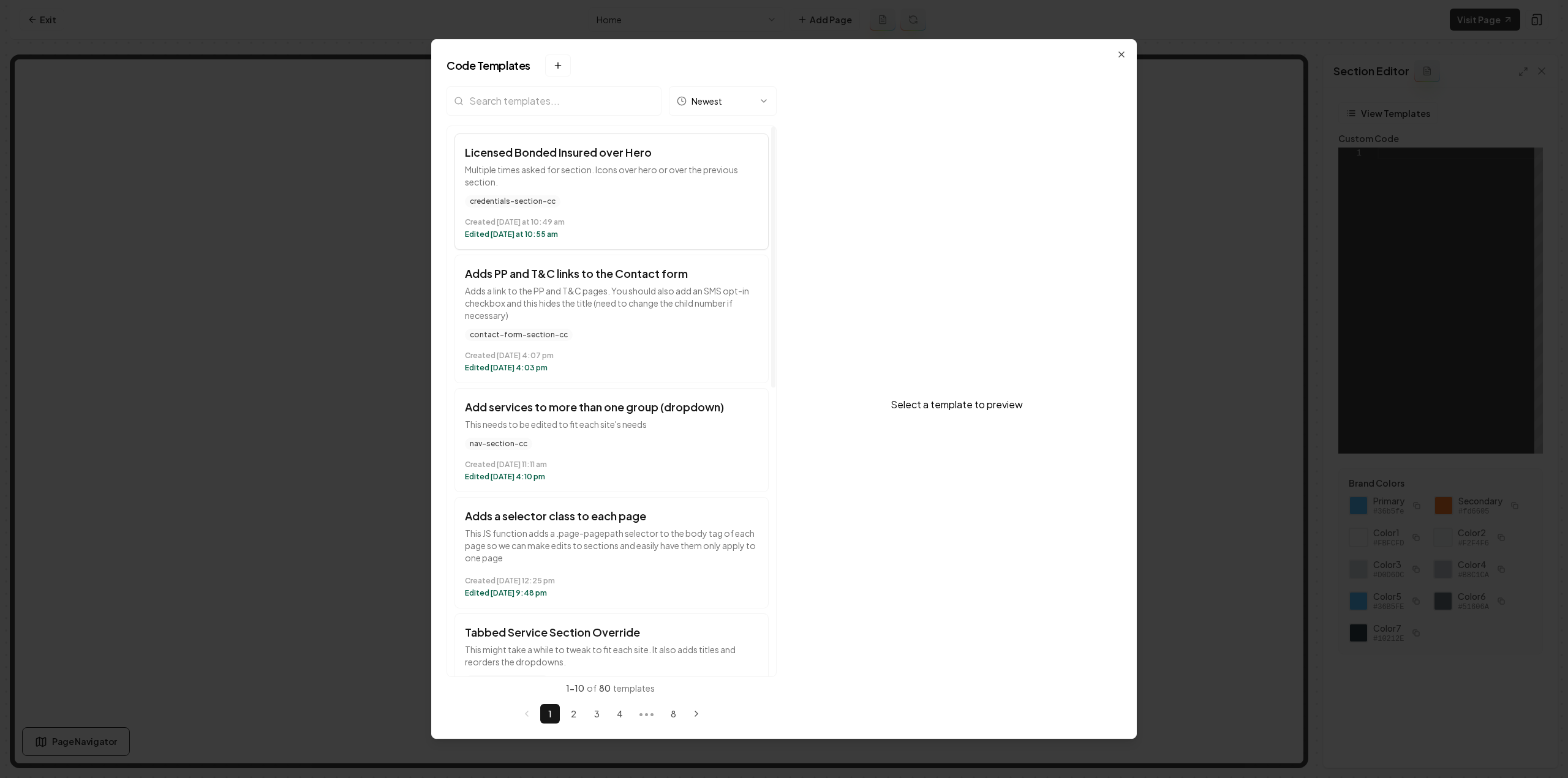
click at [630, 200] on div "credentials-section-cc" at bounding box center [611, 201] width 294 height 12
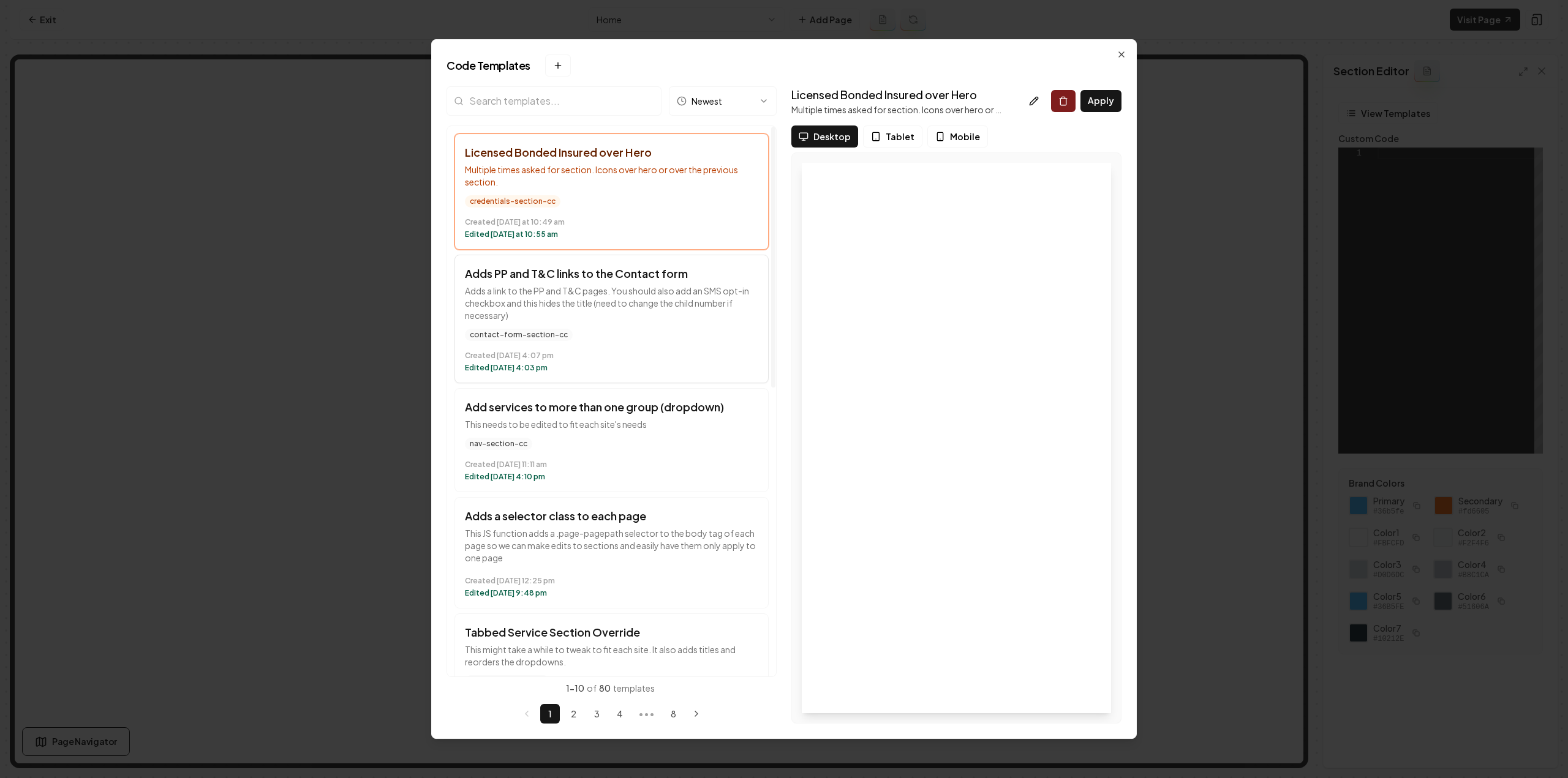
click at [694, 332] on div "contact-form-section-cc" at bounding box center [611, 335] width 294 height 12
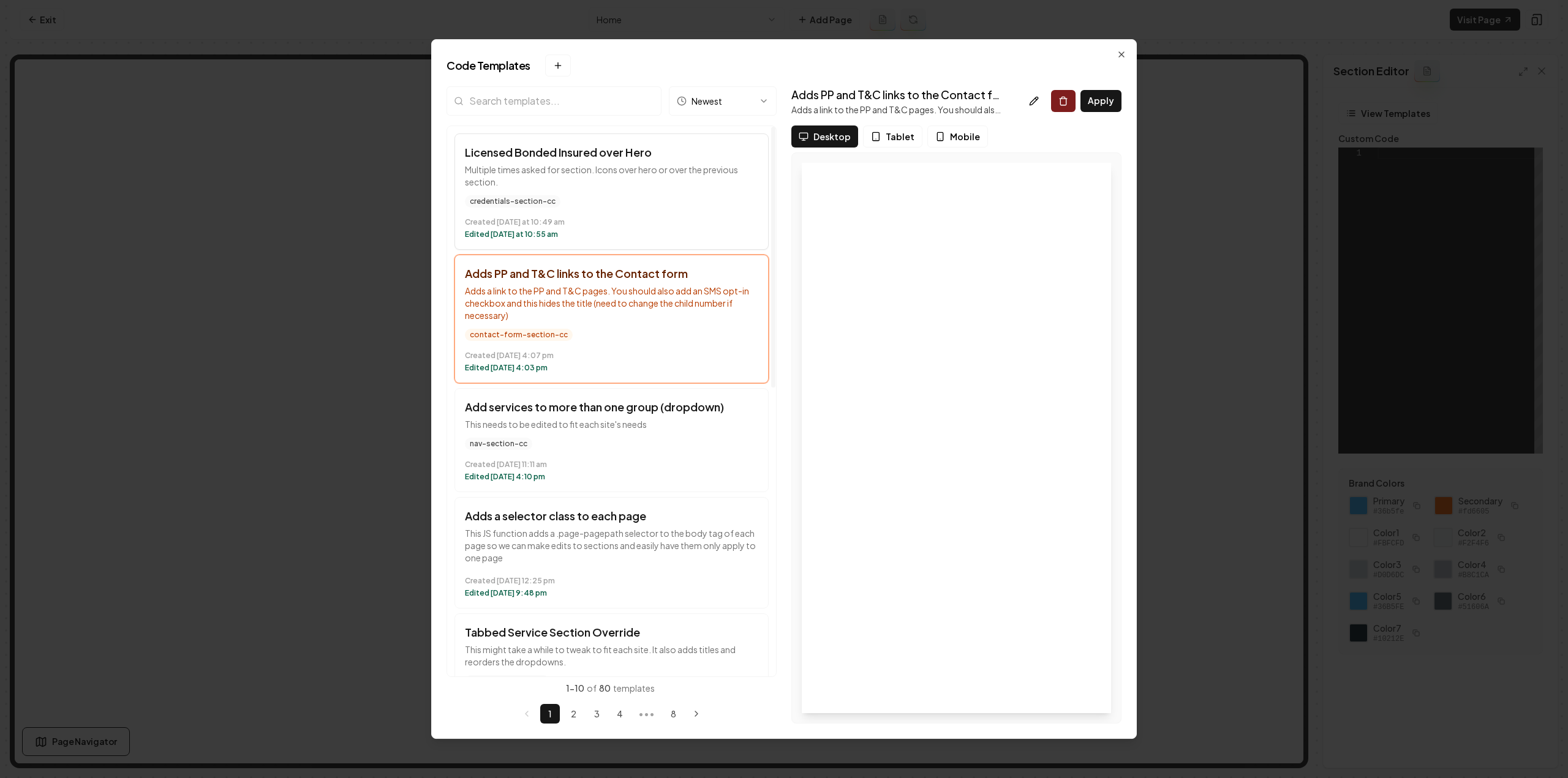
click at [675, 180] on p "Multiple times asked for section. Icons over hero or over the previous section." at bounding box center [611, 175] width 294 height 25
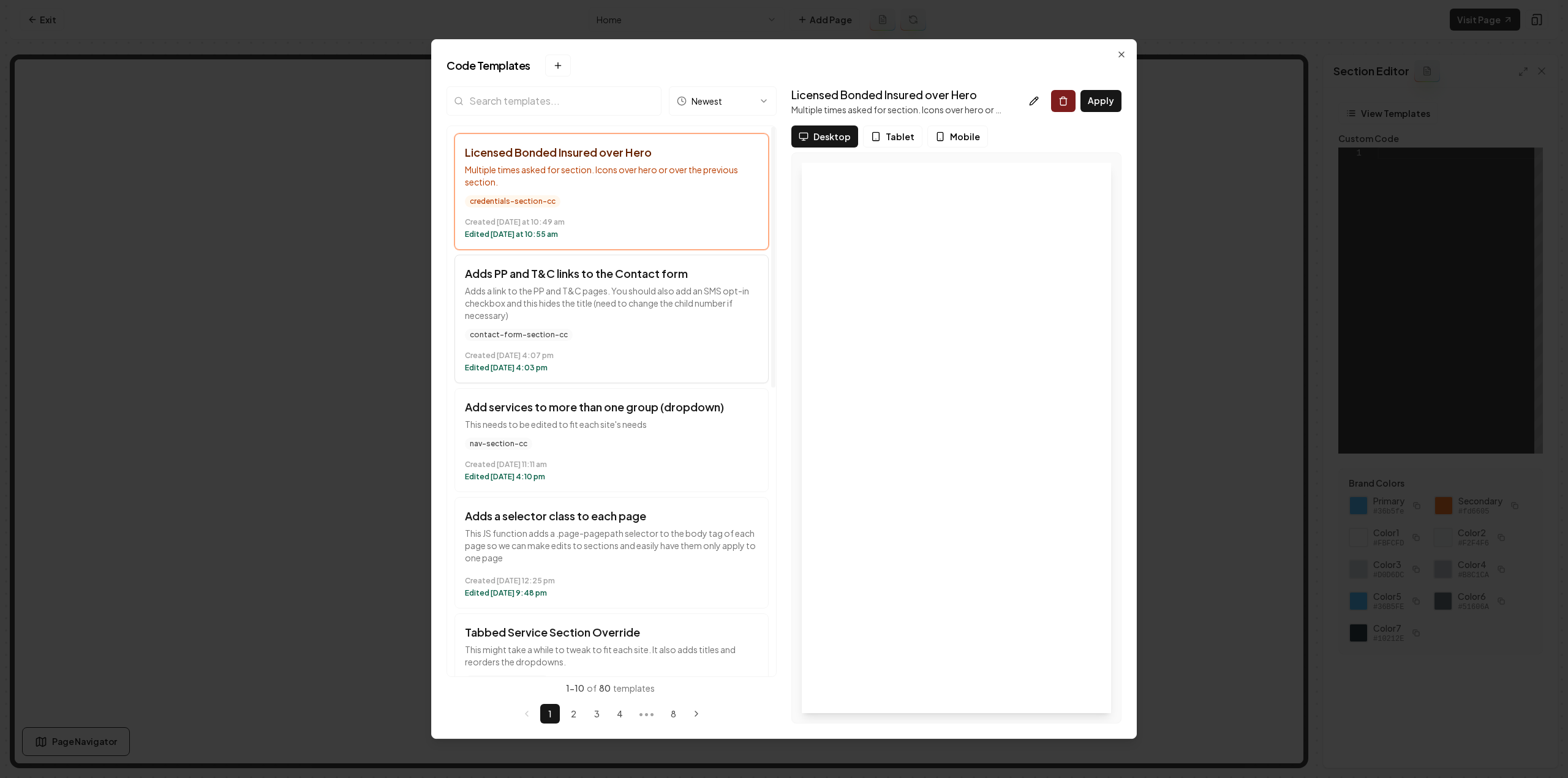
click at [662, 286] on p "Adds a link to the PP and T&C pages. You should also add an SMS opt-in checkbox…" at bounding box center [611, 303] width 294 height 37
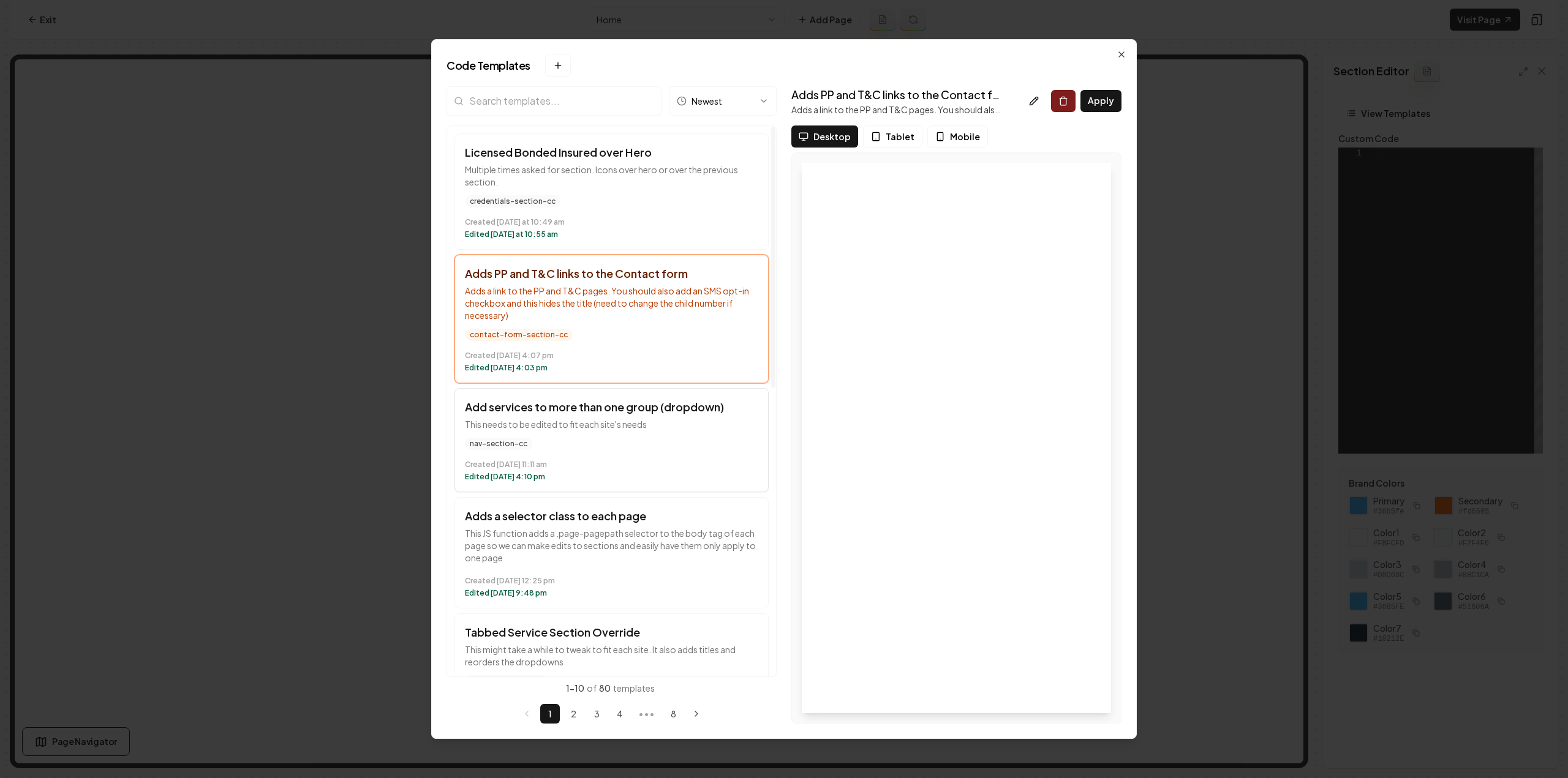
click at [741, 482] on button "Add services to more than one group (dropdown) This needs to be edited to fit e…" at bounding box center [611, 440] width 314 height 104
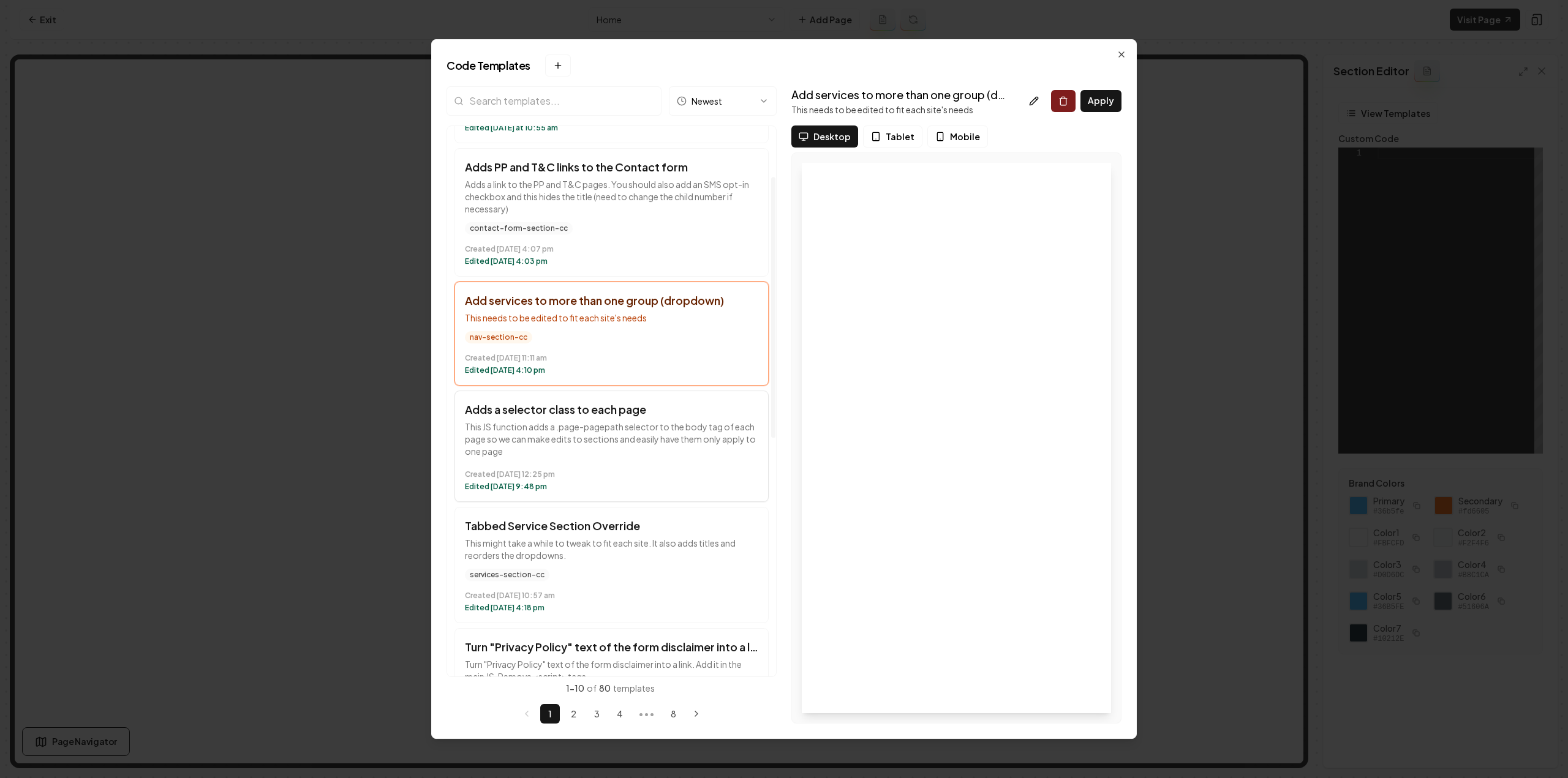
scroll to position [122, 0]
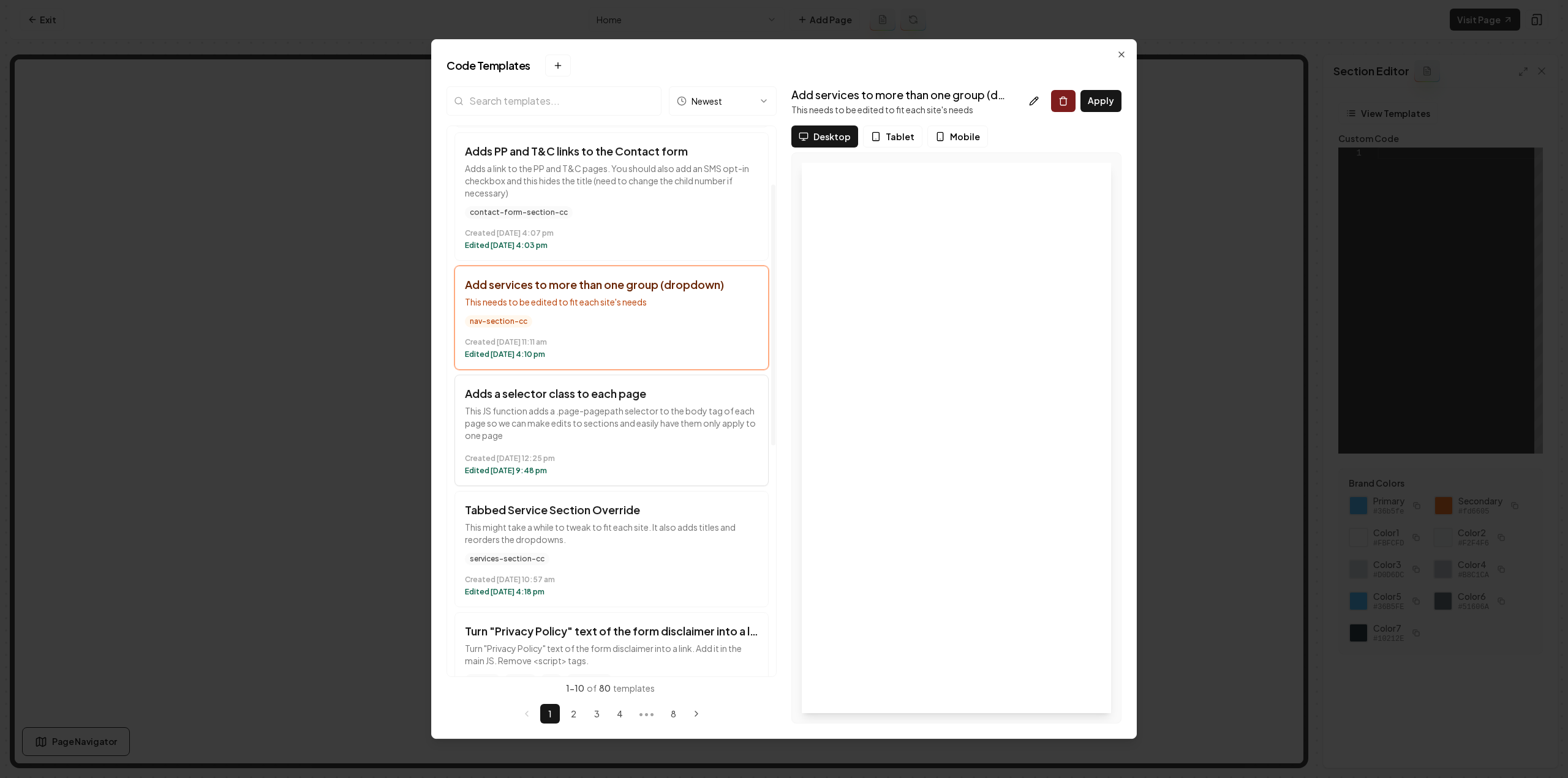
click at [649, 454] on time "Created August 12 at 12:25 pm" at bounding box center [611, 458] width 294 height 10
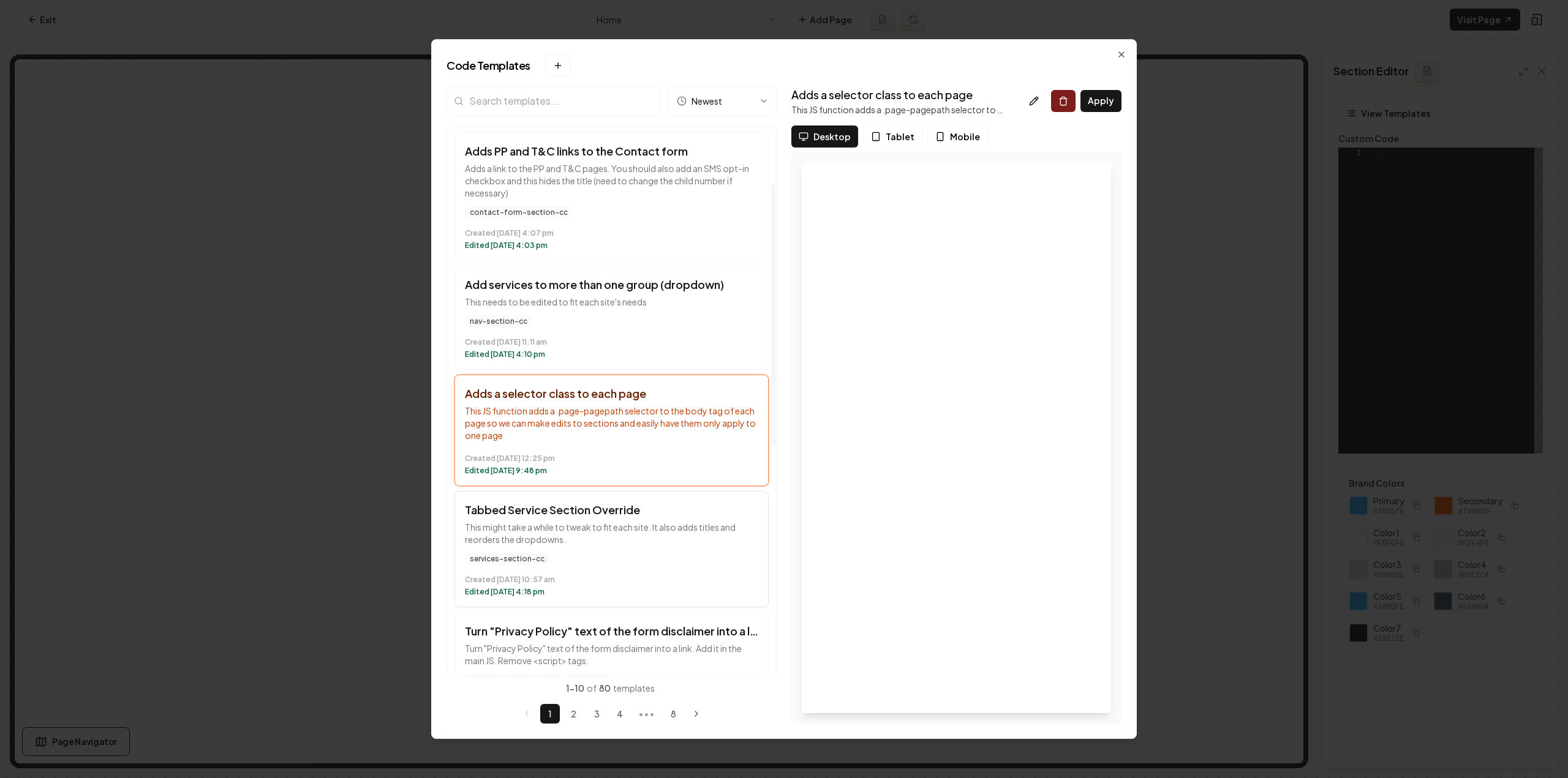
click at [670, 523] on p "This might take a while to tweak to fit each site. It also adds titles and reor…" at bounding box center [611, 533] width 294 height 25
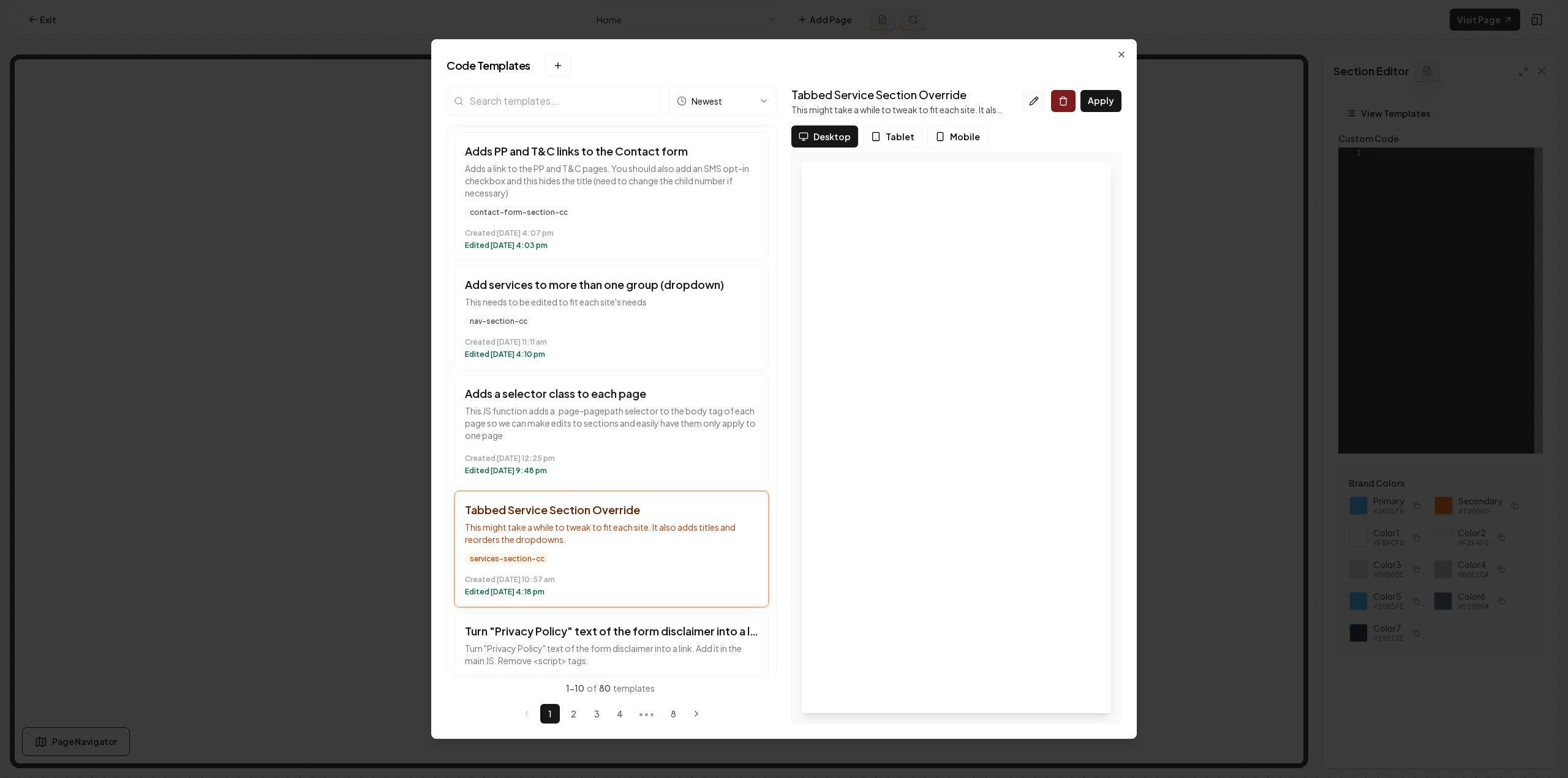
click at [1031, 103] on icon at bounding box center [1034, 101] width 10 height 10
click at [1037, 101] on icon at bounding box center [1033, 100] width 8 height 8
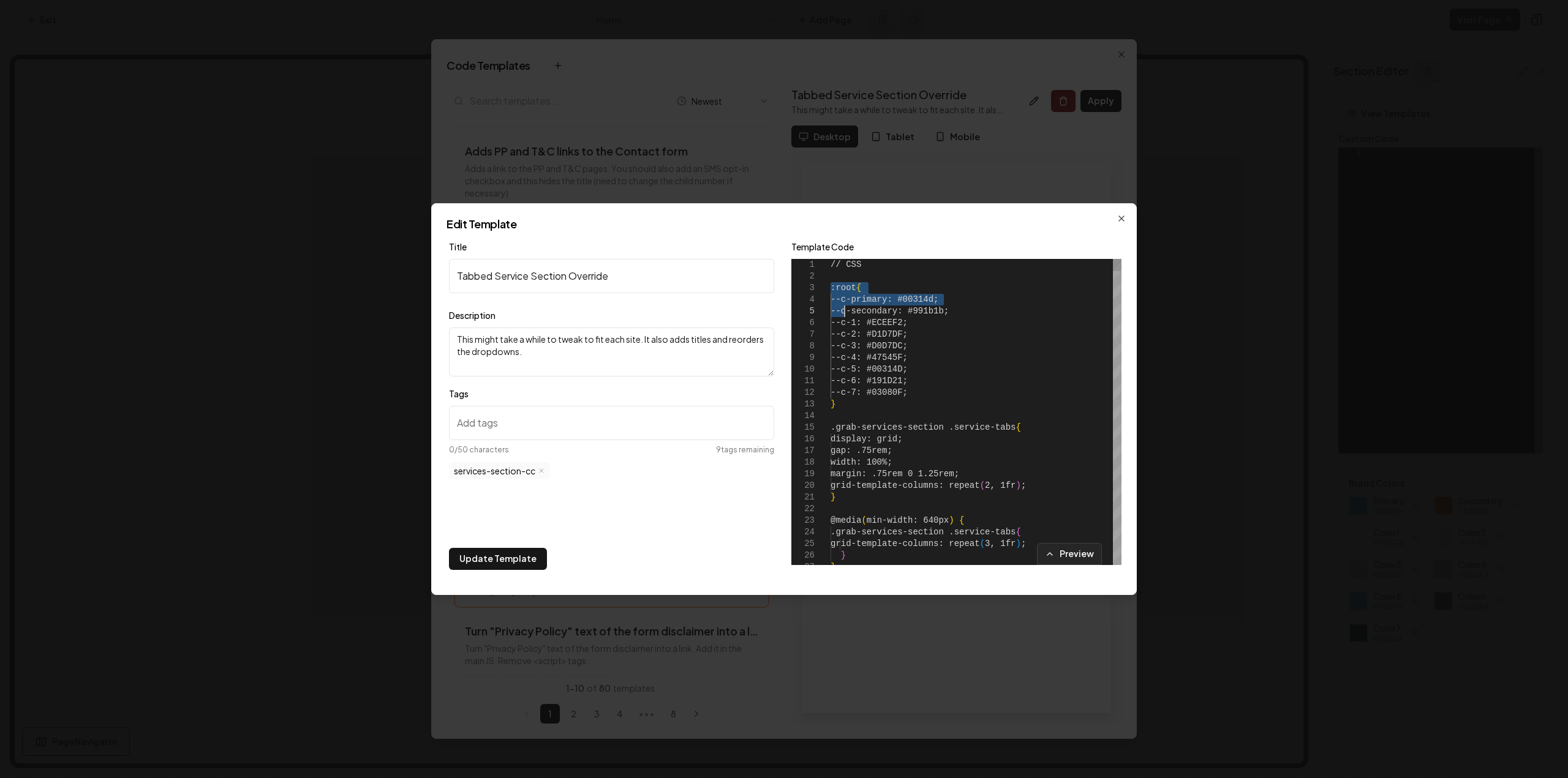
scroll to position [0, 0]
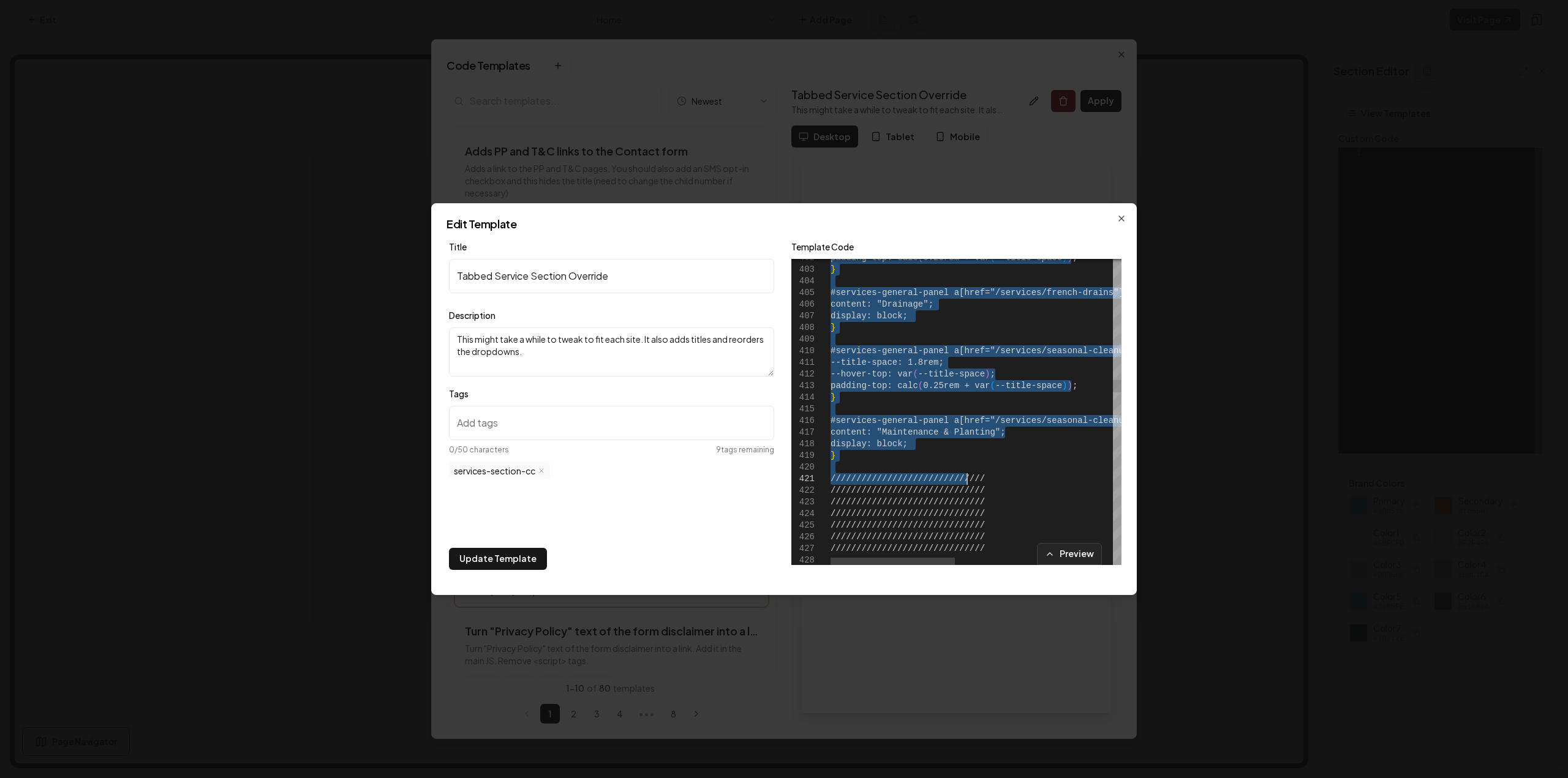
type textarea "**********"
drag, startPoint x: 832, startPoint y: 289, endPoint x: 959, endPoint y: 461, distance: 213.8
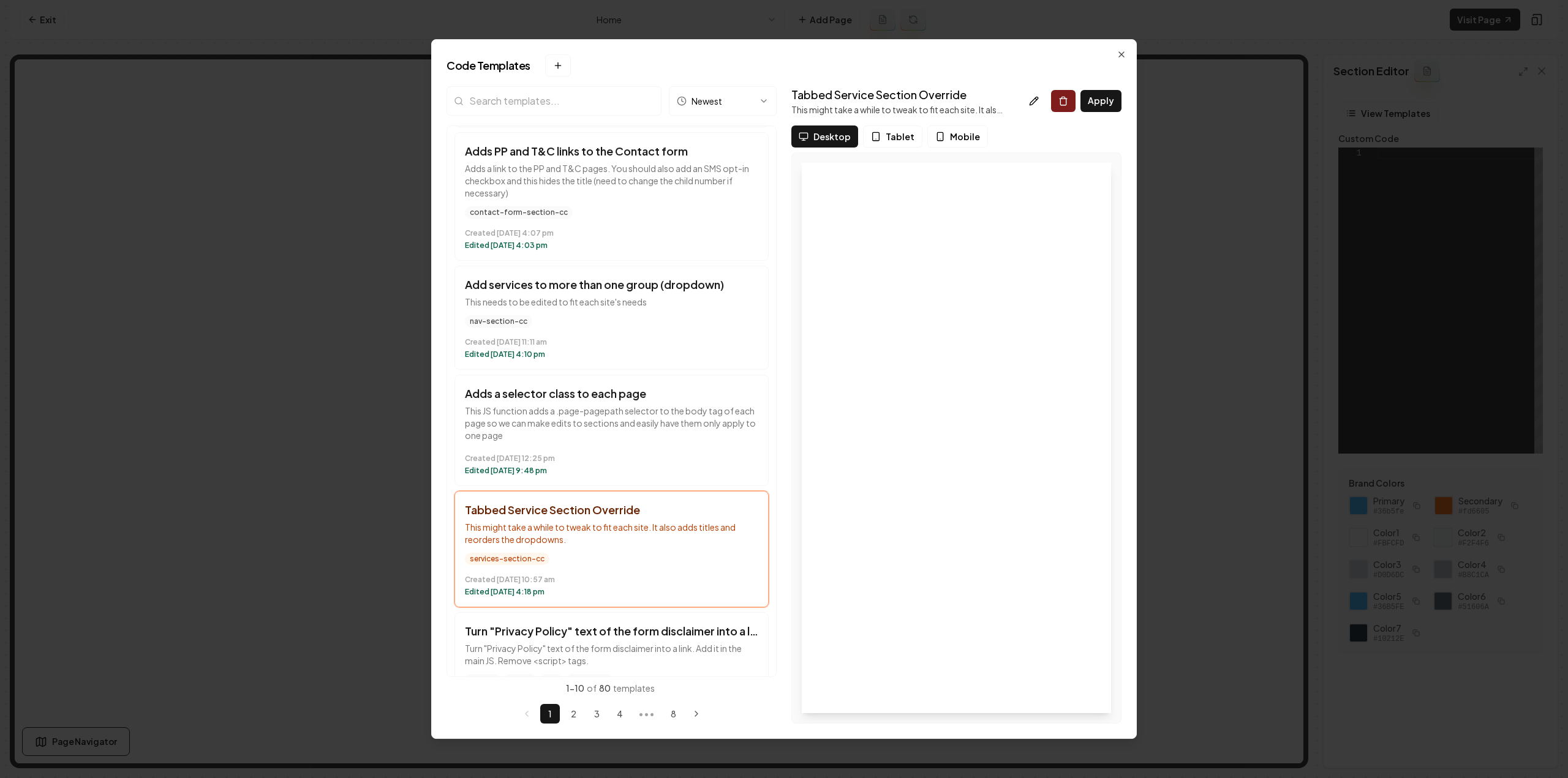
click at [1127, 52] on div "Code Templates New template → Desktop or Tablet Required The template manager n…" at bounding box center [783, 389] width 705 height 700
click at [1124, 52] on icon "button" at bounding box center [1122, 54] width 5 height 5
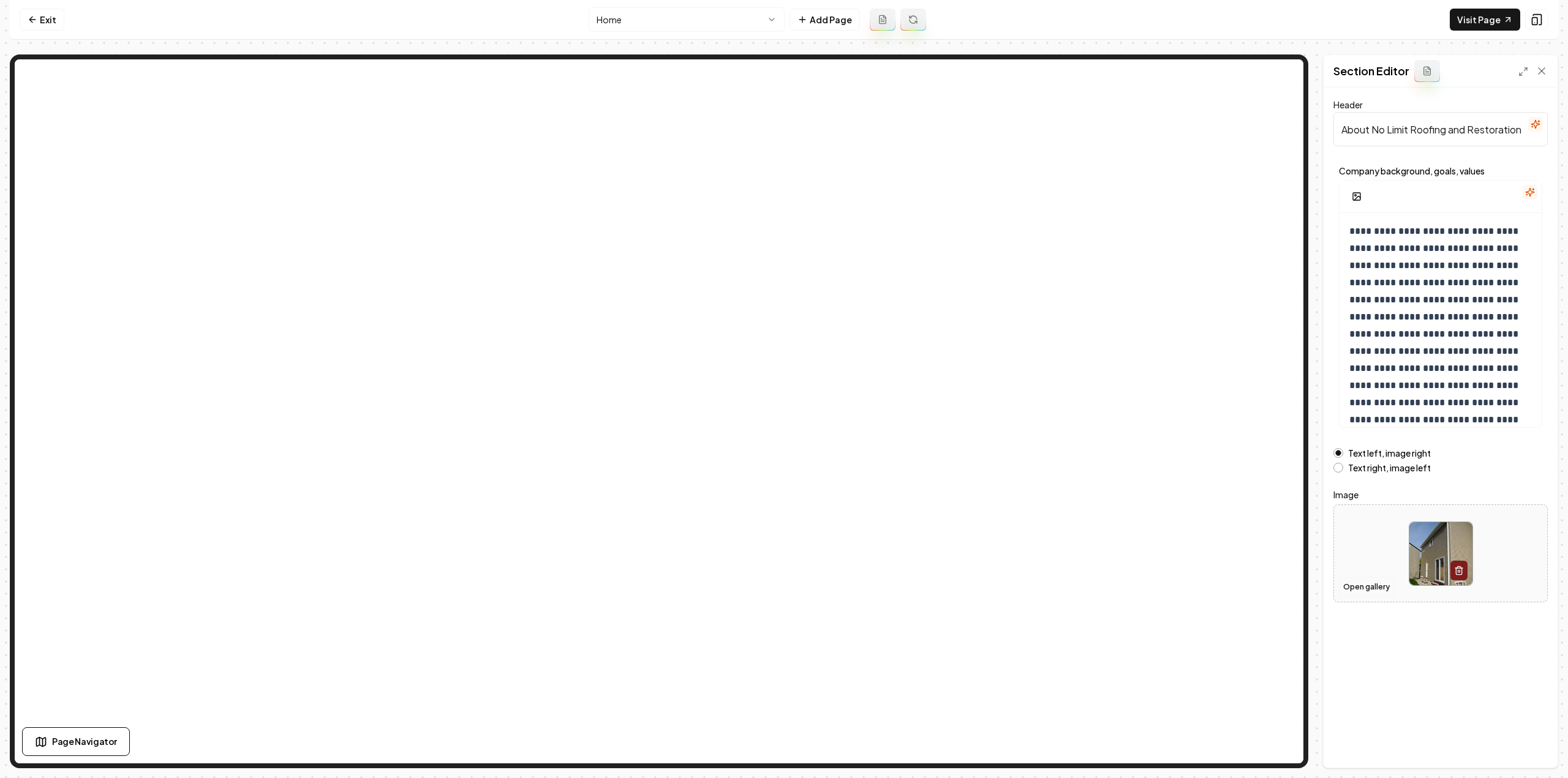
click at [1377, 591] on button "Open gallery" at bounding box center [1366, 587] width 55 height 20
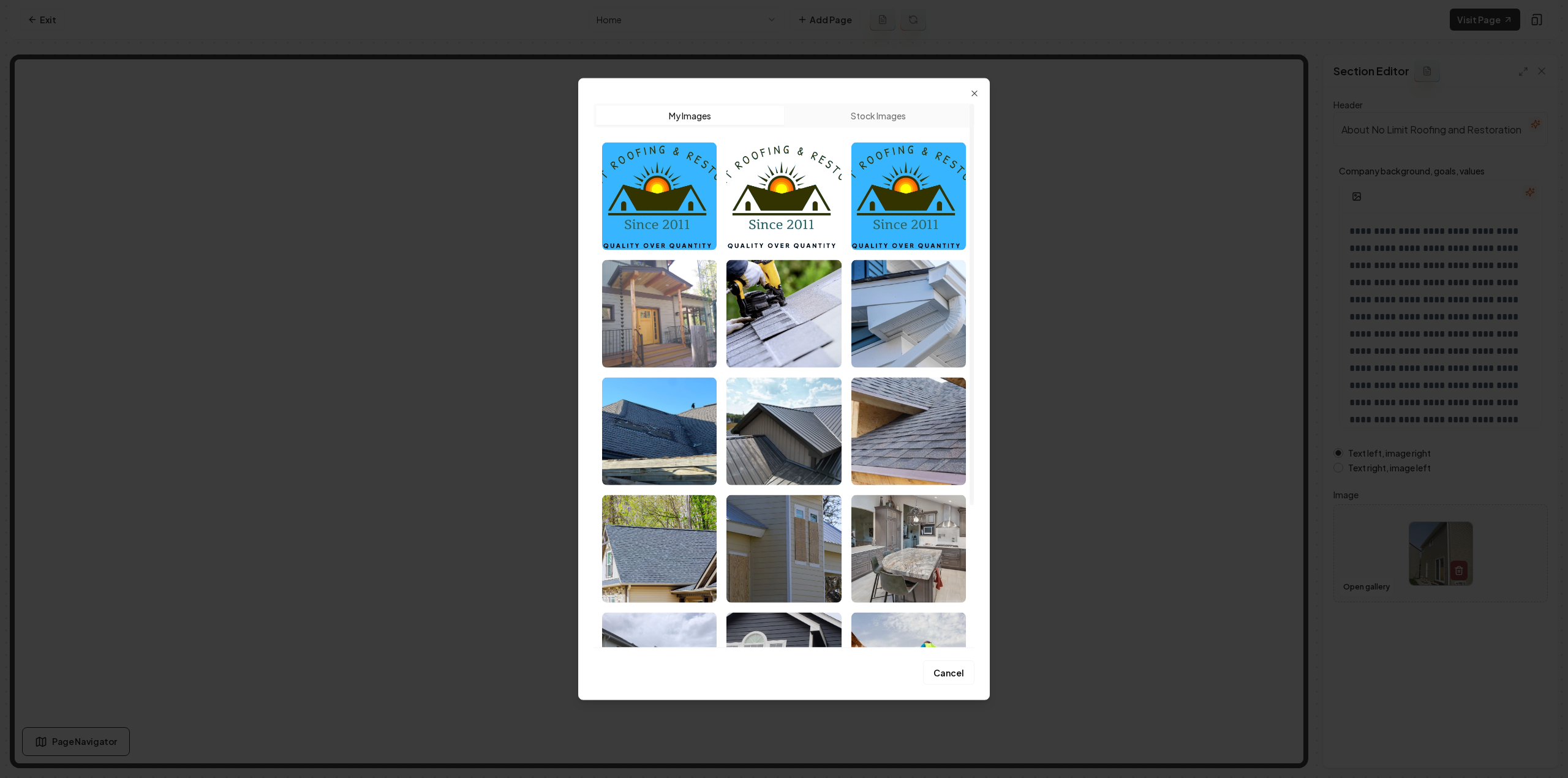
click at [671, 313] on img "Select image image_68a485115c7cd75eb8c0cf92.jpeg" at bounding box center [659, 313] width 115 height 108
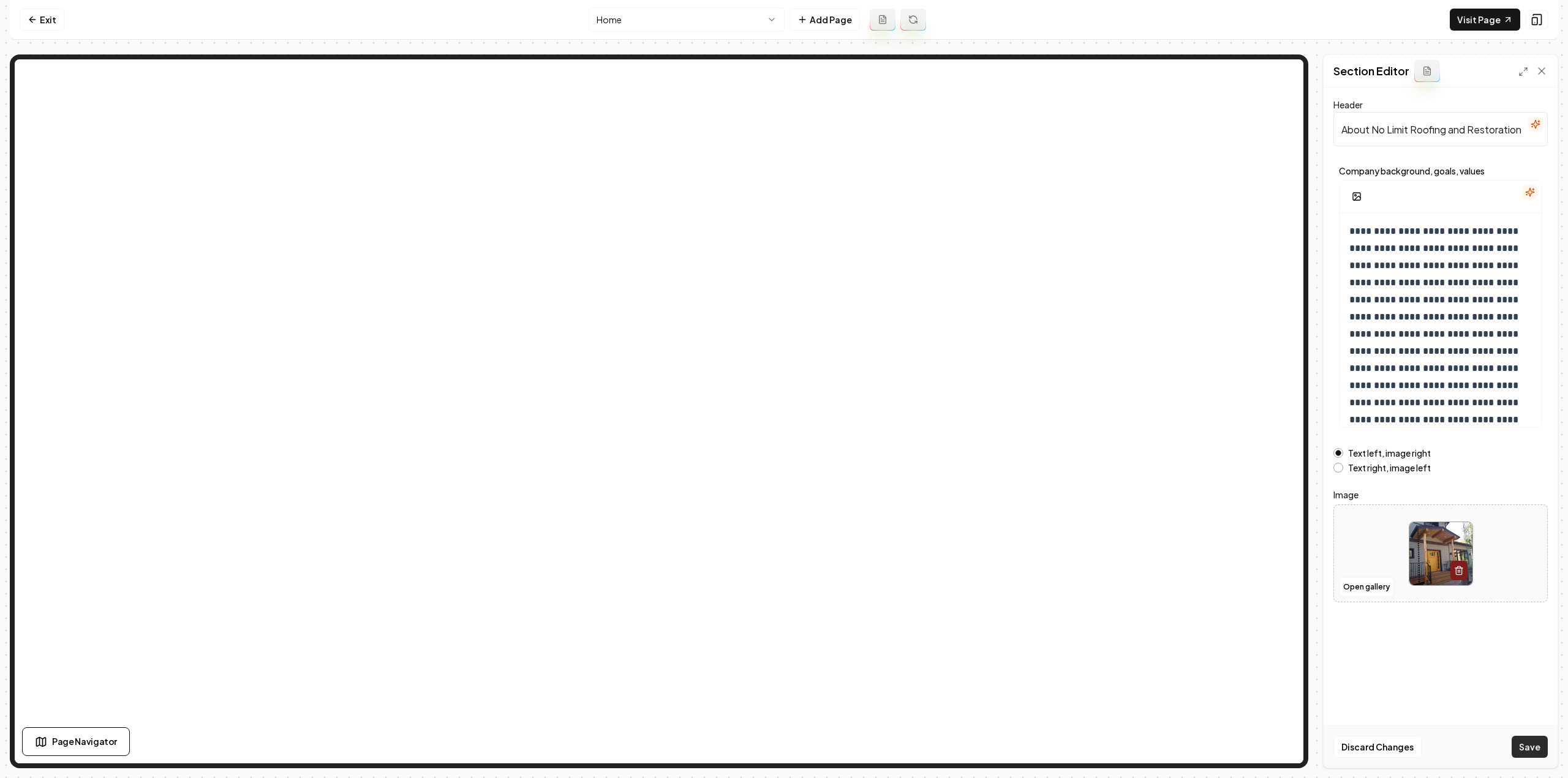
click at [1525, 753] on button "Save" at bounding box center [1529, 747] width 36 height 22
click at [648, 16] on html "**********" at bounding box center [784, 389] width 1568 height 778
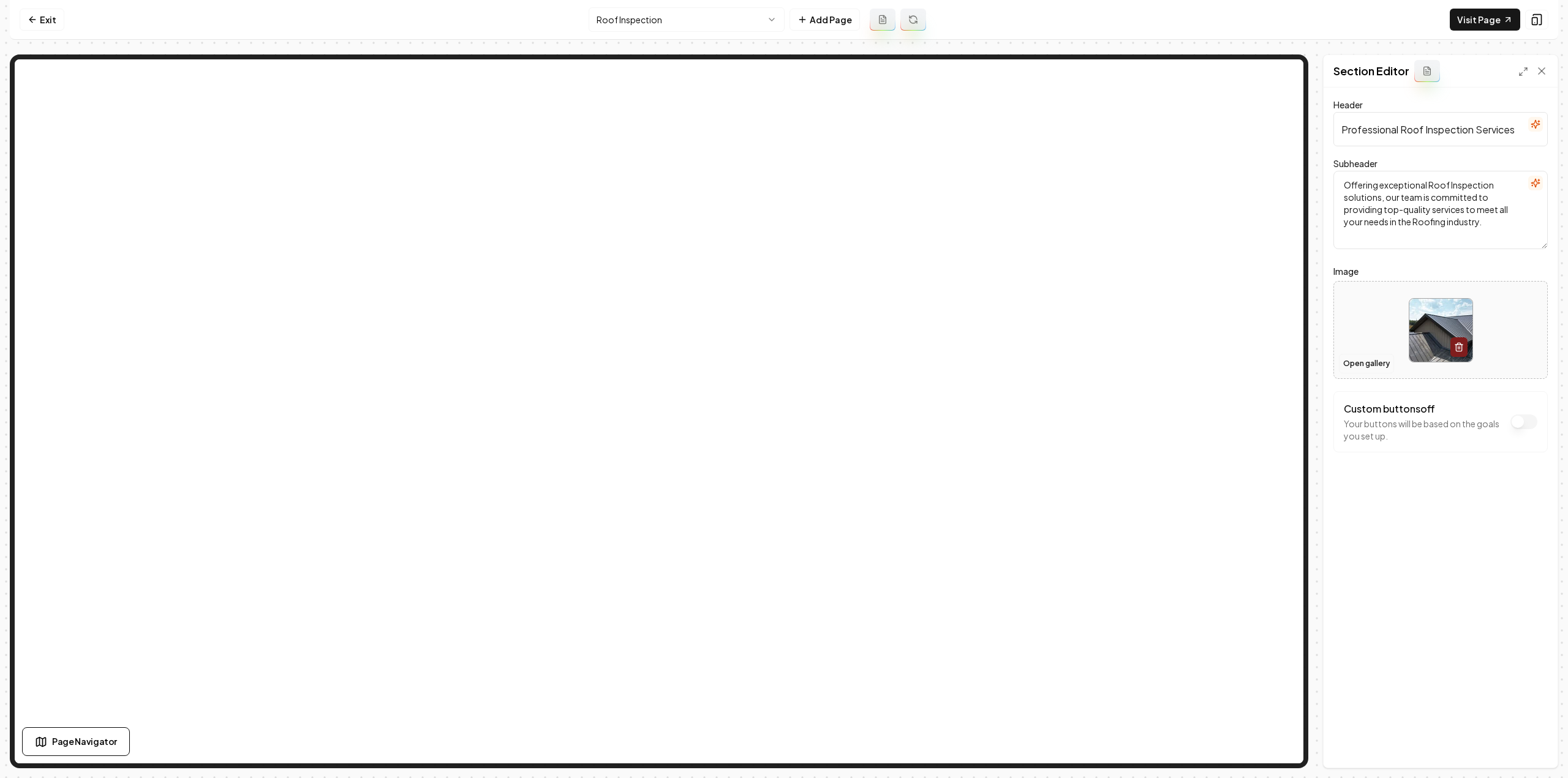
click at [1376, 361] on button "Open gallery" at bounding box center [1366, 364] width 55 height 20
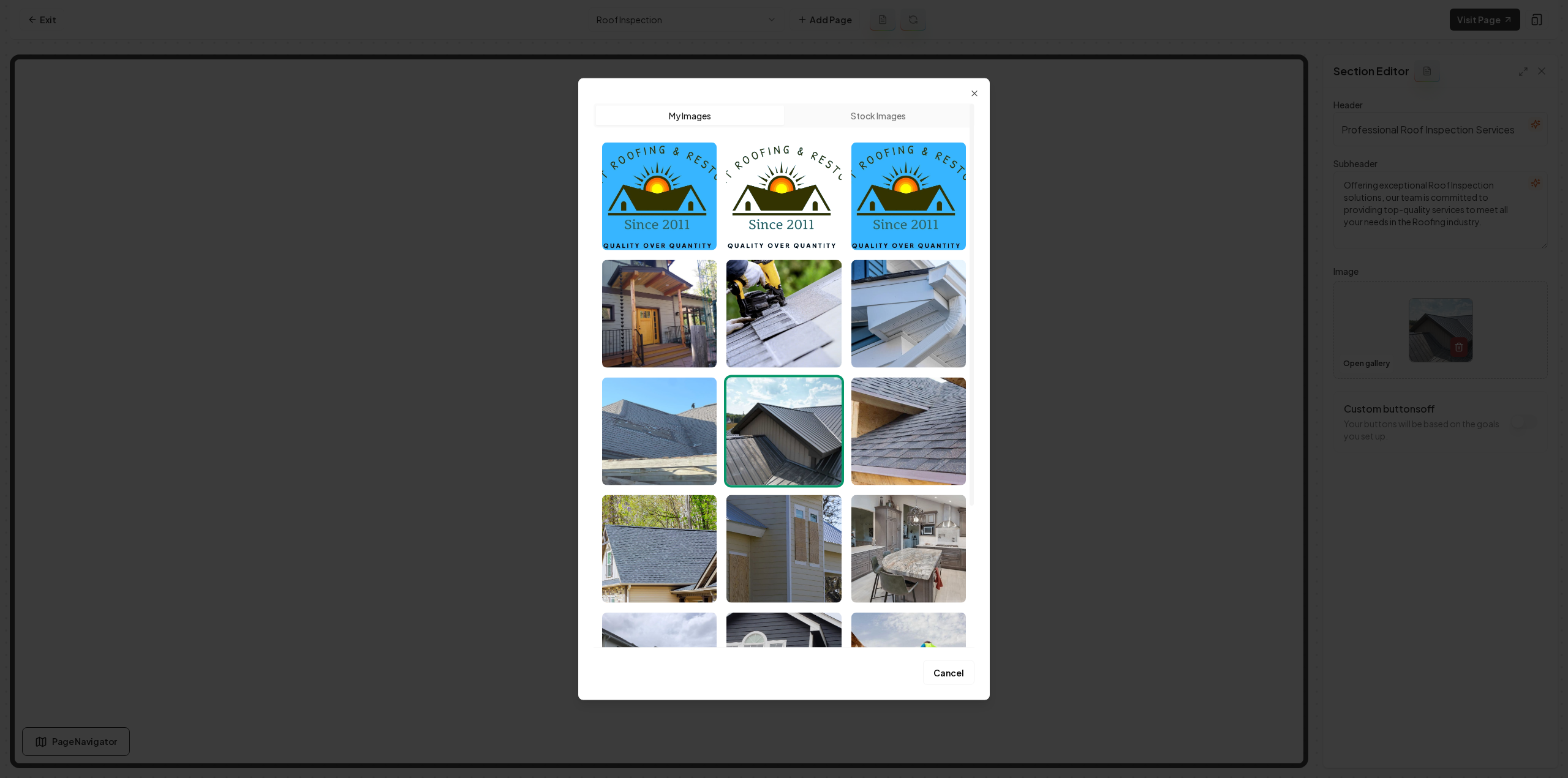
click at [662, 453] on img "Select image image_68a485105c7cd75eb8c0cac0.jpeg" at bounding box center [659, 431] width 115 height 108
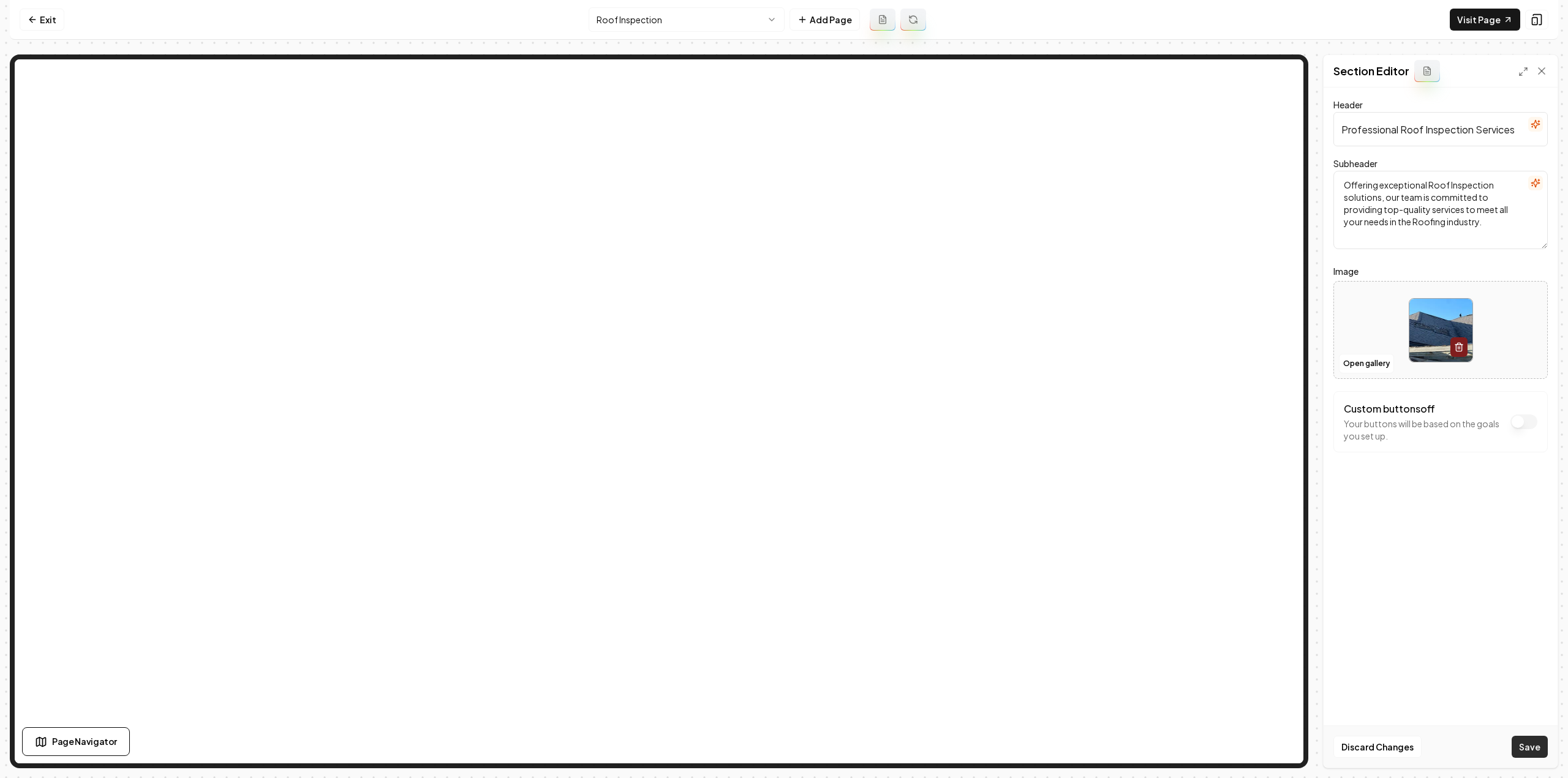
click at [1544, 750] on button "Save" at bounding box center [1529, 747] width 36 height 22
click at [613, 21] on html "Computer Required This feature is only available on a computer. Please switch t…" at bounding box center [784, 389] width 1568 height 778
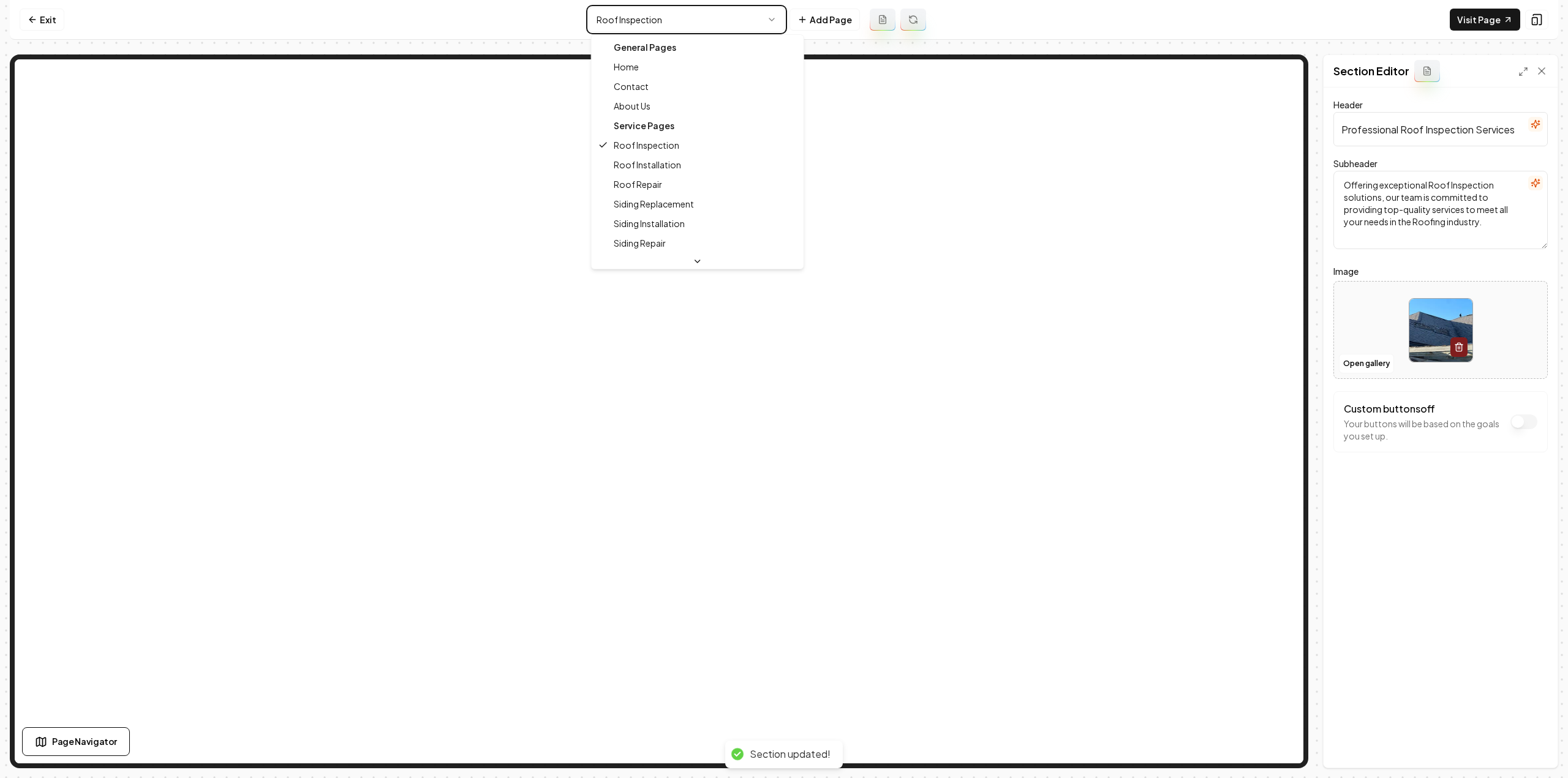
click at [1431, 339] on html "Computer Required This feature is only available on a computer. Please switch t…" at bounding box center [784, 389] width 1568 height 778
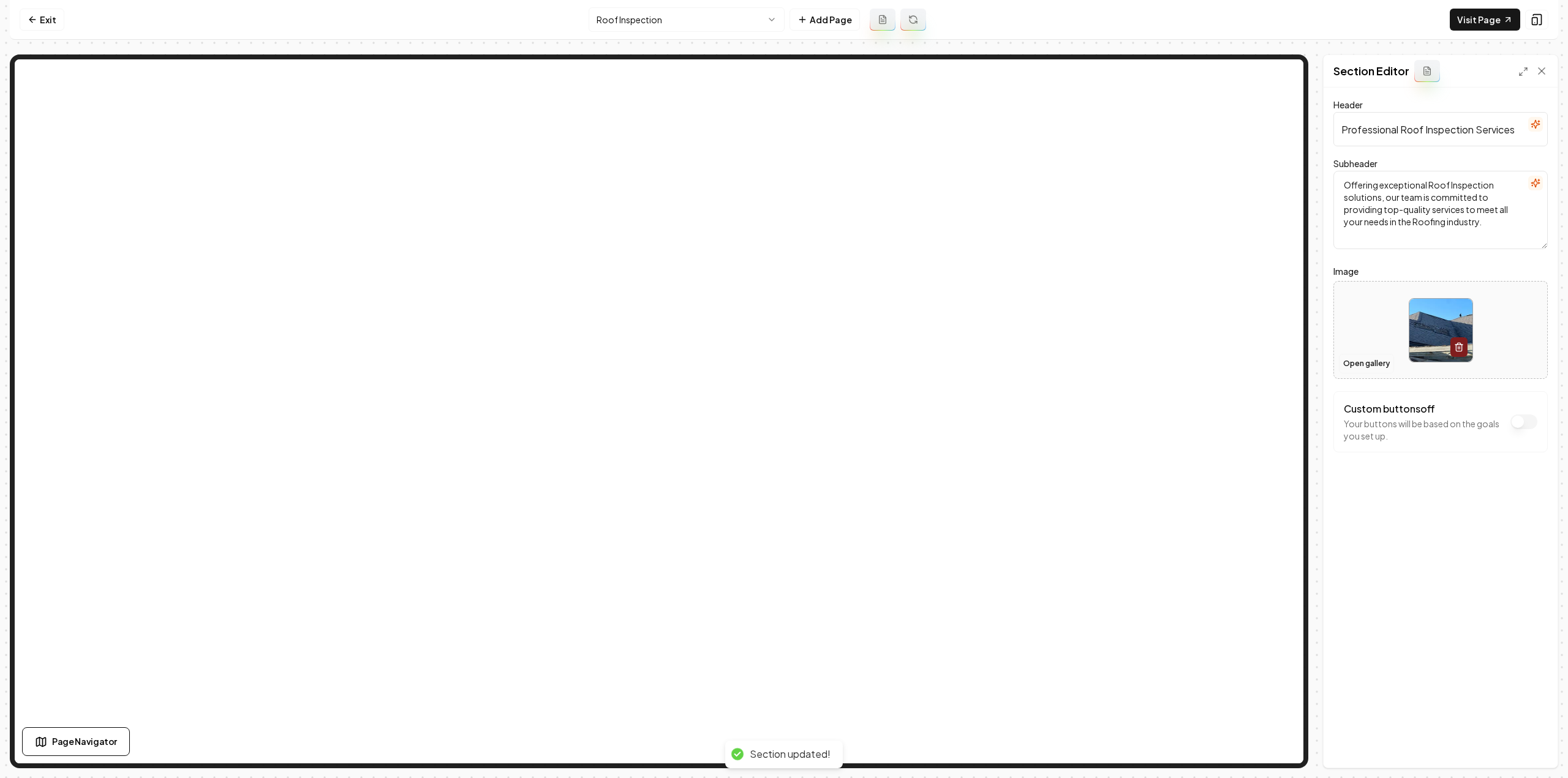
click at [1376, 361] on button "Open gallery" at bounding box center [1366, 364] width 55 height 20
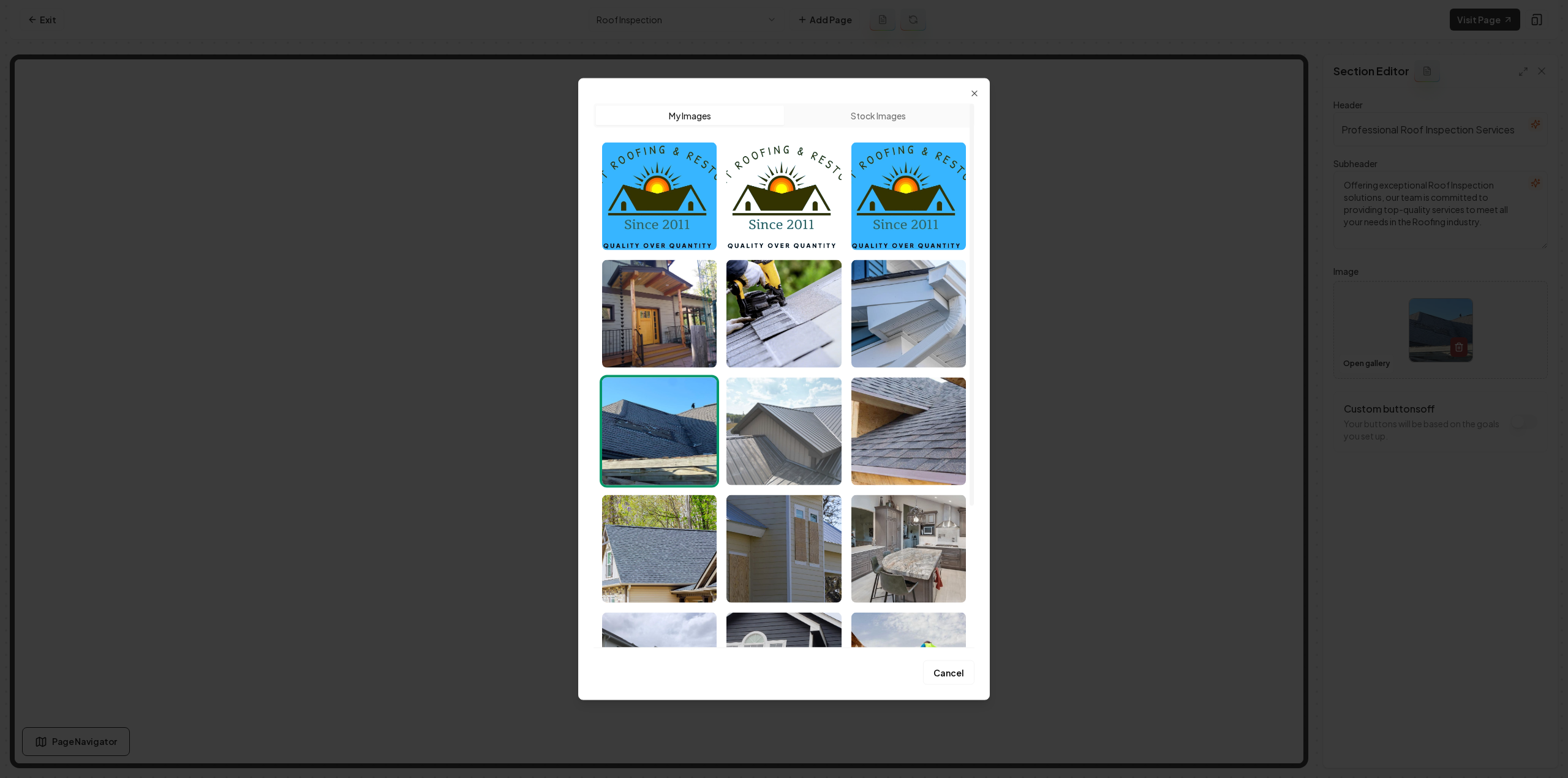
click at [808, 426] on img "Select image image_68a485105c7cd75eb8c0c9ba.jpeg" at bounding box center [784, 431] width 115 height 108
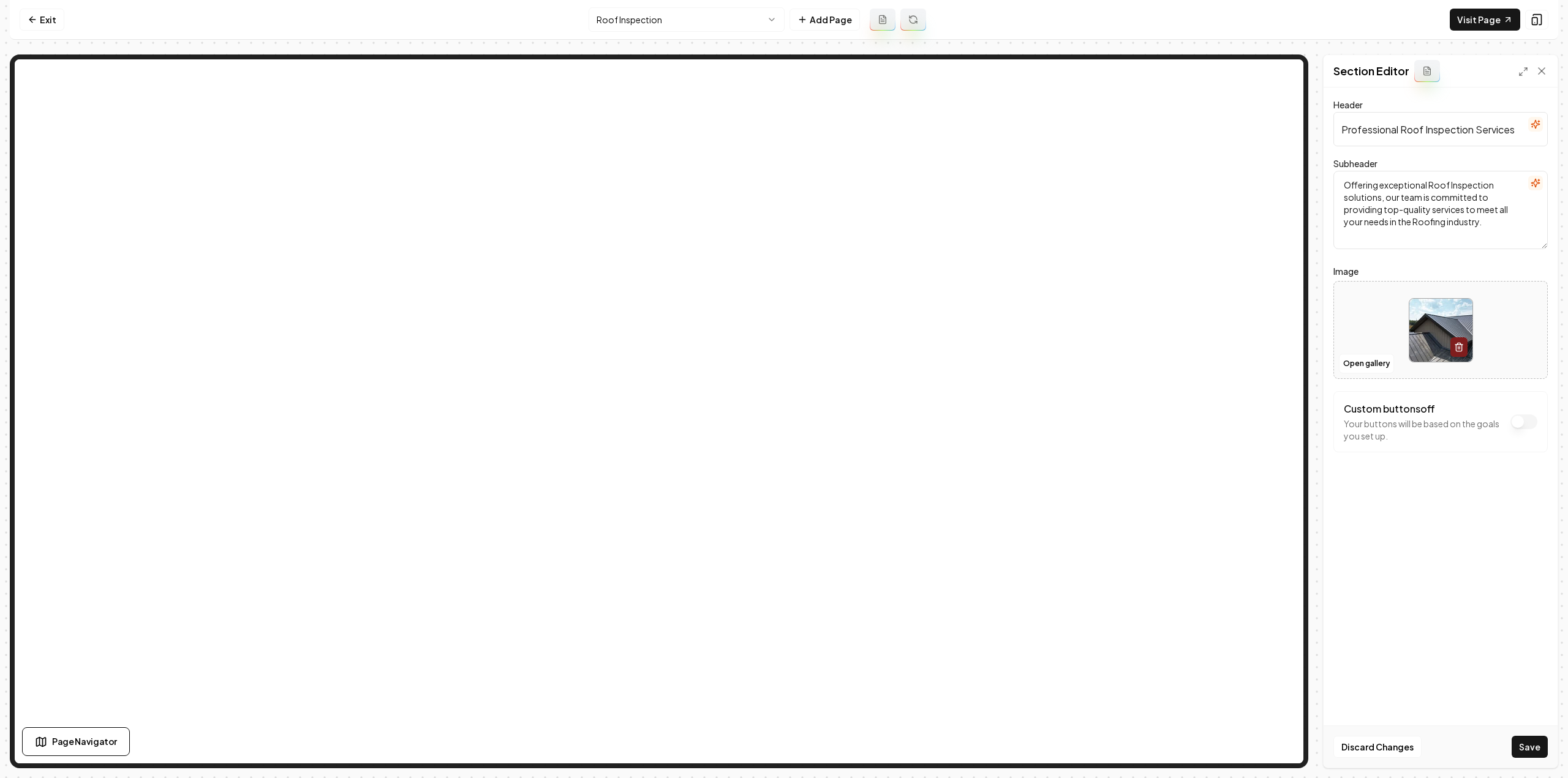
click at [1533, 728] on div "Discard Changes Save" at bounding box center [1441, 747] width 234 height 42
click at [1535, 738] on button "Save" at bounding box center [1529, 747] width 36 height 22
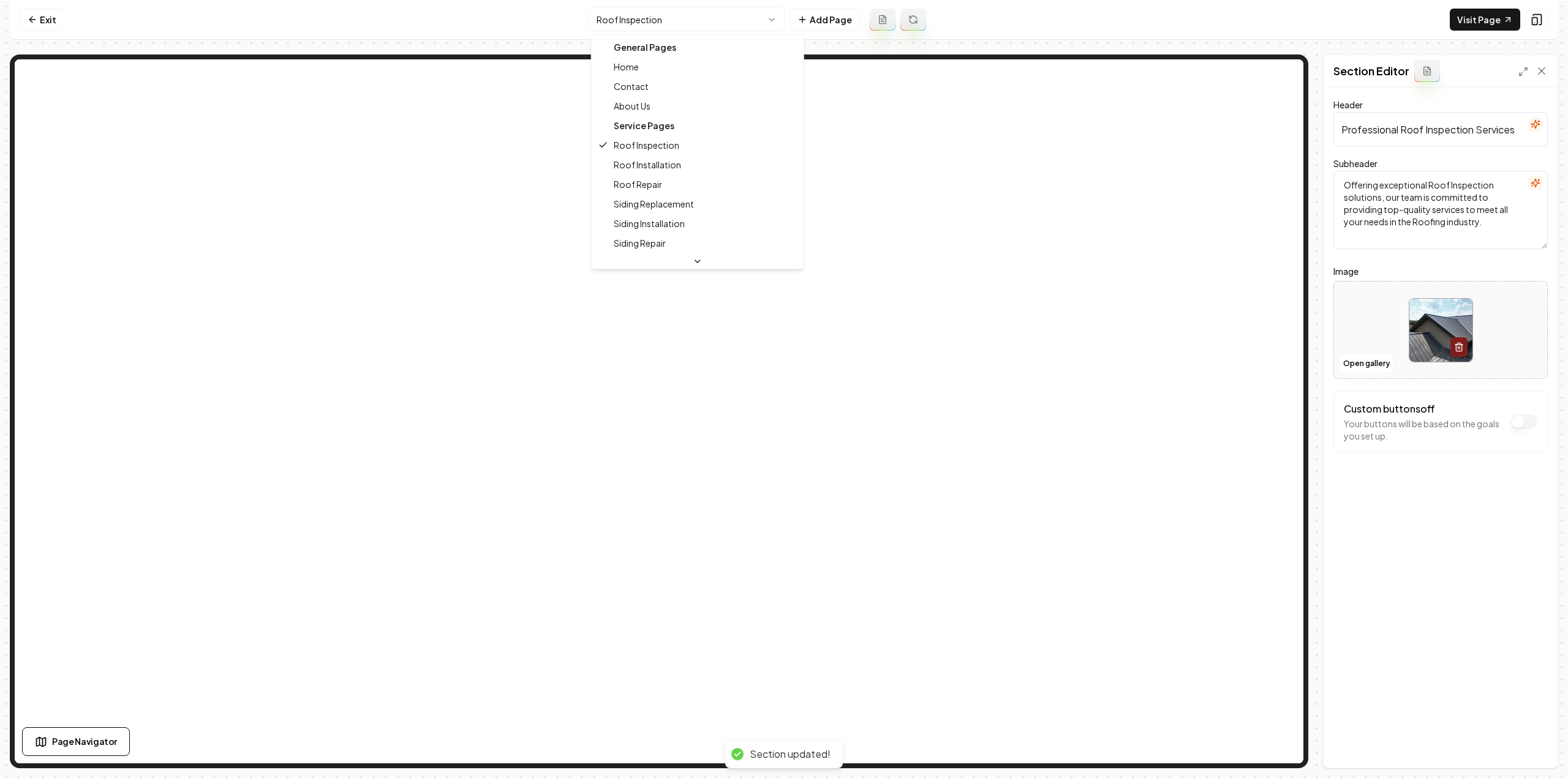
click at [636, 16] on html "Computer Required This feature is only available on a computer. Please switch t…" at bounding box center [784, 389] width 1568 height 778
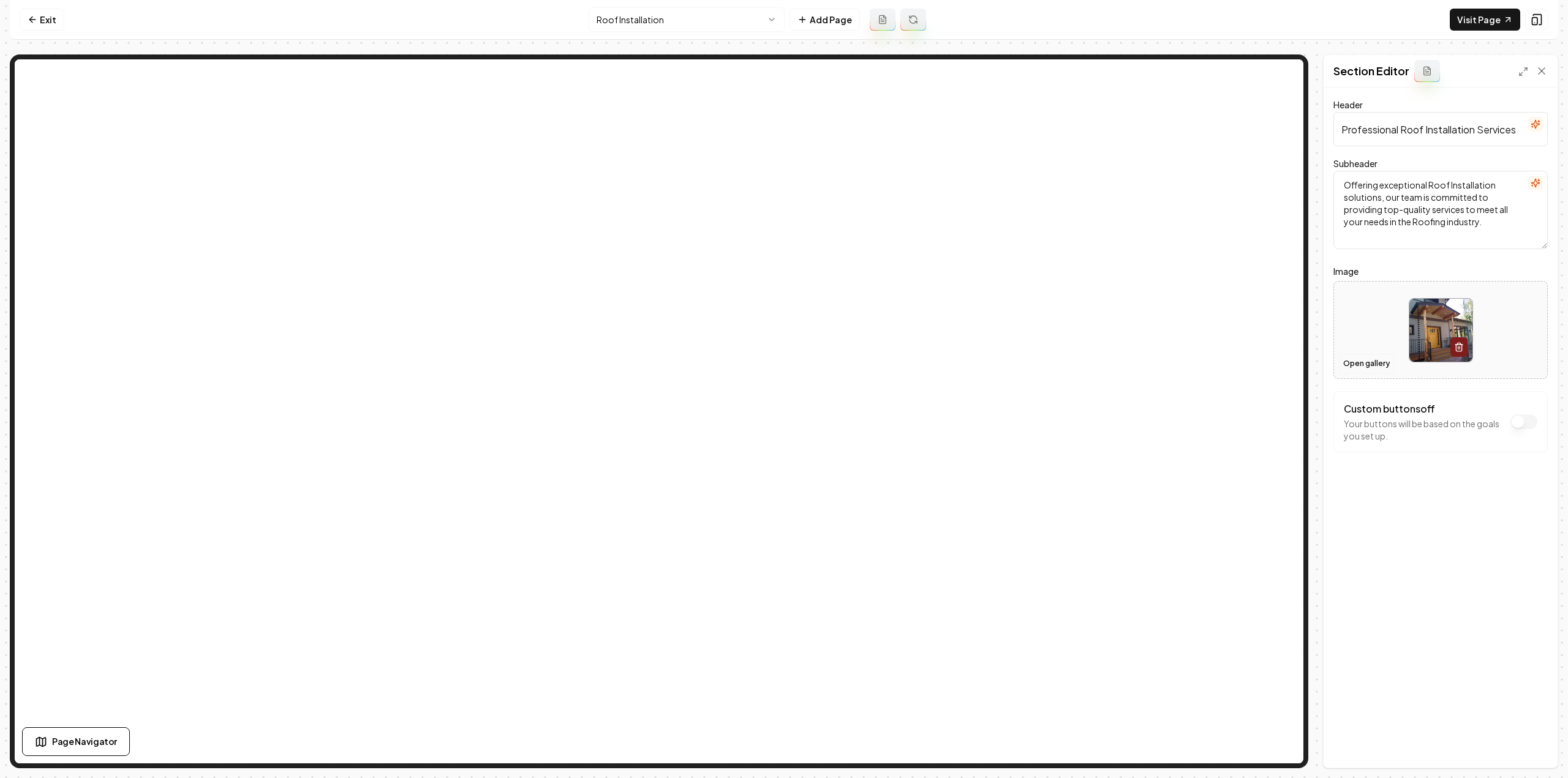
click at [1361, 367] on button "Open gallery" at bounding box center [1366, 364] width 55 height 20
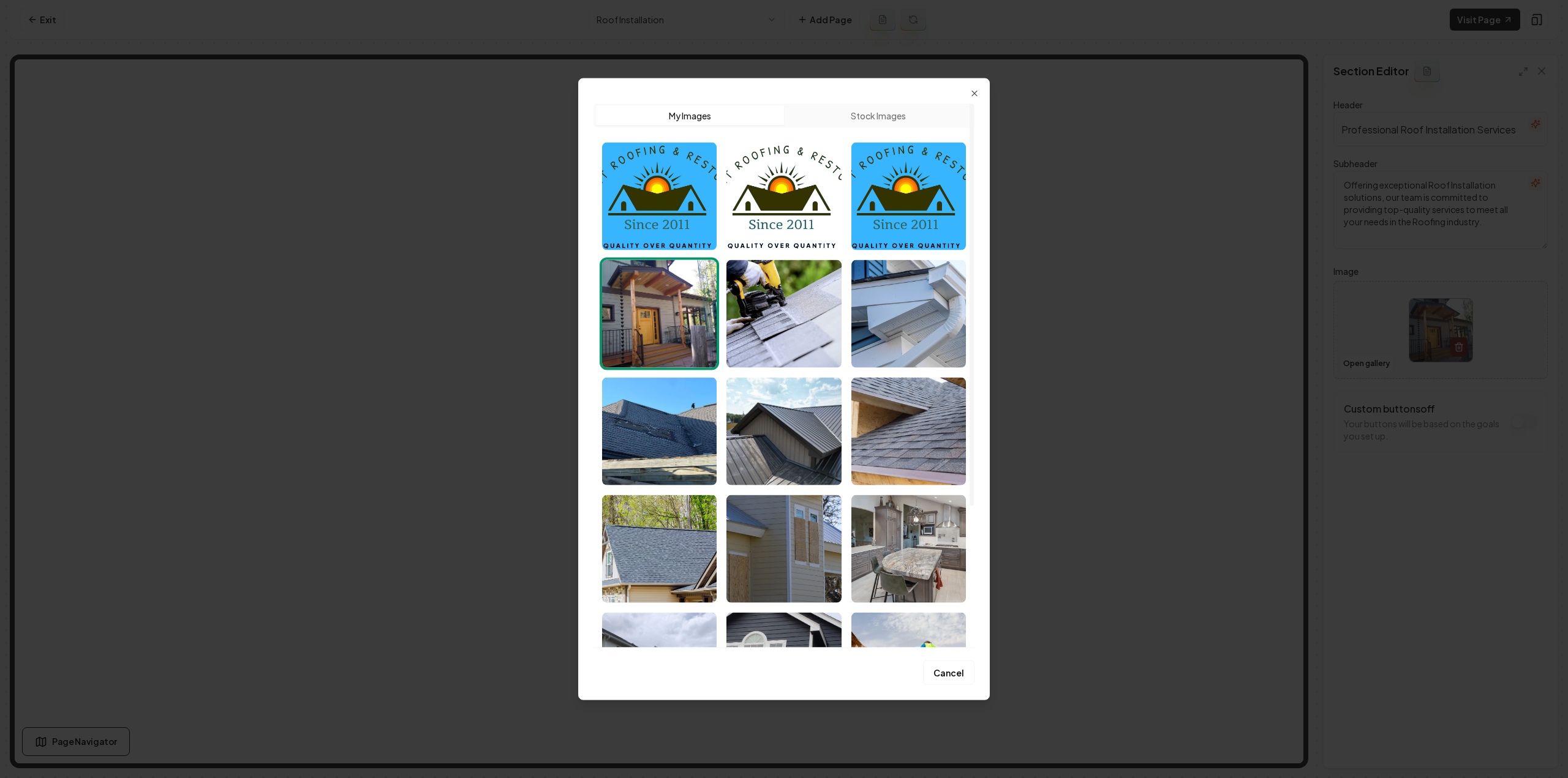
drag, startPoint x: 777, startPoint y: 352, endPoint x: 788, endPoint y: 361, distance: 14.2
click at [777, 352] on img "Select image image_68a485115c7cd75eb8c0cf29.jpeg" at bounding box center [784, 313] width 115 height 108
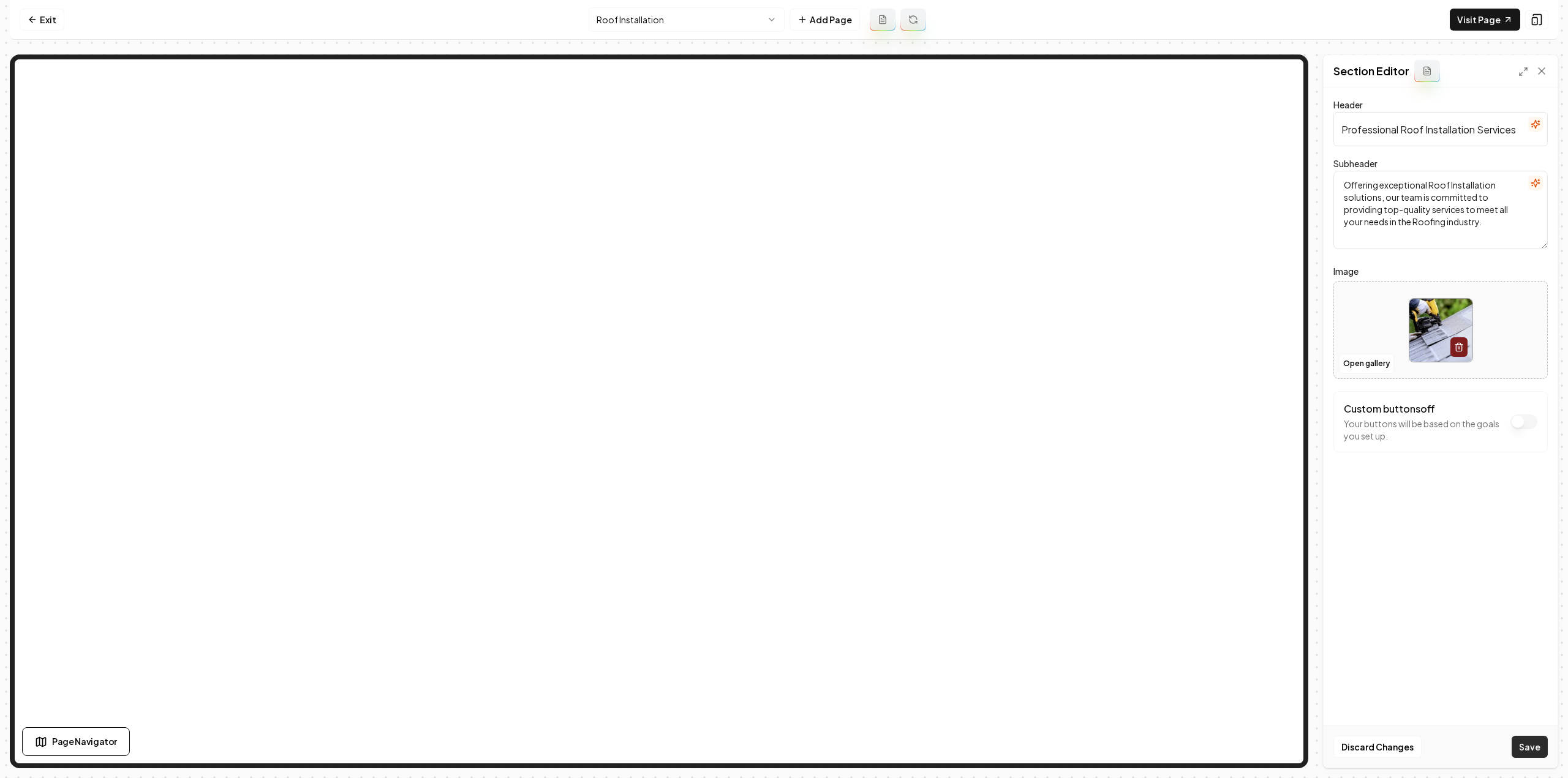
click at [1521, 753] on button "Save" at bounding box center [1529, 747] width 36 height 22
click at [679, 7] on html "Computer Required This feature is only available on a computer. Please switch t…" at bounding box center [784, 389] width 1568 height 778
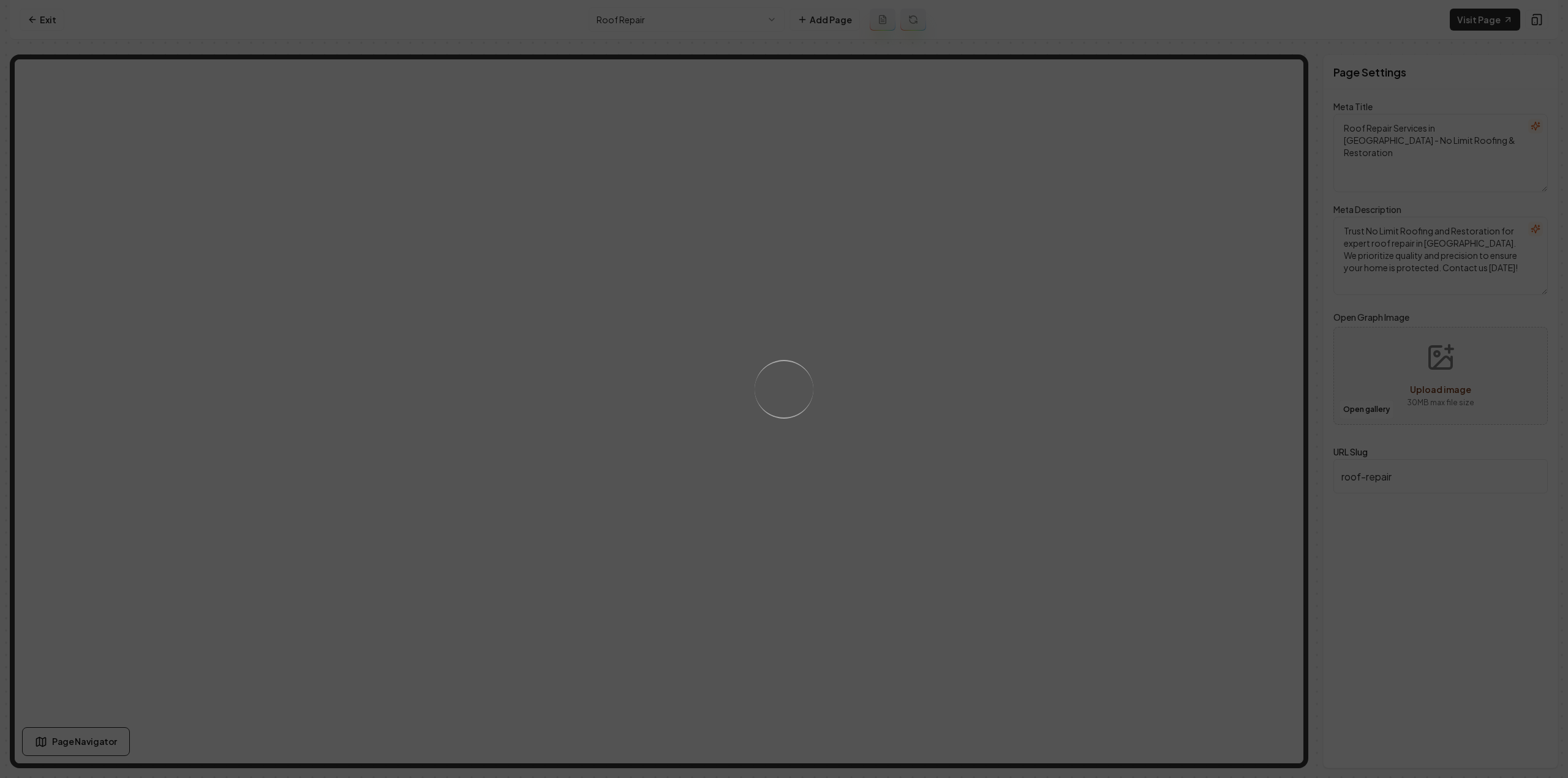
click at [1129, 339] on div "Loading..." at bounding box center [784, 389] width 1568 height 778
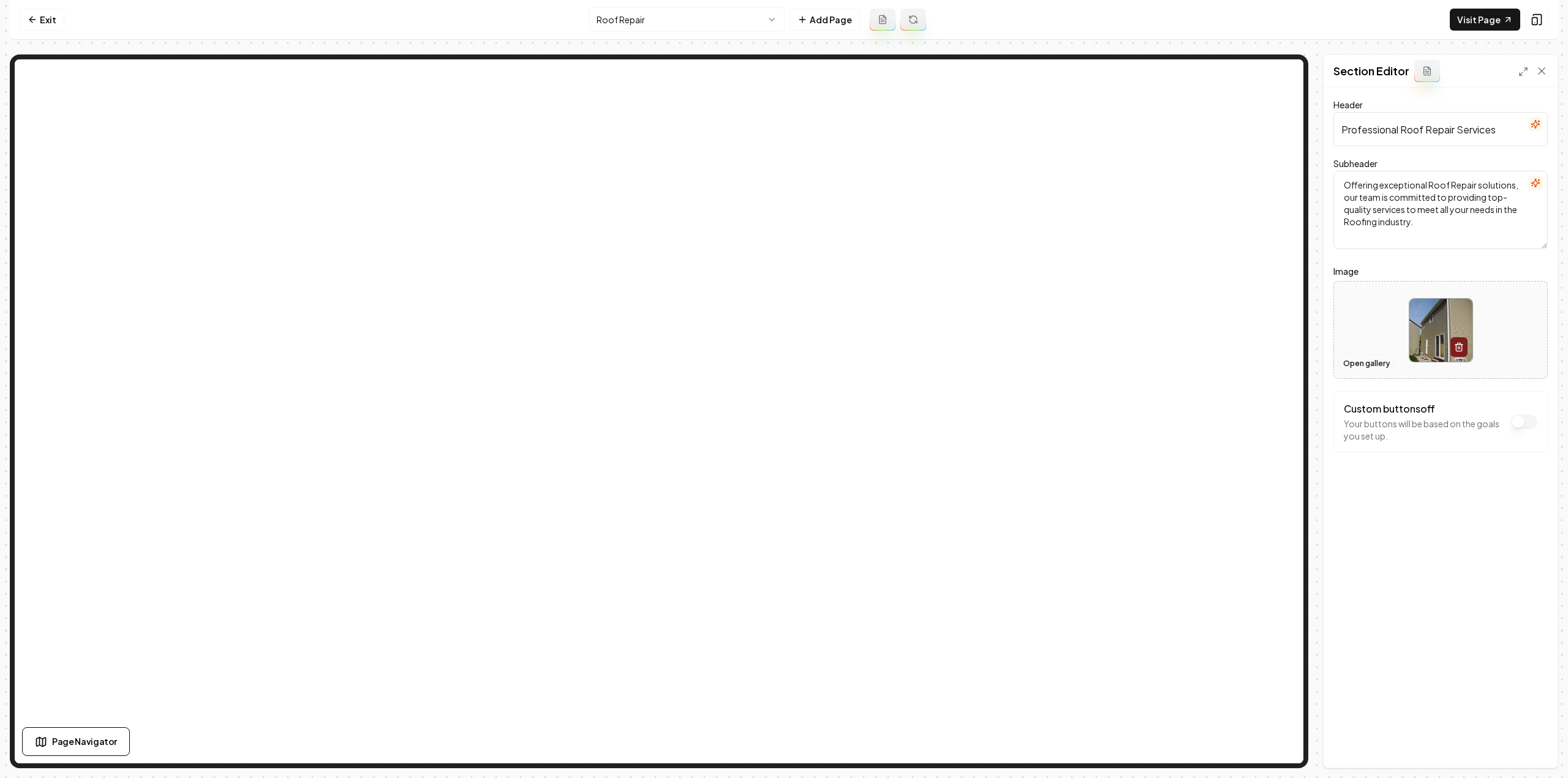
click at [1369, 364] on button "Open gallery" at bounding box center [1366, 364] width 55 height 20
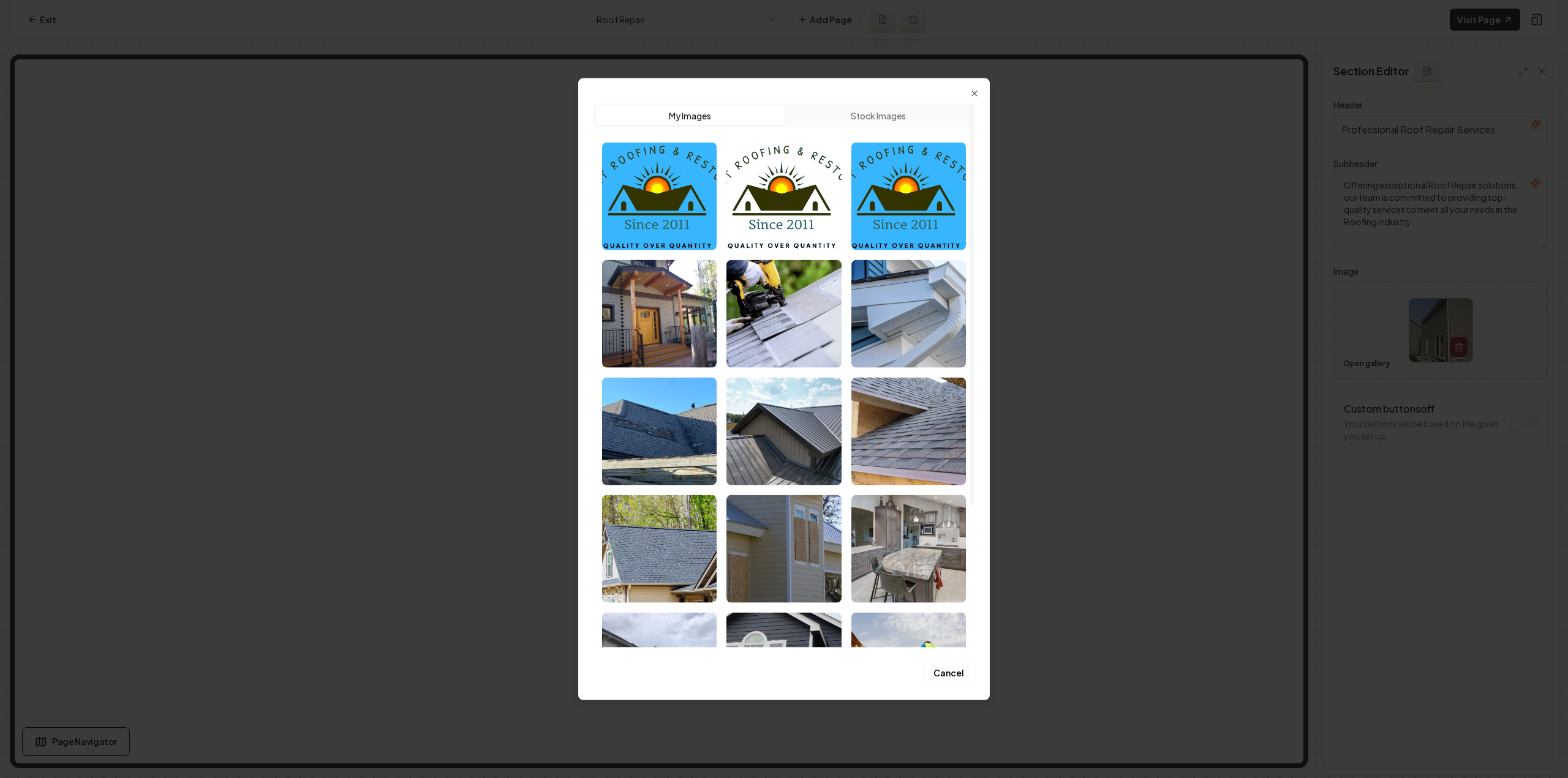
click at [628, 449] on img "Select image image_68a485105c7cd75eb8c0cac0.jpeg" at bounding box center [659, 431] width 115 height 108
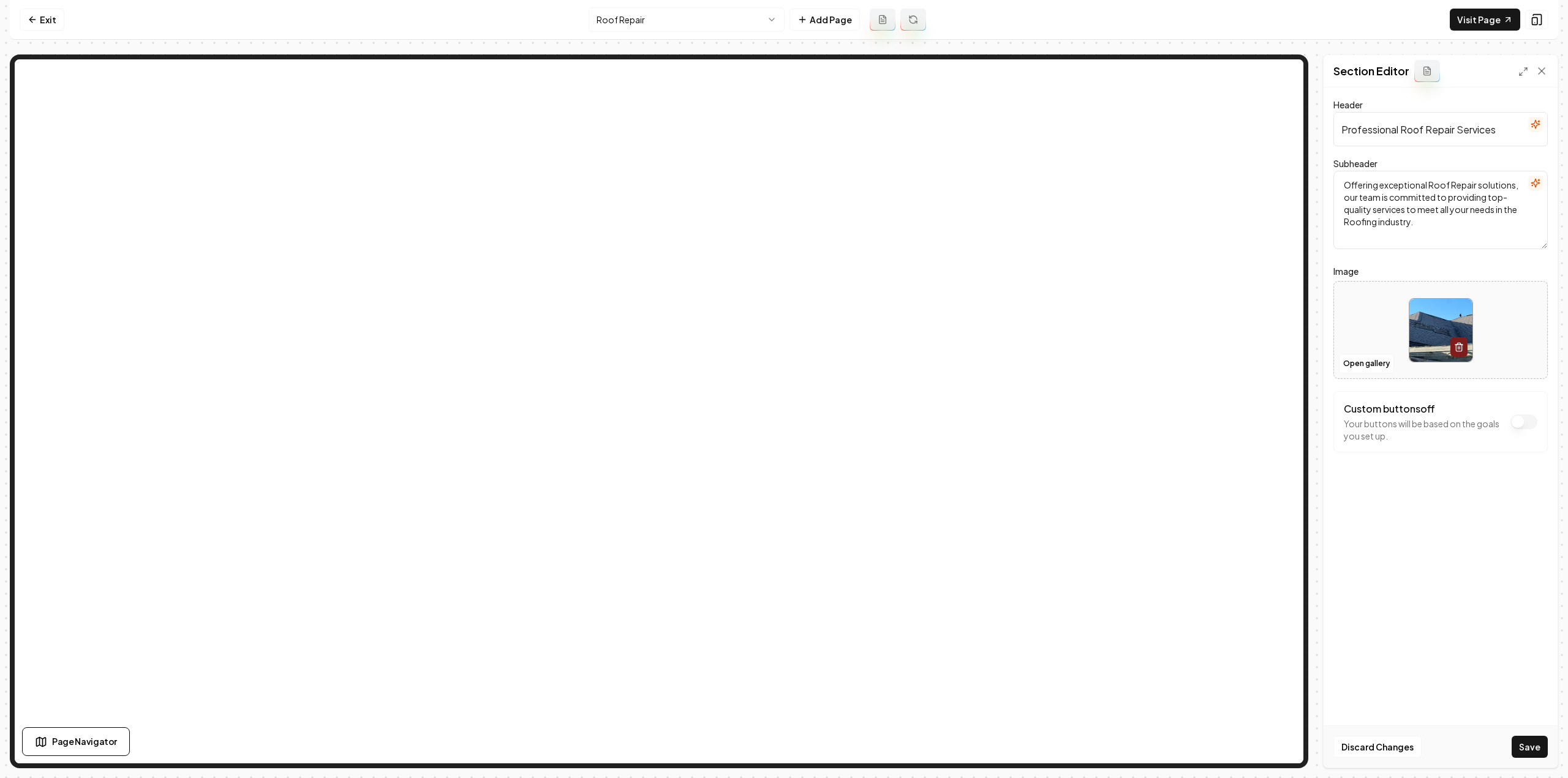
click at [1530, 745] on button "Save" at bounding box center [1529, 747] width 36 height 22
click at [664, 25] on html "Computer Required This feature is only available on a computer. Please switch t…" at bounding box center [784, 389] width 1568 height 778
click at [1365, 365] on button "Open gallery" at bounding box center [1366, 364] width 55 height 20
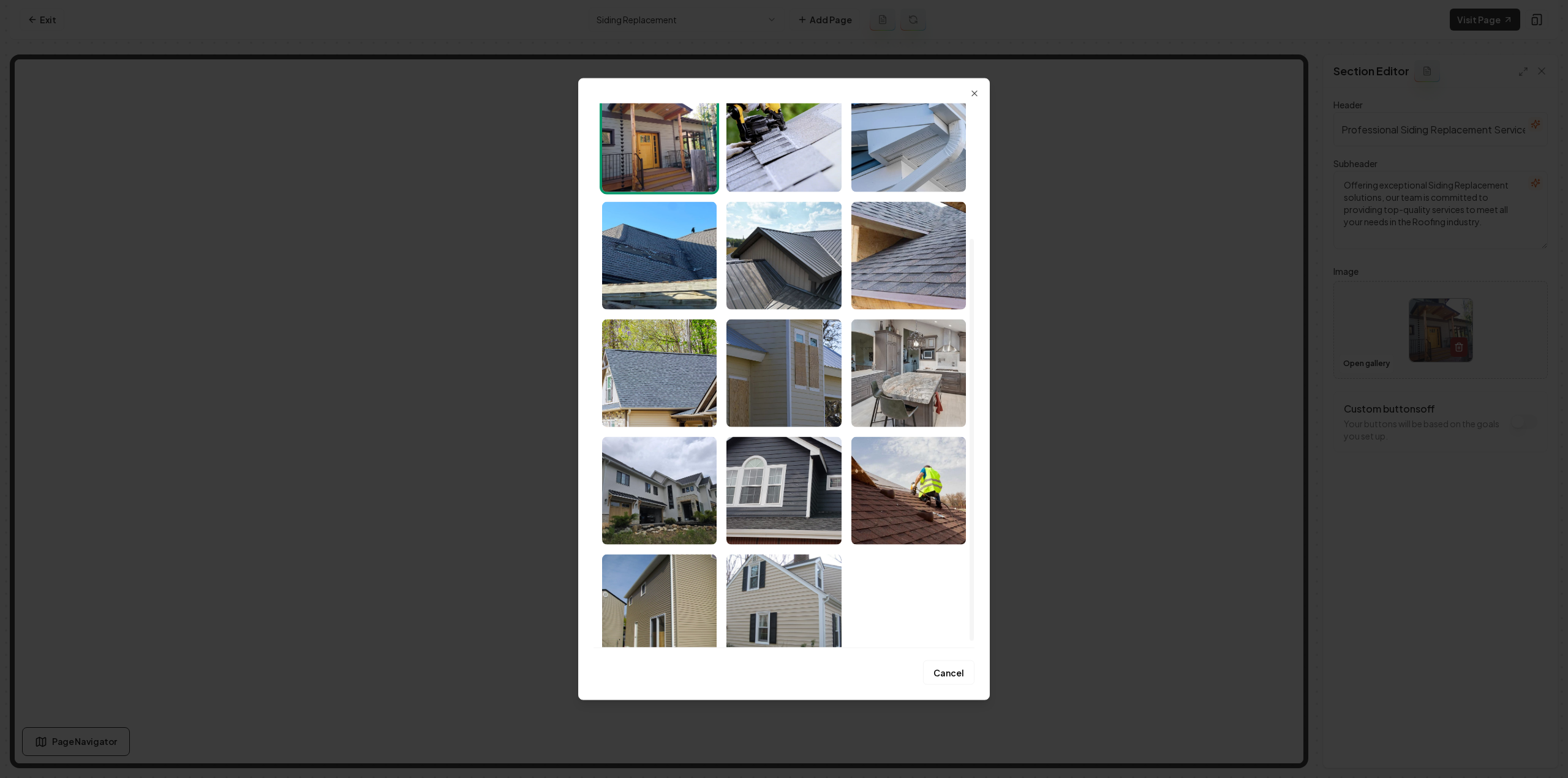
scroll to position [184, 0]
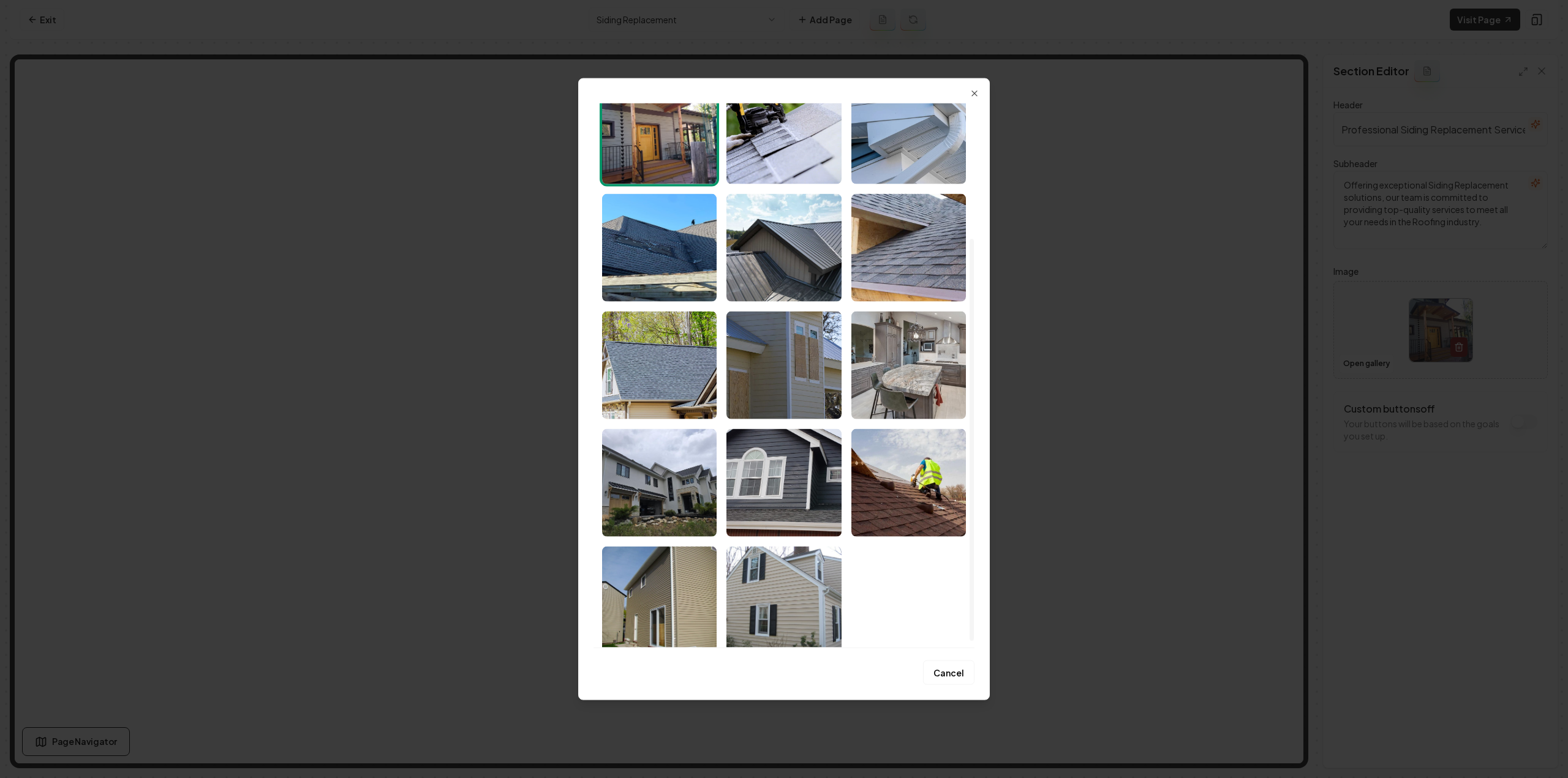
click at [750, 402] on img "Select image image_68a485105c7cd75eb8c0c91b.jpeg" at bounding box center [784, 365] width 115 height 108
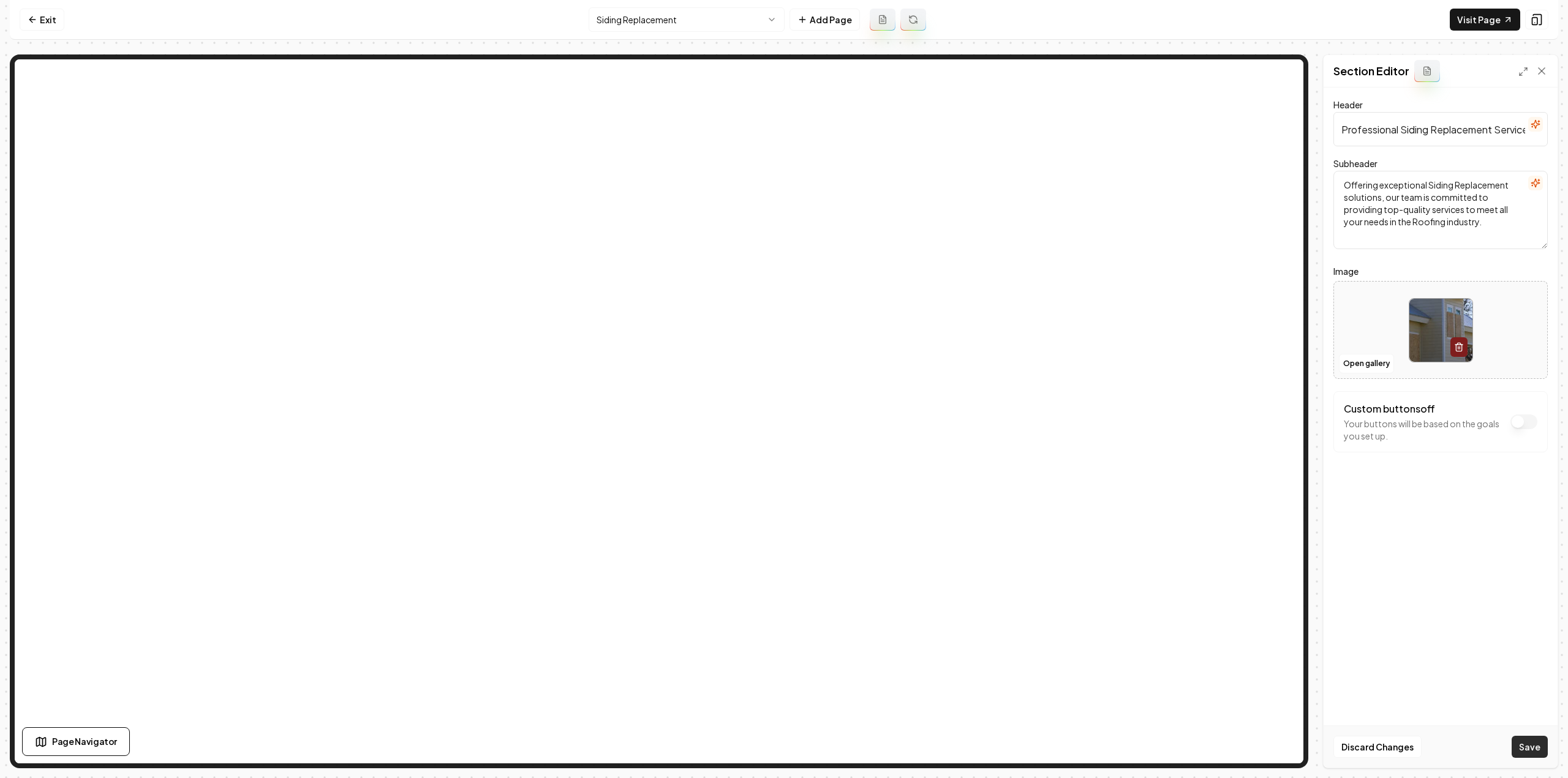
click at [1537, 747] on button "Save" at bounding box center [1529, 747] width 36 height 22
click at [657, 21] on html "Computer Required This feature is only available on a computer. Please switch t…" at bounding box center [784, 389] width 1568 height 778
click at [1355, 364] on button "Open gallery" at bounding box center [1366, 364] width 55 height 20
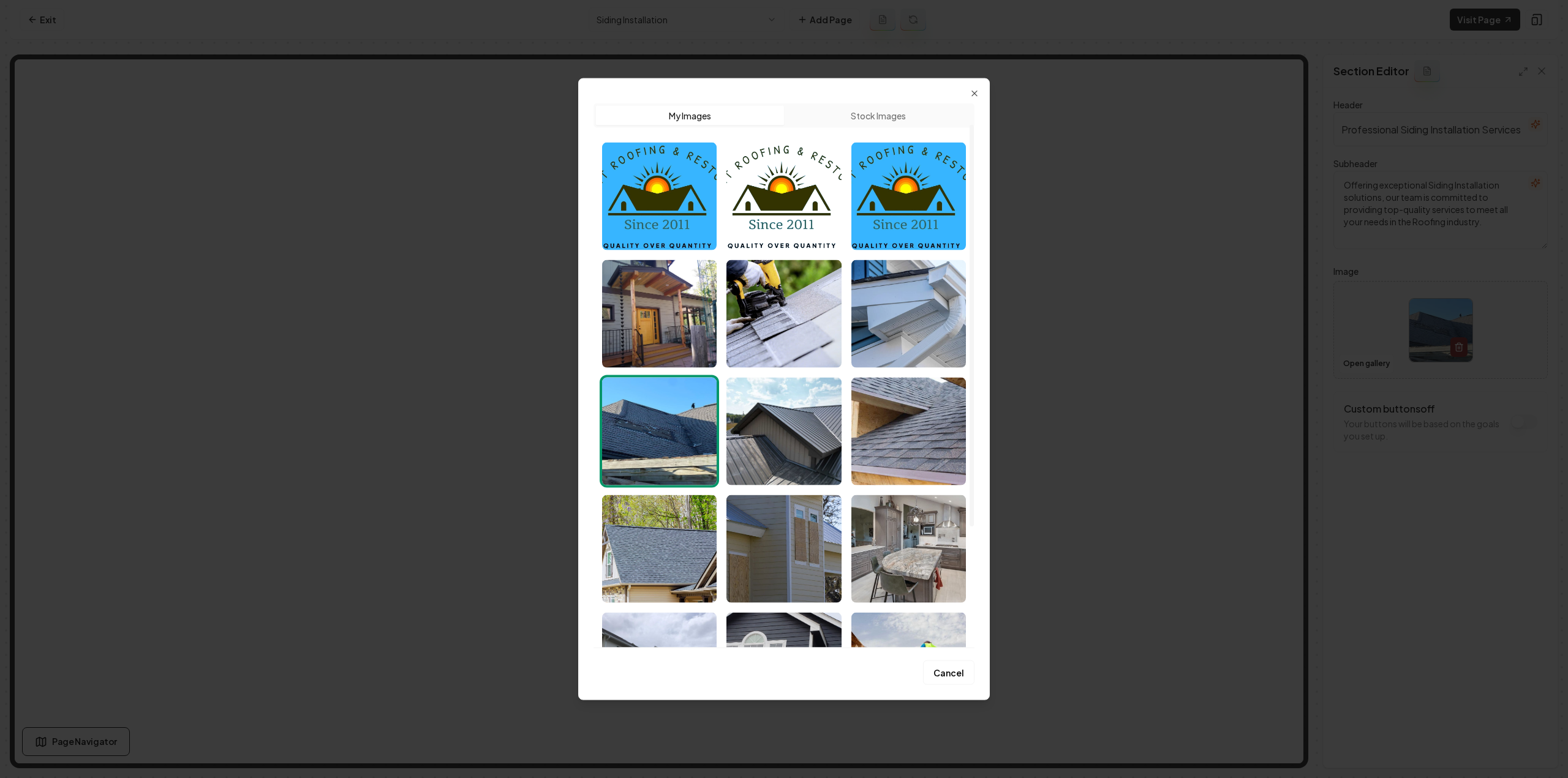
scroll to position [194, 0]
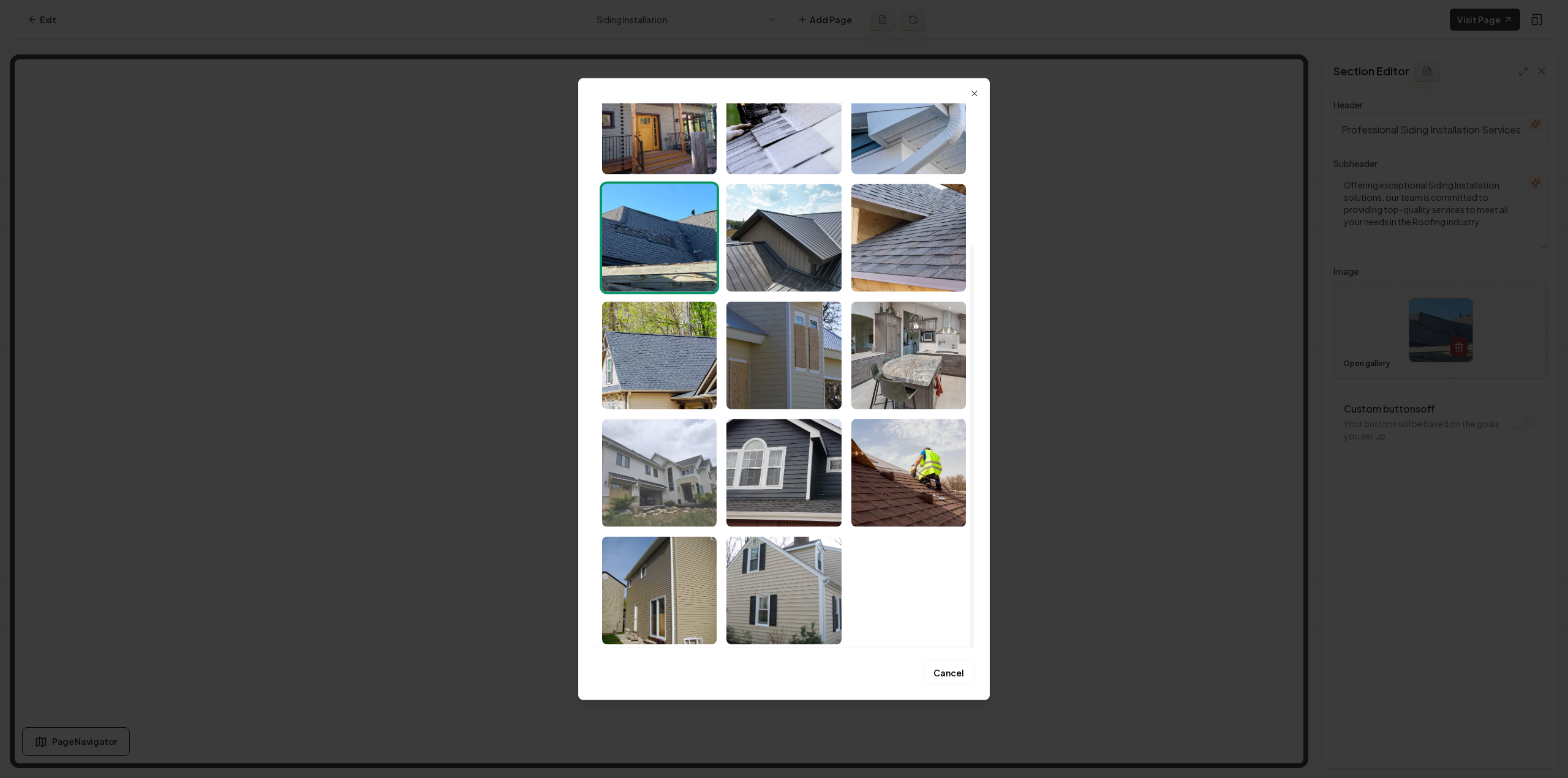
click at [658, 490] on img "Select image image_68a485105c7cd75eb8c0c8e7.jpeg" at bounding box center [659, 472] width 115 height 108
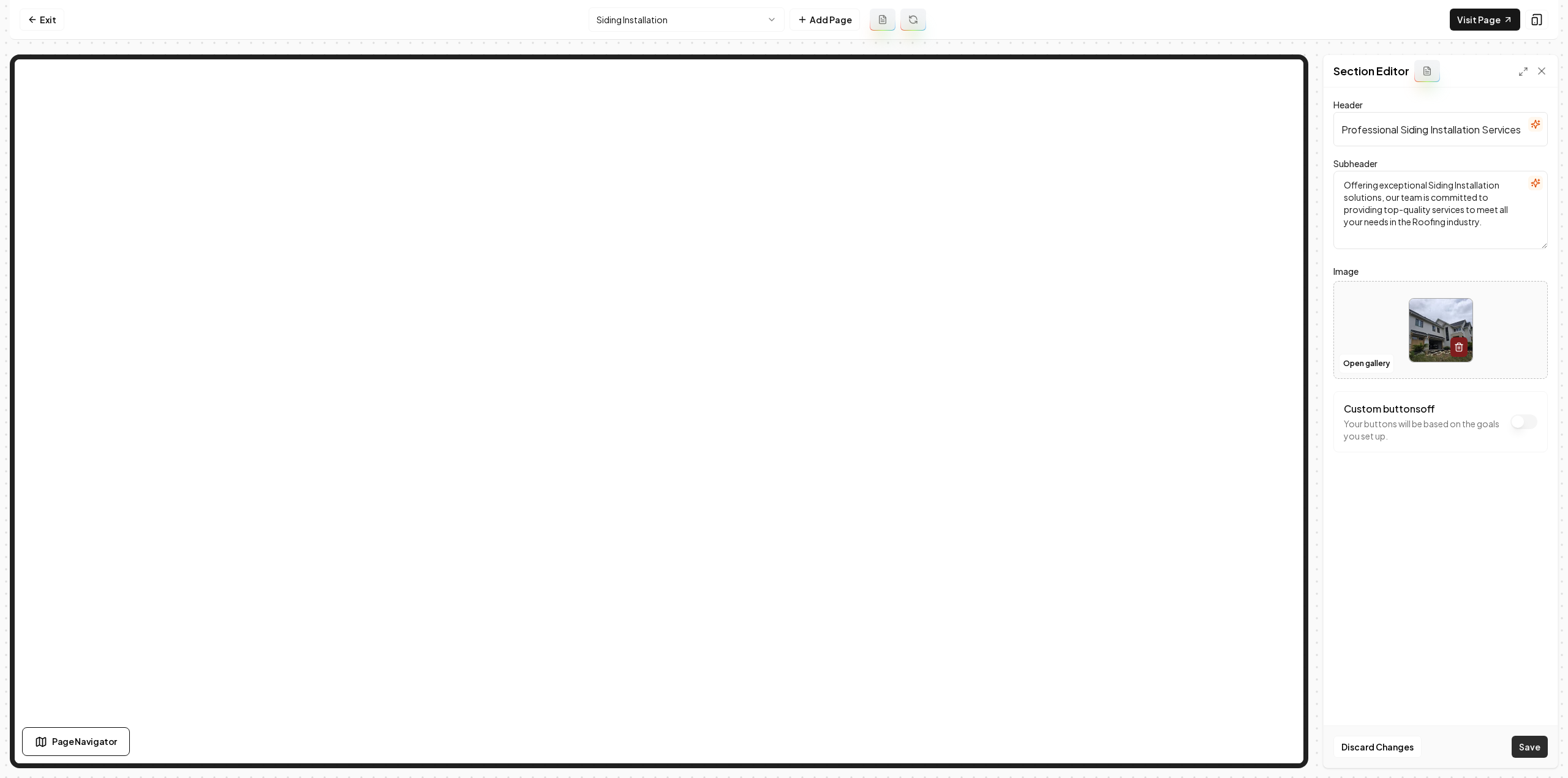
click at [1536, 753] on button "Save" at bounding box center [1529, 747] width 36 height 22
click at [630, 18] on html "Computer Required This feature is only available on a computer. Please switch t…" at bounding box center [784, 389] width 1568 height 778
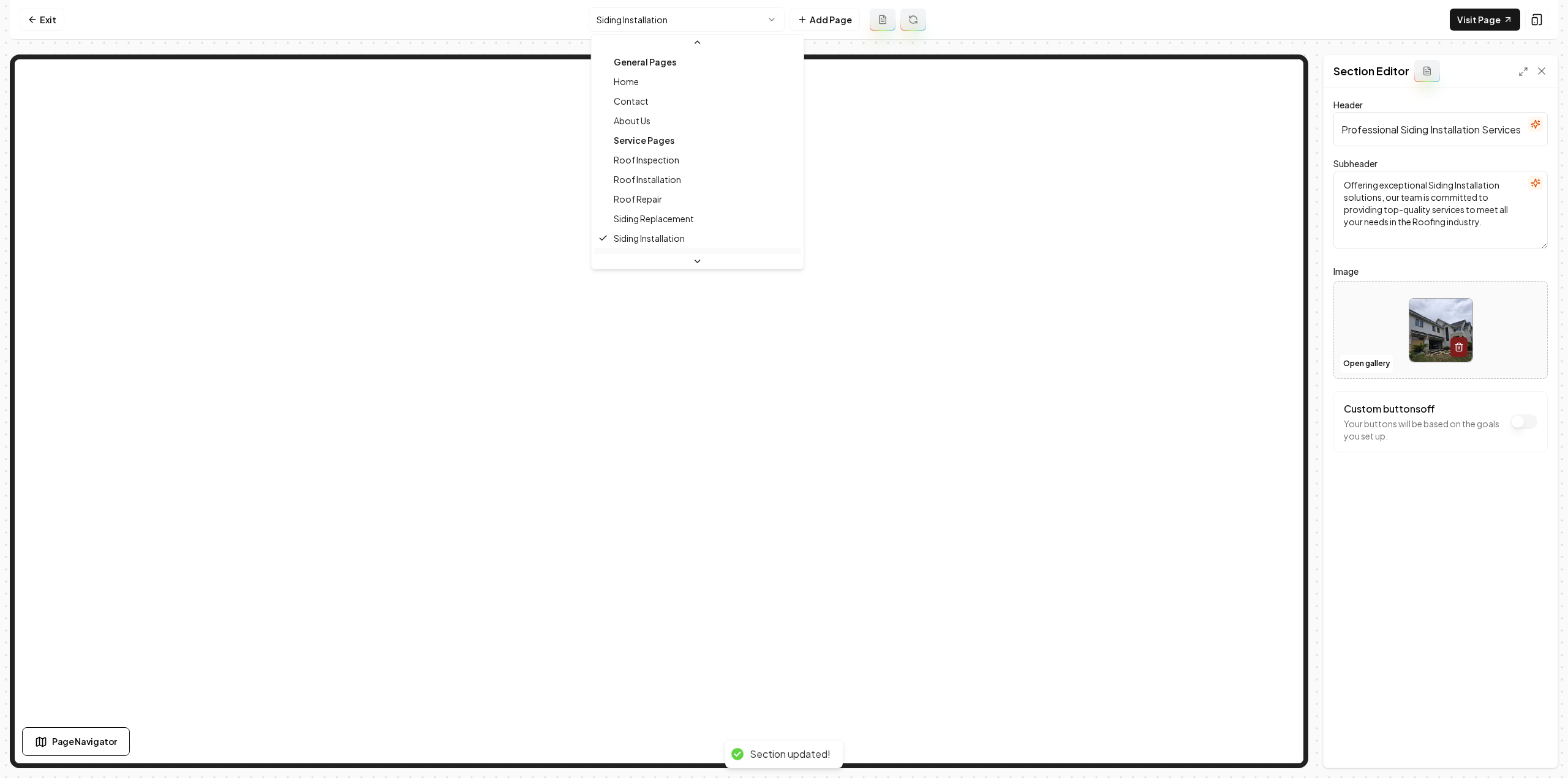
scroll to position [110, 0]
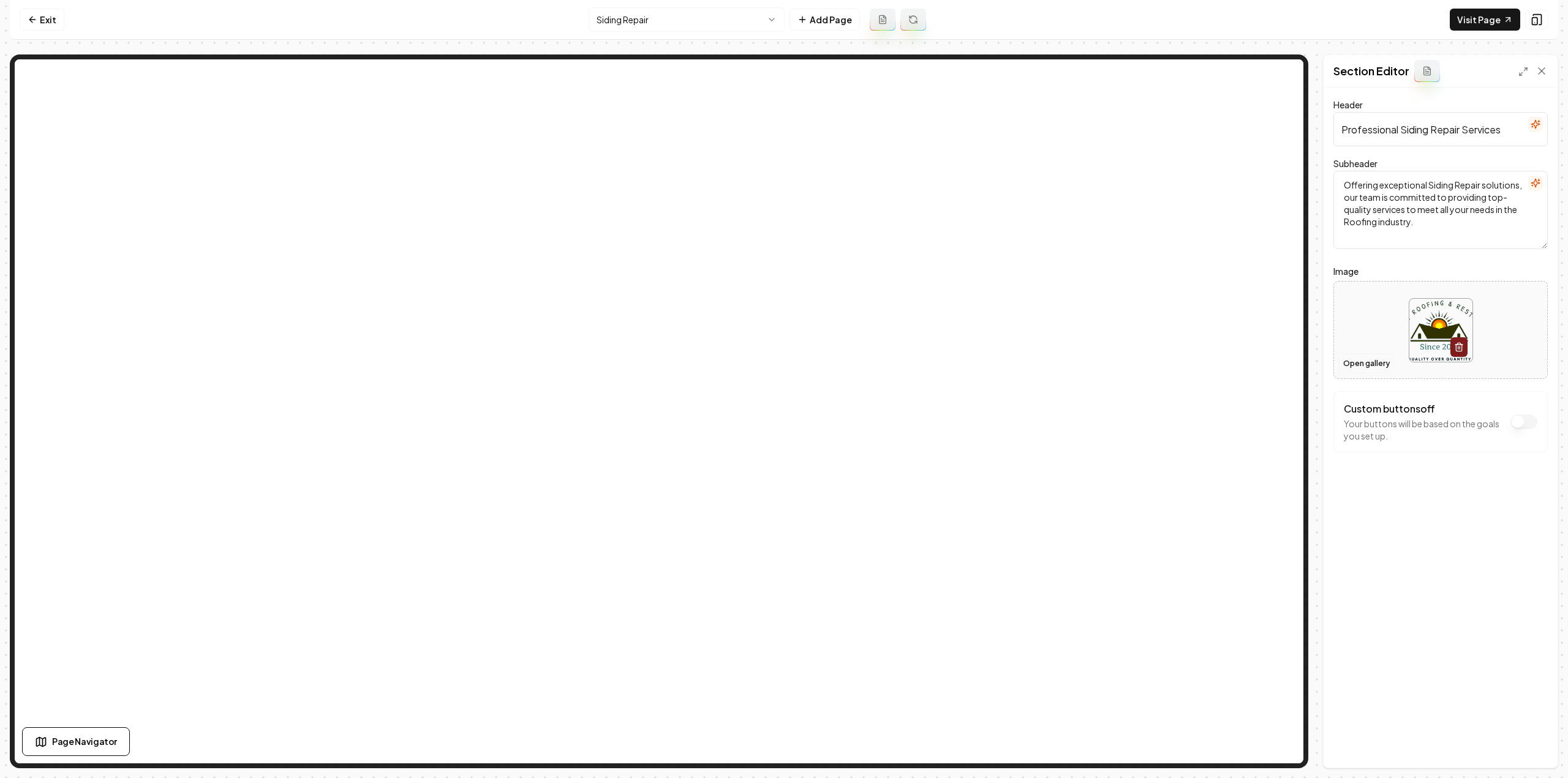
click at [1380, 361] on button "Open gallery" at bounding box center [1366, 364] width 55 height 20
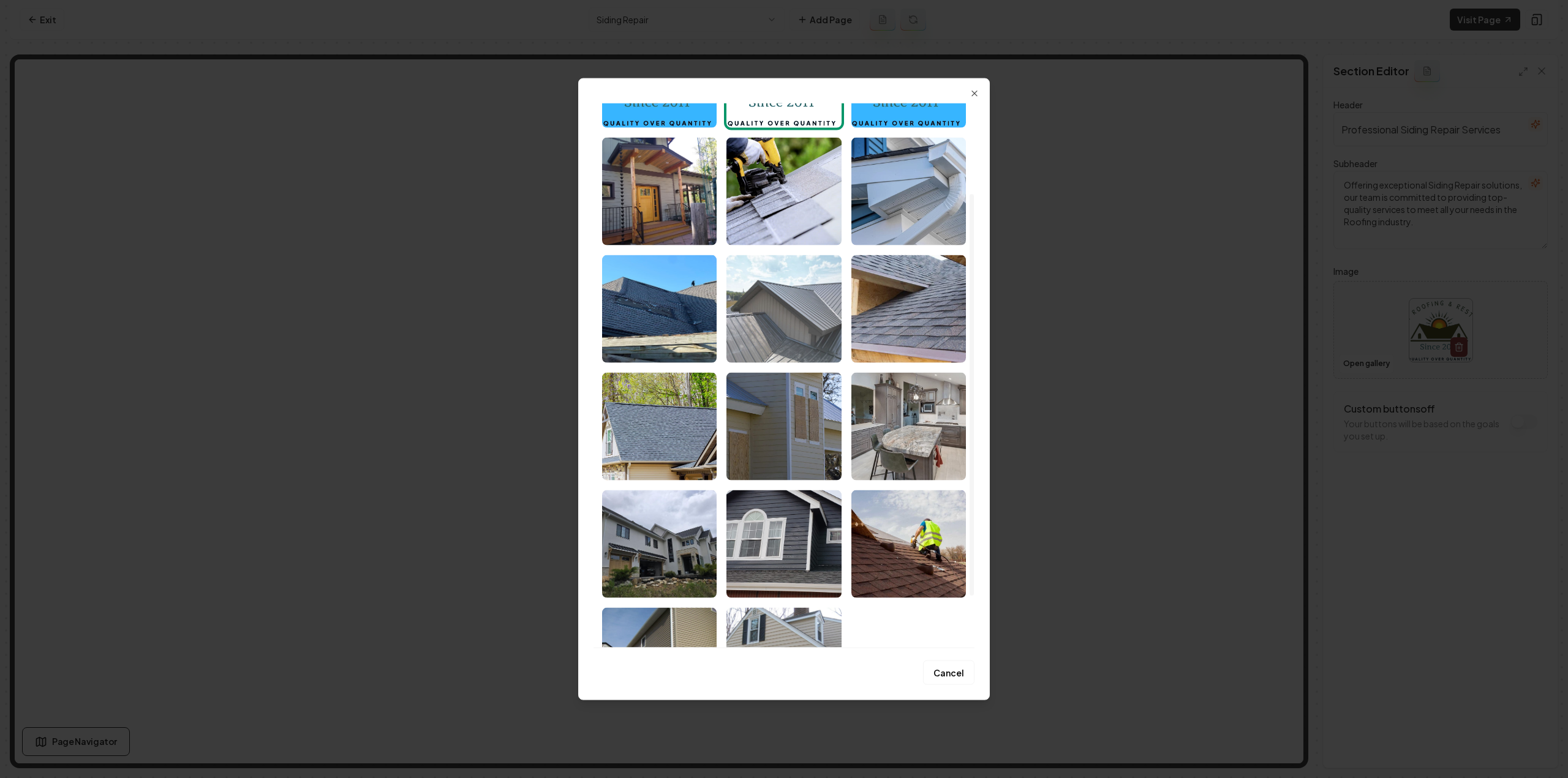
scroll to position [184, 0]
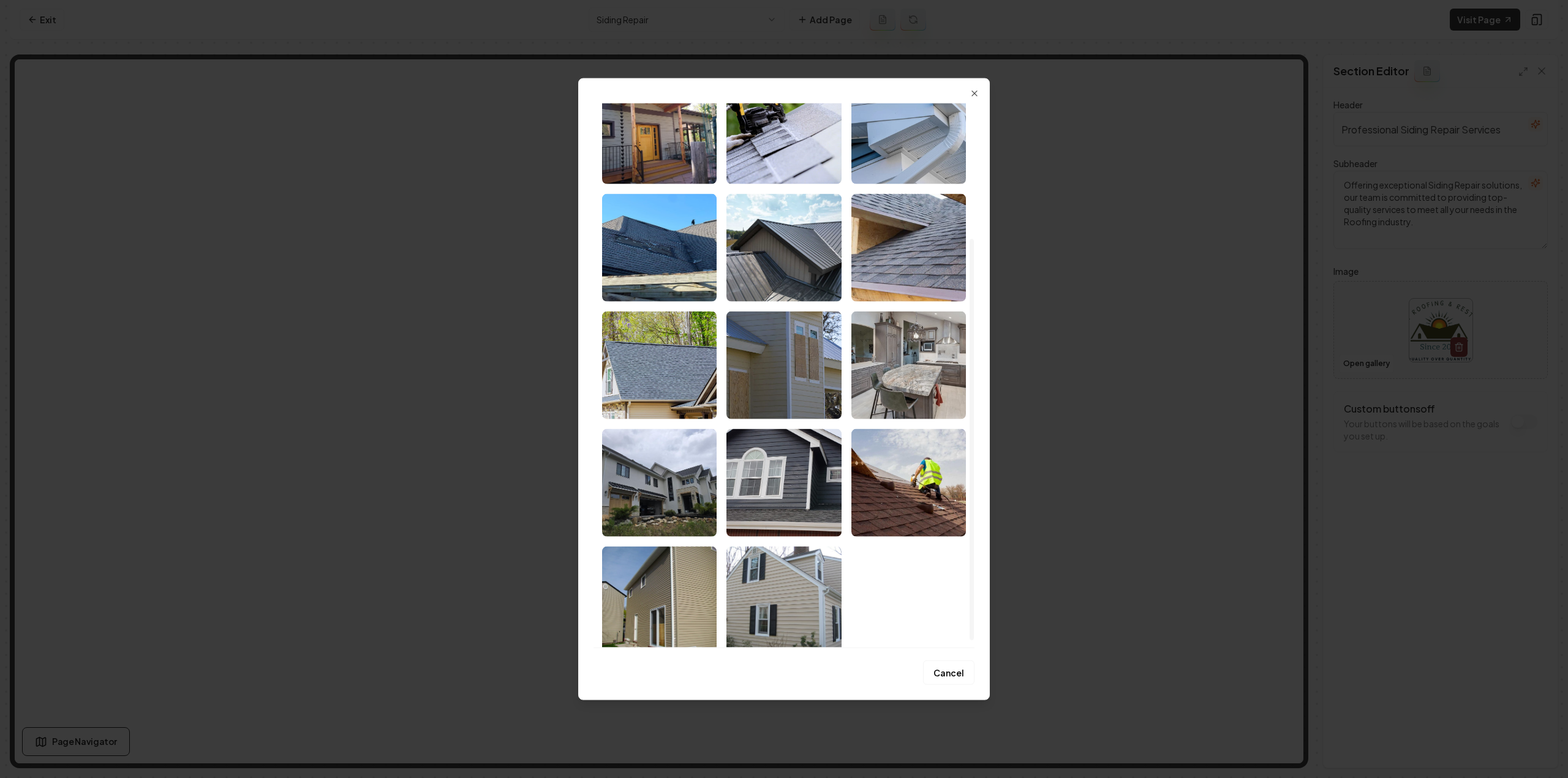
click at [785, 467] on img "Select image image_68a485105c7cd75eb8c0c7c9.jpeg" at bounding box center [784, 482] width 115 height 108
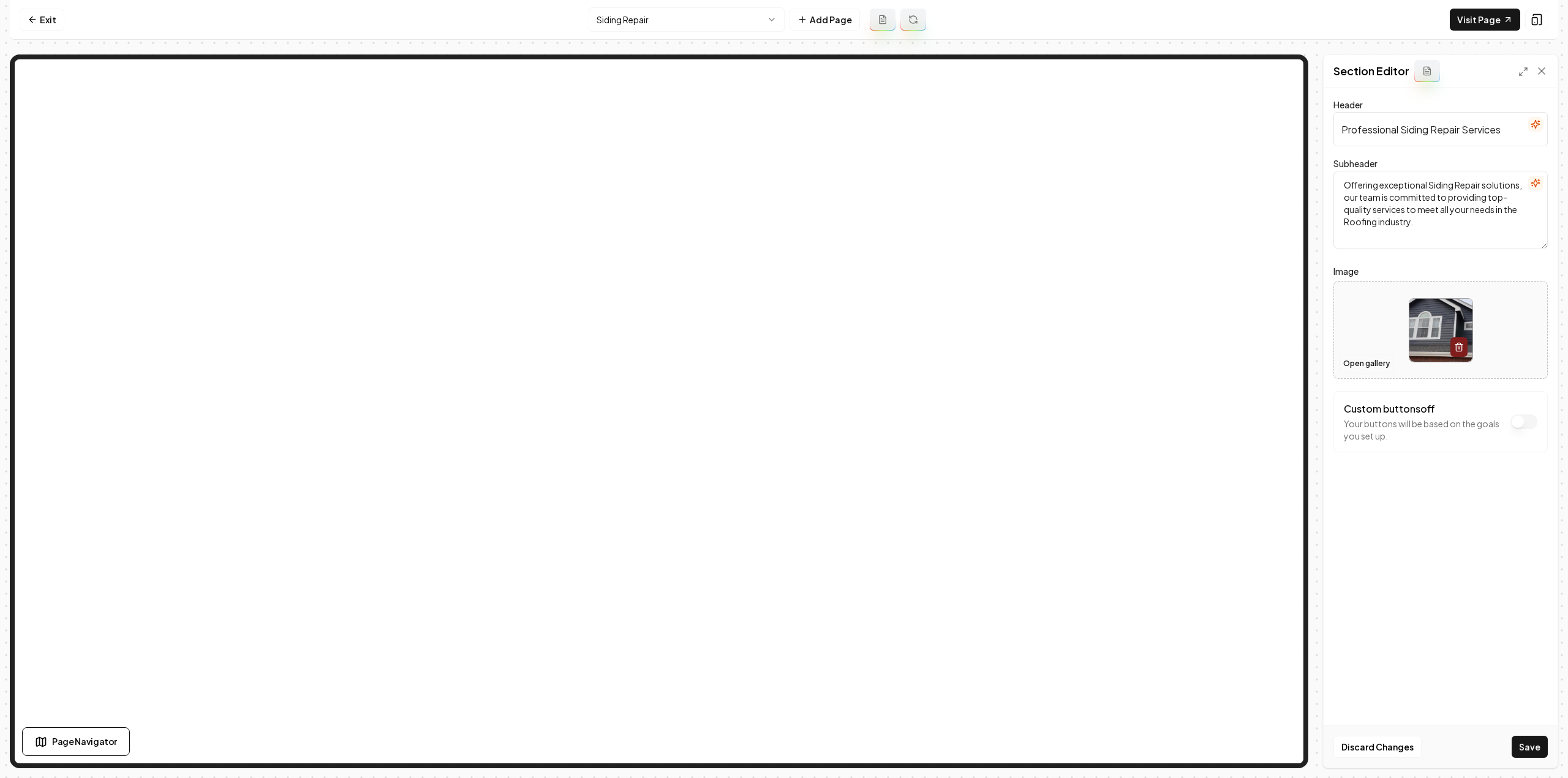
click at [1360, 365] on button "Open gallery" at bounding box center [1366, 364] width 55 height 20
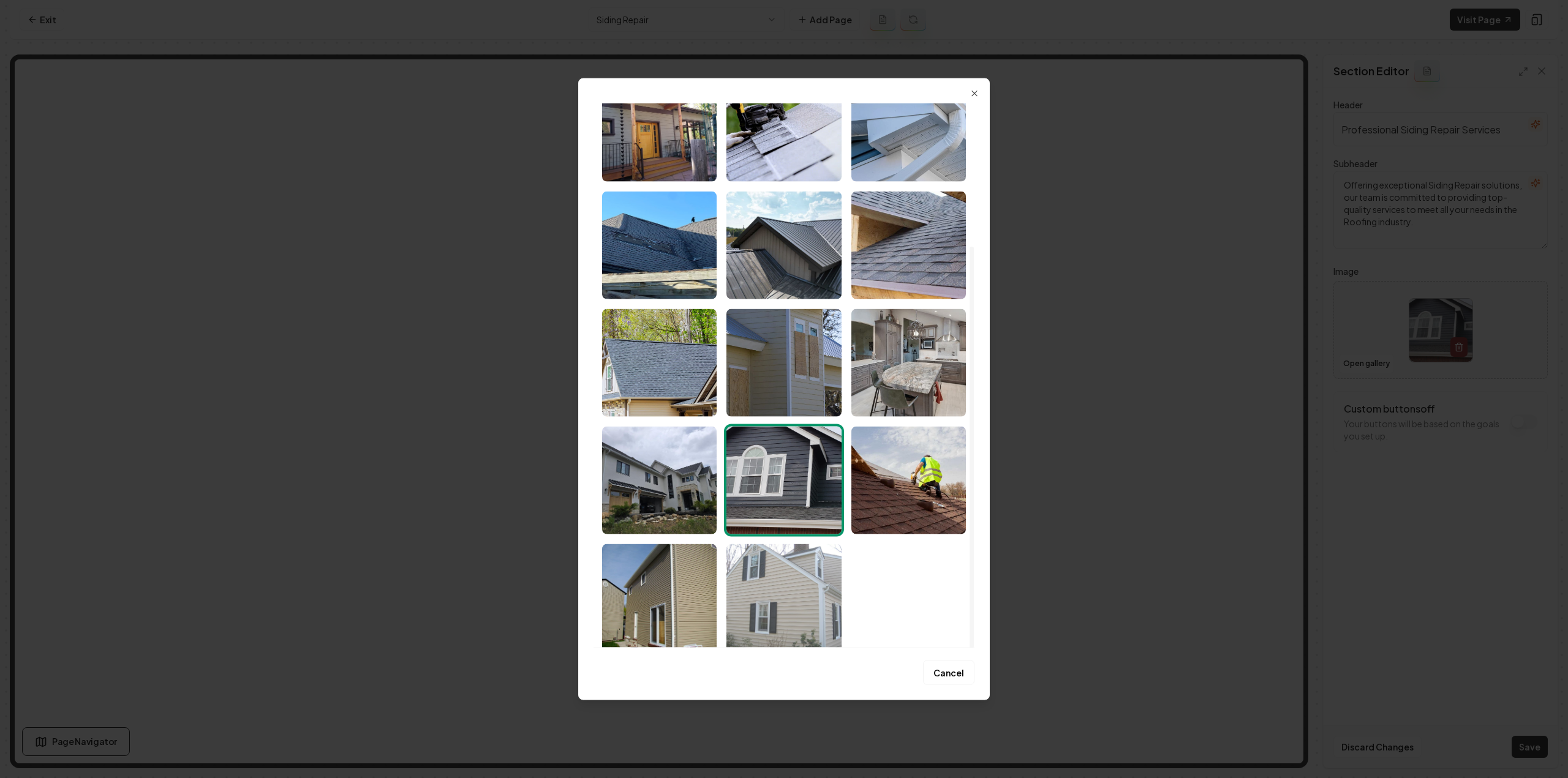
scroll to position [194, 0]
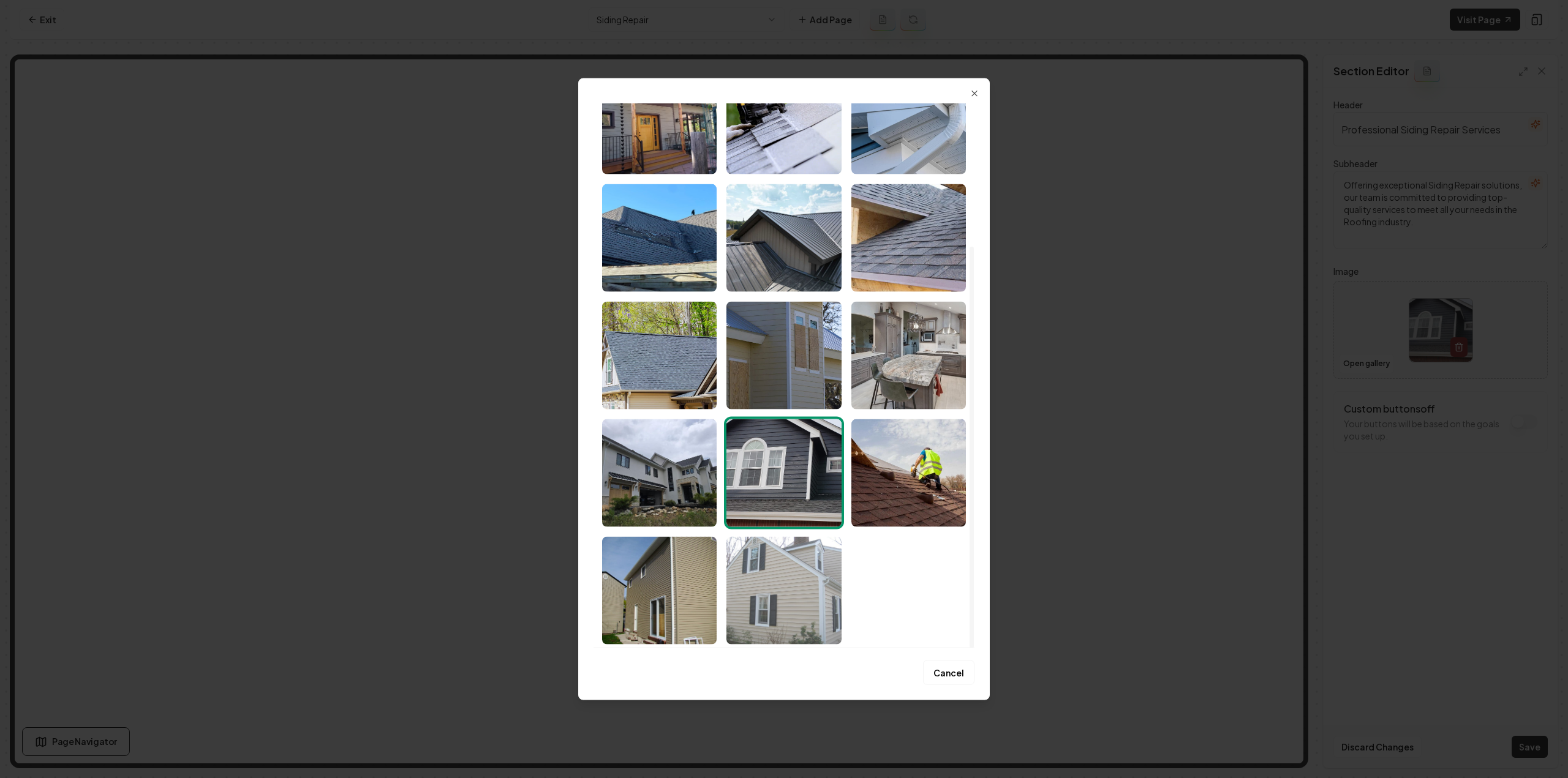
click at [773, 584] on img "Select image image_68a485105c7cd75eb8c0c7bc.jpeg" at bounding box center [784, 590] width 115 height 108
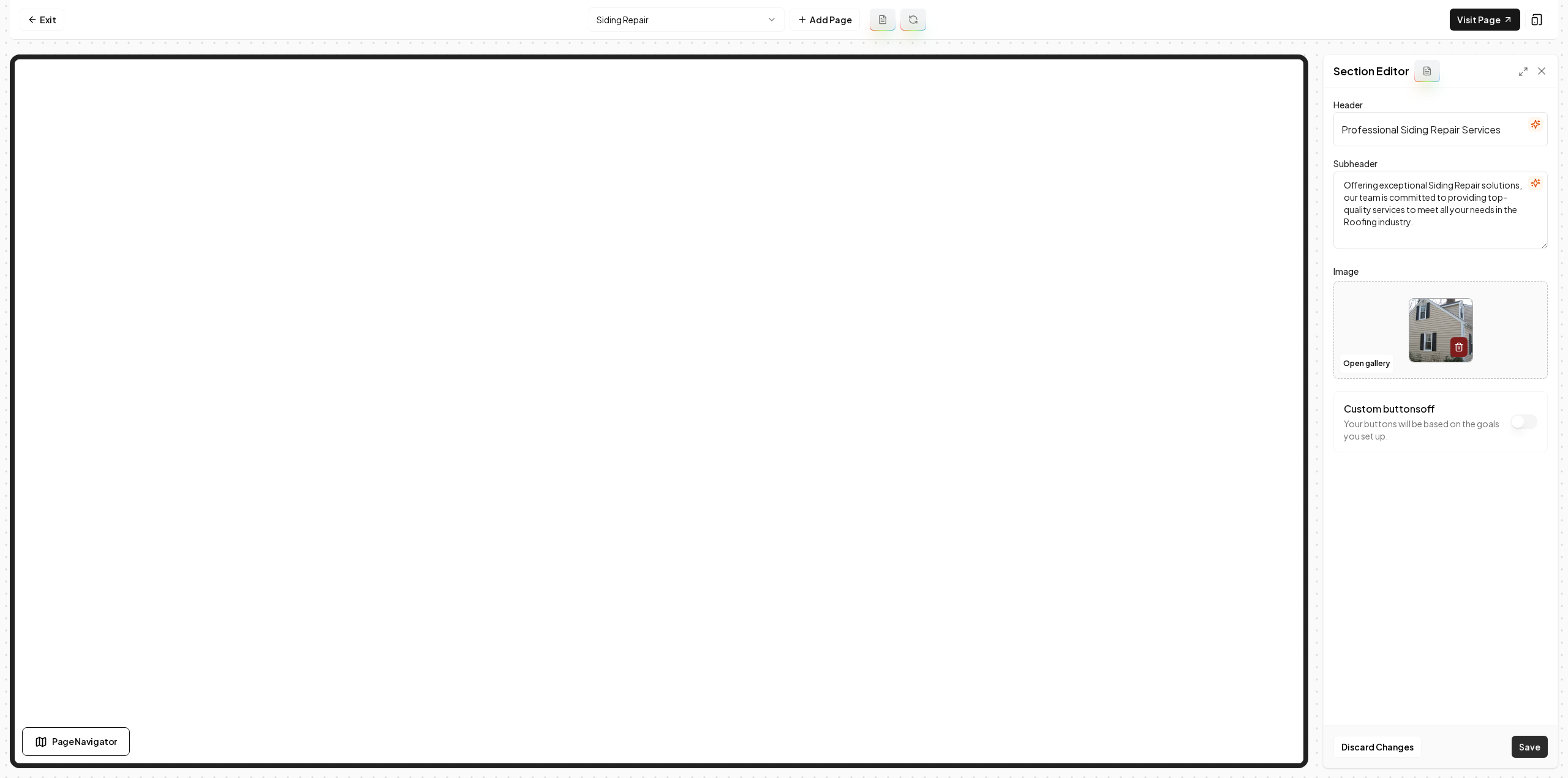
click at [1519, 750] on button "Save" at bounding box center [1529, 747] width 36 height 22
click at [636, 19] on html "Computer Required This feature is only available on a computer. Please switch t…" at bounding box center [784, 389] width 1568 height 778
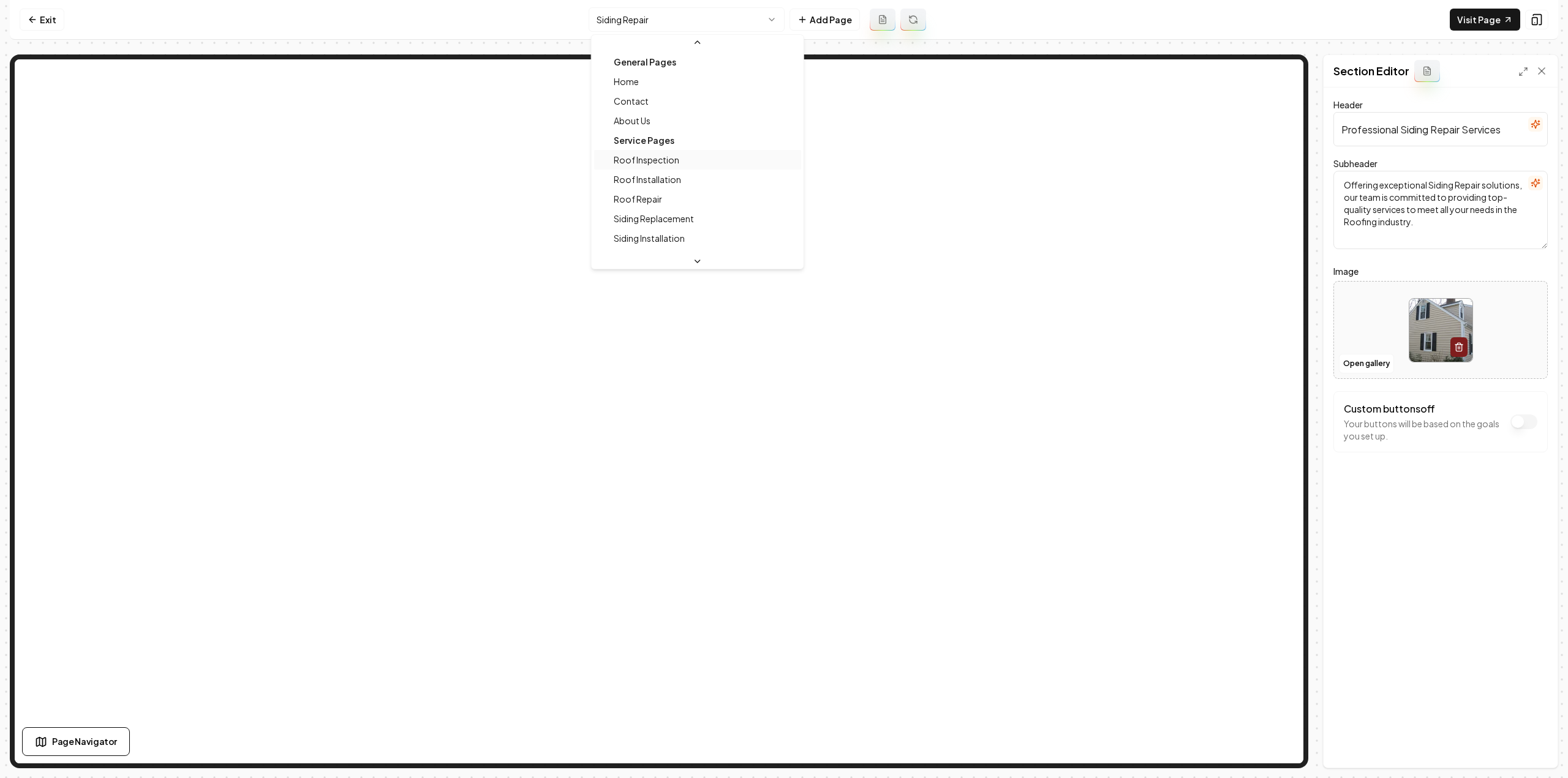
scroll to position [98, 0]
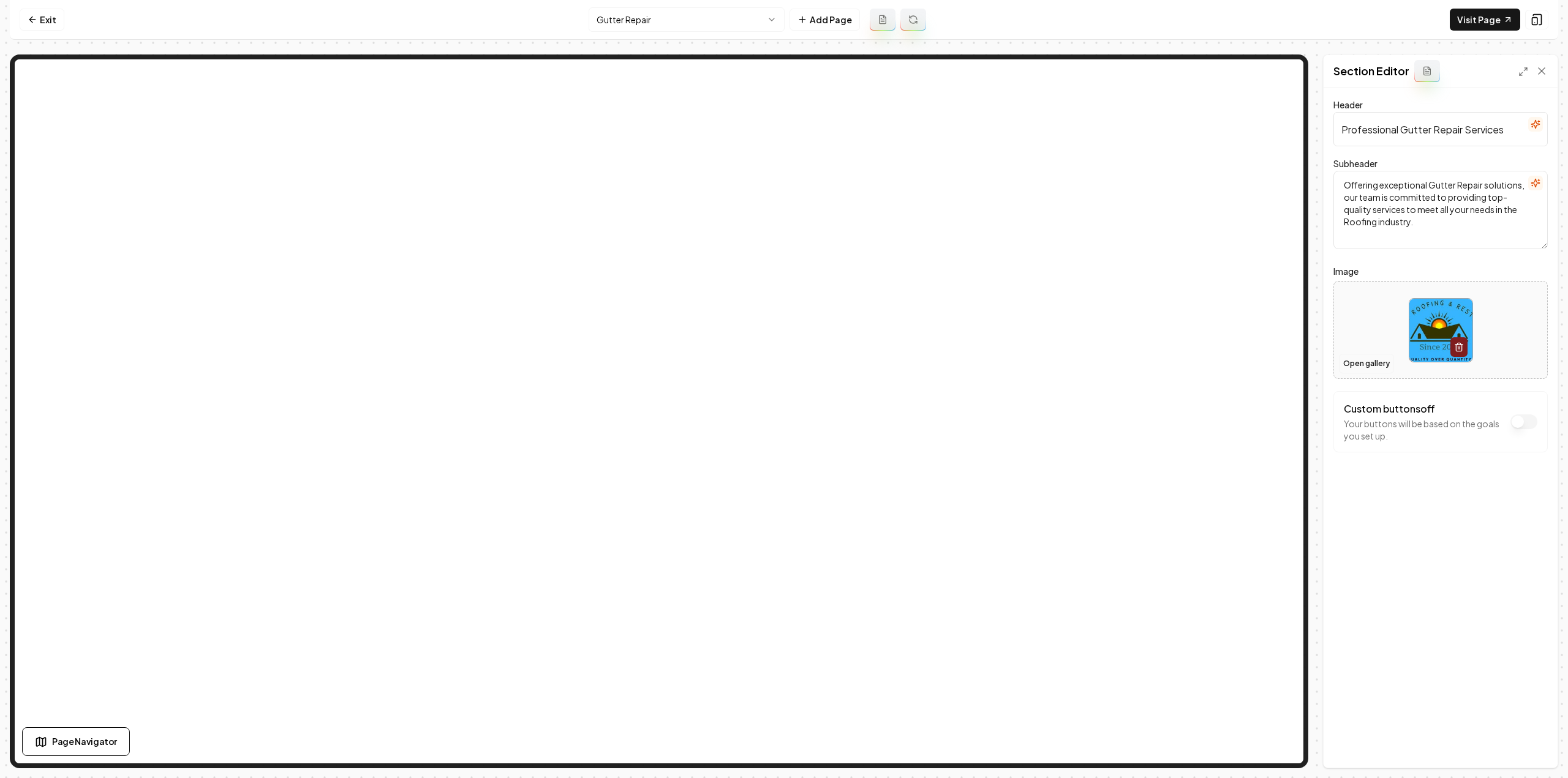
click at [1357, 367] on button "Open gallery" at bounding box center [1366, 364] width 55 height 20
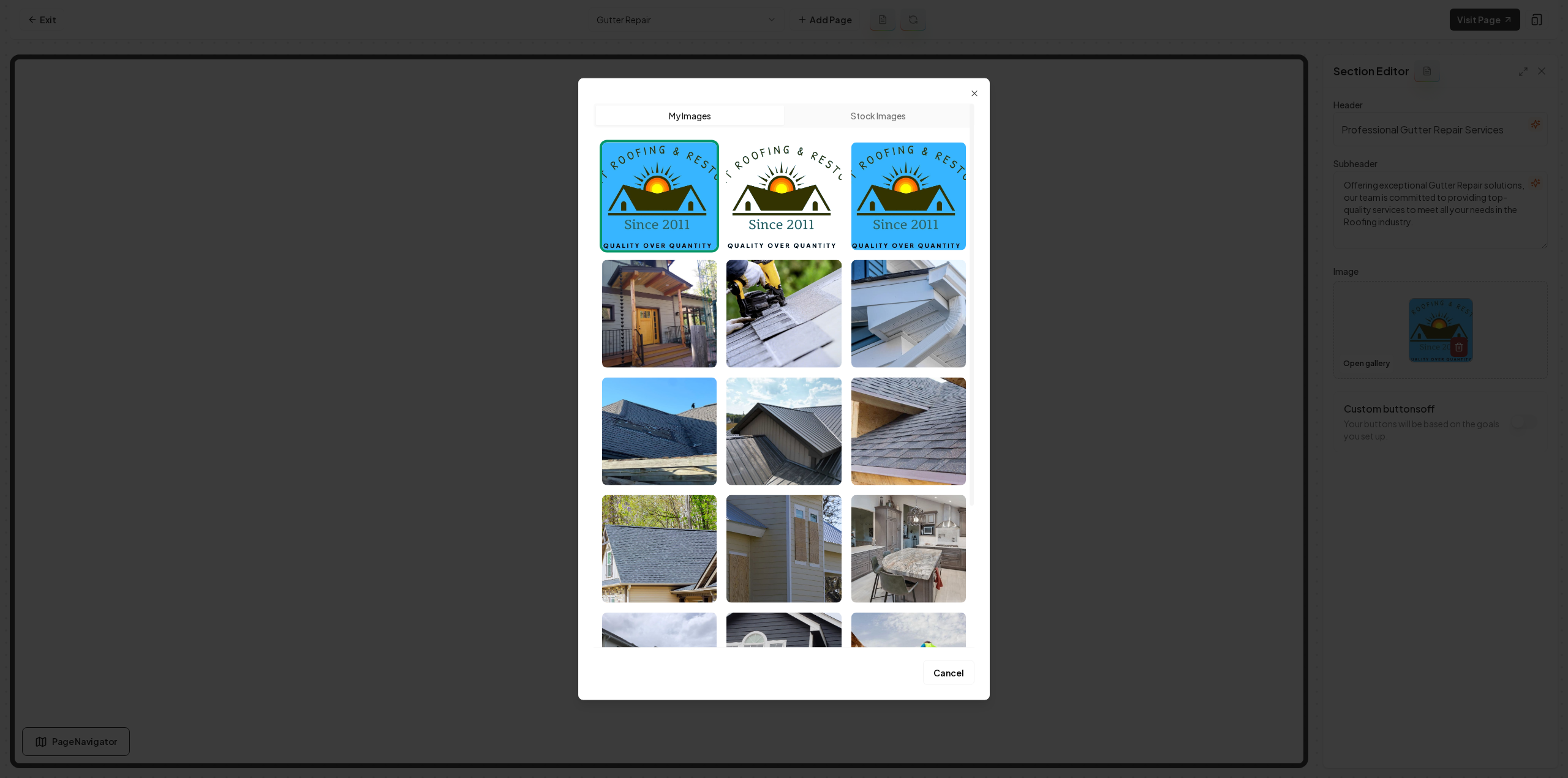
click at [911, 353] on img "Select image image_68a485115c7cd75eb8c0cdd9.jpeg" at bounding box center [909, 313] width 115 height 108
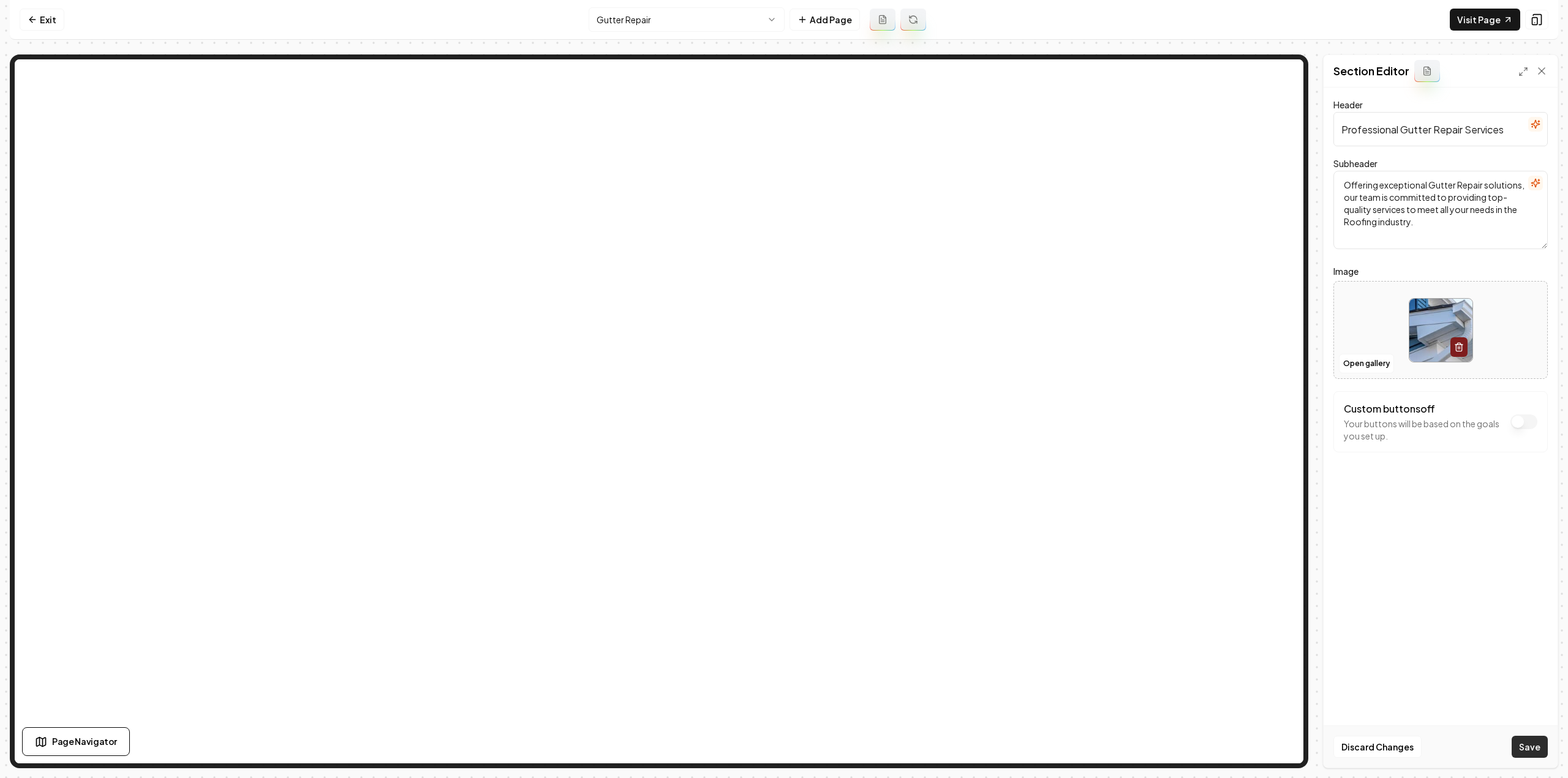
click at [1527, 741] on button "Save" at bounding box center [1529, 747] width 36 height 22
click at [742, 25] on html "Computer Required This feature is only available on a computer. Please switch t…" at bounding box center [784, 389] width 1568 height 778
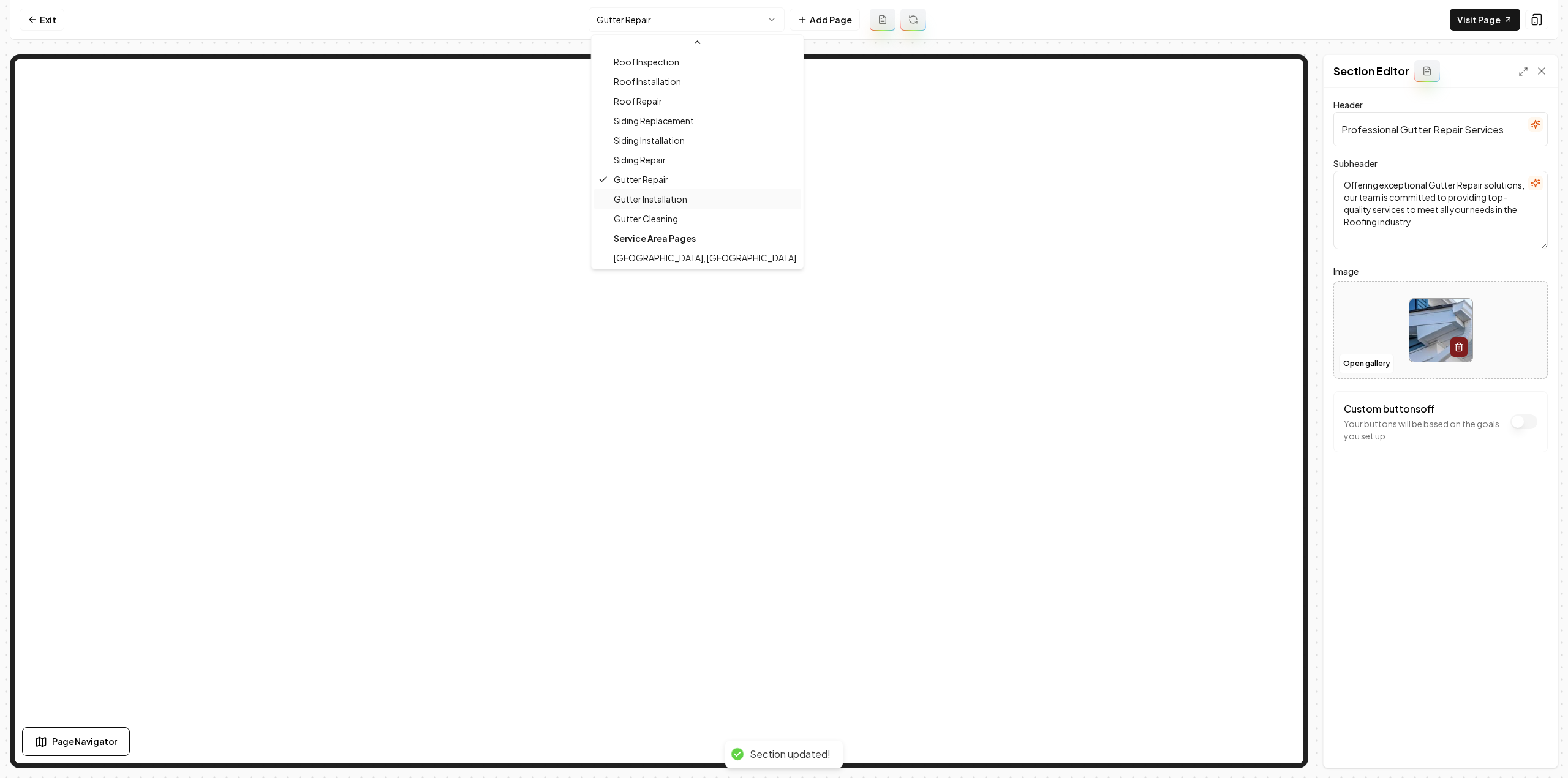
scroll to position [98, 0]
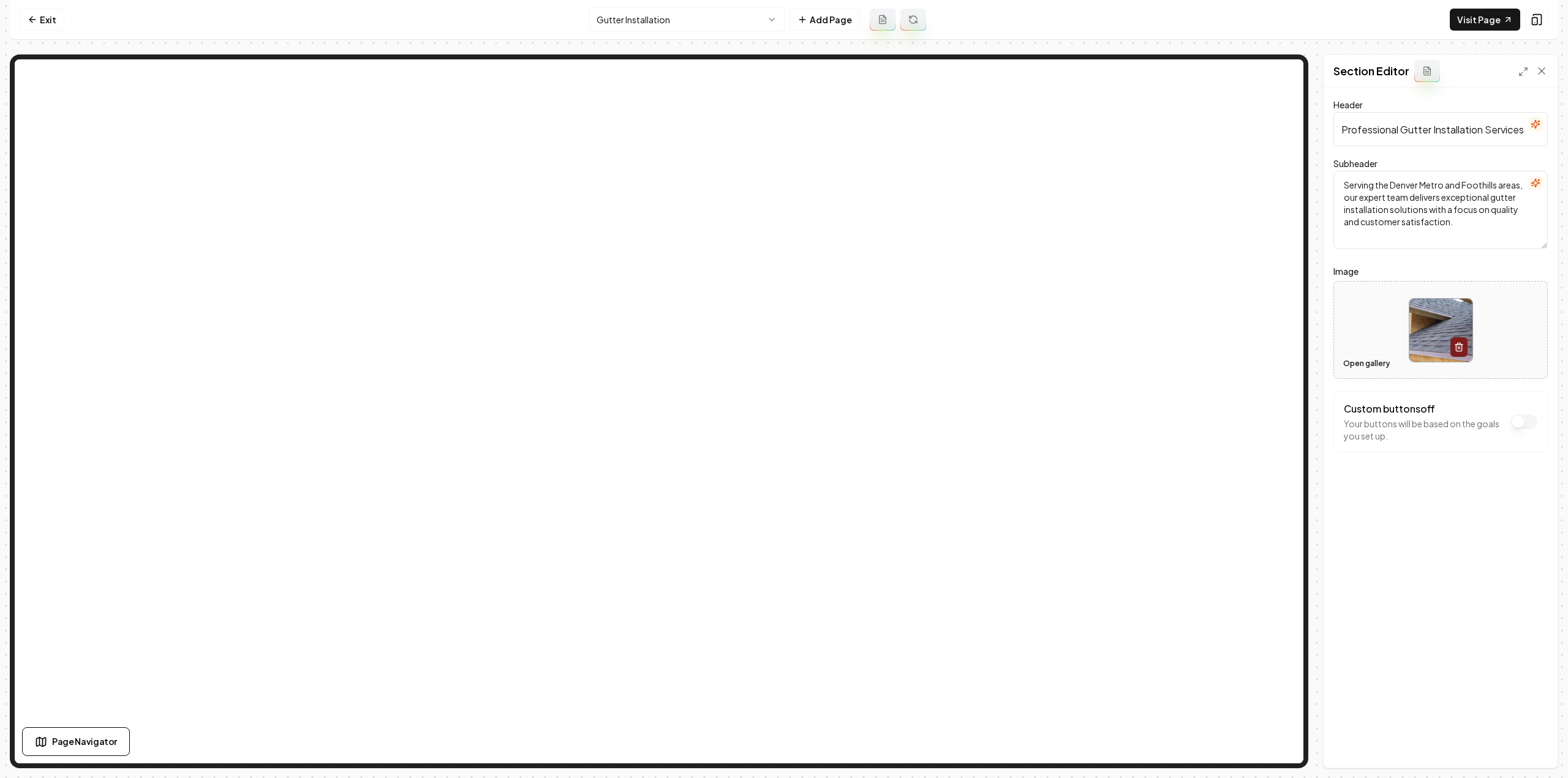
click at [1356, 365] on button "Open gallery" at bounding box center [1366, 364] width 55 height 20
click at [1547, 745] on button "Save" at bounding box center [1529, 747] width 36 height 22
click at [628, 28] on html "Computer Required This feature is only available on a computer. Please switch t…" at bounding box center [784, 389] width 1568 height 778
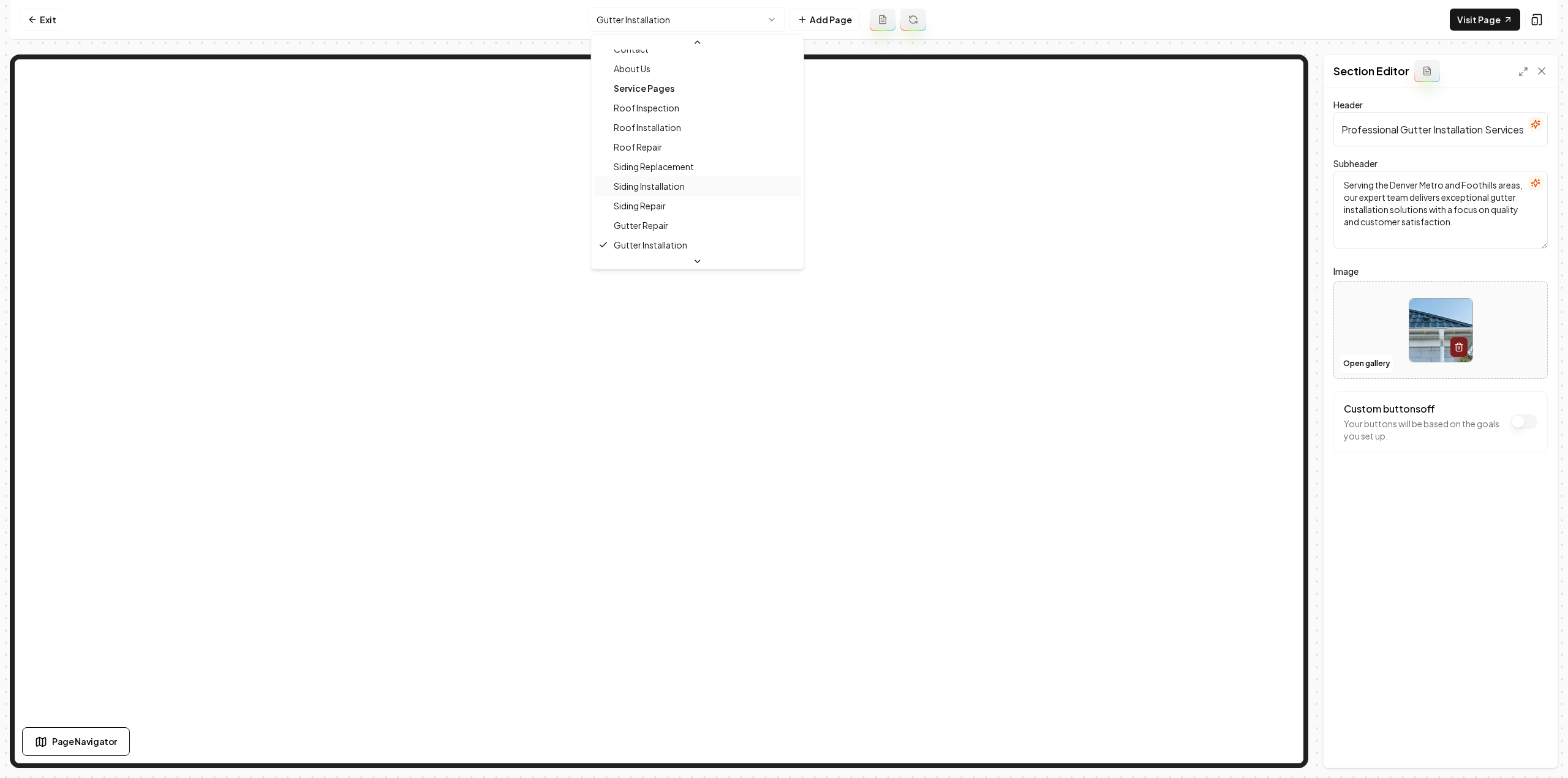
scroll to position [98, 0]
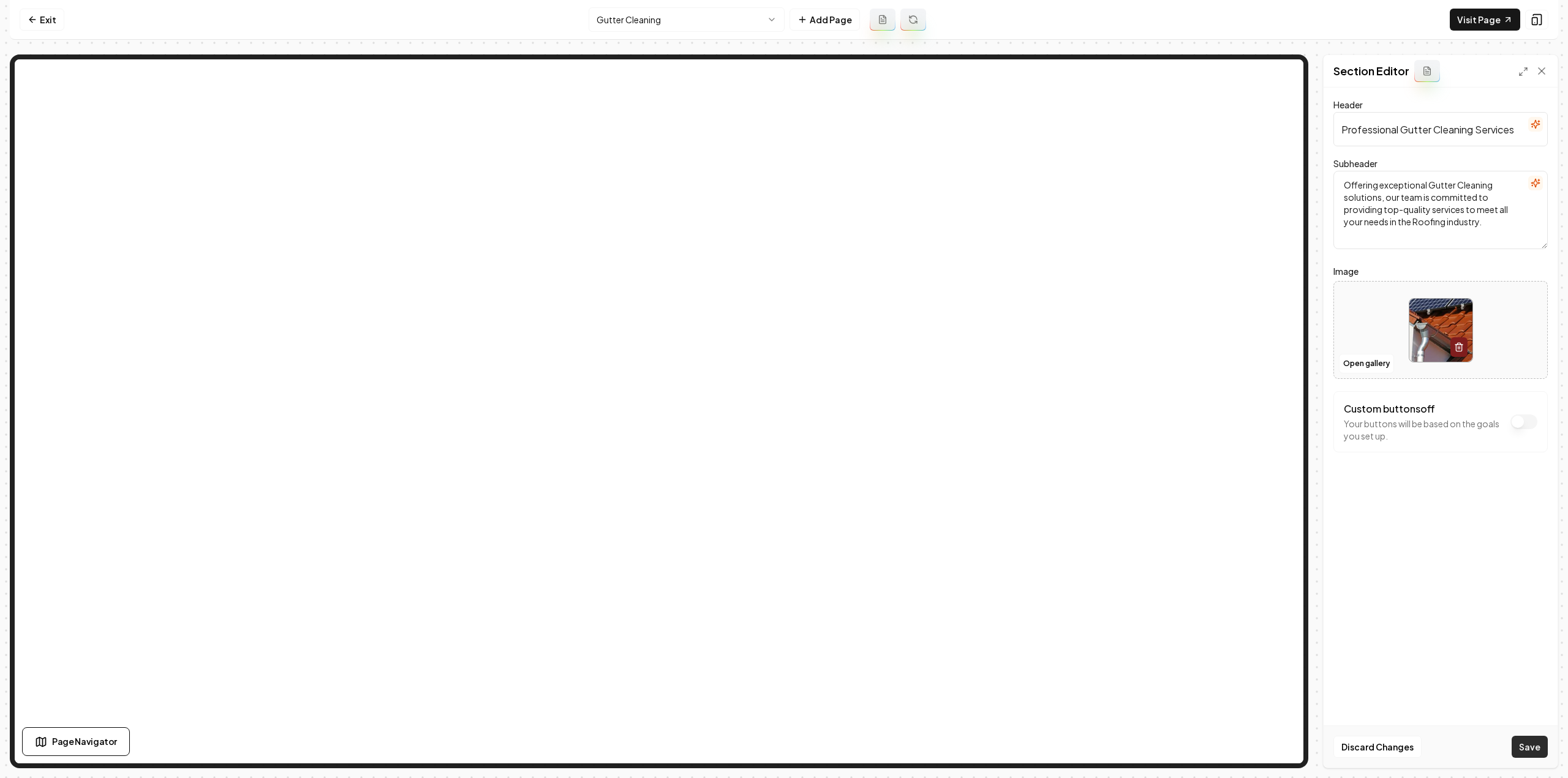
click at [1535, 745] on button "Save" at bounding box center [1529, 747] width 36 height 22
click at [691, 21] on html "Computer Required This feature is only available on a computer. Please switch t…" at bounding box center [784, 389] width 1568 height 778
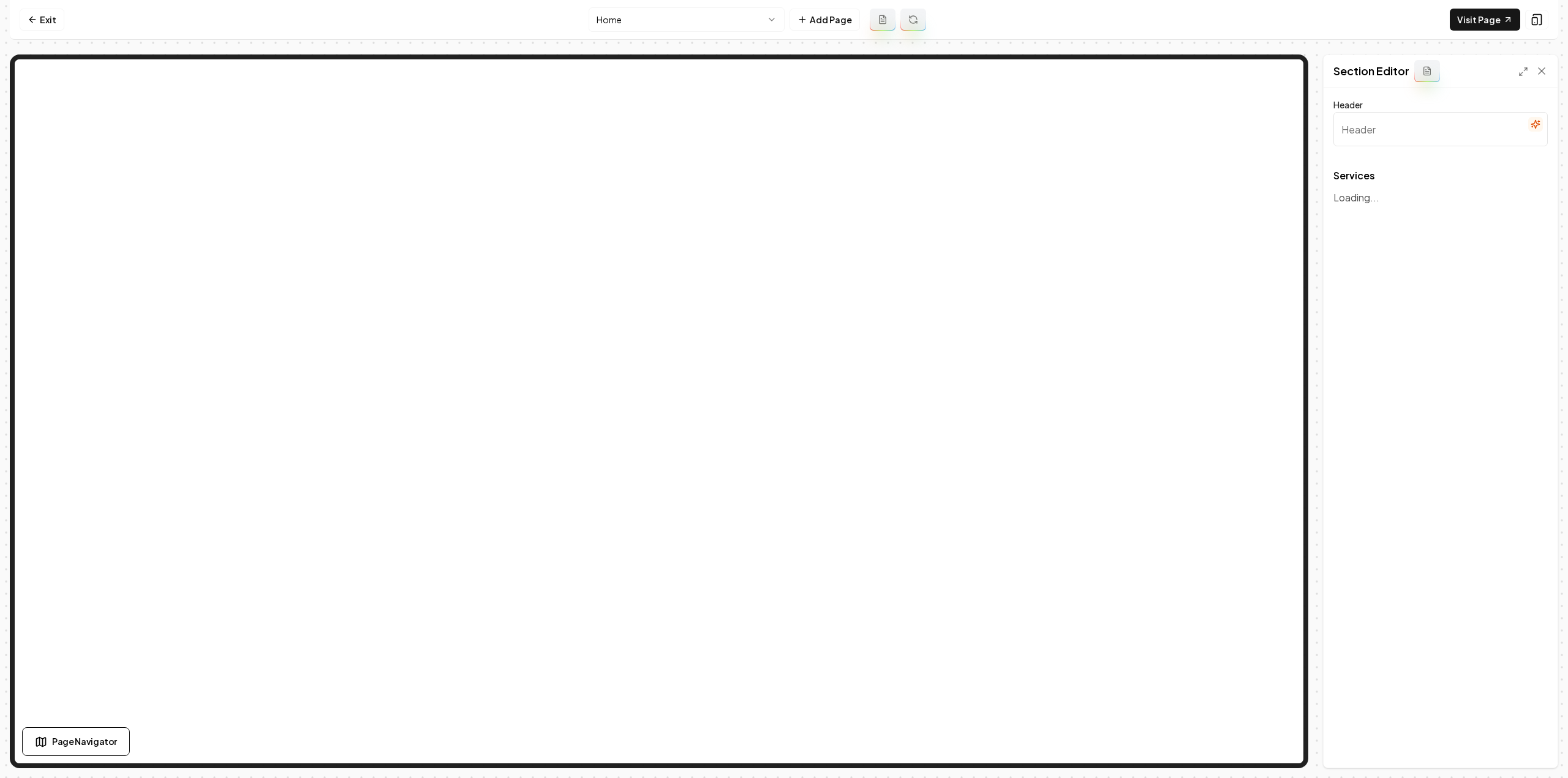
type input "Expert Roofing and Restoration Services"
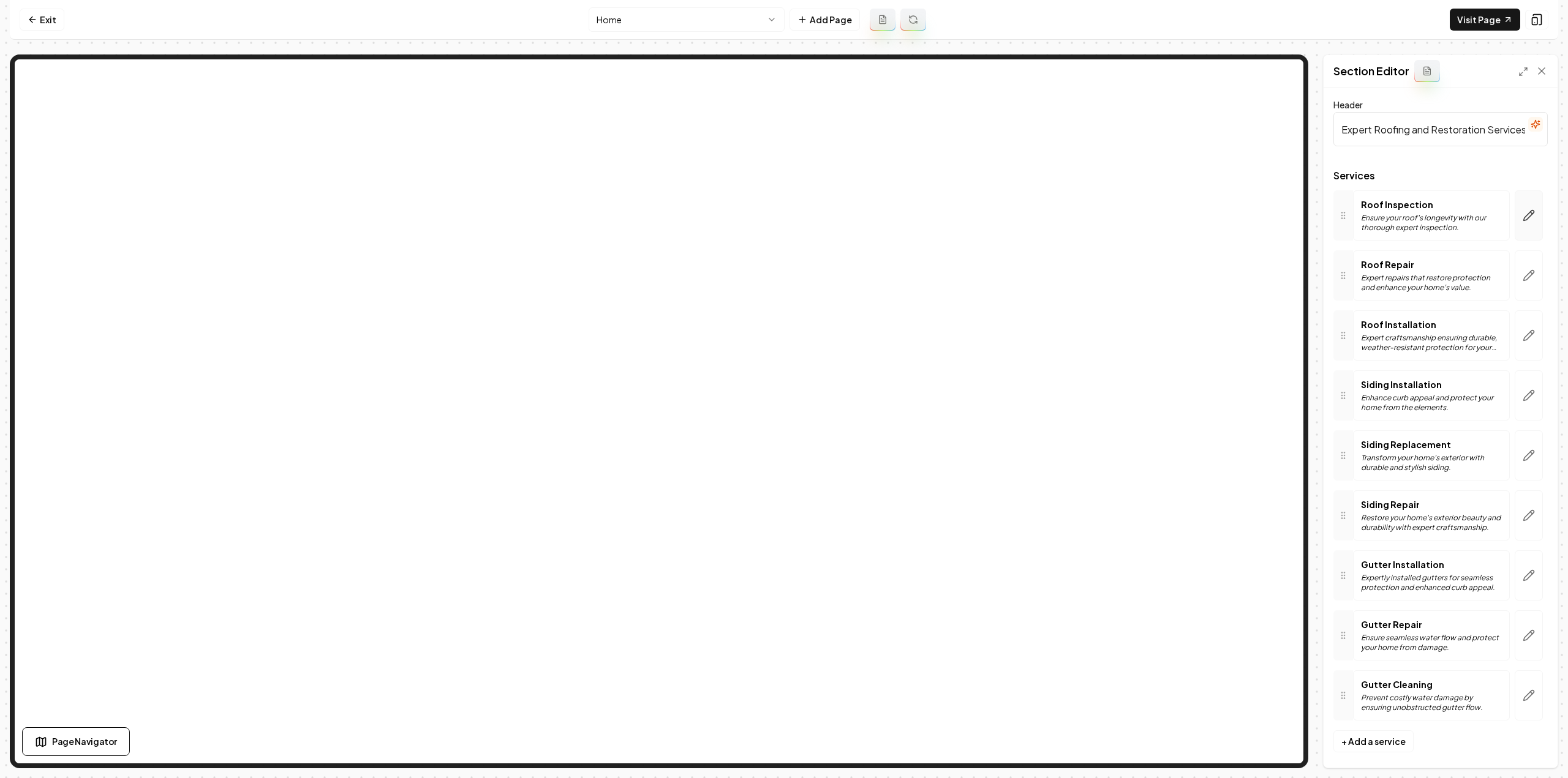
click at [1523, 227] on button "button" at bounding box center [1529, 215] width 28 height 50
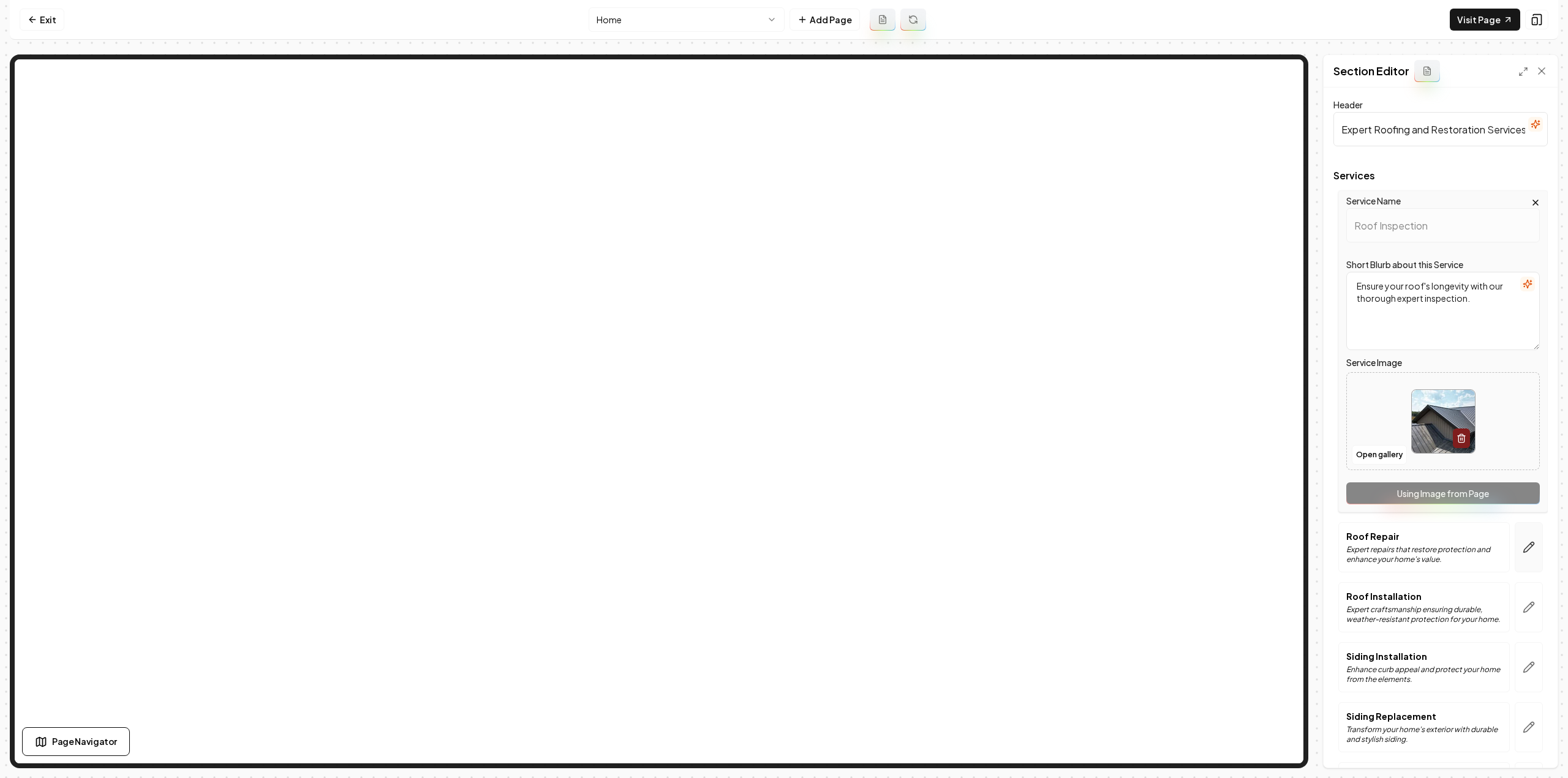
click at [1523, 550] on icon "button" at bounding box center [1528, 547] width 12 height 12
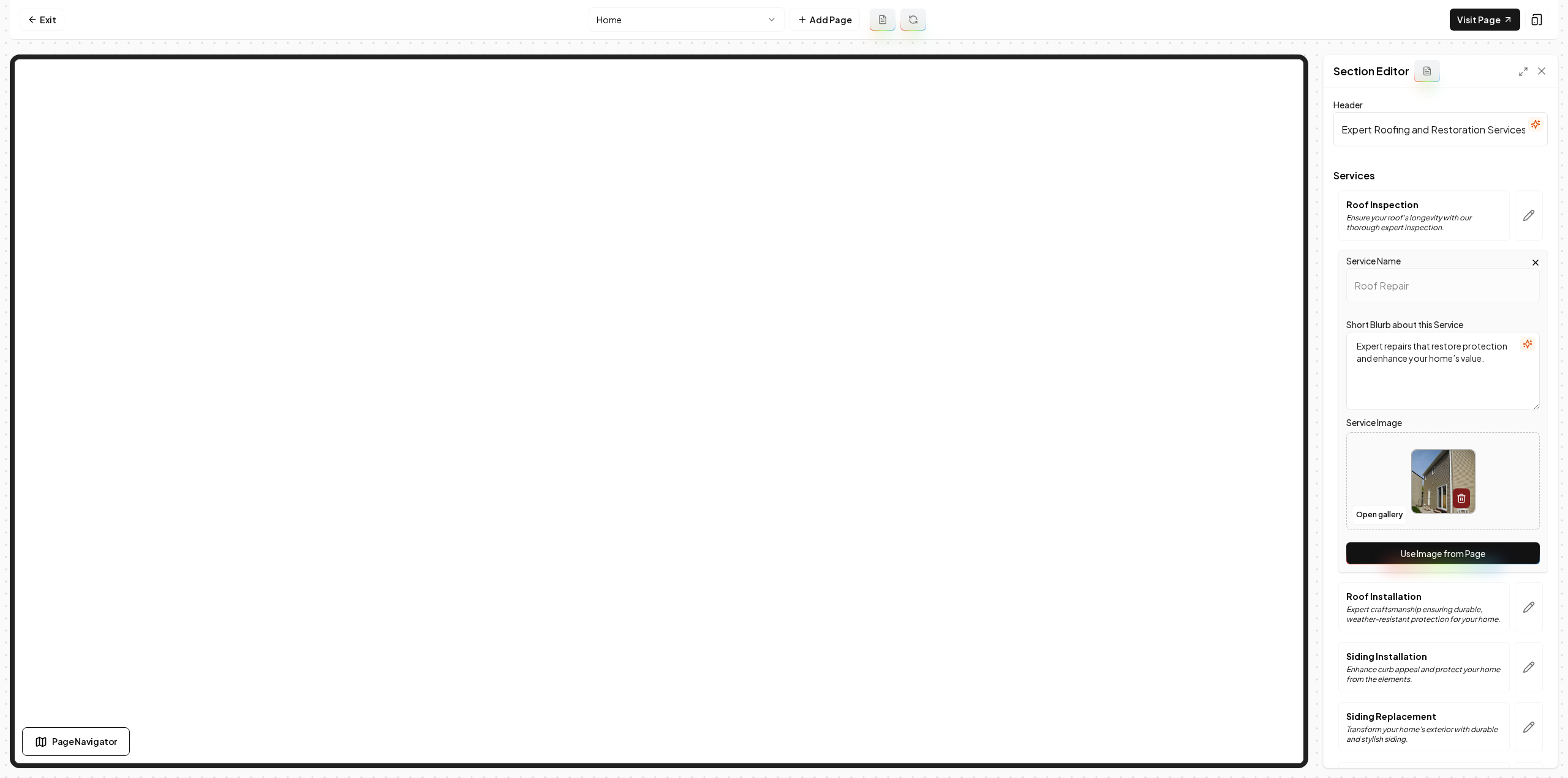
click at [1501, 555] on button "Use Image from Page" at bounding box center [1443, 553] width 194 height 22
click at [1523, 603] on icon "button" at bounding box center [1528, 607] width 12 height 12
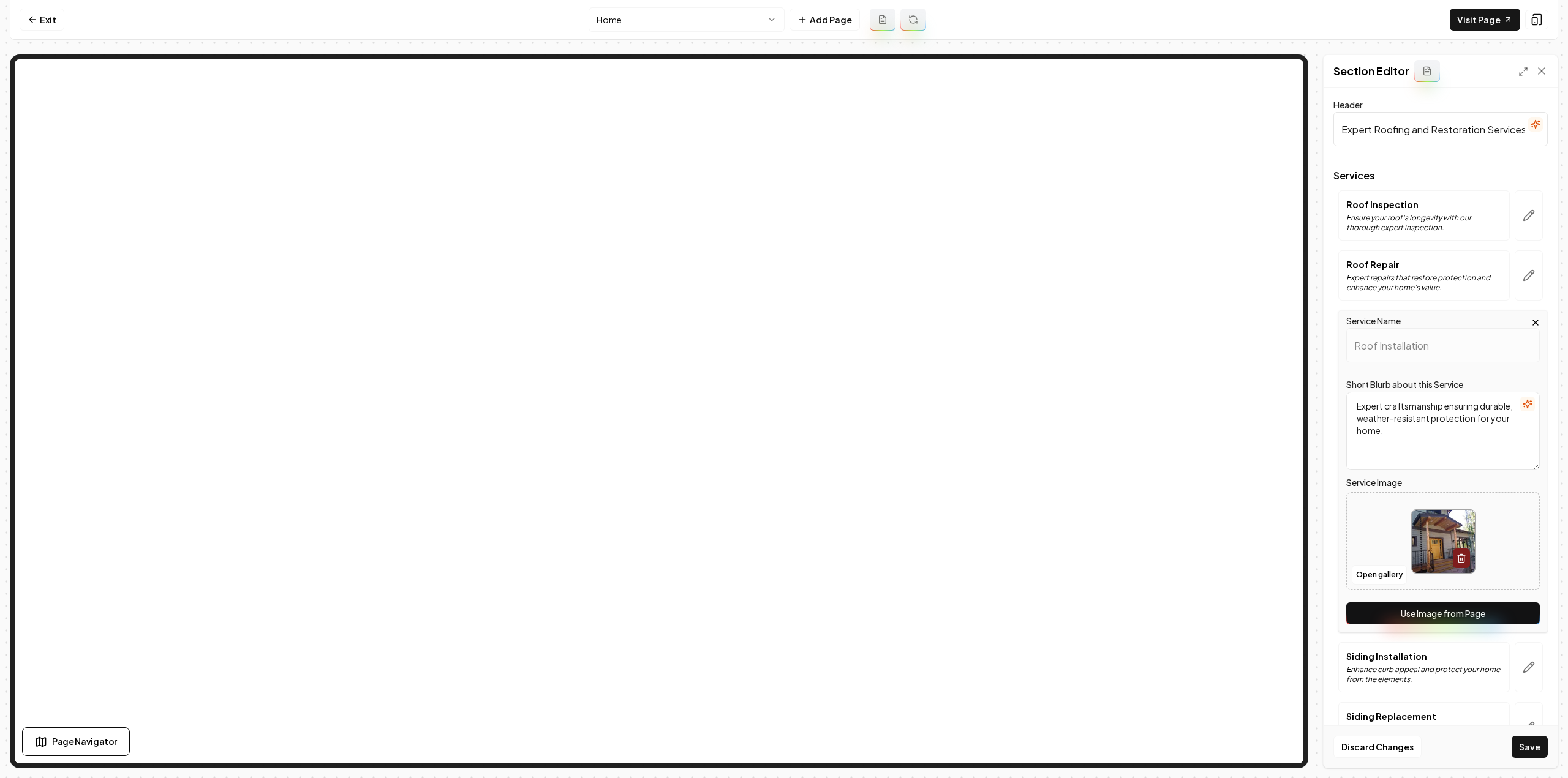
click at [1515, 612] on button "Use Image from Page" at bounding box center [1443, 613] width 194 height 22
click at [1528, 658] on button "button" at bounding box center [1529, 667] width 28 height 50
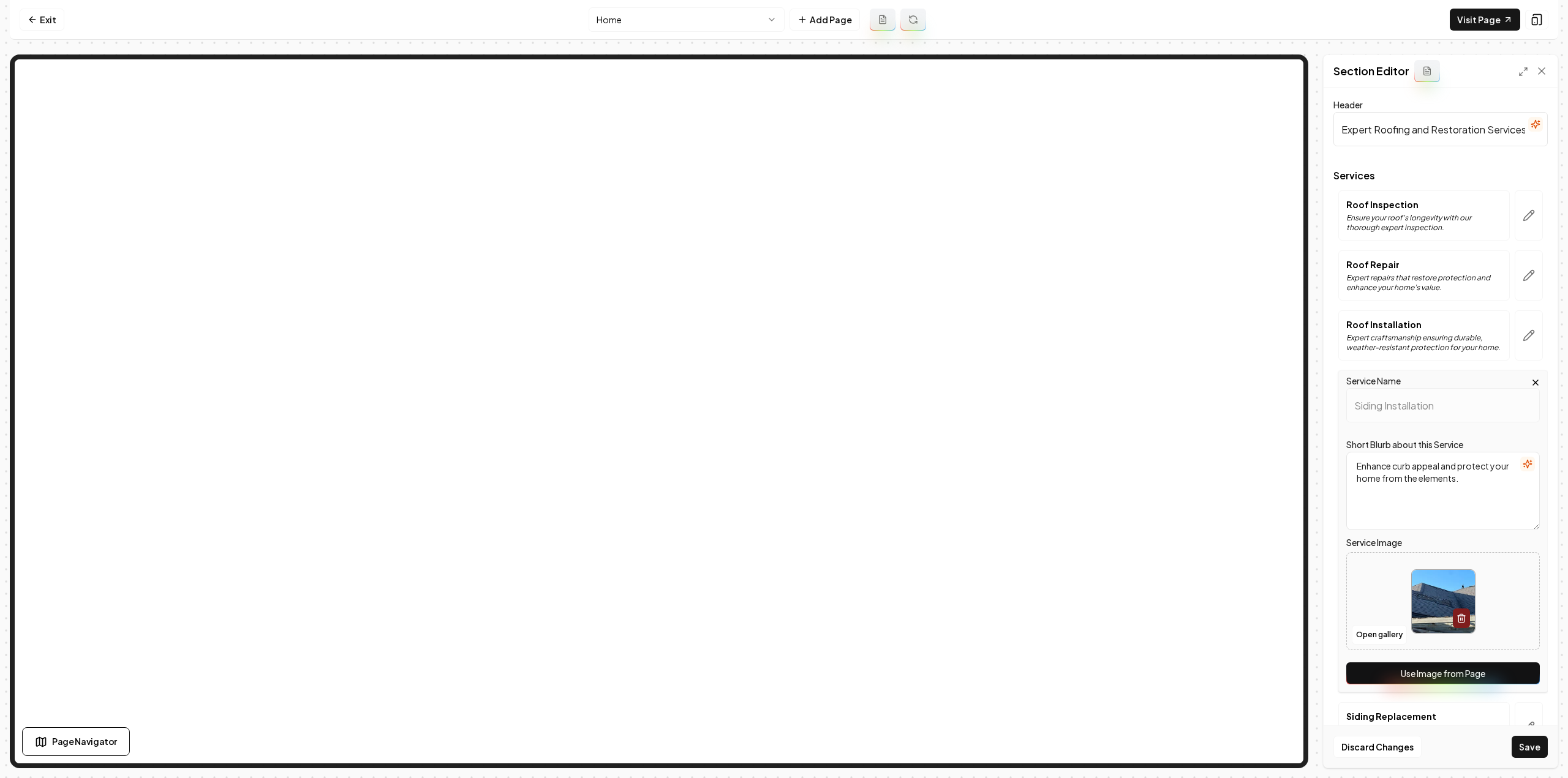
click at [1523, 670] on button "Use Image from Page" at bounding box center [1443, 673] width 194 height 22
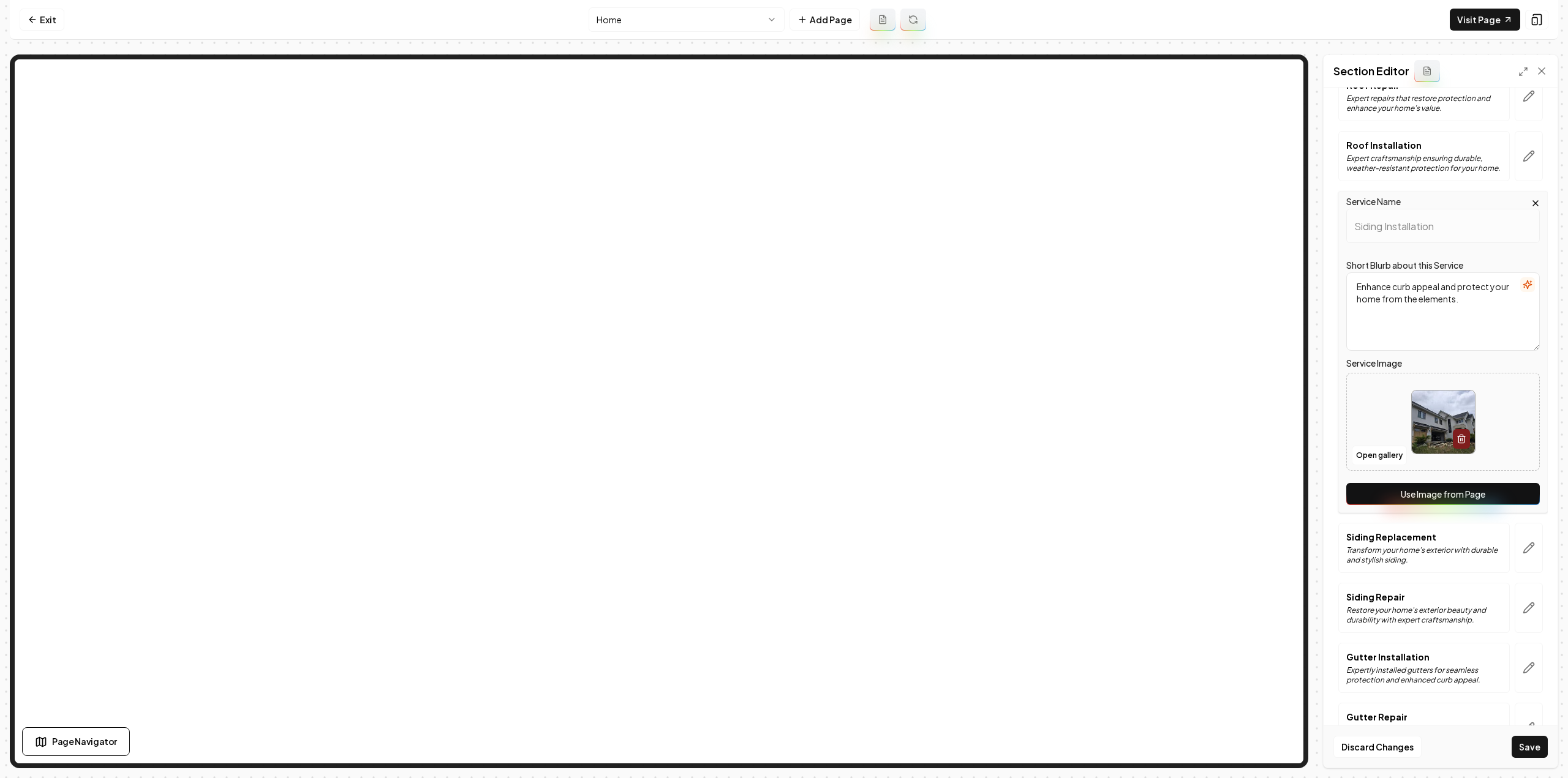
scroll to position [277, 0]
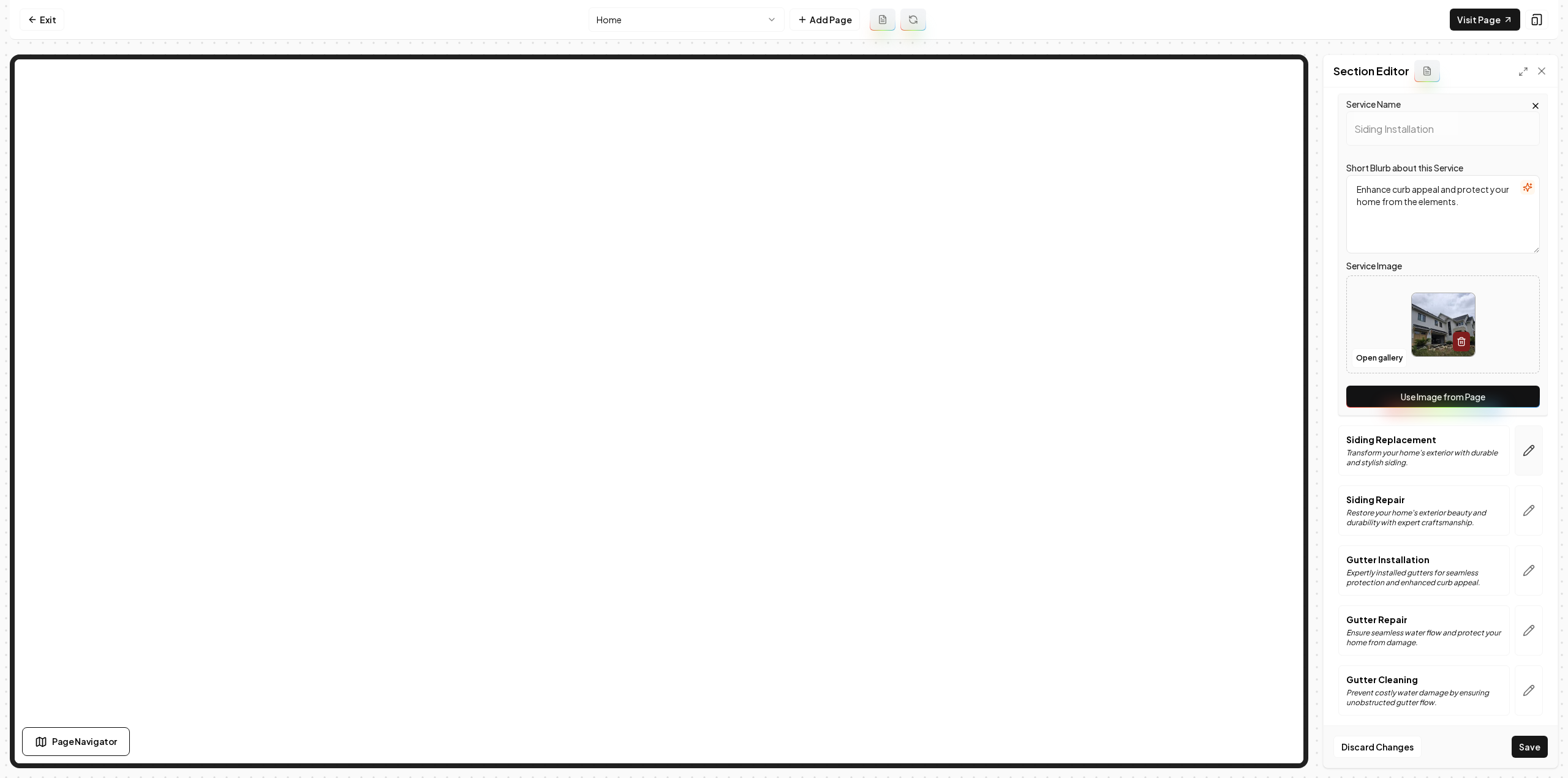
click at [1515, 458] on button "button" at bounding box center [1529, 451] width 28 height 50
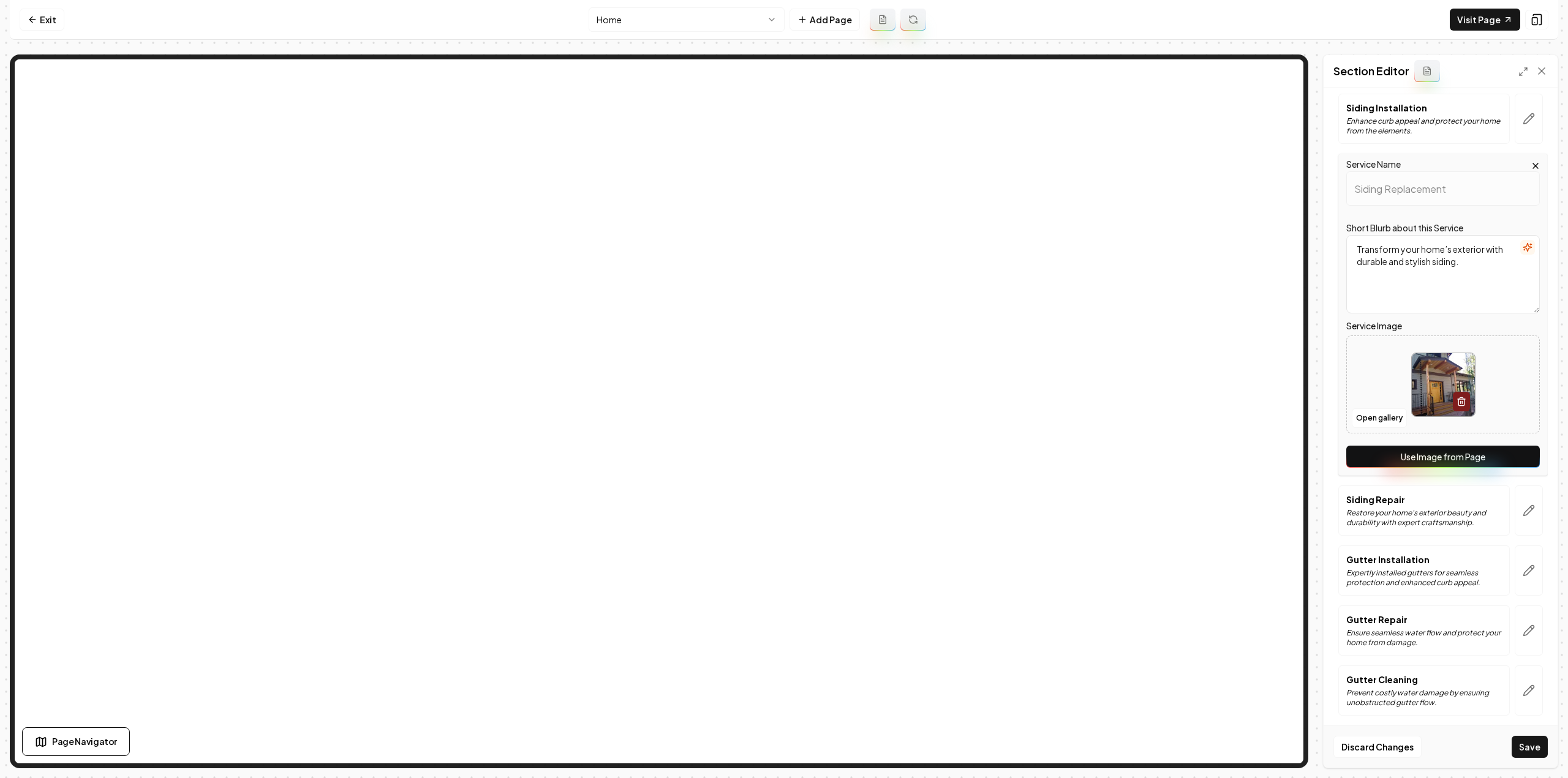
click at [1488, 463] on button "Use Image from Page" at bounding box center [1443, 456] width 194 height 22
click at [1524, 509] on icon "button" at bounding box center [1528, 510] width 12 height 12
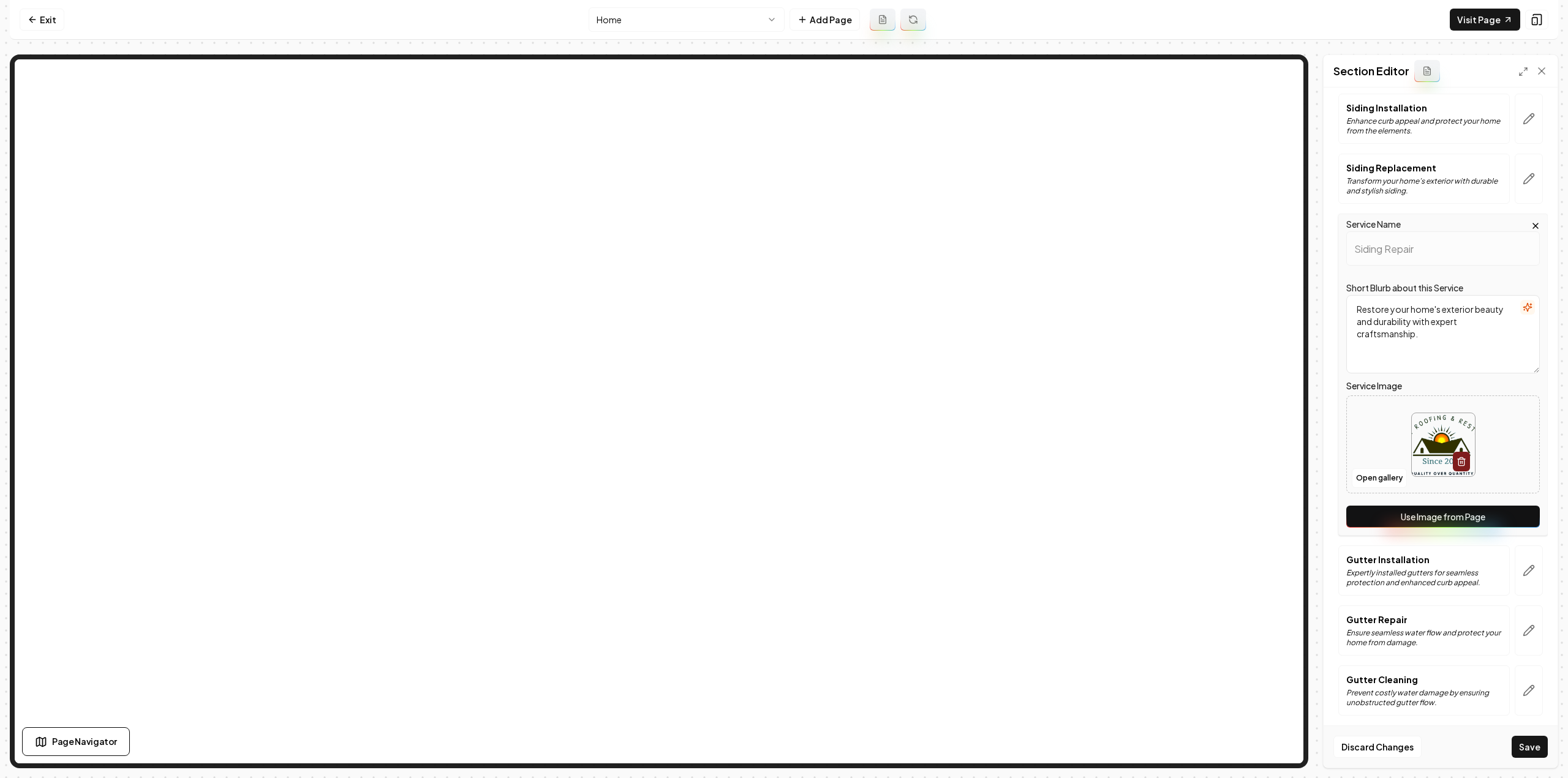
click at [1493, 522] on button "Use Image from Page" at bounding box center [1443, 516] width 194 height 22
click at [1526, 574] on button "button" at bounding box center [1529, 570] width 28 height 50
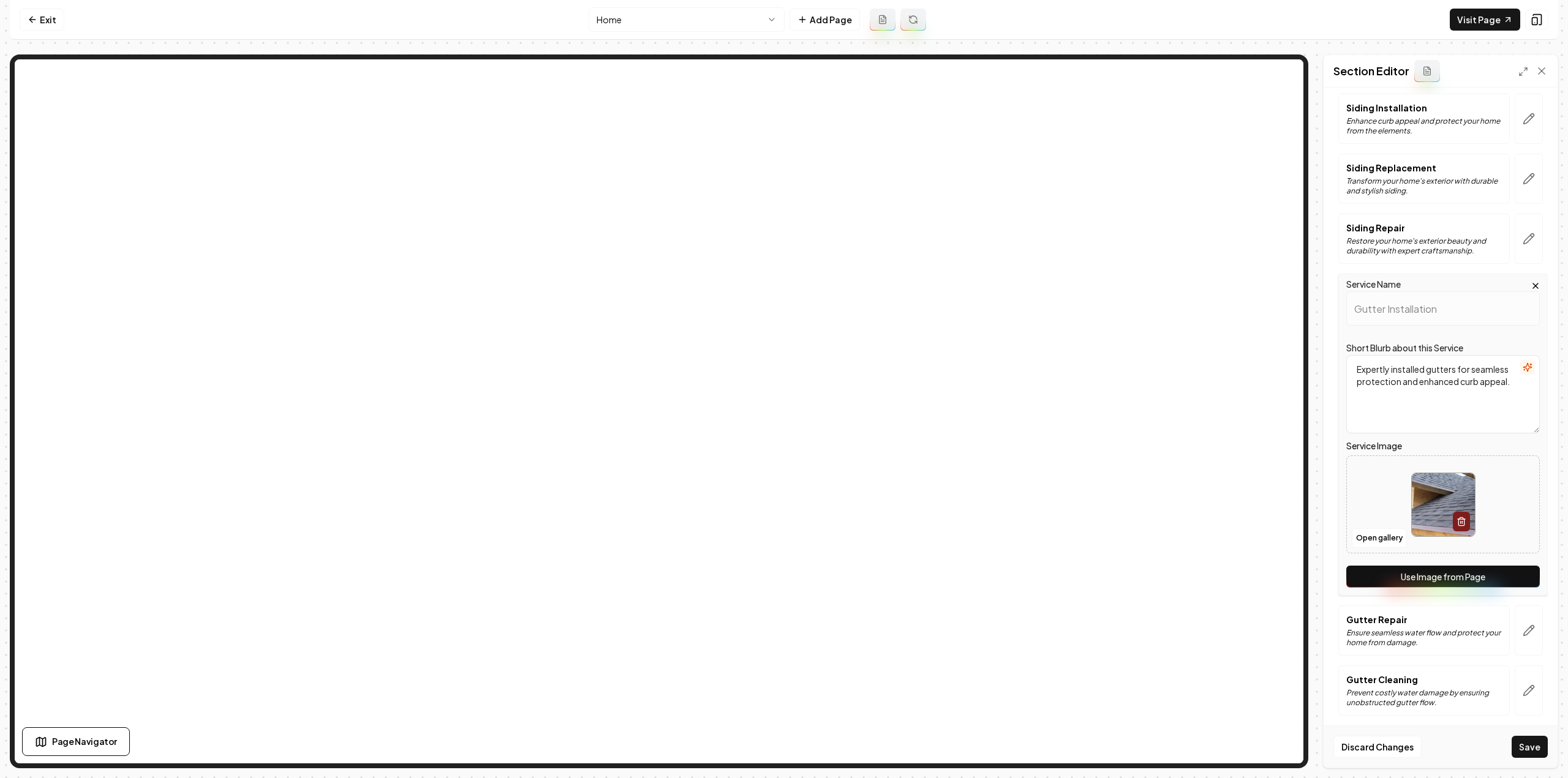
click at [1498, 566] on button "Use Image from Page" at bounding box center [1443, 576] width 194 height 22
click at [1523, 628] on icon "button" at bounding box center [1528, 630] width 12 height 12
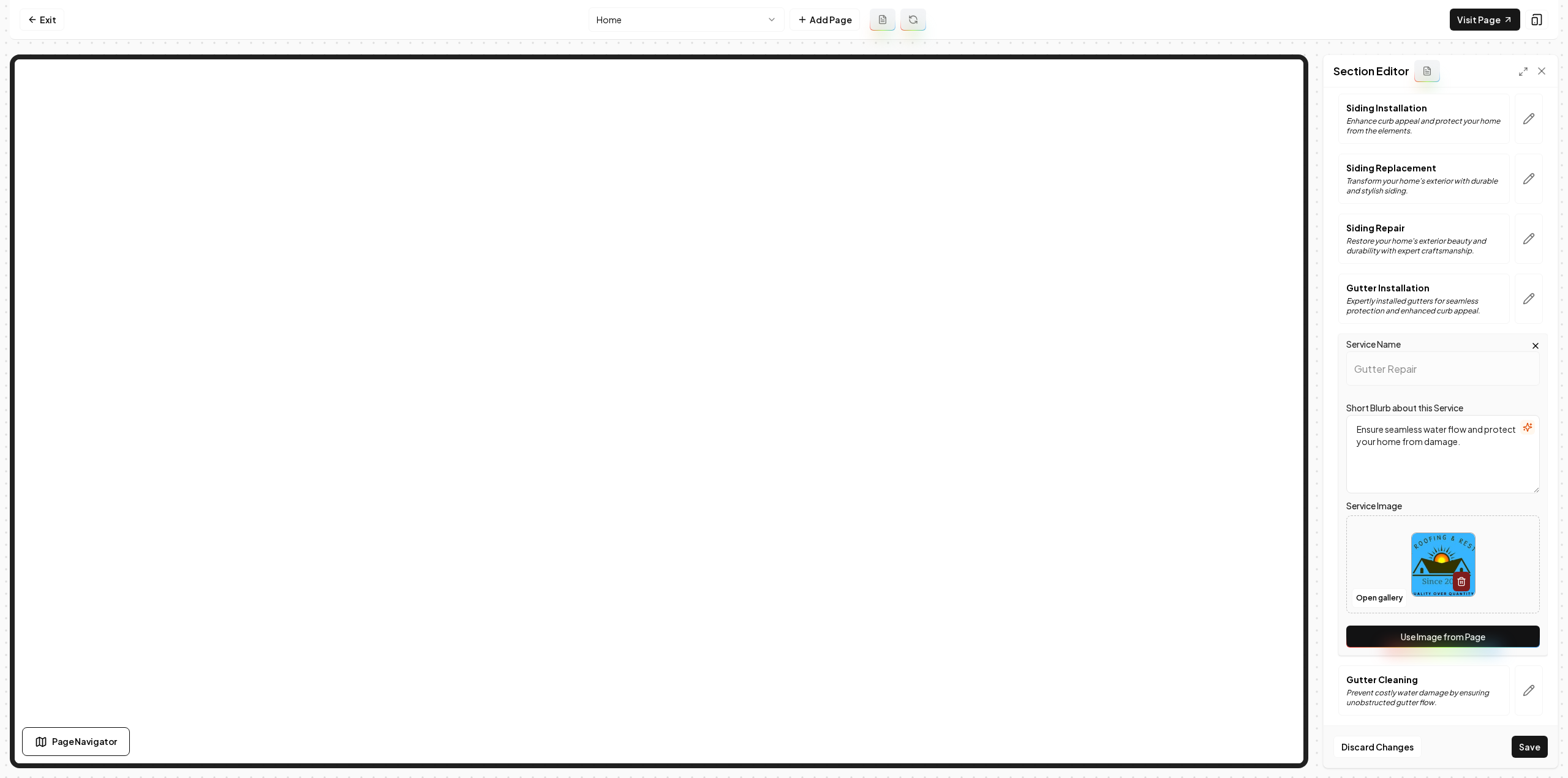
click at [1513, 638] on button "Use Image from Page" at bounding box center [1443, 637] width 194 height 22
click at [1523, 693] on button "button" at bounding box center [1529, 690] width 28 height 50
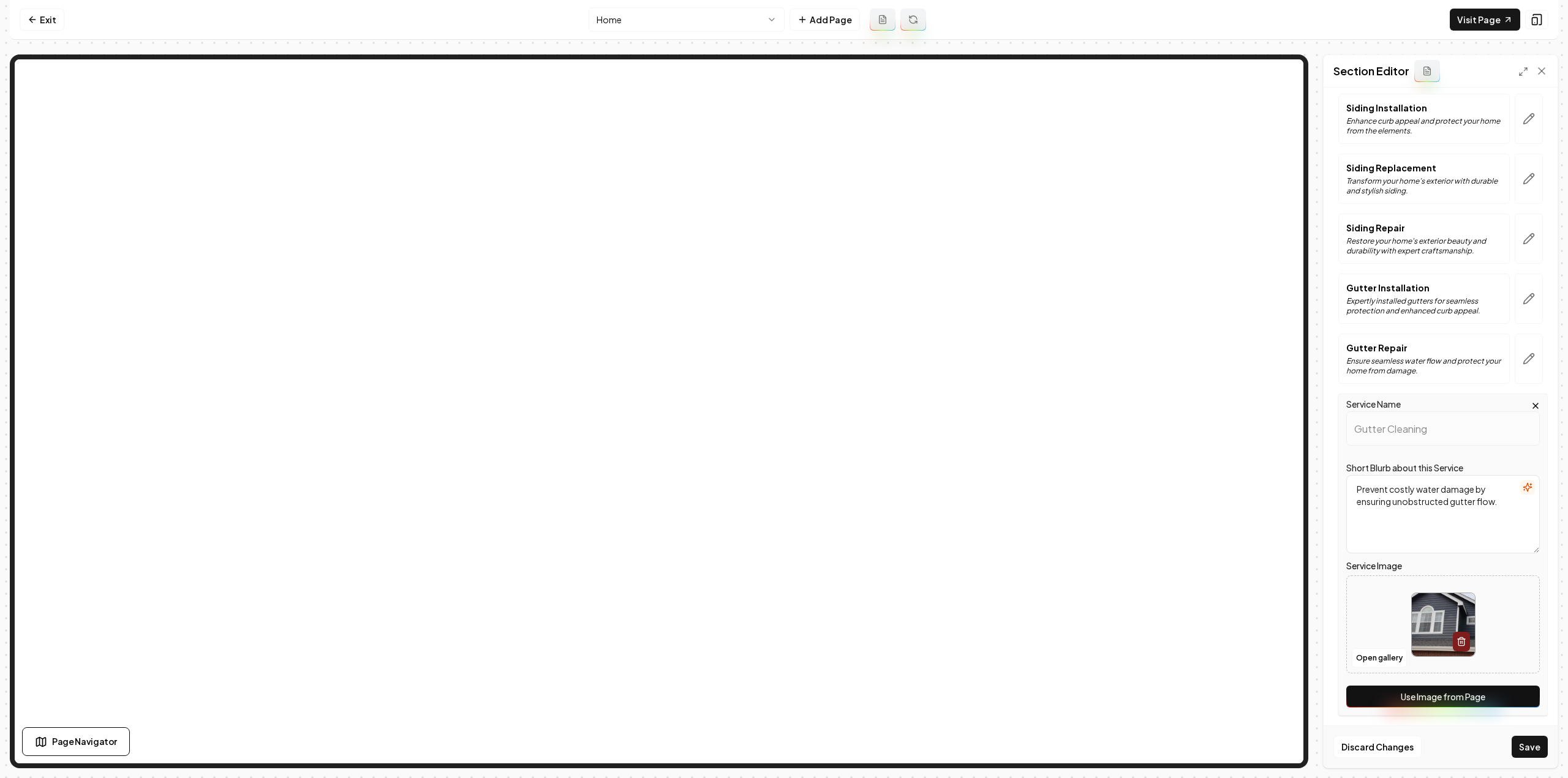
scroll to position [0, 0]
click at [1515, 702] on button "Use Image from Page" at bounding box center [1443, 697] width 194 height 22
click at [1525, 755] on button "Save" at bounding box center [1529, 747] width 36 height 22
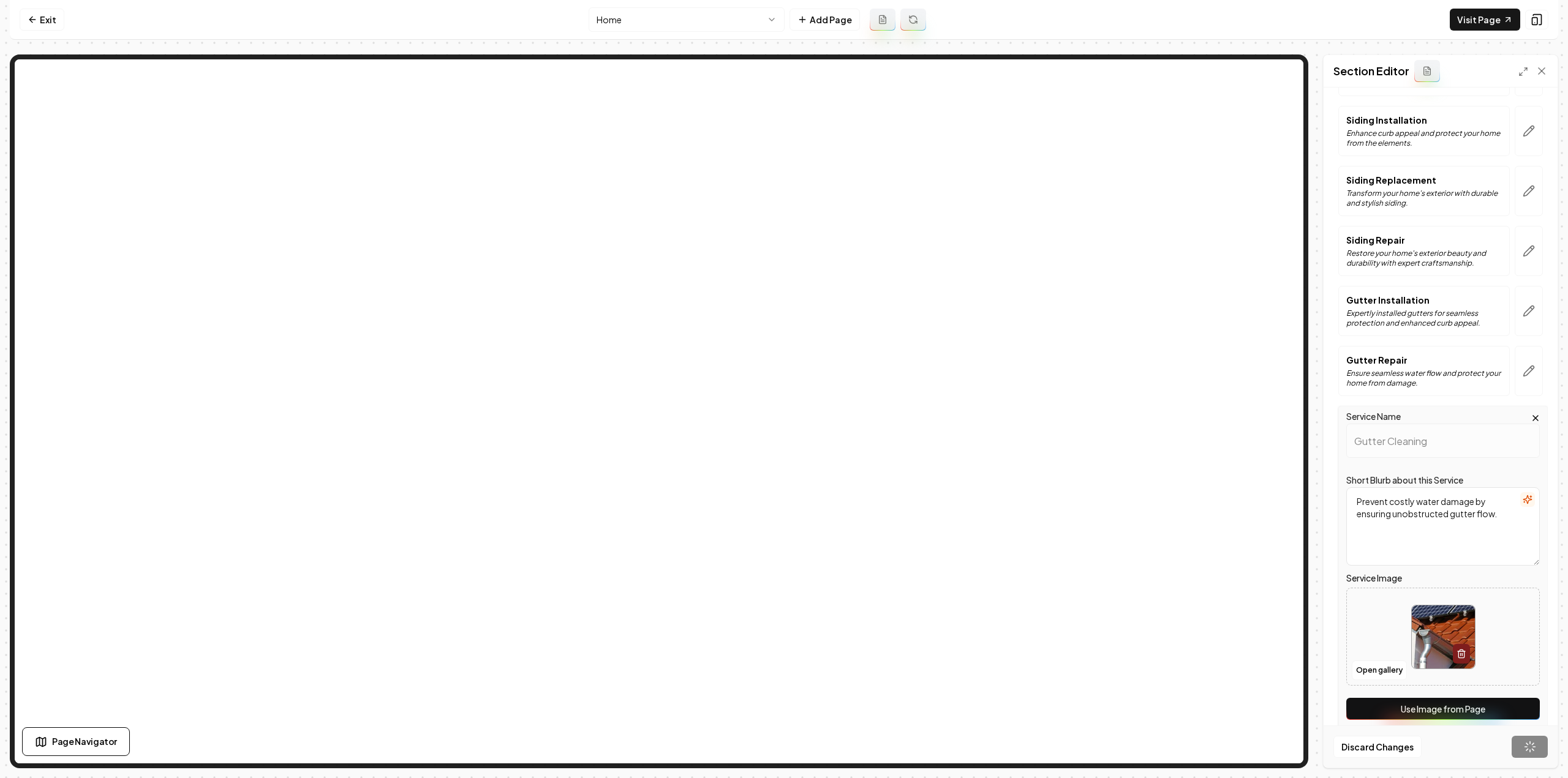
scroll to position [5, 0]
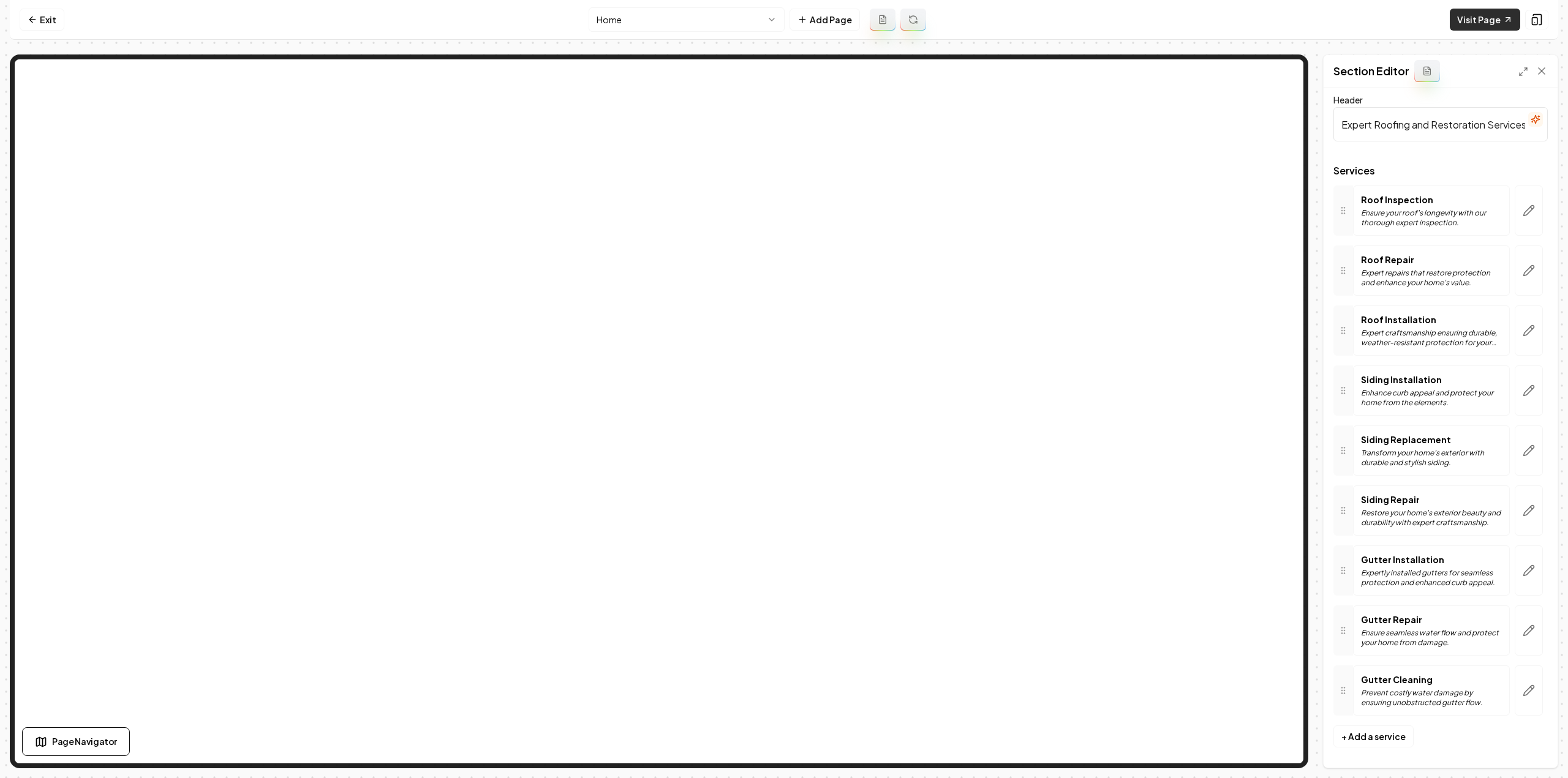
click at [1501, 16] on link "Visit Page" at bounding box center [1485, 19] width 71 height 22
click at [31, 30] on nav "Exit Home Add Page Visit Page" at bounding box center [784, 20] width 1548 height 40
click at [34, 21] on icon at bounding box center [33, 20] width 10 height 10
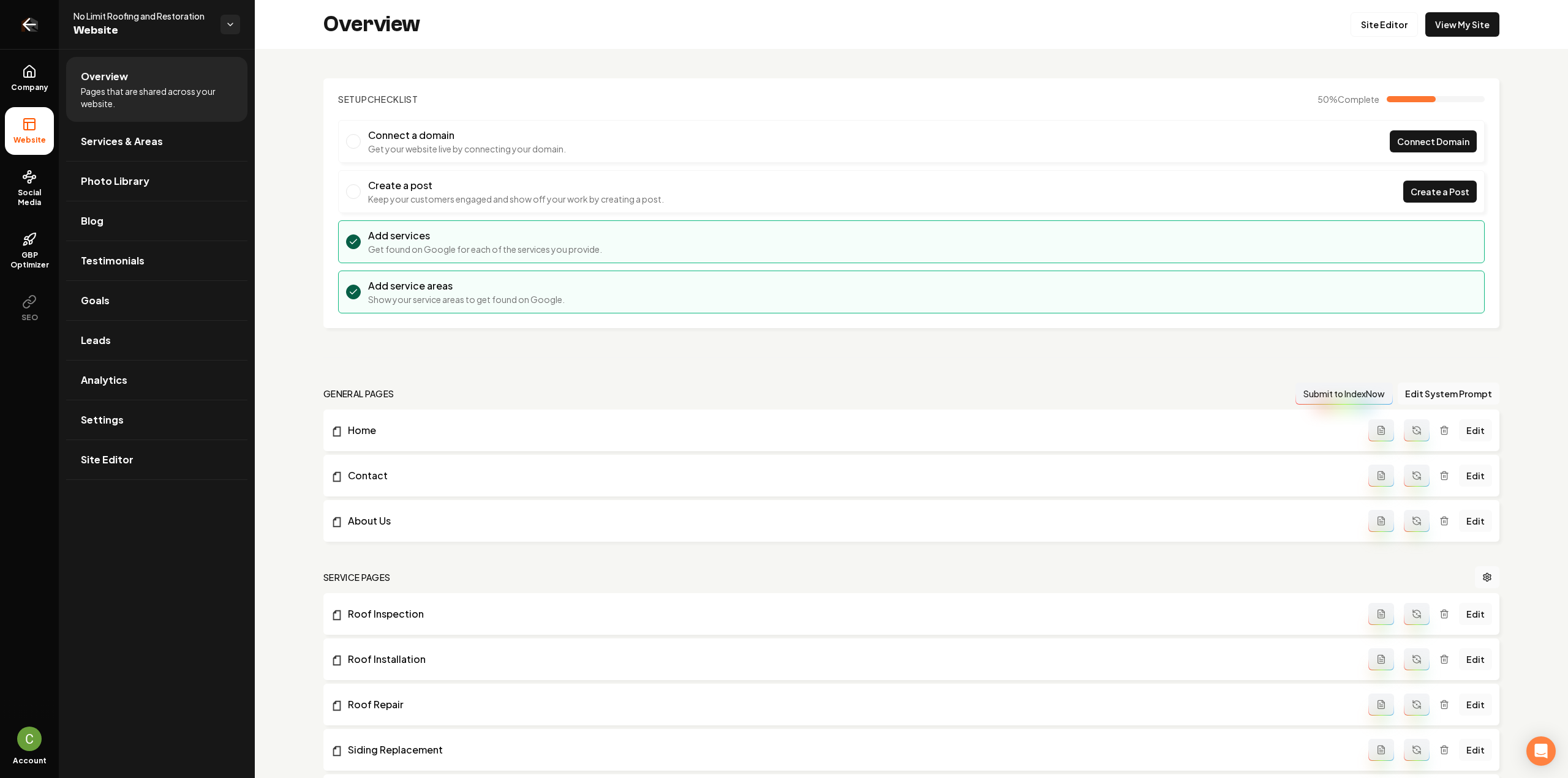
click at [23, 30] on icon "Return to dashboard" at bounding box center [30, 25] width 20 height 20
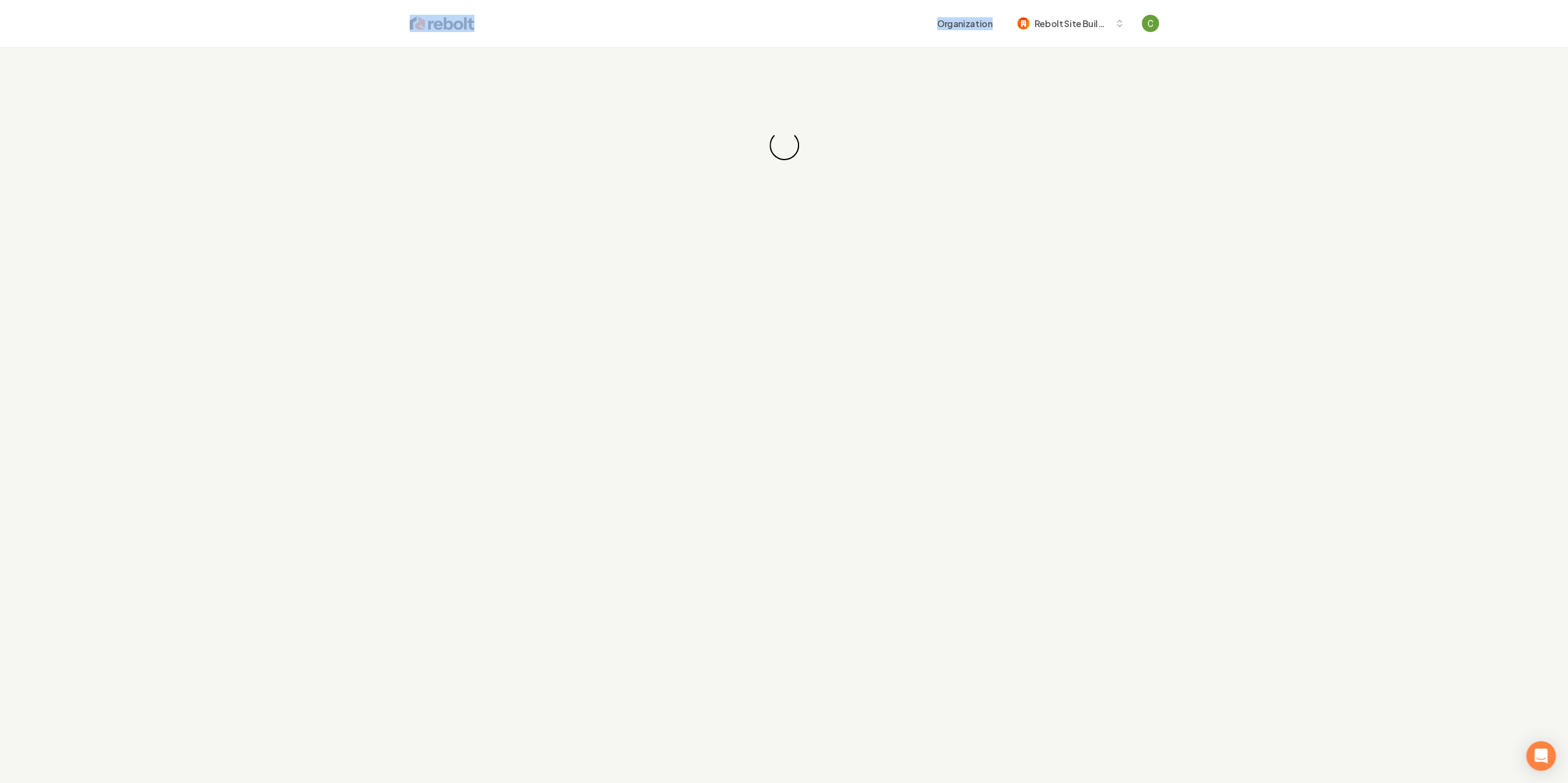
click at [23, 30] on header "Organization Rebolt Site Builder" at bounding box center [784, 23] width 1568 height 47
click at [802, 23] on div "Organization Rebolt Site Builder" at bounding box center [817, 23] width 685 height 22
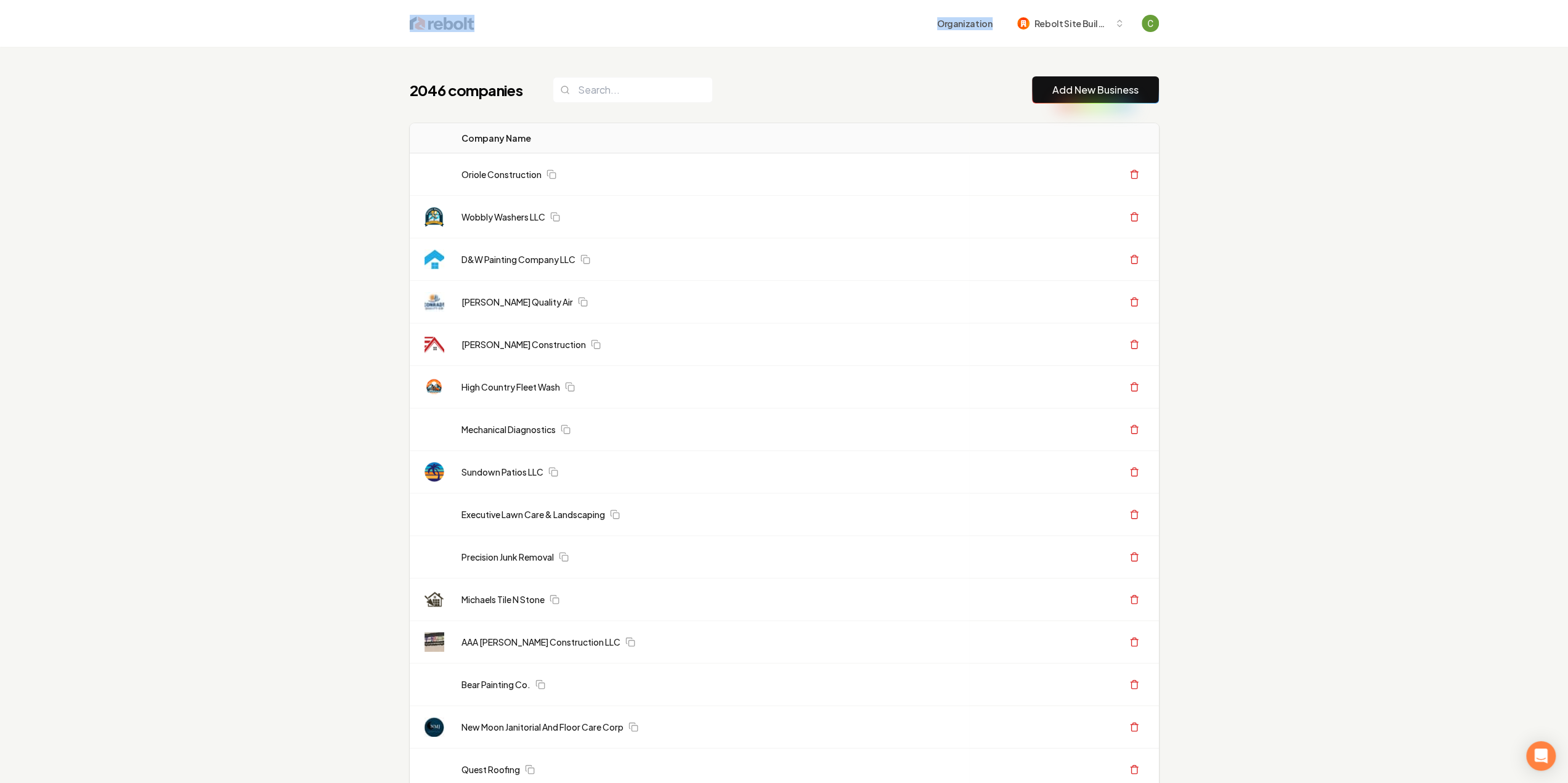
click at [571, 32] on div "Organization Rebolt Site Builder" at bounding box center [817, 23] width 685 height 22
click at [1083, 95] on link "Add New Business" at bounding box center [1095, 90] width 86 height 15
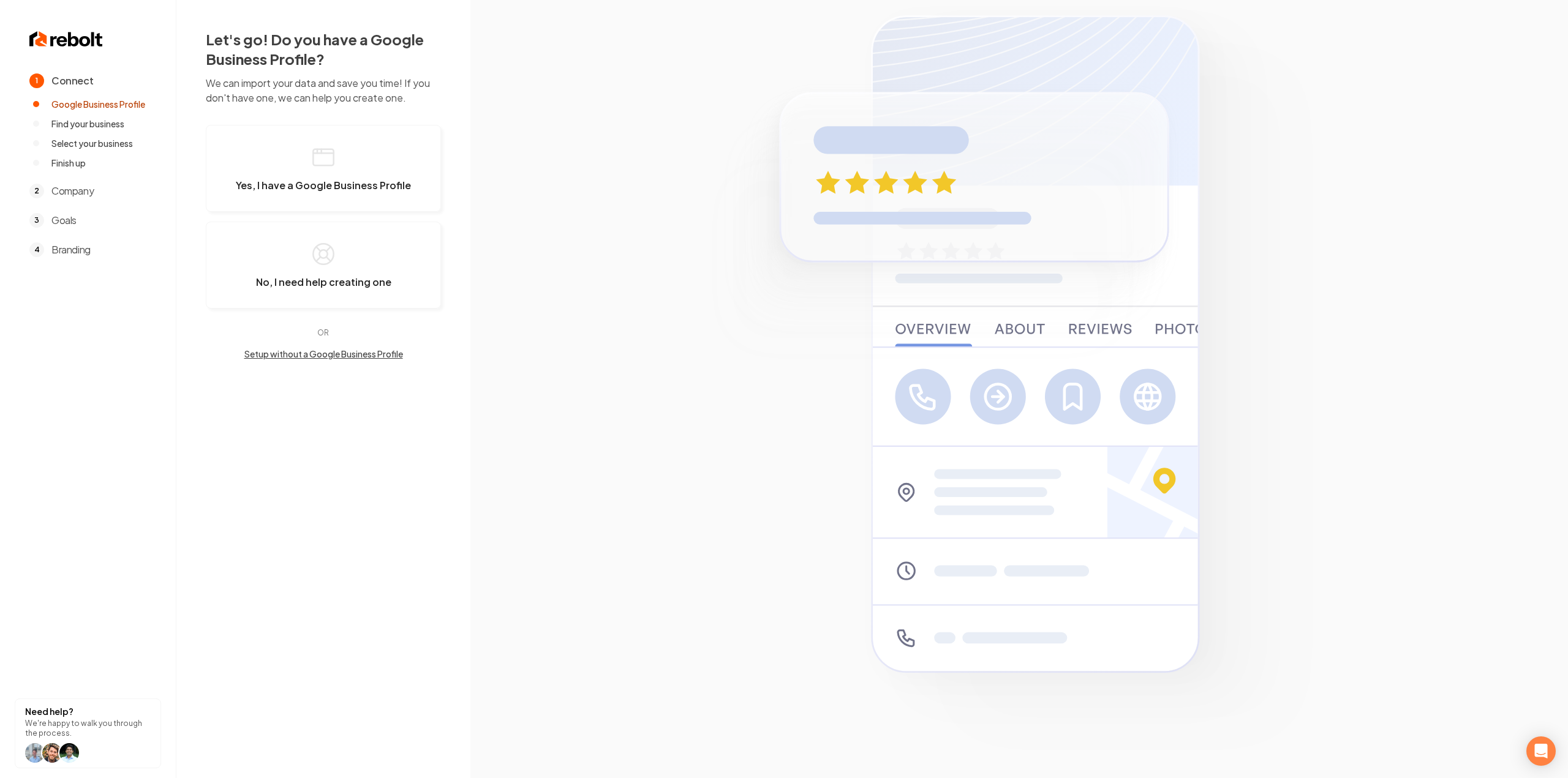
click at [1064, 89] on section at bounding box center [1019, 389] width 1097 height 778
click at [370, 140] on button "Yes, I have a Google Business Profile" at bounding box center [323, 168] width 235 height 87
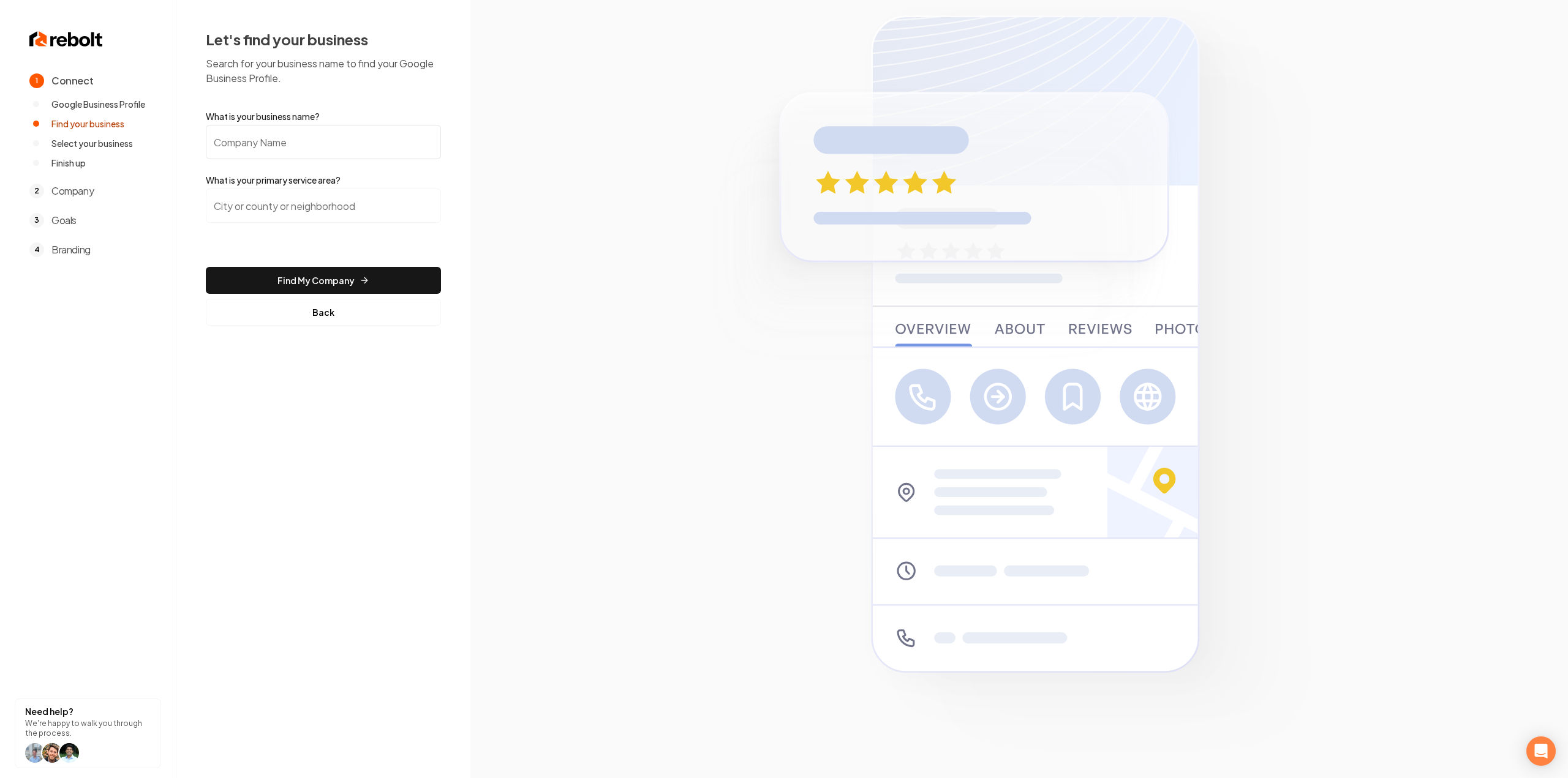
click at [365, 133] on input "What is your business name?" at bounding box center [323, 142] width 235 height 34
paste input "Performance 1 Roofing & Construction"
type input "Performance 1 Roofing & Construction"
click at [340, 193] on input "search" at bounding box center [323, 206] width 235 height 34
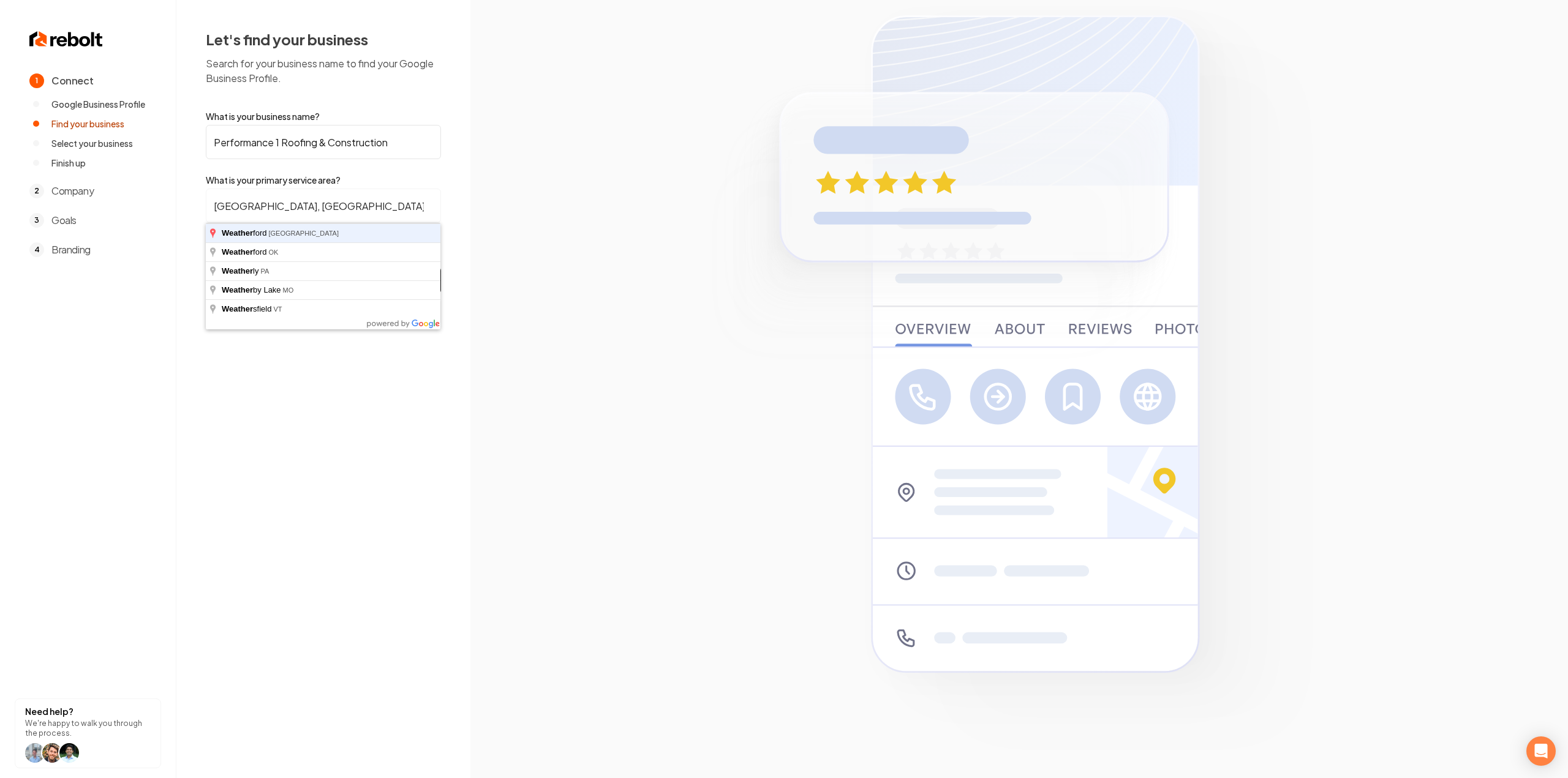
type input "Weatherford, TX"
click at [206, 267] on button "Find My Company" at bounding box center [323, 280] width 235 height 27
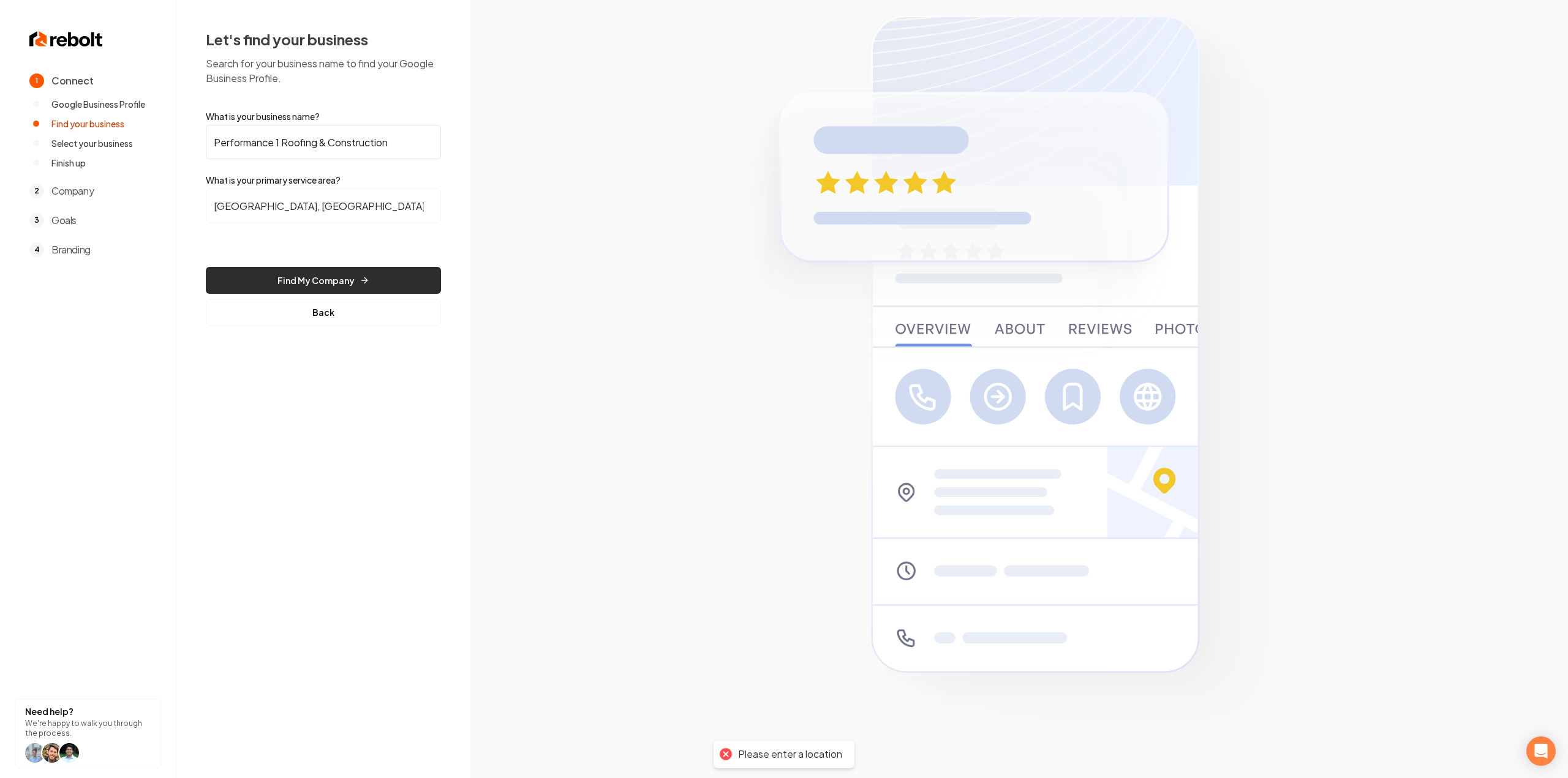
click at [259, 286] on button "Find My Company" at bounding box center [323, 280] width 235 height 27
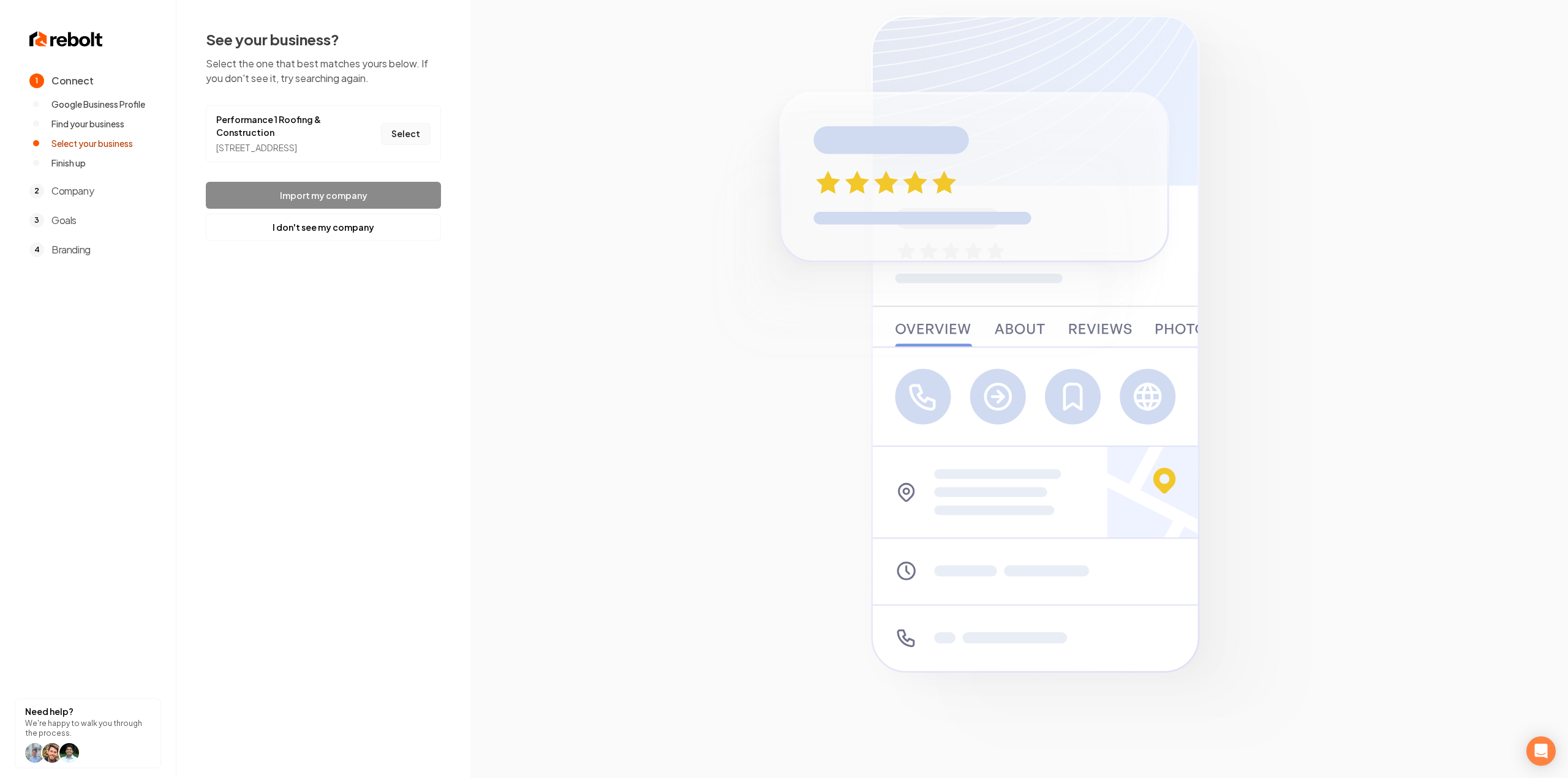
click at [417, 144] on button "Select" at bounding box center [405, 134] width 50 height 22
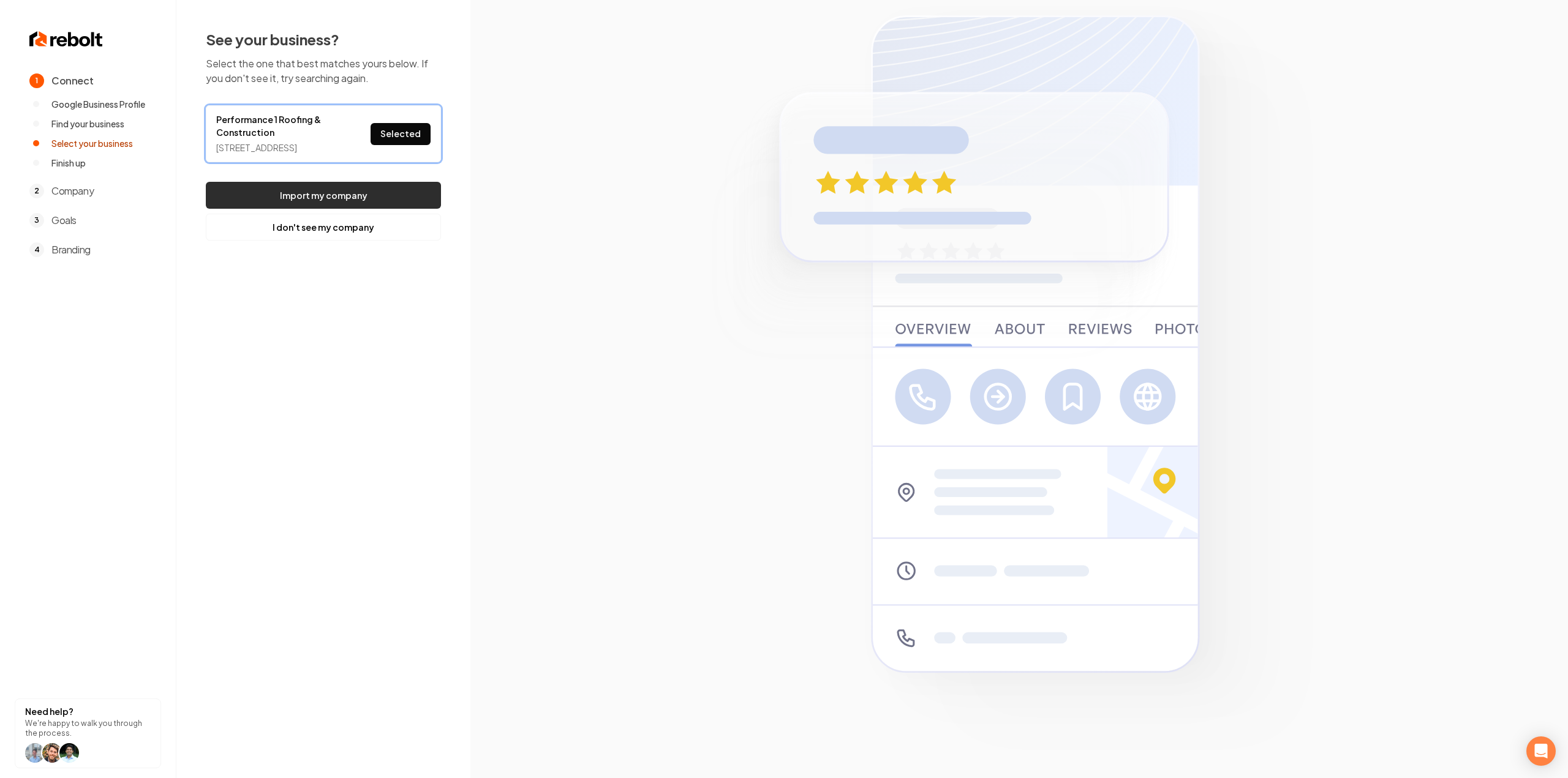
click at [394, 207] on button "Import my company" at bounding box center [323, 195] width 235 height 27
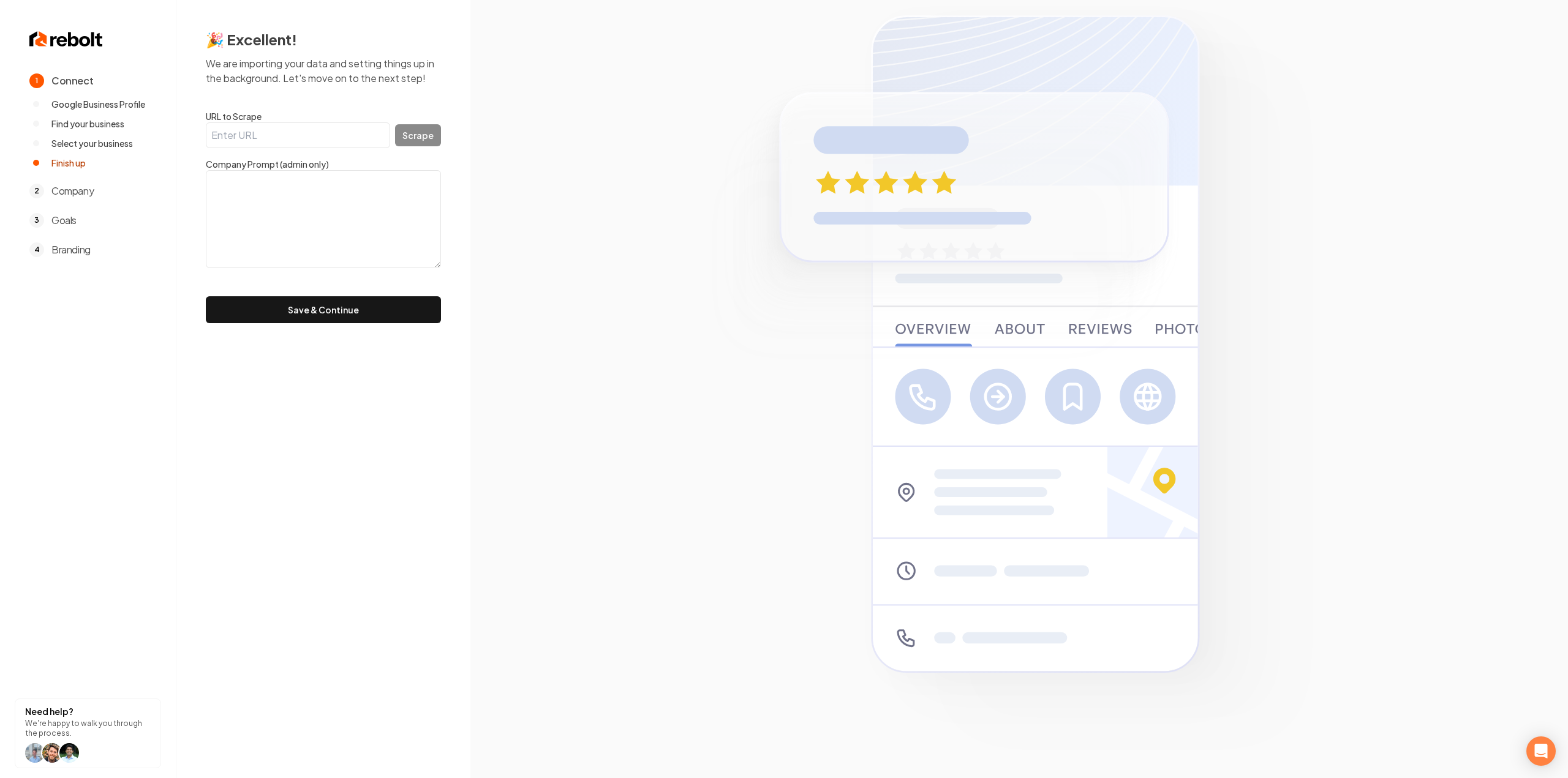
drag, startPoint x: 325, startPoint y: 135, endPoint x: 333, endPoint y: 137, distance: 8.2
click at [325, 135] on input "URL to Scrape" at bounding box center [298, 135] width 185 height 25
paste input "https://www.p1-roofing.com/"
type input "https://www.p1-roofing.com/"
click at [415, 138] on button "Scrape" at bounding box center [417, 135] width 46 height 22
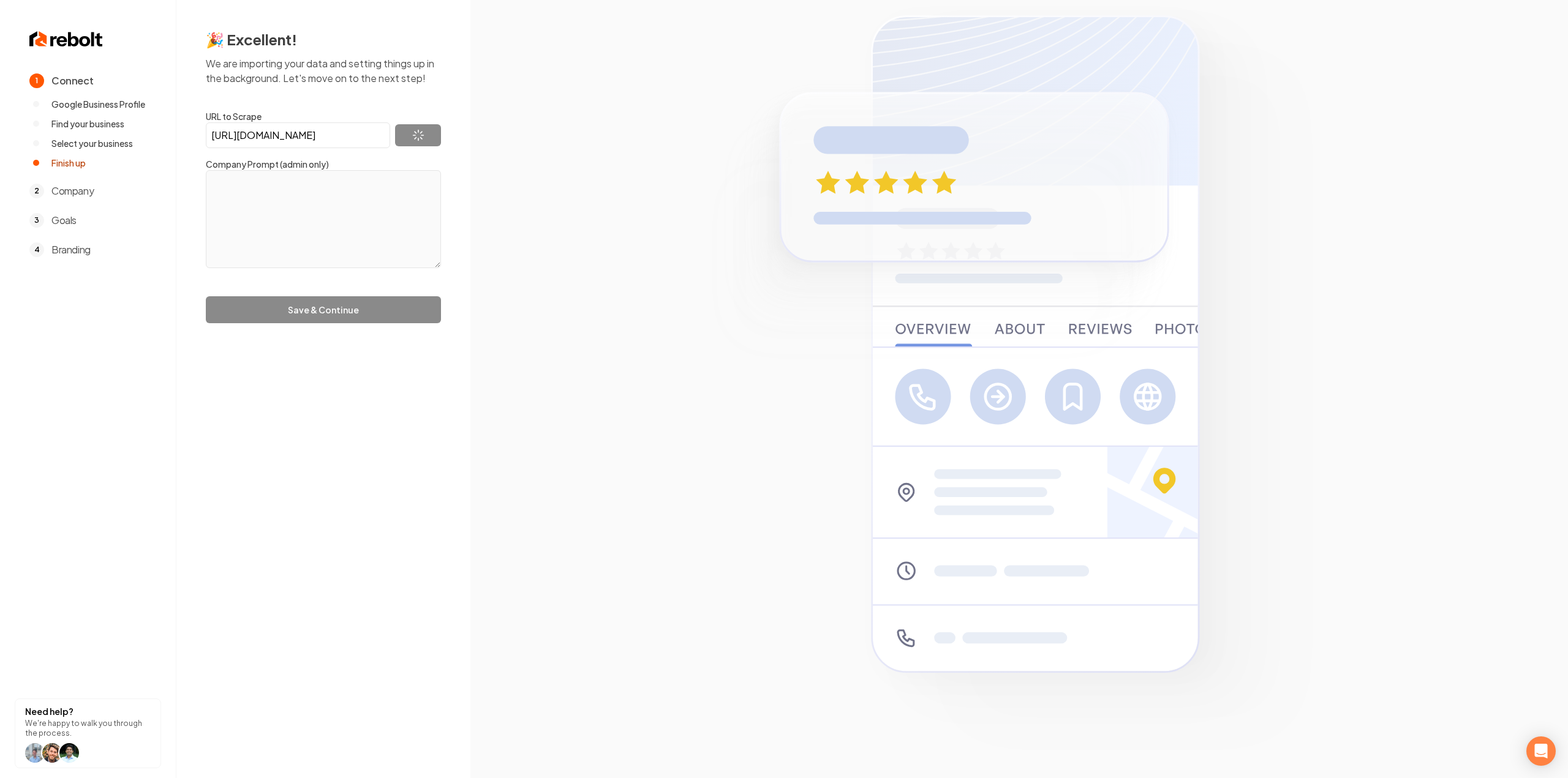
type textarea "Performance 1 Roofing & Construction, with over 25 years of expertise, offers c…"
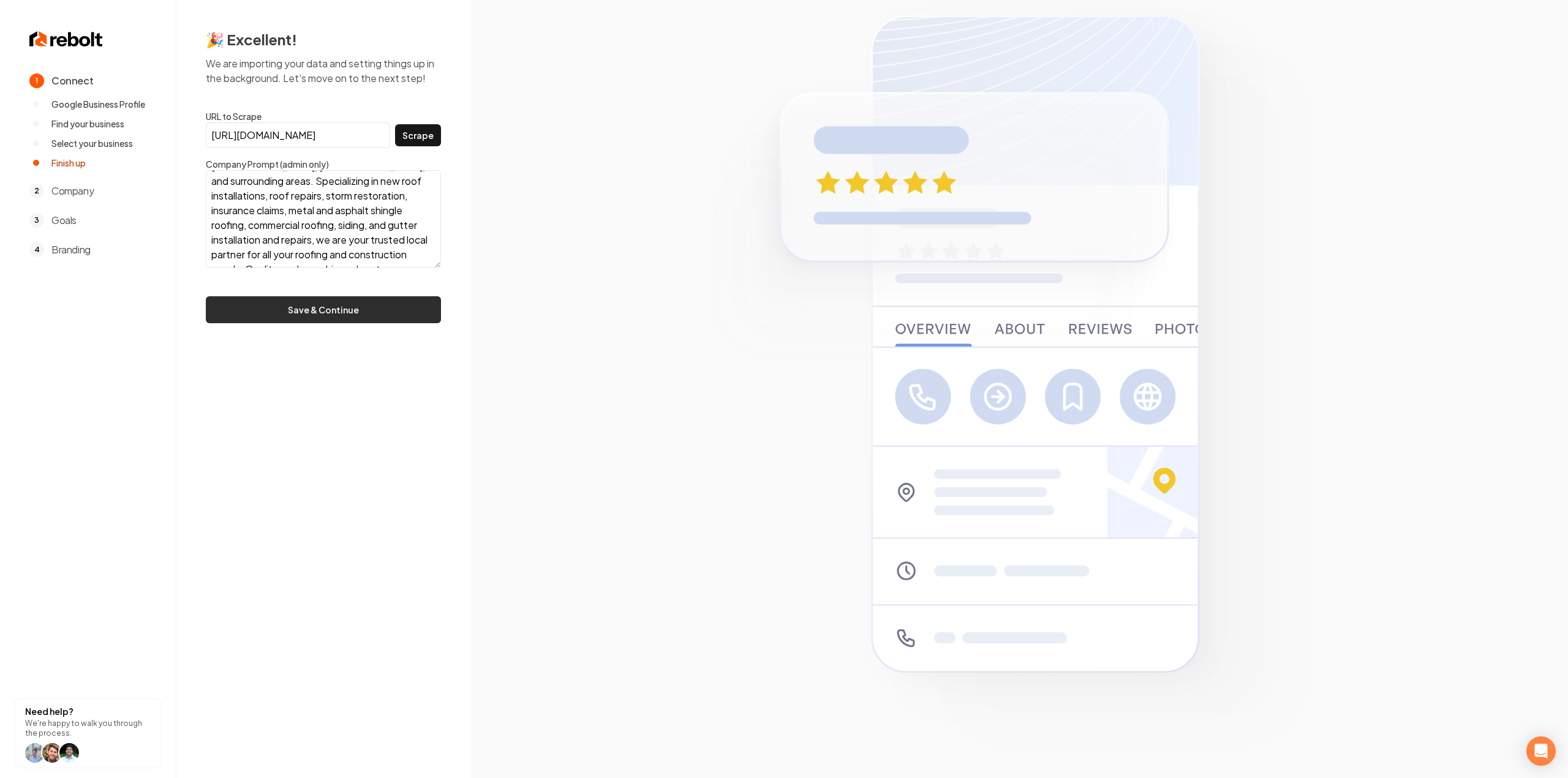
scroll to position [89, 0]
click at [349, 329] on div "🎉 Excellent! We are importing your data and setting things up in the background…" at bounding box center [323, 176] width 294 height 353
click at [348, 315] on button "Save & Continue" at bounding box center [323, 310] width 235 height 27
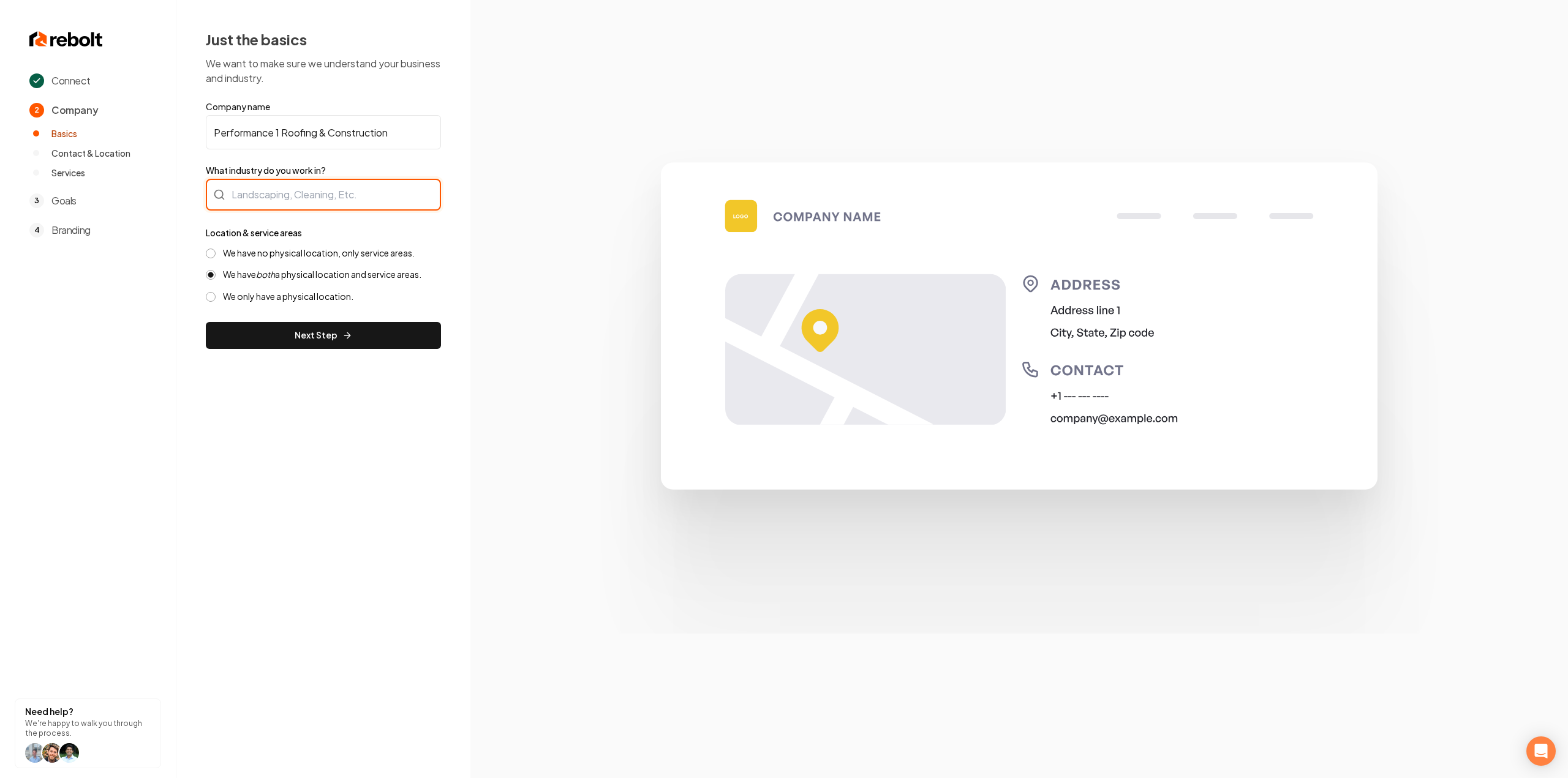
click at [340, 193] on div at bounding box center [323, 194] width 235 height 32
type input "Roofing"
click at [305, 250] on label "We have no physical location, only service areas." at bounding box center [318, 253] width 192 height 11
click at [216, 250] on button "We have no physical location, only service areas." at bounding box center [211, 253] width 10 height 10
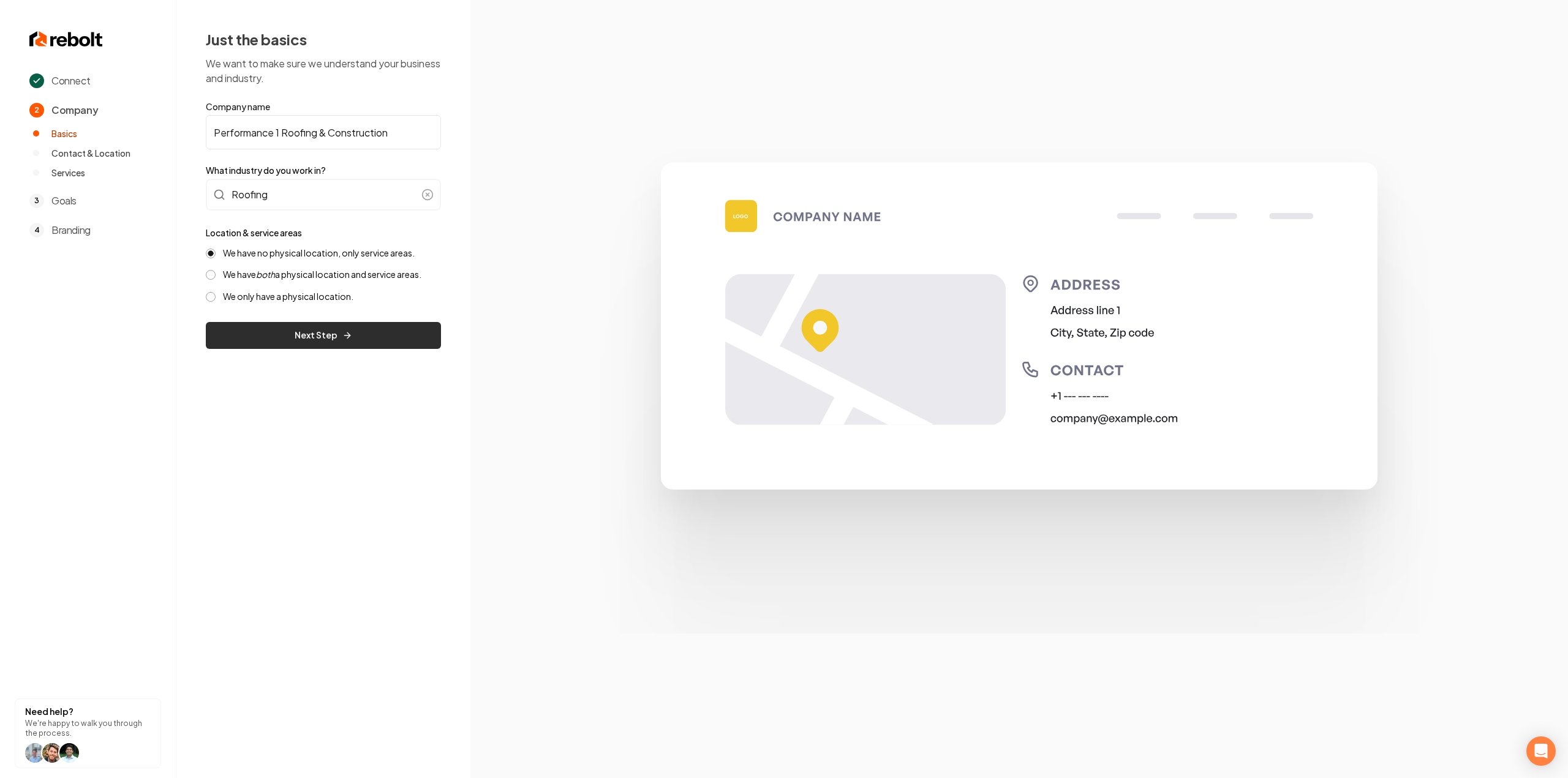
click at [293, 332] on button "Next Step" at bounding box center [323, 335] width 235 height 27
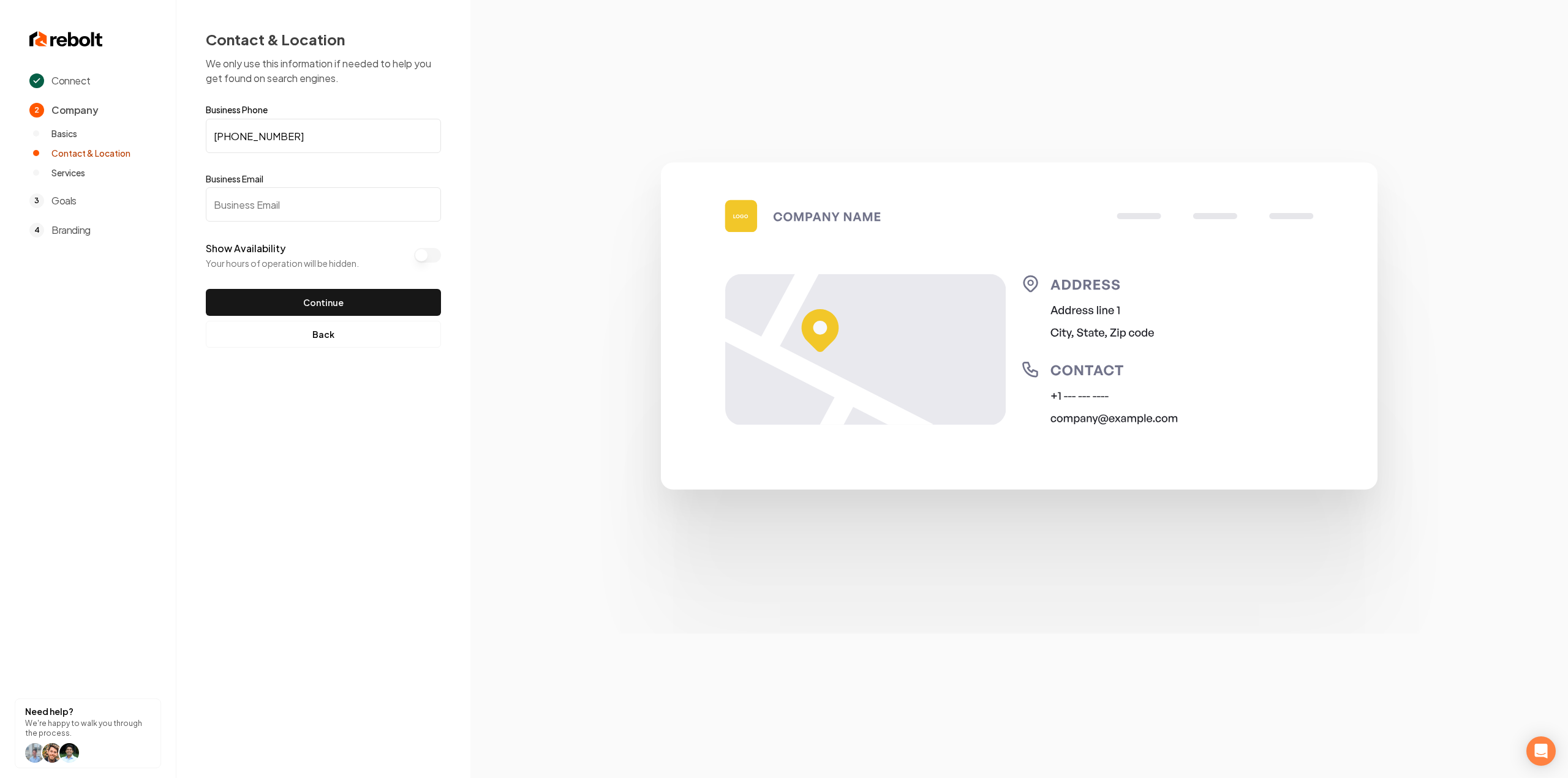
drag, startPoint x: 250, startPoint y: 209, endPoint x: 299, endPoint y: 141, distance: 83.8
click at [250, 209] on input "Business Email" at bounding box center [323, 204] width 235 height 34
paste input "p1roofingpros@gmail.com"
type input "p1roofingpros@gmail.com"
click at [290, 292] on button "Continue" at bounding box center [323, 303] width 235 height 27
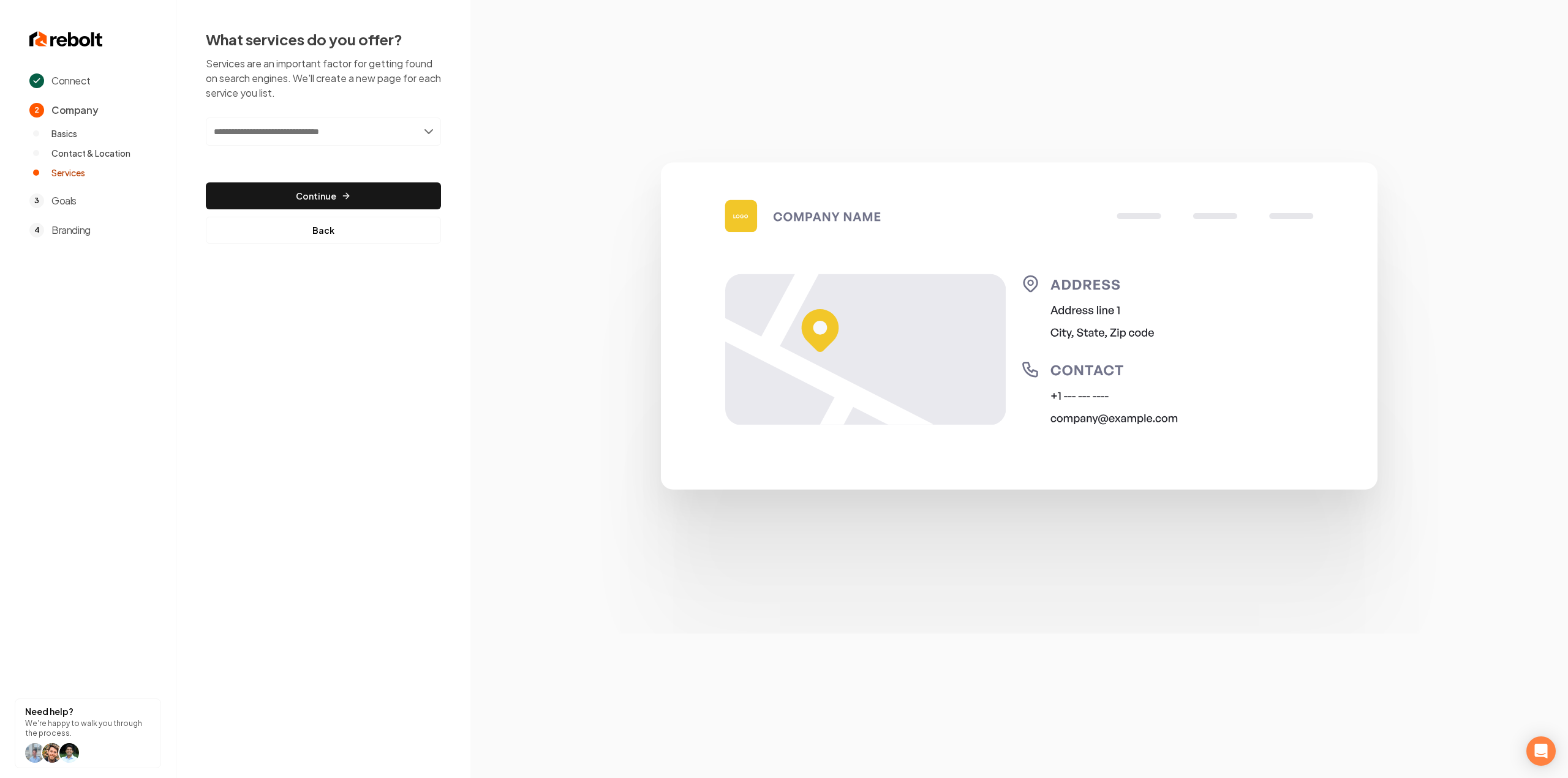
click at [282, 123] on input "text" at bounding box center [323, 132] width 235 height 28
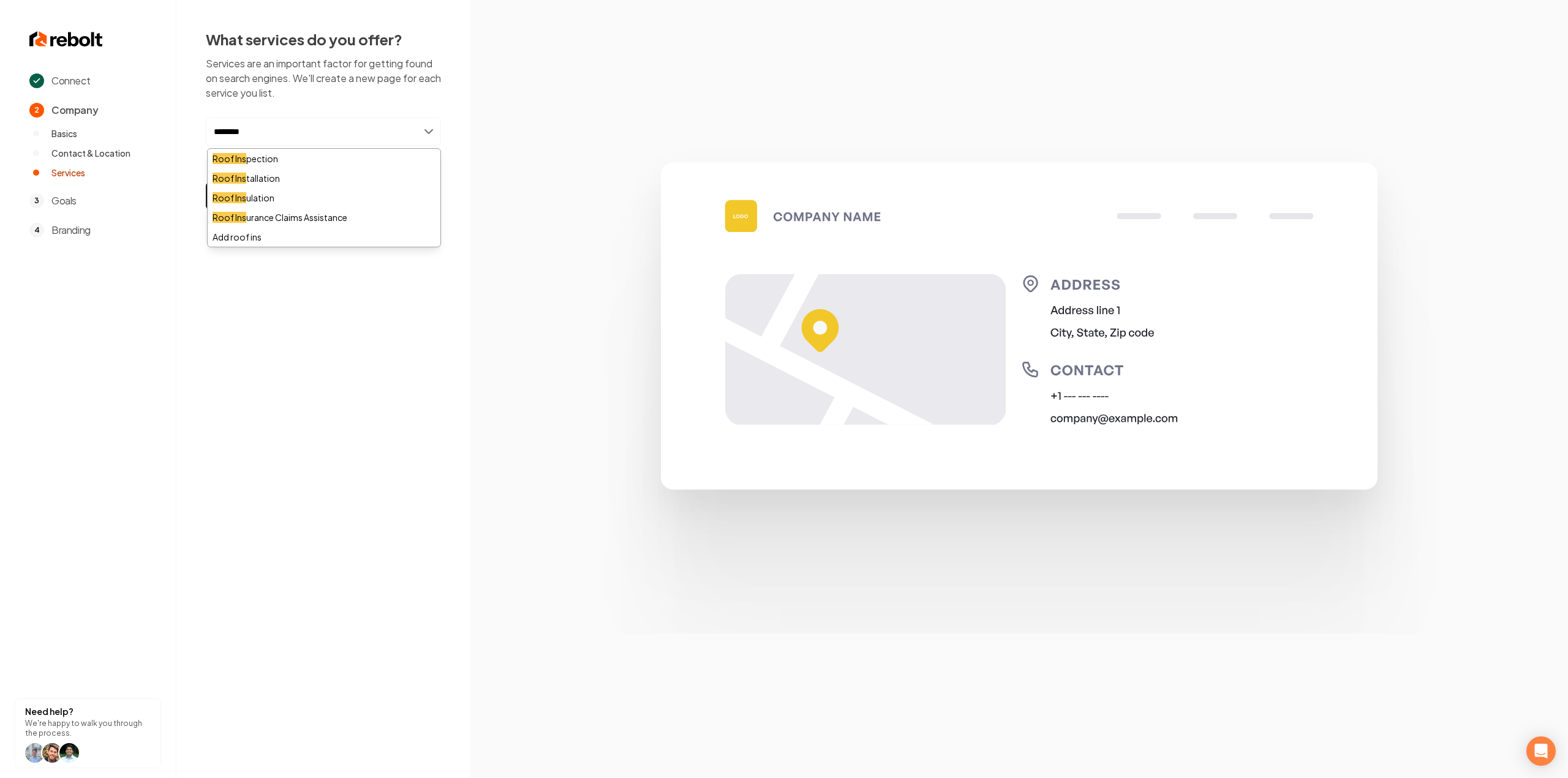
type input "*********"
type input "******"
click at [298, 171] on div "Roof Repair" at bounding box center [323, 163] width 233 height 20
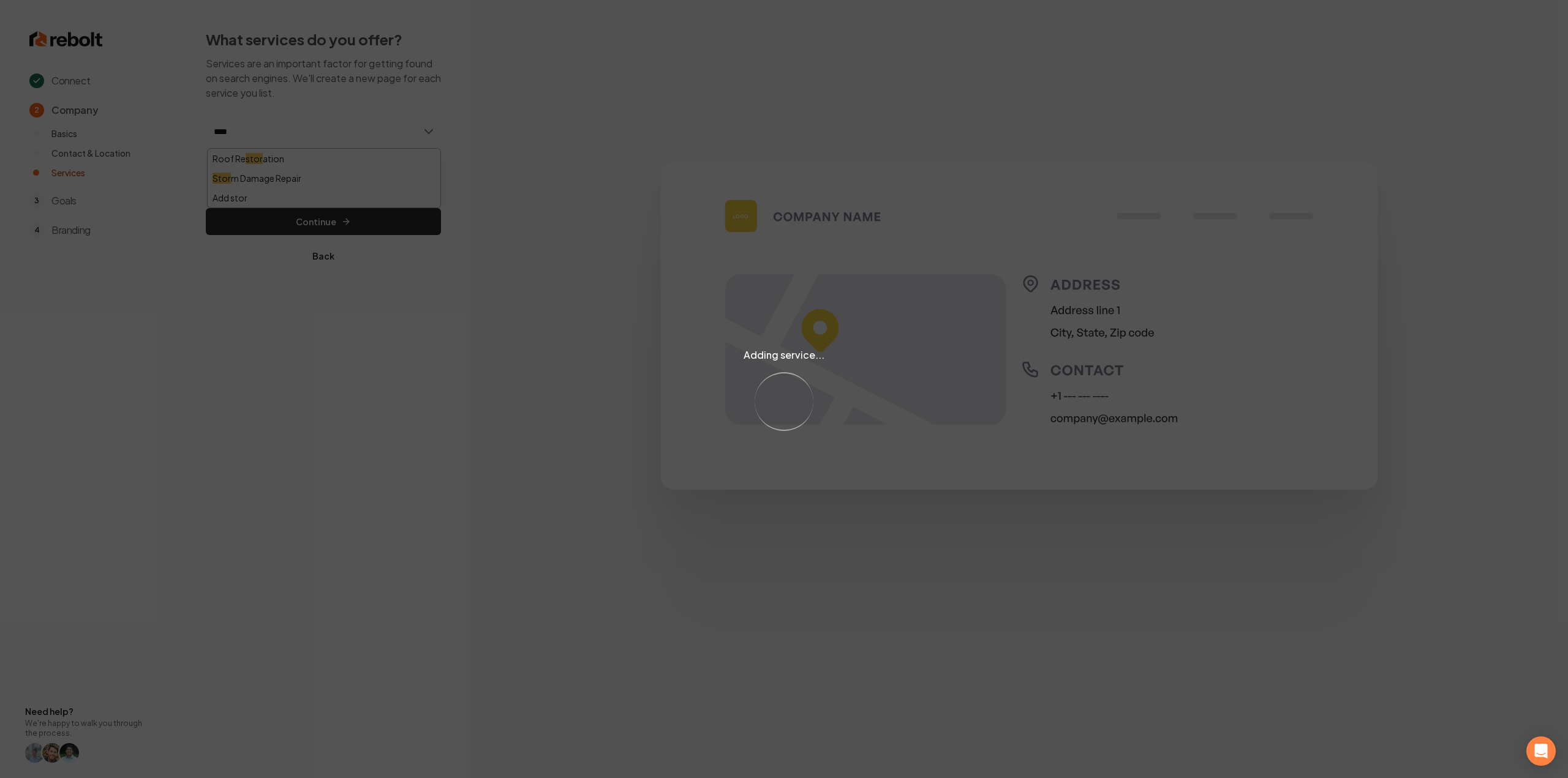
type input "*****"
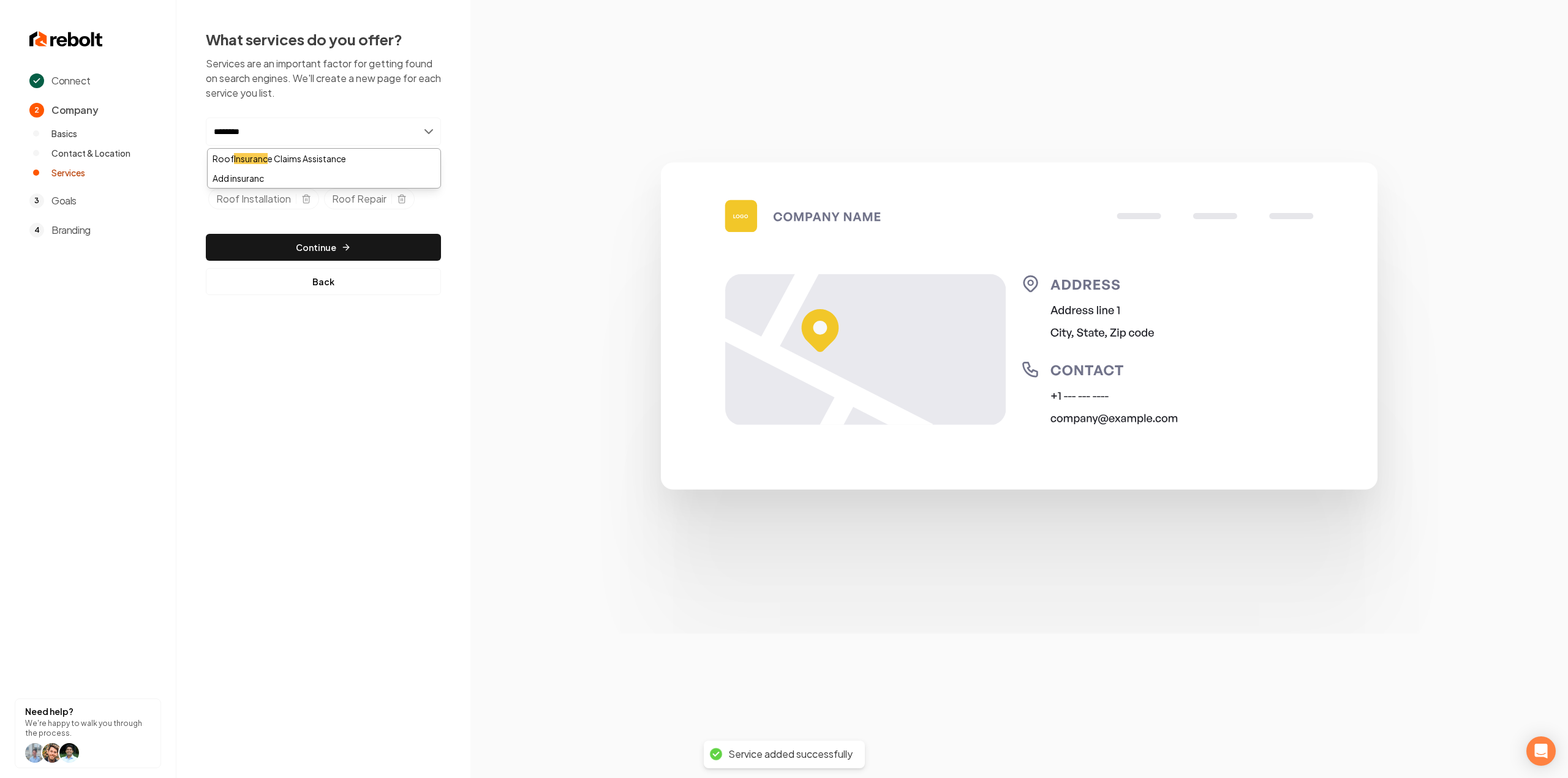
type input "*********"
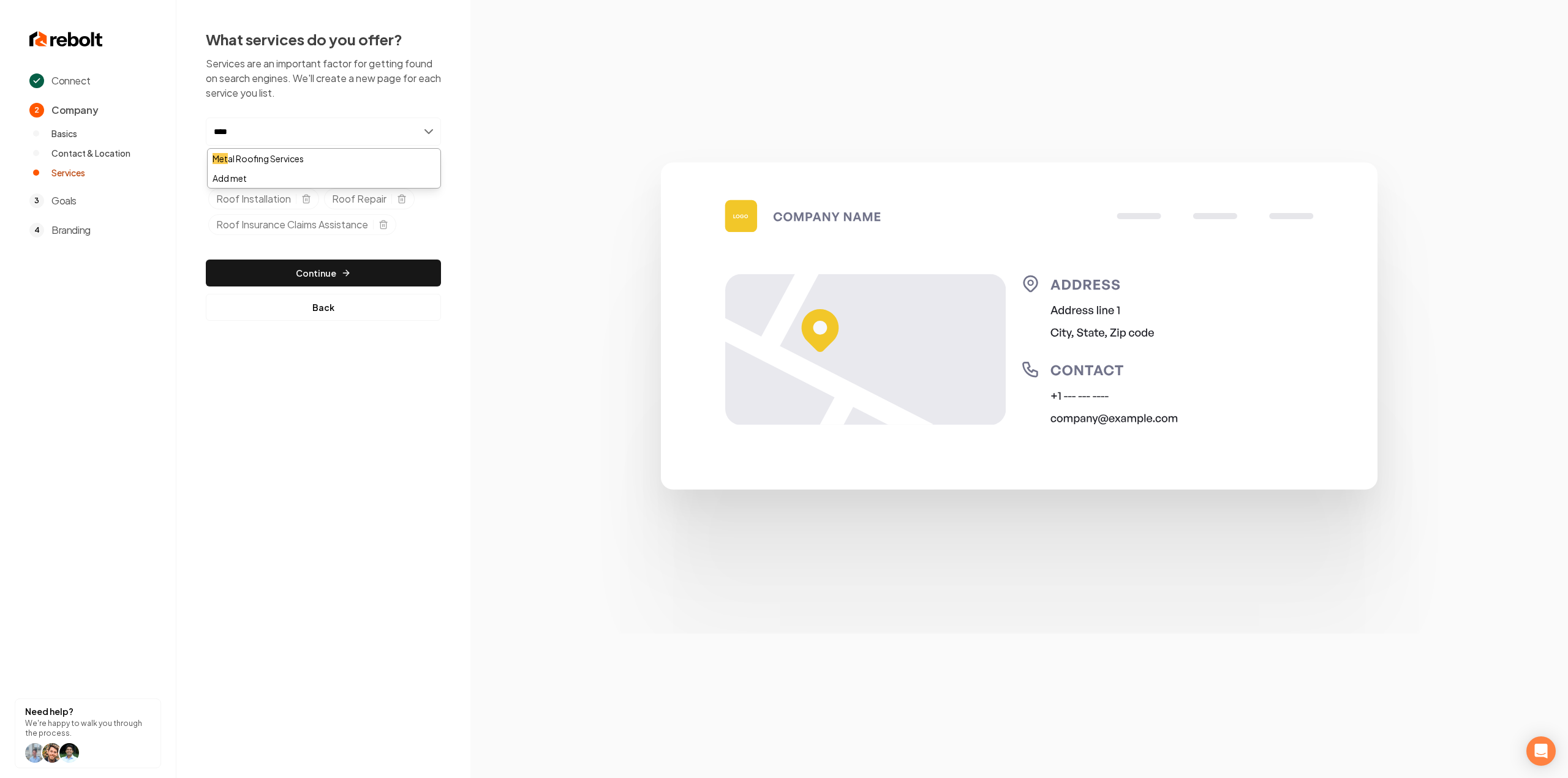
type input "*****"
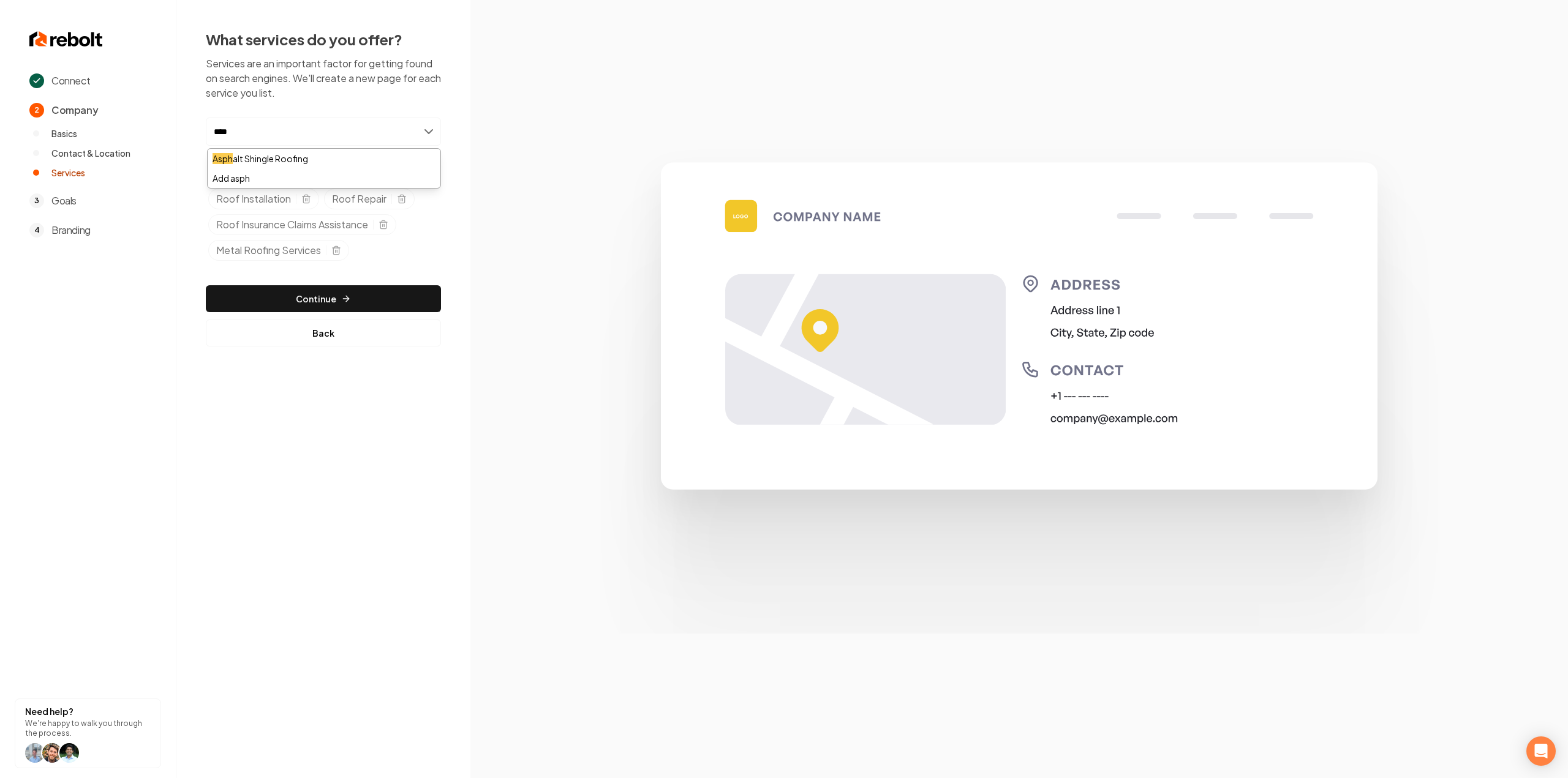
type input "*****"
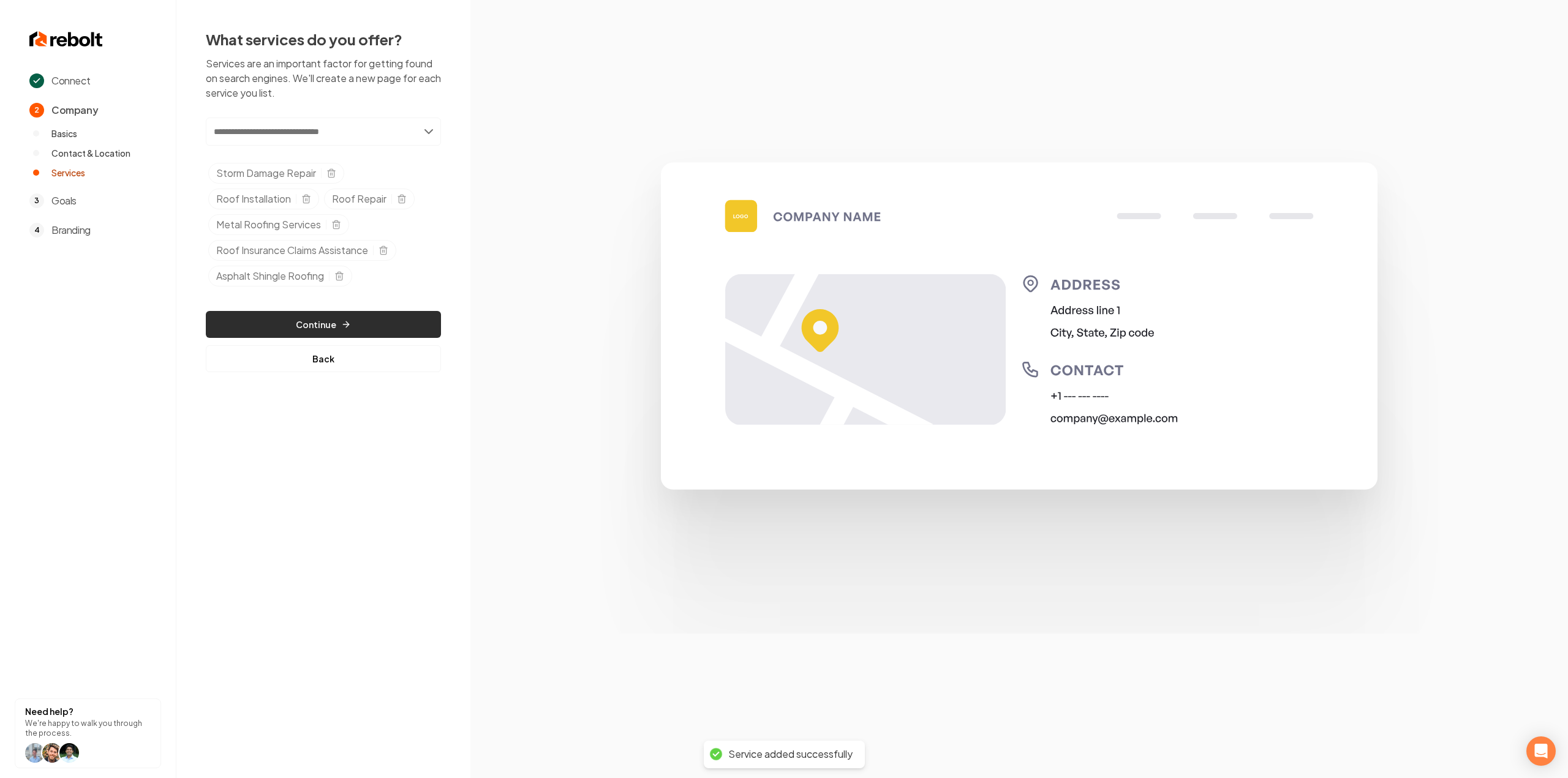
click at [386, 321] on button "Continue" at bounding box center [323, 325] width 235 height 27
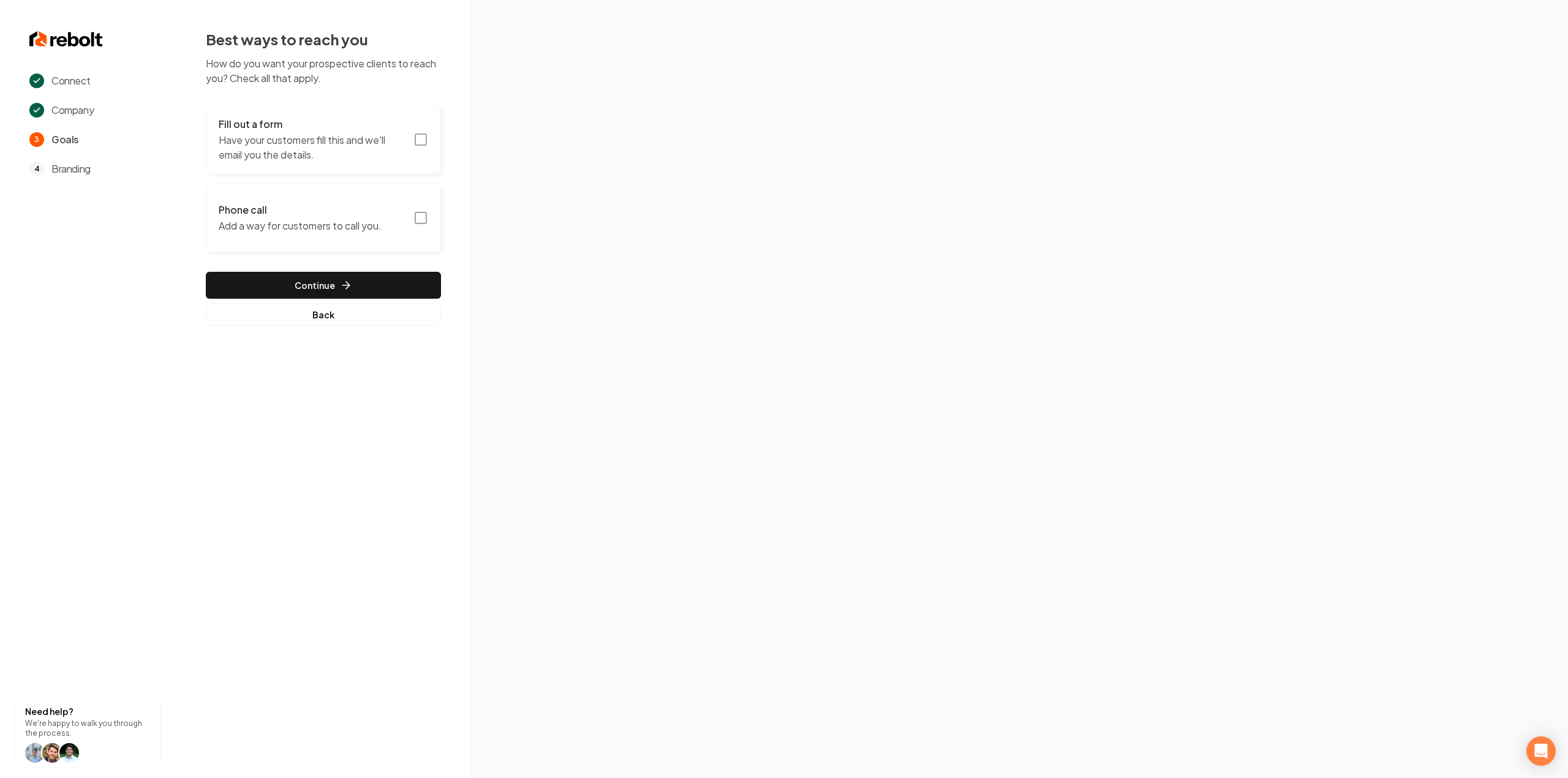
click at [397, 144] on p "Have your customers fill this and we'll email you the details." at bounding box center [312, 148] width 188 height 30
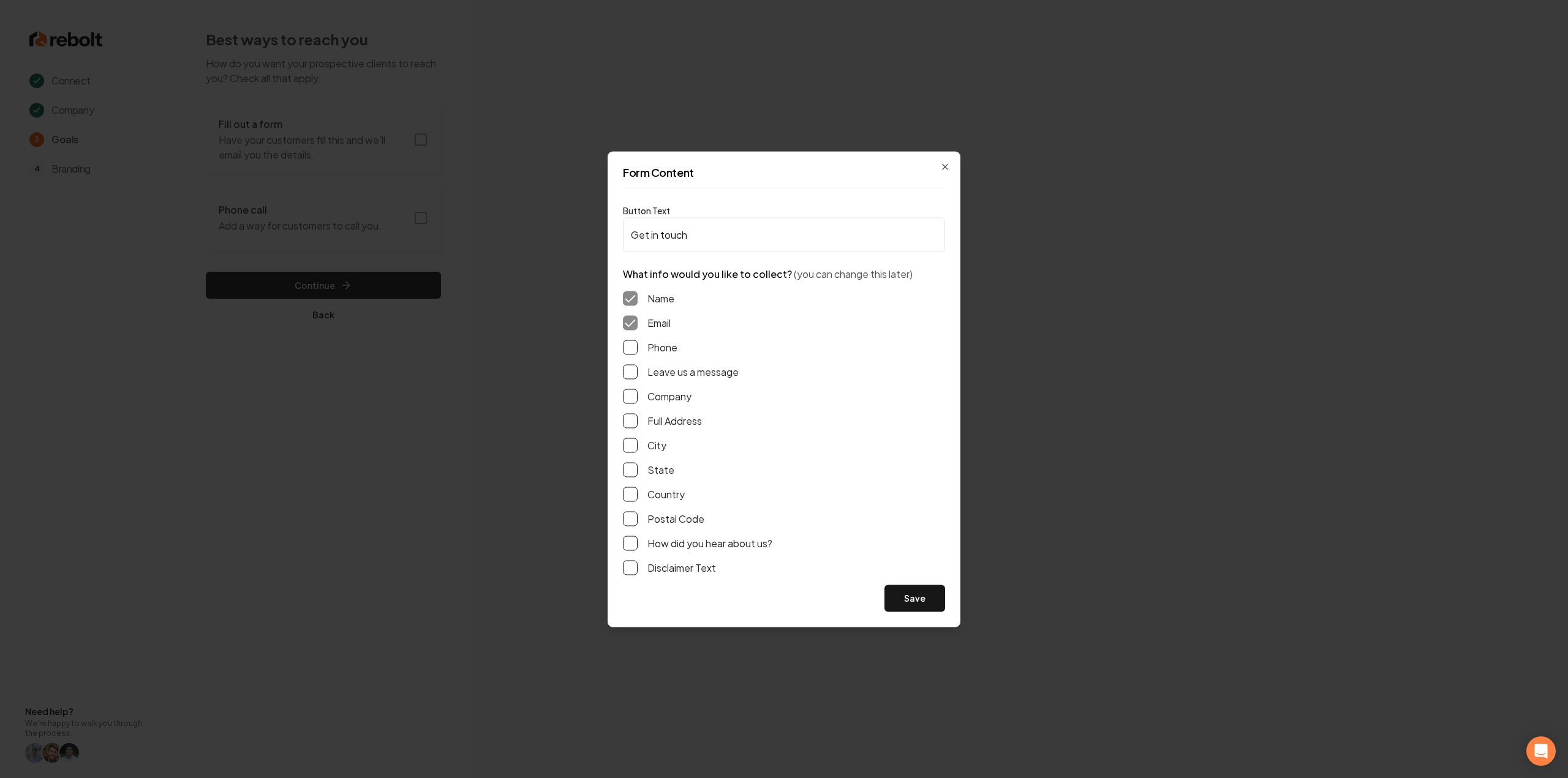
click at [626, 354] on div "Name Email Phone Leave us a message Company Full Address City State Country Pos…" at bounding box center [783, 432] width 322 height 303
click at [632, 347] on button "Phone" at bounding box center [630, 347] width 15 height 15
click at [636, 376] on button "Leave us a message" at bounding box center [630, 371] width 15 height 15
click at [629, 423] on button "Full Address" at bounding box center [630, 420] width 15 height 15
click at [912, 603] on button "Save" at bounding box center [915, 598] width 61 height 27
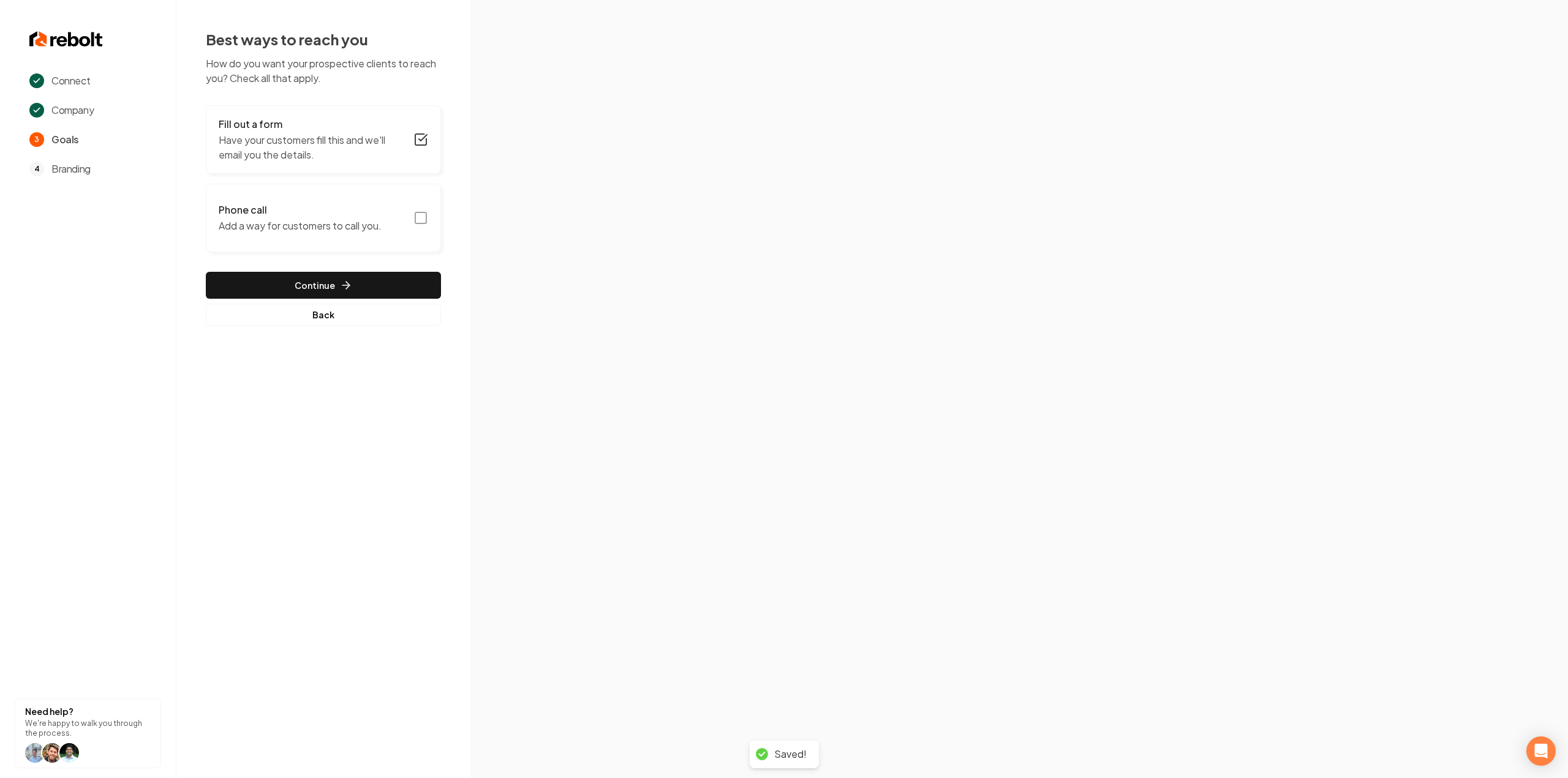
click at [417, 227] on button "Phone call Add a way for customers to call you." at bounding box center [323, 218] width 235 height 69
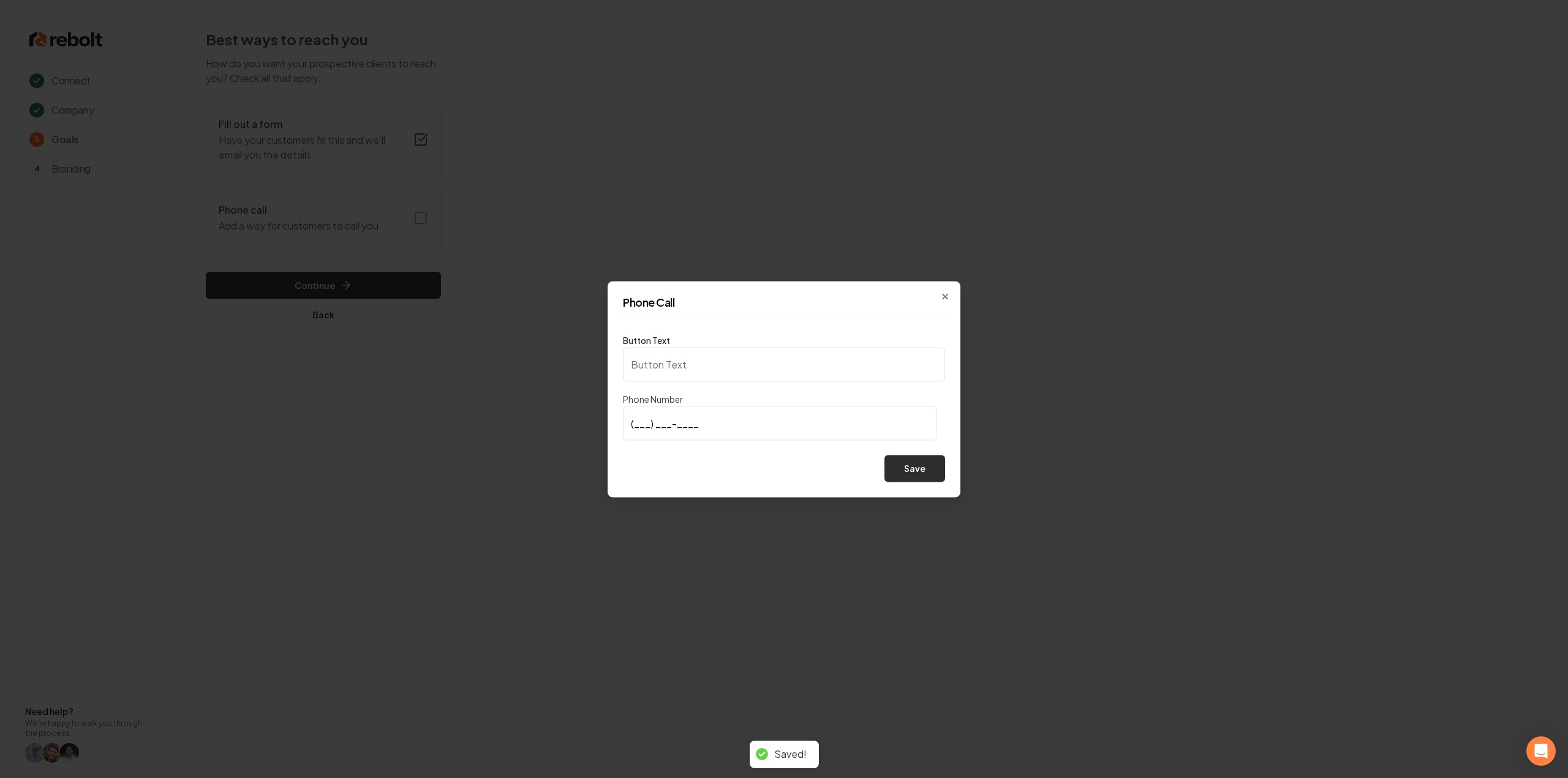
type input "Call us"
type input "(817) 818-4750"
click at [923, 475] on button "Save" at bounding box center [915, 468] width 61 height 27
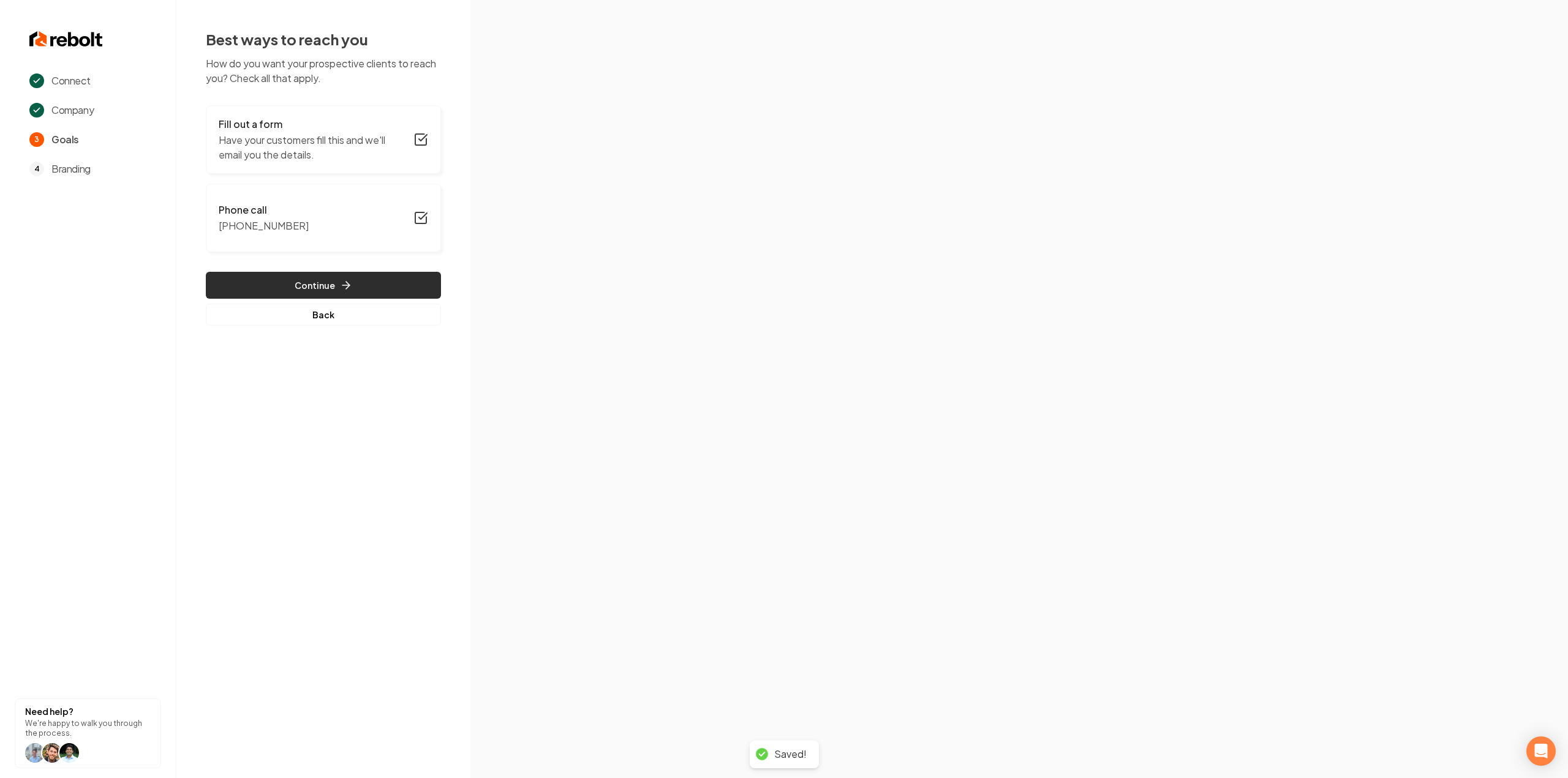
click at [387, 279] on button "Continue" at bounding box center [323, 285] width 235 height 27
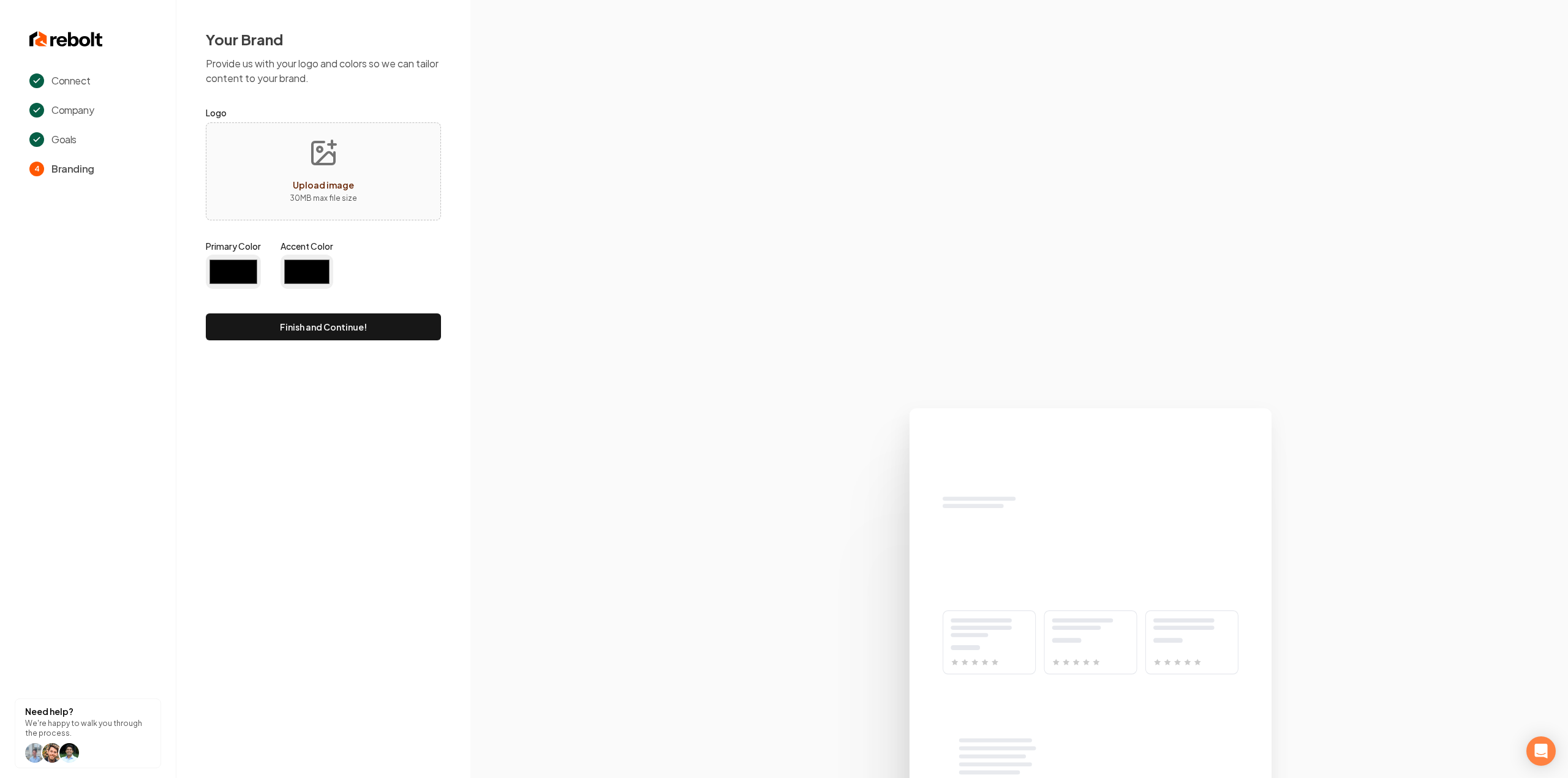
type input "#194d33"
type input "#70be00"
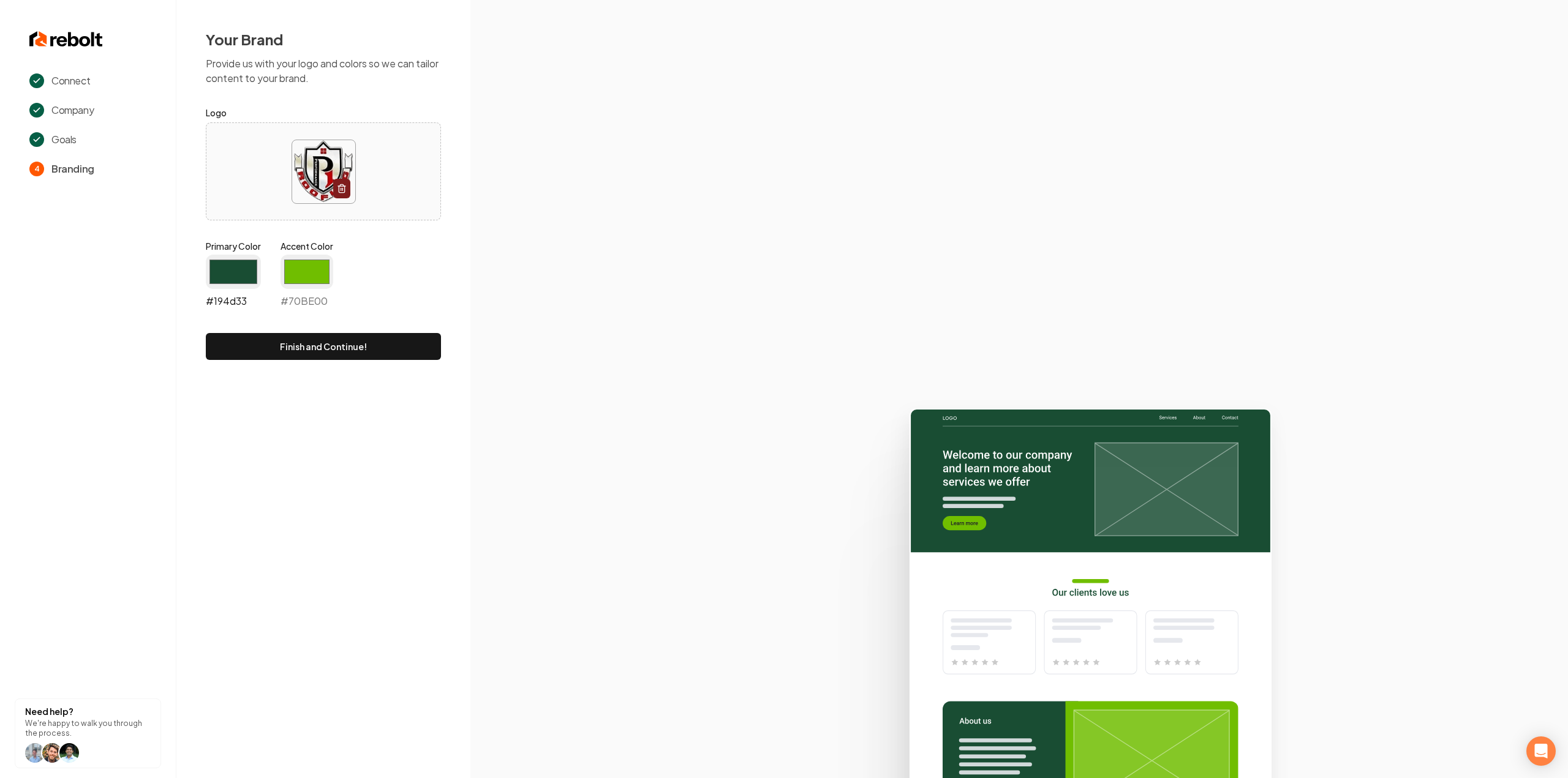
click at [237, 284] on input "#194d33" at bounding box center [234, 272] width 55 height 34
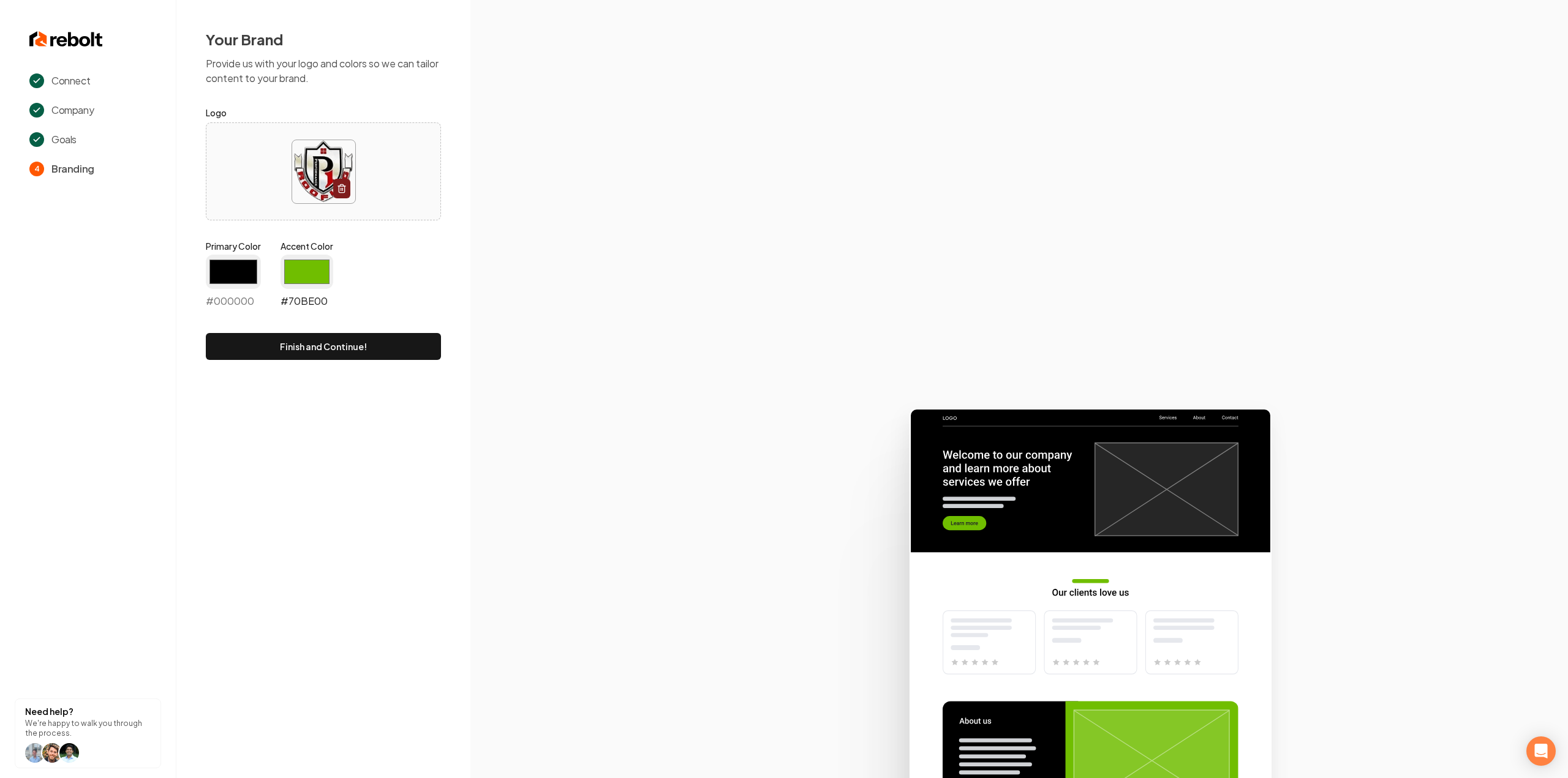
type input "#000000"
drag, startPoint x: 317, startPoint y: 262, endPoint x: 315, endPoint y: 287, distance: 25.1
click at [317, 262] on input "#70be00" at bounding box center [306, 272] width 52 height 34
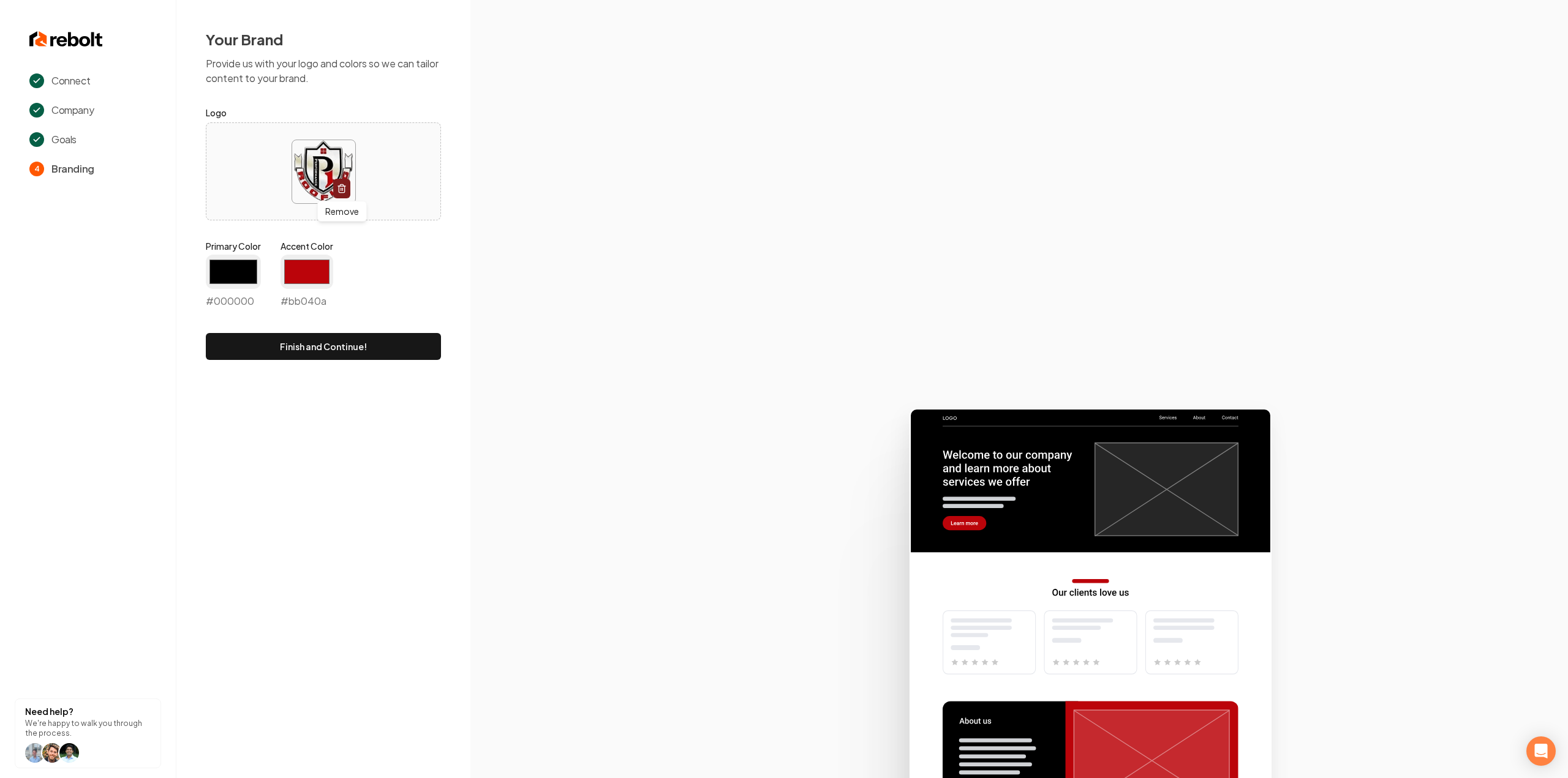
type input "#bb040a"
drag, startPoint x: 576, startPoint y: 266, endPoint x: 558, endPoint y: 279, distance: 22.2
click at [576, 266] on section at bounding box center [1019, 389] width 1097 height 778
click at [338, 344] on button "Finish and Continue!" at bounding box center [323, 347] width 235 height 27
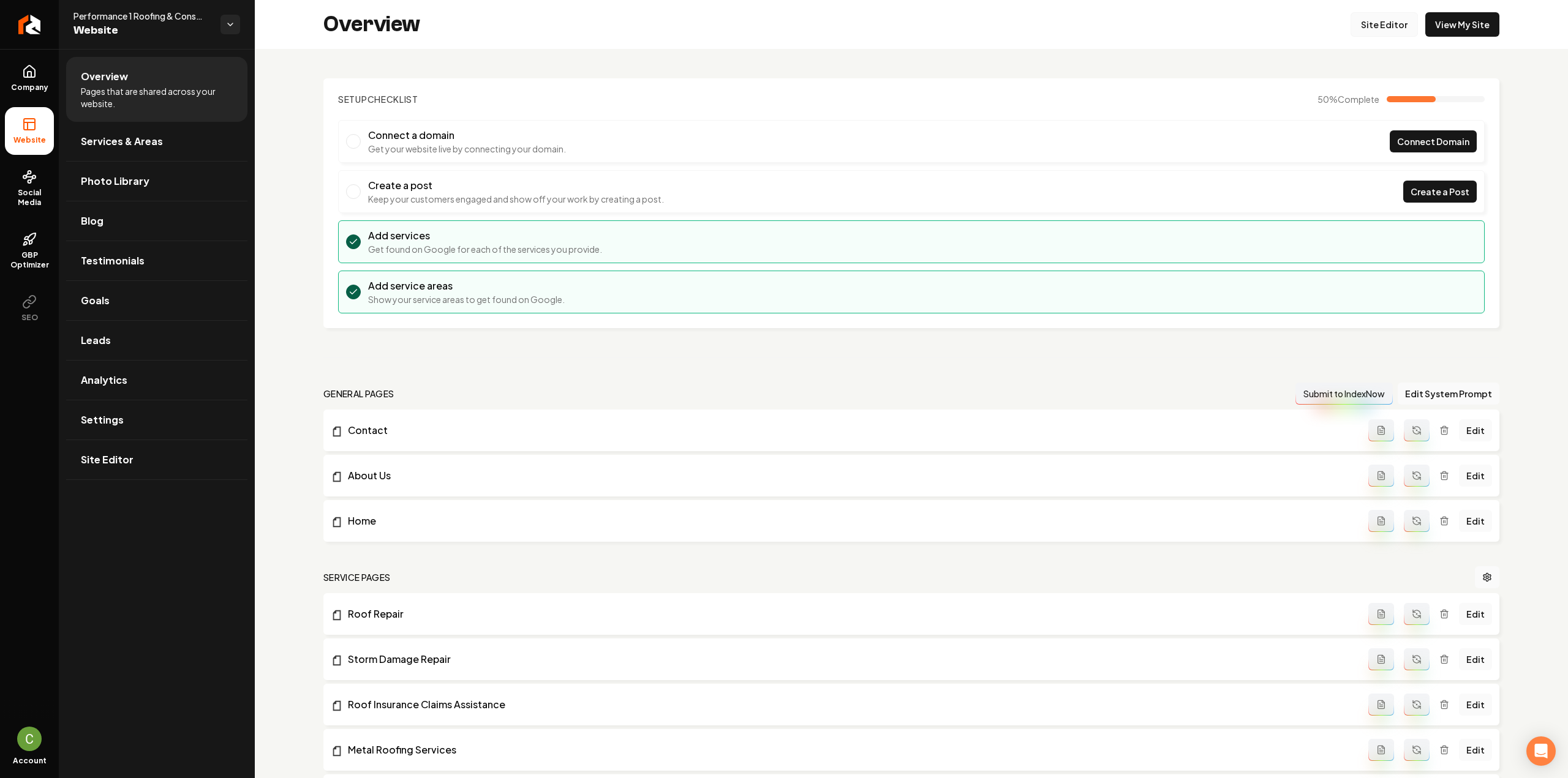
click at [1382, 28] on link "Site Editor" at bounding box center [1384, 24] width 67 height 25
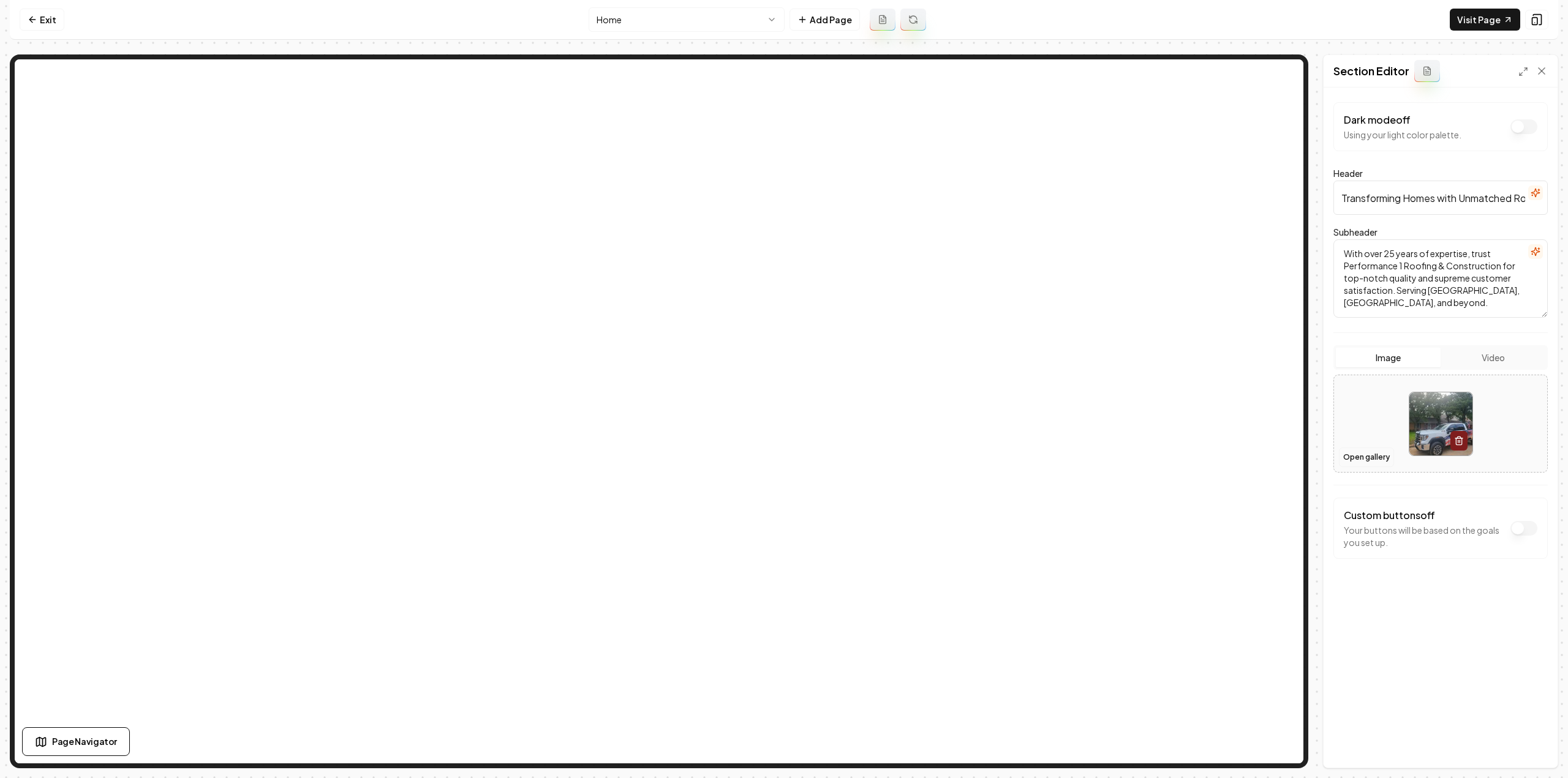
click at [1356, 458] on button "Open gallery" at bounding box center [1366, 458] width 55 height 20
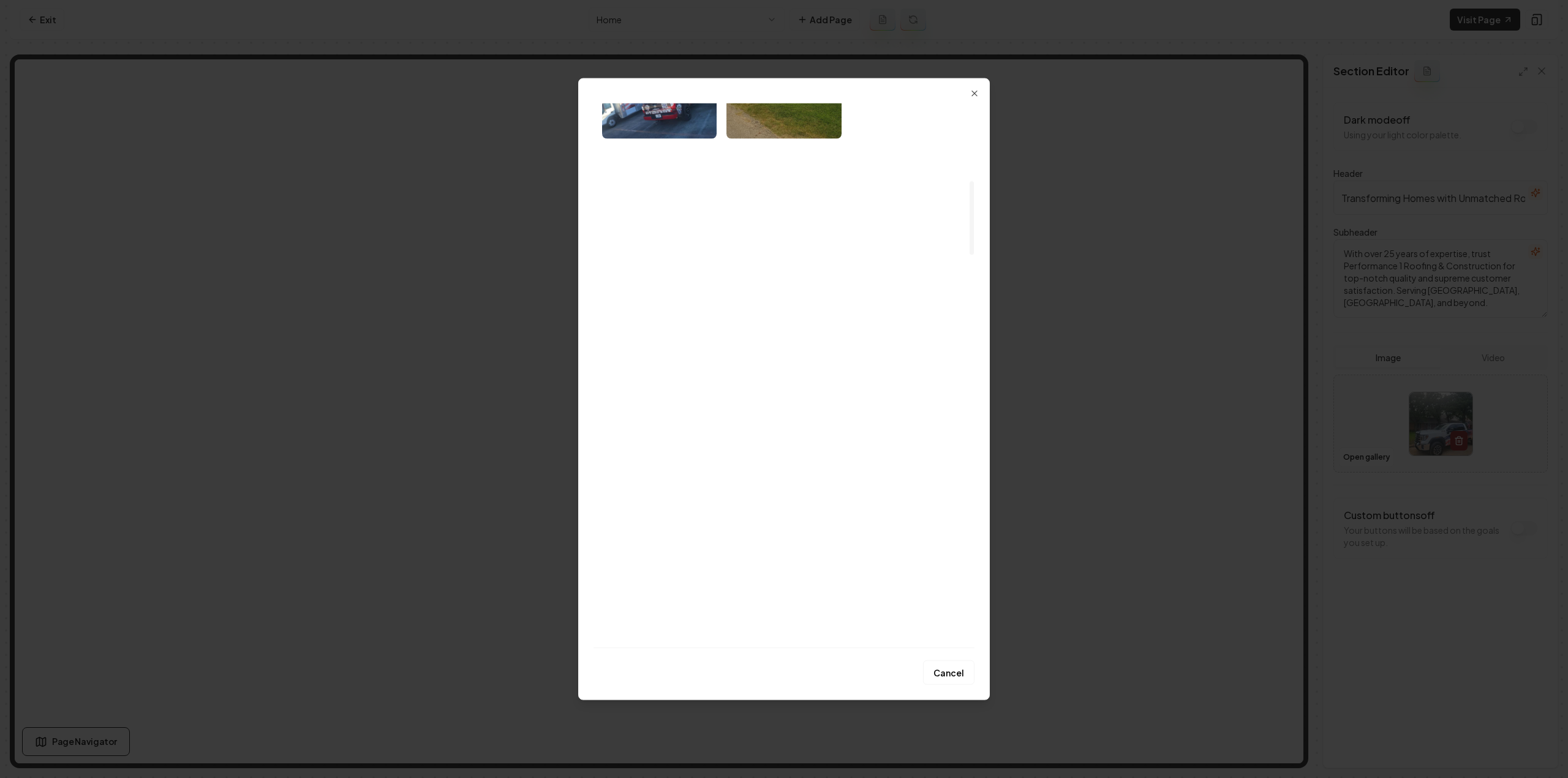
scroll to position [551, 0]
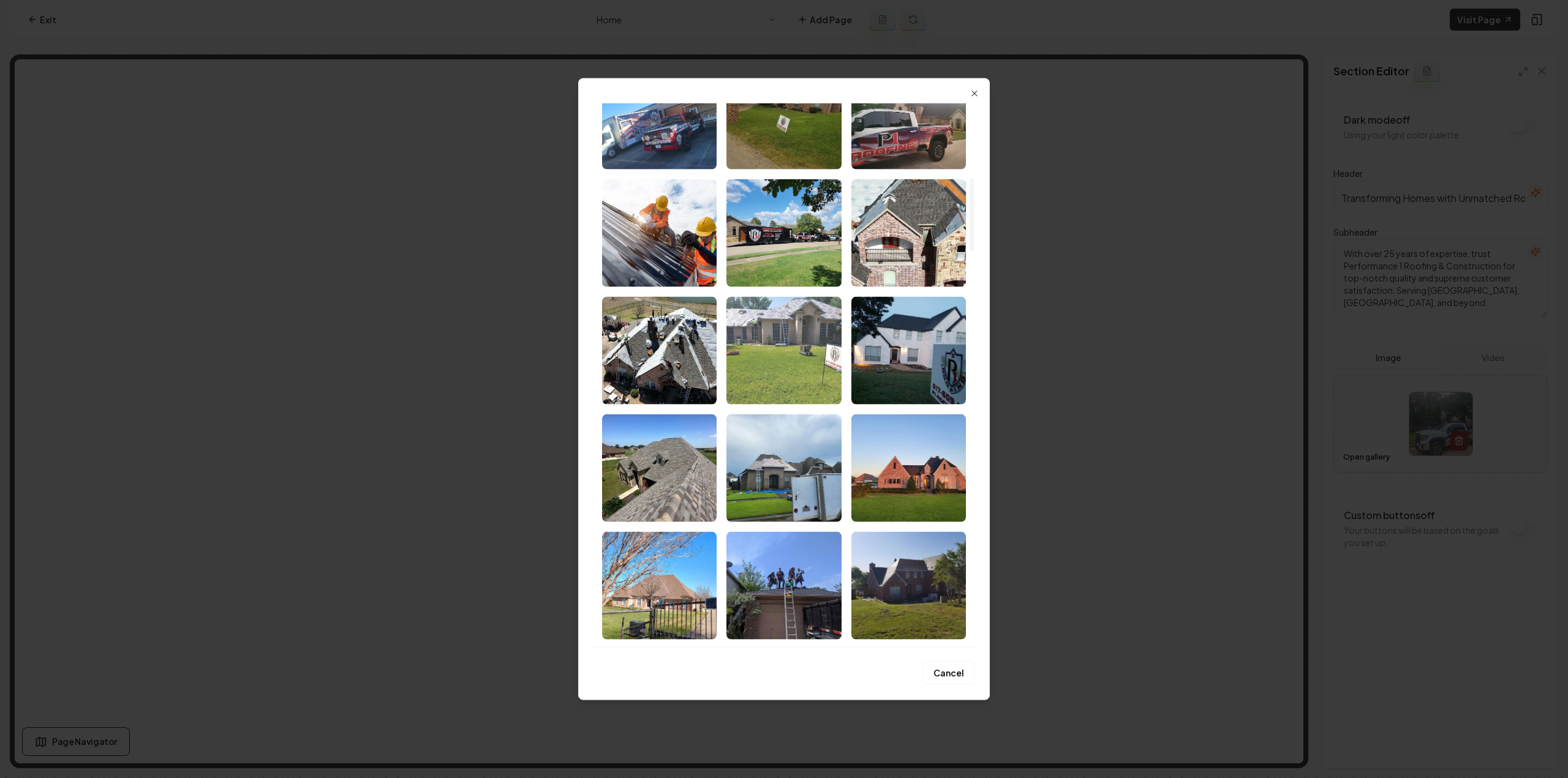
click at [811, 368] on img "Select image image_68a48d1b5c7cd75eb8f46249.jpeg" at bounding box center [784, 350] width 115 height 108
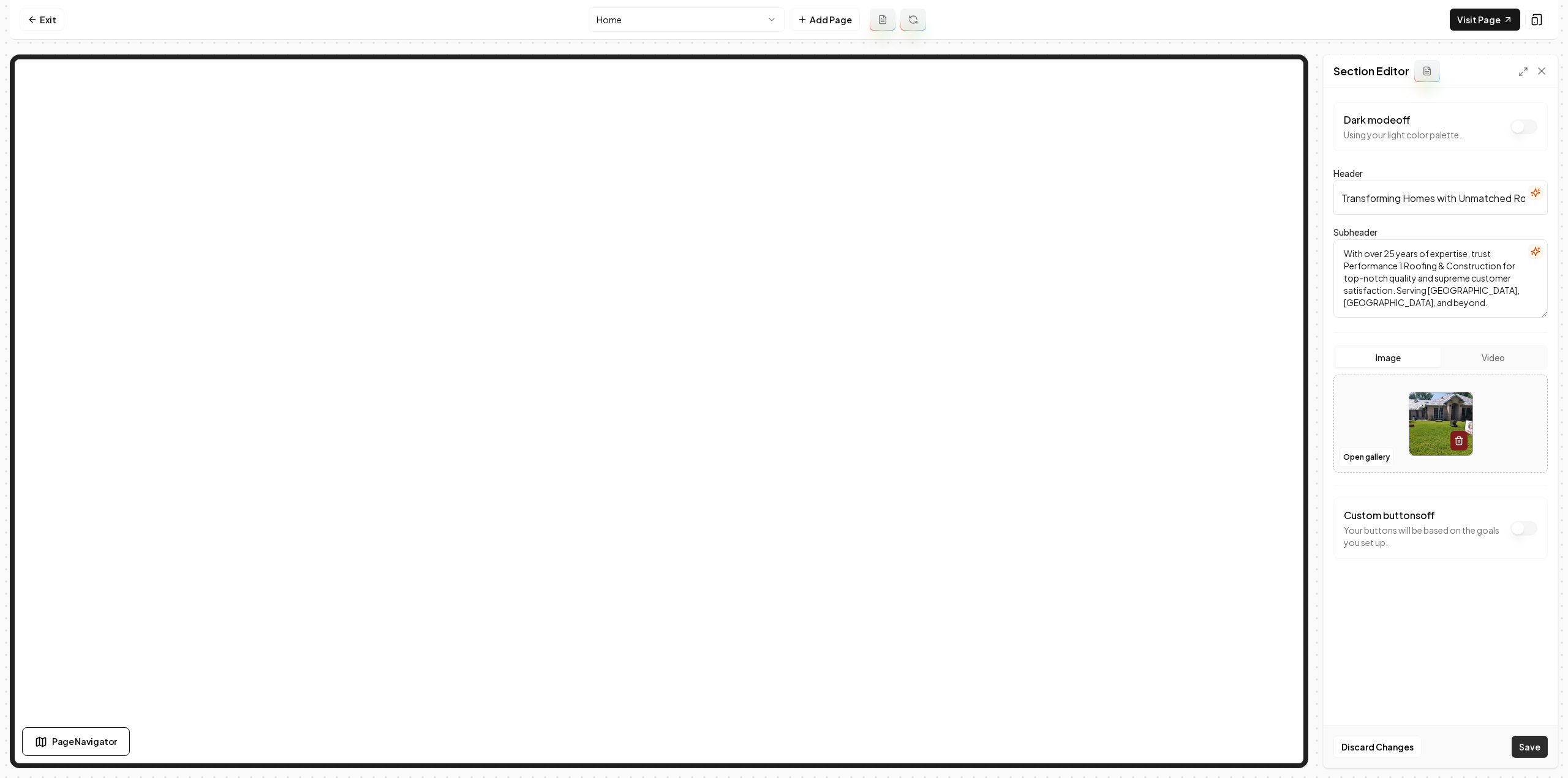
click at [1526, 742] on button "Save" at bounding box center [1529, 747] width 36 height 22
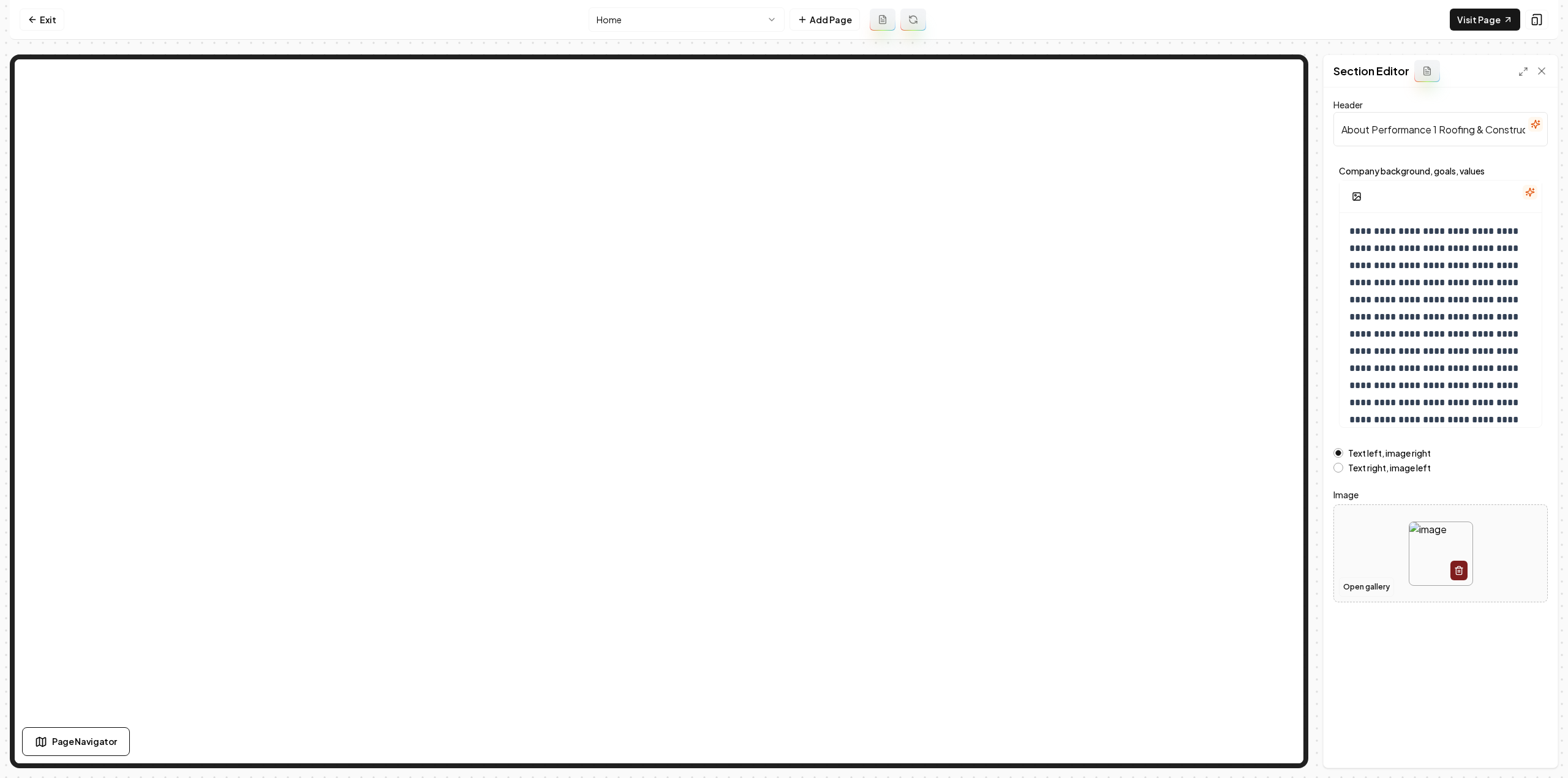
click at [1352, 584] on button "Open gallery" at bounding box center [1366, 587] width 55 height 20
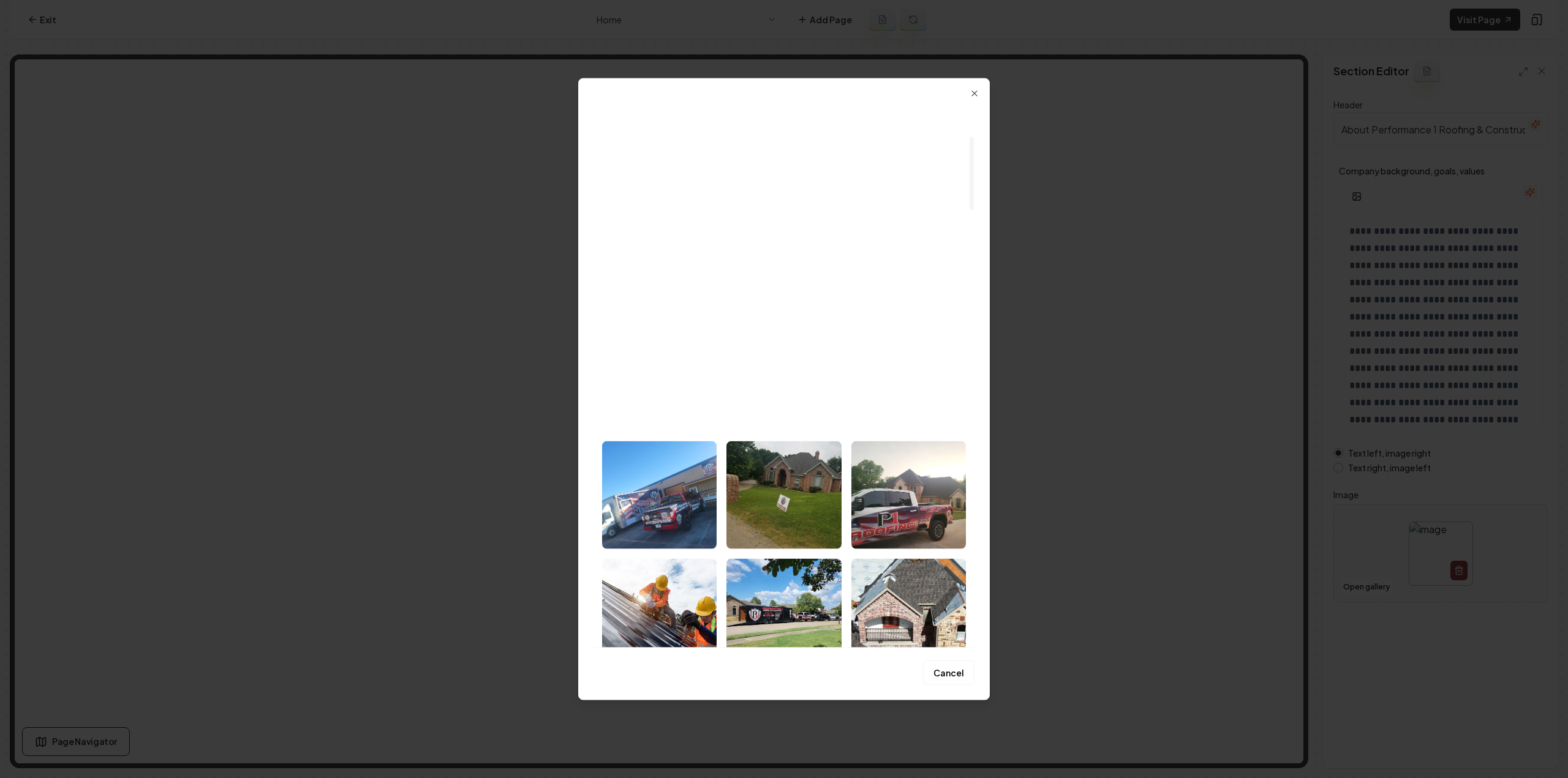
scroll to position [245, 0]
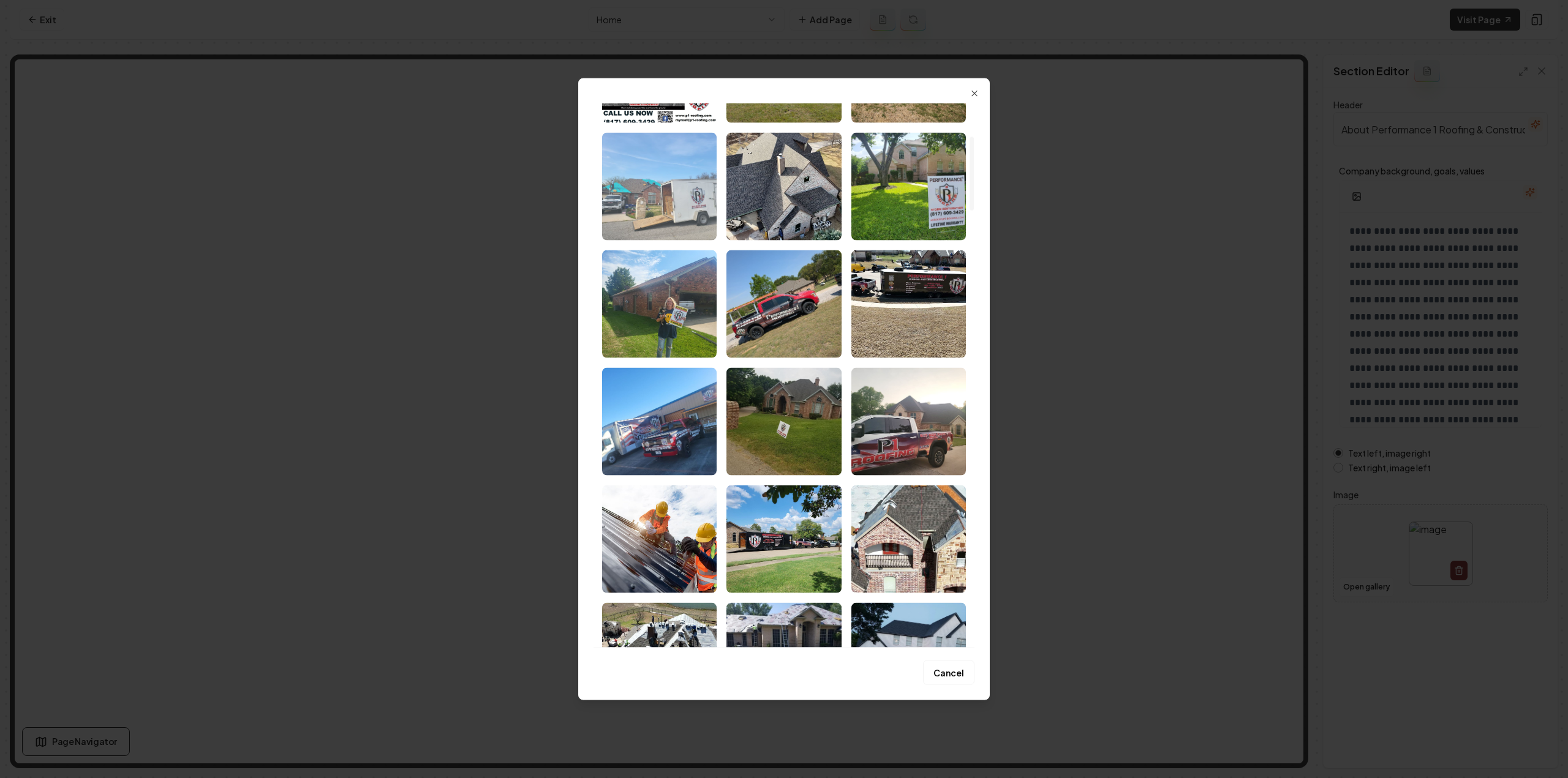
click at [679, 198] on img "Select image image_68a48d1d5c7cd75eb8f47cb9.jpeg" at bounding box center [659, 186] width 115 height 108
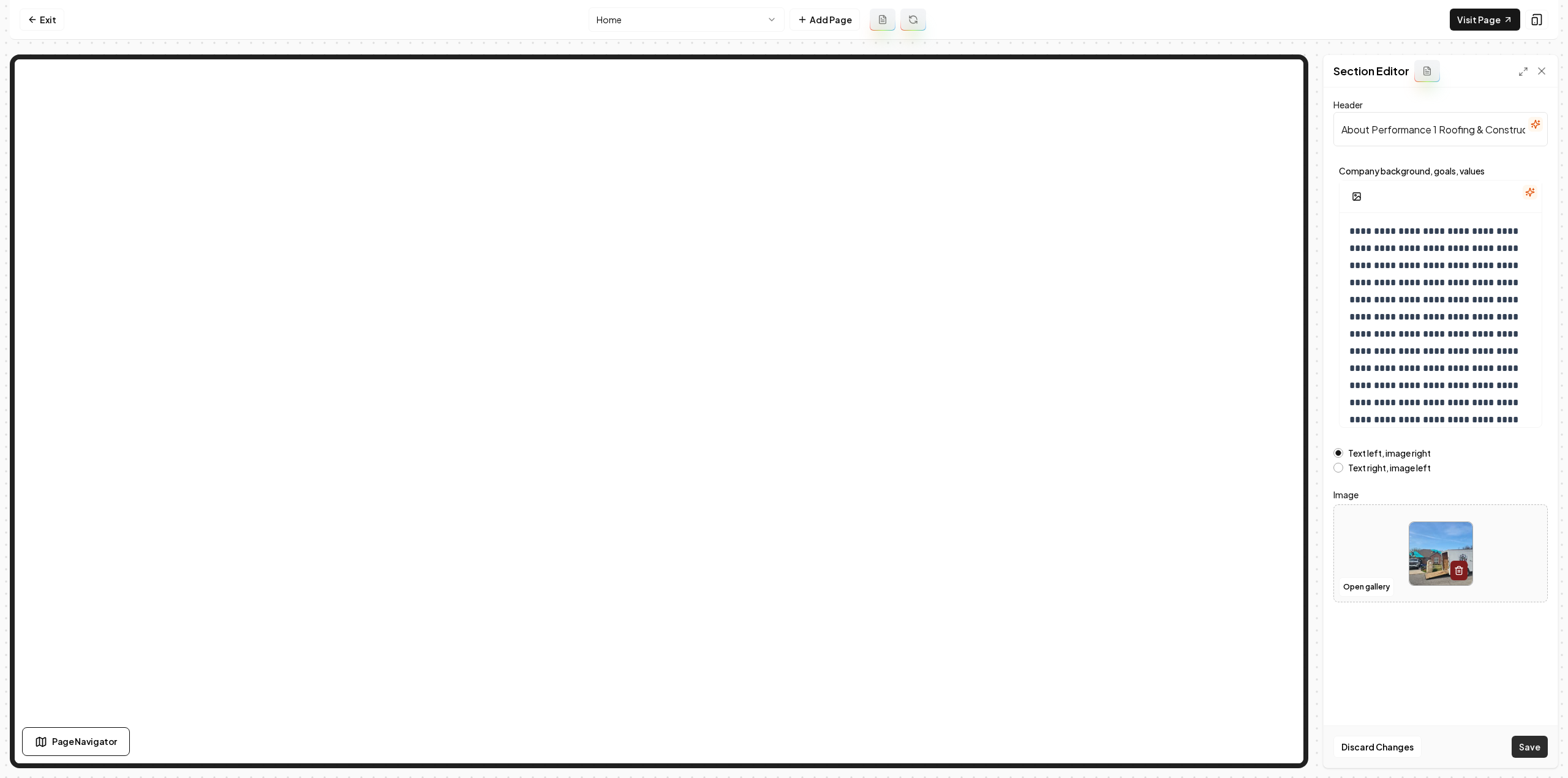
click at [1526, 741] on button "Save" at bounding box center [1529, 747] width 36 height 22
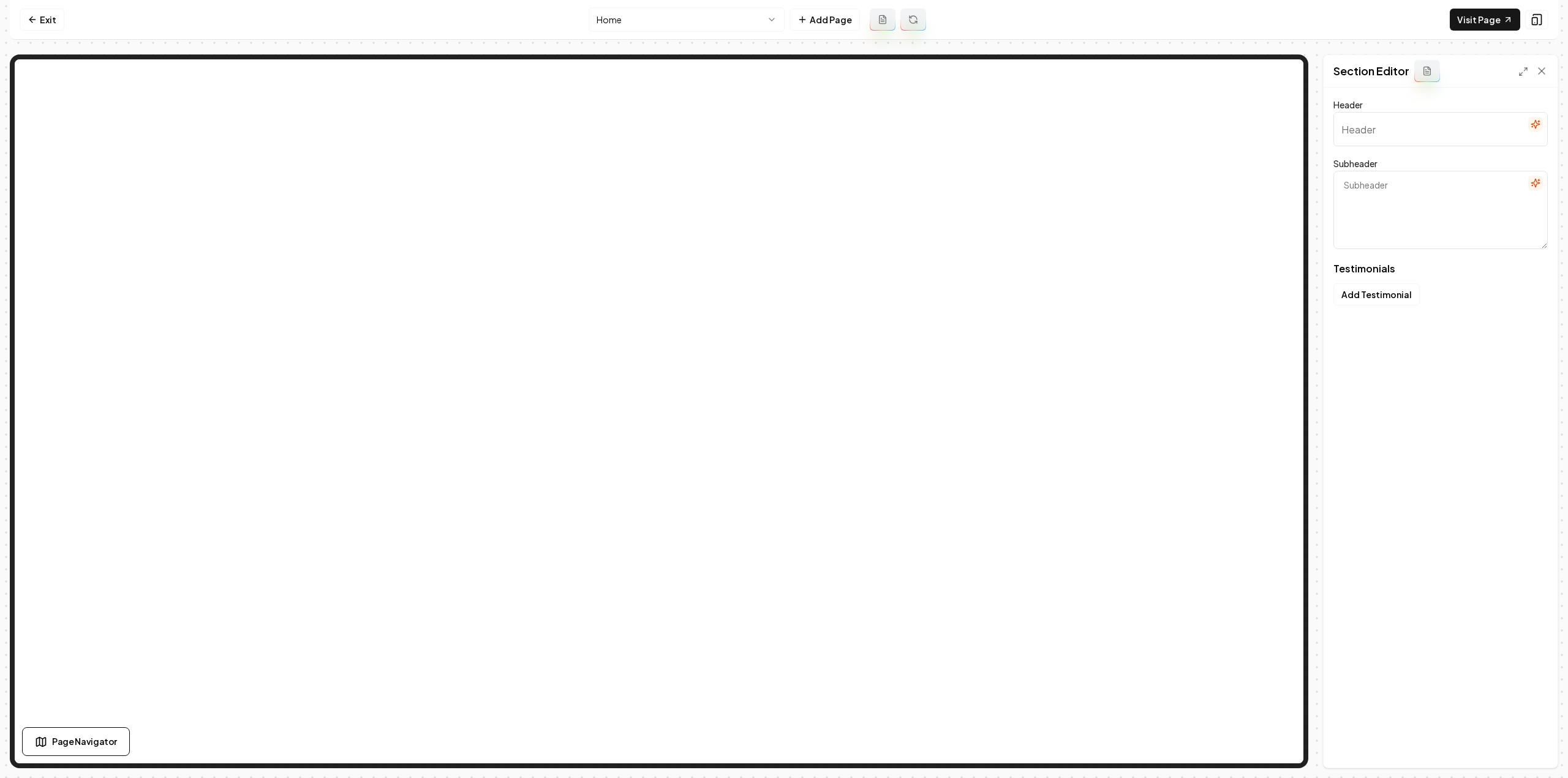
type input "Our clients love us"
type textarea "Here's some of what they had to say"
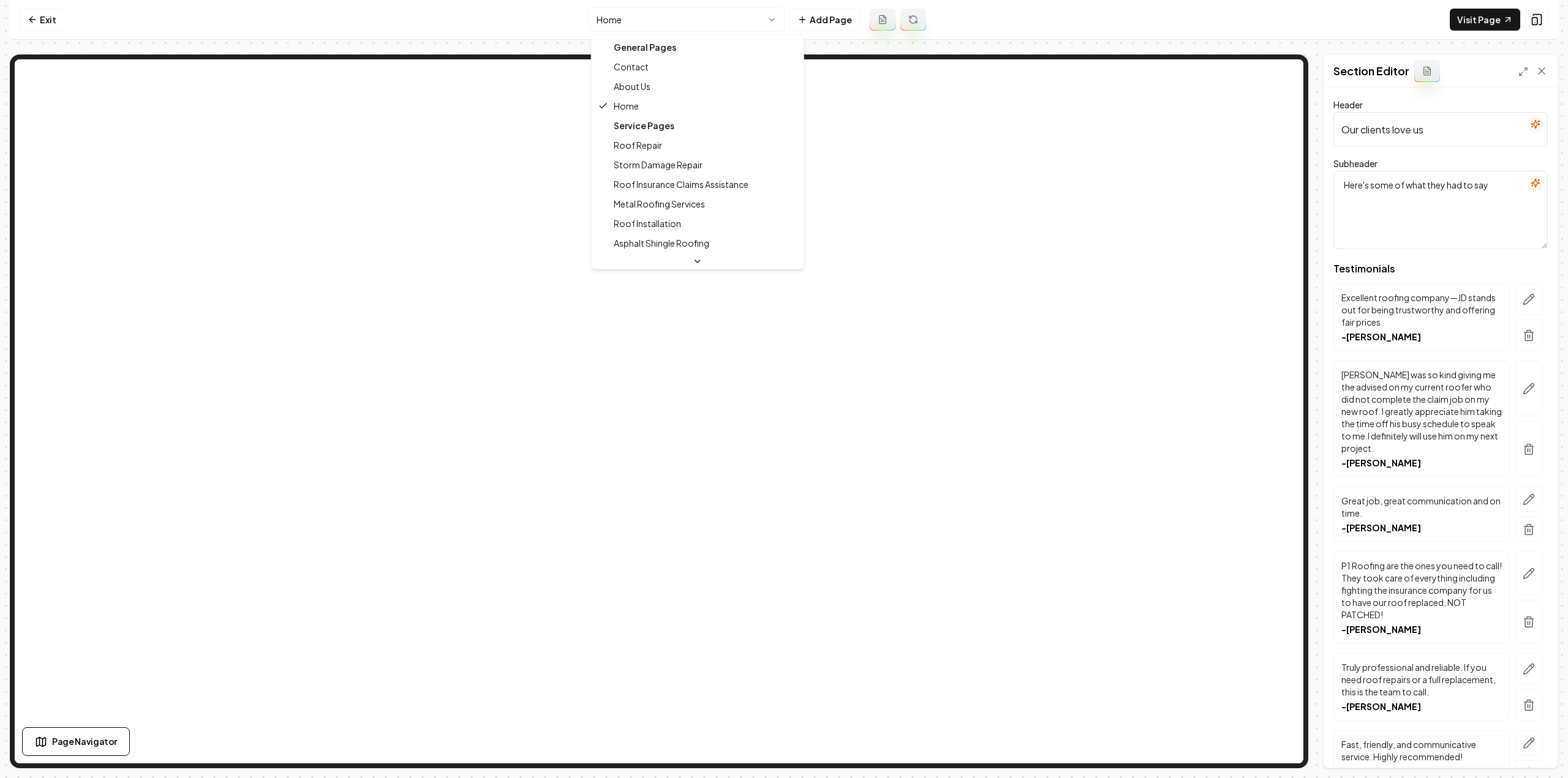
click at [679, 14] on html "Computer Required This feature is only available on a computer. Please switch t…" at bounding box center [784, 389] width 1568 height 778
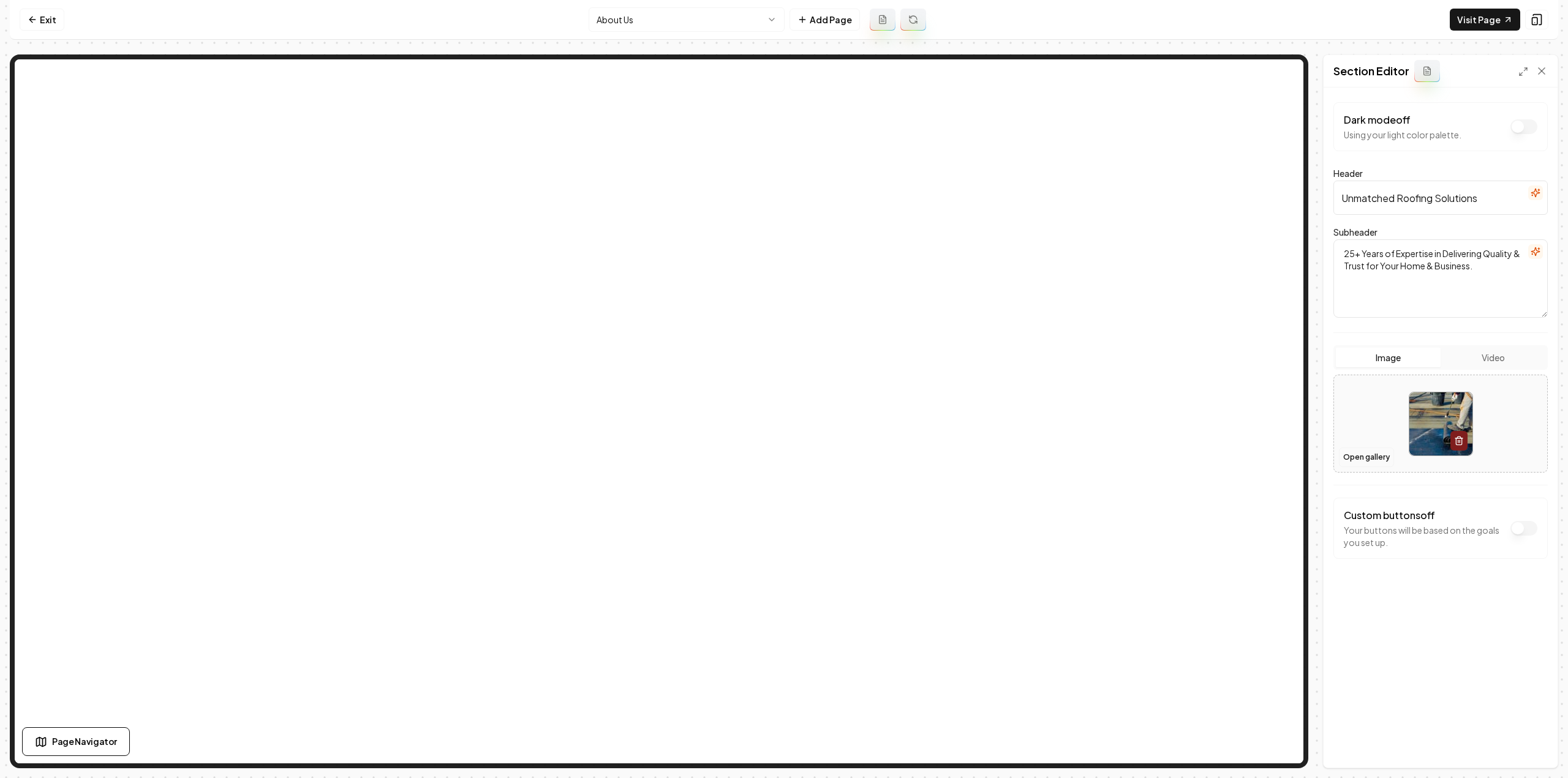
click at [1358, 458] on button "Open gallery" at bounding box center [1366, 458] width 55 height 20
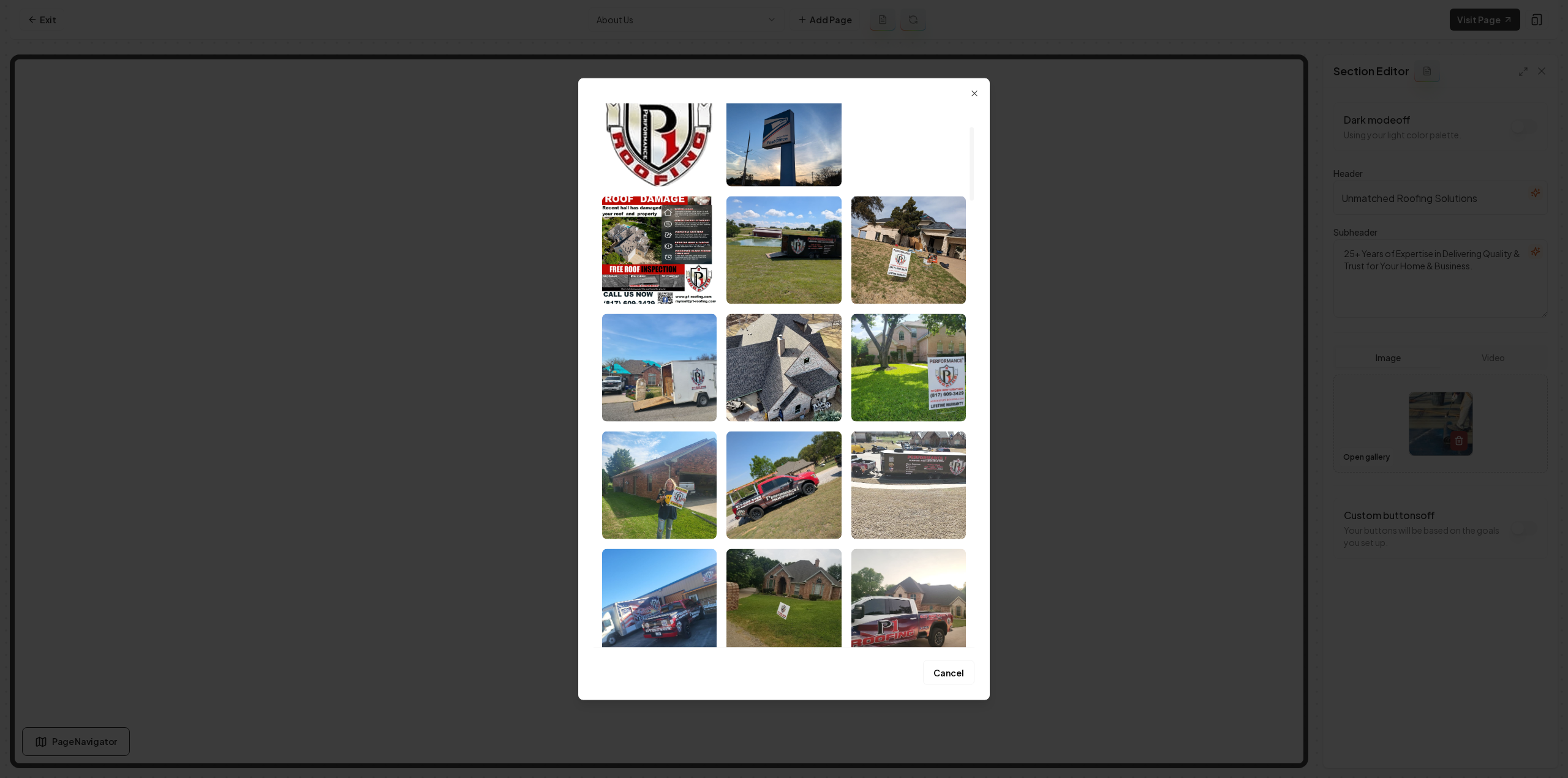
scroll to position [184, 0]
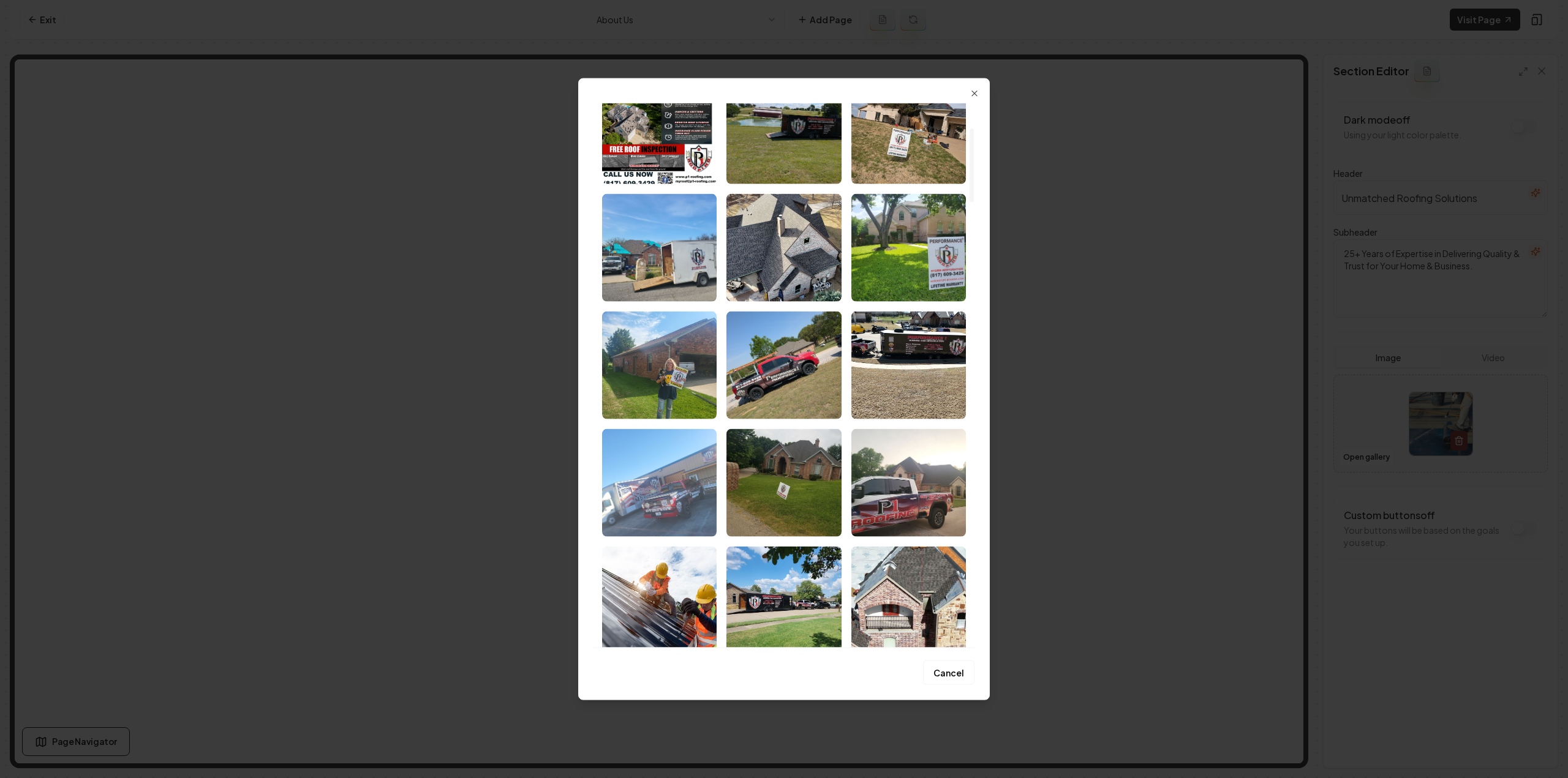
click at [694, 485] on img "Select image image_68a48d1c5c7cd75eb8f46cdb.jpeg" at bounding box center [659, 482] width 115 height 108
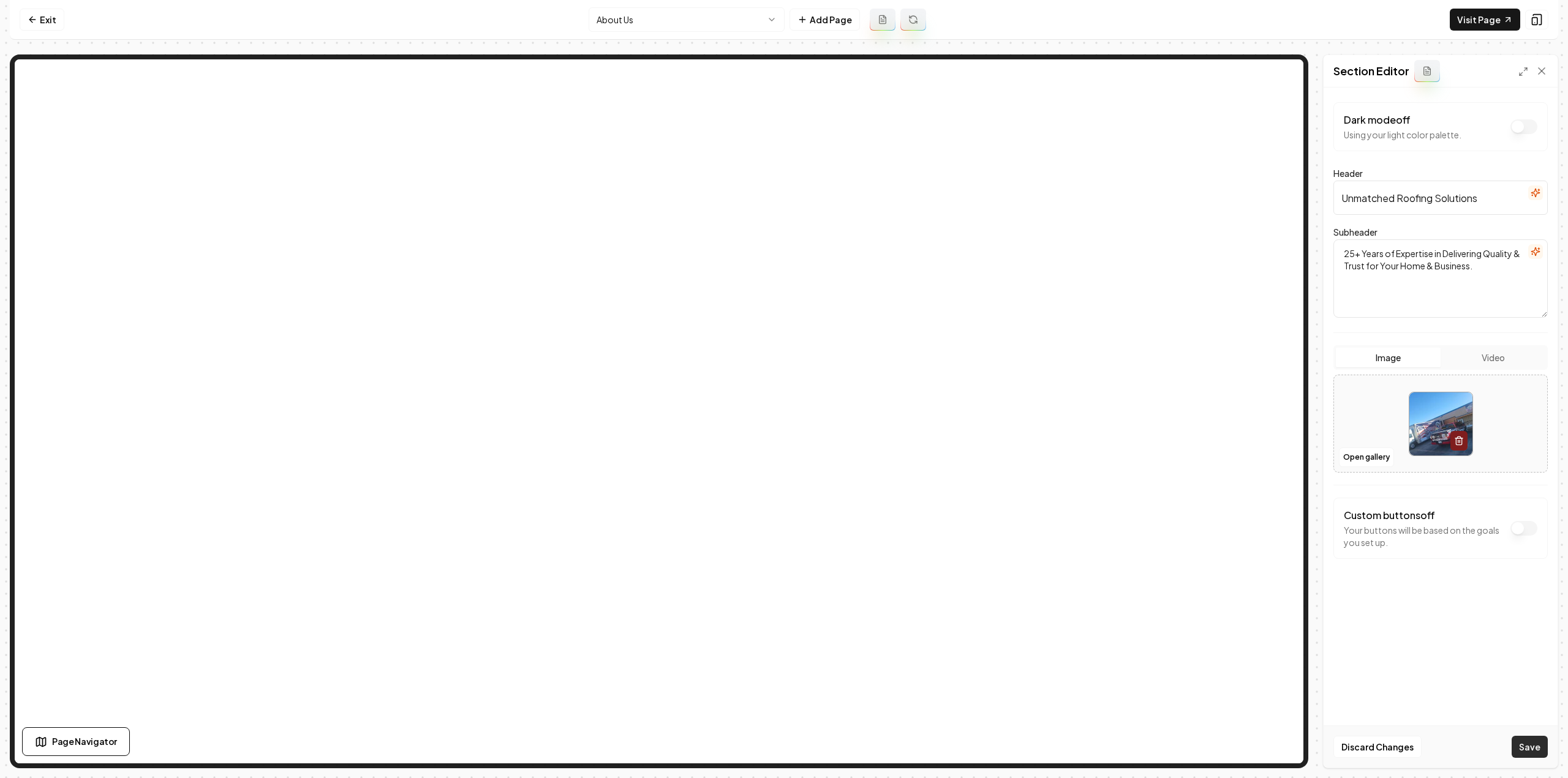
click at [1526, 754] on button "Save" at bounding box center [1529, 747] width 36 height 22
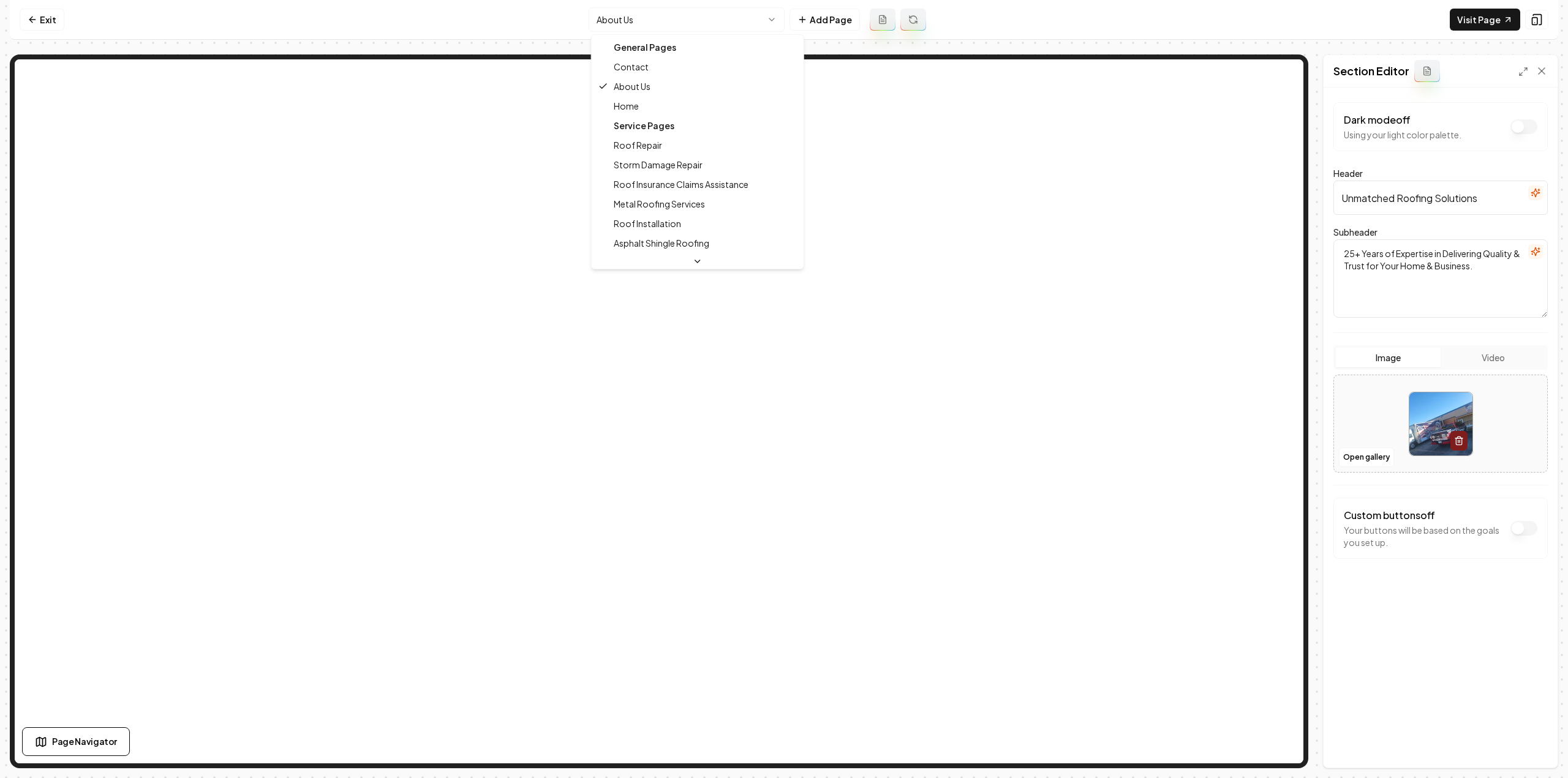
click at [688, 25] on html "Computer Required This feature is only available on a computer. Please switch t…" at bounding box center [784, 389] width 1568 height 778
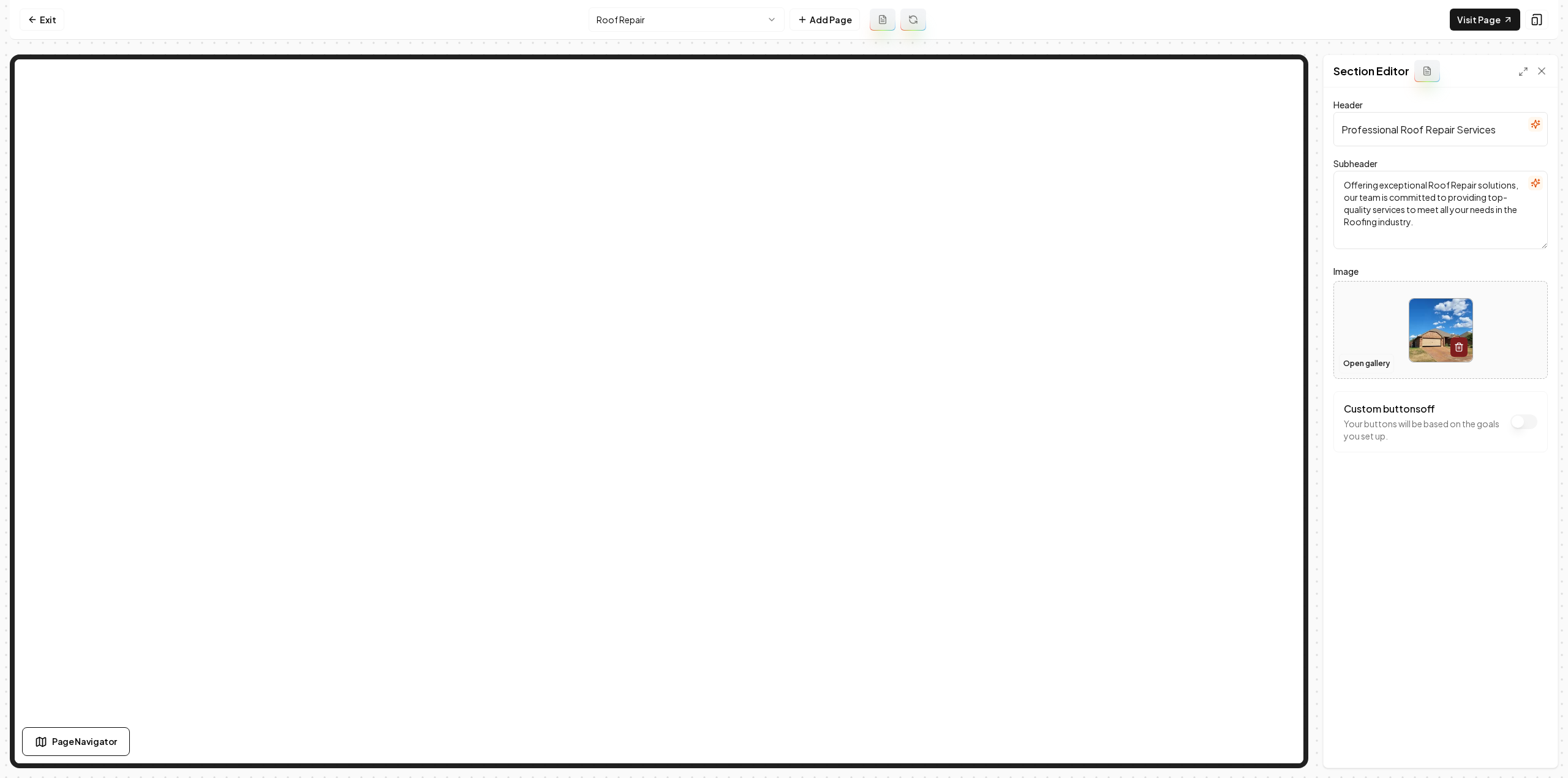
click at [1372, 362] on button "Open gallery" at bounding box center [1366, 364] width 55 height 20
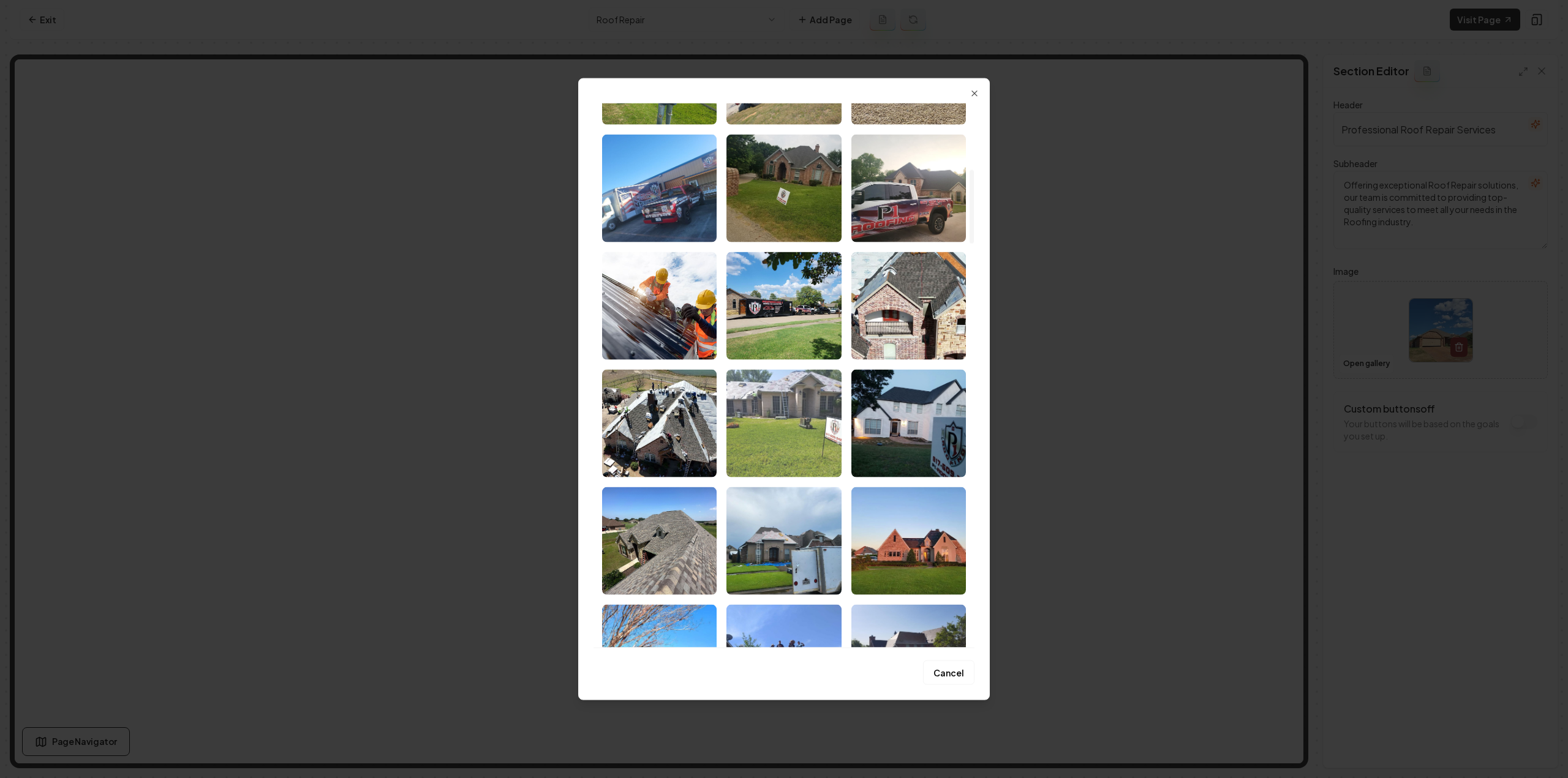
scroll to position [490, 0]
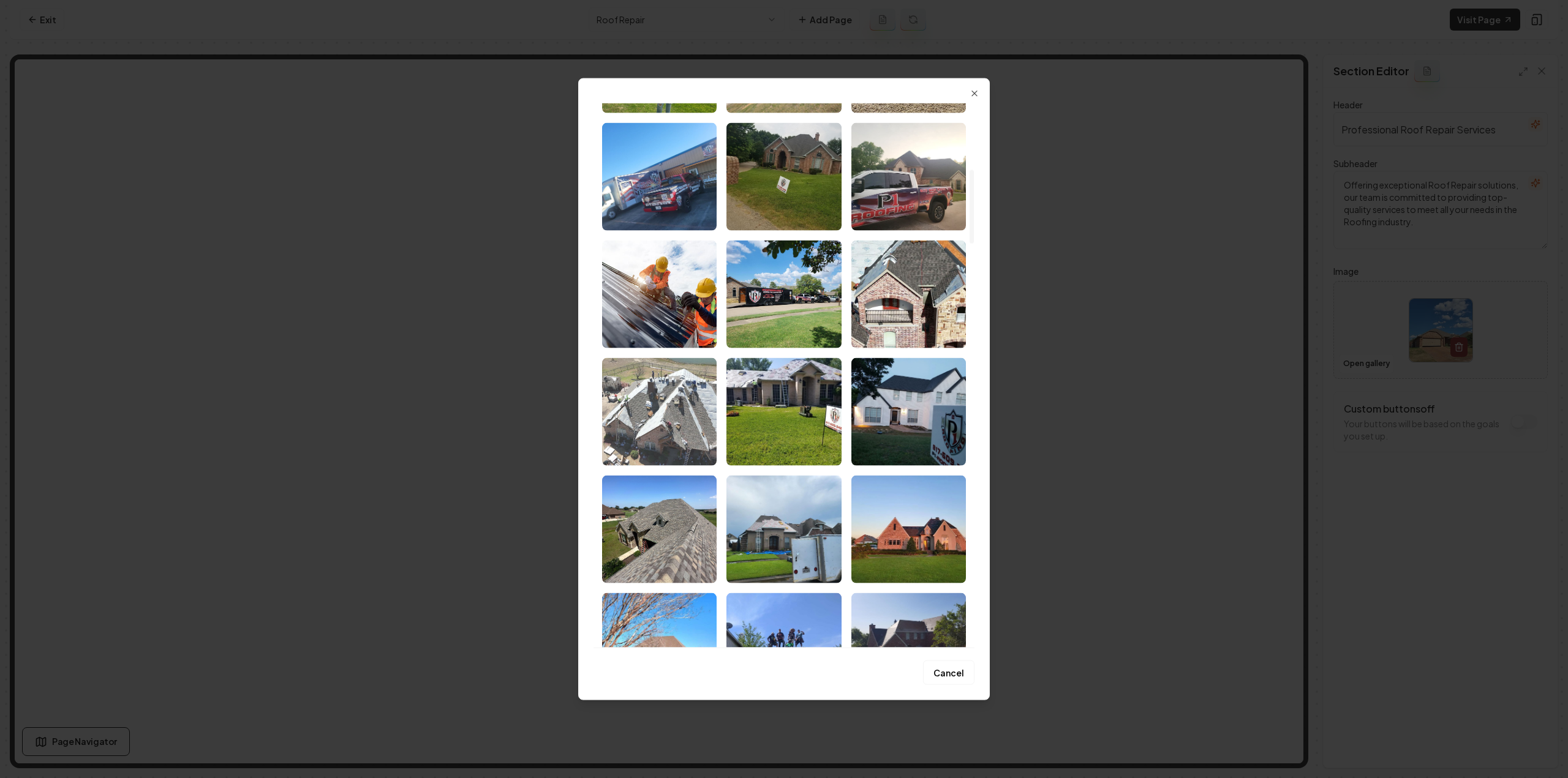
click at [713, 421] on img "Select image image_68a48d1c5c7cd75eb8f469b1.jpeg" at bounding box center [659, 412] width 115 height 108
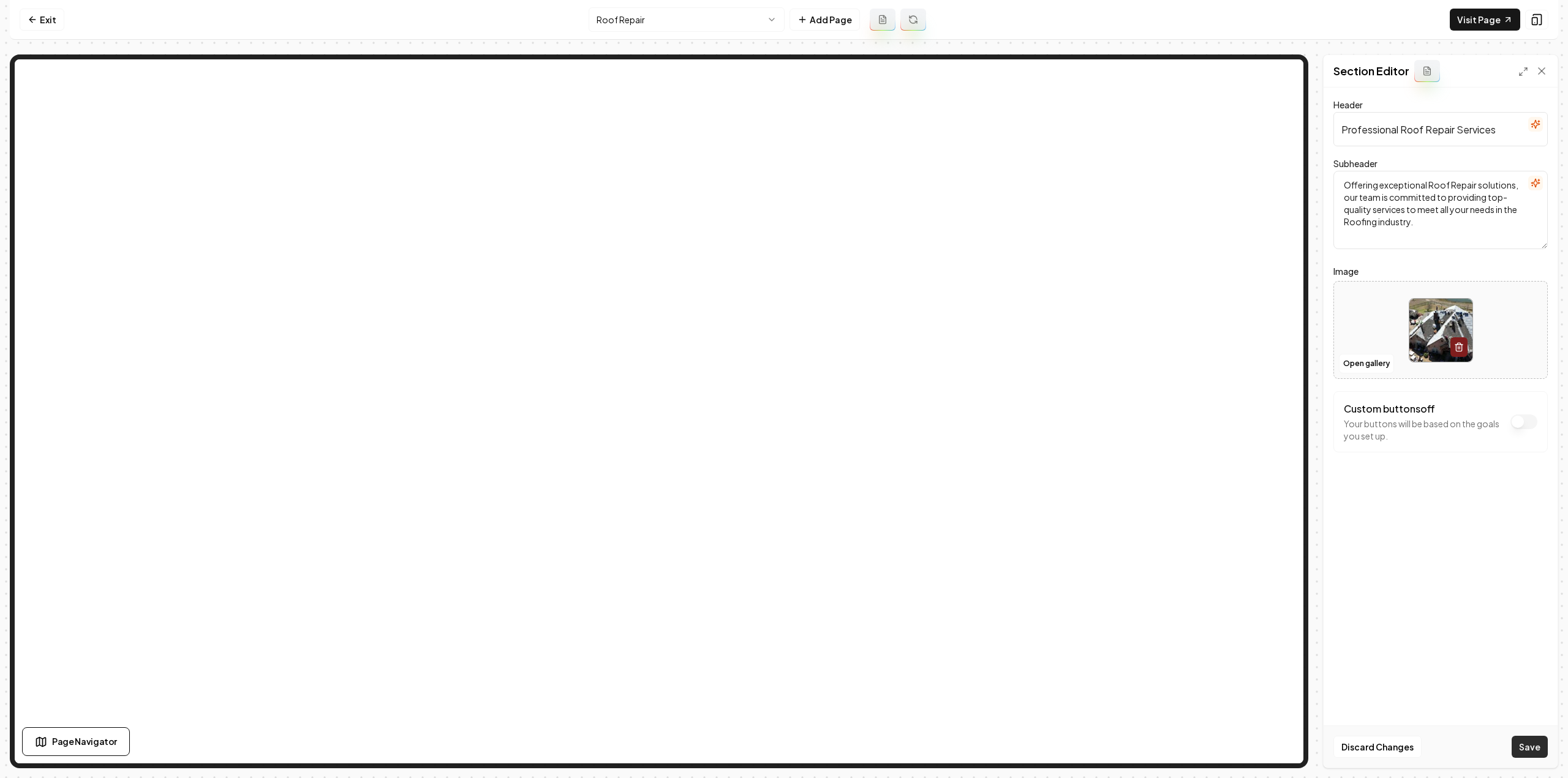
click at [1523, 736] on button "Save" at bounding box center [1529, 747] width 36 height 22
click at [657, 26] on html "Computer Required This feature is only available on a computer. Please switch t…" at bounding box center [784, 389] width 1568 height 778
click at [1355, 366] on button "Open gallery" at bounding box center [1366, 364] width 55 height 20
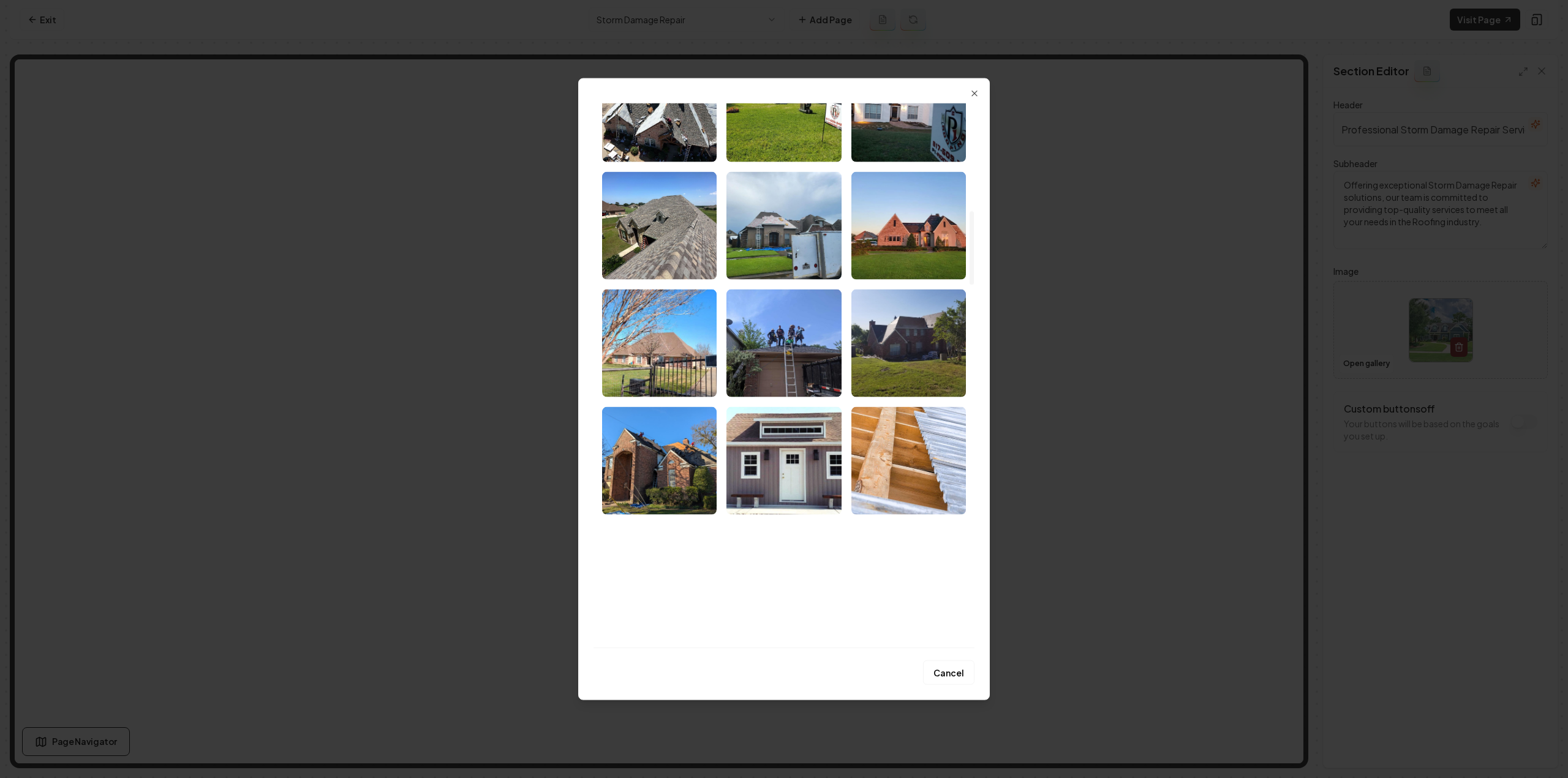
scroll to position [796, 0]
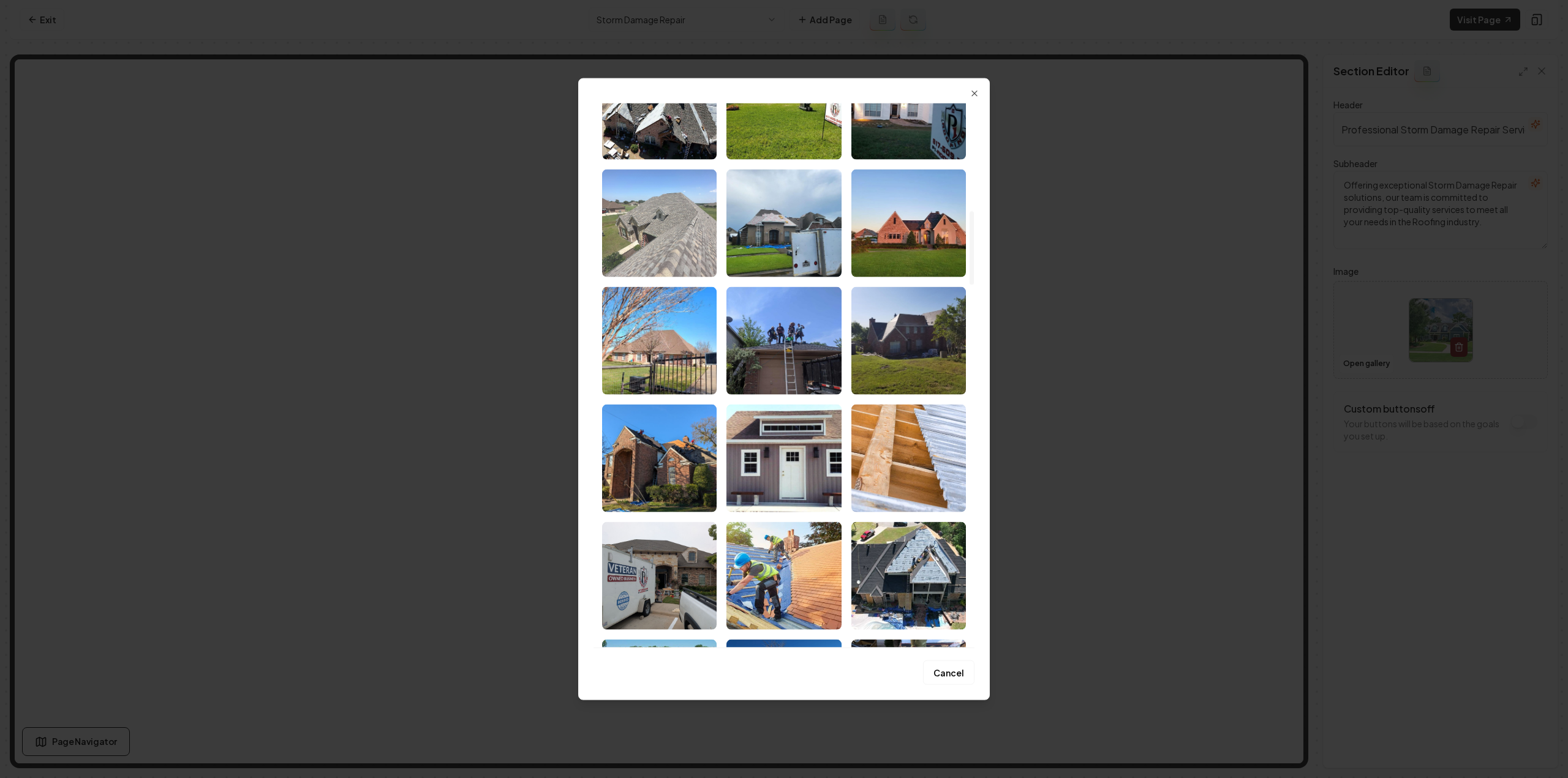
click at [632, 243] on img "Select image image_68a48d1c5c7cd75eb8f46410.jpeg" at bounding box center [659, 223] width 115 height 108
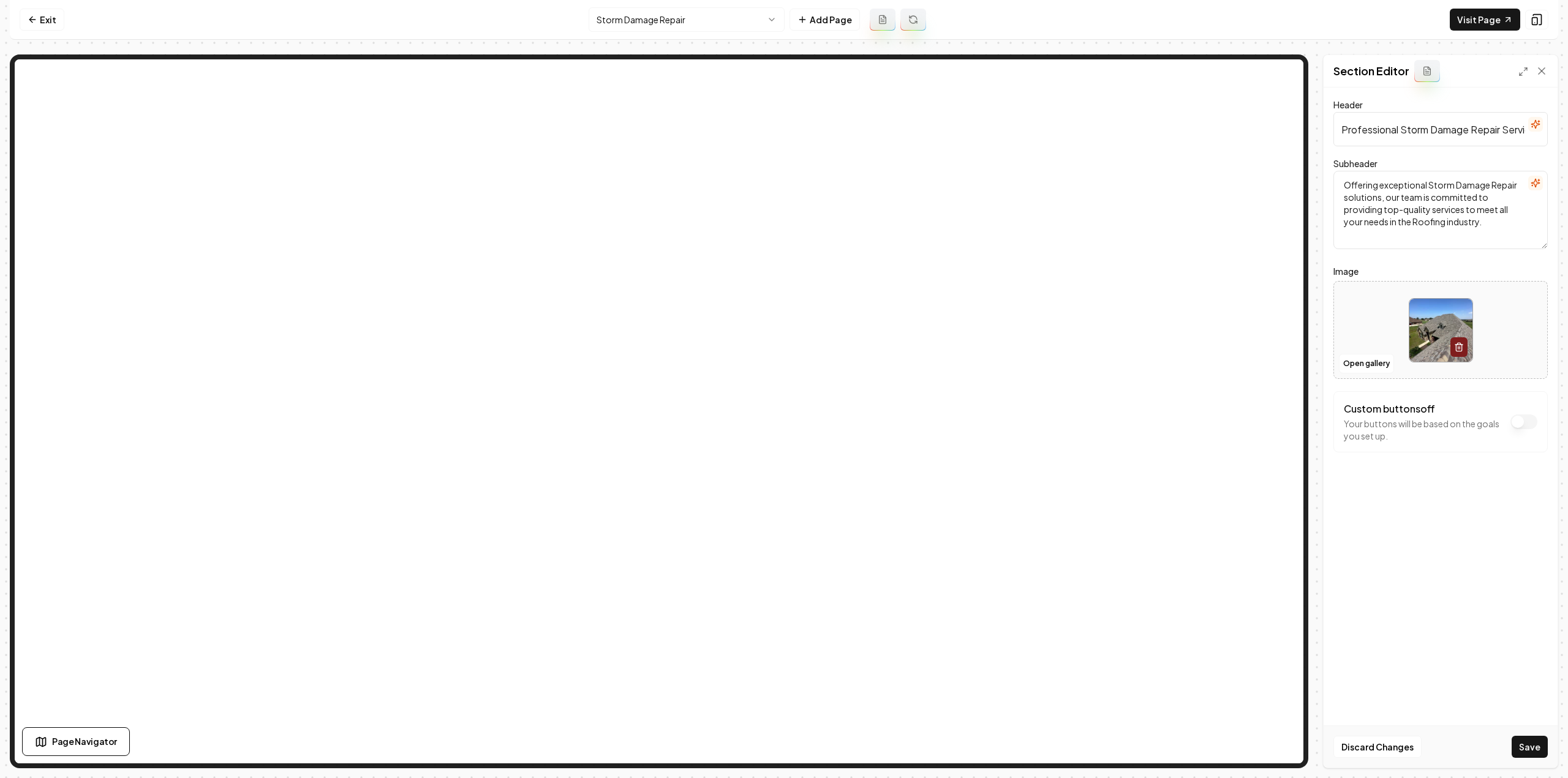
click at [1519, 741] on button "Save" at bounding box center [1529, 747] width 36 height 22
click at [751, 17] on html "Computer Required This feature is only available on a computer. Please switch t…" at bounding box center [784, 389] width 1568 height 778
click at [1362, 364] on button "Open gallery" at bounding box center [1366, 364] width 55 height 20
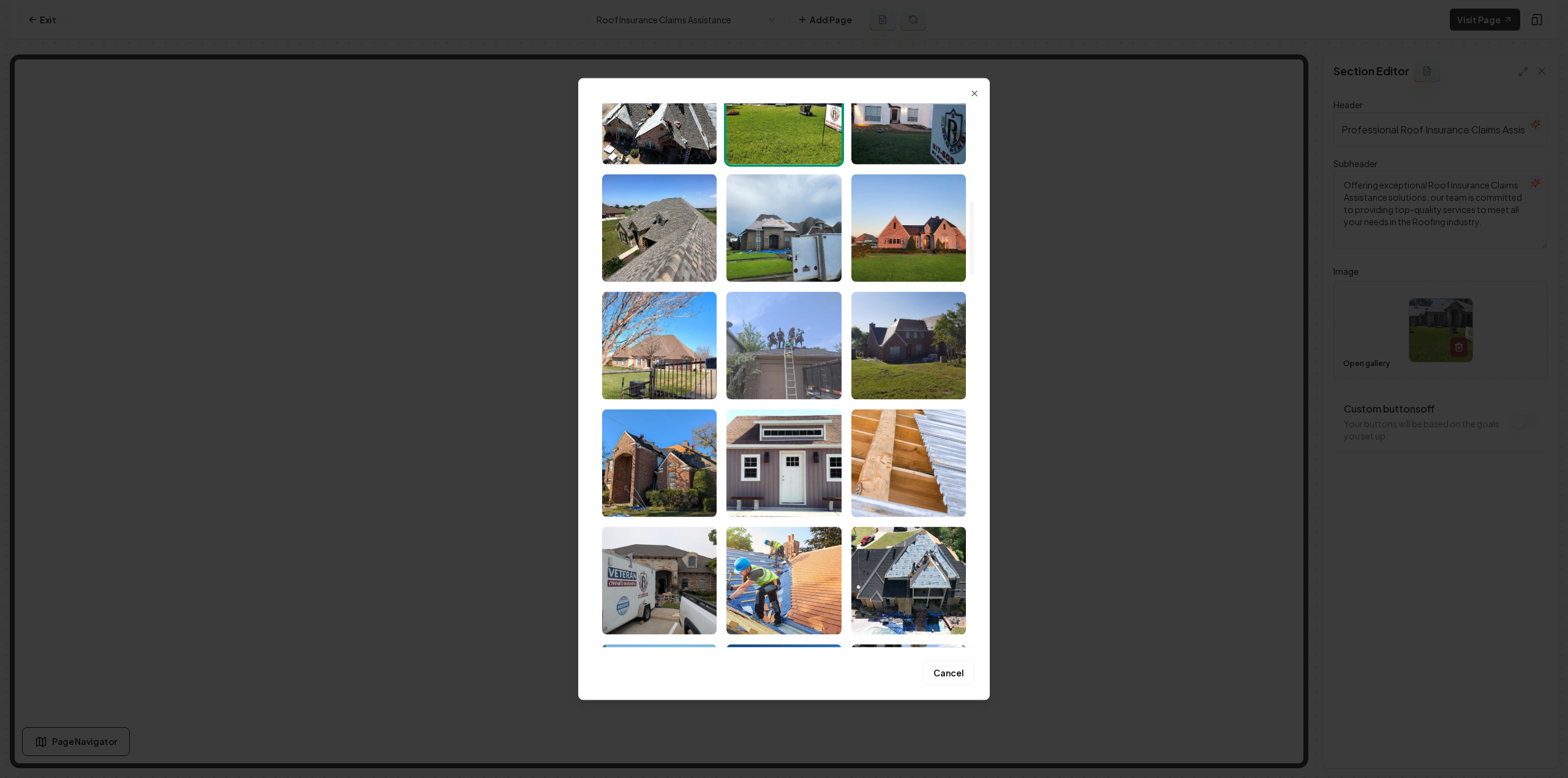
scroll to position [796, 0]
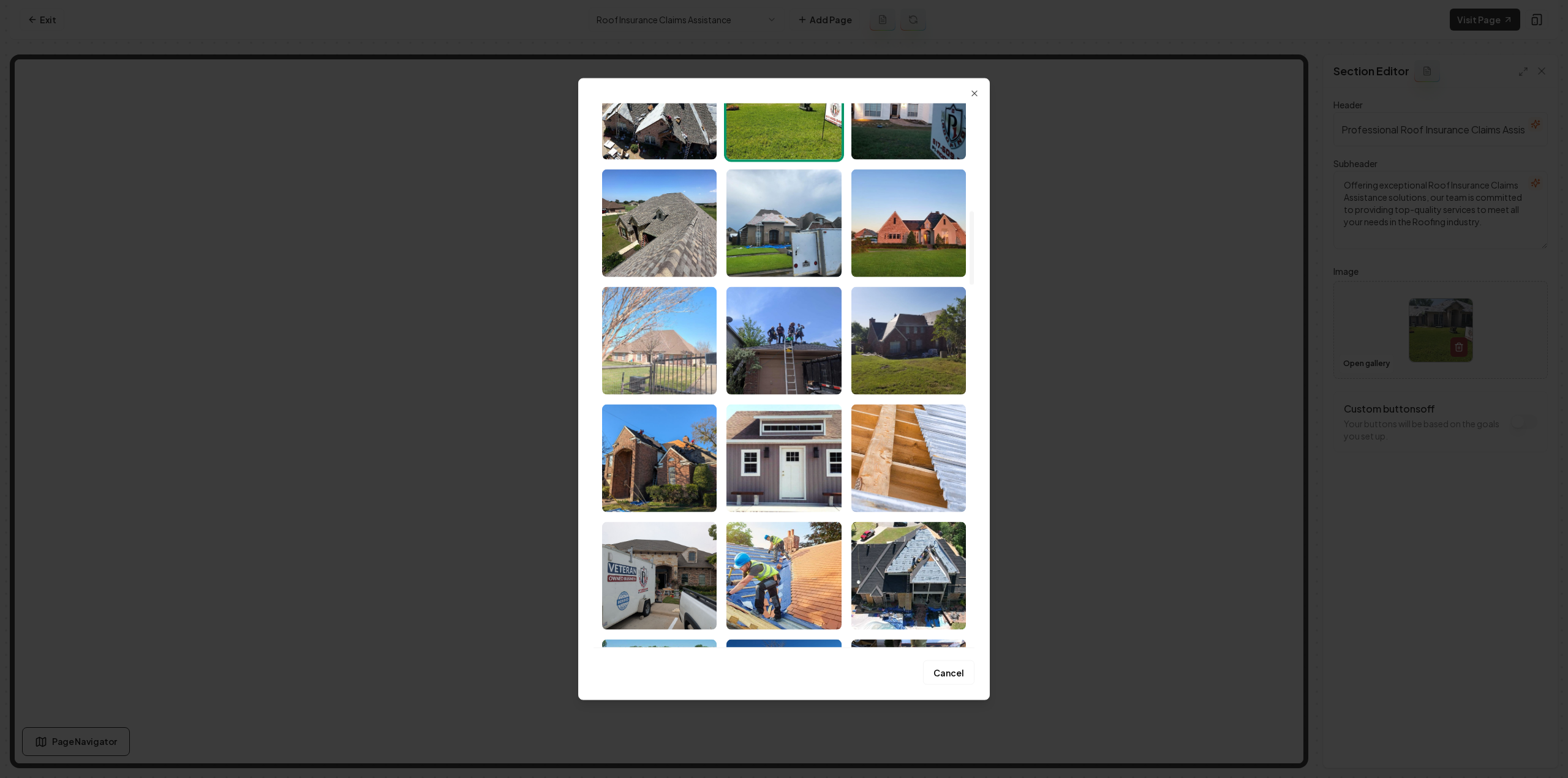
click at [631, 353] on img "Select image image_68a48d1b5c7cd75eb8f46241.jpeg" at bounding box center [659, 340] width 115 height 108
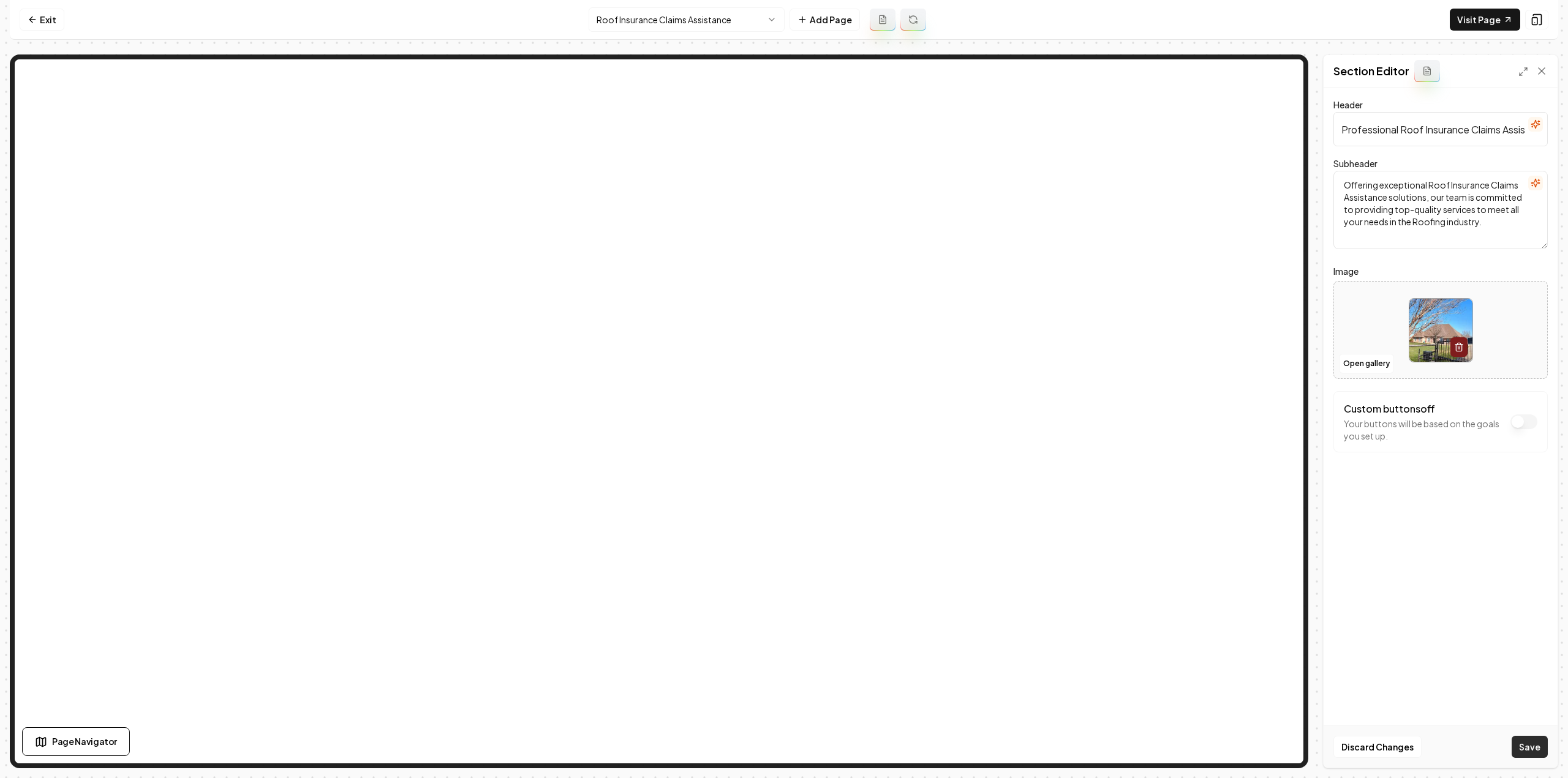
click at [1521, 741] on button "Save" at bounding box center [1529, 747] width 36 height 22
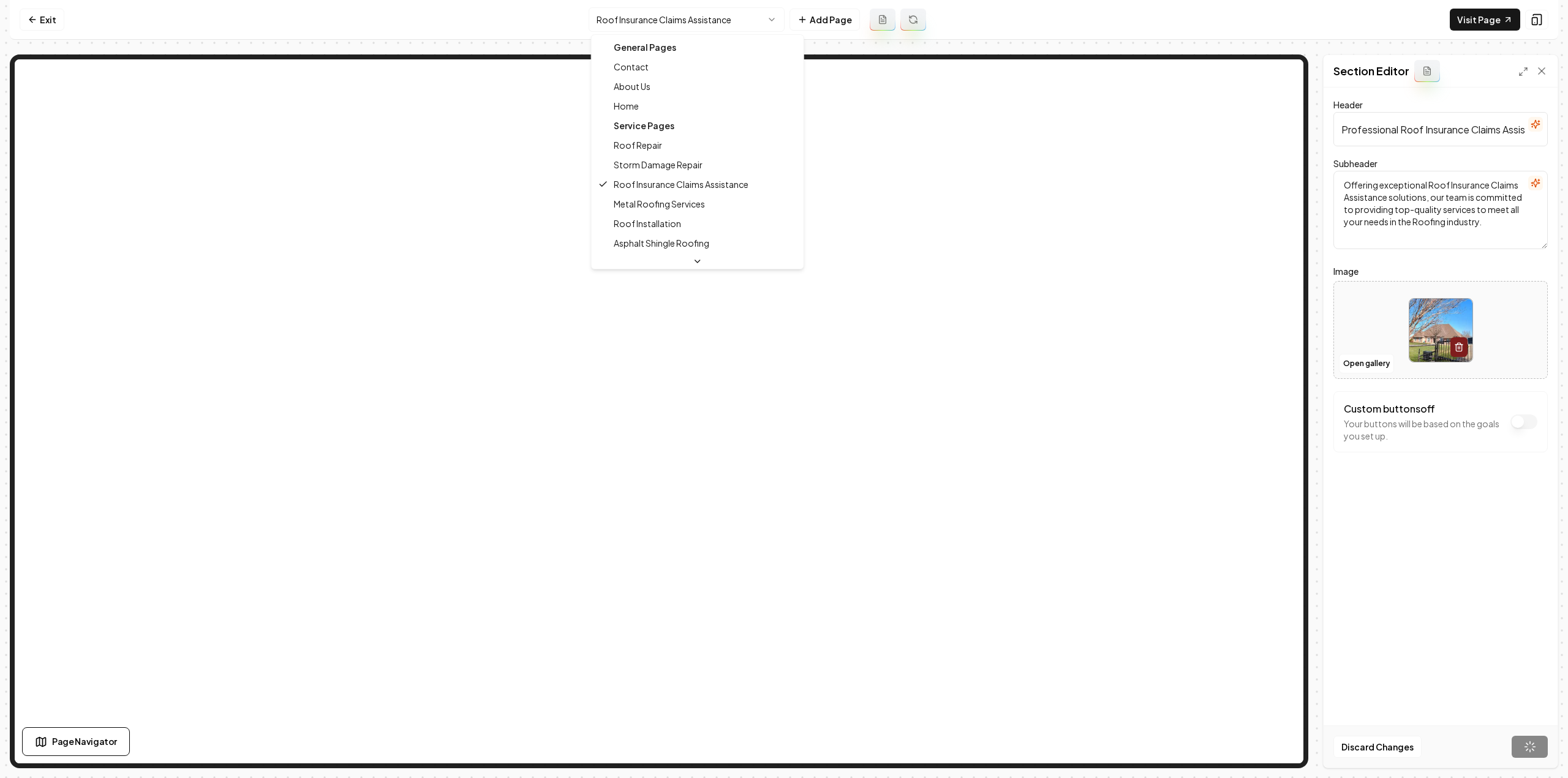
click at [651, 23] on html "Computer Required This feature is only available on a computer. Please switch t…" at bounding box center [784, 389] width 1568 height 778
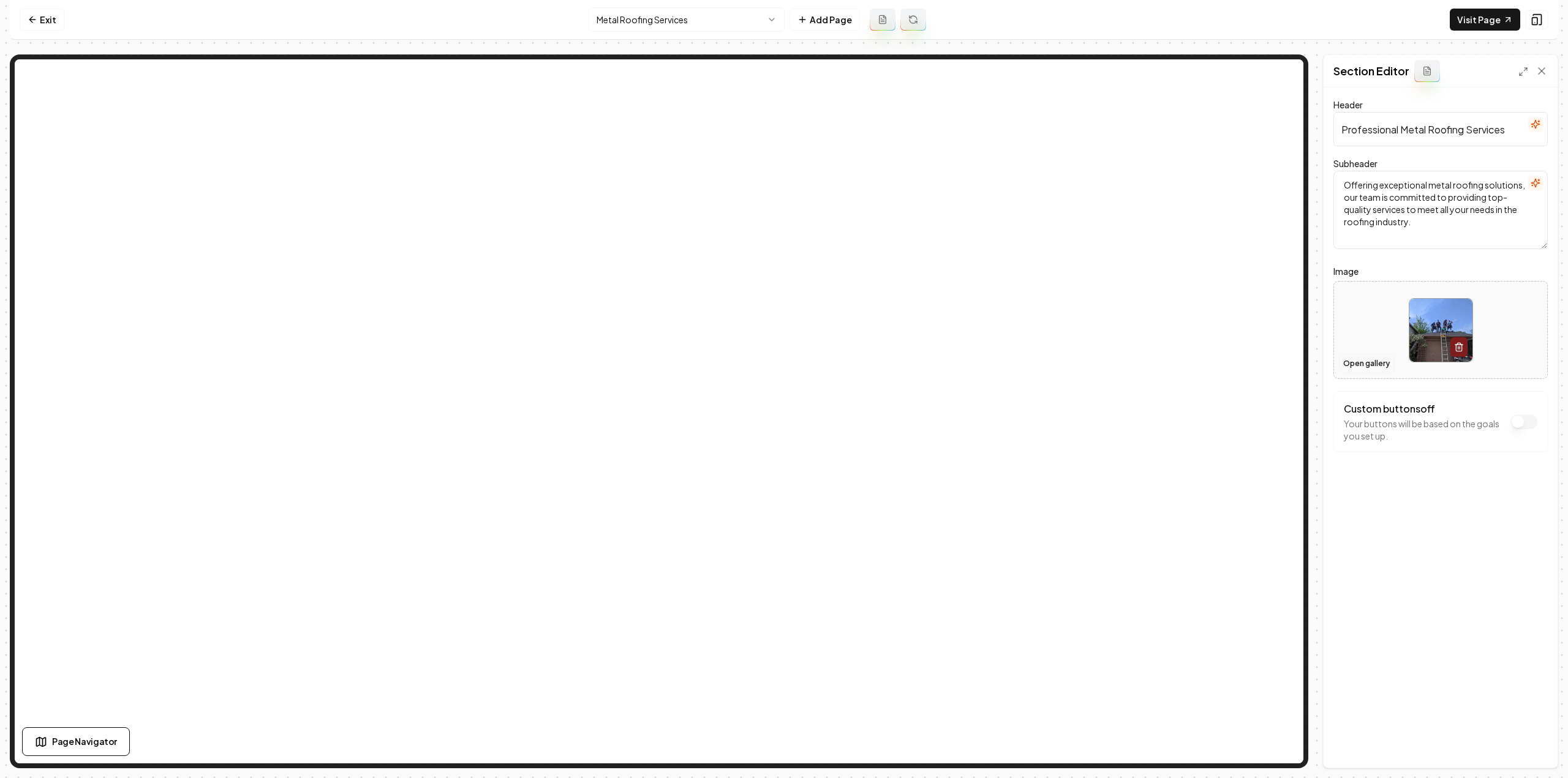
click at [1360, 364] on button "Open gallery" at bounding box center [1366, 364] width 55 height 20
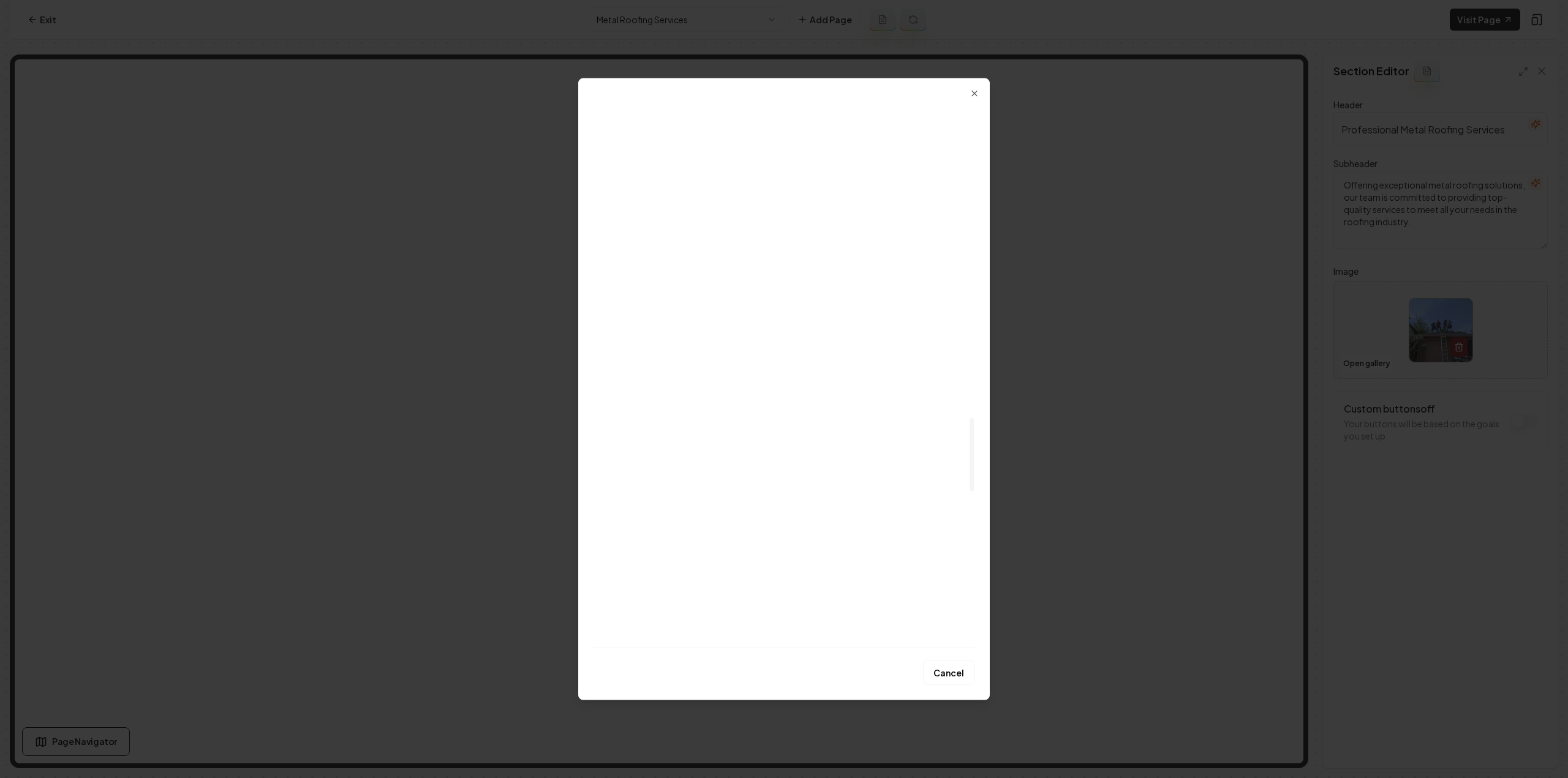
scroll to position [2326, 0]
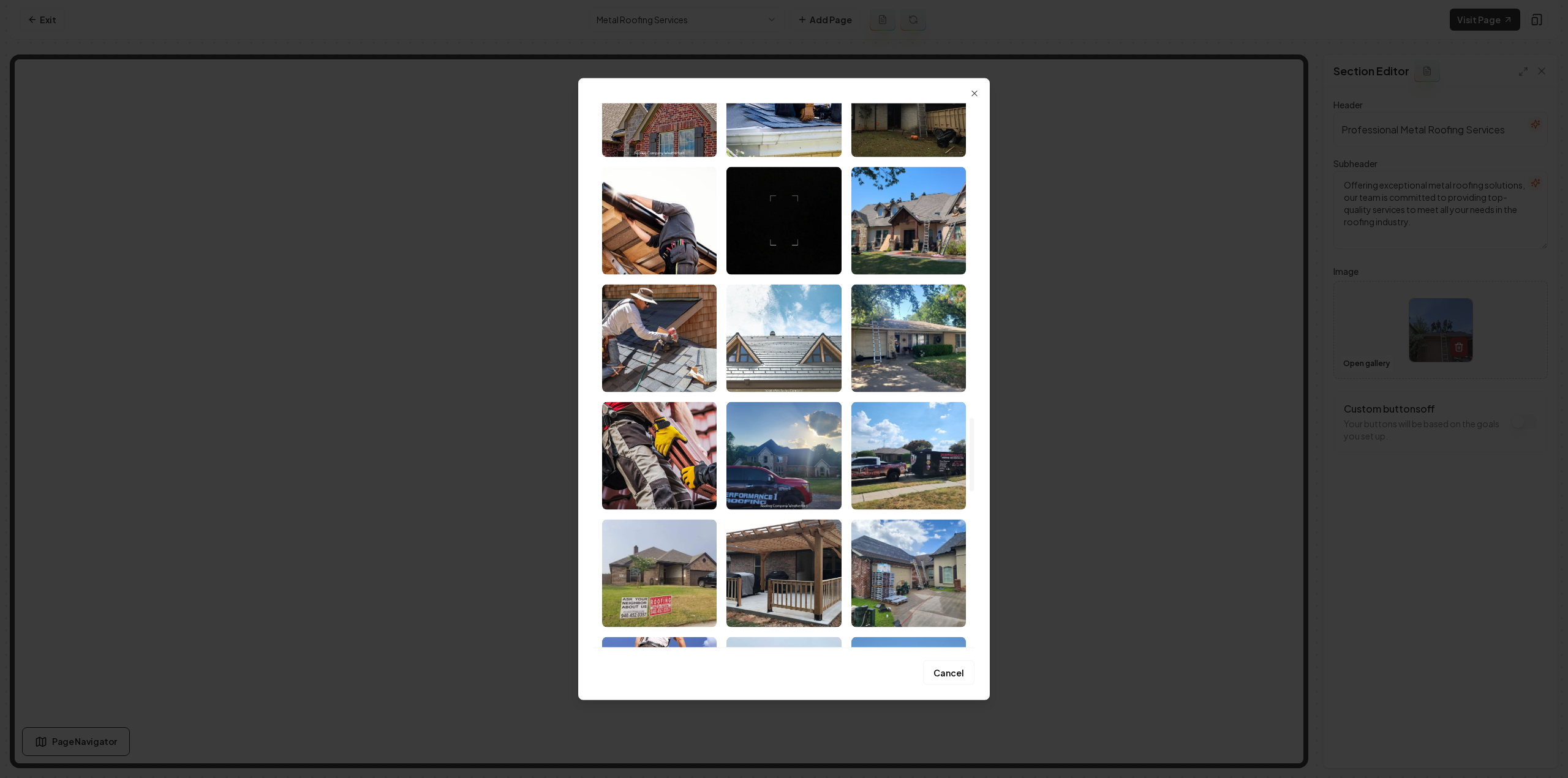
click at [771, 353] on img "Select image image_68a48d1b5c7cd75eb8f45e91.jpeg" at bounding box center [784, 338] width 115 height 108
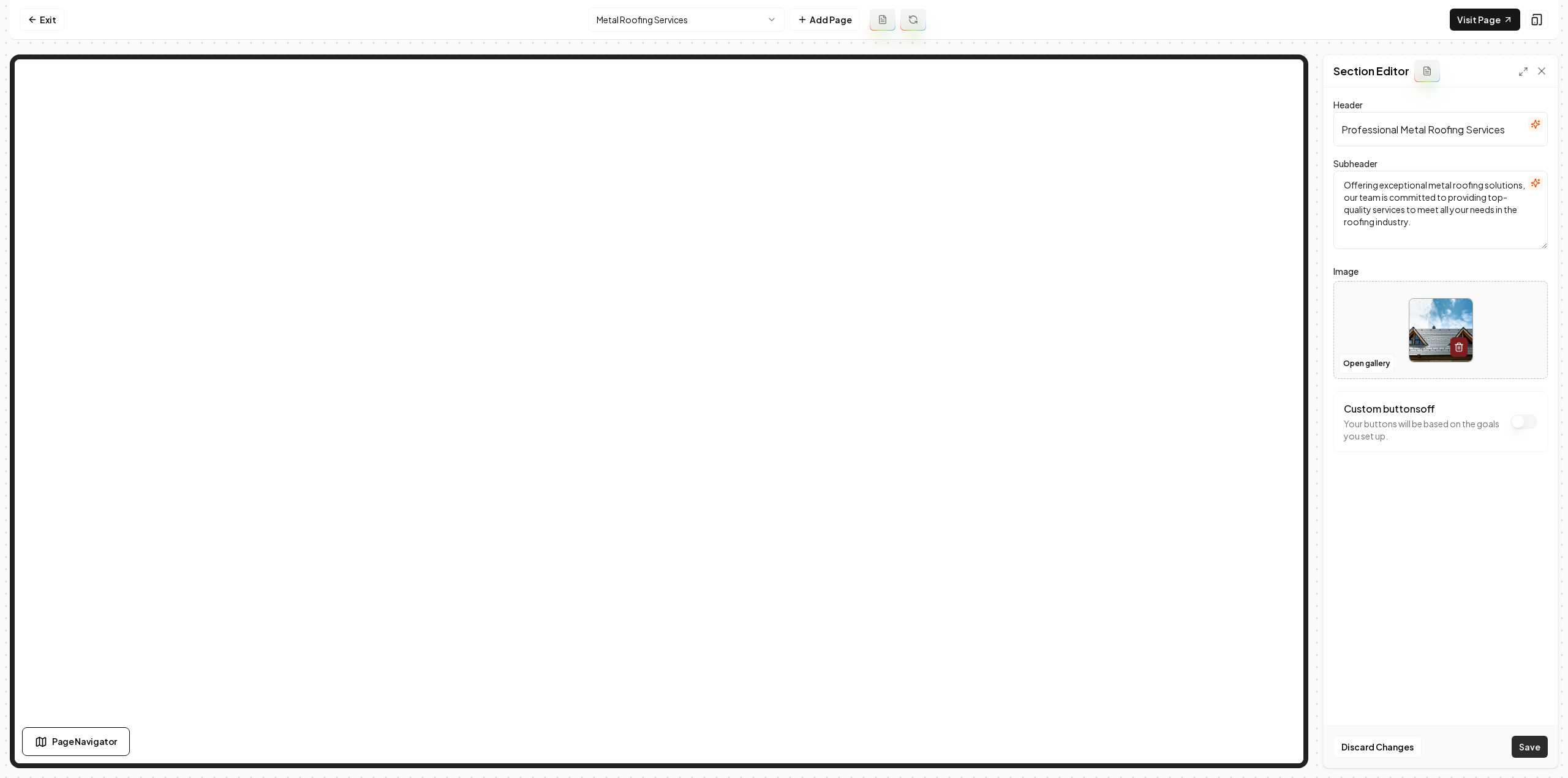
click at [1519, 743] on button "Save" at bounding box center [1529, 747] width 36 height 22
click at [606, 16] on html "Computer Required This feature is only available on a computer. Please switch t…" at bounding box center [784, 389] width 1568 height 778
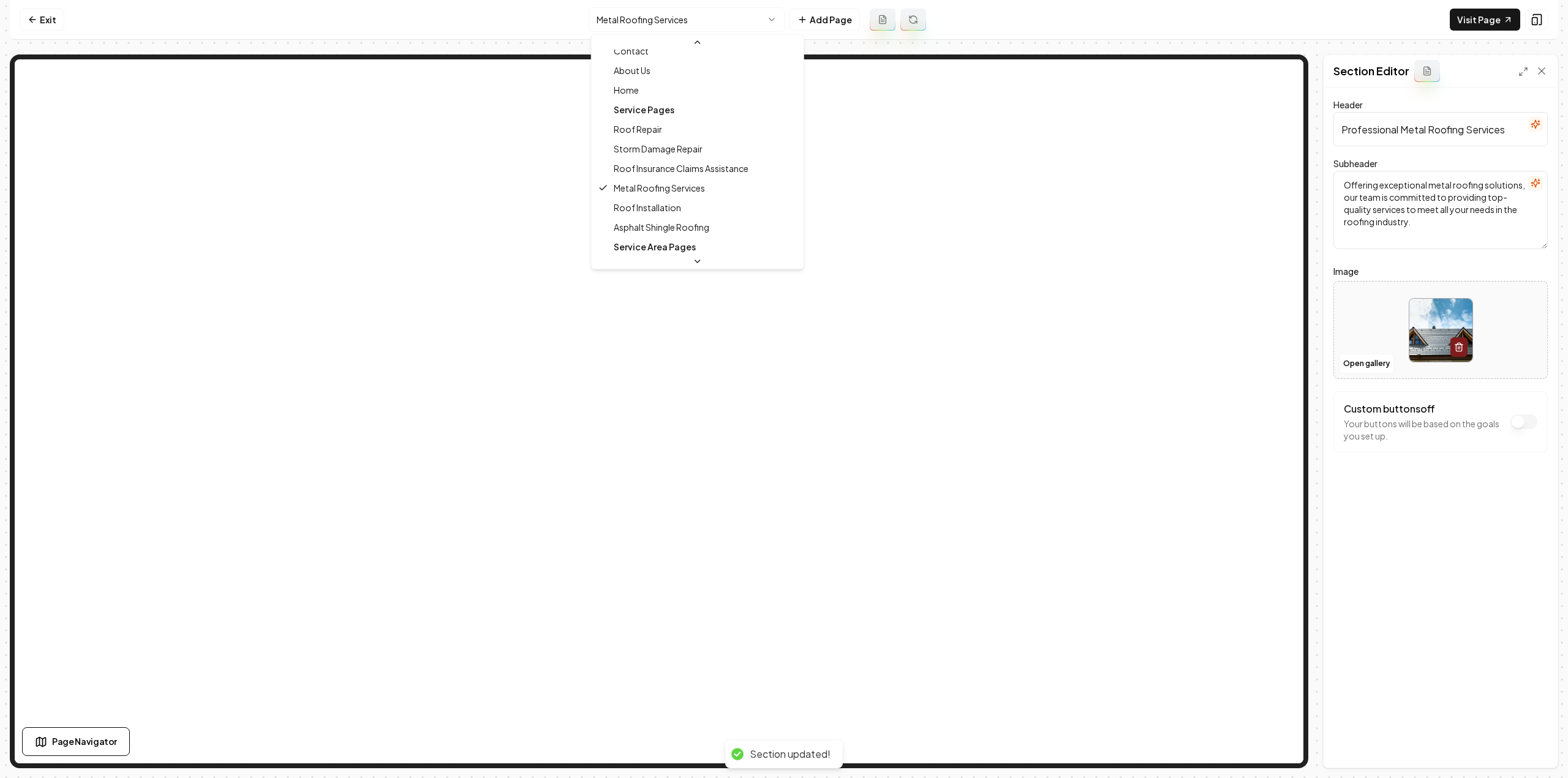
scroll to position [40, 0]
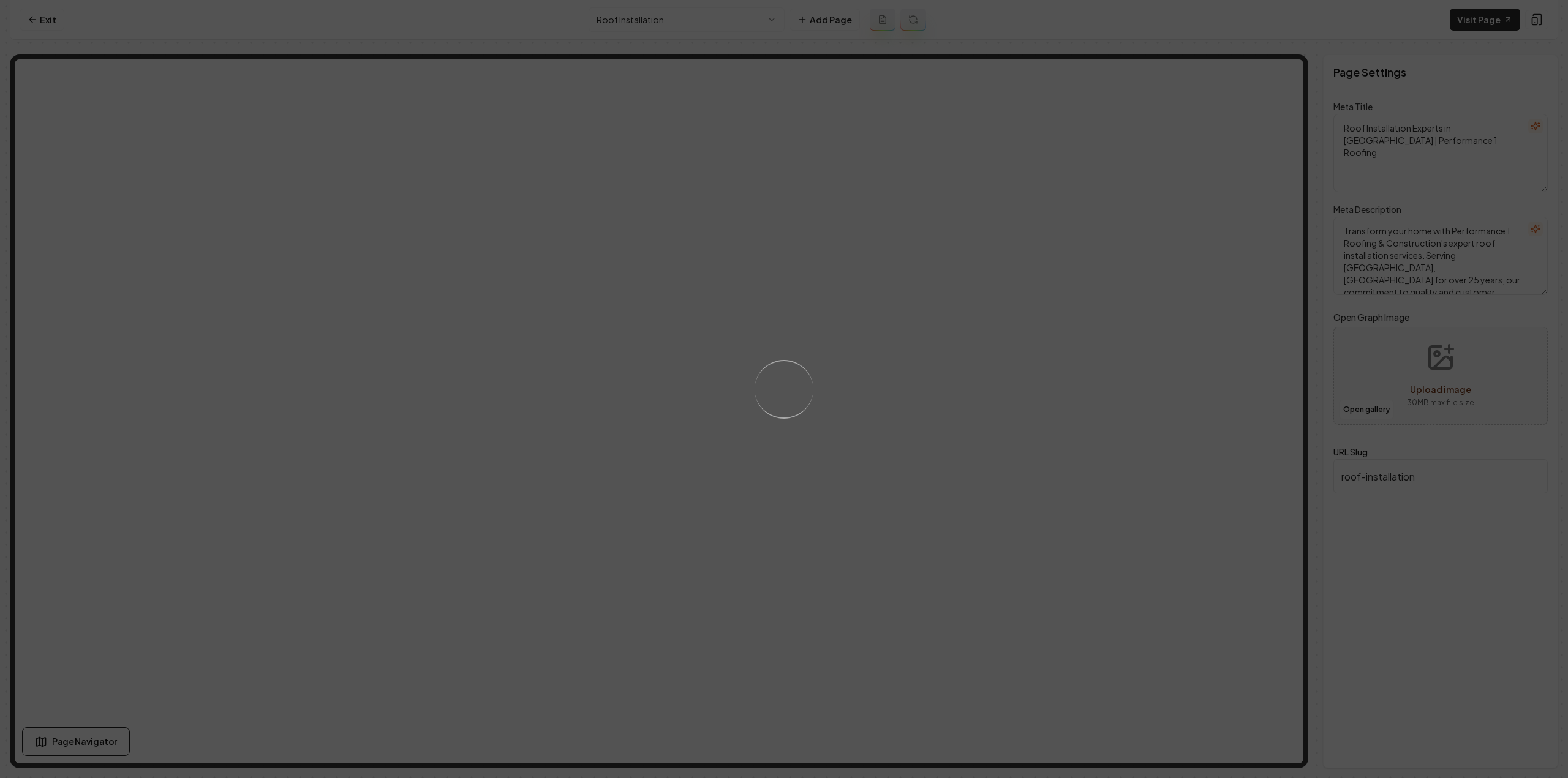
click at [955, 337] on div "Loading..." at bounding box center [784, 389] width 1568 height 778
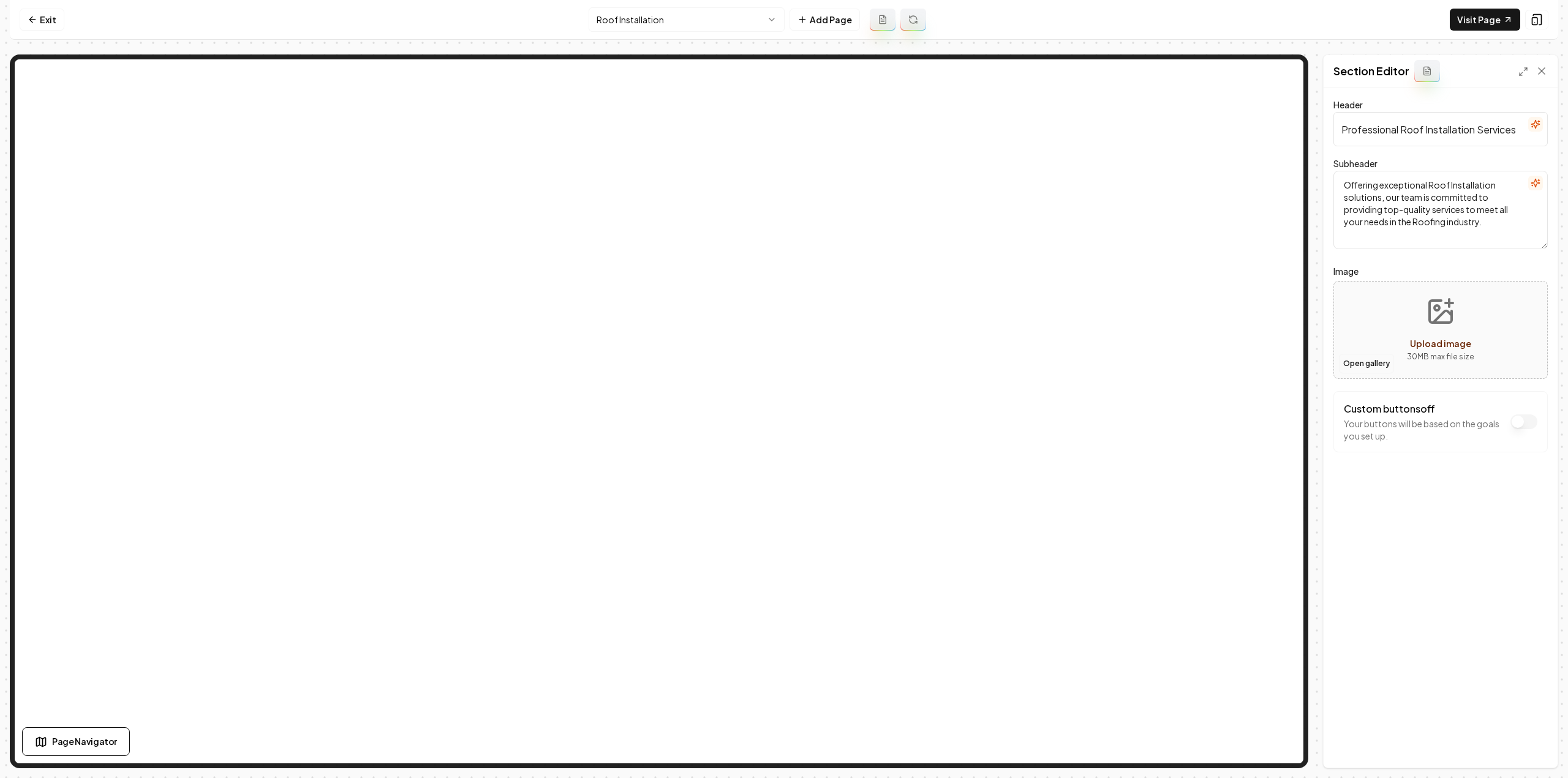
click at [1363, 367] on button "Open gallery" at bounding box center [1366, 364] width 55 height 20
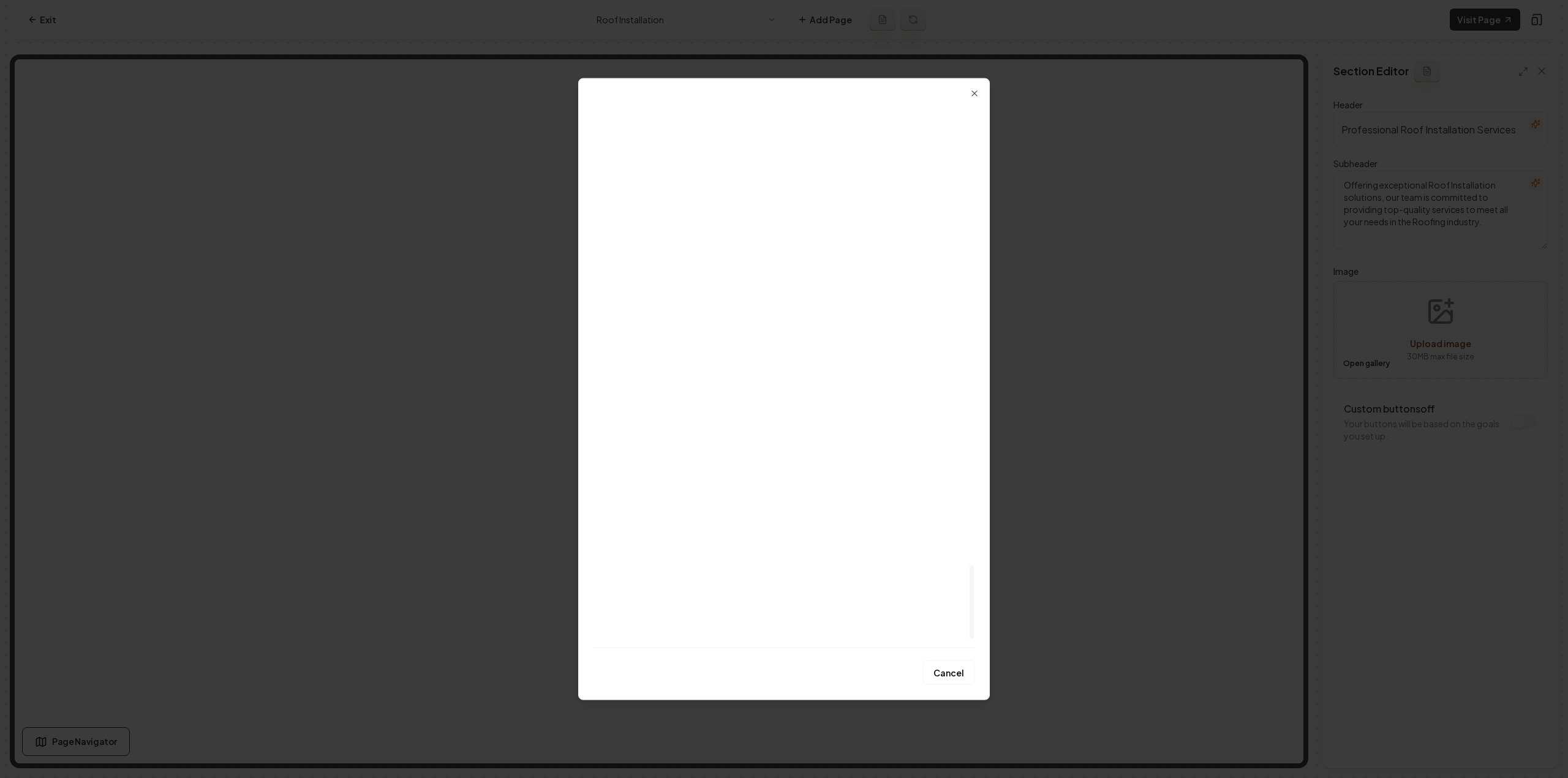
scroll to position [3485, 0]
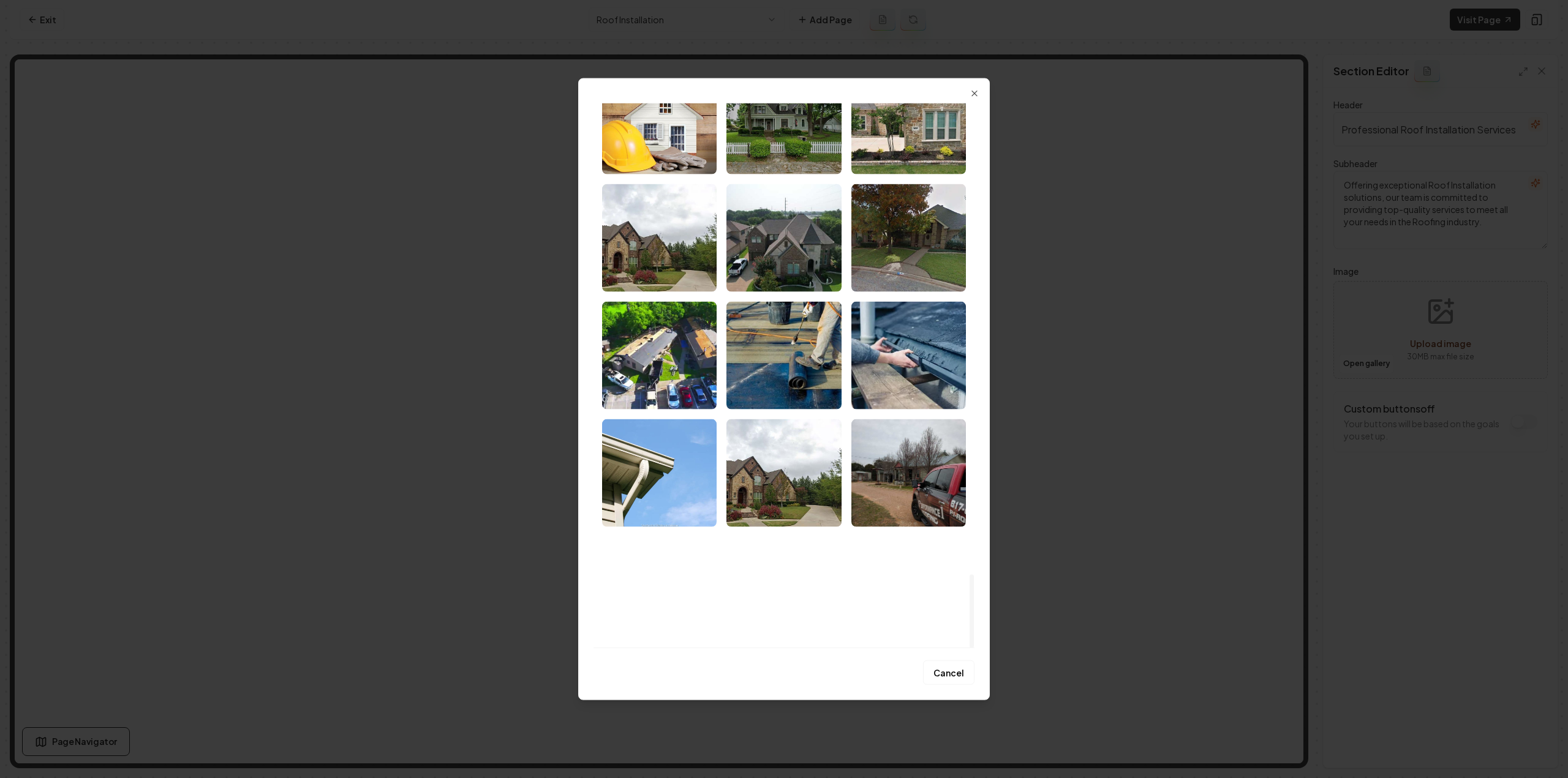
drag, startPoint x: 669, startPoint y: 252, endPoint x: 680, endPoint y: 267, distance: 18.6
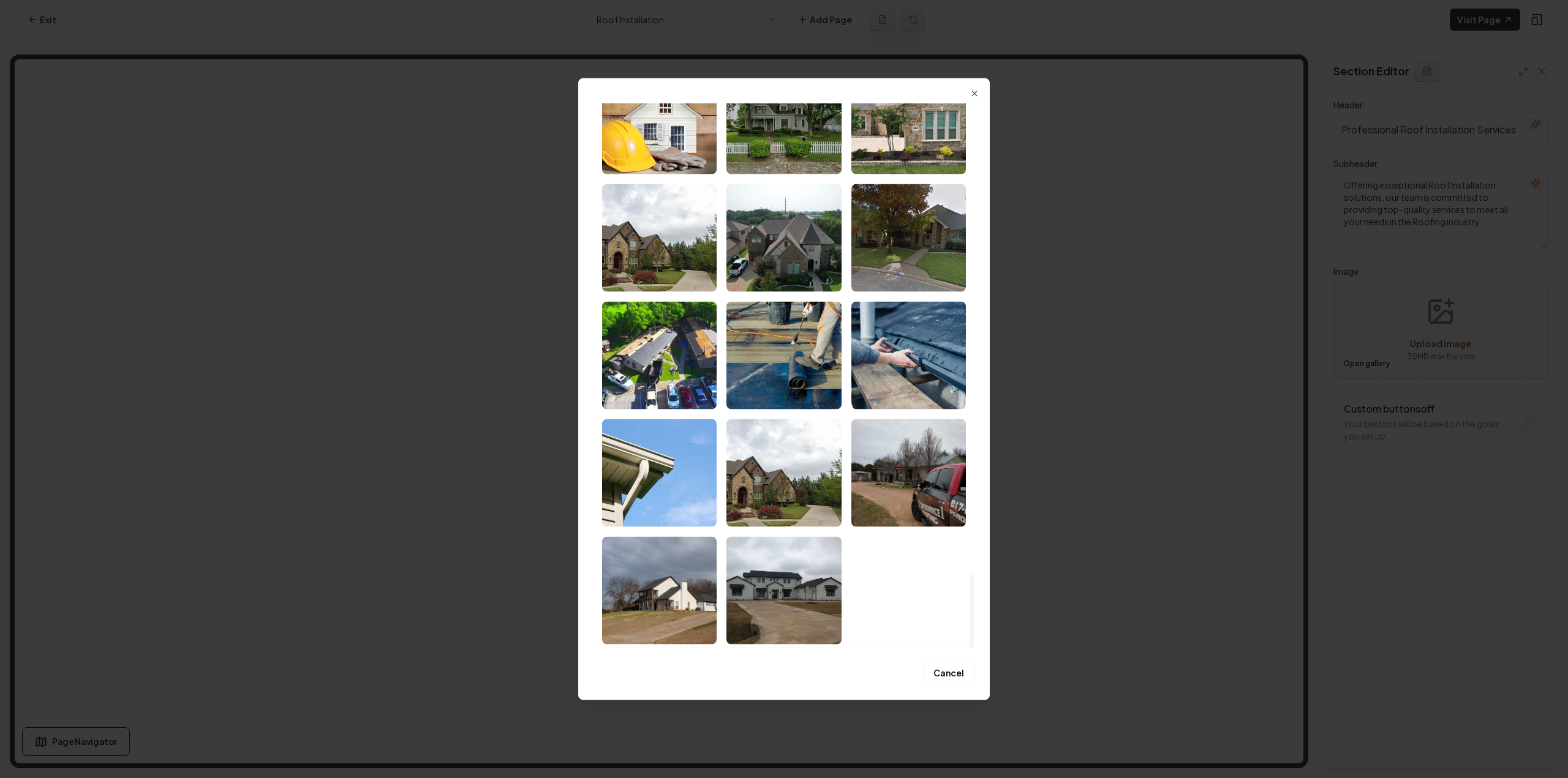
click at [669, 252] on img "Select image image_68a48d1a5c7cd75eb8f45b18.jpeg" at bounding box center [659, 238] width 115 height 108
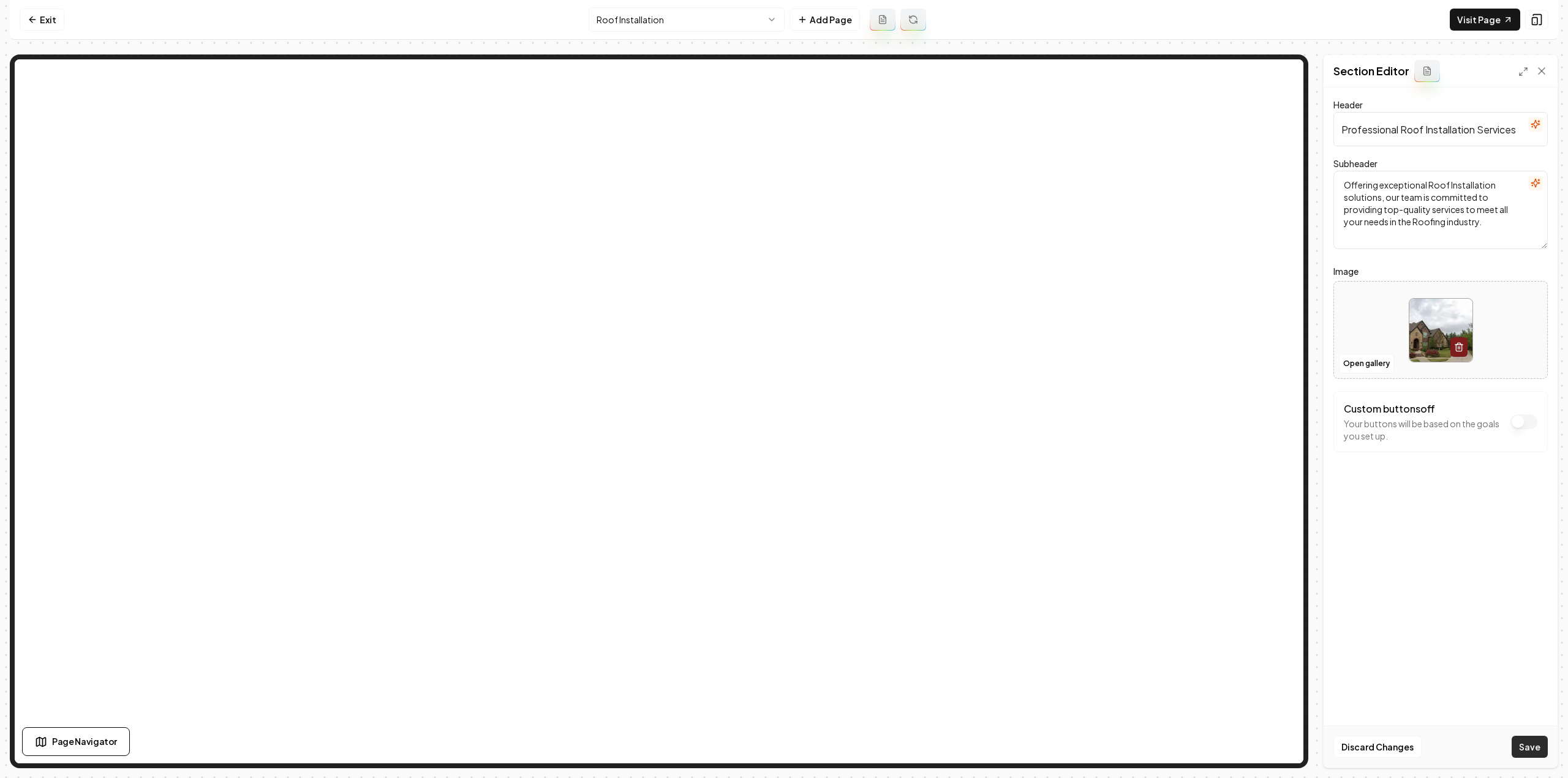
click at [1525, 745] on button "Save" at bounding box center [1529, 747] width 36 height 22
click at [709, 11] on html "Computer Required This feature is only available on a computer. Please switch t…" at bounding box center [784, 389] width 1568 height 778
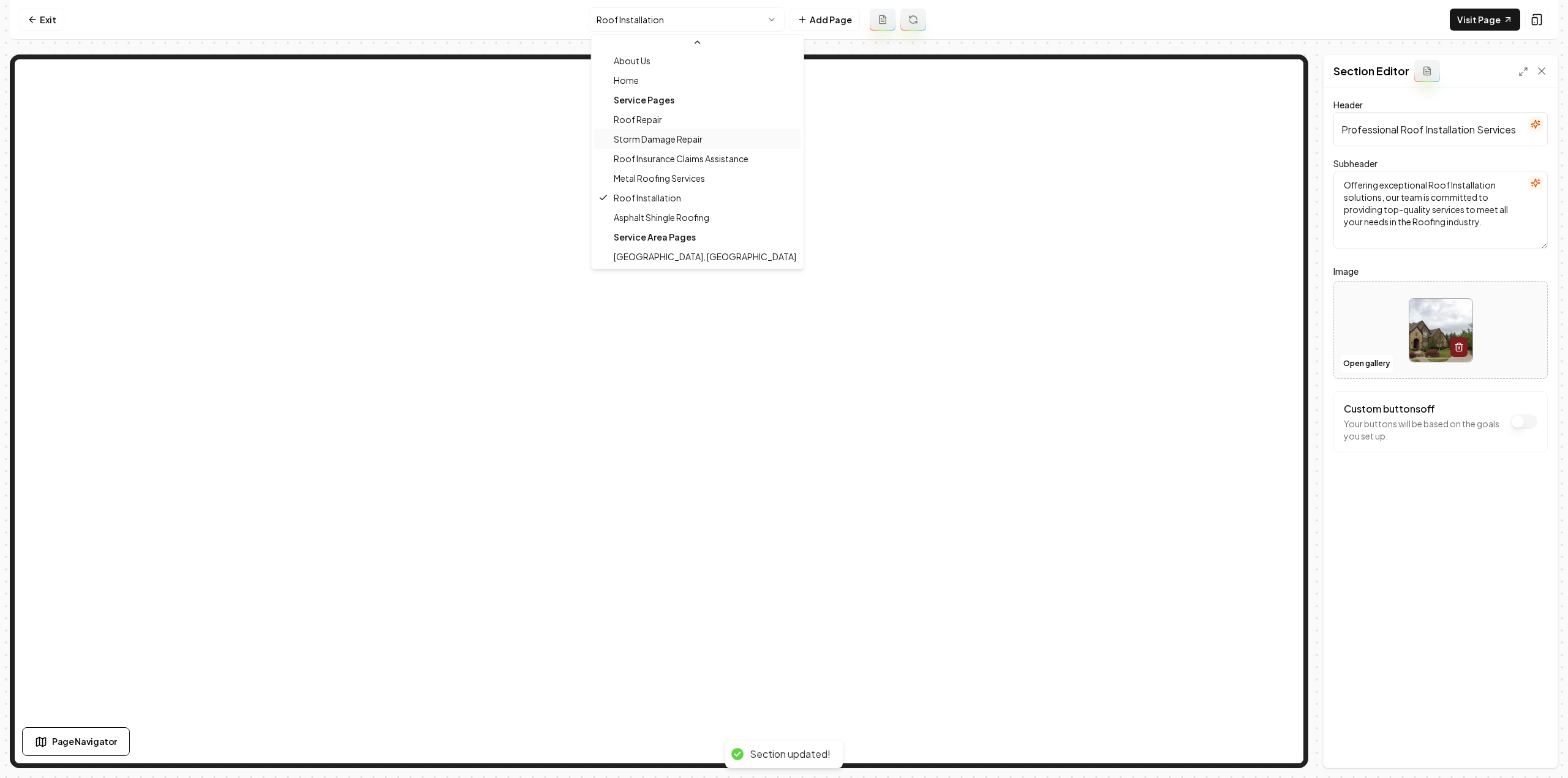
scroll to position [40, 0]
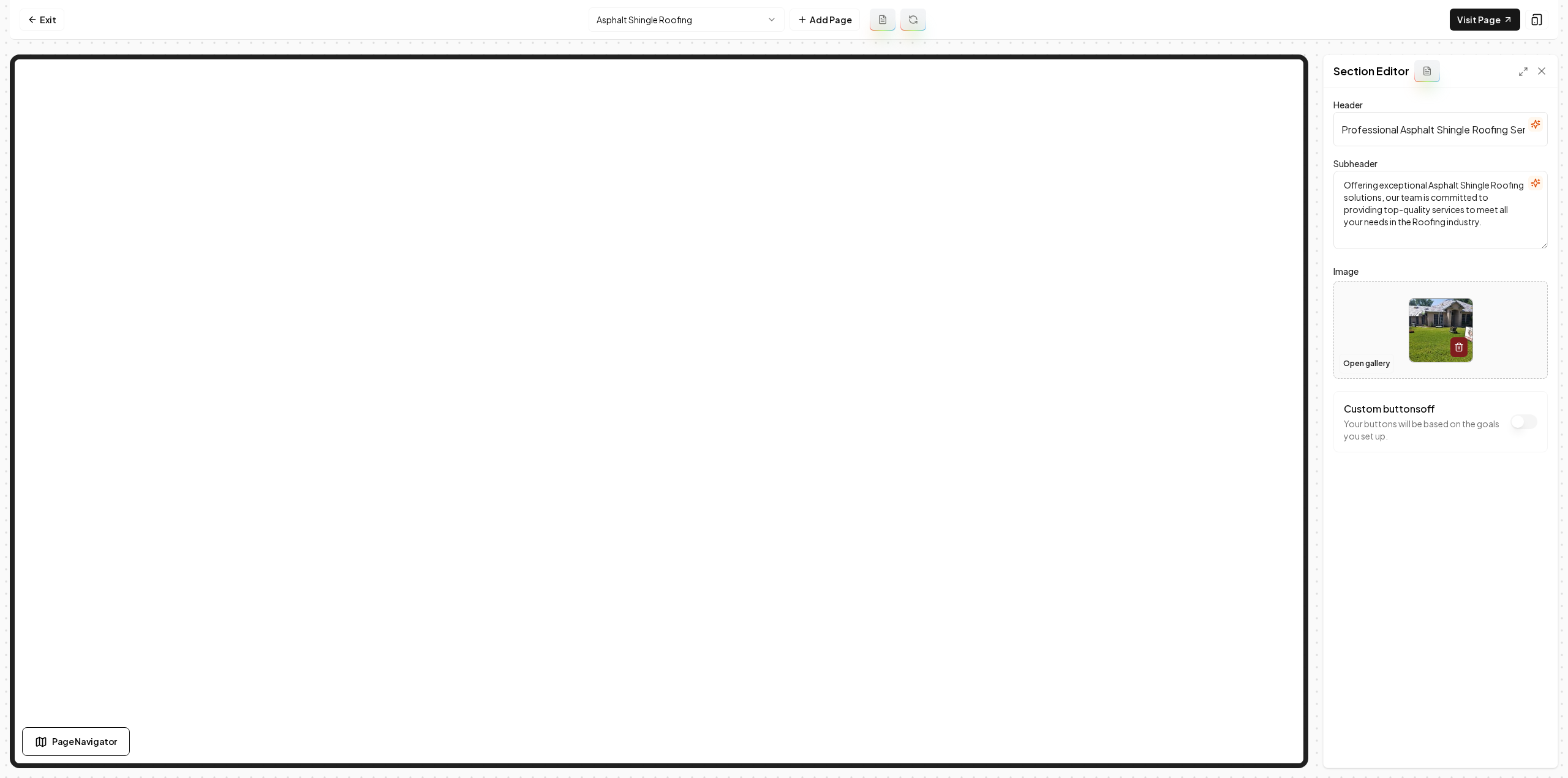
click at [1344, 363] on button "Open gallery" at bounding box center [1366, 364] width 55 height 20
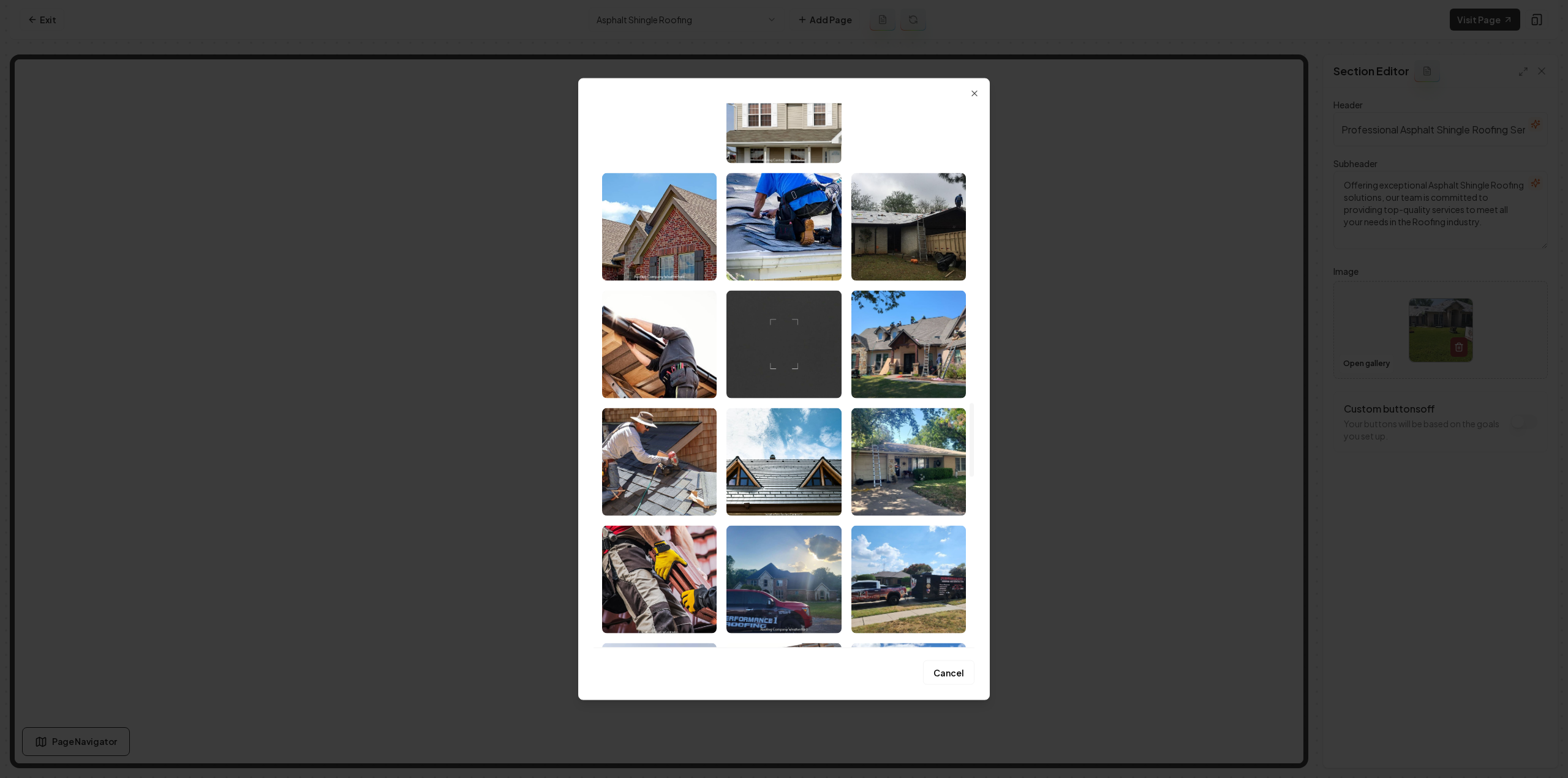
scroll to position [2265, 0]
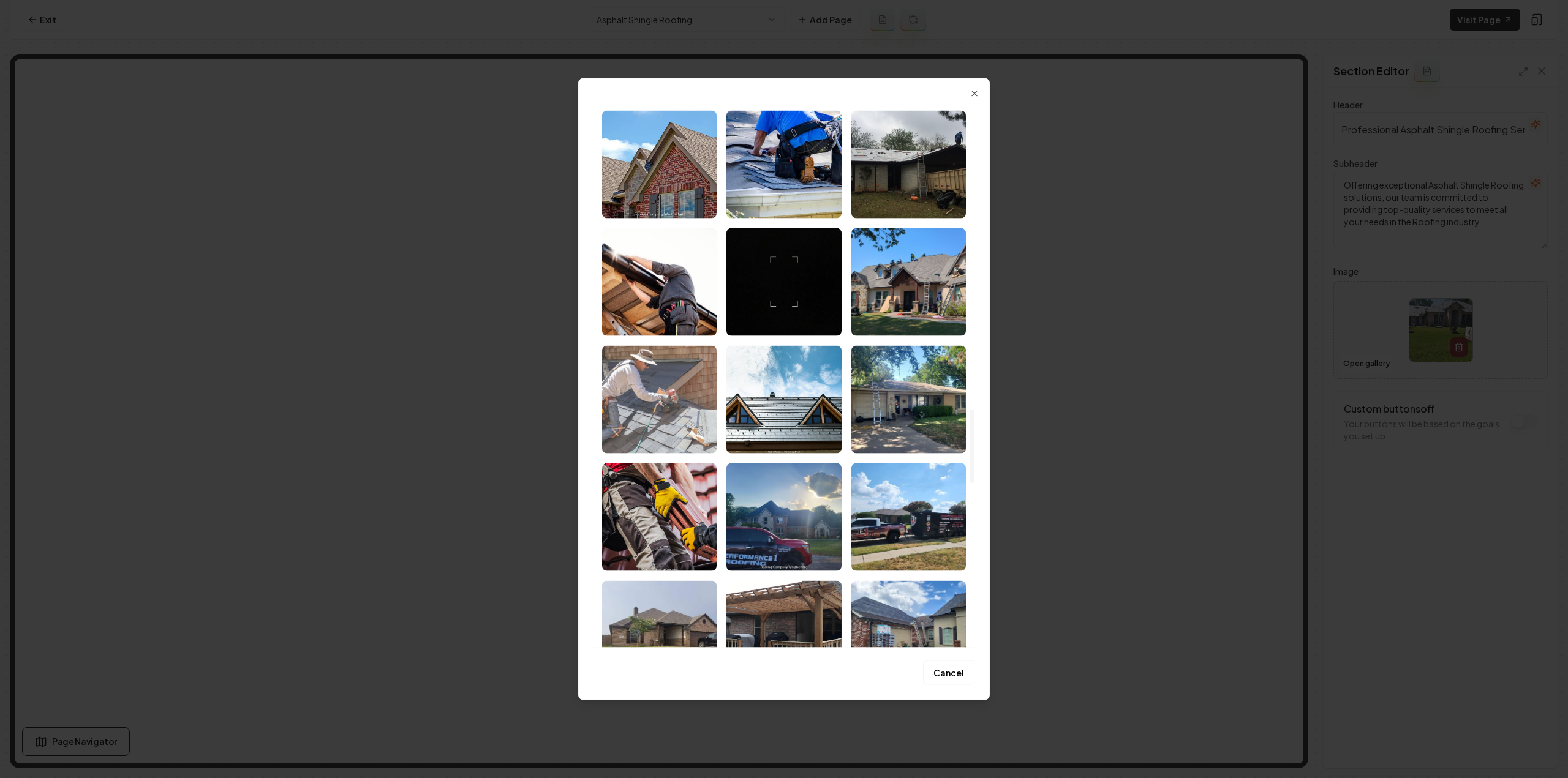
click at [671, 412] on img "Select image image_68a48d1a5c7cd75eb8f45c9e.jpeg" at bounding box center [659, 399] width 115 height 108
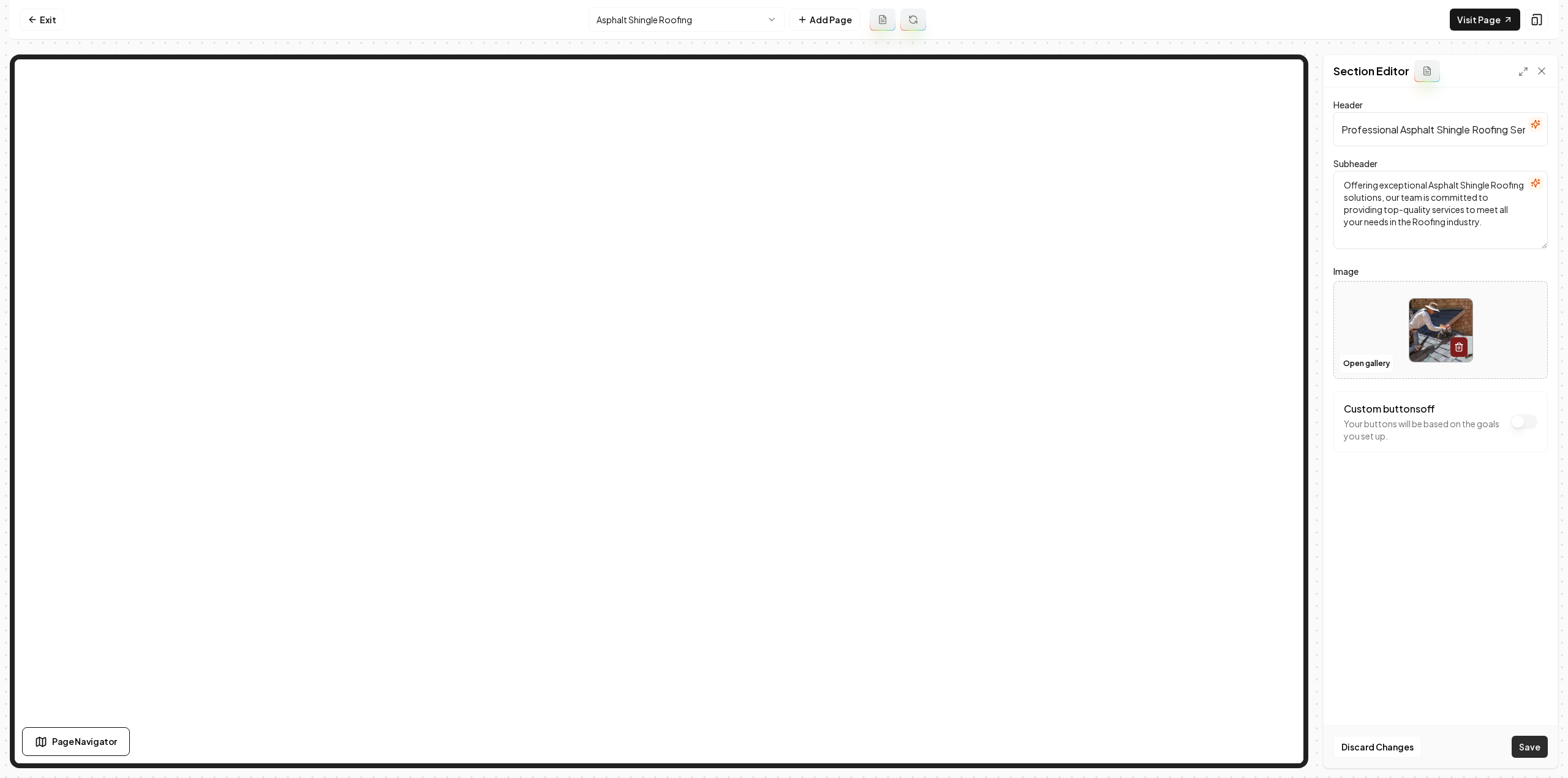
click at [1525, 741] on button "Save" at bounding box center [1529, 747] width 36 height 22
click at [698, 11] on html "Computer Required This feature is only available on a computer. Please switch t…" at bounding box center [784, 389] width 1568 height 778
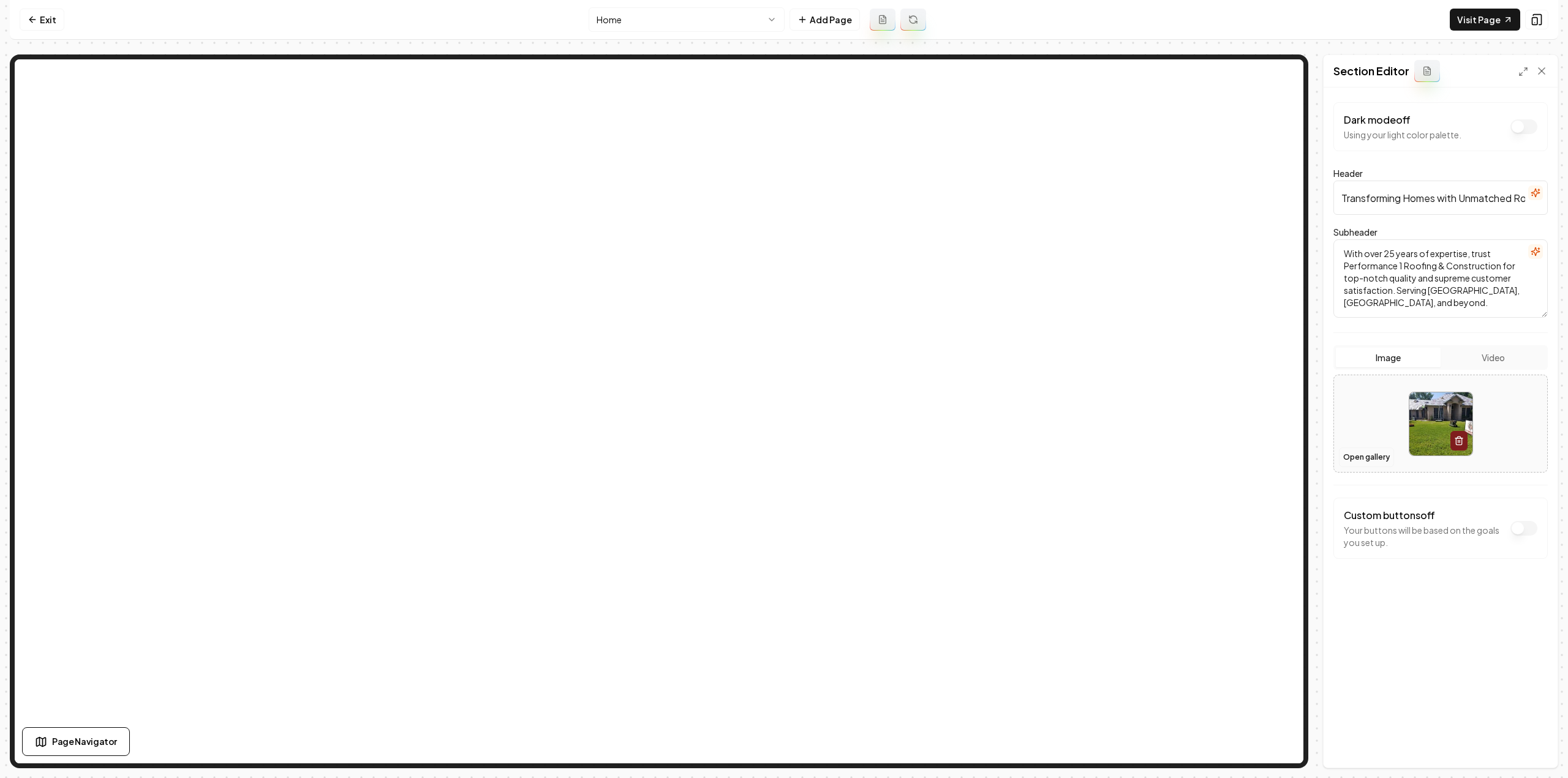
click at [1373, 456] on button "Open gallery" at bounding box center [1366, 458] width 55 height 20
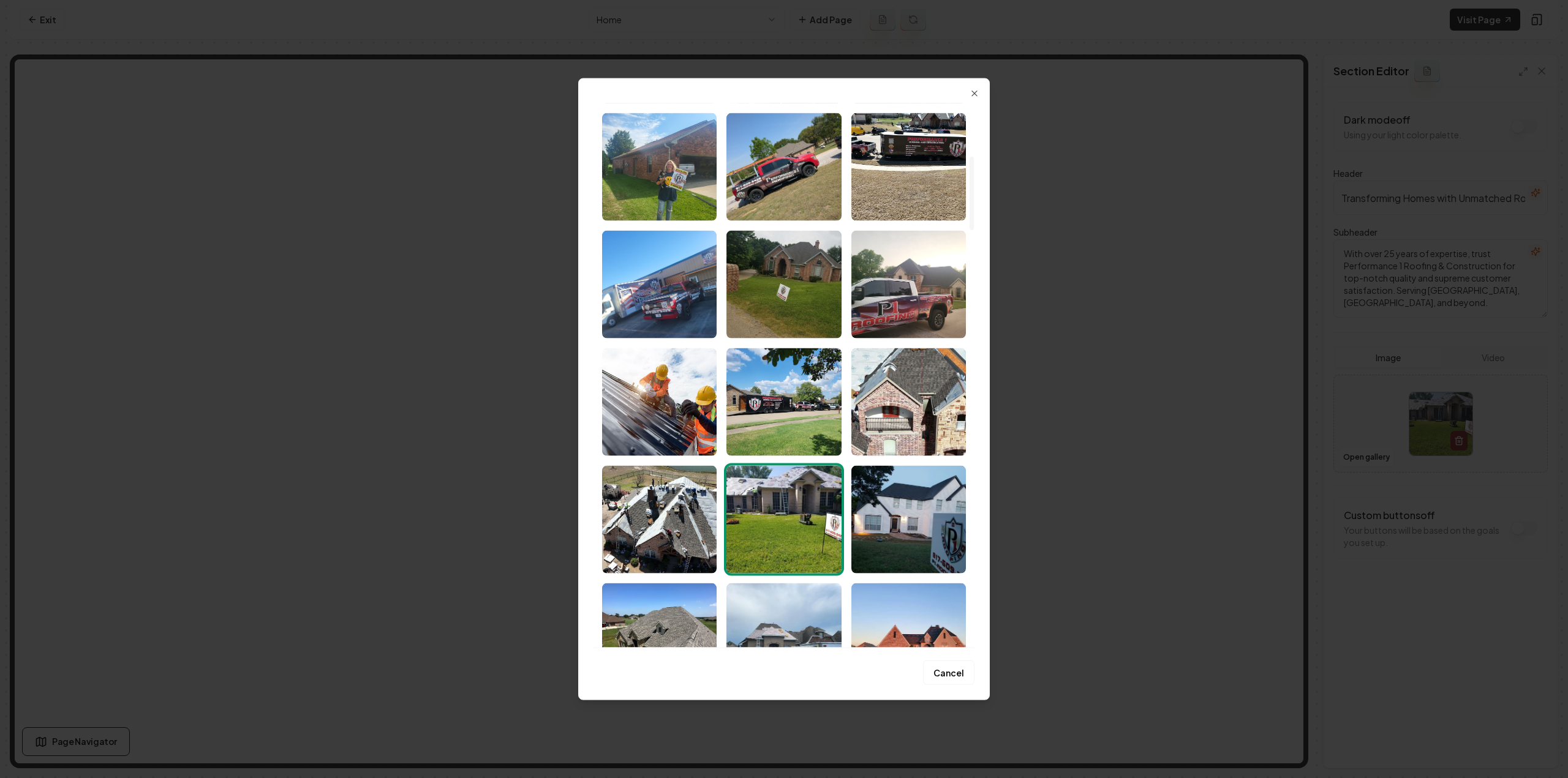
scroll to position [362, 0]
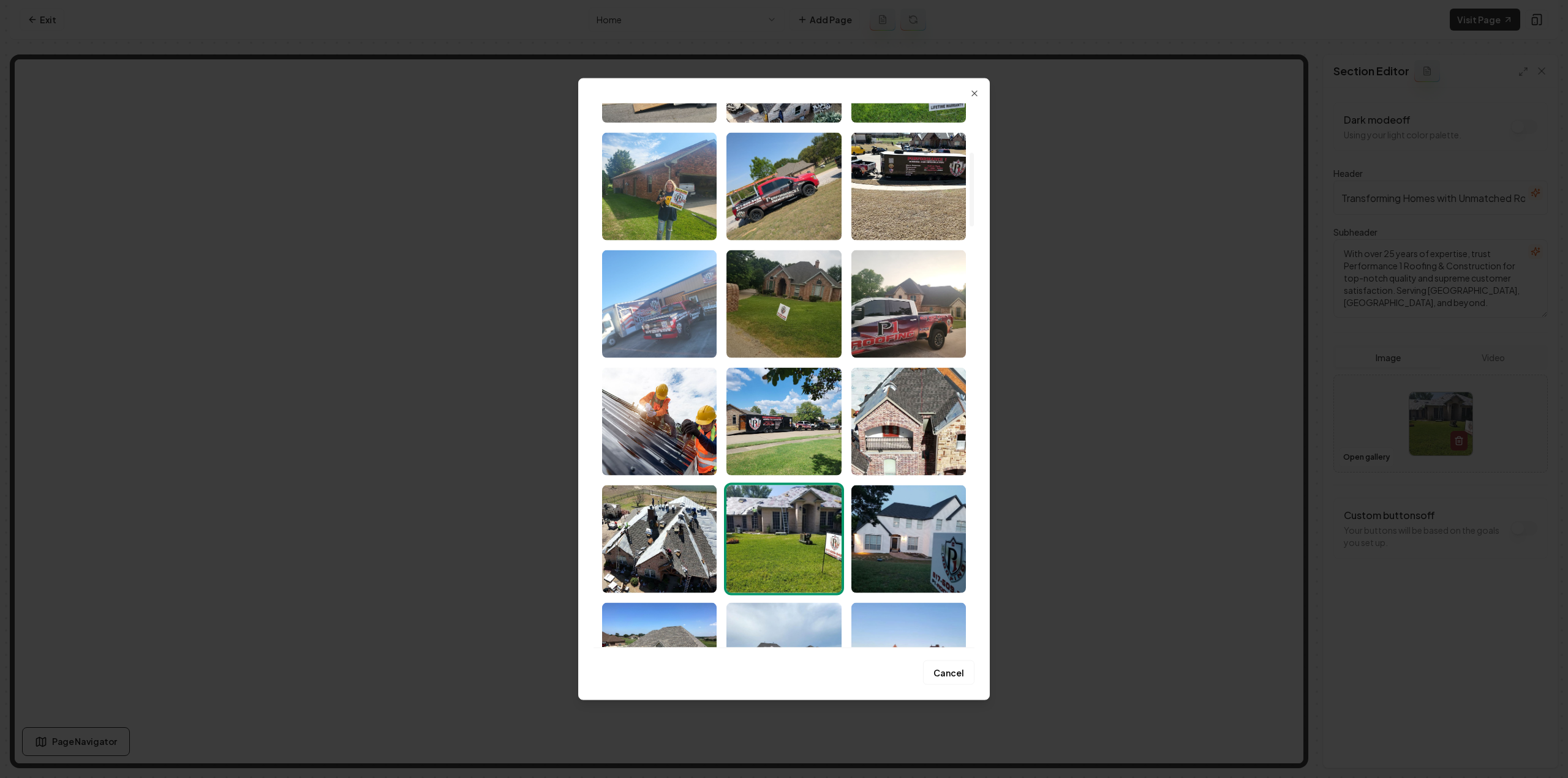
click at [650, 324] on img "Select image image_68a48d1c5c7cd75eb8f46cdb.jpeg" at bounding box center [659, 303] width 115 height 108
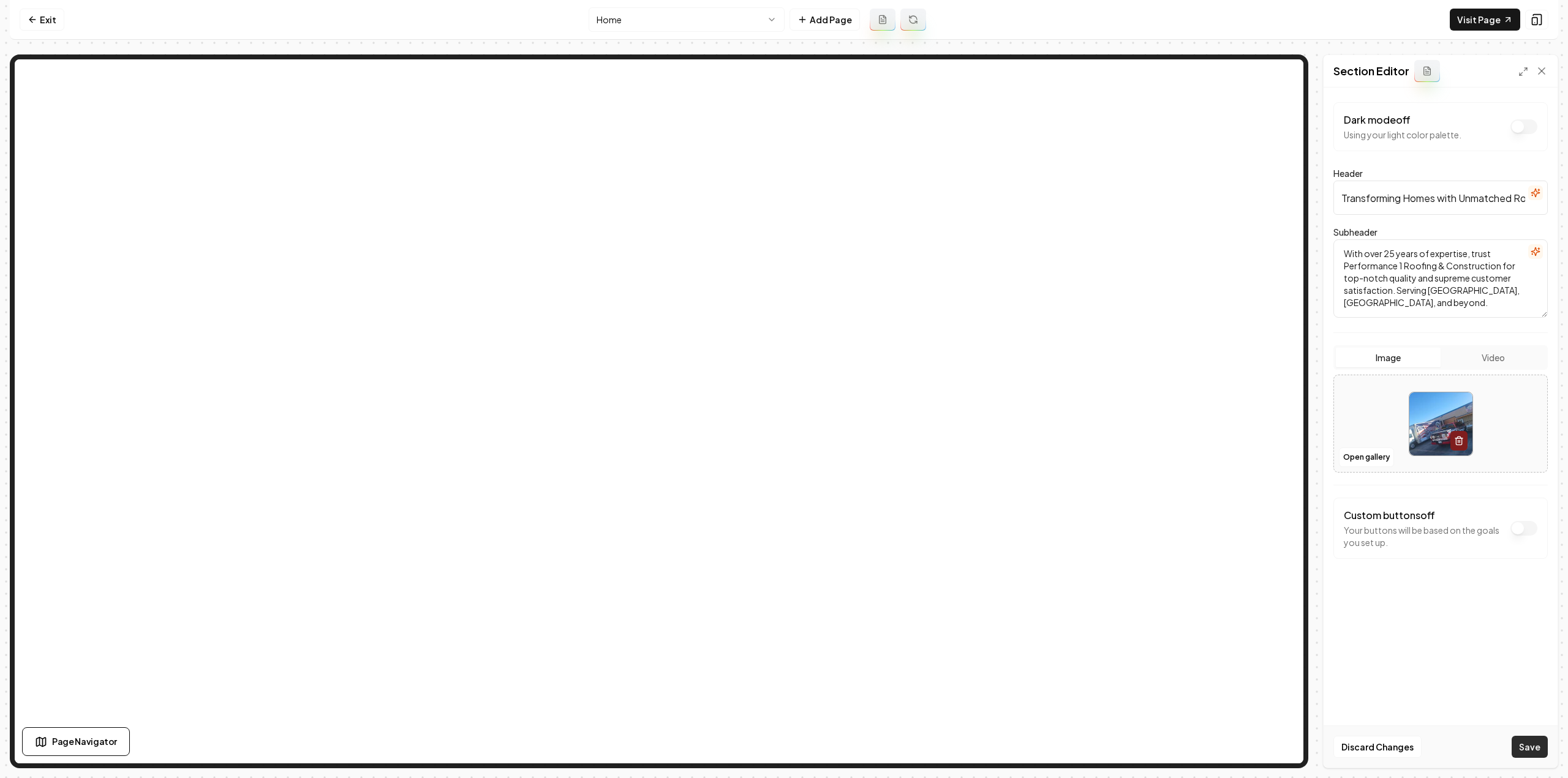
click at [1528, 757] on button "Save" at bounding box center [1529, 747] width 36 height 22
click at [619, 24] on html "Computer Required This feature is only available on a computer. Please switch t…" at bounding box center [784, 389] width 1568 height 778
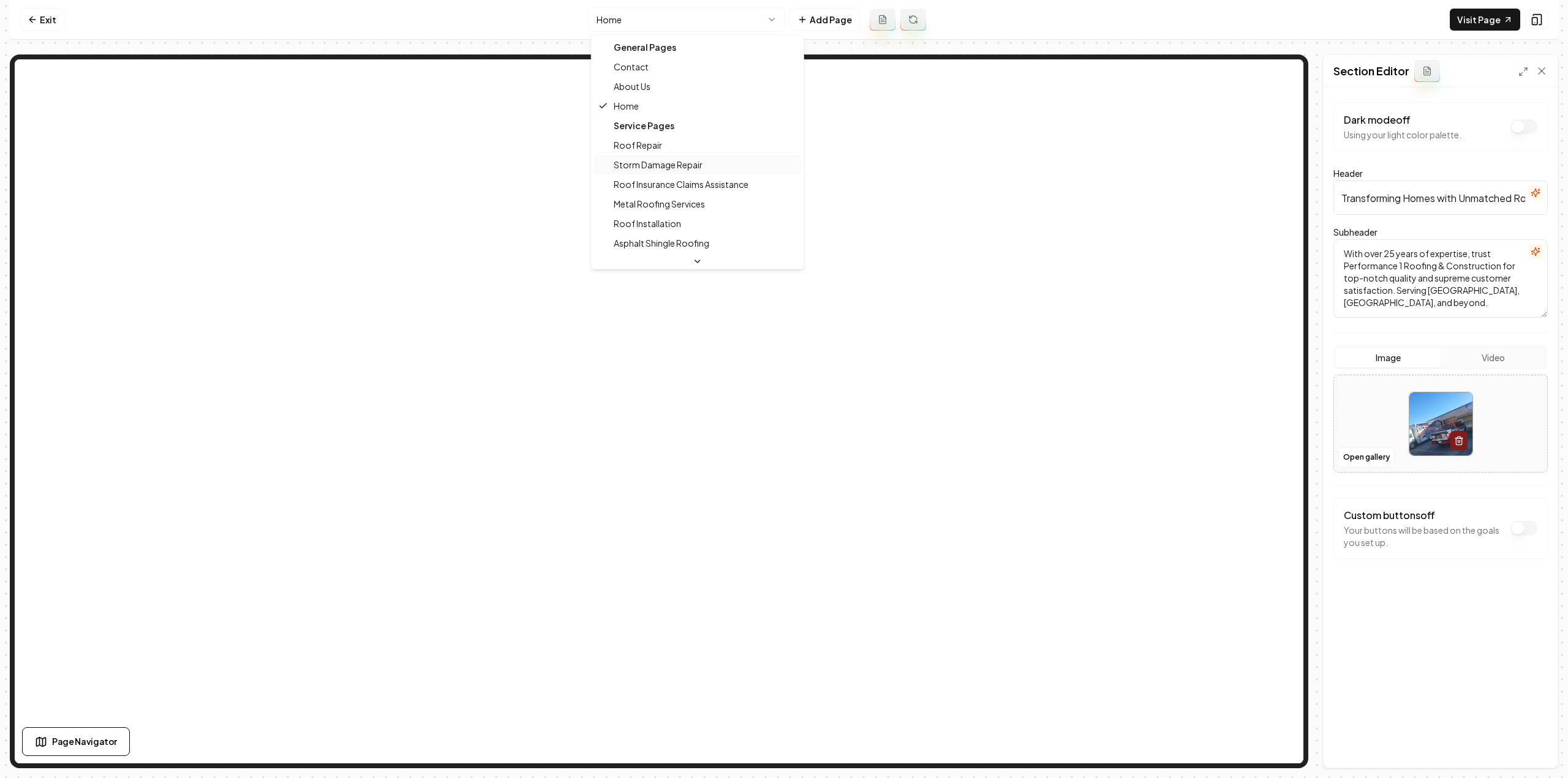
scroll to position [0, 0]
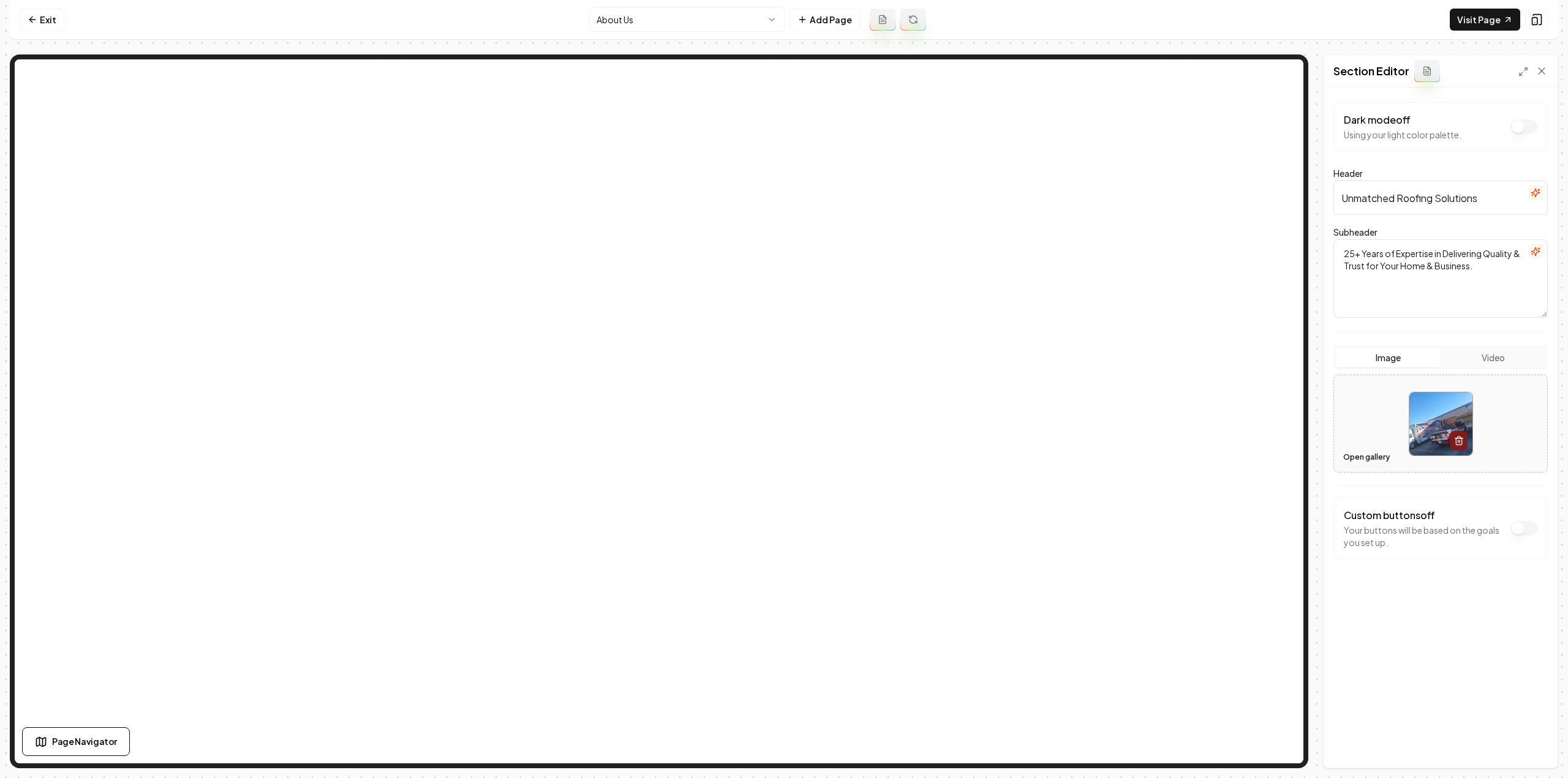
click at [1355, 455] on button "Open gallery" at bounding box center [1366, 458] width 55 height 20
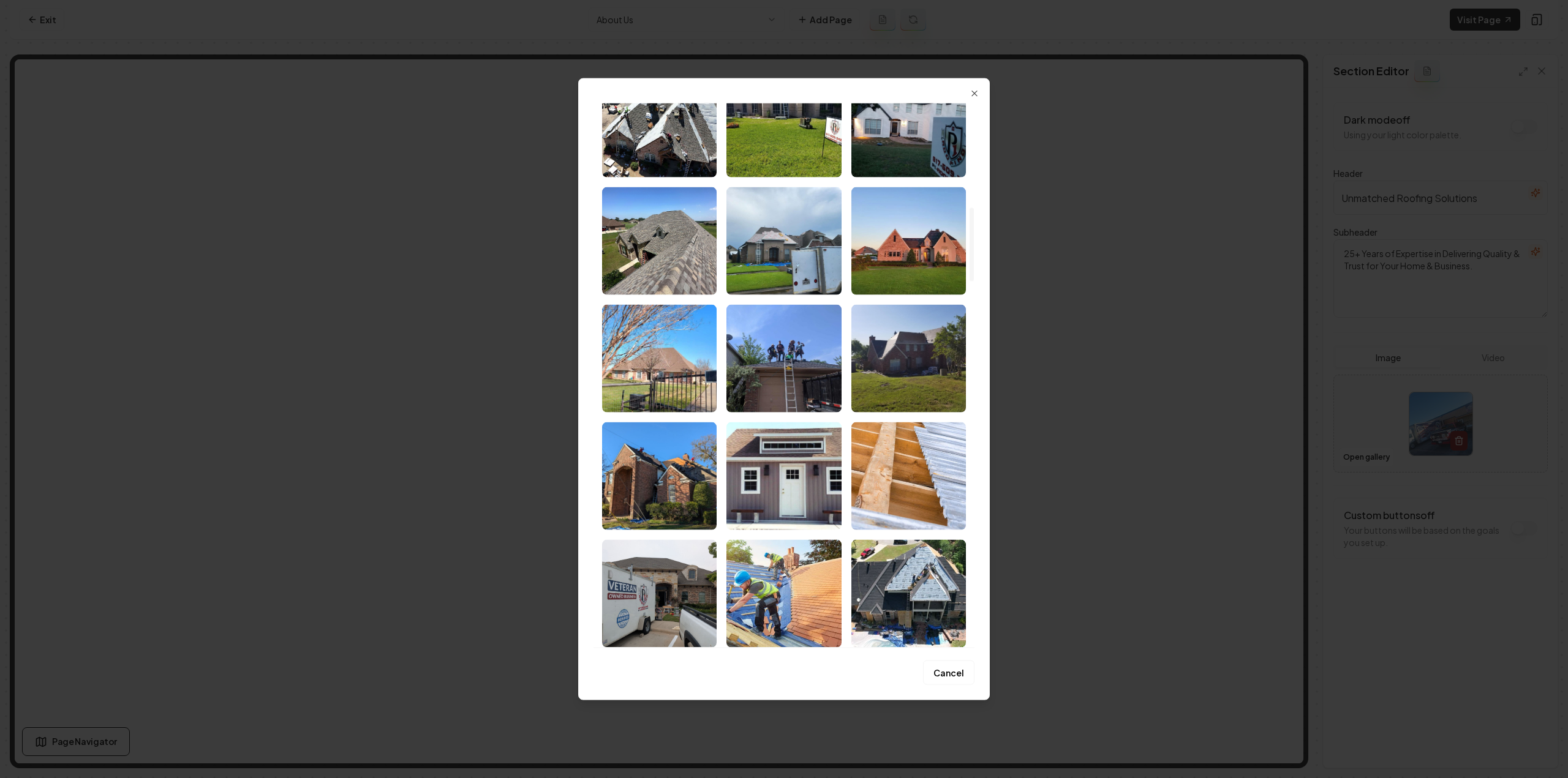
scroll to position [796, 0]
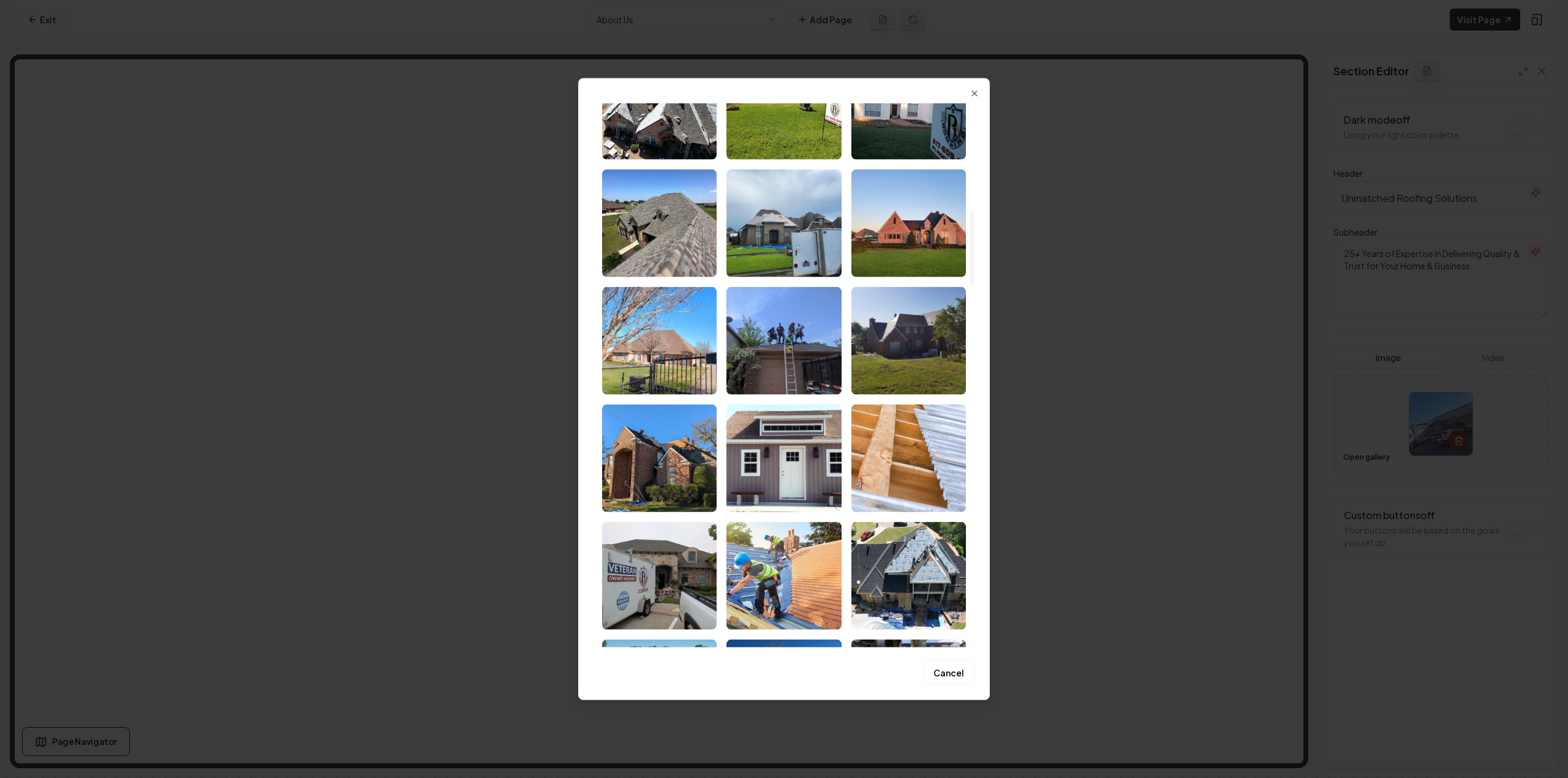
click at [792, 360] on img "Select image image_68a48d1b5c7cd75eb8f4614f.jpeg" at bounding box center [784, 340] width 115 height 108
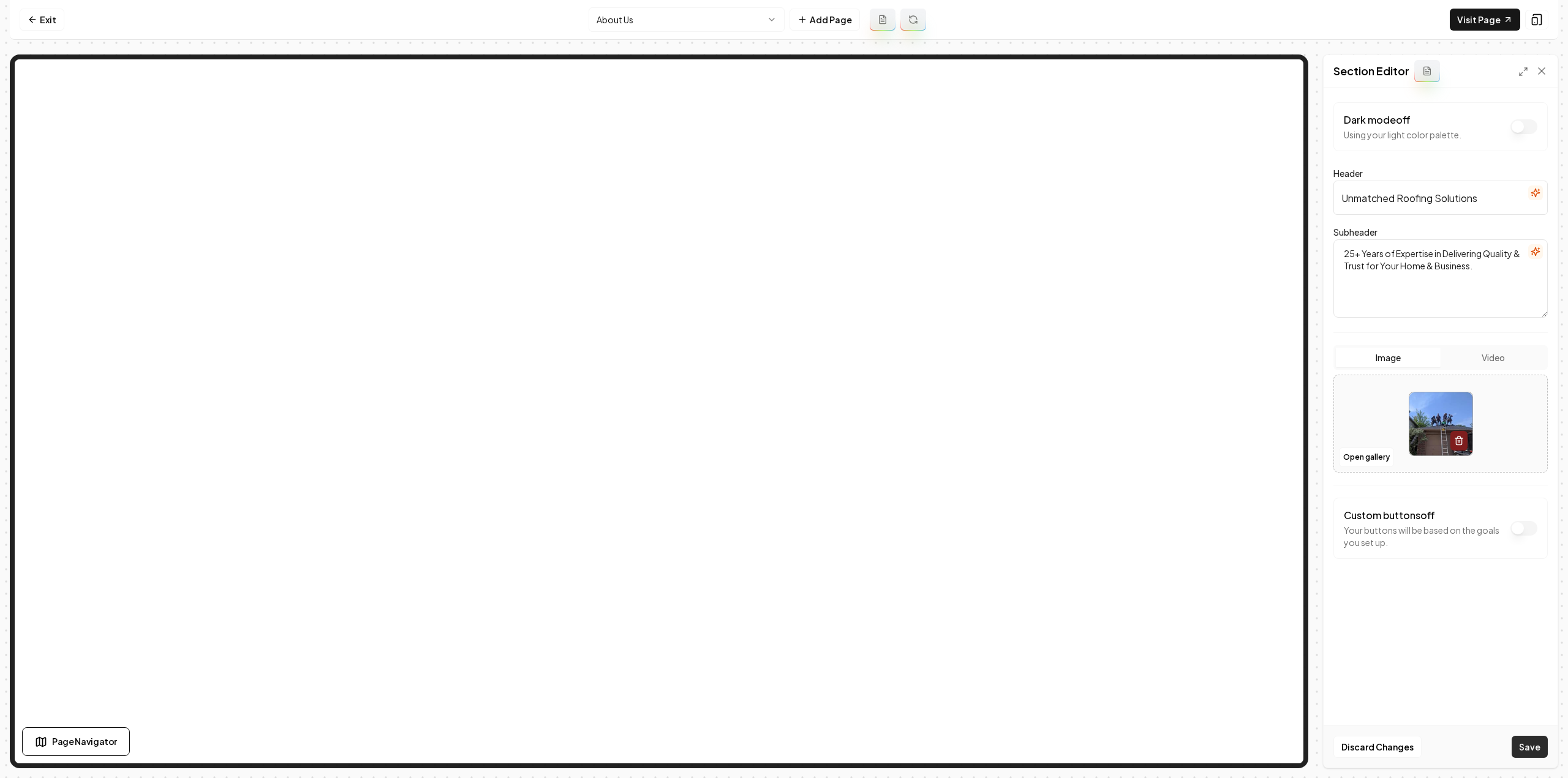
click at [1542, 743] on button "Save" at bounding box center [1529, 747] width 36 height 22
click at [645, 13] on html "Computer Required This feature is only available on a computer. Please switch t…" at bounding box center [784, 389] width 1568 height 778
click at [1388, 458] on button "Open gallery" at bounding box center [1366, 458] width 55 height 20
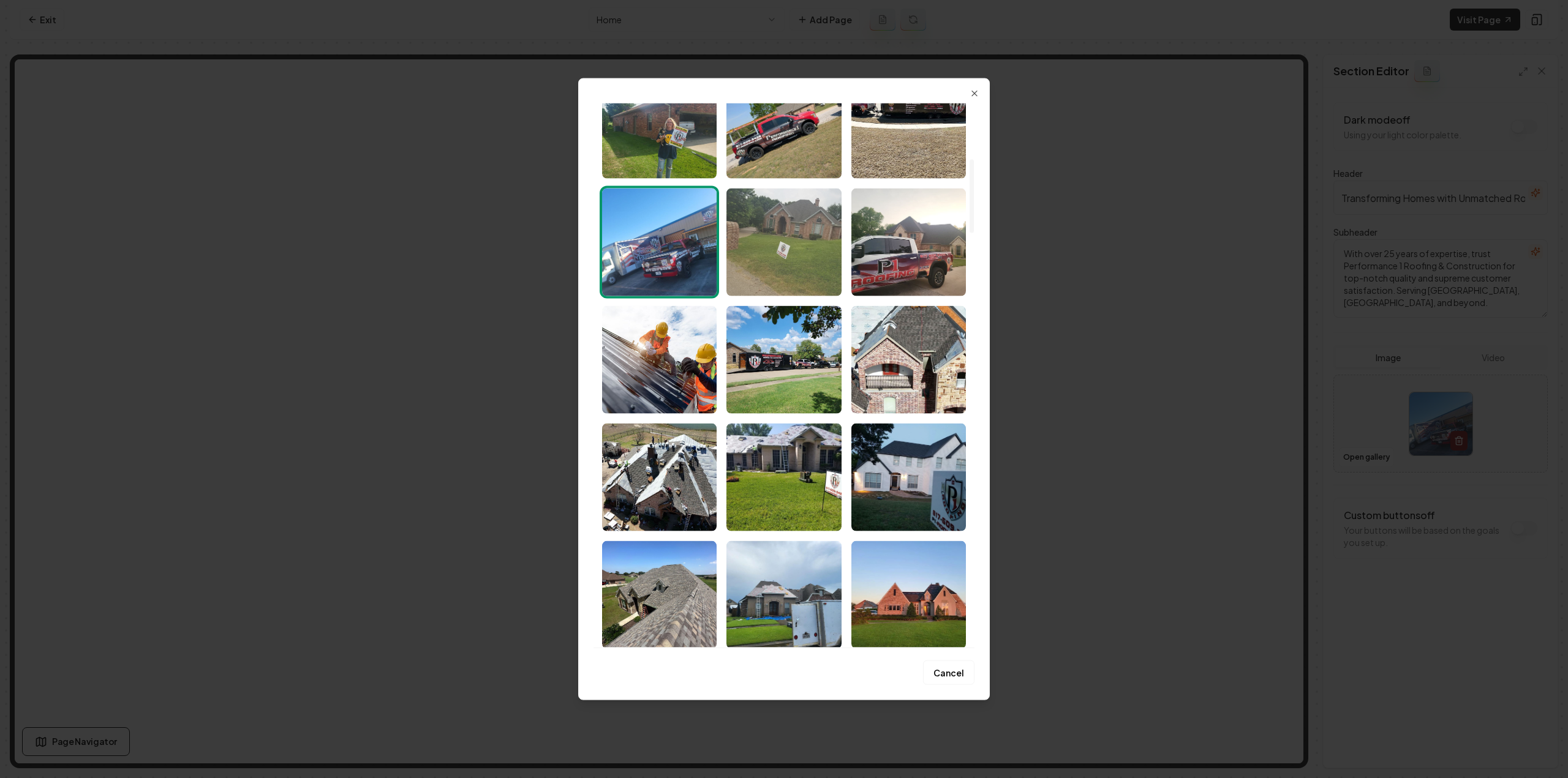
scroll to position [429, 0]
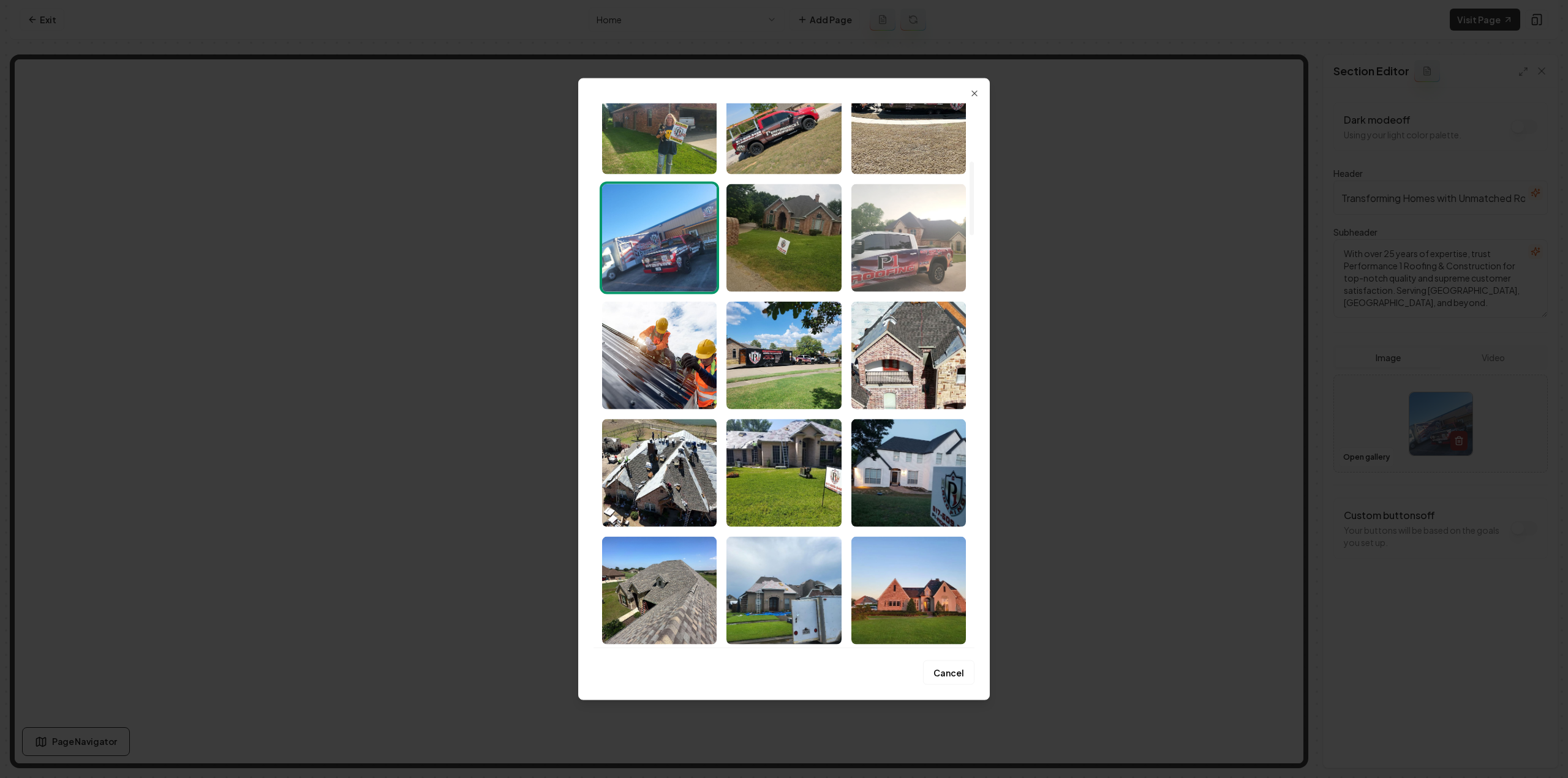
click at [918, 249] on img "Select image image_68a48d1c5c7cd75eb8f46cb6.jpeg" at bounding box center [909, 238] width 115 height 108
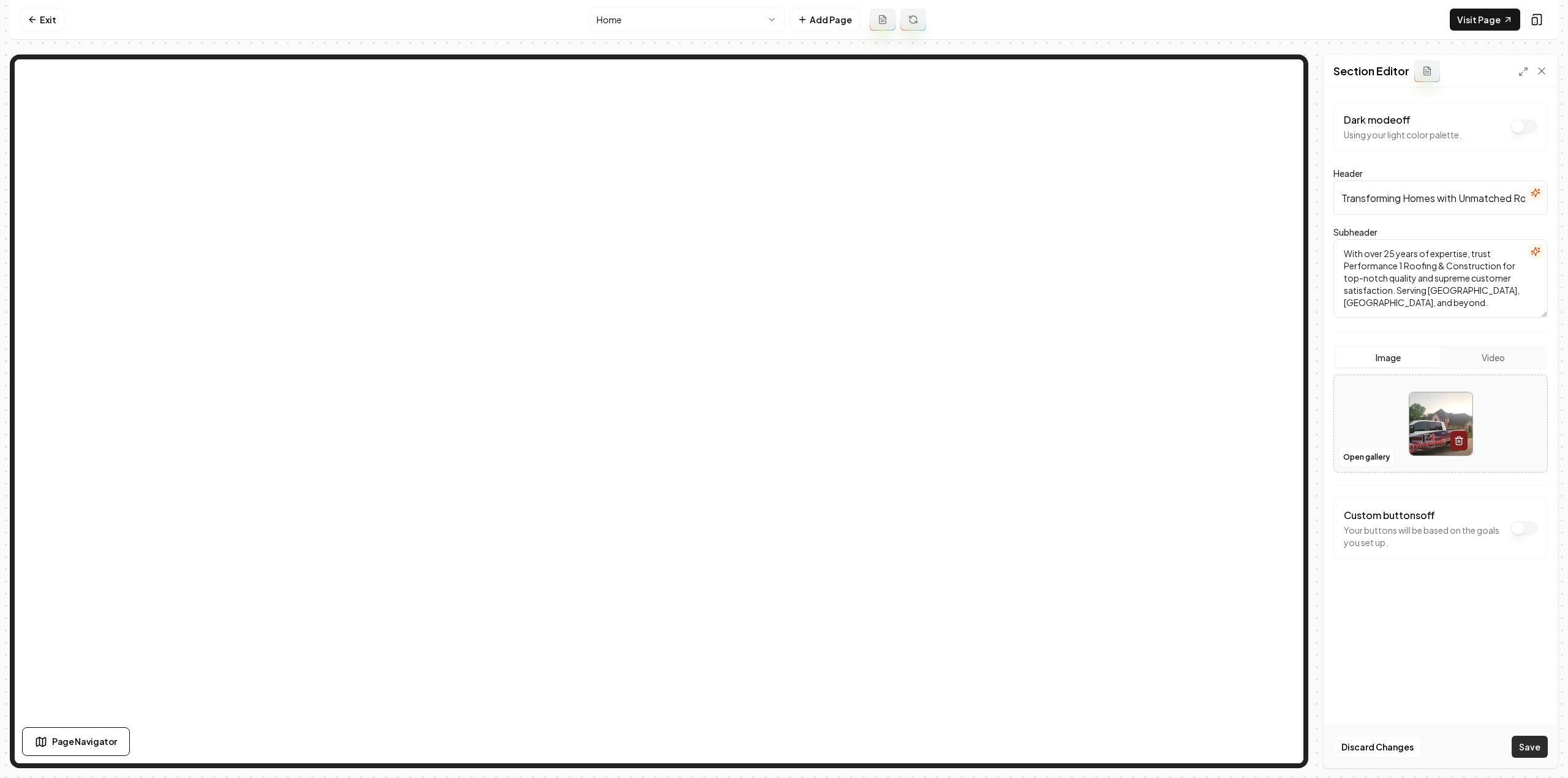
click at [1522, 745] on button "Save" at bounding box center [1529, 747] width 36 height 22
click at [1492, 16] on link "Visit Page" at bounding box center [1485, 19] width 71 height 22
click at [25, 16] on link "Exit" at bounding box center [42, 19] width 45 height 22
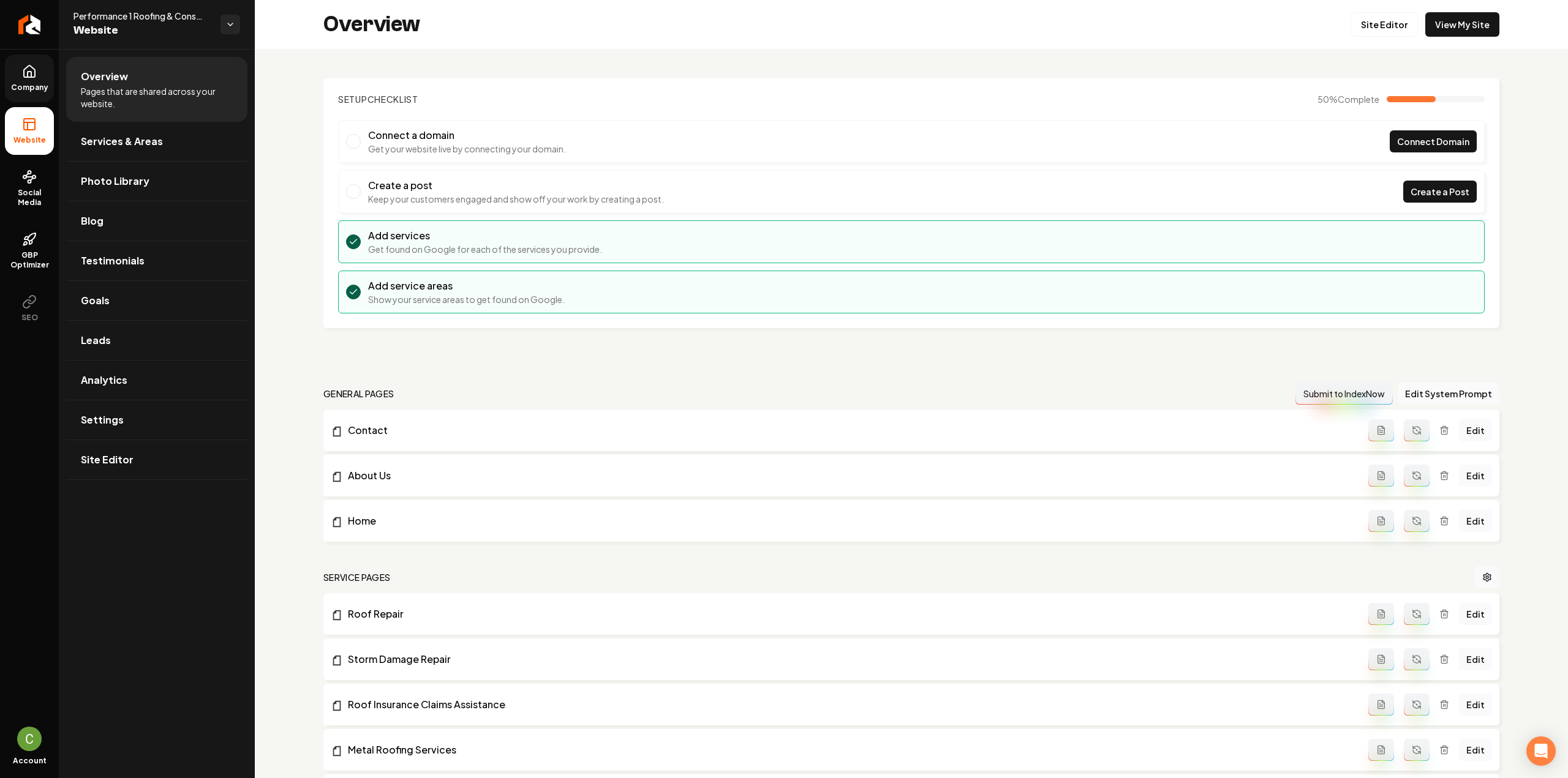
click at [42, 77] on link "Company" at bounding box center [29, 79] width 49 height 48
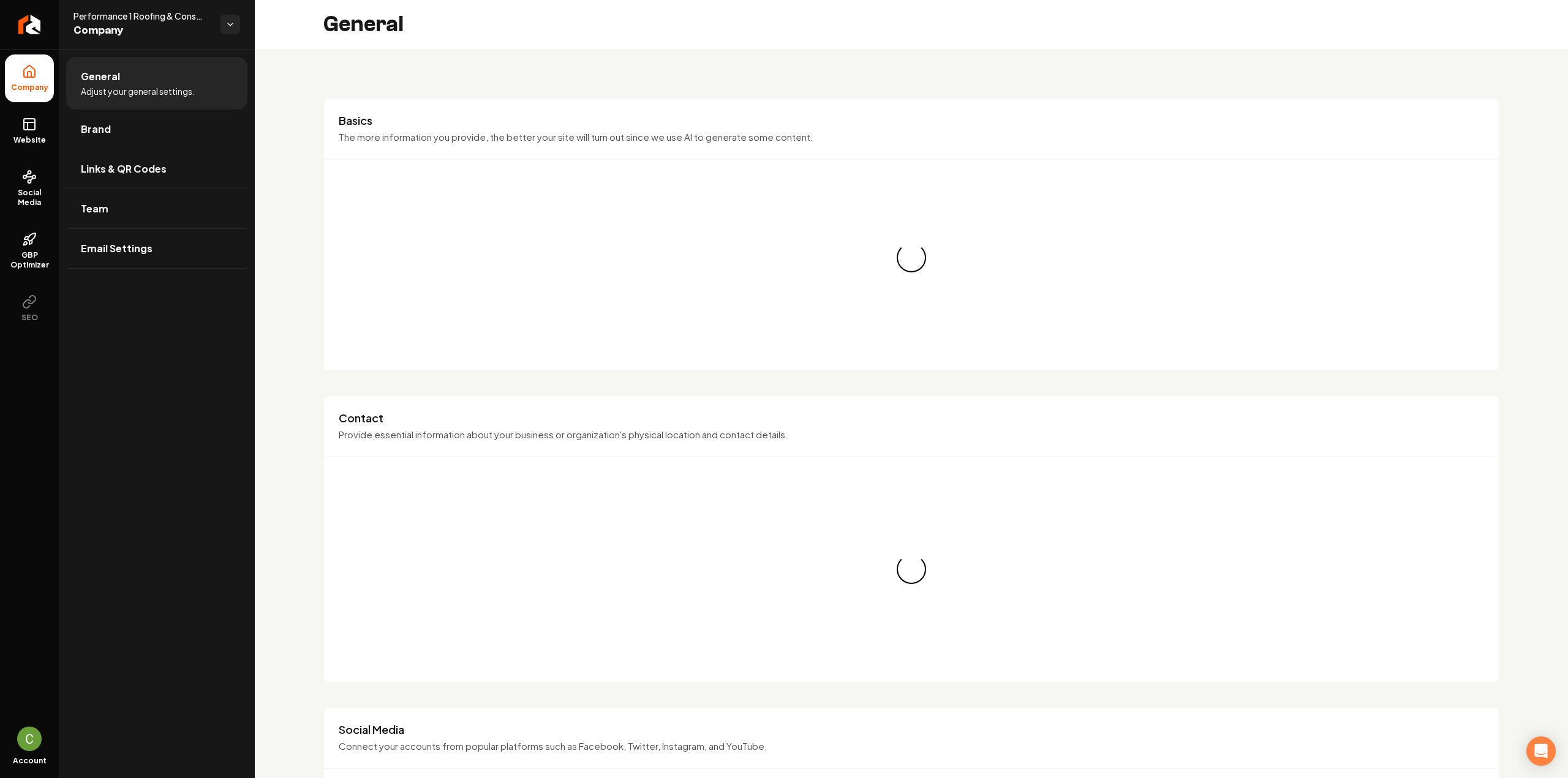
click at [98, 135] on span "Brand" at bounding box center [96, 129] width 30 height 15
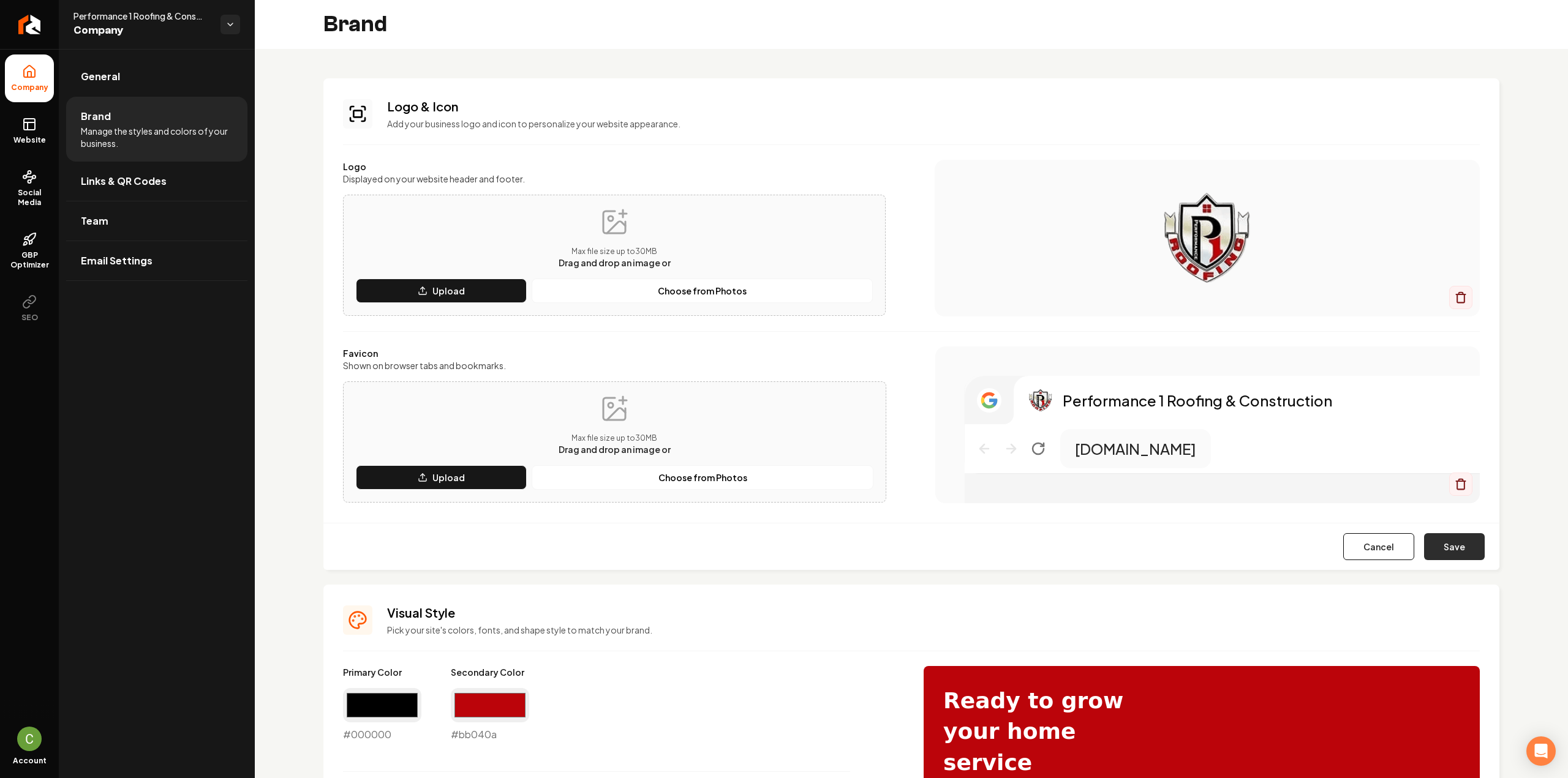
click at [1448, 549] on button "Save" at bounding box center [1455, 547] width 61 height 27
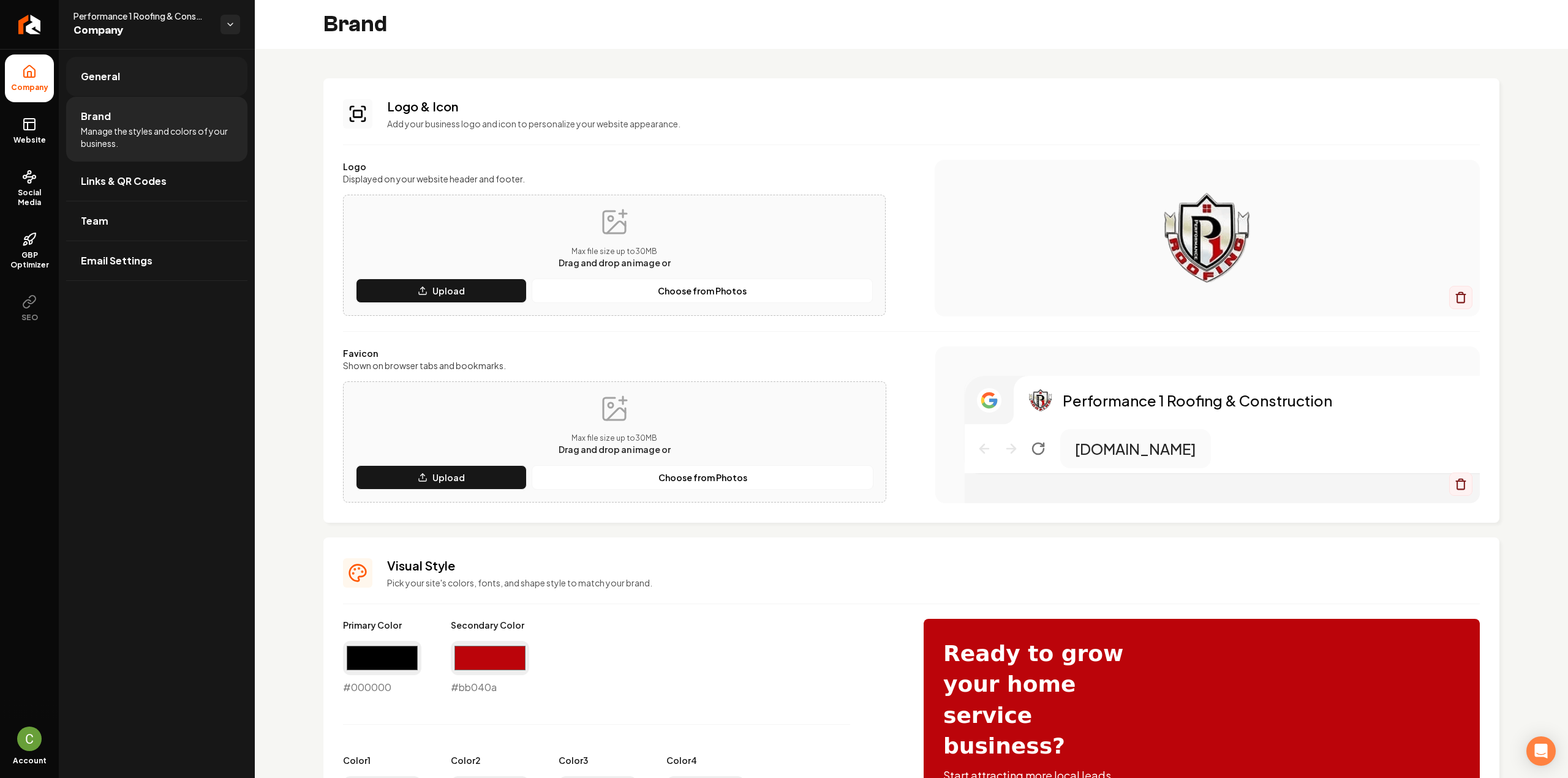
click at [123, 85] on link "General" at bounding box center [156, 76] width 181 height 39
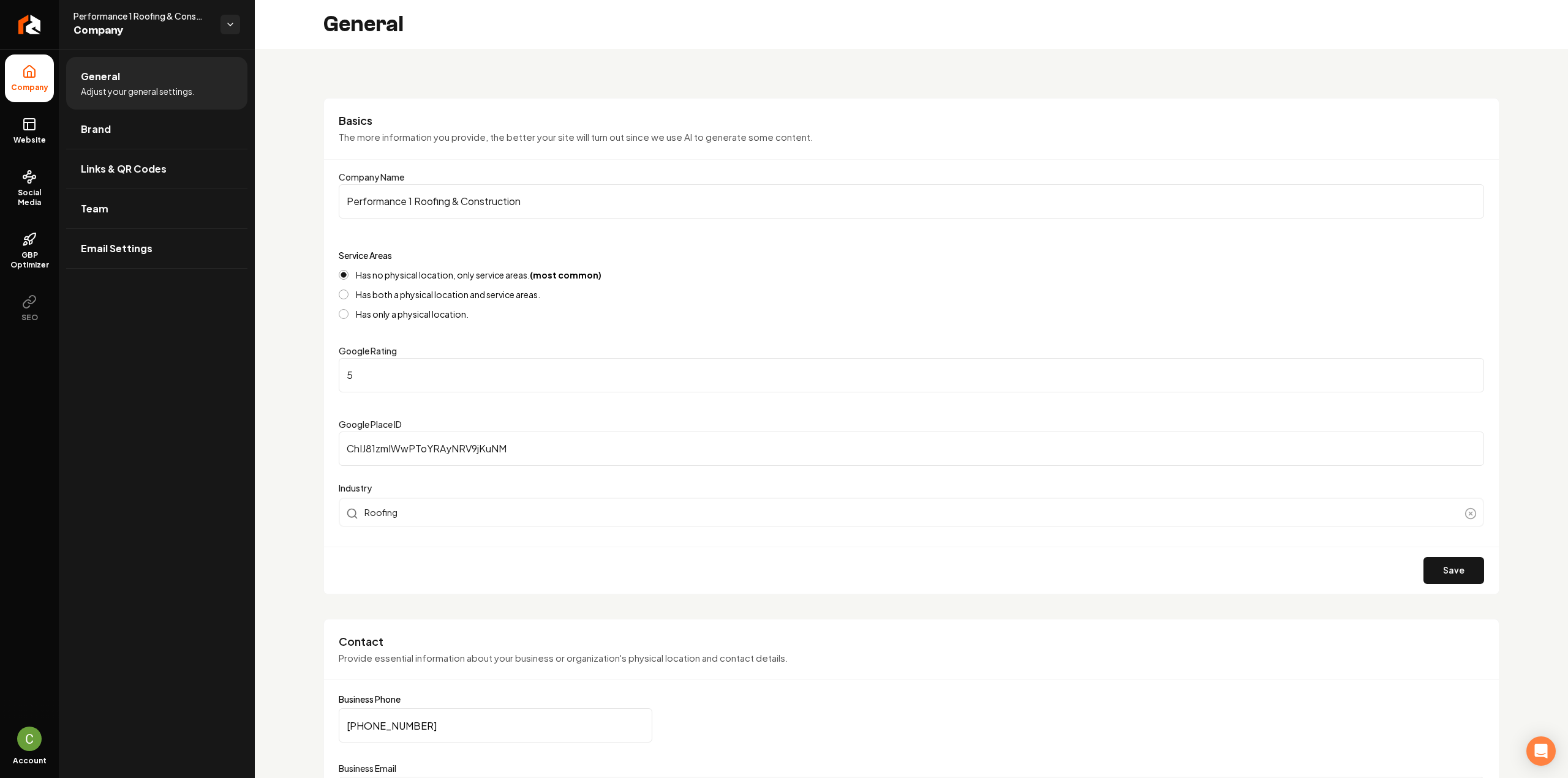
scroll to position [673, 0]
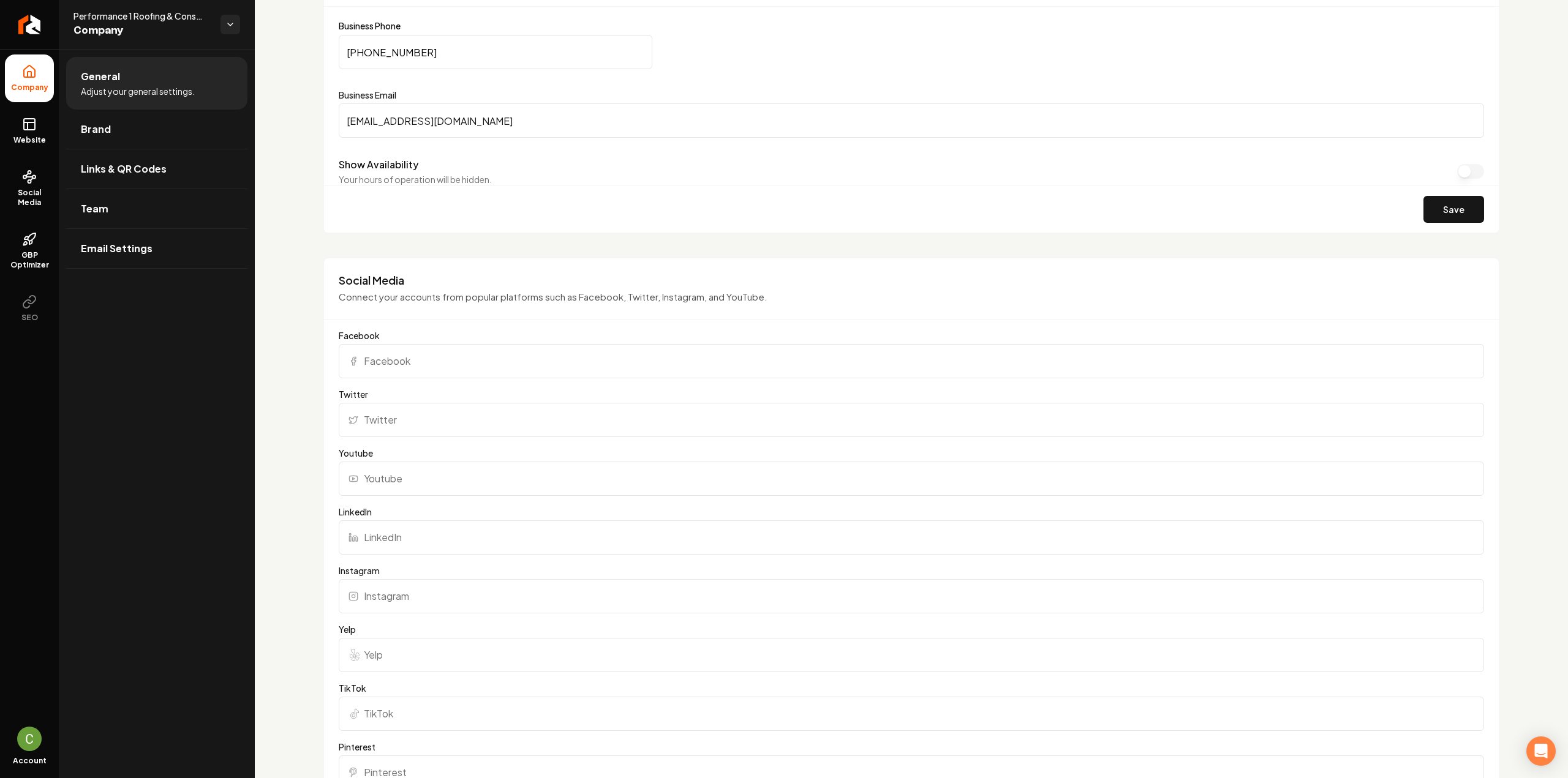
click at [484, 356] on input "Facebook" at bounding box center [911, 361] width 1146 height 34
paste input "https://www.facebook.com/p1roofing/#"
type input "https://www.facebook.com/p1roofing/#"
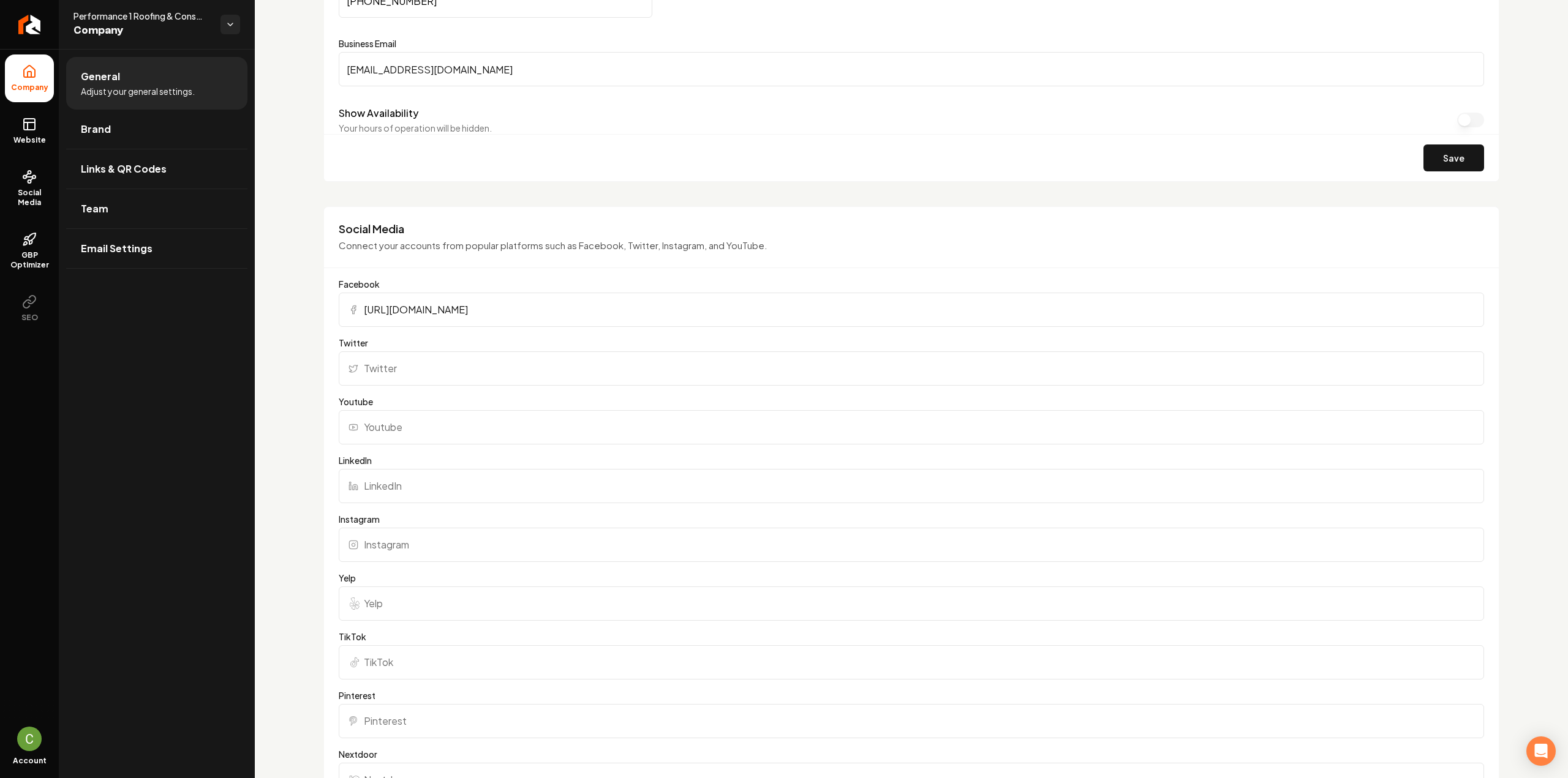
scroll to position [857, 0]
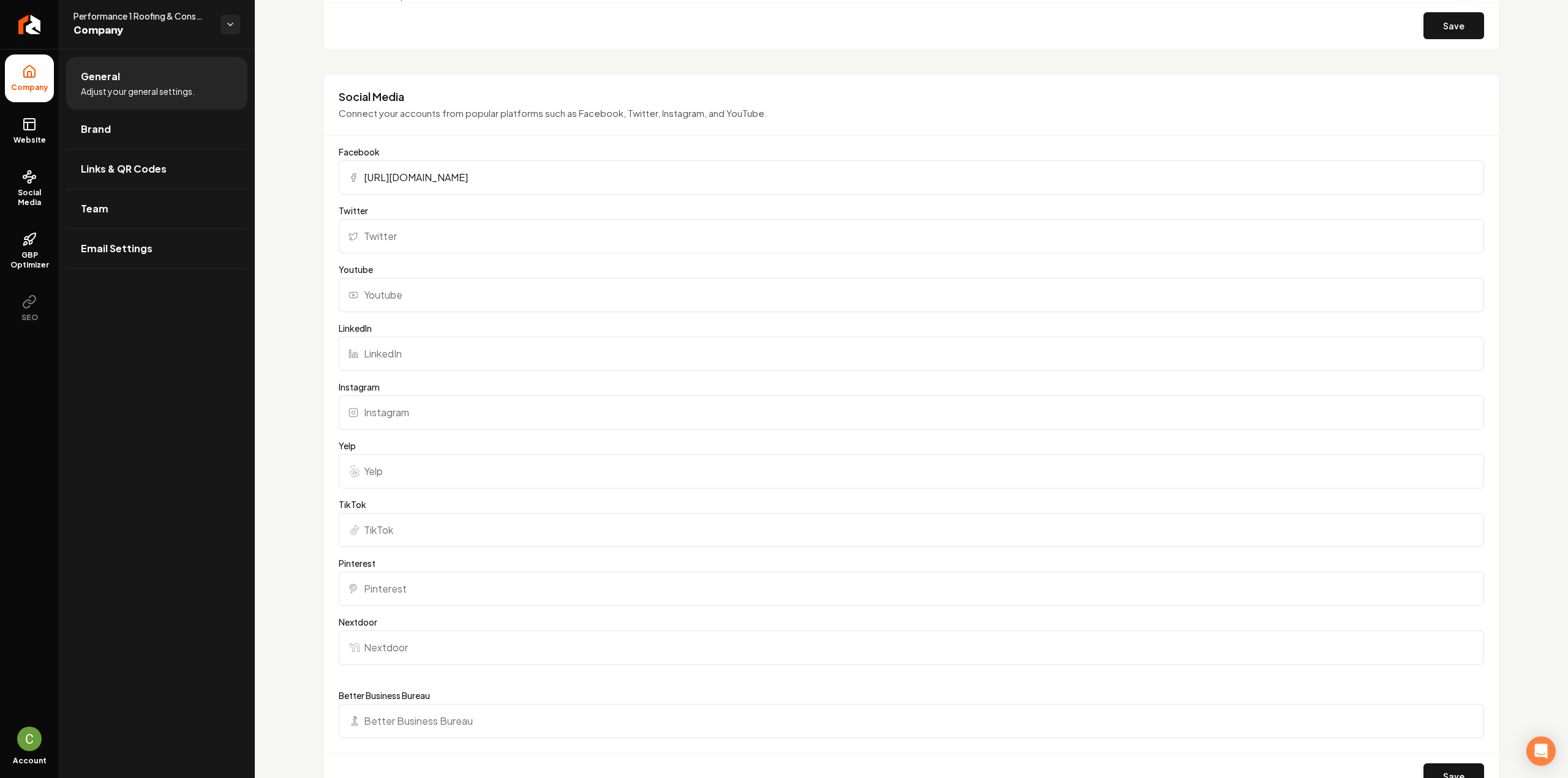
click at [446, 398] on input "Instagram" at bounding box center [911, 412] width 1146 height 34
paste input "https://www.instagram.com/p1roofing/"
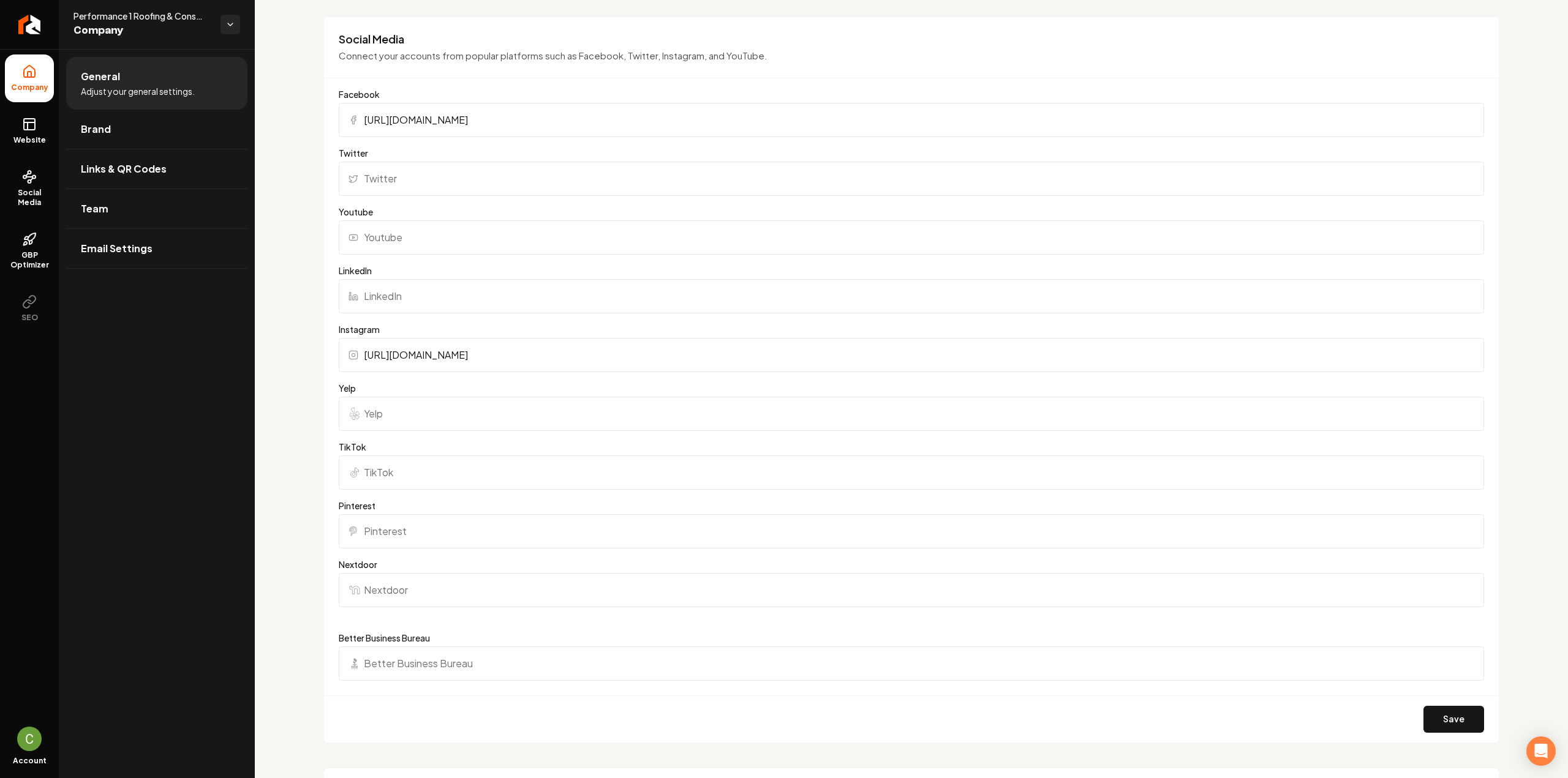
scroll to position [980, 0]
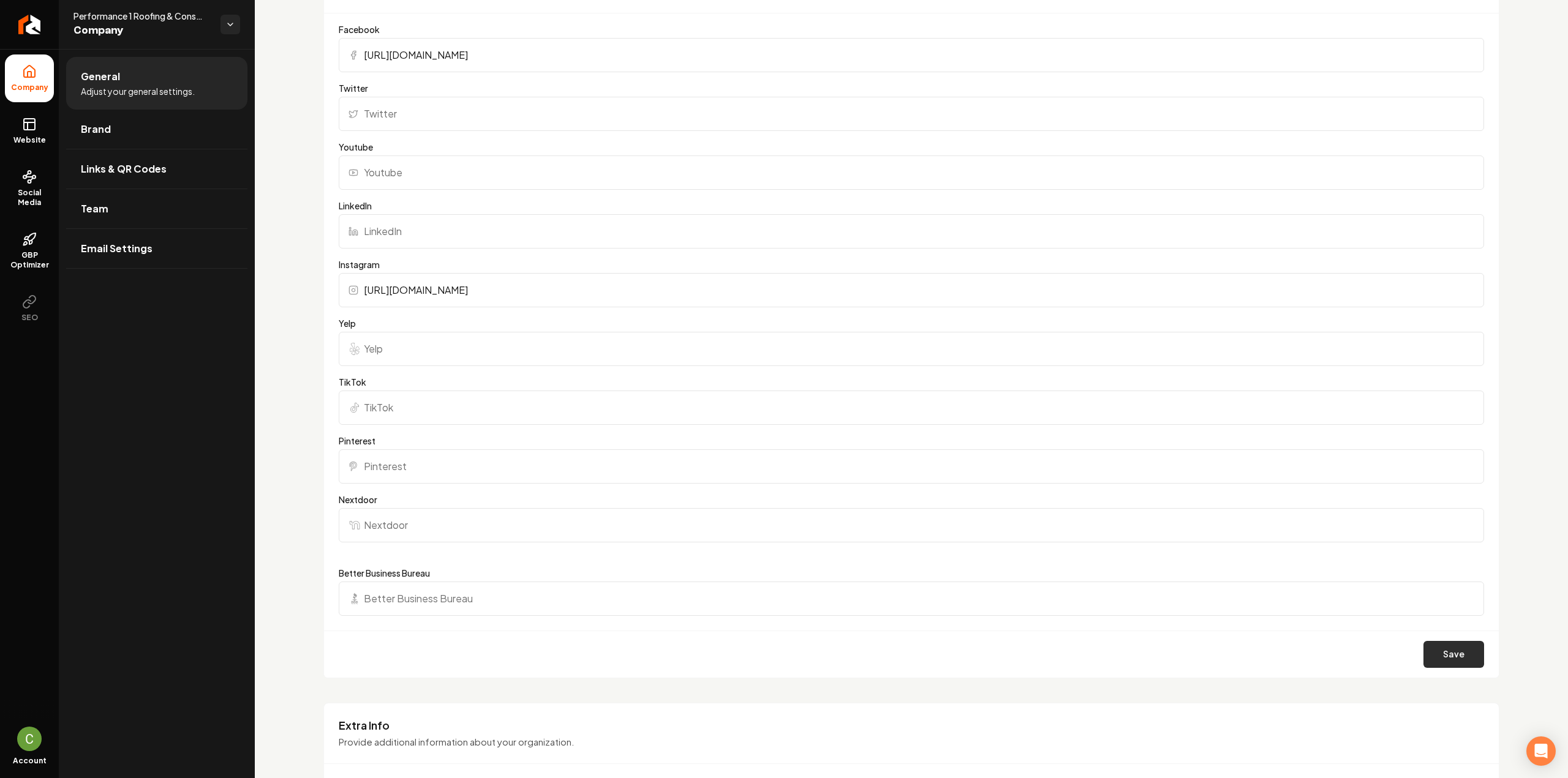
type input "https://www.instagram.com/p1roofing/"
drag, startPoint x: 1432, startPoint y: 642, endPoint x: 1436, endPoint y: 653, distance: 11.7
click at [1433, 642] on button "Save" at bounding box center [1454, 654] width 61 height 27
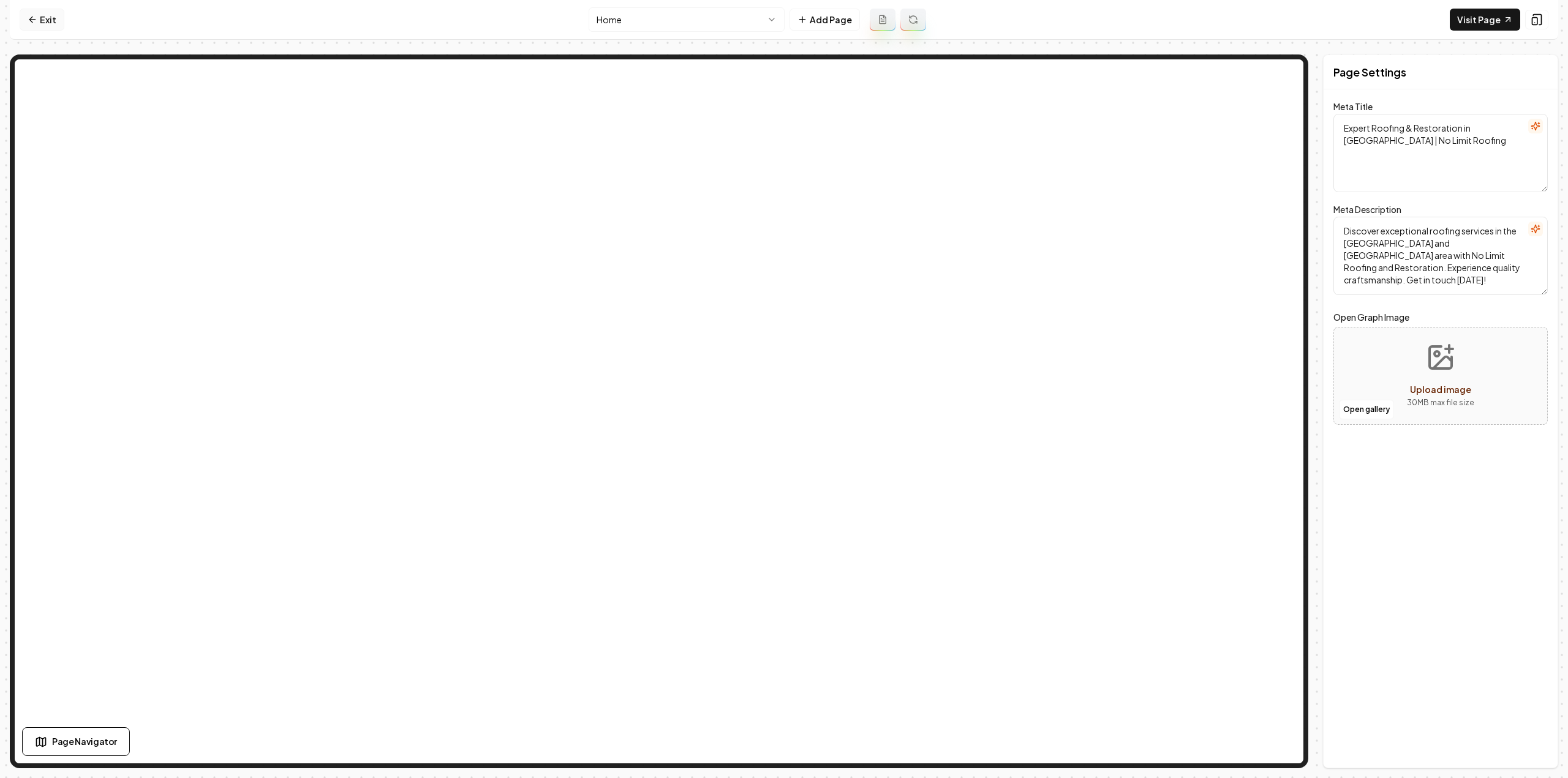
click at [52, 21] on link "Exit" at bounding box center [42, 19] width 45 height 22
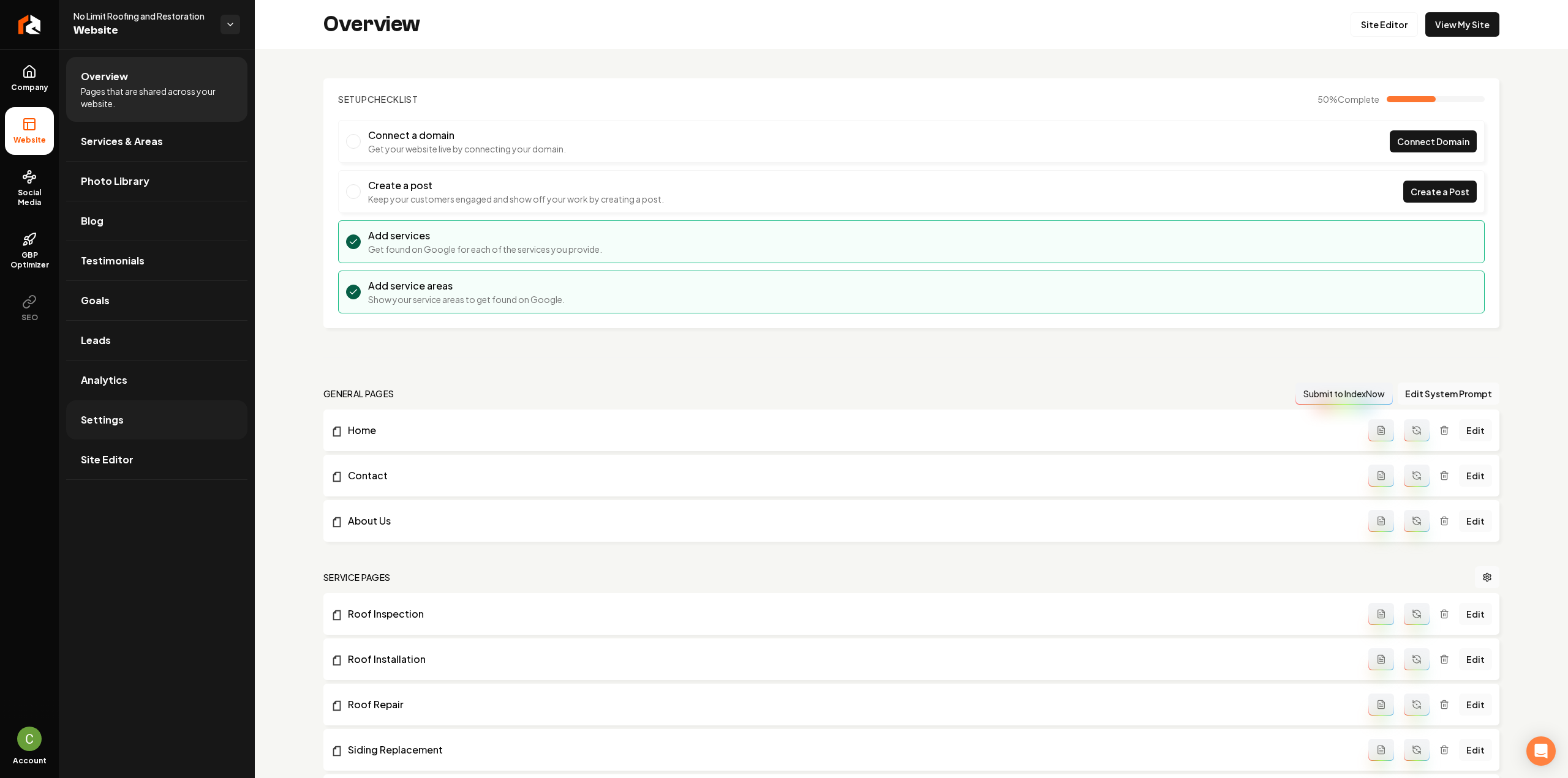
click at [155, 424] on link "Settings" at bounding box center [156, 419] width 181 height 39
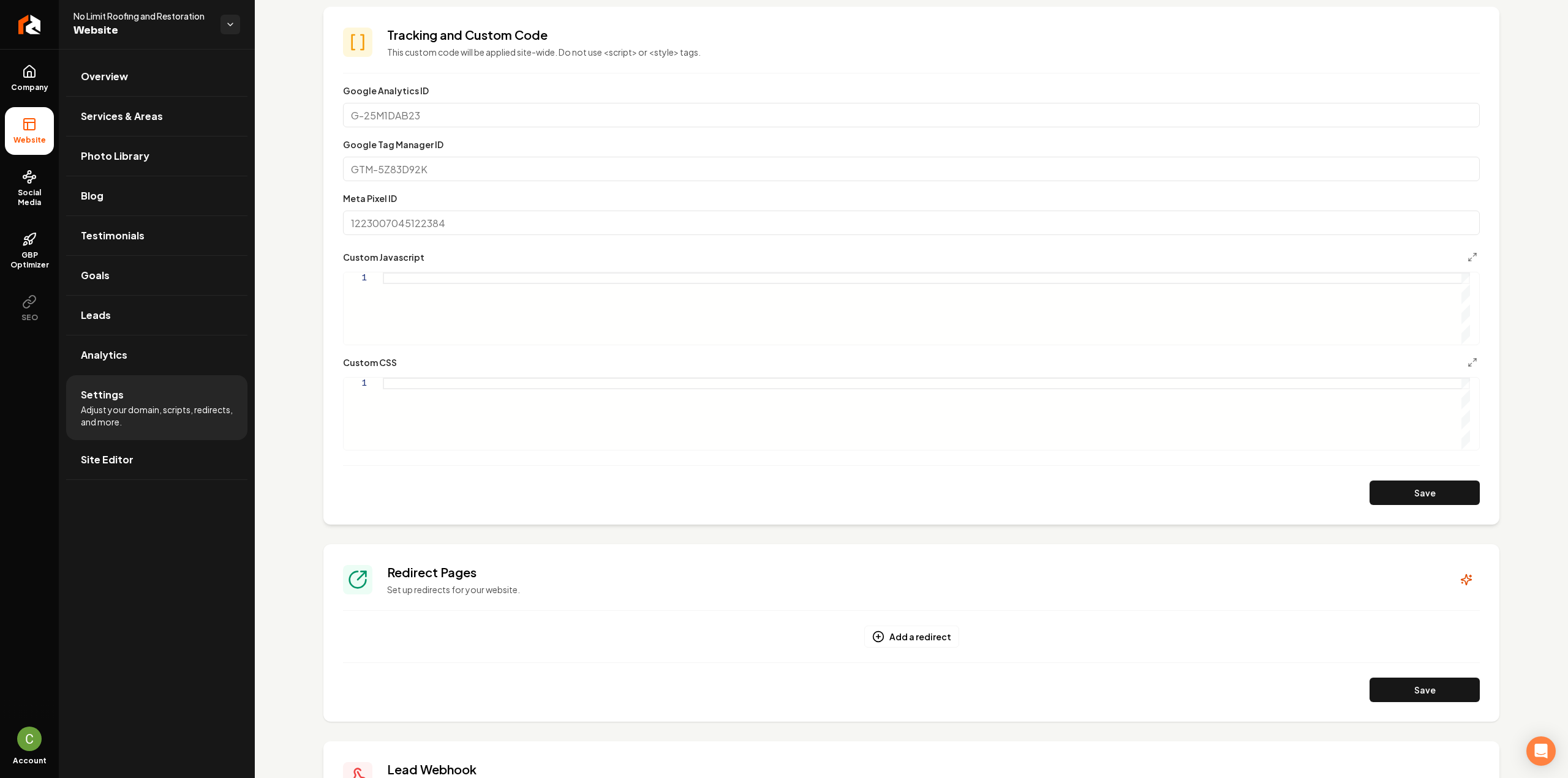
scroll to position [367, 0]
